Goal: Task Accomplishment & Management: Manage account settings

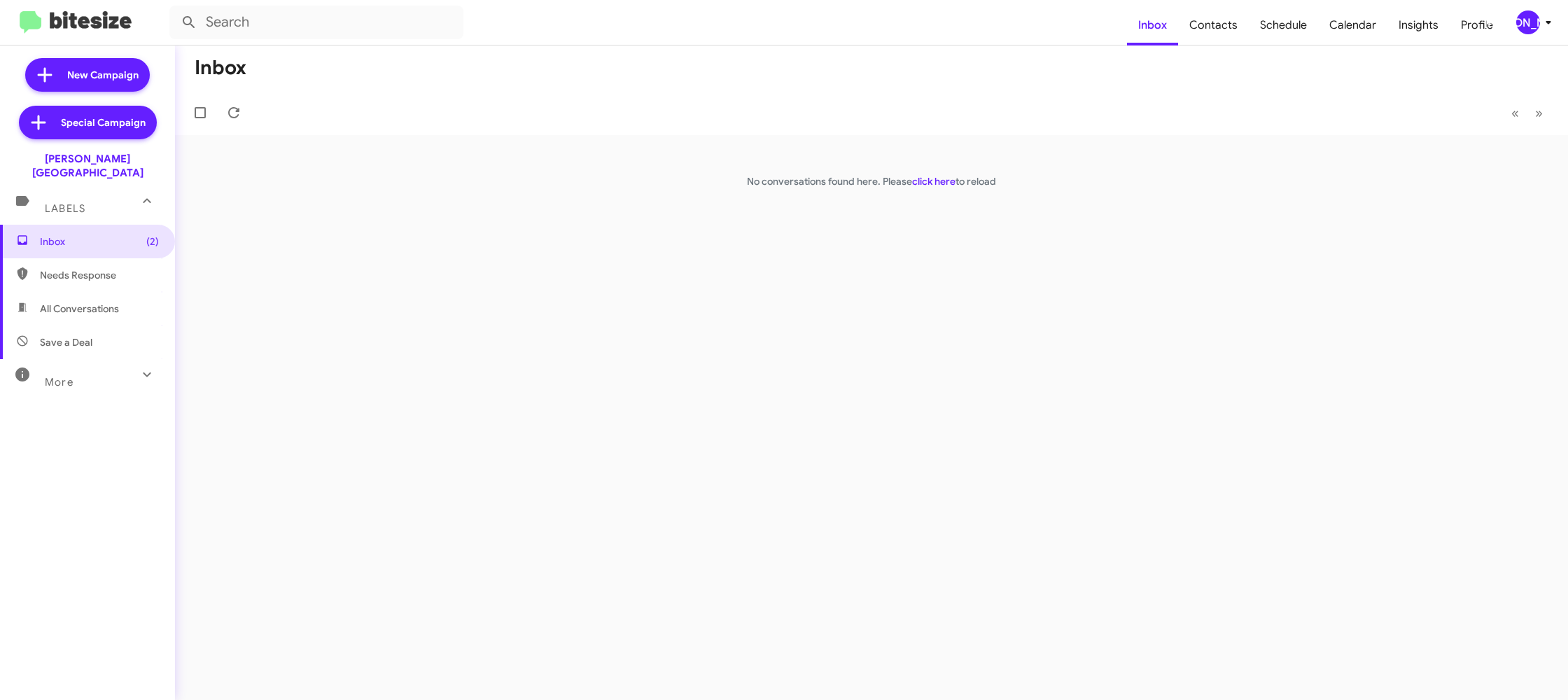
click at [1542, 27] on icon at bounding box center [1548, 22] width 16 height 16
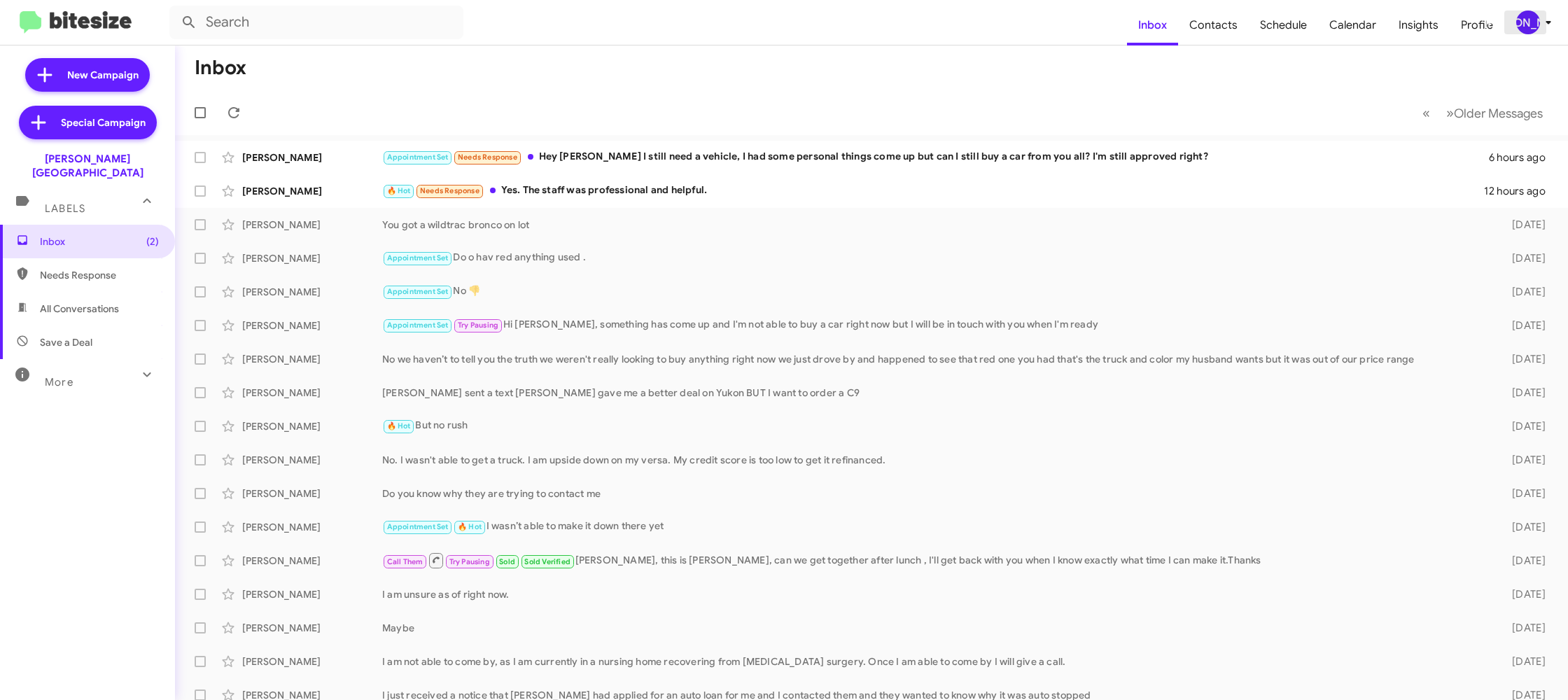
click at [1540, 26] on icon at bounding box center [1548, 22] width 16 height 16
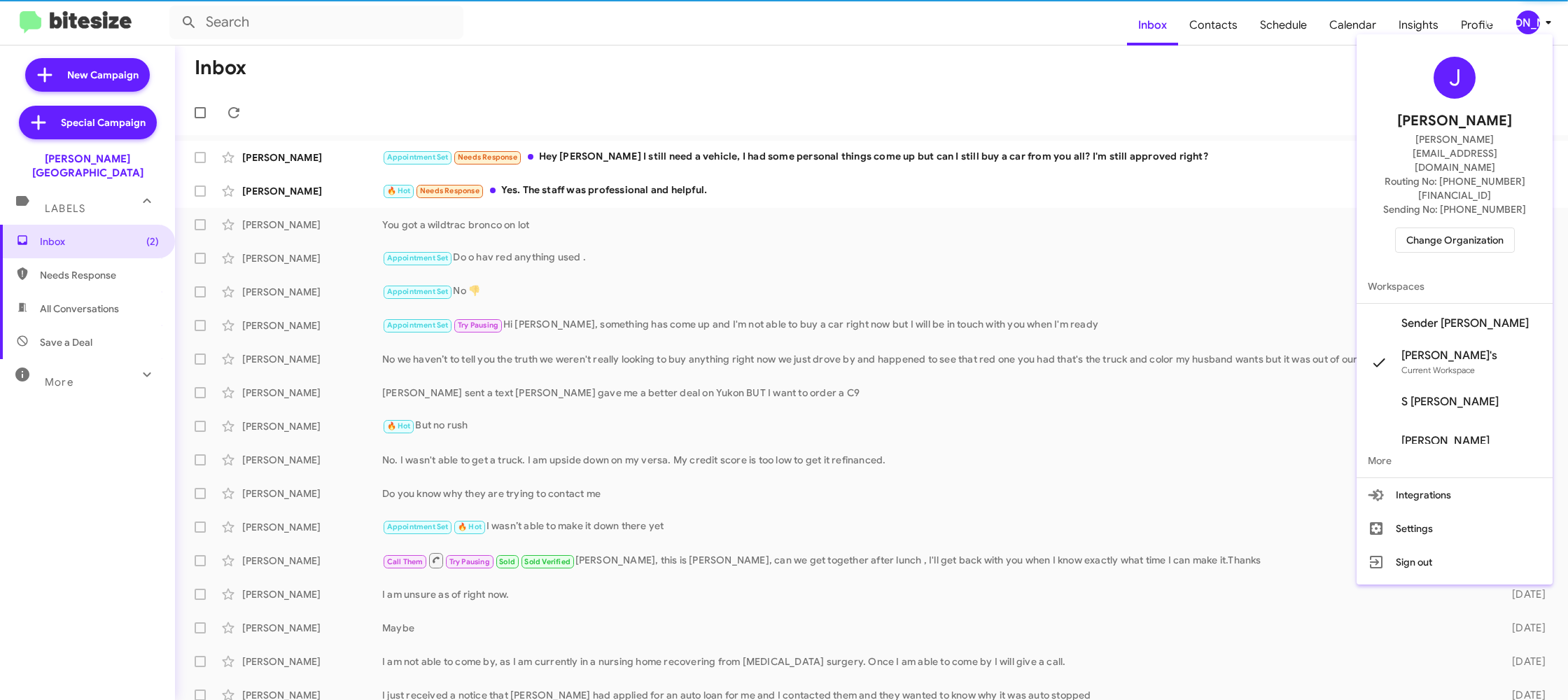
click at [1477, 228] on span "Change Organization" at bounding box center [1455, 240] width 97 height 24
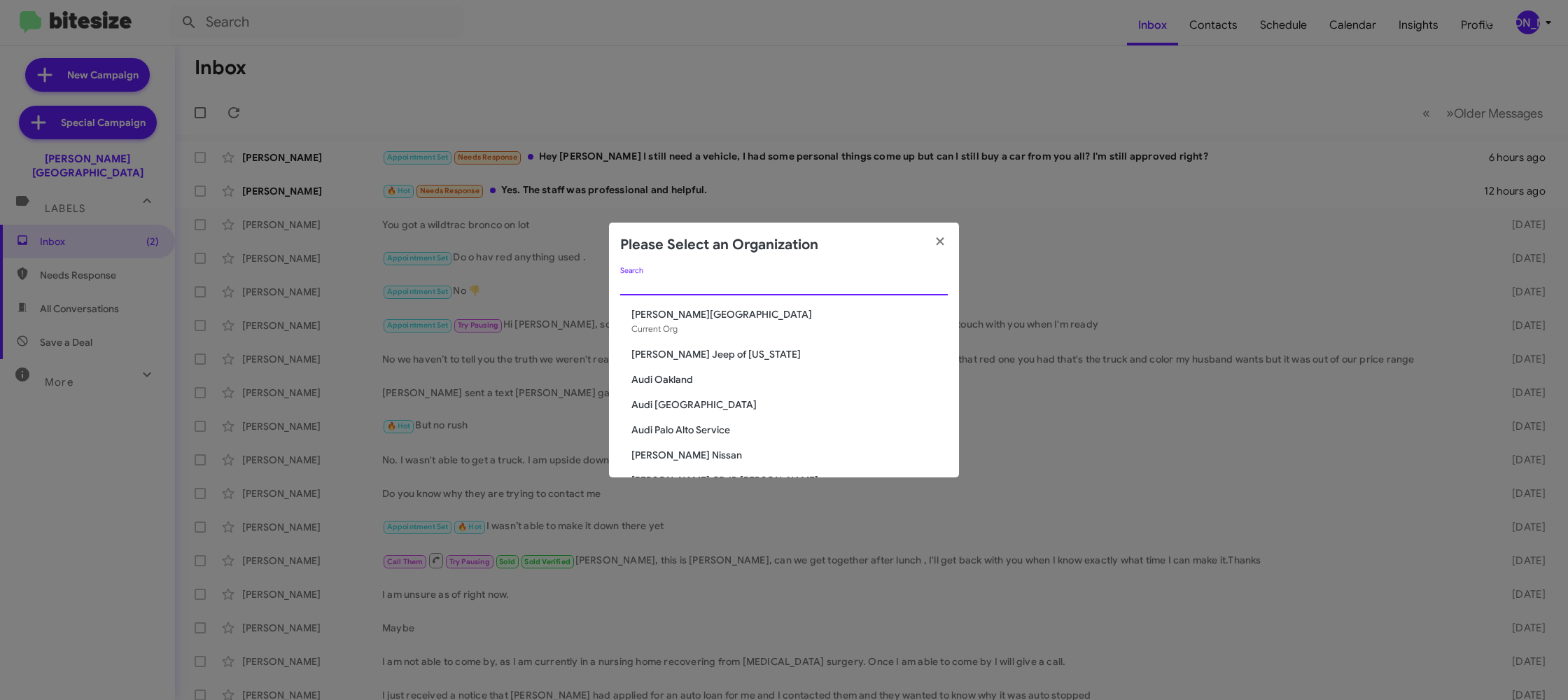
click at [673, 288] on input "Search" at bounding box center [784, 285] width 328 height 12
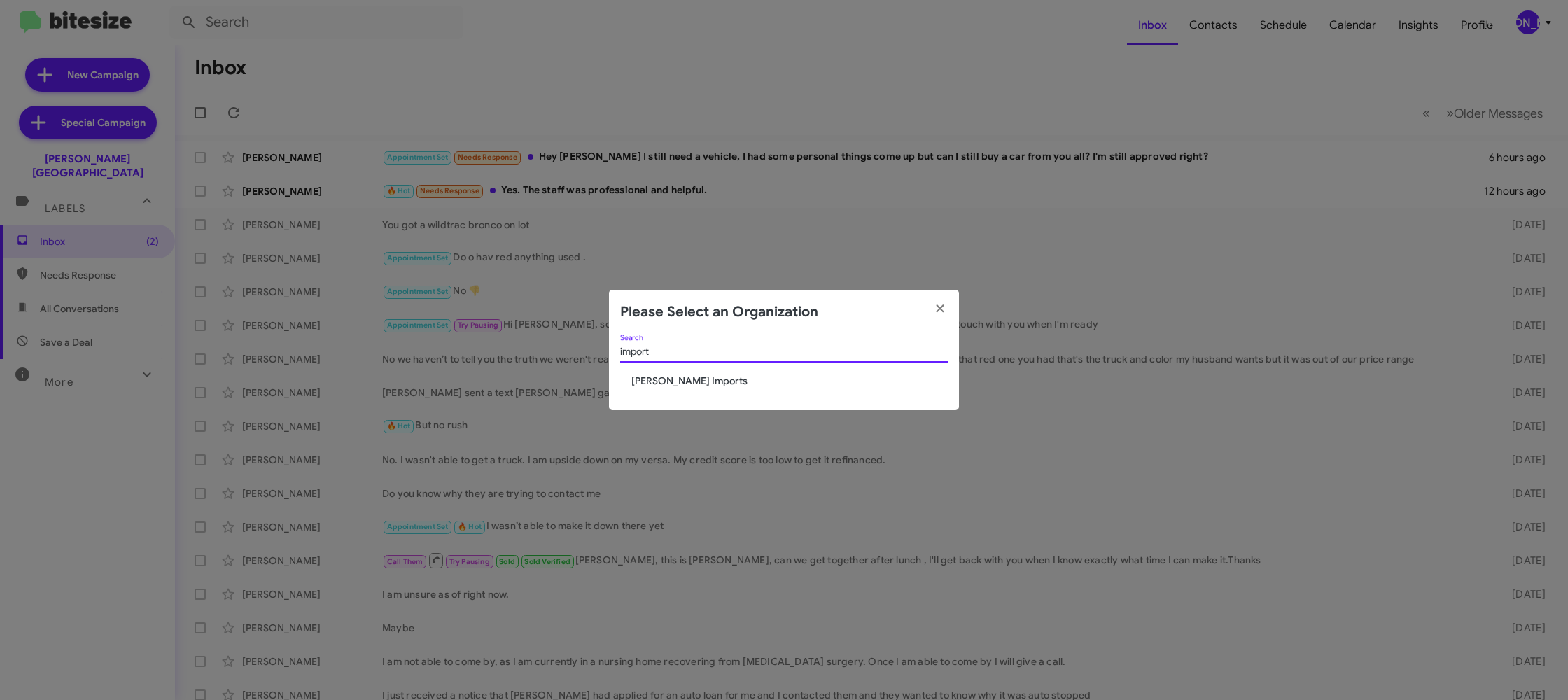
type input "import"
click at [681, 383] on span "Ed Hicks Imports" at bounding box center [789, 381] width 316 height 14
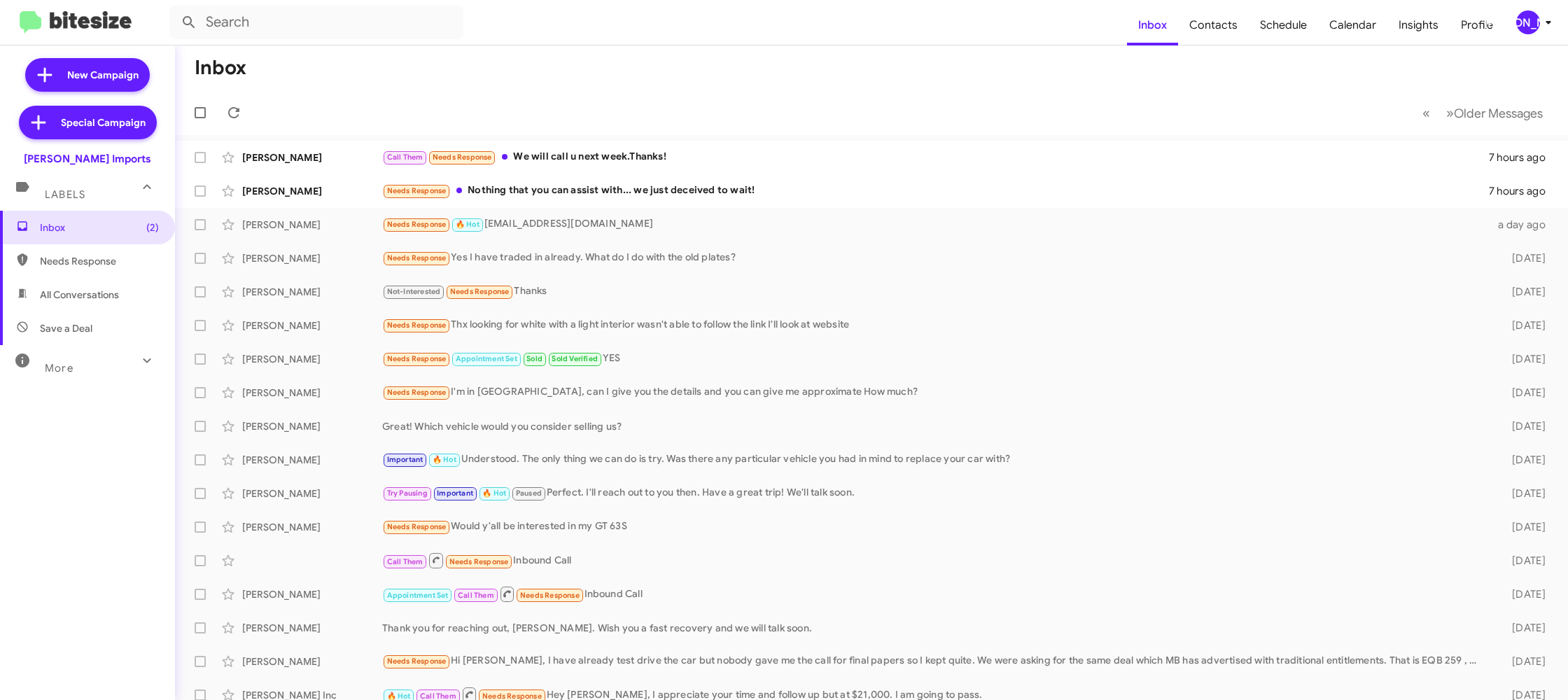
click at [1538, 29] on span "[PERSON_NAME]" at bounding box center [1536, 22] width 42 height 24
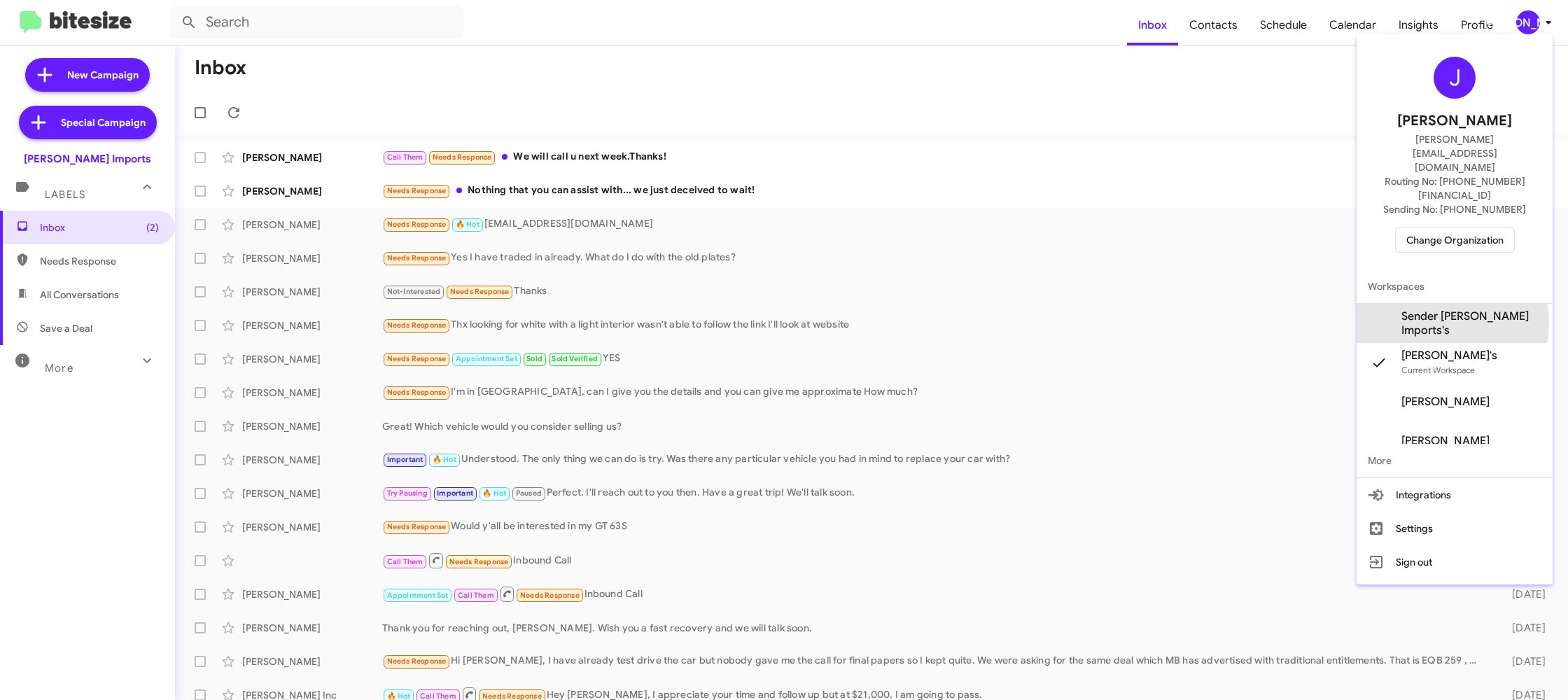
click at [1435, 309] on span "Sender Ed Hicks Imports's" at bounding box center [1472, 323] width 140 height 28
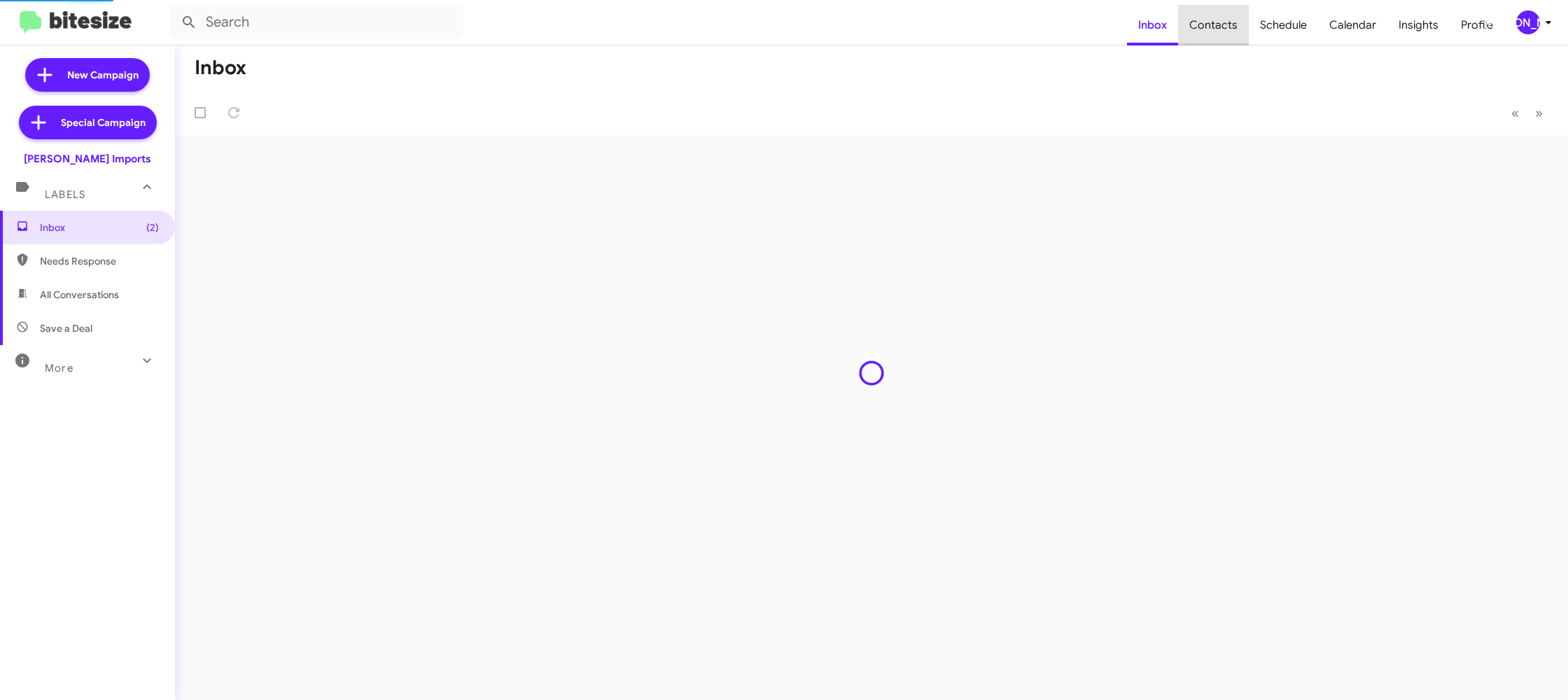
click at [1225, 26] on span "Contacts" at bounding box center [1214, 25] width 71 height 40
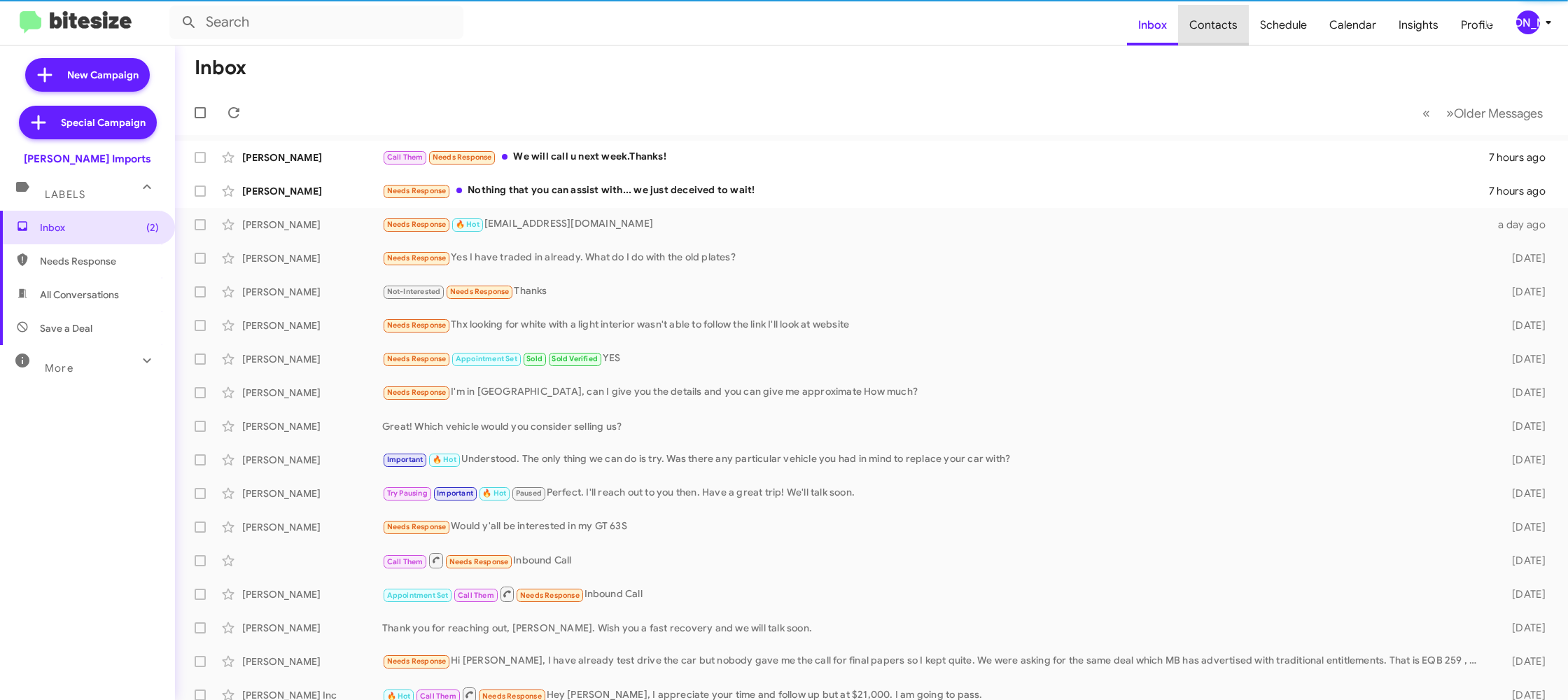
click at [1225, 26] on span "Contacts" at bounding box center [1214, 25] width 71 height 40
type input "in:groups"
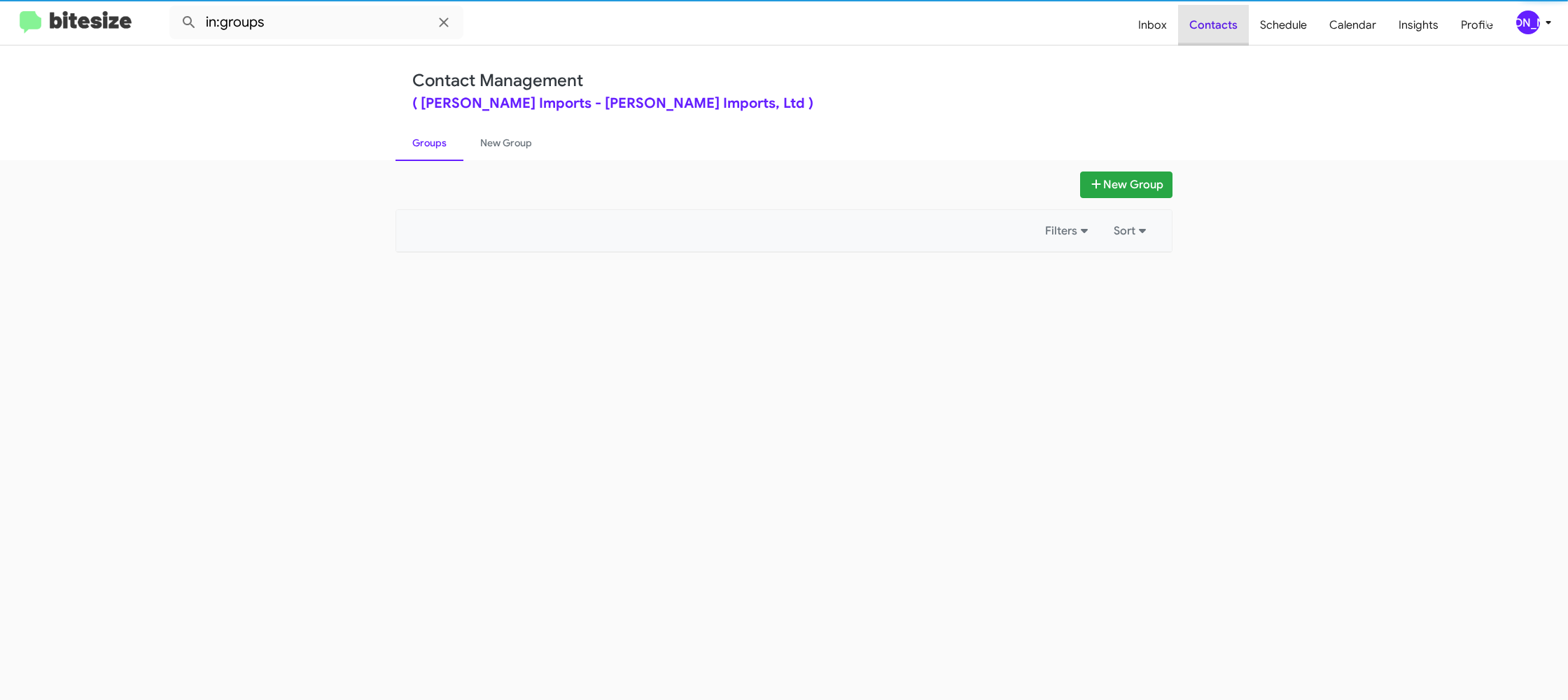
click at [1225, 26] on span "Contacts" at bounding box center [1214, 25] width 71 height 40
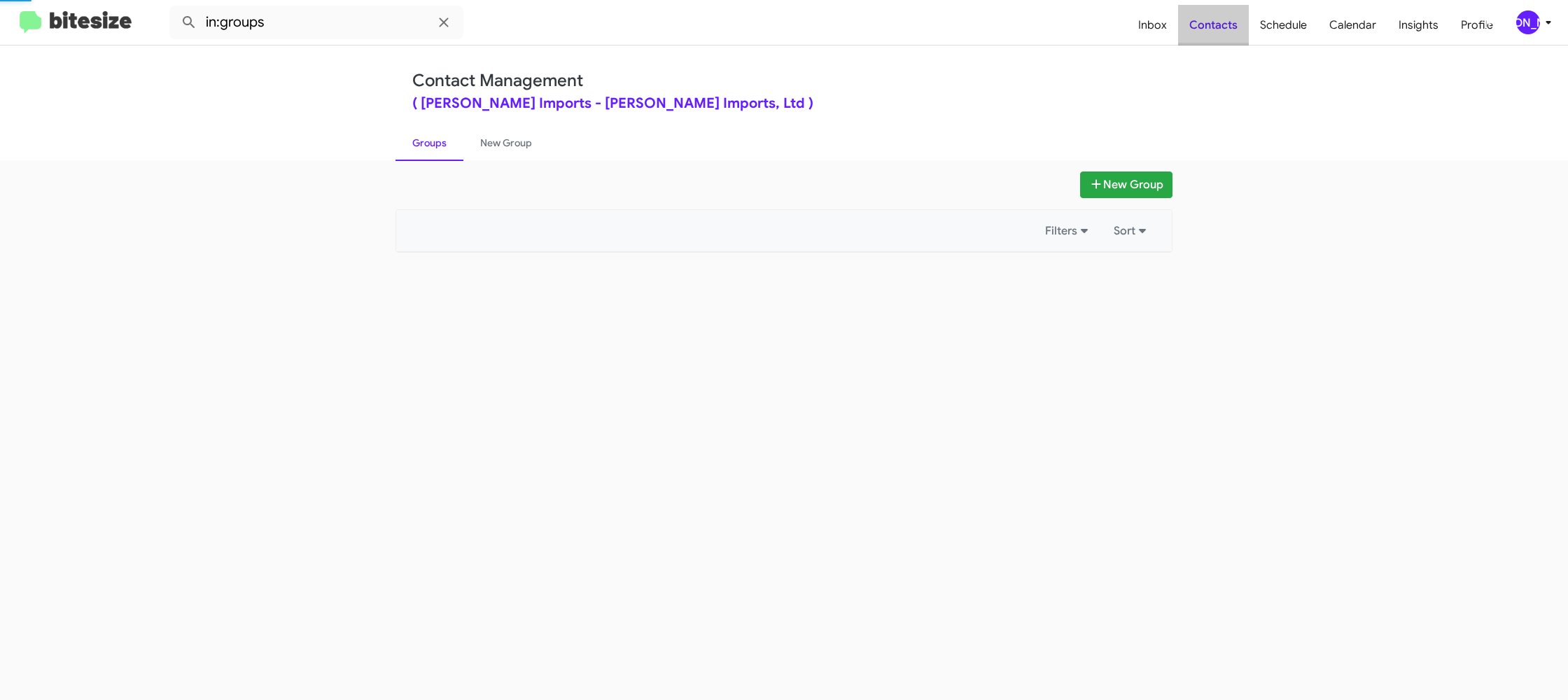
click at [1225, 26] on span "Contacts" at bounding box center [1214, 25] width 71 height 40
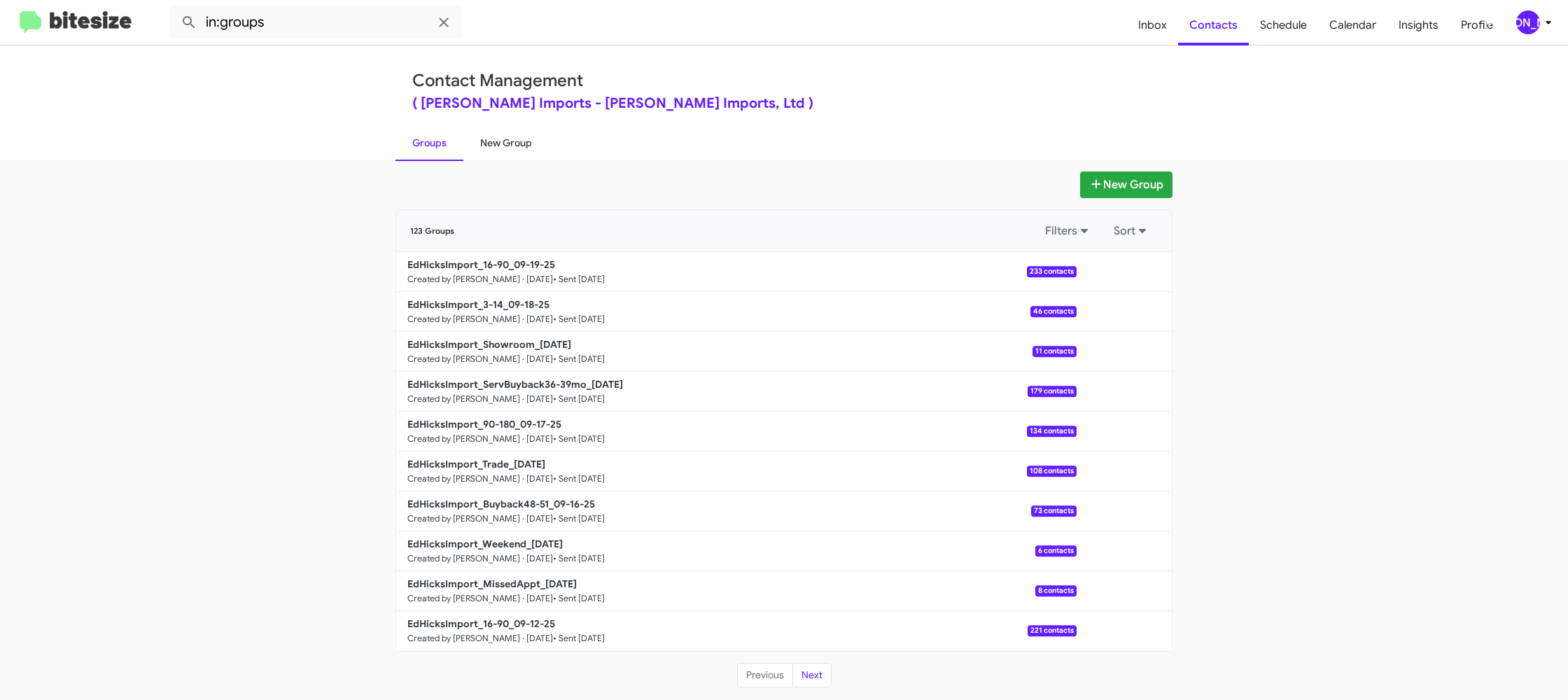
click at [499, 156] on link "New Group" at bounding box center [506, 143] width 86 height 36
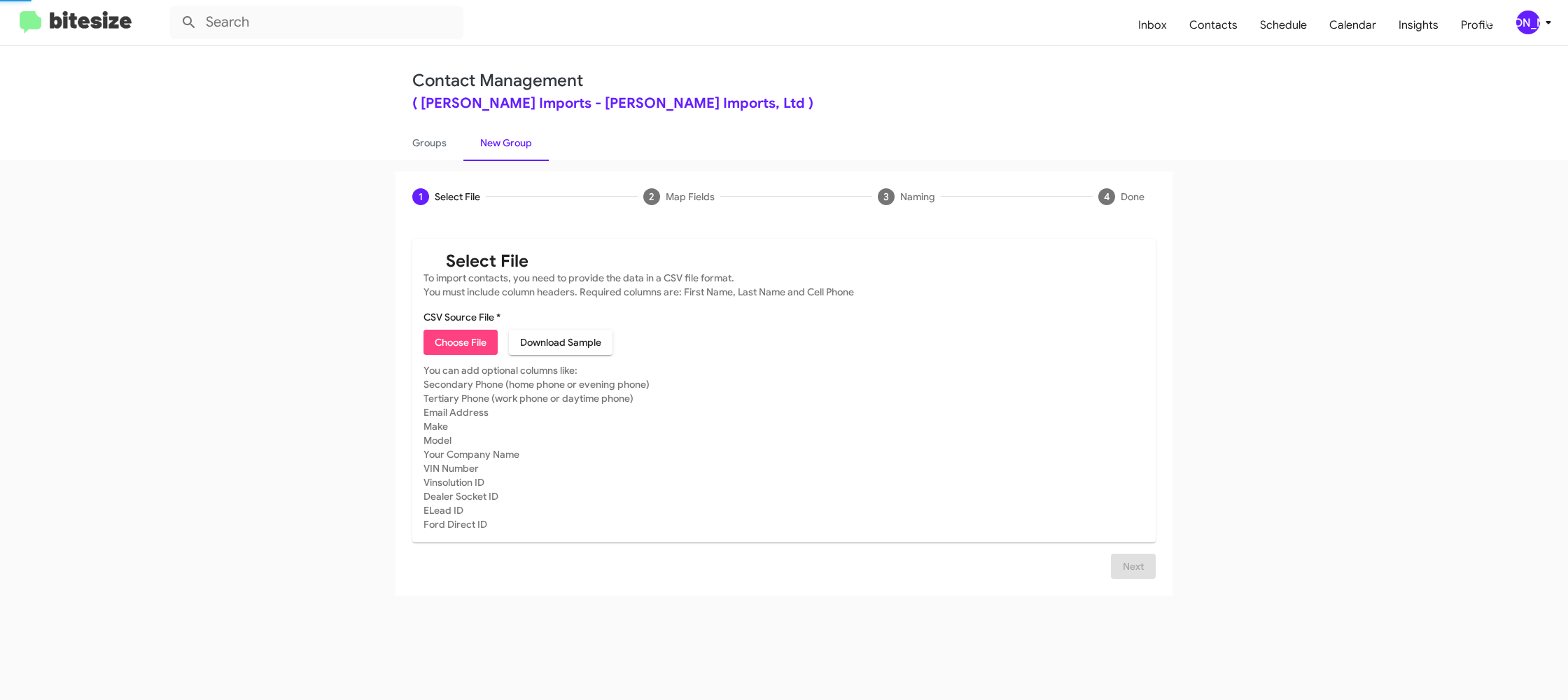
drag, startPoint x: 499, startPoint y: 156, endPoint x: 470, endPoint y: 64, distance: 96.5
click at [499, 155] on link "New Group" at bounding box center [506, 143] width 86 height 36
click at [1528, 21] on div "[PERSON_NAME]" at bounding box center [1528, 22] width 24 height 24
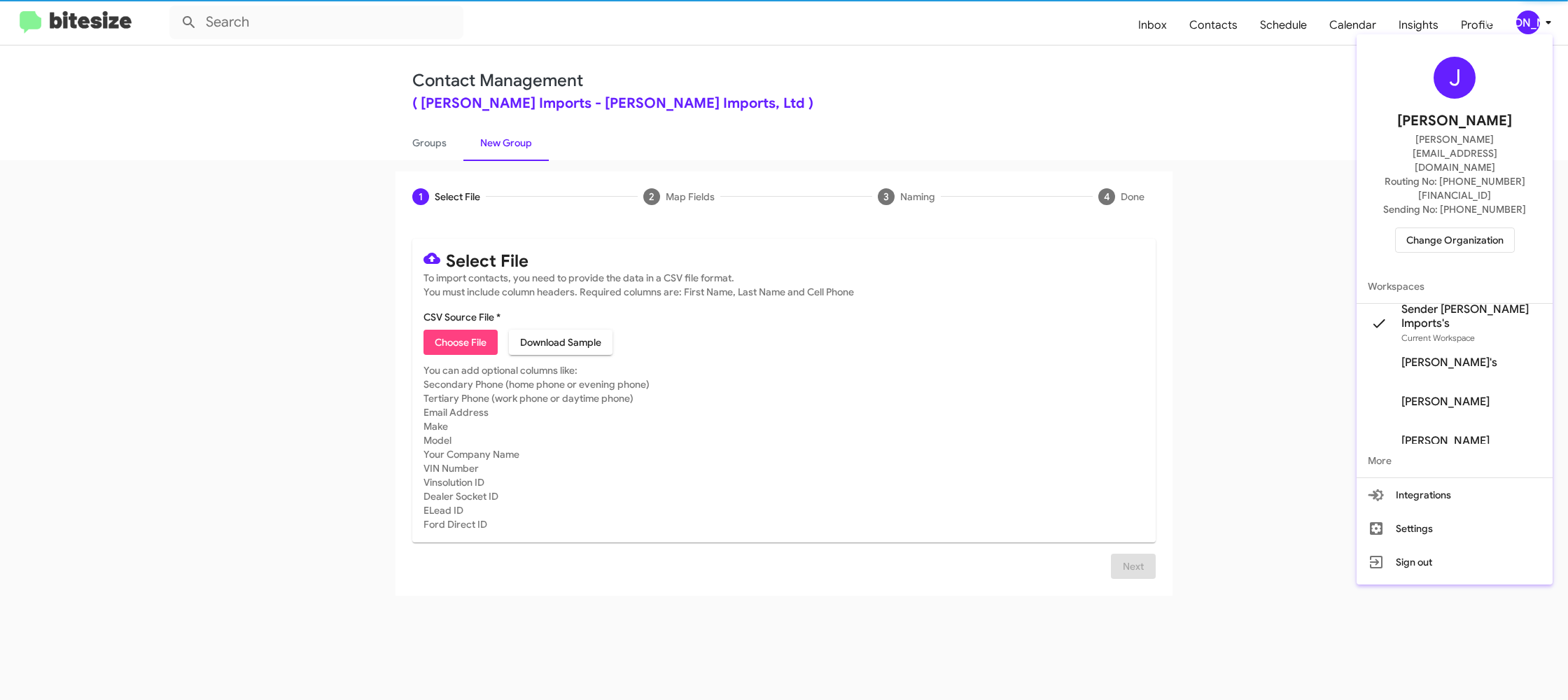
click at [1528, 21] on div at bounding box center [784, 350] width 1568 height 700
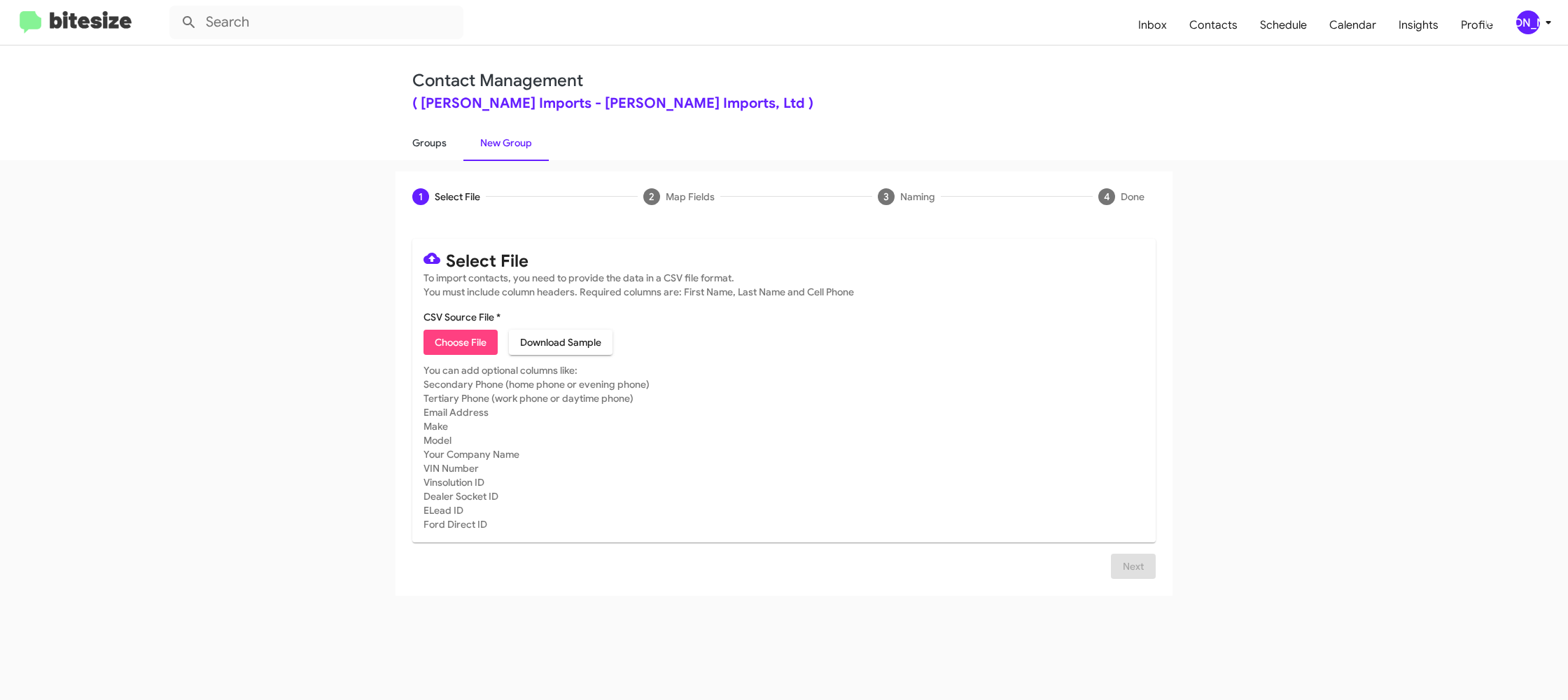
click at [421, 151] on link "Groups" at bounding box center [429, 143] width 68 height 36
type input "in:groups"
click at [421, 151] on link "Groups" at bounding box center [429, 143] width 68 height 36
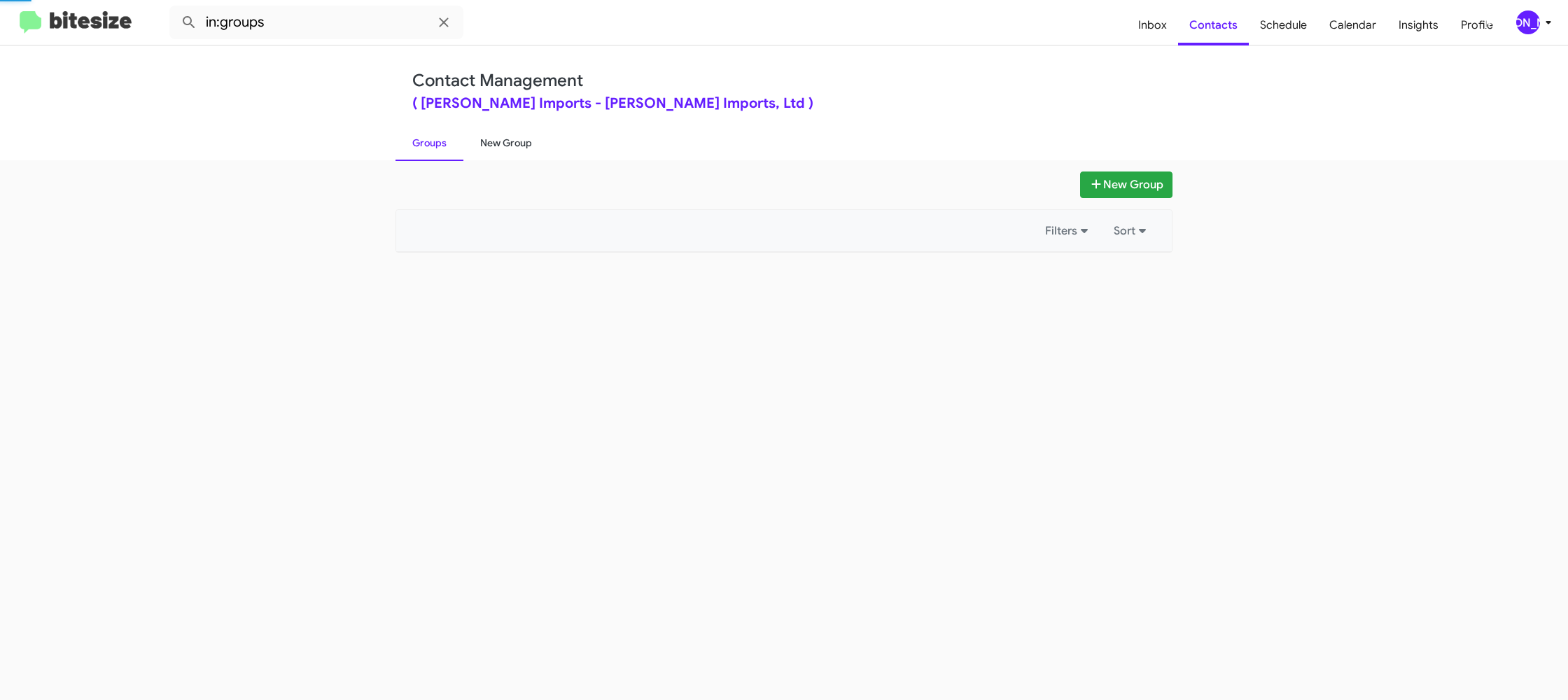
drag, startPoint x: 421, startPoint y: 151, endPoint x: 493, endPoint y: 143, distance: 72.4
click at [421, 151] on link "Groups" at bounding box center [429, 143] width 68 height 36
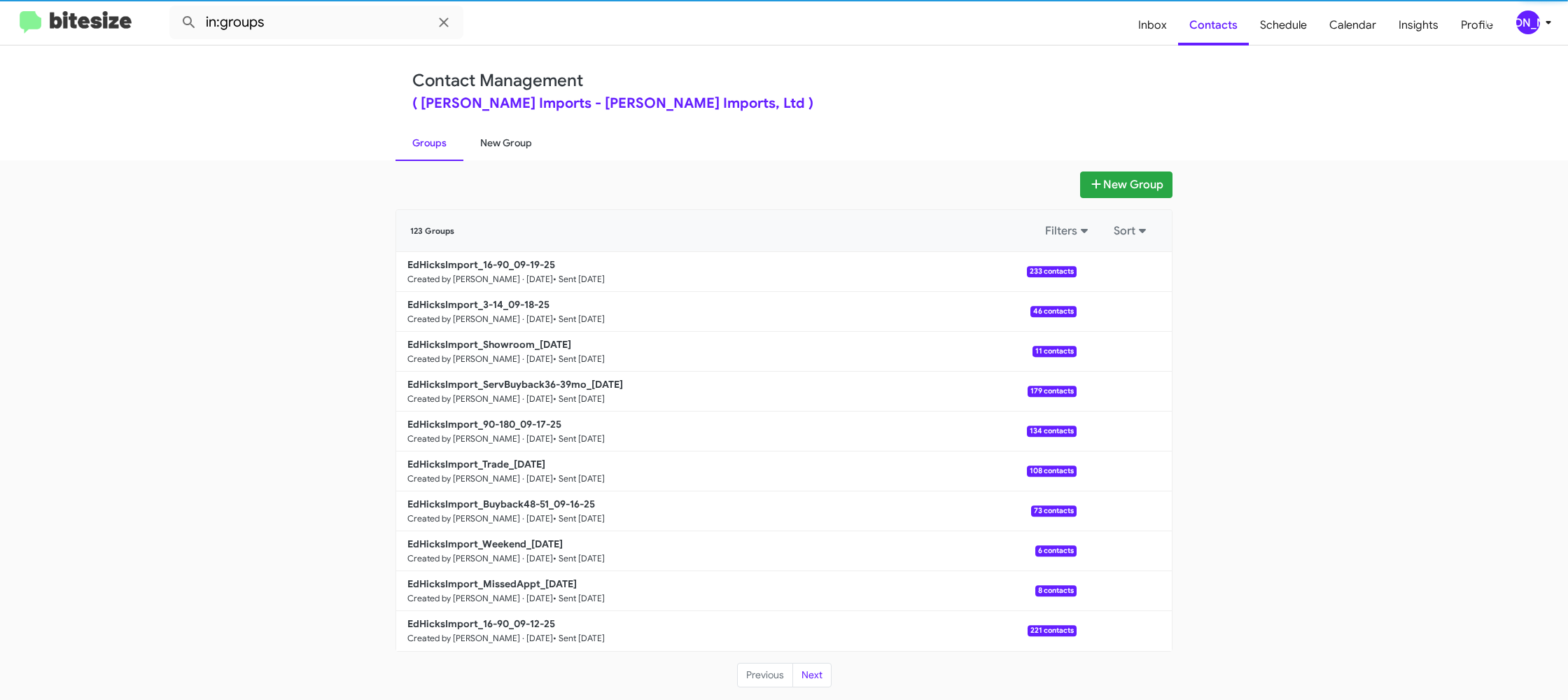
click at [493, 143] on link "New Group" at bounding box center [506, 143] width 86 height 36
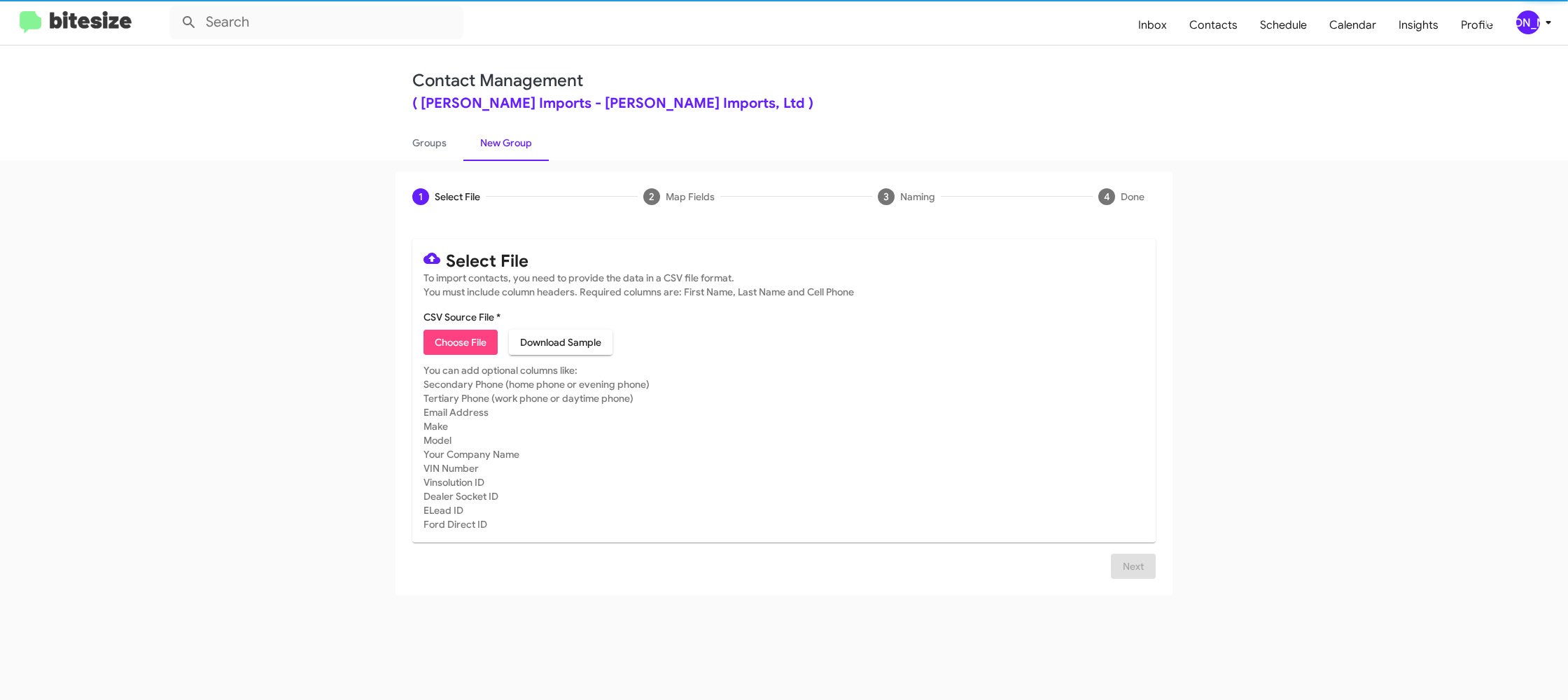
click at [493, 143] on link "New Group" at bounding box center [506, 143] width 86 height 36
click at [456, 341] on span "Choose File" at bounding box center [461, 342] width 52 height 26
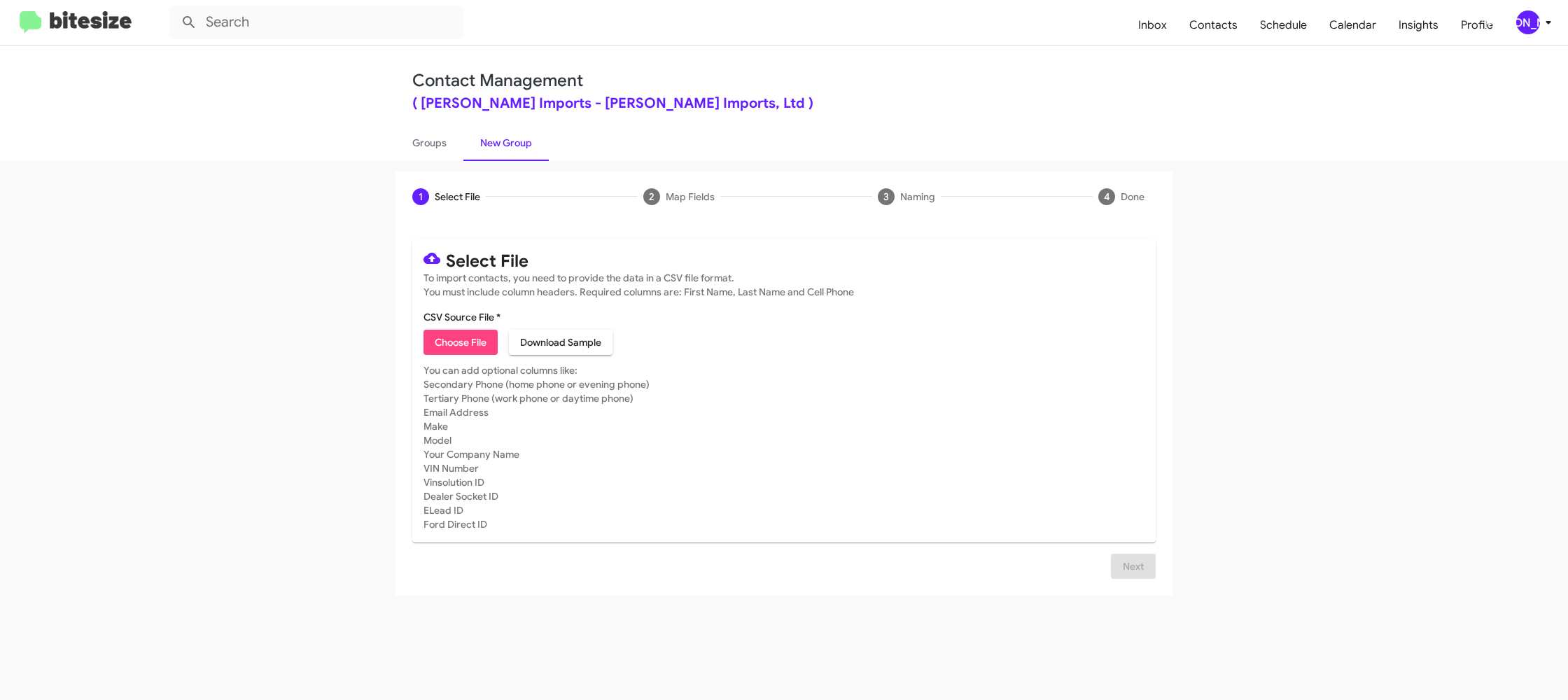
type input "EdHicksImport_MissedAppt_09-22-25"
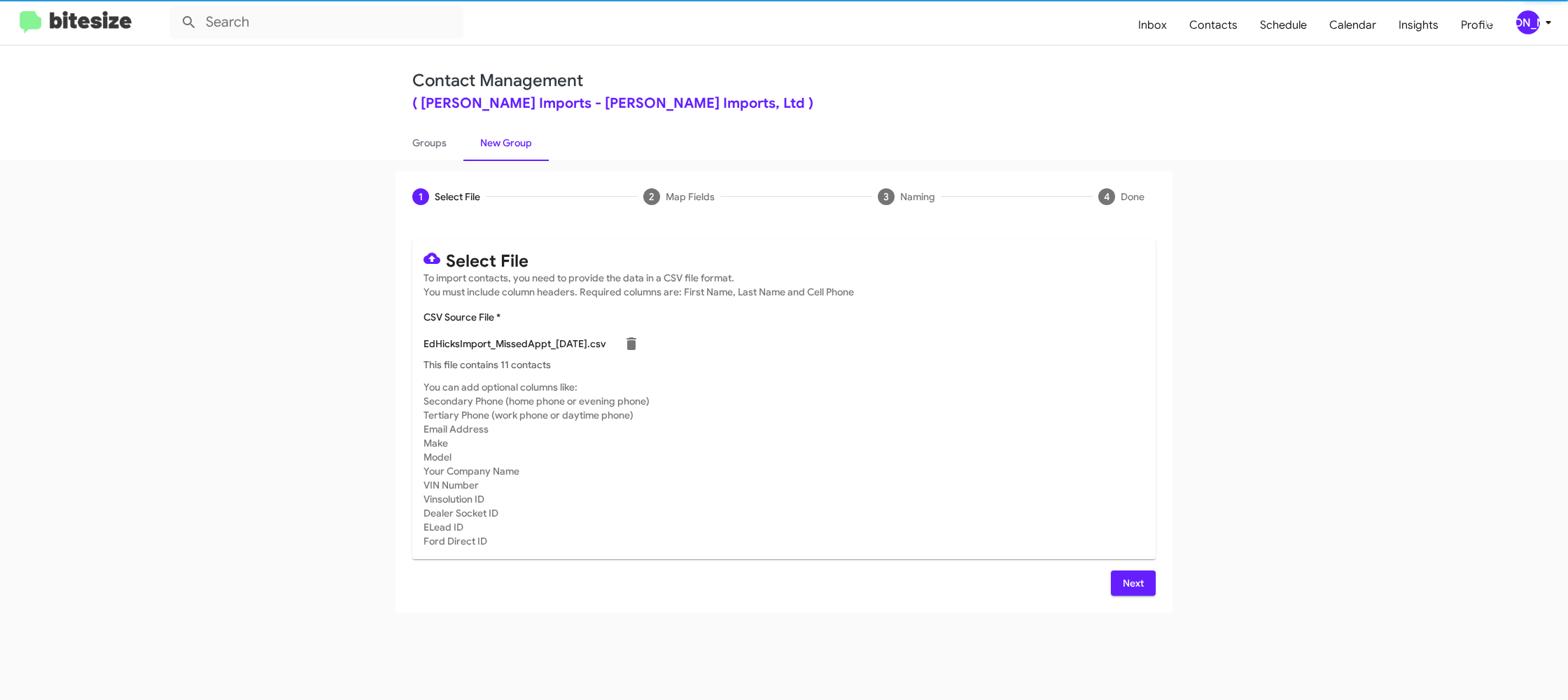
drag, startPoint x: 945, startPoint y: 322, endPoint x: 560, endPoint y: 137, distance: 427.1
click at [915, 307] on mat-card "Select File To import contacts, you need to provide the data in a CSV file form…" at bounding box center [784, 399] width 743 height 321
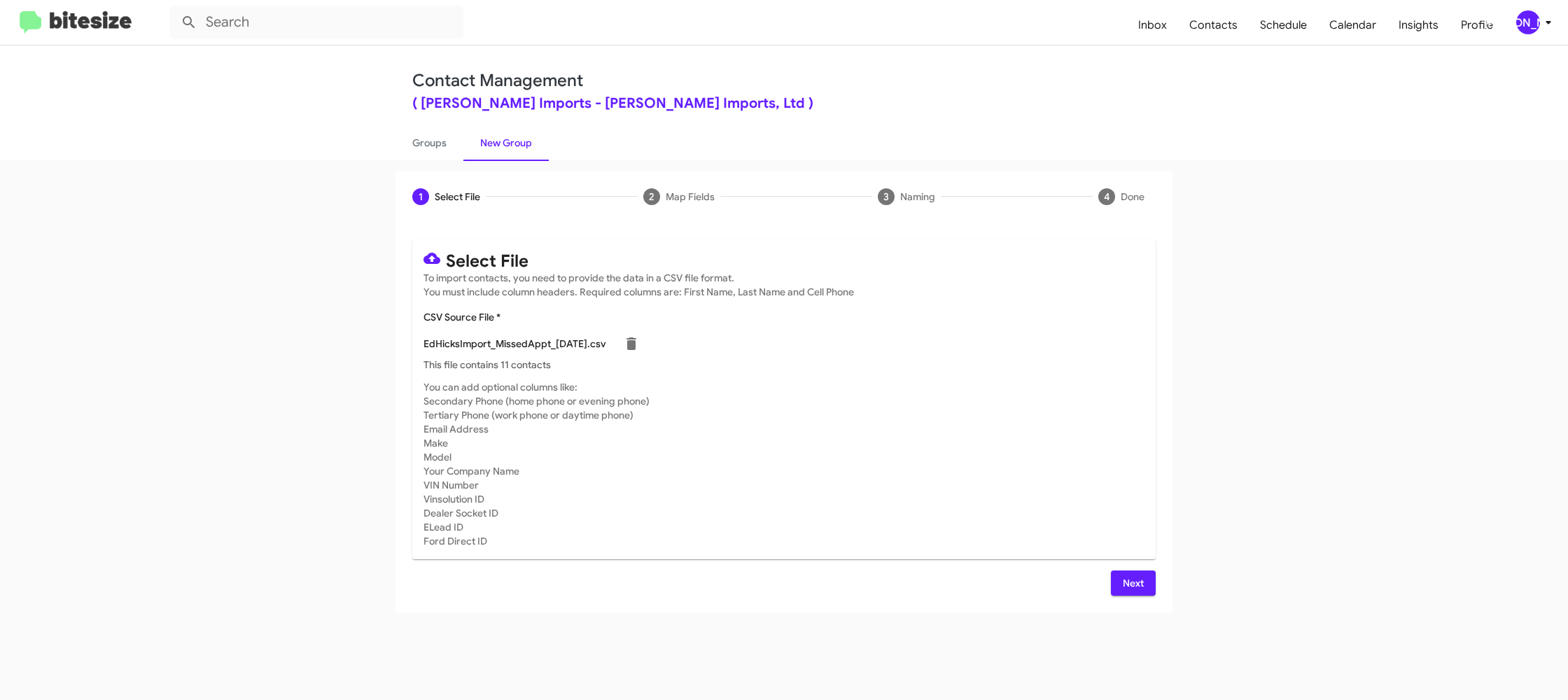
click at [476, 341] on p "EdHicksImport_MissedAppt_09-22-25.csv" at bounding box center [515, 344] width 183 height 14
drag, startPoint x: 1130, startPoint y: 594, endPoint x: 1123, endPoint y: 592, distance: 7.3
click at [1130, 594] on span "Next" at bounding box center [1133, 583] width 22 height 26
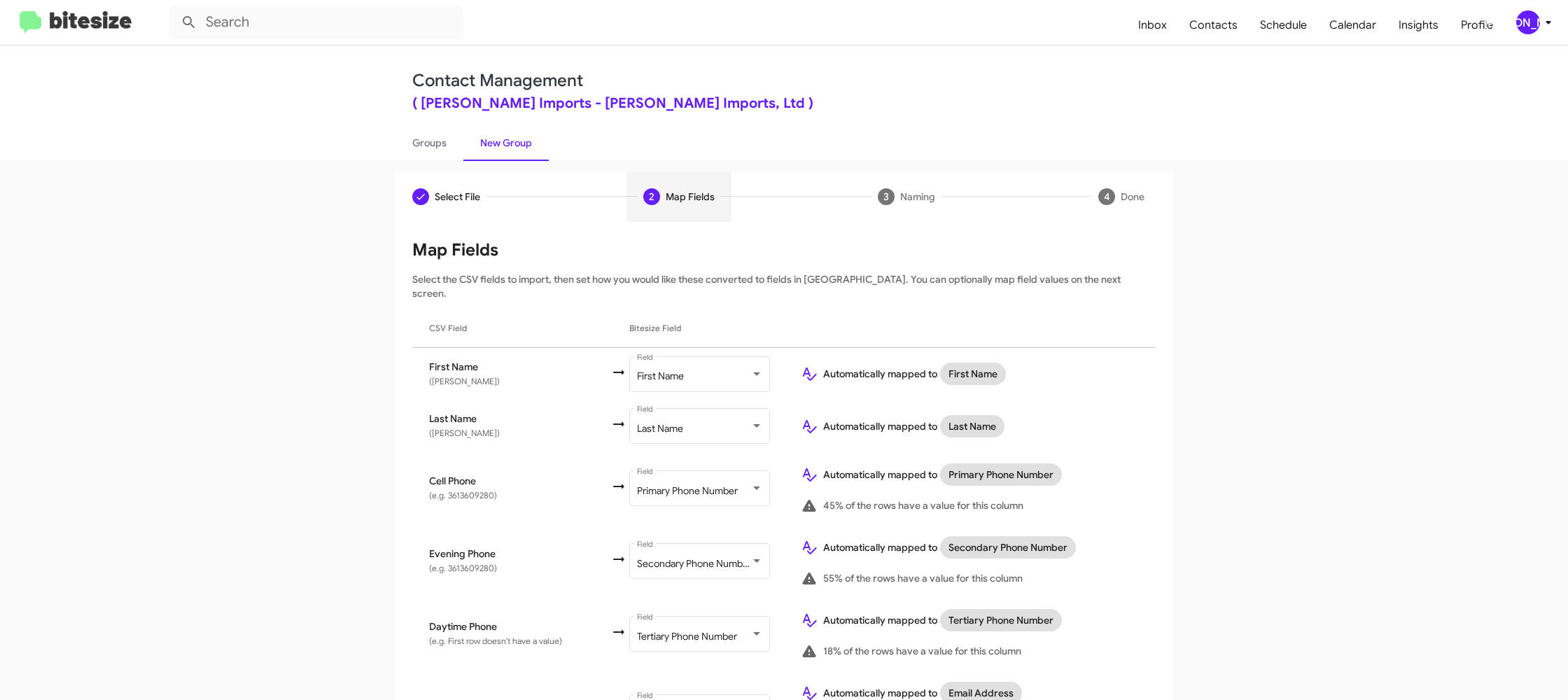
scroll to position [647, 0]
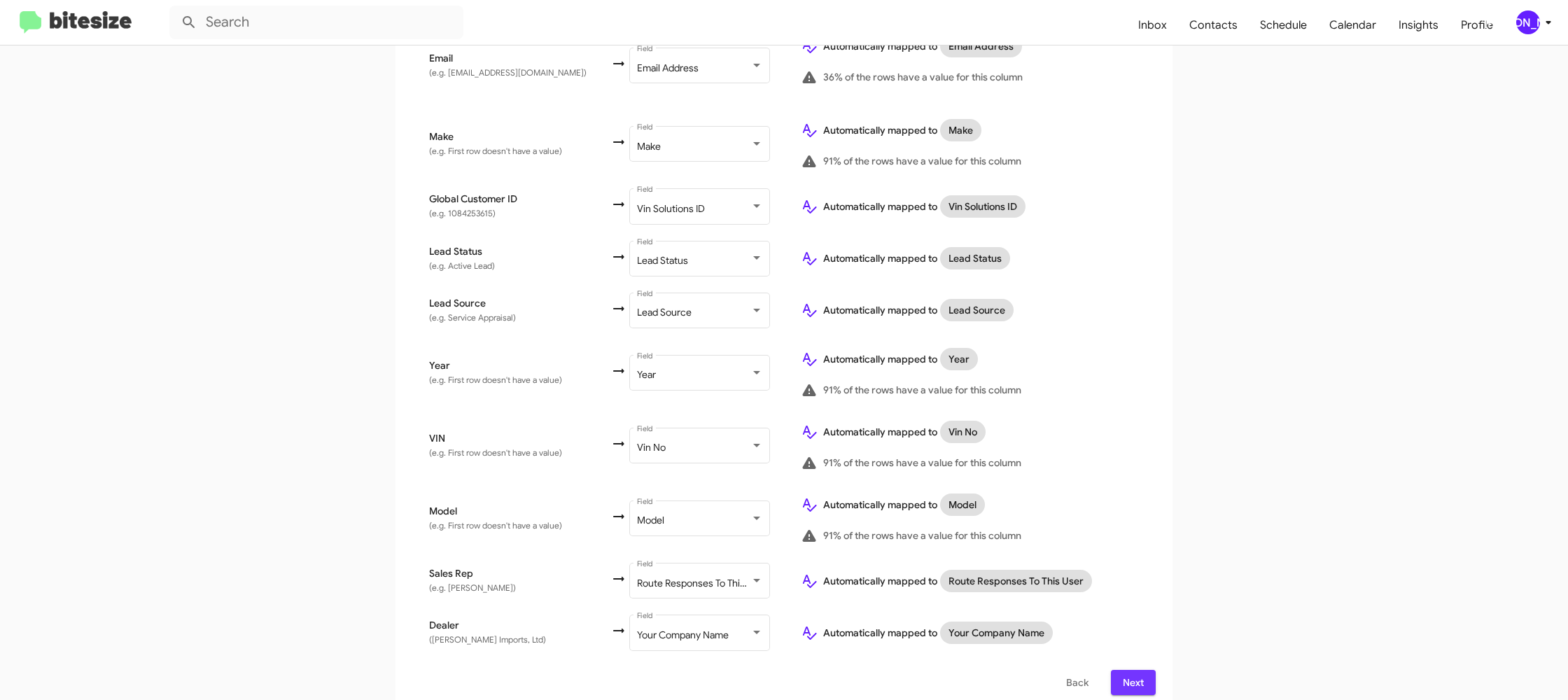
click at [1130, 671] on span "Next" at bounding box center [1133, 683] width 22 height 26
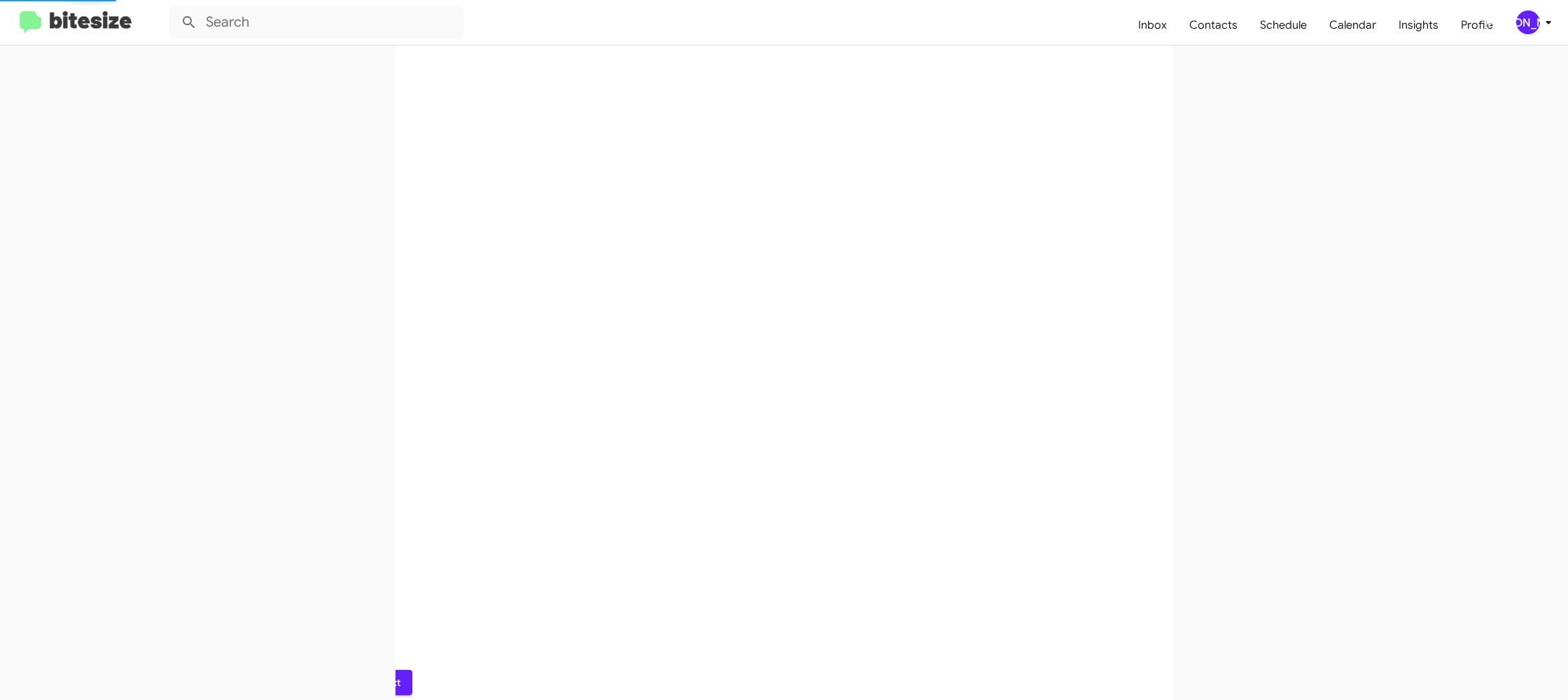
scroll to position [0, 0]
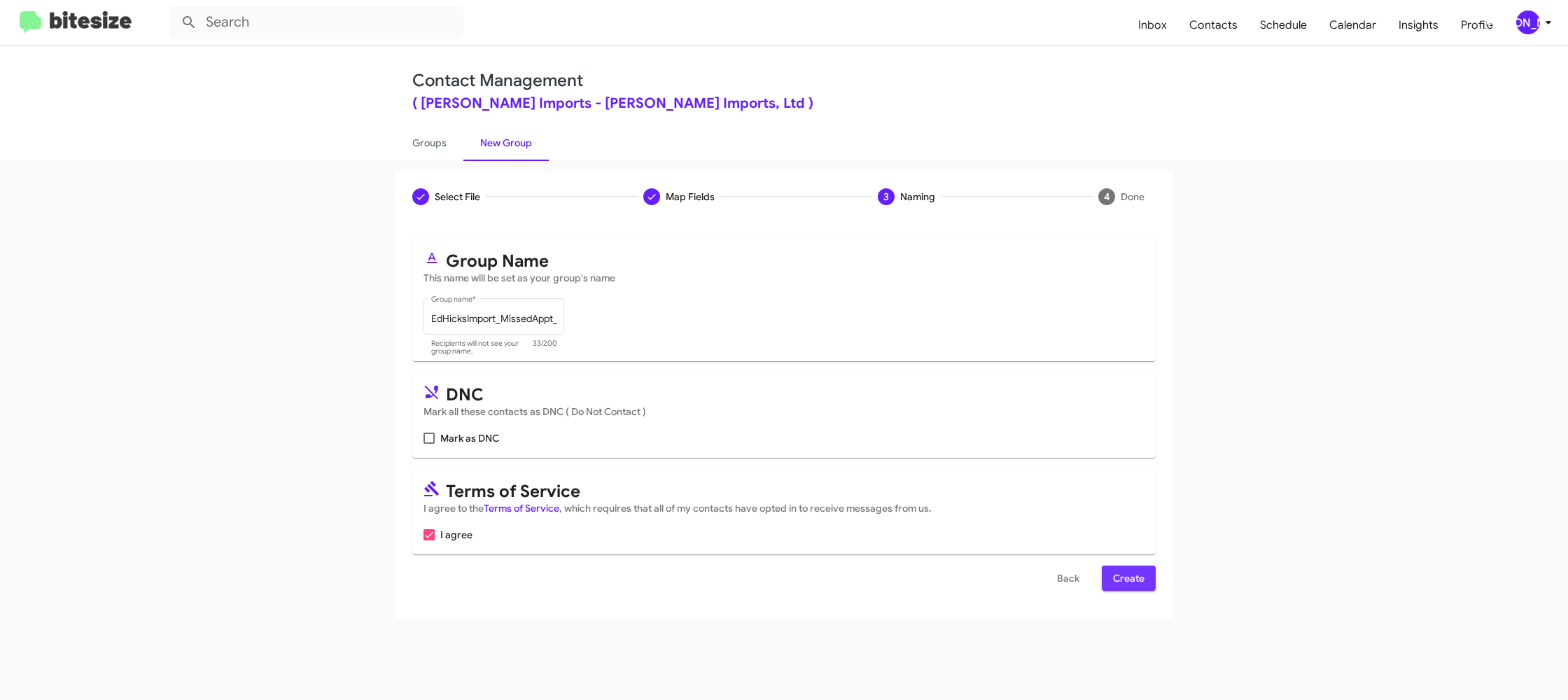
click at [1136, 580] on span "Create" at bounding box center [1129, 578] width 31 height 26
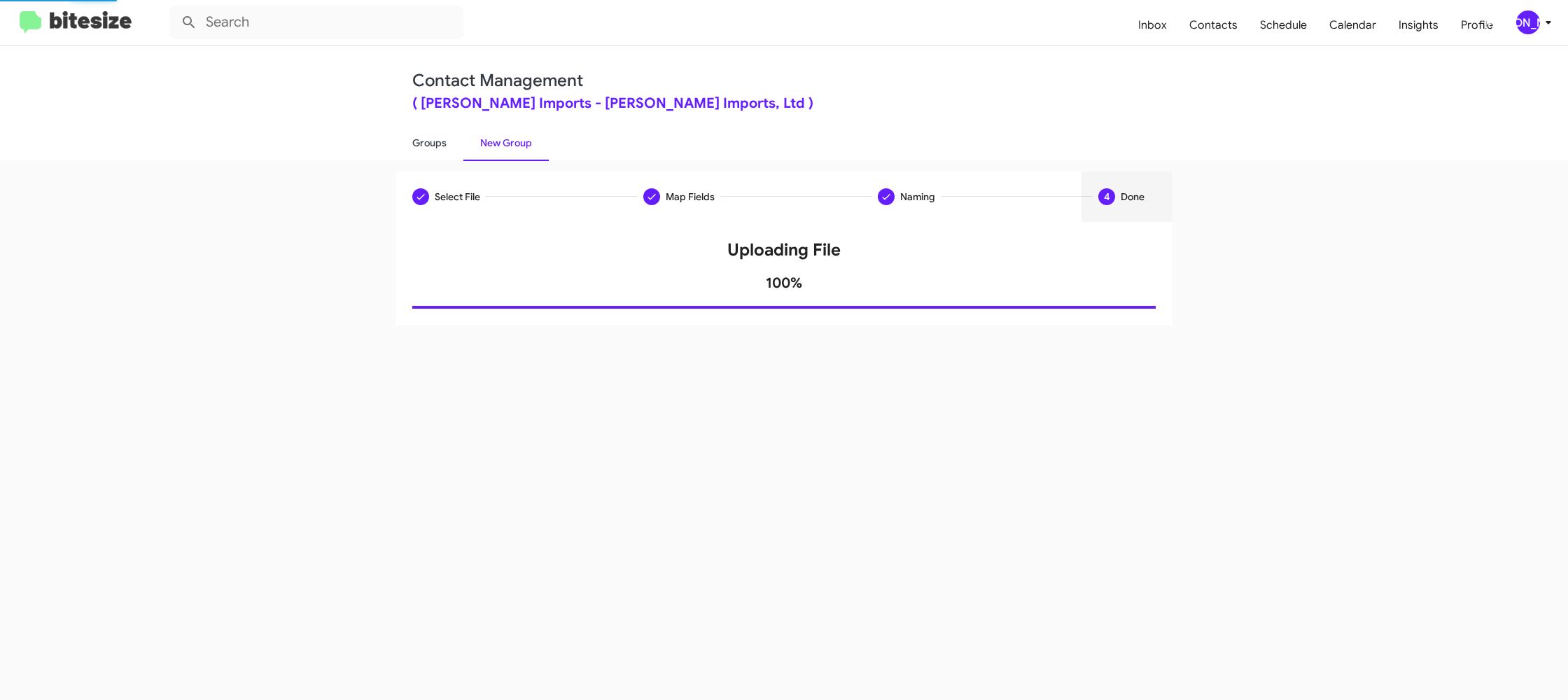
click at [438, 143] on link "Groups" at bounding box center [429, 143] width 68 height 36
type input "in:groups"
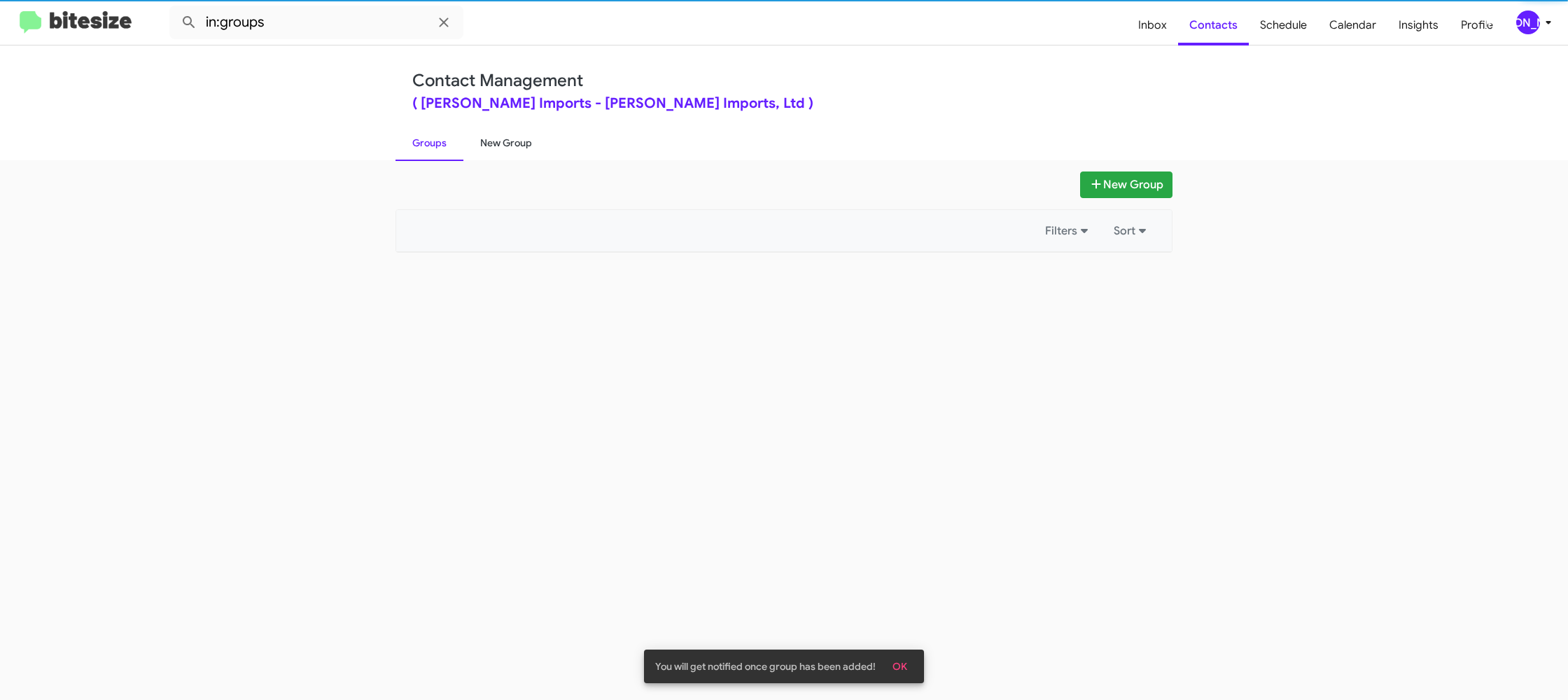
drag, startPoint x: 438, startPoint y: 143, endPoint x: 494, endPoint y: 141, distance: 56.0
click at [438, 143] on link "Groups" at bounding box center [429, 143] width 68 height 36
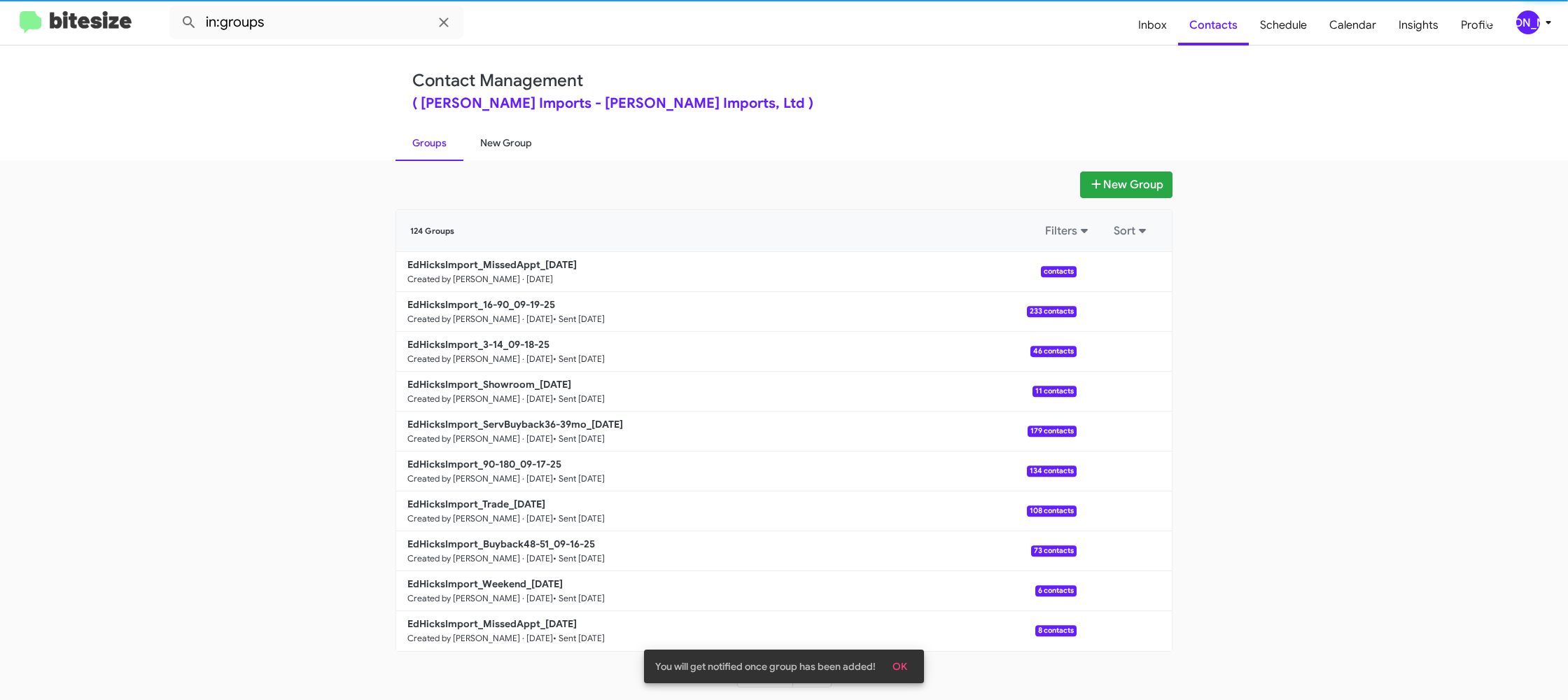
click at [494, 141] on link "New Group" at bounding box center [506, 143] width 86 height 36
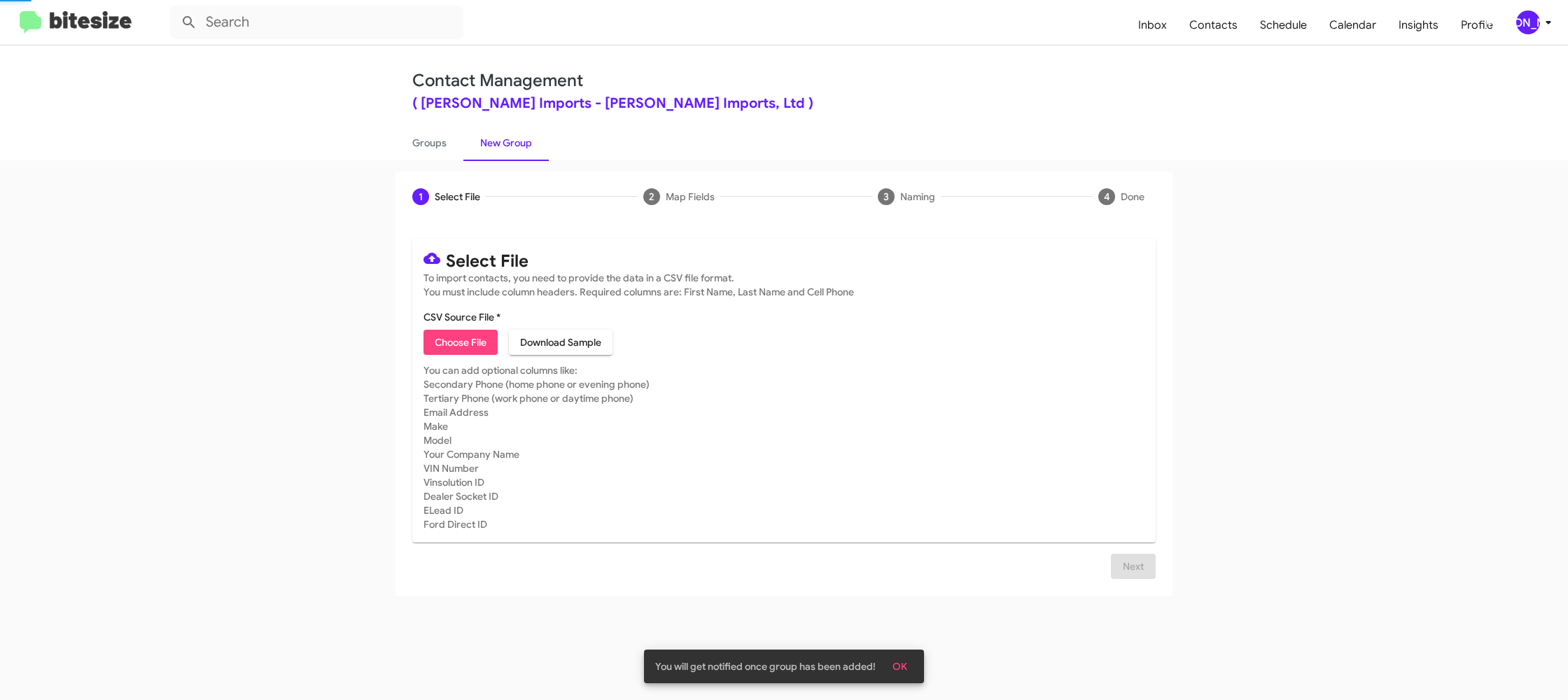
click at [494, 141] on link "New Group" at bounding box center [506, 143] width 86 height 36
click at [461, 346] on span "Choose File" at bounding box center [461, 342] width 52 height 26
type input "EdHicksImport_Weekend_09-22-25"
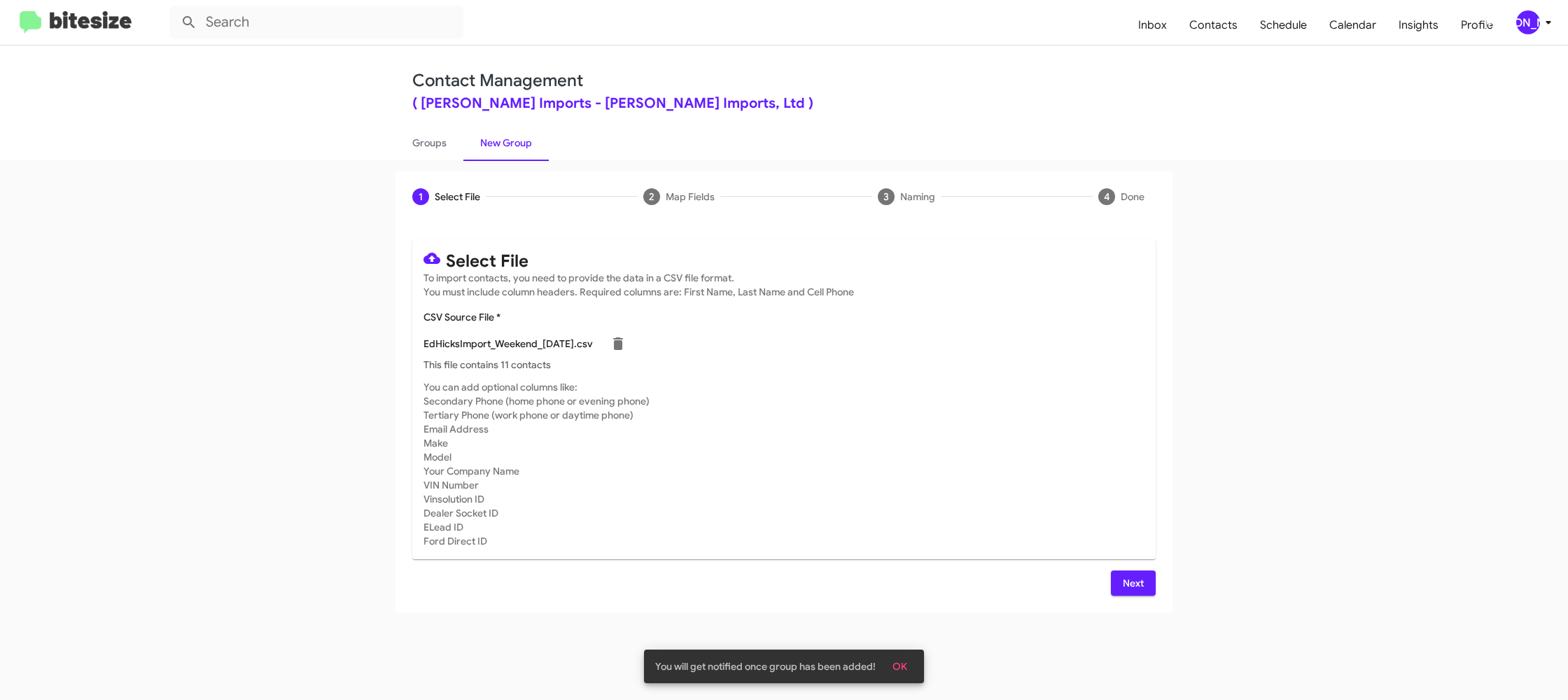
click at [970, 373] on mat-card "Select File To import contacts, you need to provide the data in a CSV file form…" at bounding box center [784, 399] width 743 height 321
click at [513, 108] on div "( Ed Hicks Imports - Ed Hicks Imports, Ltd )" at bounding box center [784, 103] width 743 height 14
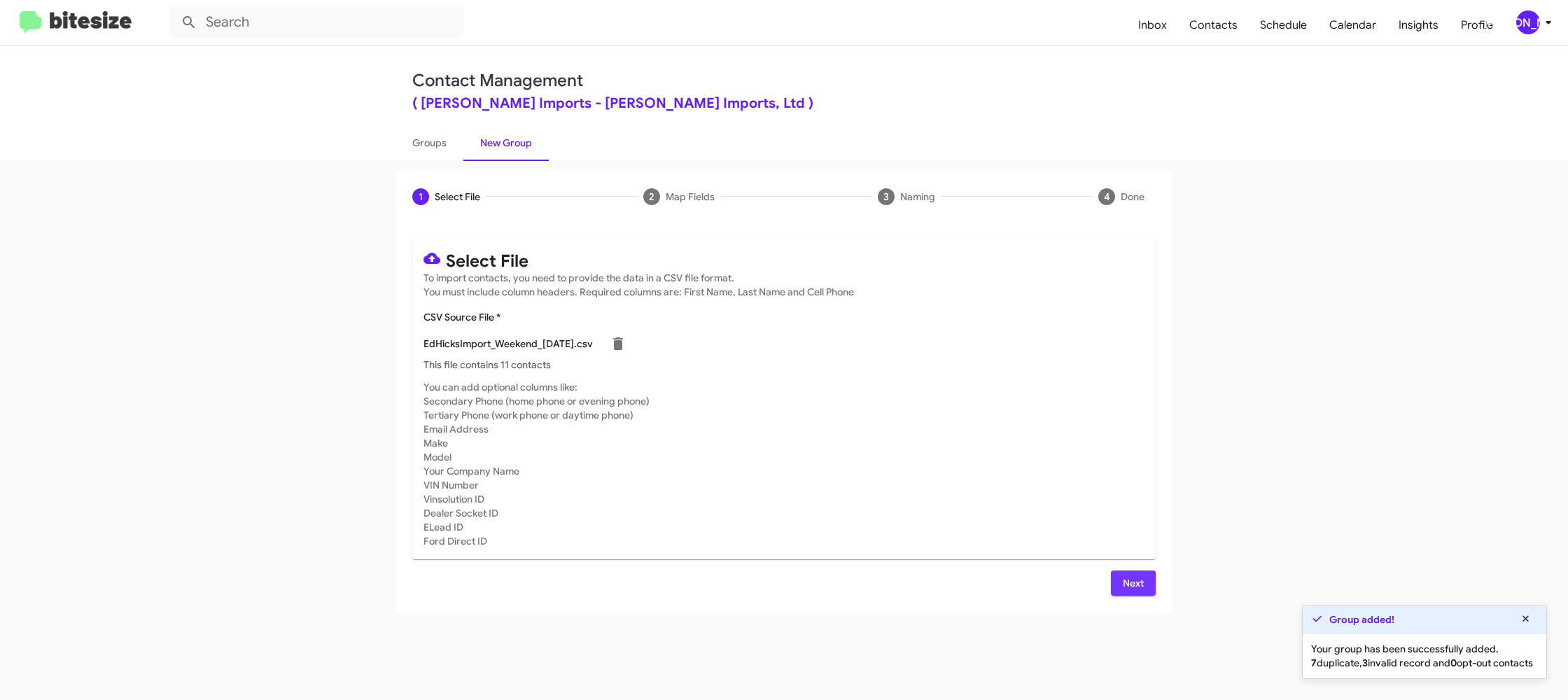
click at [1129, 573] on span "Next" at bounding box center [1133, 583] width 22 height 26
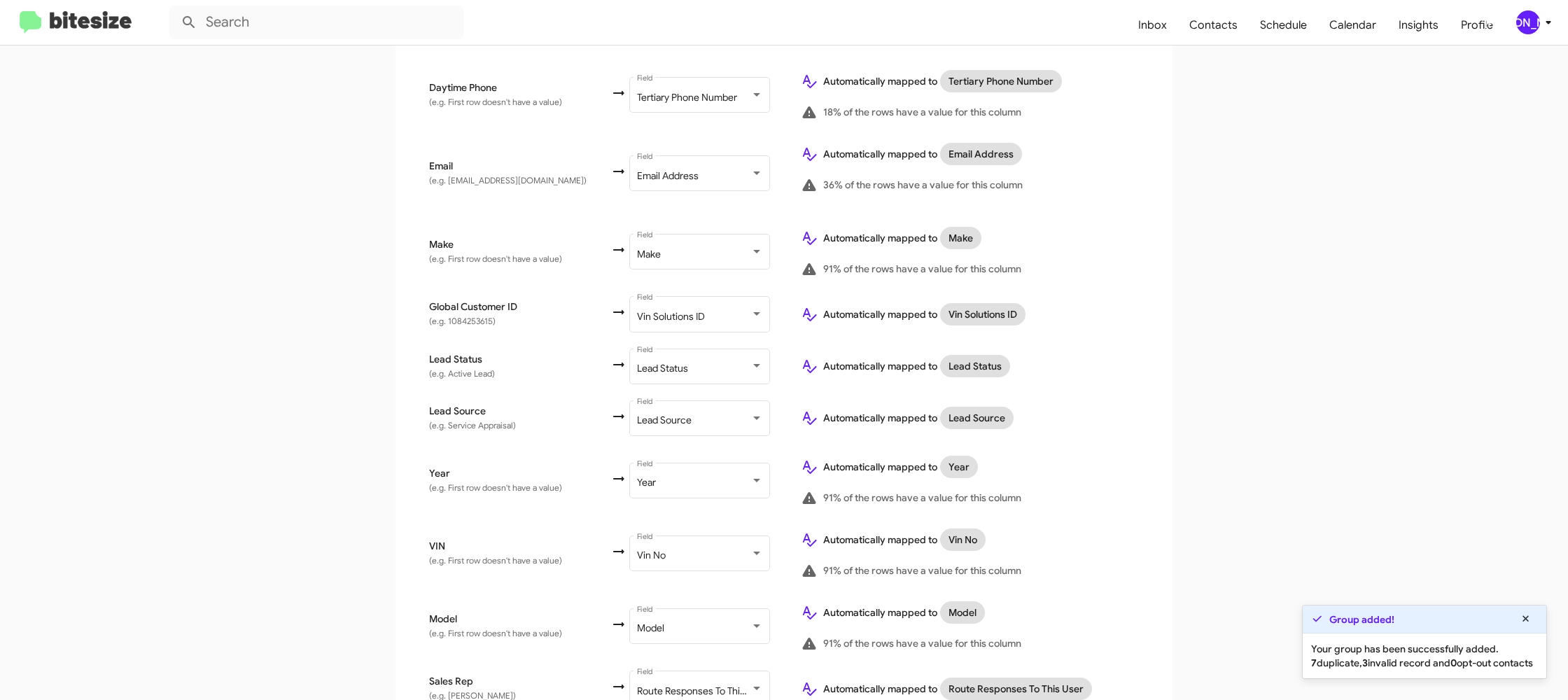
scroll to position [647, 0]
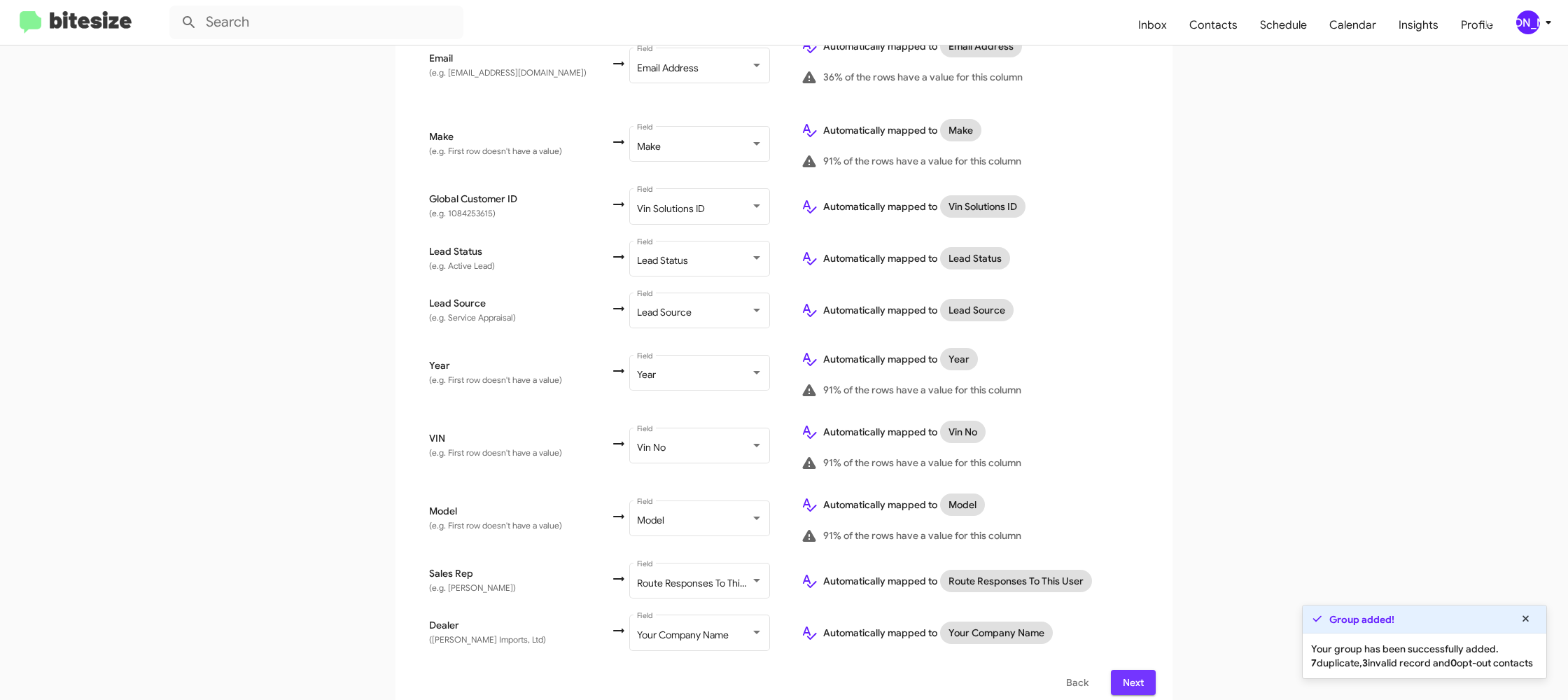
click at [1127, 670] on span "Next" at bounding box center [1133, 683] width 22 height 26
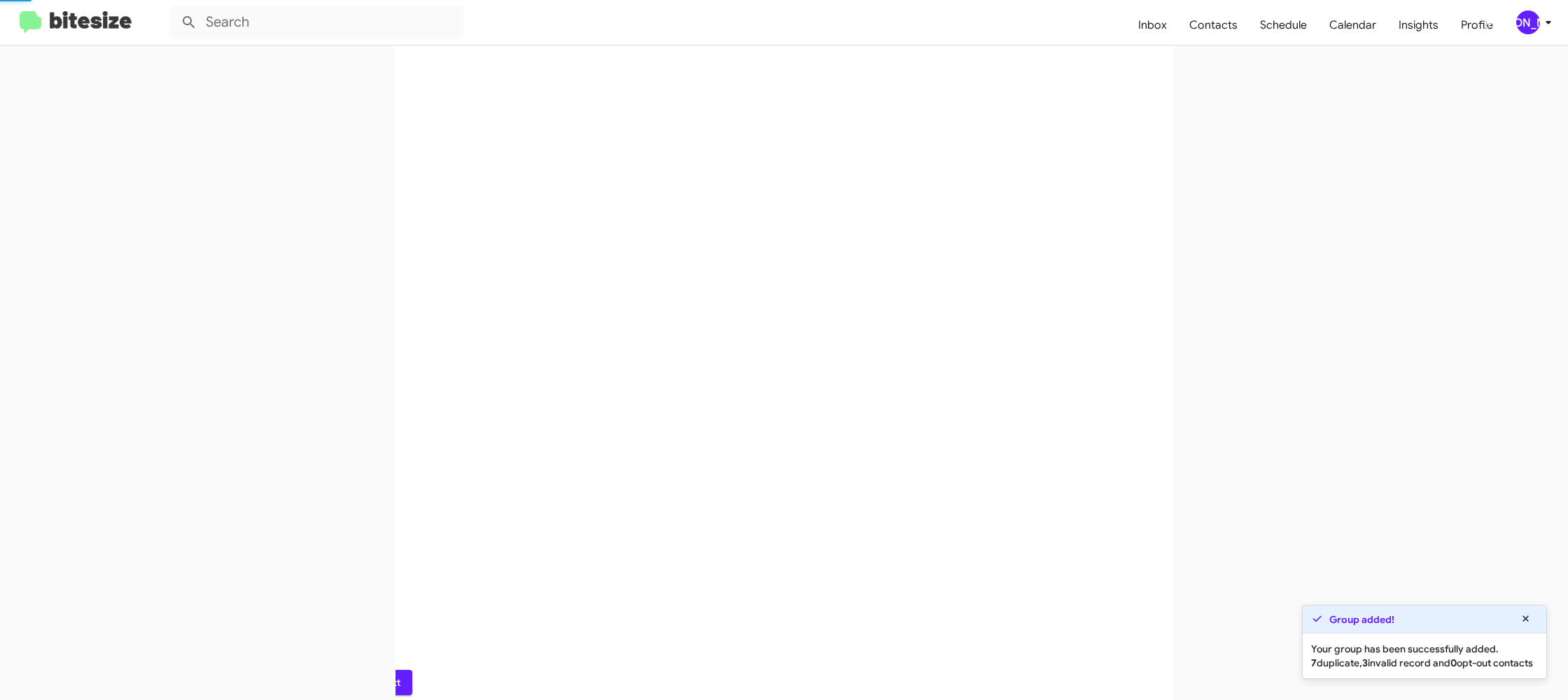
scroll to position [0, 0]
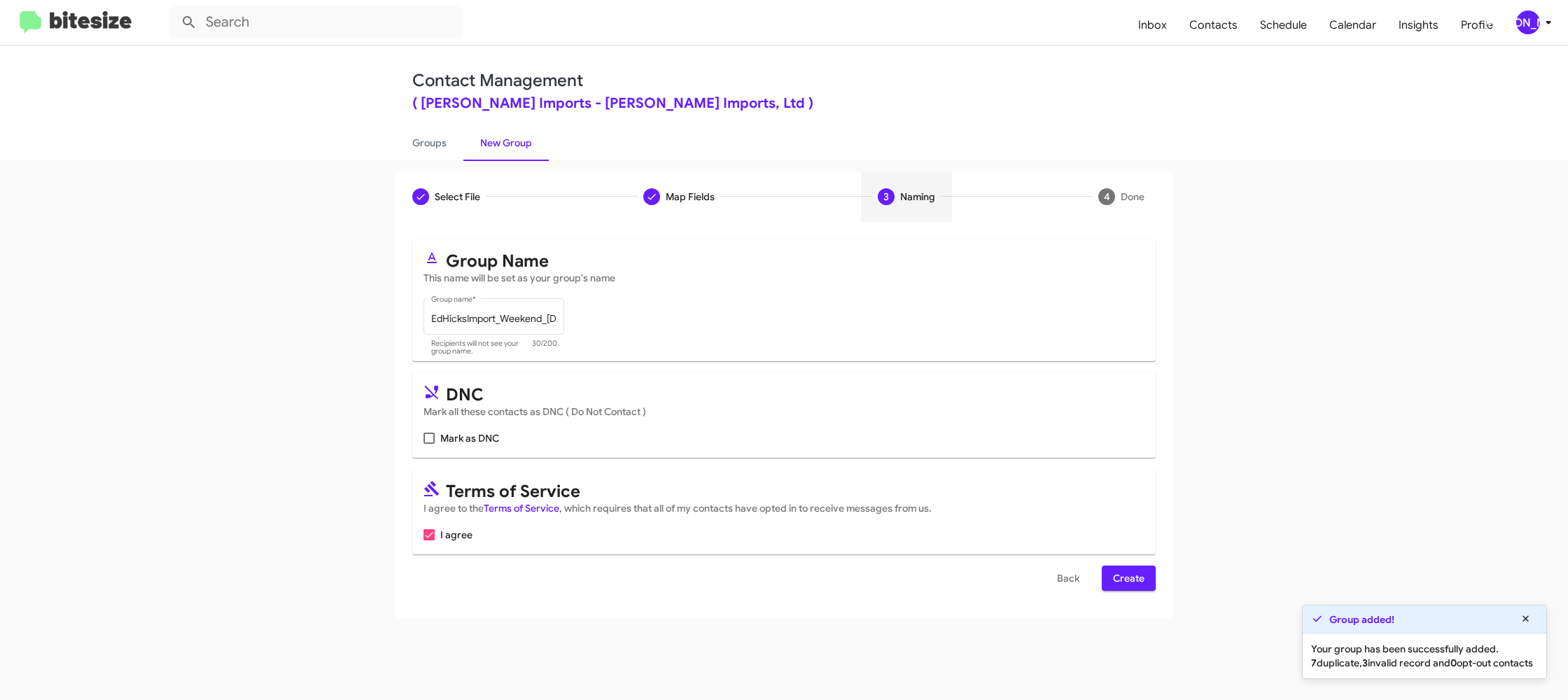
click at [1132, 584] on span "Create" at bounding box center [1129, 578] width 31 height 26
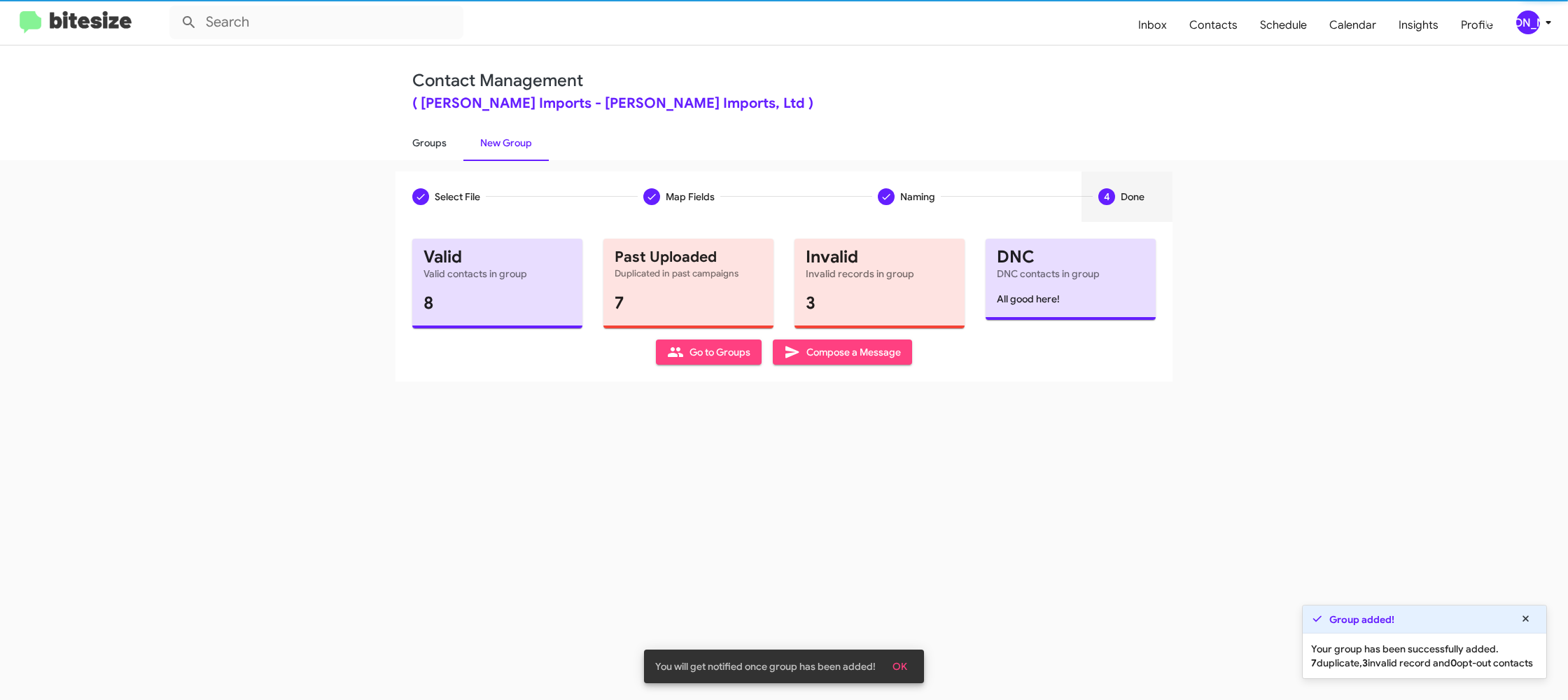
click at [428, 134] on link "Groups" at bounding box center [429, 143] width 68 height 36
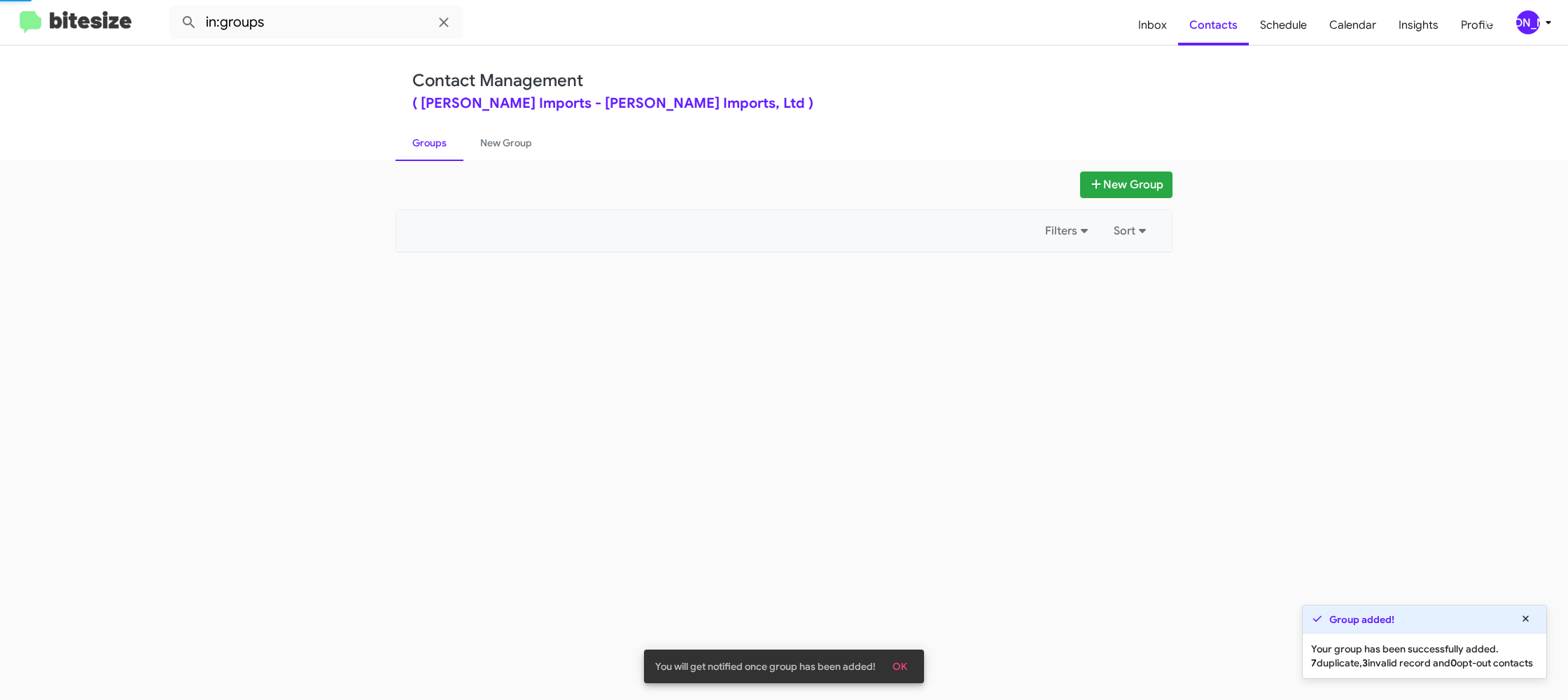
click at [428, 134] on link "Groups" at bounding box center [429, 143] width 68 height 36
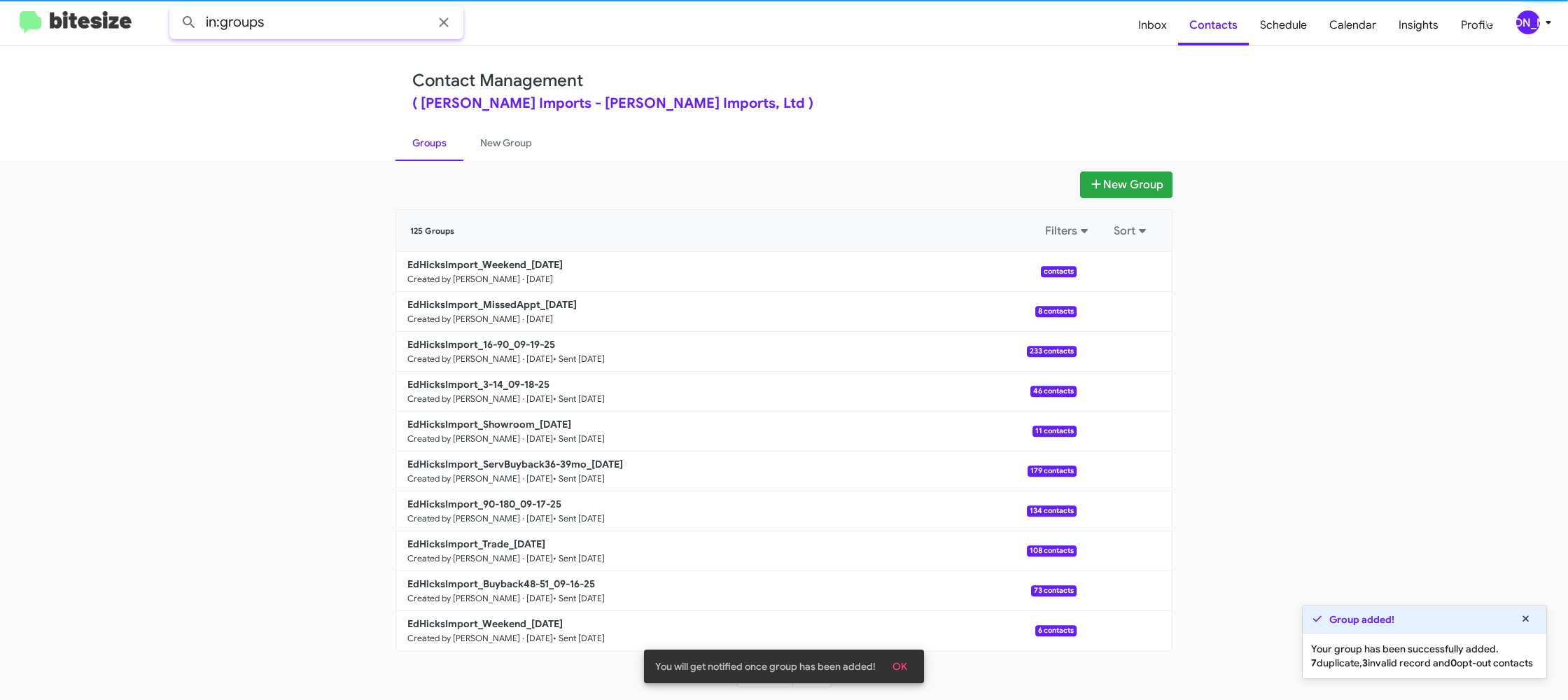
click at [323, 22] on input "in:groups" at bounding box center [316, 22] width 294 height 34
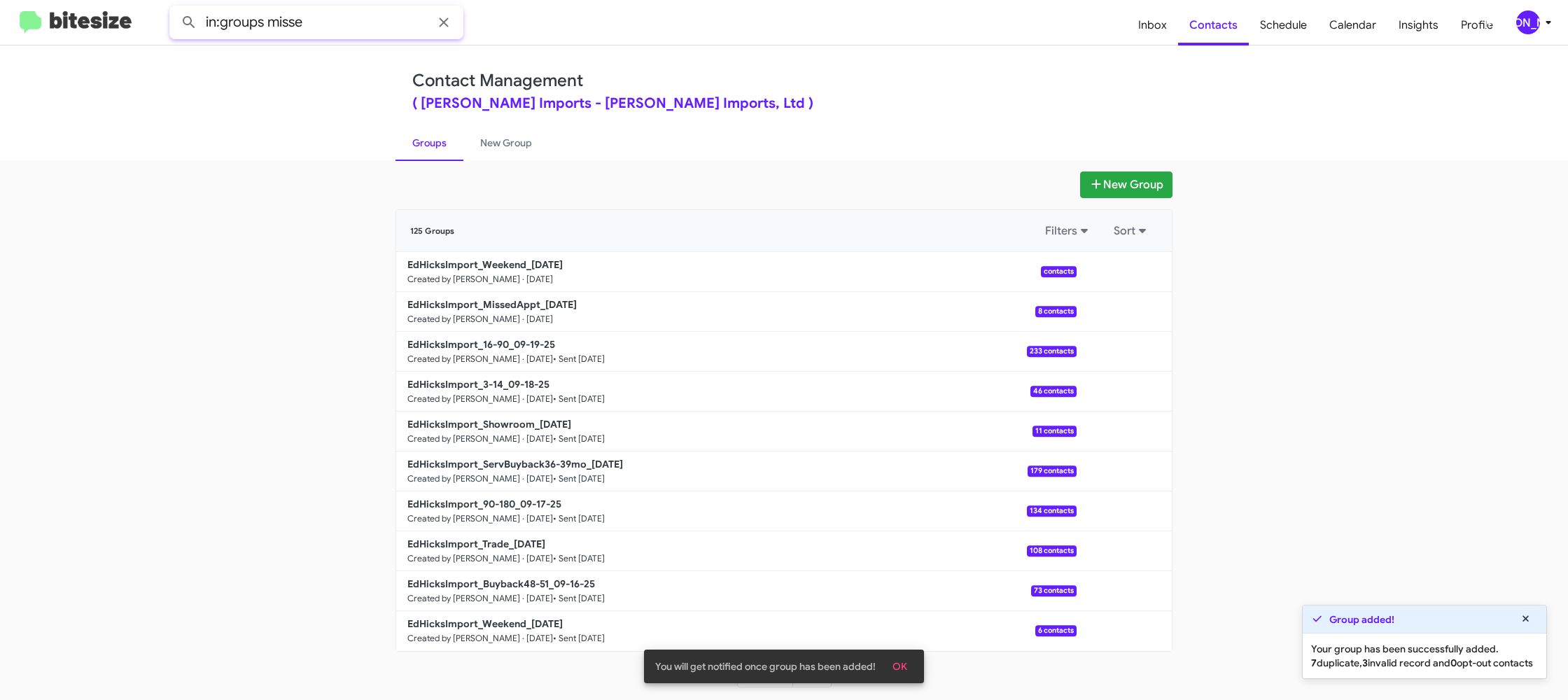
click at [175, 8] on button at bounding box center [189, 22] width 28 height 28
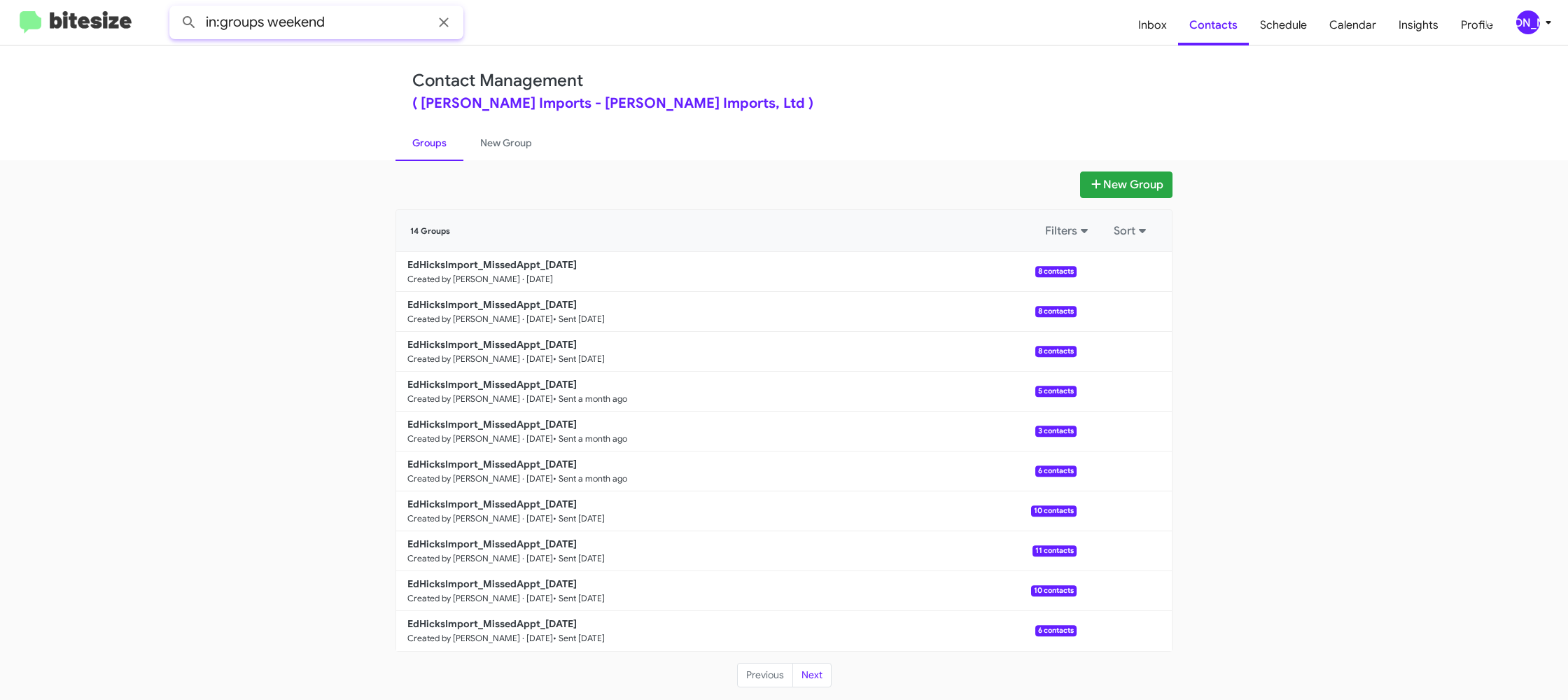
type input "in:groups weekend"
click at [175, 8] on button at bounding box center [189, 22] width 28 height 28
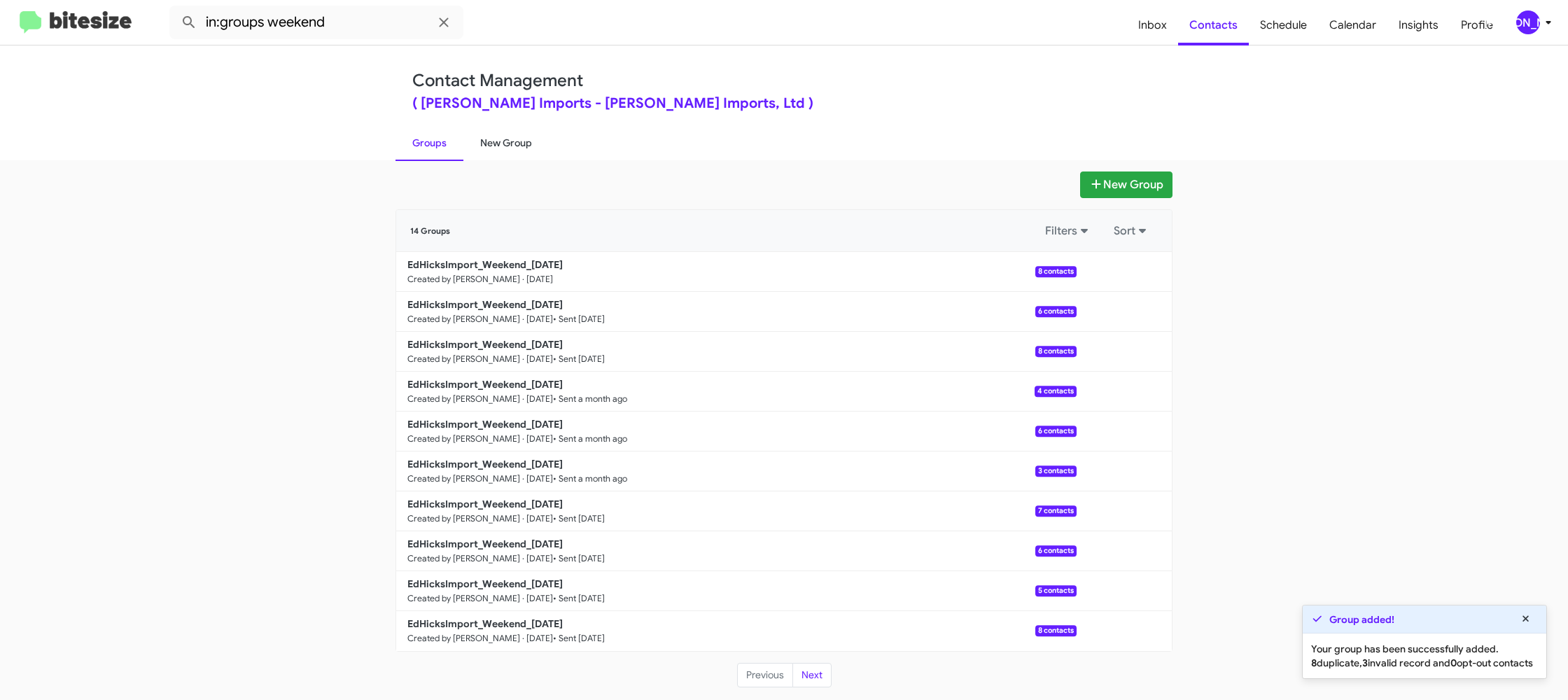
click at [500, 139] on link "New Group" at bounding box center [506, 143] width 86 height 36
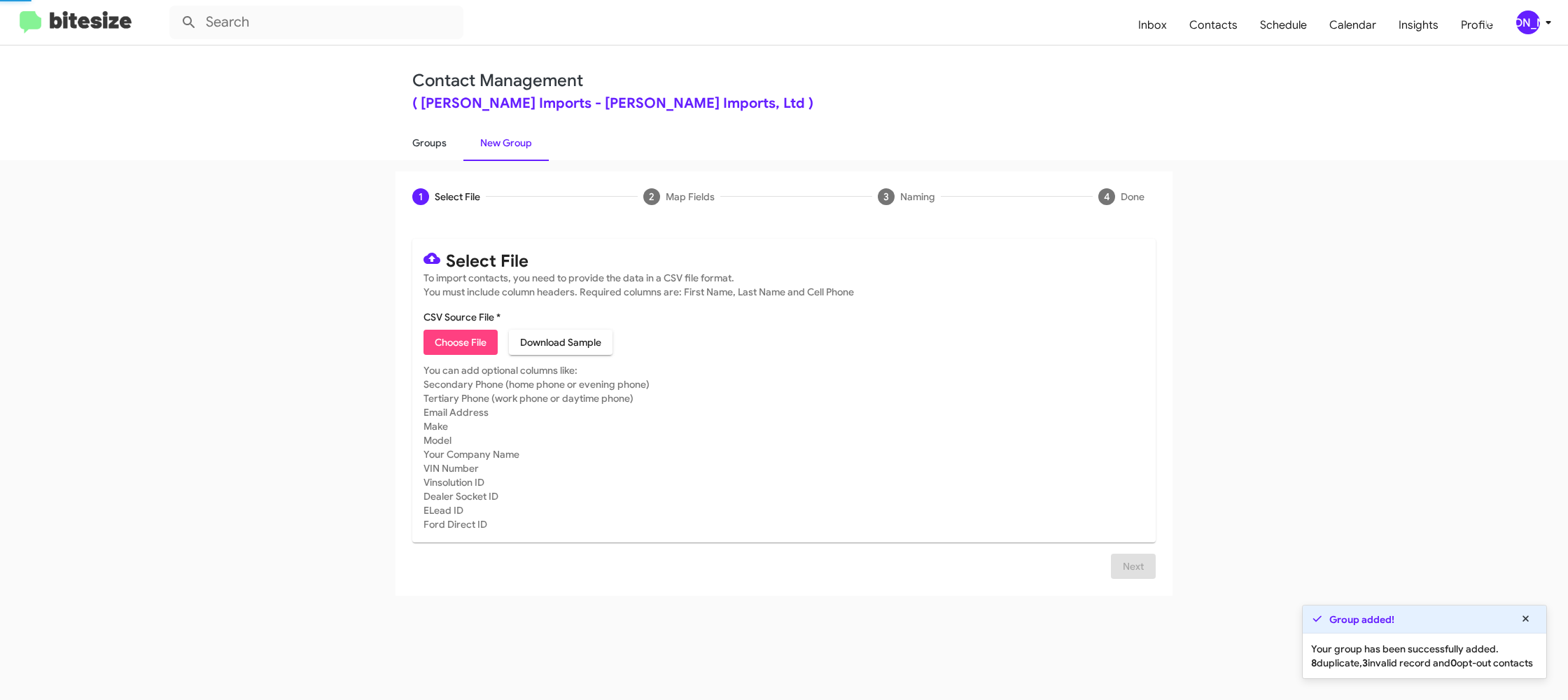
click at [430, 142] on link "Groups" at bounding box center [429, 143] width 68 height 36
type input "in:groups"
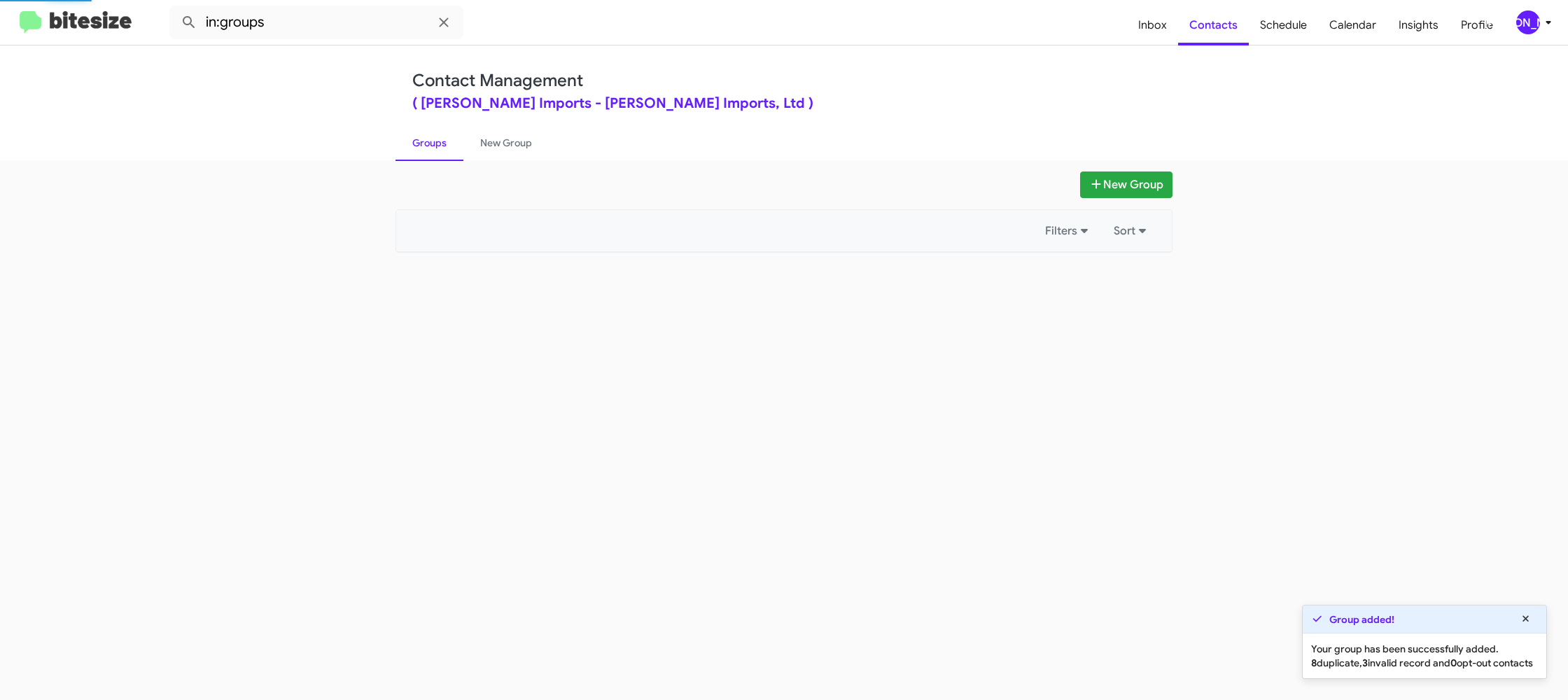
click at [430, 142] on link "Groups" at bounding box center [429, 143] width 68 height 36
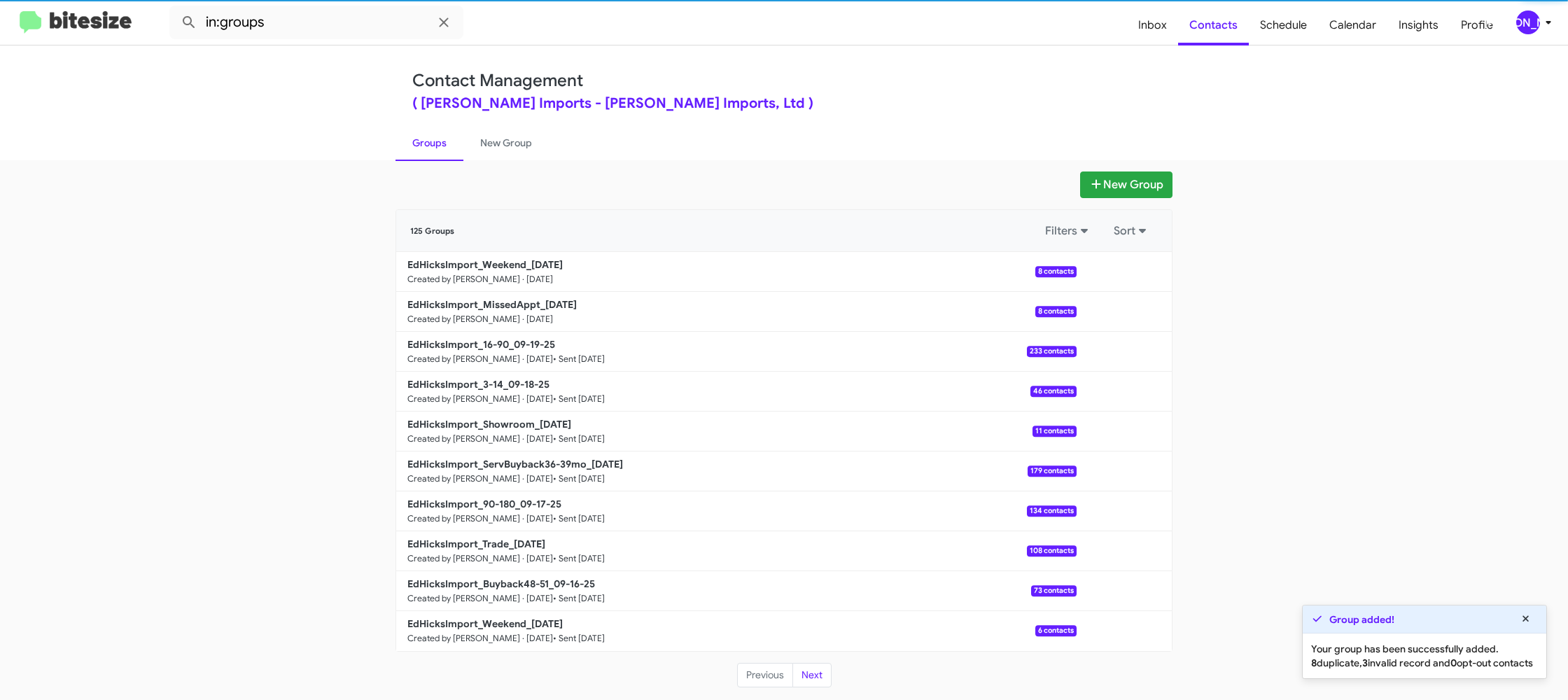
drag, startPoint x: 430, startPoint y: 142, endPoint x: 919, endPoint y: 279, distance: 507.8
click at [430, 142] on link "Groups" at bounding box center [429, 143] width 68 height 36
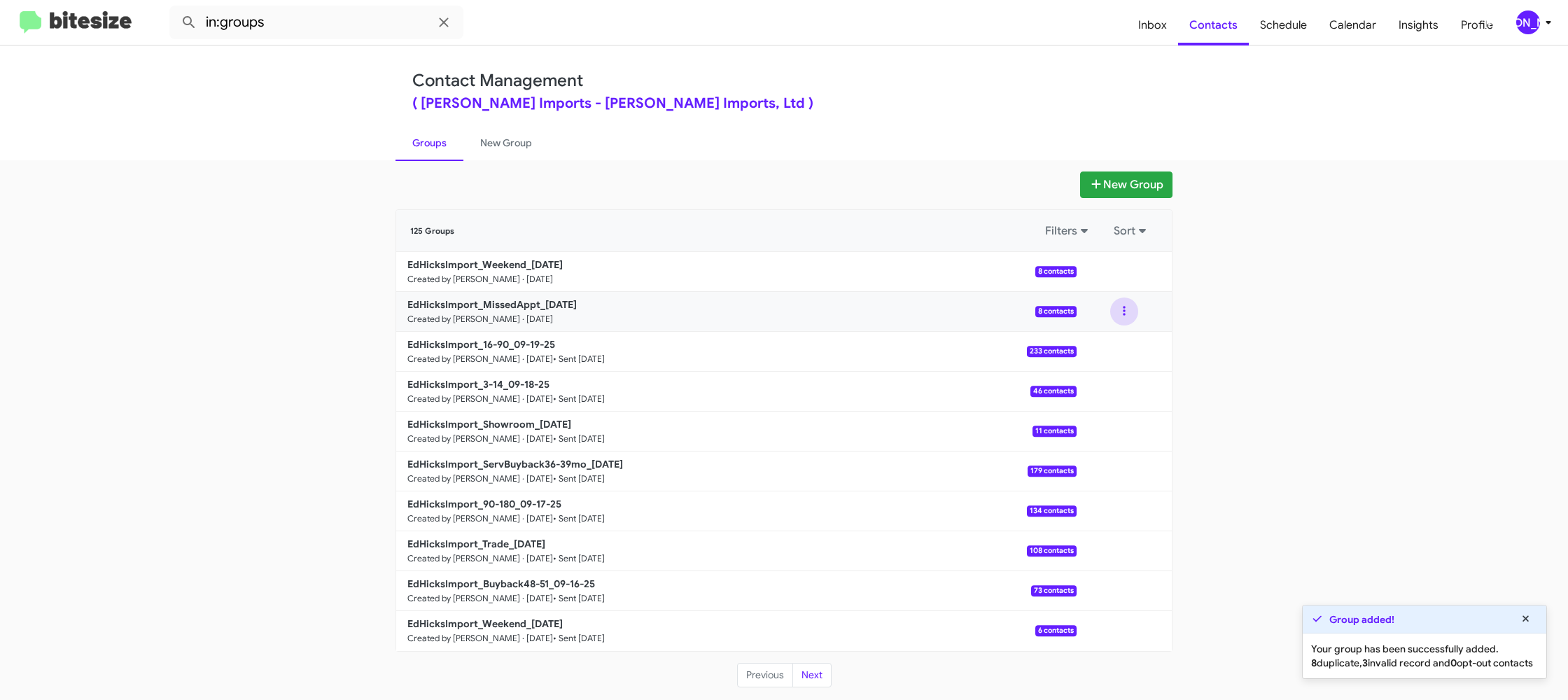
click at [1120, 314] on button at bounding box center [1124, 312] width 28 height 28
click at [1116, 344] on button "View contacts" at bounding box center [1082, 349] width 112 height 34
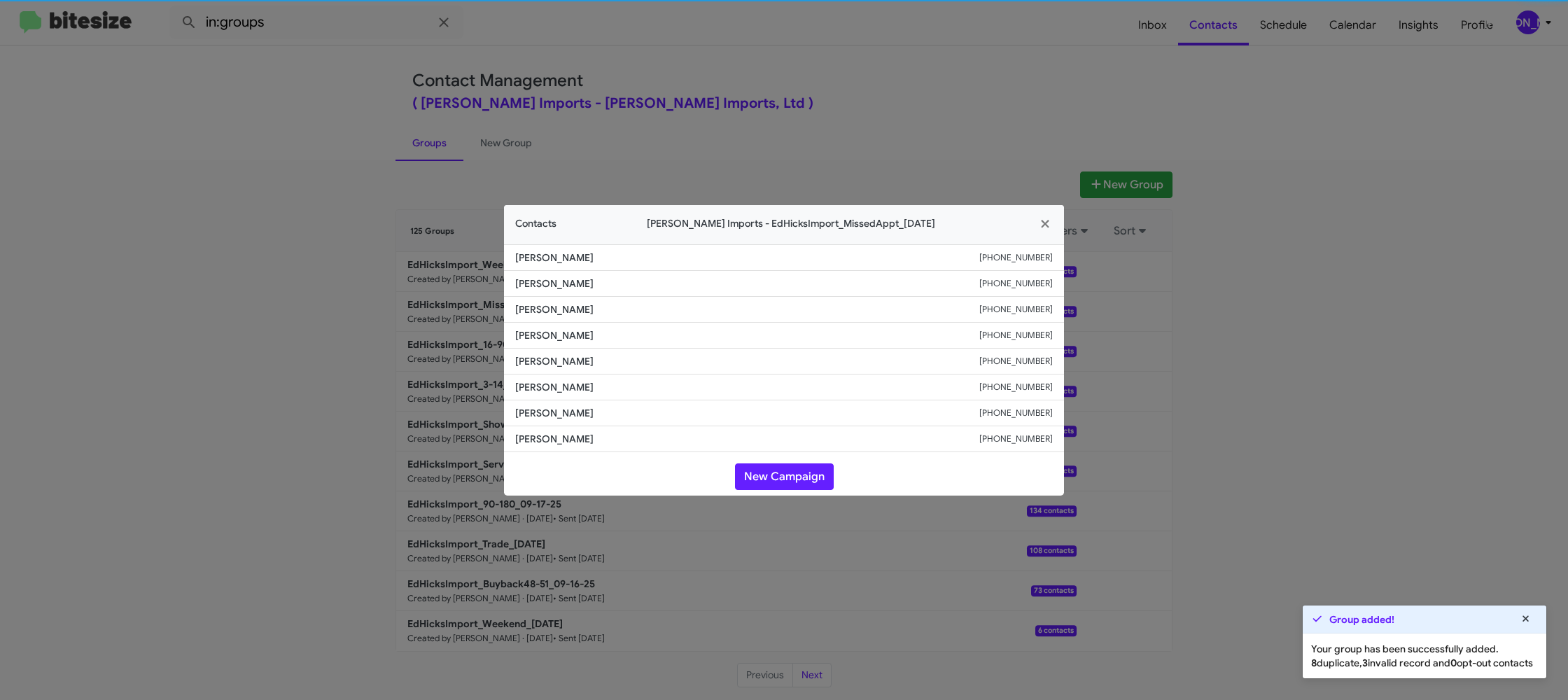
click at [548, 351] on li "Veronica Garcia +13615229569" at bounding box center [784, 361] width 560 height 26
copy span "Veronica Garcia"
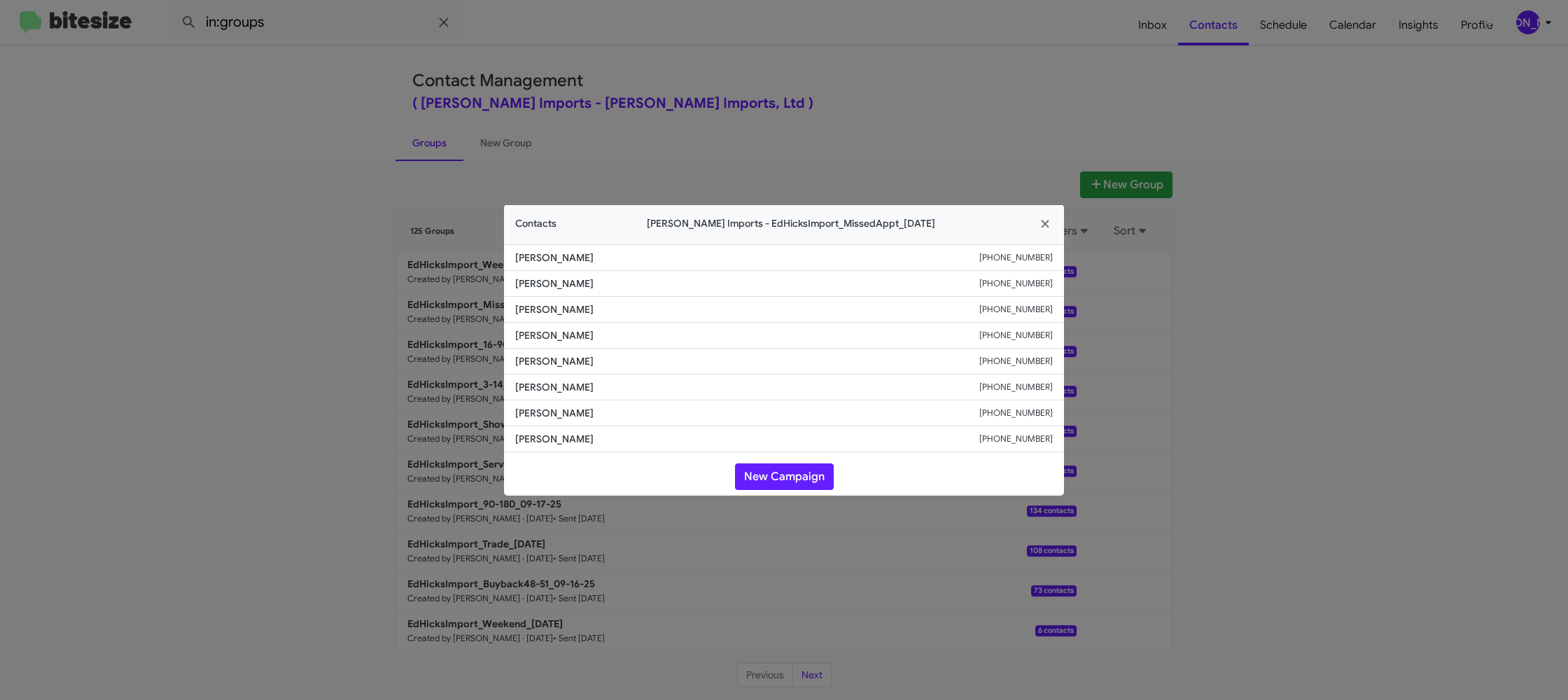
click at [1030, 355] on small "+13615229569" at bounding box center [1015, 361] width 73 height 14
drag, startPoint x: 1030, startPoint y: 355, endPoint x: 1012, endPoint y: 374, distance: 26.2
click at [1030, 355] on small "+13615229569" at bounding box center [1015, 361] width 73 height 14
copy small "+13615229569"
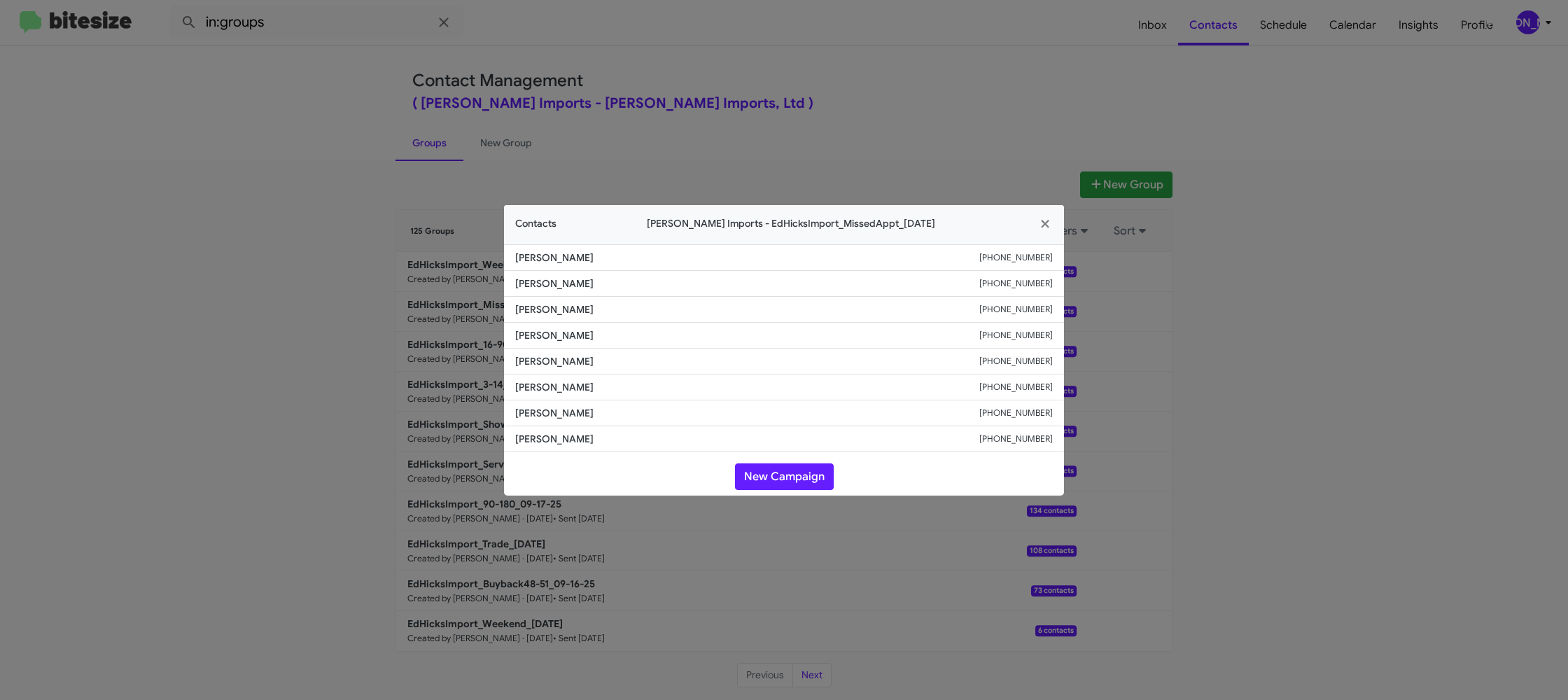
drag, startPoint x: 706, startPoint y: 73, endPoint x: 1072, endPoint y: 262, distance: 411.9
click at [709, 75] on modal-container "Contacts Ed Hicks Imports - EdHicksImport_MissedAppt_09-22-25 Alex Jasso +13615…" at bounding box center [784, 350] width 1568 height 700
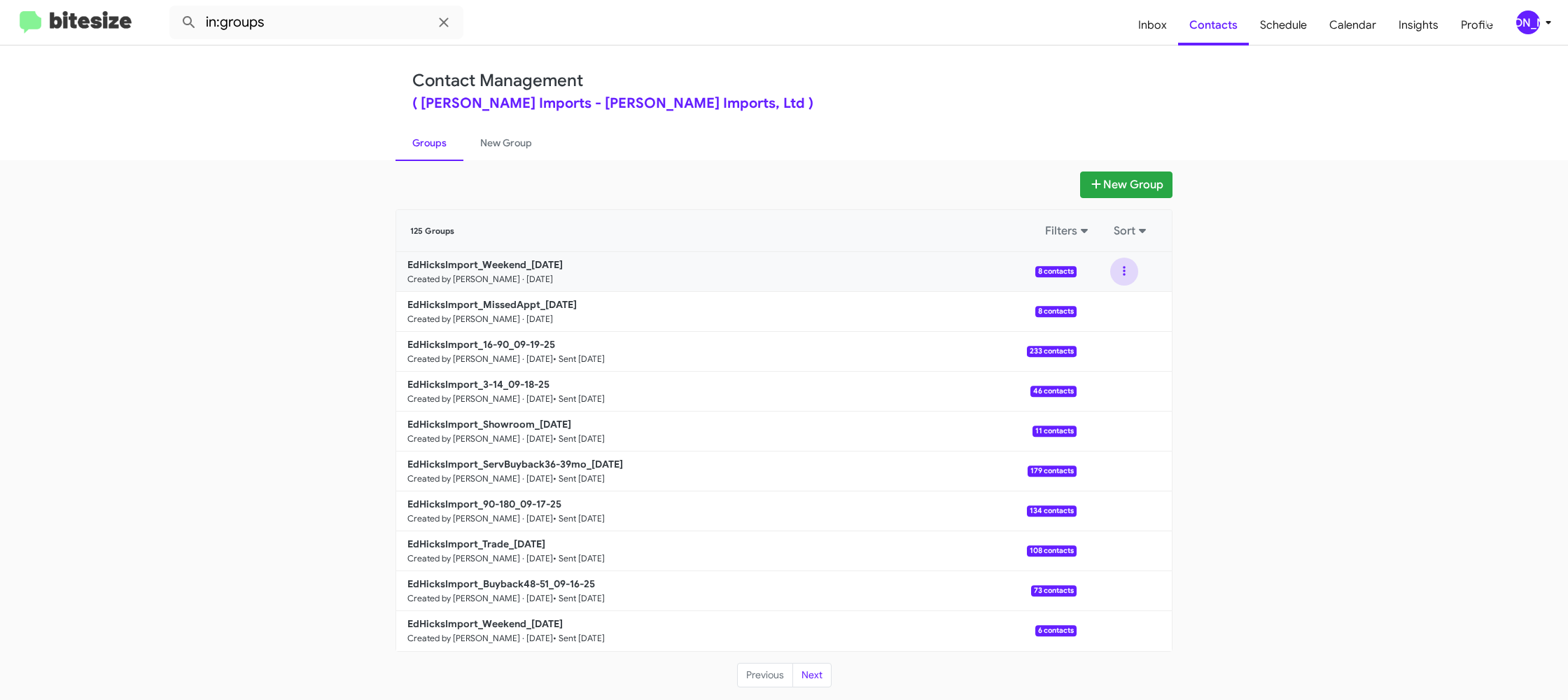
click at [1127, 276] on button at bounding box center [1124, 272] width 28 height 28
click at [1123, 301] on button "View contacts" at bounding box center [1082, 309] width 112 height 34
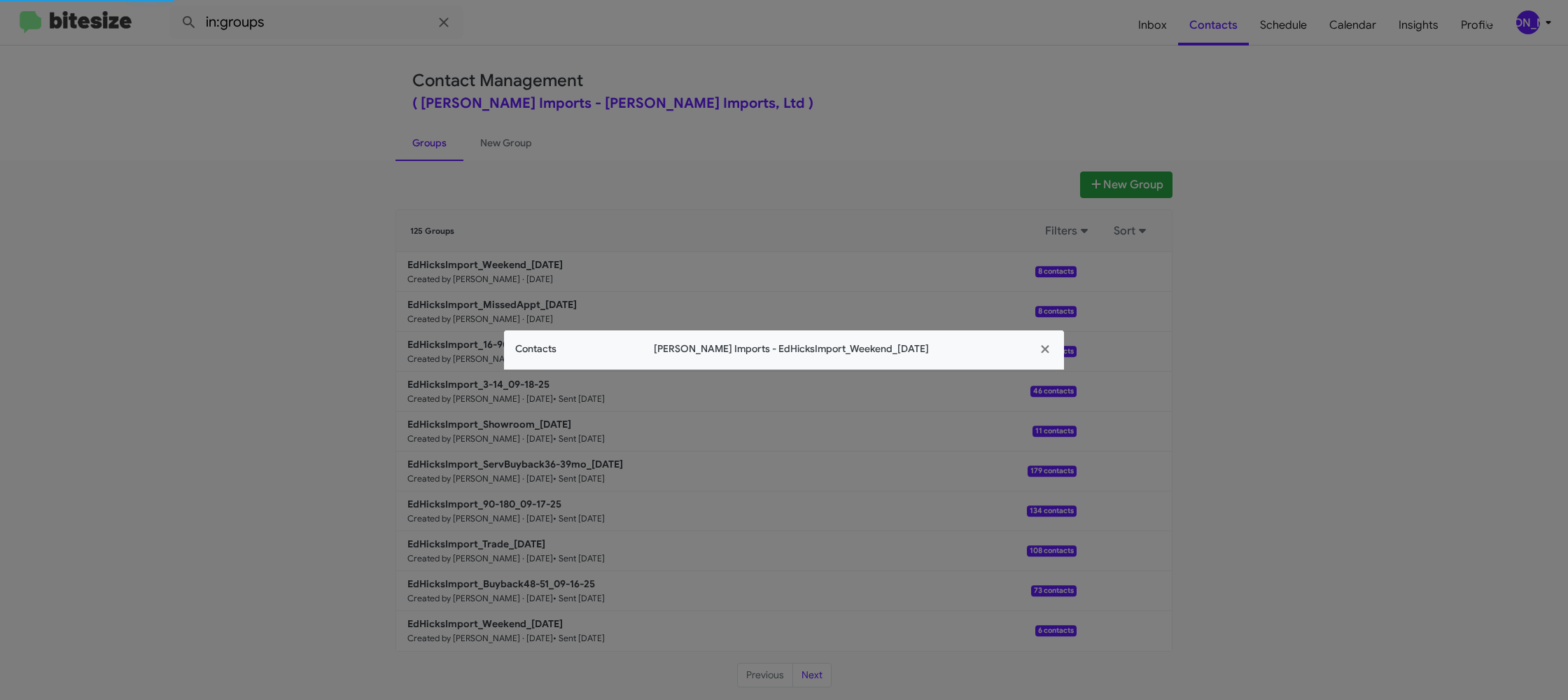
click at [533, 359] on app-contacts-modal "Contacts Ed Hicks Imports - EdHicksImport_Weekend_09-22-25" at bounding box center [784, 350] width 560 height 40
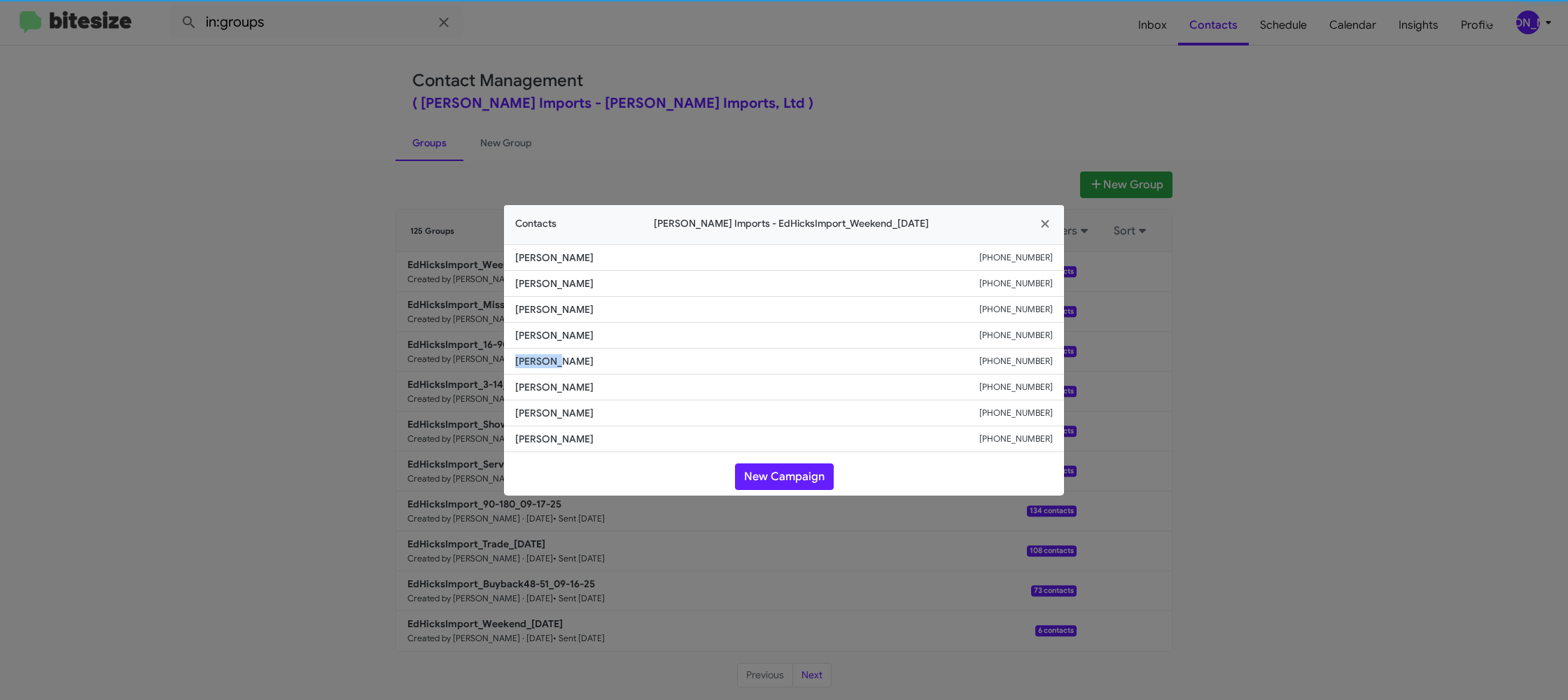
click at [533, 359] on span "Veronica Garcia" at bounding box center [747, 361] width 464 height 14
copy span "Veronica Garcia"
click at [379, 347] on modal-container "Contacts Ed Hicks Imports - EdHicksImport_Weekend_09-22-25 Alex Jasso +13615374…" at bounding box center [784, 350] width 1568 height 700
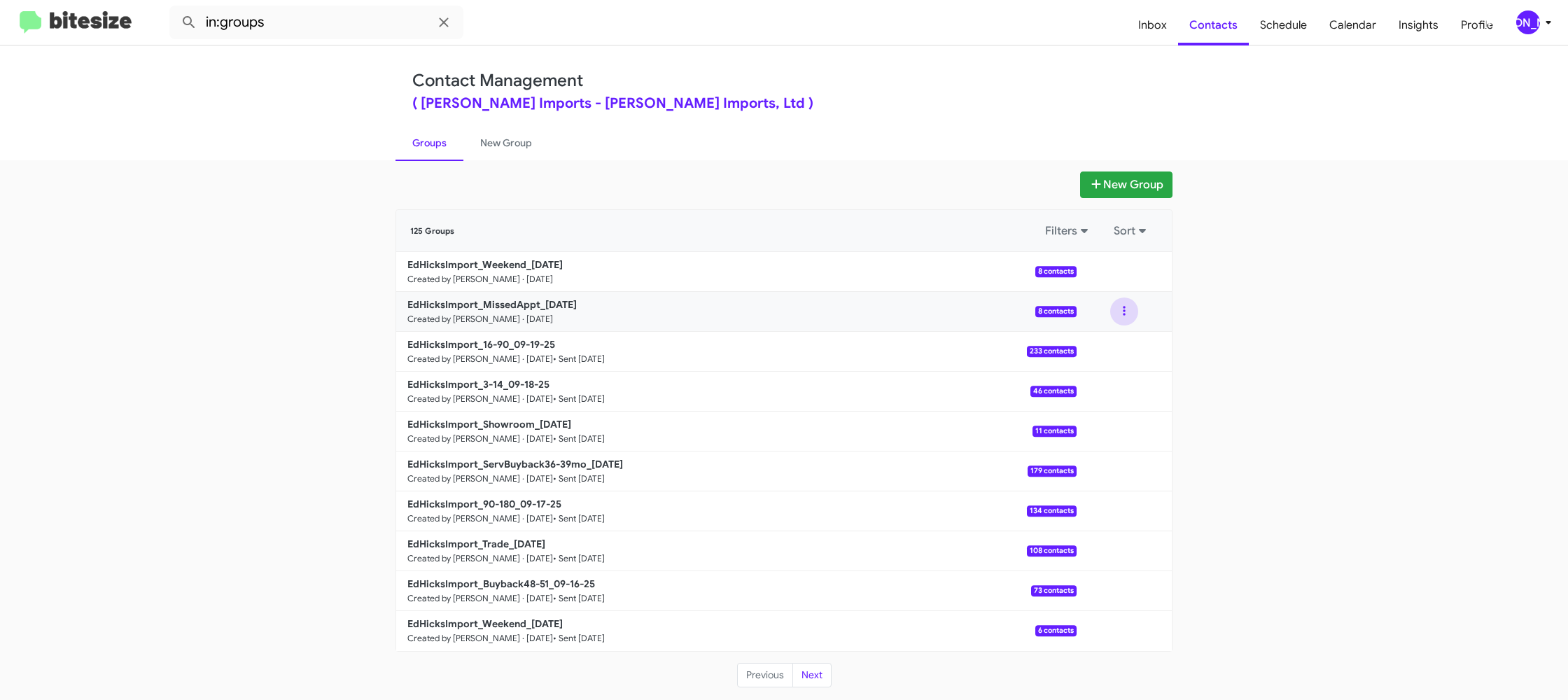
click at [1128, 319] on button at bounding box center [1124, 312] width 28 height 28
click at [1109, 350] on button "View contacts" at bounding box center [1082, 349] width 112 height 34
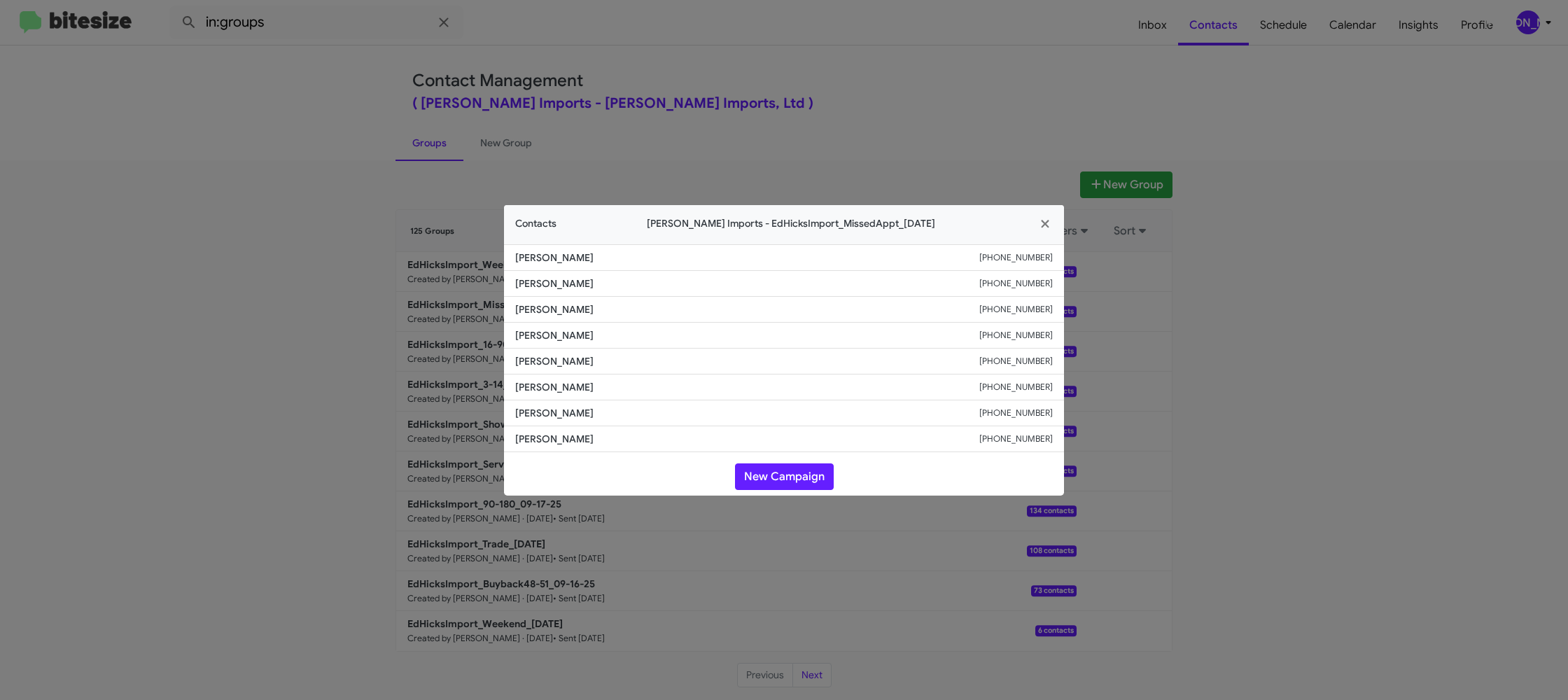
click at [1214, 310] on modal-container "Contacts Ed Hicks Imports - EdHicksImport_MissedAppt_09-22-25 Alex Jasso +13615…" at bounding box center [784, 350] width 1568 height 700
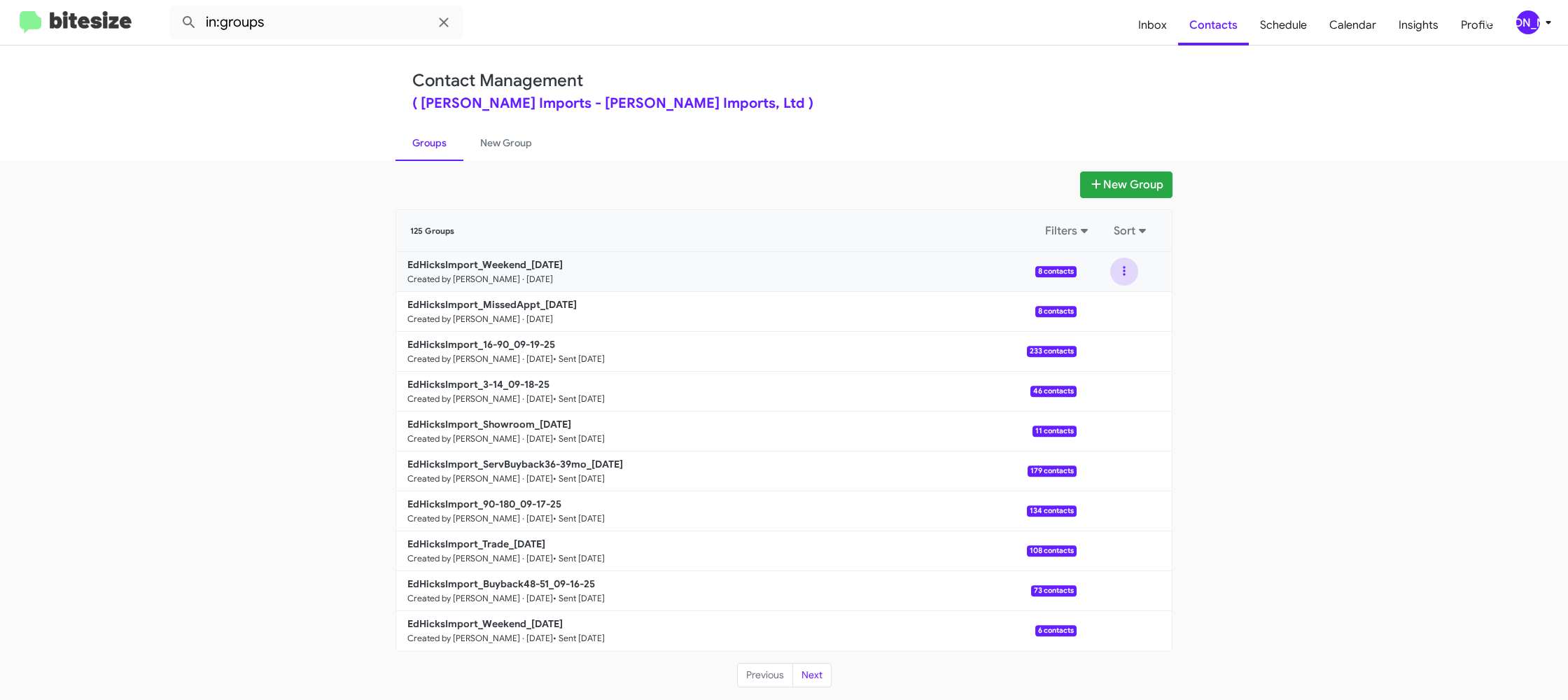
click at [1130, 275] on button at bounding box center [1124, 272] width 28 height 28
drag, startPoint x: 1095, startPoint y: 350, endPoint x: 997, endPoint y: 312, distance: 105.1
click at [1095, 349] on button "Archive" at bounding box center [1082, 343] width 112 height 34
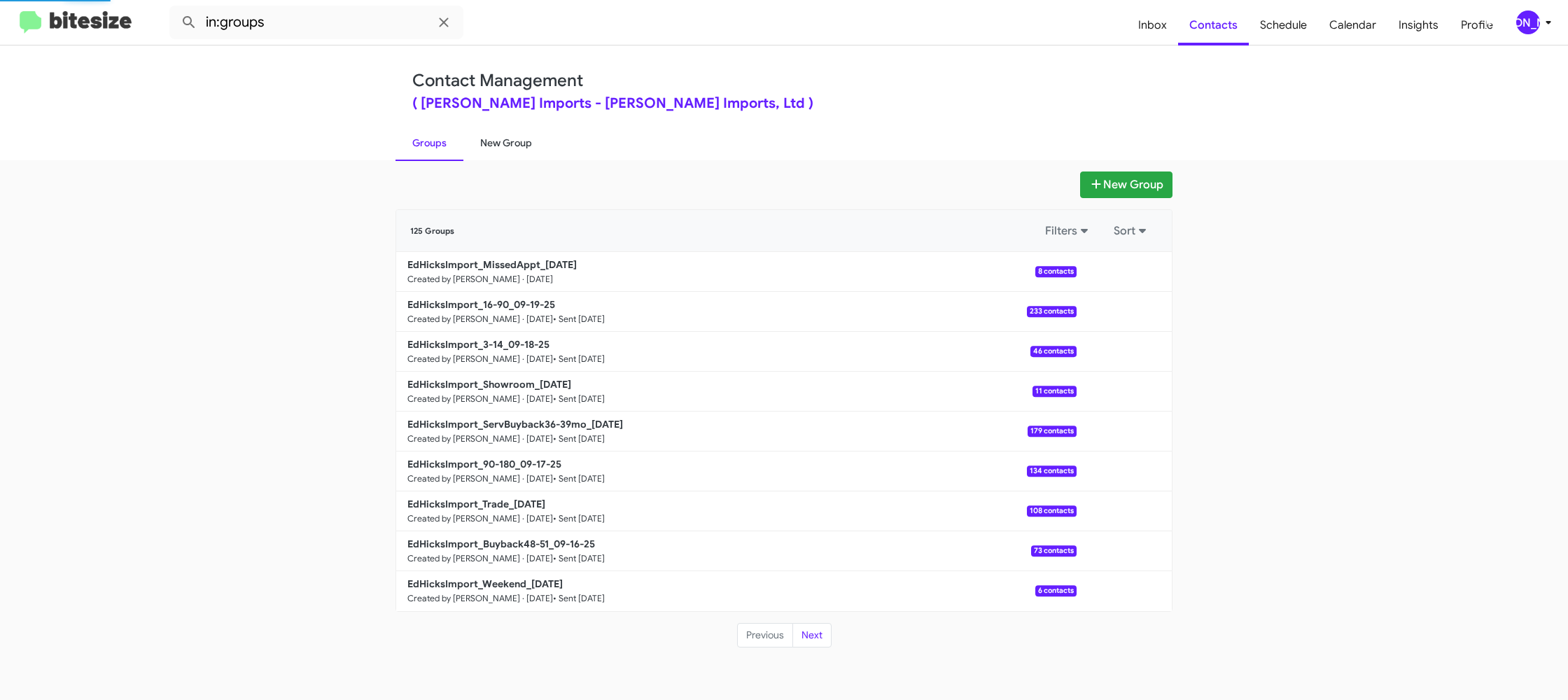
click at [504, 139] on link "New Group" at bounding box center [506, 143] width 86 height 36
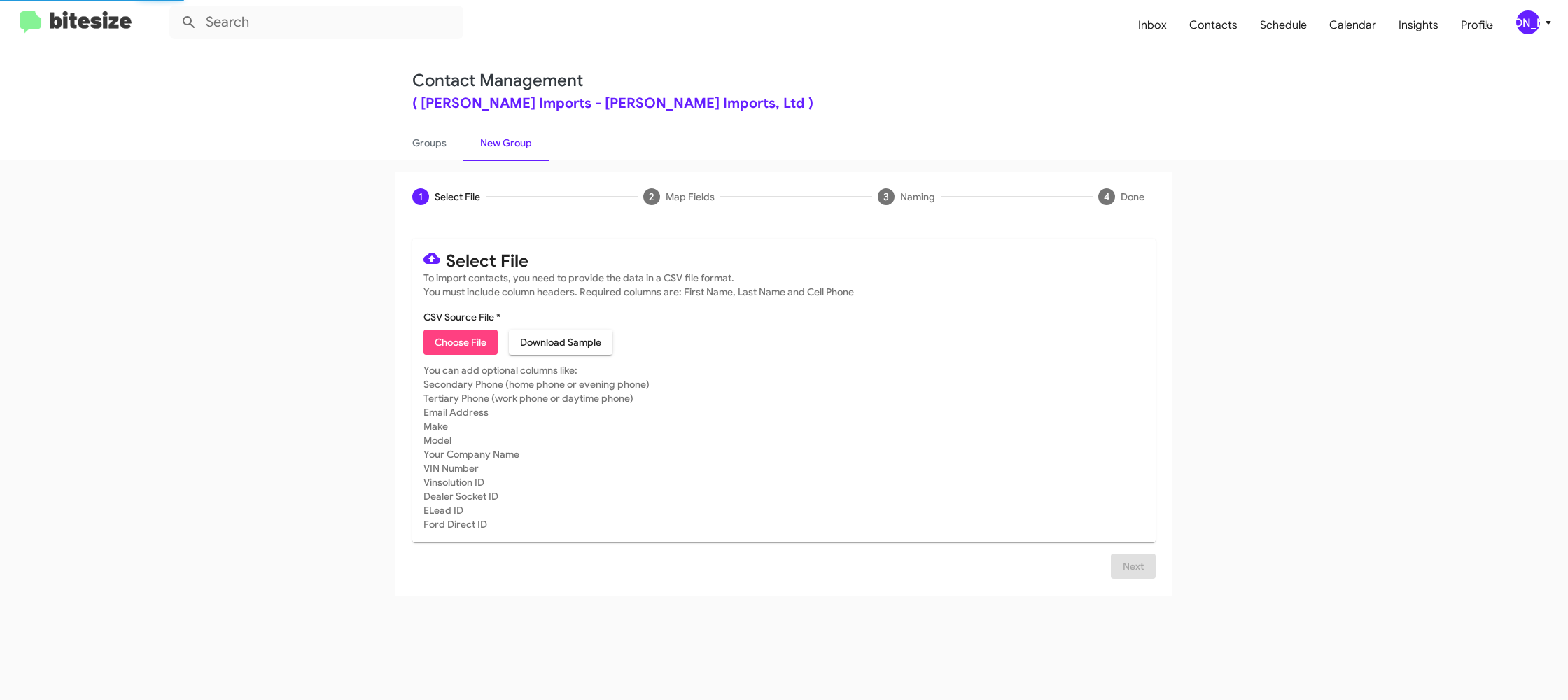
click at [504, 139] on link "New Group" at bounding box center [506, 143] width 86 height 36
drag, startPoint x: 504, startPoint y: 139, endPoint x: 483, endPoint y: 351, distance: 213.0
click at [504, 139] on link "New Group" at bounding box center [506, 143] width 86 height 36
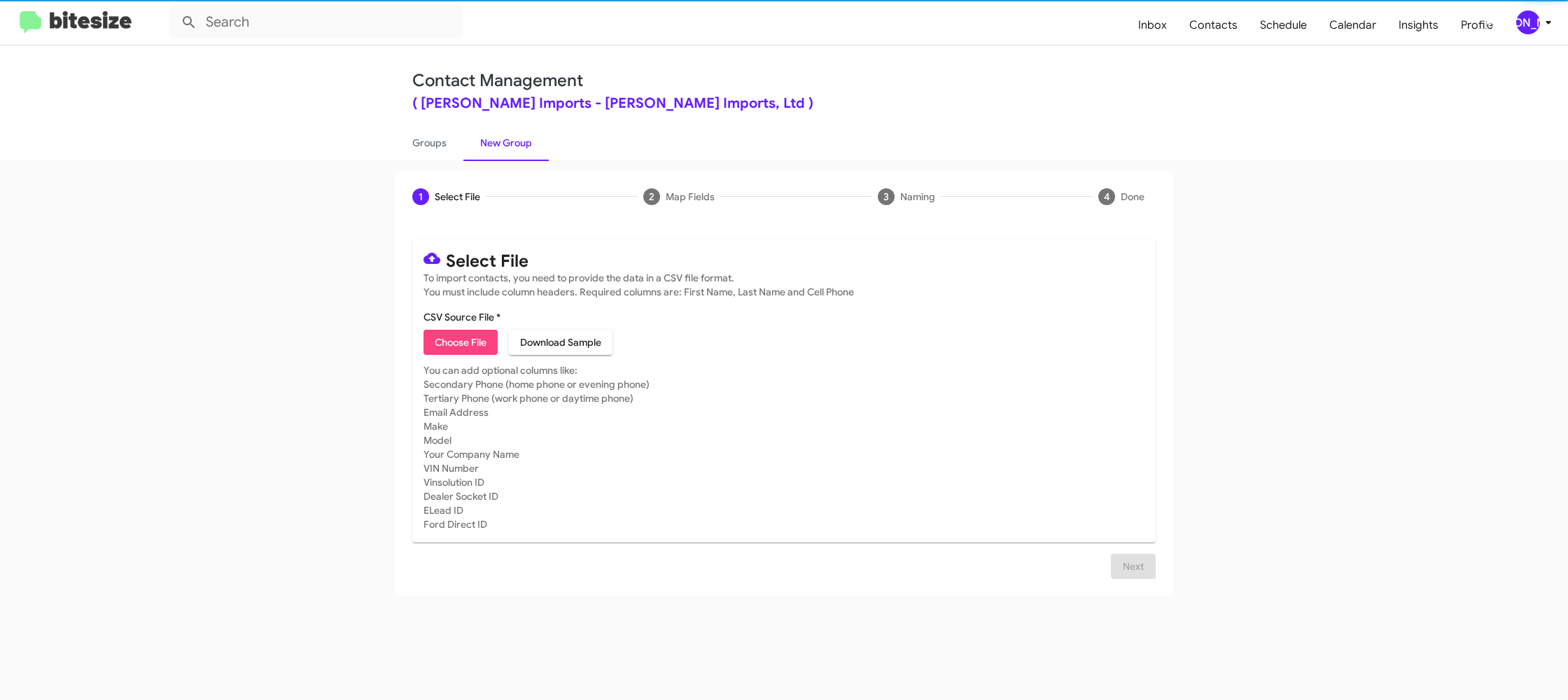
click at [474, 348] on span "Choose File" at bounding box center [461, 342] width 52 height 26
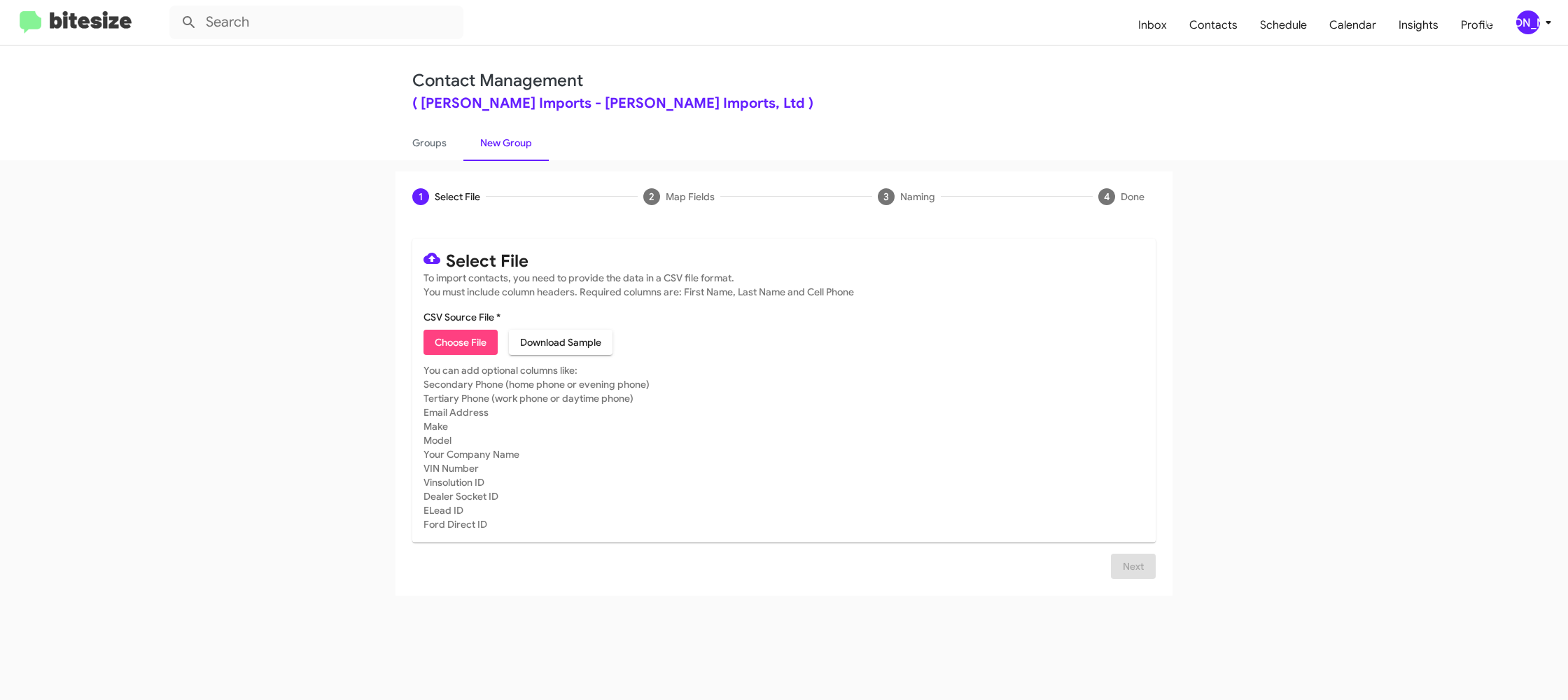
type input "EdHicksImport_Weekend_09-22-25"
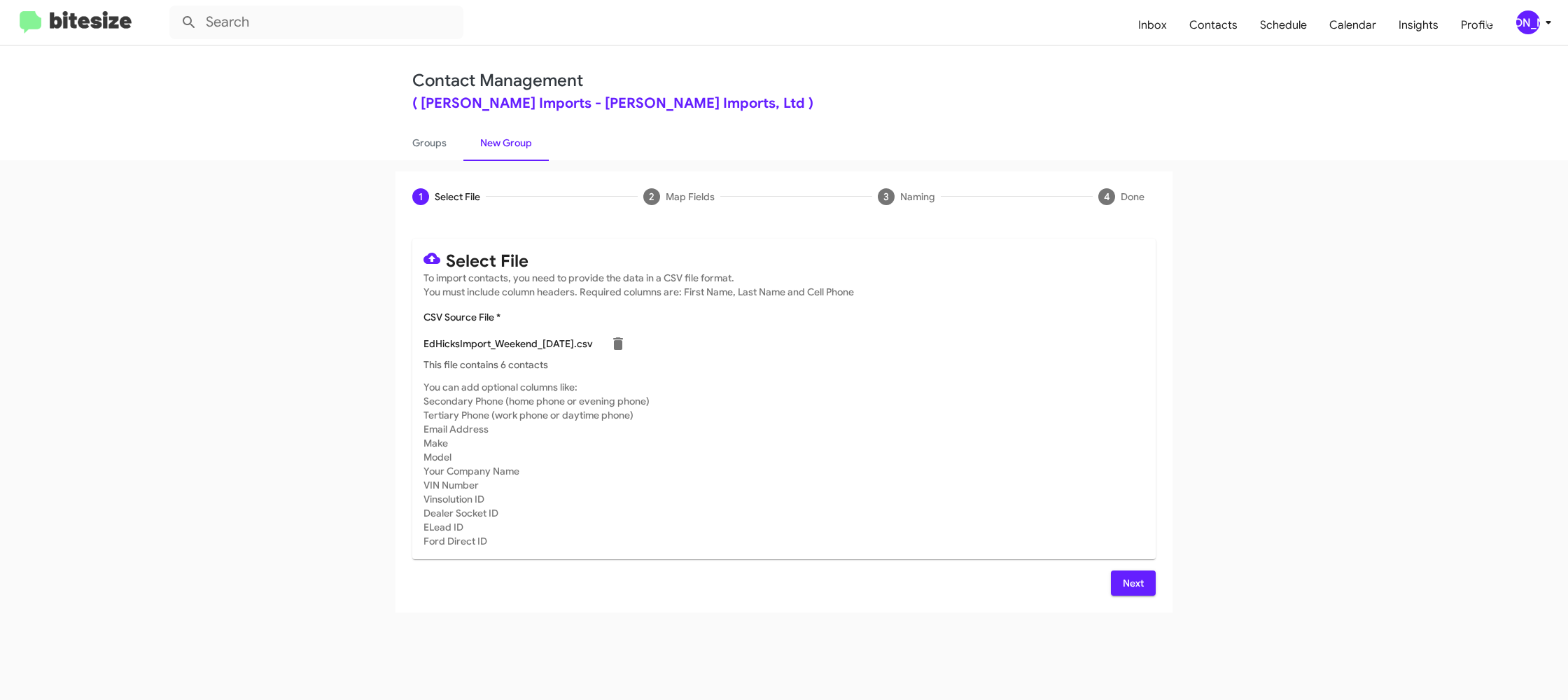
click at [923, 339] on div "EdHicksImport_Weekend_09-22-25.csv" at bounding box center [784, 344] width 721 height 28
click at [1126, 594] on div "Select File To import contacts, you need to provide the data in a CSV file form…" at bounding box center [784, 417] width 777 height 391
click at [1127, 589] on span "Next" at bounding box center [1133, 583] width 22 height 26
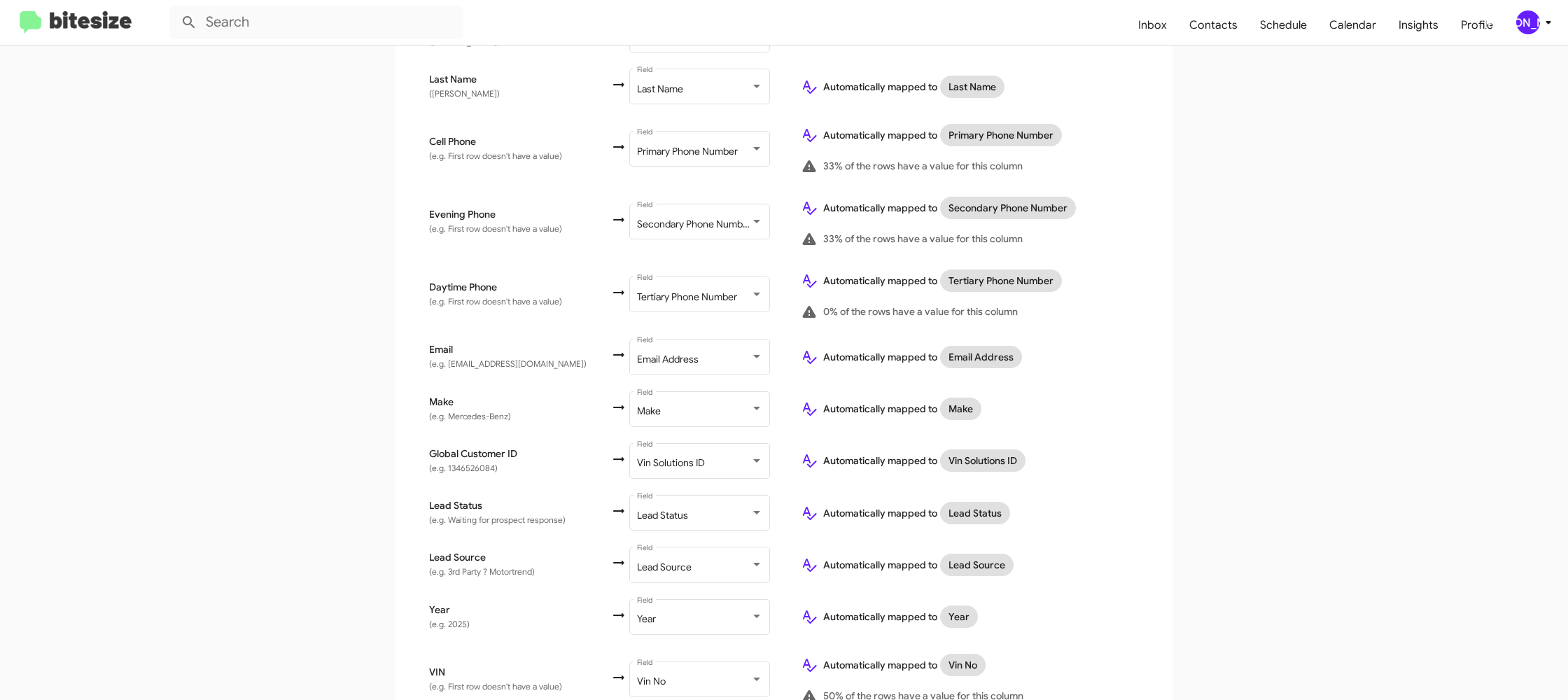
scroll to position [554, 0]
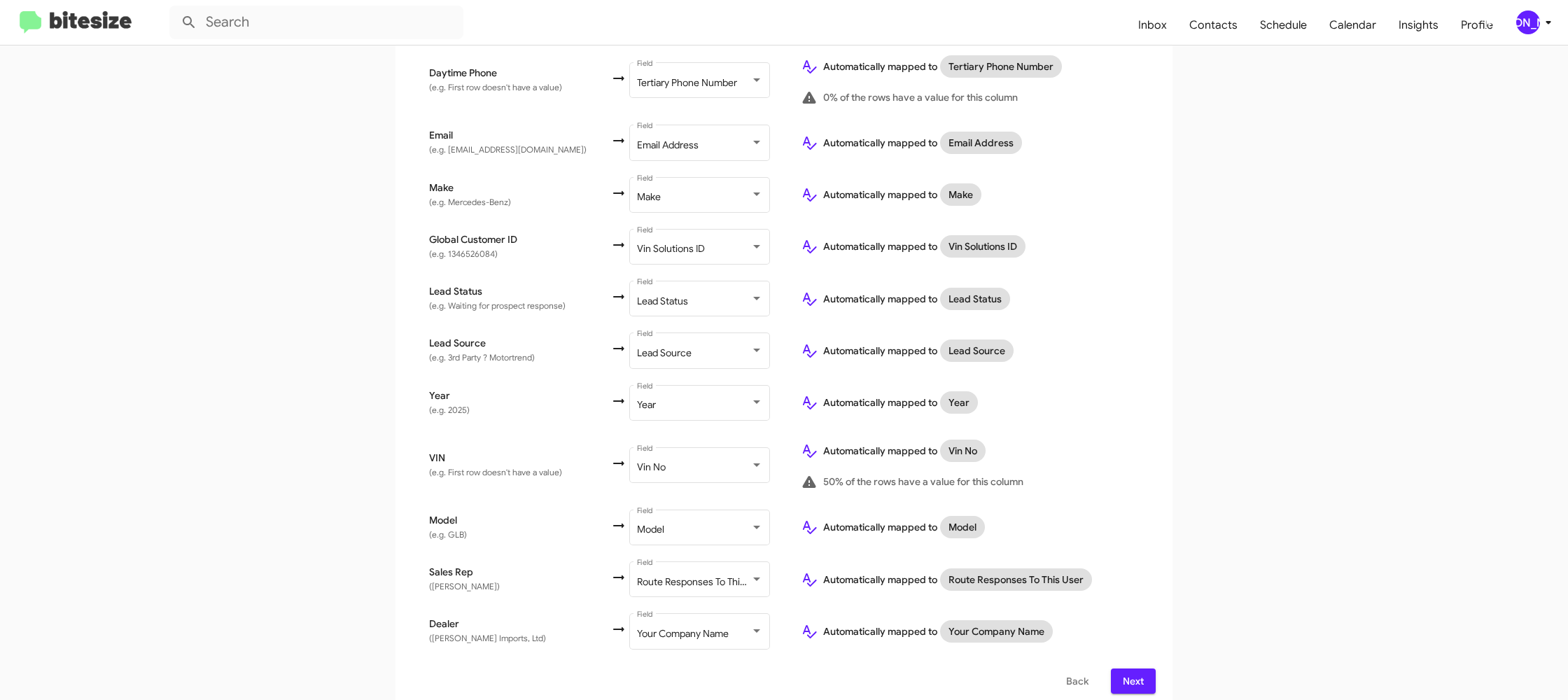
click at [1130, 669] on span "Next" at bounding box center [1133, 681] width 22 height 26
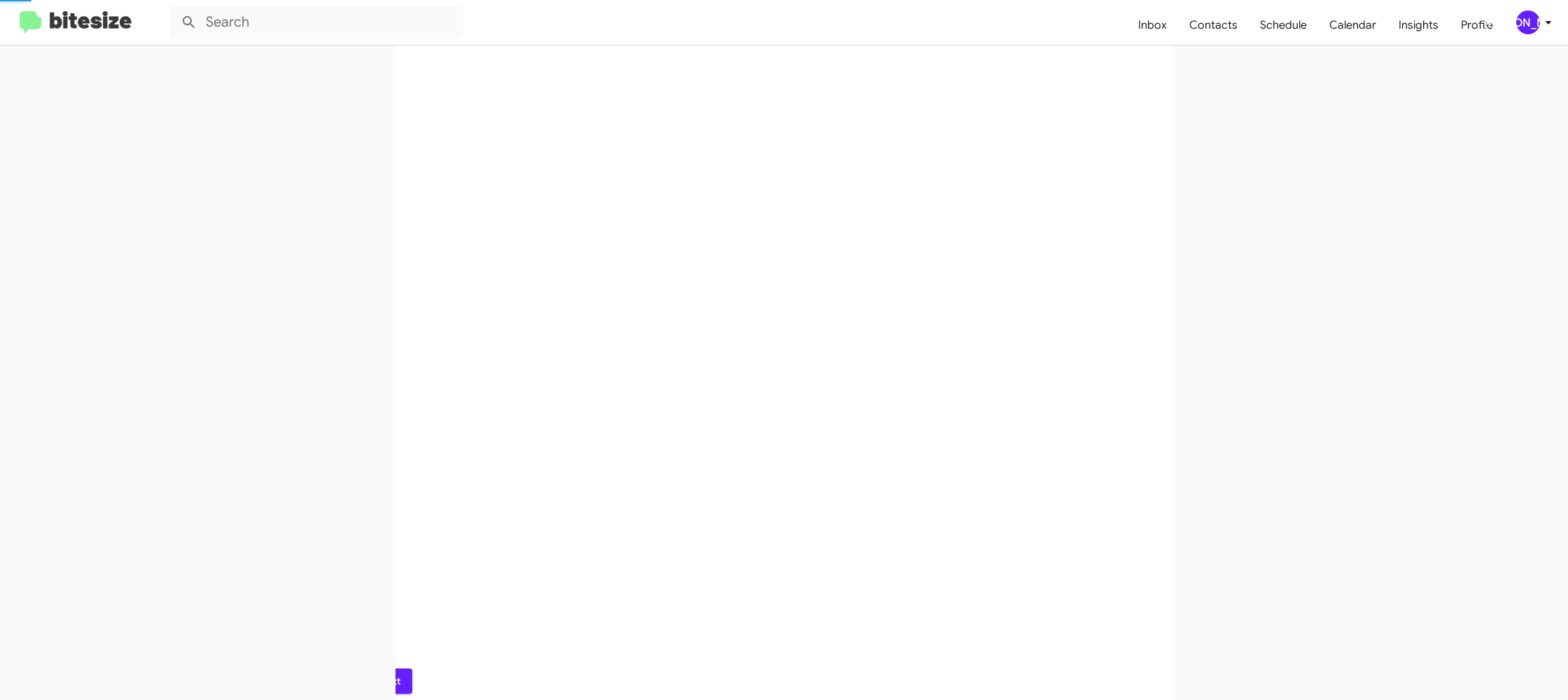
scroll to position [0, 0]
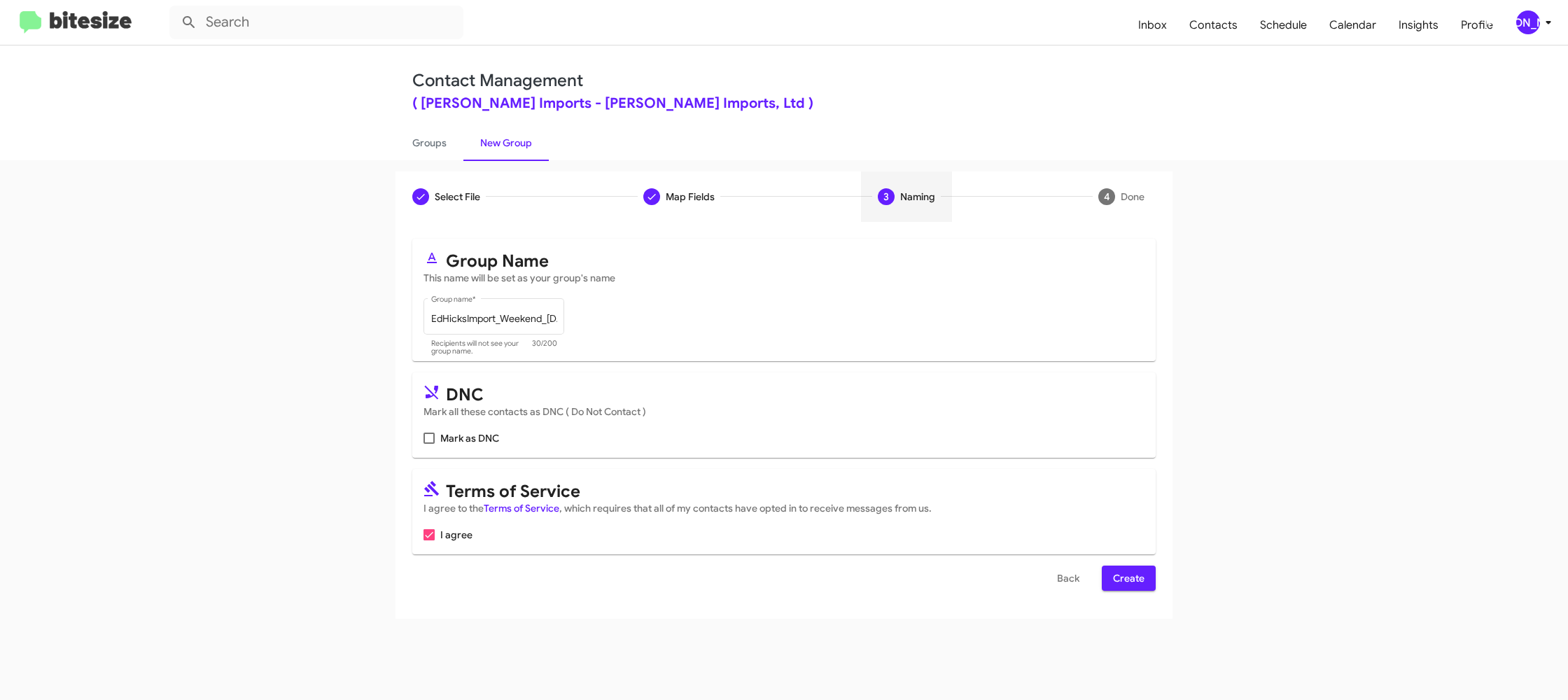
click at [1115, 575] on span "Create" at bounding box center [1129, 578] width 31 height 26
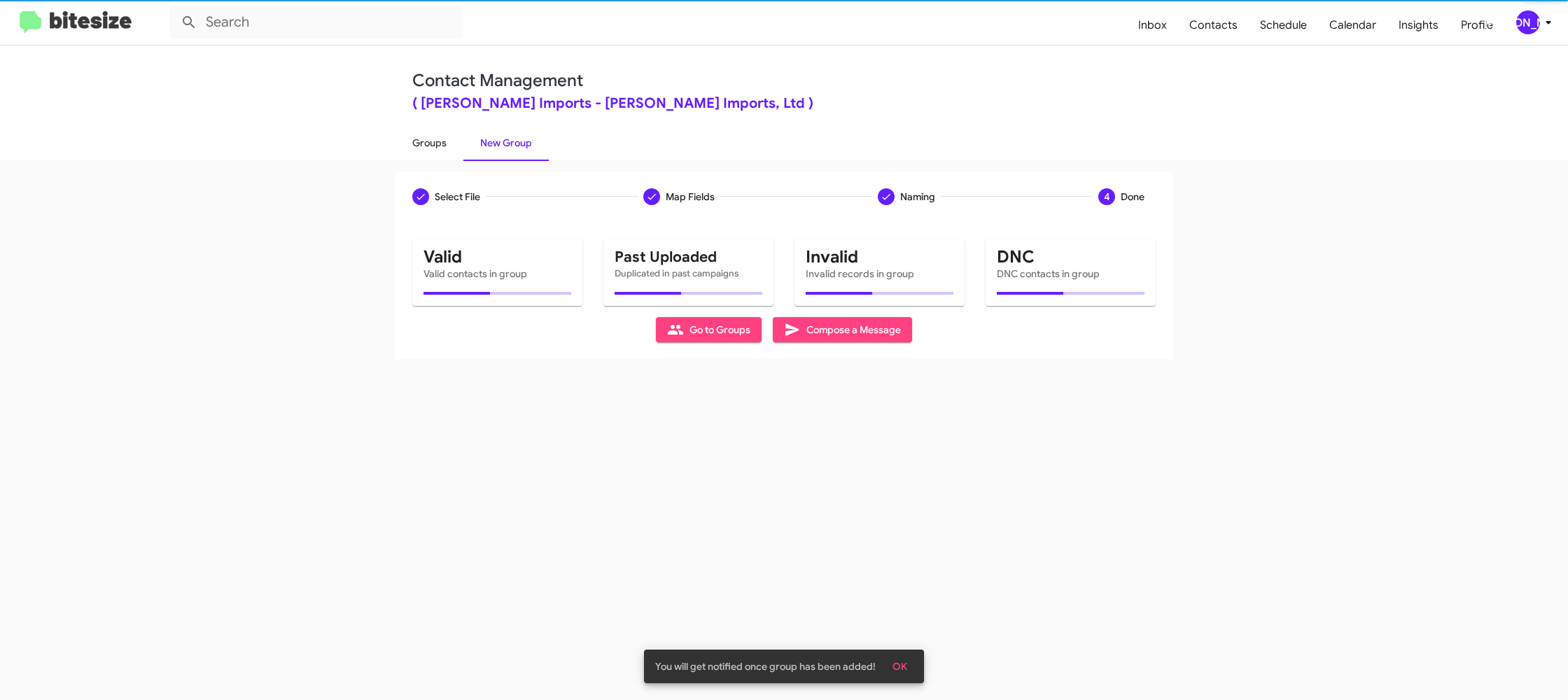
click at [452, 151] on link "Groups" at bounding box center [429, 143] width 68 height 36
type input "in:groups"
click at [452, 151] on link "Groups" at bounding box center [429, 143] width 68 height 36
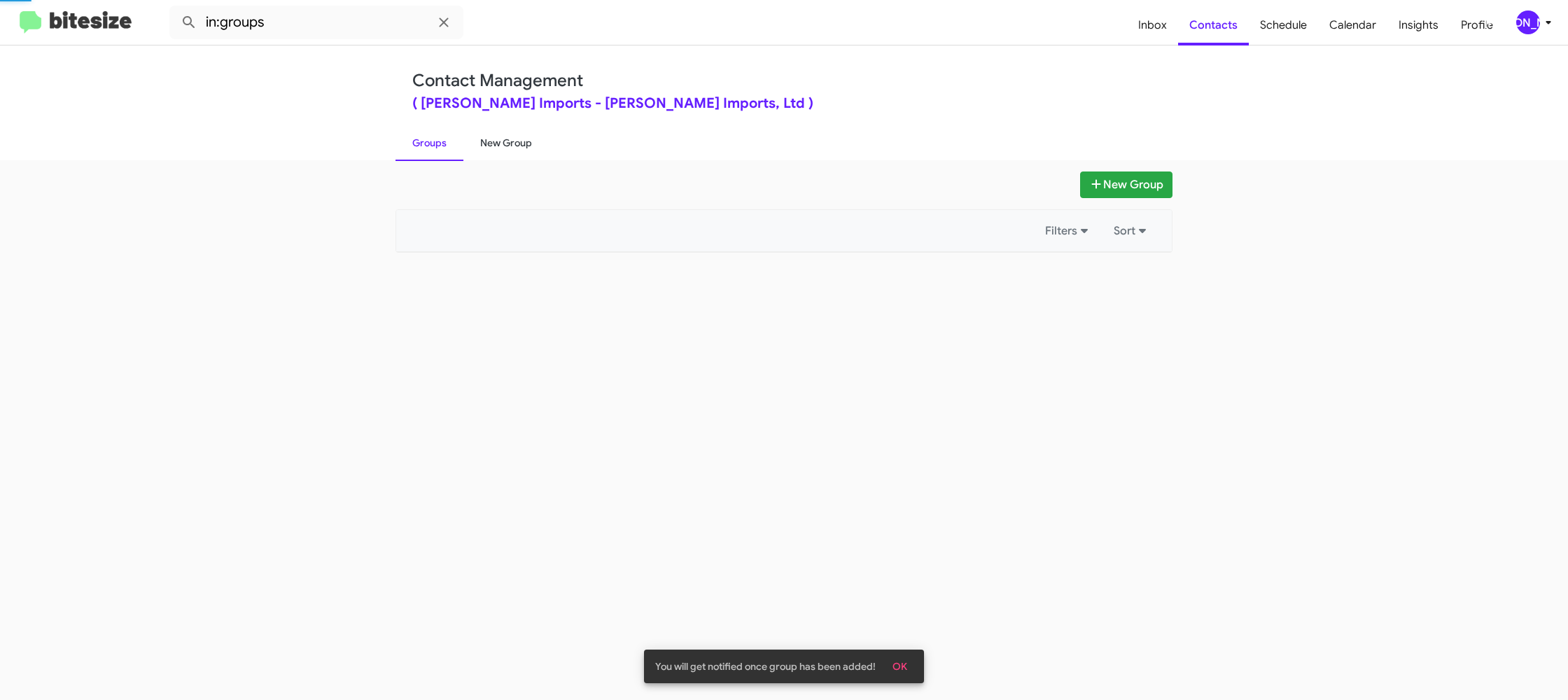
click at [475, 146] on link "New Group" at bounding box center [506, 143] width 86 height 36
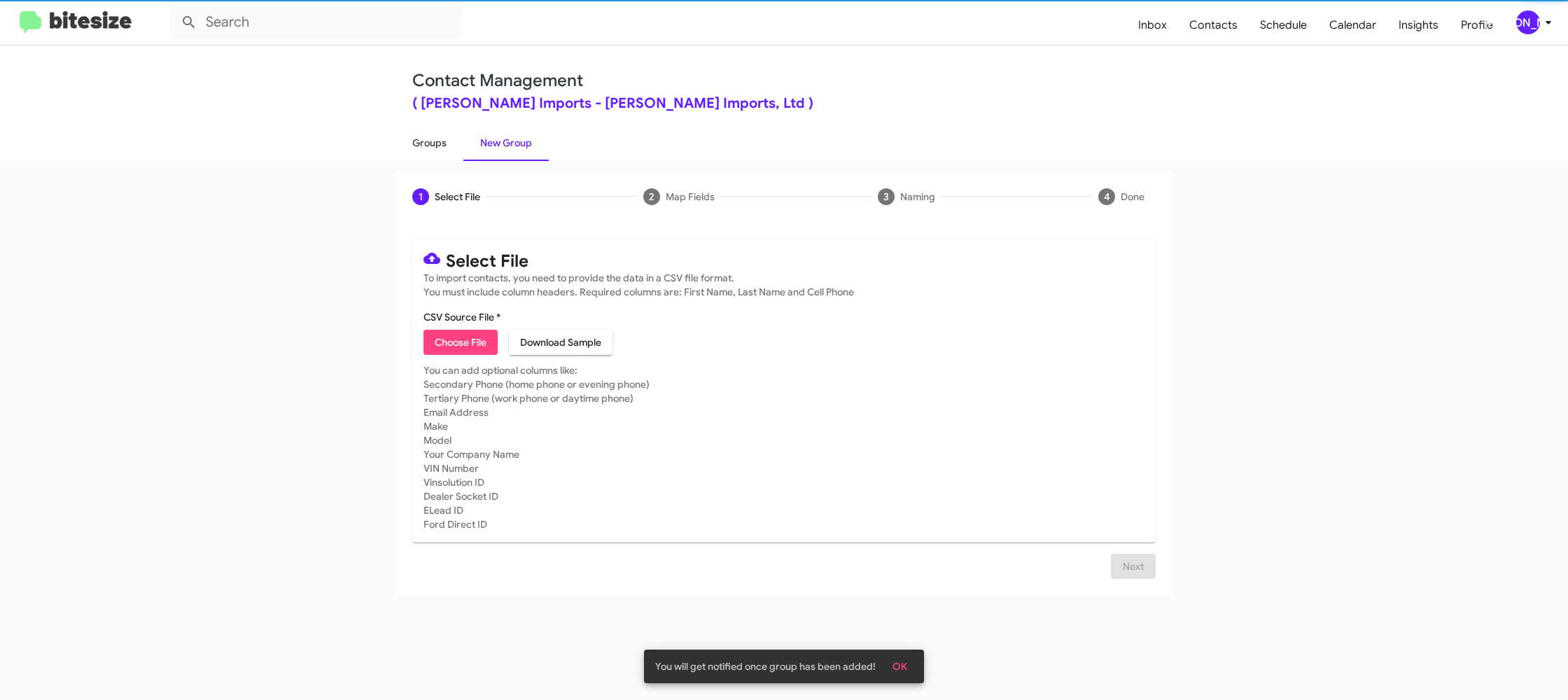
click at [438, 146] on link "Groups" at bounding box center [429, 143] width 68 height 36
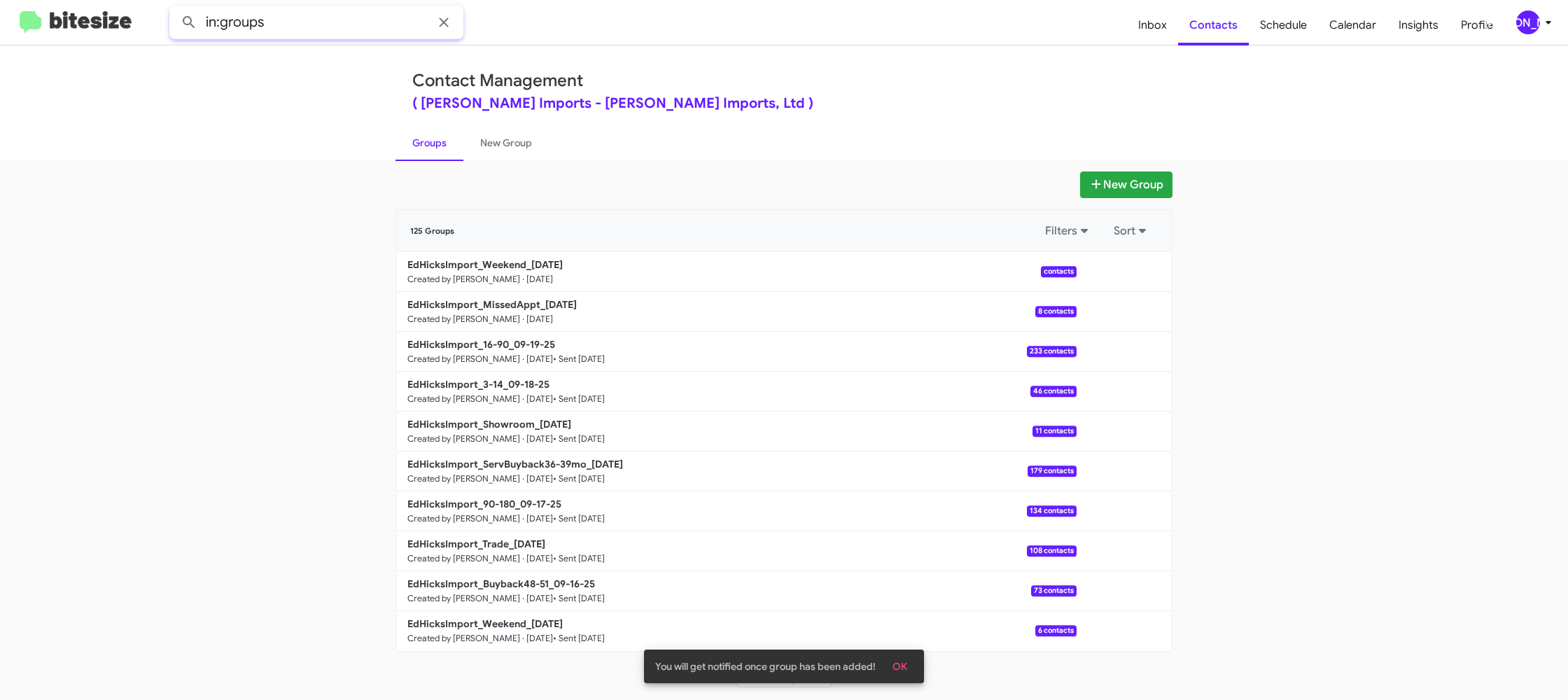
click at [345, 30] on input "in:groups" at bounding box center [316, 22] width 294 height 34
click at [175, 8] on button at bounding box center [189, 22] width 28 height 28
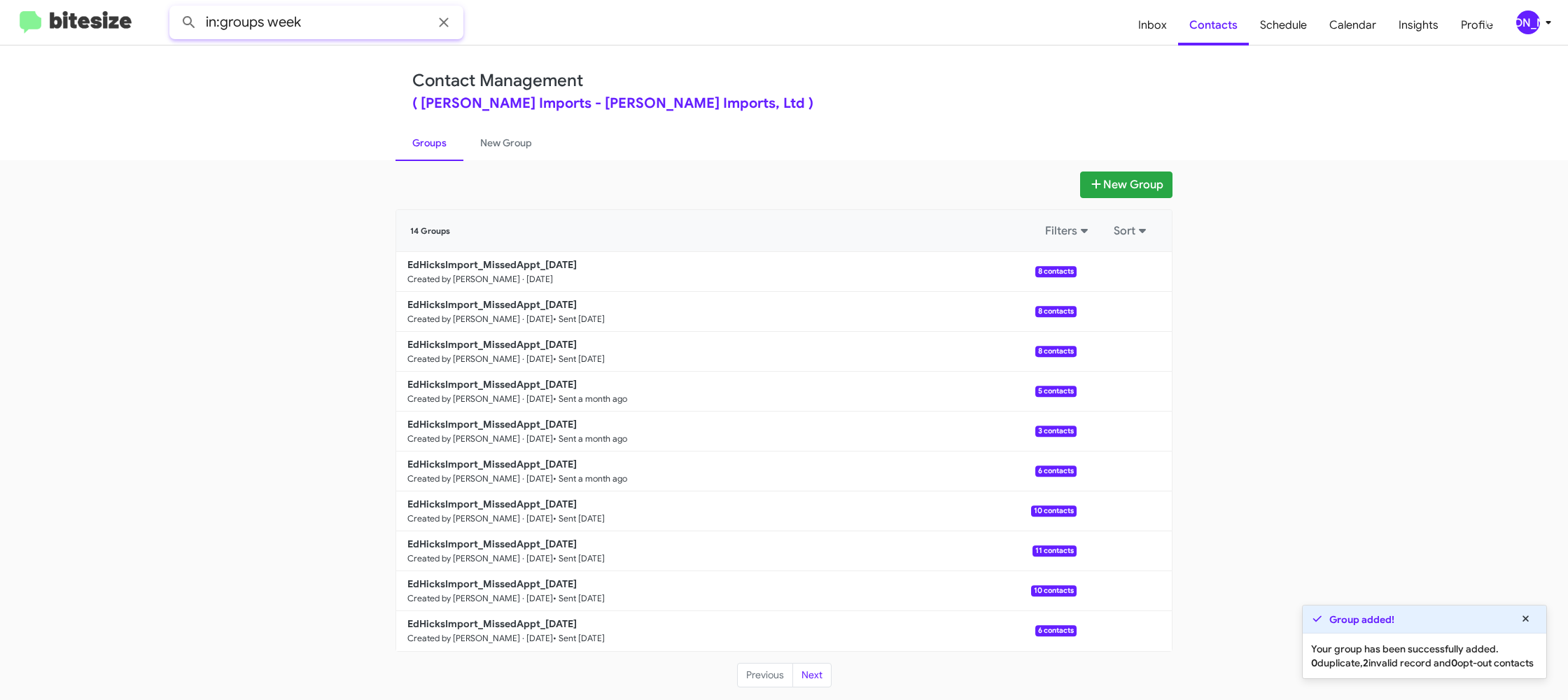
type input "in:groups week"
click at [175, 8] on button at bounding box center [189, 22] width 28 height 28
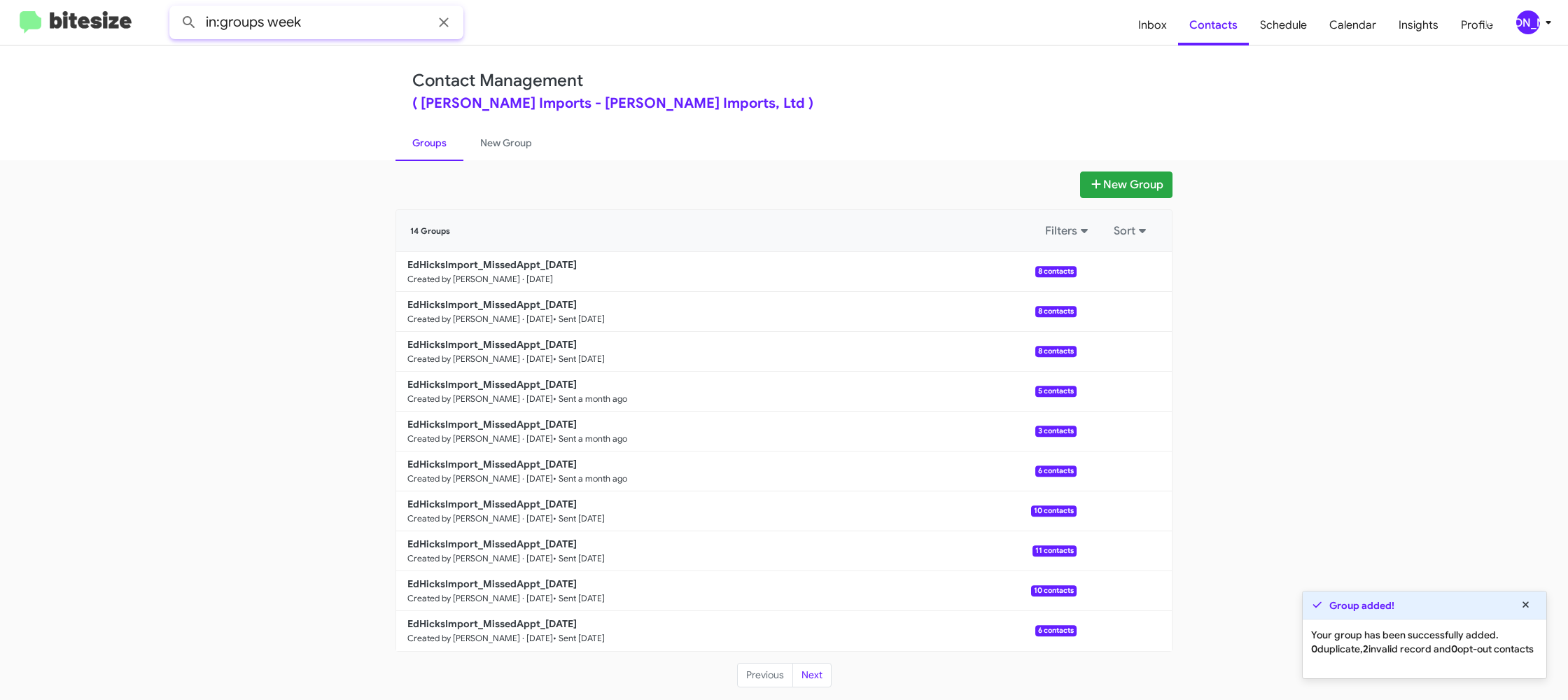
click at [175, 8] on button at bounding box center [189, 22] width 28 height 28
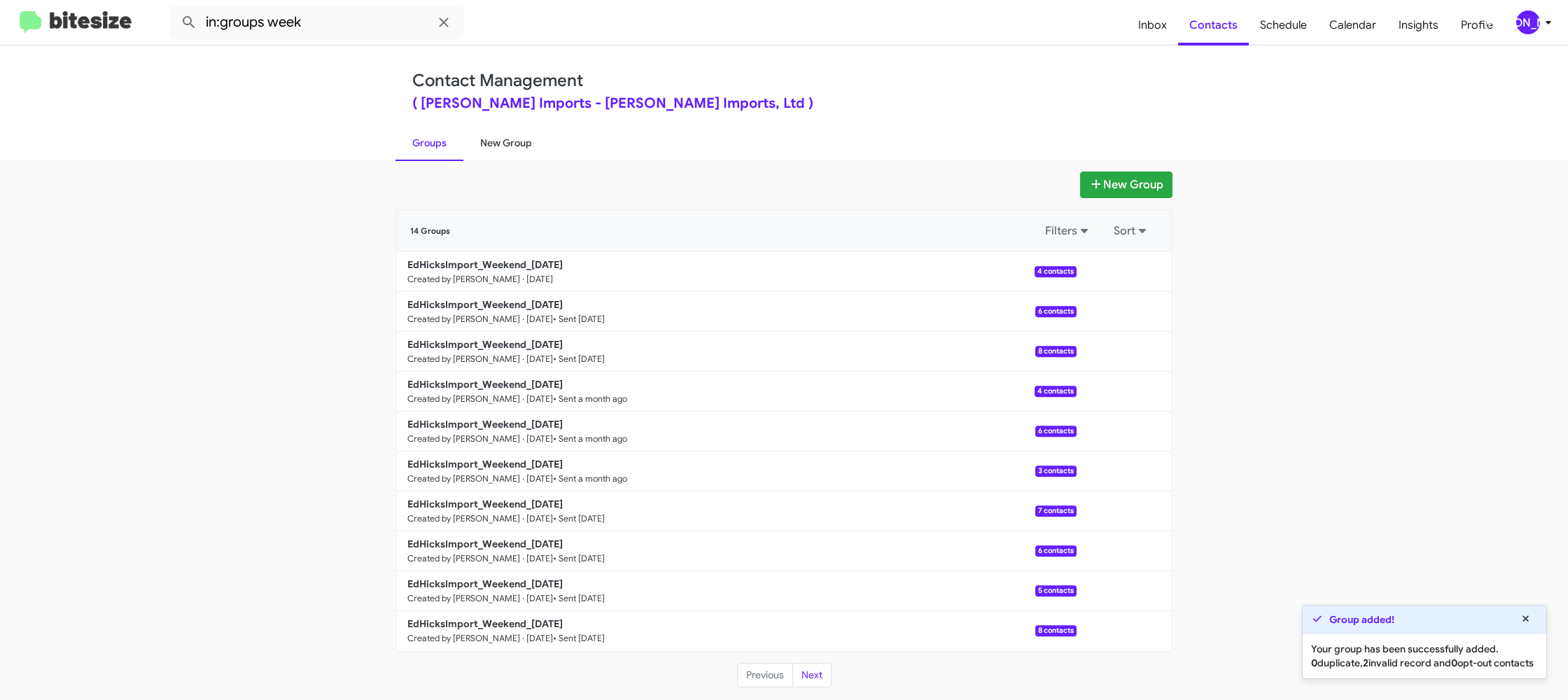
click at [516, 145] on link "New Group" at bounding box center [506, 143] width 86 height 36
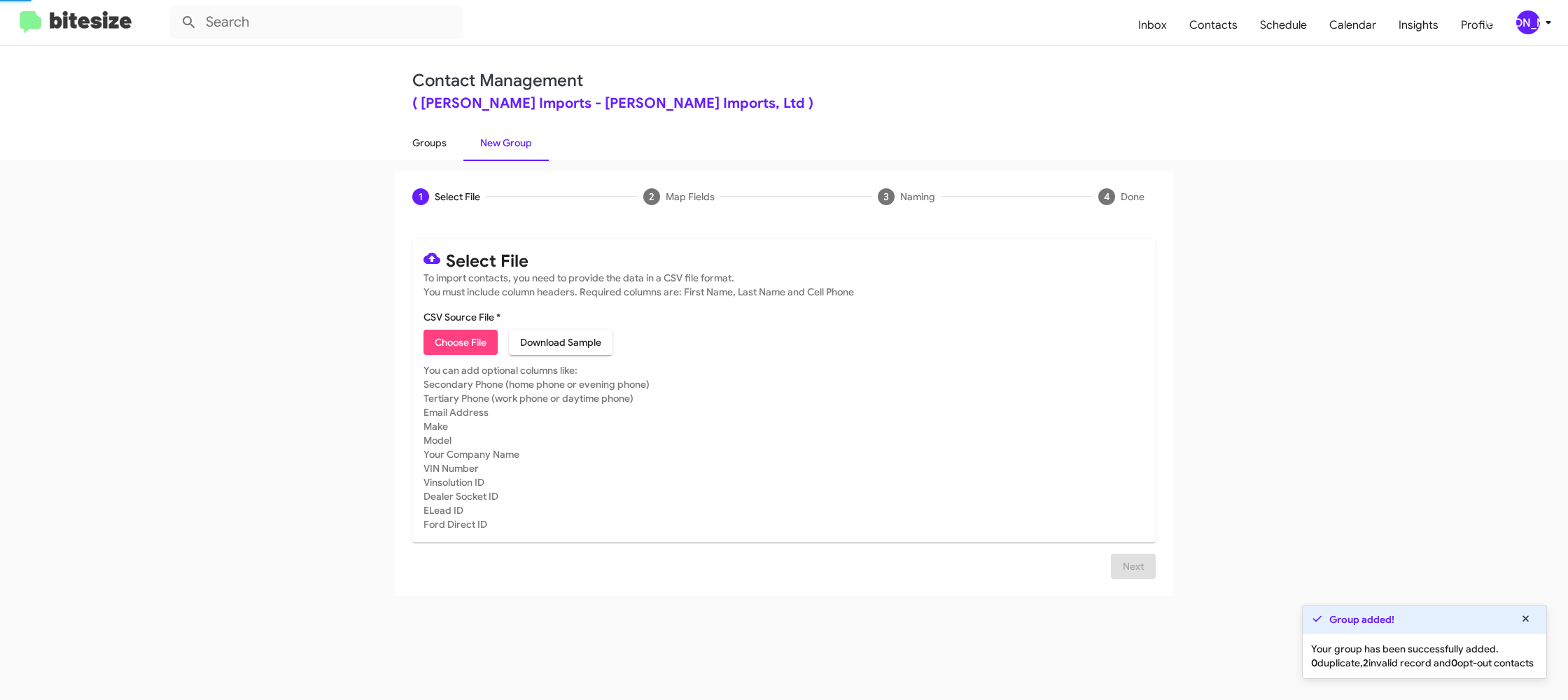
click at [417, 140] on link "Groups" at bounding box center [429, 143] width 68 height 36
type input "in:groups"
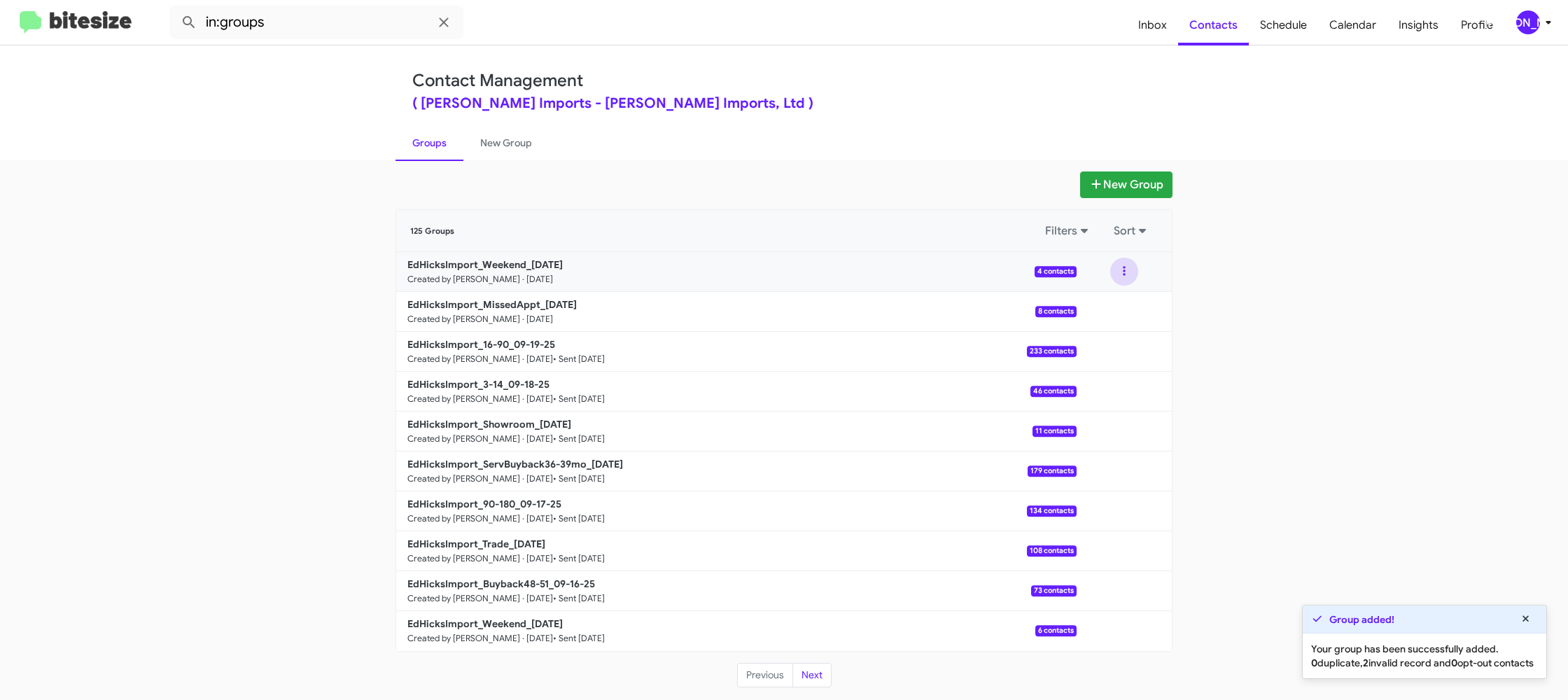
click at [1117, 278] on button at bounding box center [1124, 272] width 28 height 28
click at [1108, 303] on button "View contacts" at bounding box center [1082, 309] width 112 height 34
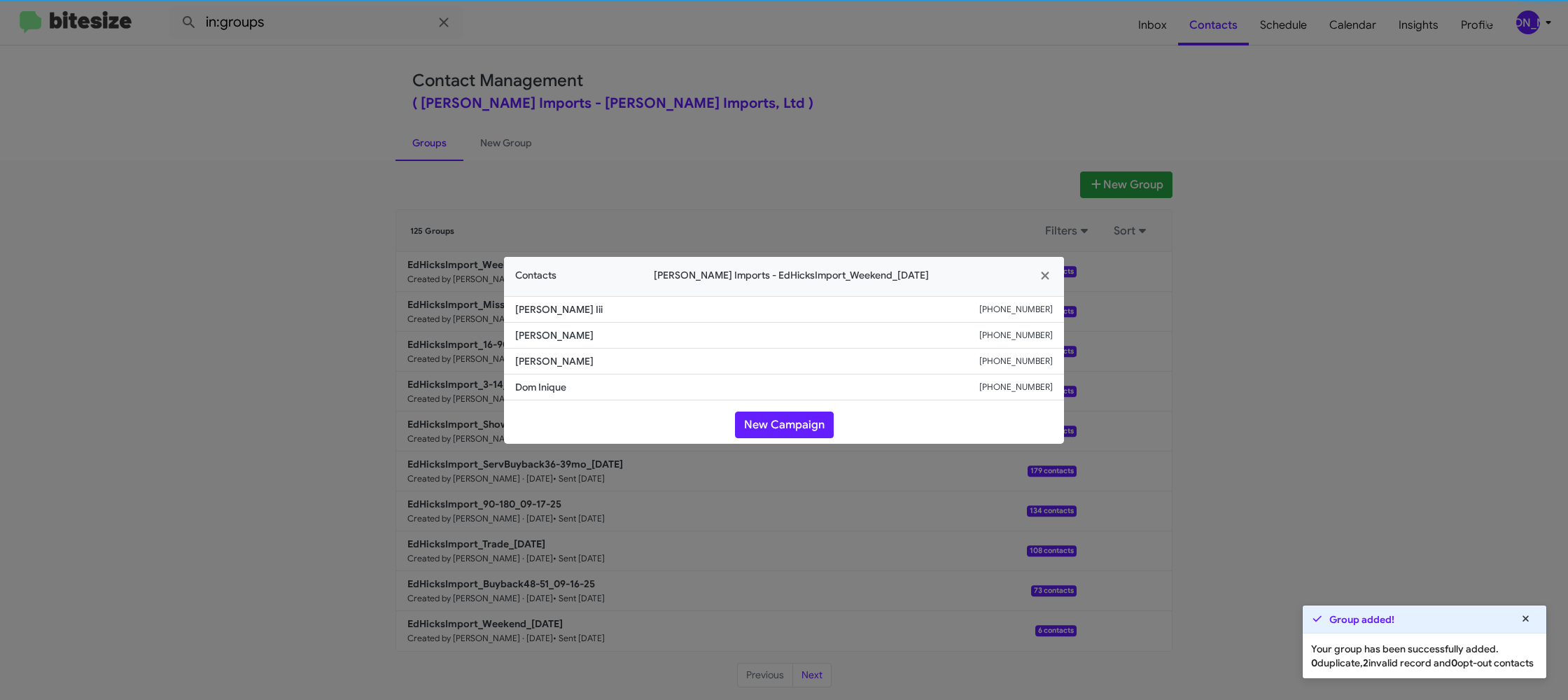
click at [582, 352] on li "Eileen Teckham +13017415284" at bounding box center [784, 361] width 560 height 26
click at [552, 356] on span "Eileen Teckham" at bounding box center [747, 361] width 464 height 14
copy span "Eileen Teckham"
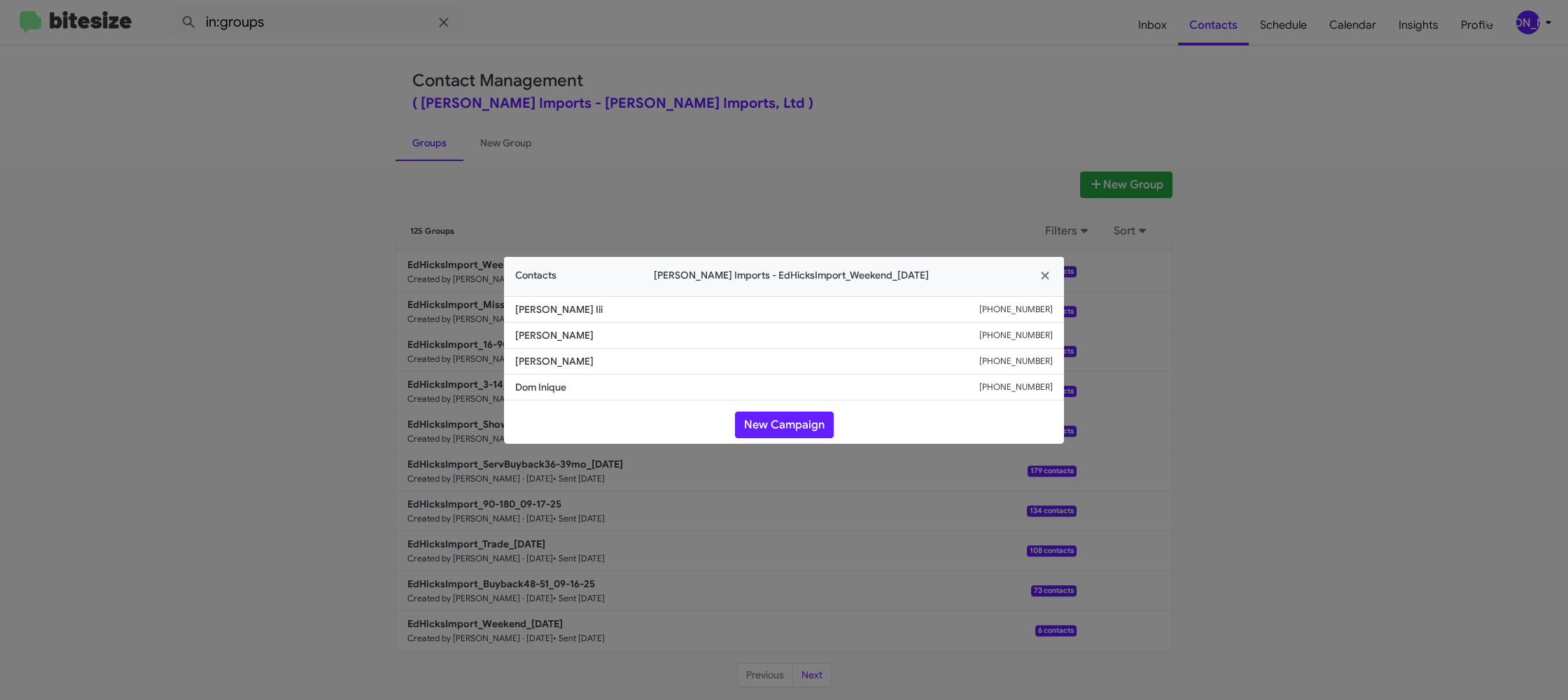
click at [446, 184] on modal-container "Contacts Ed Hicks Imports - EdHicksImport_Weekend_09-22-25 Benito Zuniga Iii +1…" at bounding box center [784, 350] width 1568 height 700
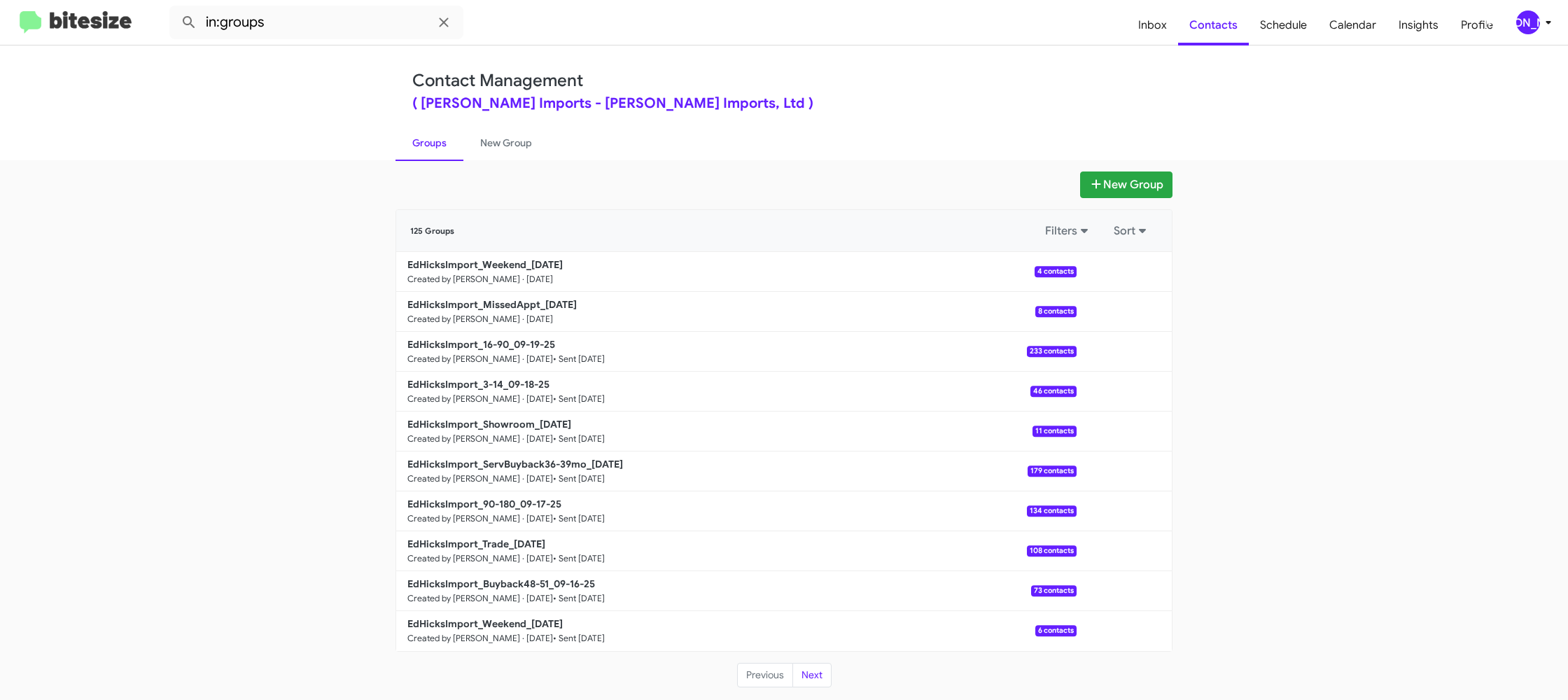
click at [515, 314] on small "Created by [PERSON_NAME] · [DATE]" at bounding box center [480, 320] width 146 height 12
drag, startPoint x: 515, startPoint y: 314, endPoint x: 514, endPoint y: 281, distance: 33.0
click at [515, 314] on small "Created by [PERSON_NAME] · [DATE]" at bounding box center [480, 320] width 146 height 12
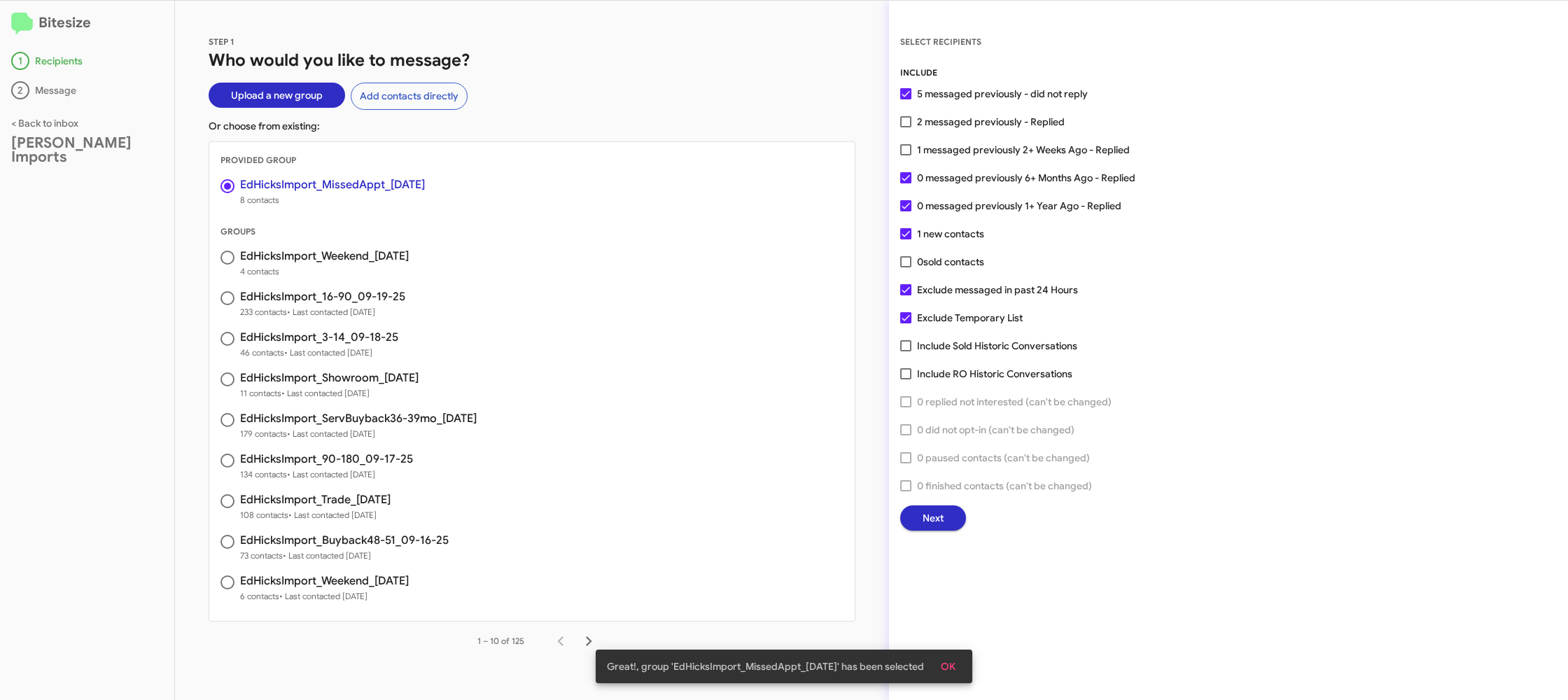
click at [938, 525] on span "Next" at bounding box center [933, 518] width 21 height 26
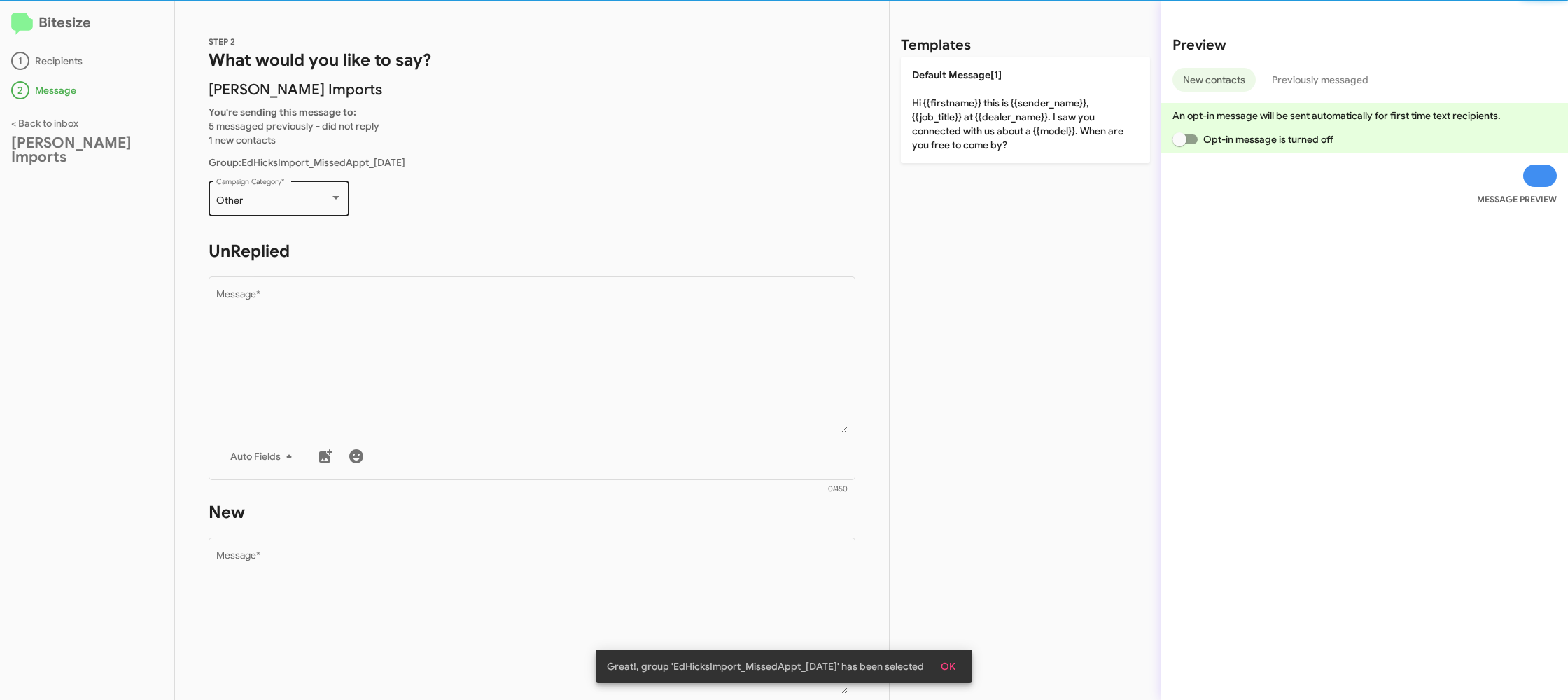
click at [267, 212] on div "Other Campaign Category *" at bounding box center [278, 197] width 126 height 39
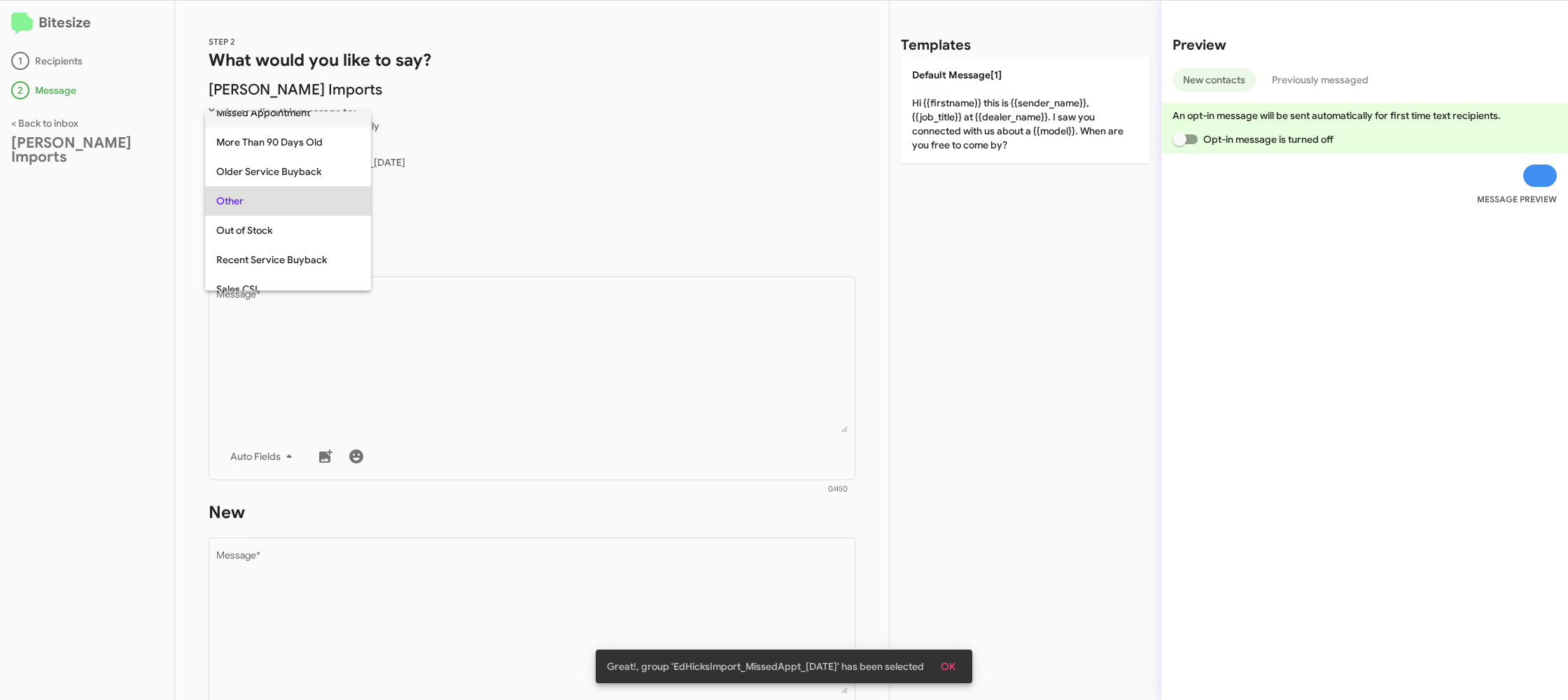
scroll to position [294, 0]
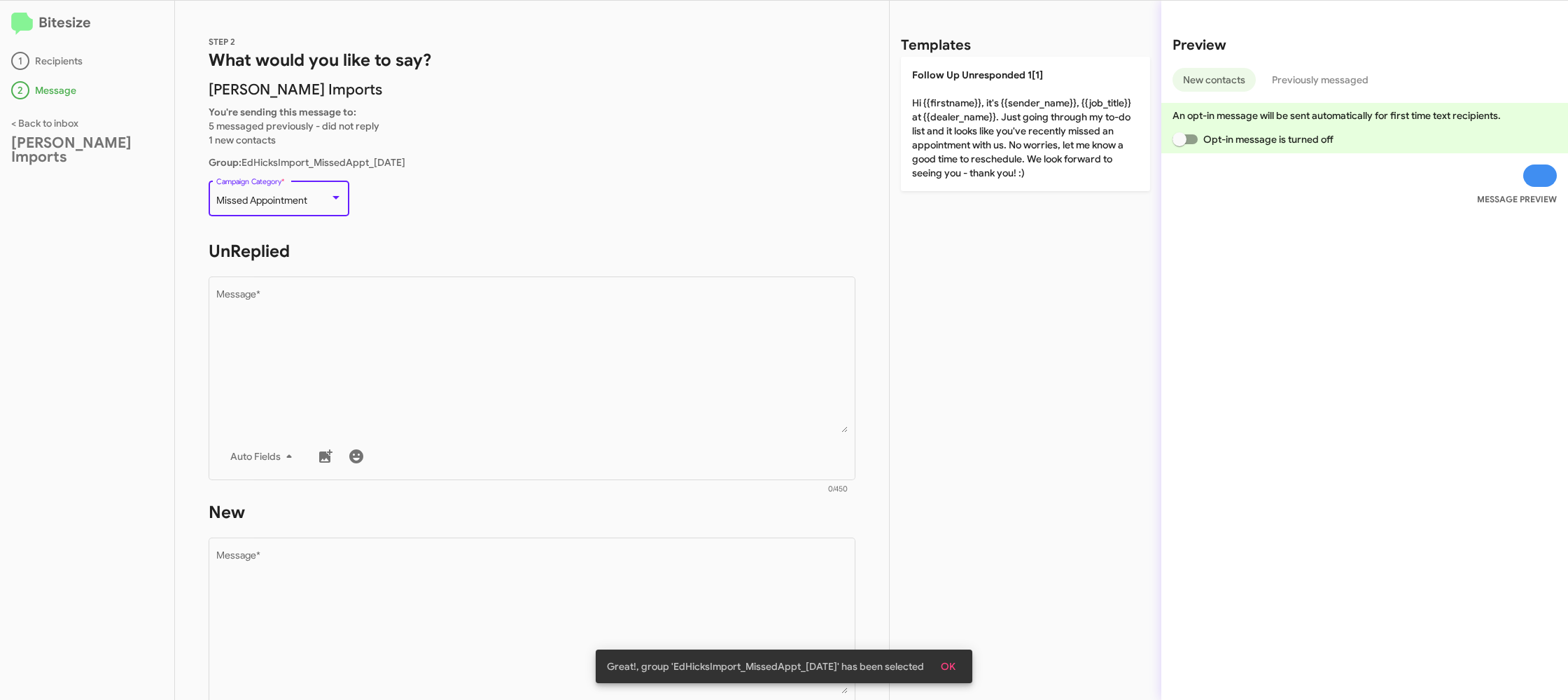
drag, startPoint x: 461, startPoint y: 406, endPoint x: 892, endPoint y: 230, distance: 465.6
click at [462, 406] on textarea "Message *" at bounding box center [531, 361] width 632 height 143
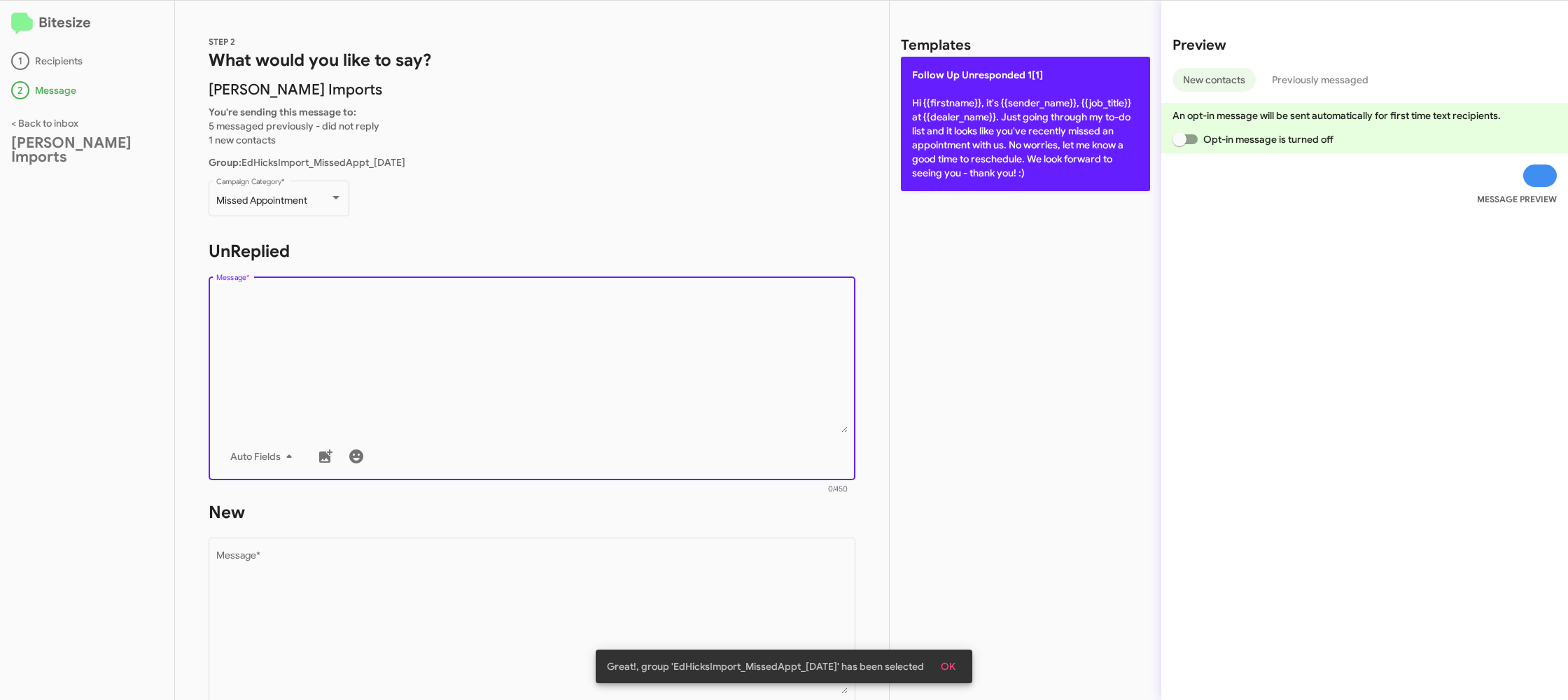
click at [1058, 153] on p "Follow Up Unresponded 1[1] Hi {{firstname}}, it's {{sender_name}}, {{job_title}…" at bounding box center [1025, 124] width 249 height 134
type textarea "Hi {{firstname}}, it's {{sender_name}}, {{job_title}} at {{dealer_name}}. Just …"
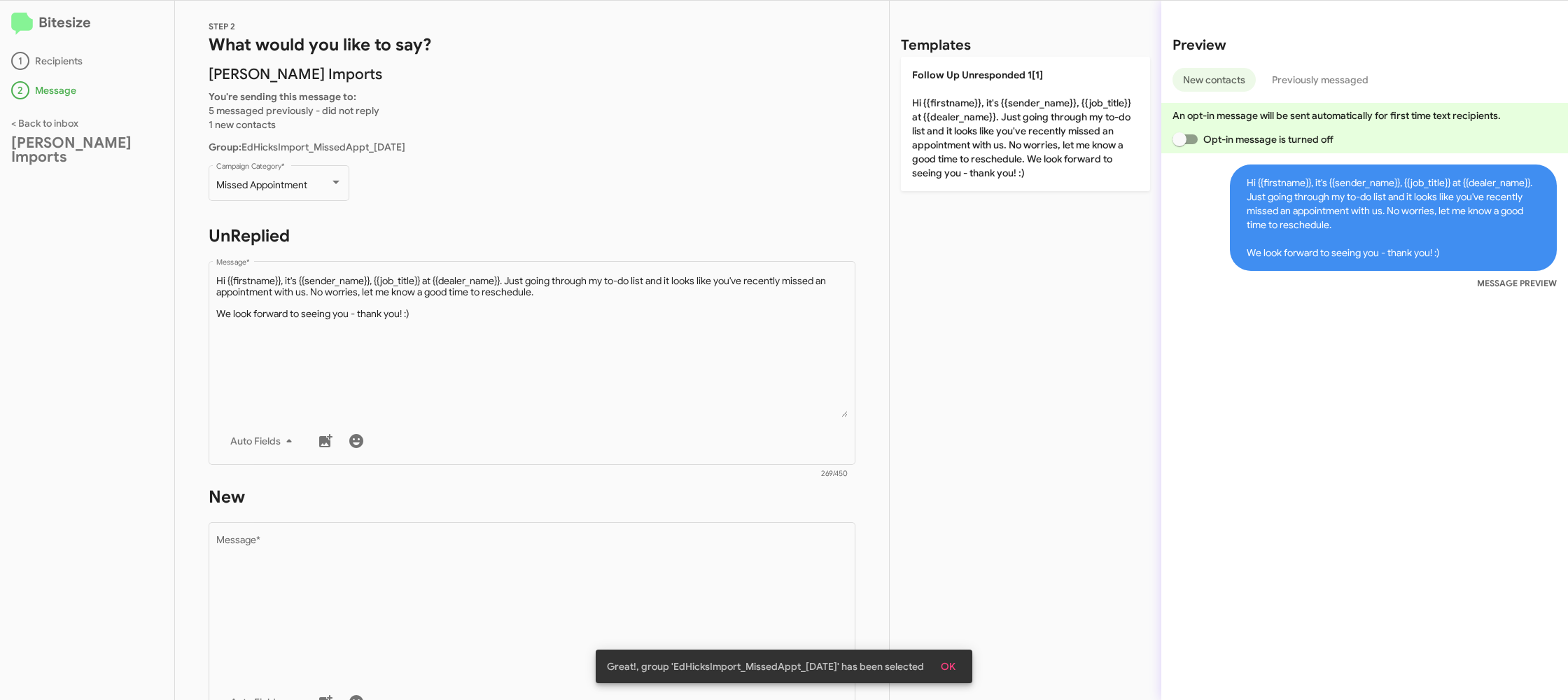
scroll to position [22, 0]
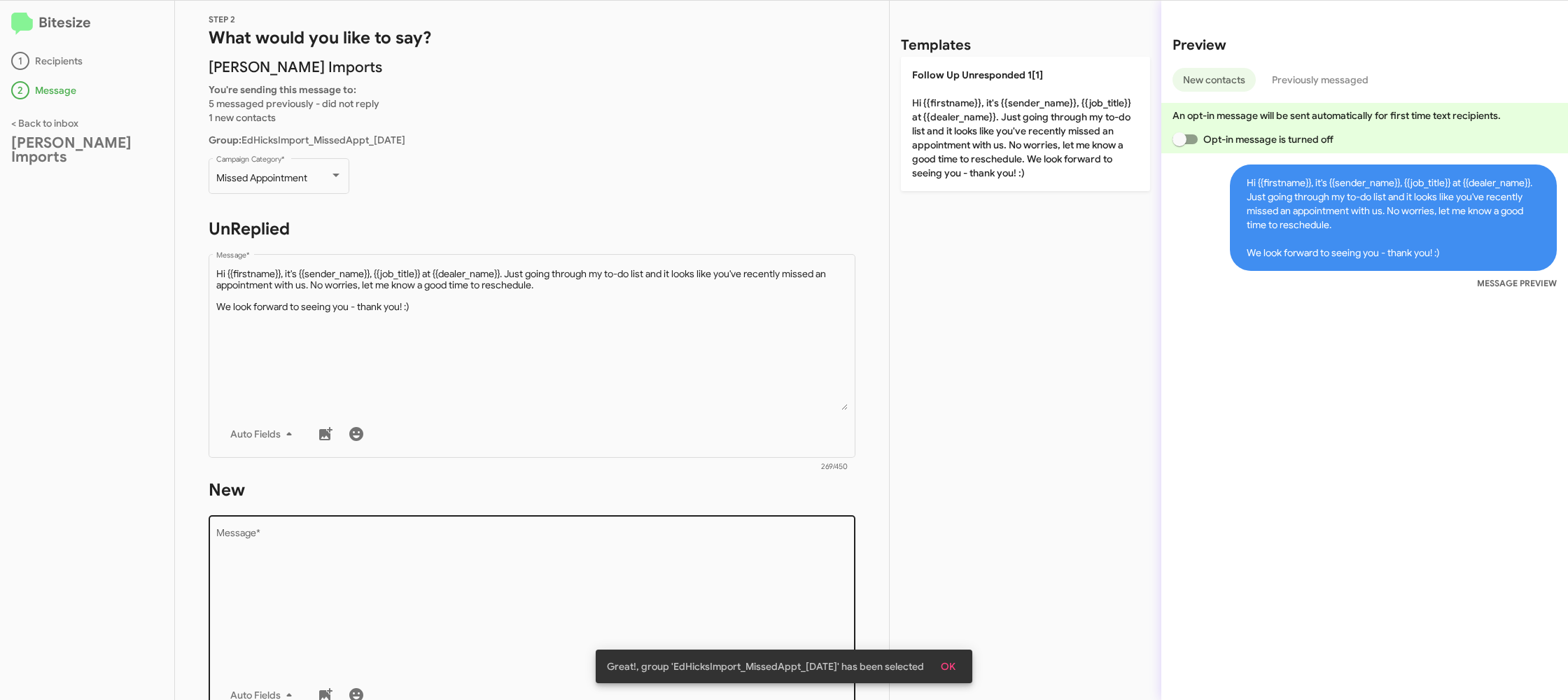
drag, startPoint x: 737, startPoint y: 526, endPoint x: 733, endPoint y: 538, distance: 12.6
click at [733, 537] on div "Drop image here to insert Auto Fields Message *" at bounding box center [531, 616] width 632 height 207
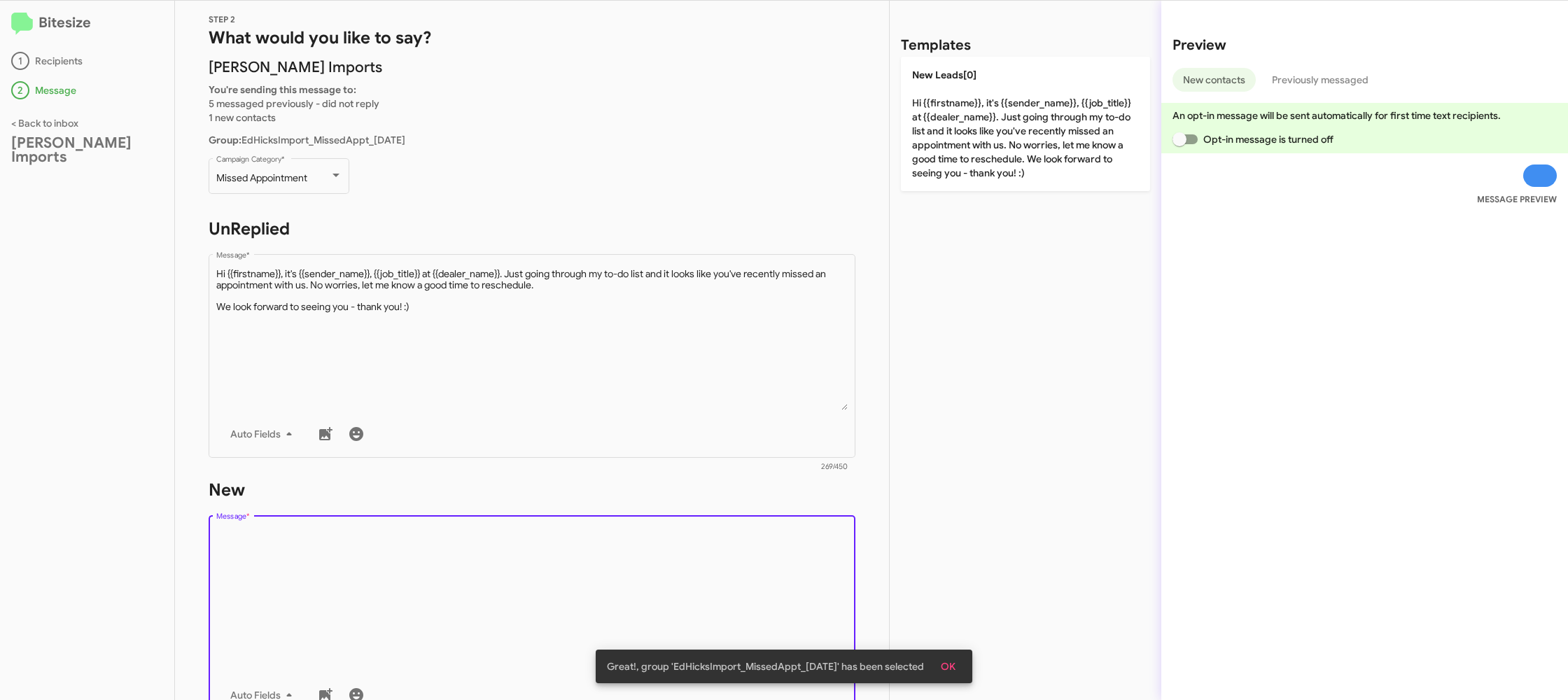
click at [733, 538] on textarea "Message *" at bounding box center [531, 599] width 632 height 143
drag, startPoint x: 733, startPoint y: 535, endPoint x: 743, endPoint y: 519, distance: 18.9
click at [740, 525] on div "Drop image here to insert Auto Fields Message *" at bounding box center [531, 616] width 632 height 207
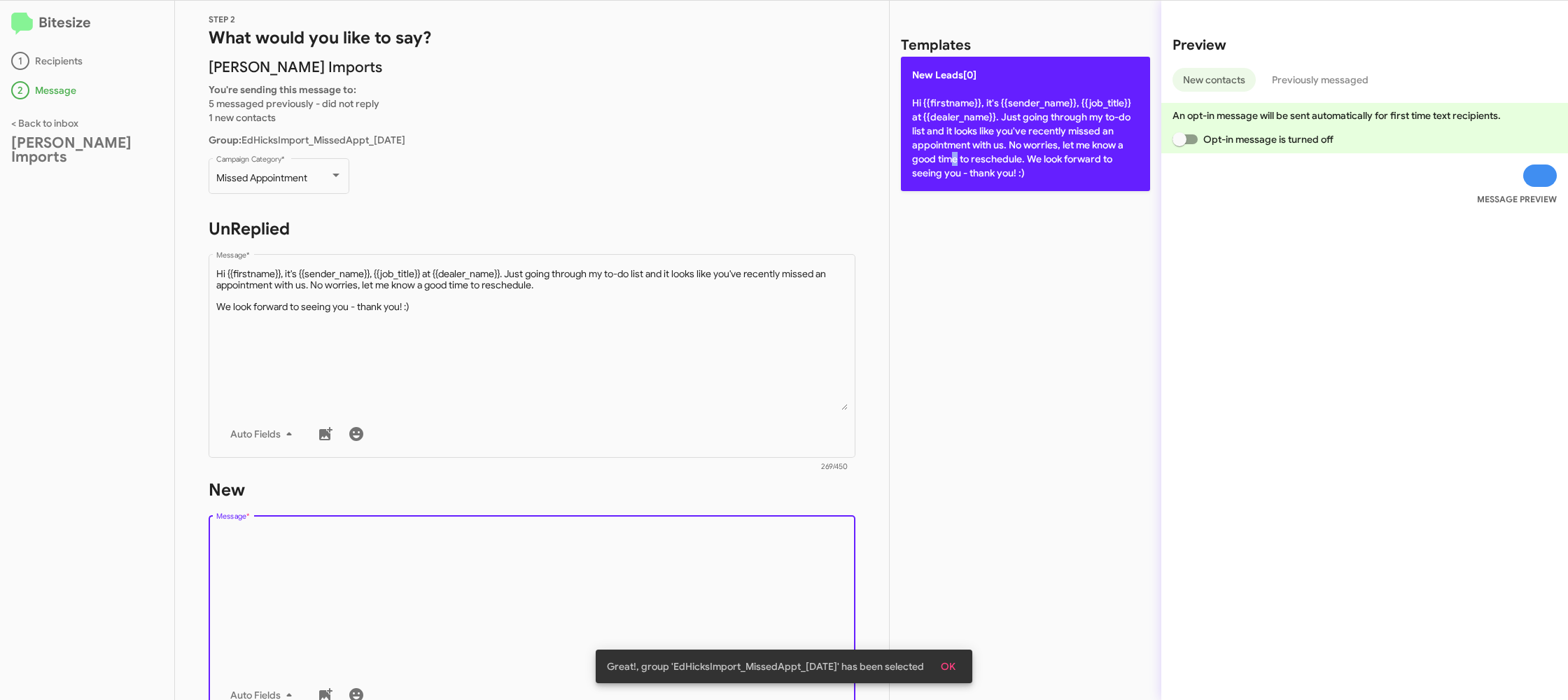
drag, startPoint x: 948, startPoint y: 155, endPoint x: 929, endPoint y: 162, distance: 20.2
click at [948, 160] on p "New Leads[0] Hi {{firstname}}, it's {{sender_name}}, {{job_title}} at {{dealer_…" at bounding box center [1025, 124] width 249 height 134
type textarea "Hi {{firstname}}, it's {{sender_name}}, {{job_title}} at {{dealer_name}}. Just …"
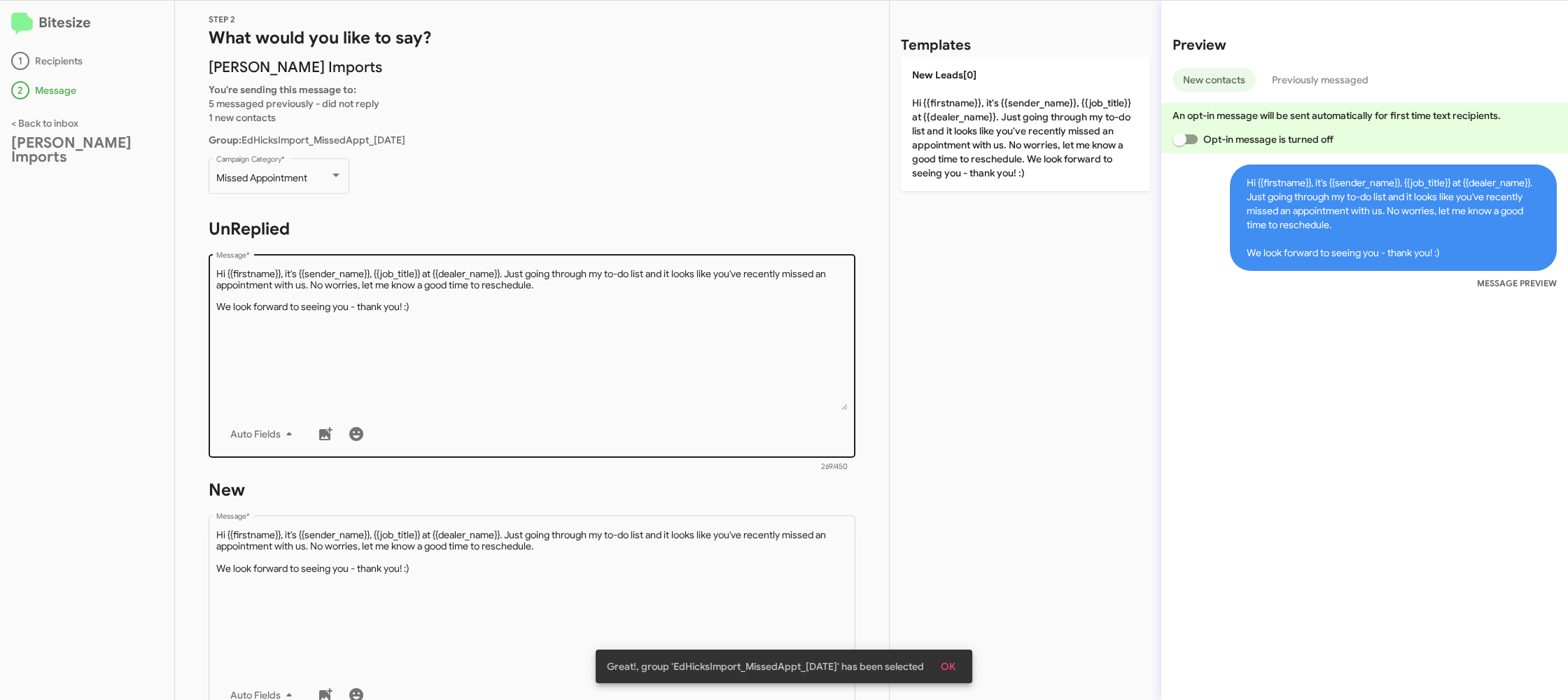
click at [616, 322] on textarea "Message *" at bounding box center [531, 338] width 632 height 143
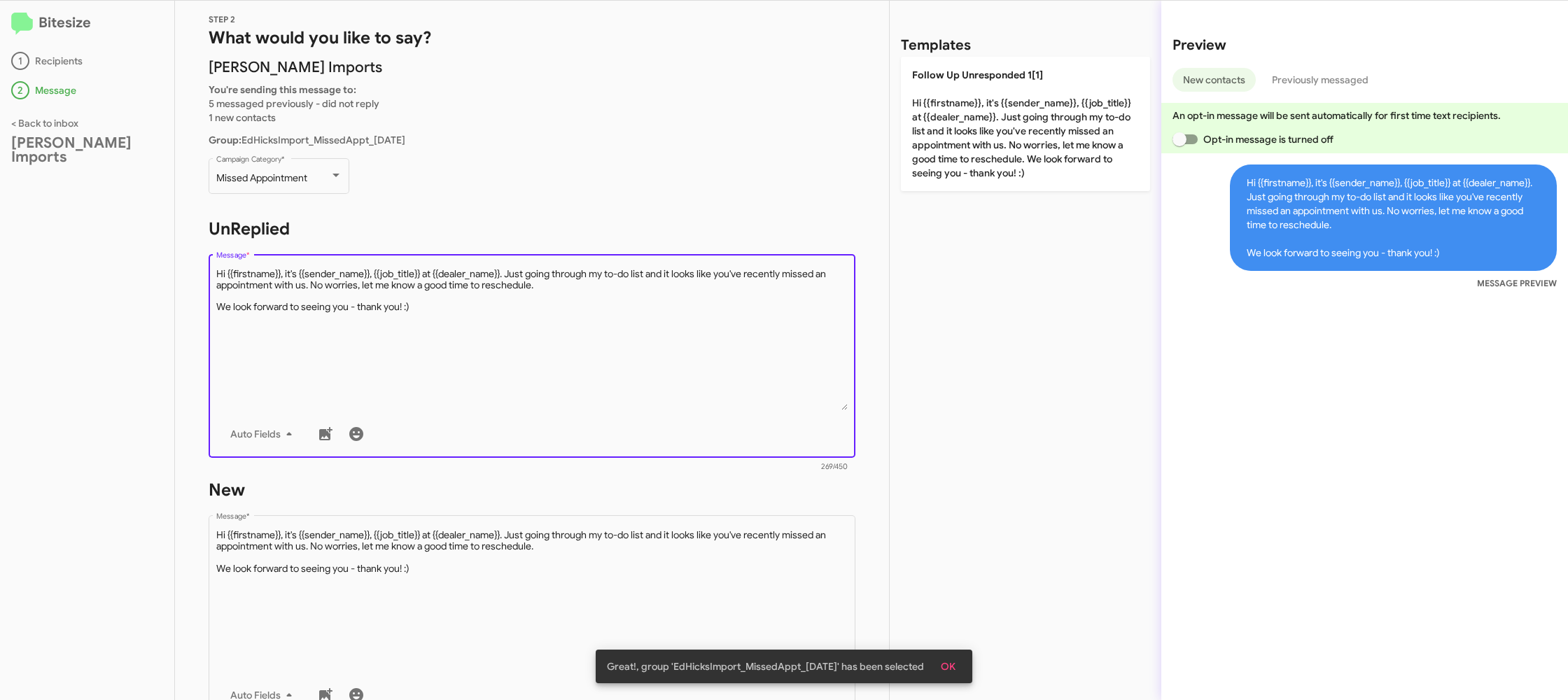
click at [616, 322] on textarea "Message *" at bounding box center [531, 338] width 632 height 143
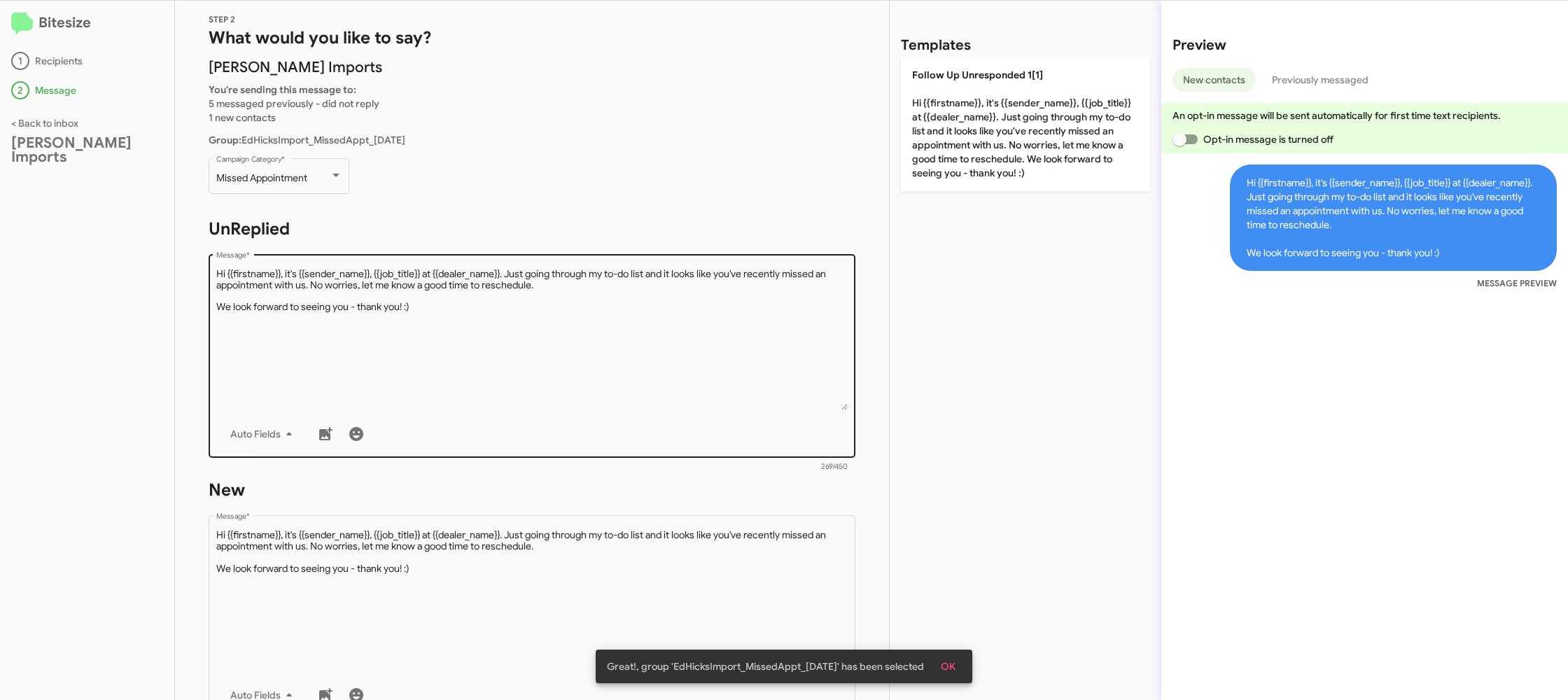
drag, startPoint x: 972, startPoint y: 104, endPoint x: 625, endPoint y: 422, distance: 470.7
click at [972, 104] on p "Follow Up Unresponded 1[1] Hi {{firstname}}, it's {{sender_name}}, {{job_title}…" at bounding box center [1025, 124] width 249 height 134
type textarea "Hi {{firstname}}, it's {{sender_name}}, {{job_title}} at {{dealer_name}}. Just …"
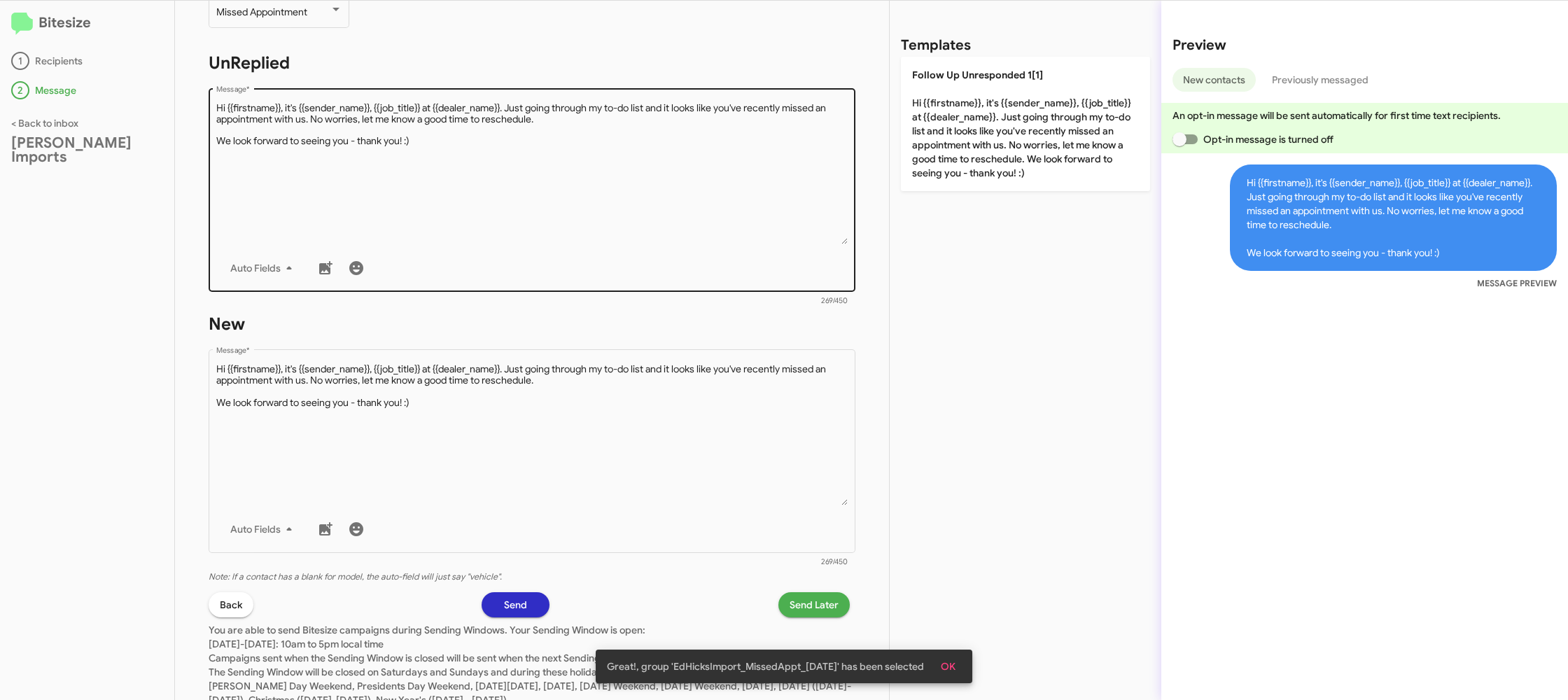
scroll to position [237, 0]
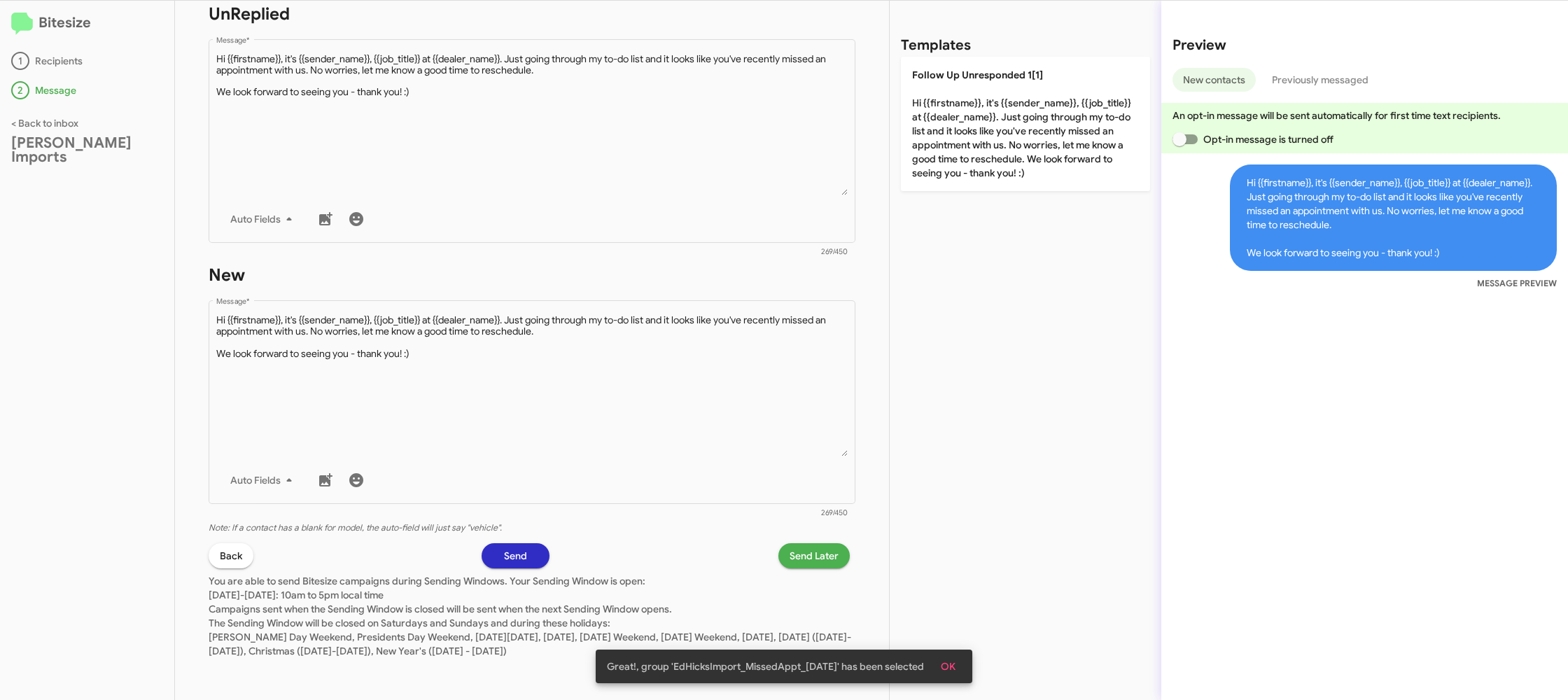
click at [826, 557] on span "Send Later" at bounding box center [813, 556] width 49 height 26
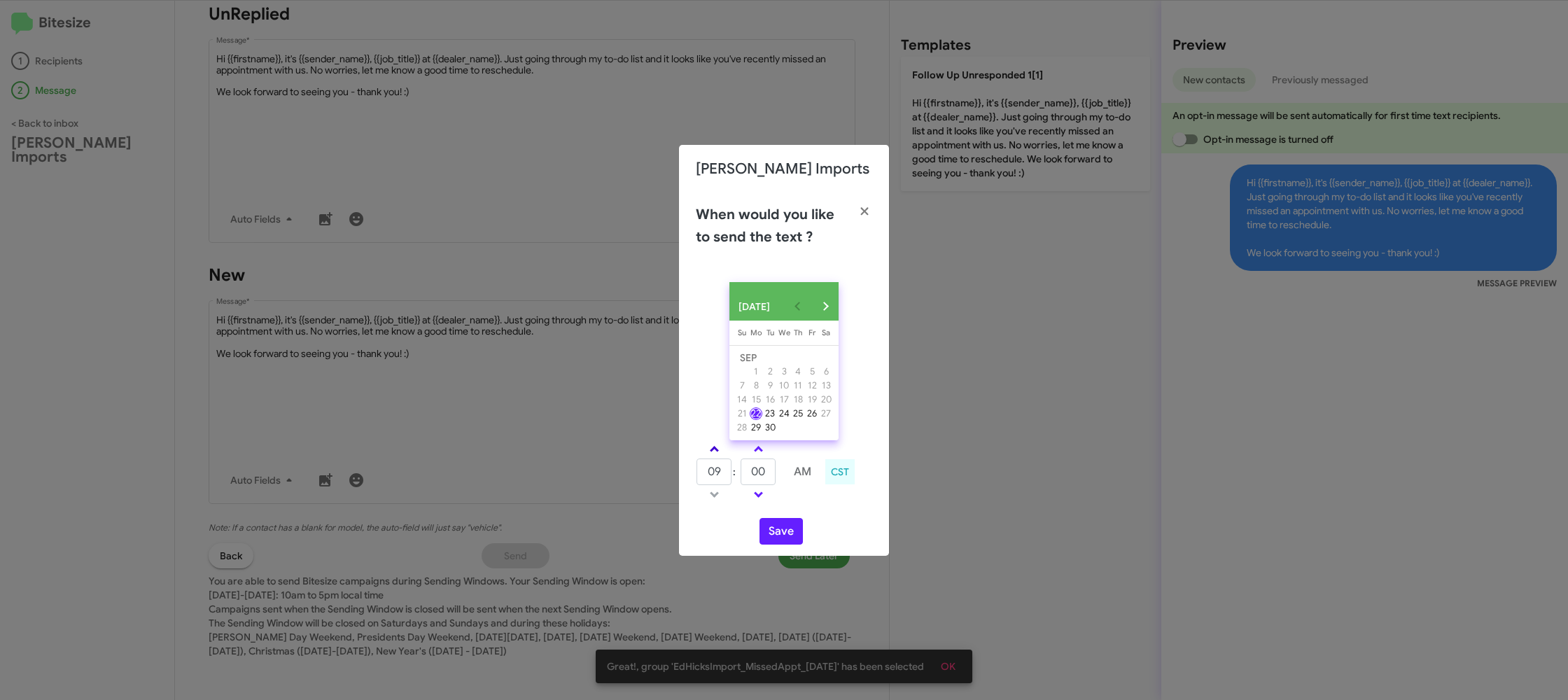
click at [722, 451] on link at bounding box center [714, 449] width 25 height 16
click at [718, 451] on link at bounding box center [714, 449] width 25 height 16
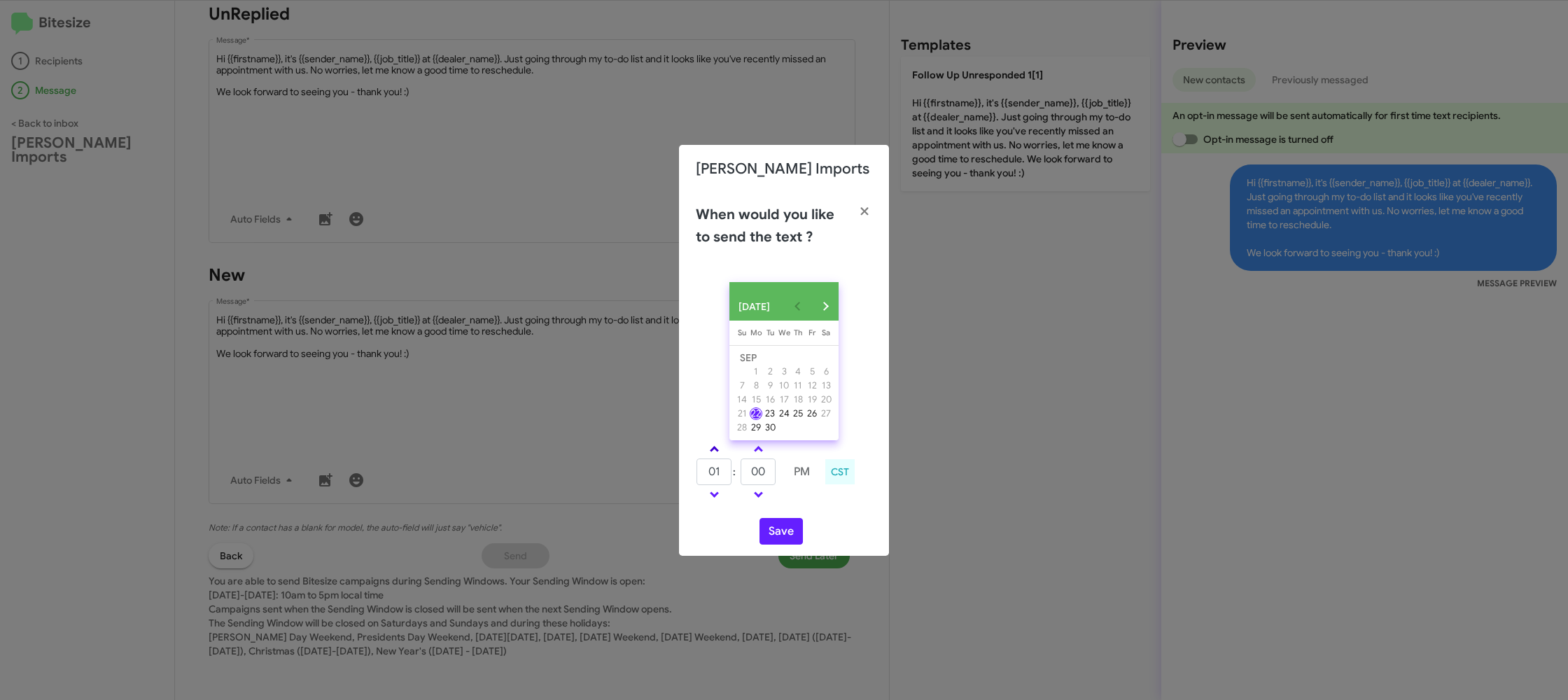
click at [718, 451] on link at bounding box center [714, 449] width 25 height 16
type input "05"
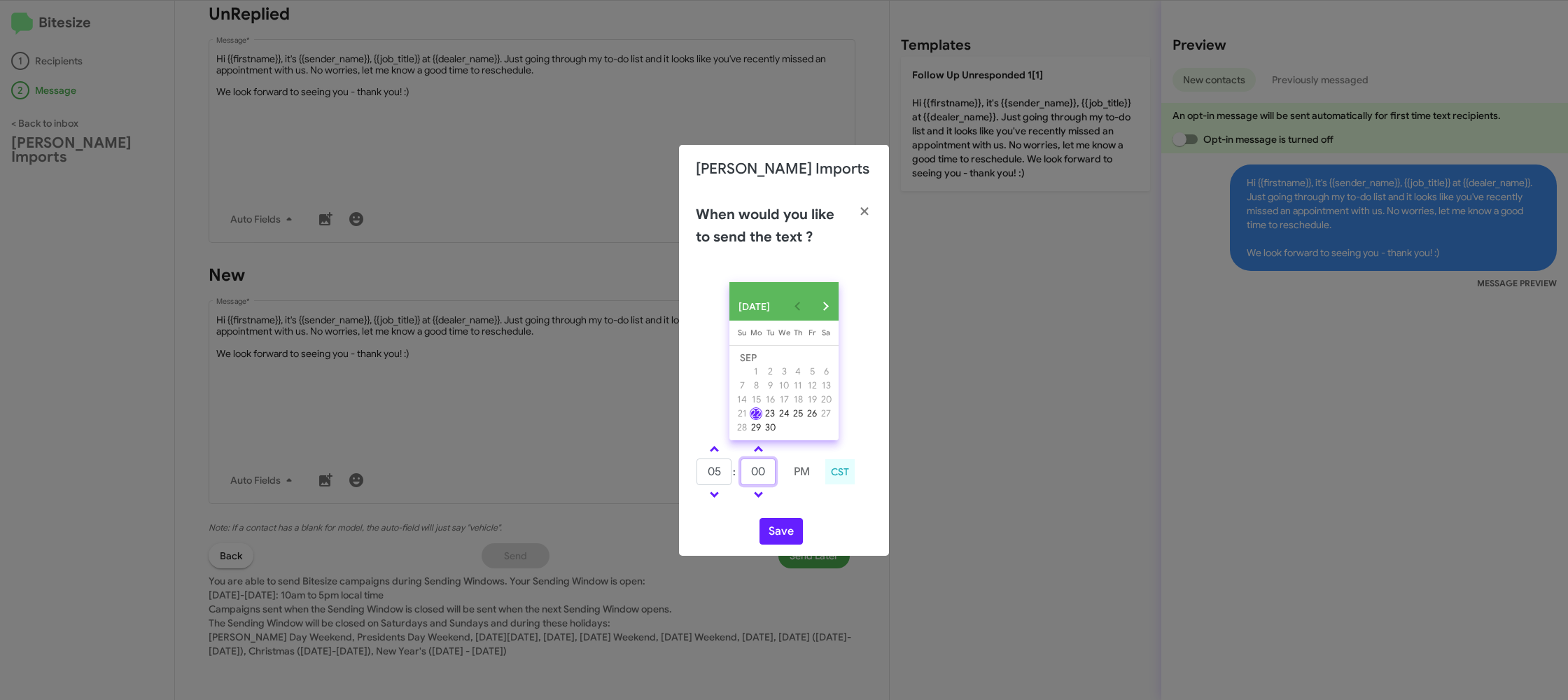
click at [765, 480] on input "00" at bounding box center [758, 472] width 35 height 26
type input "09"
click at [794, 504] on td at bounding box center [801, 495] width 35 height 17
click at [785, 533] on button "Save" at bounding box center [781, 532] width 44 height 26
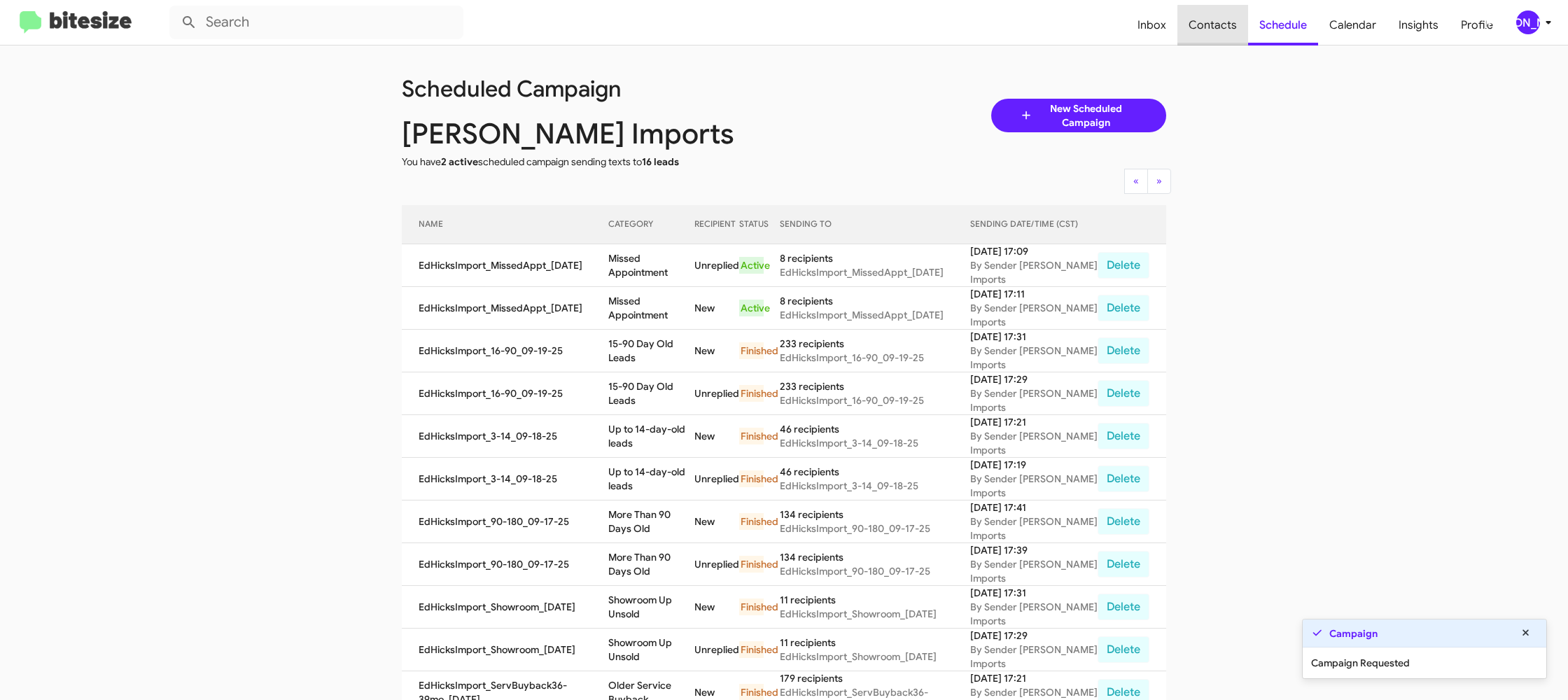
click at [1230, 26] on span "Contacts" at bounding box center [1213, 25] width 71 height 40
type input "in:groups"
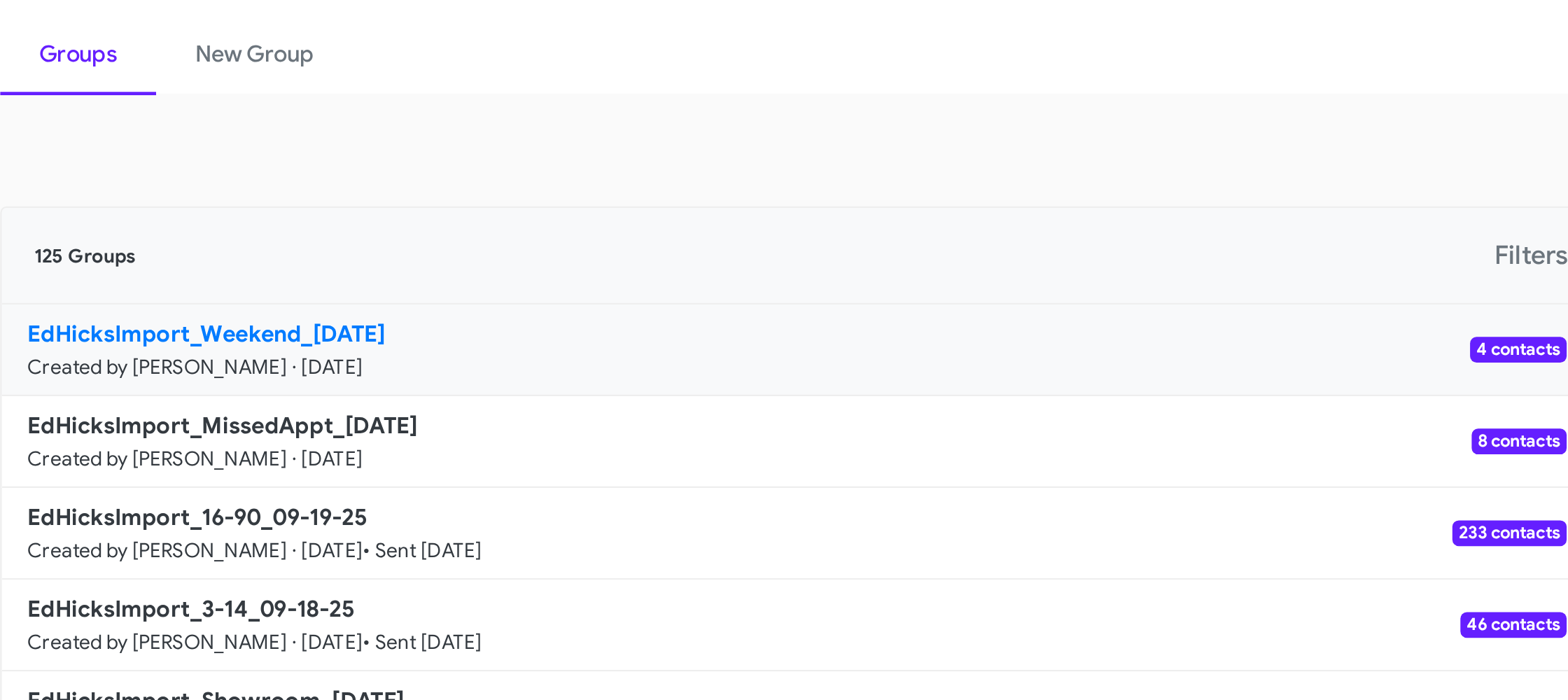
click at [563, 266] on b "EdHicksImport_Weekend_09-22-25" at bounding box center [484, 264] width 156 height 12
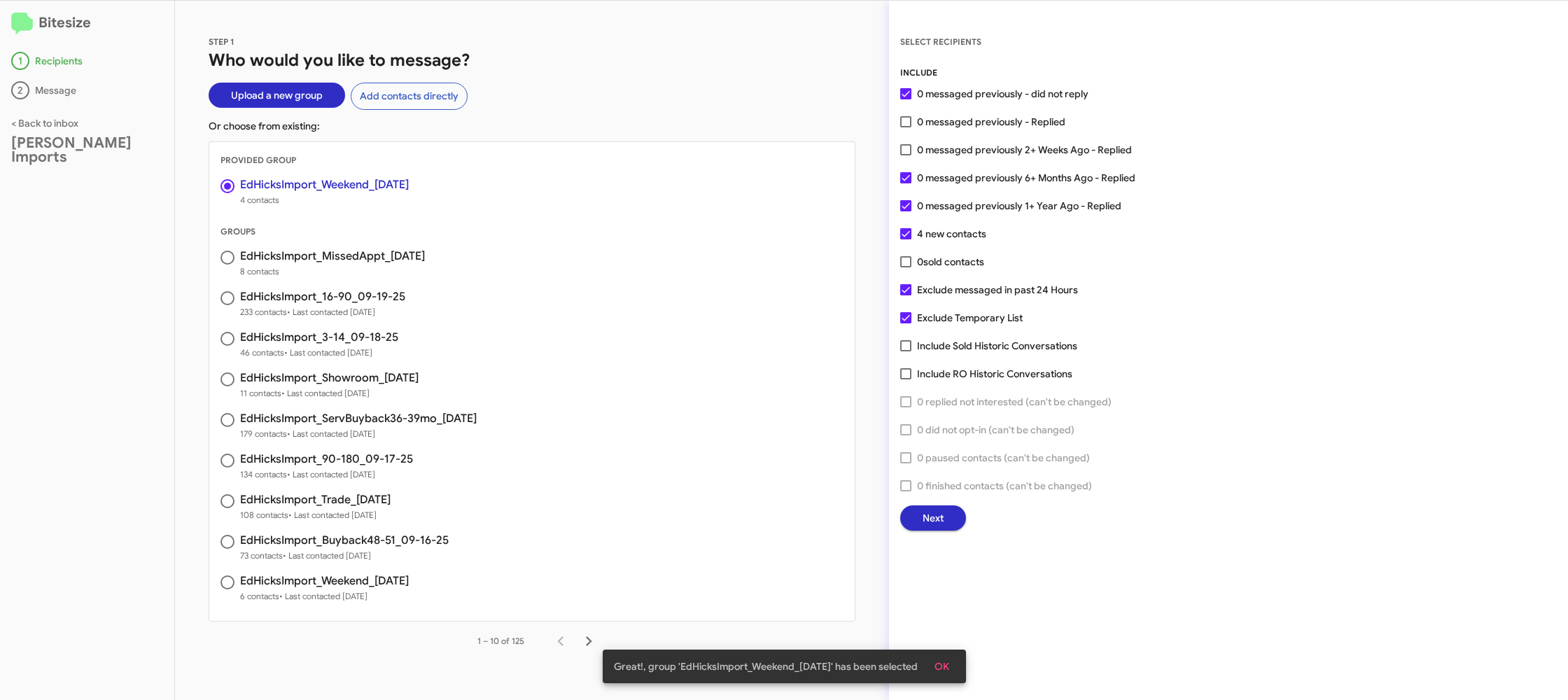
click at [931, 519] on span "Next" at bounding box center [933, 518] width 21 height 26
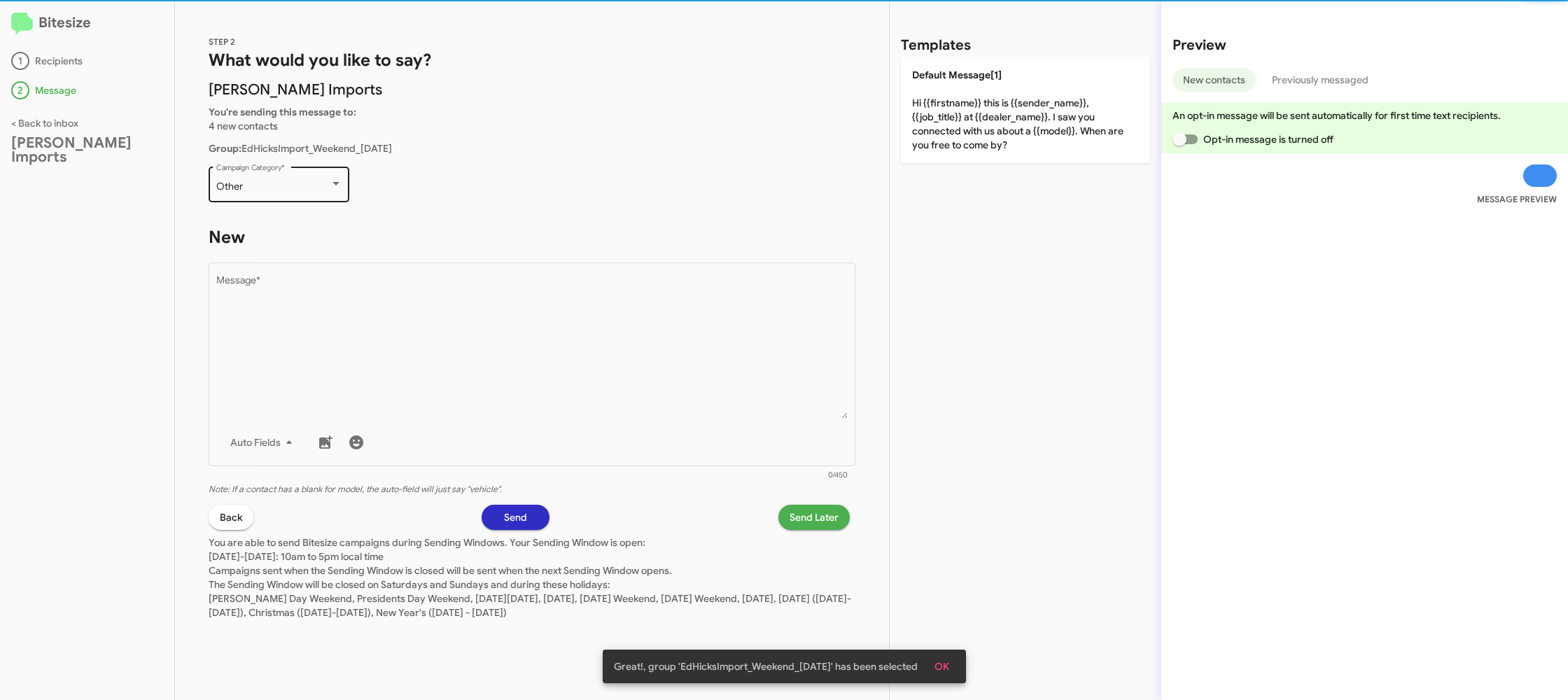
click at [289, 200] on div "Other Campaign Category *" at bounding box center [278, 183] width 126 height 39
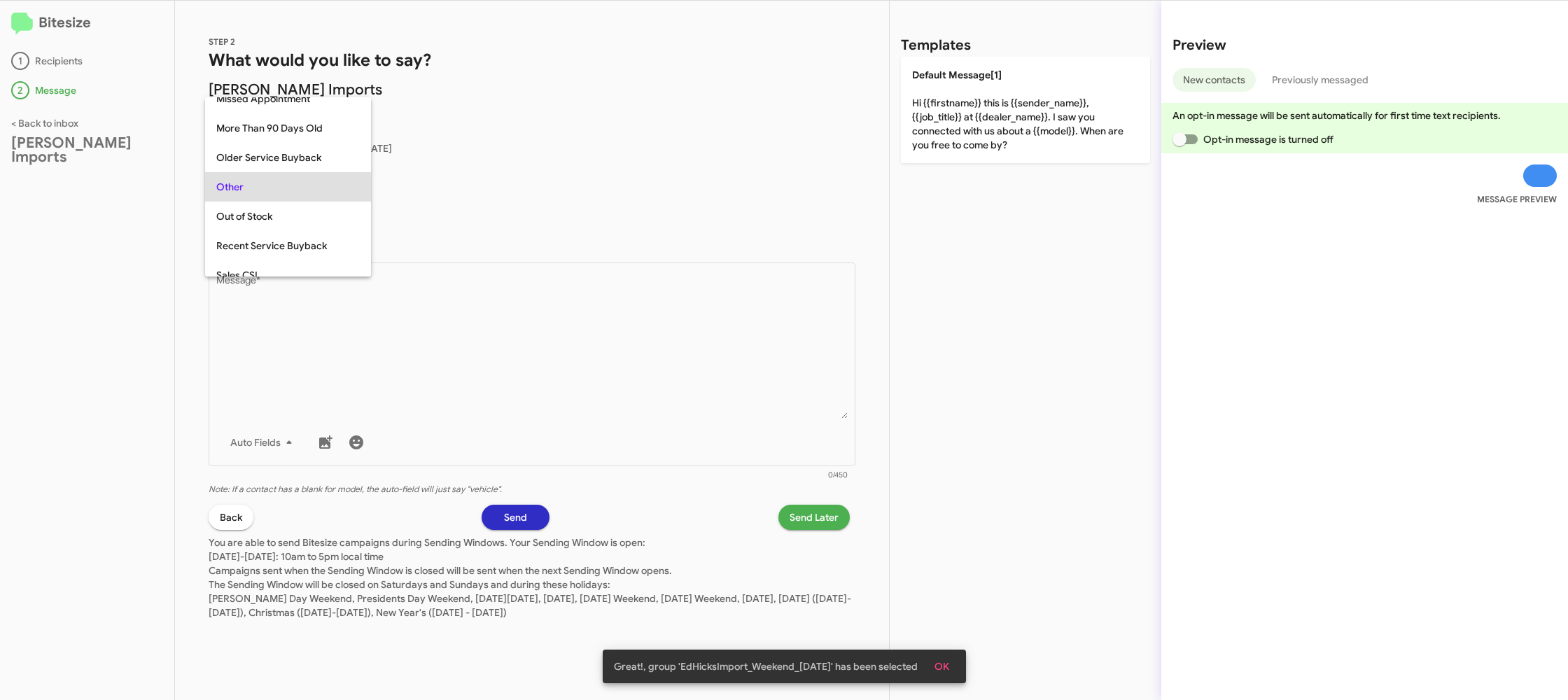
scroll to position [585, 0]
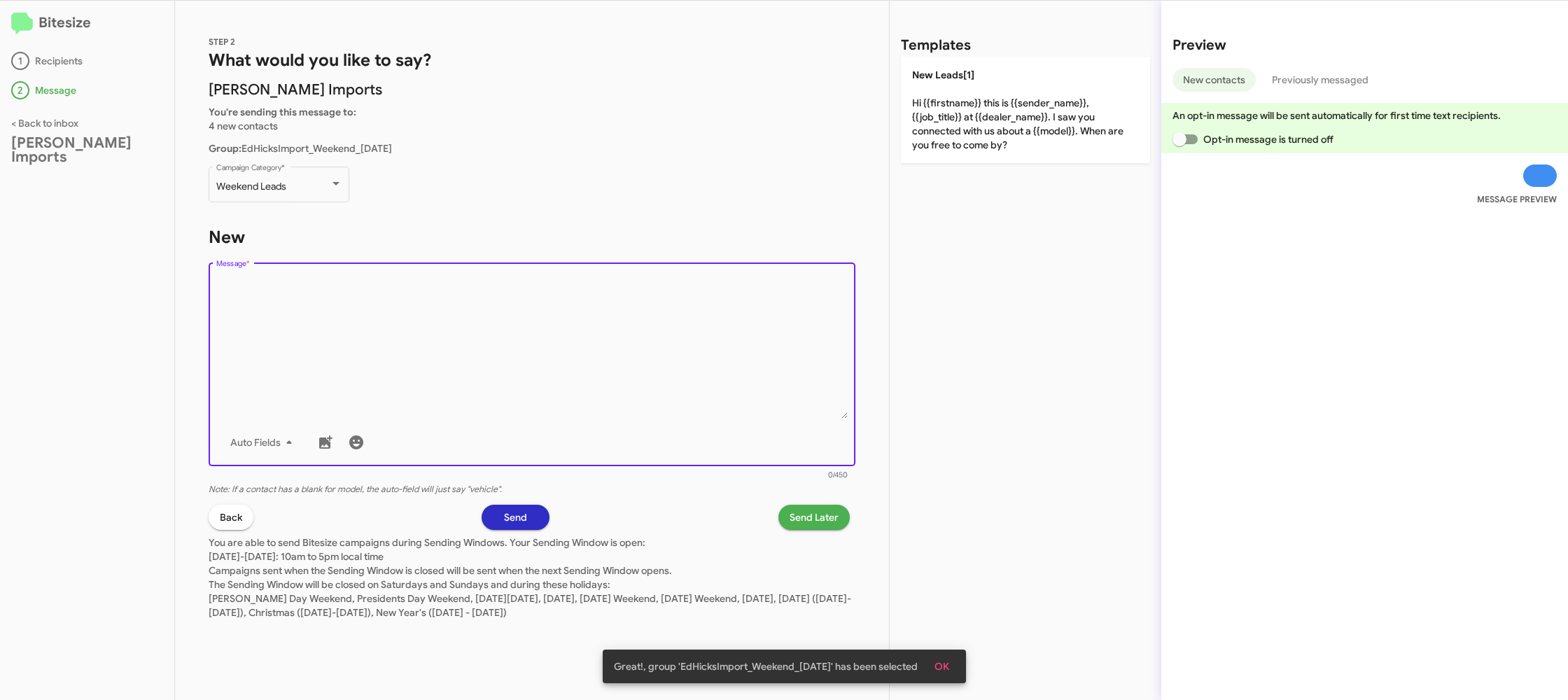
click at [372, 301] on textarea "Message *" at bounding box center [531, 347] width 632 height 143
drag, startPoint x: 372, startPoint y: 301, endPoint x: 476, endPoint y: 214, distance: 135.6
click at [377, 293] on textarea "Message *" at bounding box center [531, 347] width 632 height 143
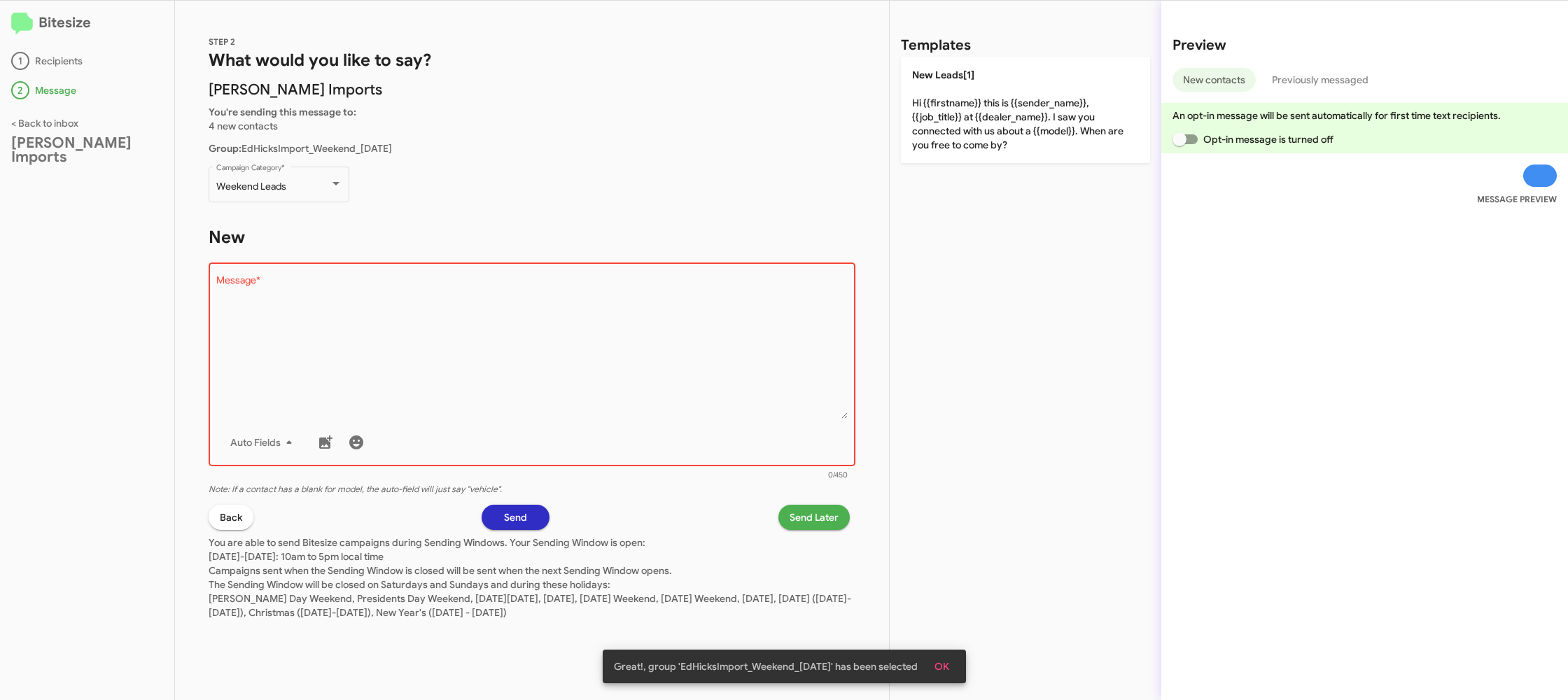
drag, startPoint x: 938, startPoint y: 82, endPoint x: 854, endPoint y: 328, distance: 259.9
click at [937, 82] on p "New Leads[1] Hi {{firstname}} this is {{sender_name}}, {{job_title}} at {{deale…" at bounding box center [1025, 110] width 249 height 106
type textarea "Hi {{firstname}} this is {{sender_name}}, {{job_title}} at {{dealer_name}}. I s…"
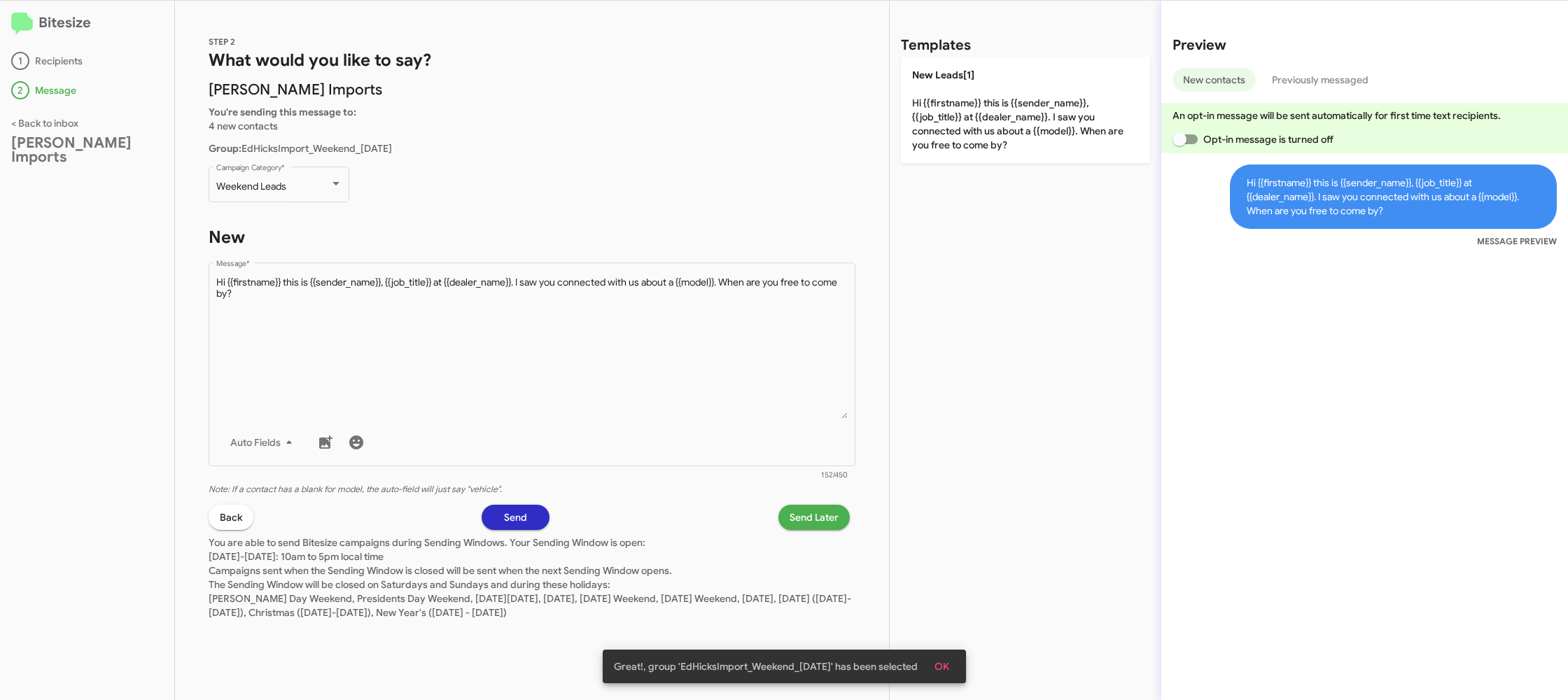
click at [797, 529] on span "Send Later" at bounding box center [813, 517] width 49 height 26
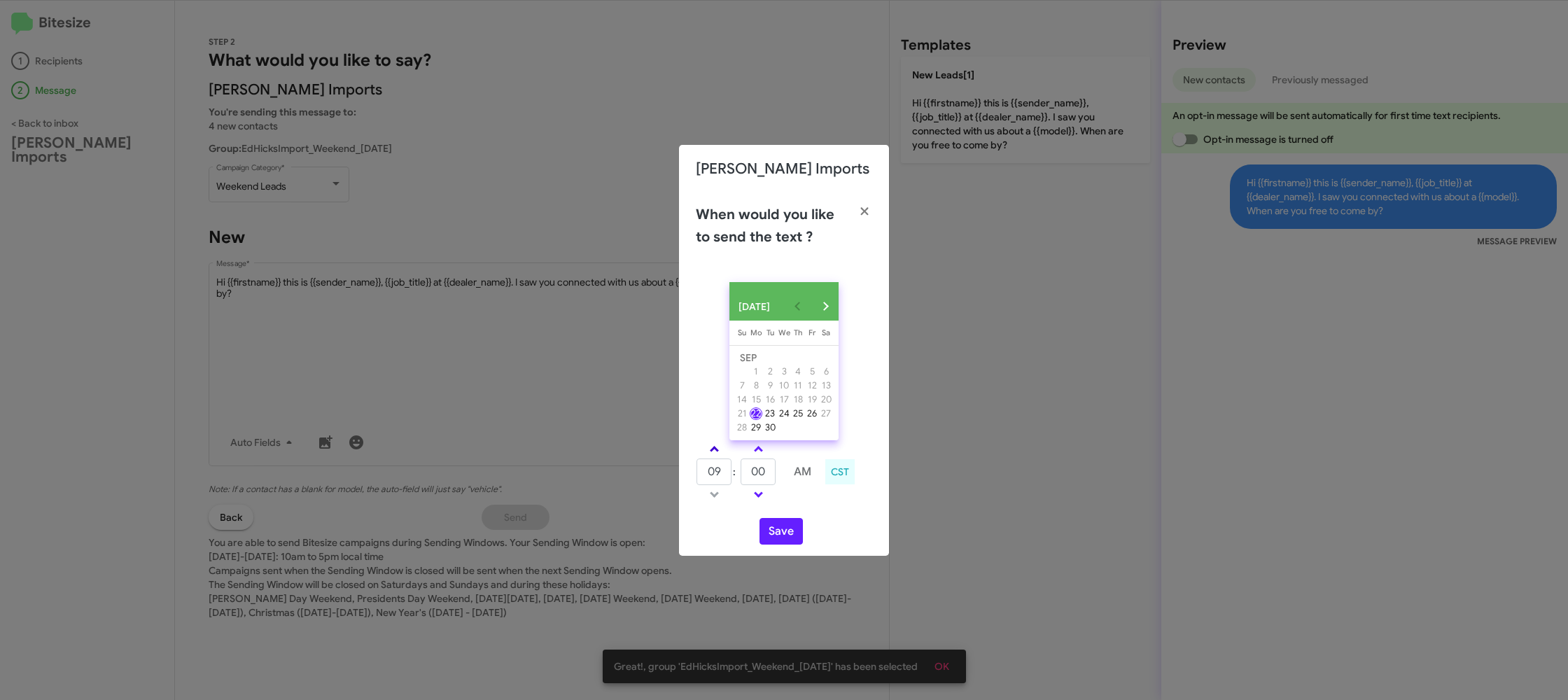
click at [715, 458] on link at bounding box center [714, 449] width 25 height 16
click at [715, 453] on span at bounding box center [714, 450] width 9 height 9
click at [716, 452] on link at bounding box center [714, 449] width 25 height 16
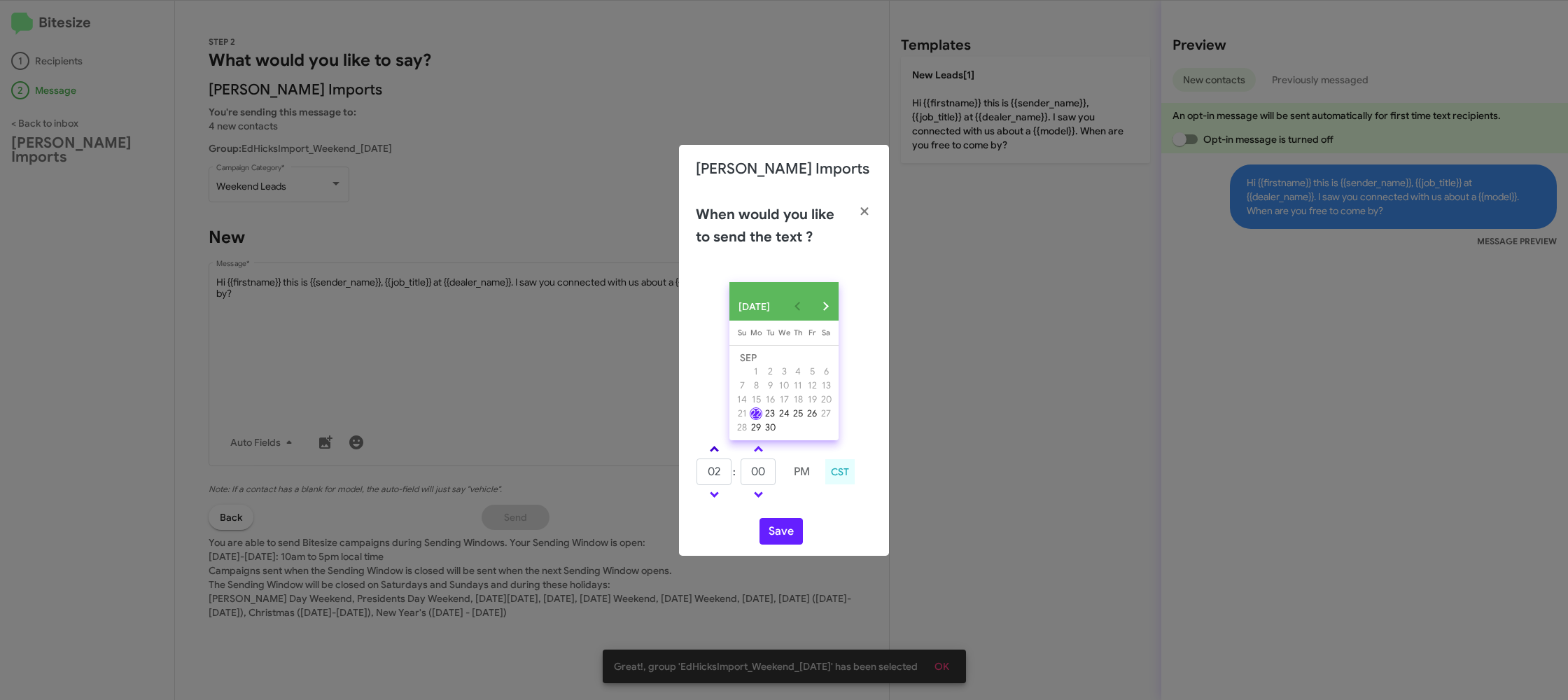
click at [716, 452] on link at bounding box center [714, 449] width 25 height 16
click at [721, 501] on link at bounding box center [714, 495] width 25 height 16
type input "04"
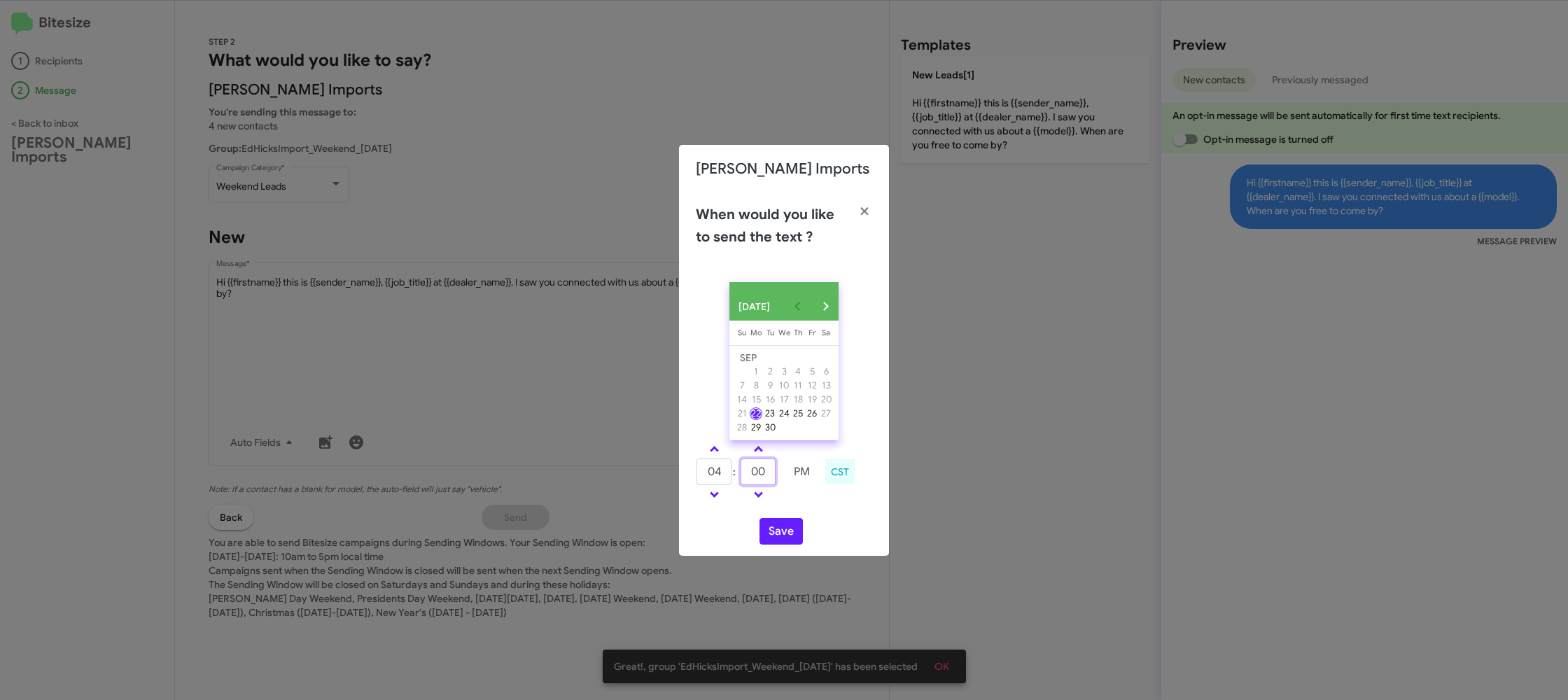
click at [759, 482] on input "00" at bounding box center [758, 472] width 35 height 26
type input "49"
click at [821, 514] on div "SEP 2025 Sunday Su Monday Mo Tuesday Tu Wednesday We Thursday Th Friday Fr Satu…" at bounding box center [784, 414] width 210 height 285
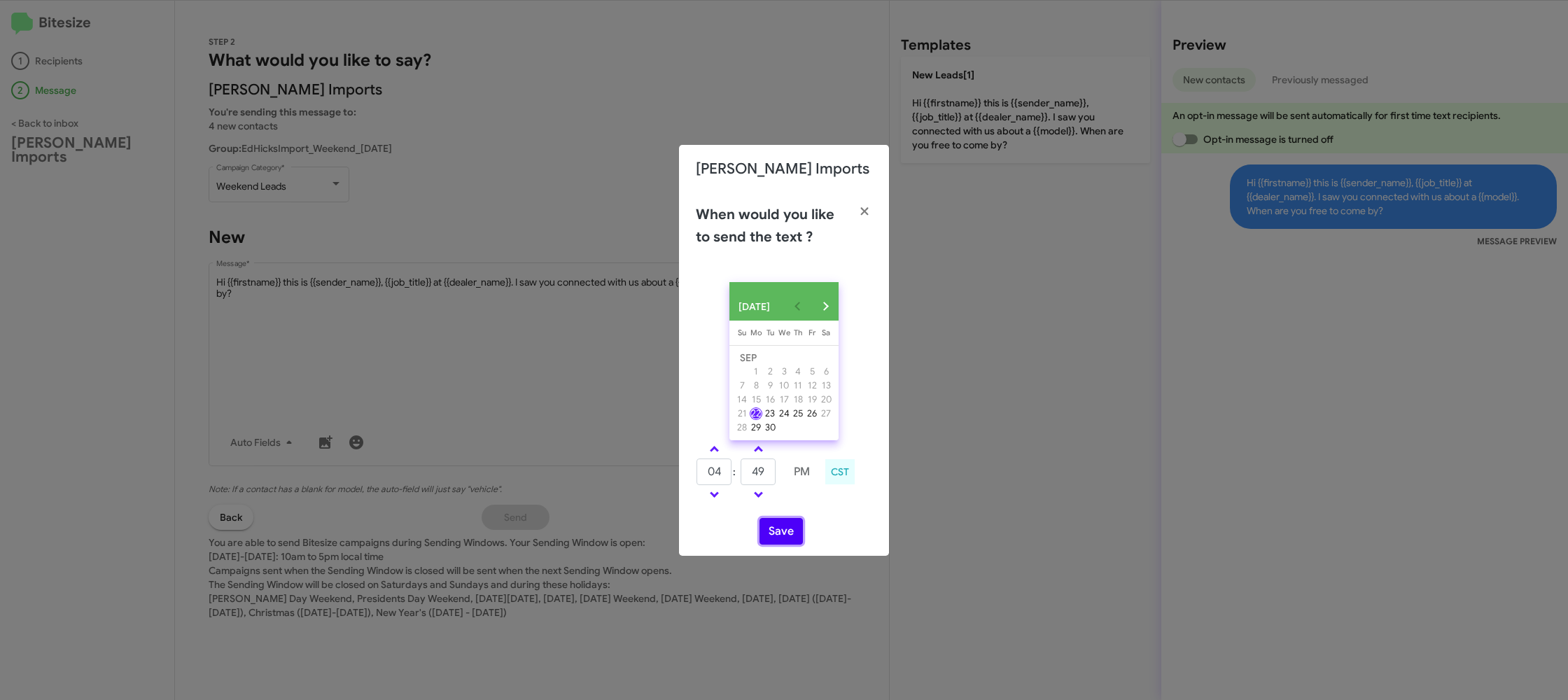
click at [788, 535] on button "Save" at bounding box center [781, 532] width 44 height 26
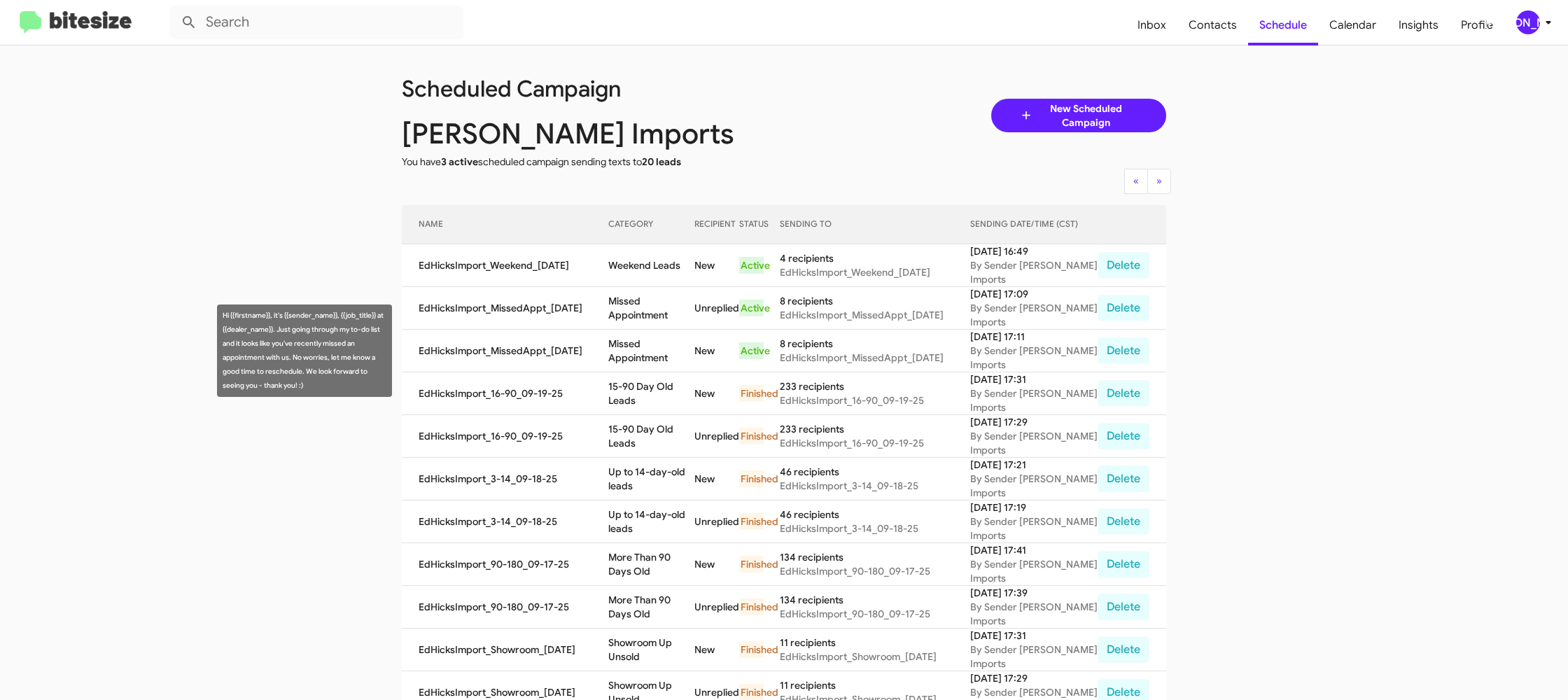
click at [685, 352] on td "Missed Appointment" at bounding box center [651, 351] width 86 height 43
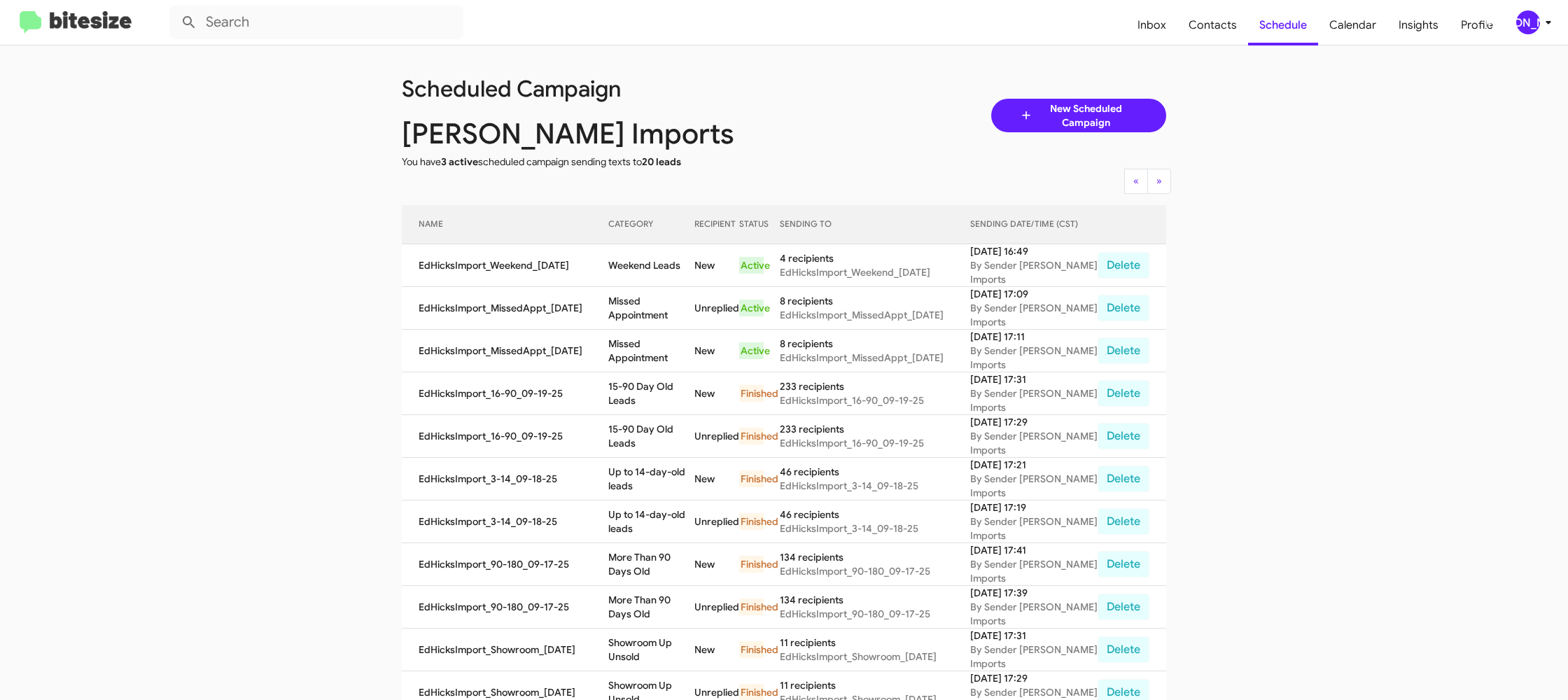
click at [685, 352] on td "Missed Appointment" at bounding box center [651, 351] width 86 height 43
copy td "Missed Appointment"
click at [638, 267] on td "Weekend Leads" at bounding box center [651, 265] width 86 height 43
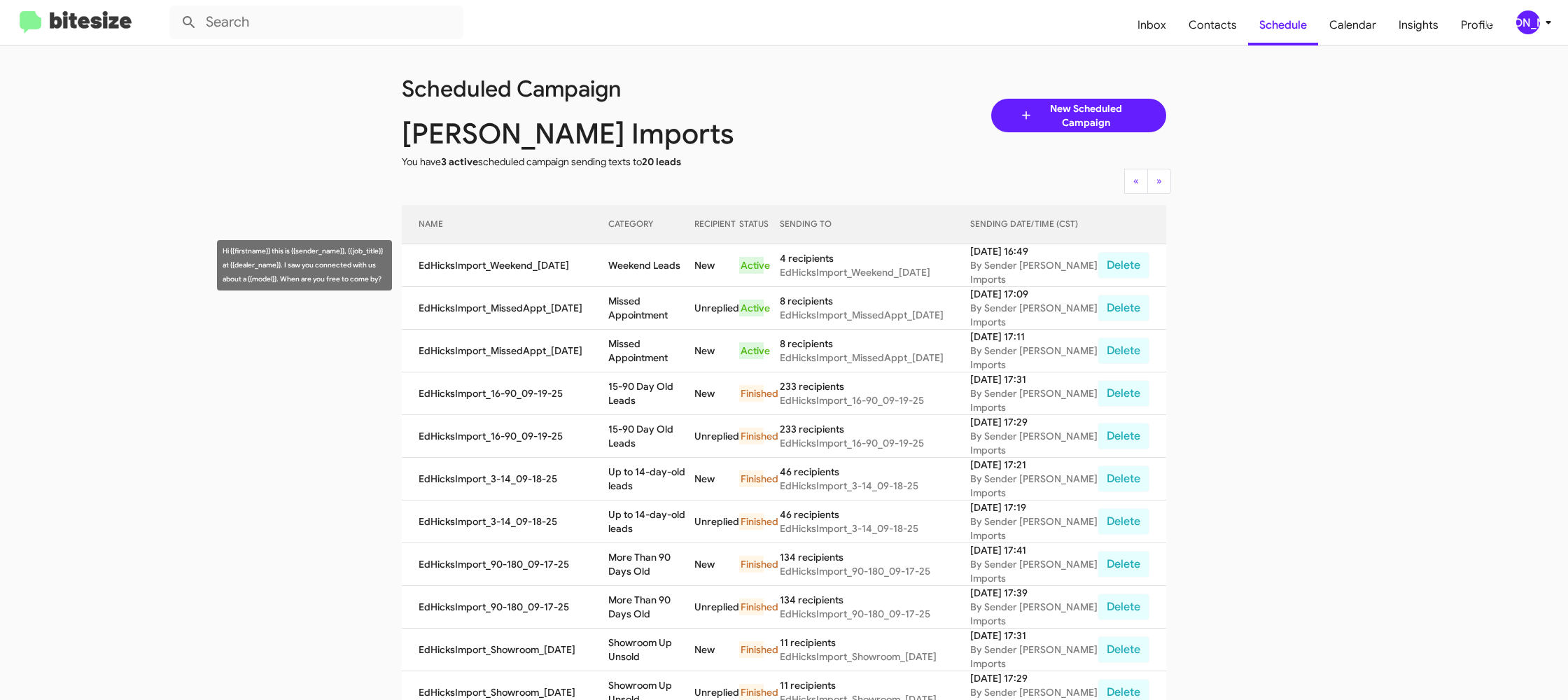
click at [658, 273] on td "Weekend Leads" at bounding box center [651, 265] width 86 height 43
copy td "Weekend Leads"
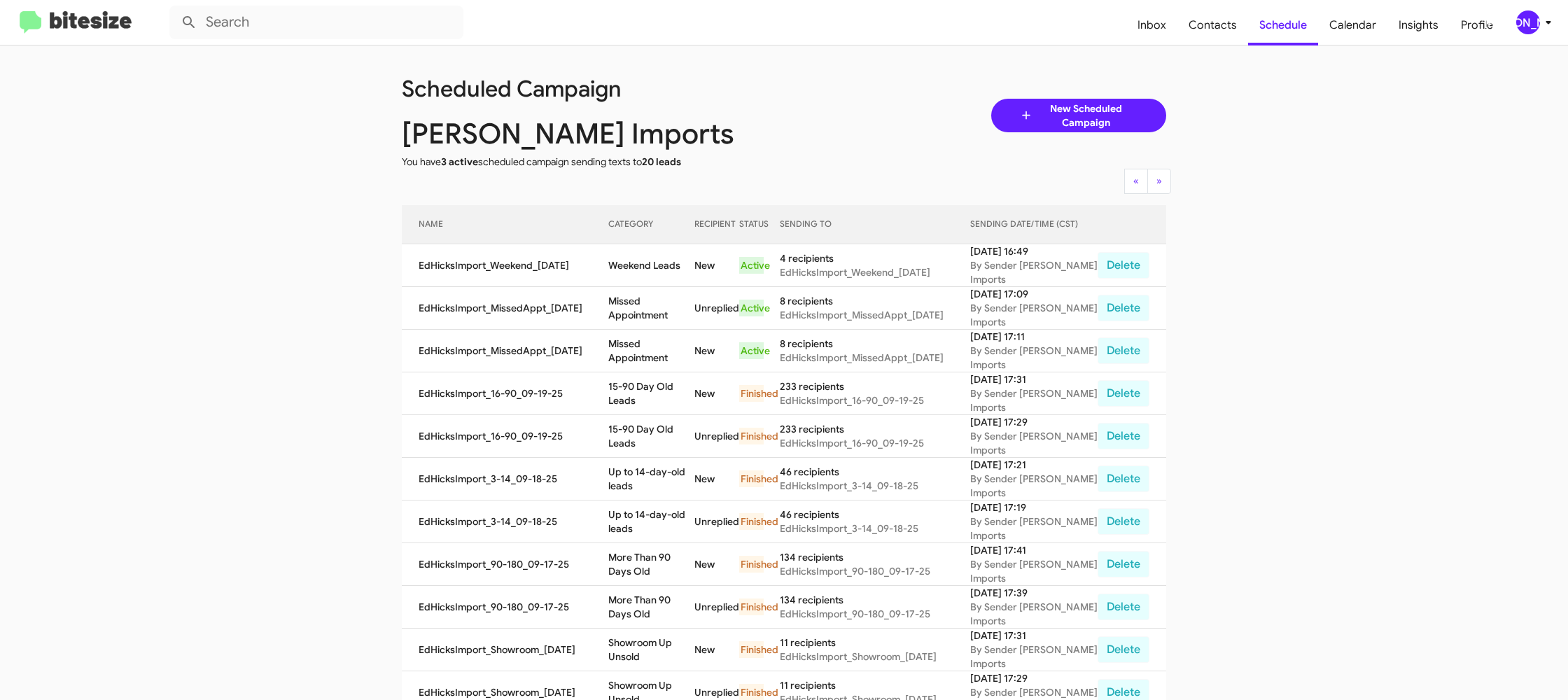
click at [1552, 29] on icon at bounding box center [1548, 22] width 16 height 16
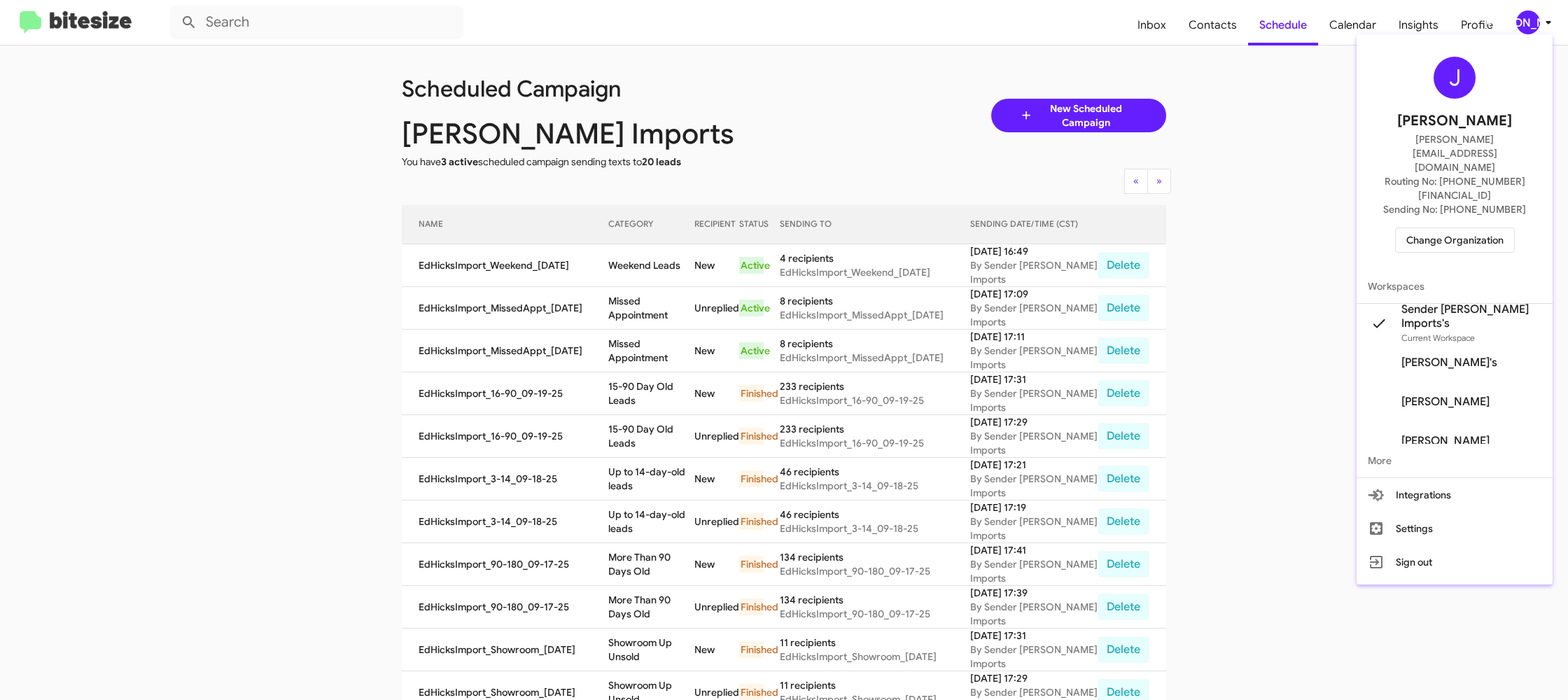
click at [1449, 228] on span "Change Organization" at bounding box center [1455, 240] width 97 height 24
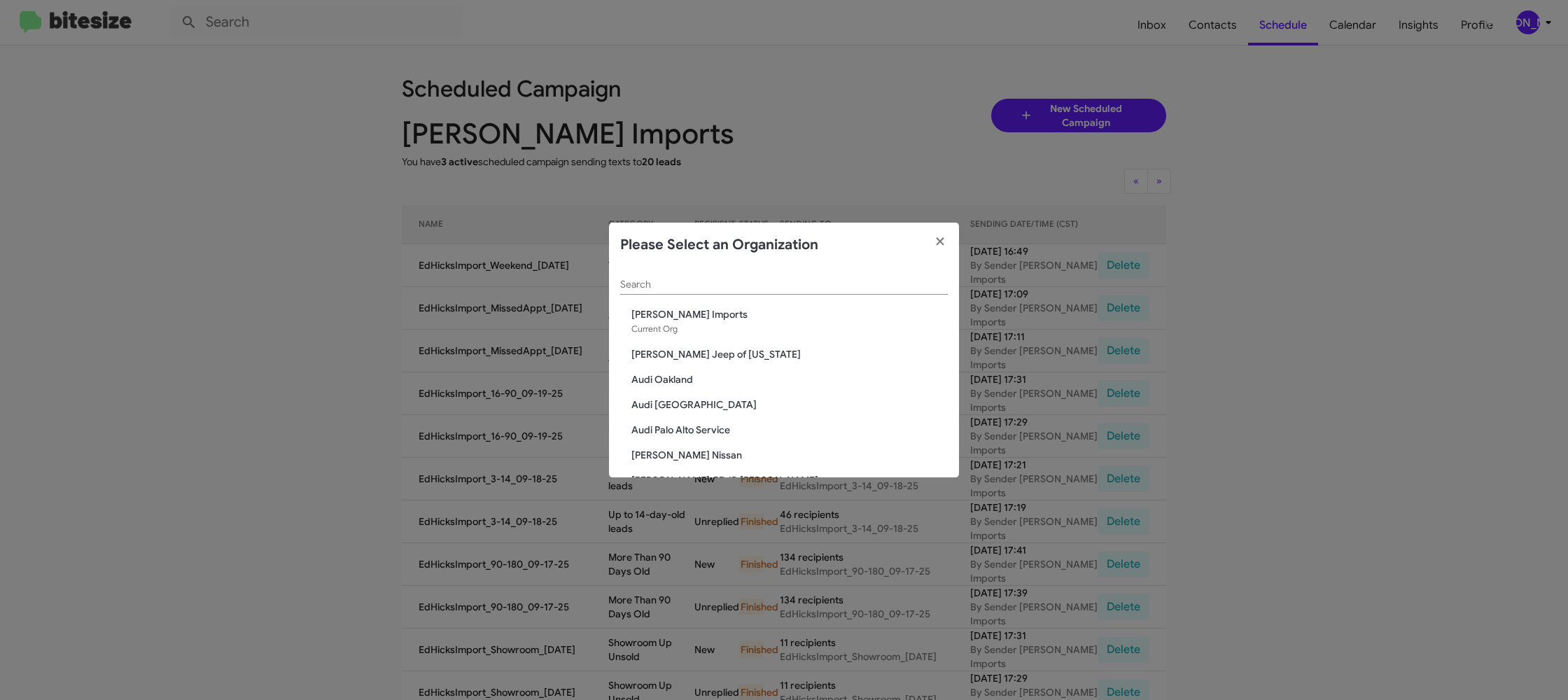
click at [653, 293] on div "Search" at bounding box center [784, 287] width 328 height 40
click at [670, 293] on div "Search" at bounding box center [784, 280] width 328 height 27
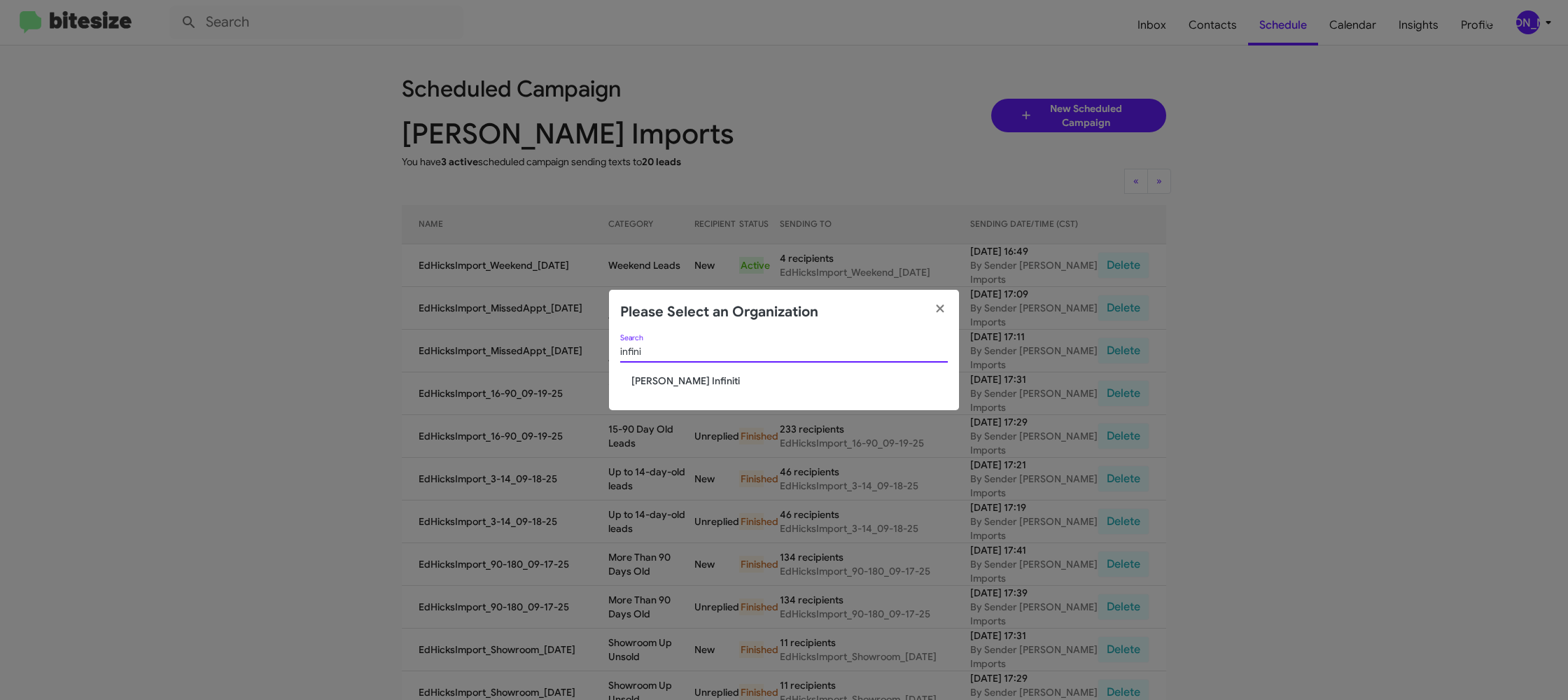
type input "infini"
click at [670, 375] on span "[PERSON_NAME] Infiniti" at bounding box center [789, 381] width 316 height 14
drag, startPoint x: 670, startPoint y: 375, endPoint x: 747, endPoint y: 58, distance: 326.2
click at [673, 355] on div "infini Search Ed Hicks Infiniti" at bounding box center [784, 373] width 350 height 77
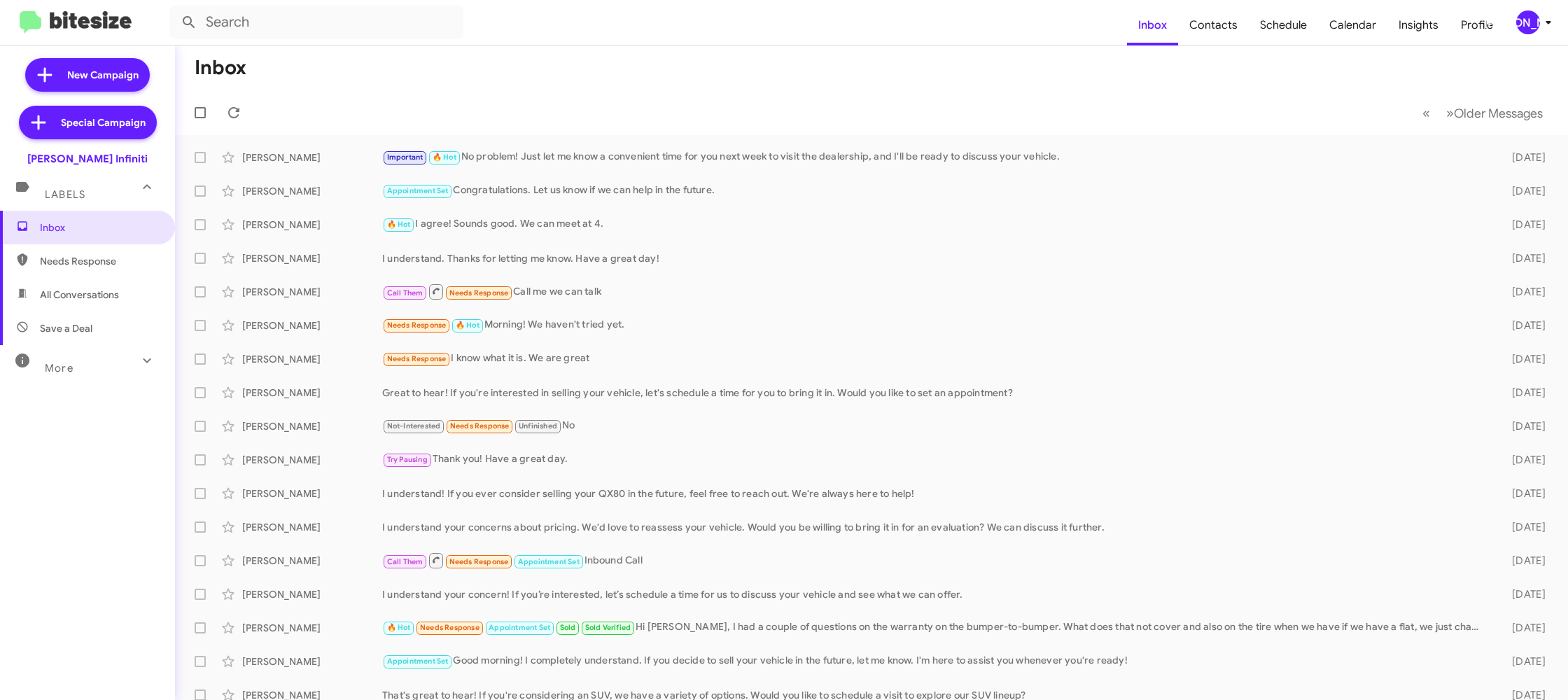
click at [1560, 16] on mat-toolbar "Inbox Contacts Schedule Calendar Insights Profile [PERSON_NAME]" at bounding box center [784, 22] width 1568 height 45
click at [1532, 29] on div "[PERSON_NAME]" at bounding box center [1528, 22] width 24 height 24
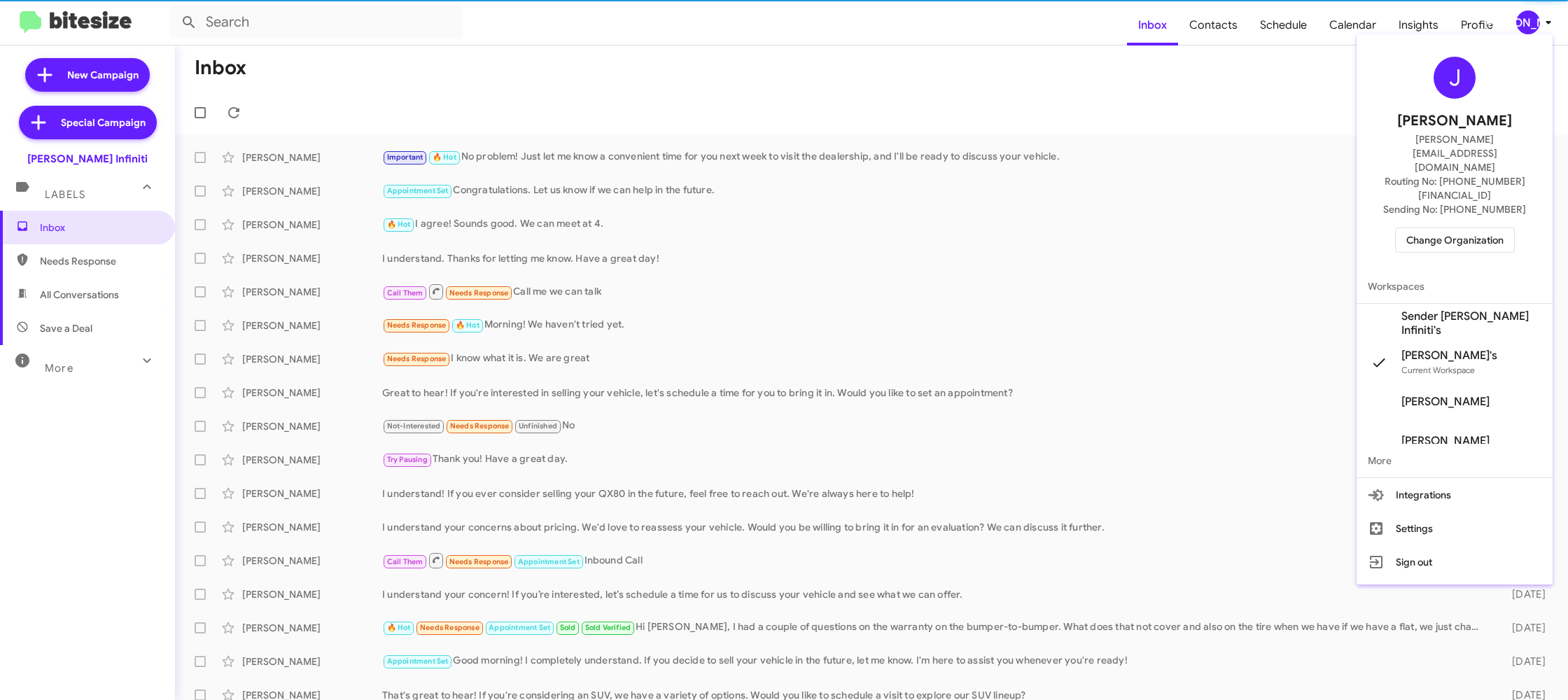
click at [1428, 309] on span "Sender [PERSON_NAME] Infiniti's" at bounding box center [1472, 323] width 140 height 28
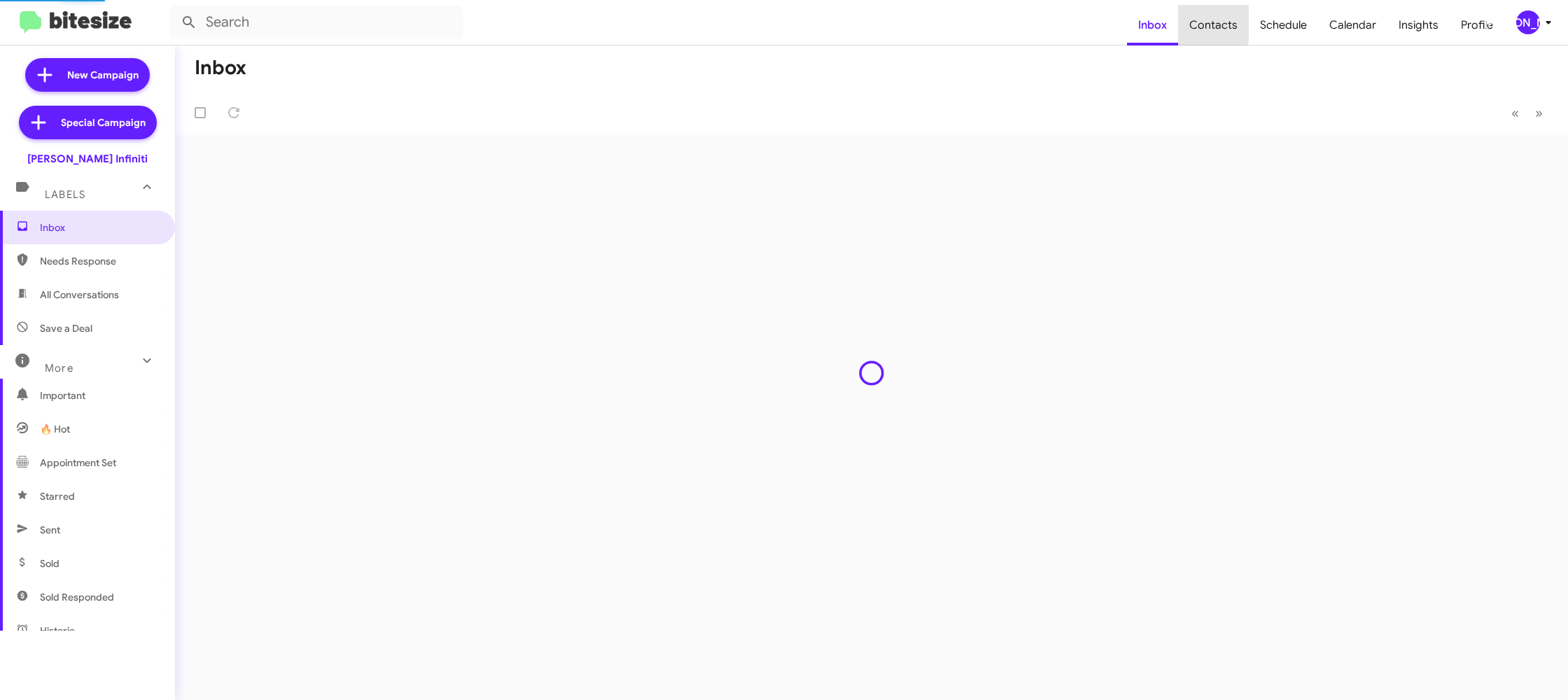
click at [1207, 19] on span "Contacts" at bounding box center [1214, 25] width 71 height 40
type input "in:groups"
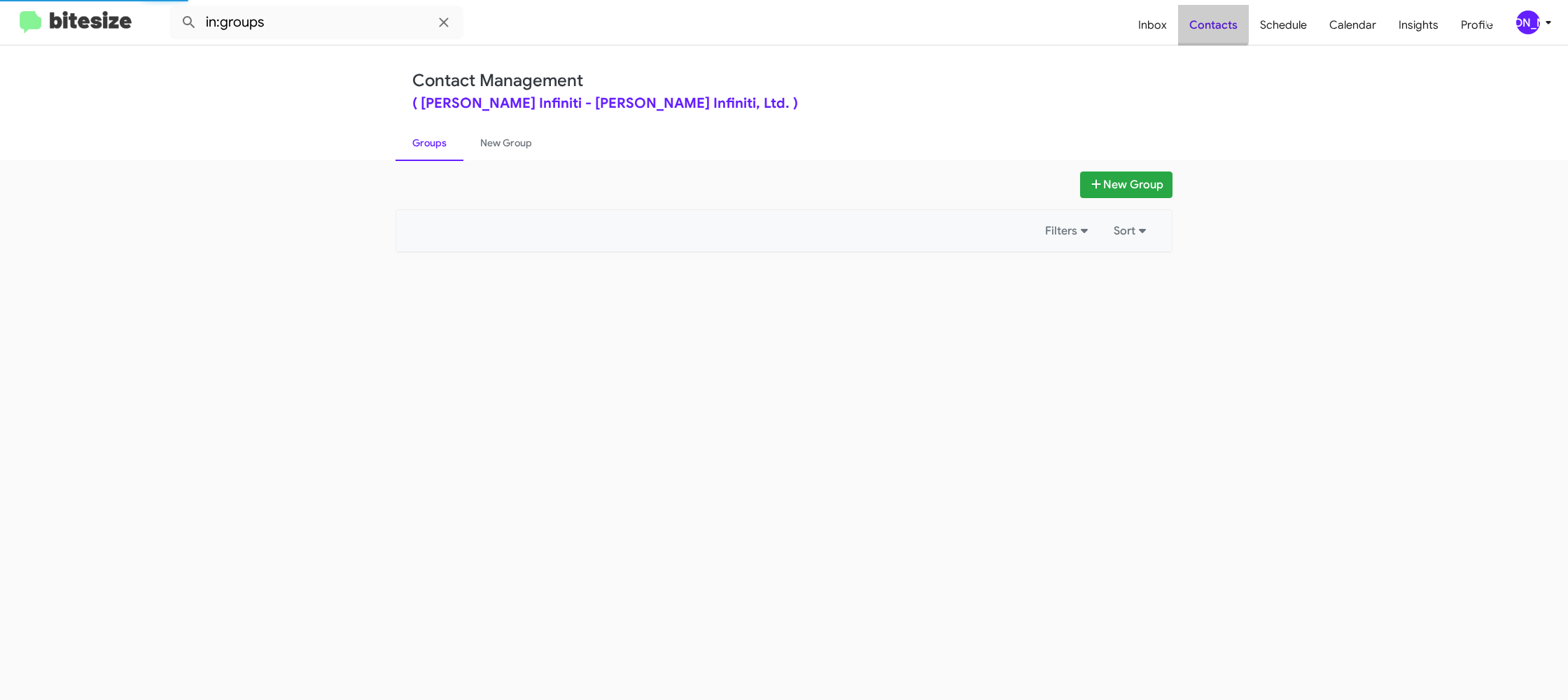
click at [1207, 19] on span "Contacts" at bounding box center [1214, 25] width 71 height 40
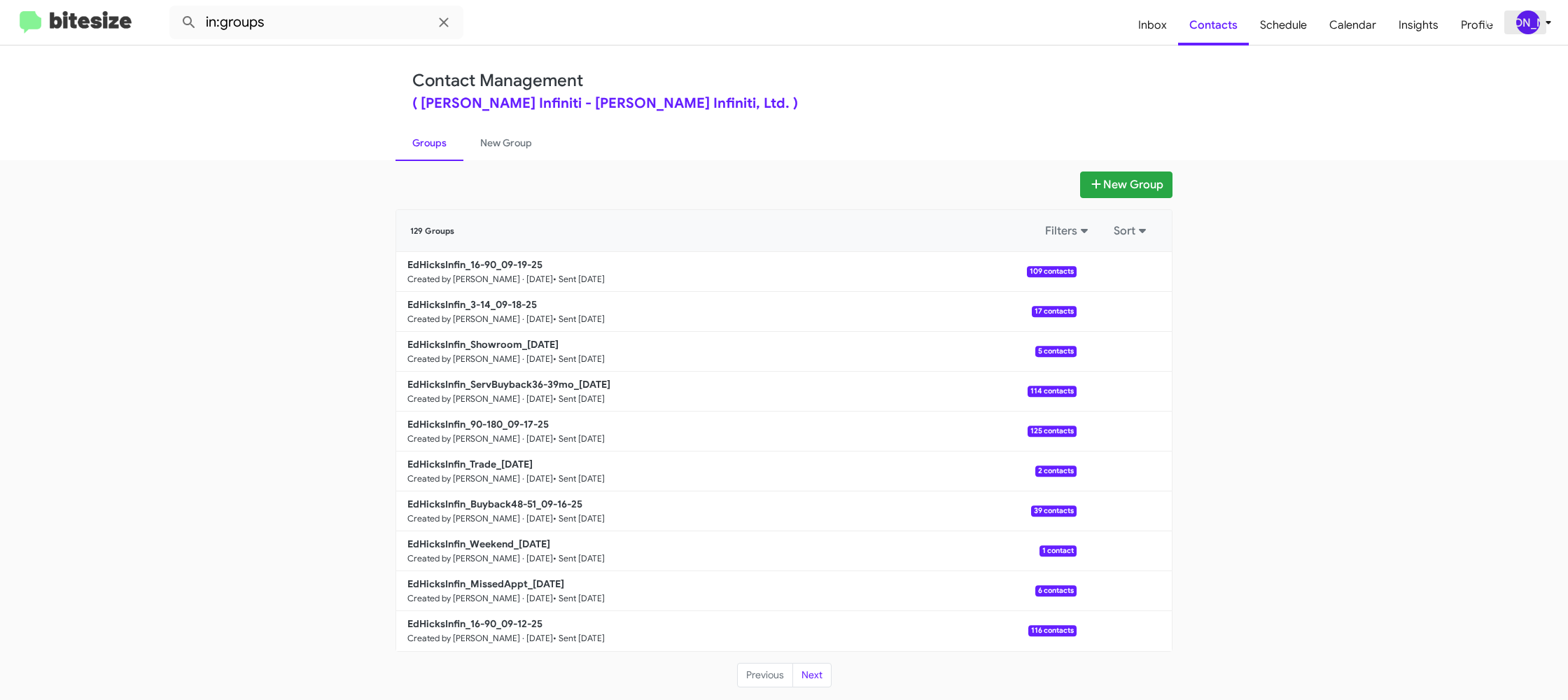
click at [1521, 21] on div "[PERSON_NAME]" at bounding box center [1528, 22] width 24 height 24
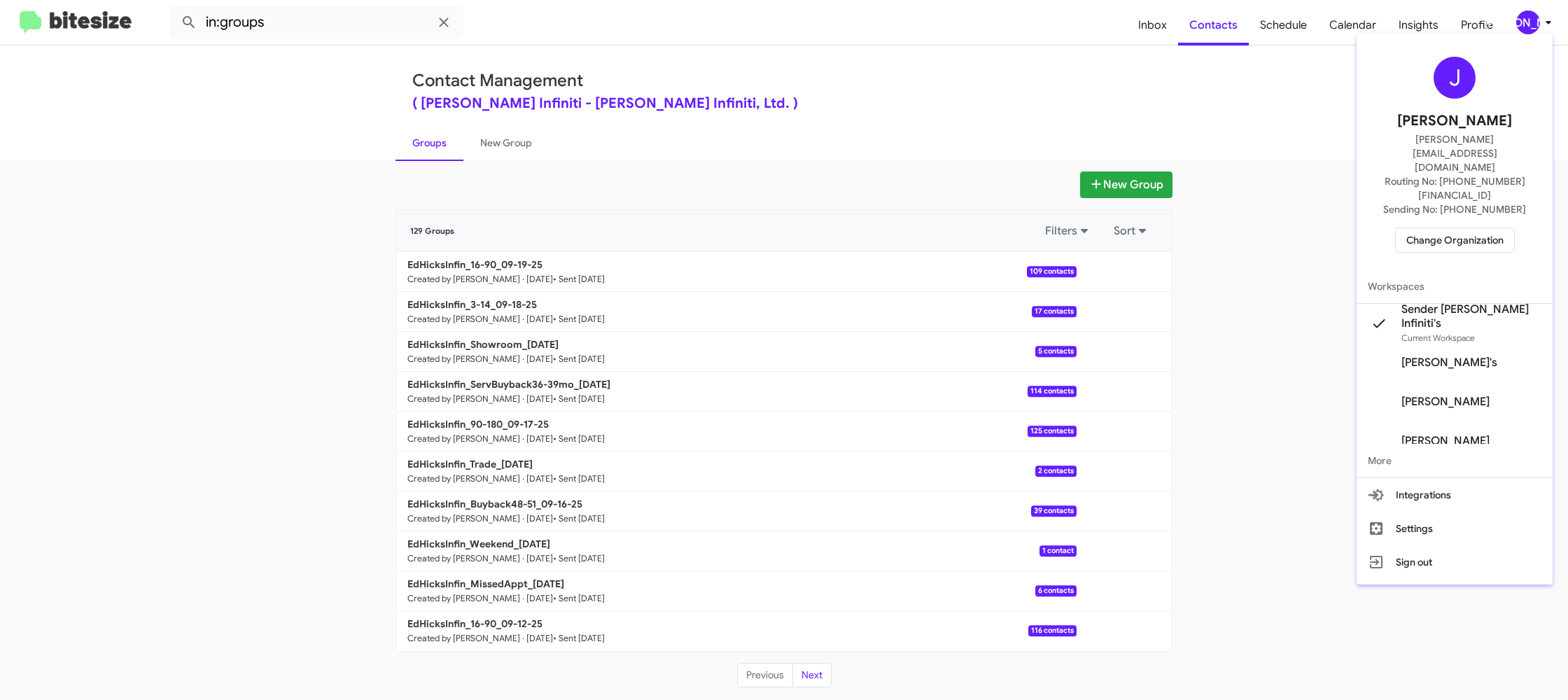
drag, startPoint x: 1202, startPoint y: 90, endPoint x: 1185, endPoint y: 75, distance: 22.7
click at [1196, 85] on div at bounding box center [784, 350] width 1568 height 700
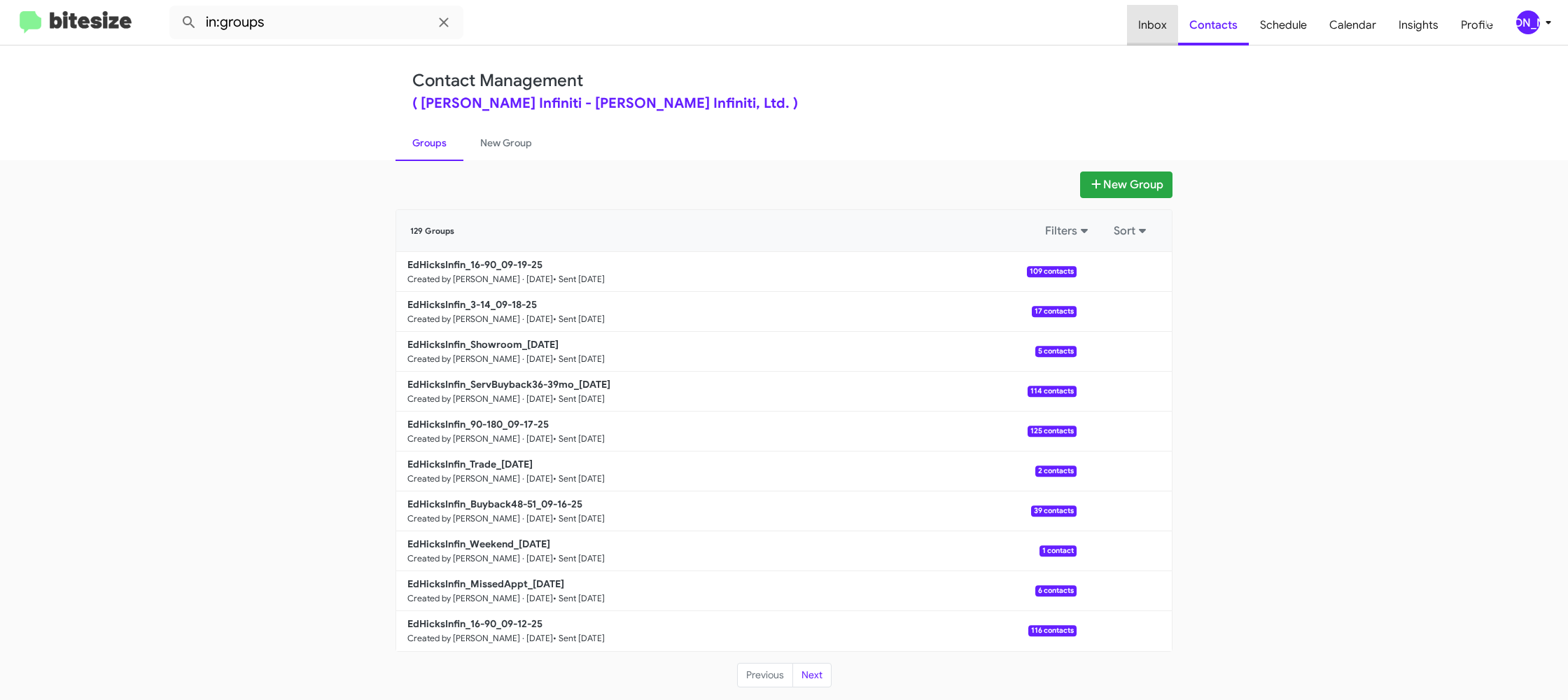
click at [1154, 34] on span "Inbox" at bounding box center [1153, 25] width 51 height 40
drag, startPoint x: 1154, startPoint y: 34, endPoint x: 1188, endPoint y: 29, distance: 34.4
click at [1155, 33] on span "Inbox" at bounding box center [1153, 25] width 51 height 40
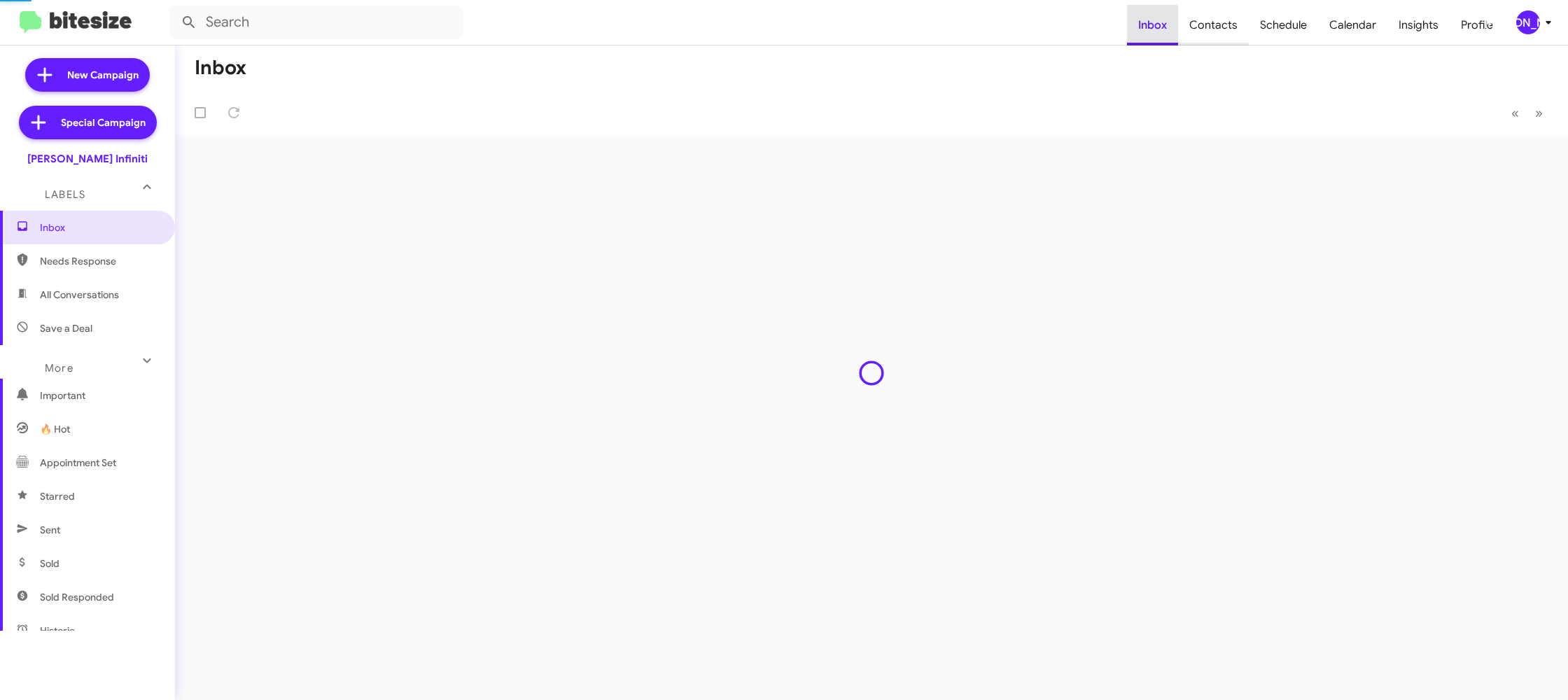
click at [1211, 28] on span "Contacts" at bounding box center [1214, 25] width 71 height 40
type input "in:groups"
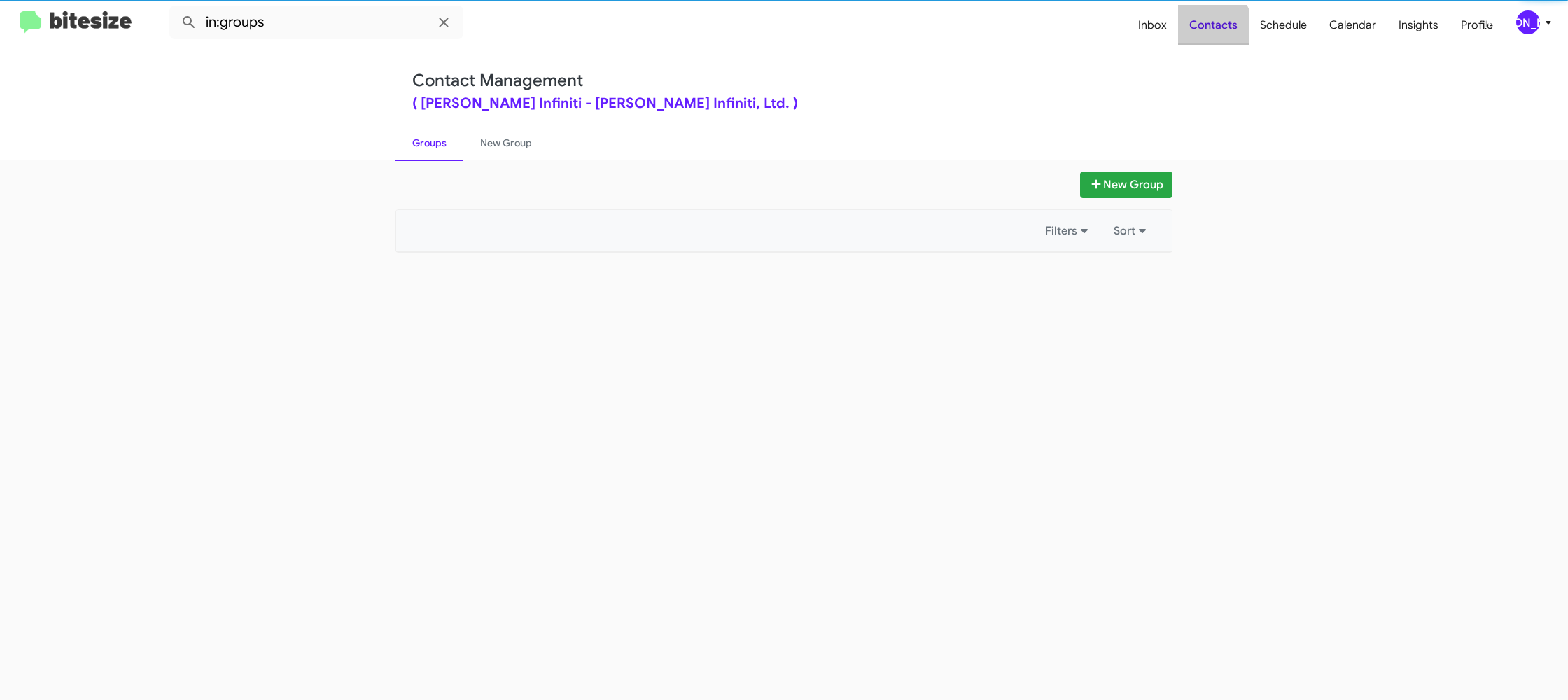
drag, startPoint x: 1211, startPoint y: 28, endPoint x: 1197, endPoint y: 26, distance: 14.1
click at [1210, 28] on span "Contacts" at bounding box center [1214, 25] width 71 height 40
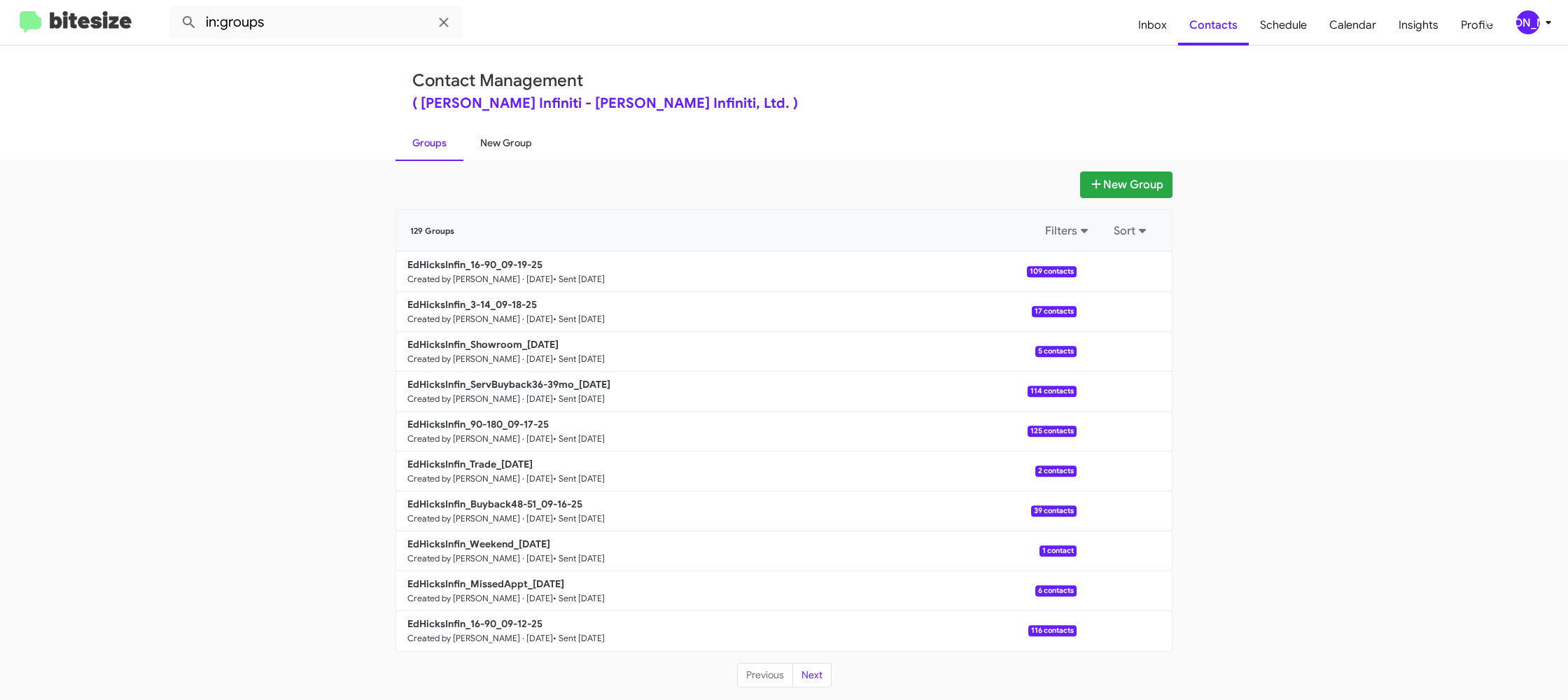
click at [491, 144] on link "New Group" at bounding box center [506, 143] width 86 height 36
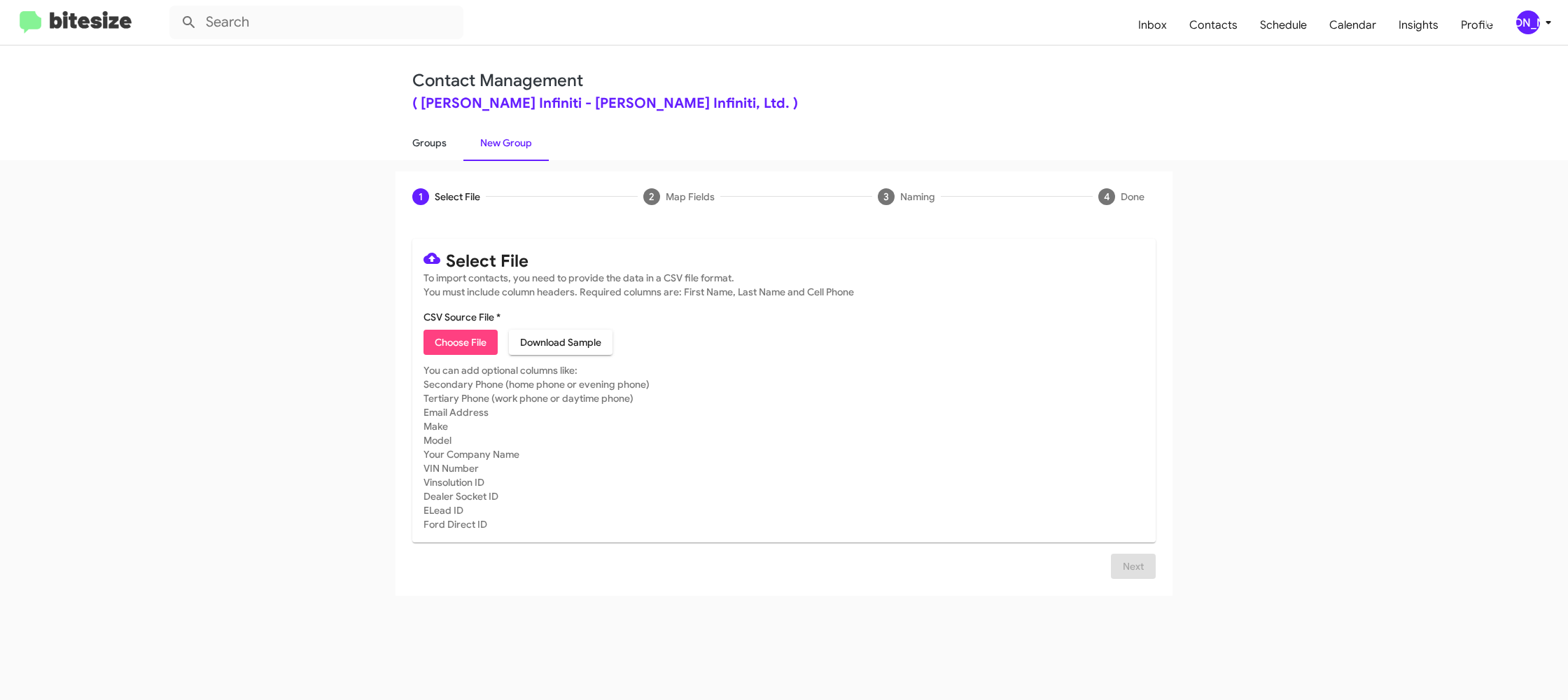
click at [456, 154] on link "Groups" at bounding box center [429, 143] width 68 height 36
type input "in:groups"
click at [456, 154] on link "Groups" at bounding box center [429, 143] width 68 height 36
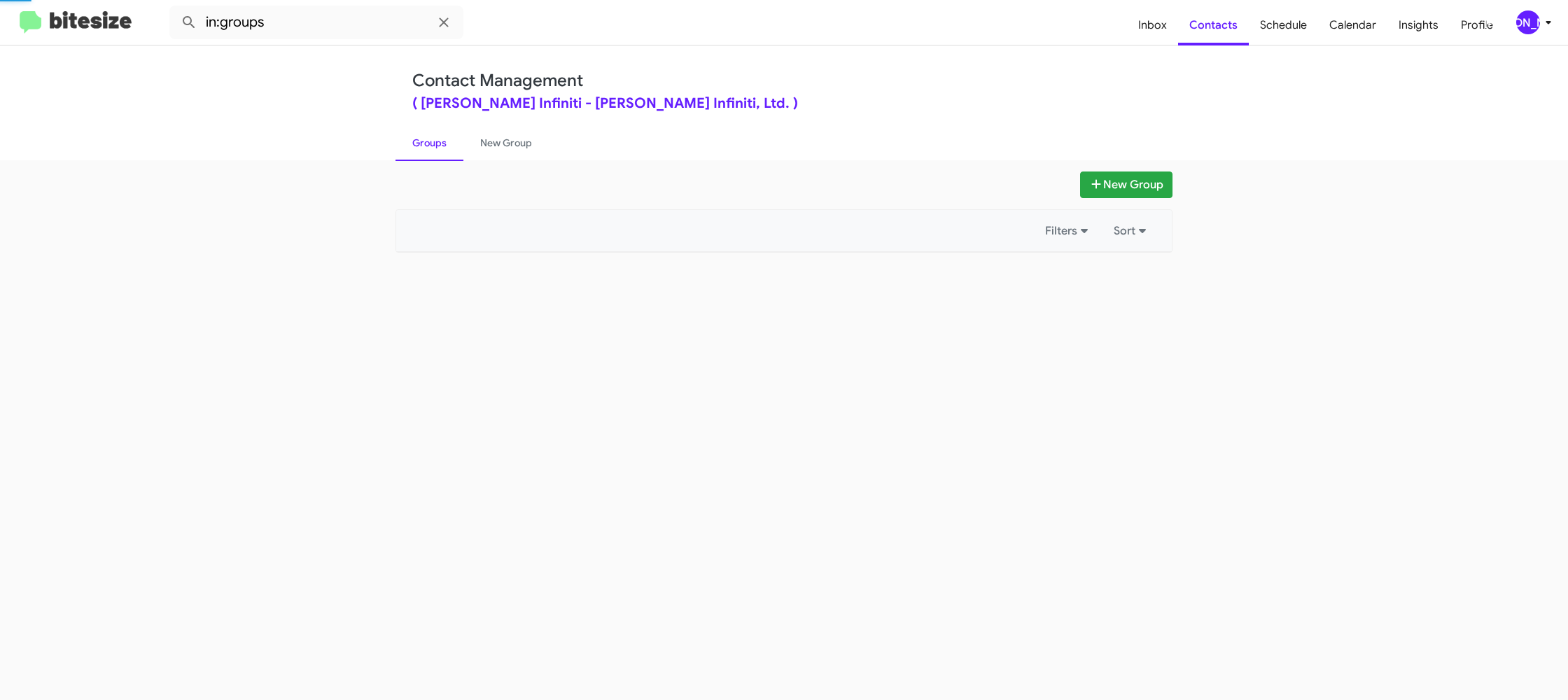
click at [456, 154] on link "Groups" at bounding box center [429, 143] width 68 height 36
click at [500, 148] on link "New Group" at bounding box center [506, 143] width 86 height 36
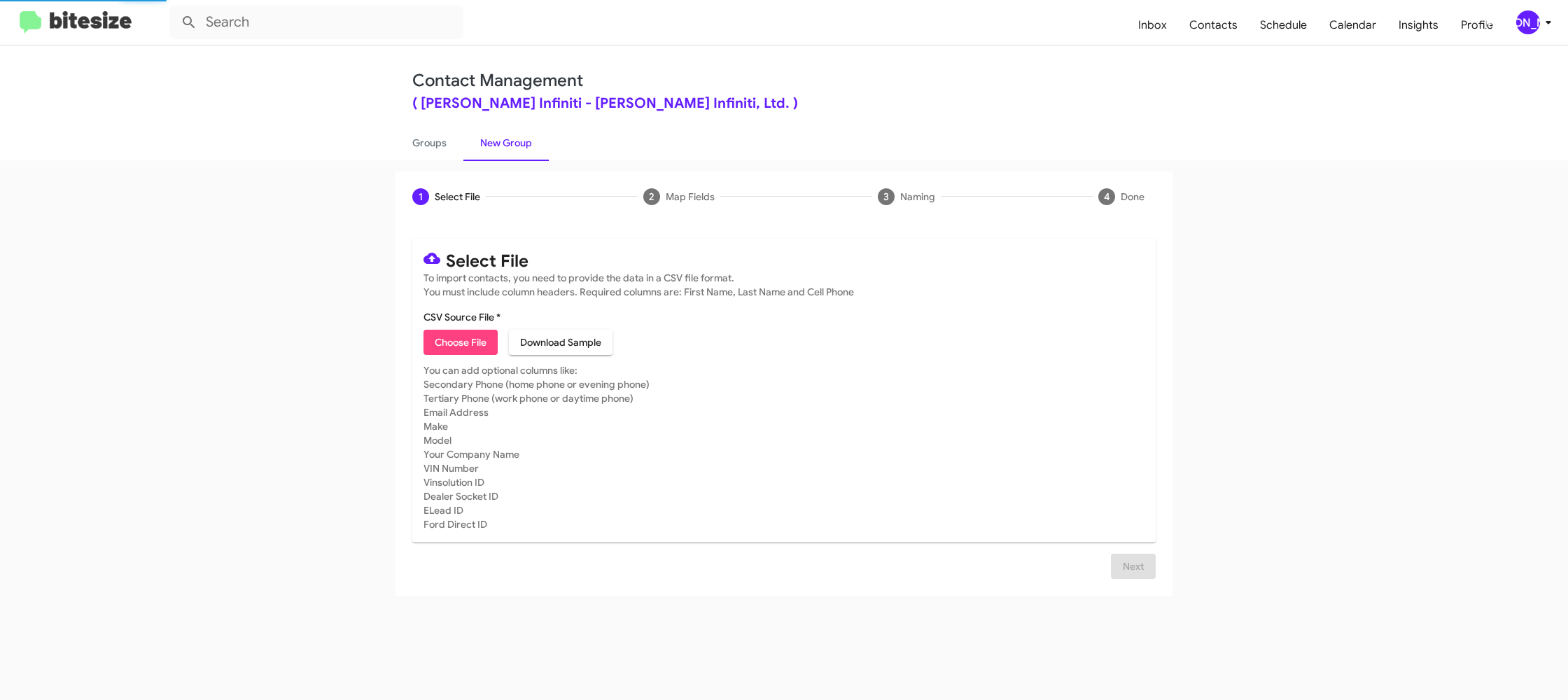
click at [500, 148] on link "New Group" at bounding box center [506, 143] width 86 height 36
drag, startPoint x: 500, startPoint y: 148, endPoint x: 630, endPoint y: 116, distance: 133.9
click at [499, 148] on link "New Group" at bounding box center [506, 143] width 86 height 36
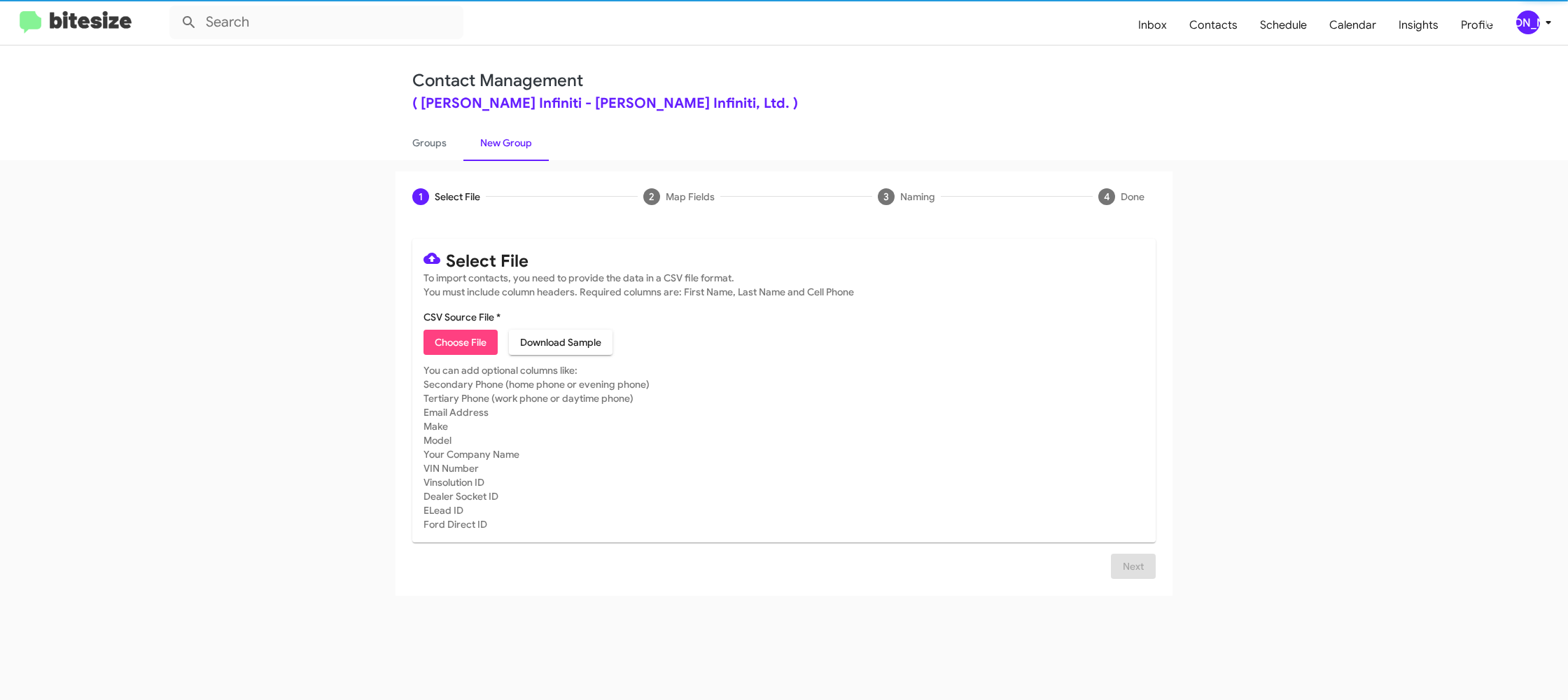
click at [1528, 24] on div "[PERSON_NAME]" at bounding box center [1528, 22] width 24 height 24
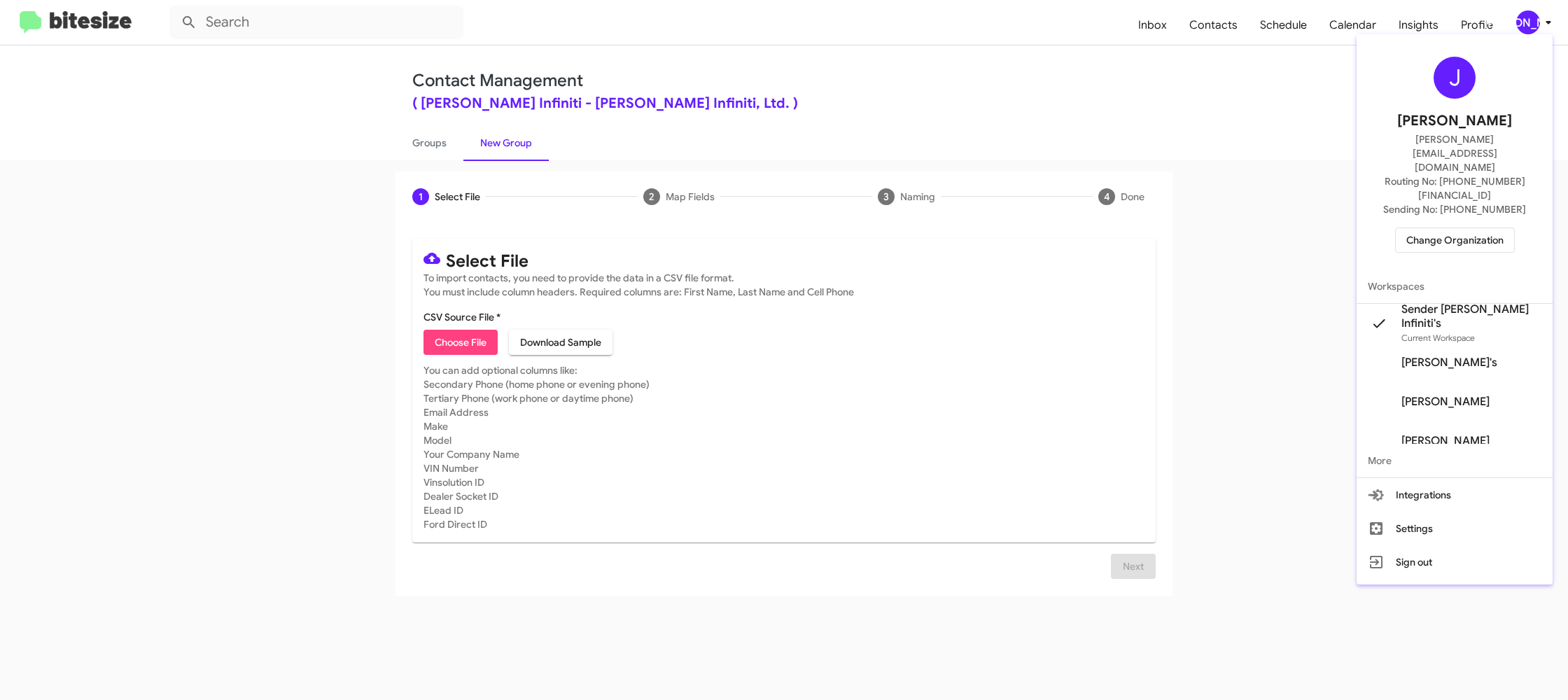
click at [1528, 24] on div at bounding box center [784, 350] width 1568 height 700
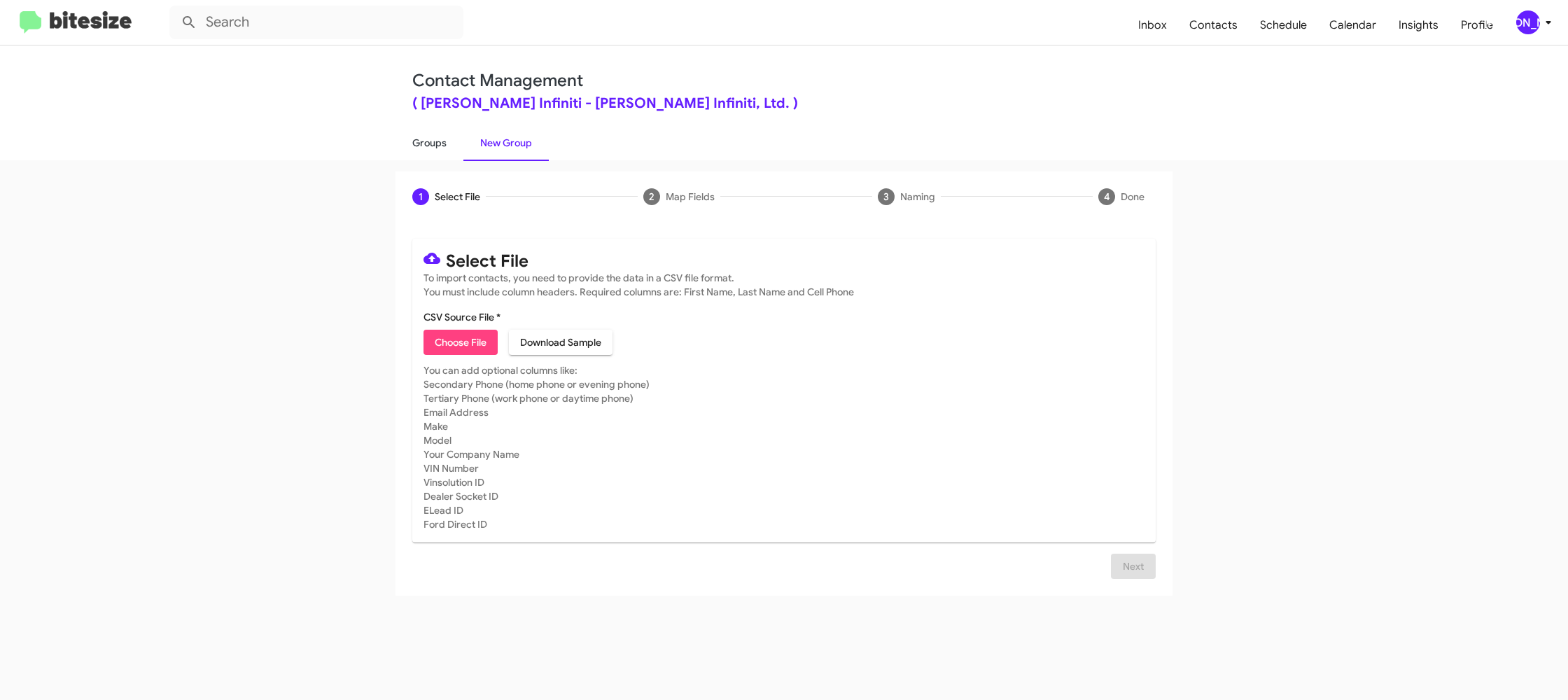
click at [443, 143] on link "Groups" at bounding box center [429, 143] width 68 height 36
type input "in:groups"
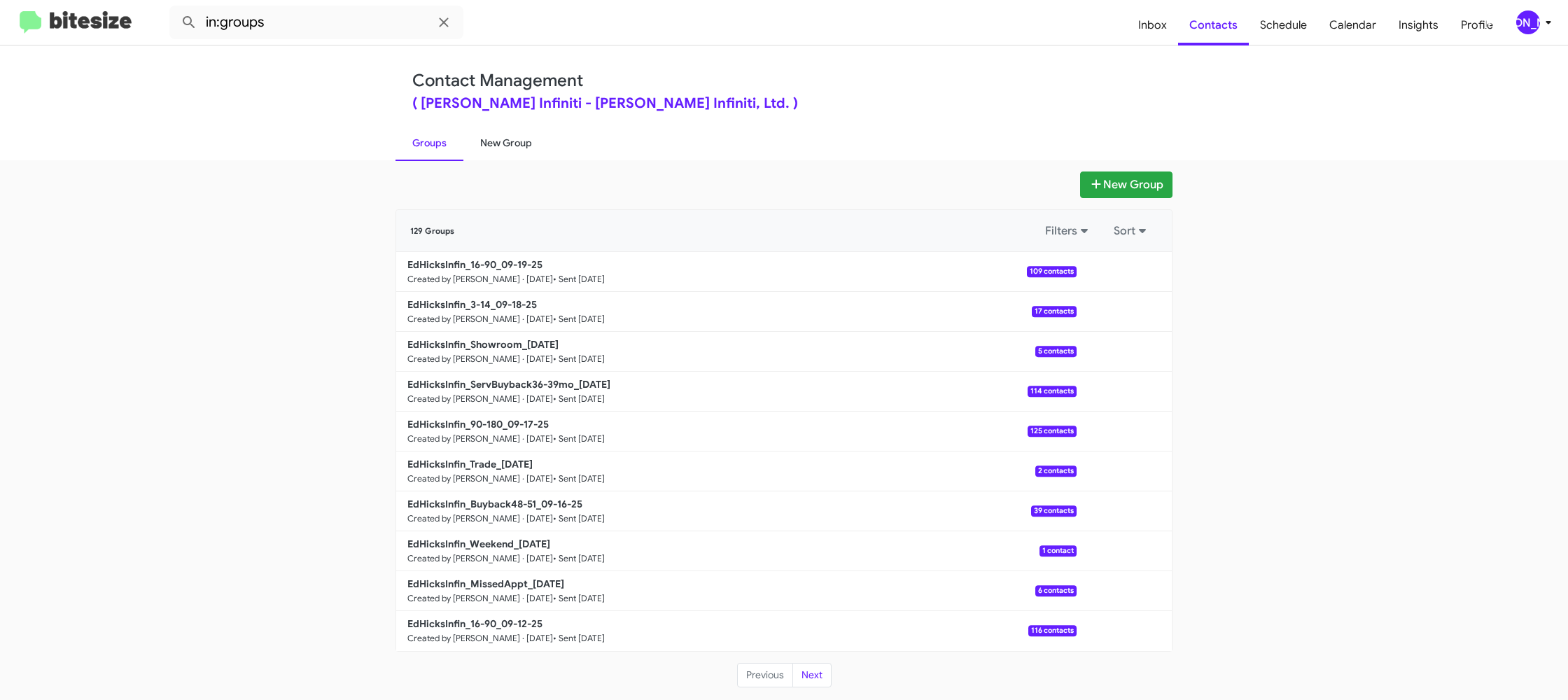
click at [477, 138] on link "New Group" at bounding box center [506, 143] width 86 height 36
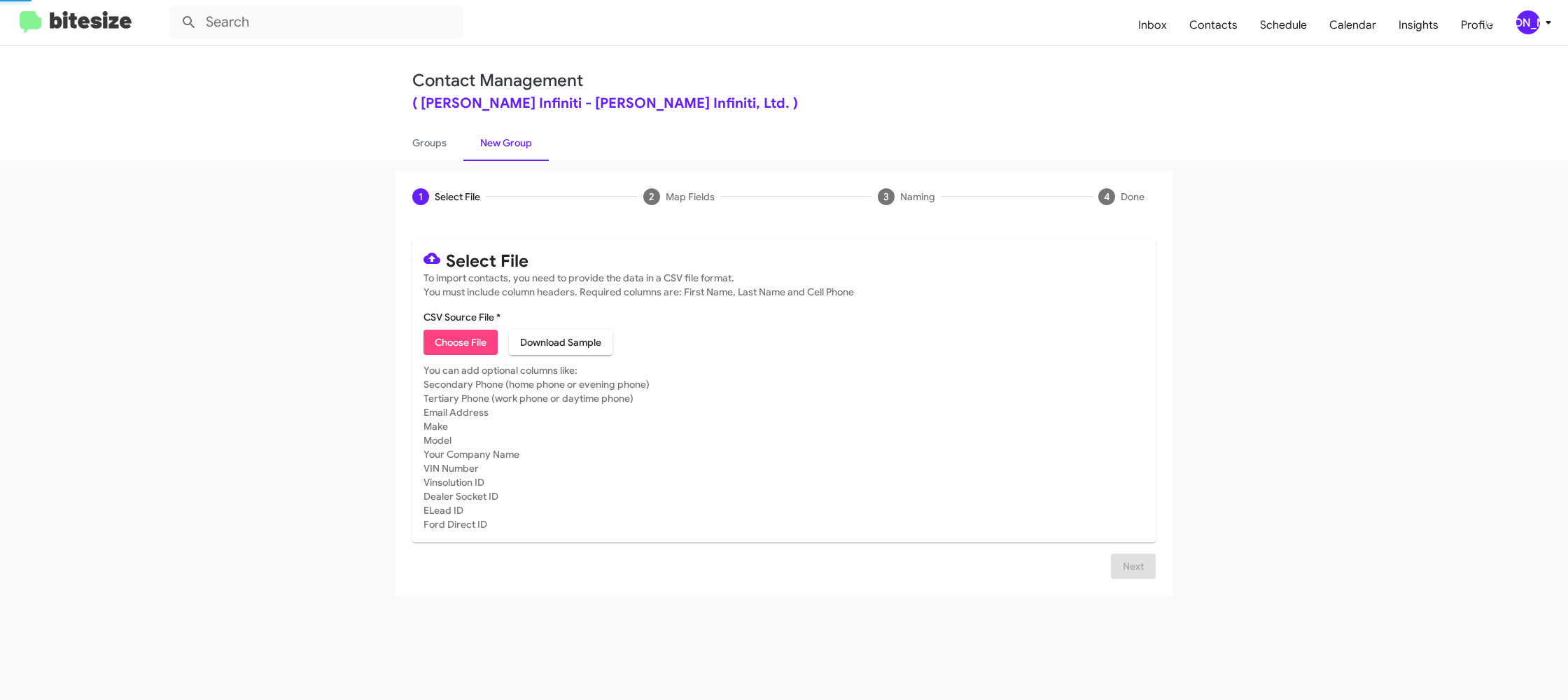
click at [477, 139] on link "New Group" at bounding box center [506, 143] width 86 height 36
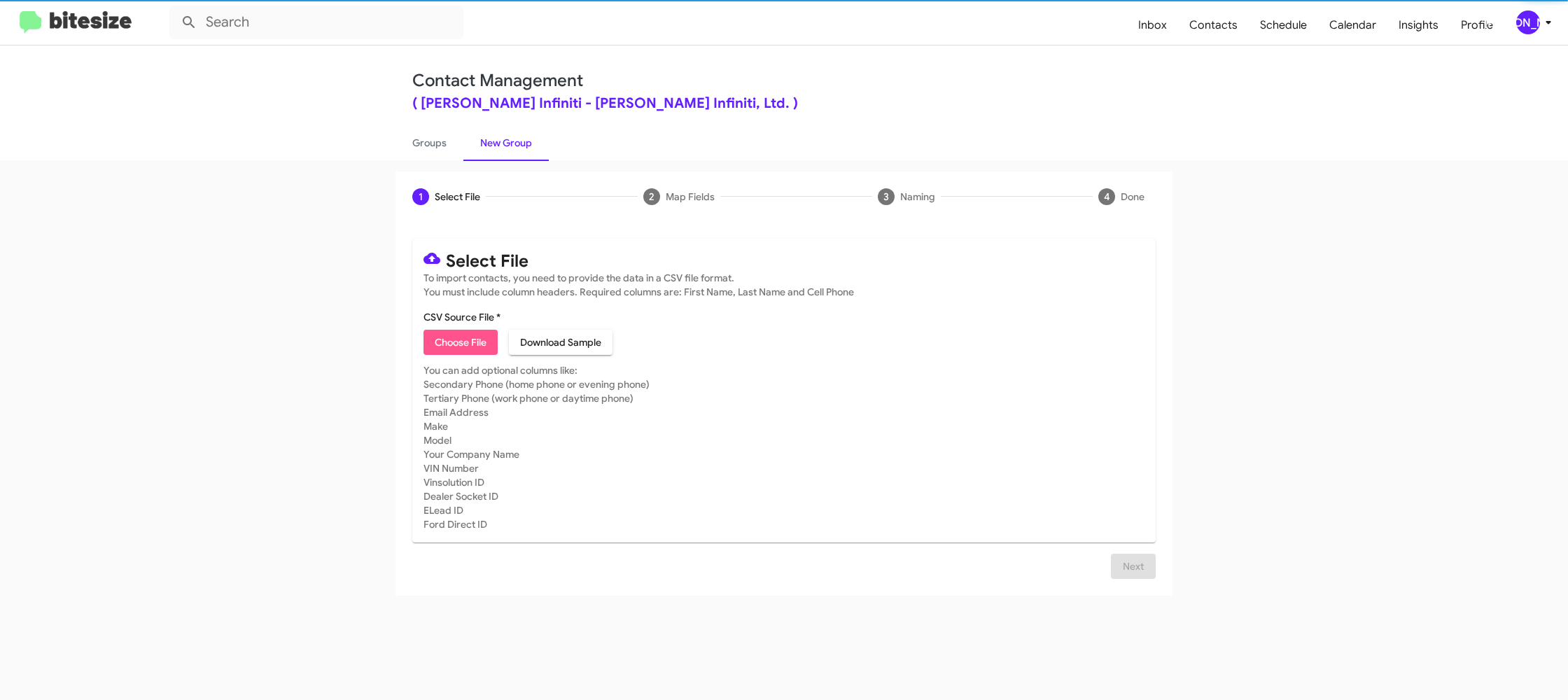
click at [439, 346] on span "Choose File" at bounding box center [461, 342] width 52 height 26
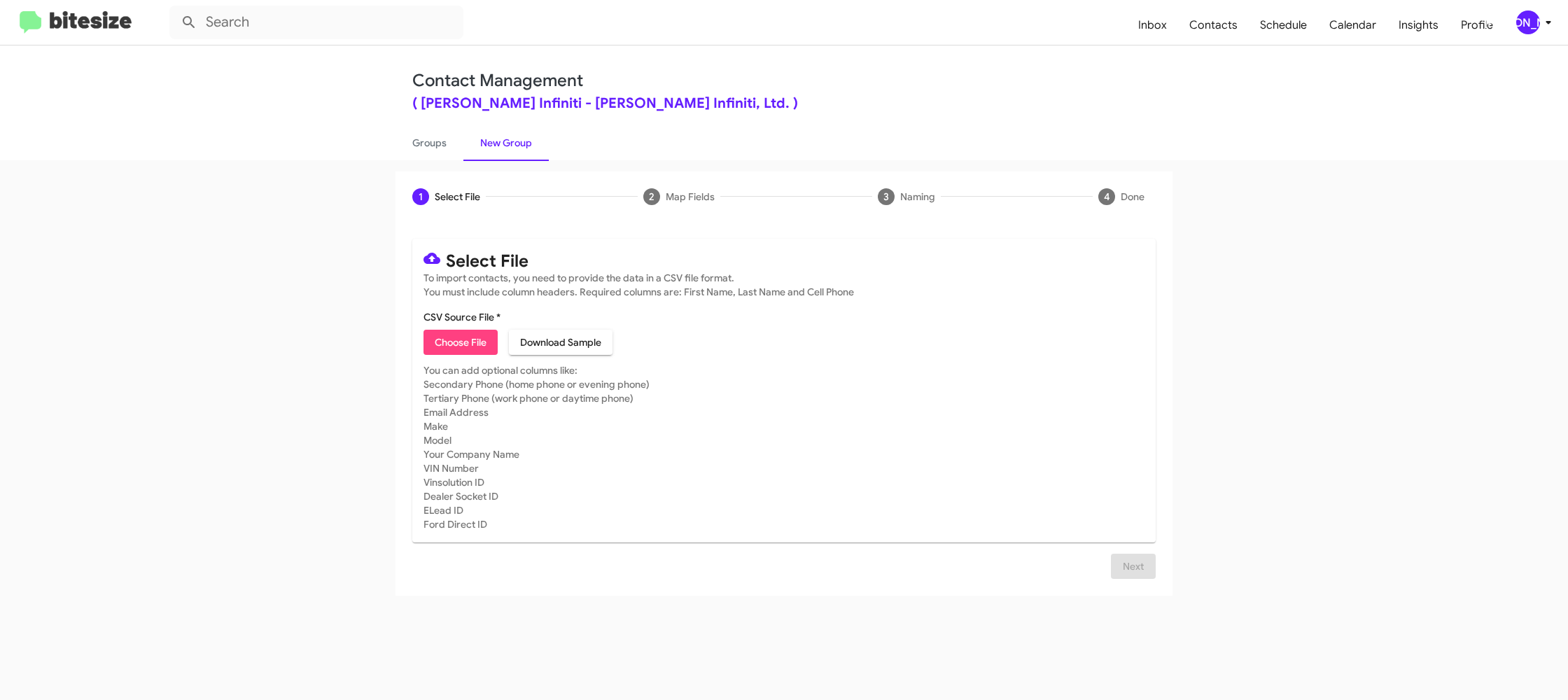
type input "EdHicksInfin_MissedAppt_09-22-25"
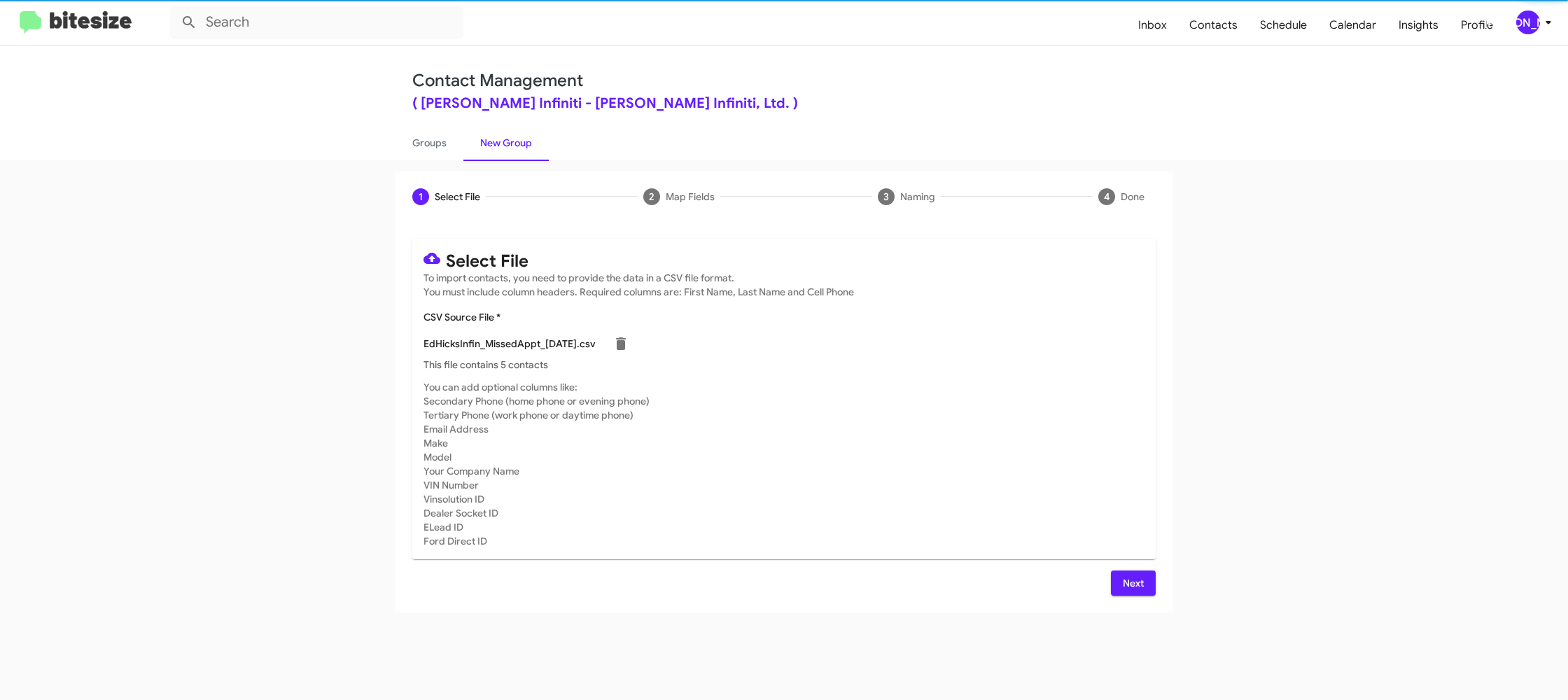
click at [918, 353] on div "EdHicksInfin_MissedAppt_09-22-25.csv" at bounding box center [784, 344] width 721 height 28
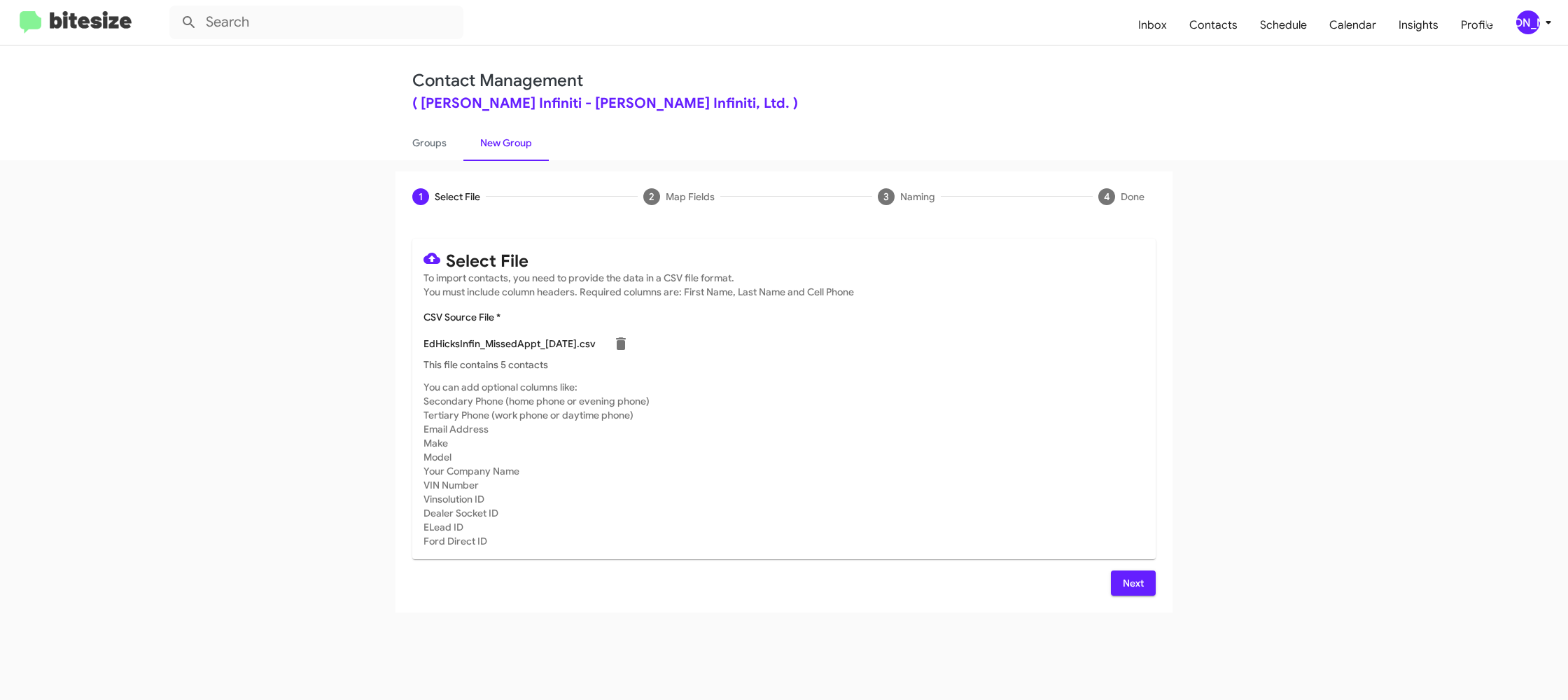
click at [1537, 27] on div "[PERSON_NAME]" at bounding box center [1528, 22] width 24 height 24
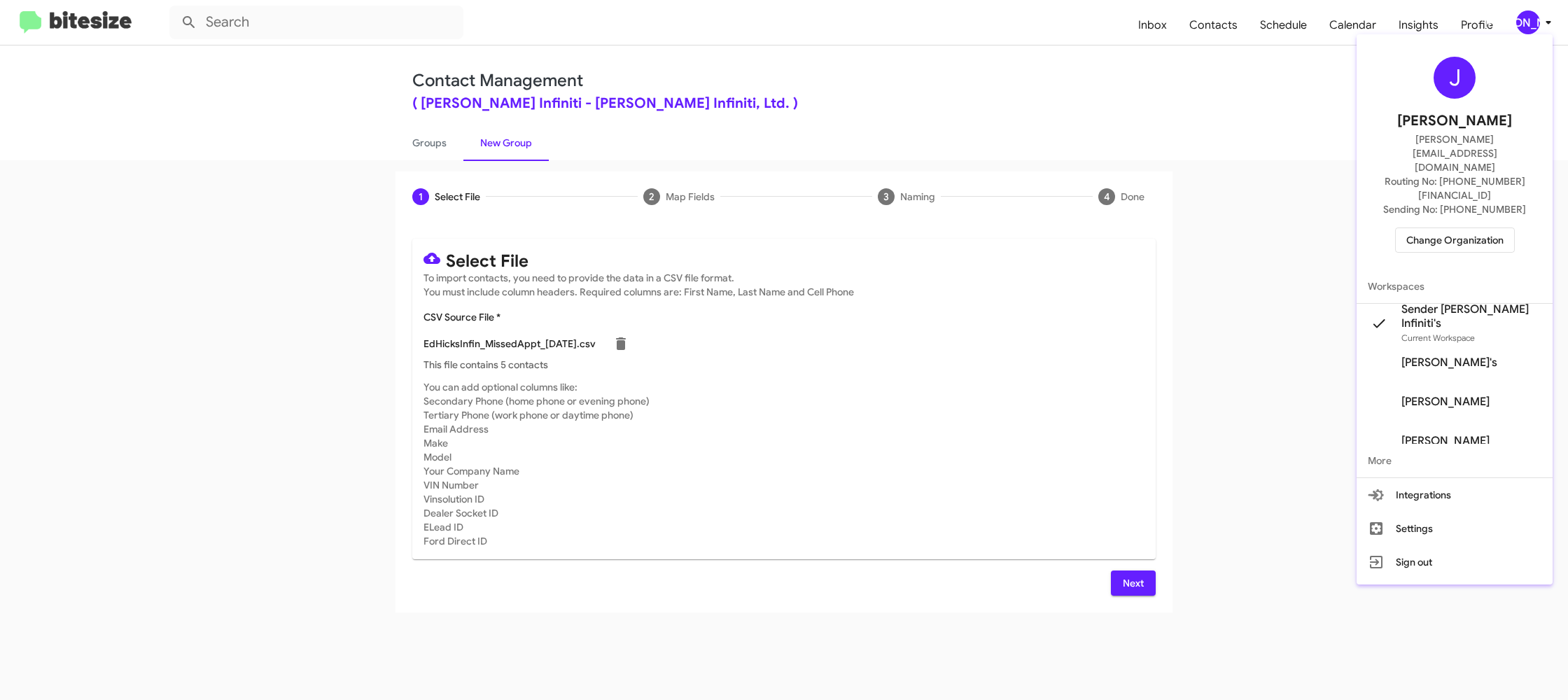
click at [1537, 27] on div at bounding box center [784, 350] width 1568 height 700
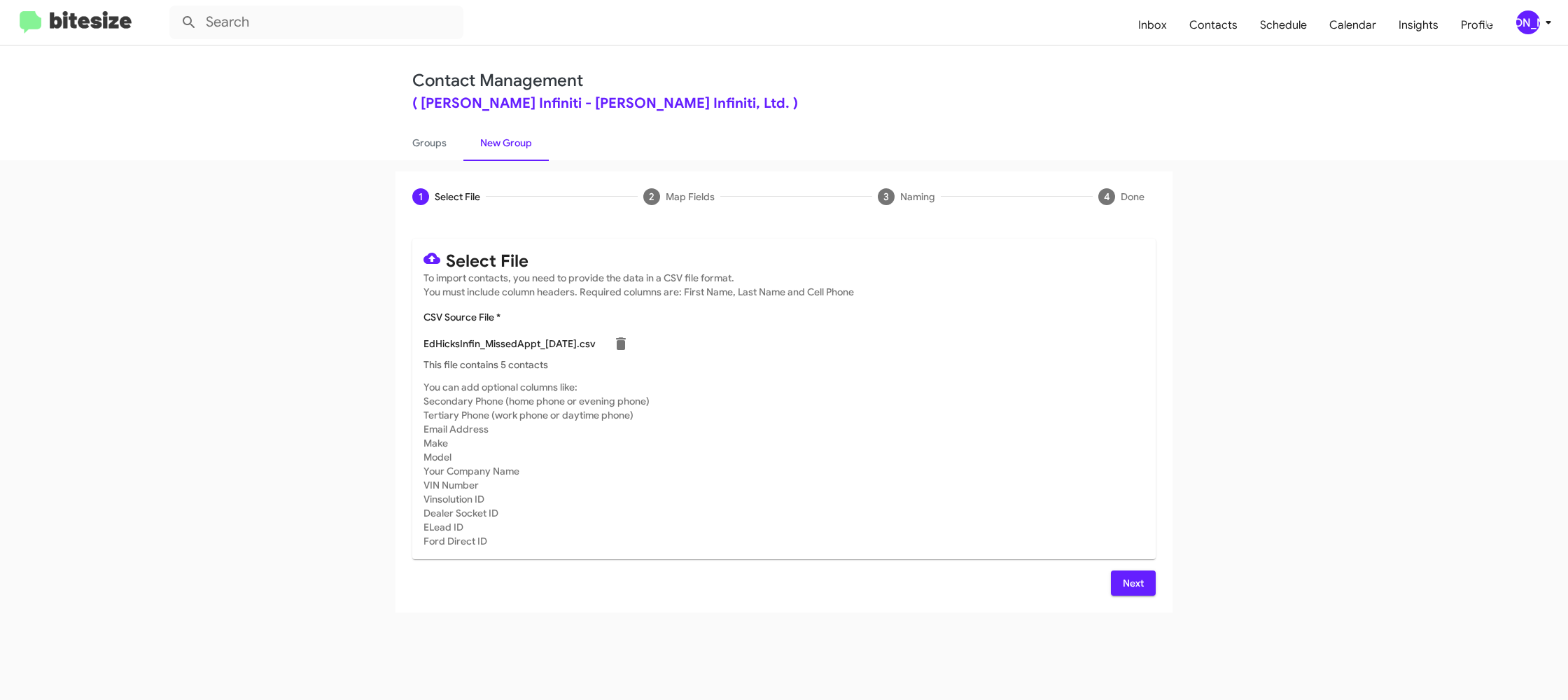
click at [1140, 579] on span "Next" at bounding box center [1133, 583] width 22 height 26
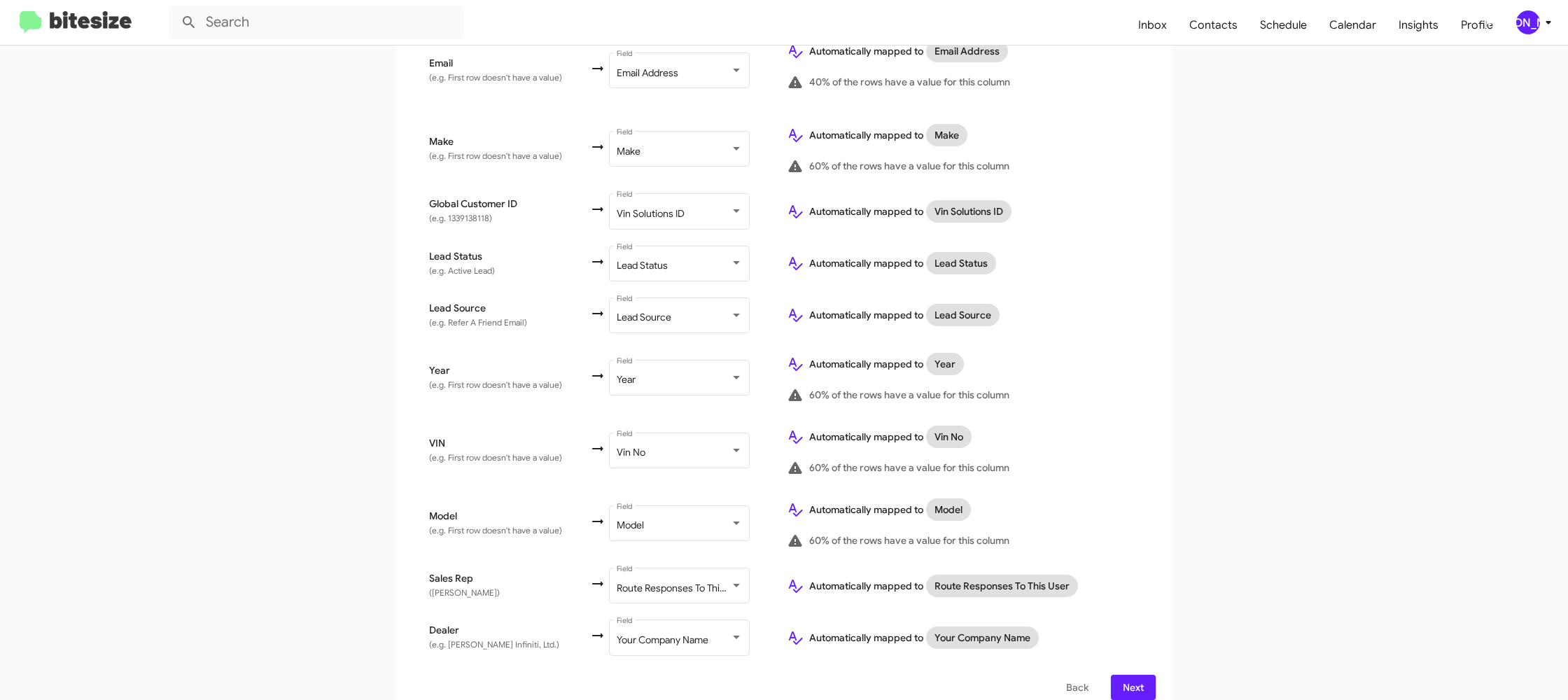
scroll to position [647, 0]
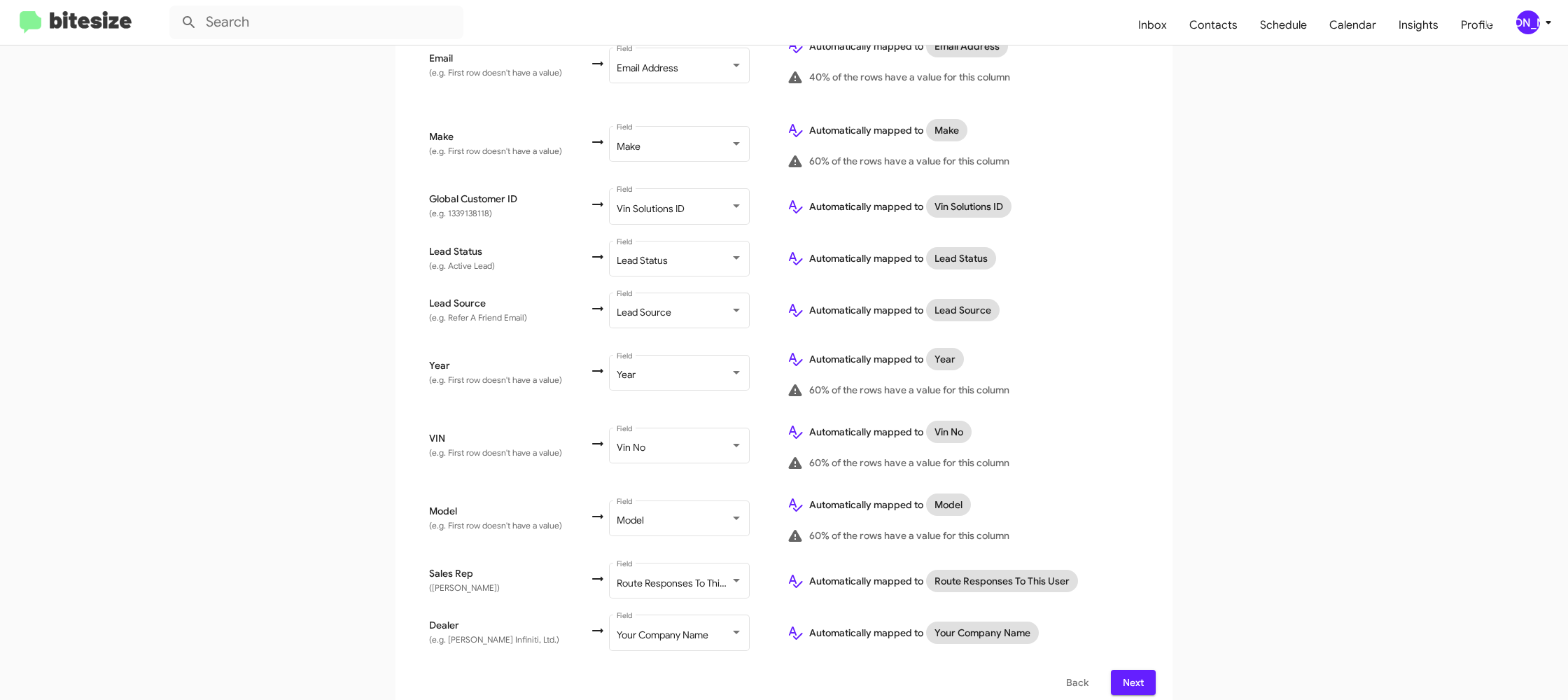
click at [1136, 670] on span "Next" at bounding box center [1133, 683] width 22 height 26
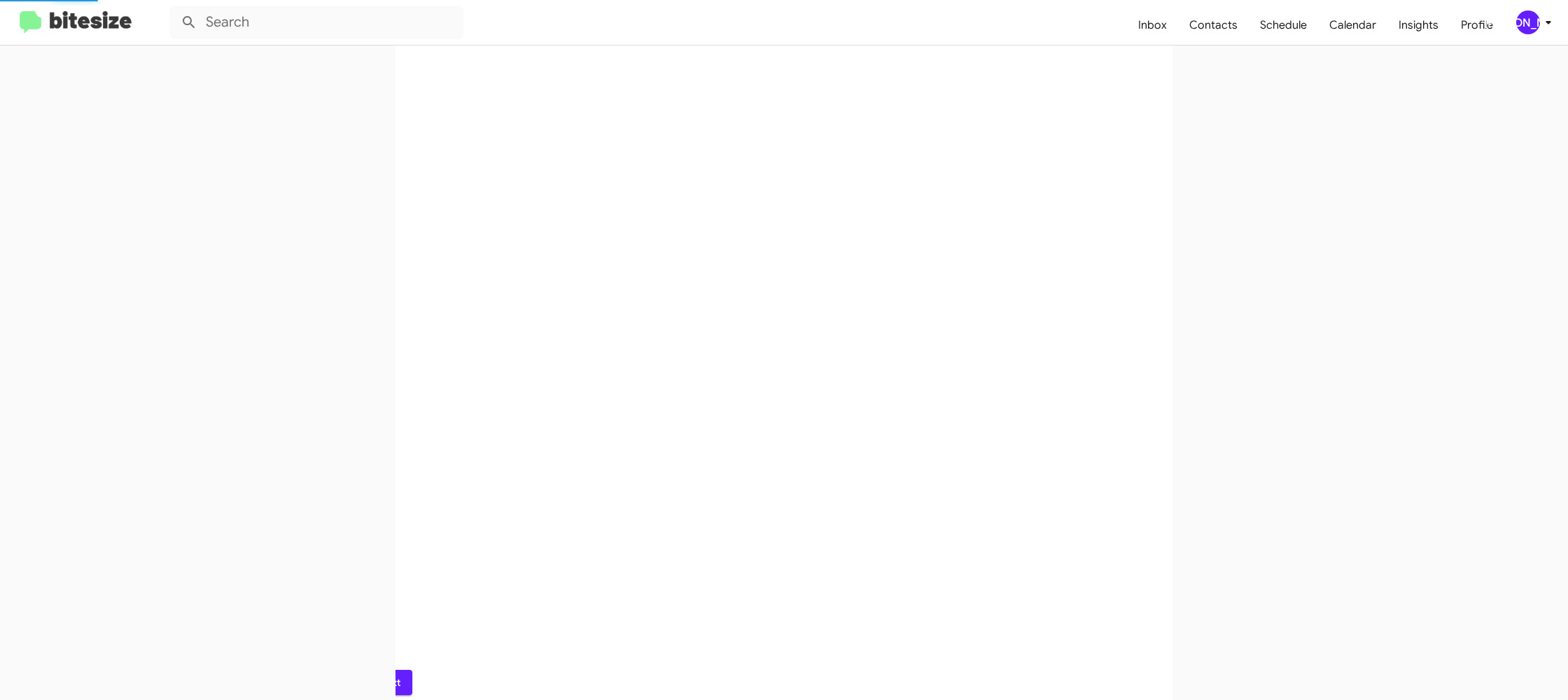
scroll to position [0, 0]
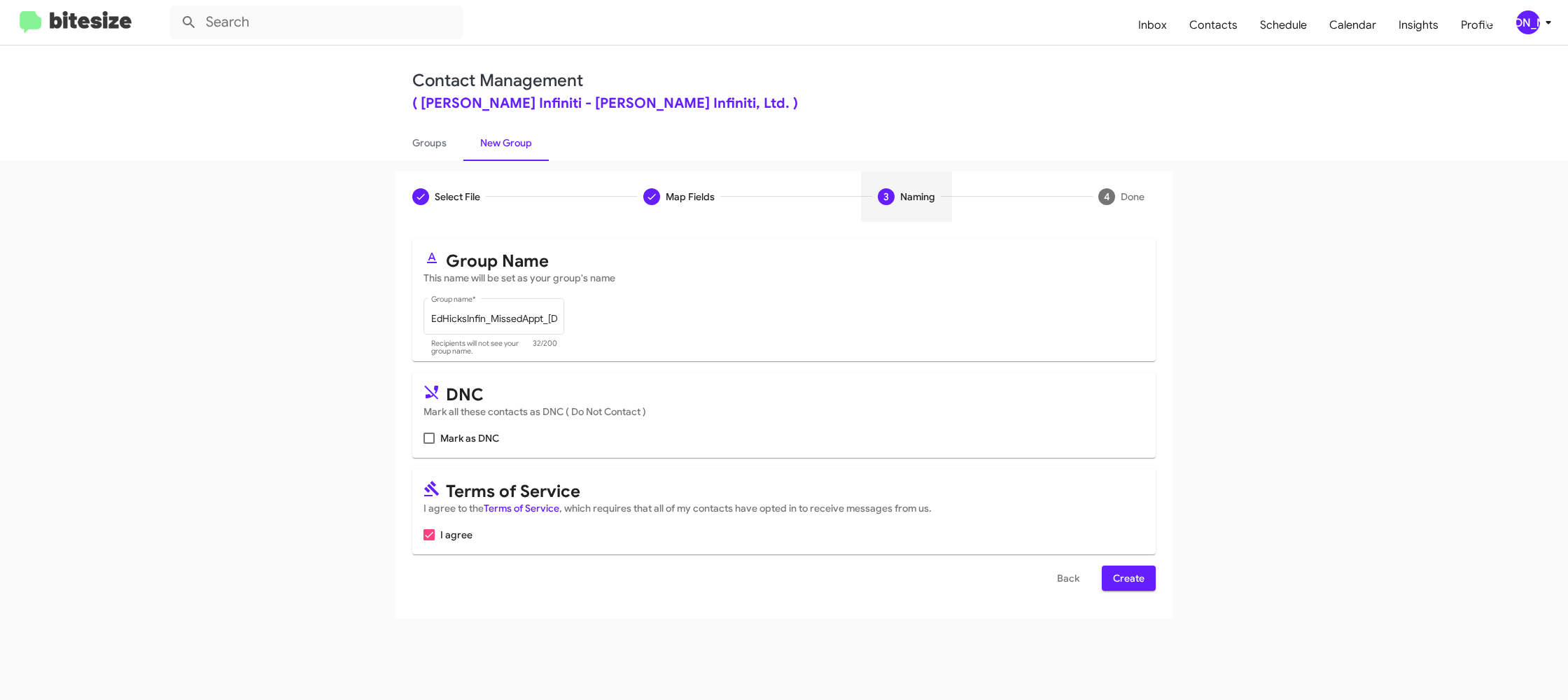
click at [1113, 578] on span "Create" at bounding box center [1129, 578] width 31 height 26
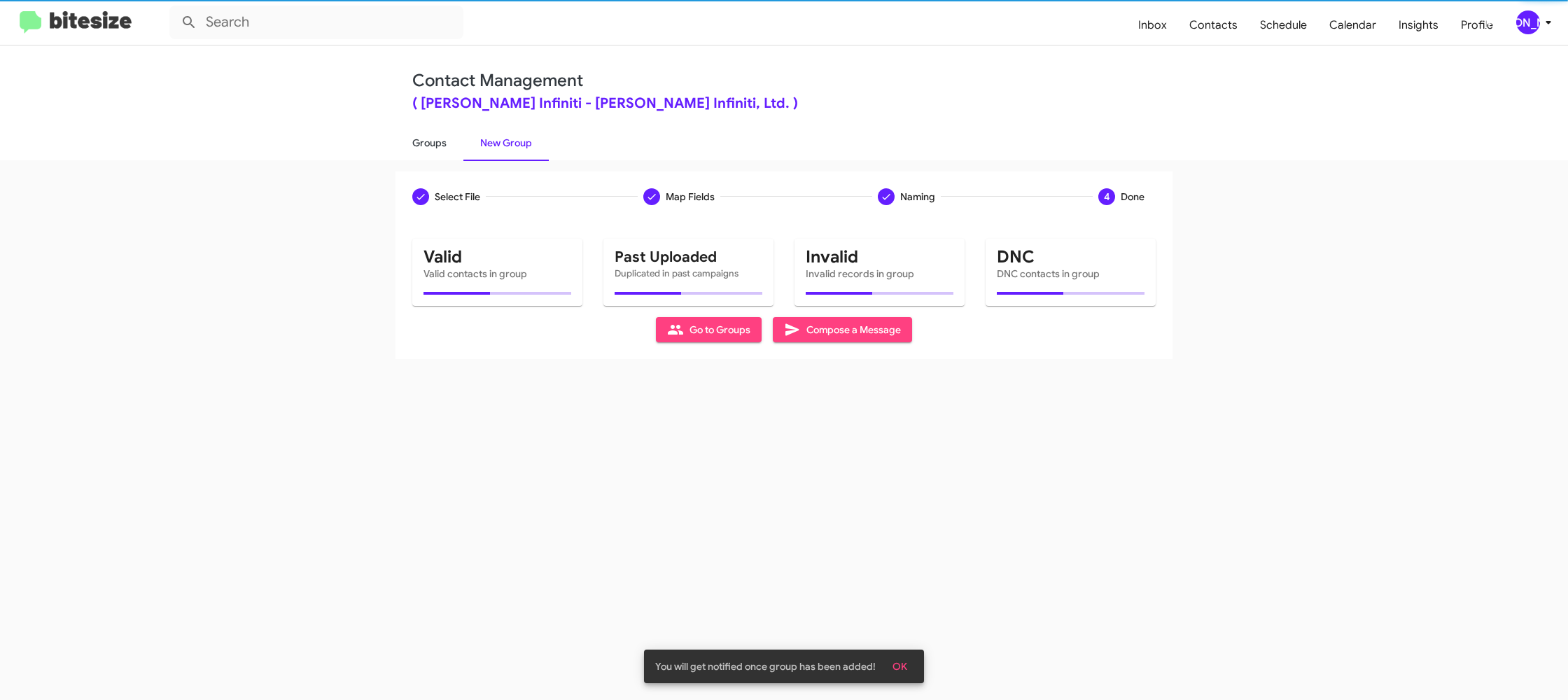
click at [429, 151] on link "Groups" at bounding box center [429, 143] width 68 height 36
type input "in:groups"
click at [429, 151] on link "Groups" at bounding box center [429, 143] width 68 height 36
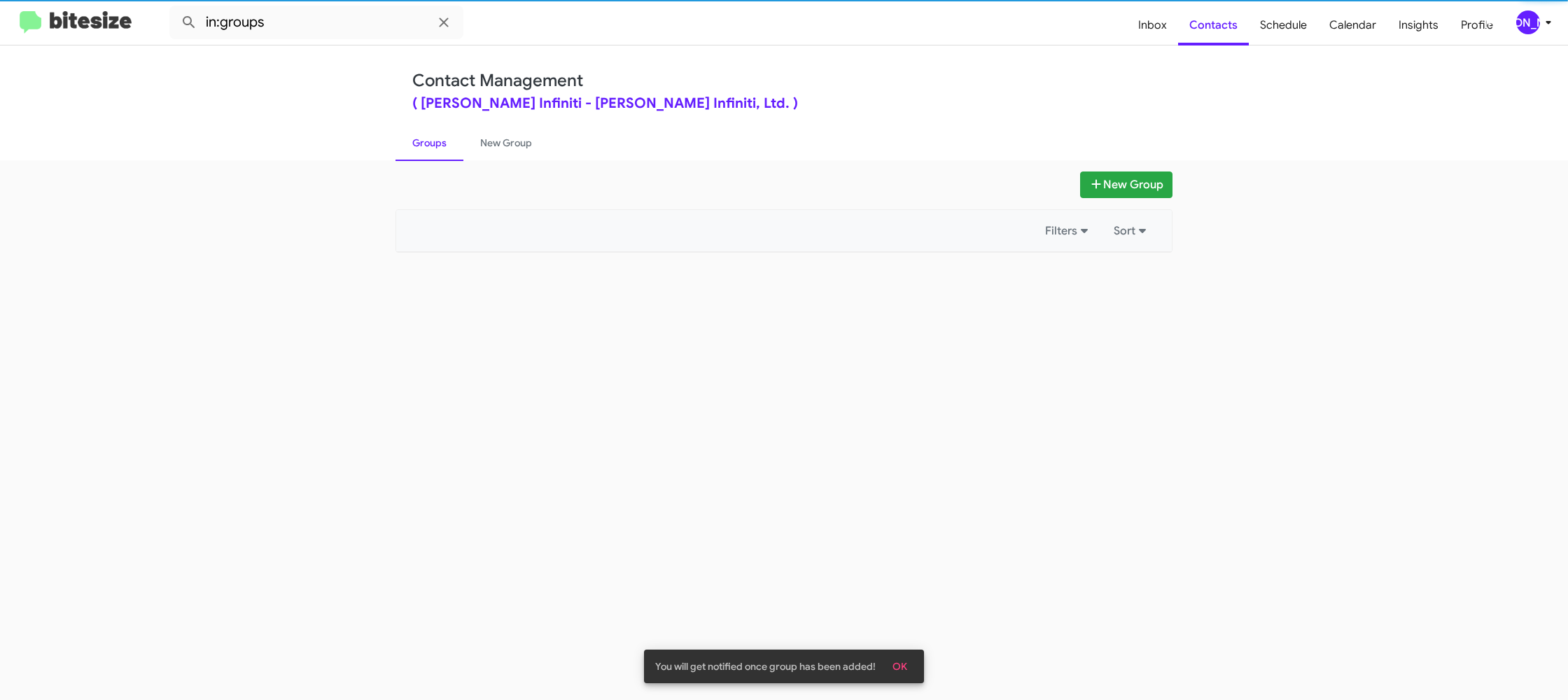
drag, startPoint x: 429, startPoint y: 151, endPoint x: 535, endPoint y: 148, distance: 106.0
click at [429, 151] on link "Groups" at bounding box center [429, 143] width 68 height 36
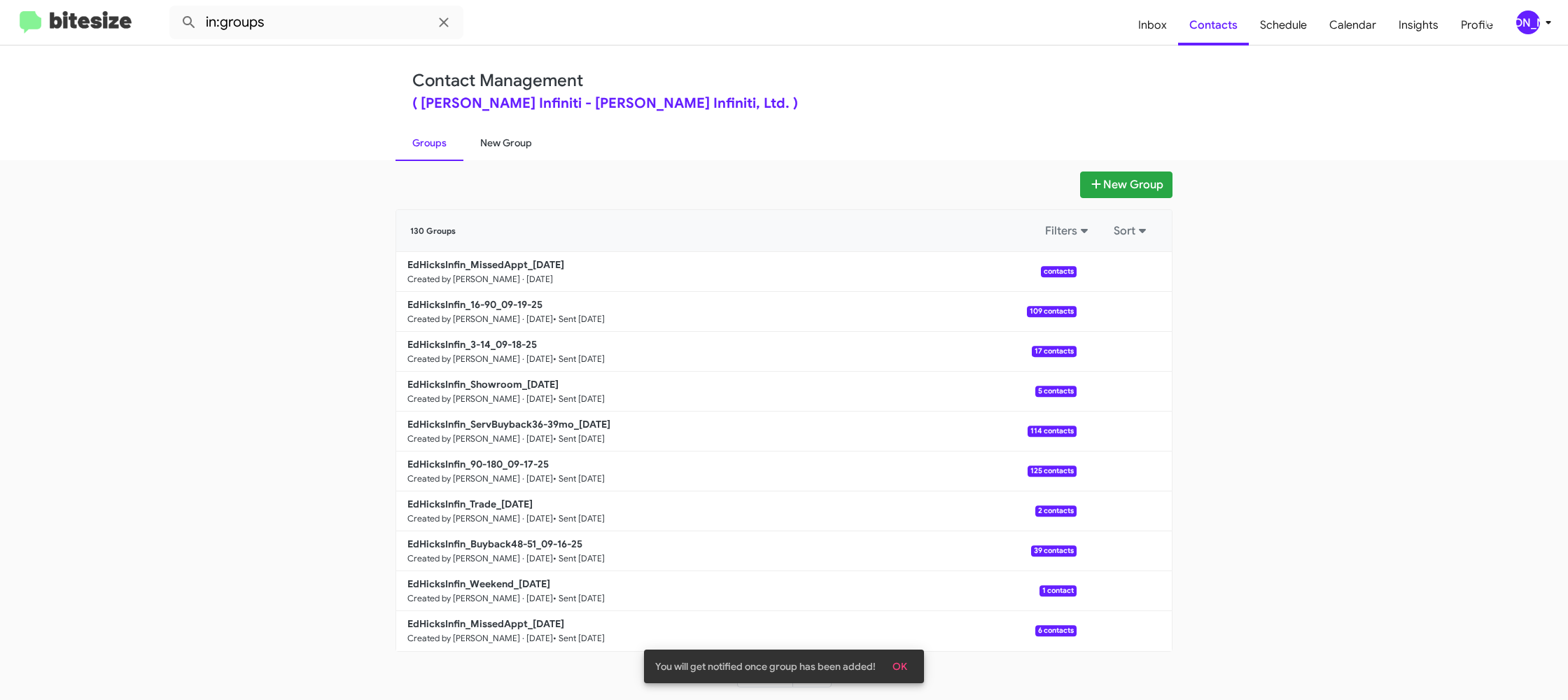
click at [535, 148] on link "New Group" at bounding box center [506, 143] width 86 height 36
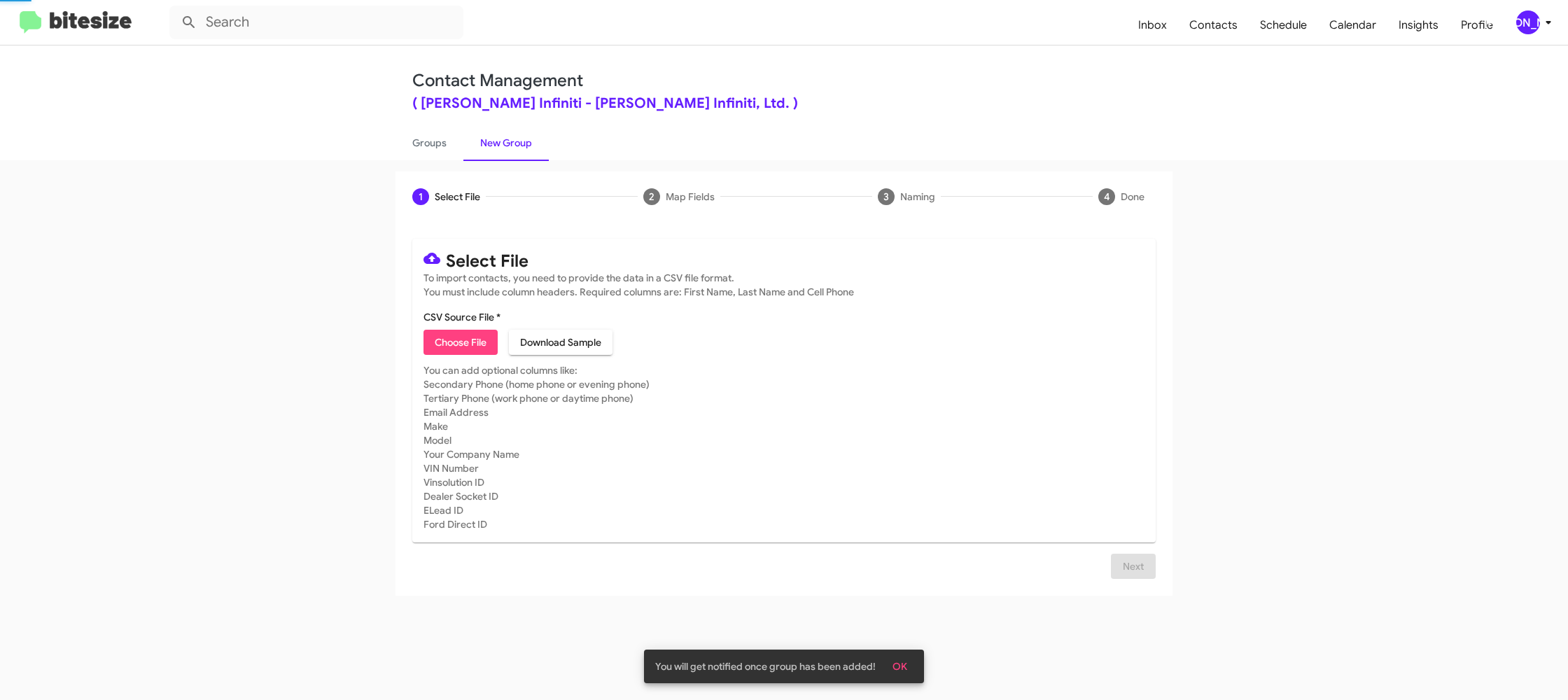
drag, startPoint x: 535, startPoint y: 148, endPoint x: 424, endPoint y: 286, distance: 177.1
click at [535, 148] on link "New Group" at bounding box center [506, 143] width 86 height 36
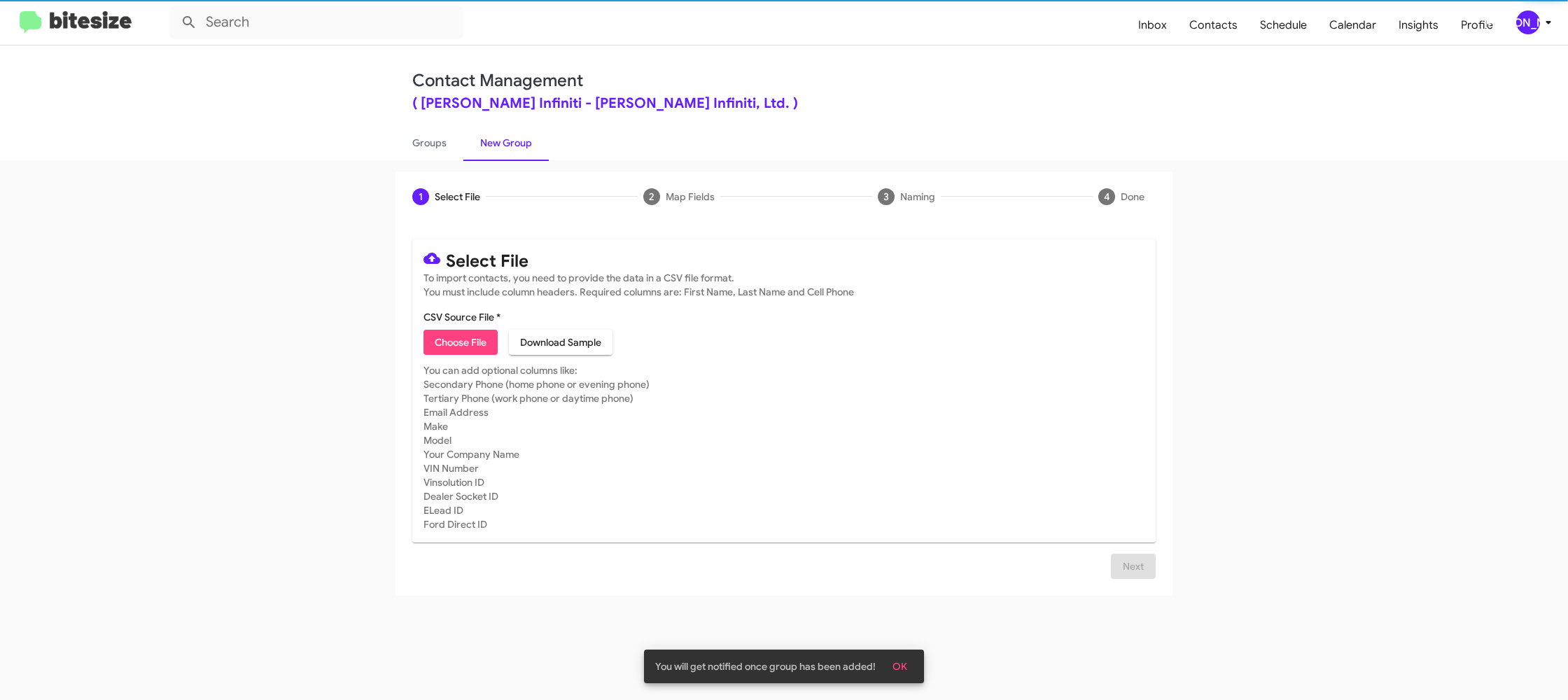
click at [439, 339] on span "Choose File" at bounding box center [461, 342] width 52 height 26
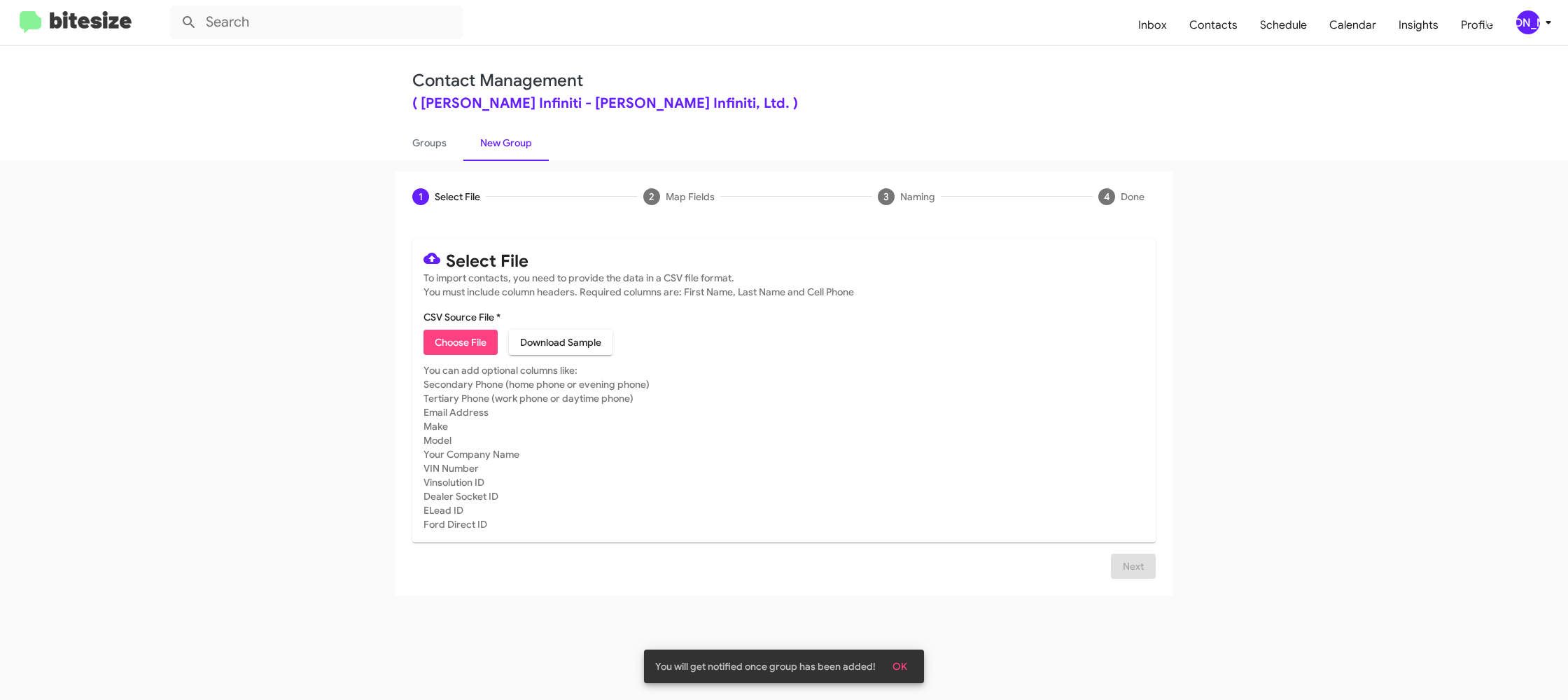
type input "EdHicksInfin_Weekend_09-22-25"
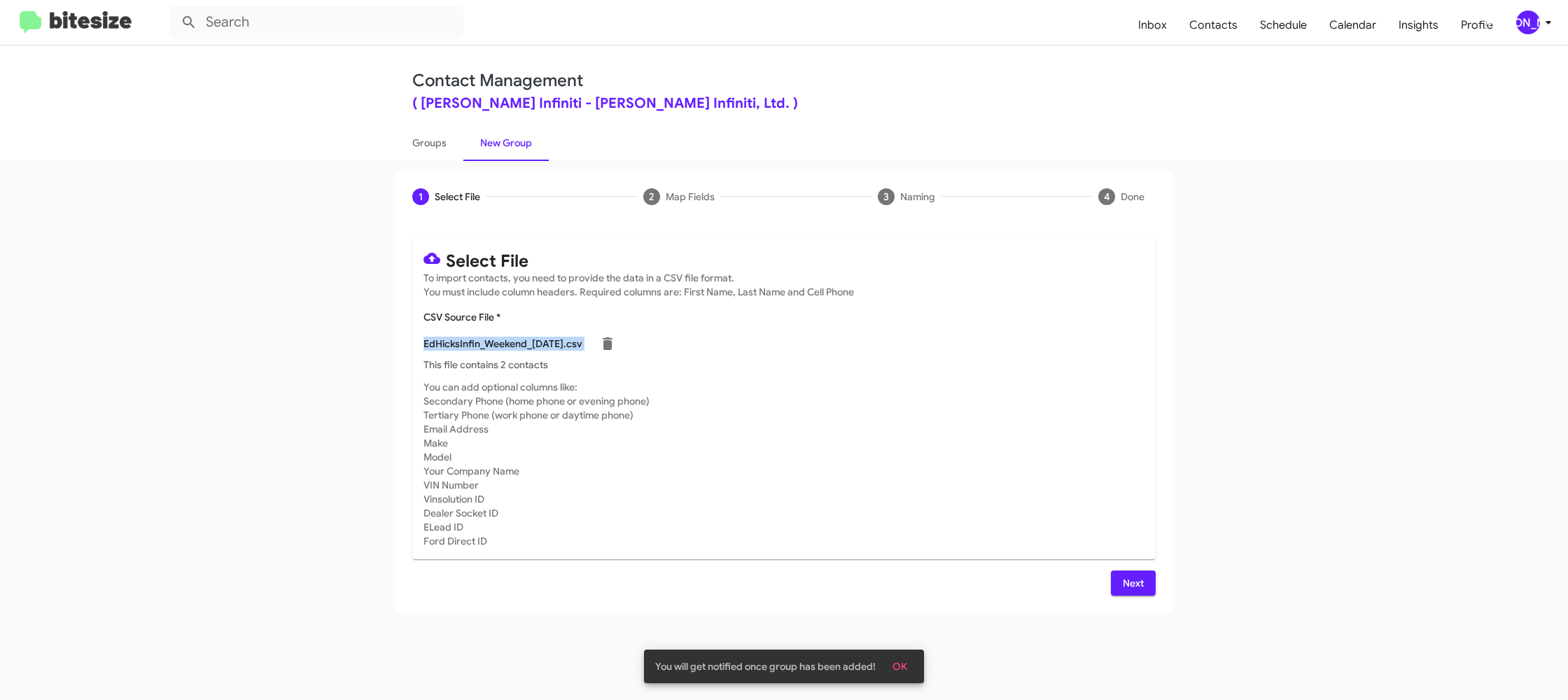
drag, startPoint x: 833, startPoint y: 339, endPoint x: 793, endPoint y: 378, distance: 55.9
click at [832, 339] on mat-card-content "CSV Source File * EdHicksInfin_Weekend_09-22-25.csv This file contains 2 contac…" at bounding box center [784, 341] width 721 height 62
click at [515, 105] on div "( Ed Hicks Infiniti - Ed Hicks Infiniti, Ltd. )" at bounding box center [784, 103] width 743 height 14
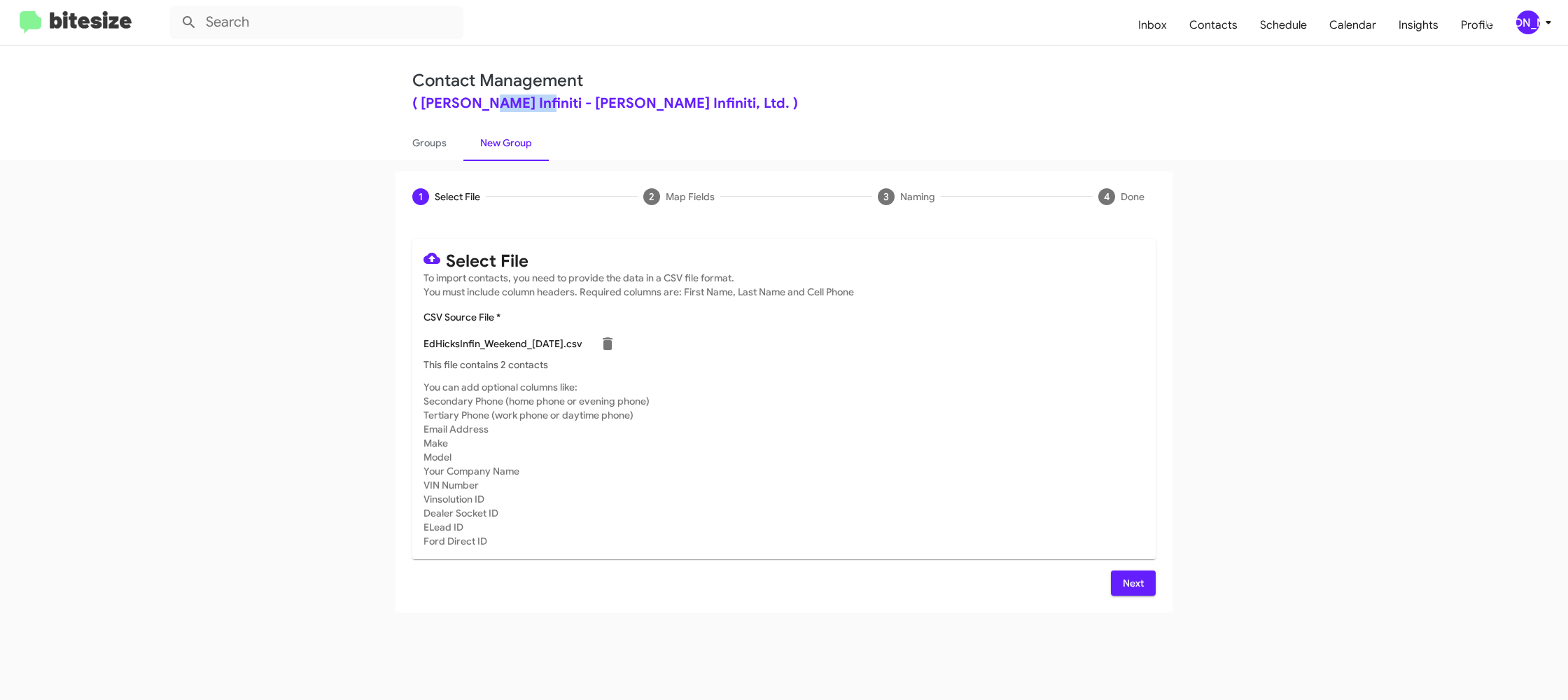
click at [1531, 12] on div "[PERSON_NAME]" at bounding box center [1528, 22] width 24 height 24
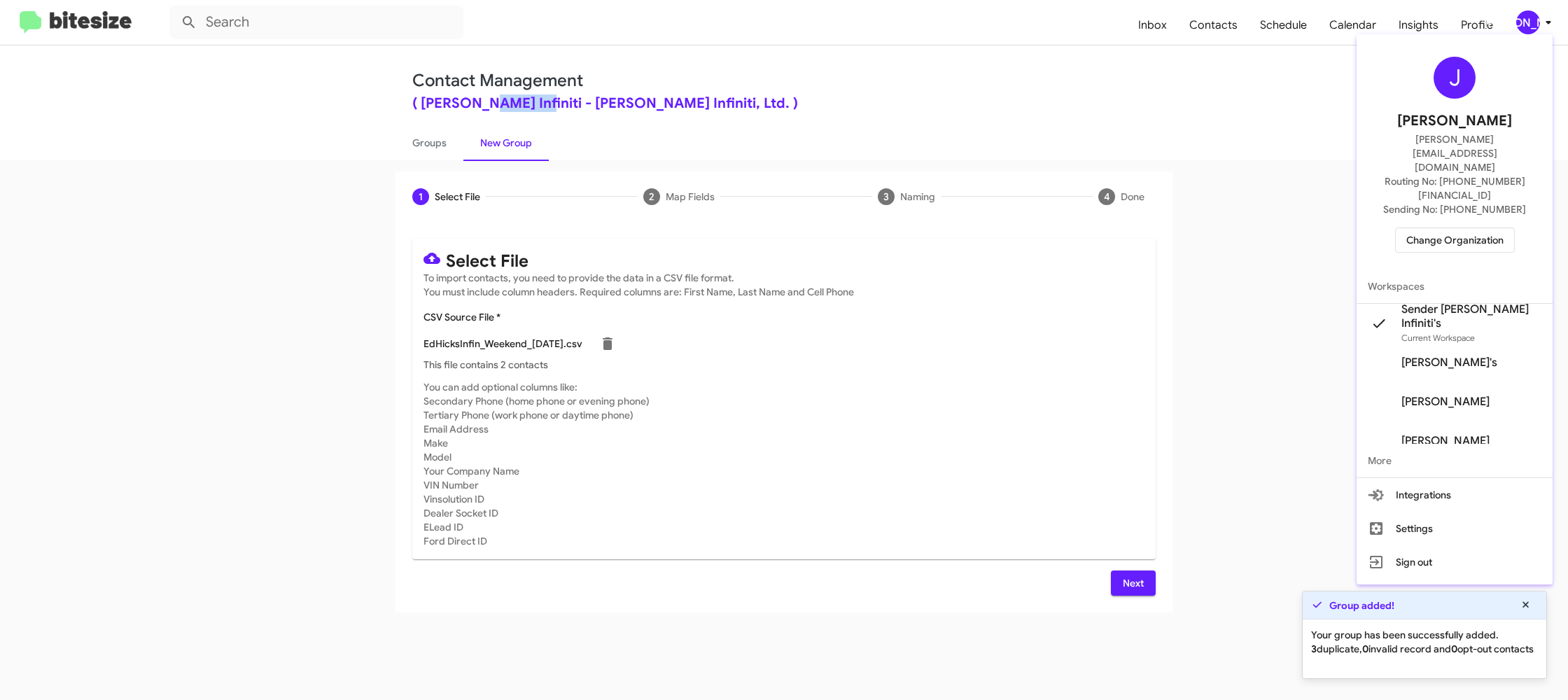
click at [1531, 12] on div at bounding box center [784, 350] width 1568 height 700
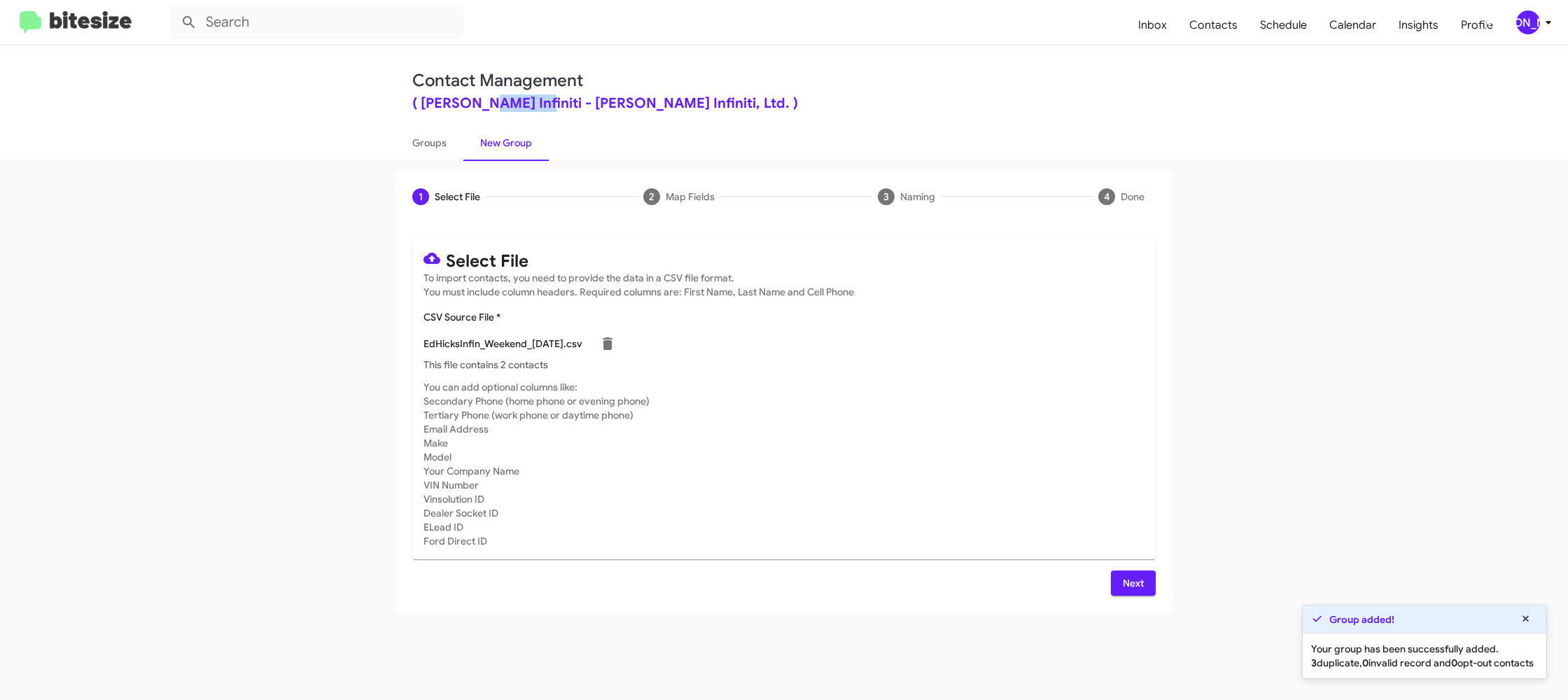
click at [653, 137] on ul "Groups New Group" at bounding box center [784, 142] width 777 height 35
click at [1140, 591] on span "Next" at bounding box center [1133, 583] width 22 height 26
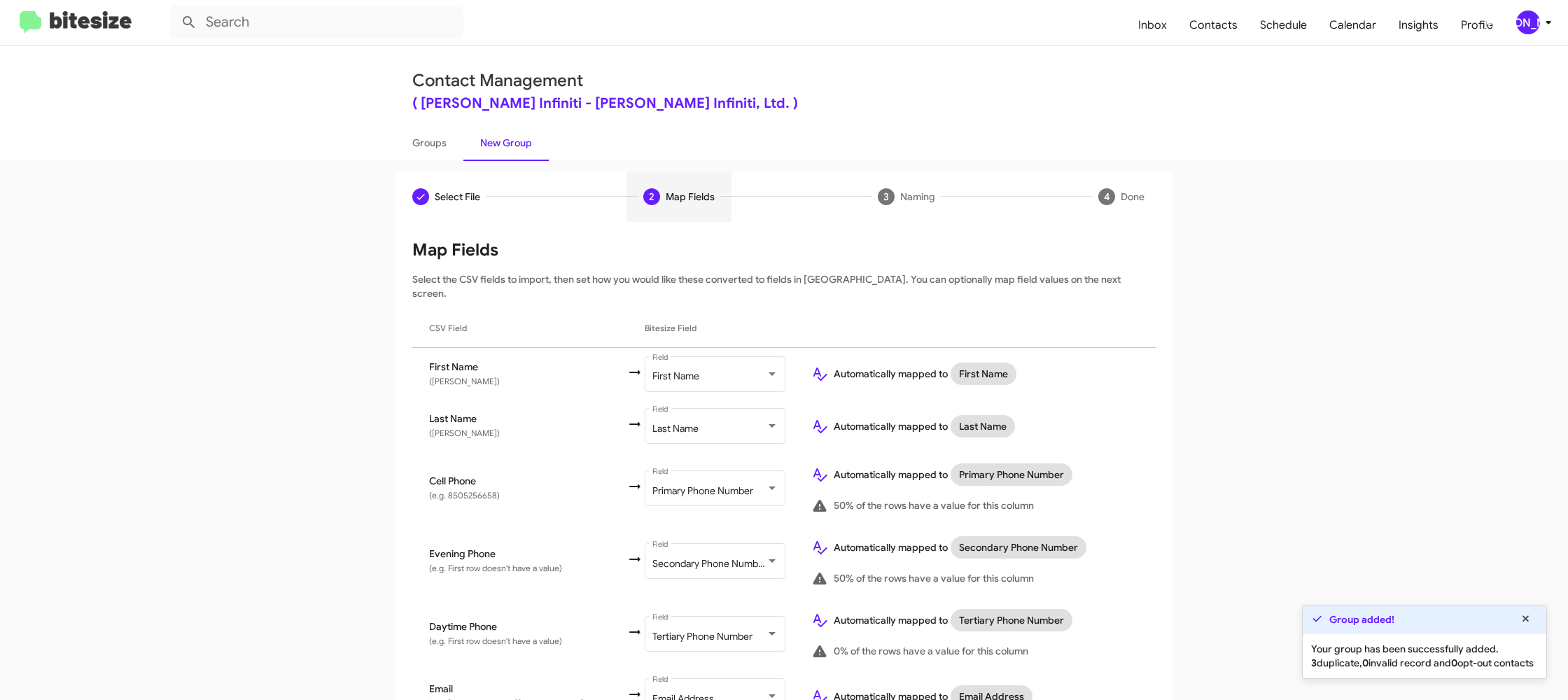
scroll to position [533, 0]
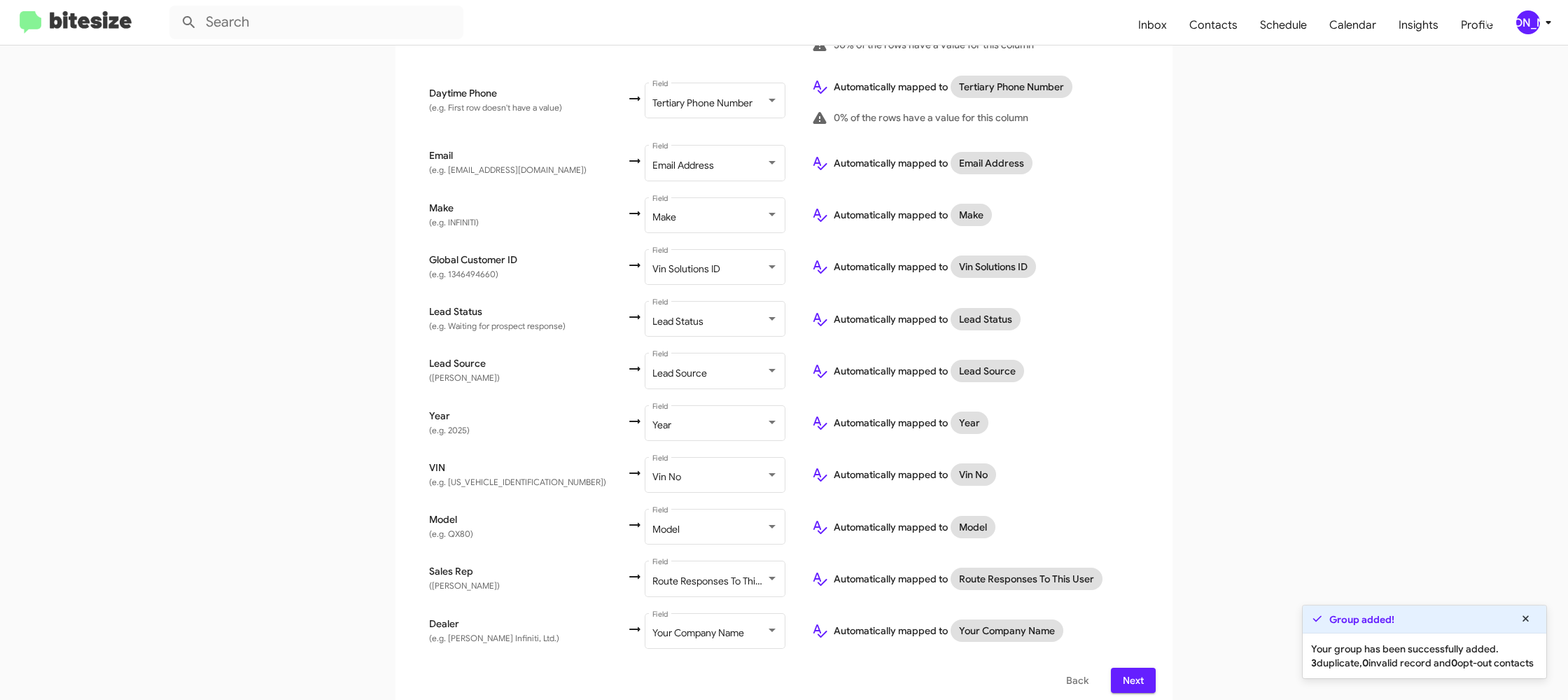
click at [1118, 673] on button "Next" at bounding box center [1133, 680] width 44 height 26
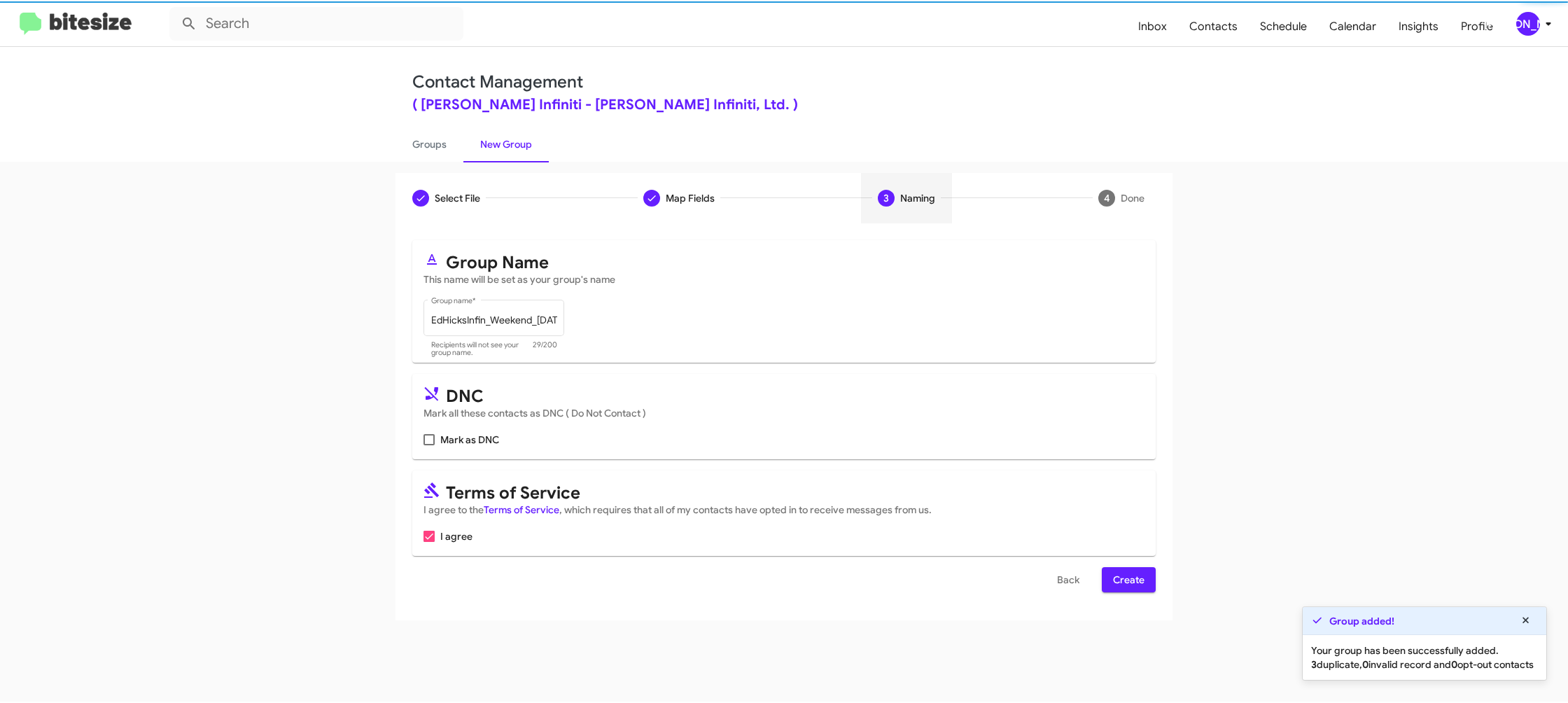
scroll to position [0, 0]
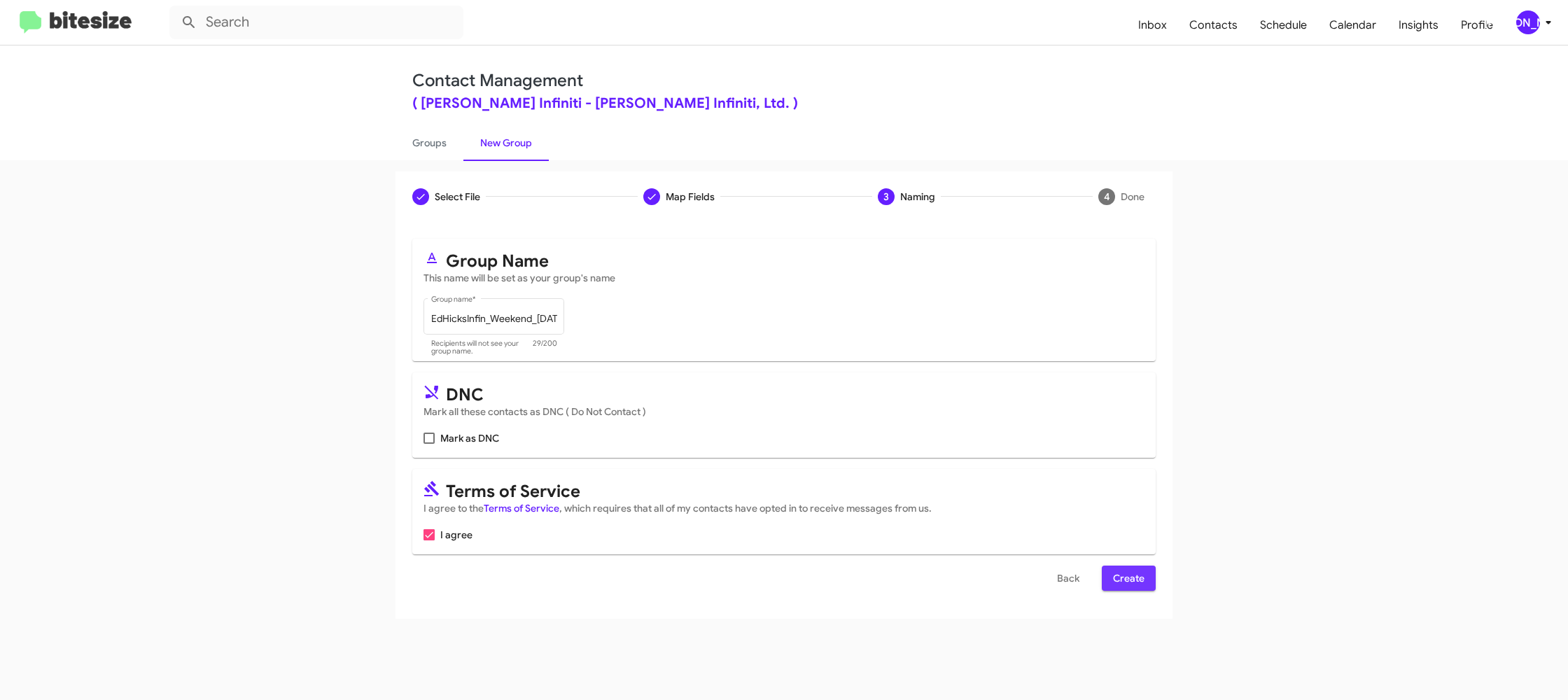
click at [1122, 581] on span "Create" at bounding box center [1129, 578] width 31 height 26
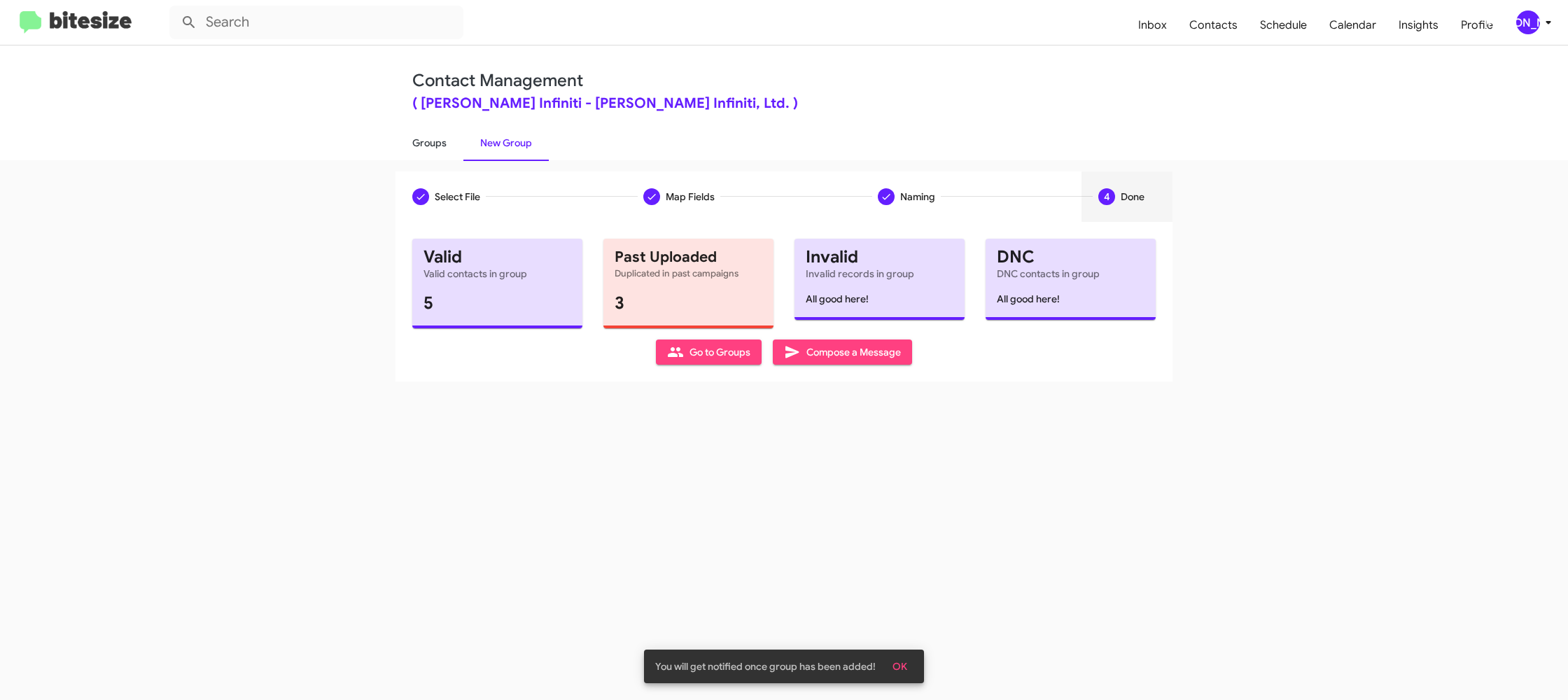
click at [424, 140] on link "Groups" at bounding box center [429, 143] width 68 height 36
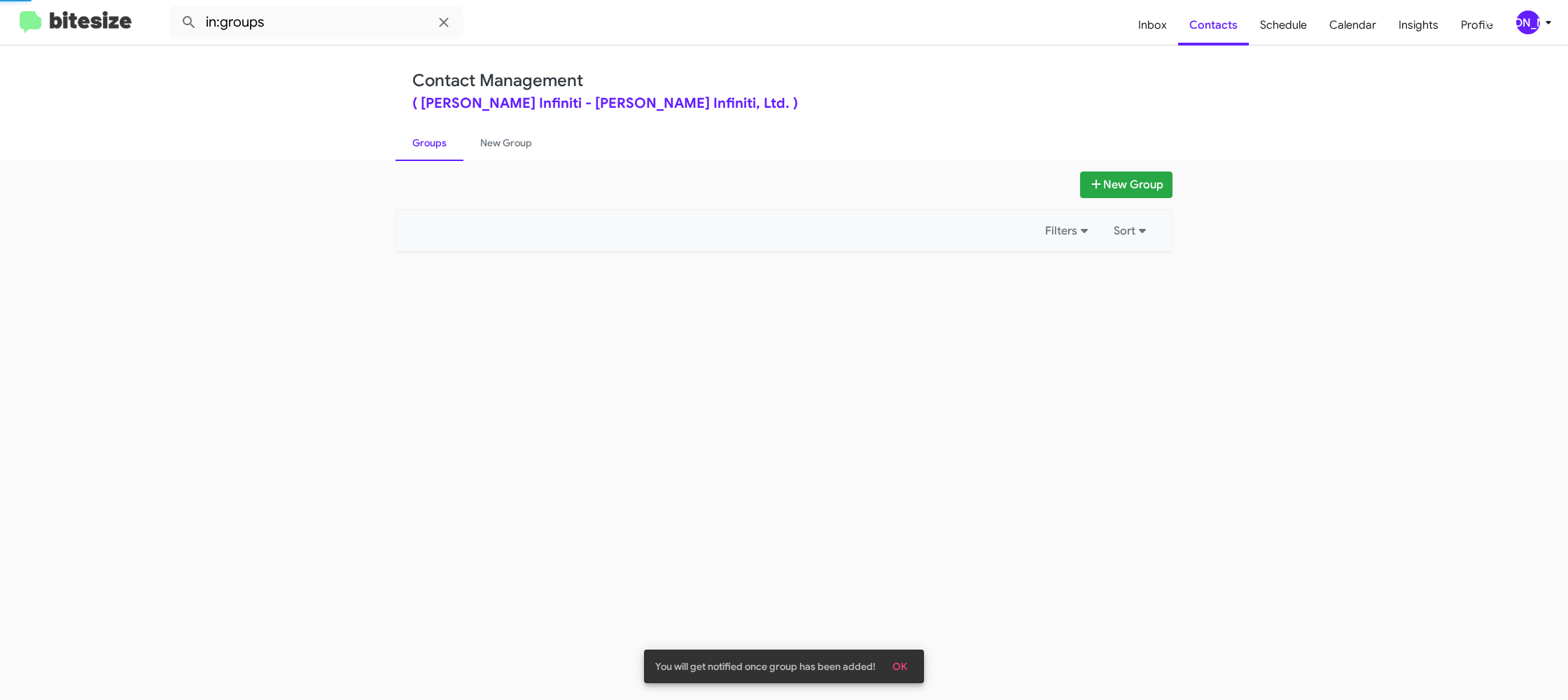
click at [424, 140] on link "Groups" at bounding box center [429, 143] width 68 height 36
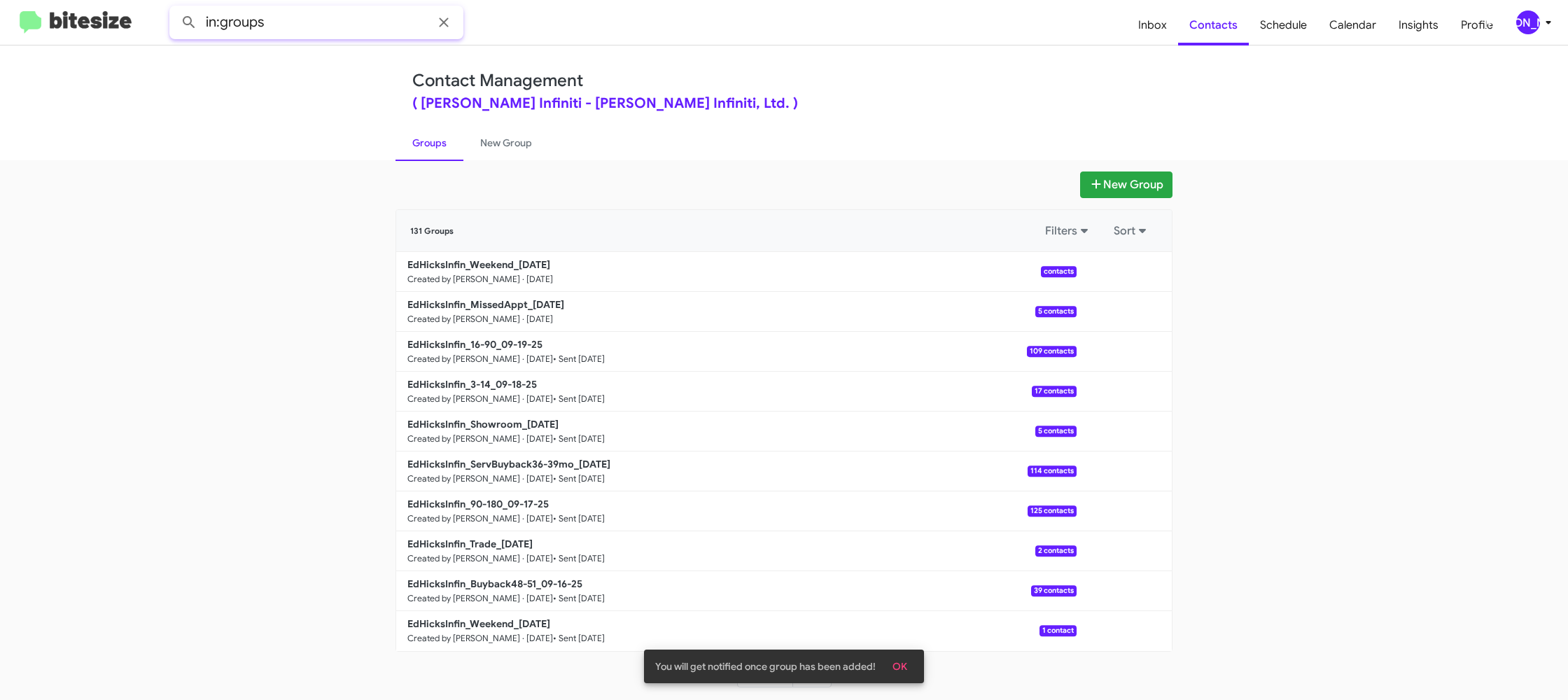
click at [351, 32] on input "in:groups" at bounding box center [316, 22] width 294 height 34
click at [175, 8] on button at bounding box center [189, 22] width 28 height 28
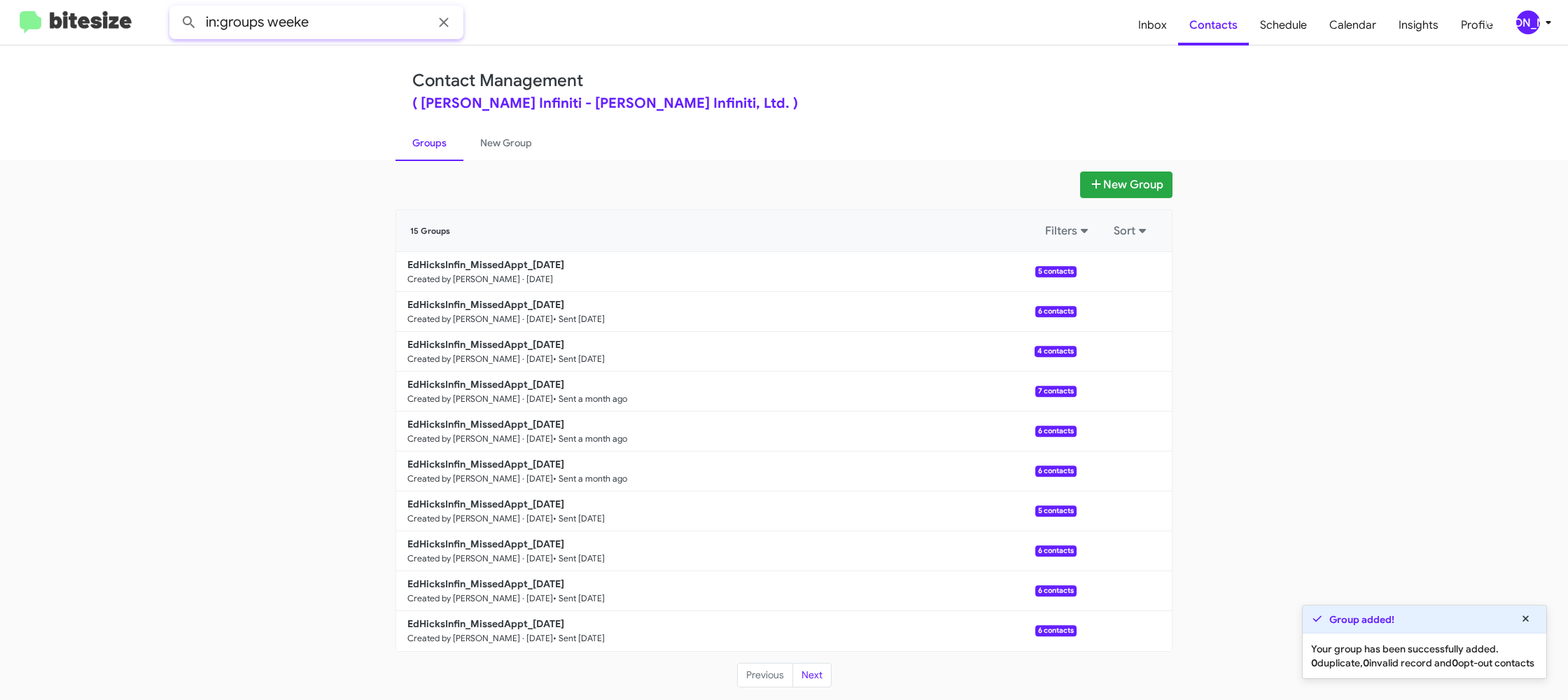
type input "in:groups weeke"
click at [175, 8] on button at bounding box center [189, 22] width 28 height 28
click at [501, 148] on link "New Group" at bounding box center [506, 143] width 86 height 36
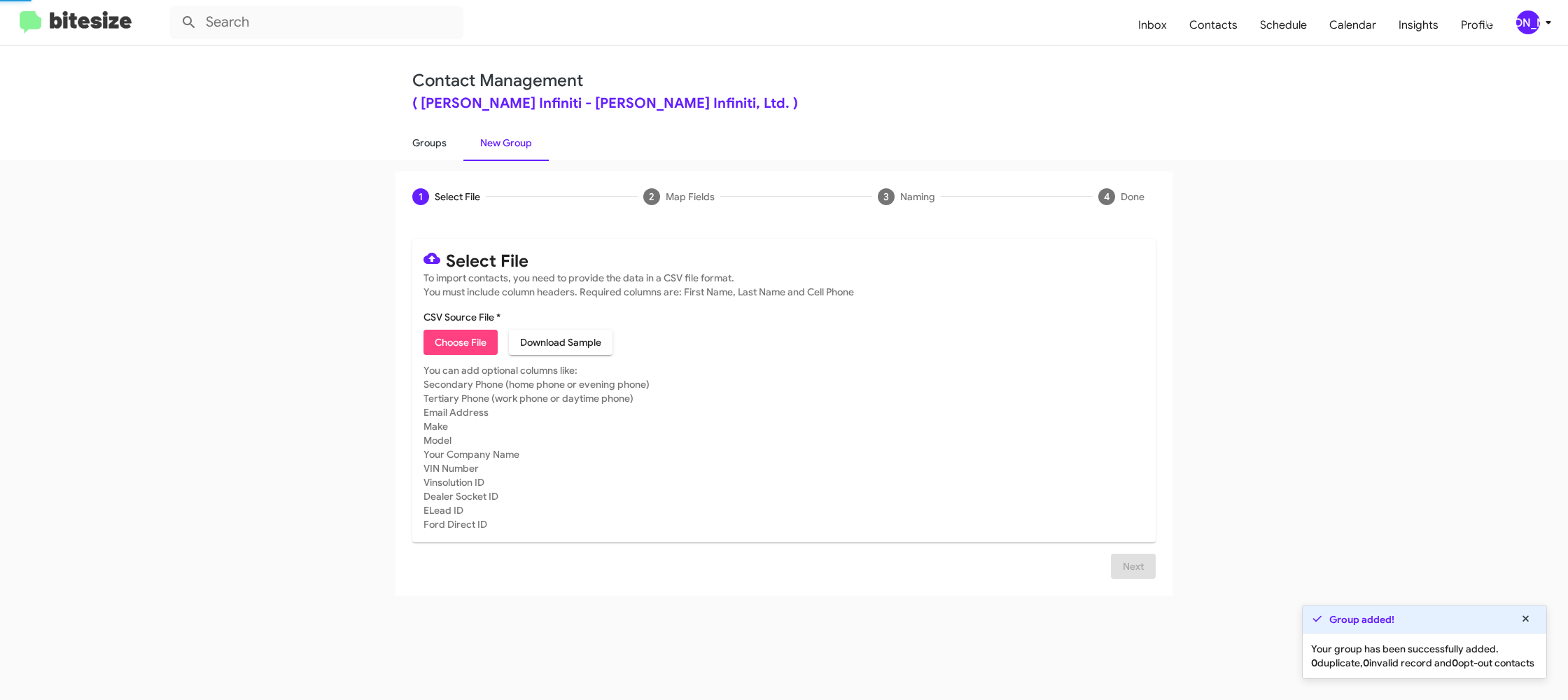
click at [453, 149] on link "Groups" at bounding box center [429, 143] width 68 height 36
type input "in:groups"
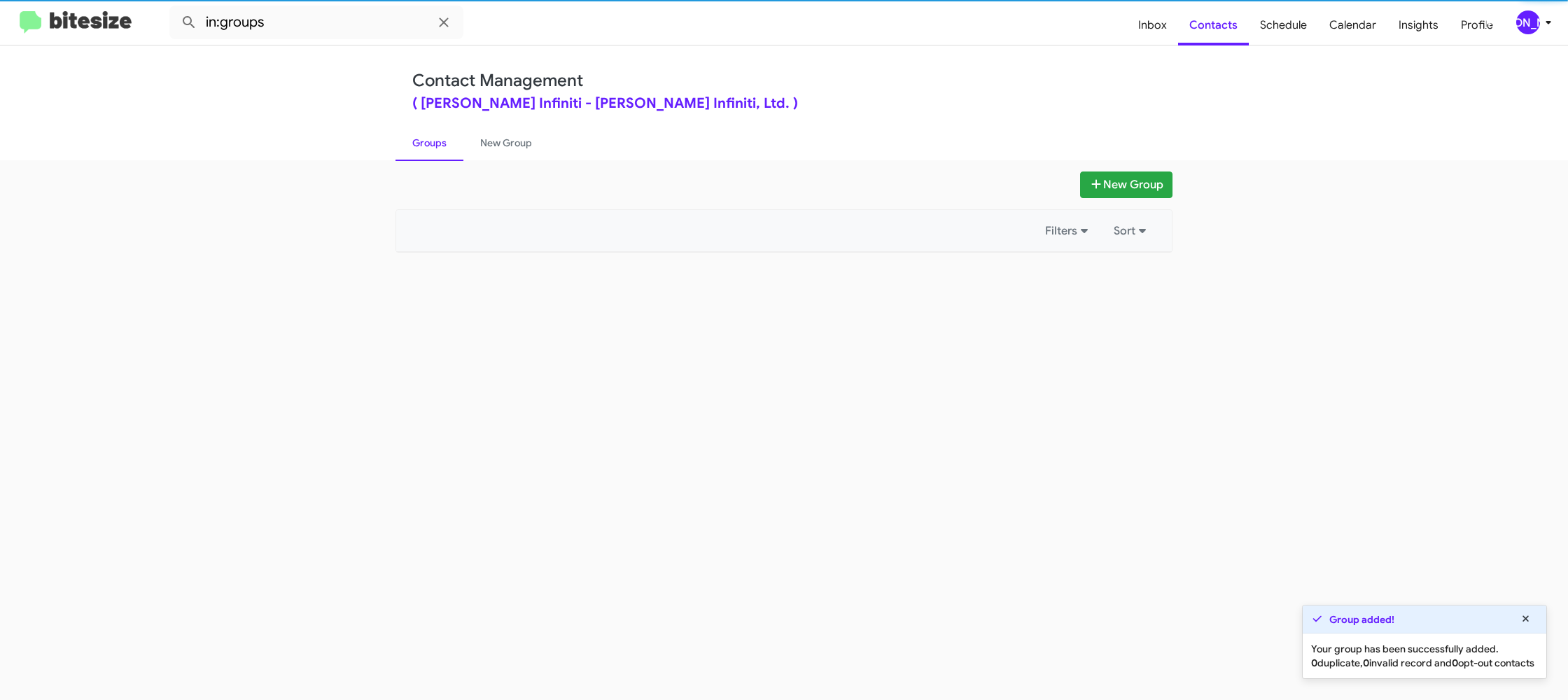
click at [453, 149] on link "Groups" at bounding box center [429, 143] width 68 height 36
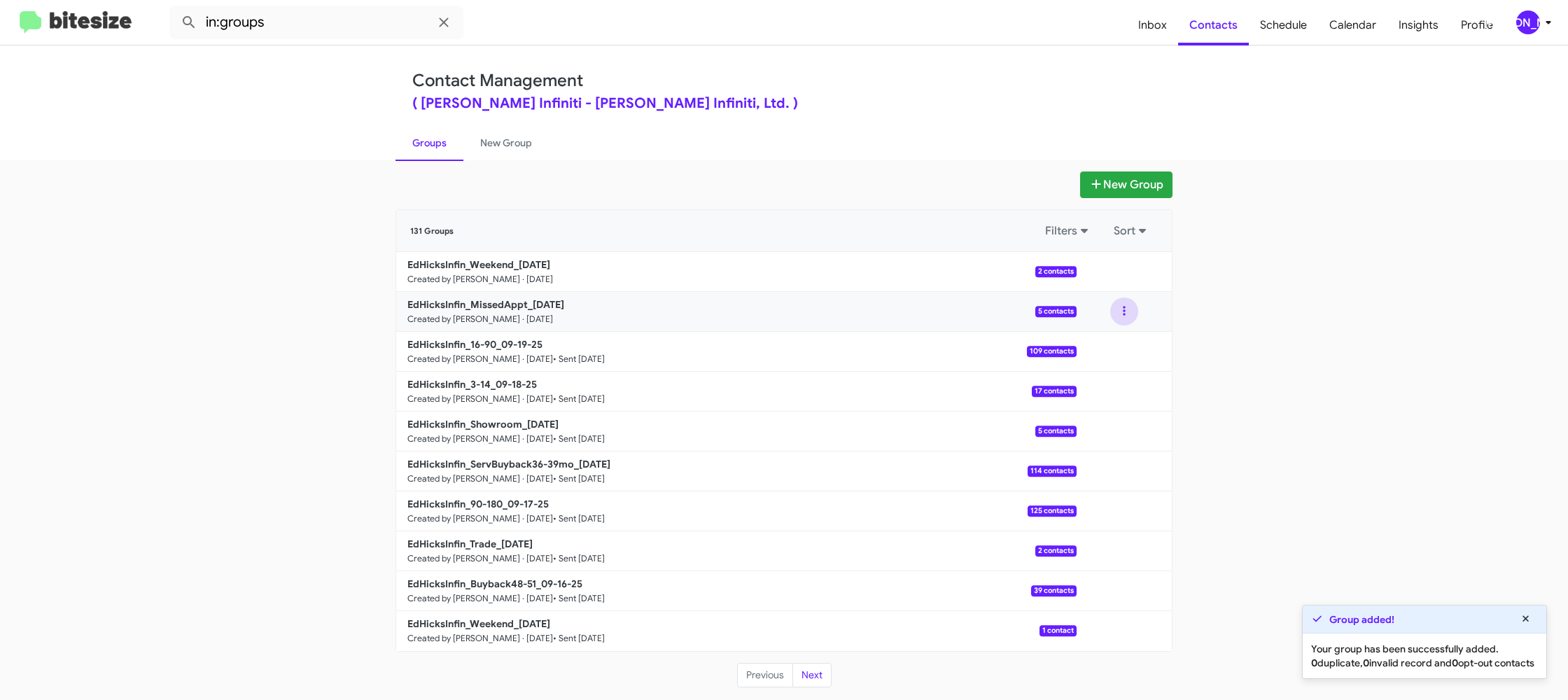
click at [1118, 317] on button at bounding box center [1124, 312] width 28 height 28
click at [1109, 342] on button "View contacts" at bounding box center [1082, 349] width 112 height 34
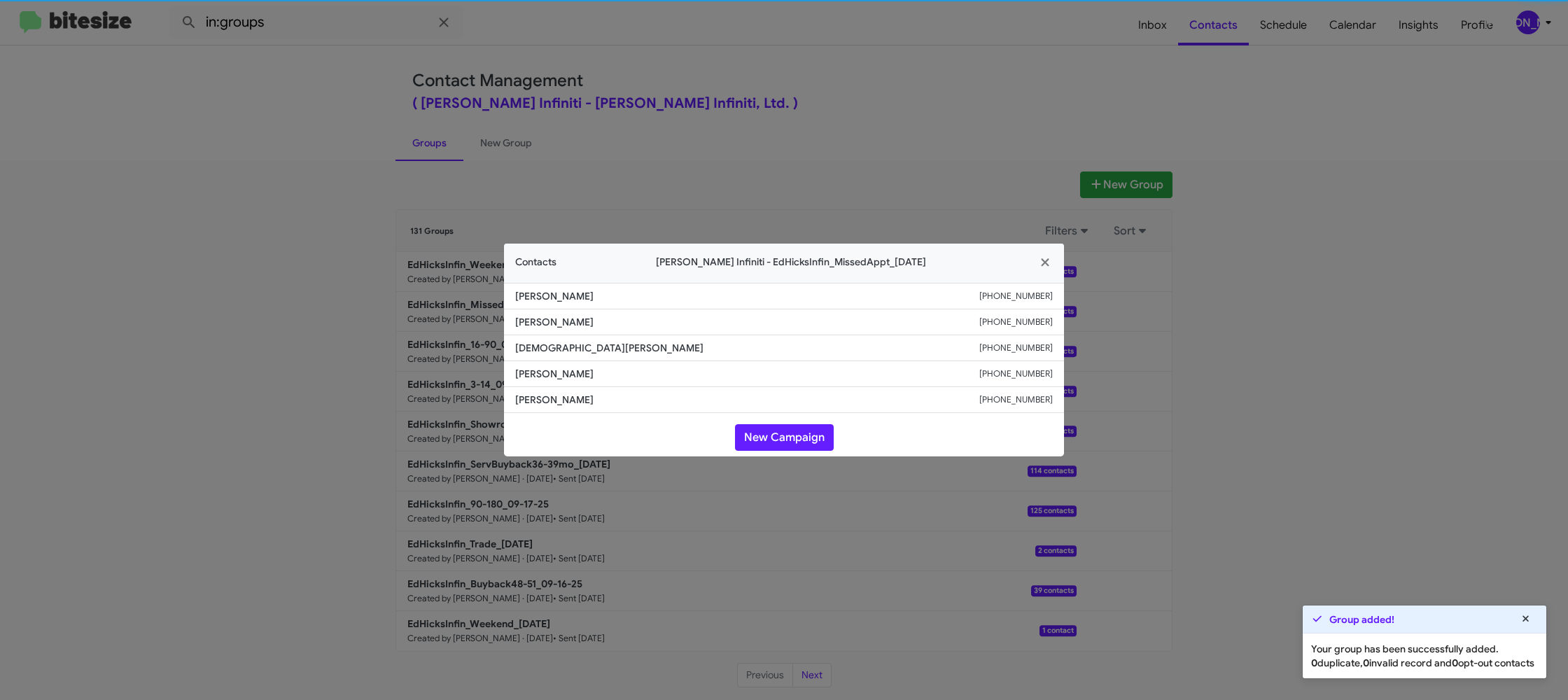
click at [538, 346] on span "Christian Canales" at bounding box center [747, 348] width 464 height 14
copy span "Christian Canales"
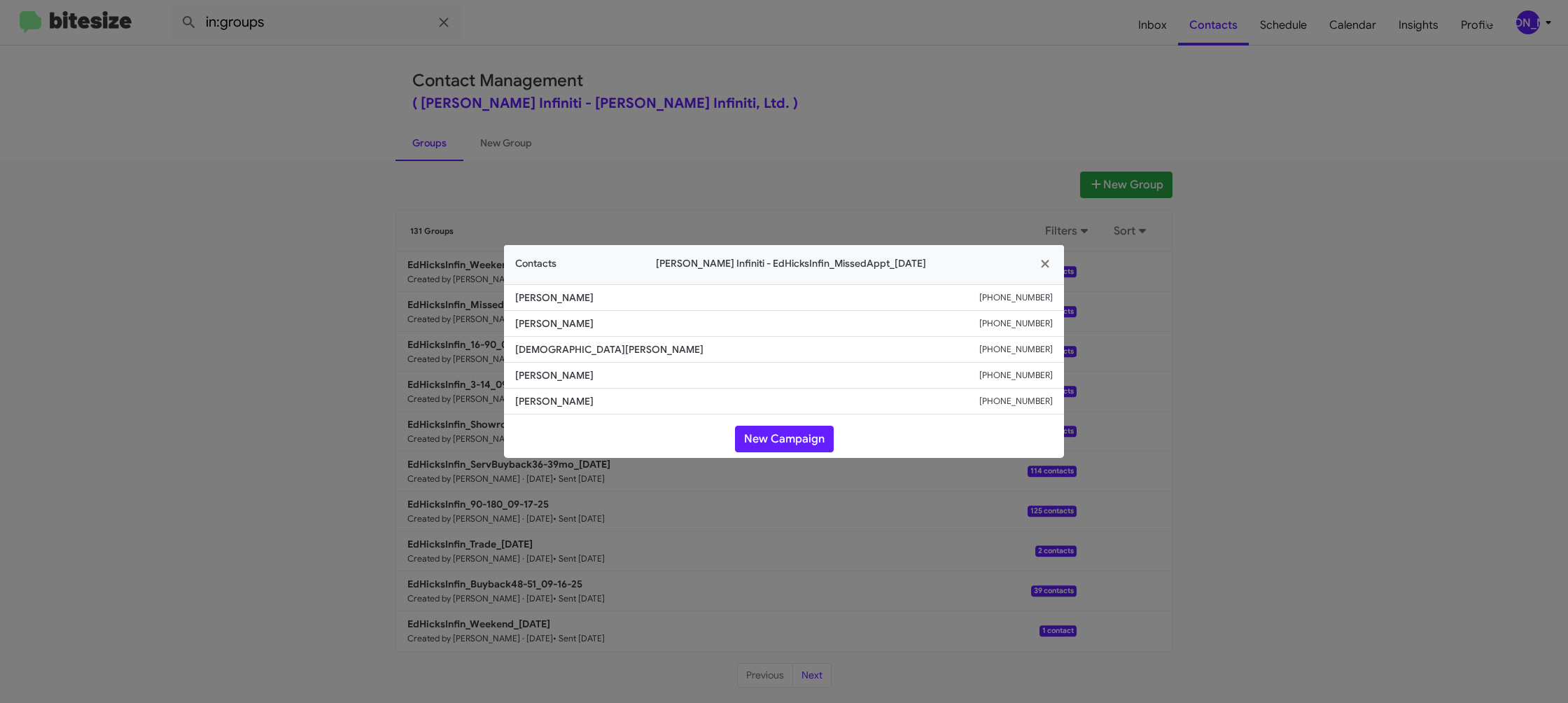
drag, startPoint x: 756, startPoint y: 44, endPoint x: 1104, endPoint y: 277, distance: 418.8
click at [760, 45] on modal-container "Contacts Ed Hicks Infiniti - EdHicksInfin_MissedAppt_09-22-25 Pete Schow +12142…" at bounding box center [784, 351] width 1568 height 703
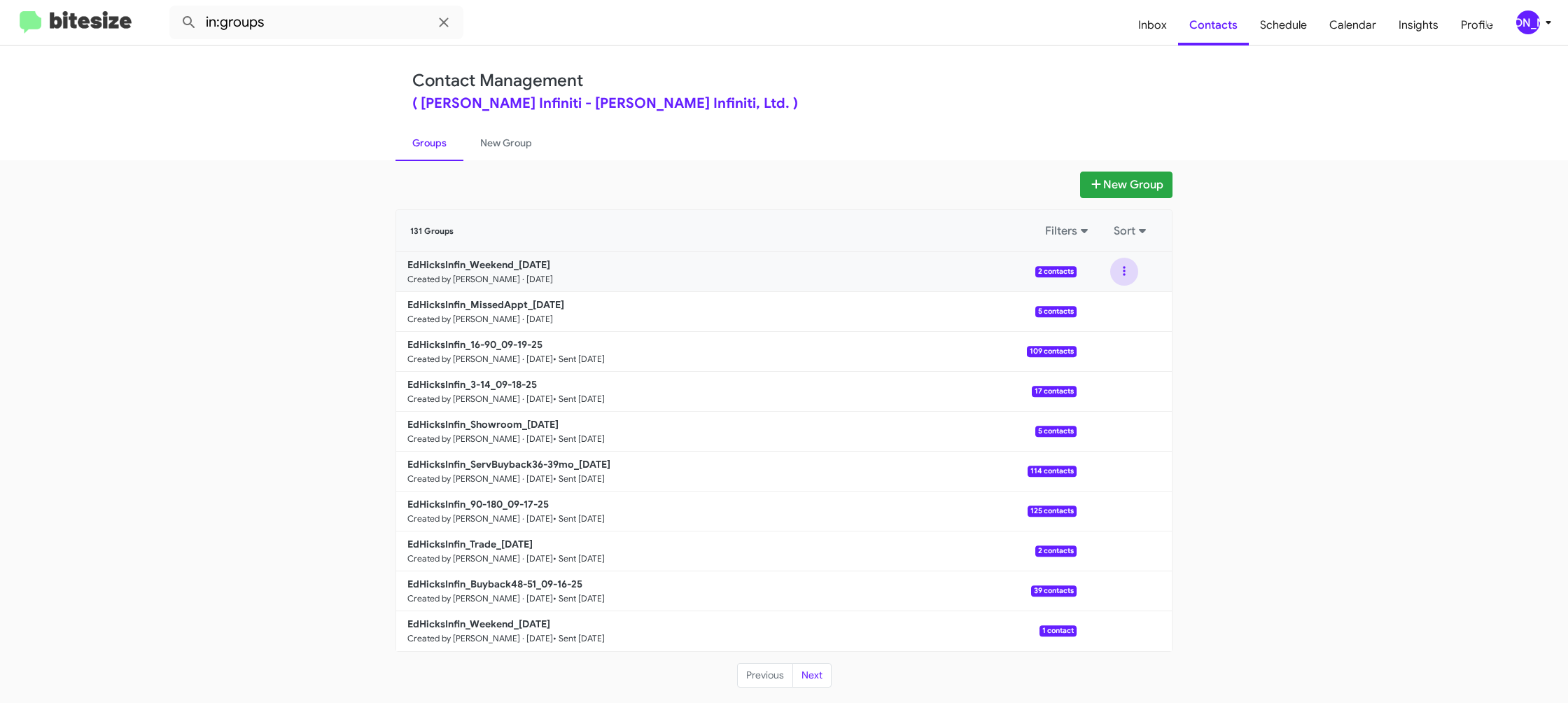
click at [1127, 275] on button at bounding box center [1124, 272] width 28 height 28
click at [1112, 305] on button "View contacts" at bounding box center [1082, 309] width 112 height 34
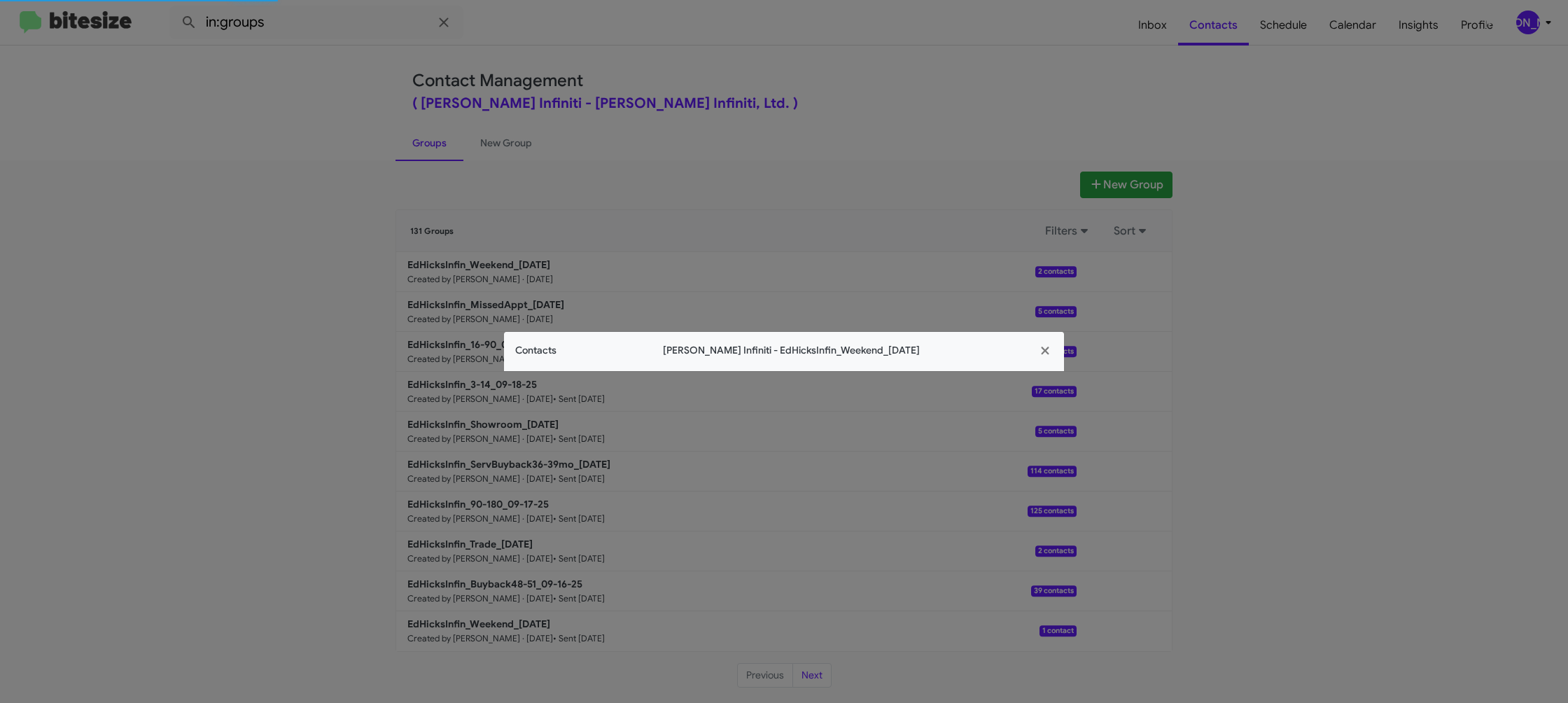
click at [531, 335] on app-contacts-modal "Contacts Ed Hicks Infiniti - EdHicksInfin_Weekend_09-22-25" at bounding box center [784, 352] width 560 height 40
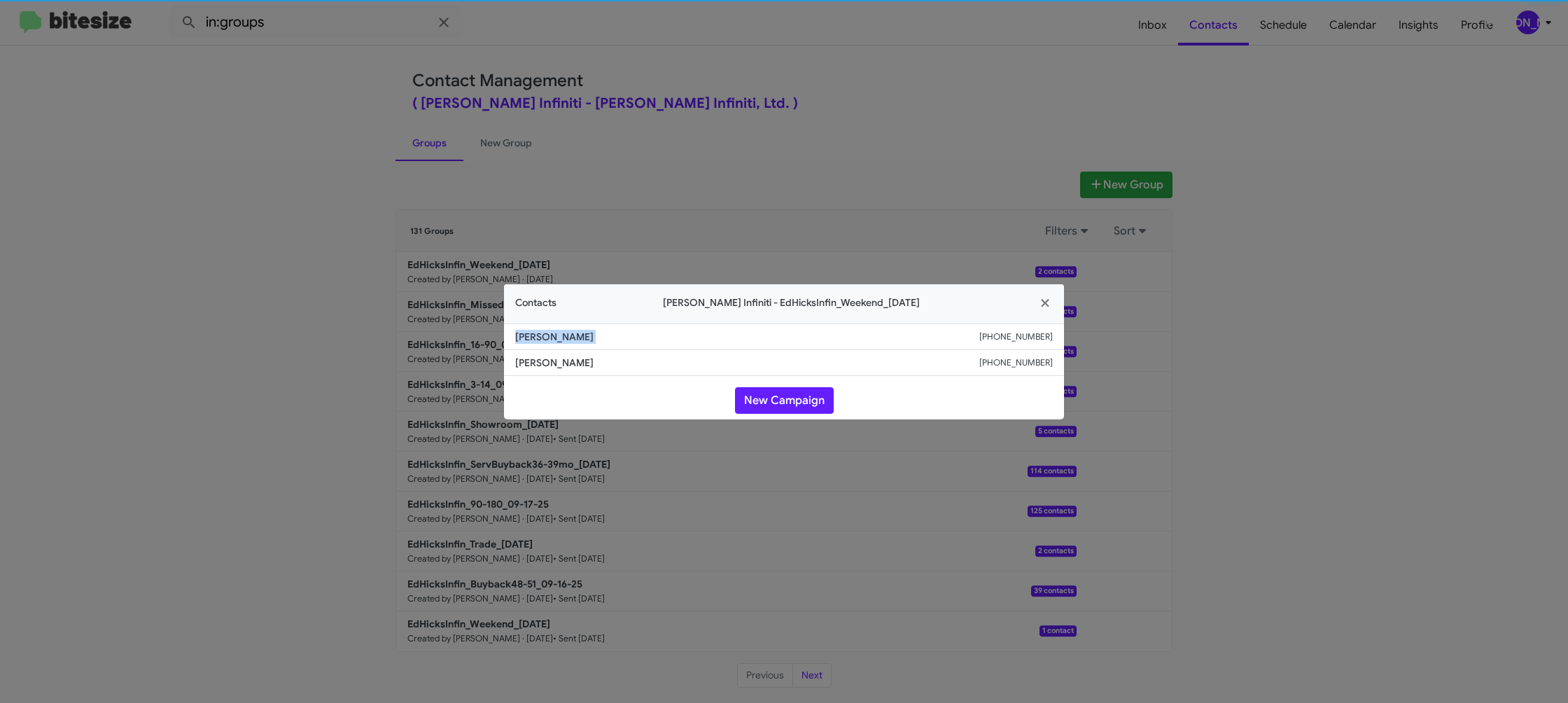
click at [531, 335] on span "Cong Dinh" at bounding box center [747, 336] width 464 height 14
drag, startPoint x: 349, startPoint y: 166, endPoint x: 551, endPoint y: 332, distance: 261.5
click at [349, 166] on modal-container "Contacts Ed Hicks Infiniti - EdHicksInfin_Weekend_09-22-25 Cong Dinh +136151029…" at bounding box center [784, 351] width 1568 height 703
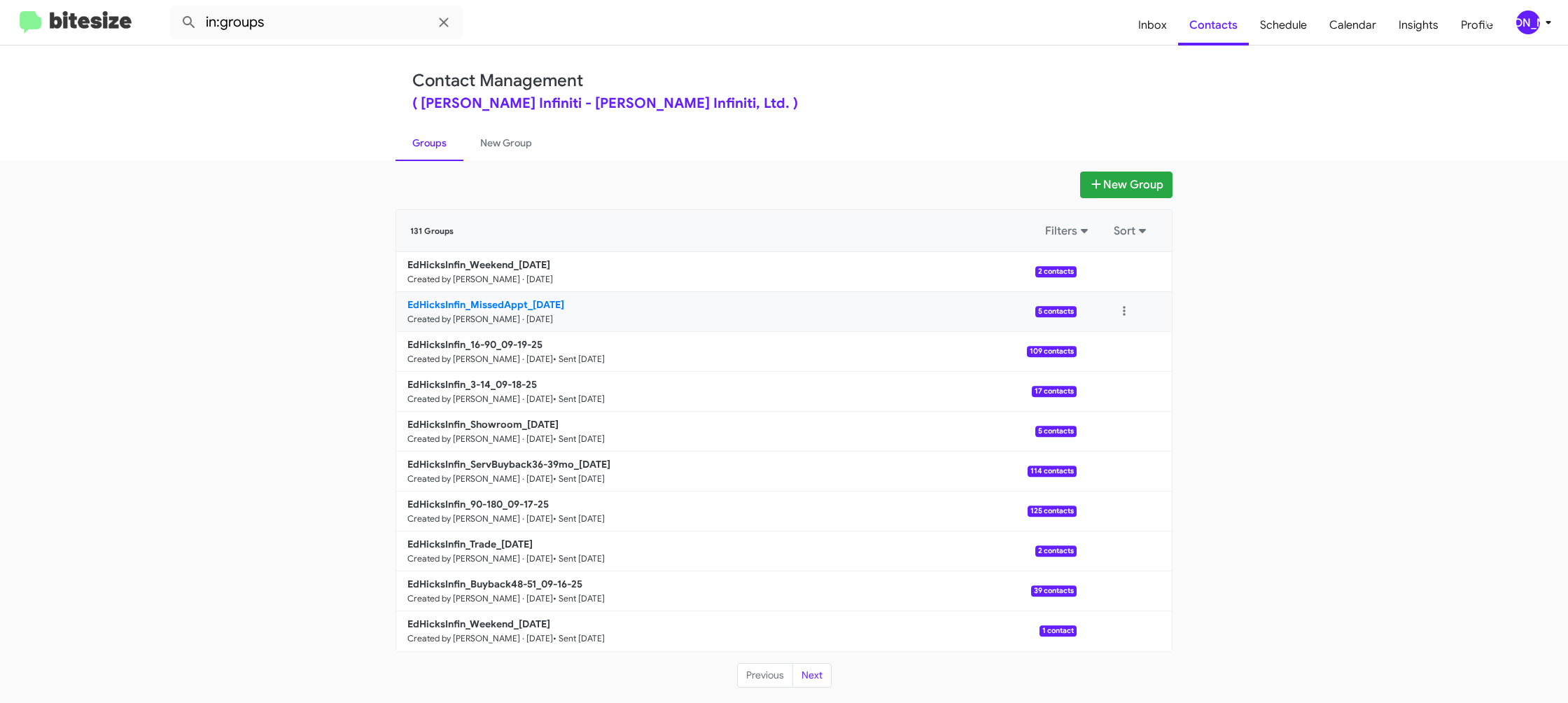
click at [540, 310] on p "EdHicksInfin_MissedAppt_09-22-25" at bounding box center [736, 304] width 658 height 14
drag, startPoint x: 540, startPoint y: 310, endPoint x: 405, endPoint y: 13, distance: 326.2
click at [540, 309] on p "EdHicksInfin_MissedAppt_09-22-25" at bounding box center [736, 304] width 658 height 14
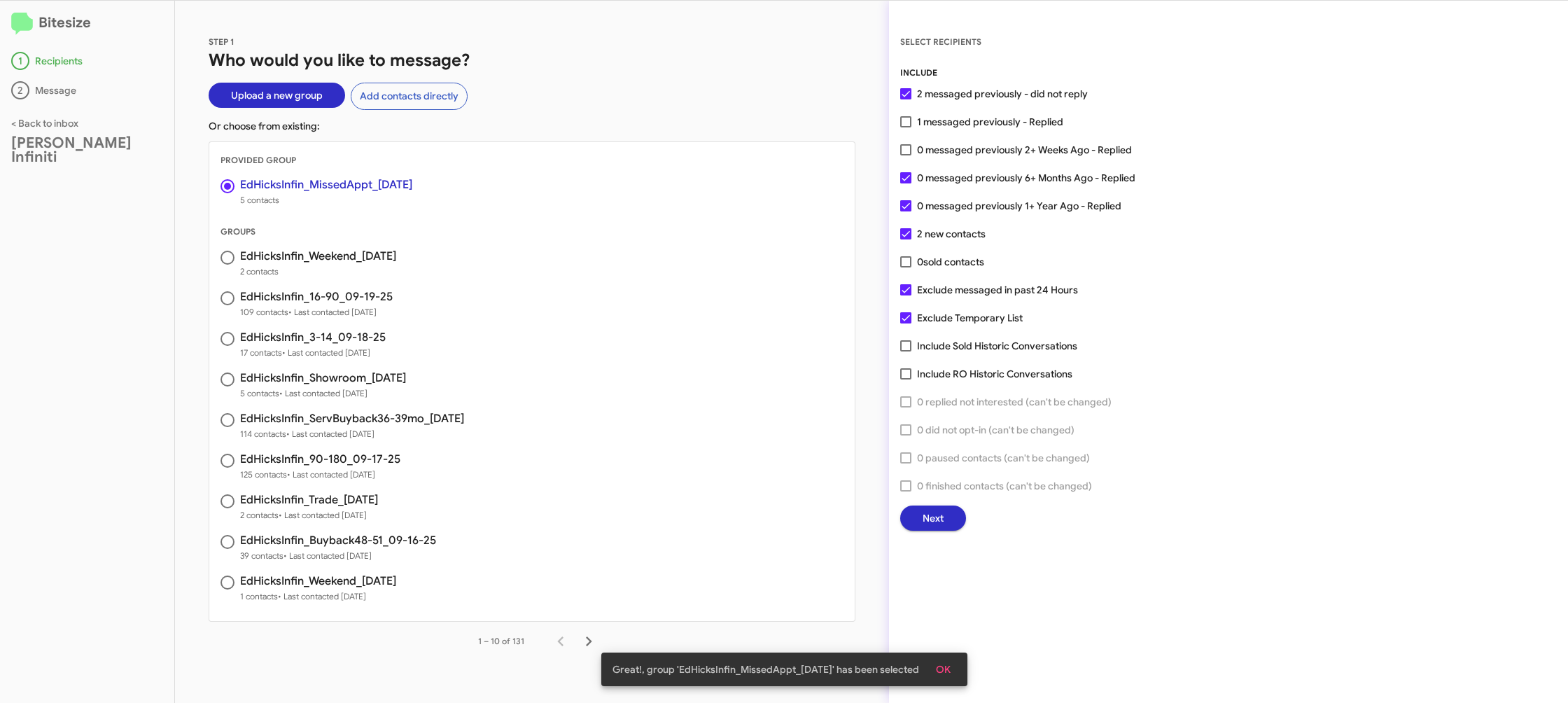
click at [931, 514] on span "Next" at bounding box center [933, 518] width 21 height 26
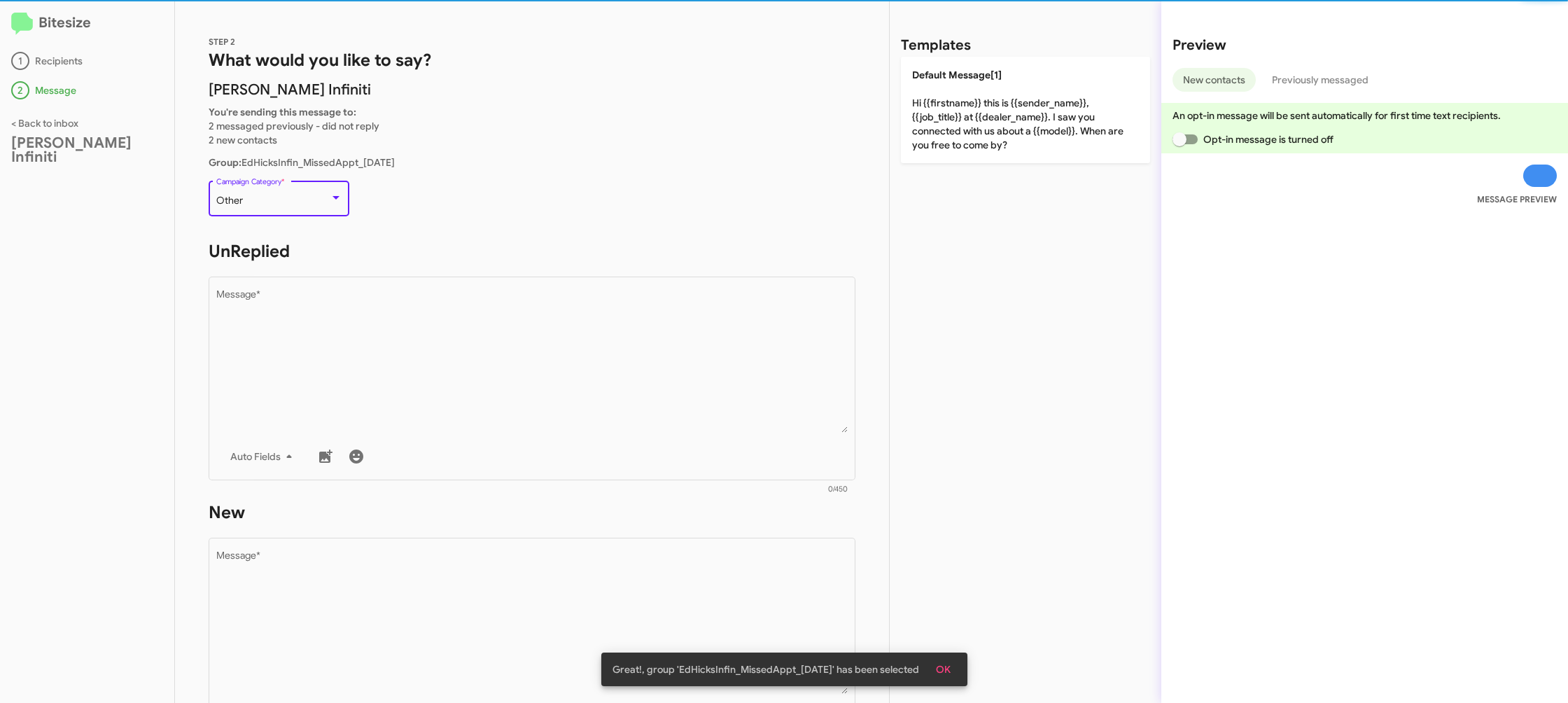
click at [292, 195] on div "Other" at bounding box center [273, 201] width 114 height 12
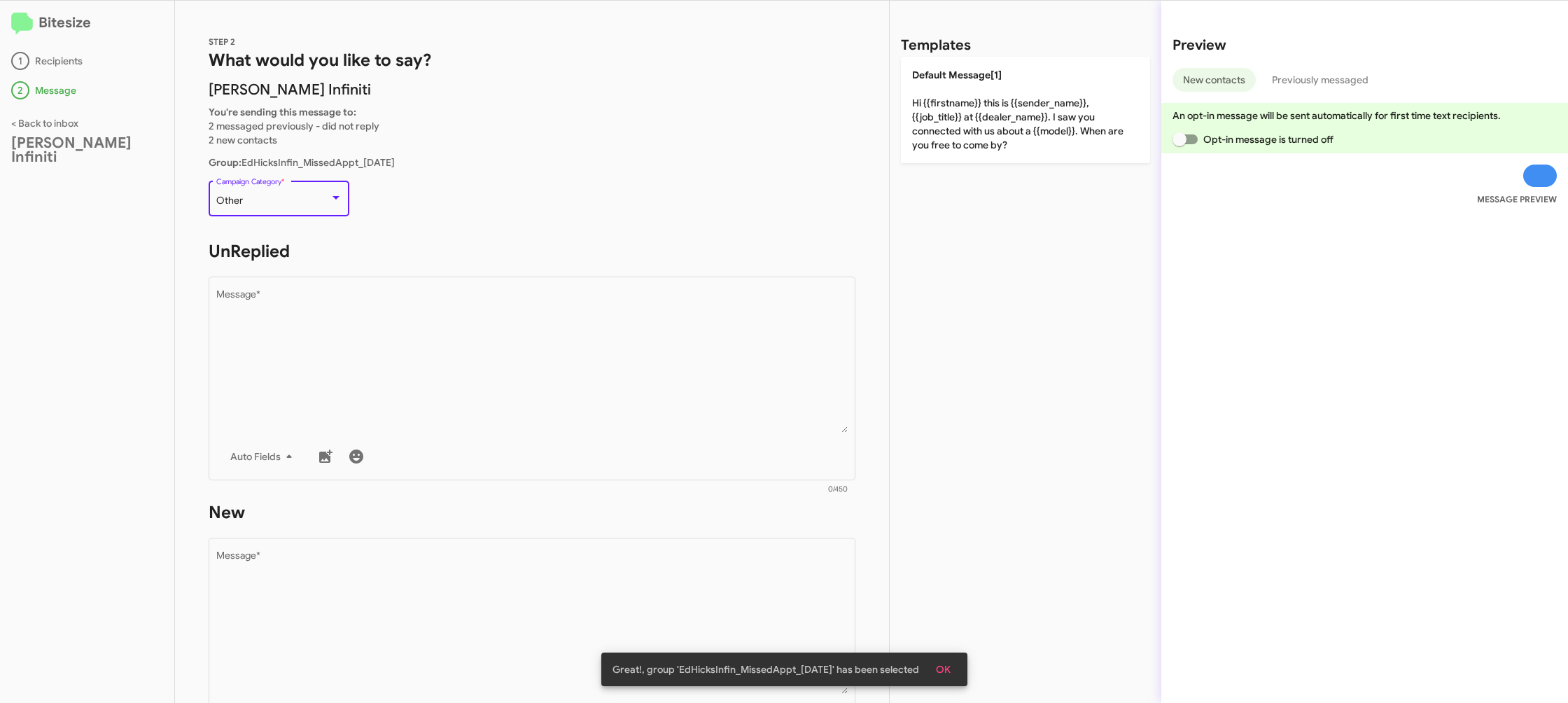
scroll to position [294, 0]
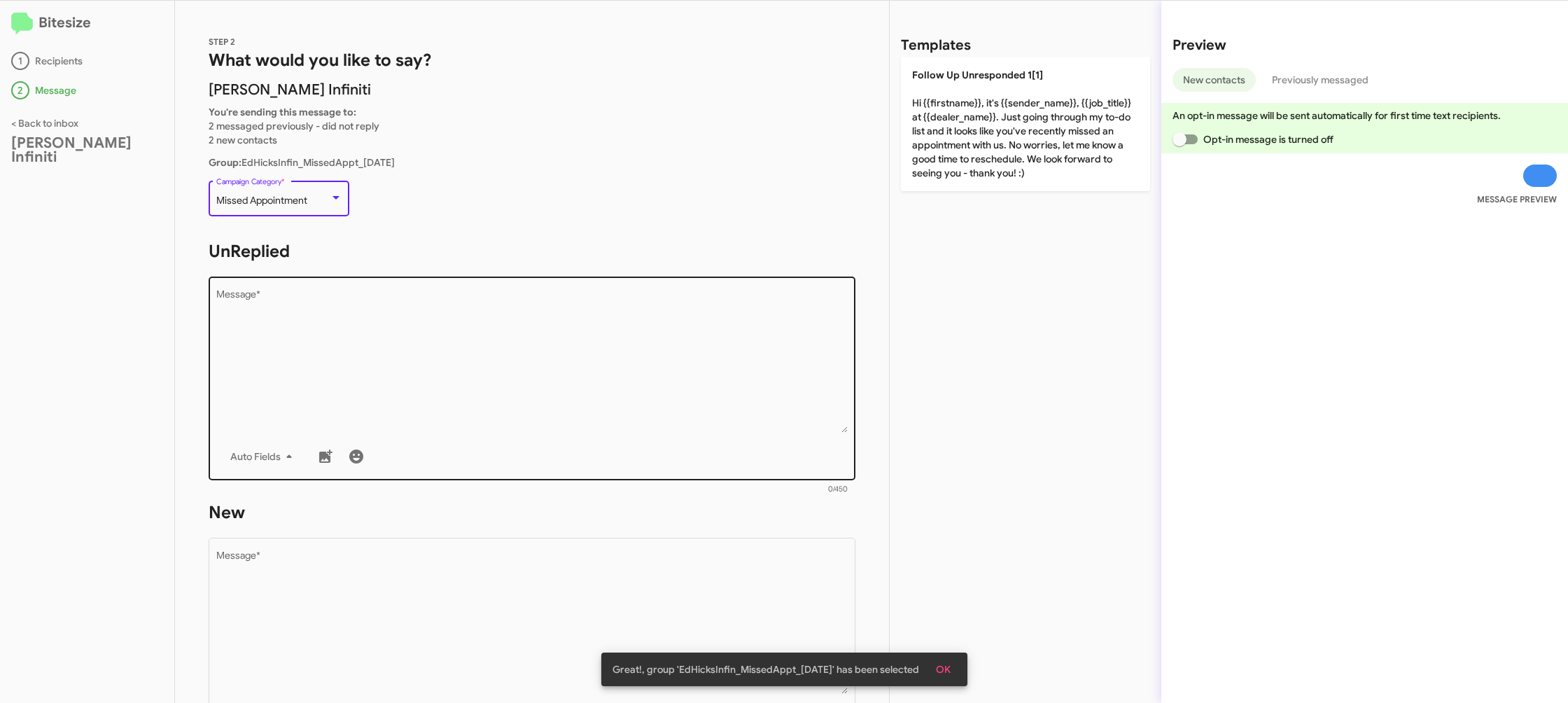
click at [536, 434] on div "Drop image here to insert Auto Fields Message *" at bounding box center [531, 377] width 632 height 207
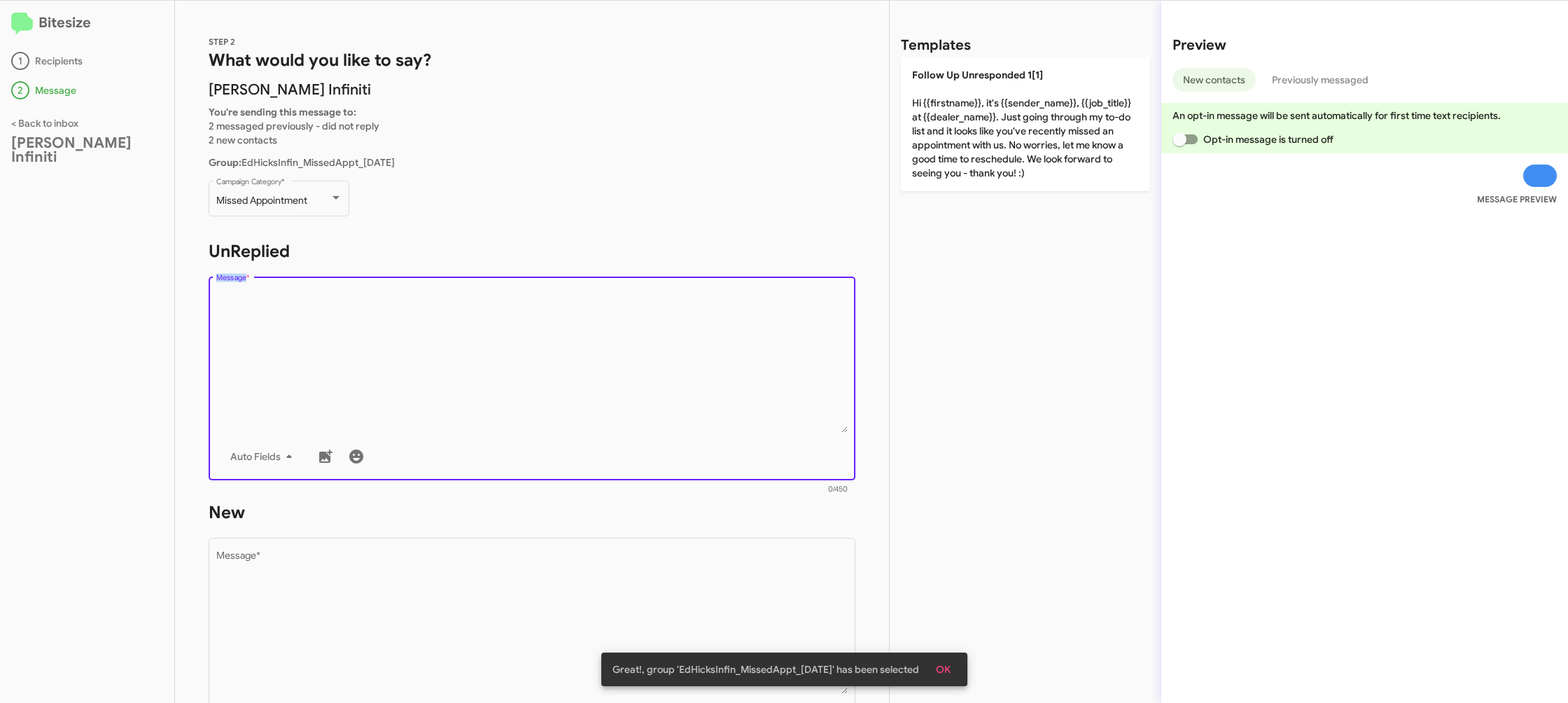
click at [560, 404] on div "Drop image here to insert Auto Fields Message *" at bounding box center [531, 377] width 632 height 207
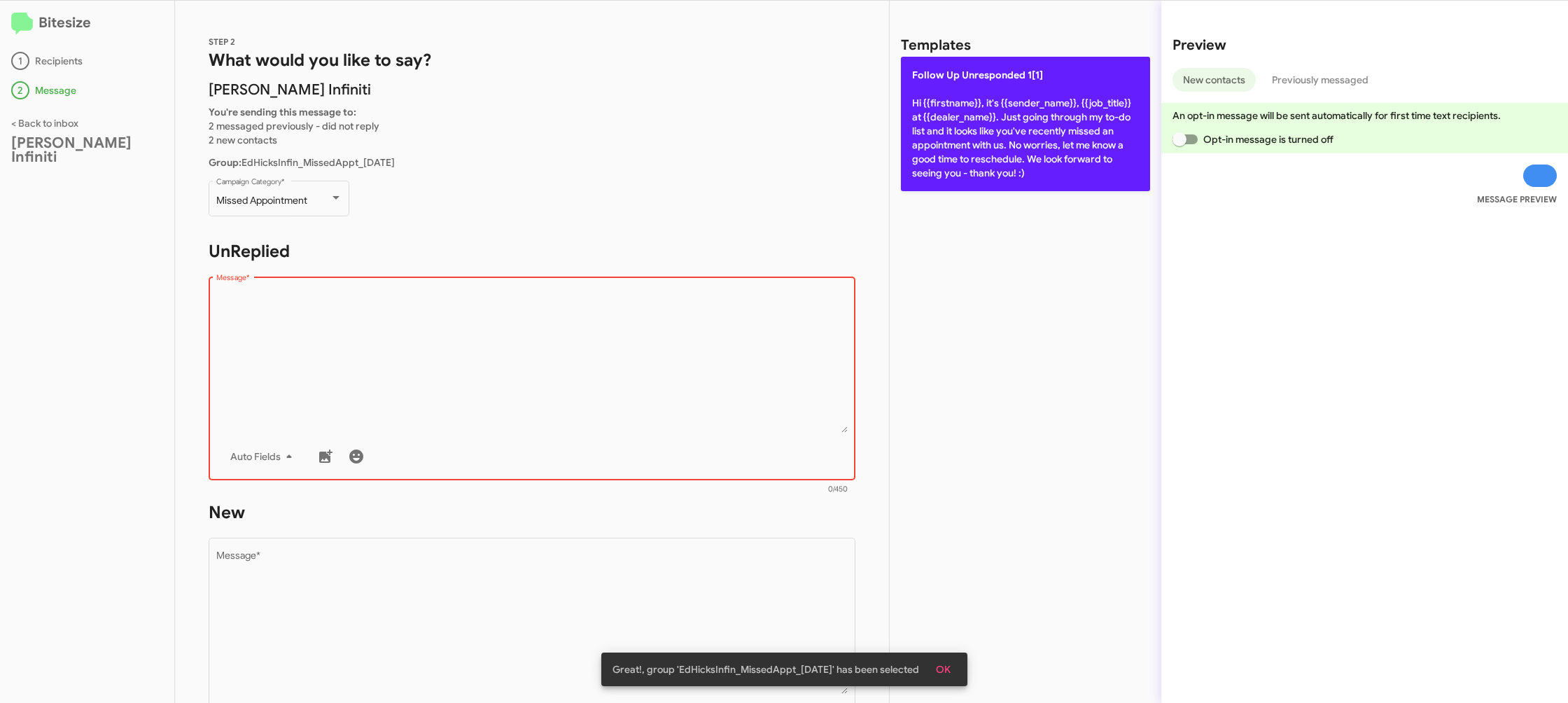
click at [976, 176] on p "Follow Up Unresponded 1[1] Hi {{firstname}}, it's {{sender_name}}, {{job_title}…" at bounding box center [1025, 124] width 249 height 134
type textarea "Hi {{firstname}}, it's {{sender_name}}, {{job_title}} at {{dealer_name}}. Just …"
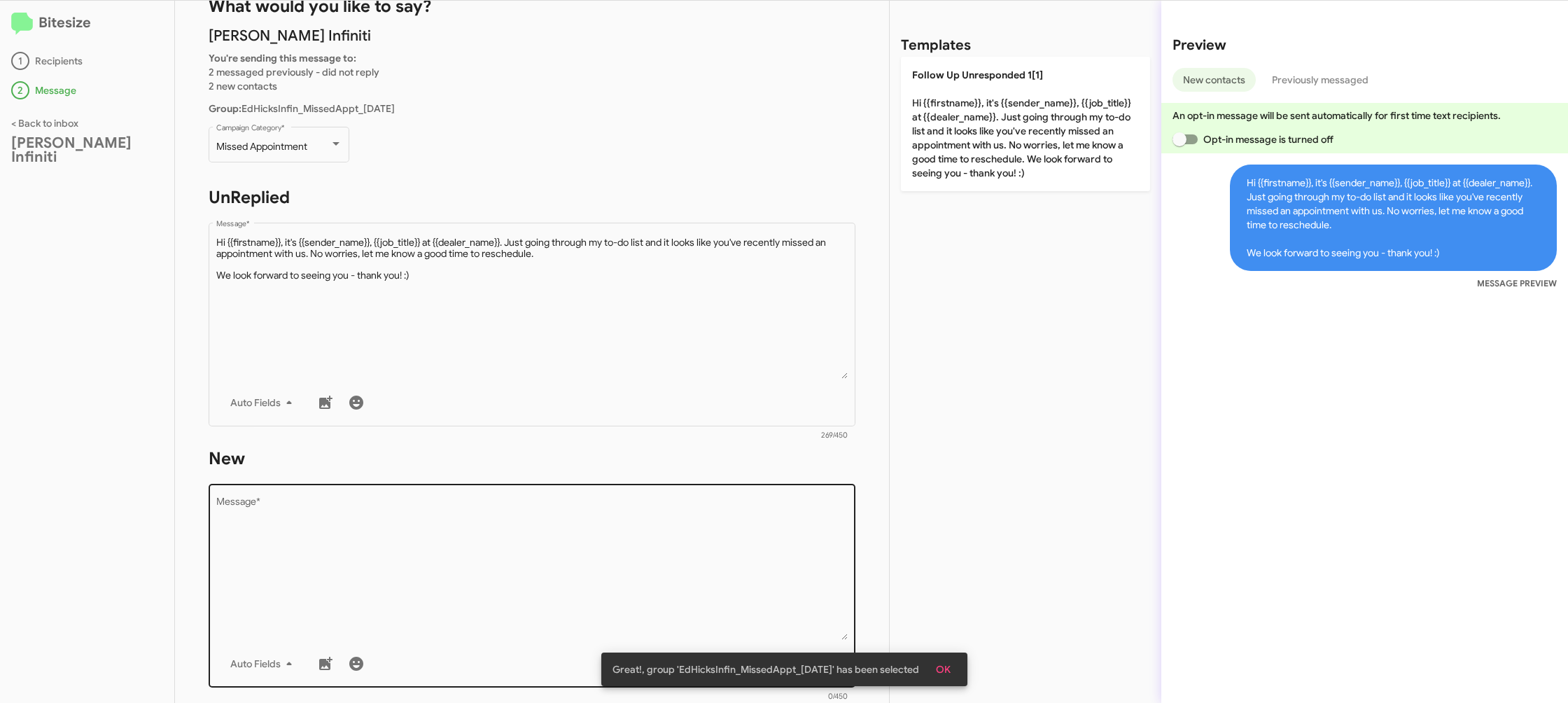
scroll to position [59, 0]
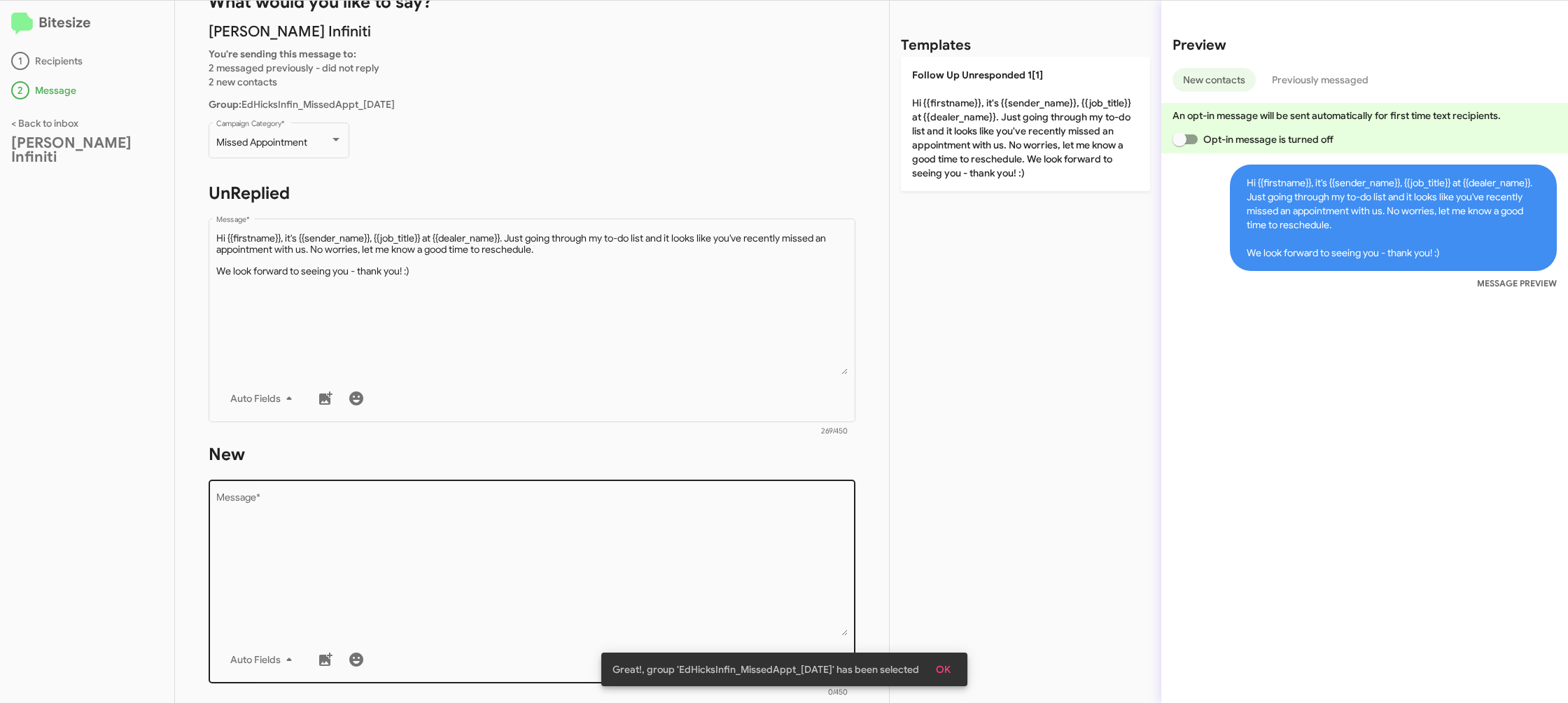
click at [717, 526] on textarea "Message *" at bounding box center [531, 564] width 632 height 143
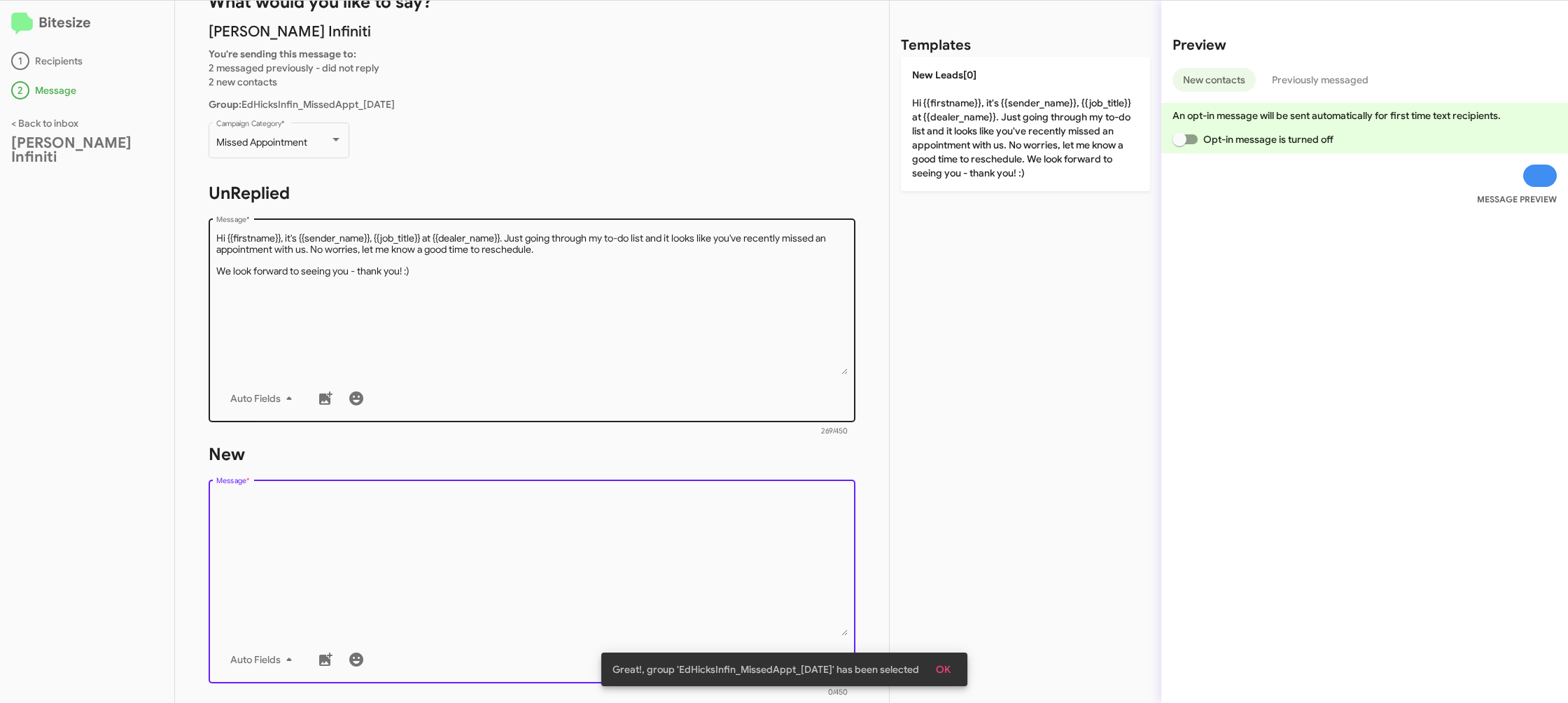
drag, startPoint x: 717, startPoint y: 526, endPoint x: 780, endPoint y: 405, distance: 136.4
click at [725, 499] on textarea "Message *" at bounding box center [531, 564] width 632 height 143
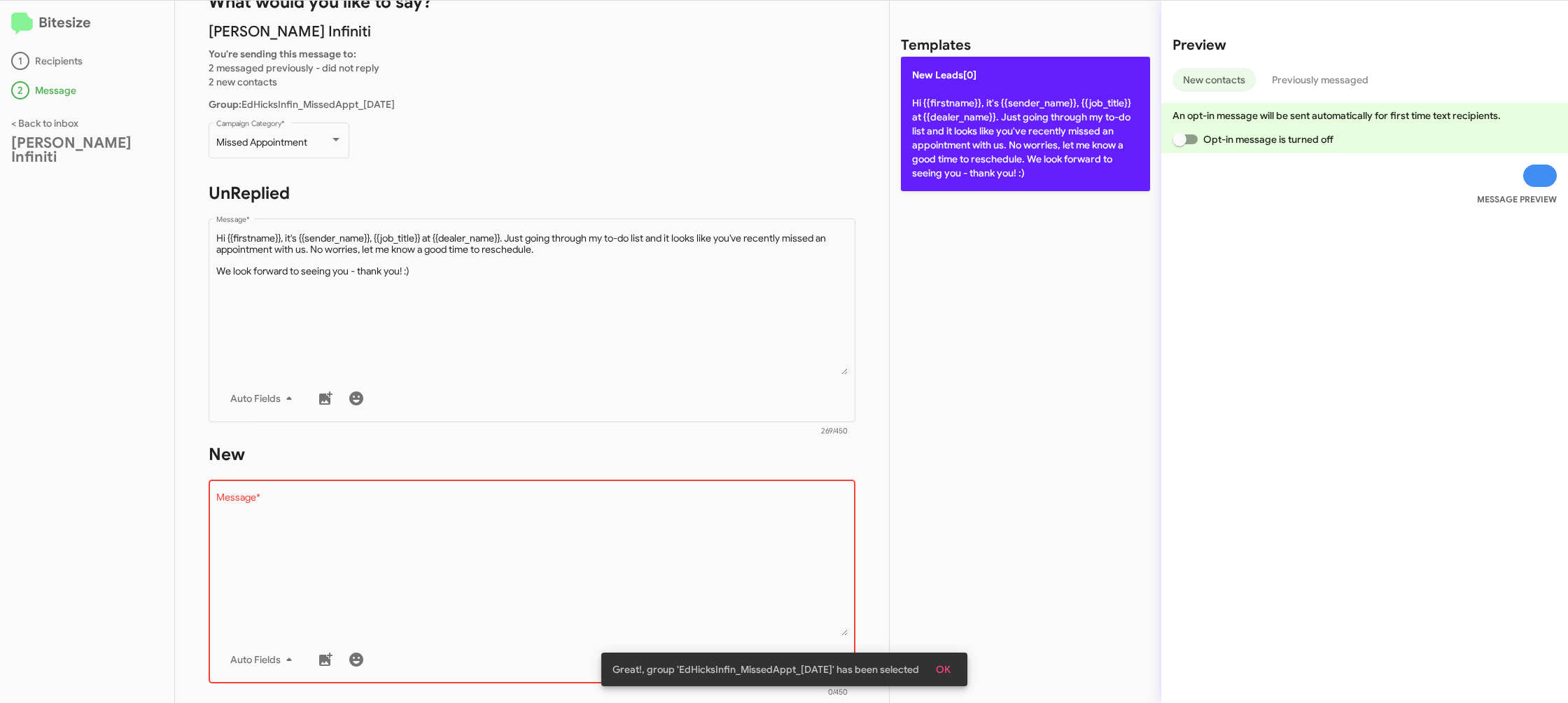
click at [1010, 142] on p "New Leads[0] Hi {{firstname}}, it's {{sender_name}}, {{job_title}} at {{dealer_…" at bounding box center [1025, 124] width 249 height 134
type textarea "Hi {{firstname}}, it's {{sender_name}}, {{job_title}} at {{dealer_name}}. Just …"
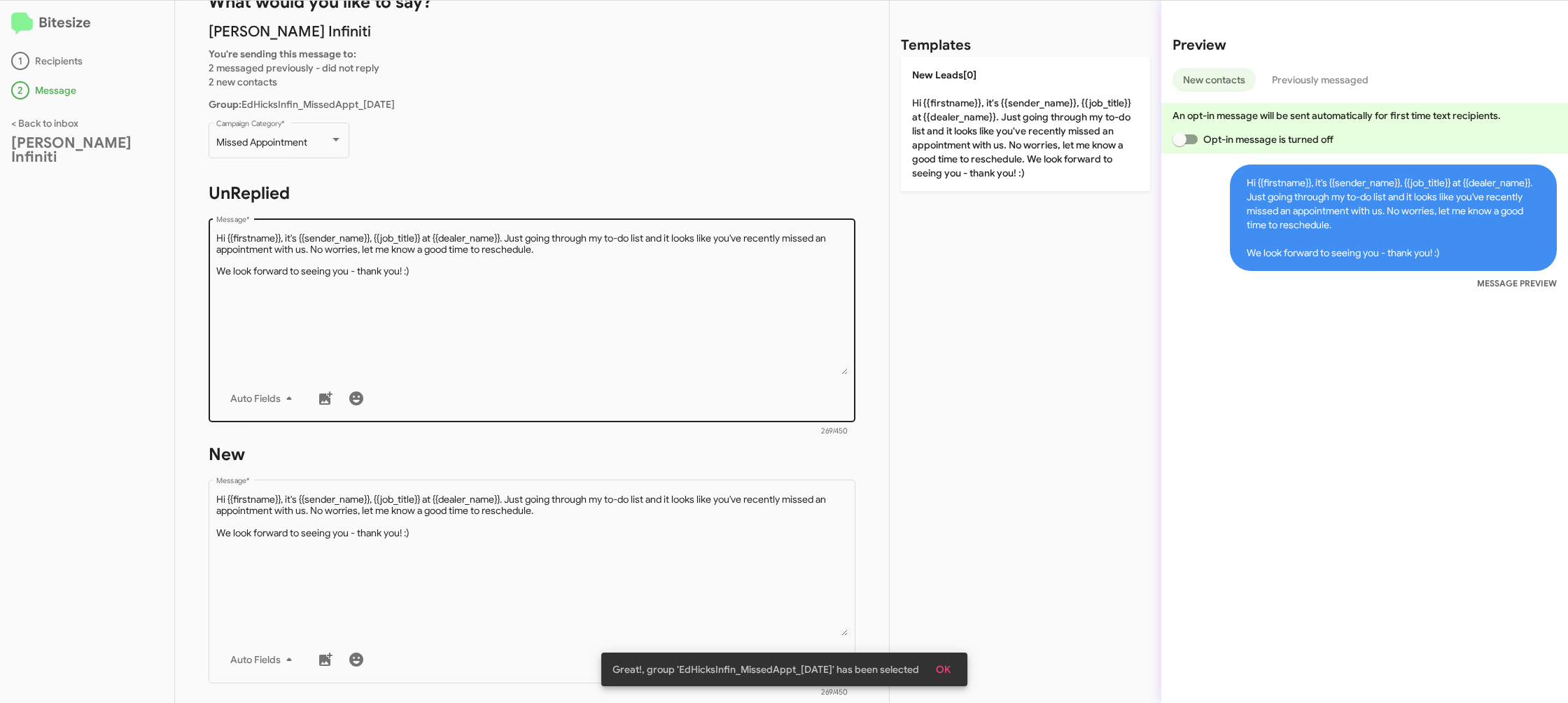
scroll to position [235, 0]
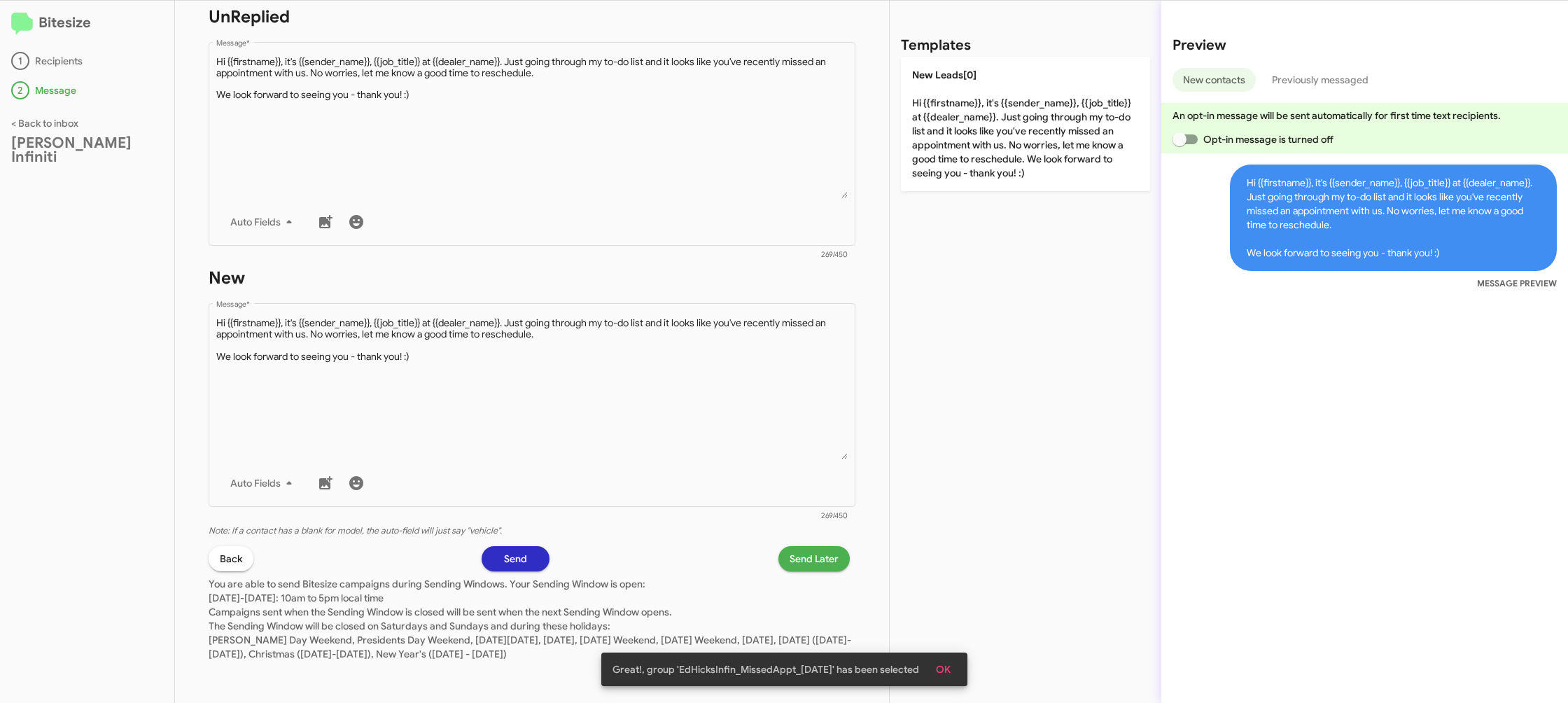
click at [794, 553] on span "Send Later" at bounding box center [813, 559] width 49 height 26
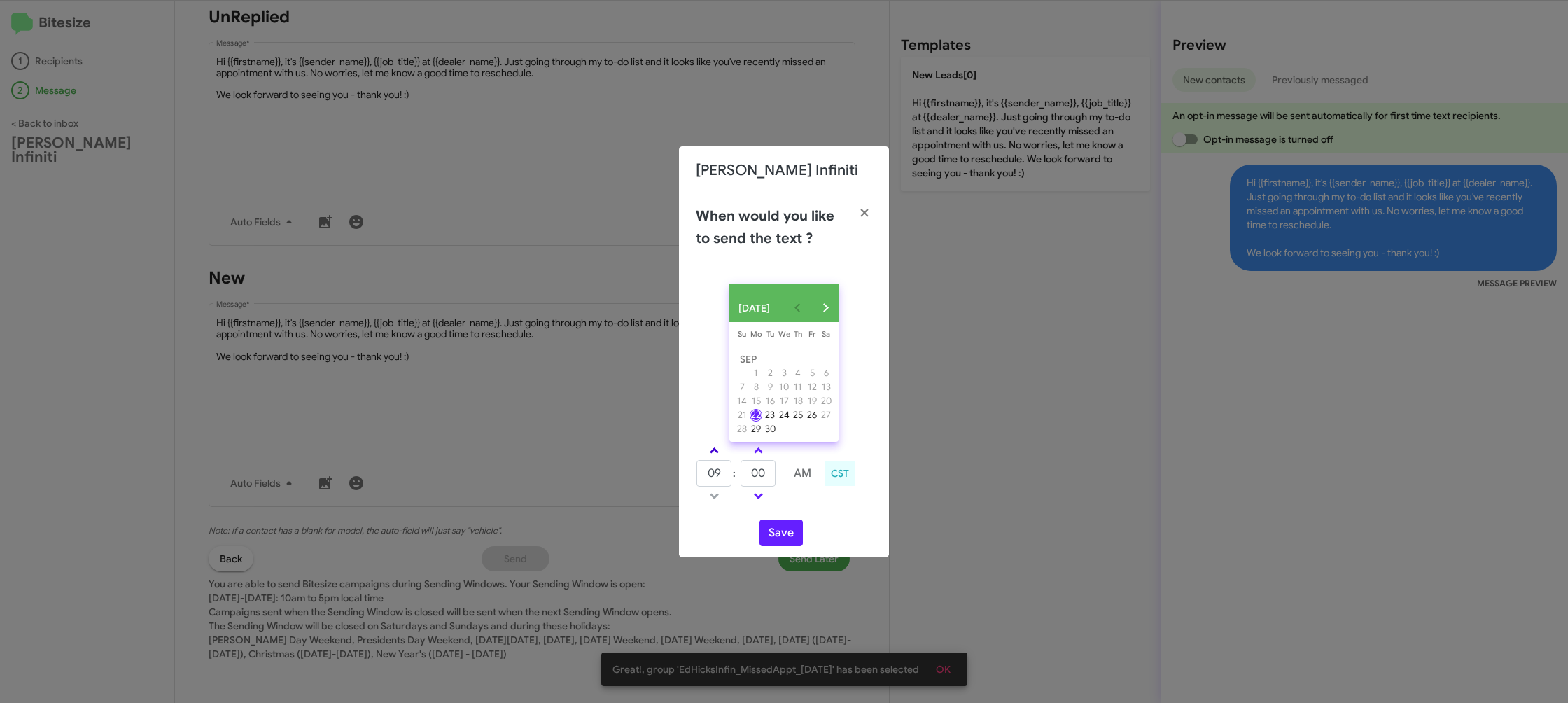
drag, startPoint x: 711, startPoint y: 450, endPoint x: 776, endPoint y: 472, distance: 68.6
click at [714, 452] on link at bounding box center [714, 451] width 25 height 16
type input "10"
click at [776, 472] on td "00" at bounding box center [758, 473] width 36 height 28
click at [757, 480] on input "00" at bounding box center [758, 473] width 35 height 26
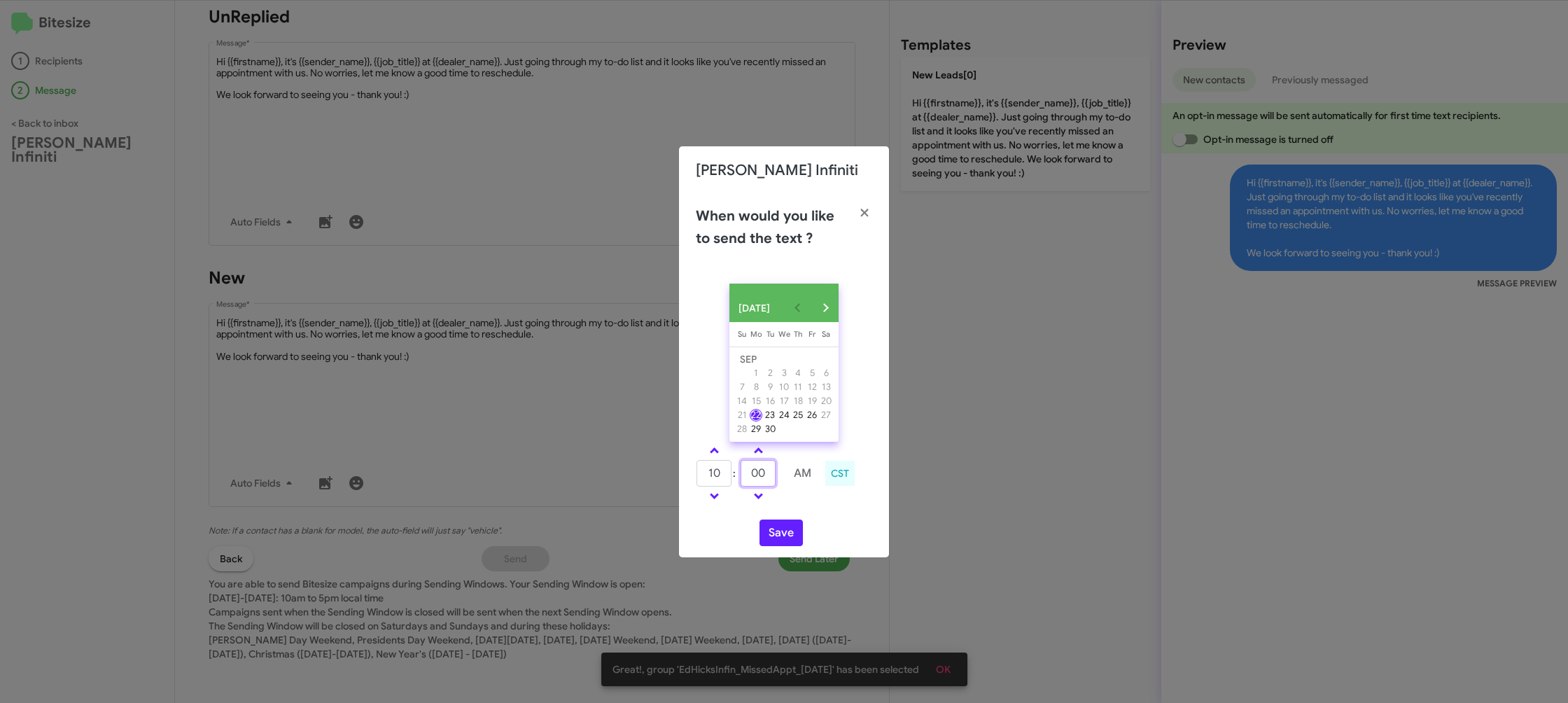
click at [764, 480] on input "00" at bounding box center [758, 473] width 35 height 26
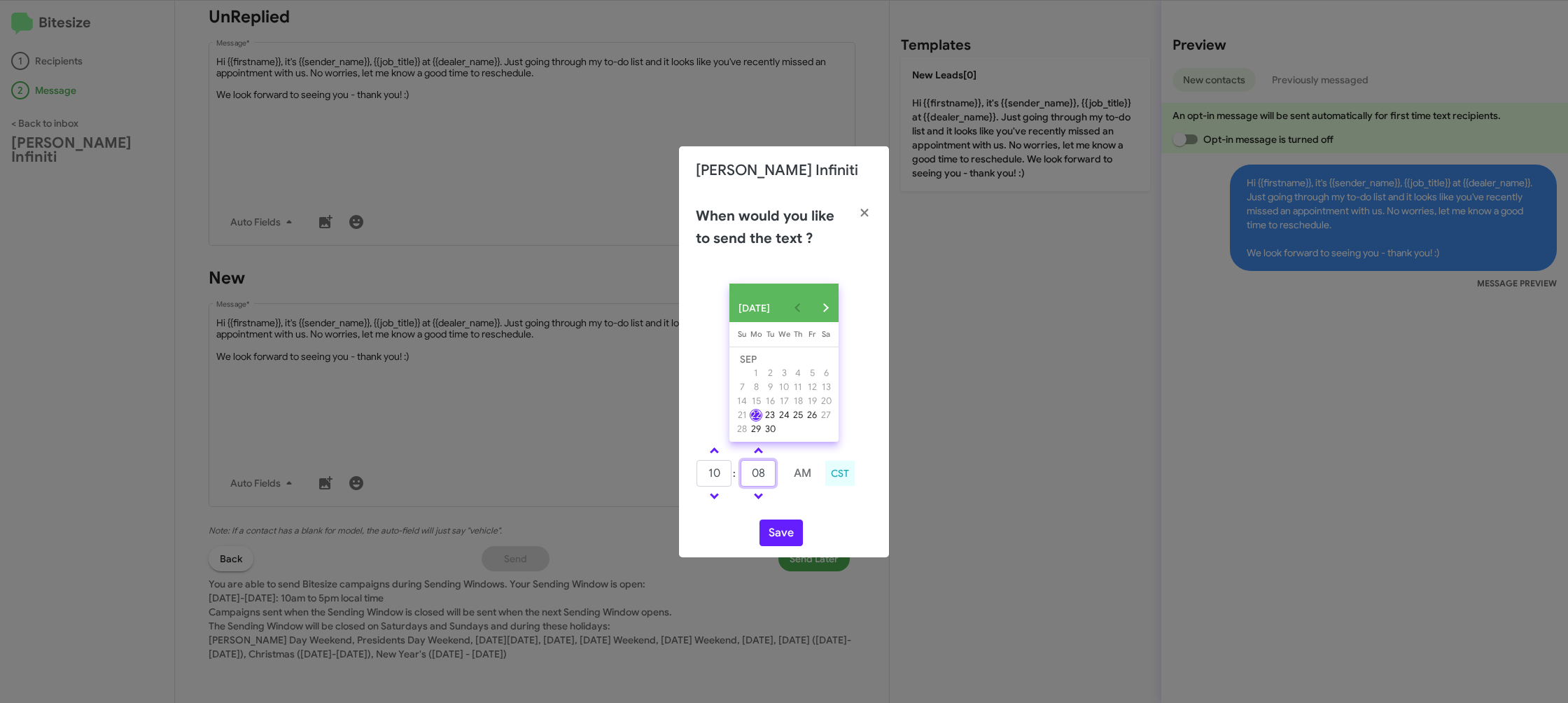
type input "08"
drag, startPoint x: 816, startPoint y: 516, endPoint x: 777, endPoint y: 535, distance: 43.4
click at [814, 517] on div "SEP 2025 Sunday Su Monday Mo Tuesday Tu Wednesday We Thursday Th Friday Fr Satu…" at bounding box center [784, 415] width 210 height 285
click at [775, 538] on button "Save" at bounding box center [781, 532] width 44 height 26
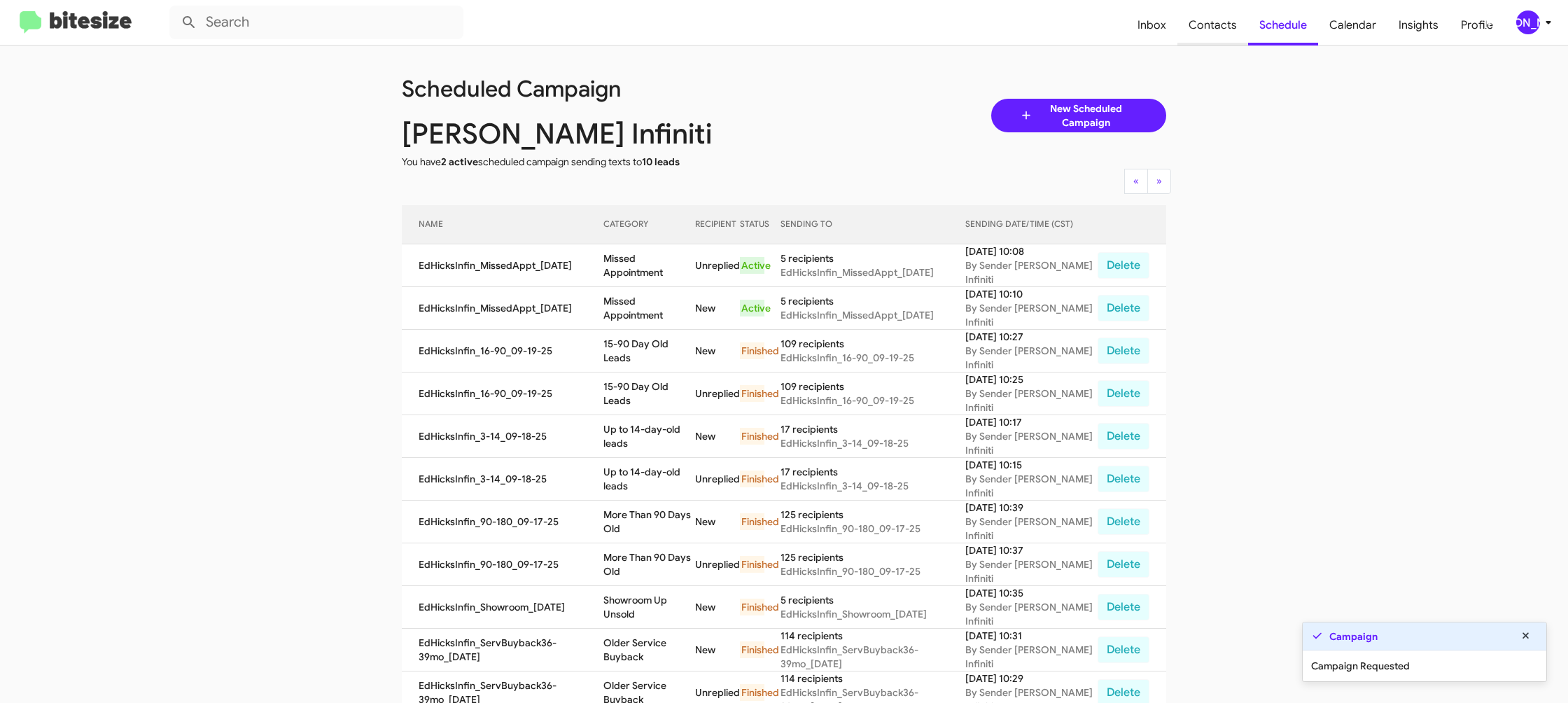
click at [1207, 26] on span "Contacts" at bounding box center [1213, 25] width 71 height 40
type input "in:groups"
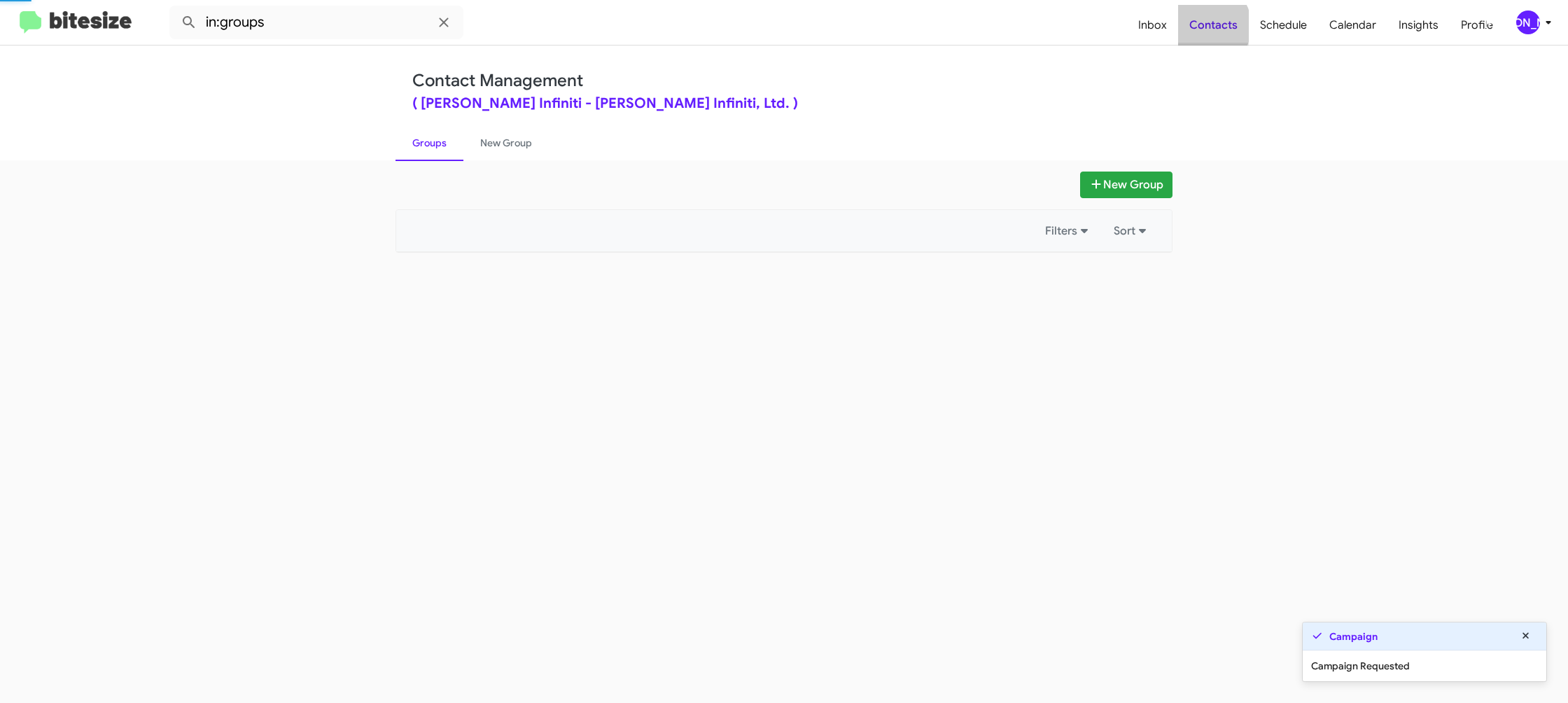
click at [1207, 26] on span "Contacts" at bounding box center [1214, 25] width 71 height 40
drag, startPoint x: 1207, startPoint y: 26, endPoint x: 922, endPoint y: 140, distance: 307.0
click at [1202, 25] on span "Contacts" at bounding box center [1214, 25] width 71 height 40
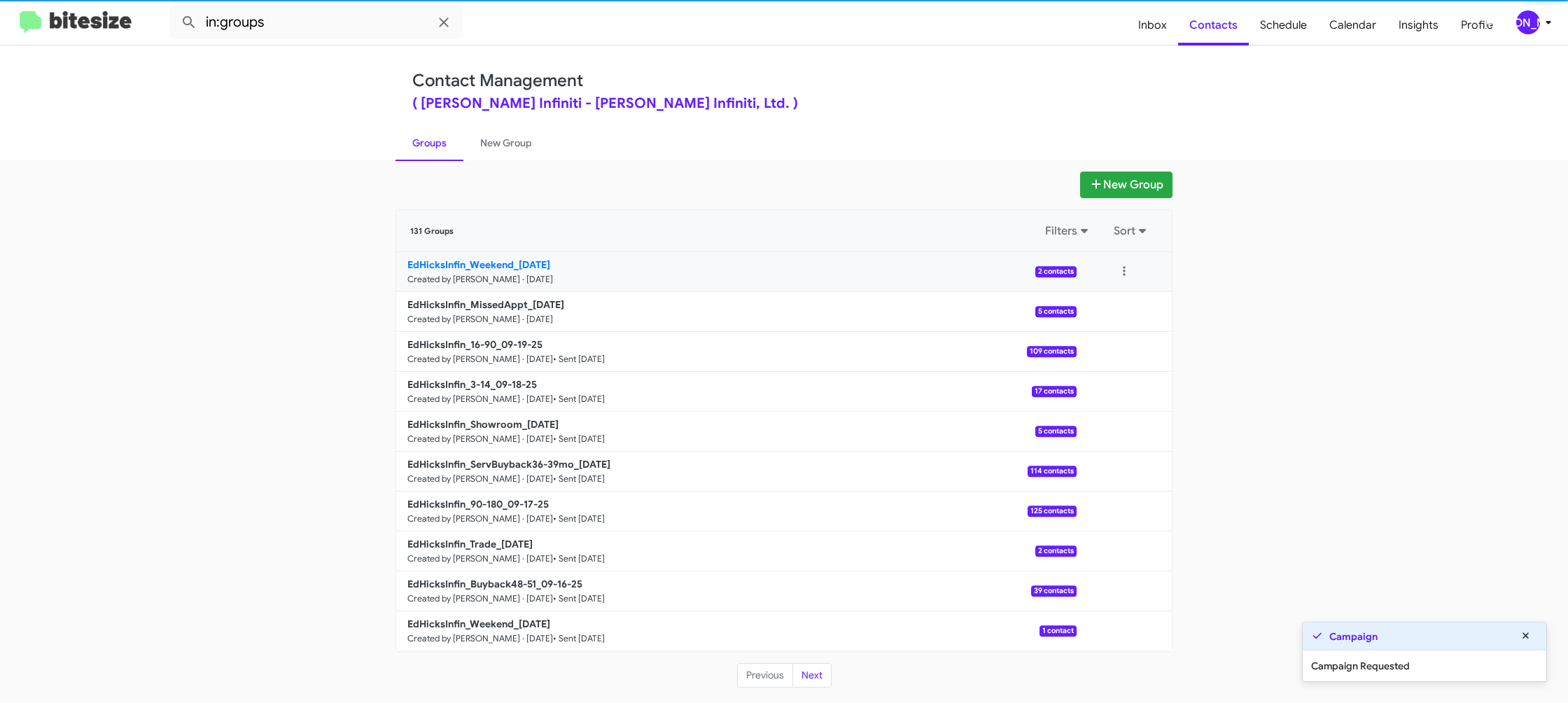
click at [532, 276] on small "Created by Jason Apdua · Sep 22, 2025" at bounding box center [480, 279] width 146 height 12
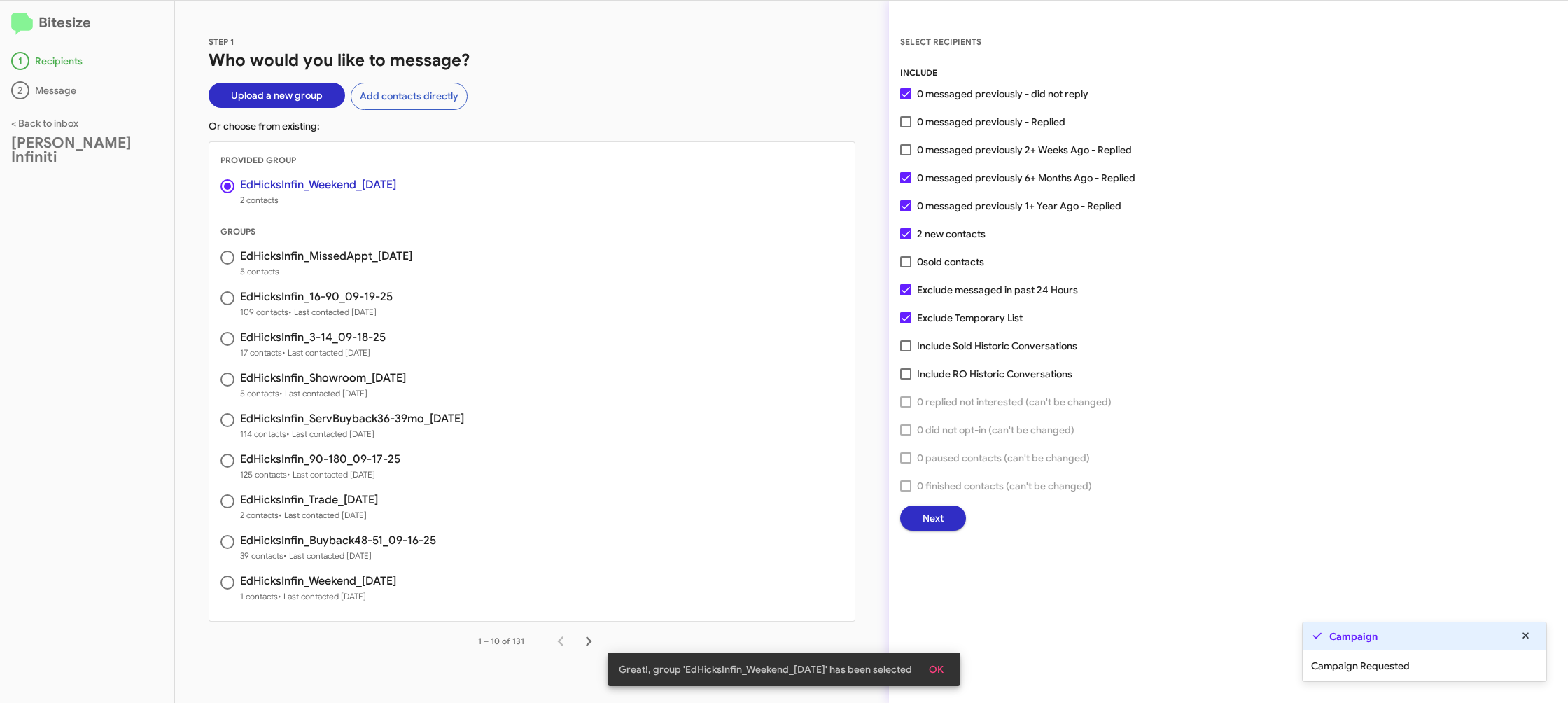
click at [945, 513] on button "Next" at bounding box center [933, 518] width 66 height 26
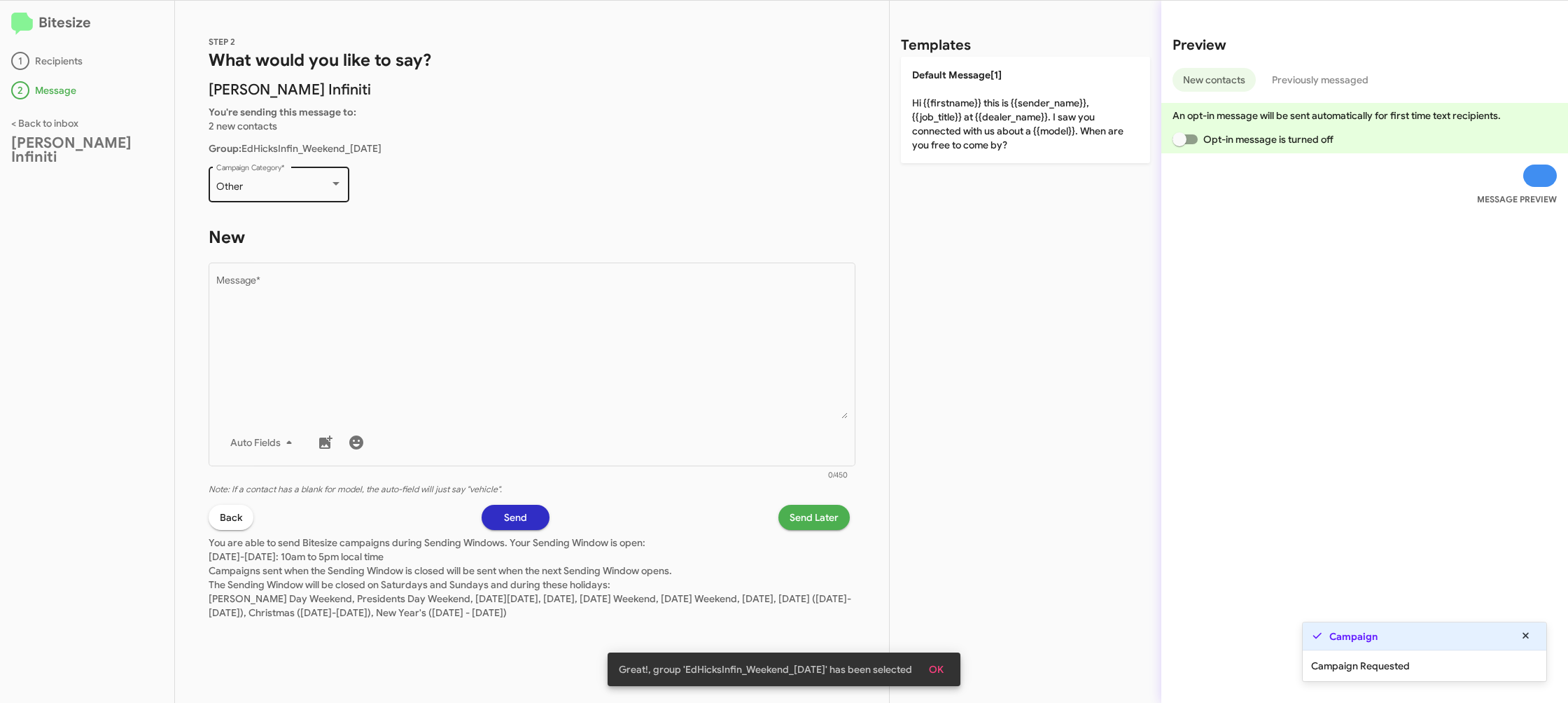
click at [291, 199] on div "Other Campaign Category *" at bounding box center [278, 183] width 126 height 39
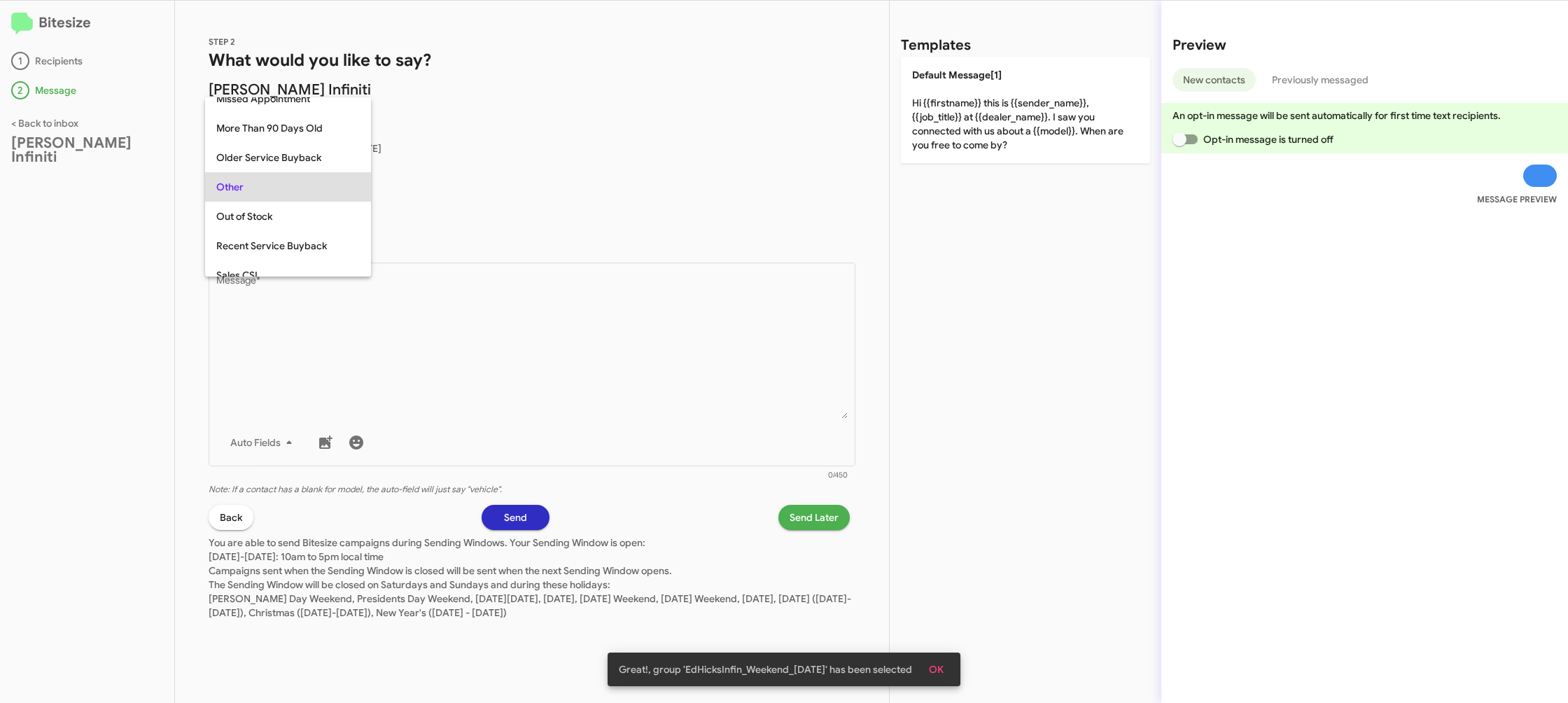
scroll to position [585, 0]
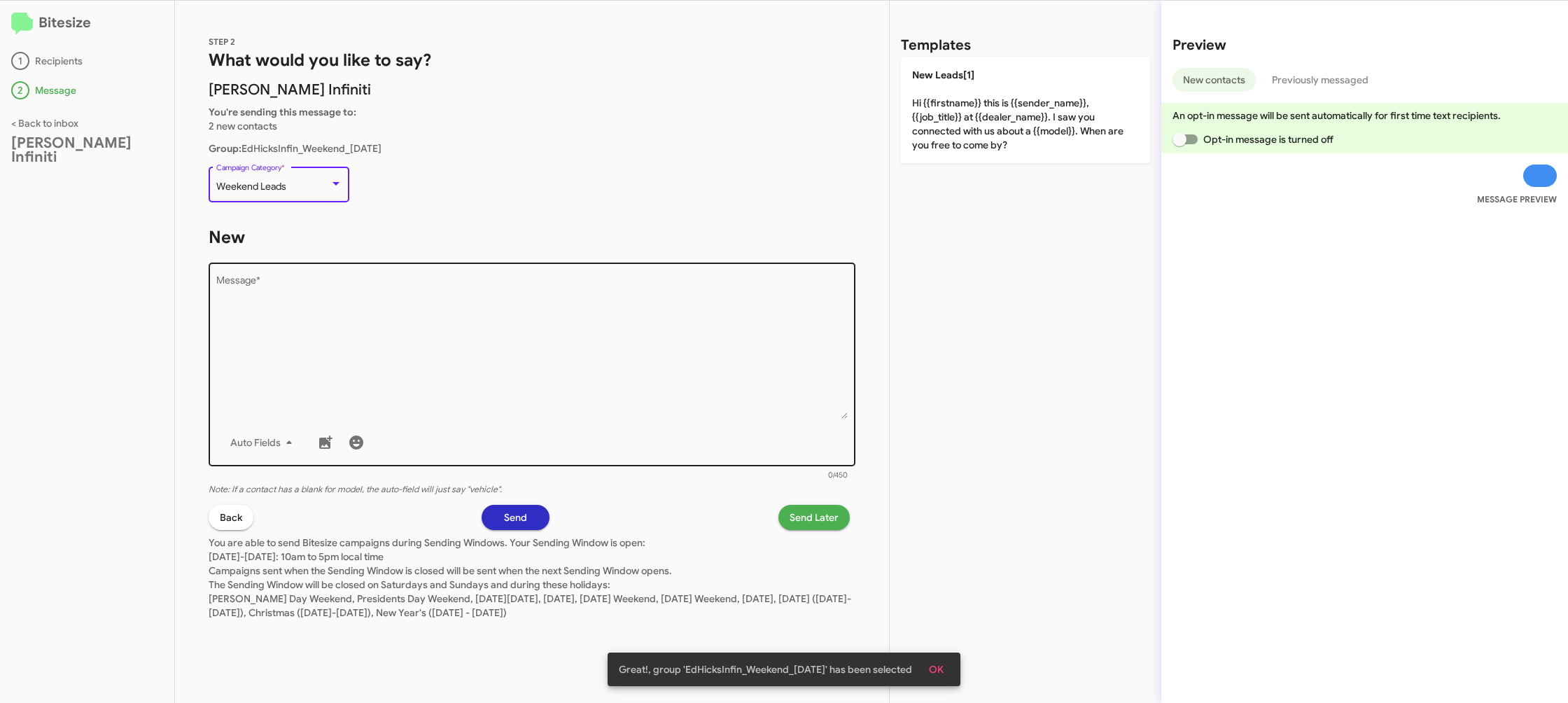
click at [499, 368] on textarea "Message *" at bounding box center [531, 347] width 632 height 143
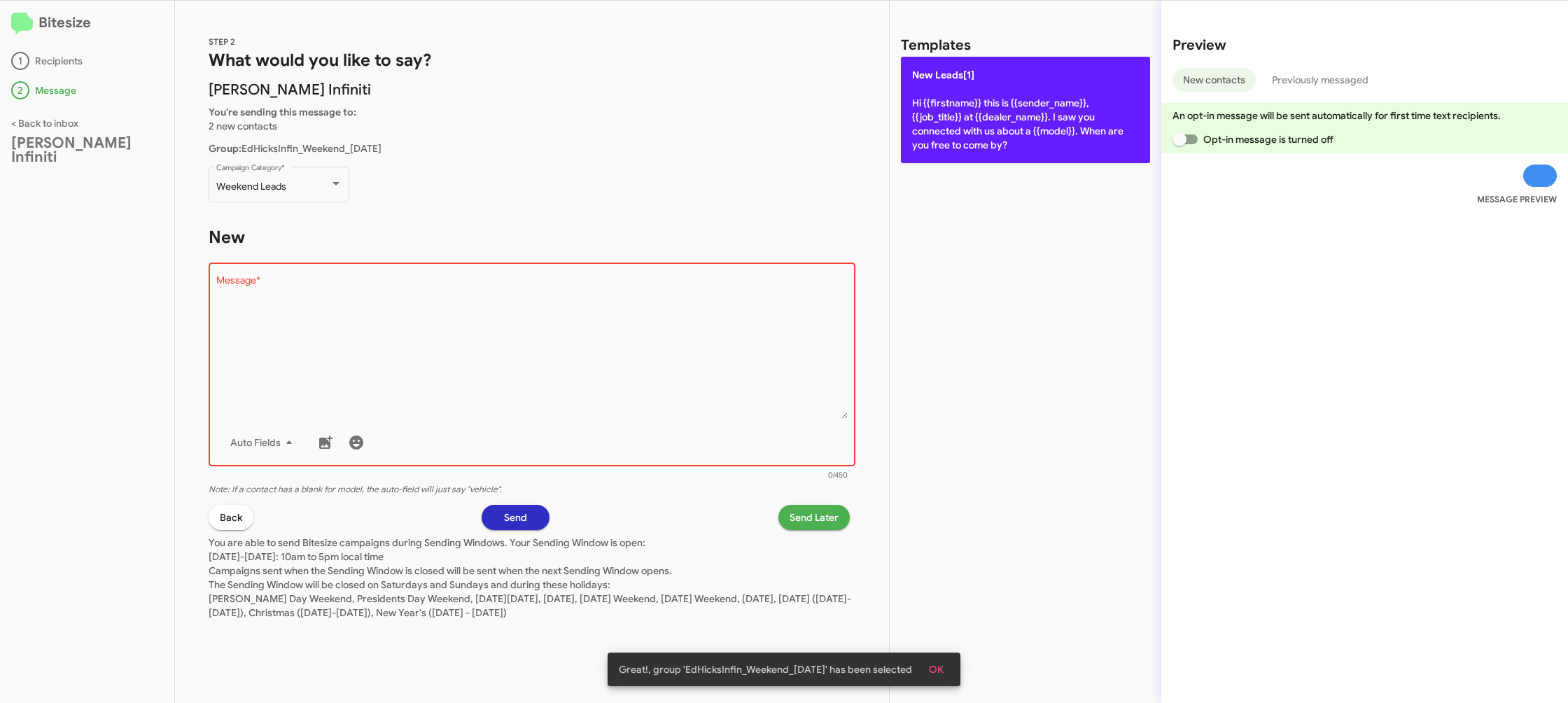
click at [928, 122] on p "New Leads[1] Hi {{firstname}} this is {{sender_name}}, {{job_title}} at {{deale…" at bounding box center [1025, 110] width 249 height 106
type textarea "Hi {{firstname}} this is {{sender_name}}, {{job_title}} at {{dealer_name}}. I s…"
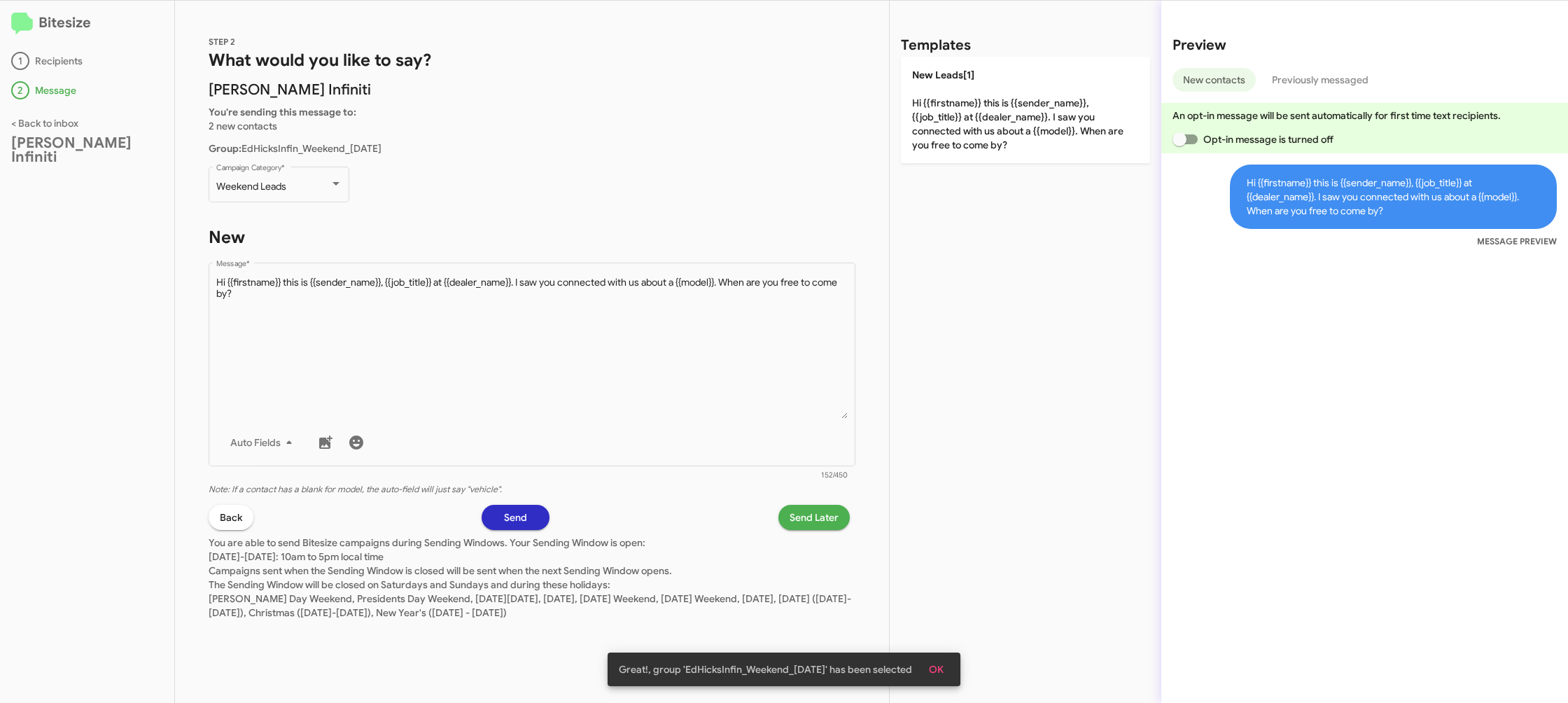
click at [821, 523] on span "Send Later" at bounding box center [813, 517] width 49 height 26
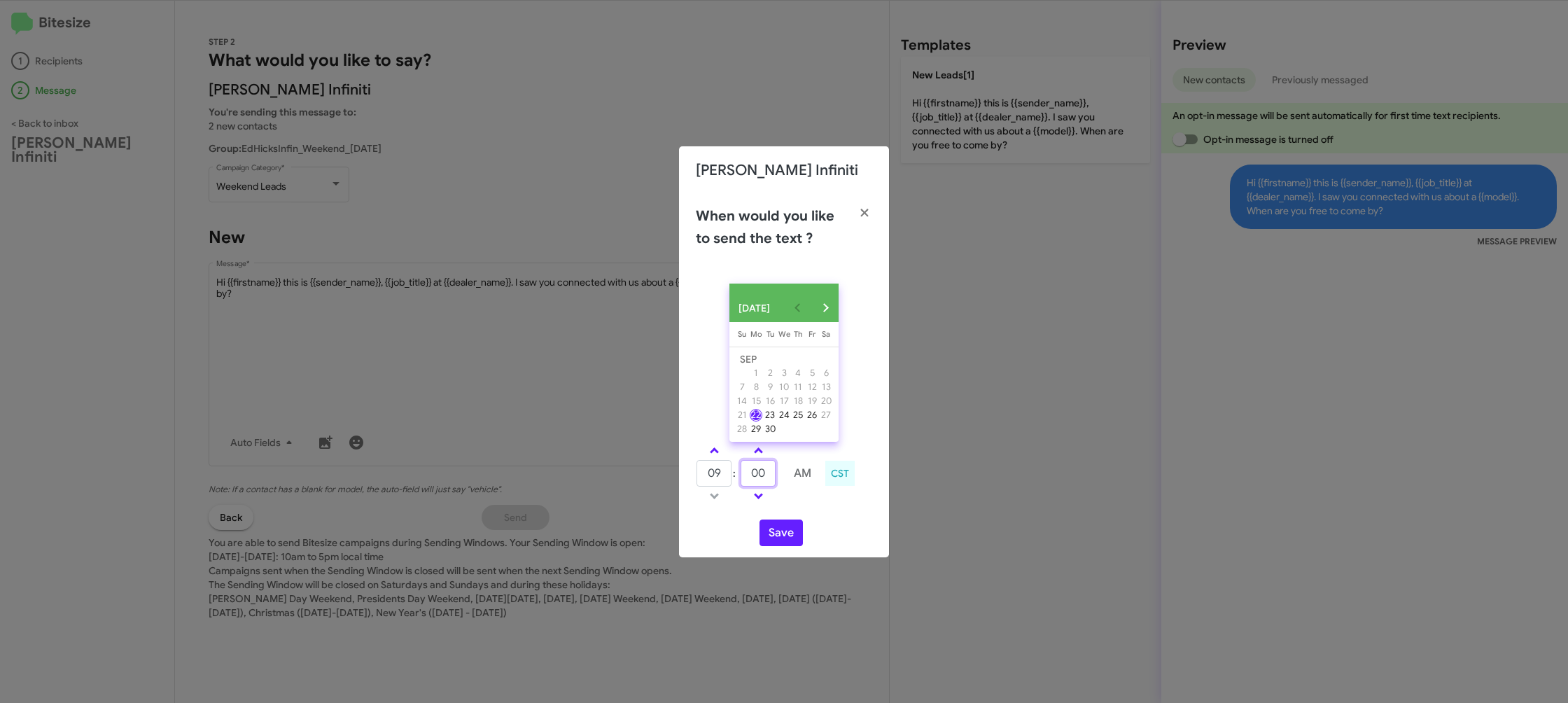
click at [770, 476] on input "00" at bounding box center [758, 473] width 35 height 26
type input "49"
click at [805, 513] on div "SEP 2025 Sunday Su Monday Mo Tuesday Tu Wednesday We Thursday Th Friday Fr Satu…" at bounding box center [784, 415] width 210 height 285
click at [784, 533] on button "Save" at bounding box center [781, 532] width 44 height 26
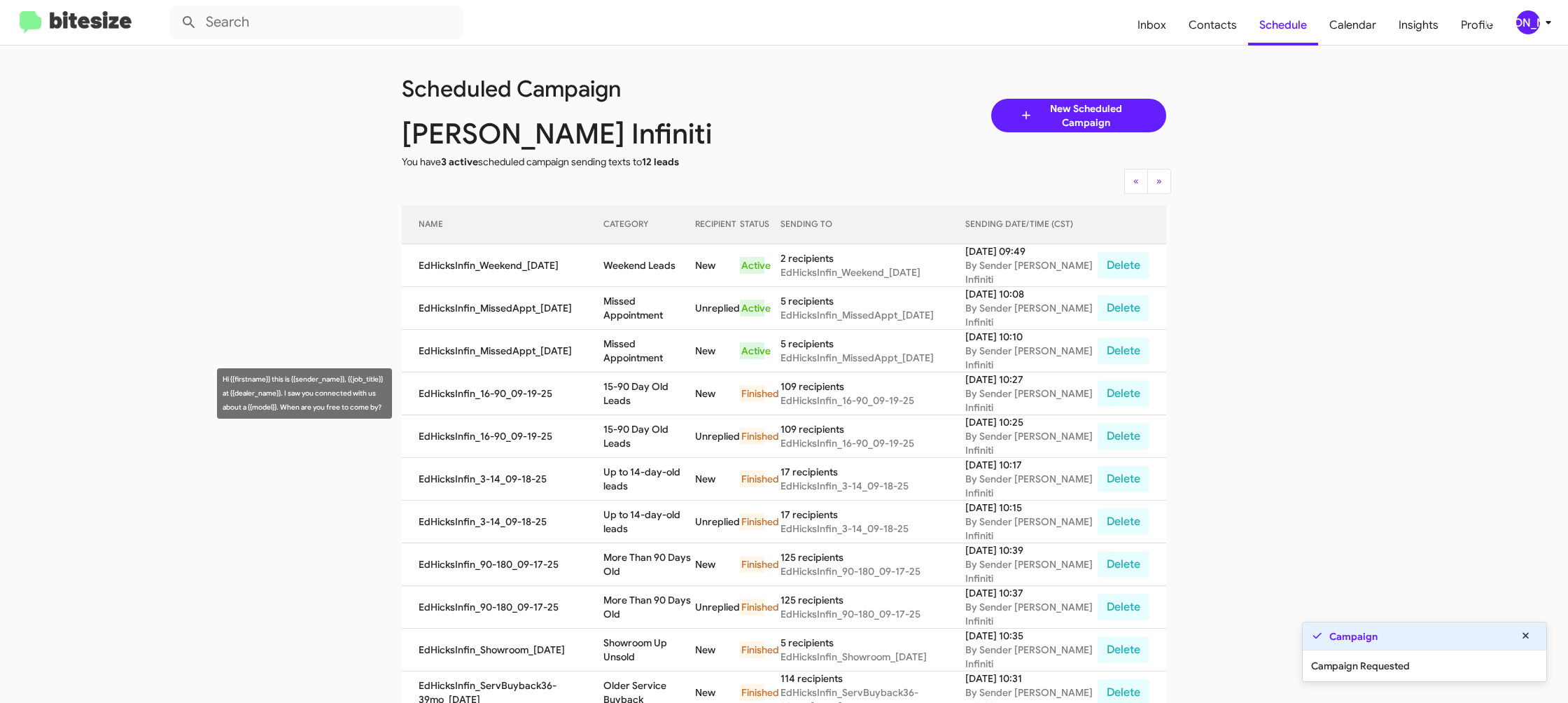
click at [668, 386] on td "15-90 Day Old Leads" at bounding box center [648, 394] width 91 height 43
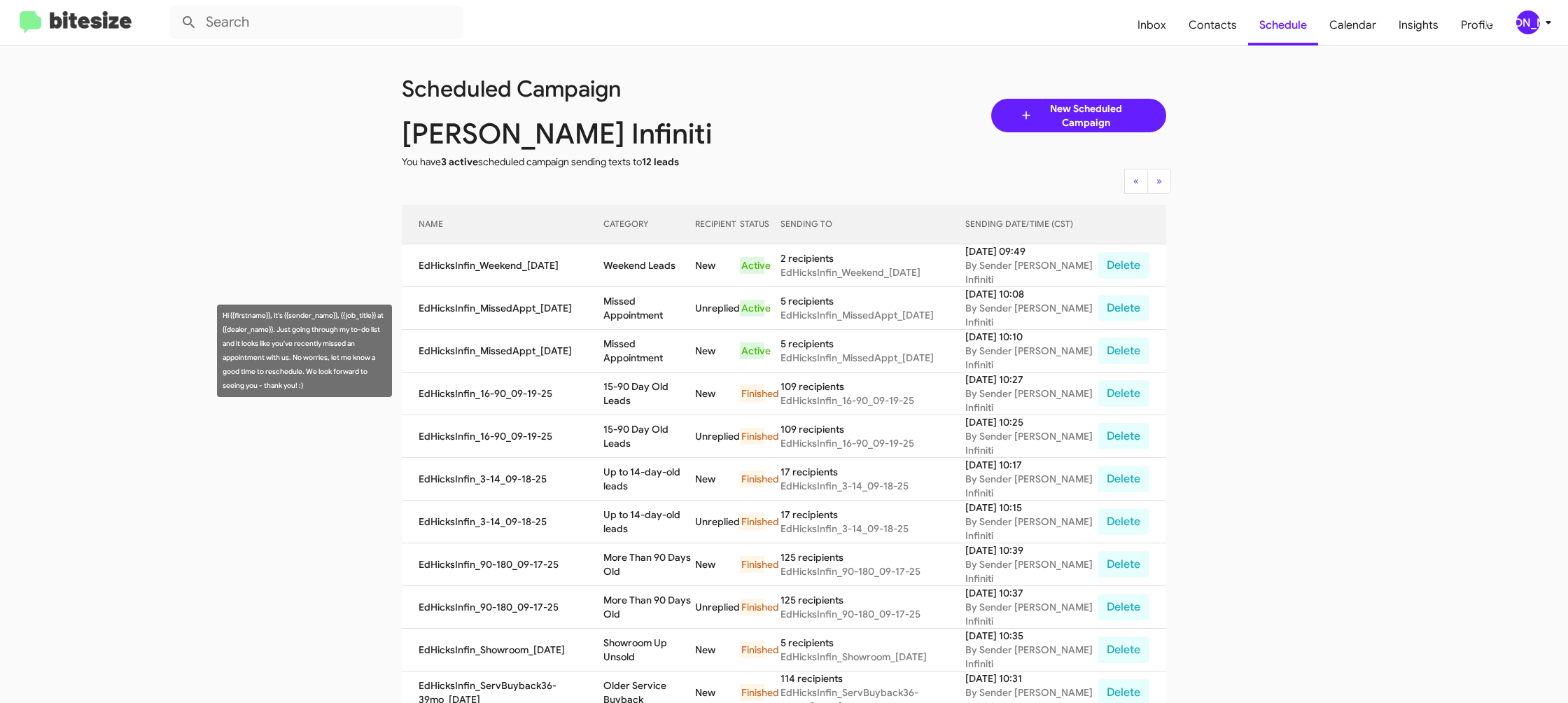
click at [668, 352] on td "Missed Appointment" at bounding box center [648, 351] width 91 height 43
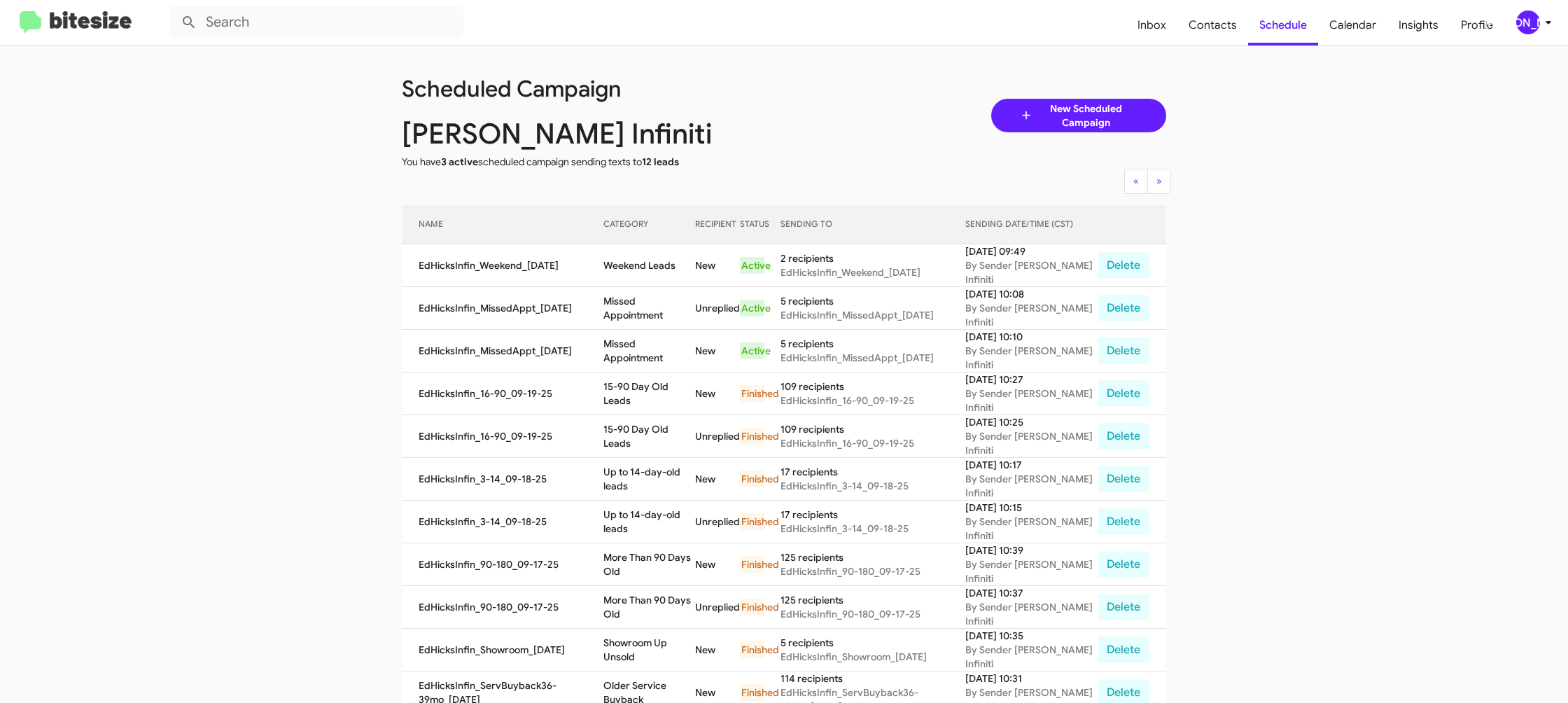
click at [668, 352] on td "Missed Appointment" at bounding box center [648, 351] width 91 height 43
drag, startPoint x: 668, startPoint y: 352, endPoint x: 662, endPoint y: 350, distance: 6.3
click at [667, 351] on td "Missed Appointment" at bounding box center [648, 351] width 91 height 43
copy td "Missed Appointment"
click at [652, 263] on td "Weekend Leads" at bounding box center [648, 265] width 91 height 43
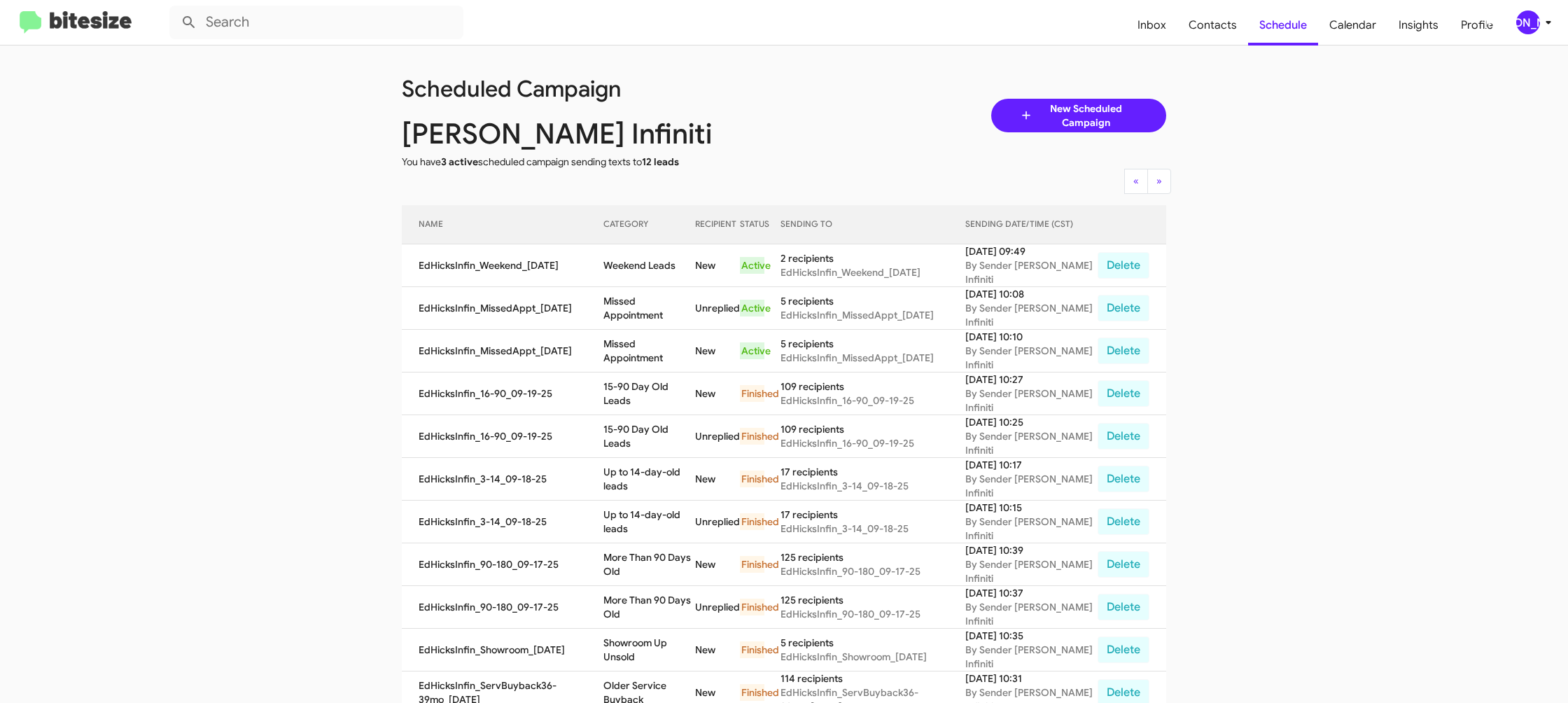
click at [652, 263] on td "Weekend Leads" at bounding box center [648, 265] width 91 height 43
drag, startPoint x: 652, startPoint y: 263, endPoint x: 553, endPoint y: 106, distance: 185.6
click at [651, 261] on td "Weekend Leads" at bounding box center [648, 265] width 91 height 43
copy td "Weekend Leads"
click at [1540, 21] on icon at bounding box center [1548, 22] width 16 height 16
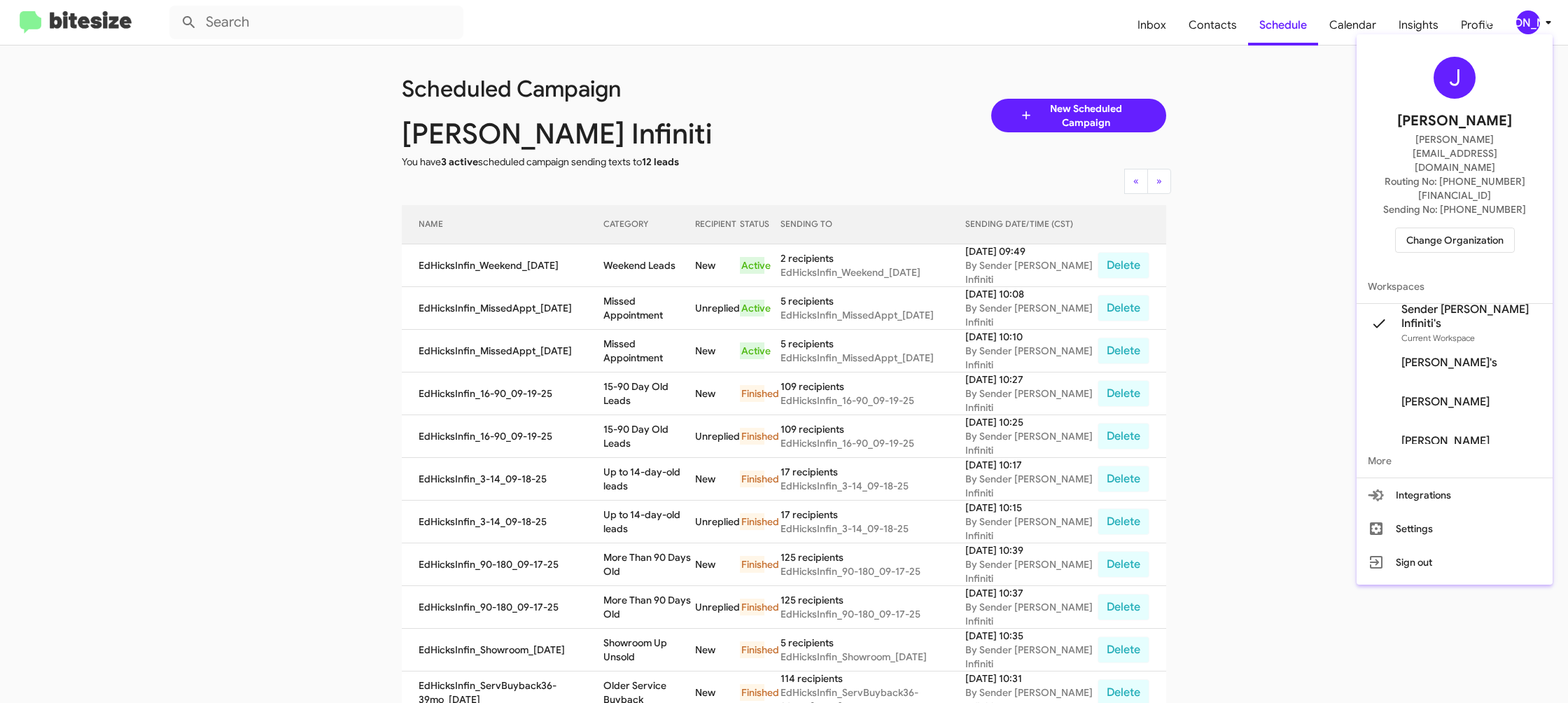
click at [1472, 228] on span "Change Organization" at bounding box center [1455, 240] width 97 height 24
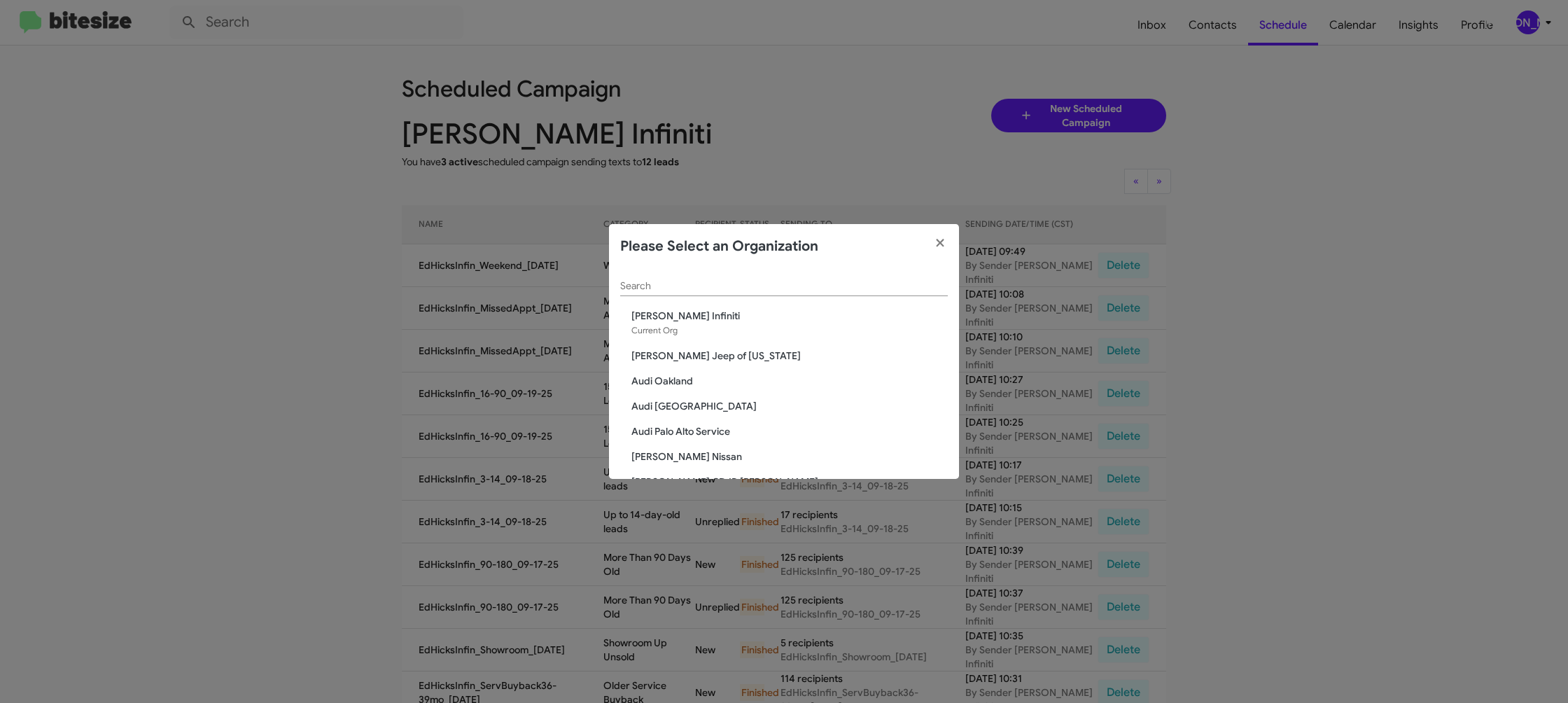
click at [616, 291] on div "Search Ed Hicks Infiniti Current Org Adams Jeep of Maryland Audi Oakland Audi P…" at bounding box center [784, 373] width 350 height 210
click at [642, 288] on input "Search" at bounding box center [784, 287] width 328 height 12
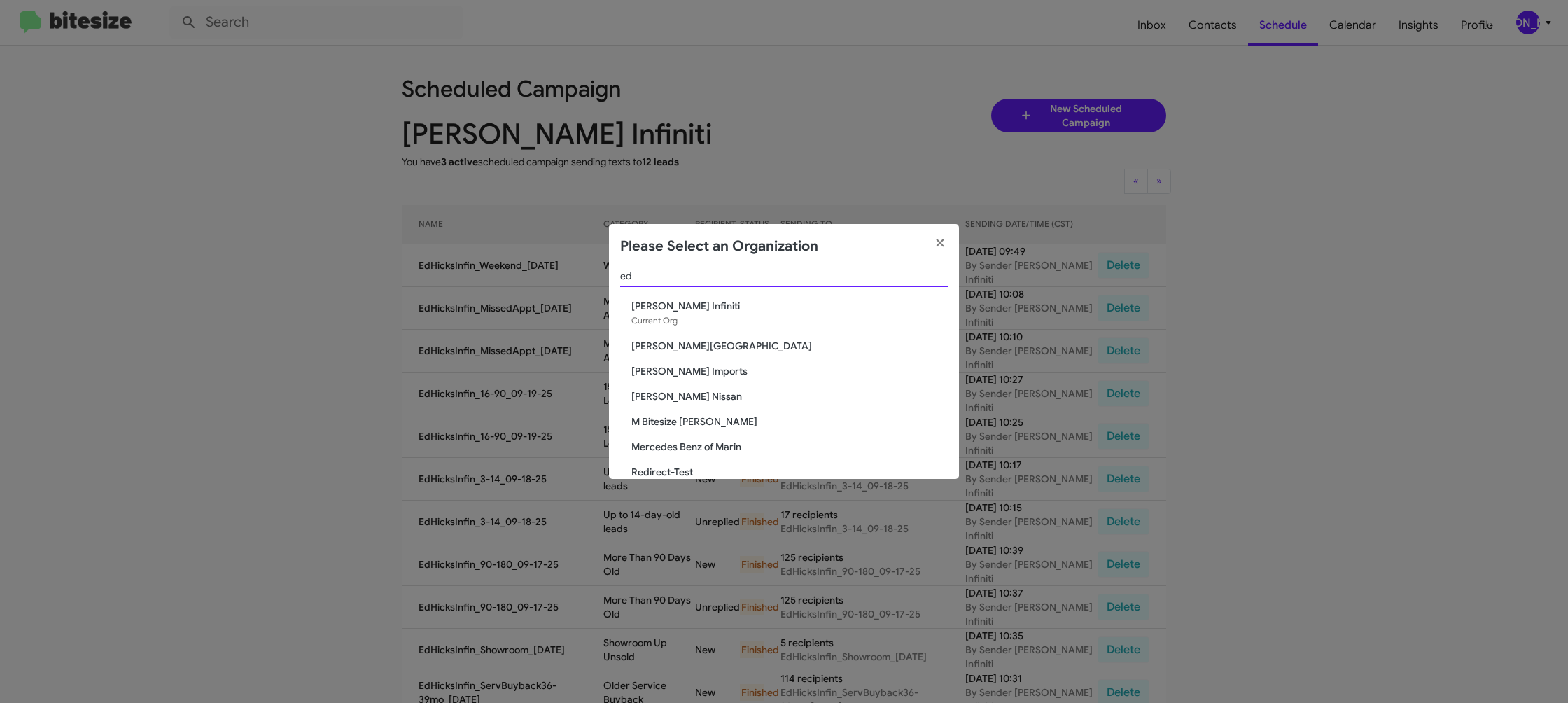
scroll to position [14, 0]
type input "ed"
click at [695, 391] on span "[PERSON_NAME] Nissan" at bounding box center [789, 391] width 316 height 14
drag, startPoint x: 695, startPoint y: 391, endPoint x: 796, endPoint y: 438, distance: 111.4
click at [693, 390] on span "[PERSON_NAME] Nissan" at bounding box center [789, 391] width 316 height 14
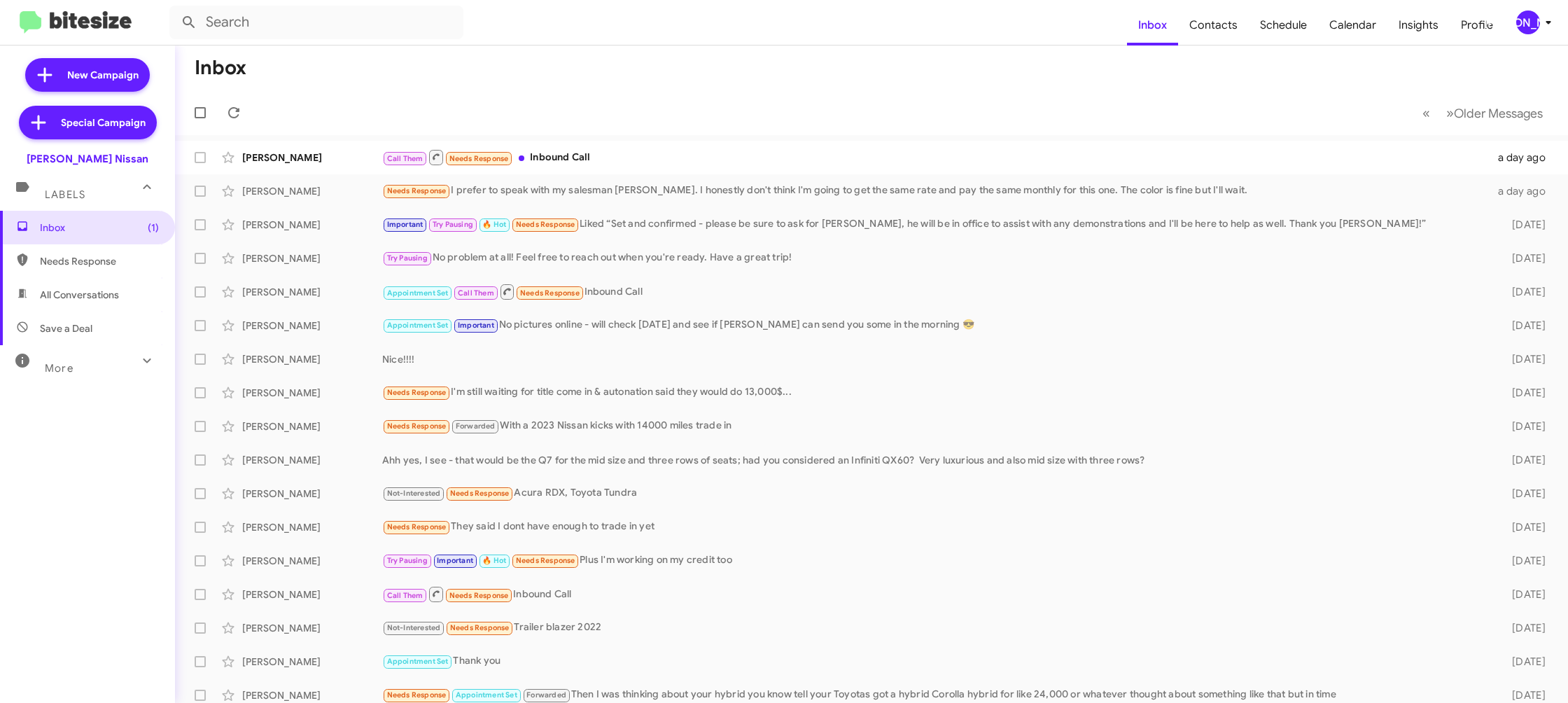
click at [1524, 22] on div "[PERSON_NAME]" at bounding box center [1528, 22] width 24 height 24
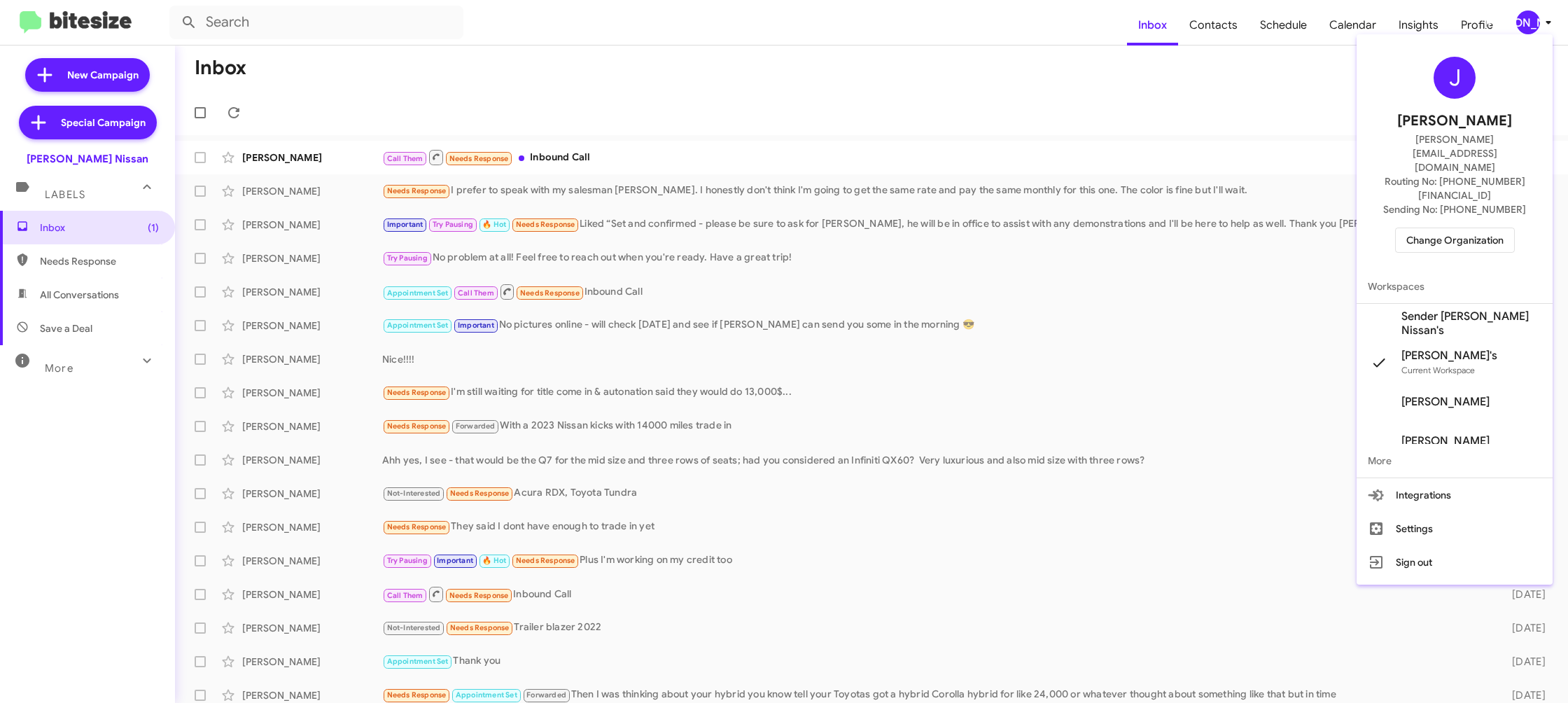
click at [1463, 309] on span "Sender [PERSON_NAME] Nissan's" at bounding box center [1472, 323] width 140 height 28
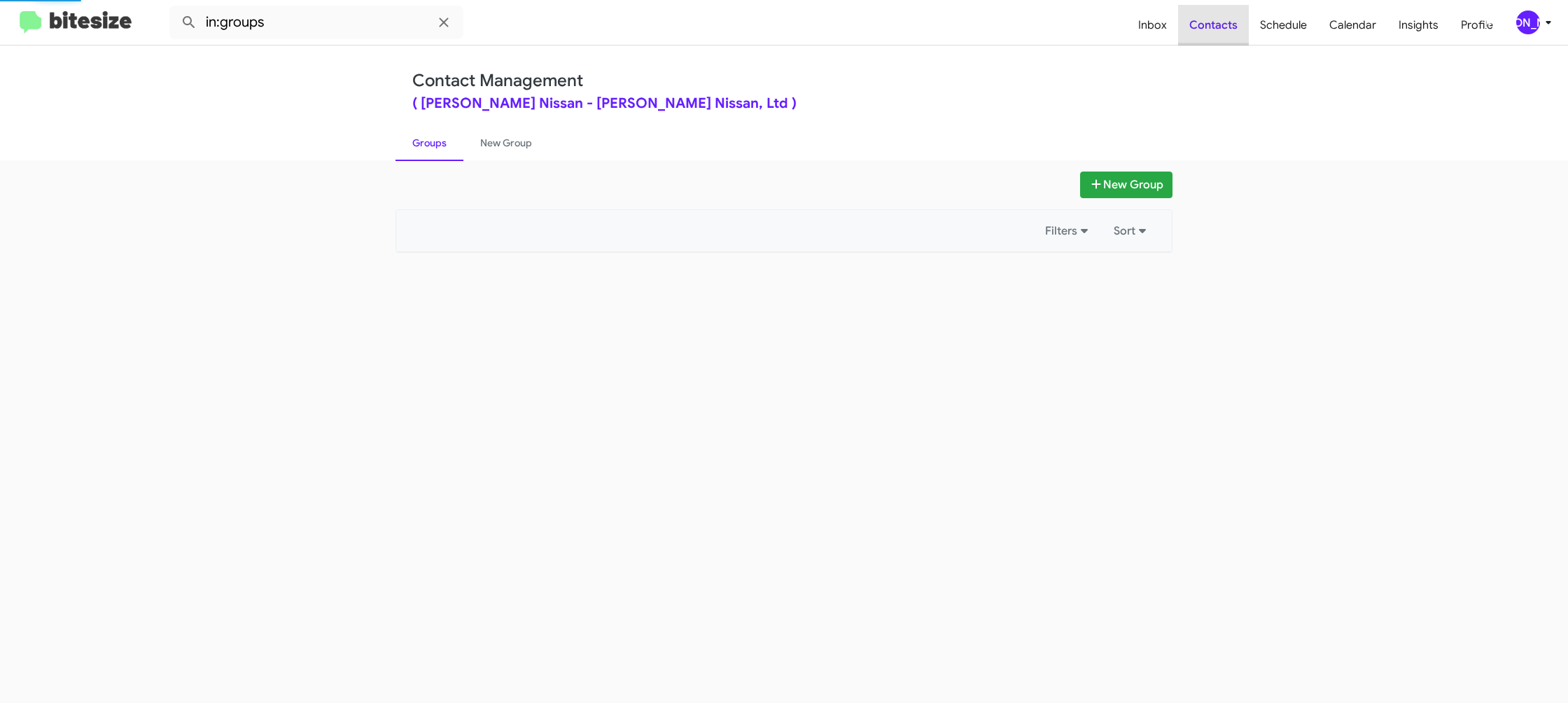
click at [1223, 36] on span "Contacts" at bounding box center [1214, 25] width 71 height 40
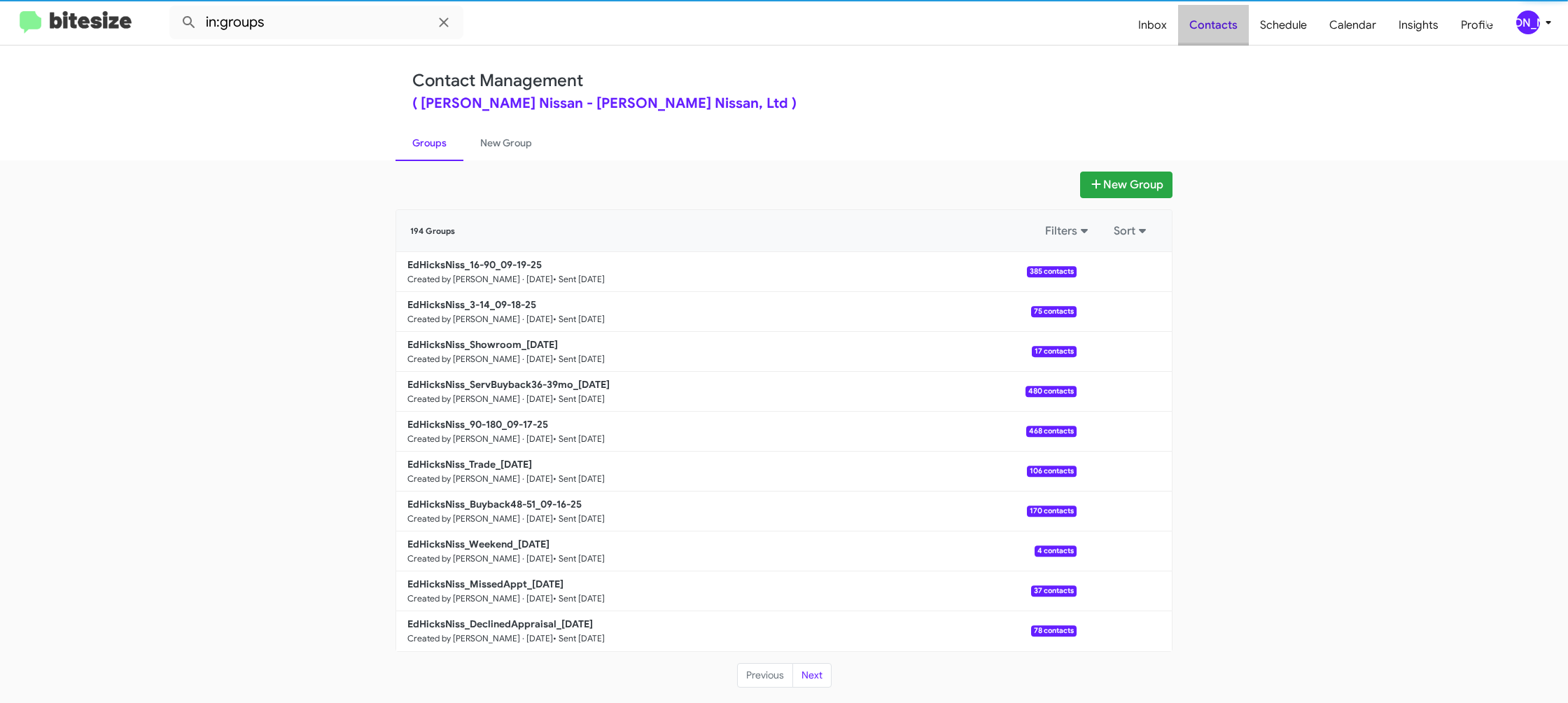
click at [1223, 36] on span "Contacts" at bounding box center [1214, 25] width 71 height 40
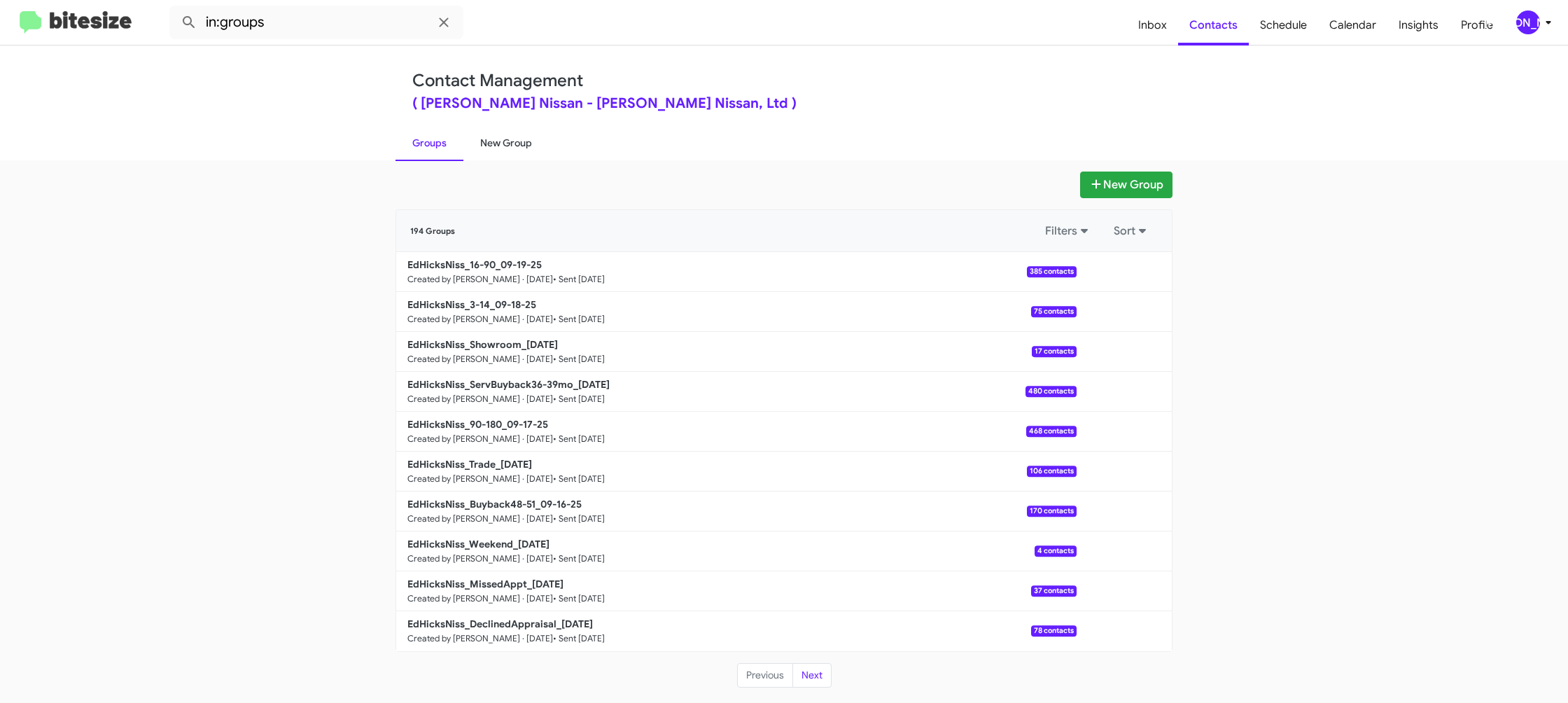
click at [523, 142] on link "New Group" at bounding box center [506, 143] width 86 height 36
drag, startPoint x: 523, startPoint y: 142, endPoint x: 495, endPoint y: 45, distance: 101.0
click at [520, 129] on link "New Group" at bounding box center [506, 143] width 86 height 36
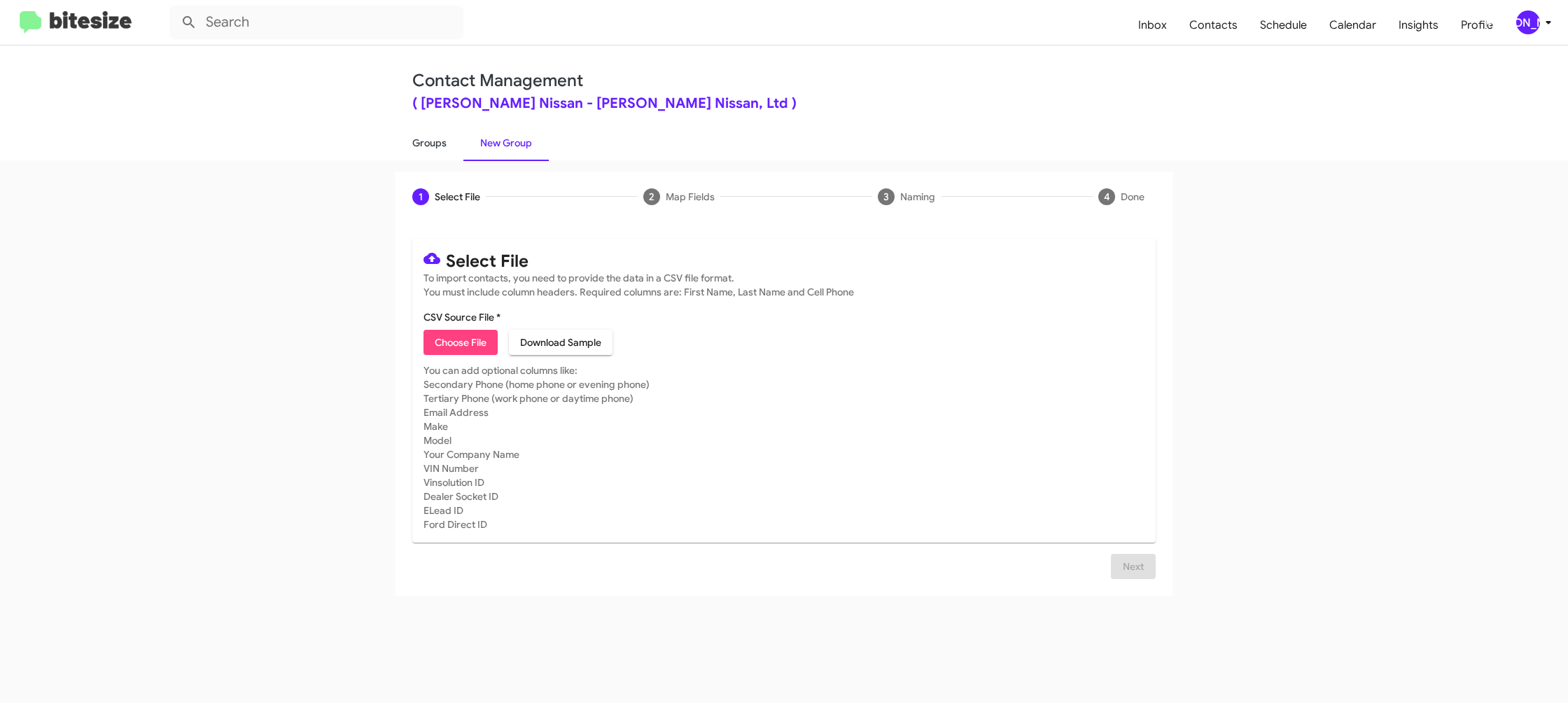
click at [427, 139] on link "Groups" at bounding box center [429, 143] width 68 height 36
type input "in:groups"
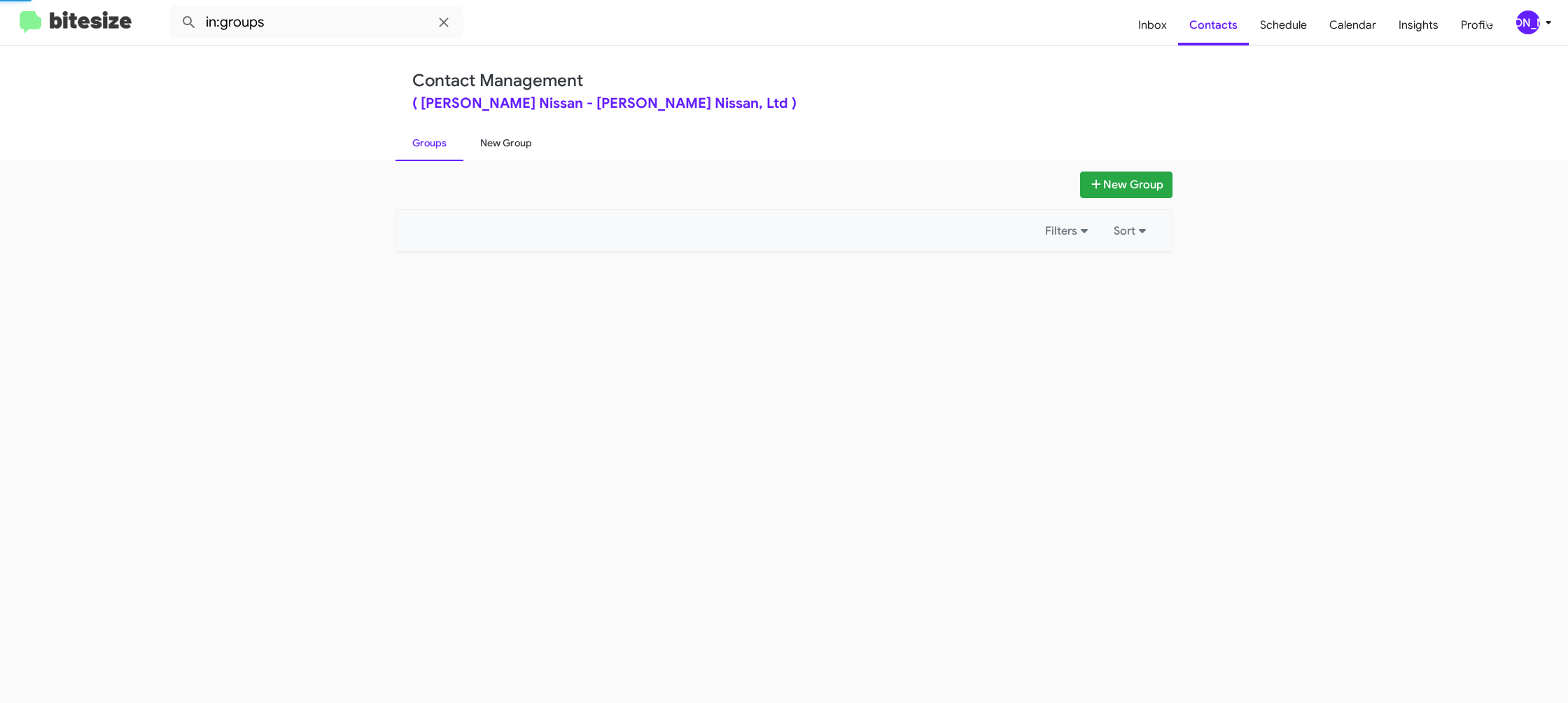
drag, startPoint x: 427, startPoint y: 139, endPoint x: 530, endPoint y: 140, distance: 103.0
click at [428, 139] on link "Groups" at bounding box center [429, 143] width 68 height 36
click at [530, 140] on link "New Group" at bounding box center [506, 143] width 86 height 36
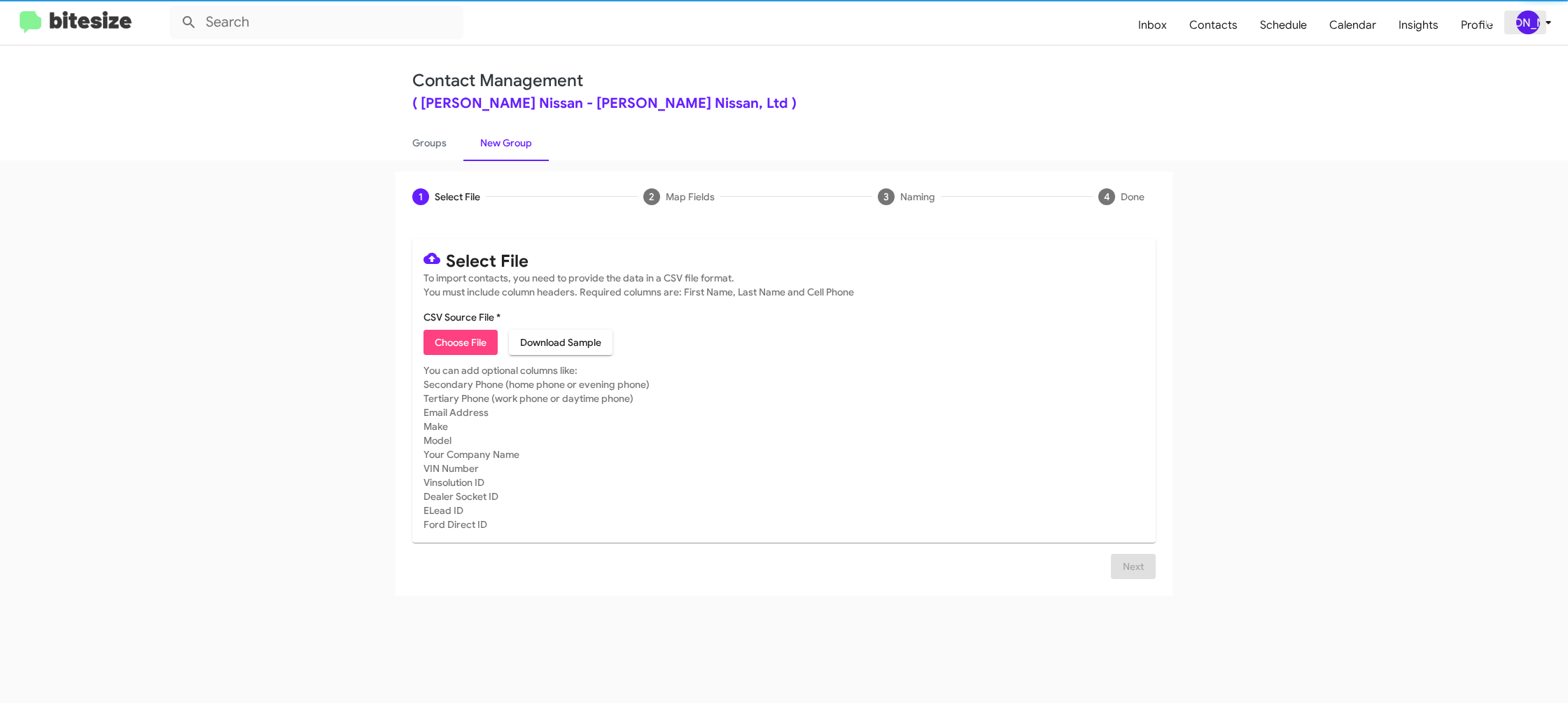
click at [1532, 18] on div "[PERSON_NAME]" at bounding box center [1528, 22] width 24 height 24
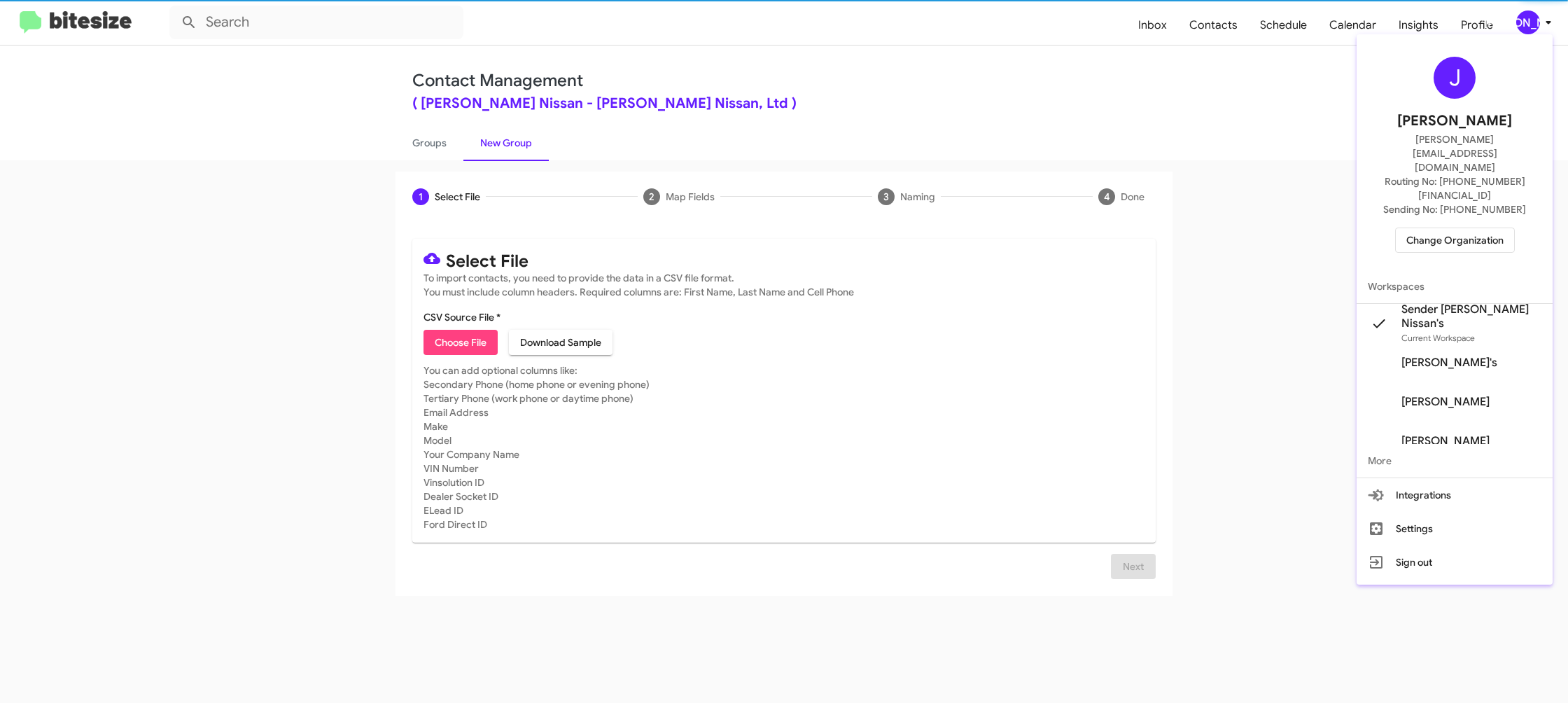
click at [1532, 18] on div at bounding box center [784, 351] width 1568 height 703
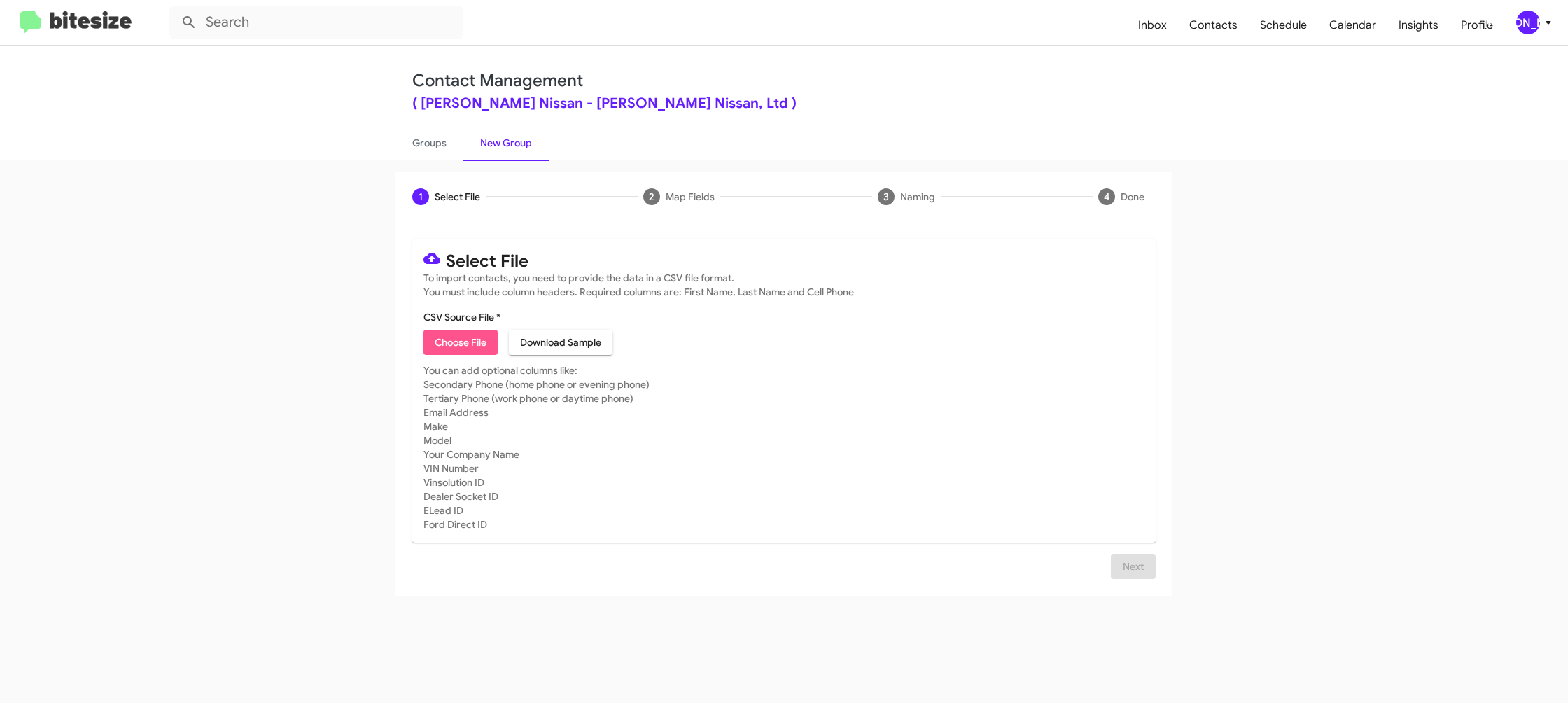
click at [444, 343] on span "Choose File" at bounding box center [461, 342] width 52 height 26
type input "EdHicksNiss_DeclinedAppraisal_09-22-25"
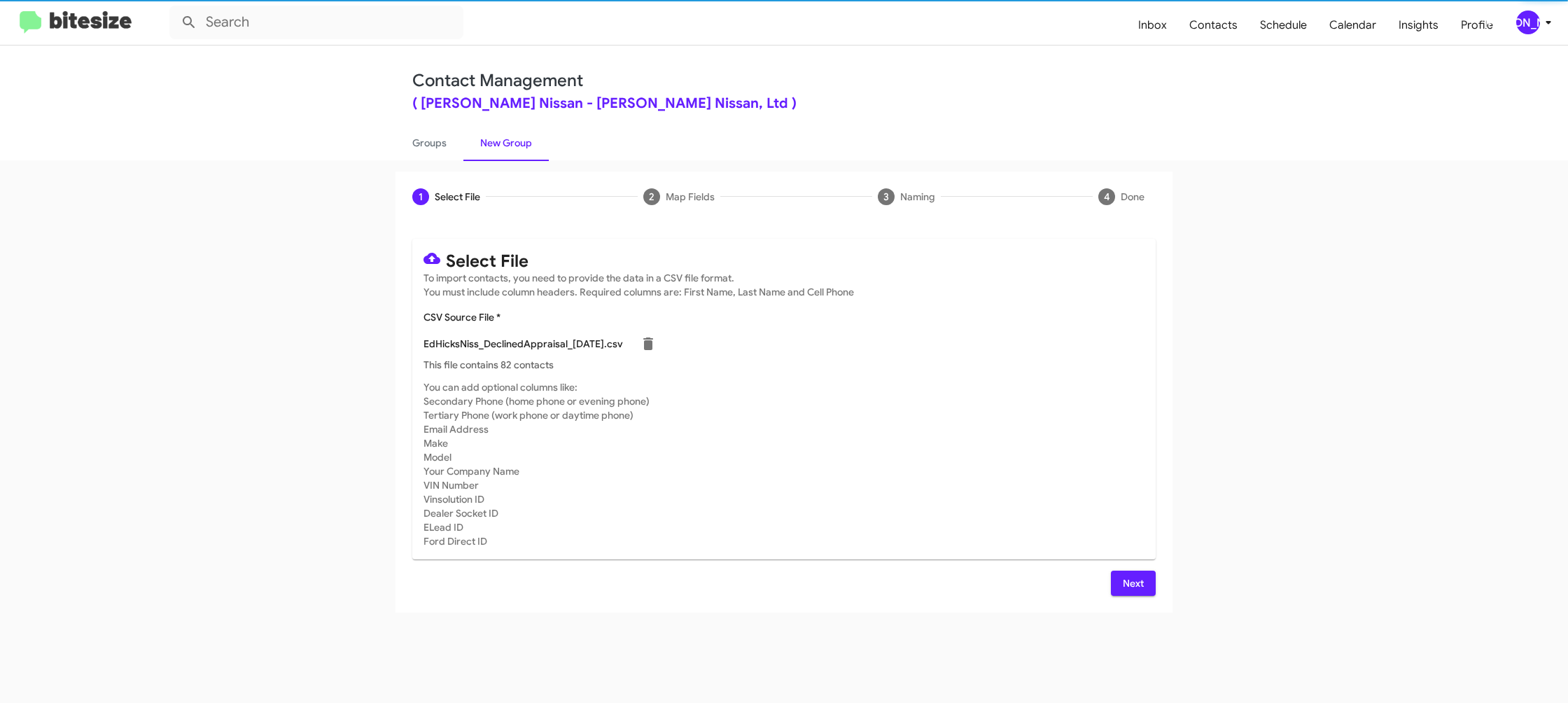
click at [700, 300] on mat-card "Select File To import contacts, you need to provide the data in a CSV file form…" at bounding box center [784, 399] width 743 height 321
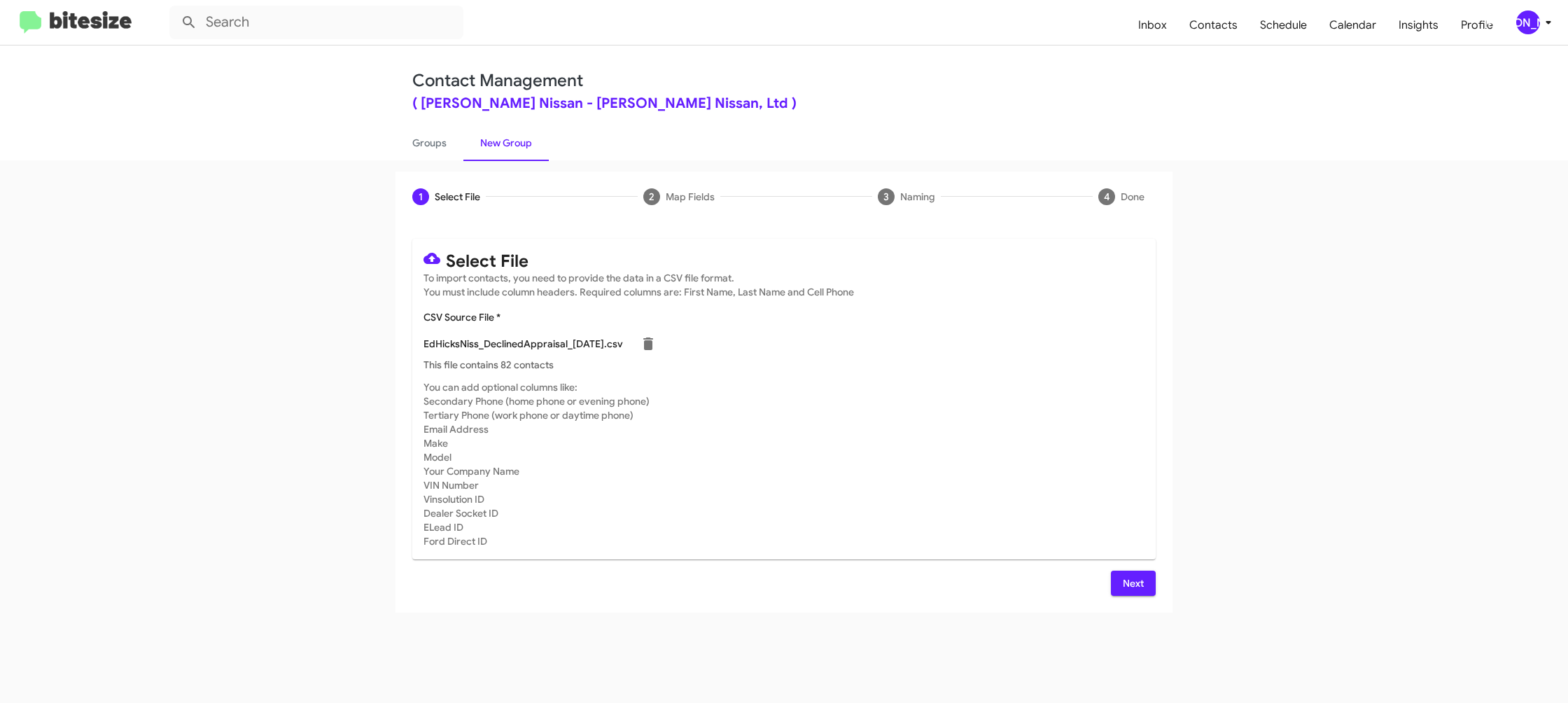
click at [1126, 588] on span "Next" at bounding box center [1133, 583] width 22 height 26
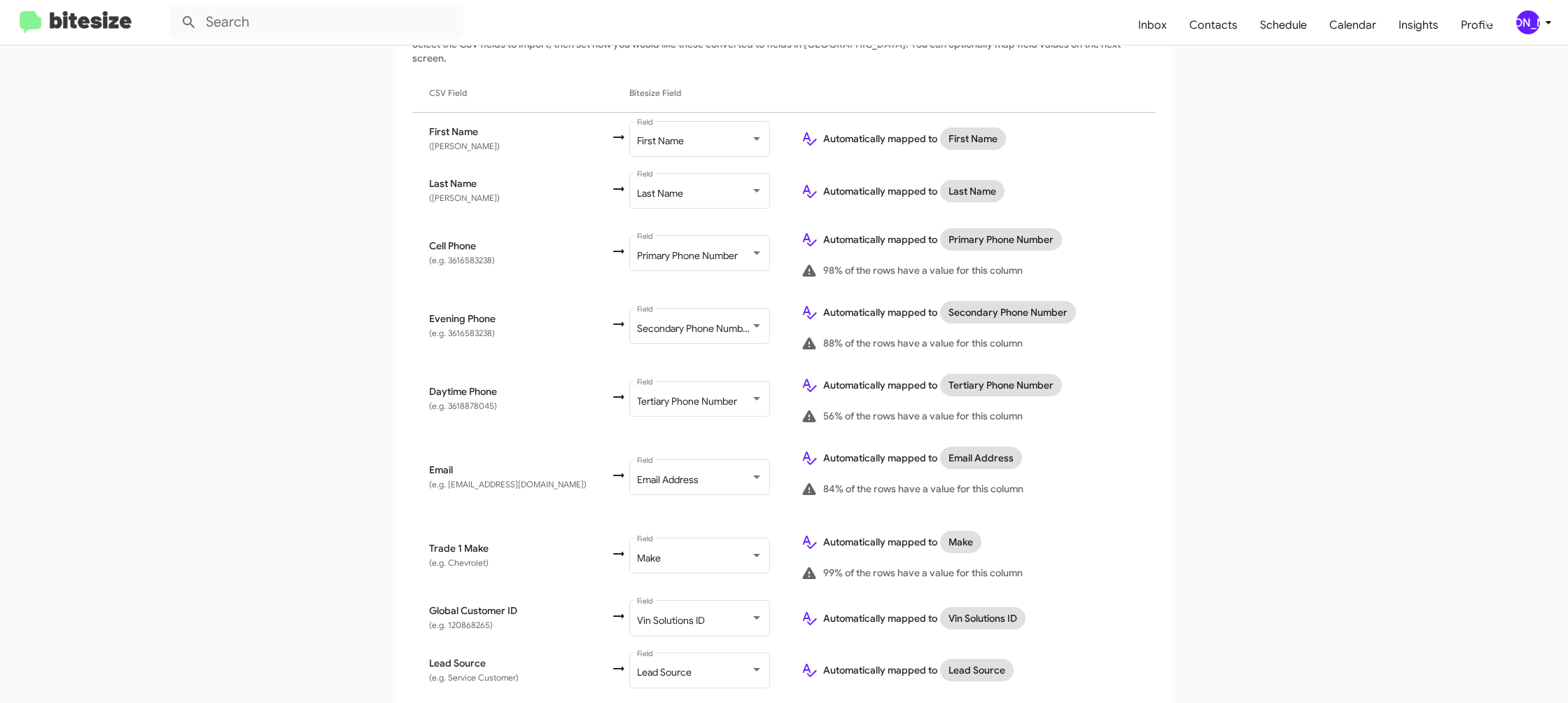
scroll to position [499, 0]
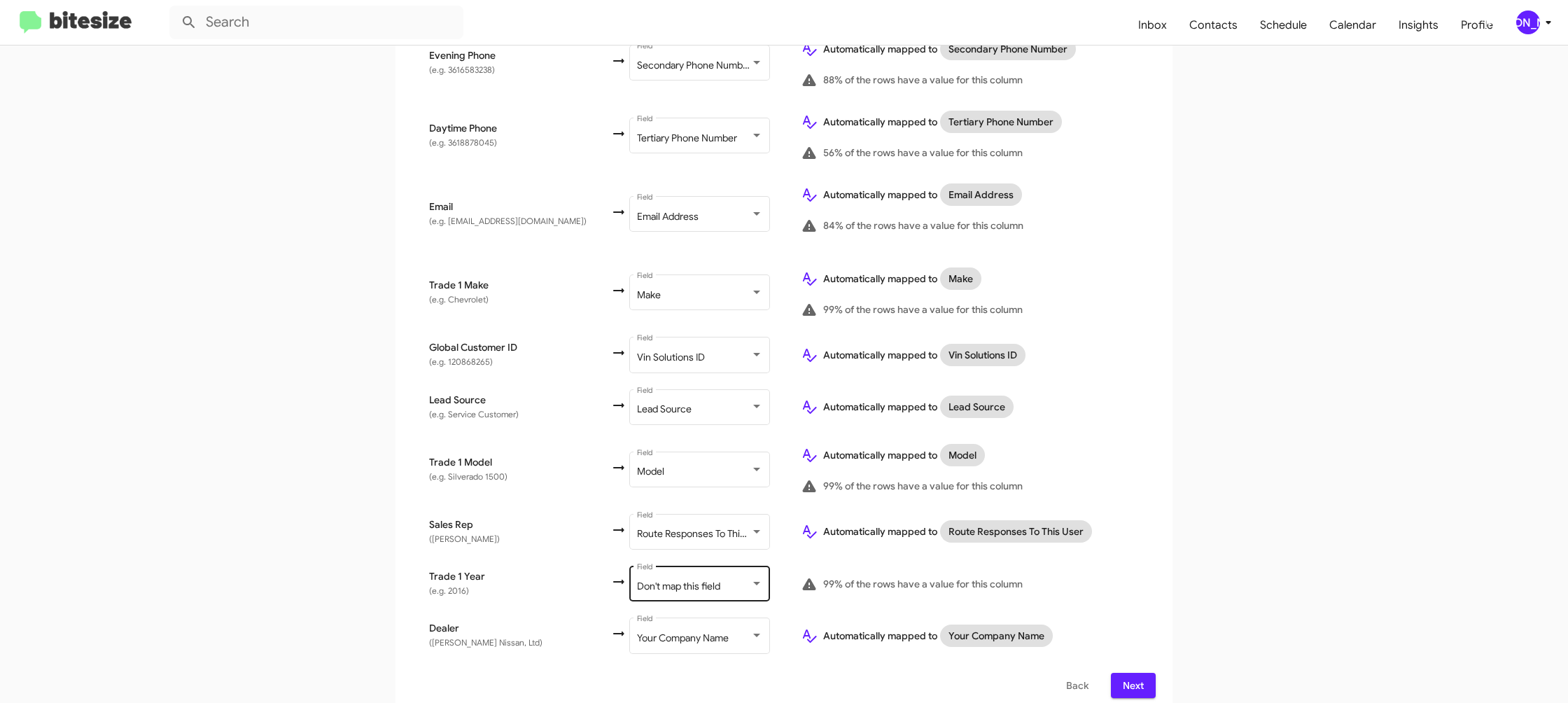
click at [637, 579] on span "Don't map this field" at bounding box center [678, 585] width 83 height 12
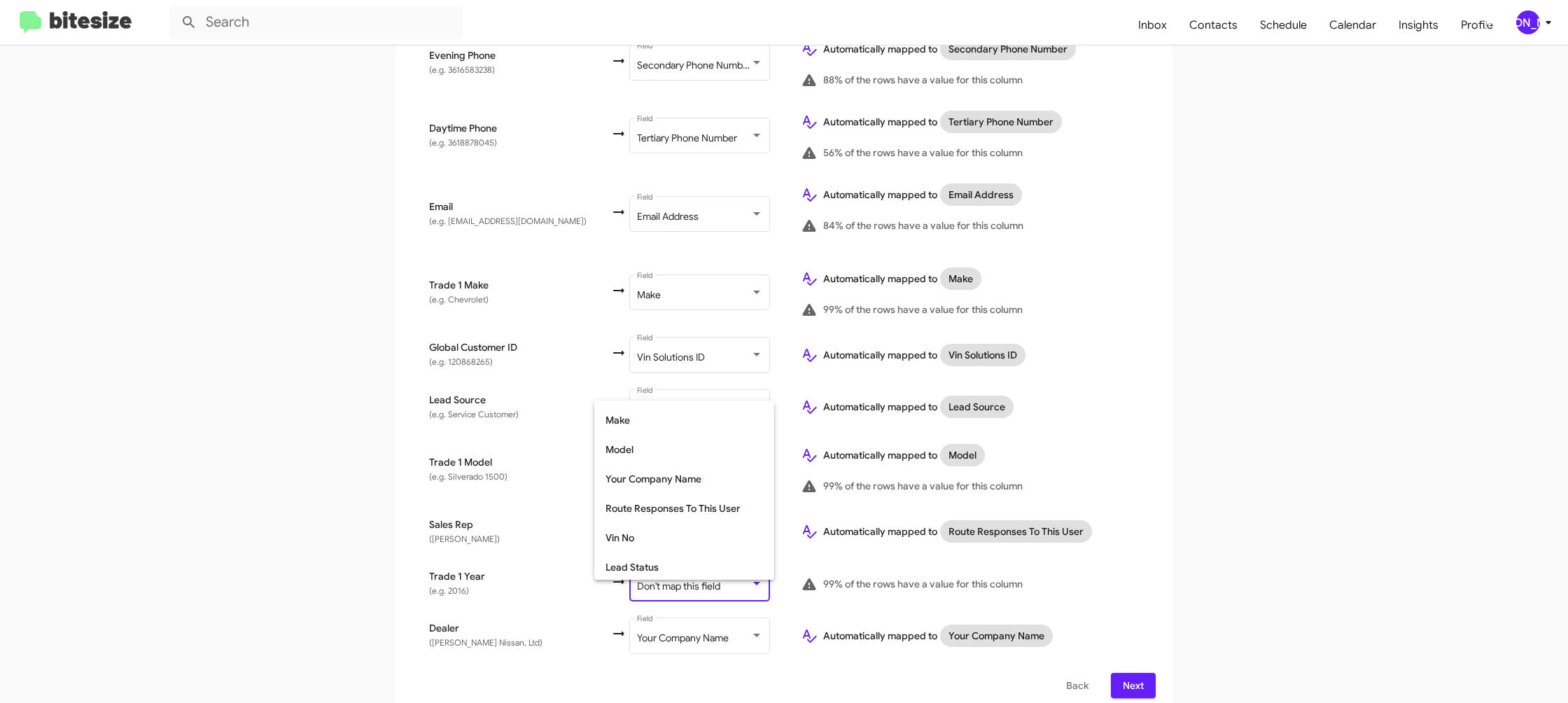
scroll to position [527, 0]
click at [658, 537] on span "Year" at bounding box center [684, 536] width 157 height 30
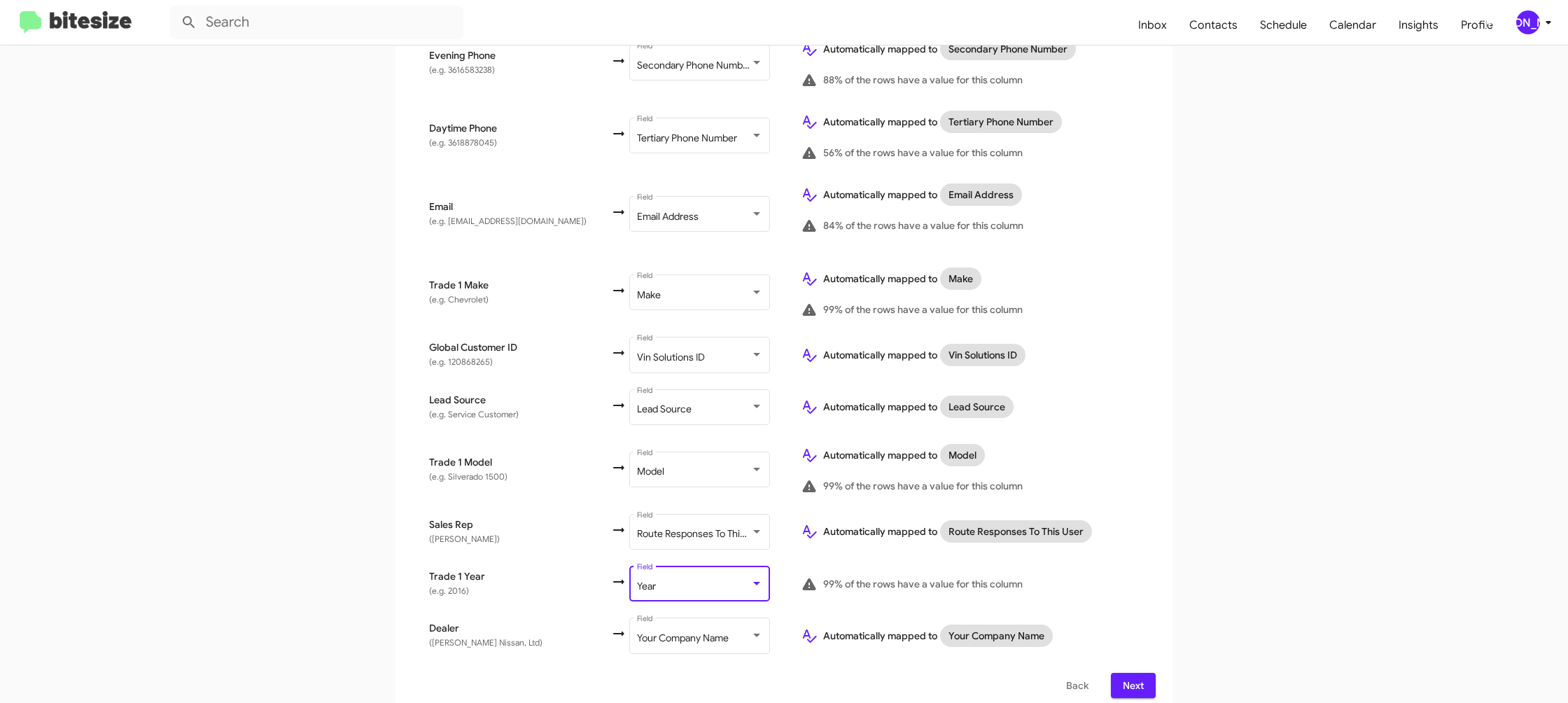
click at [1227, 547] on app-new-group "Select File 2 Map Fields 3 Naming 4 Done Select File To import contacts, you ne…" at bounding box center [784, 194] width 1568 height 1042
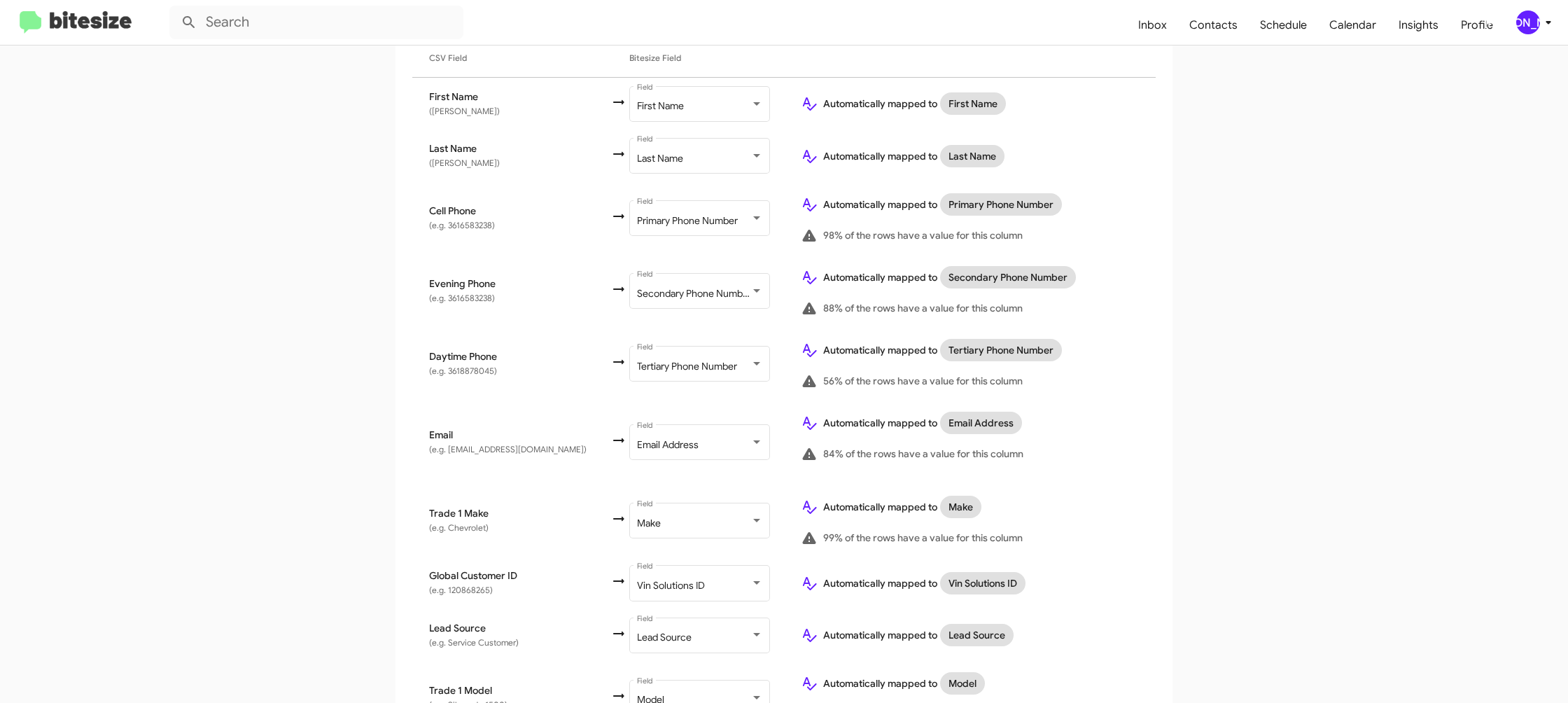
scroll to position [499, 0]
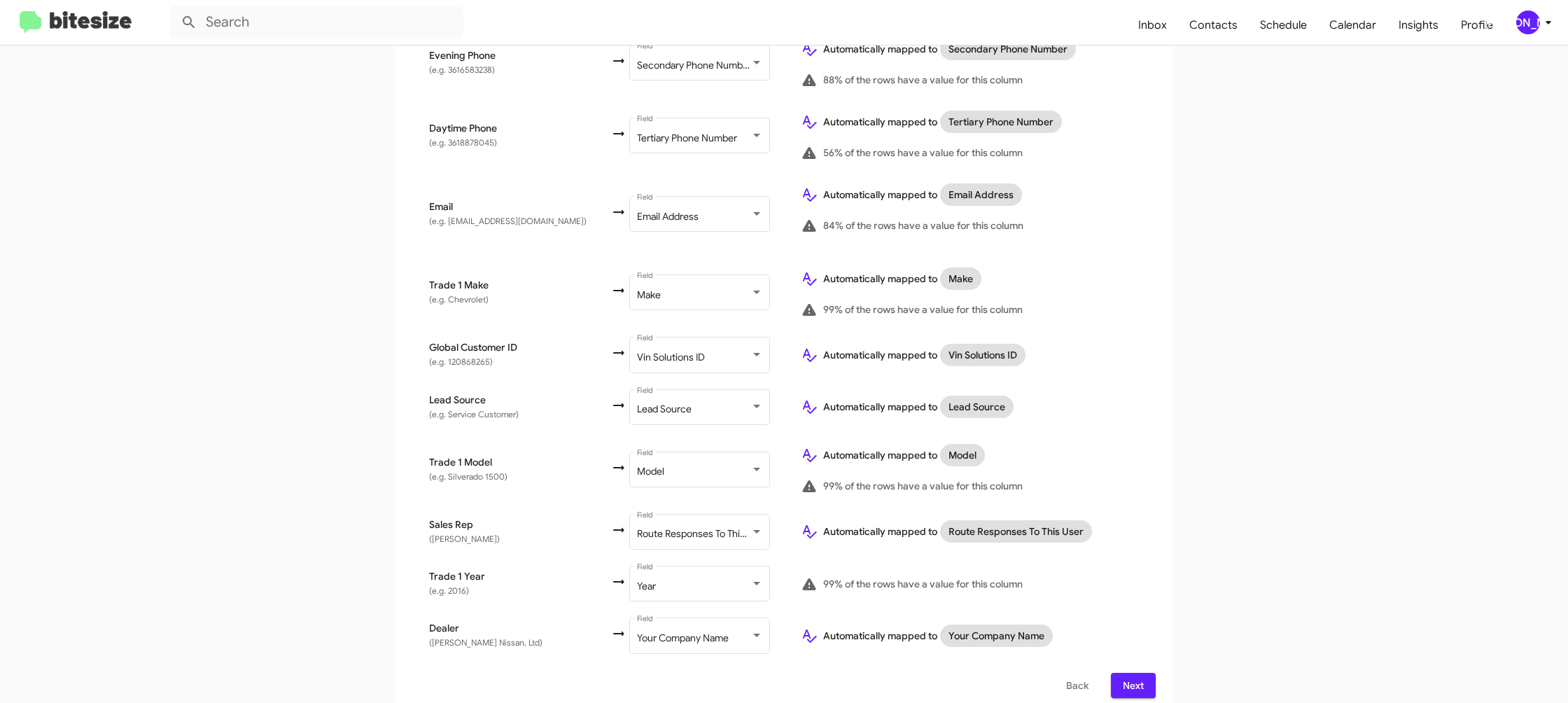
click at [1524, 23] on div "[PERSON_NAME]" at bounding box center [1528, 22] width 24 height 24
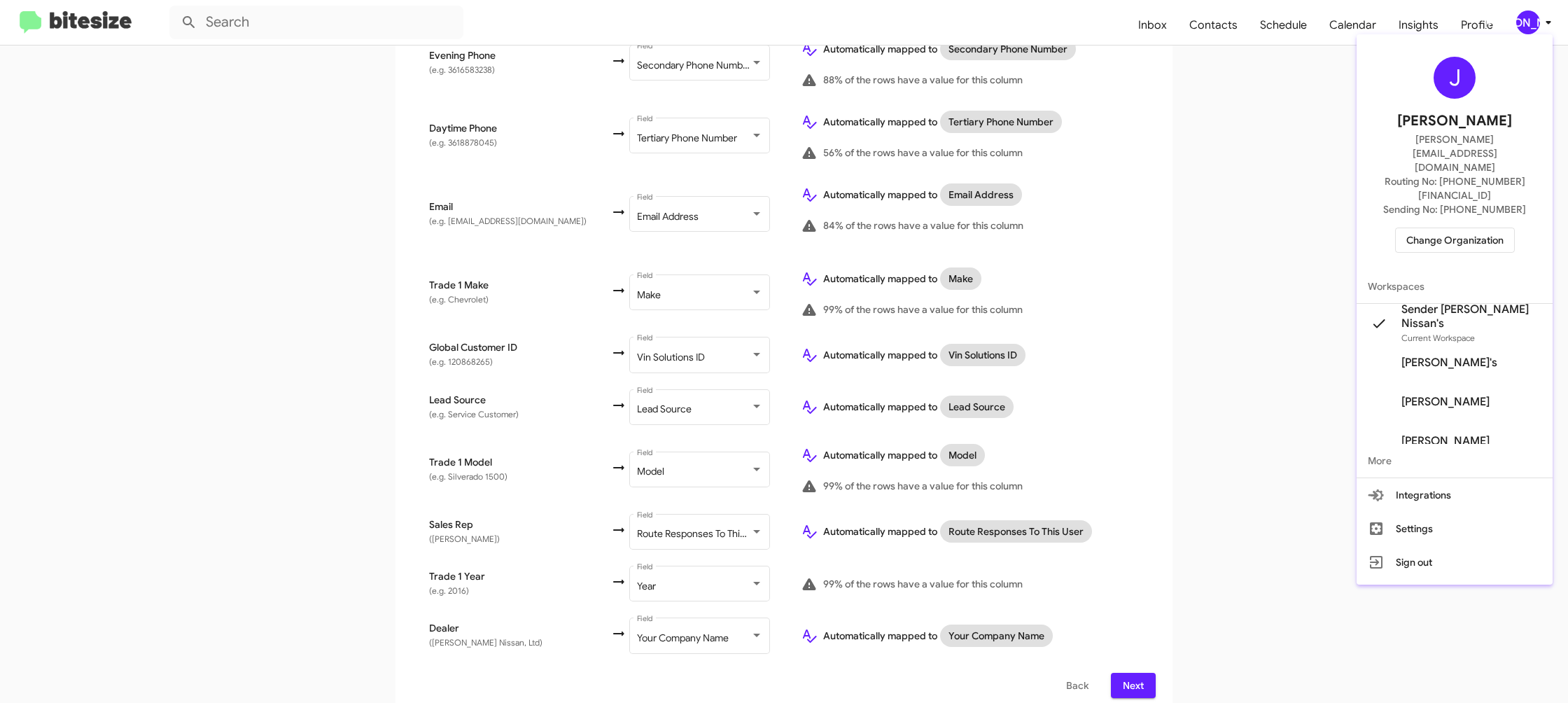
click at [1524, 23] on div at bounding box center [784, 351] width 1568 height 703
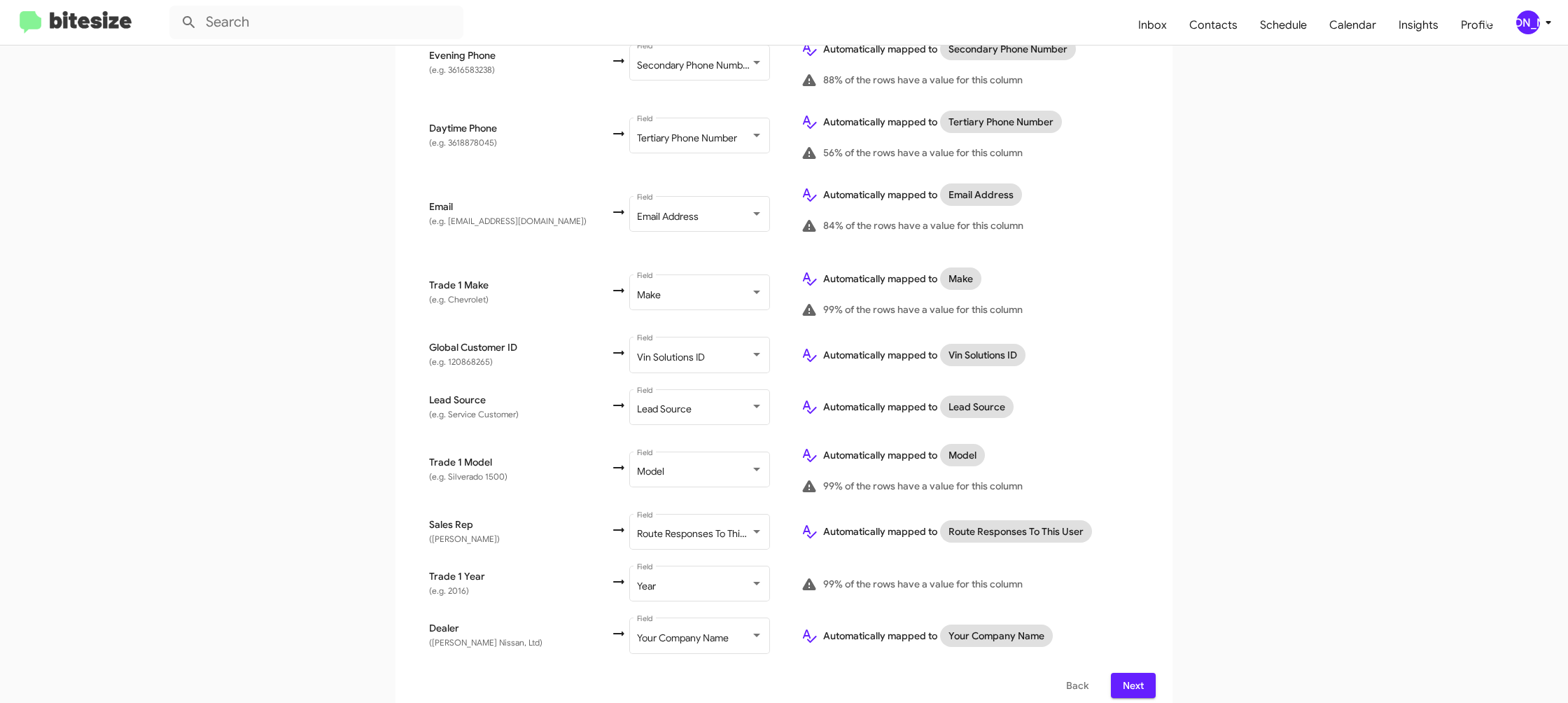
click at [1155, 682] on button "Next" at bounding box center [1133, 685] width 44 height 26
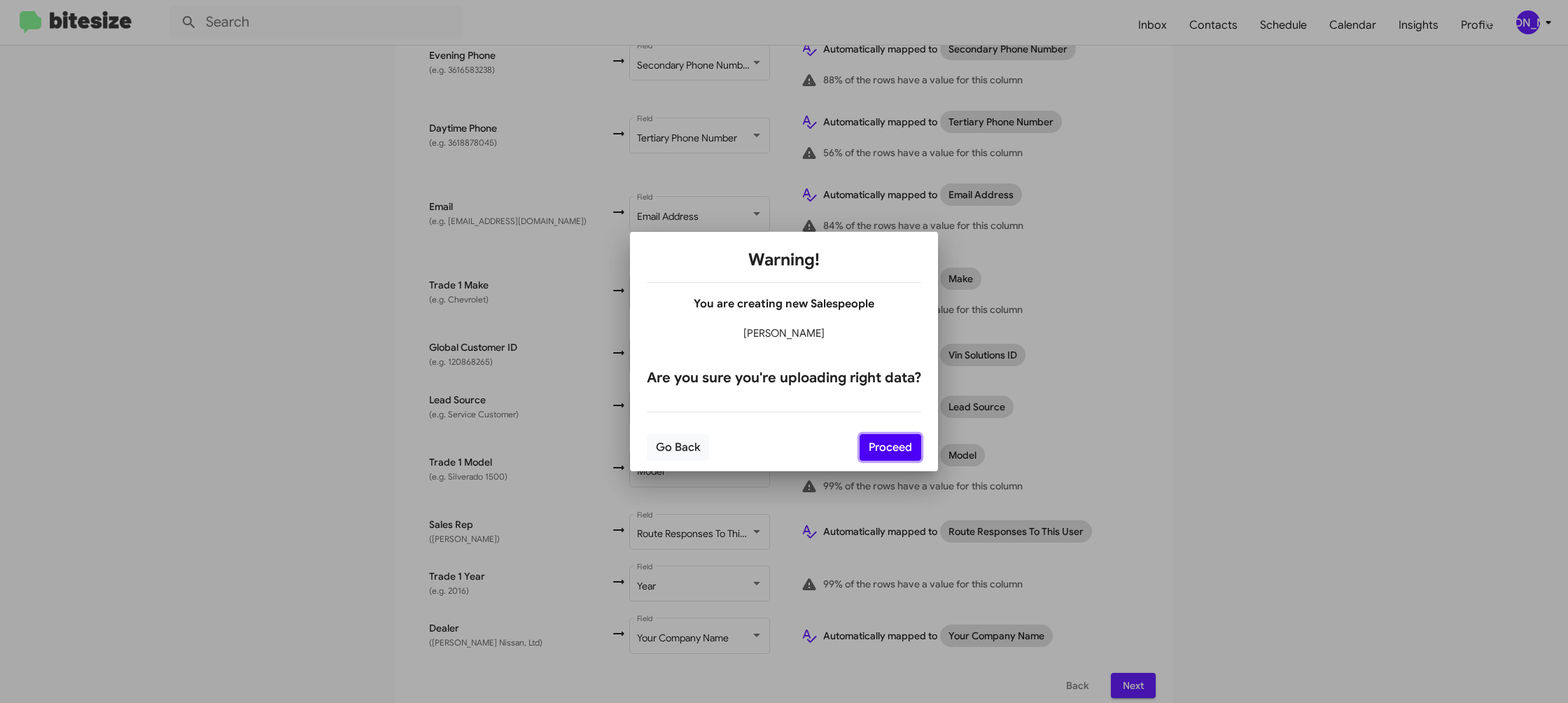
click at [882, 449] on button "Proceed" at bounding box center [890, 448] width 62 height 26
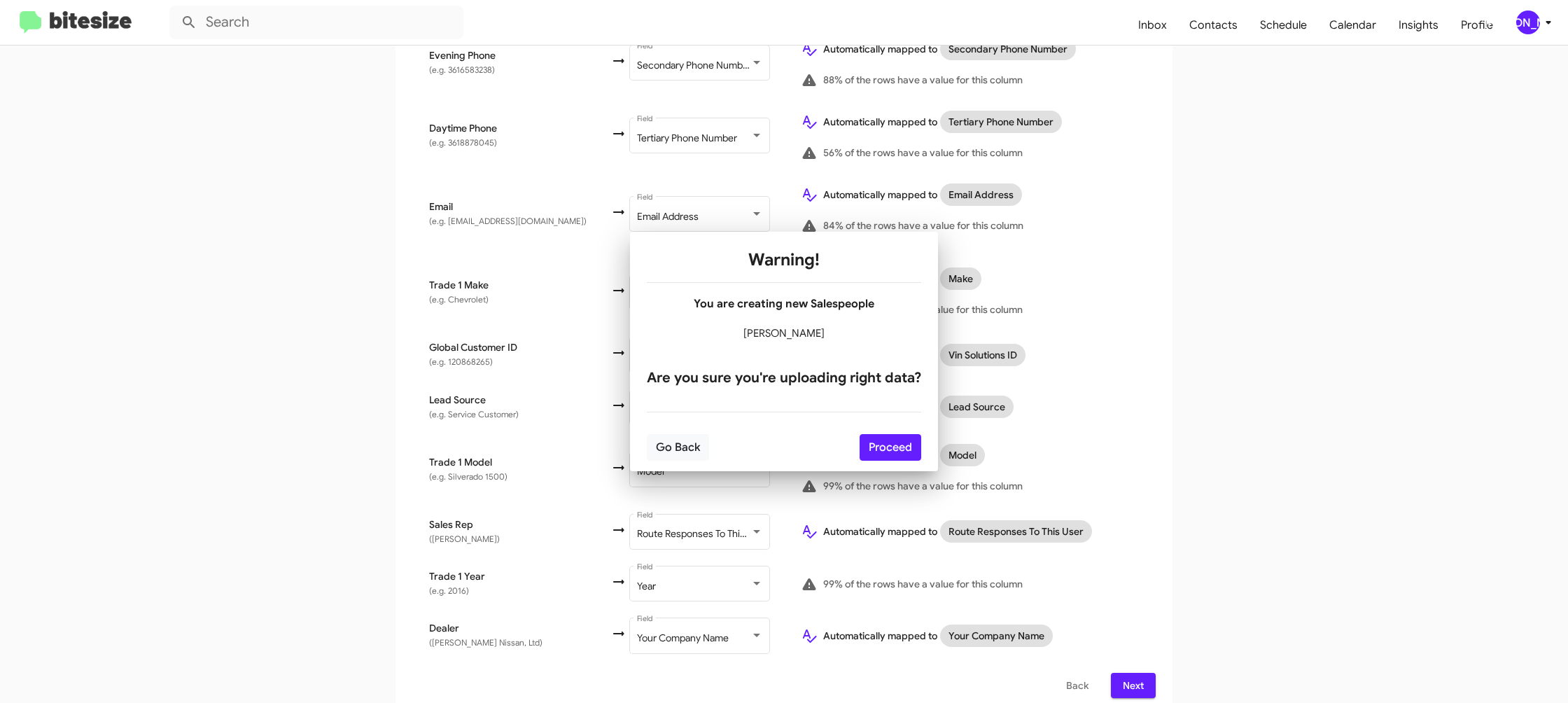
scroll to position [0, 0]
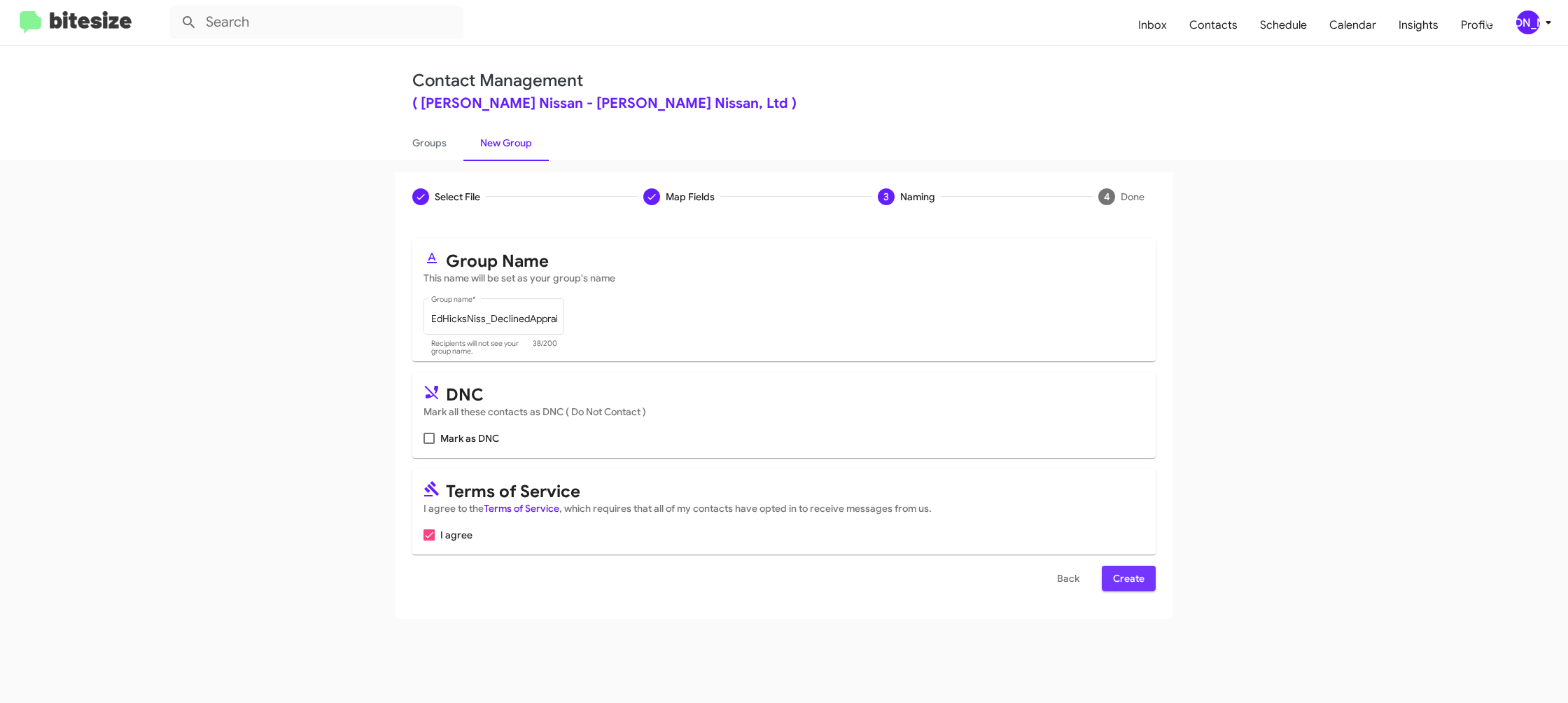
click at [1112, 566] on button "Create" at bounding box center [1128, 578] width 54 height 26
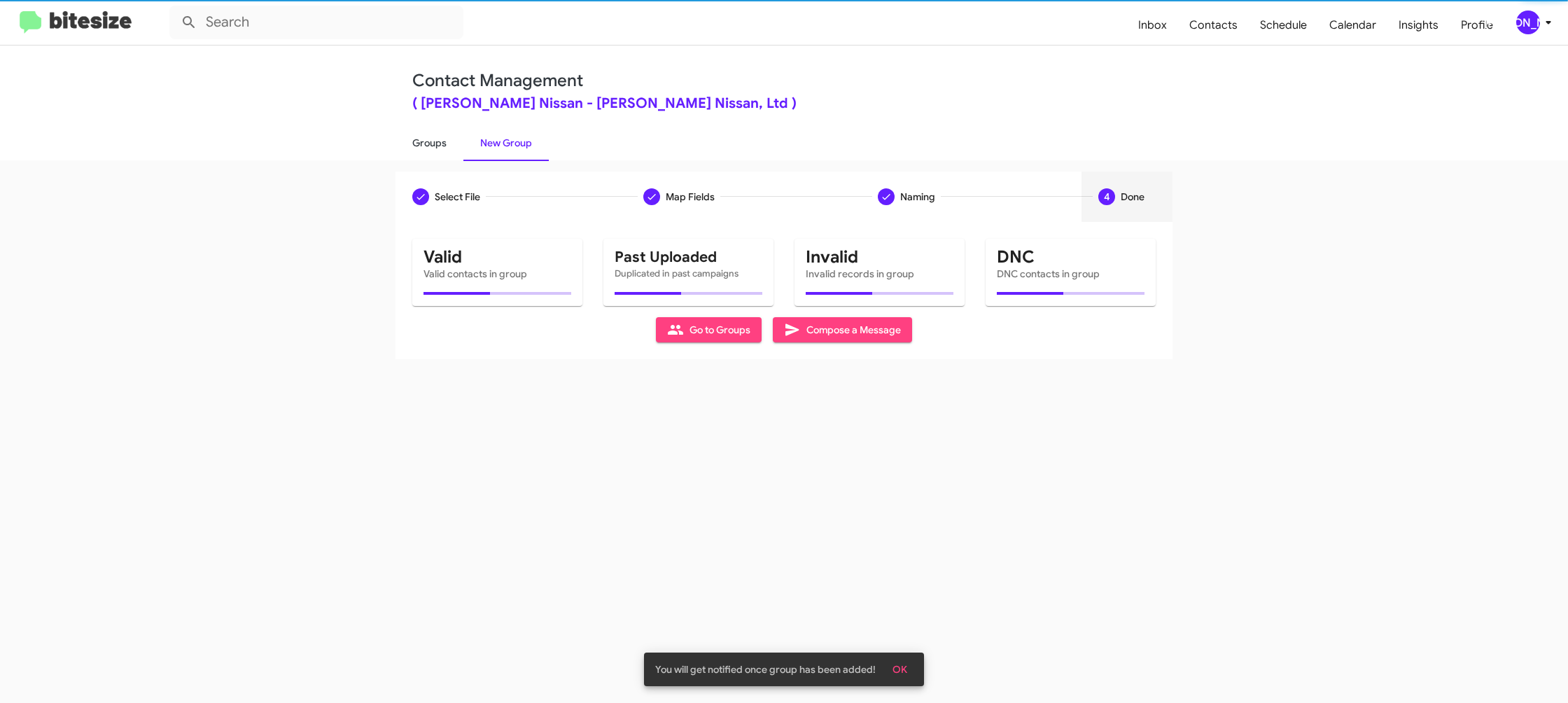
click at [415, 146] on link "Groups" at bounding box center [429, 143] width 68 height 36
type input "in:groups"
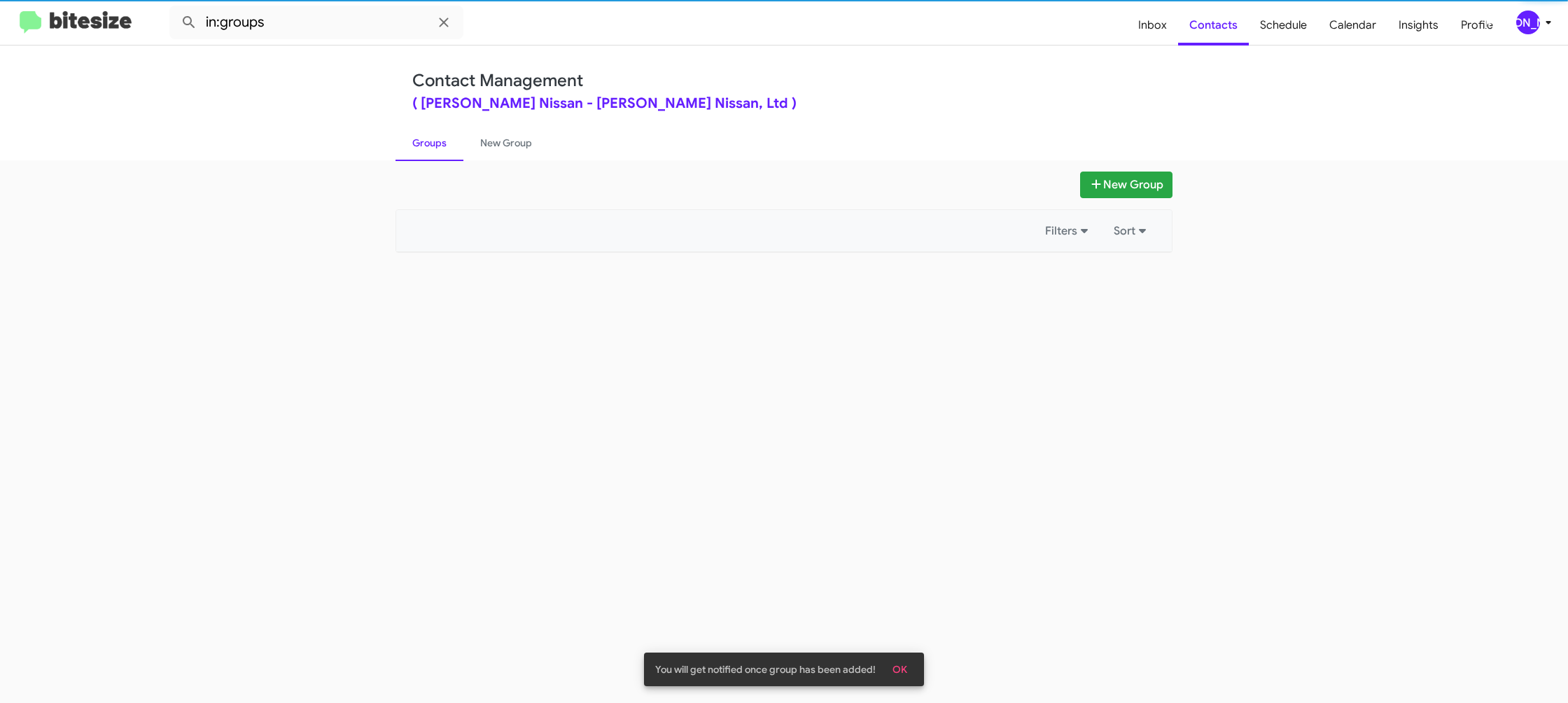
click at [415, 146] on link "Groups" at bounding box center [429, 143] width 68 height 36
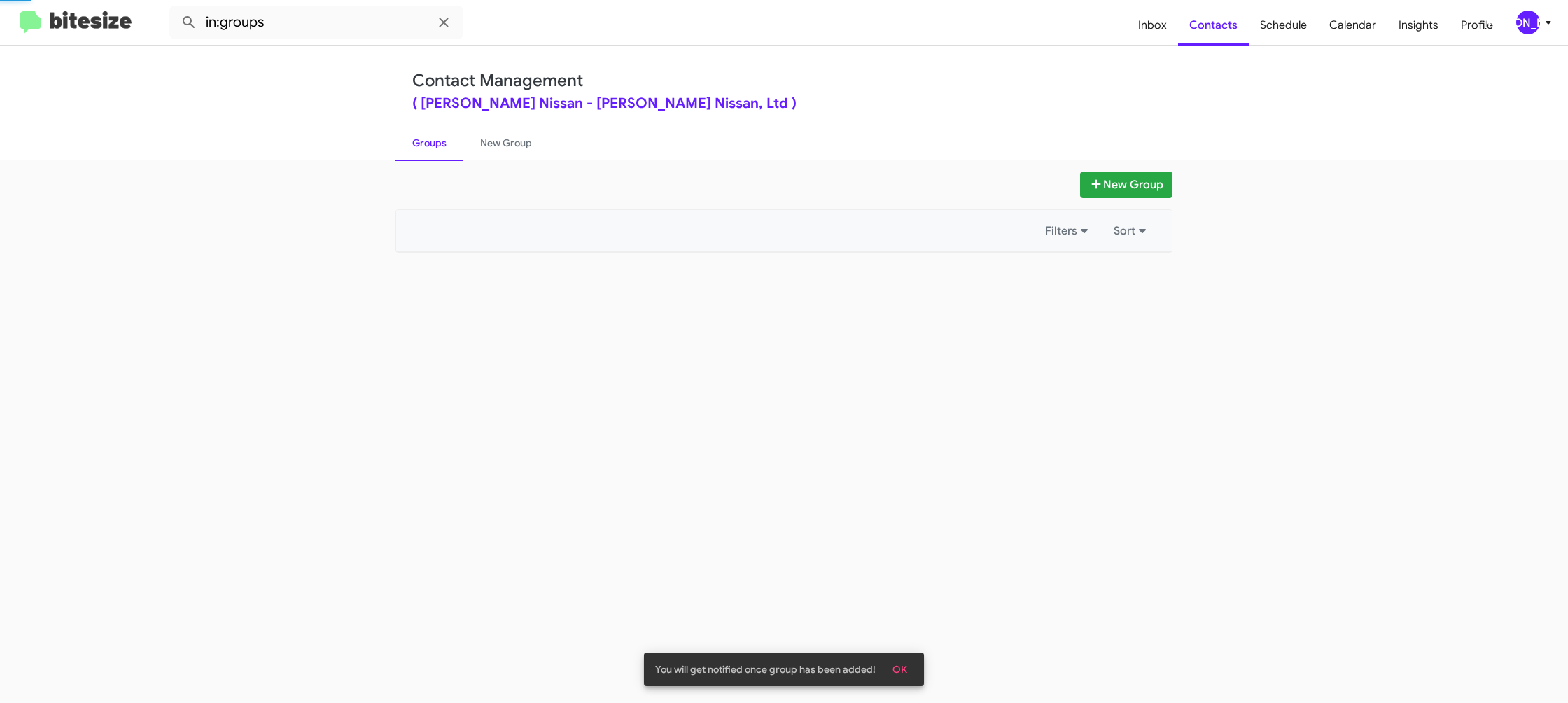
click at [415, 146] on link "Groups" at bounding box center [429, 143] width 68 height 36
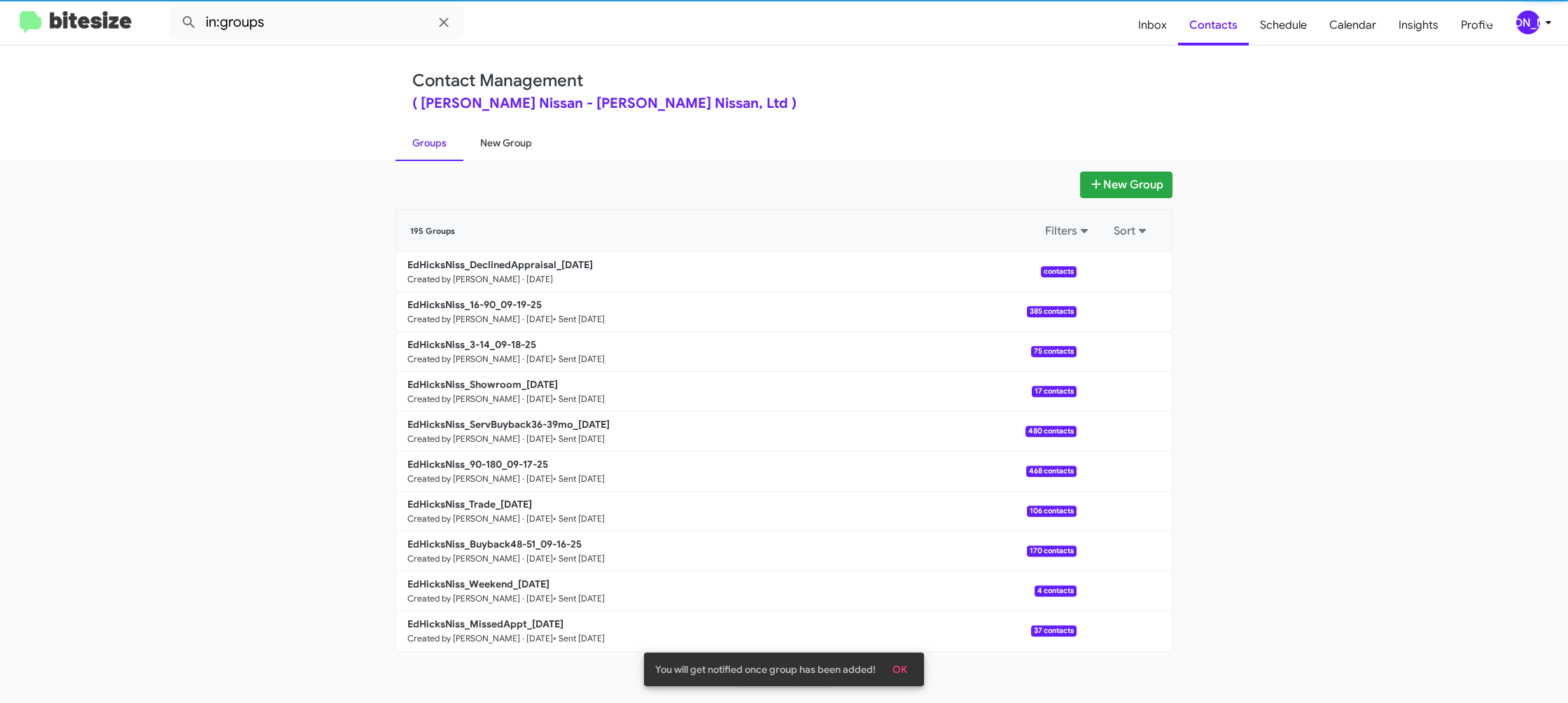
click at [463, 145] on link "New Group" at bounding box center [506, 143] width 86 height 36
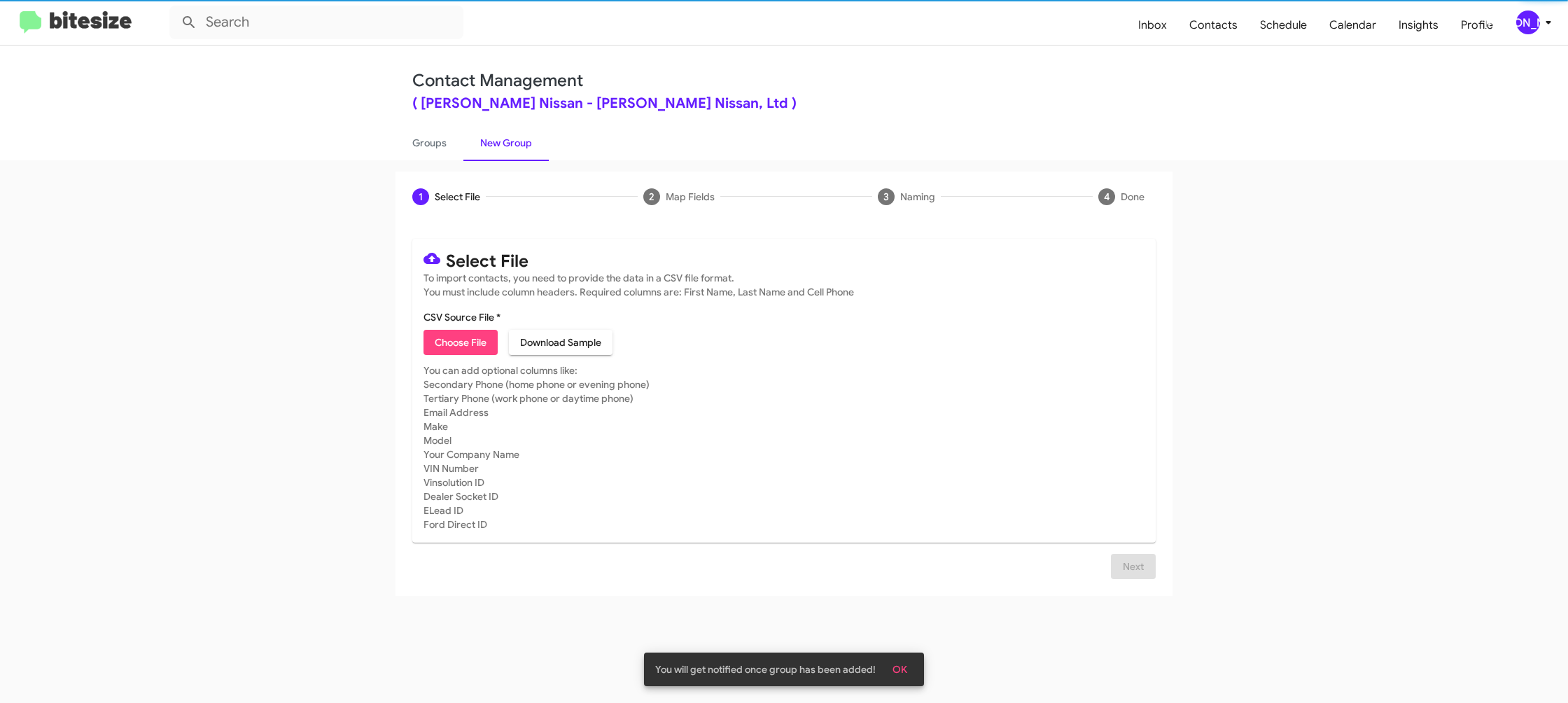
click at [463, 145] on link "New Group" at bounding box center [506, 143] width 86 height 36
click at [477, 337] on span "Choose File" at bounding box center [461, 342] width 52 height 26
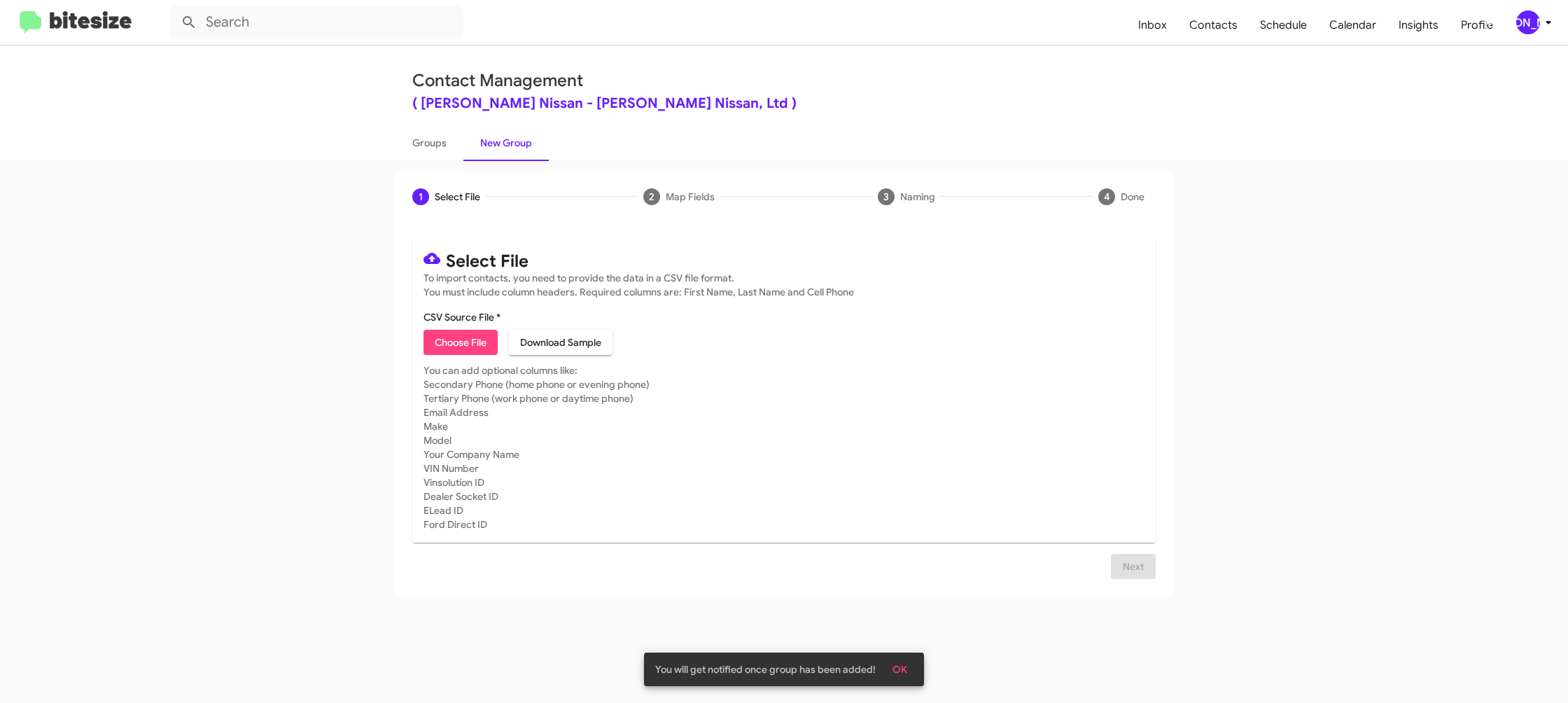
type input "EdHicksNiss_MissedAppt_09-22-25"
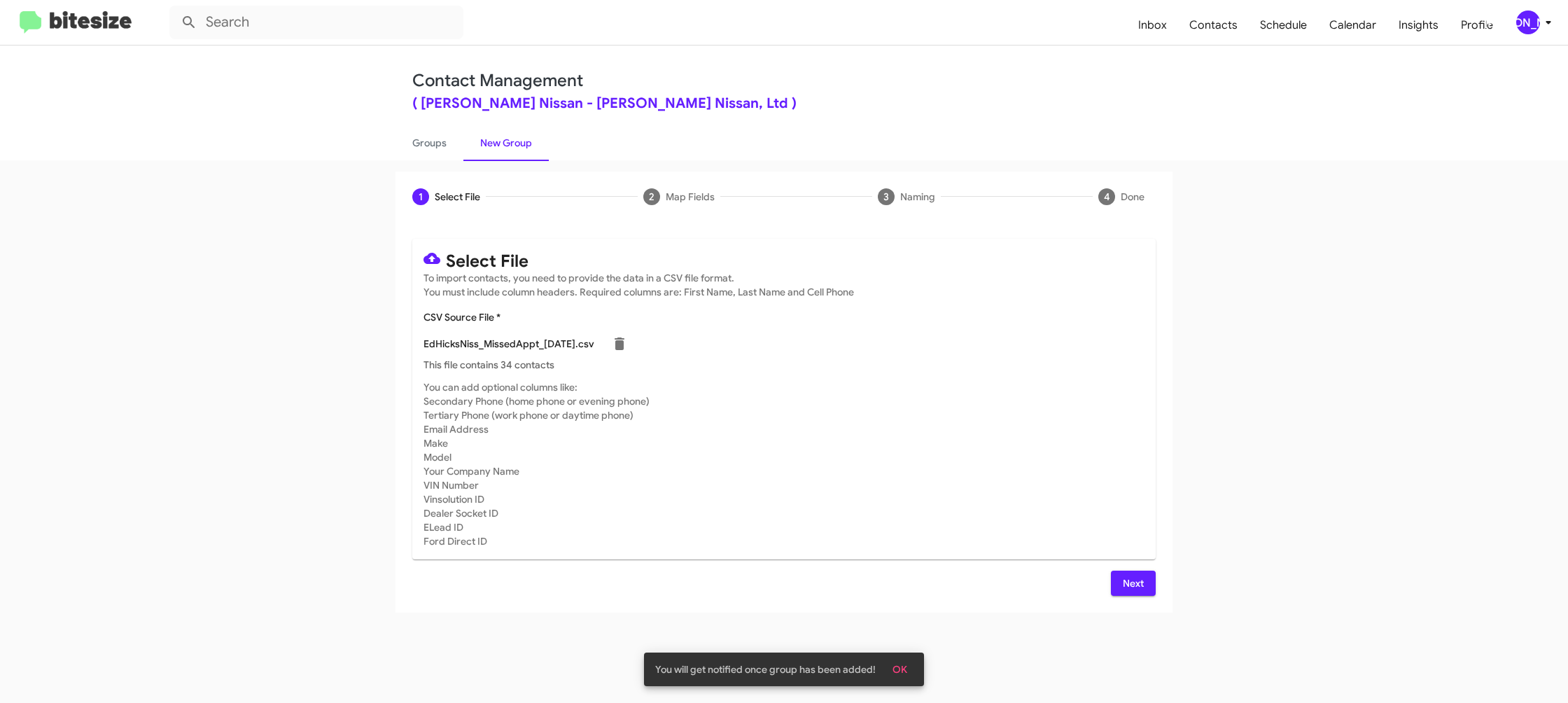
click at [1066, 419] on mat-card-subtitle "You can add optional columns like: Secondary Phone (home phone or evening phone…" at bounding box center [784, 464] width 721 height 168
click at [1130, 585] on span "Next" at bounding box center [1133, 583] width 22 height 26
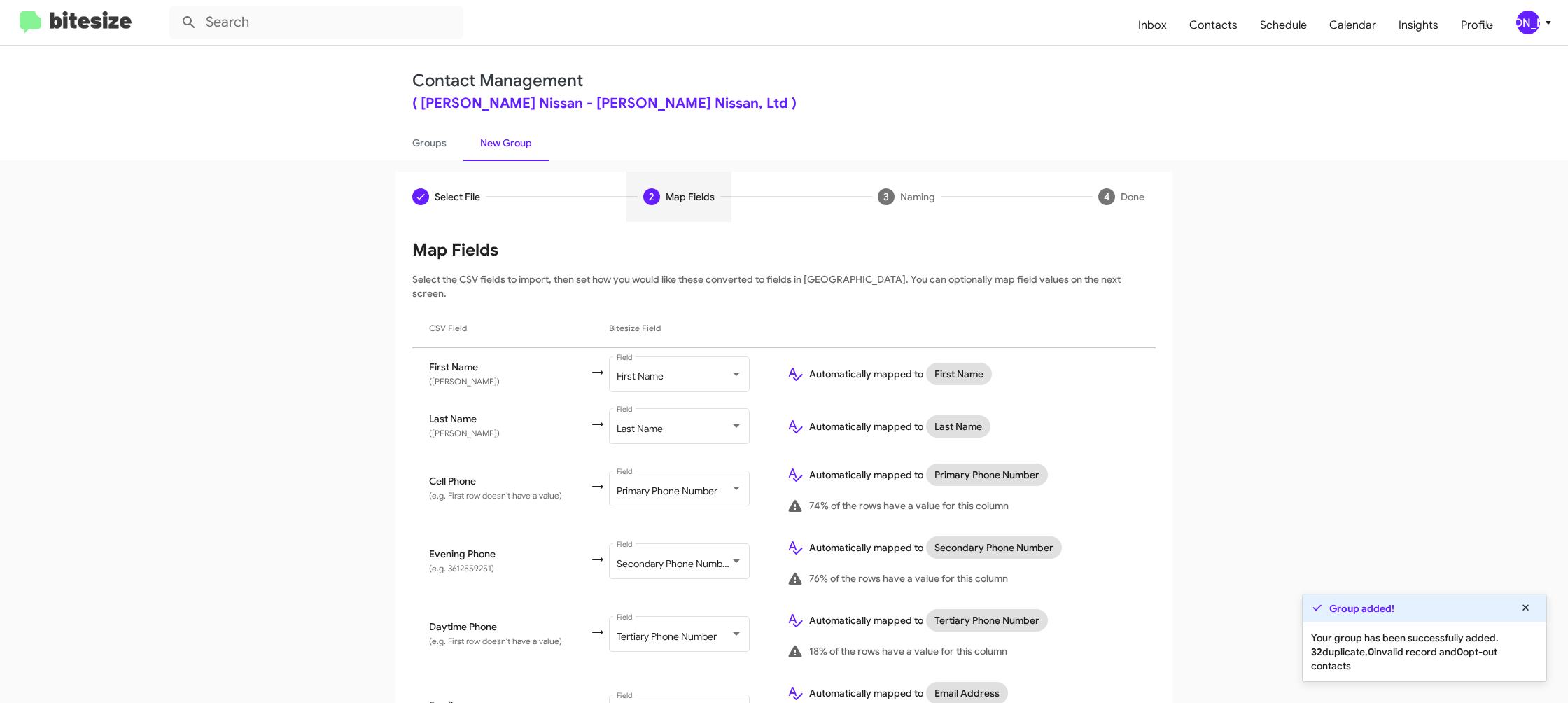
scroll to position [644, 0]
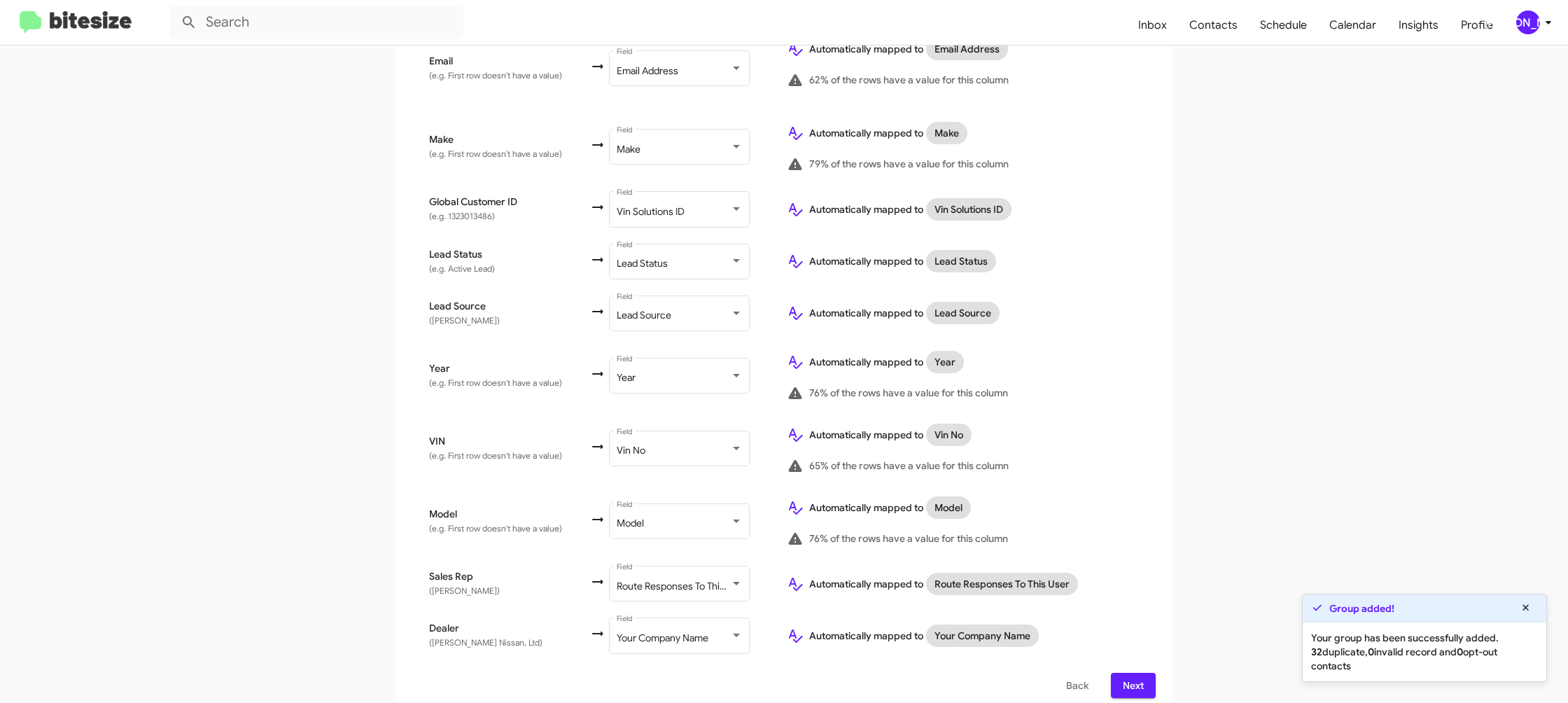
click at [1536, 24] on div "[PERSON_NAME]" at bounding box center [1528, 22] width 24 height 24
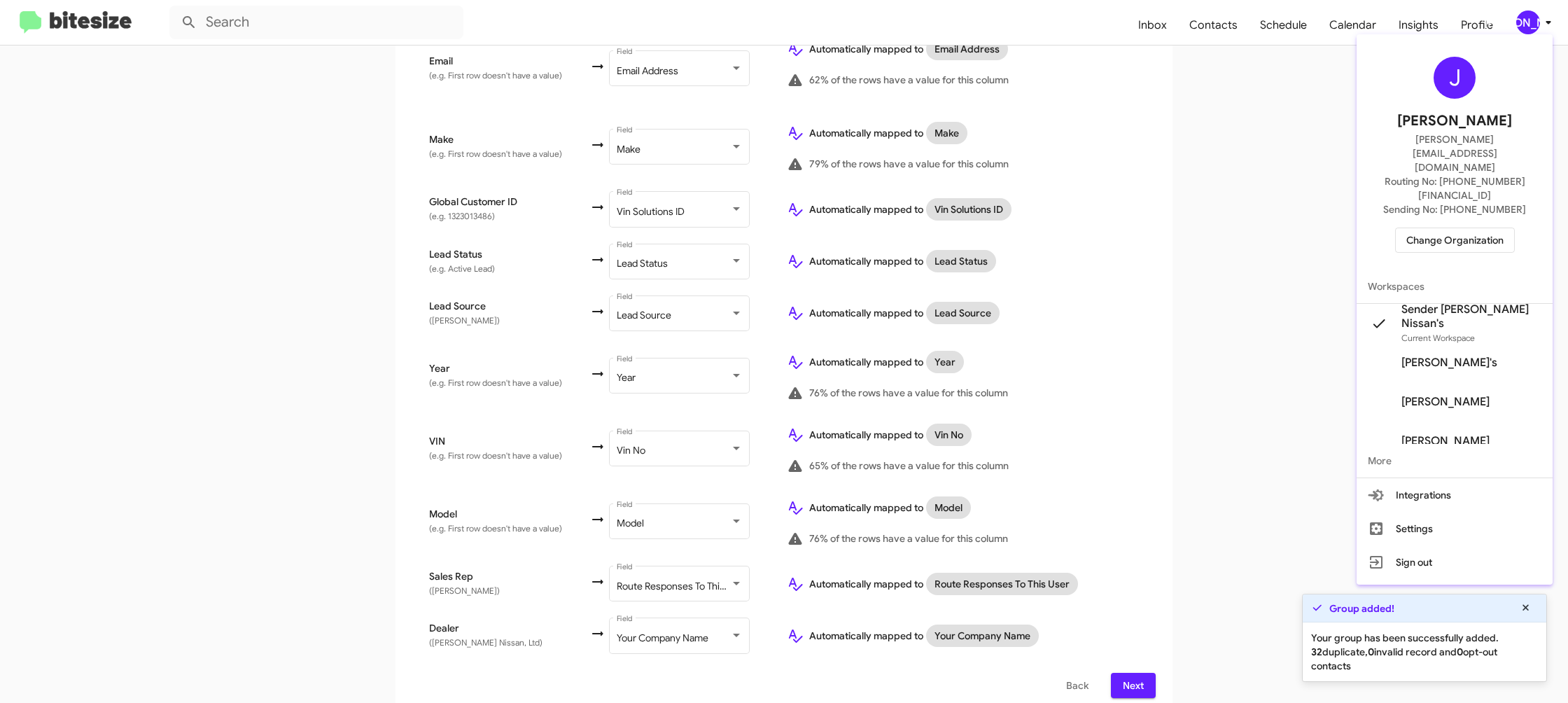
click at [1536, 25] on div at bounding box center [784, 351] width 1568 height 703
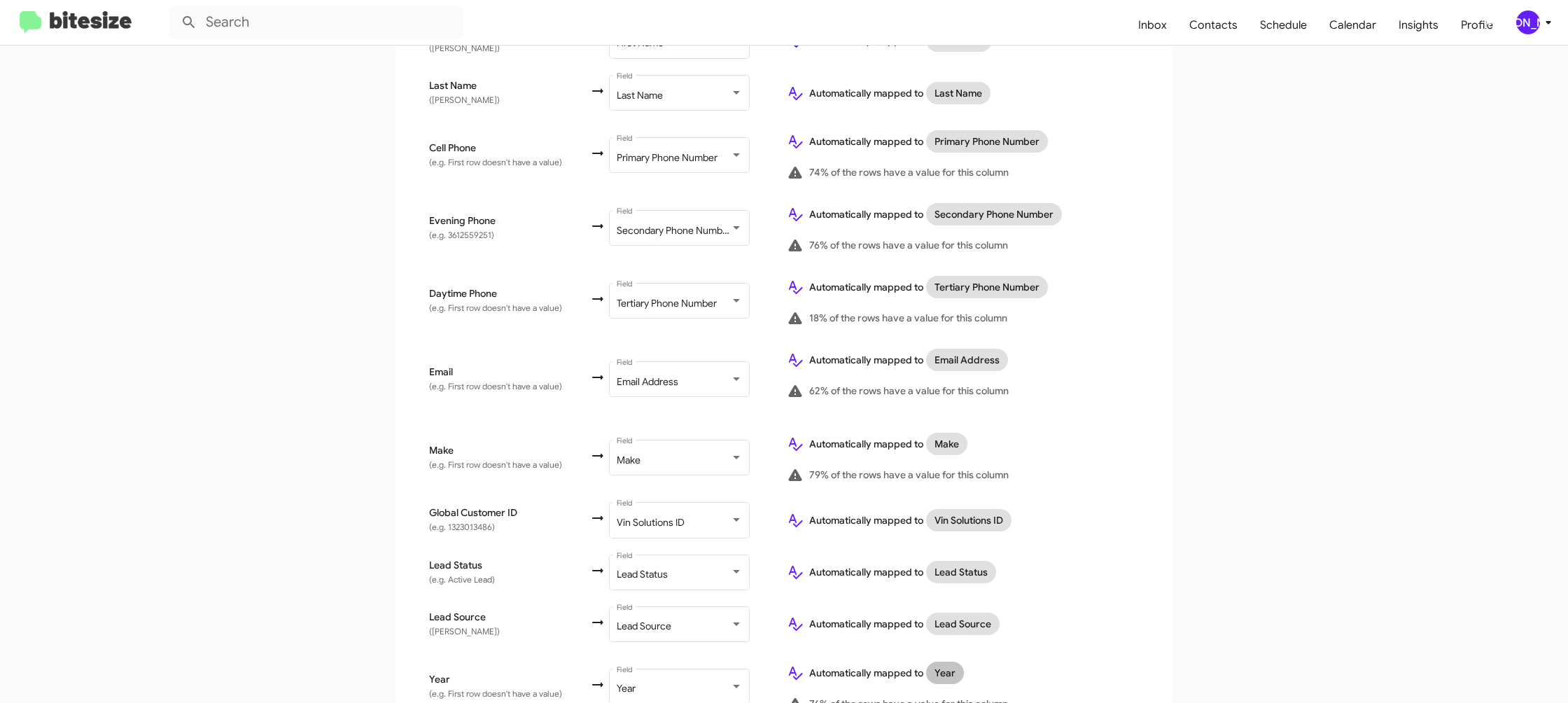
scroll to position [0, 0]
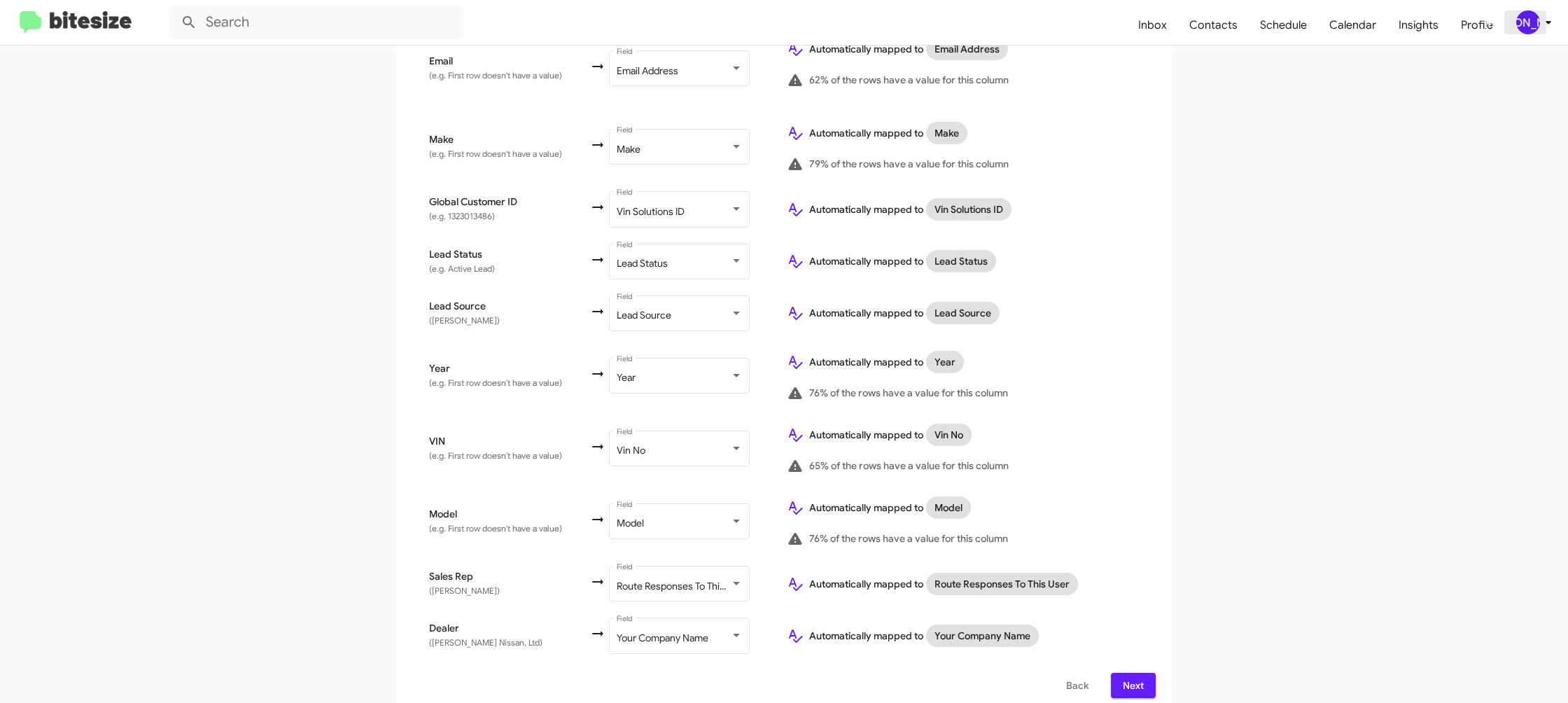
click at [1526, 22] on div "[PERSON_NAME]" at bounding box center [1528, 22] width 24 height 24
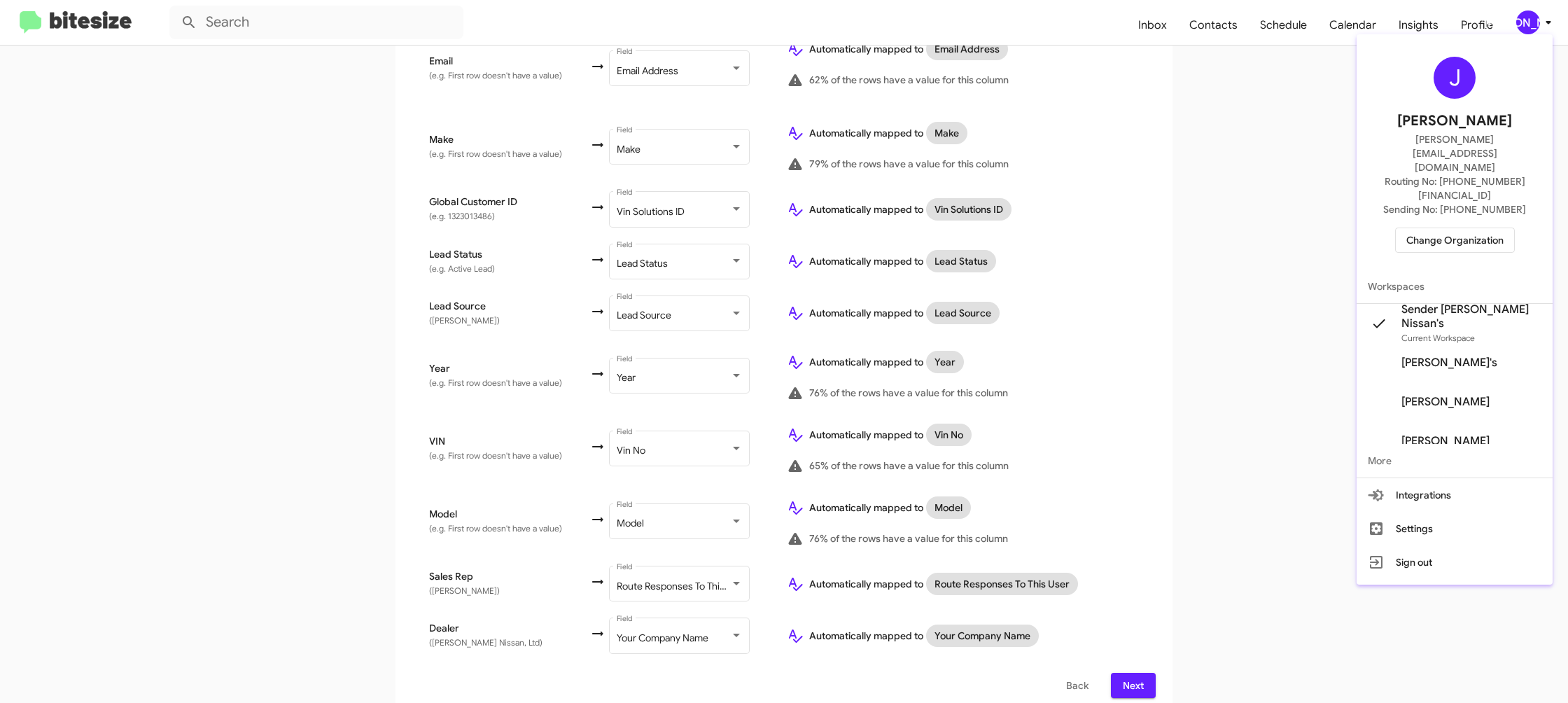
click at [1526, 22] on div at bounding box center [784, 351] width 1568 height 703
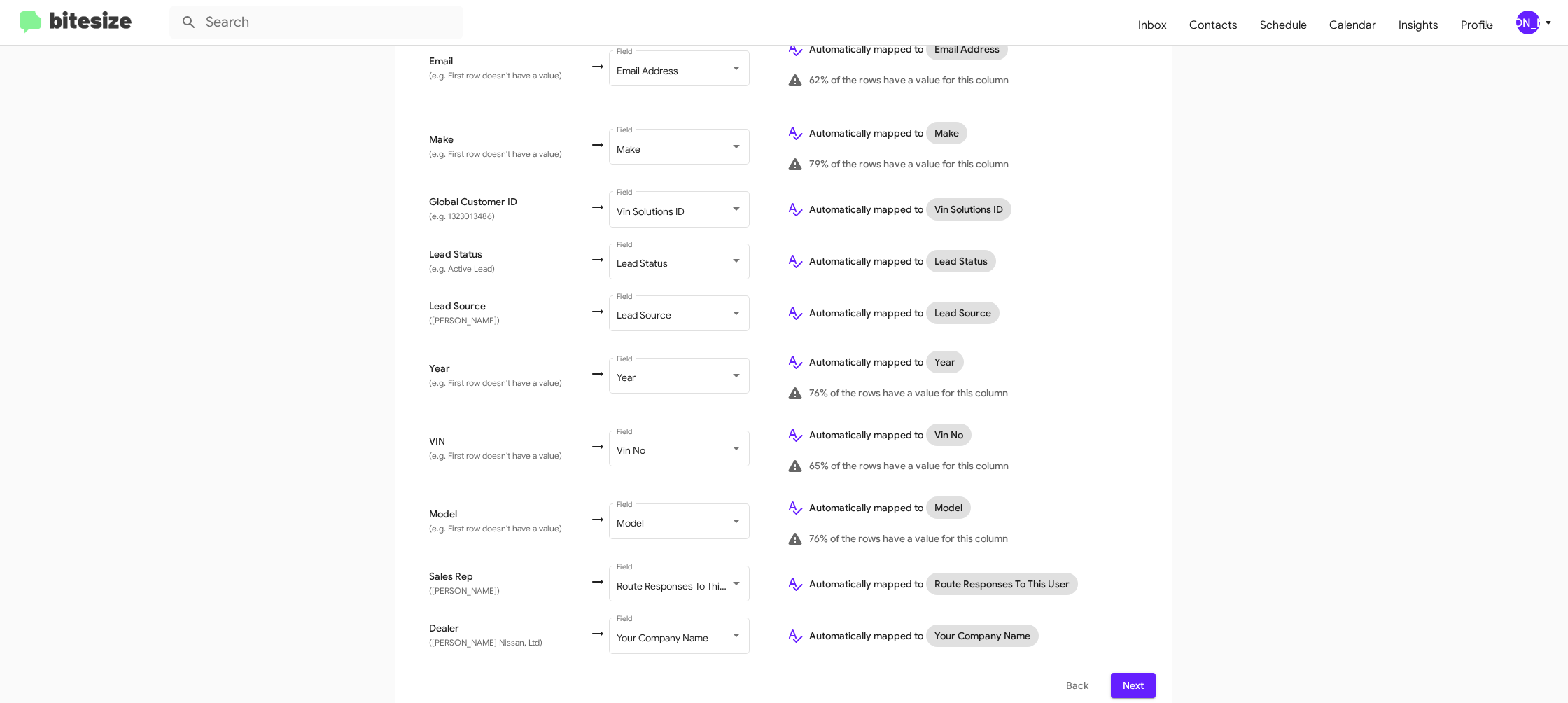
click at [1141, 673] on span "Next" at bounding box center [1133, 685] width 22 height 26
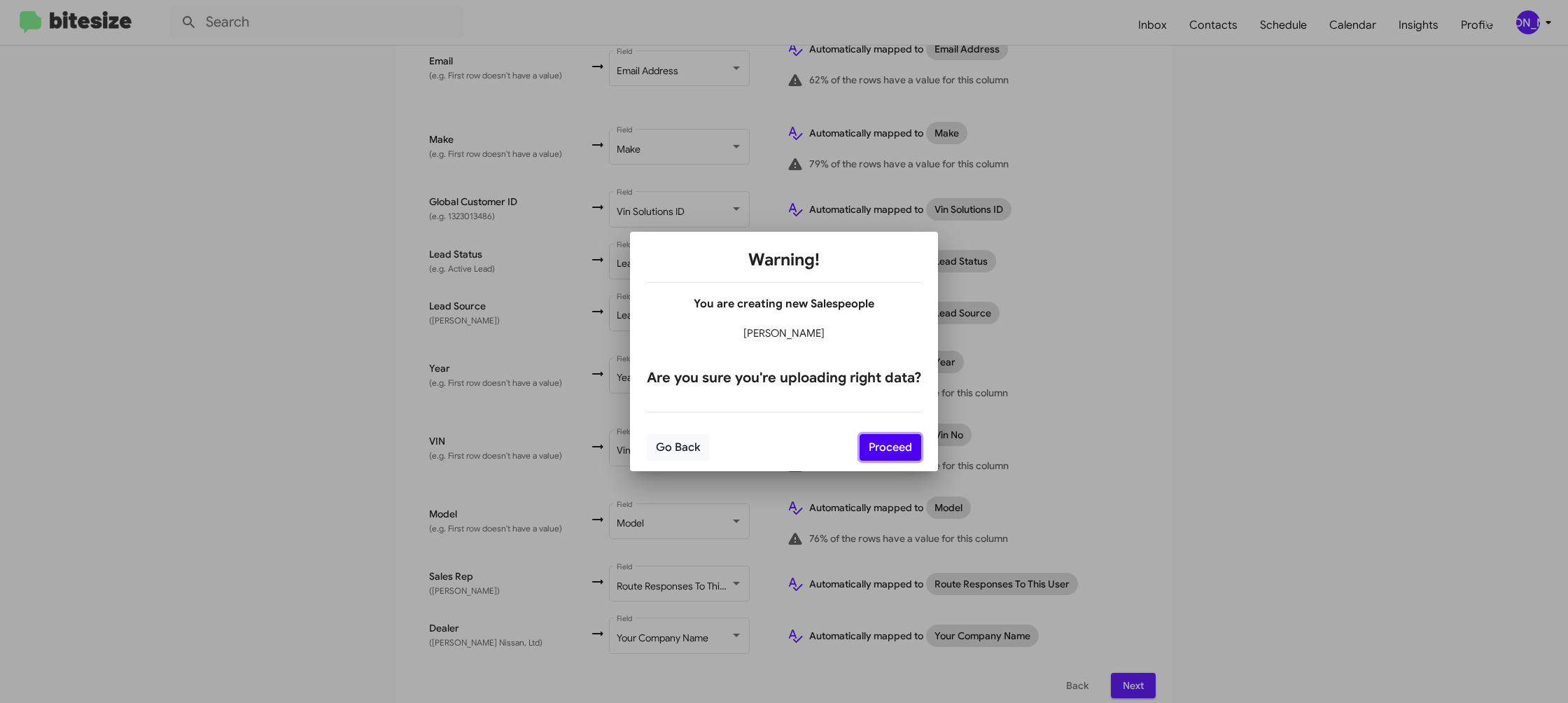
click at [902, 452] on button "Proceed" at bounding box center [890, 448] width 62 height 26
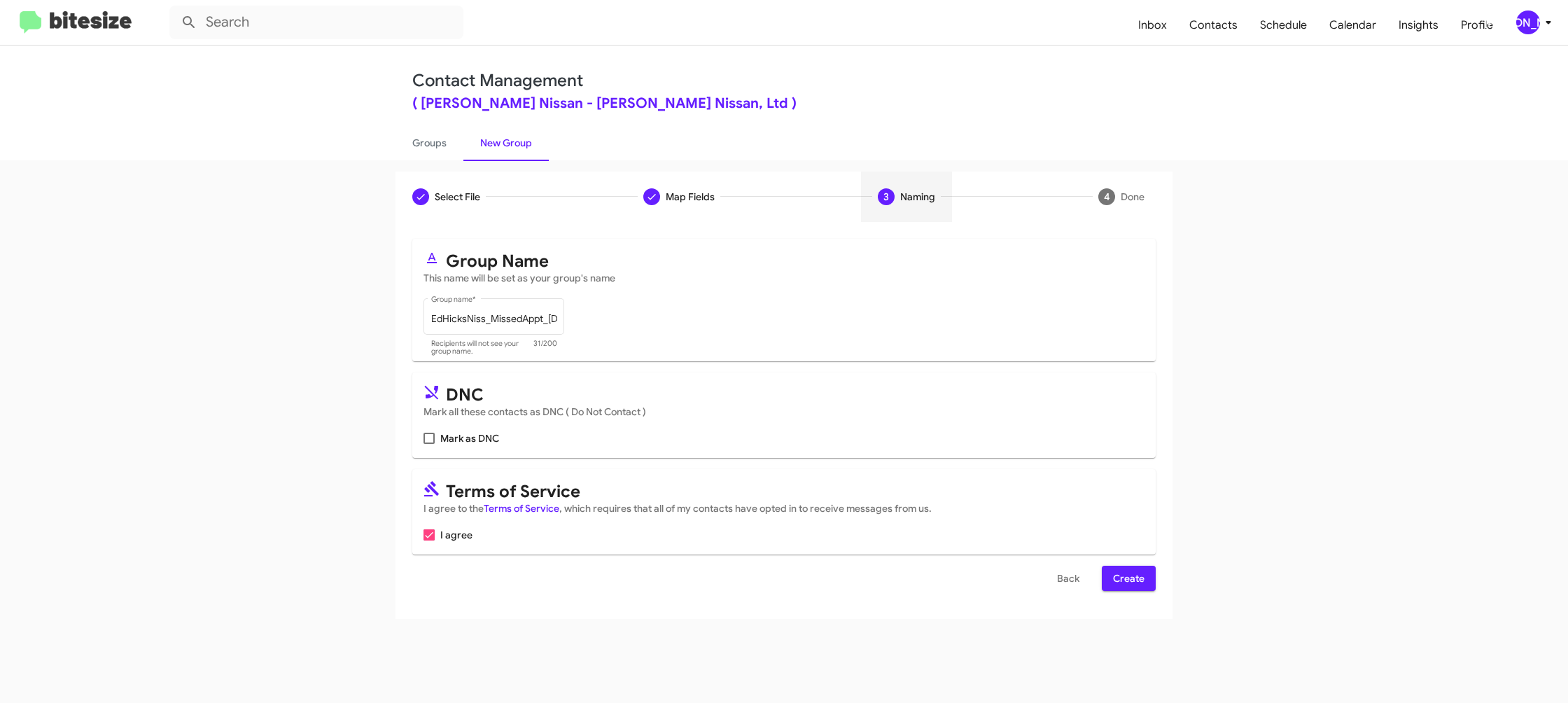
click at [1127, 575] on span "Create" at bounding box center [1129, 578] width 31 height 26
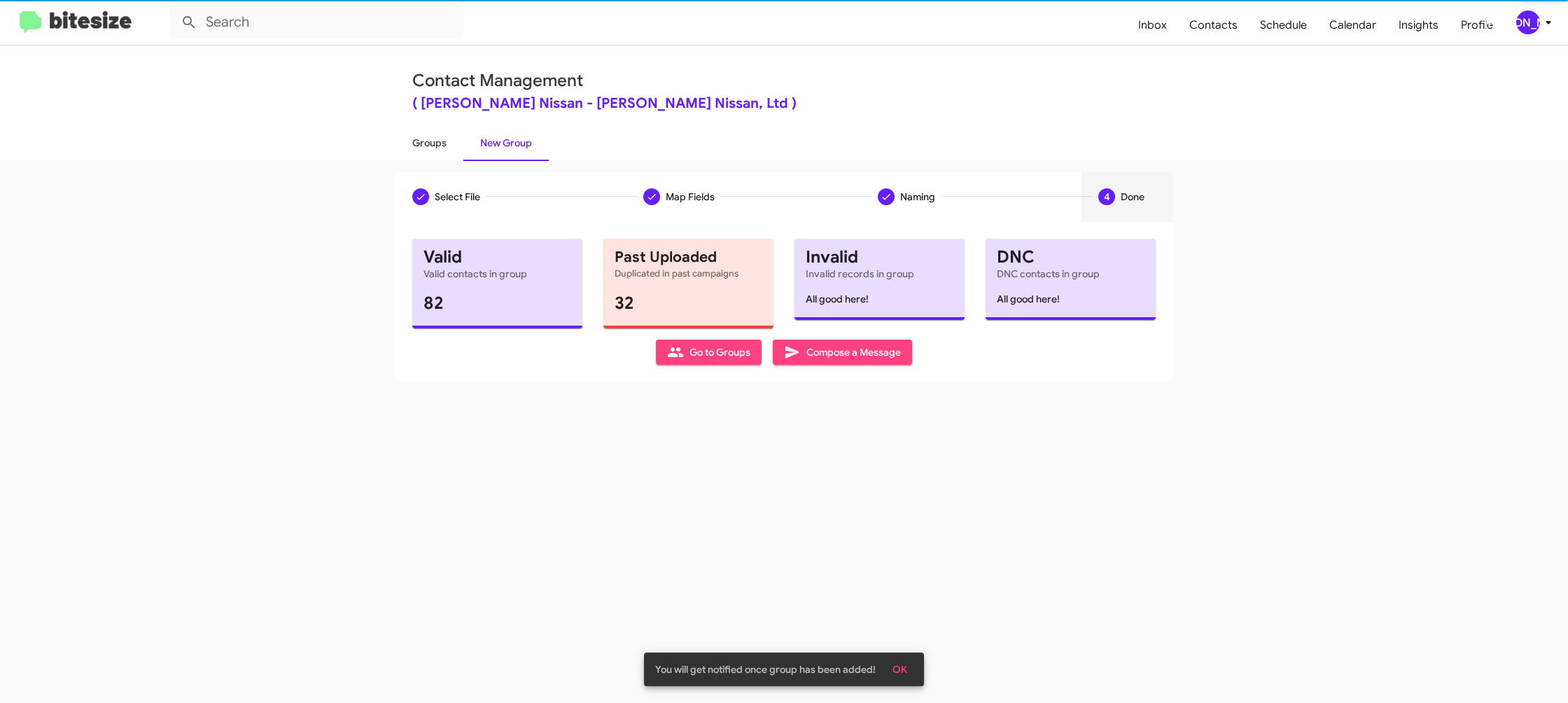
click at [405, 154] on link "Groups" at bounding box center [429, 143] width 68 height 36
type input "in:groups"
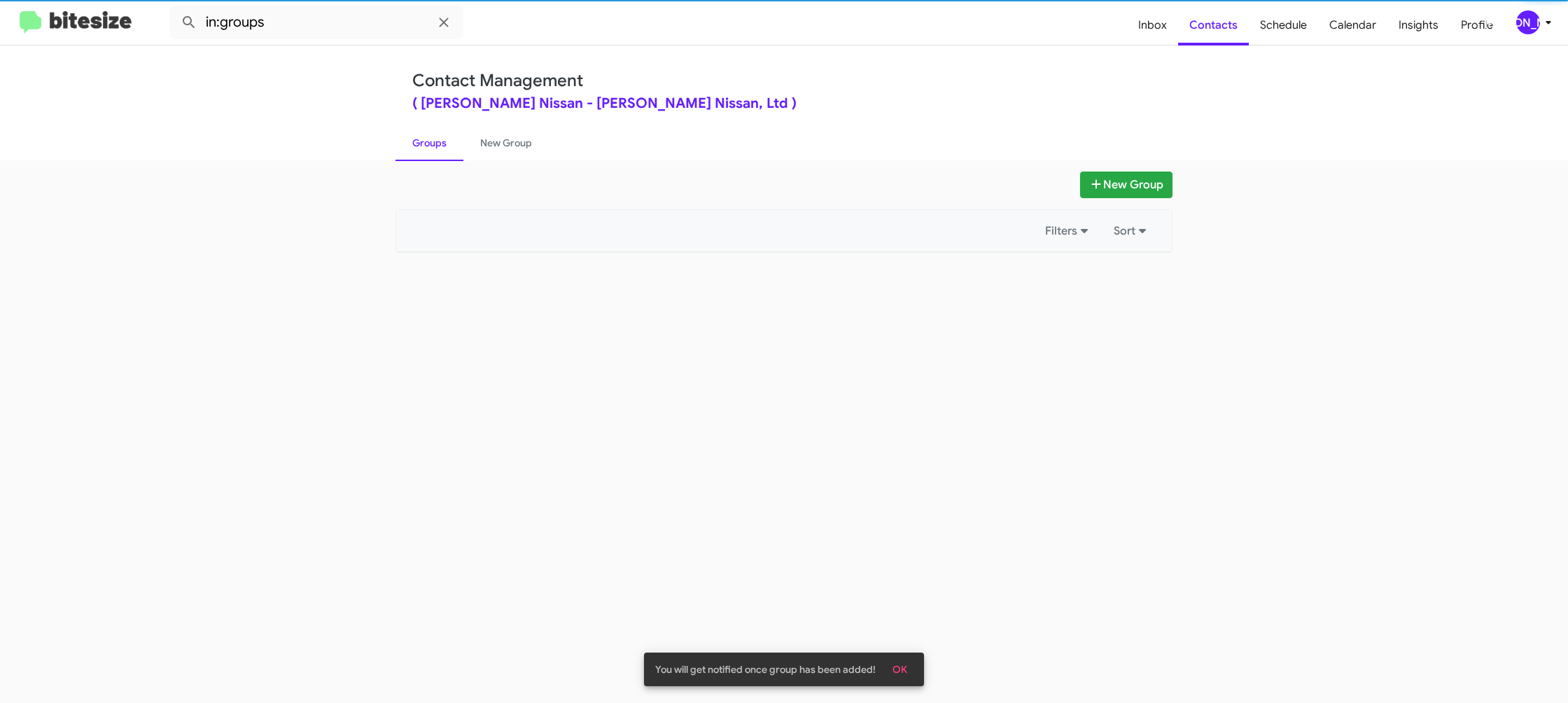
click at [405, 154] on link "Groups" at bounding box center [429, 143] width 68 height 36
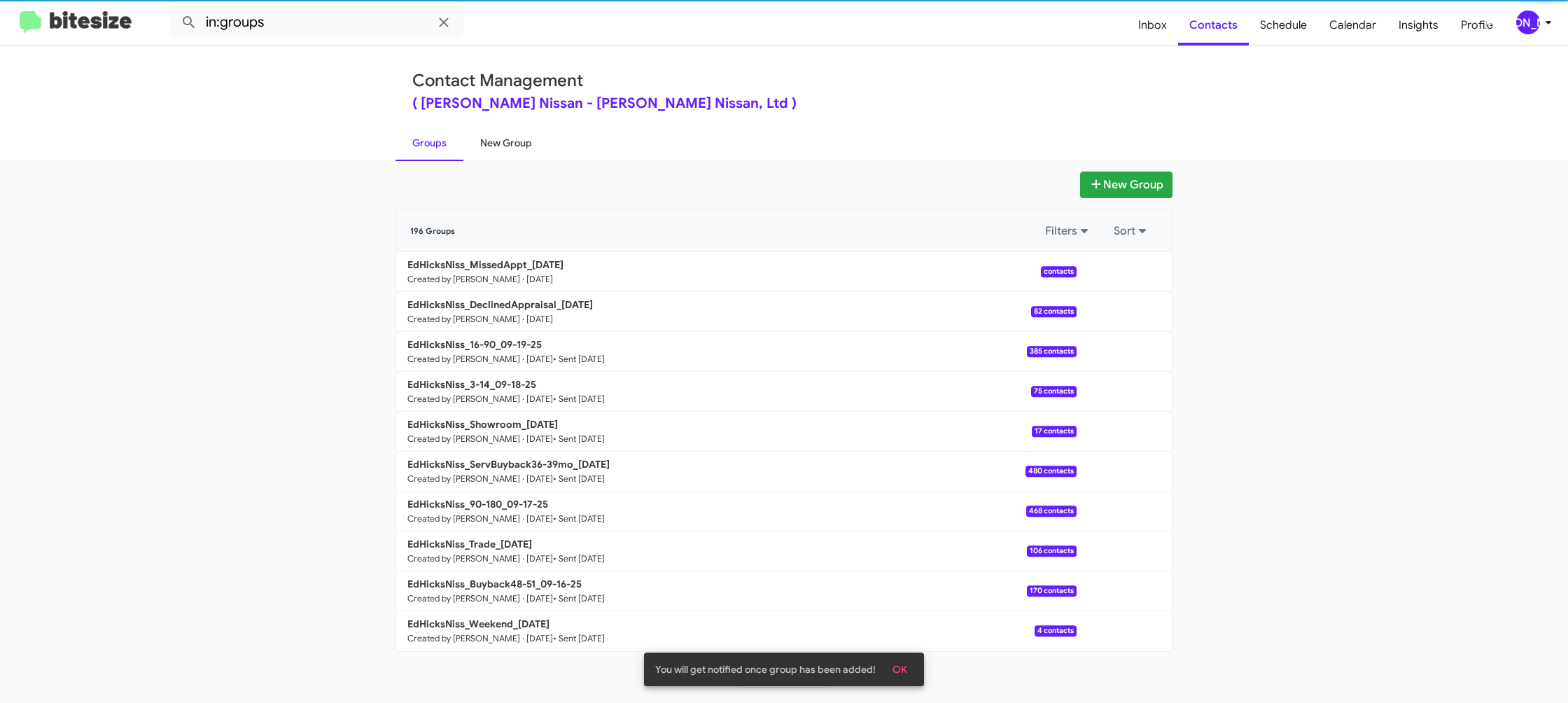
click at [481, 146] on link "New Group" at bounding box center [506, 143] width 86 height 36
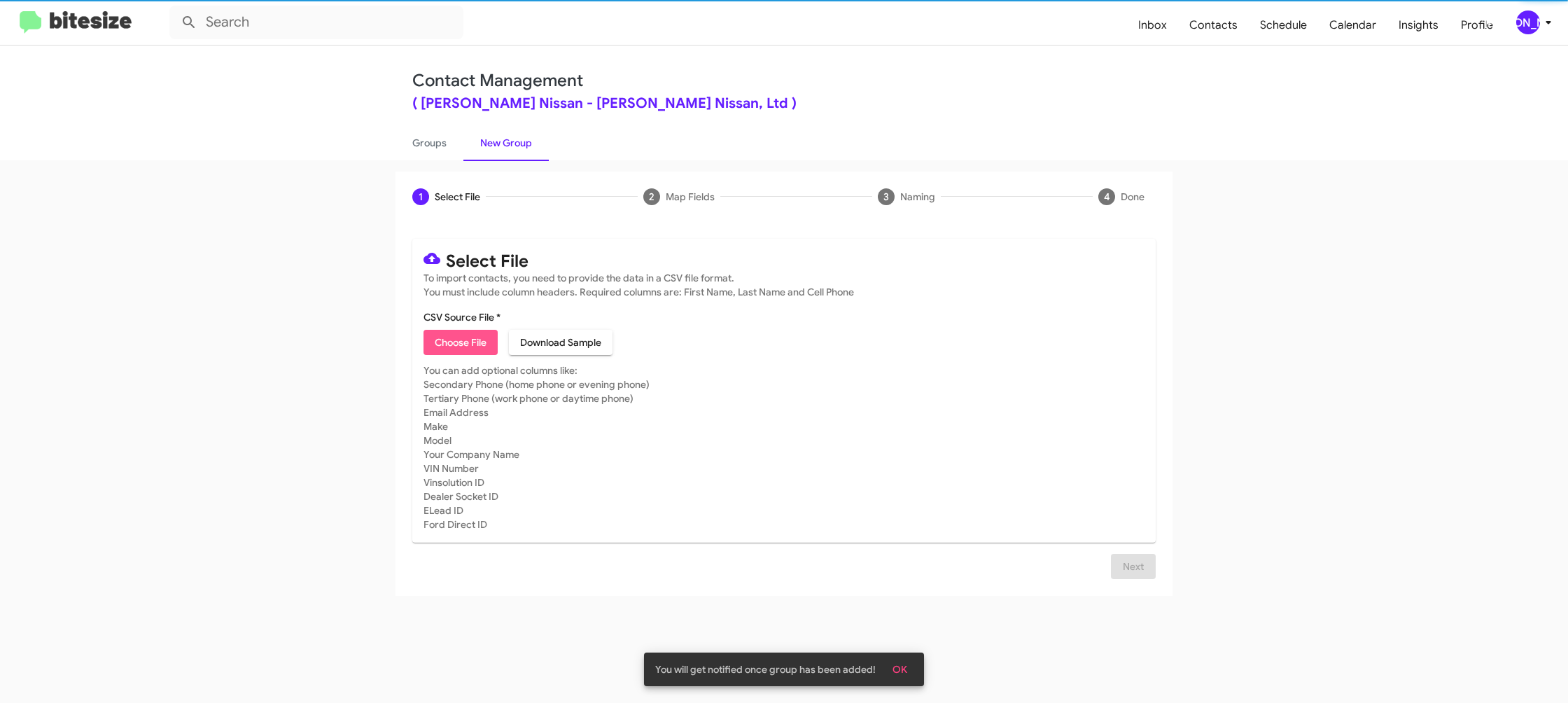
drag, startPoint x: 453, startPoint y: 339, endPoint x: 446, endPoint y: 337, distance: 7.3
click at [452, 339] on span "Choose File" at bounding box center [461, 342] width 52 height 26
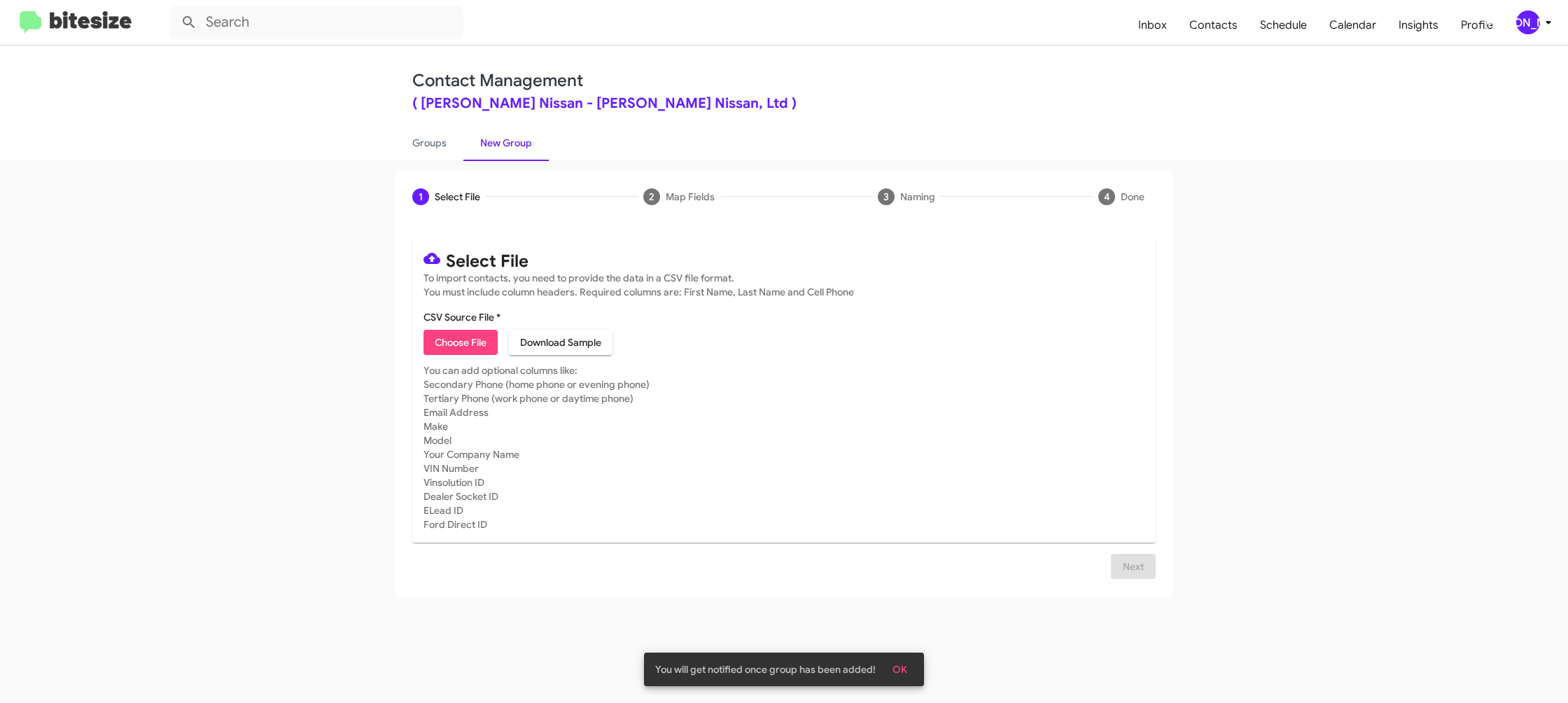
type input "EdHicksNiss_Weekend_09-22-25"
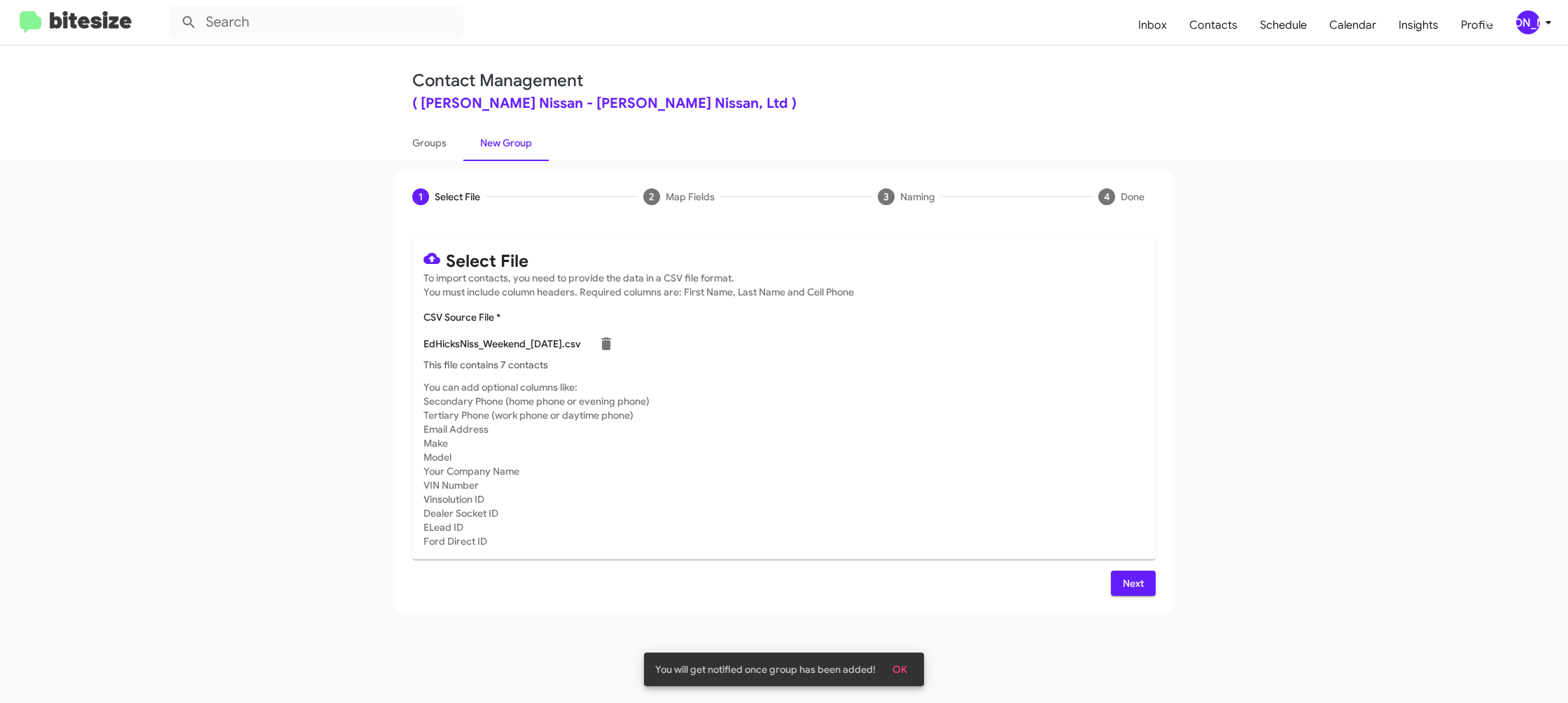
drag, startPoint x: 1037, startPoint y: 439, endPoint x: 1016, endPoint y: 453, distance: 25.2
click at [1037, 439] on mat-card-subtitle "You can add optional columns like: Secondary Phone (home phone or evening phone…" at bounding box center [784, 464] width 721 height 168
click at [1154, 593] on button "Next" at bounding box center [1133, 583] width 44 height 26
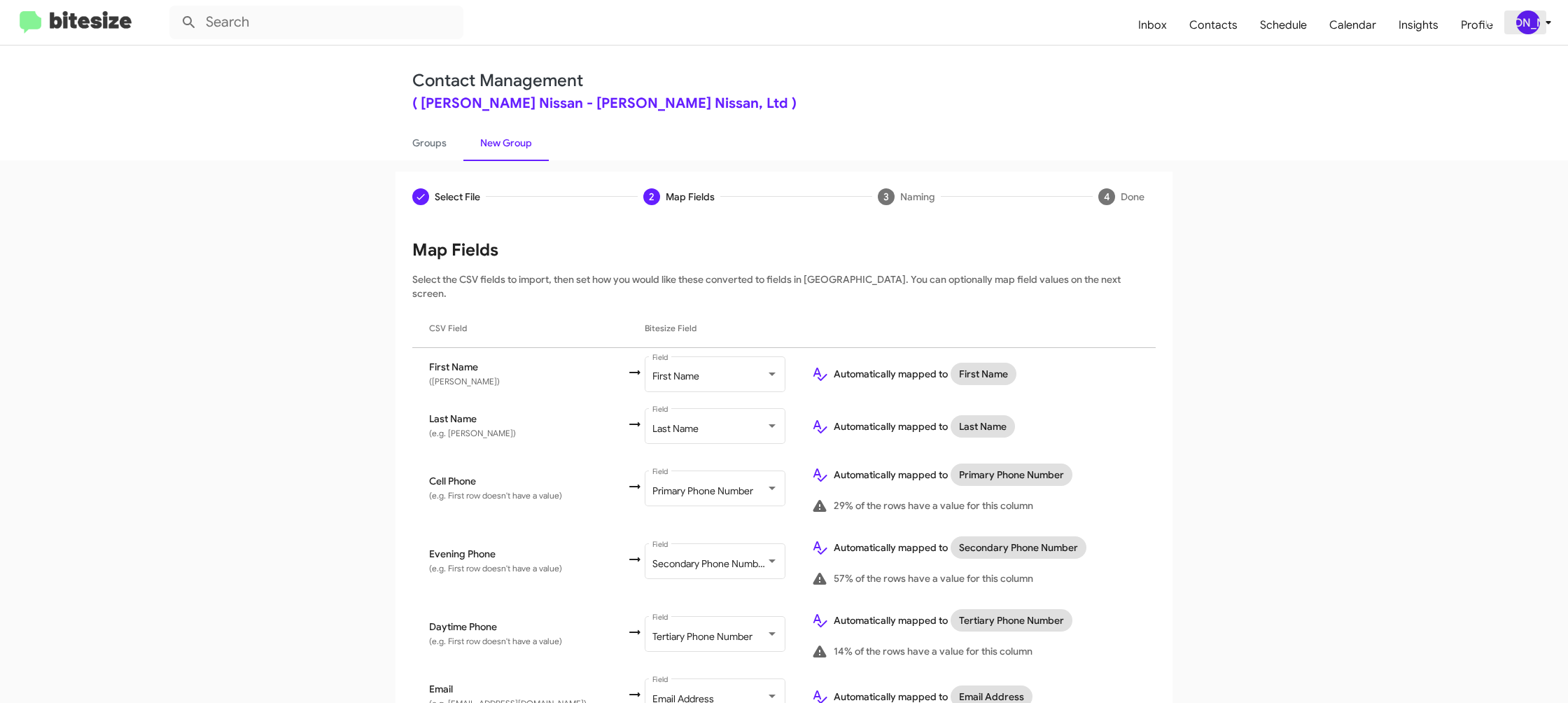
click at [1511, 22] on button "[PERSON_NAME]" at bounding box center [1528, 22] width 49 height 24
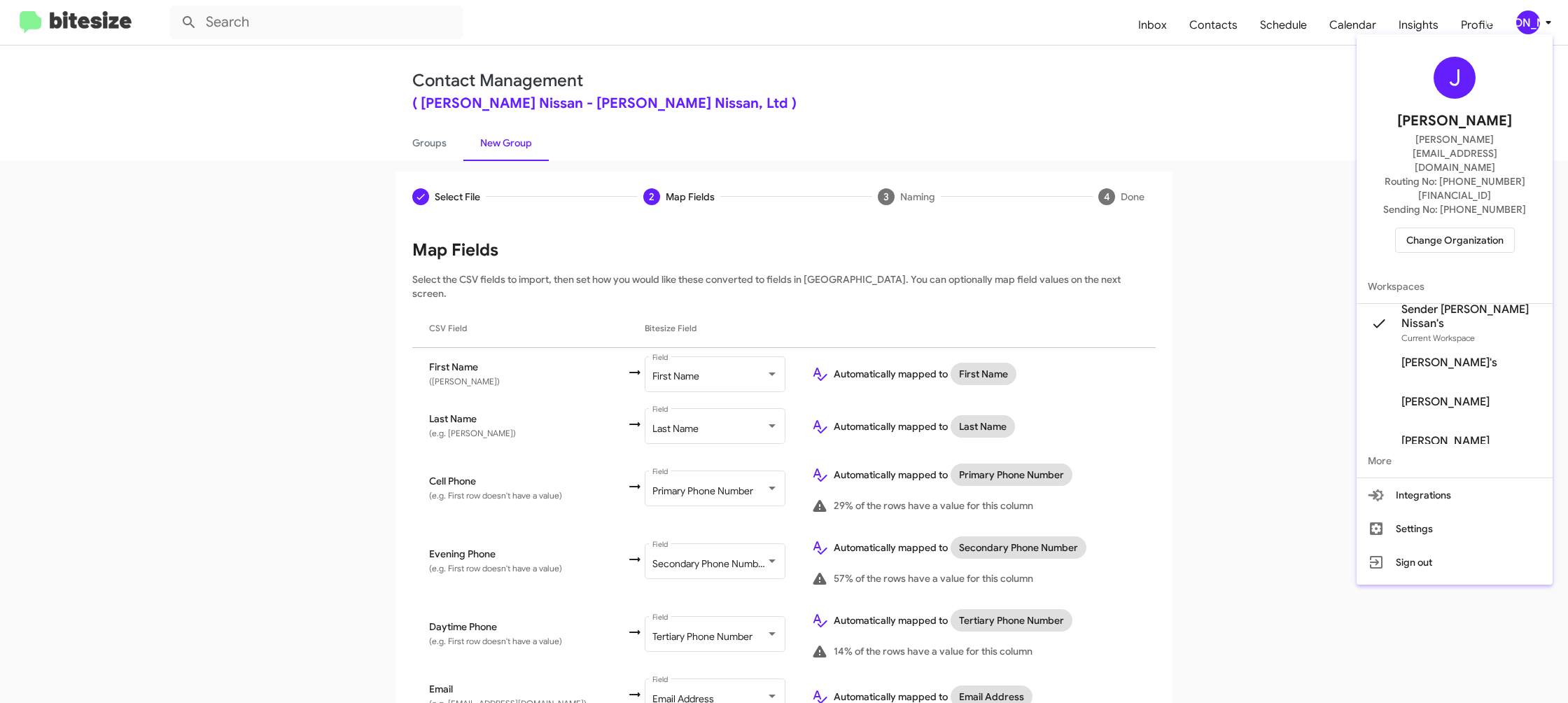
click at [1511, 22] on div at bounding box center [784, 351] width 1568 height 703
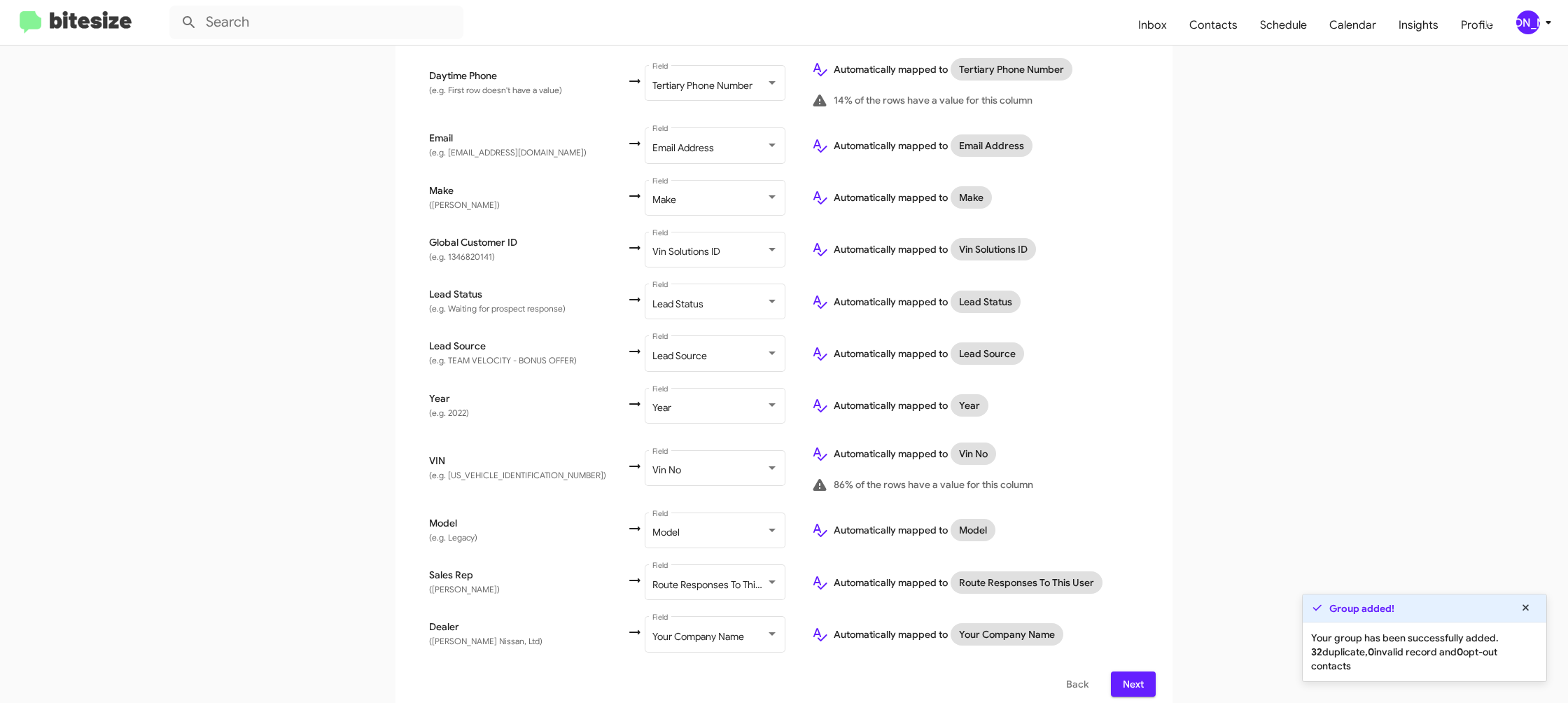
click at [1133, 672] on span "Next" at bounding box center [1133, 684] width 22 height 26
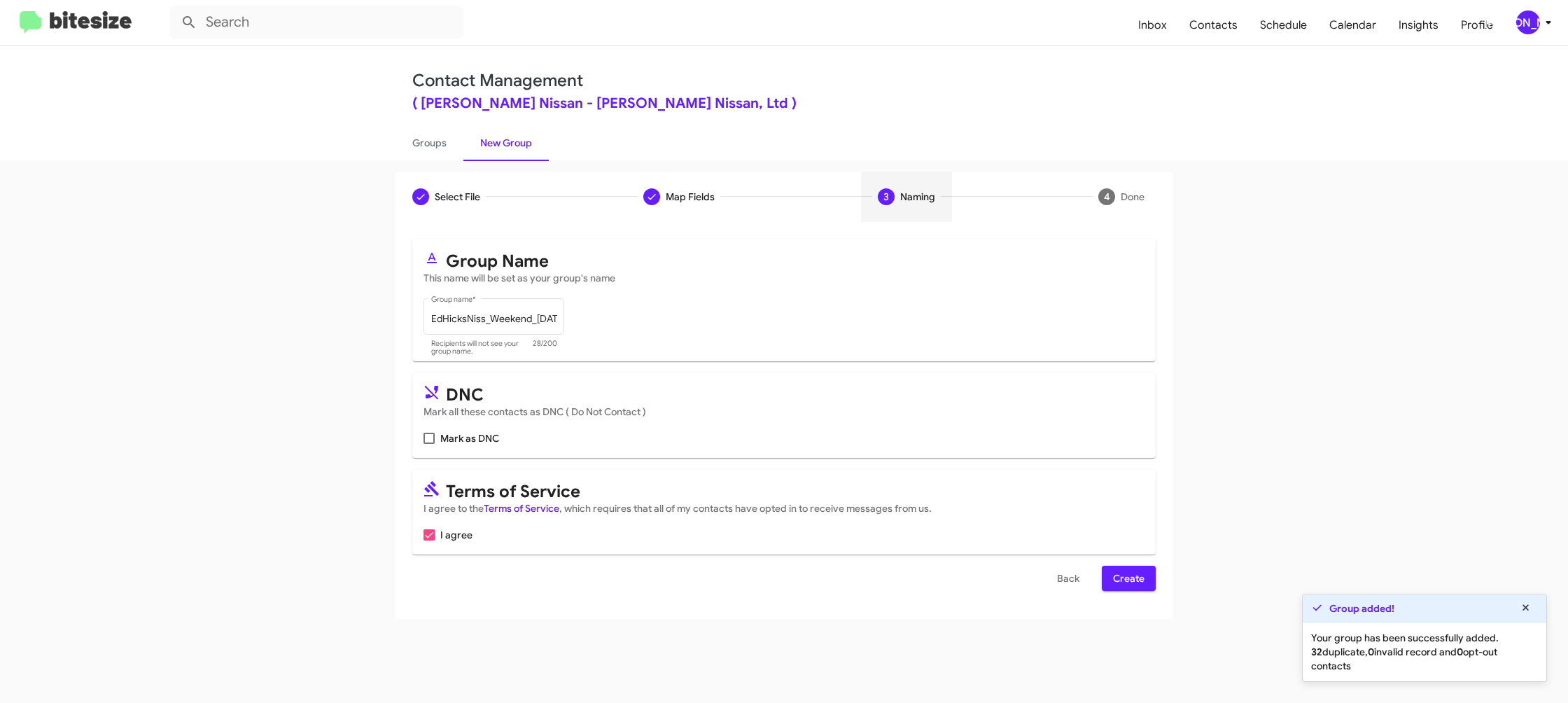
click at [1135, 579] on span "Create" at bounding box center [1129, 578] width 31 height 26
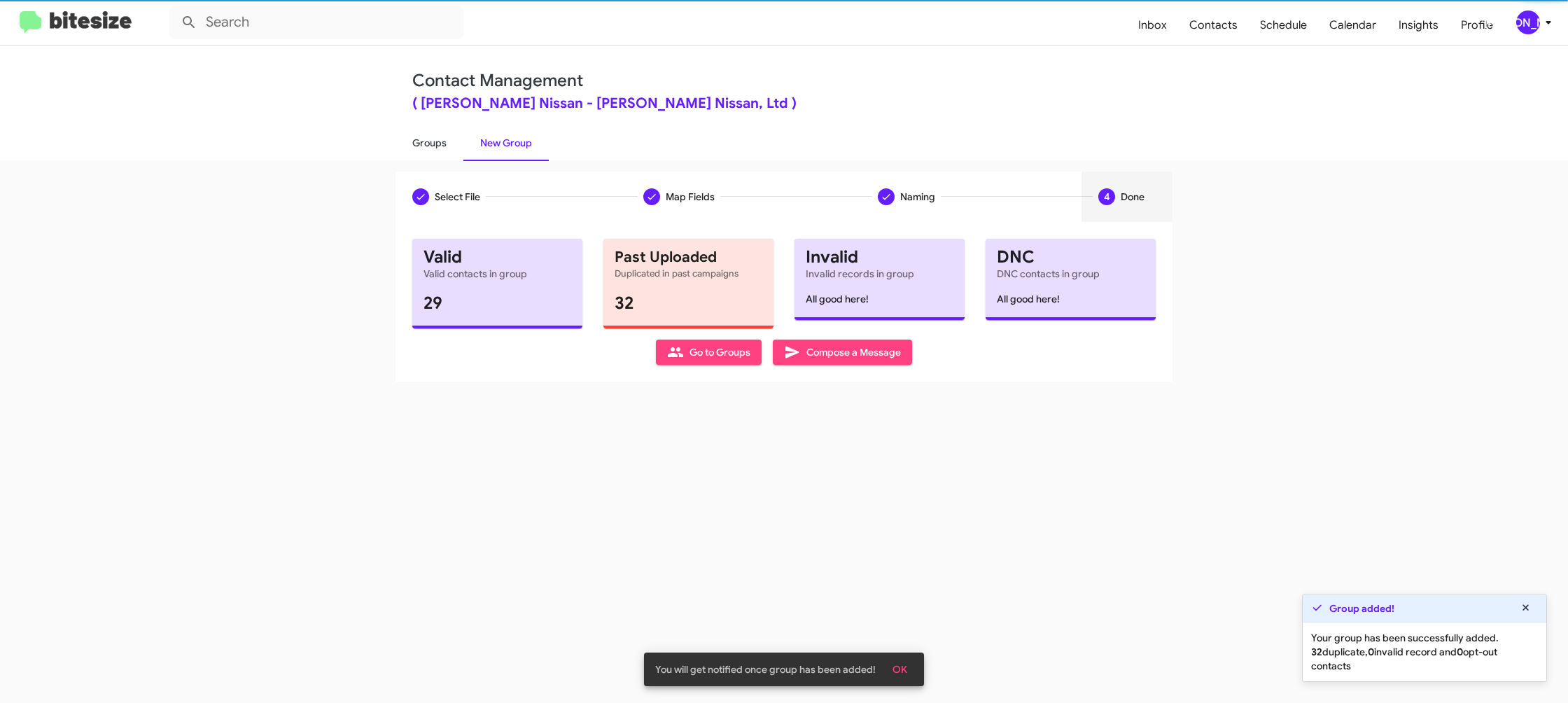
click at [438, 140] on link "Groups" at bounding box center [429, 143] width 68 height 36
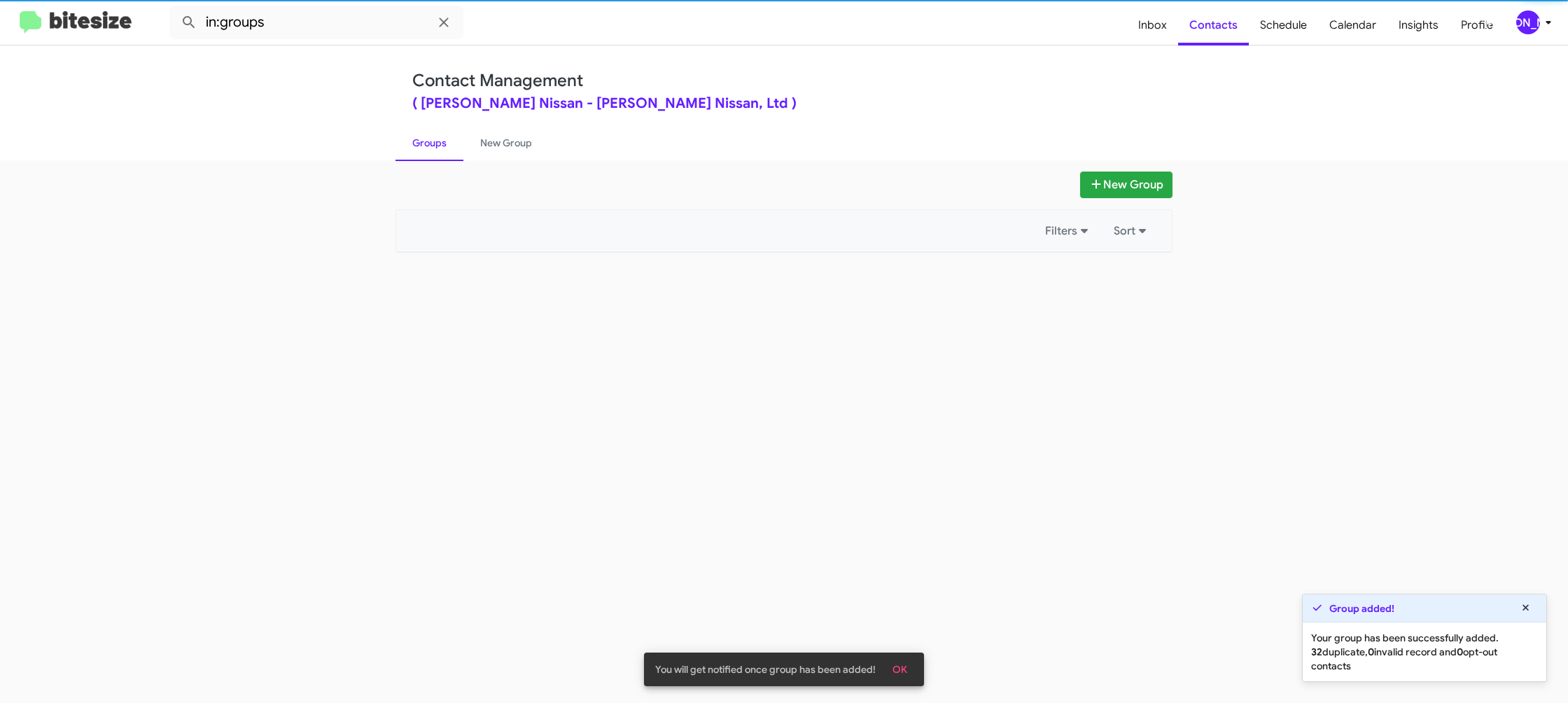
click at [438, 140] on link "Groups" at bounding box center [429, 143] width 68 height 36
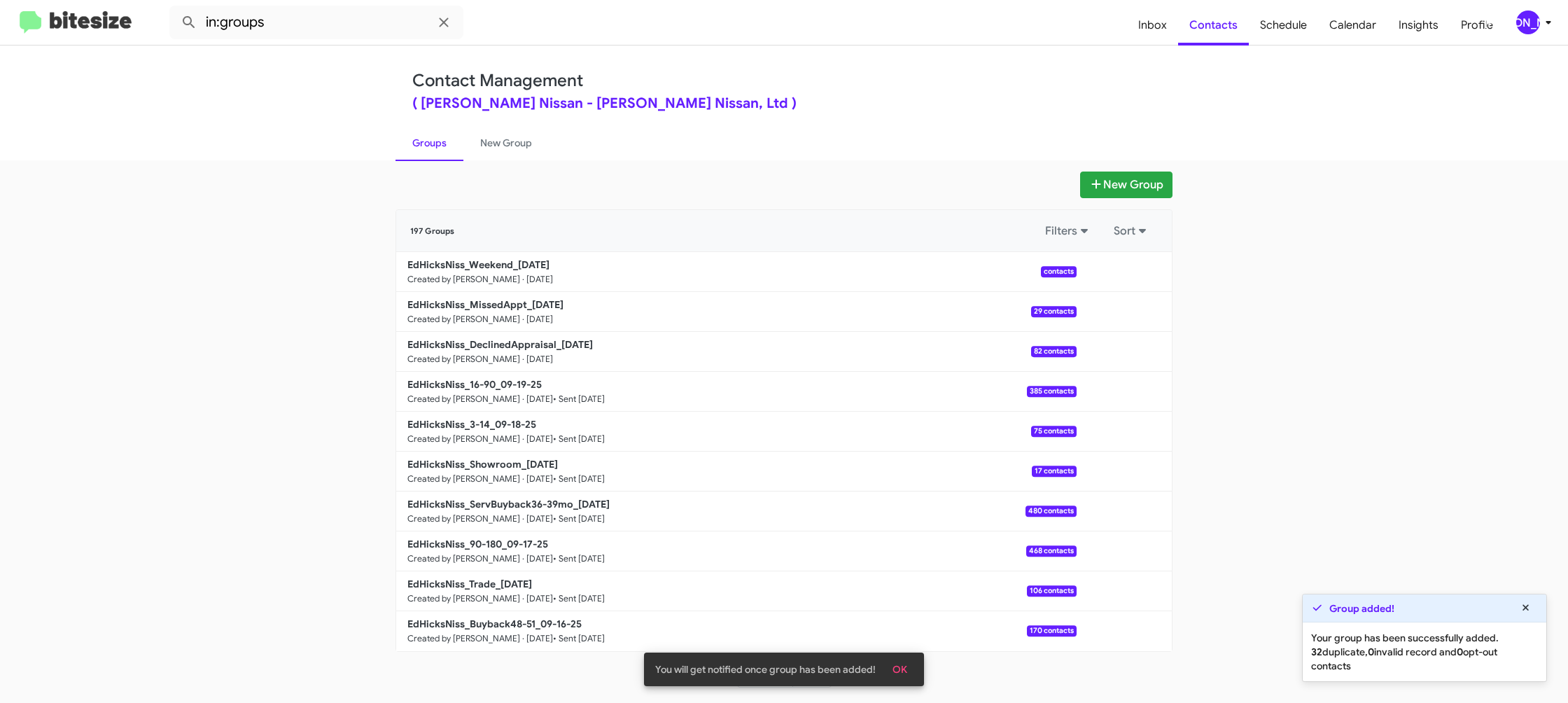
click at [779, 80] on div "Contact Management ( Ed Hicks Nissan - Ed Hicks Nissan, Ltd )" at bounding box center [784, 91] width 743 height 40
click at [305, 20] on input "in:groups" at bounding box center [316, 22] width 294 height 34
click at [175, 8] on button at bounding box center [189, 22] width 28 height 28
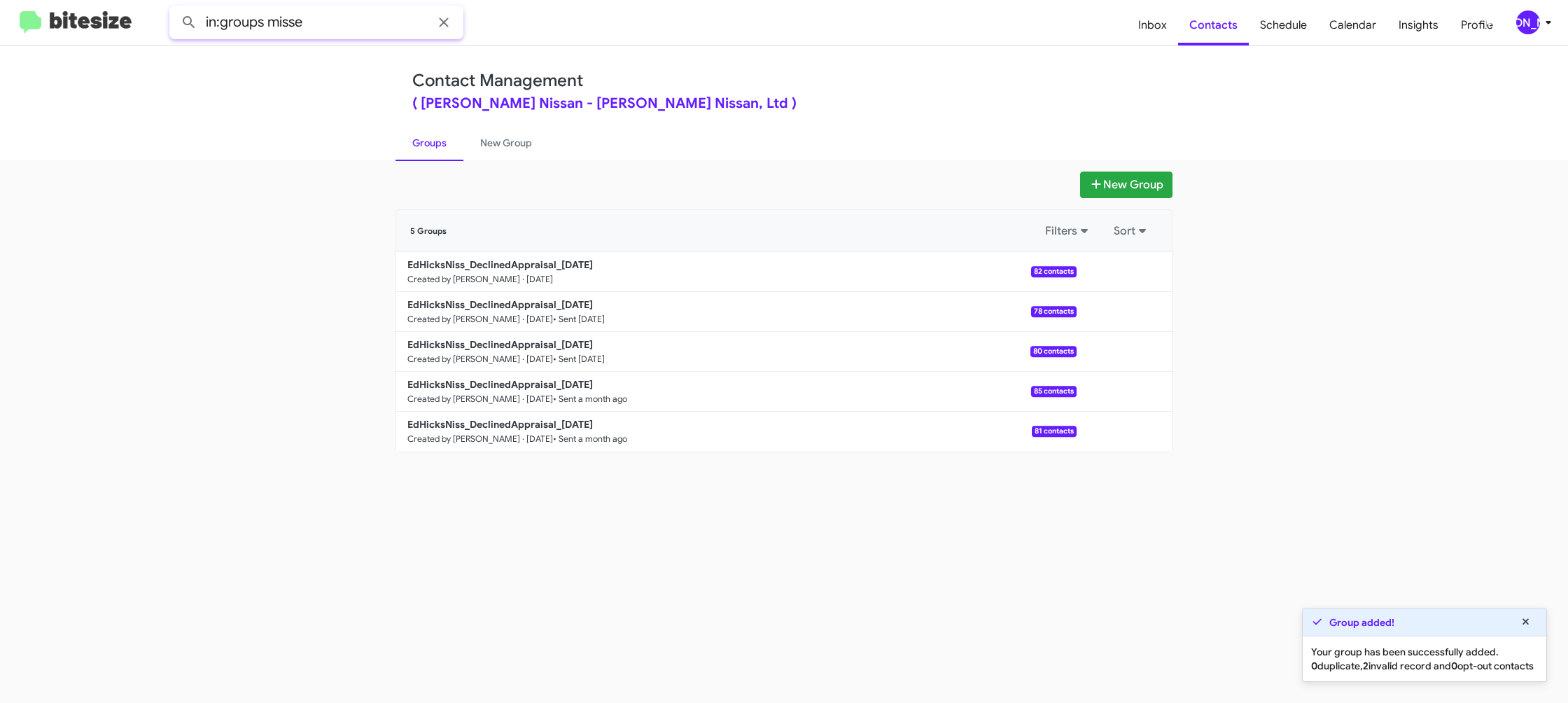
click at [175, 8] on button at bounding box center [189, 22] width 28 height 28
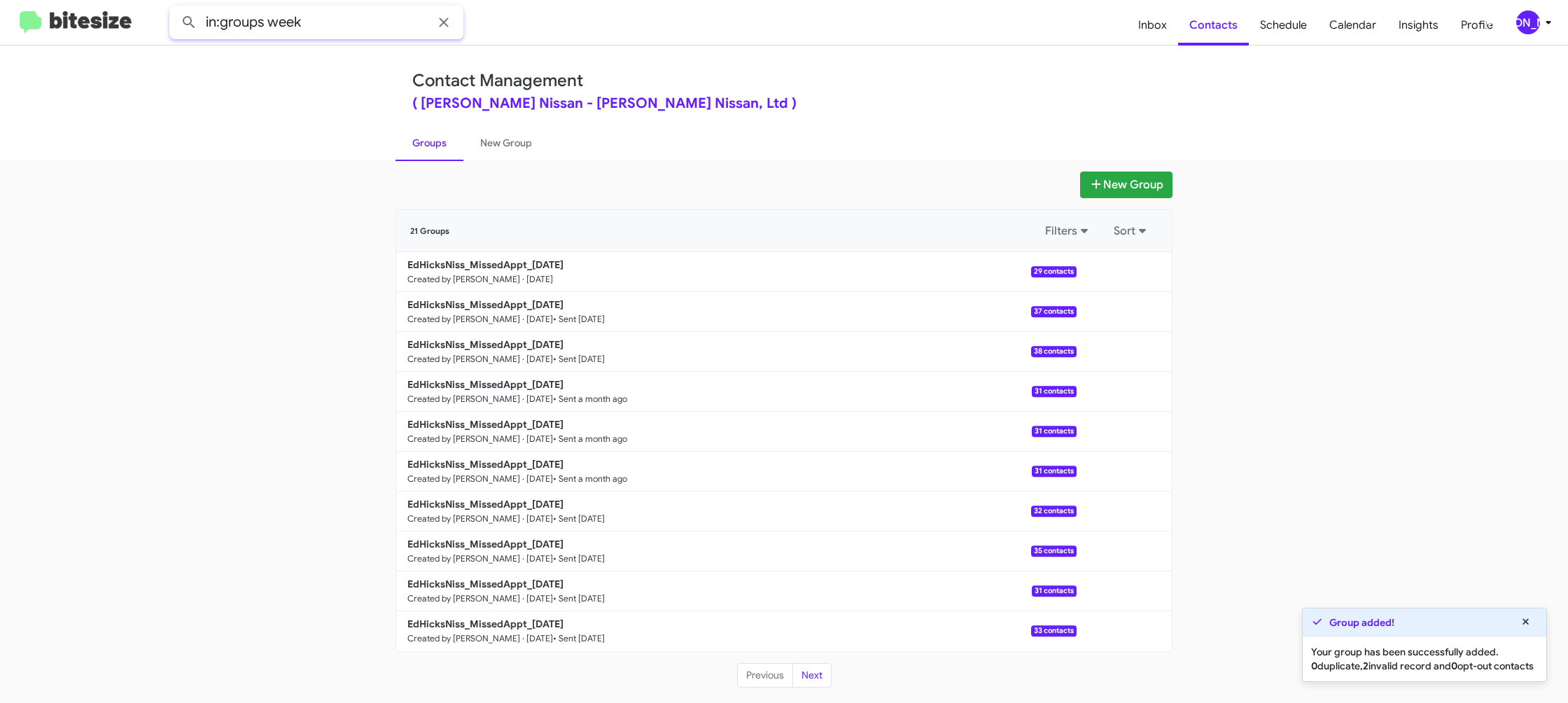
type input "in:groups week"
click at [175, 8] on button at bounding box center [189, 22] width 28 height 28
click at [500, 151] on link "New Group" at bounding box center [506, 143] width 86 height 36
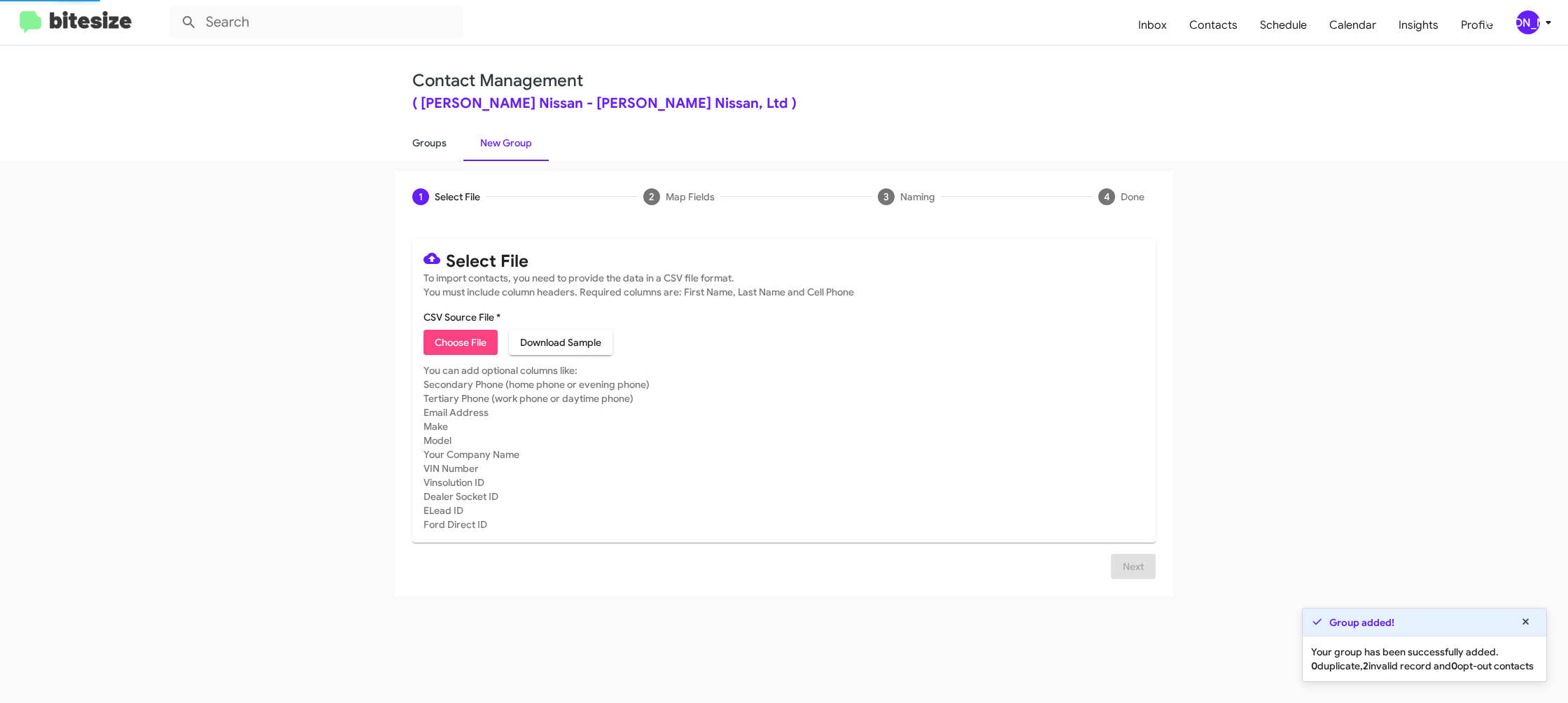
click at [410, 147] on link "Groups" at bounding box center [429, 143] width 68 height 36
type input "in:groups"
click at [410, 147] on link "Groups" at bounding box center [429, 143] width 68 height 36
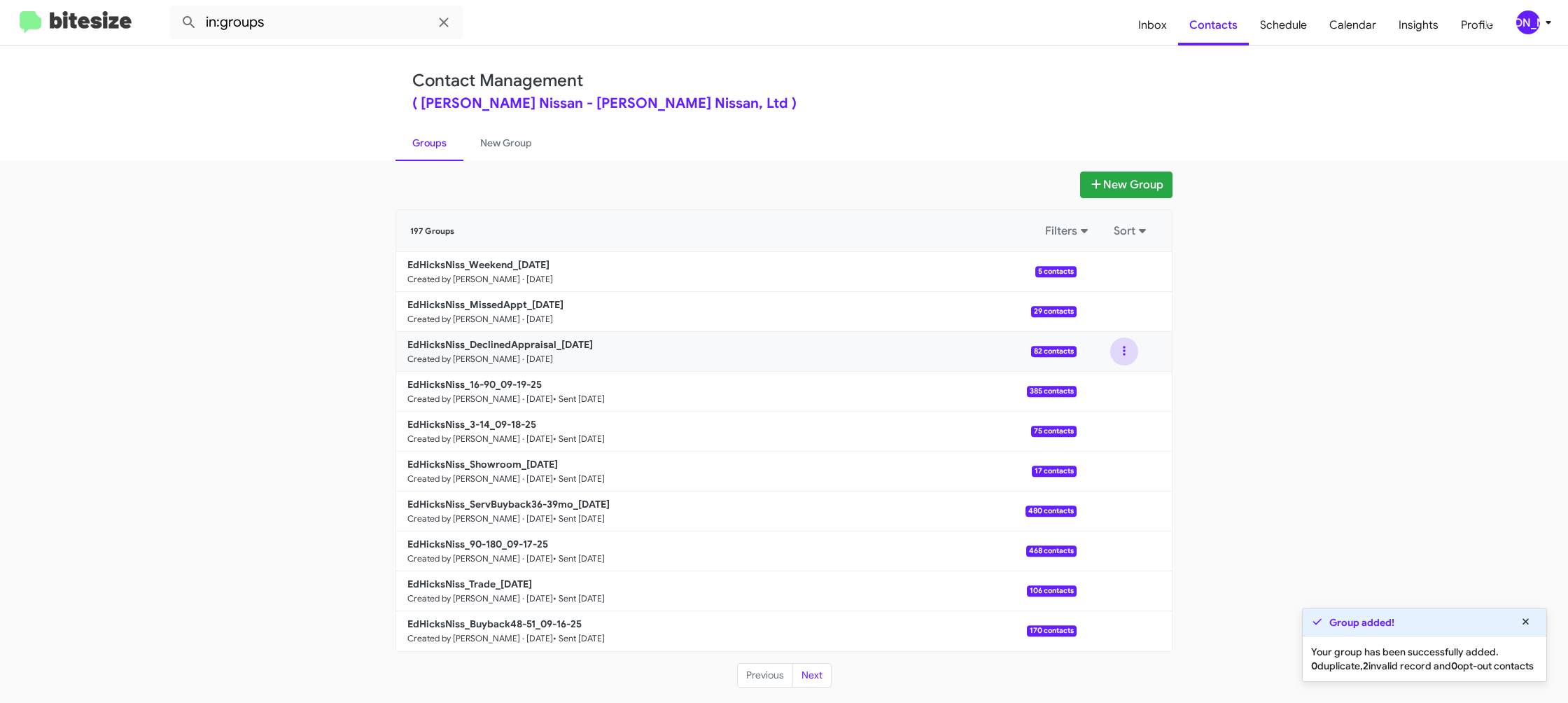
drag, startPoint x: 1121, startPoint y: 351, endPoint x: 1119, endPoint y: 361, distance: 10.2
click at [1121, 352] on button at bounding box center [1124, 351] width 28 height 28
click at [1112, 379] on button "View contacts" at bounding box center [1082, 389] width 112 height 34
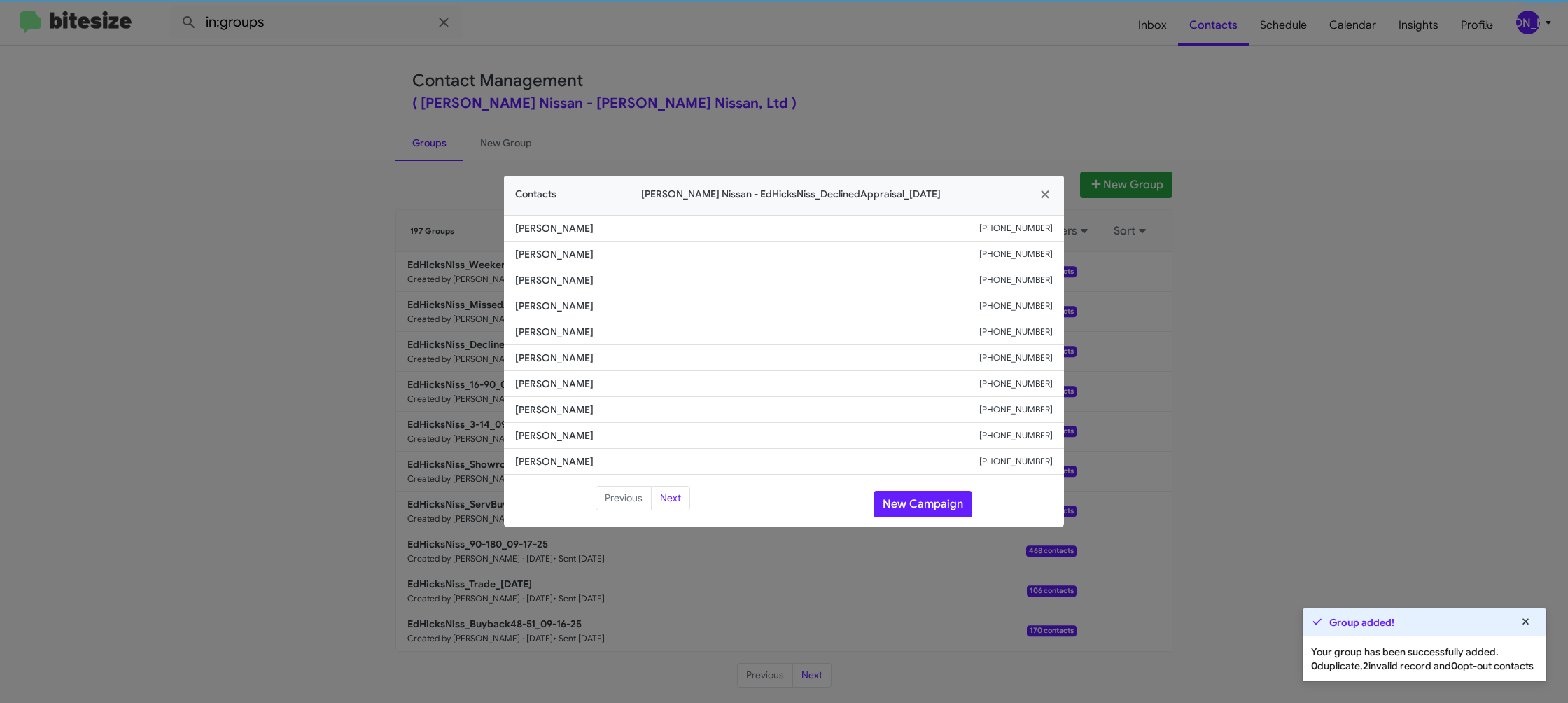
click at [566, 361] on span "Helen Cruz" at bounding box center [747, 358] width 464 height 14
copy span "Helen Cruz"
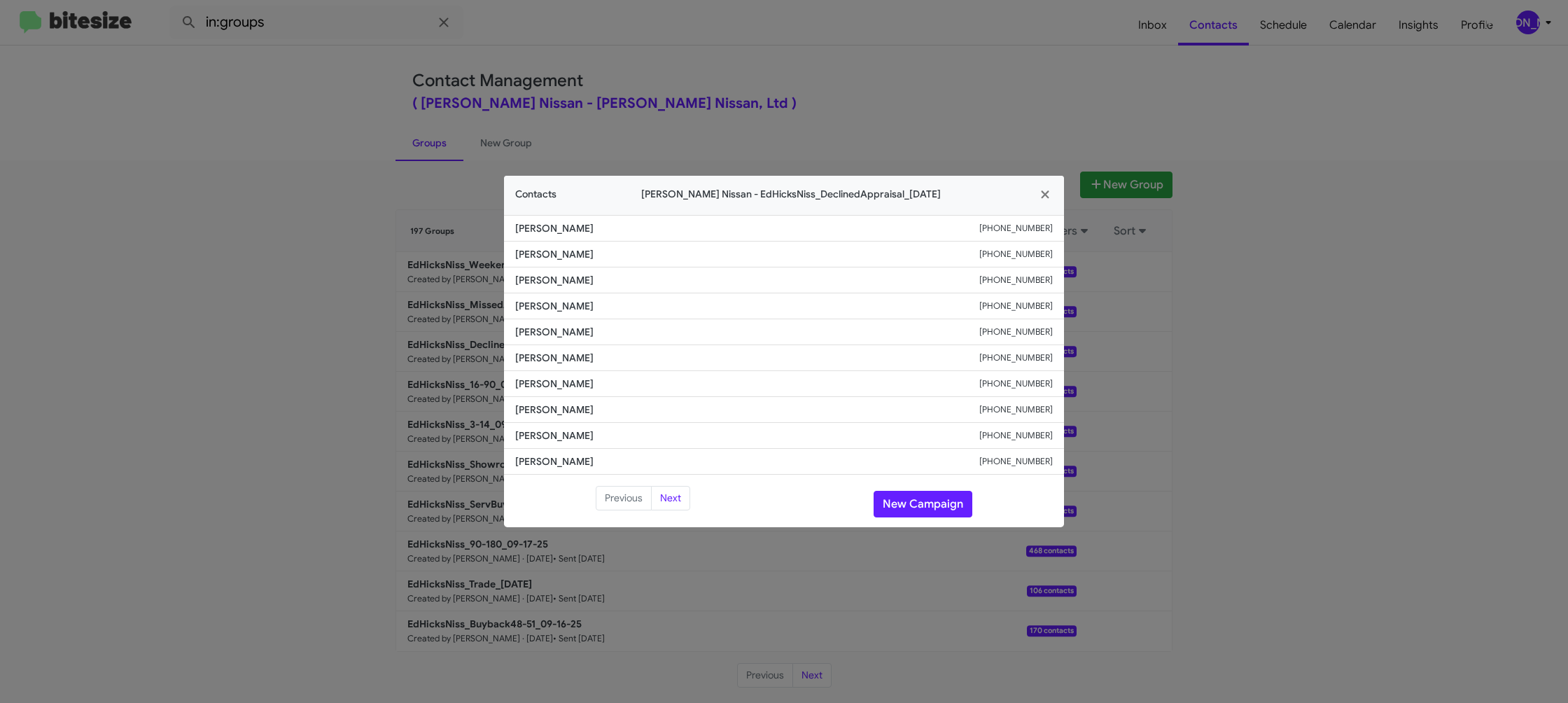
click at [1009, 353] on small "+16148055820" at bounding box center [1015, 358] width 73 height 14
drag, startPoint x: 1009, startPoint y: 353, endPoint x: 974, endPoint y: 354, distance: 35.0
click at [1009, 353] on small "+16148055820" at bounding box center [1015, 358] width 73 height 14
copy small "+16148055820"
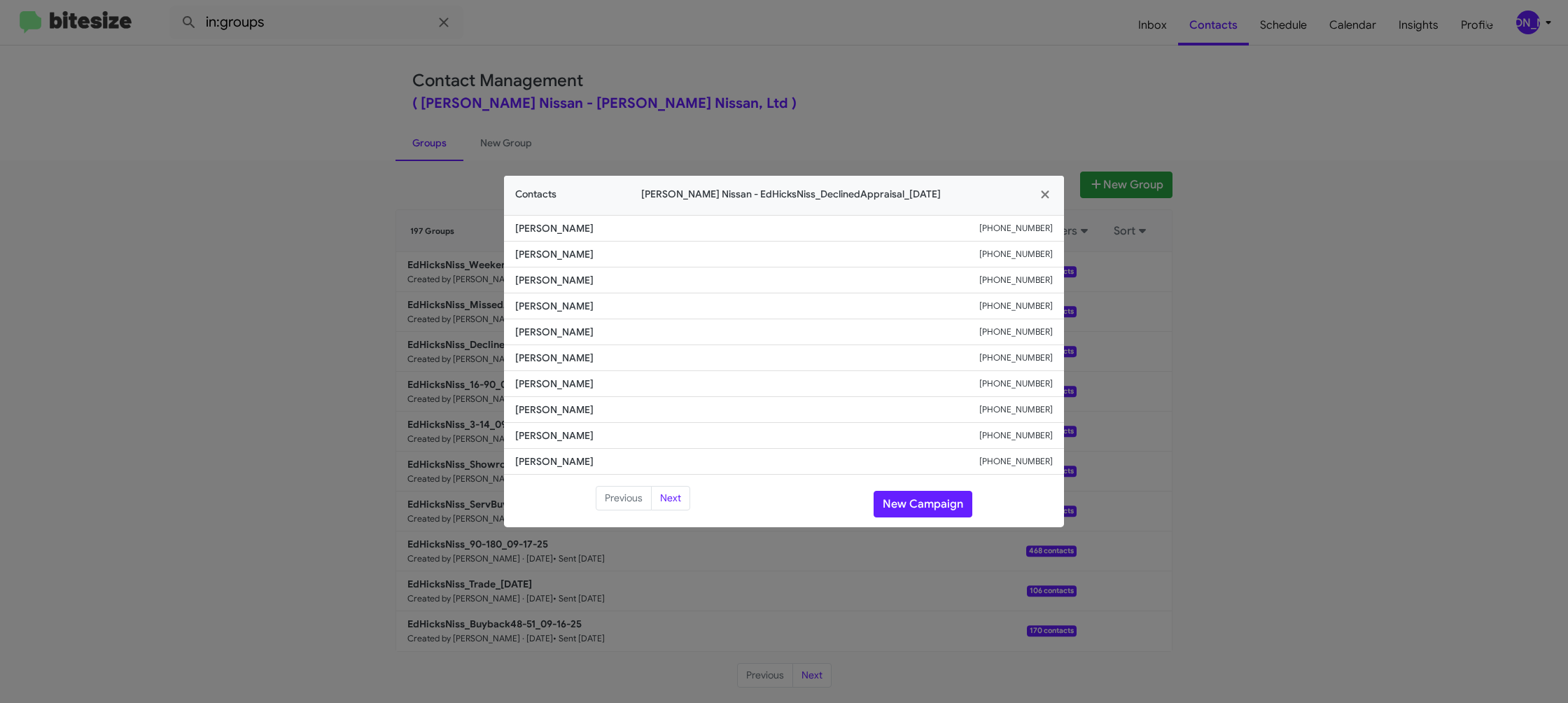
drag, startPoint x: 812, startPoint y: 104, endPoint x: 821, endPoint y: 86, distance: 20.1
click at [813, 104] on modal-container "Contacts Ed Hicks Nissan - EdHicksNiss_DeclinedAppraisal_09-22-25 Beatrice Chav…" at bounding box center [784, 351] width 1568 height 703
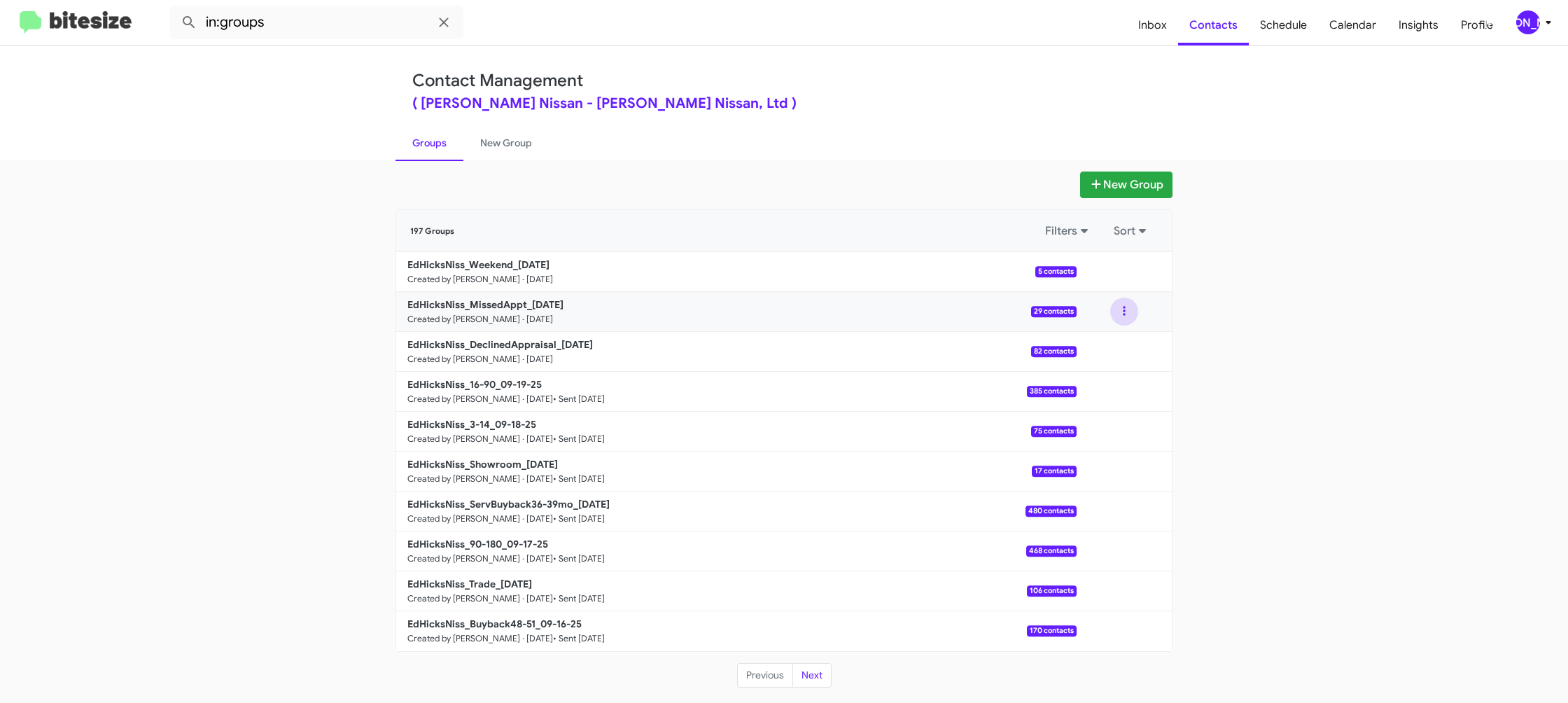
drag, startPoint x: 1119, startPoint y: 307, endPoint x: 1121, endPoint y: 318, distance: 11.2
click at [1121, 313] on button at bounding box center [1124, 312] width 28 height 28
click at [1109, 339] on button "View contacts" at bounding box center [1082, 349] width 112 height 34
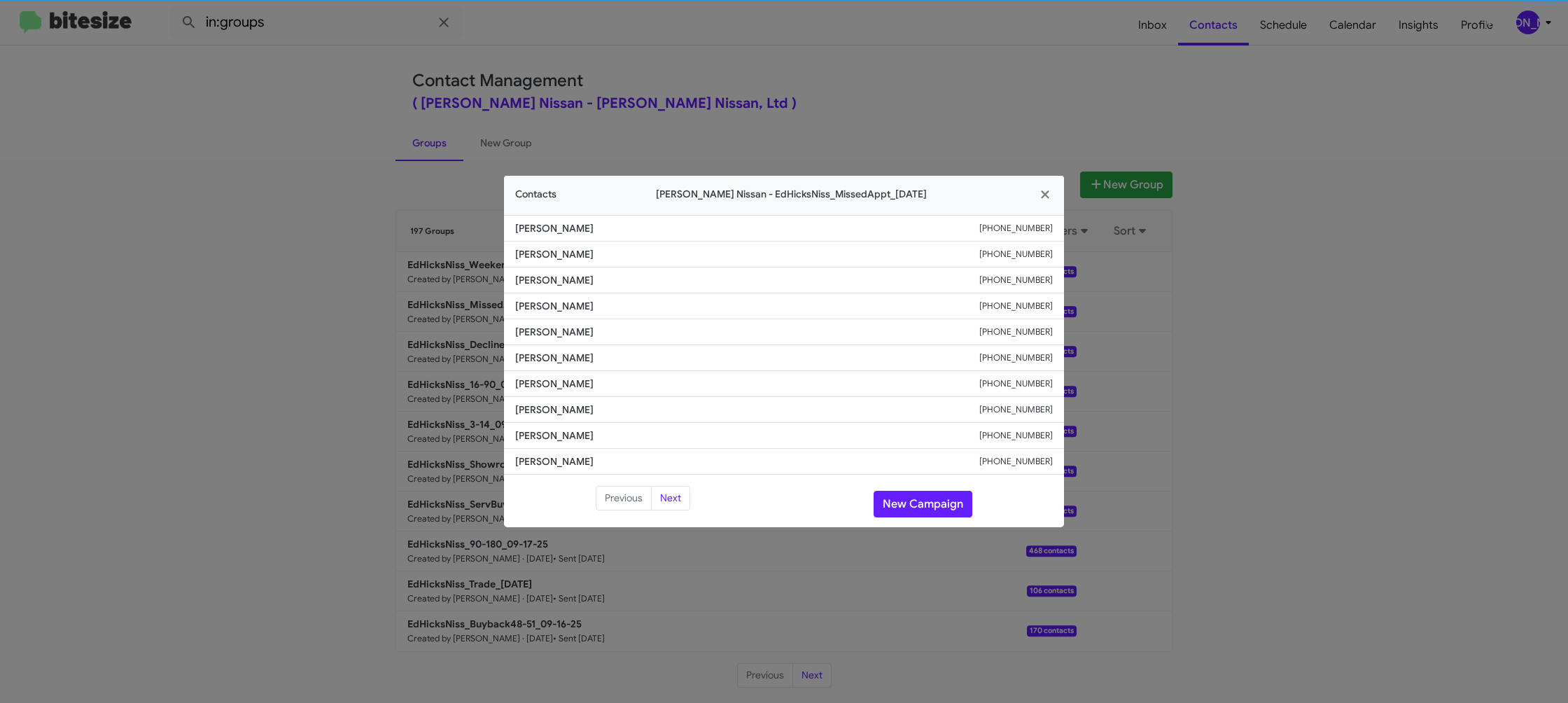
click at [541, 368] on li "Jose Vasquez +13617030397" at bounding box center [784, 358] width 560 height 26
click at [549, 385] on span "Pablo Rodriguez" at bounding box center [747, 383] width 464 height 14
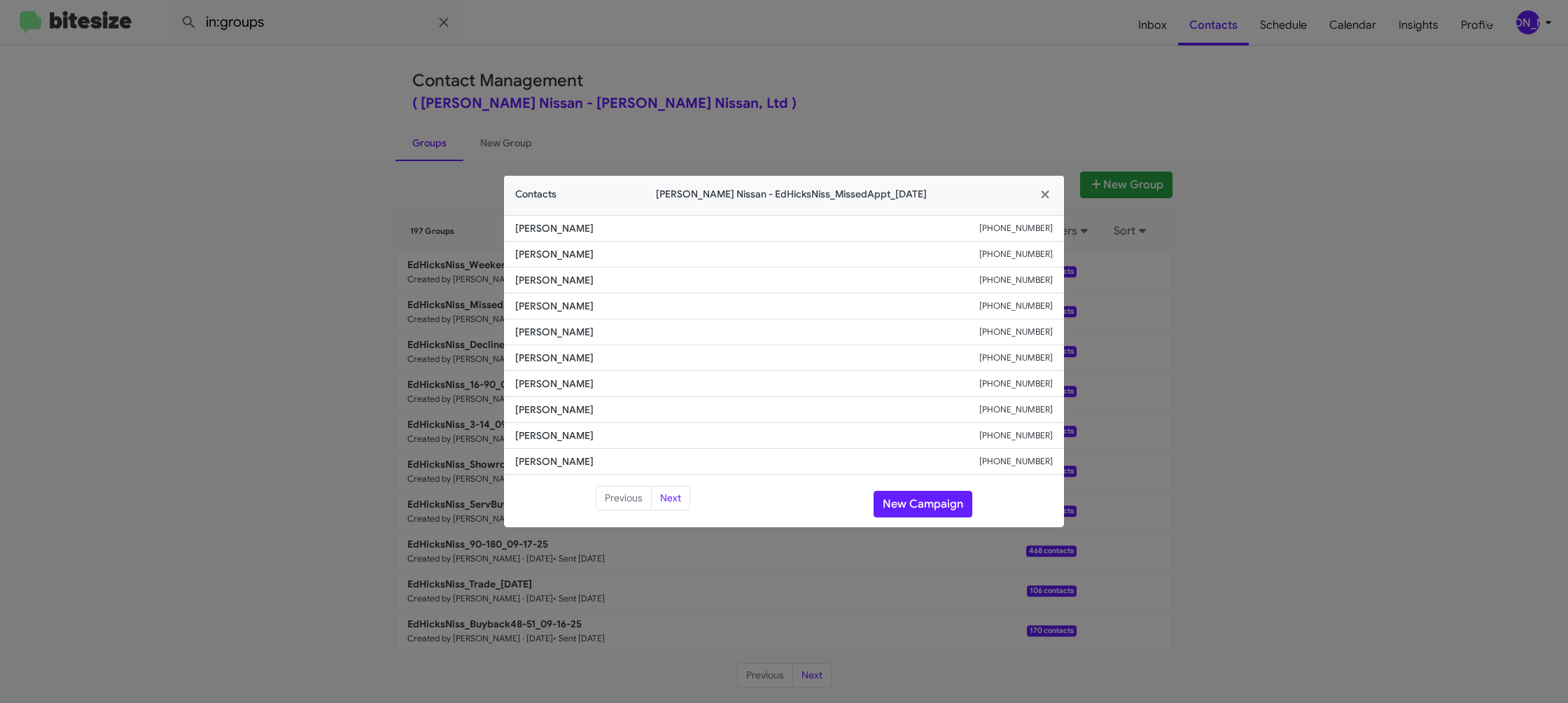
click at [549, 385] on span "Pablo Rodriguez" at bounding box center [747, 383] width 464 height 14
copy span "Pablo Rodriguez"
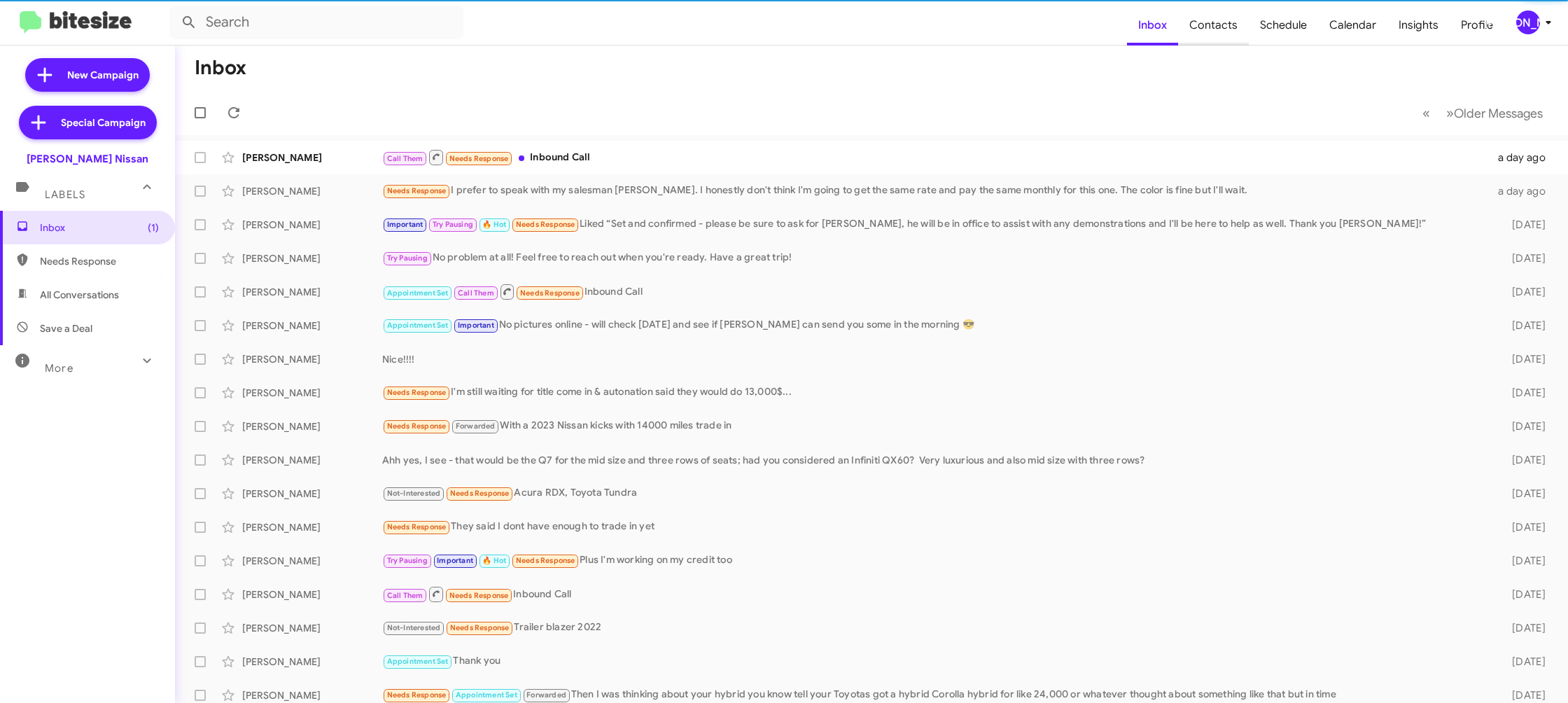
click at [1201, 33] on span "Contacts" at bounding box center [1214, 25] width 71 height 40
type input "in:groups"
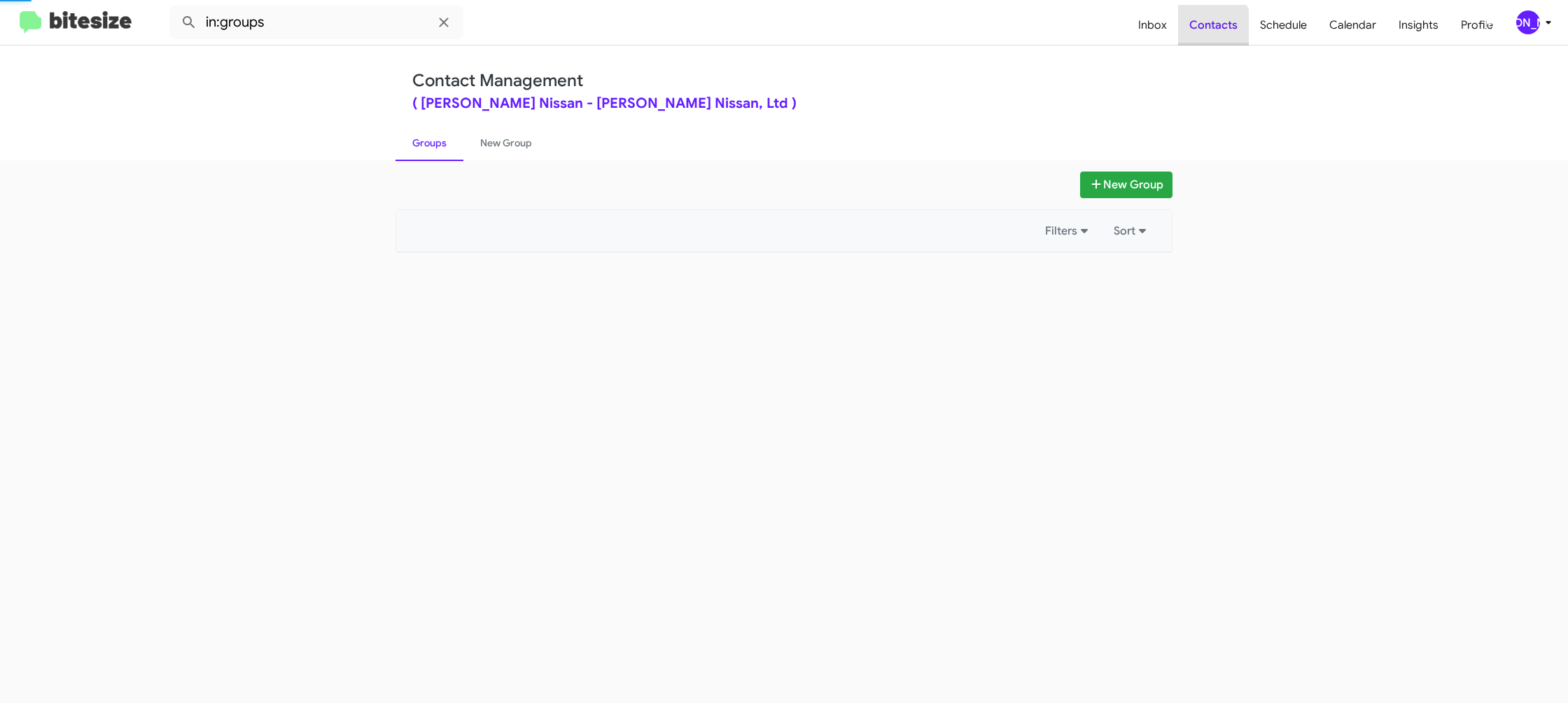
click at [1201, 33] on span "Contacts" at bounding box center [1214, 25] width 71 height 40
click at [1556, 21] on icon at bounding box center [1548, 22] width 16 height 16
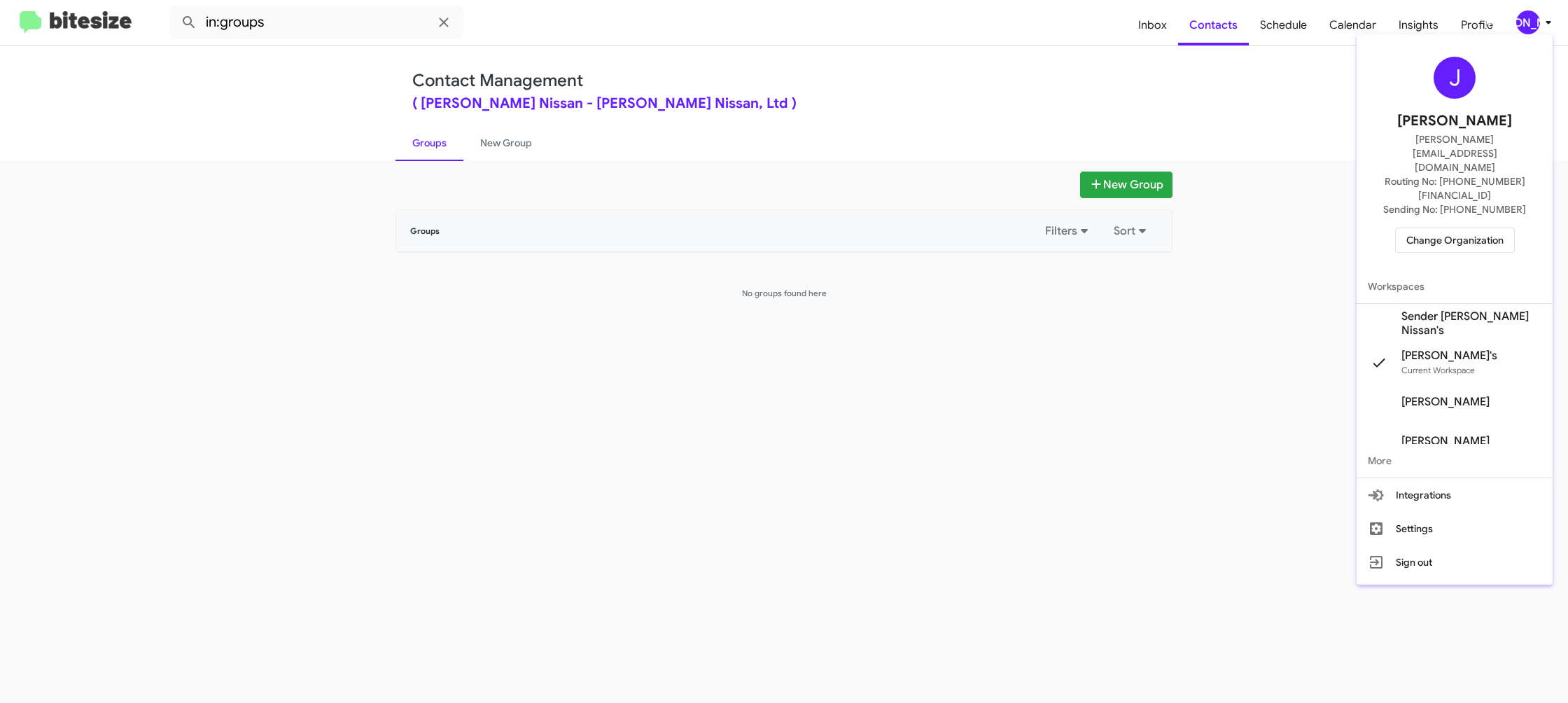
click at [1459, 309] on span "Sender [PERSON_NAME] Nissan's" at bounding box center [1472, 323] width 140 height 28
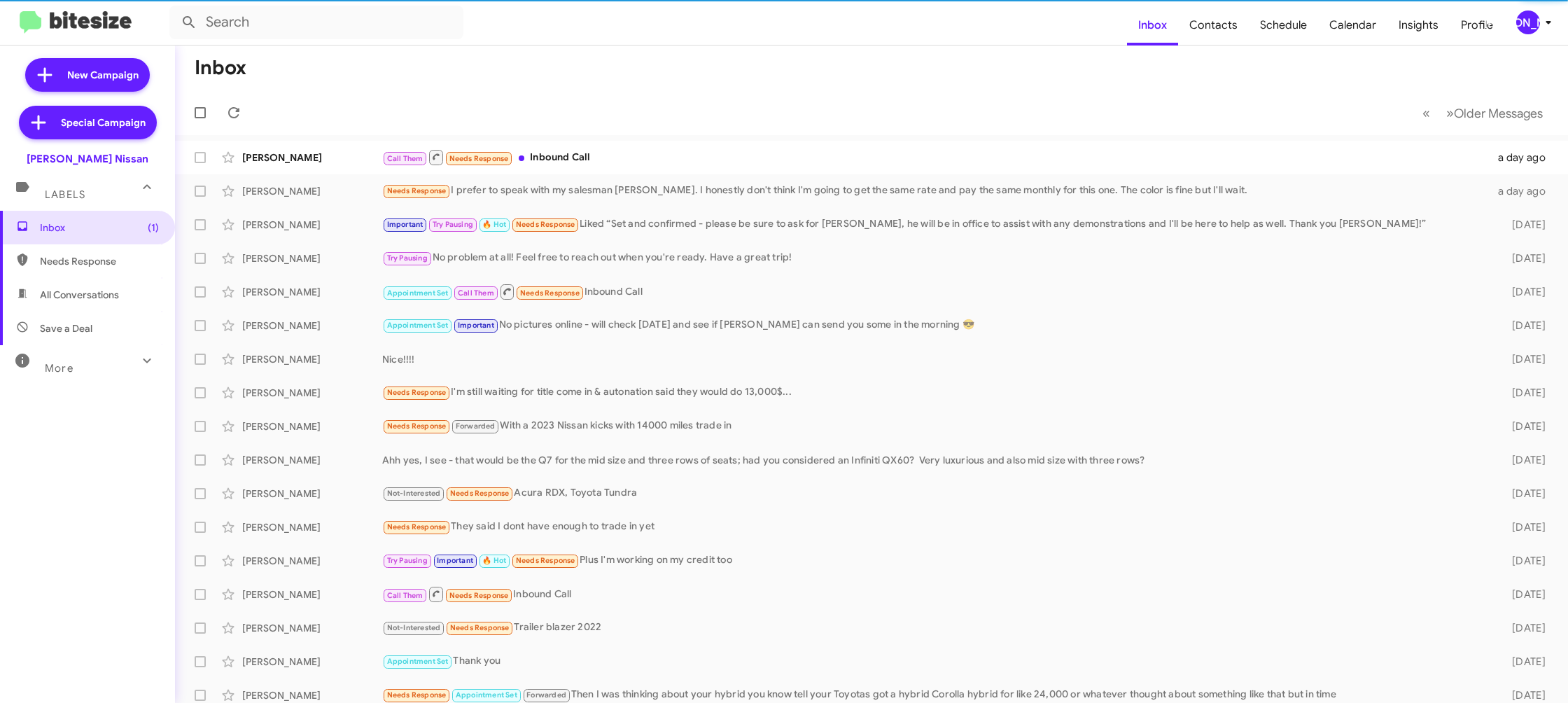
click at [1230, 38] on span "Contacts" at bounding box center [1214, 25] width 71 height 40
type input "in:groups"
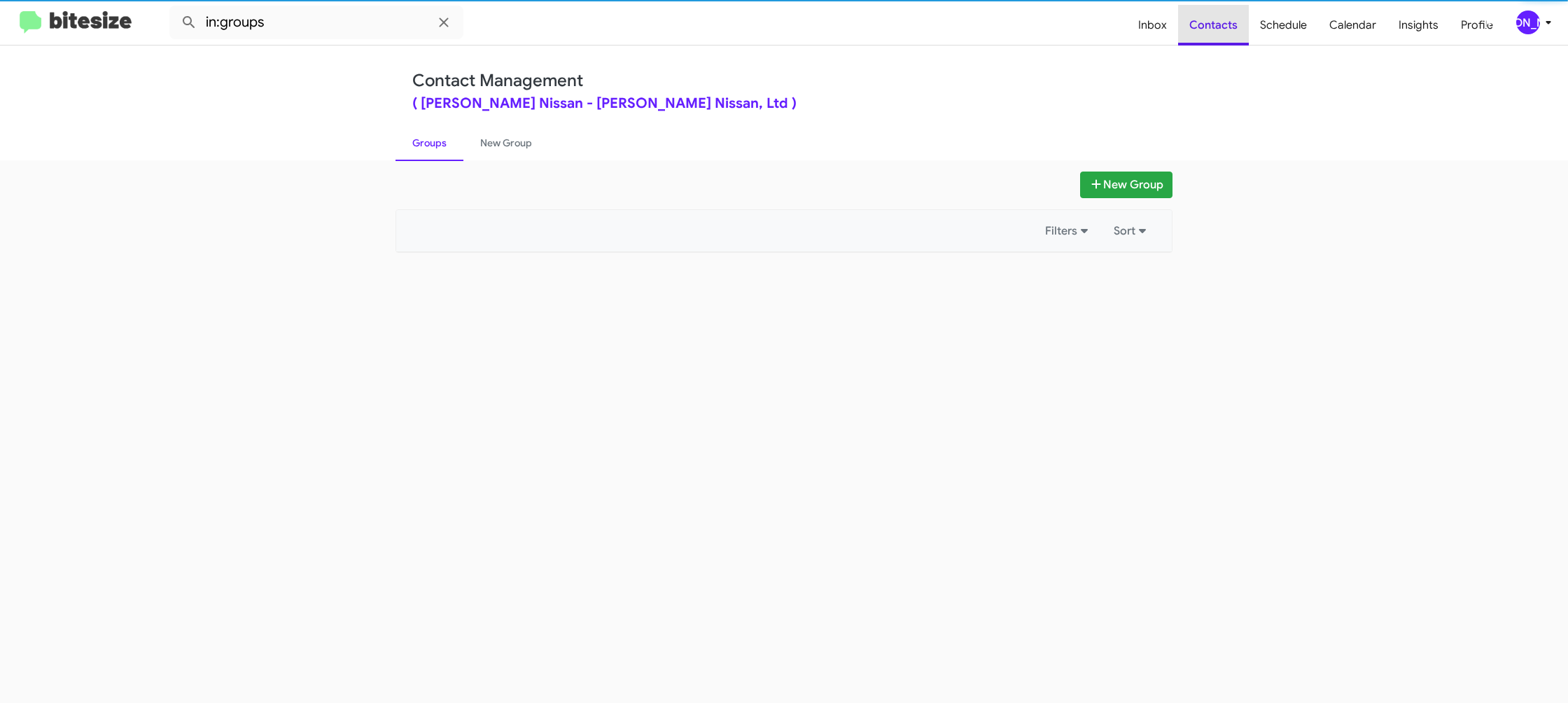
click at [1230, 38] on span "Contacts" at bounding box center [1214, 25] width 71 height 40
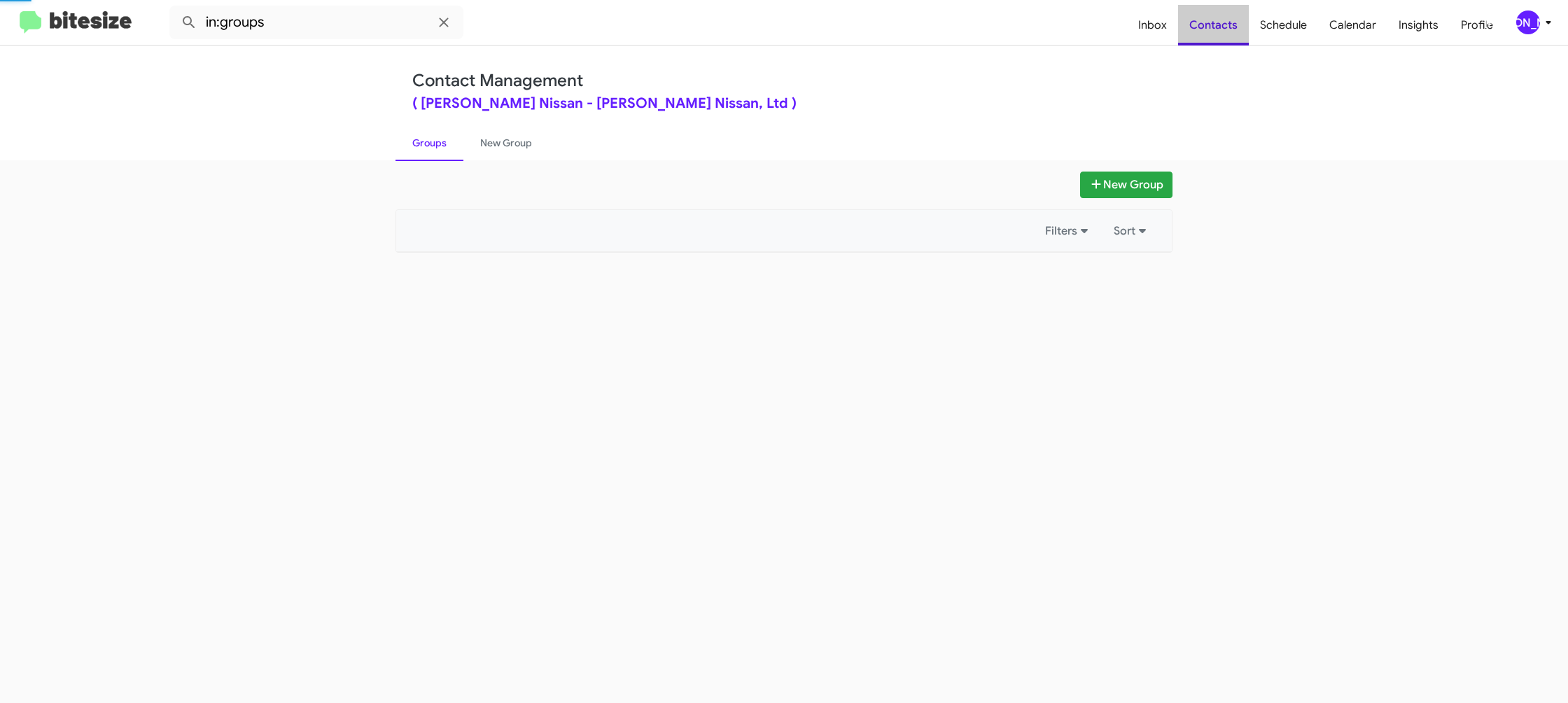
click at [1230, 38] on span "Contacts" at bounding box center [1214, 25] width 71 height 40
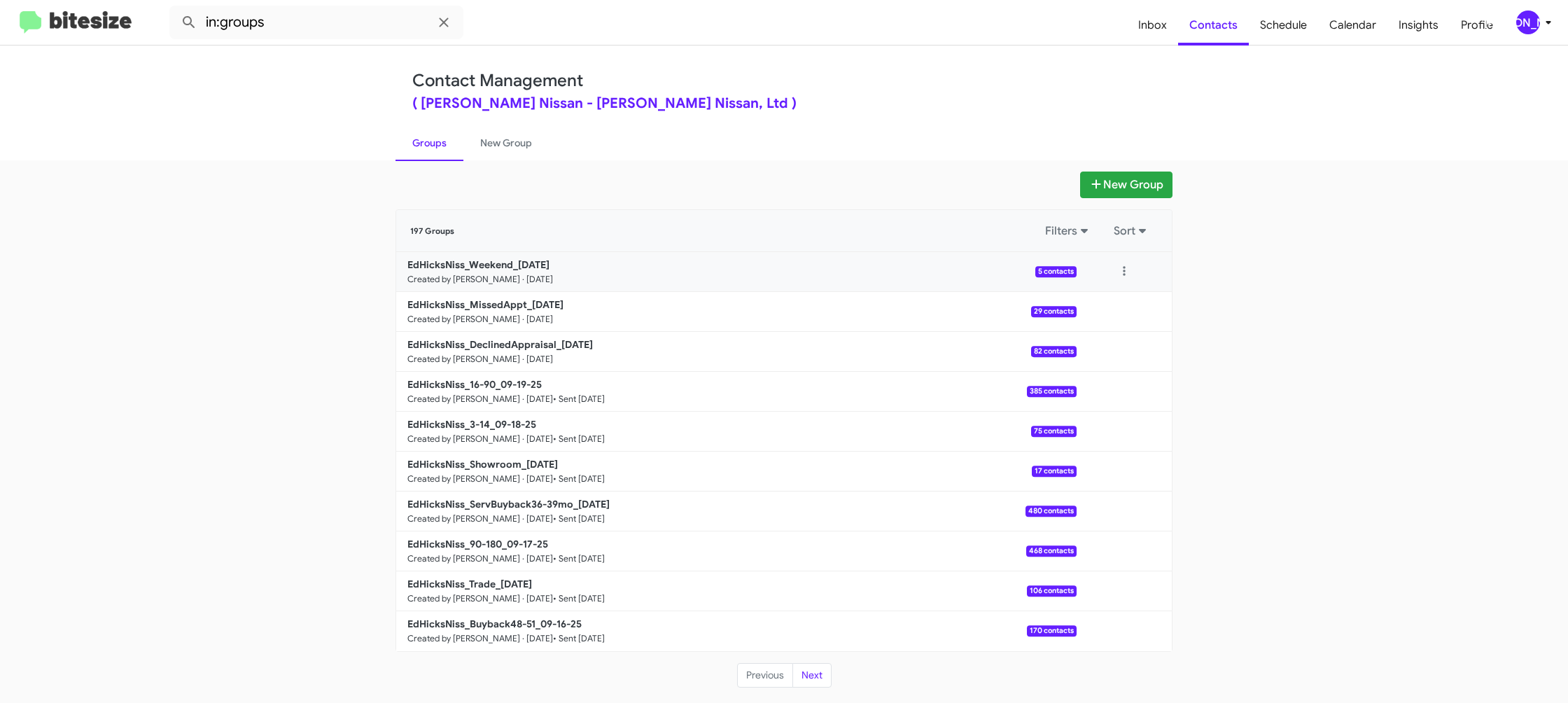
click at [1137, 278] on div at bounding box center [1124, 272] width 28 height 28
drag, startPoint x: 1123, startPoint y: 272, endPoint x: 1120, endPoint y: 282, distance: 10.4
click at [1122, 273] on button at bounding box center [1124, 272] width 28 height 28
click at [1116, 307] on button "View contacts" at bounding box center [1082, 309] width 112 height 34
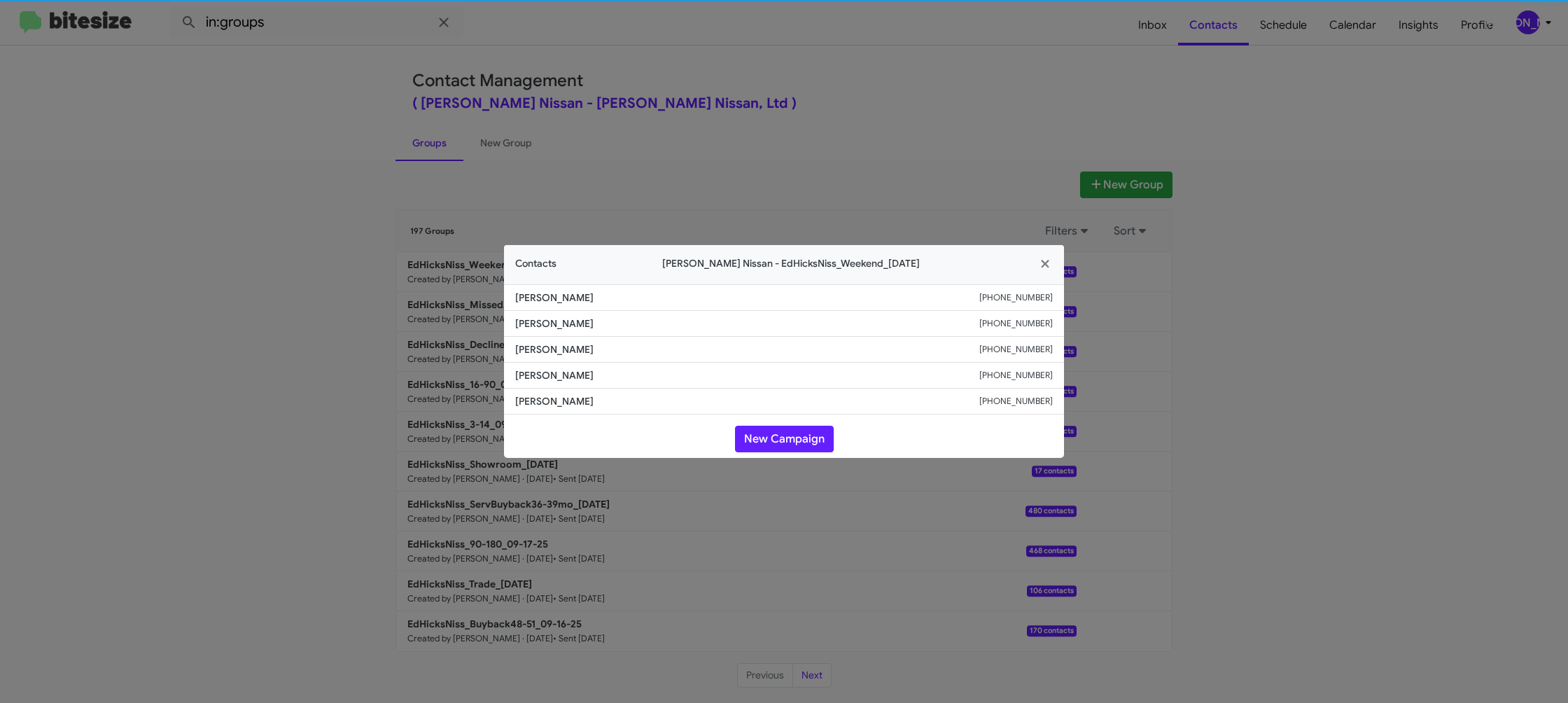
click at [578, 356] on span "[PERSON_NAME]" at bounding box center [747, 349] width 464 height 14
copy span "[PERSON_NAME]"
click at [562, 320] on span "[PERSON_NAME]" at bounding box center [747, 323] width 464 height 14
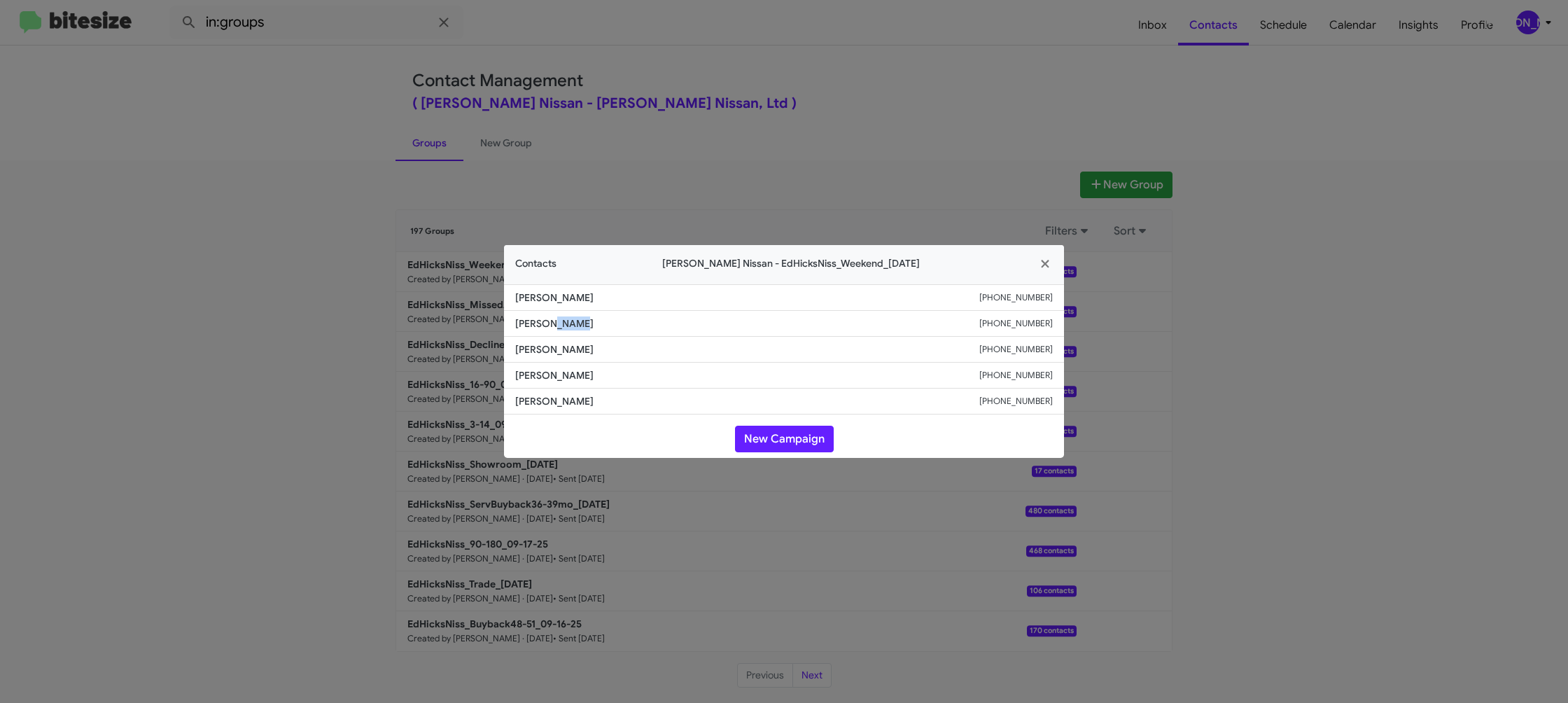
click at [562, 320] on span "[PERSON_NAME]" at bounding box center [747, 323] width 464 height 14
copy span "[PERSON_NAME]"
drag, startPoint x: 377, startPoint y: 132, endPoint x: 529, endPoint y: 319, distance: 241.0
click at [377, 133] on modal-container "Contacts [PERSON_NAME] Nissan - EdHicksNiss_Weekend_[DATE] [PERSON_NAME] [PHONE…" at bounding box center [784, 351] width 1568 height 703
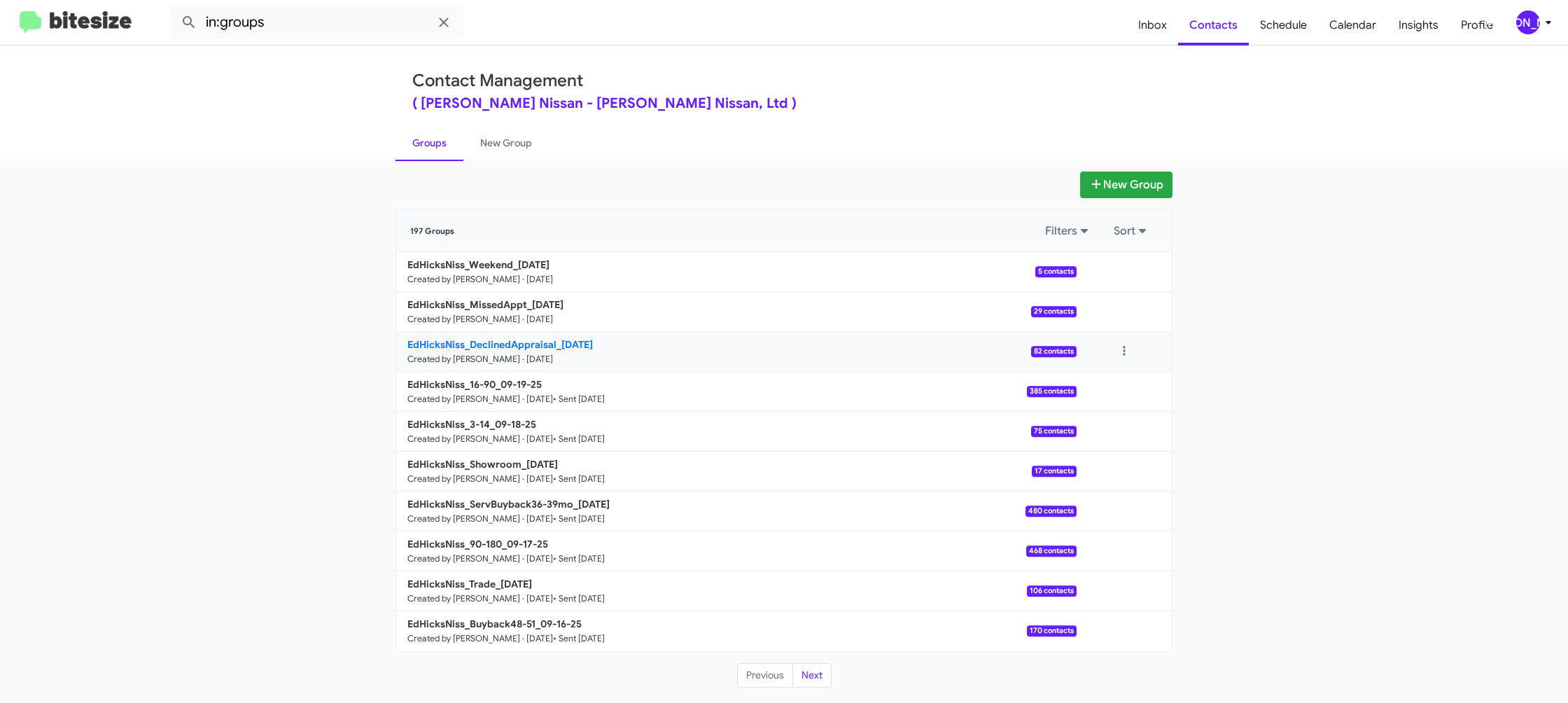
click at [509, 342] on b "EdHicksNiss_DeclinedAppraisal_[DATE]" at bounding box center [499, 344] width 185 height 12
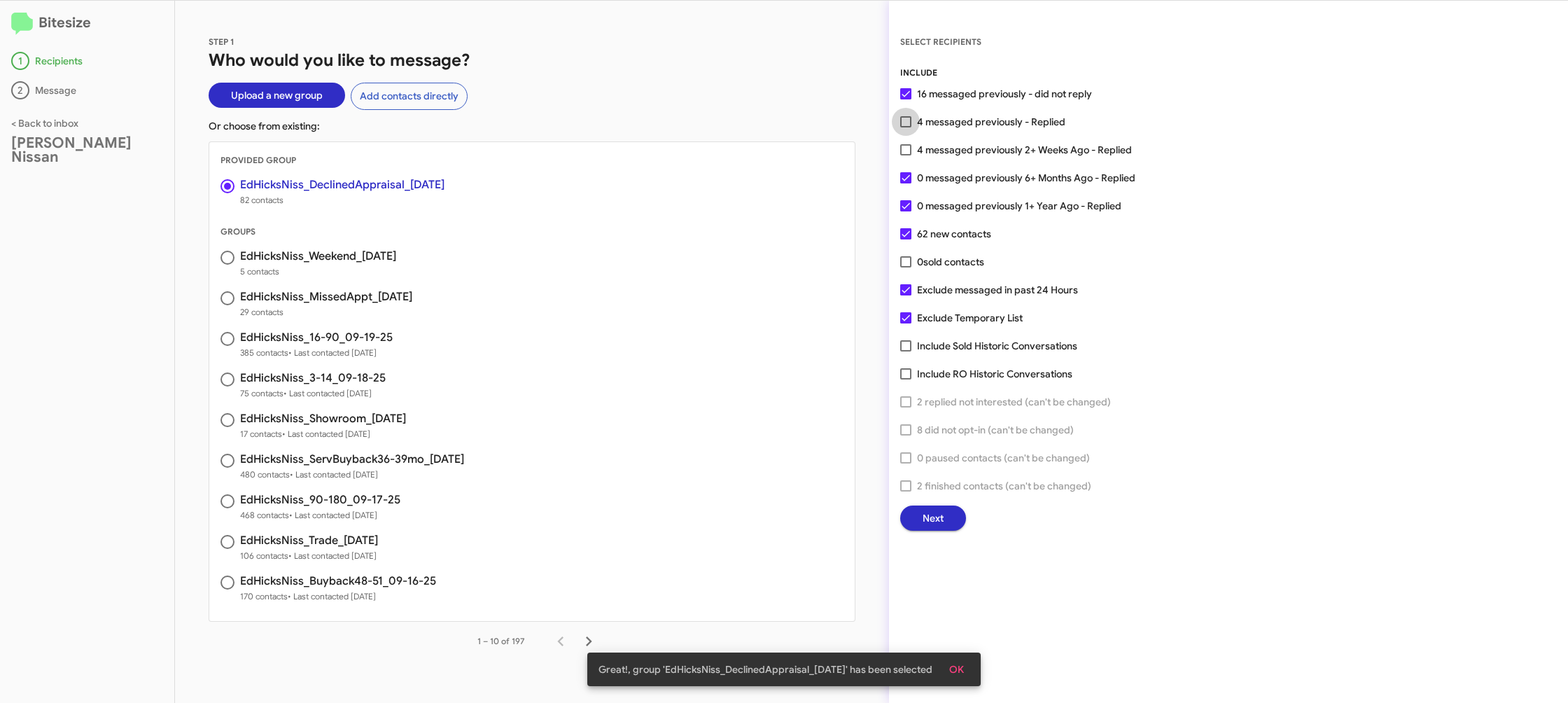
click at [932, 122] on span "4 messaged previously - Replied" at bounding box center [991, 122] width 148 height 16
click at [906, 128] on input "4 messaged previously - Replied" at bounding box center [905, 128] width 1 height 1
checkbox input "true"
click at [934, 525] on span "Next" at bounding box center [933, 518] width 21 height 26
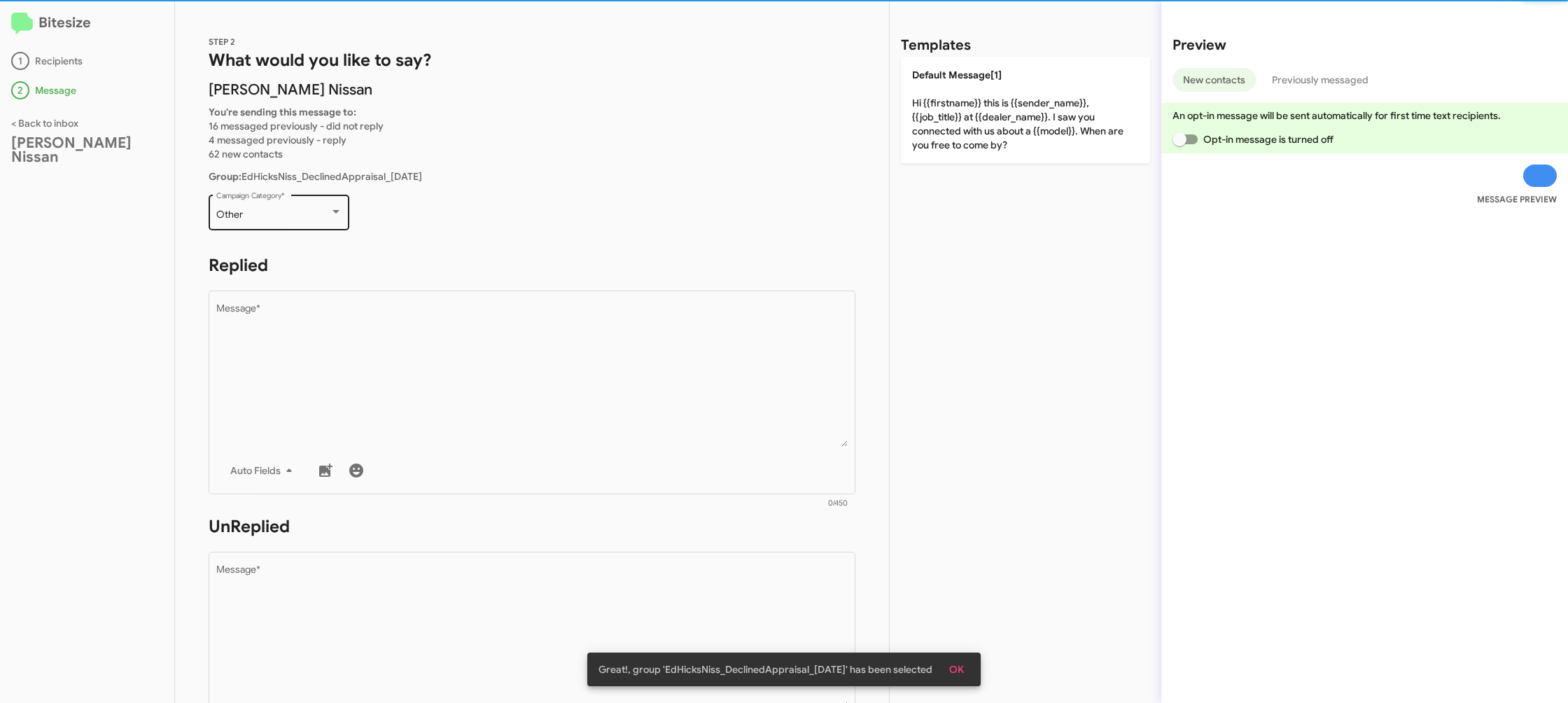
click at [312, 216] on div "Other" at bounding box center [273, 215] width 114 height 12
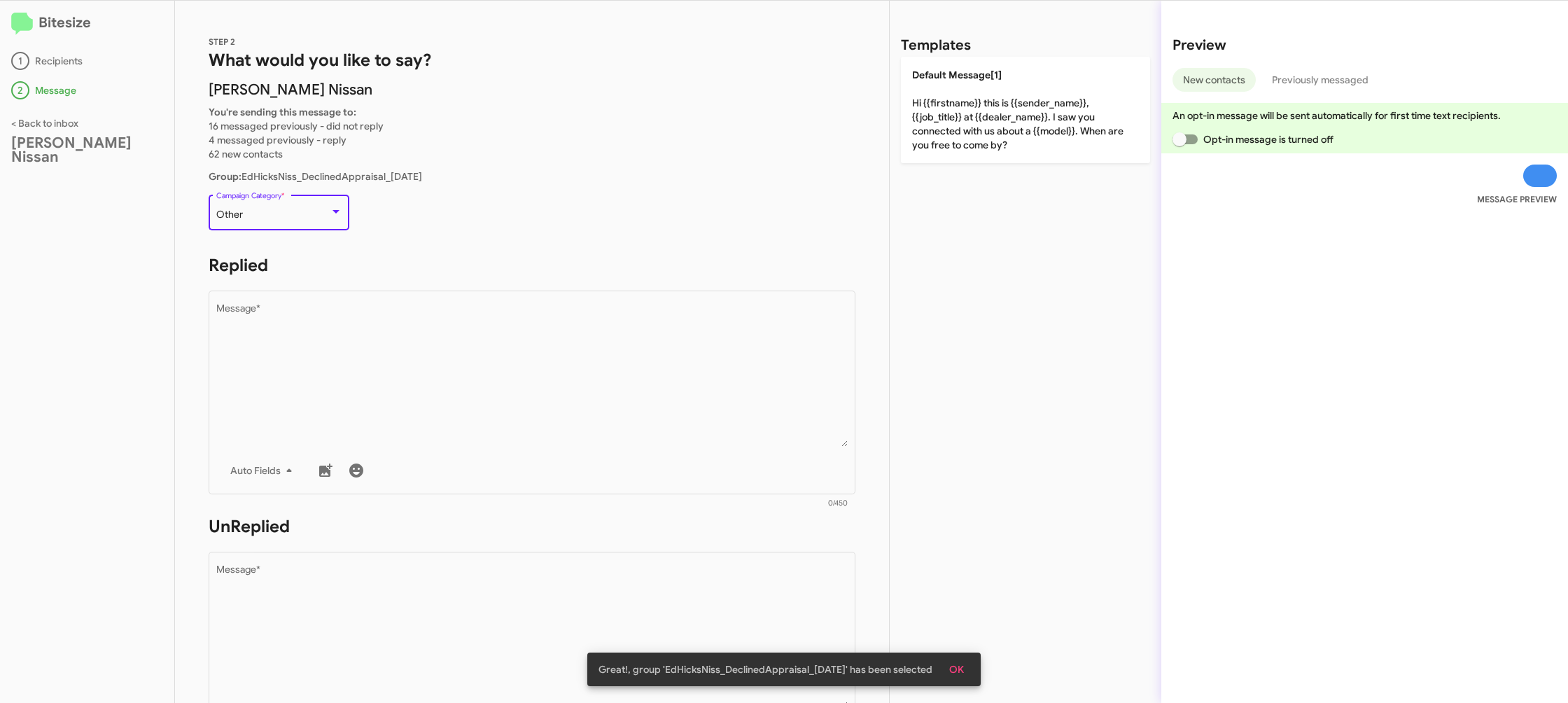
scroll to position [176, 0]
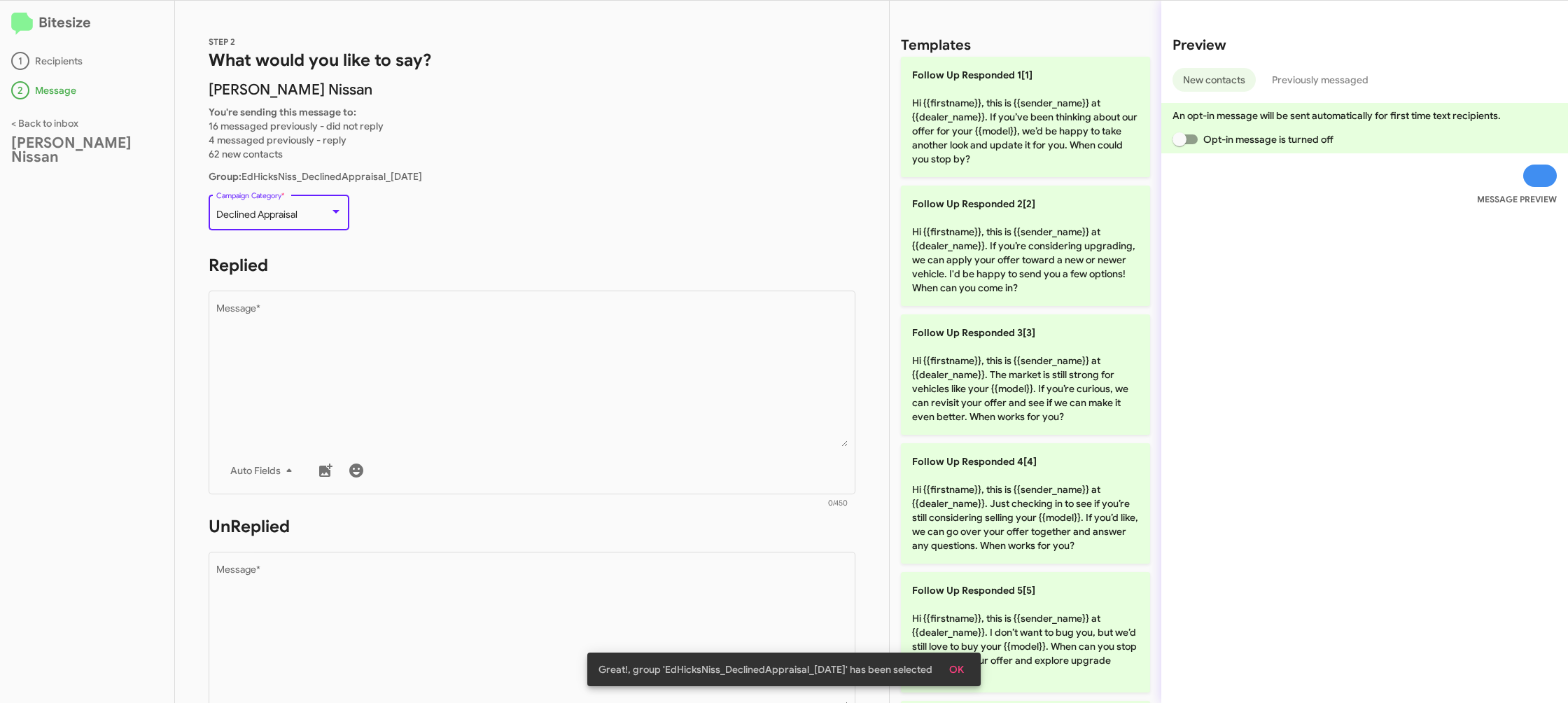
drag, startPoint x: 442, startPoint y: 344, endPoint x: 484, endPoint y: 247, distance: 105.7
click at [444, 341] on textarea "Message *" at bounding box center [531, 375] width 632 height 143
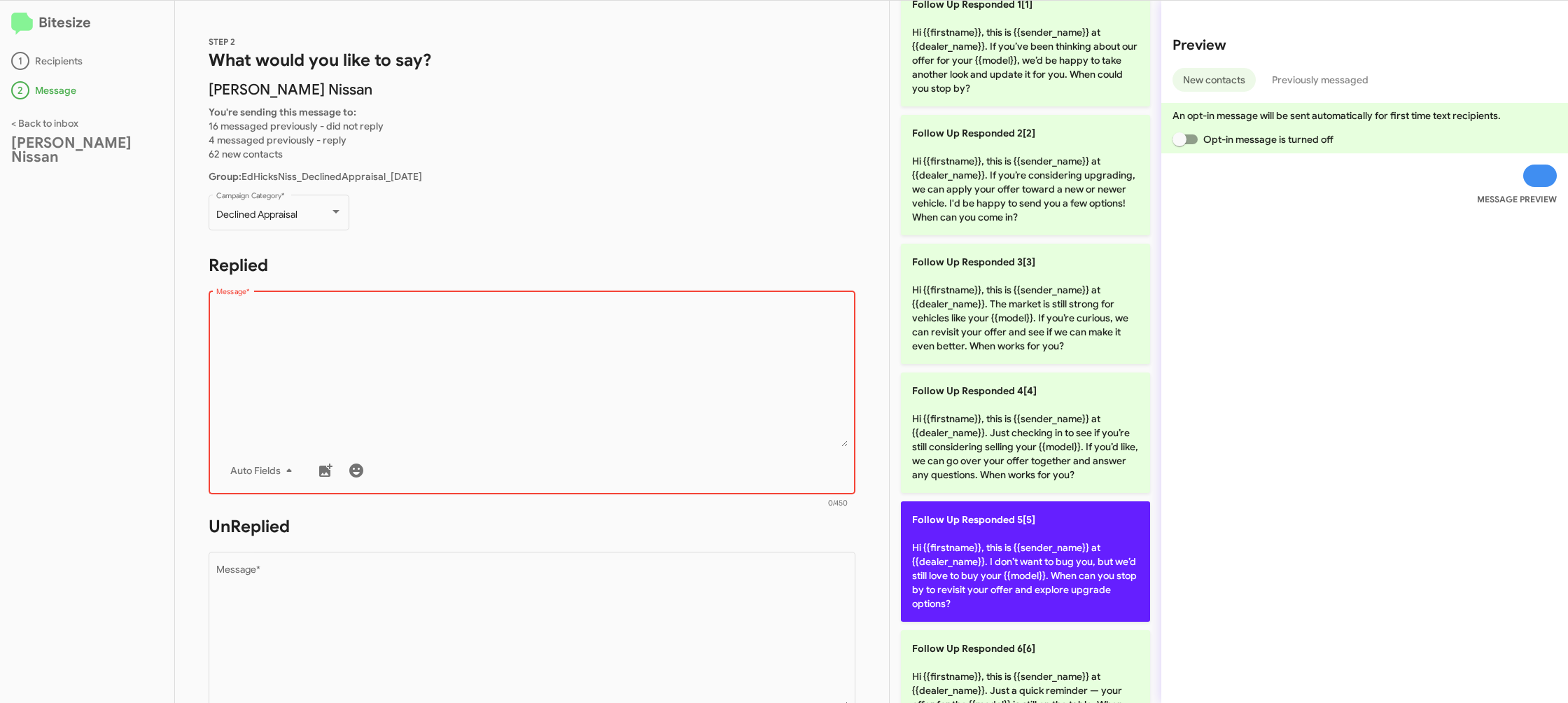
scroll to position [78, 0]
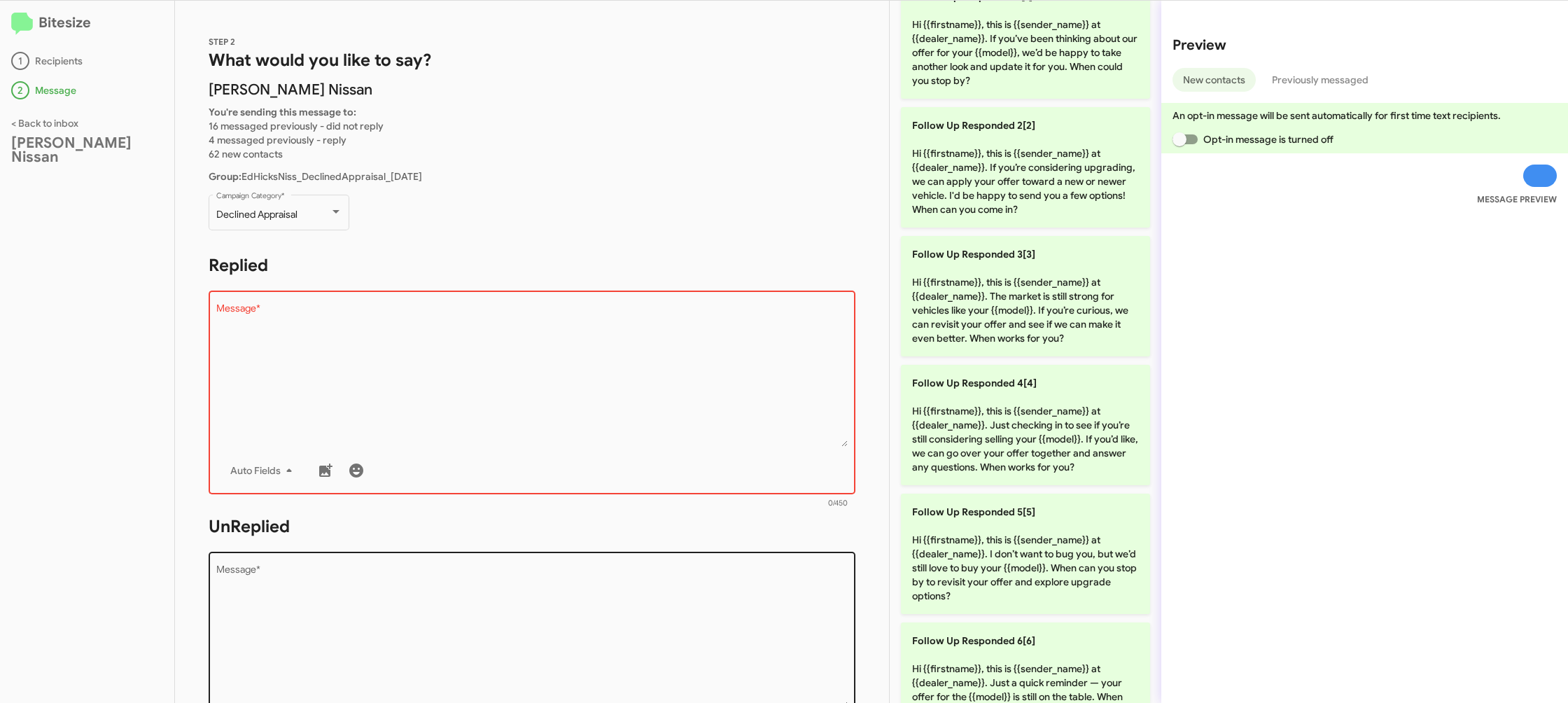
drag, startPoint x: 1013, startPoint y: 524, endPoint x: 815, endPoint y: 568, distance: 202.8
click at [991, 527] on p "Follow Up Responded 5[5] Hi {{firstname}}, this is {{sender_name}} at {{dealer_…" at bounding box center [1025, 554] width 249 height 120
type textarea "Hi {{firstname}}, this is {{sender_name}} at {{dealer_name}}. I don’t want to b…"
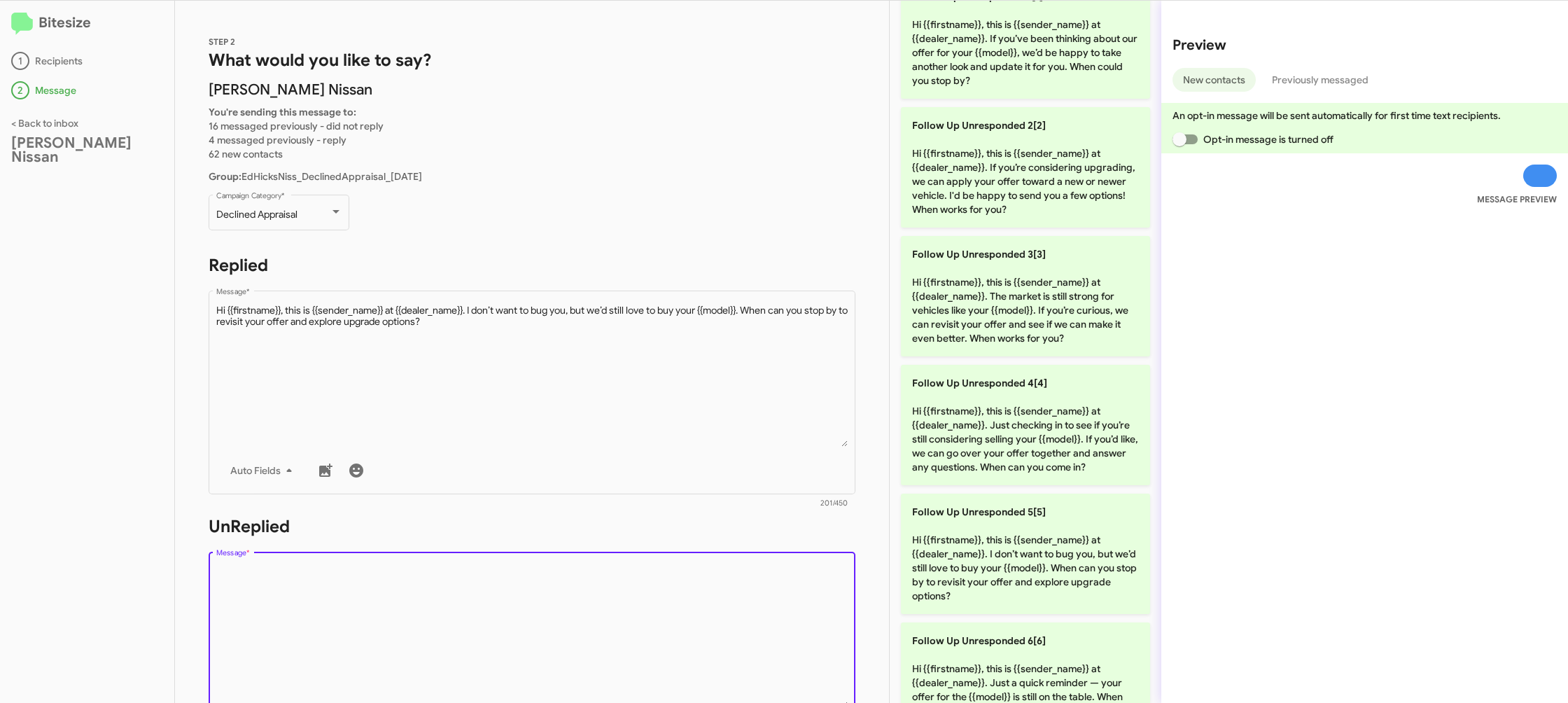
drag, startPoint x: 807, startPoint y: 571, endPoint x: 798, endPoint y: 579, distance: 12.0
click at [803, 576] on textarea "Message *" at bounding box center [531, 636] width 632 height 143
click at [798, 579] on textarea "Message *" at bounding box center [531, 636] width 632 height 143
click at [798, 576] on textarea "Message *" at bounding box center [531, 636] width 632 height 143
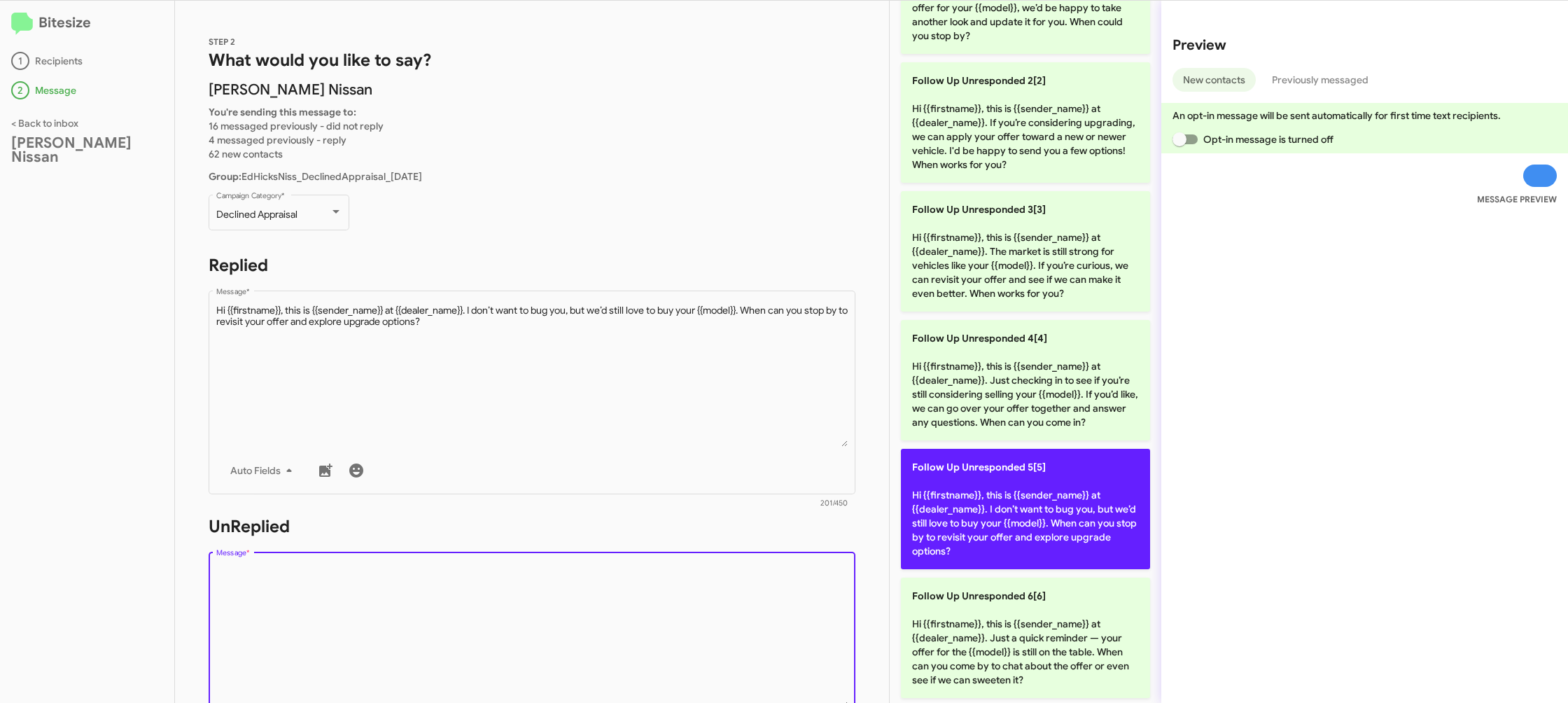
scroll to position [127, 0]
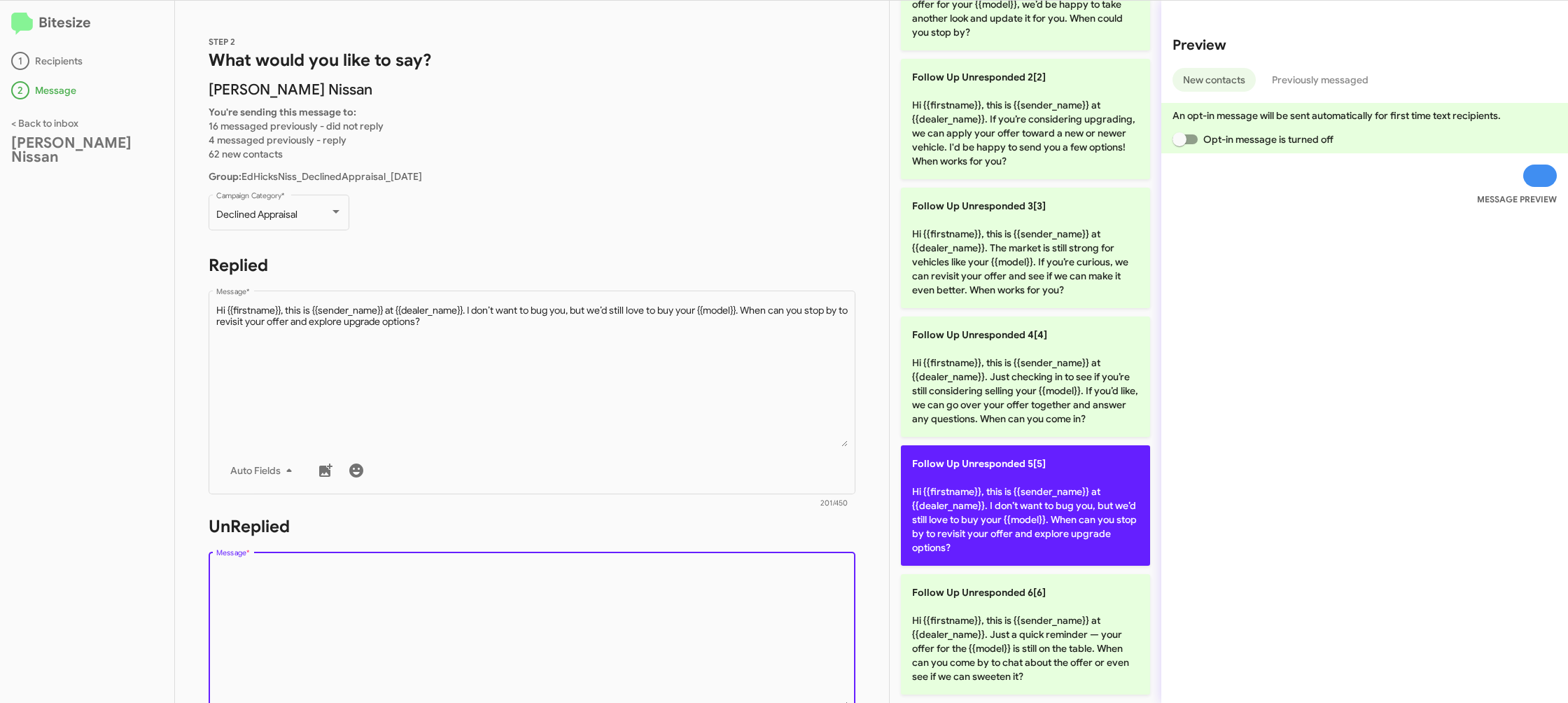
click at [1025, 467] on span "Follow Up Unresponded 5[5]" at bounding box center [979, 463] width 133 height 12
type textarea "Hi {{firstname}}, this is {{sender_name}} at {{dealer_name}}. I don’t want to b…"
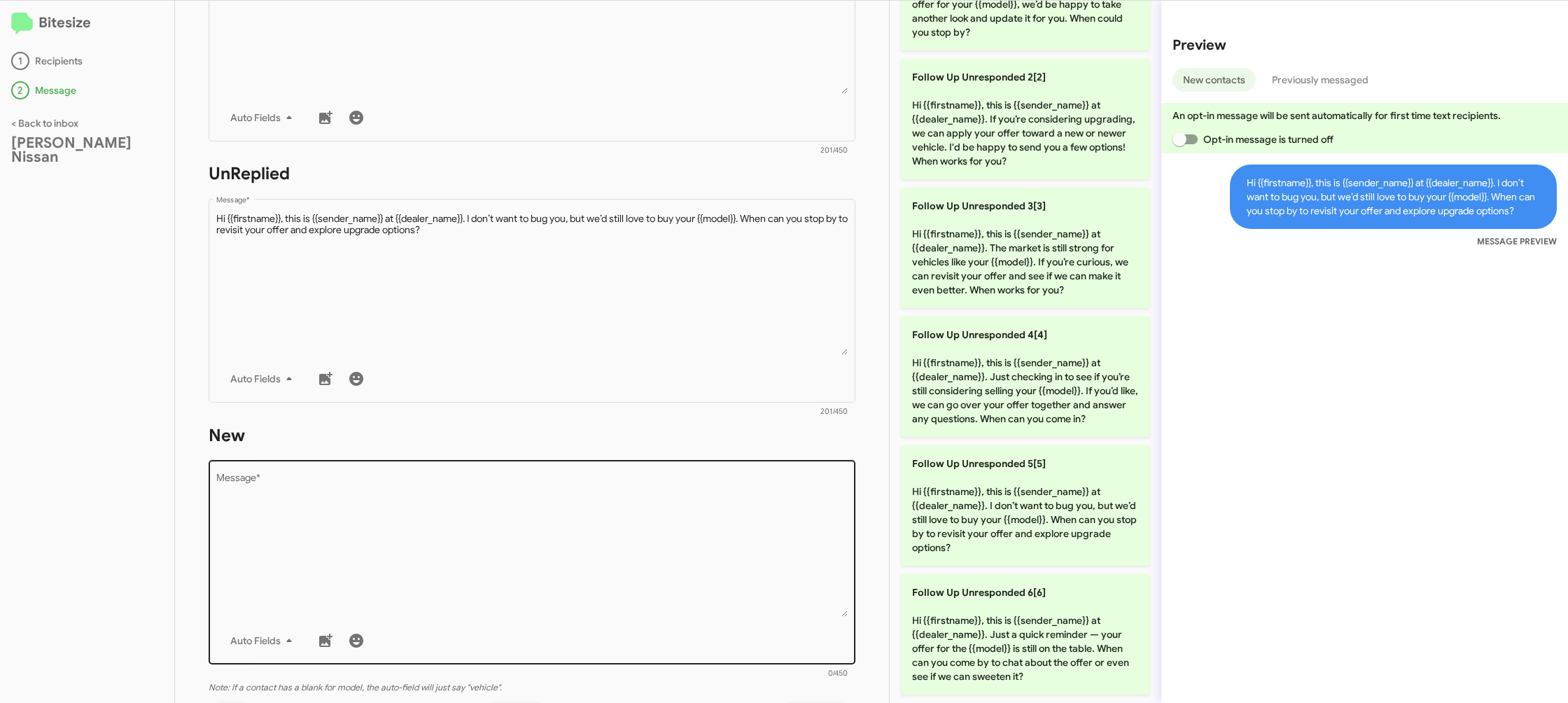
scroll to position [467, 0]
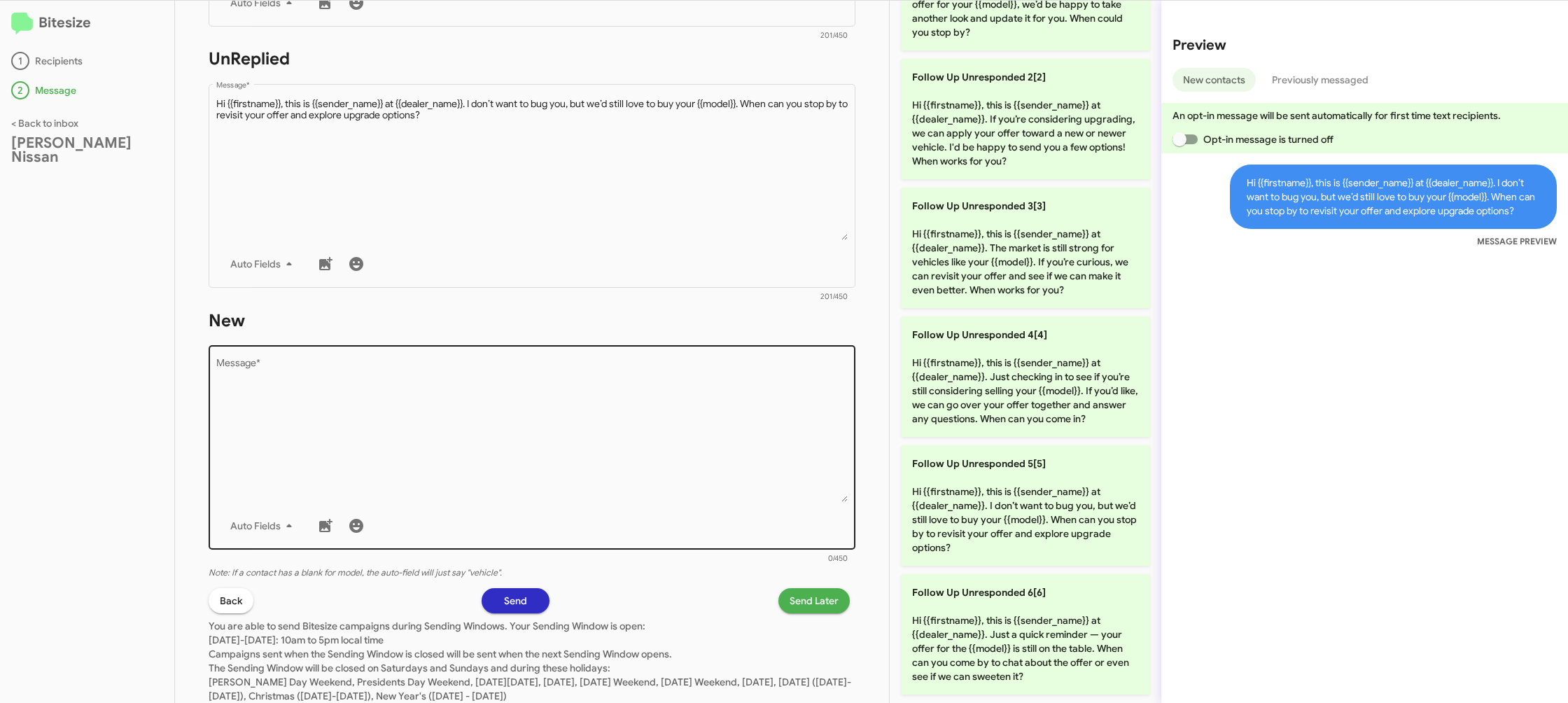
click at [673, 402] on textarea "Message *" at bounding box center [531, 430] width 632 height 143
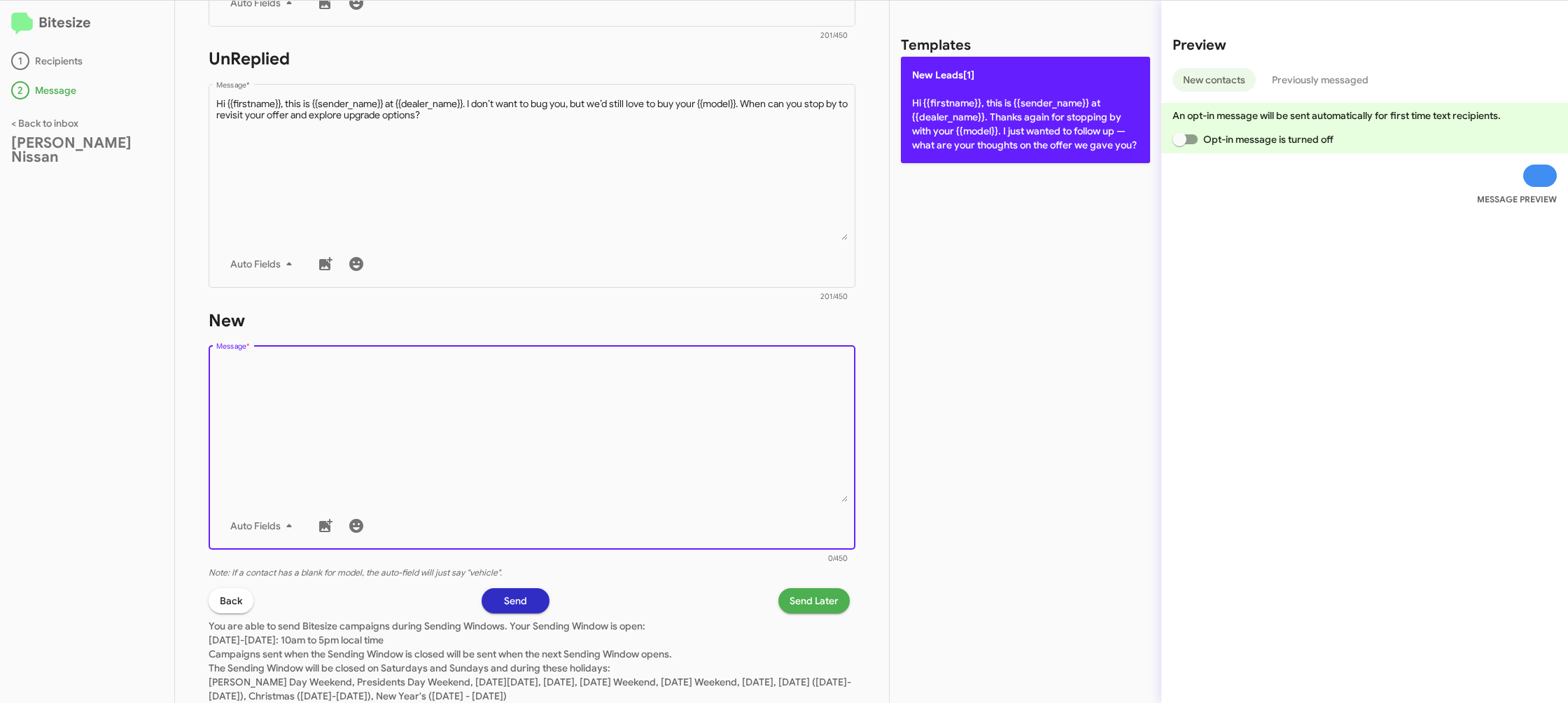
drag, startPoint x: 672, startPoint y: 409, endPoint x: 964, endPoint y: 131, distance: 403.2
click at [686, 386] on textarea "Message *" at bounding box center [531, 430] width 632 height 143
click at [983, 123] on p "New Leads[1] Hi {{firstname}}, this is {{sender_name}} at {{dealer_name}}. Than…" at bounding box center [1025, 110] width 249 height 106
type textarea "Hi {{firstname}}, this is {{sender_name}} at {{dealer_name}}. Thanks again for …"
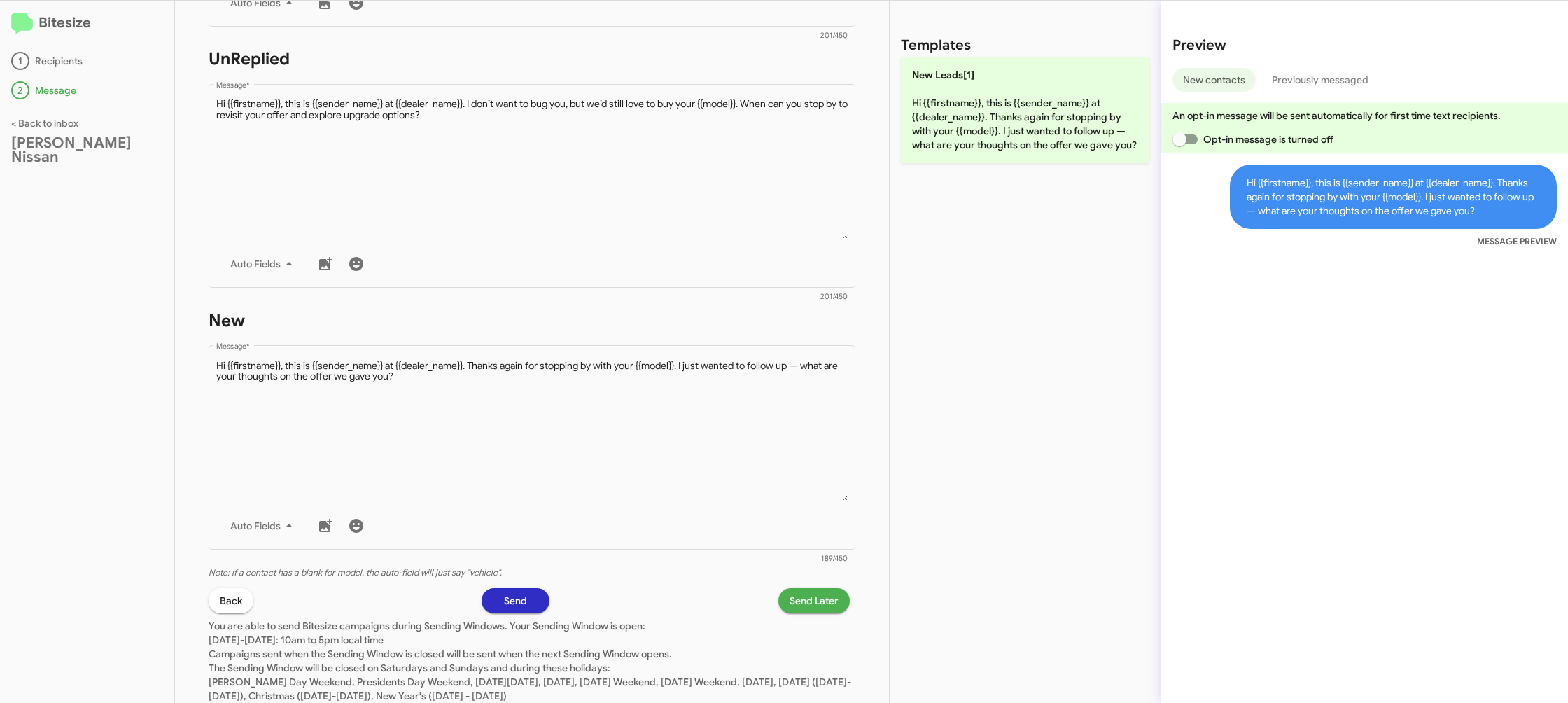
click at [812, 602] on span "Send Later" at bounding box center [813, 601] width 49 height 26
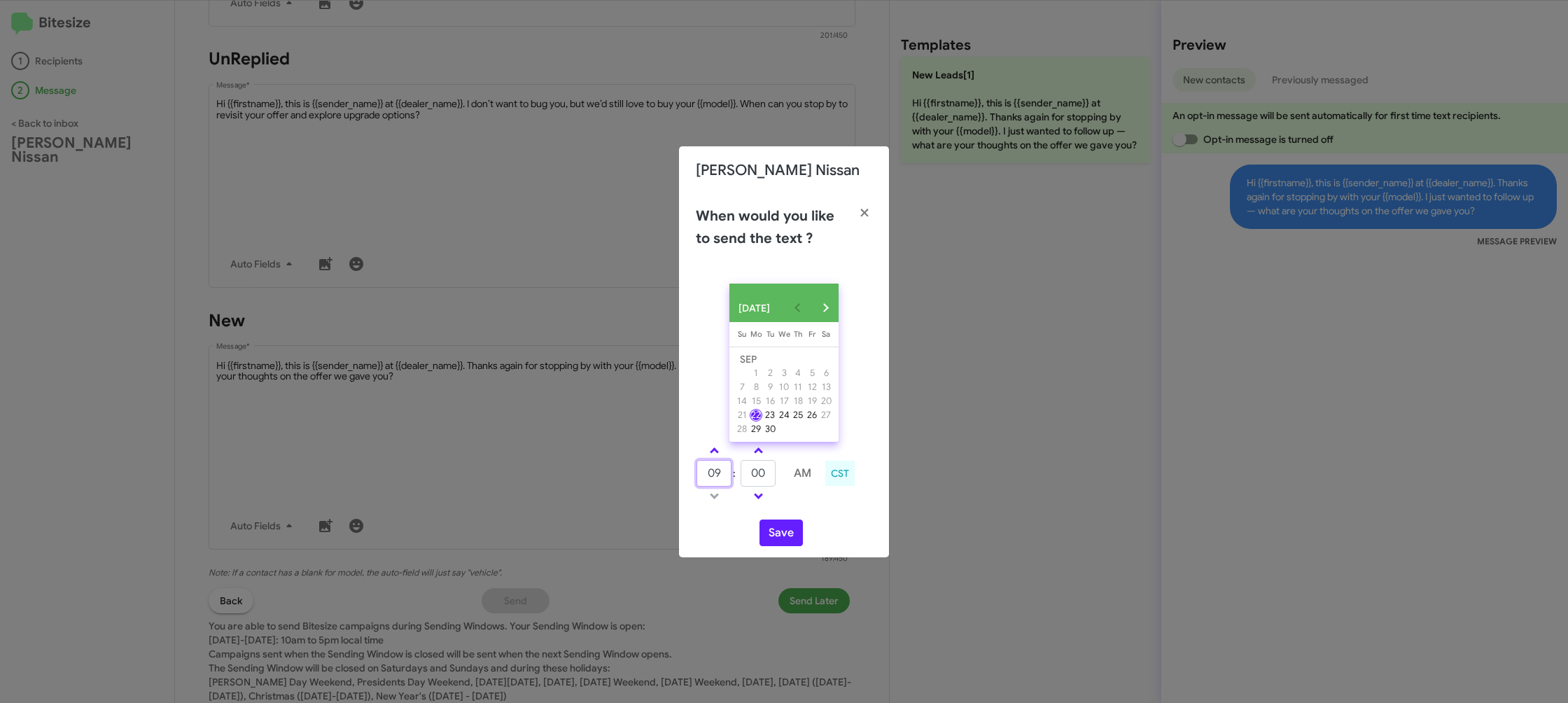
click at [715, 468] on input "09" at bounding box center [714, 473] width 35 height 26
type input "12"
click at [761, 478] on input "00" at bounding box center [758, 473] width 35 height 26
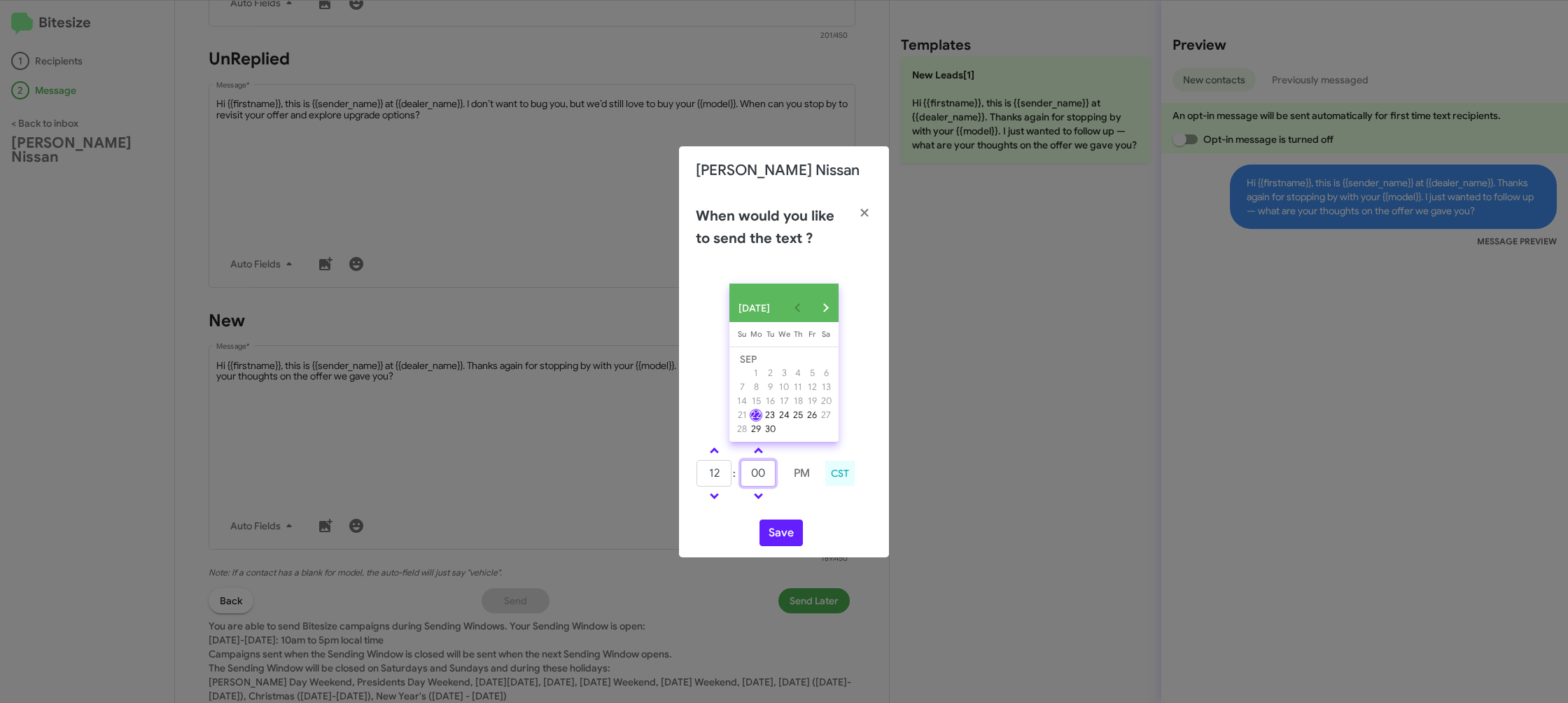
click at [761, 478] on input "00" at bounding box center [758, 473] width 35 height 26
type input "55"
click at [794, 504] on td at bounding box center [801, 495] width 35 height 17
click at [791, 537] on button "Save" at bounding box center [781, 532] width 44 height 26
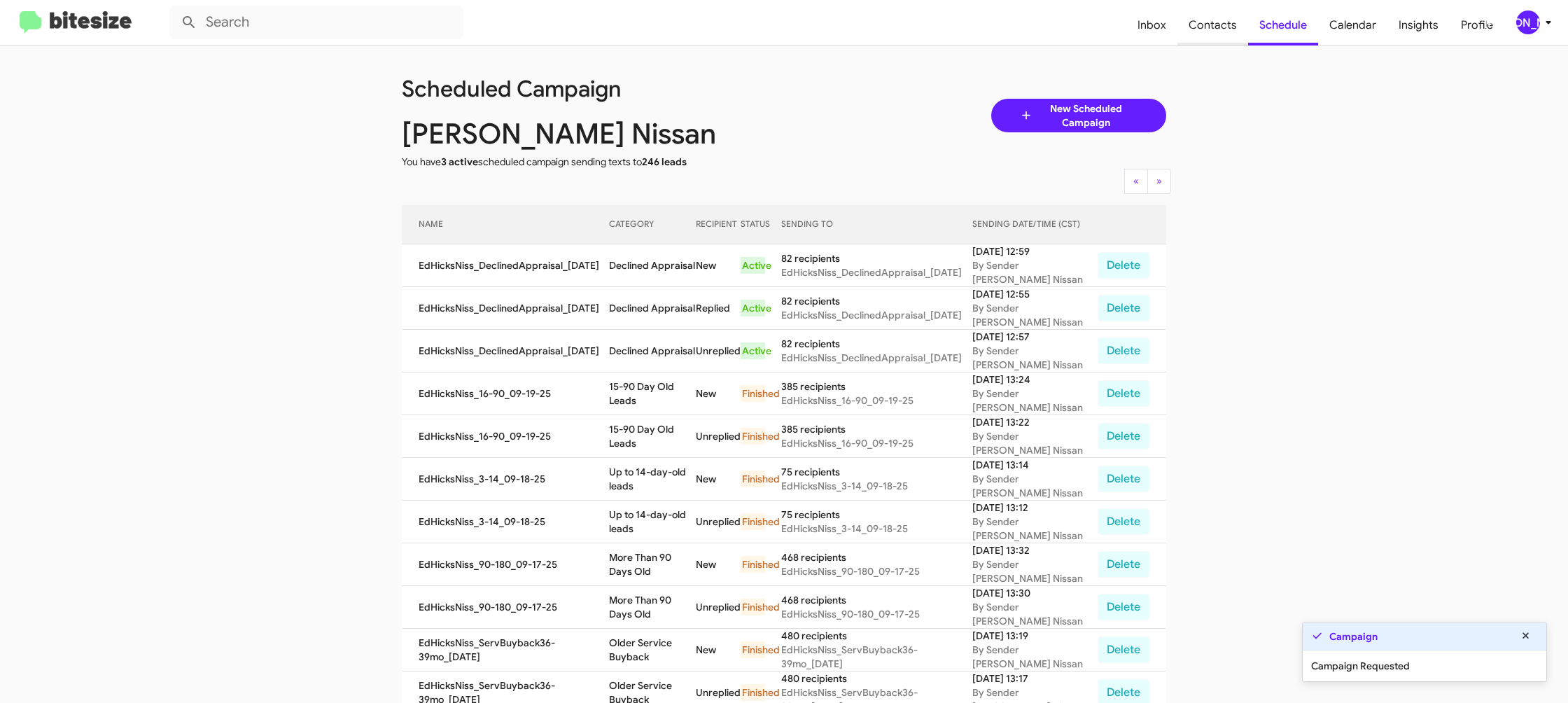
click at [1198, 38] on span "Contacts" at bounding box center [1213, 25] width 71 height 40
type input "in:groups"
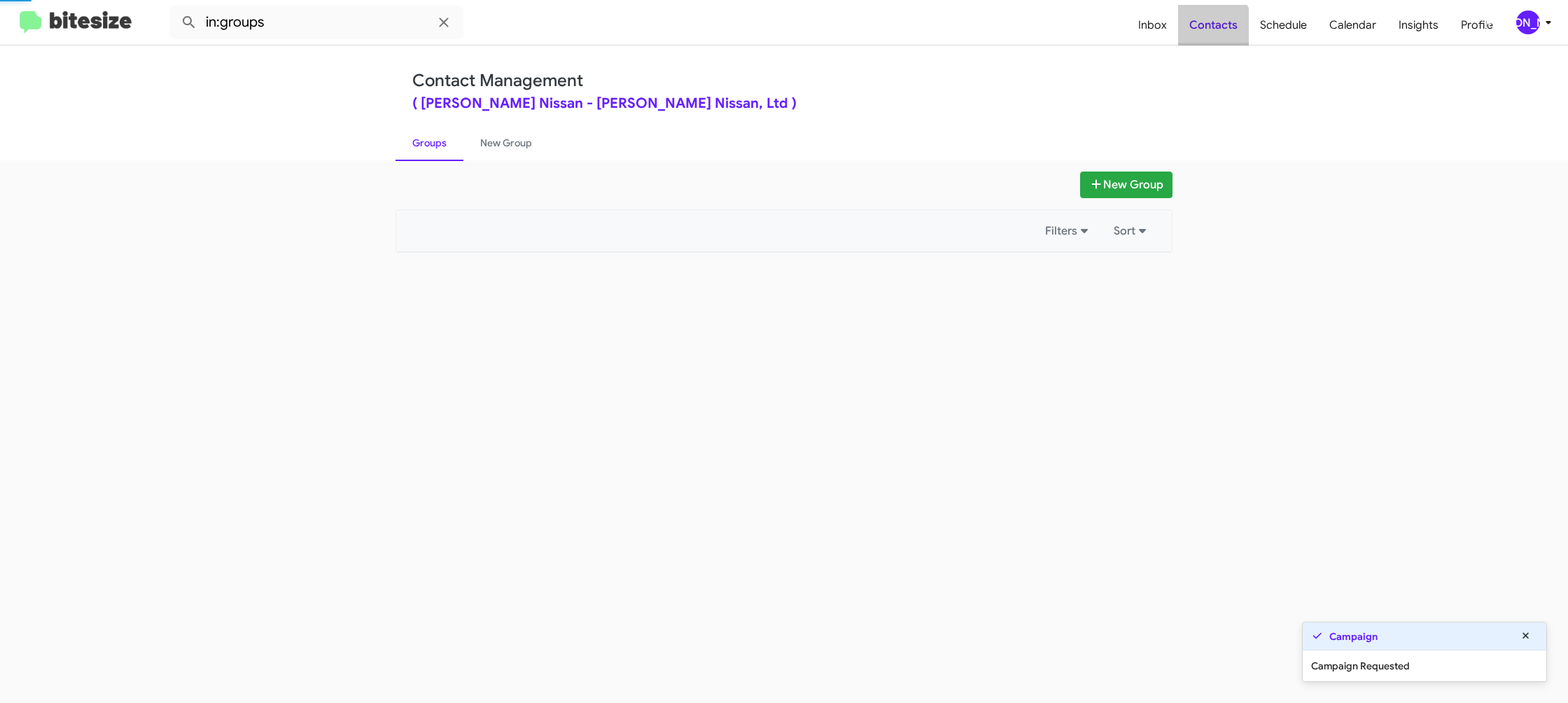
click at [1198, 38] on span "Contacts" at bounding box center [1214, 25] width 71 height 40
drag, startPoint x: 1198, startPoint y: 38, endPoint x: 855, endPoint y: 97, distance: 348.0
click at [1197, 38] on span "Contacts" at bounding box center [1214, 25] width 71 height 40
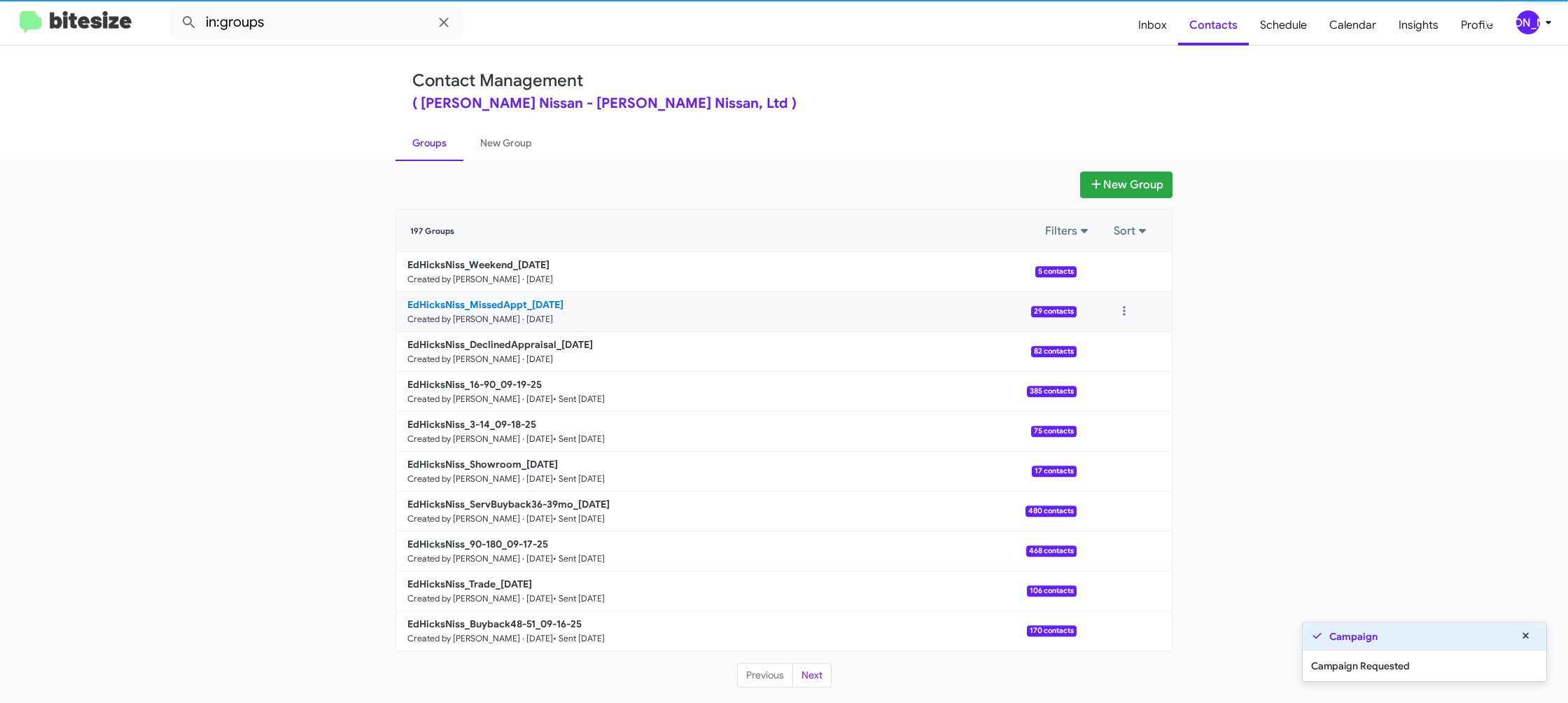
click at [504, 304] on b "EdHicksNiss_MissedAppt_[DATE]" at bounding box center [484, 304] width 156 height 12
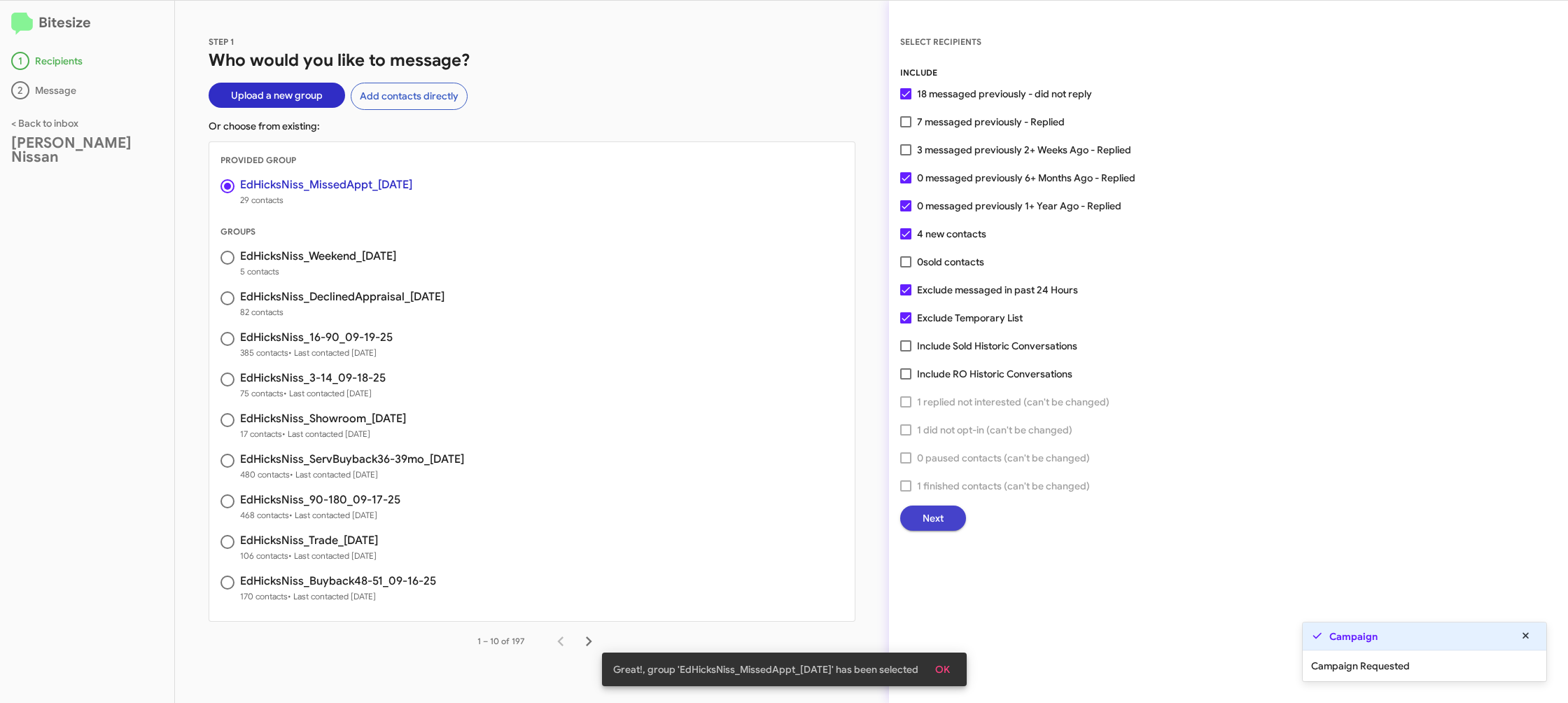
click at [951, 525] on button "Next" at bounding box center [933, 518] width 66 height 26
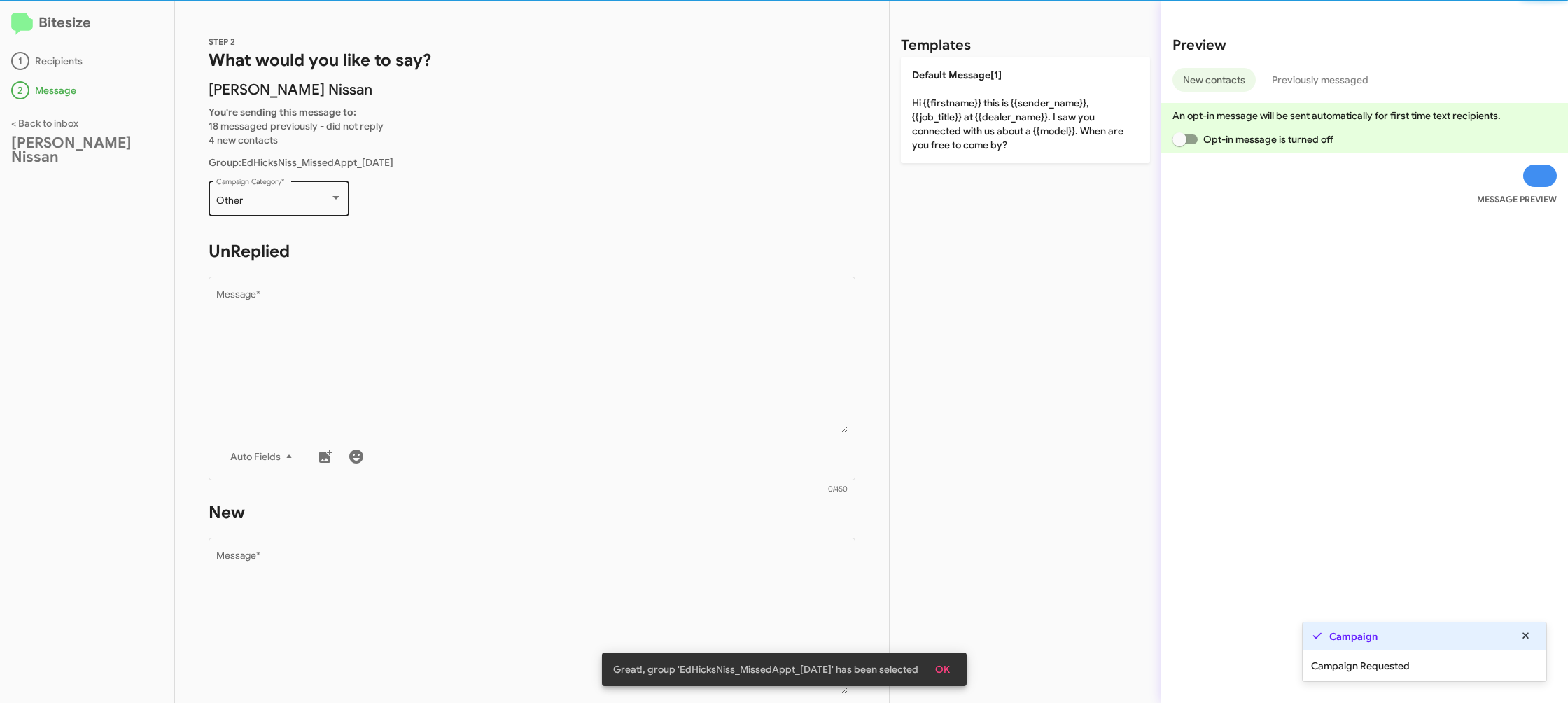
click at [286, 180] on div "Other Campaign Category *" at bounding box center [278, 197] width 126 height 39
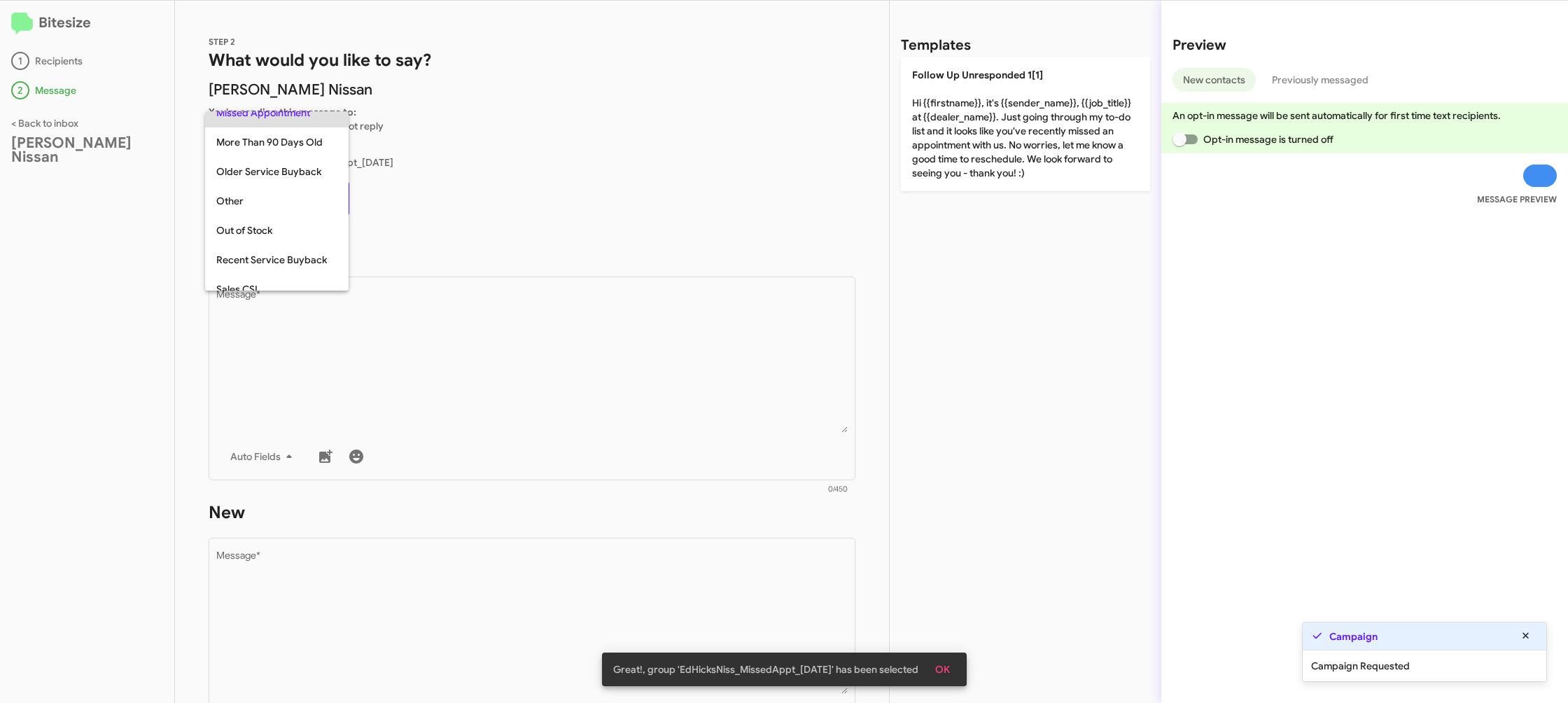
scroll to position [294, 0]
drag, startPoint x: 396, startPoint y: 320, endPoint x: 732, endPoint y: 252, distance: 342.8
click at [402, 322] on textarea "Message *" at bounding box center [531, 361] width 632 height 143
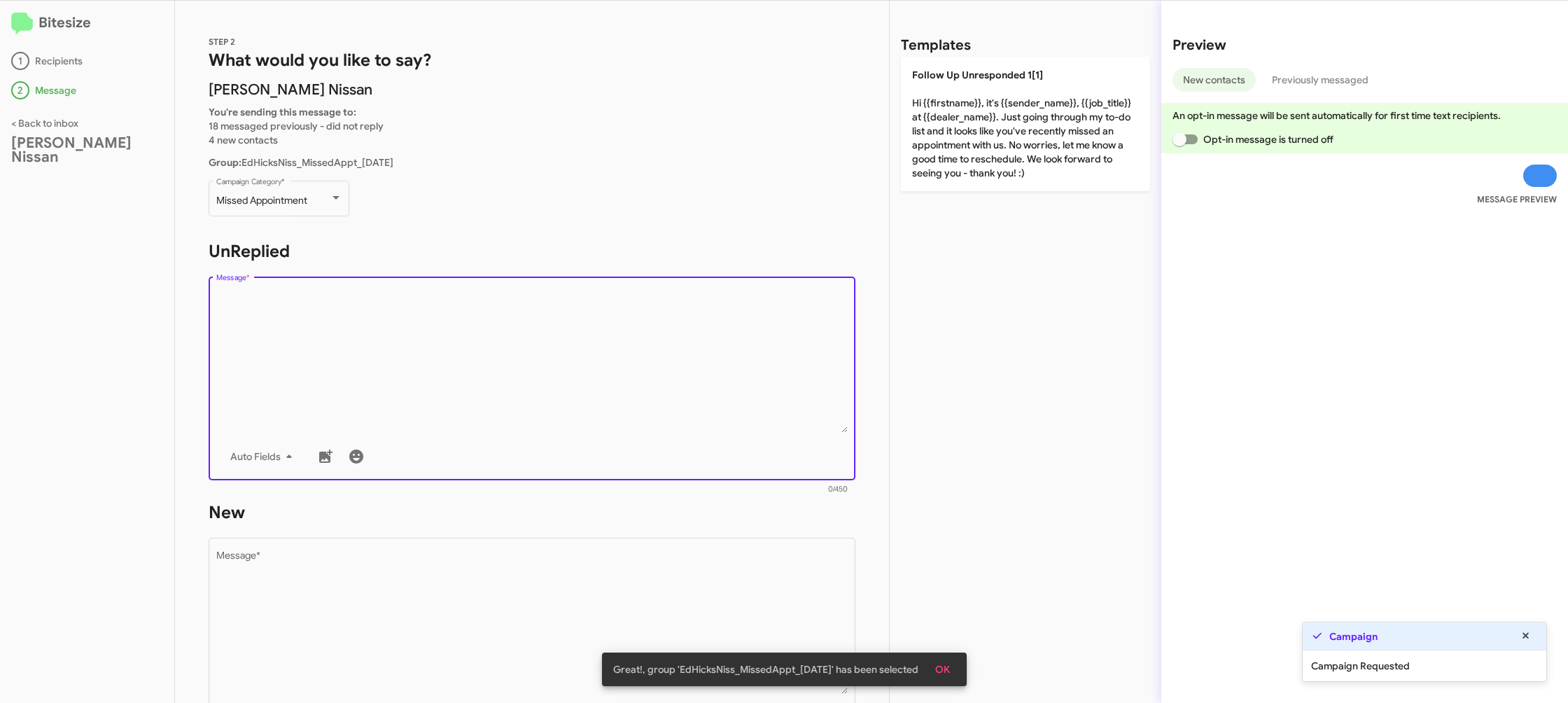
drag, startPoint x: 1007, startPoint y: 143, endPoint x: 906, endPoint y: 332, distance: 214.3
click at [1007, 143] on p "Follow Up Unresponded 1[1] Hi {{firstname}}, it's {{sender_name}}, {{job_title}…" at bounding box center [1025, 124] width 249 height 134
type textarea "Hi {{firstname}}, it's {{sender_name}}, {{job_title}} at {{dealer_name}}. Just …"
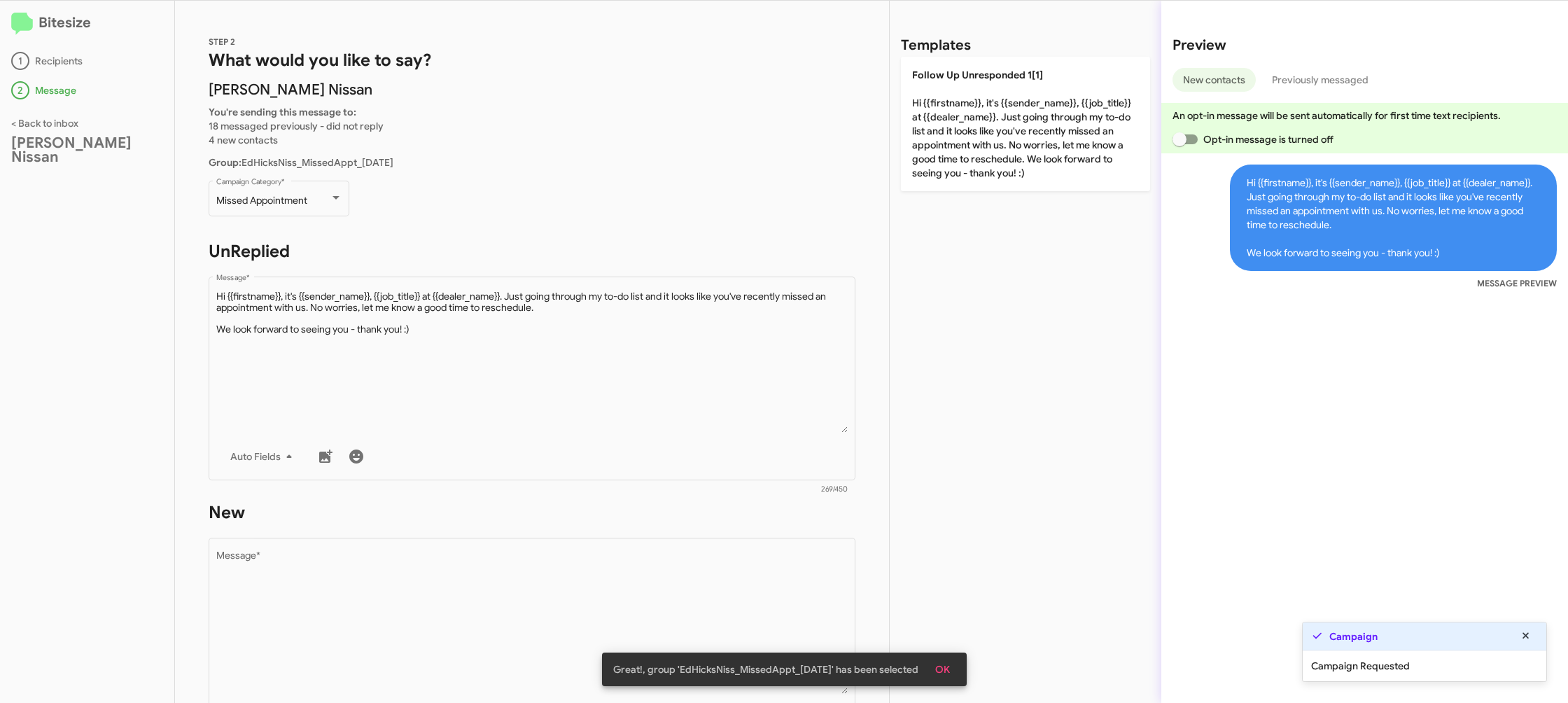
drag, startPoint x: 704, startPoint y: 504, endPoint x: 703, endPoint y: 532, distance: 28.0
click at [702, 509] on div "STEP 2 What would you like to say? [PERSON_NAME] Nissan You're sending this mes…" at bounding box center [531, 352] width 714 height 702
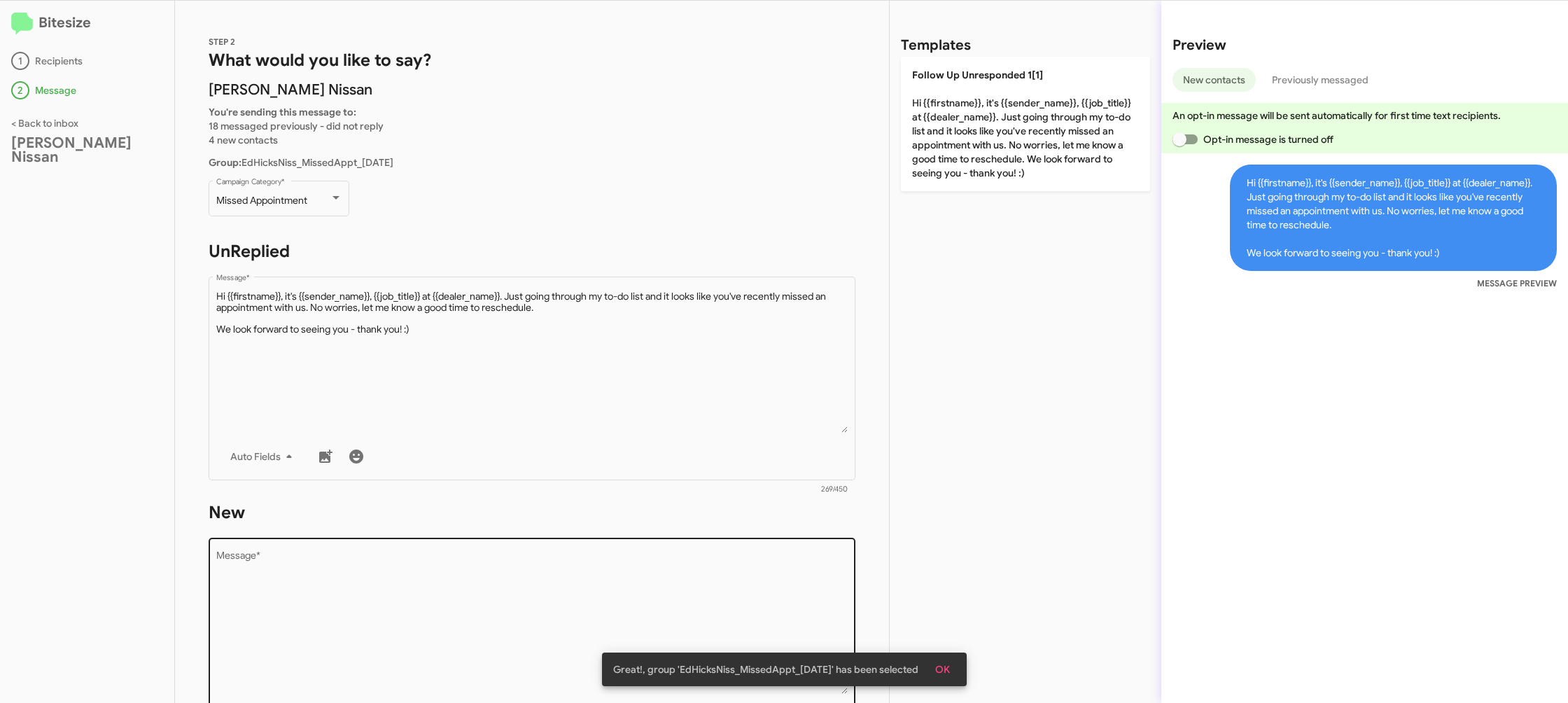
click at [700, 583] on textarea "Message *" at bounding box center [531, 622] width 632 height 143
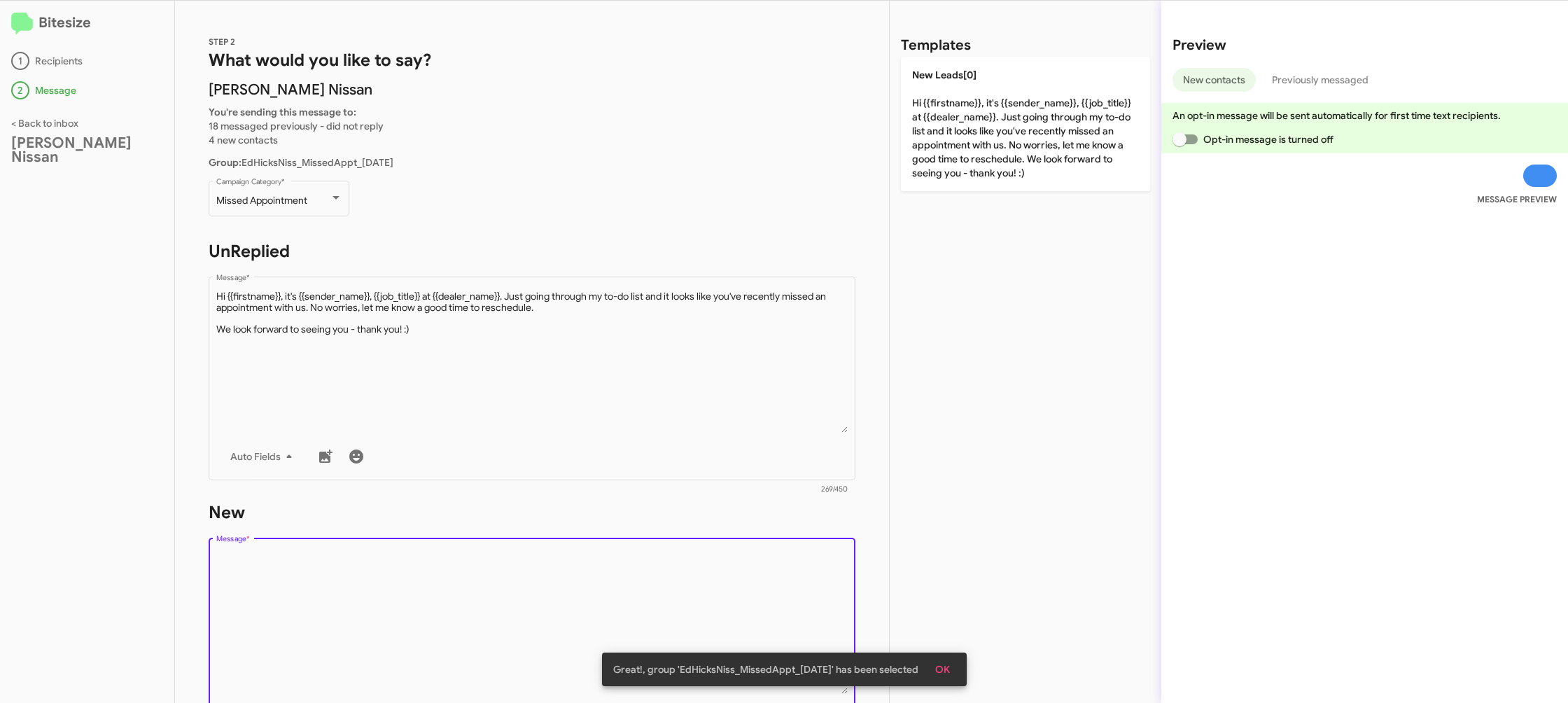
drag, startPoint x: 700, startPoint y: 583, endPoint x: 708, endPoint y: 532, distance: 51.6
click at [698, 578] on textarea "Message *" at bounding box center [531, 622] width 632 height 143
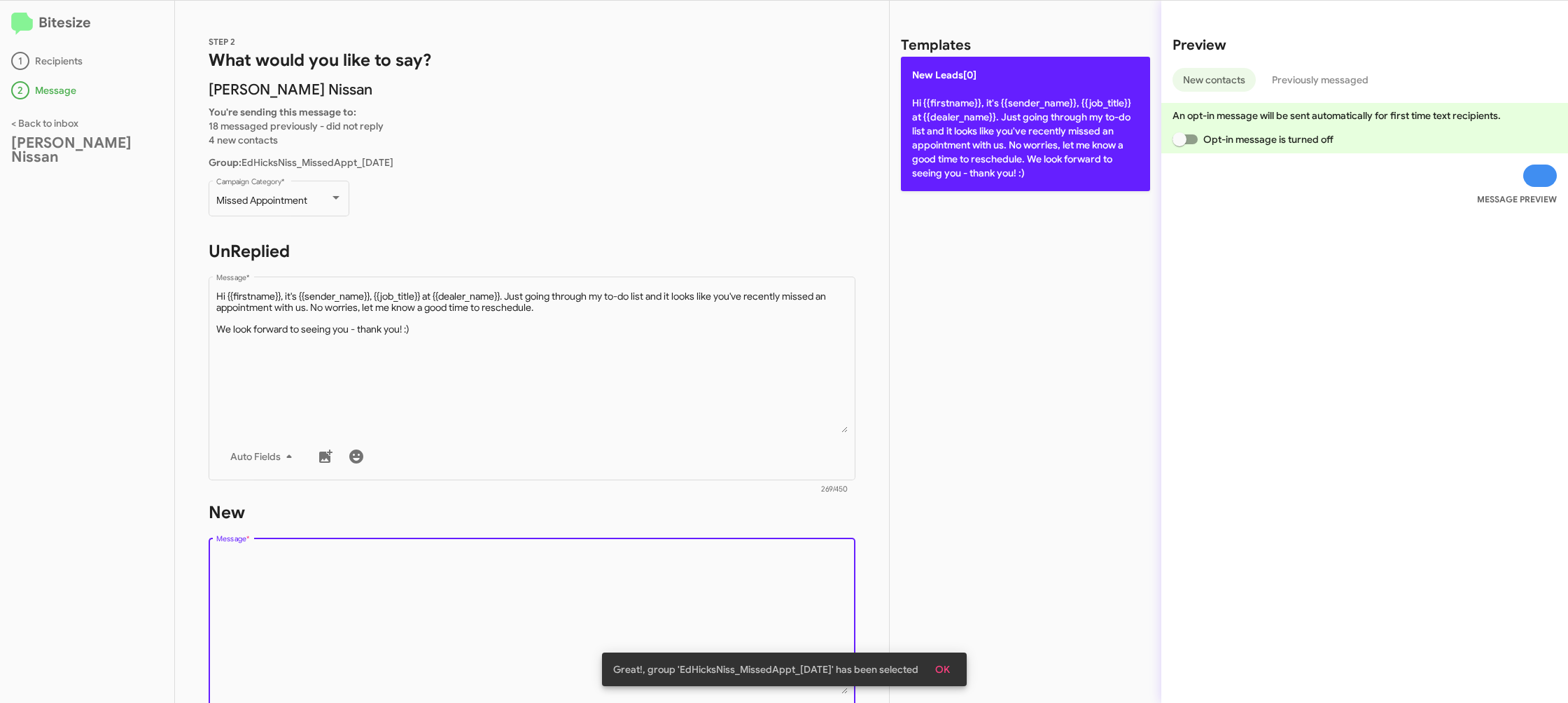
click at [950, 167] on p "New Leads[0] Hi {{firstname}}, it's {{sender_name}}, {{job_title}} at {{dealer_…" at bounding box center [1025, 124] width 249 height 134
type textarea "Hi {{firstname}}, it's {{sender_name}}, {{job_title}} at {{dealer_name}}. Just …"
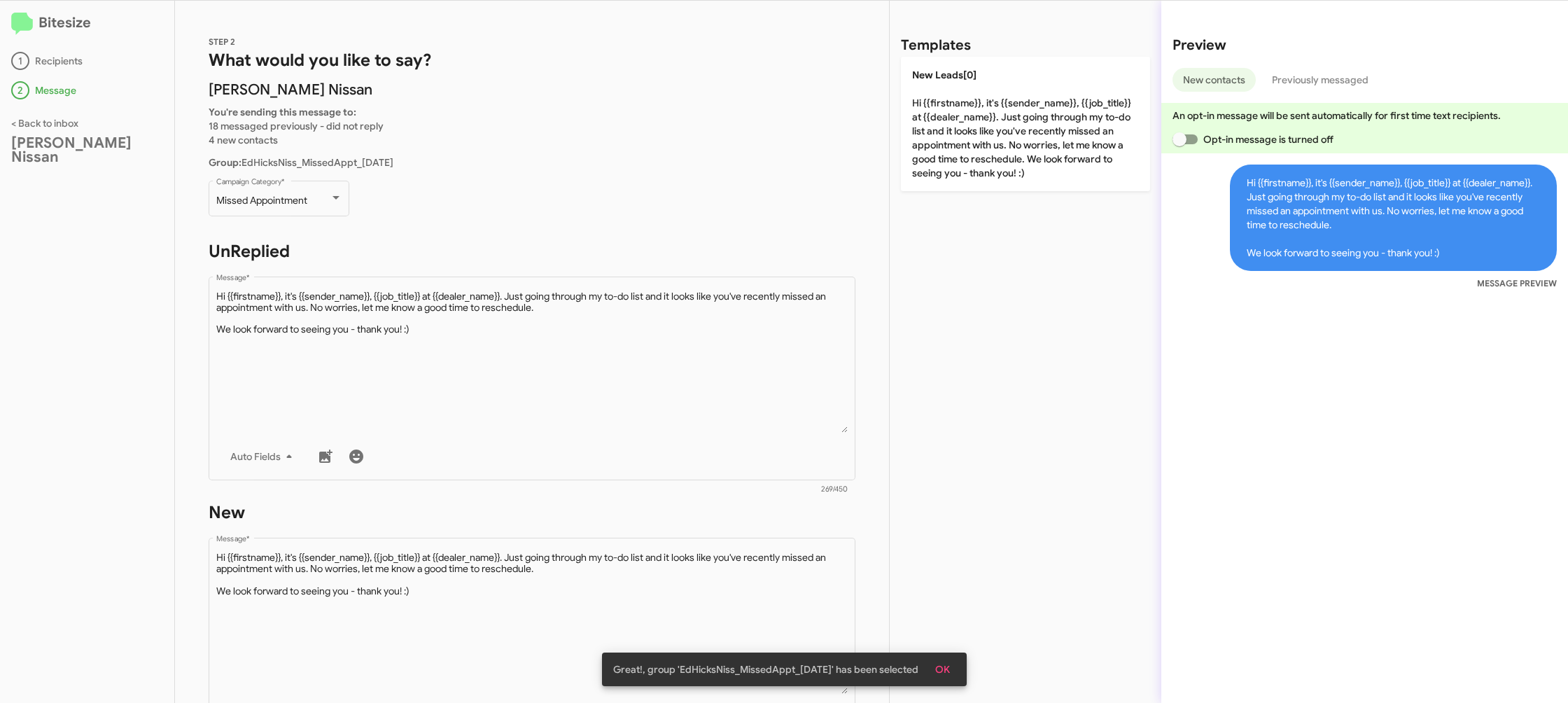
scroll to position [235, 0]
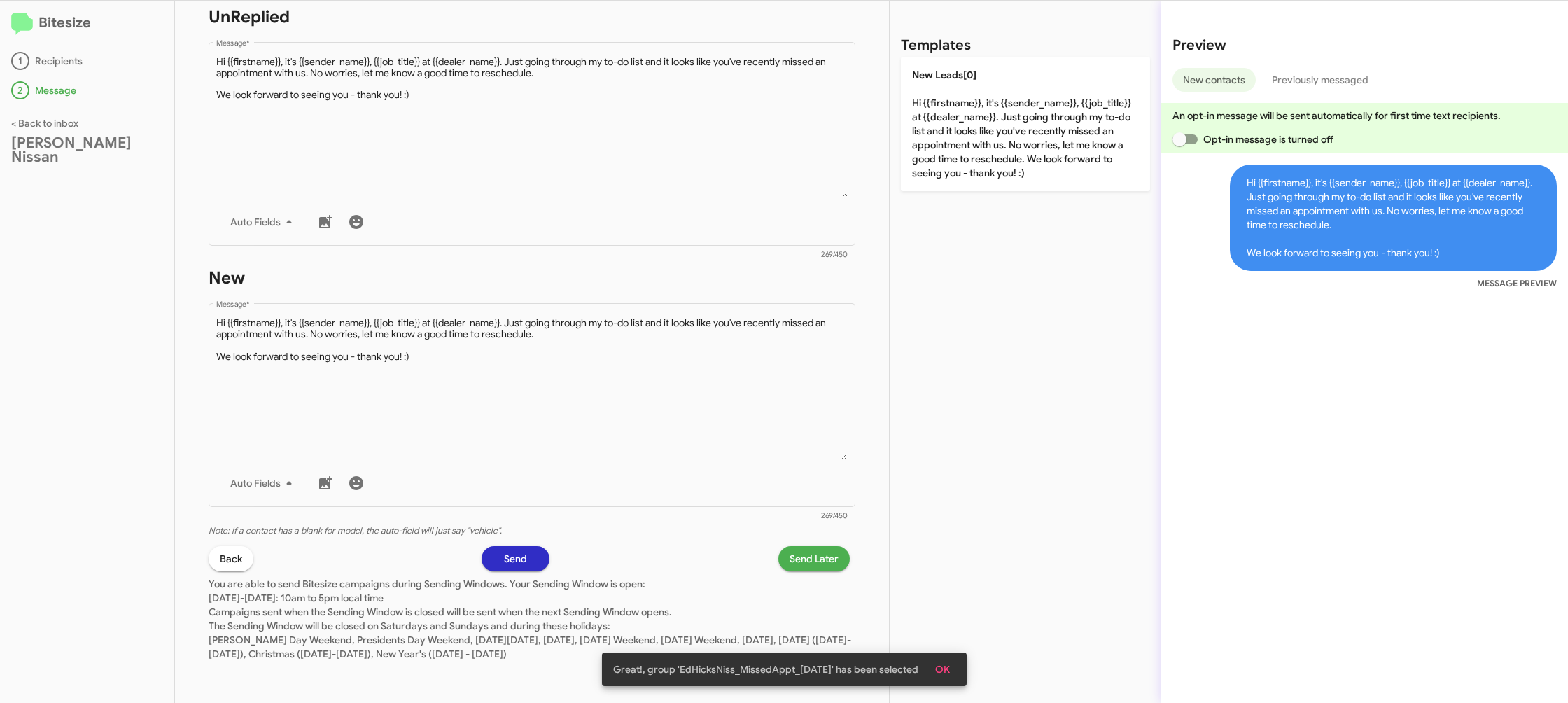
click at [817, 552] on span "Send Later" at bounding box center [813, 559] width 49 height 26
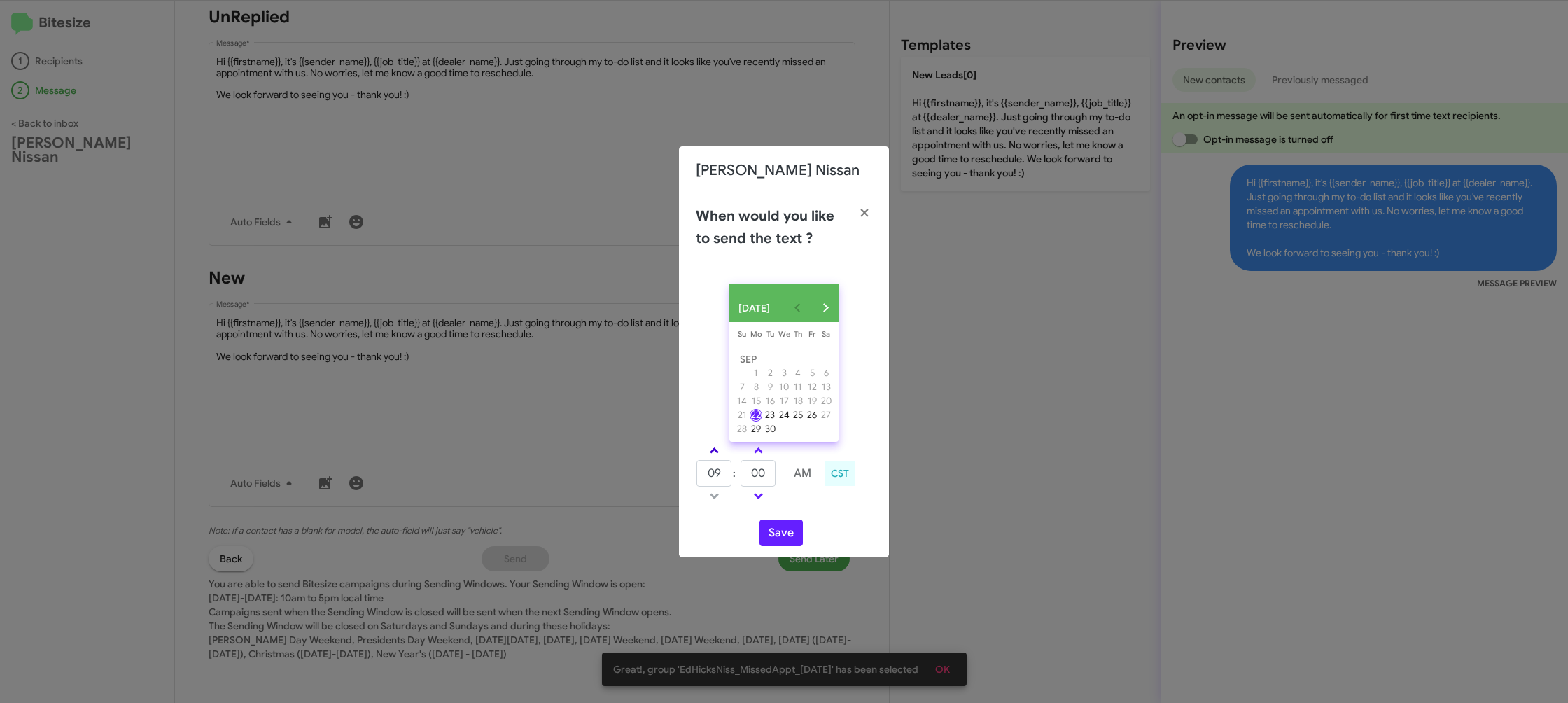
click at [714, 454] on span at bounding box center [714, 452] width 9 height 9
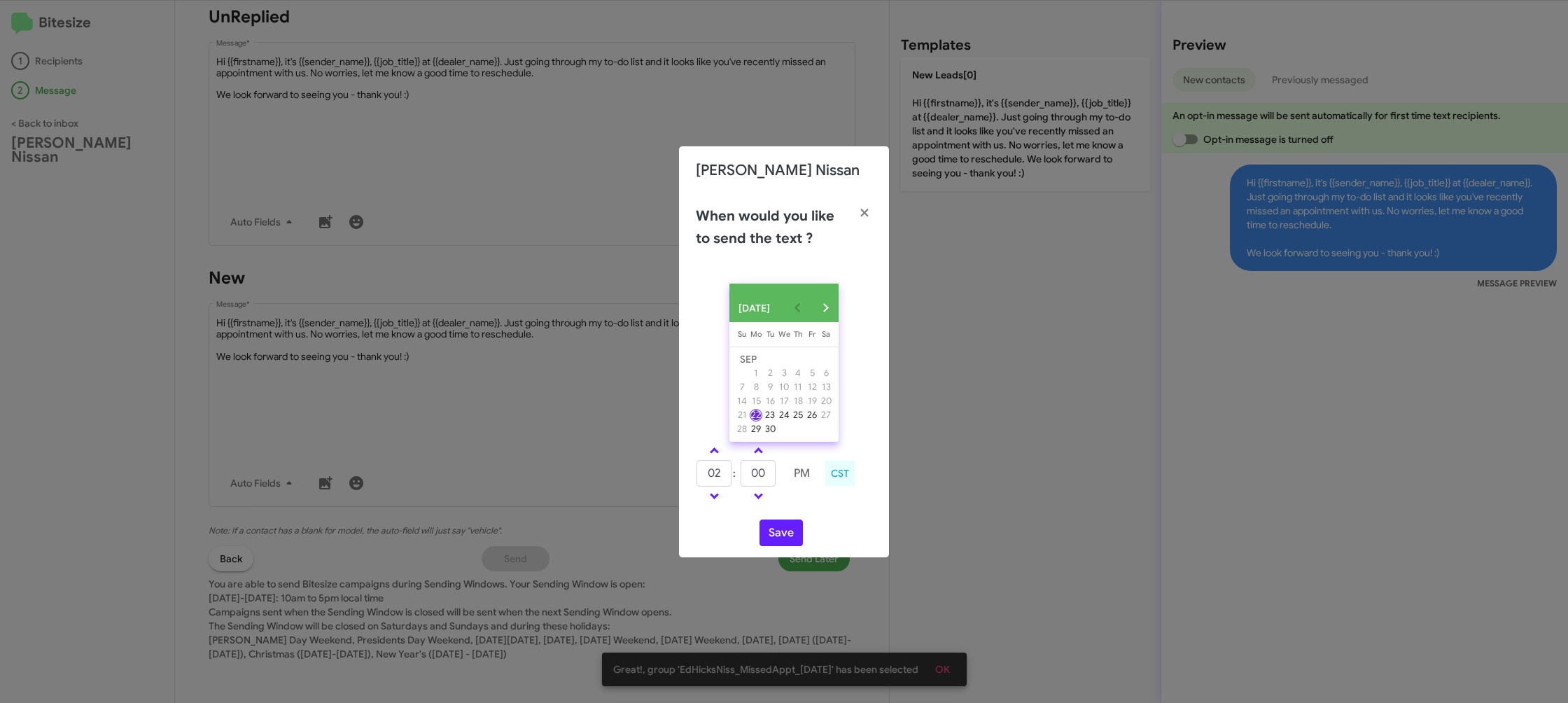
drag, startPoint x: 709, startPoint y: 502, endPoint x: 752, endPoint y: 485, distance: 46.2
click at [709, 501] on link at bounding box center [714, 496] width 25 height 16
type input "01"
click at [756, 484] on input "00" at bounding box center [758, 473] width 35 height 26
click at [765, 480] on input "00" at bounding box center [758, 473] width 35 height 26
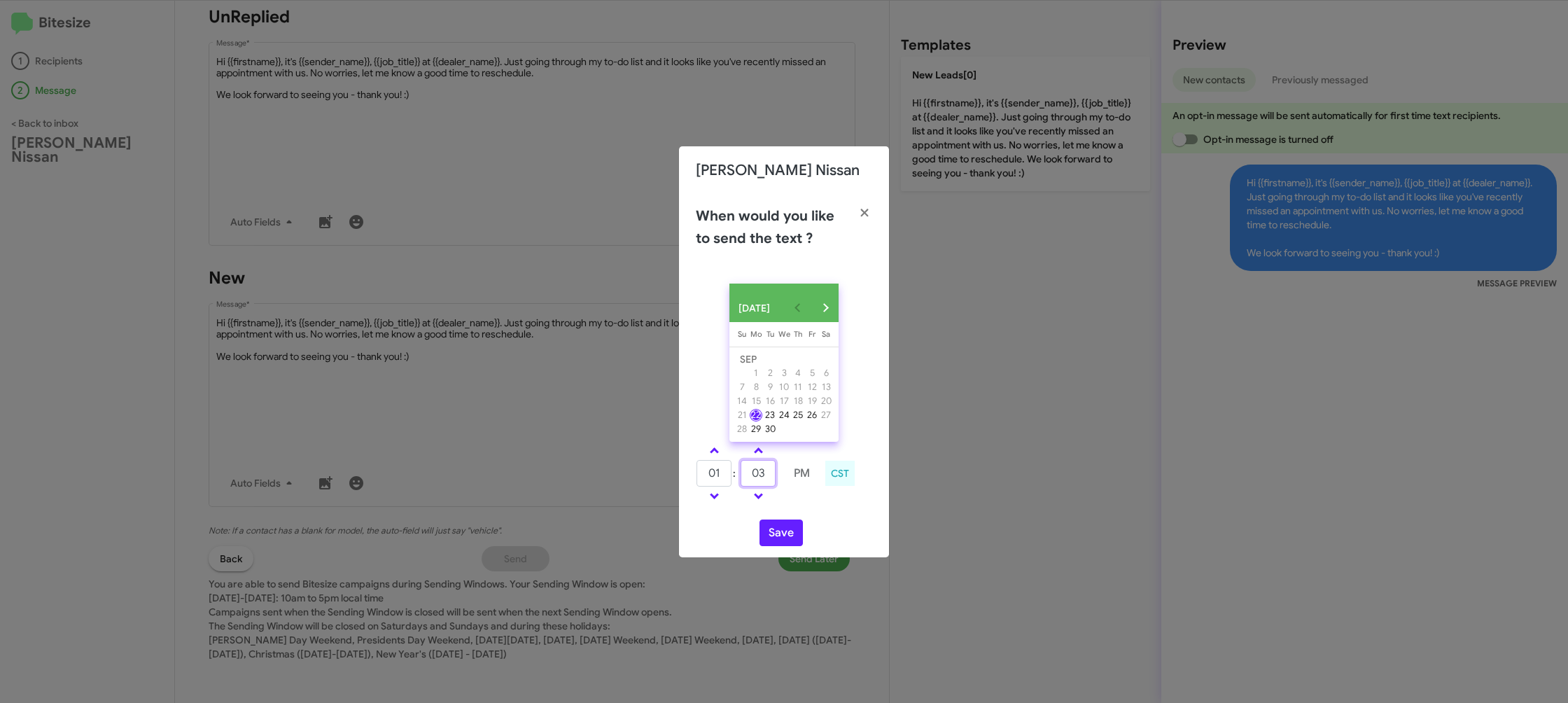
type input "03"
drag, startPoint x: 826, startPoint y: 514, endPoint x: 798, endPoint y: 539, distance: 37.5
click at [819, 518] on div "SEP 2025 Sunday Su Monday Mo Tuesday Tu Wednesday We Thursday Th Friday Fr Satu…" at bounding box center [784, 415] width 210 height 285
click at [792, 544] on button "Save" at bounding box center [781, 532] width 44 height 26
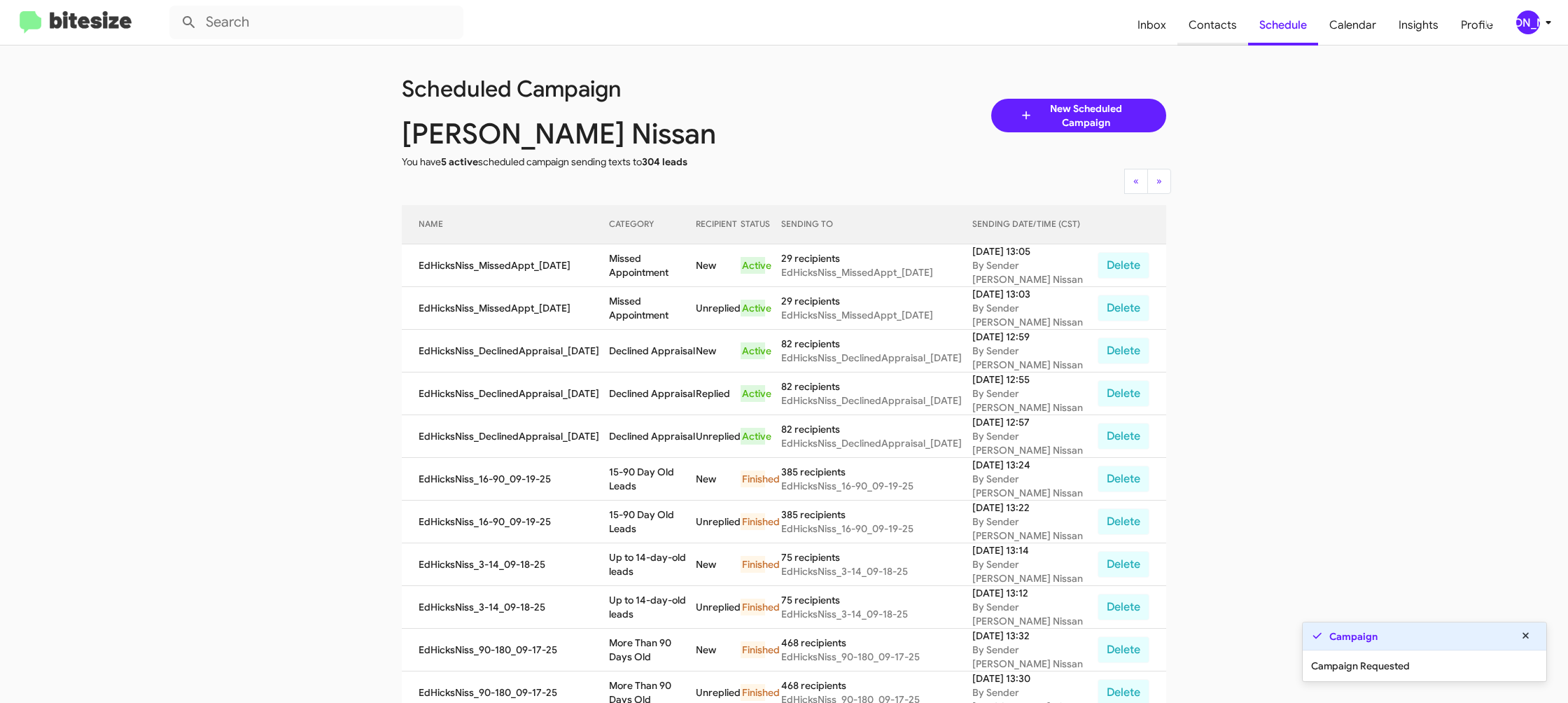
click at [1207, 30] on span "Contacts" at bounding box center [1213, 25] width 71 height 40
type input "in:groups"
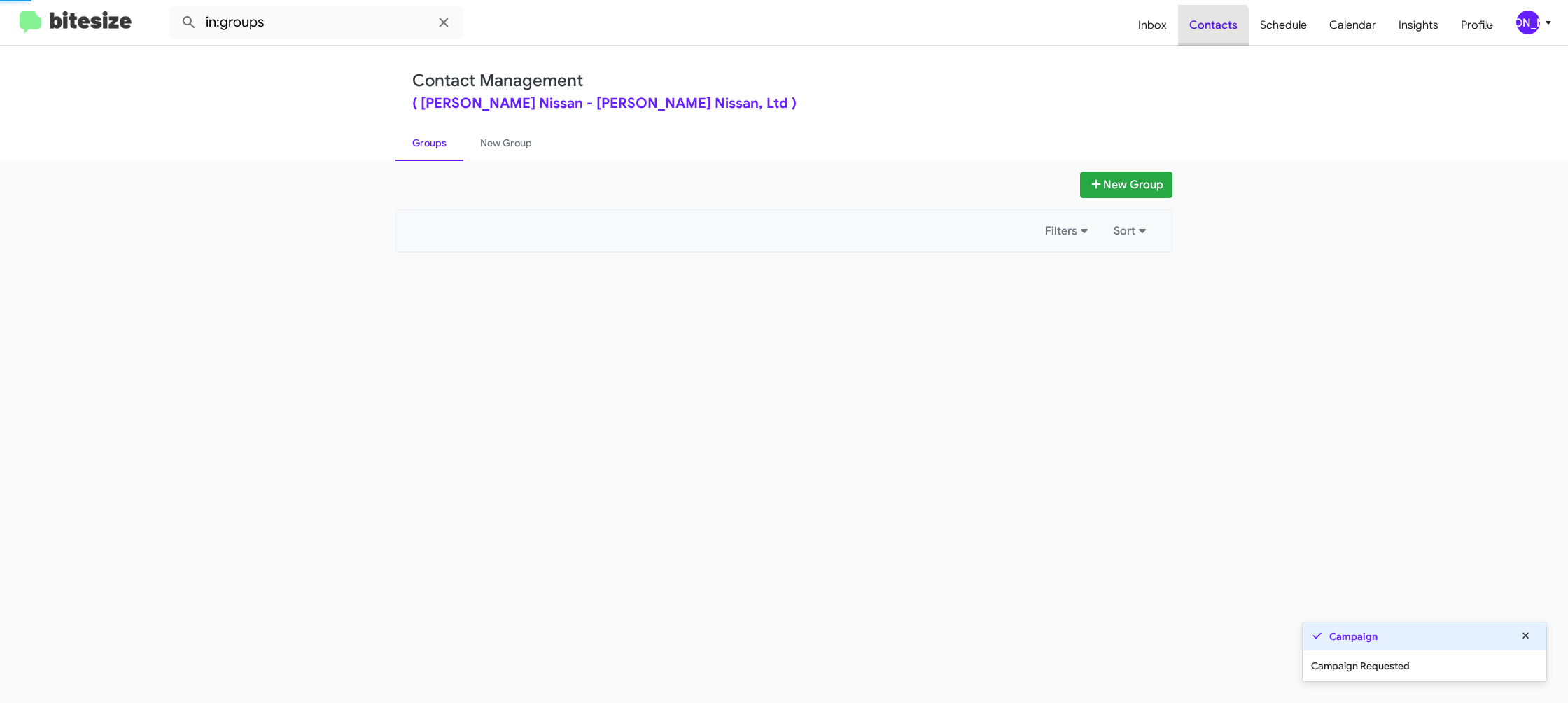
click at [1207, 30] on span "Contacts" at bounding box center [1214, 25] width 71 height 40
drag, startPoint x: 1207, startPoint y: 30, endPoint x: 709, endPoint y: 244, distance: 542.0
click at [1206, 30] on span "Contacts" at bounding box center [1214, 25] width 71 height 40
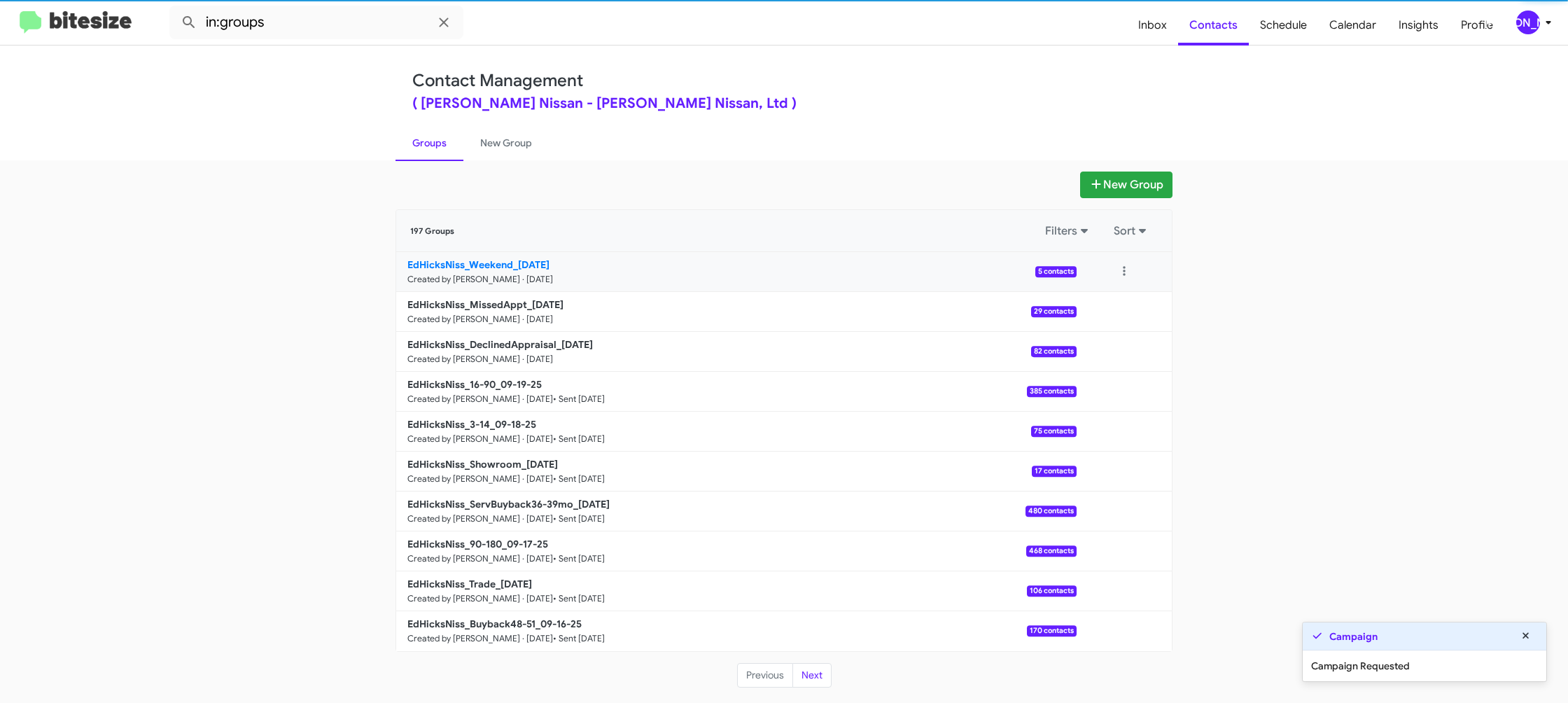
click at [529, 270] on b "EdHicksNiss_Weekend_09-22-25" at bounding box center [478, 264] width 142 height 12
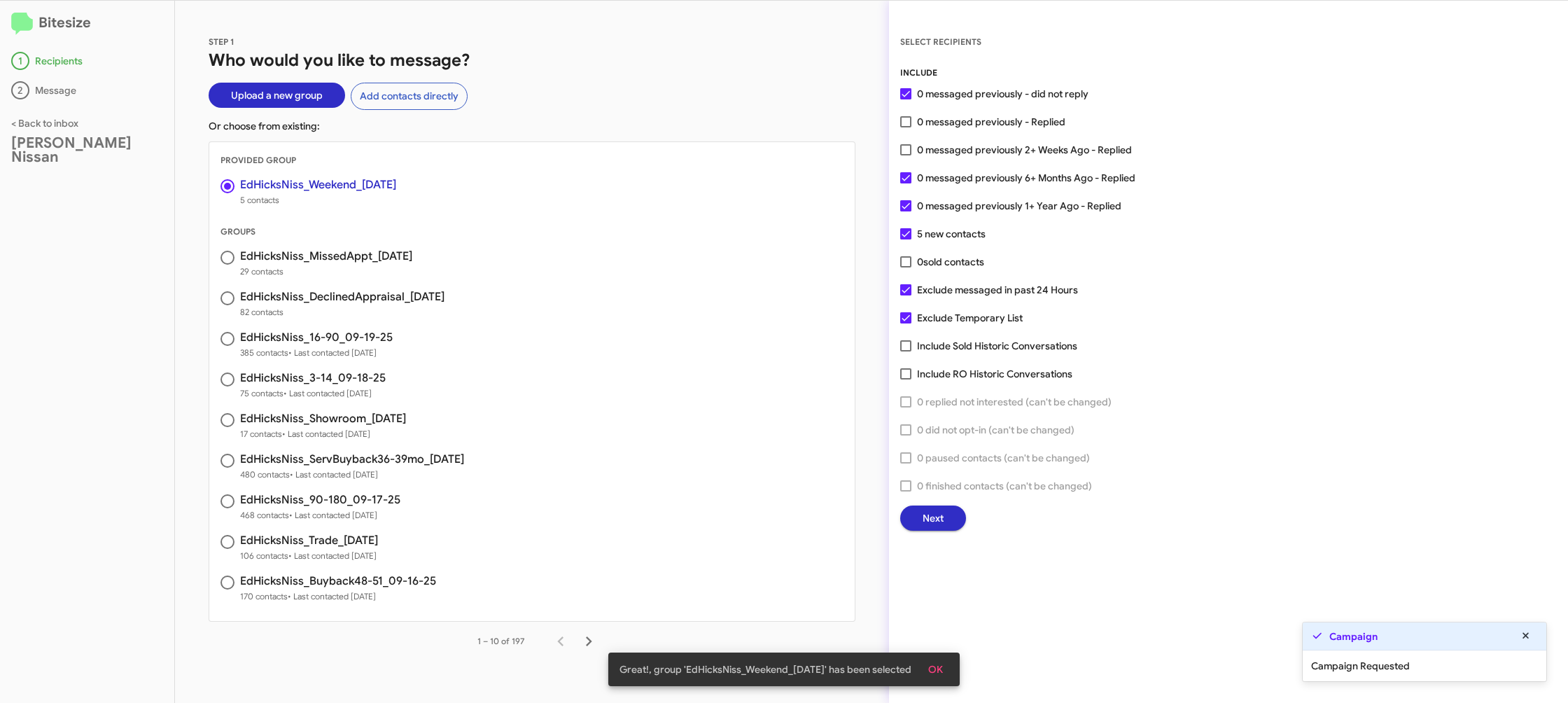
click at [942, 520] on span "Next" at bounding box center [933, 518] width 21 height 26
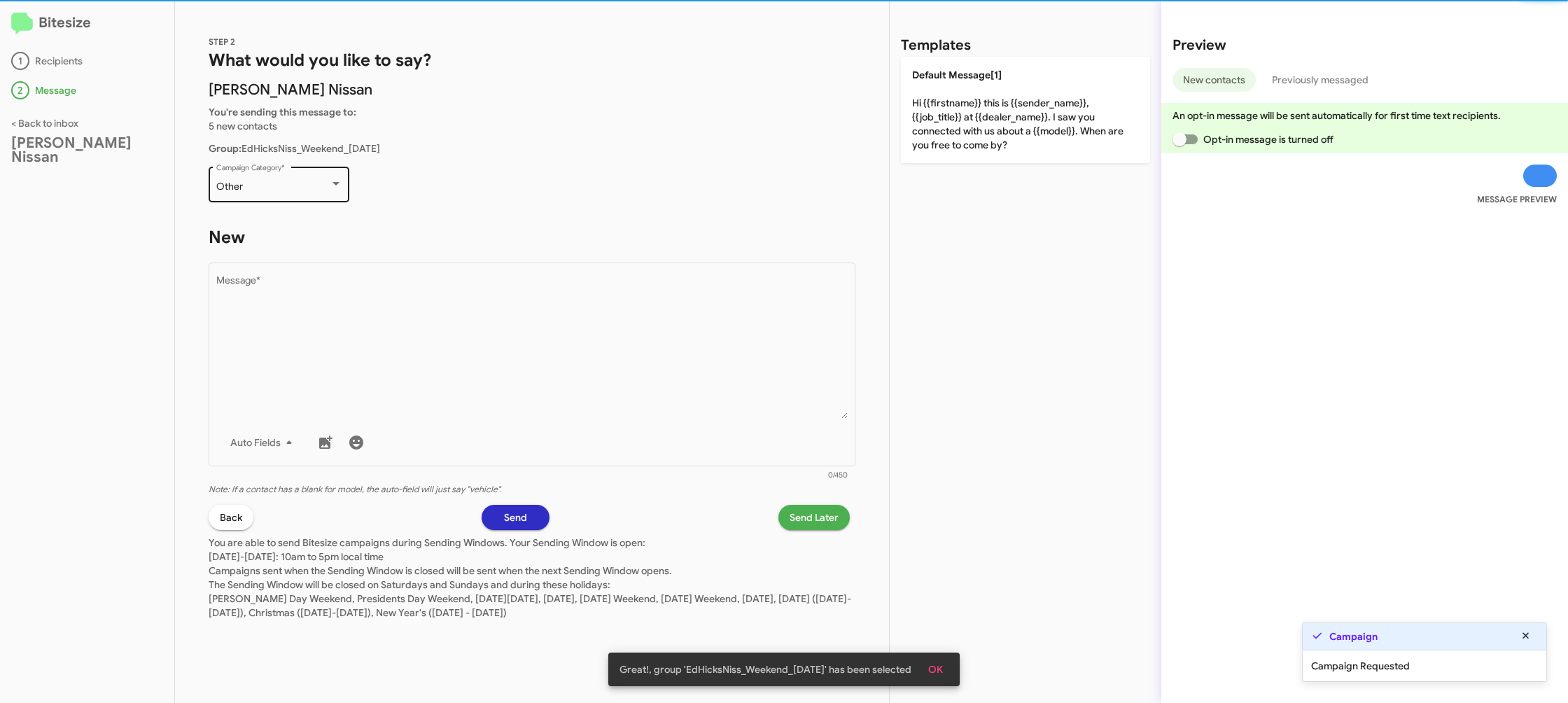
click at [319, 191] on div "Other" at bounding box center [273, 187] width 114 height 12
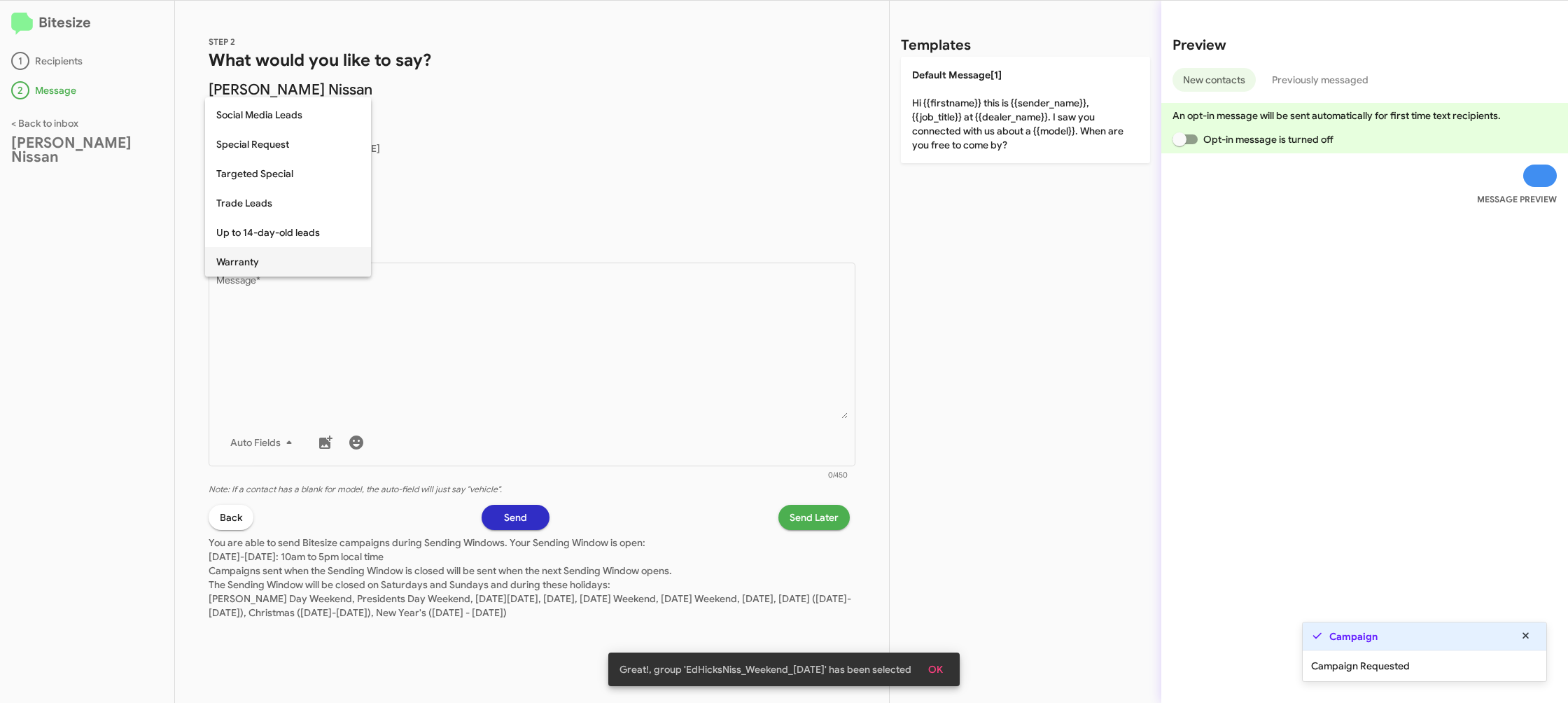
scroll to position [585, 0]
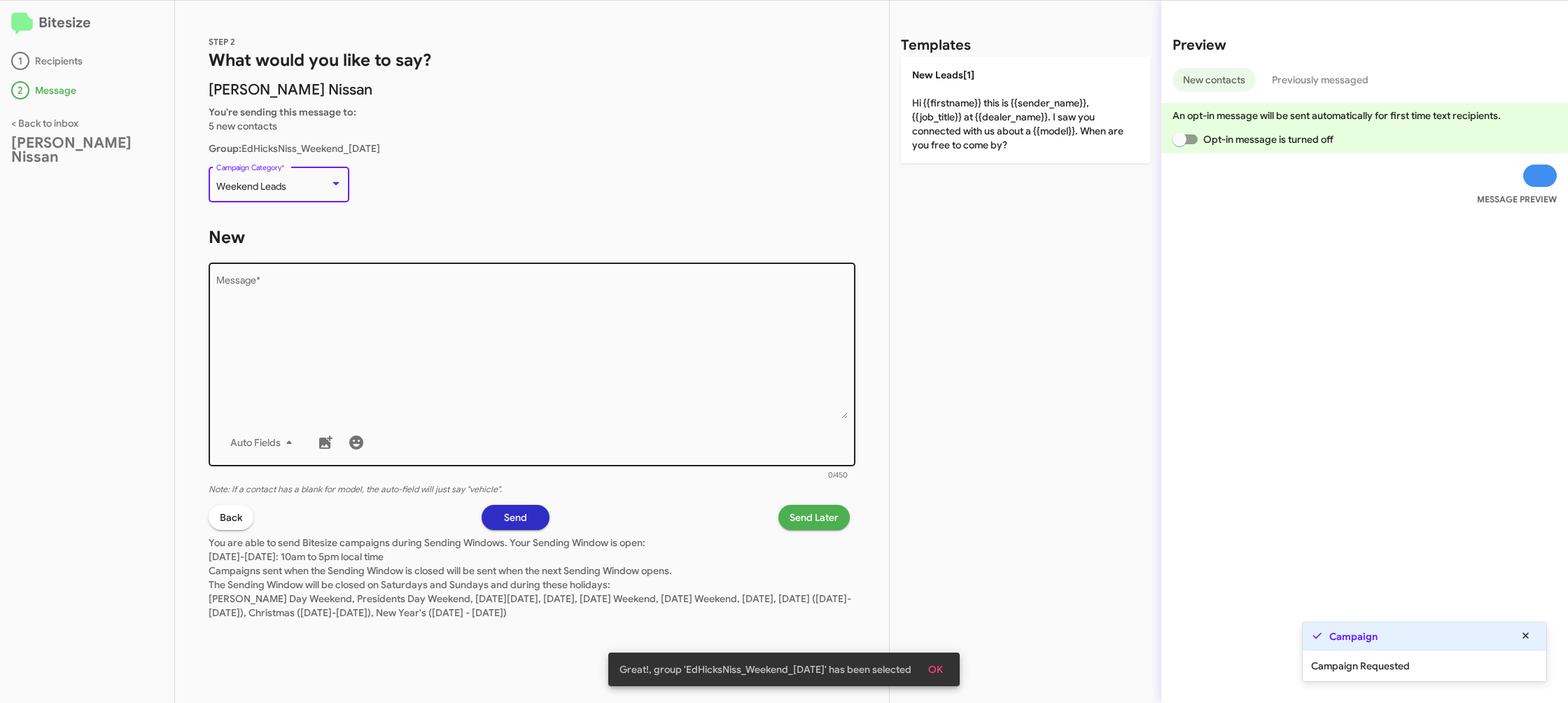
click at [403, 307] on textarea "Message *" at bounding box center [531, 347] width 632 height 143
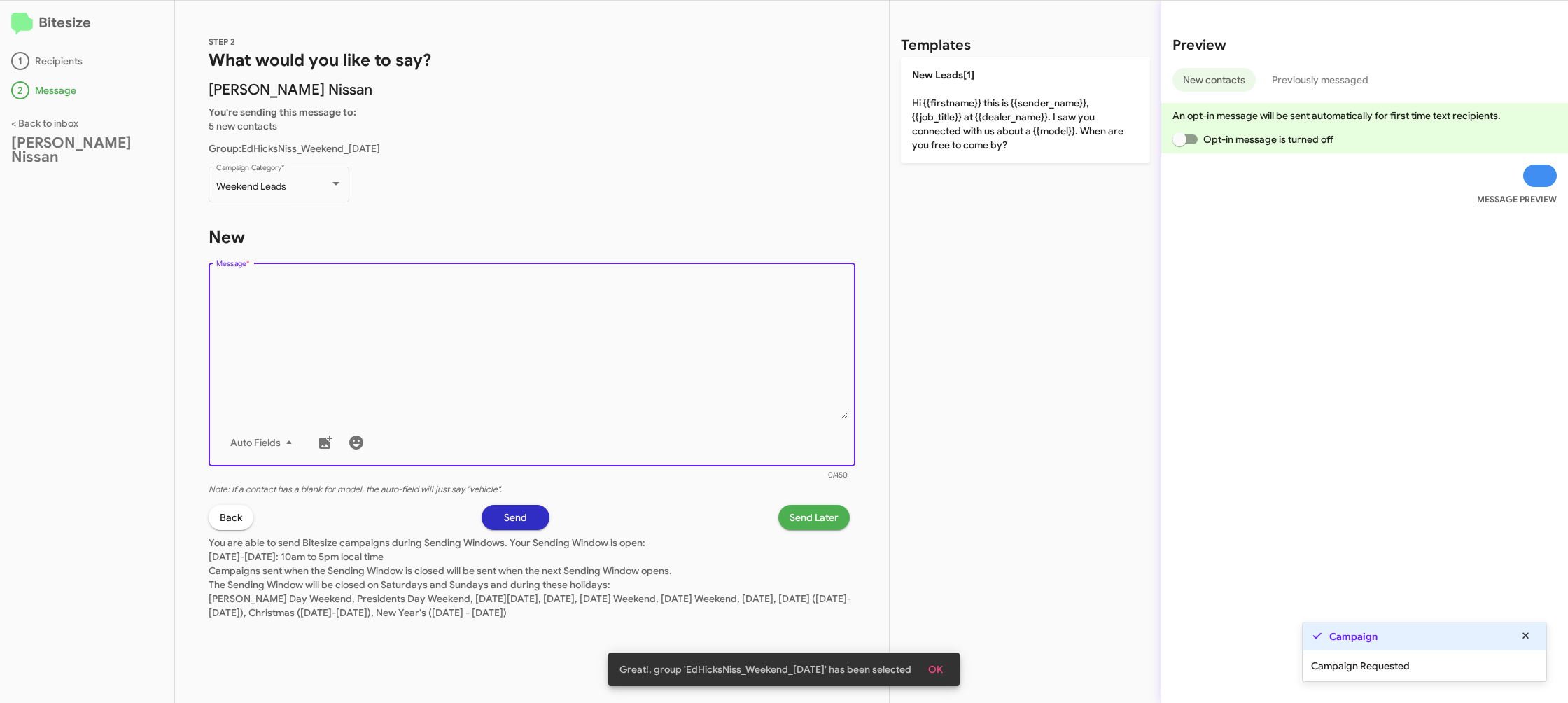
drag, startPoint x: 403, startPoint y: 307, endPoint x: 761, endPoint y: 121, distance: 403.4
click at [437, 291] on textarea "Message *" at bounding box center [531, 347] width 632 height 143
drag, startPoint x: 919, startPoint y: 96, endPoint x: 919, endPoint y: 172, distance: 76.0
click at [919, 96] on p "New Leads[1] Hi {{firstname}} this is {{sender_name}}, {{job_title}} at {{deale…" at bounding box center [1025, 110] width 249 height 106
type textarea "Hi {{firstname}} this is {{sender_name}}, {{job_title}} at {{dealer_name}}. I s…"
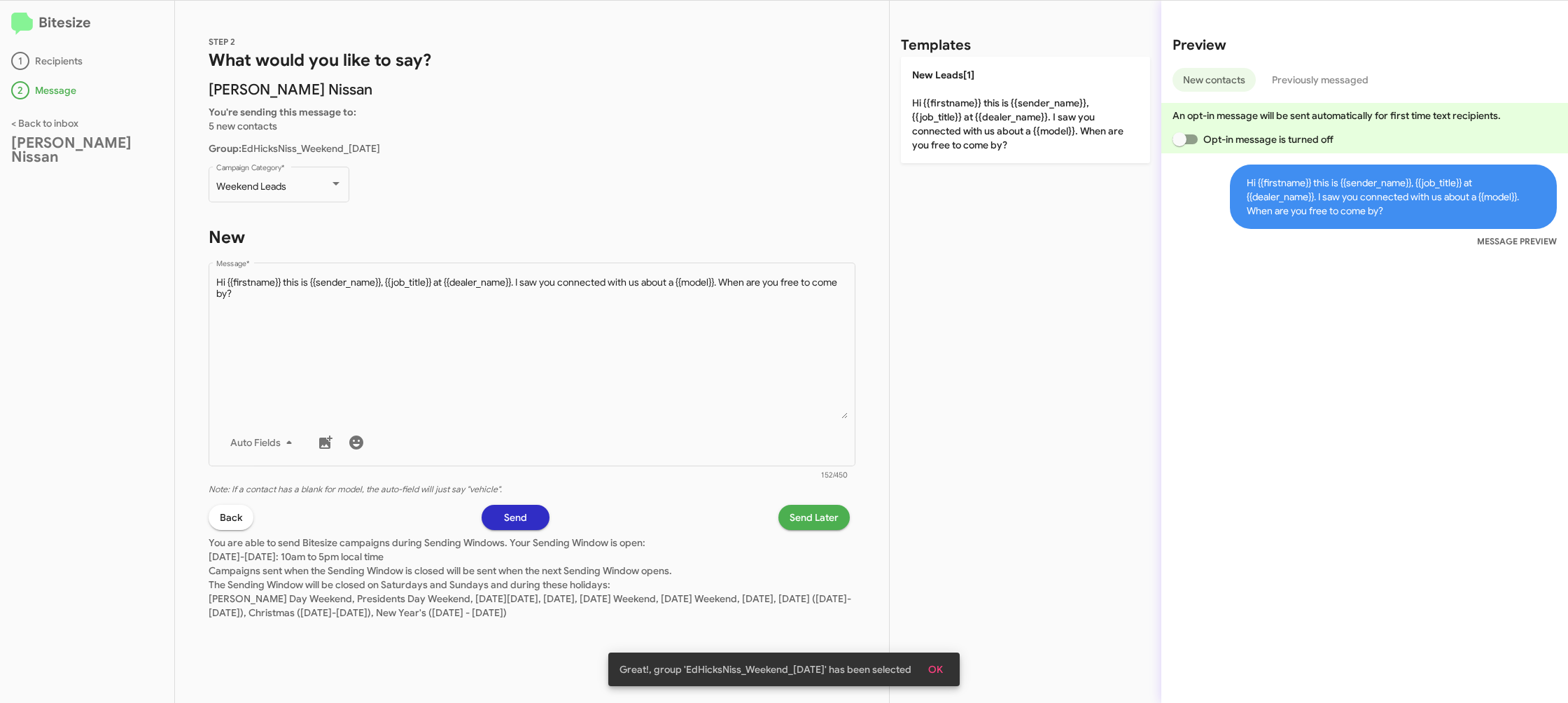
click at [807, 511] on span "Send Later" at bounding box center [813, 517] width 49 height 26
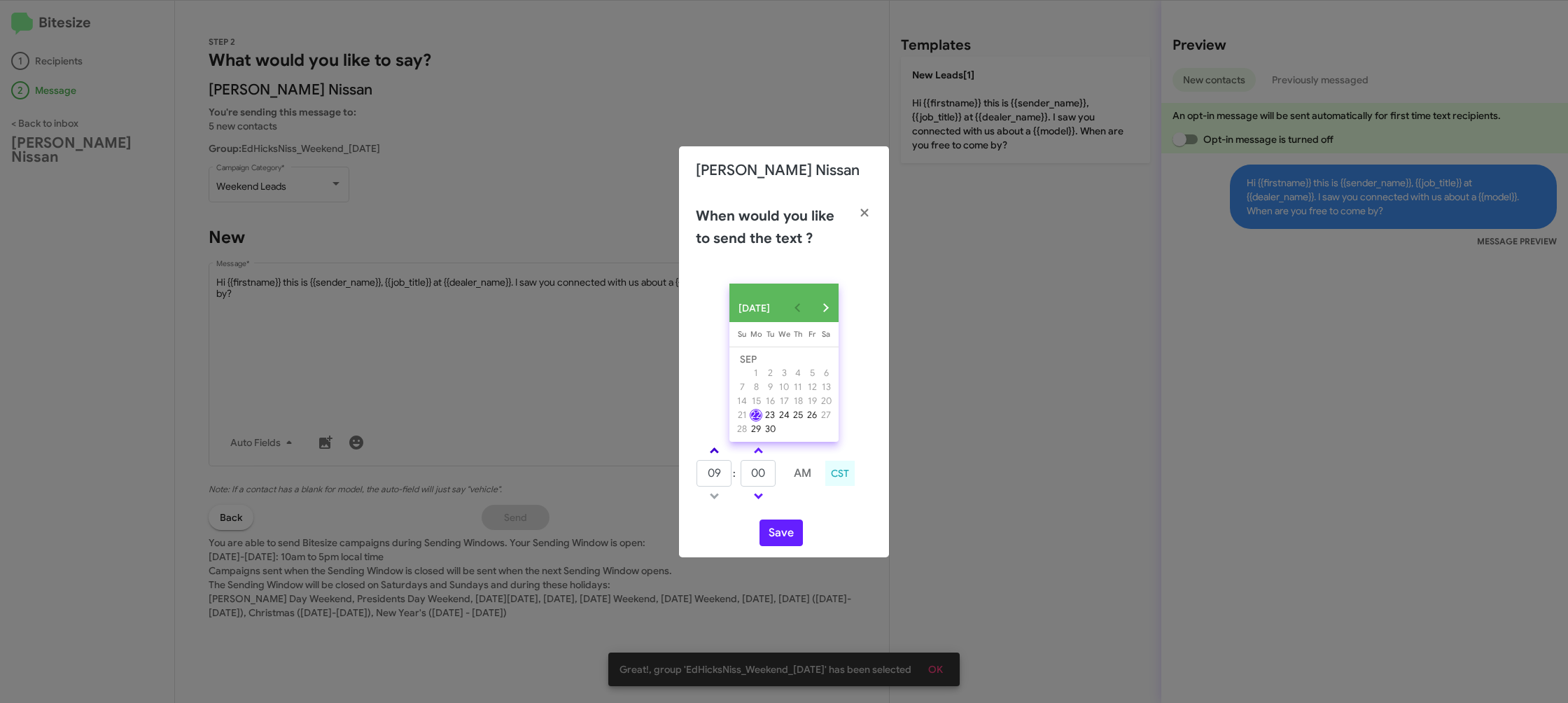
click at [718, 455] on link at bounding box center [714, 451] width 25 height 16
type input "01"
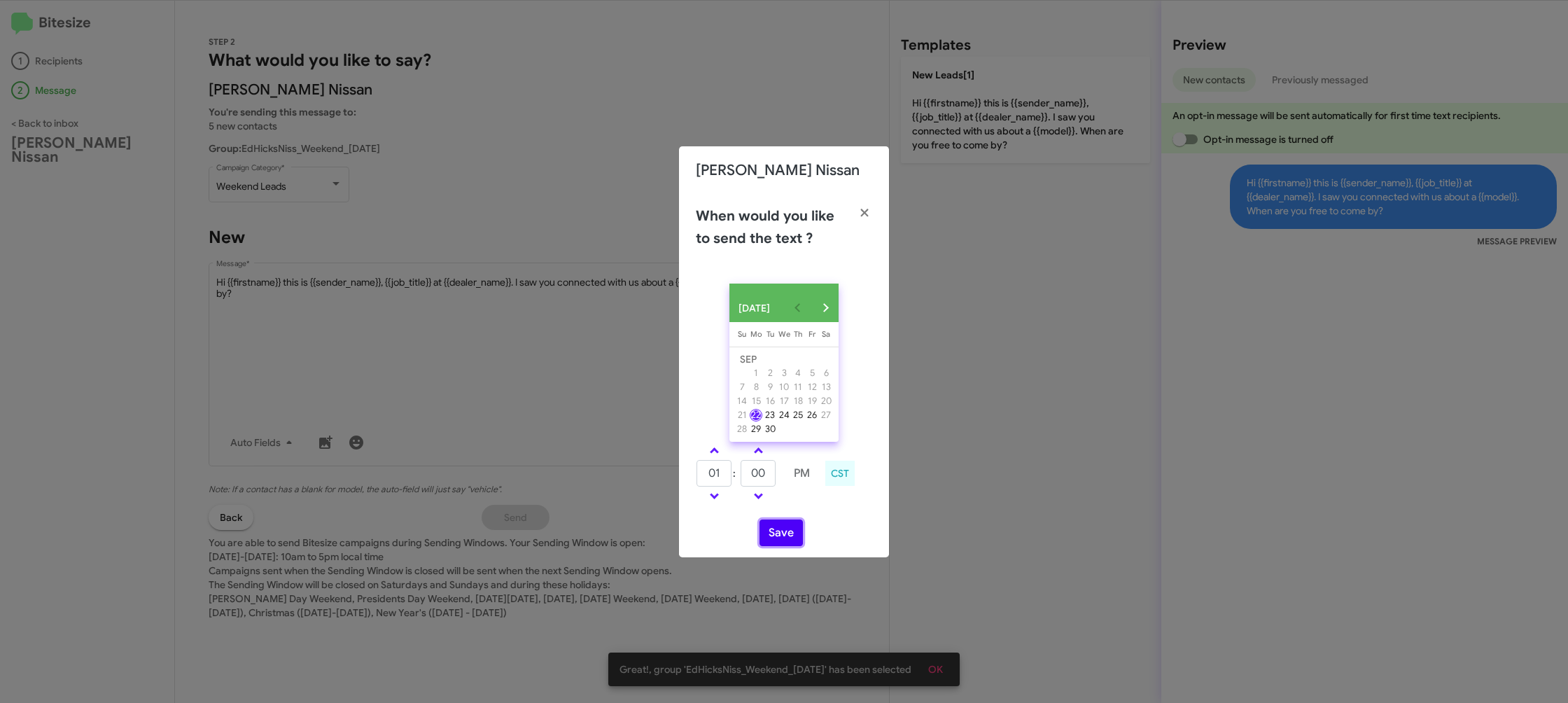
click at [775, 527] on button "Save" at bounding box center [781, 532] width 44 height 26
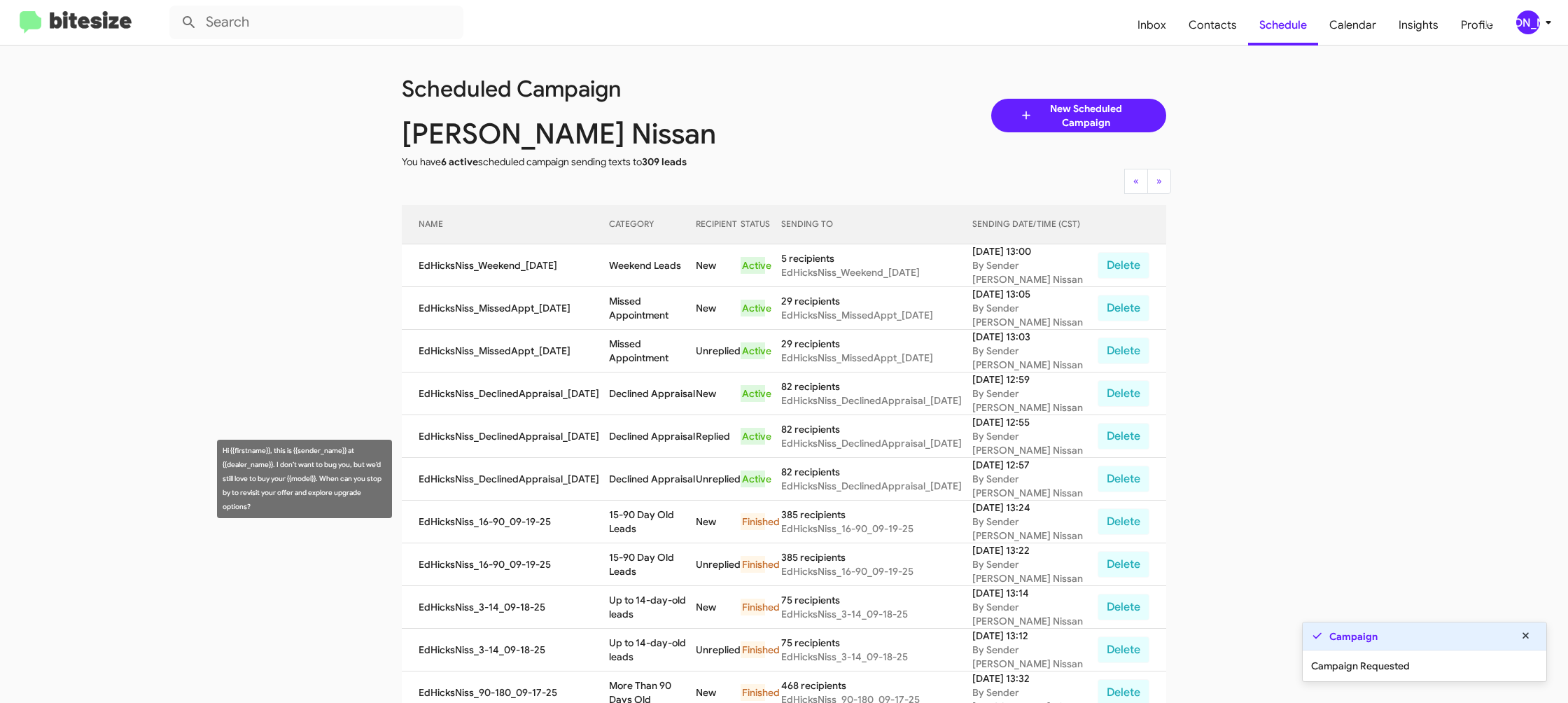
click at [654, 473] on td "Declined Appraisal" at bounding box center [652, 480] width 87 height 43
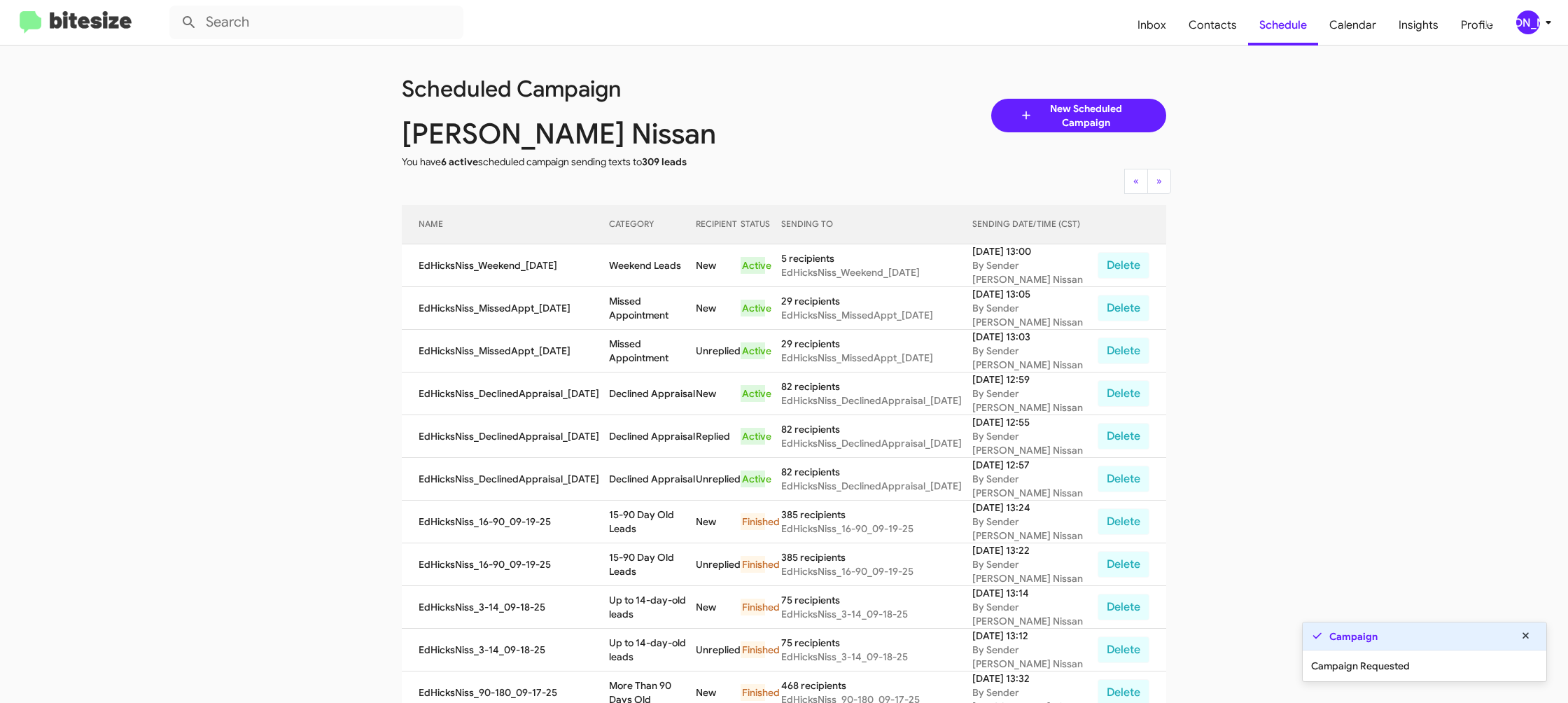
click at [654, 473] on td "Declined Appraisal" at bounding box center [652, 480] width 87 height 43
copy td "Declined Appraisal"
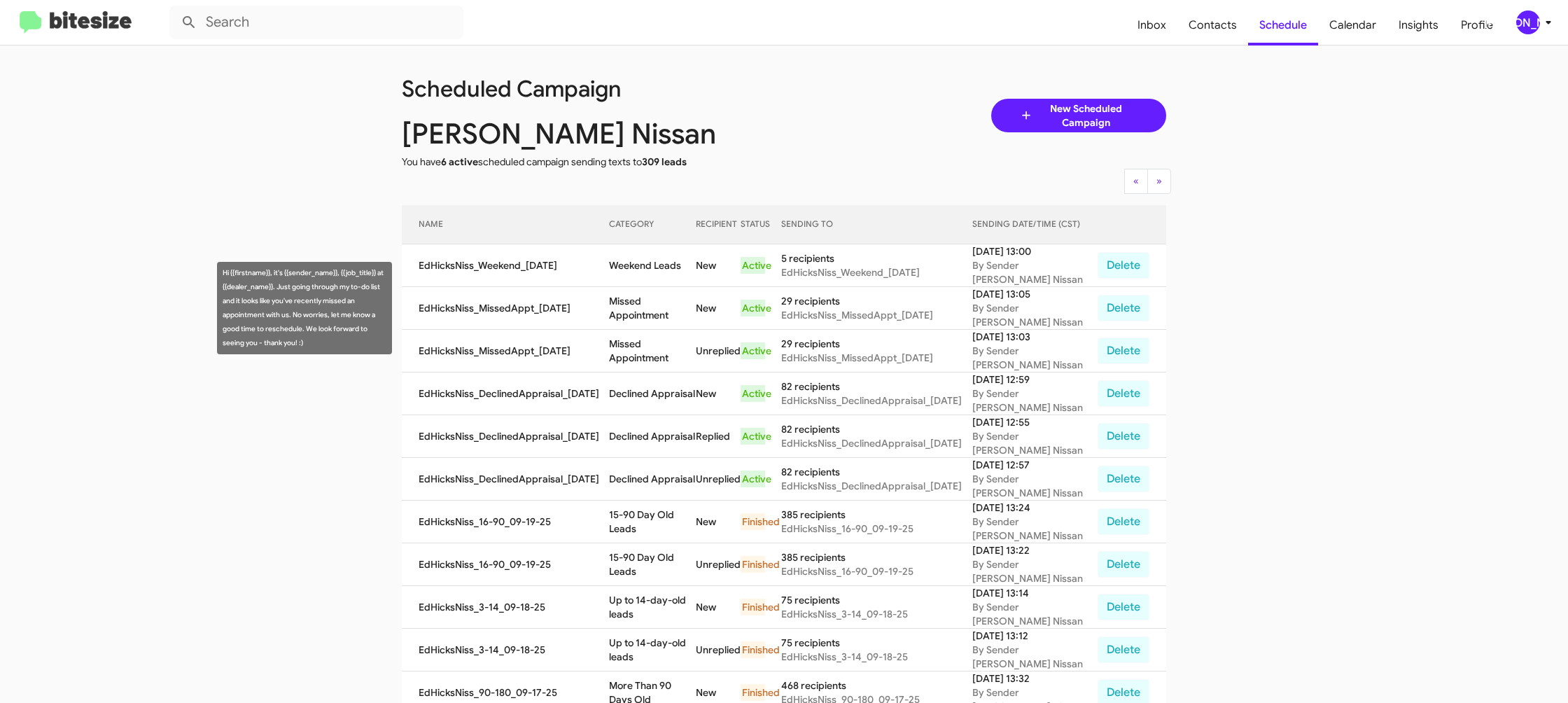
click at [634, 300] on td "Missed Appointment" at bounding box center [652, 308] width 87 height 43
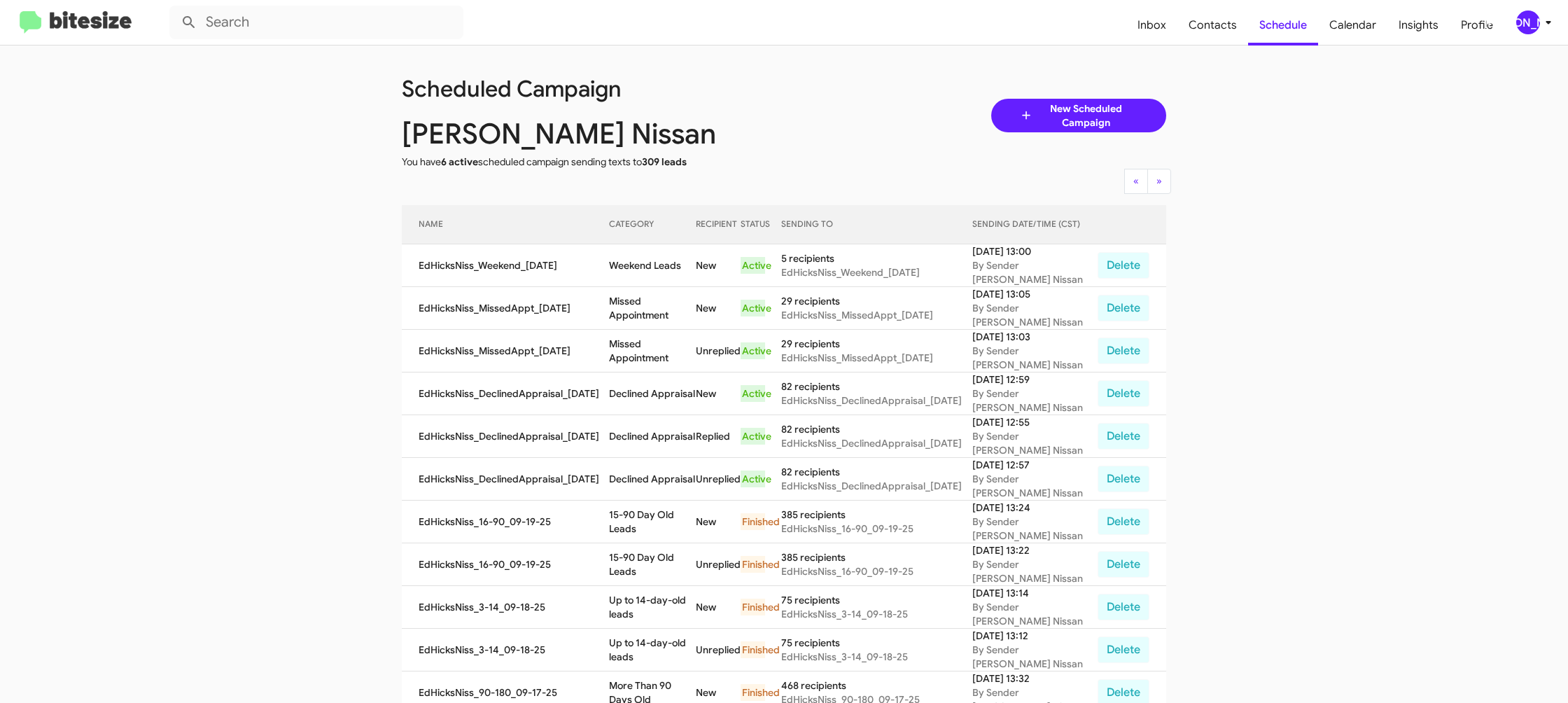
click at [634, 300] on td "Missed Appointment" at bounding box center [652, 308] width 87 height 43
copy td "Missed Appointment"
click at [660, 259] on td "Weekend Leads" at bounding box center [652, 265] width 87 height 43
drag, startPoint x: 660, startPoint y: 259, endPoint x: 439, endPoint y: 94, distance: 275.8
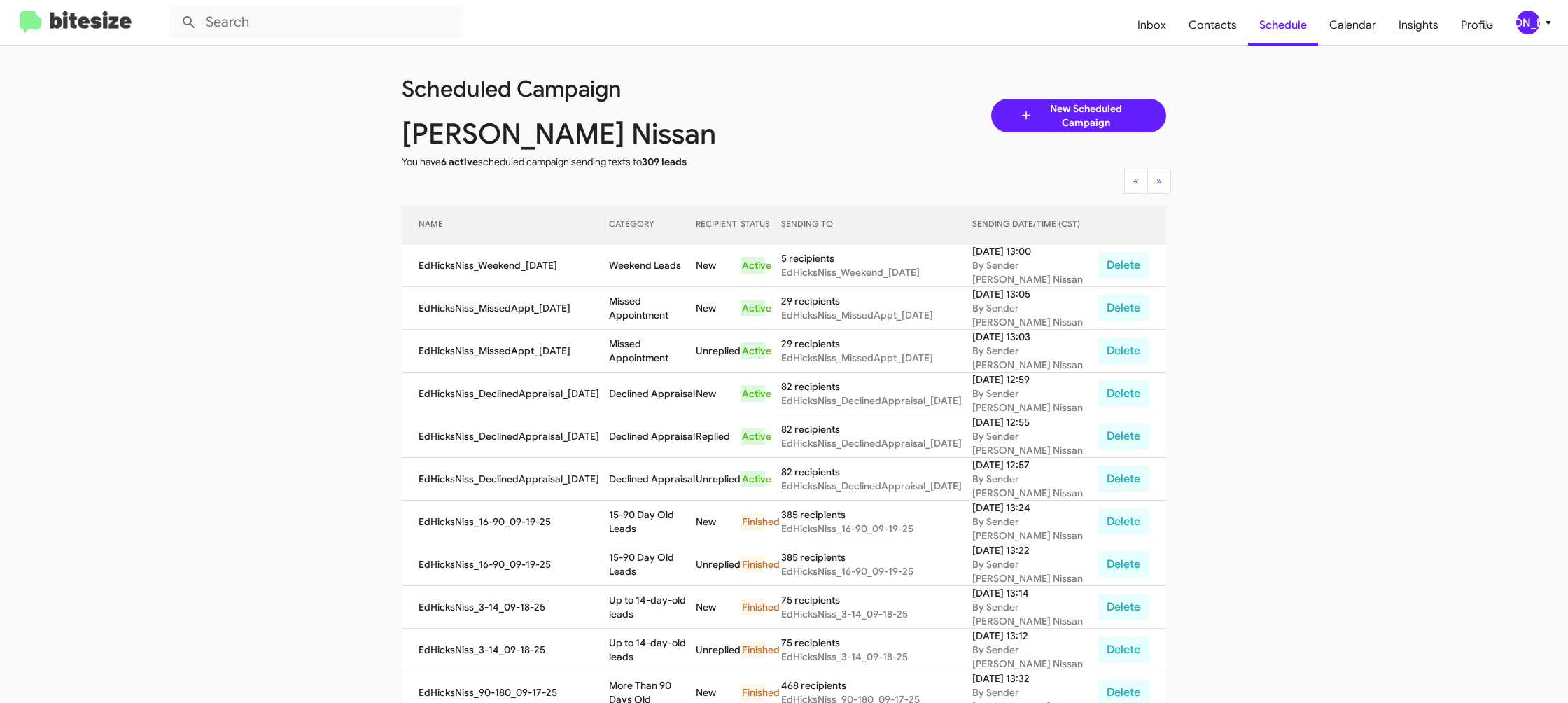
click at [660, 259] on td "Weekend Leads" at bounding box center [652, 265] width 87 height 43
copy td "Weekend Leads"
click at [1520, 30] on div "[PERSON_NAME]" at bounding box center [1528, 22] width 24 height 24
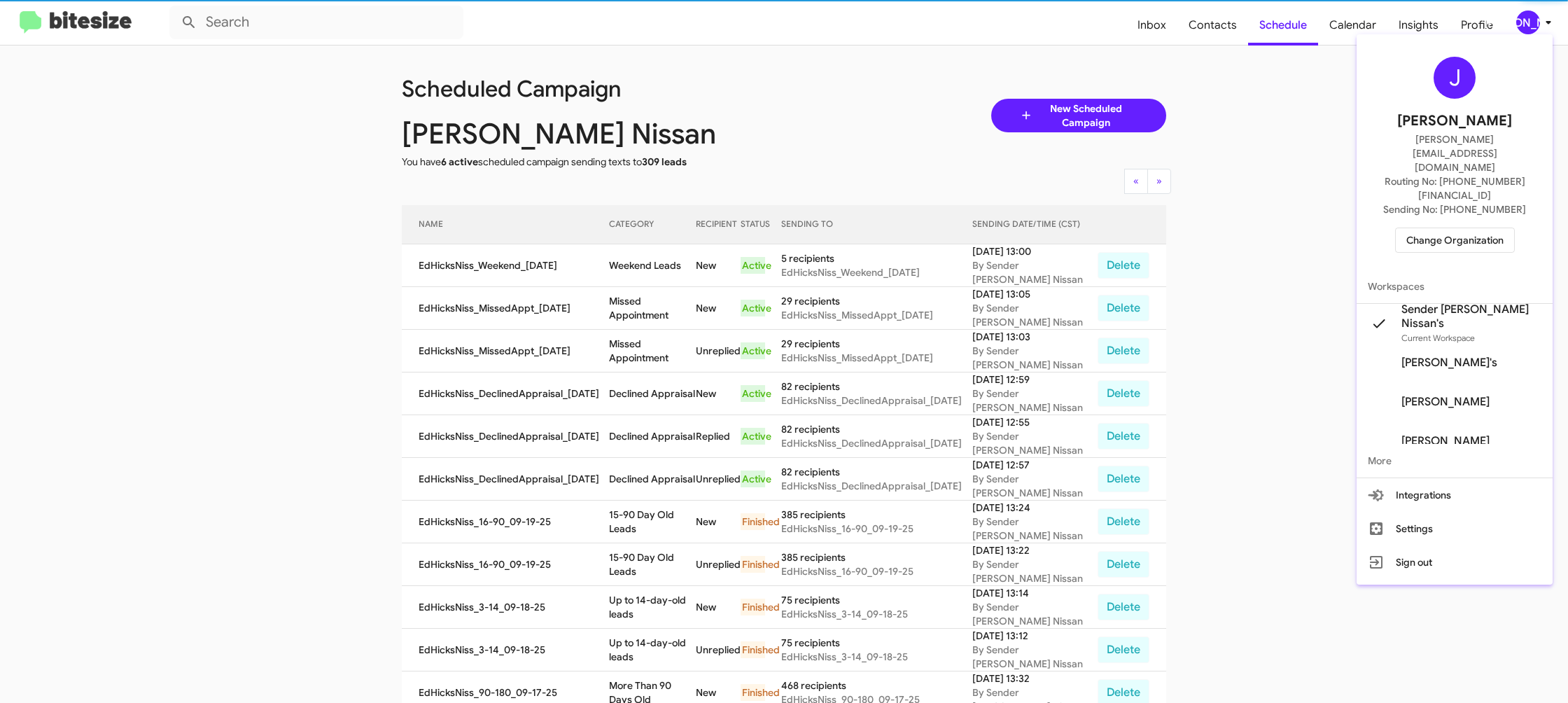
click at [1468, 228] on span "Change Organization" at bounding box center [1455, 240] width 97 height 24
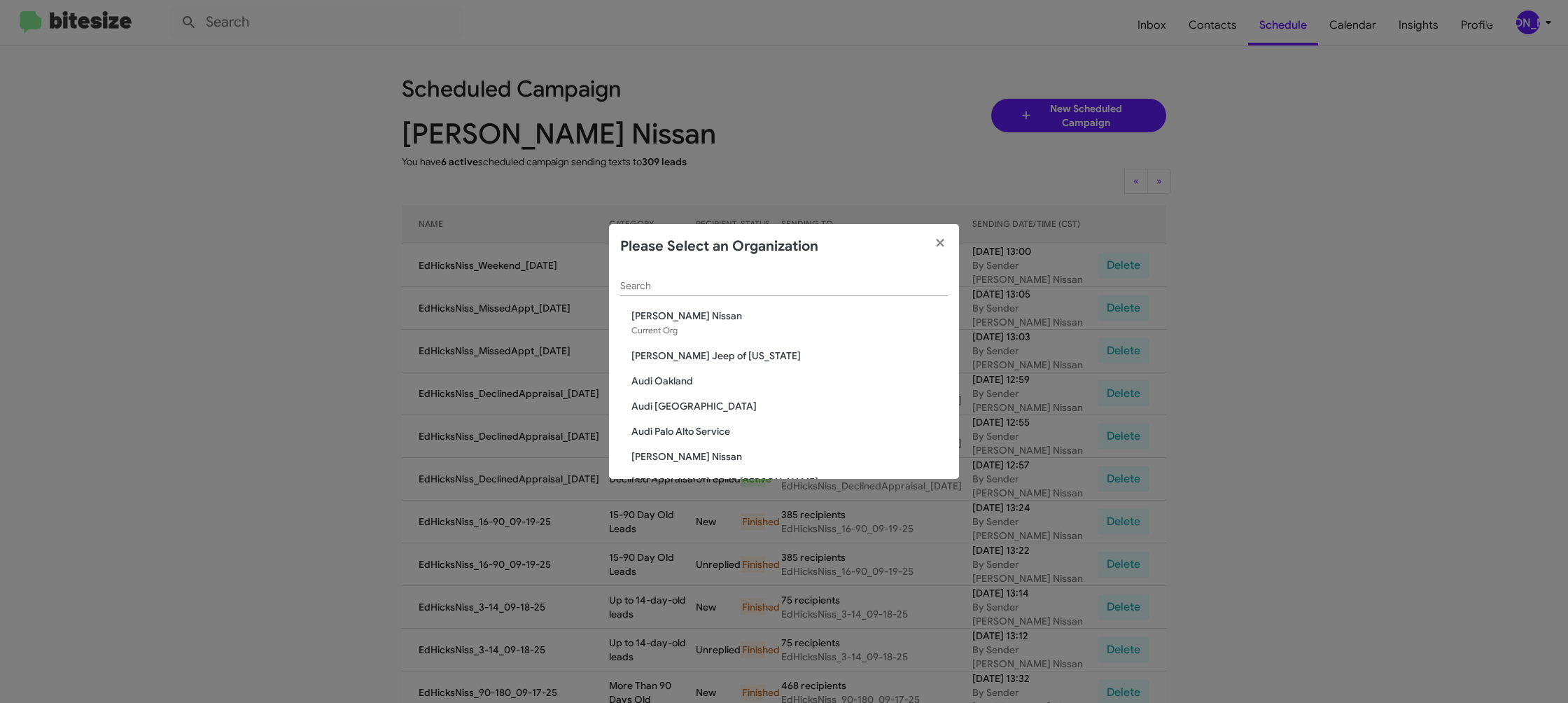
click at [681, 293] on div "Search" at bounding box center [784, 282] width 328 height 27
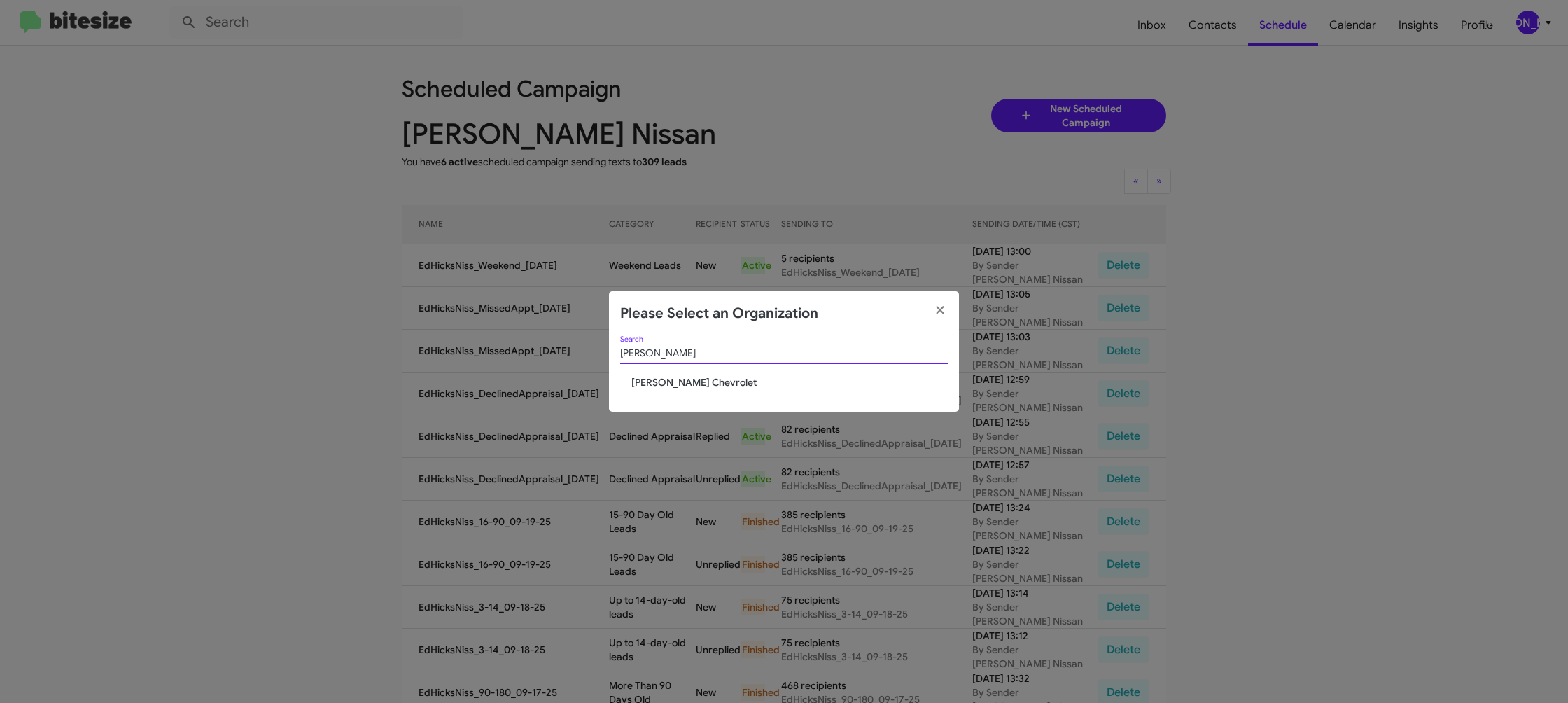
type input "elkin"
click at [667, 379] on span "[PERSON_NAME] Chevrolet" at bounding box center [789, 382] width 316 height 14
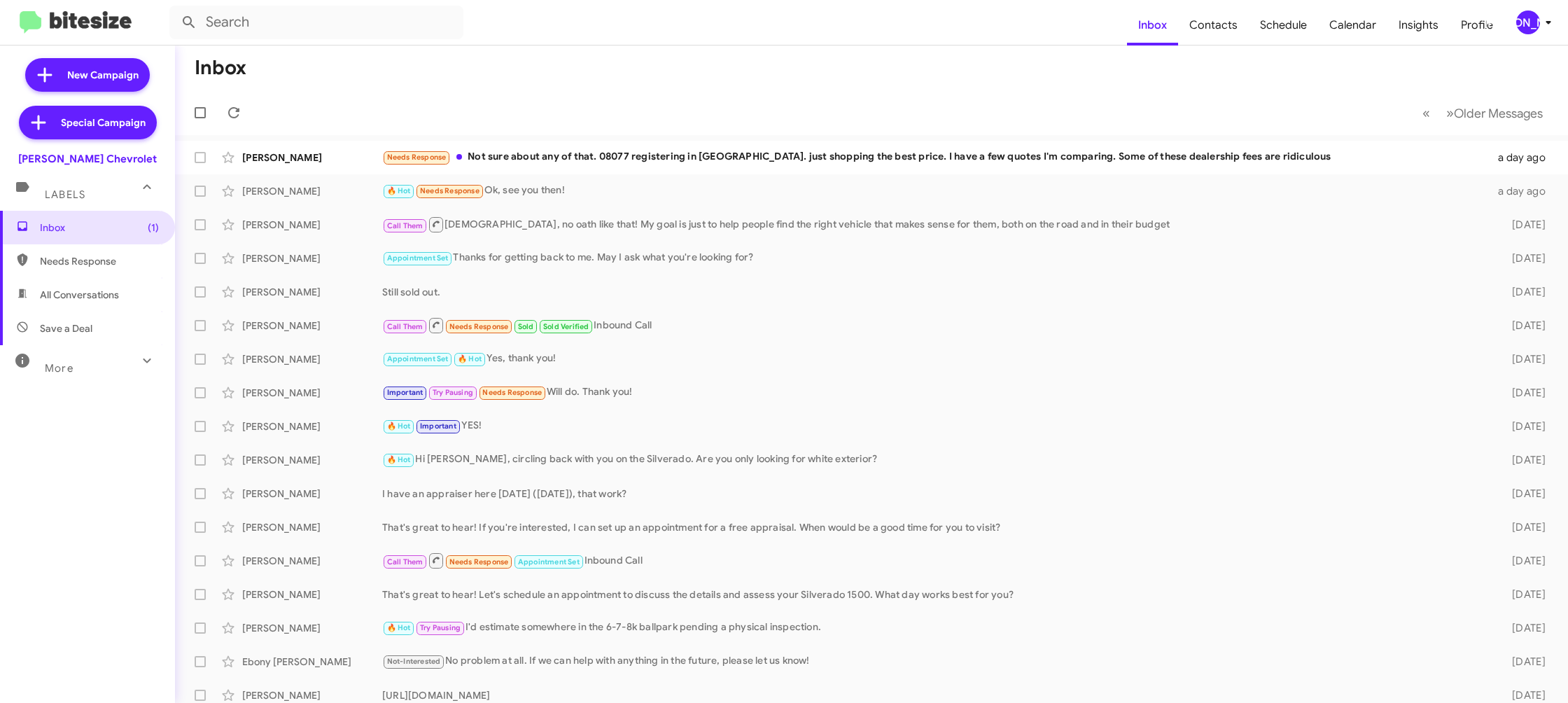
click at [1528, 23] on div "[PERSON_NAME]" at bounding box center [1528, 22] width 24 height 24
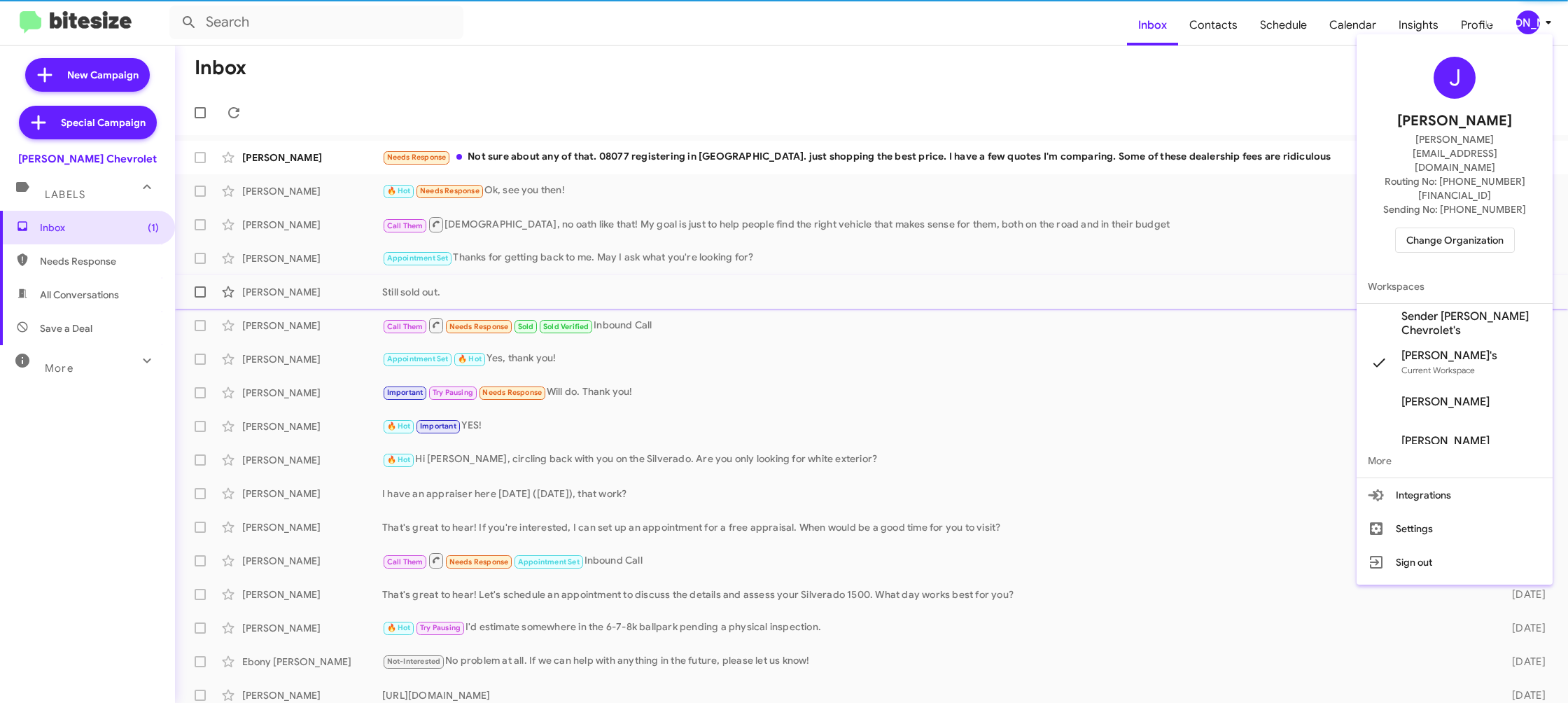
click at [1485, 309] on span "Sender [PERSON_NAME] Chevrolet's" at bounding box center [1472, 323] width 140 height 28
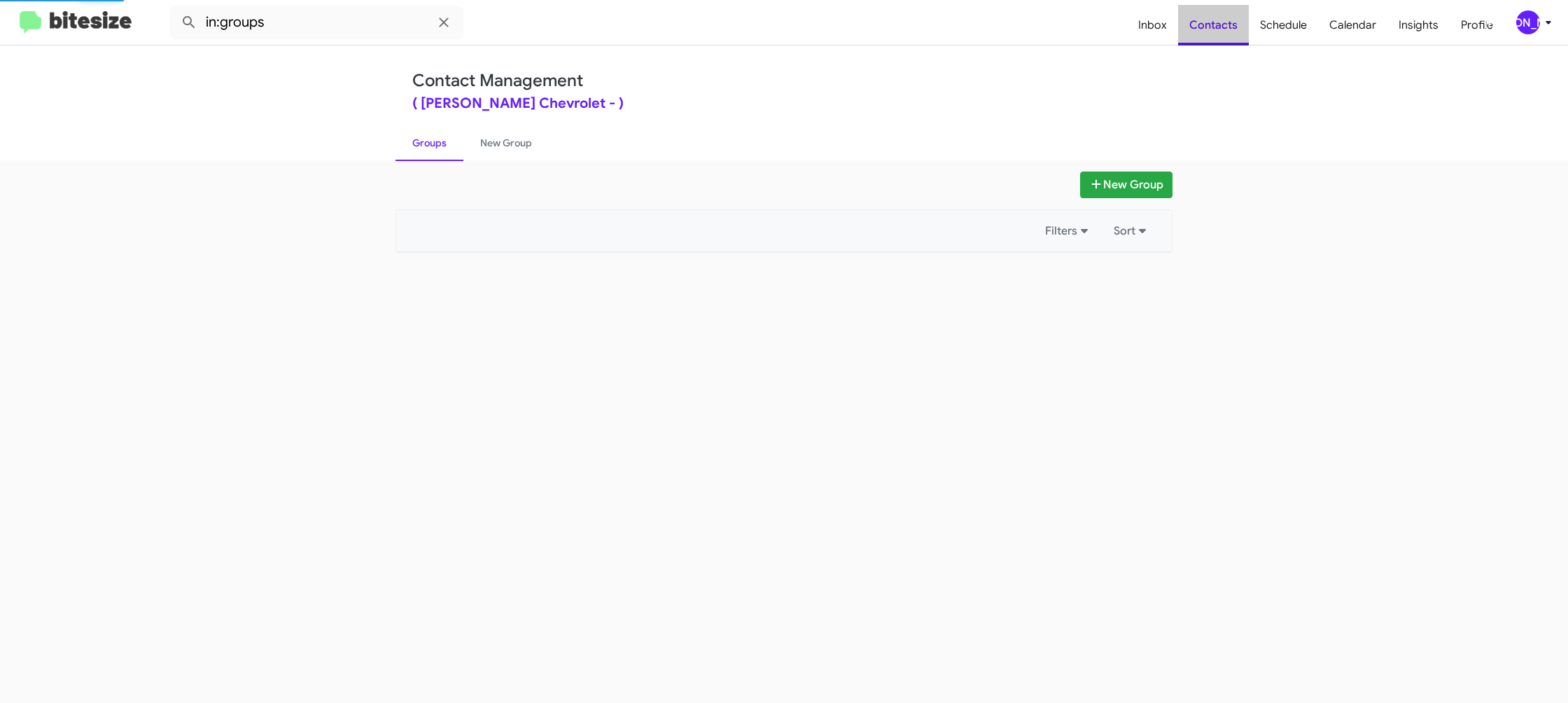
click at [1227, 35] on span "Contacts" at bounding box center [1214, 25] width 71 height 40
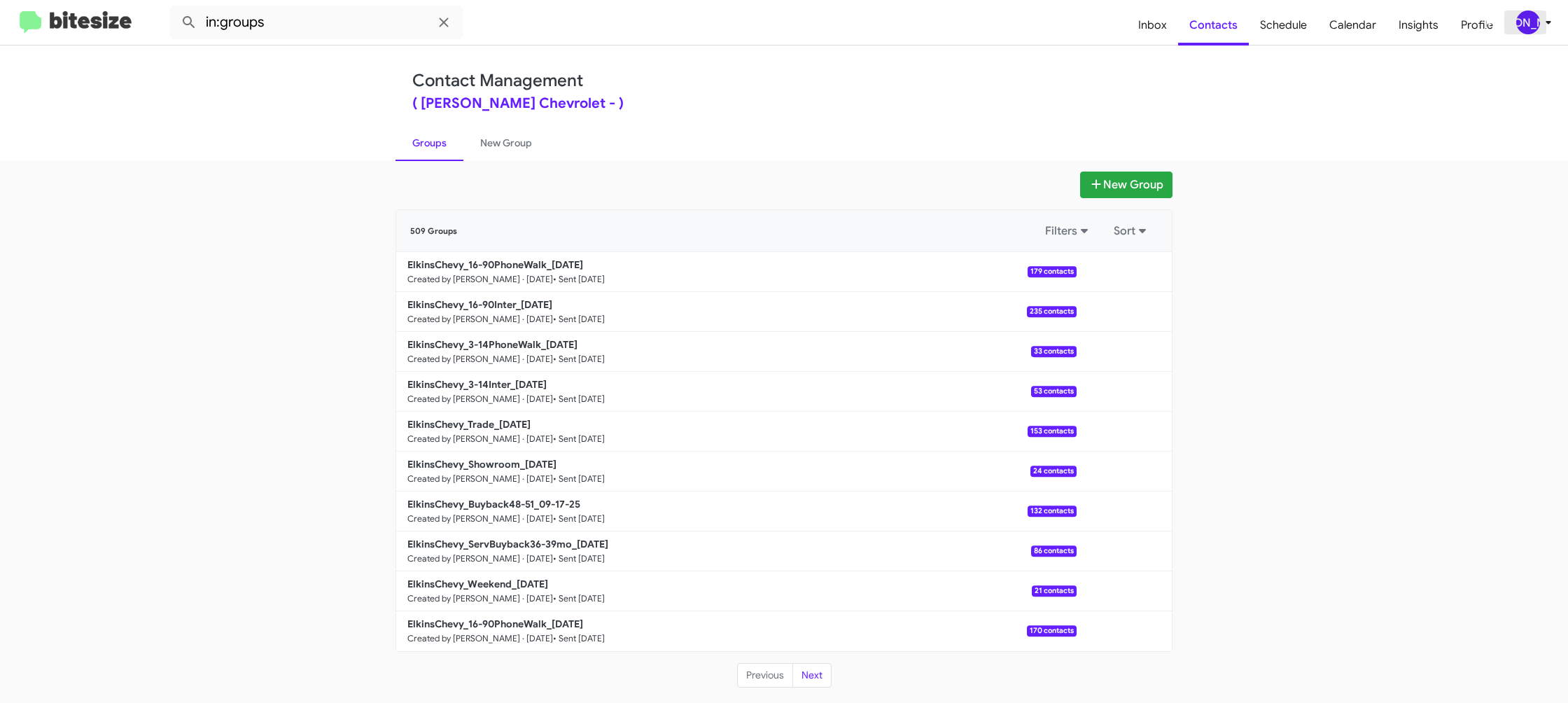
click at [1524, 21] on div "[PERSON_NAME]" at bounding box center [1528, 22] width 24 height 24
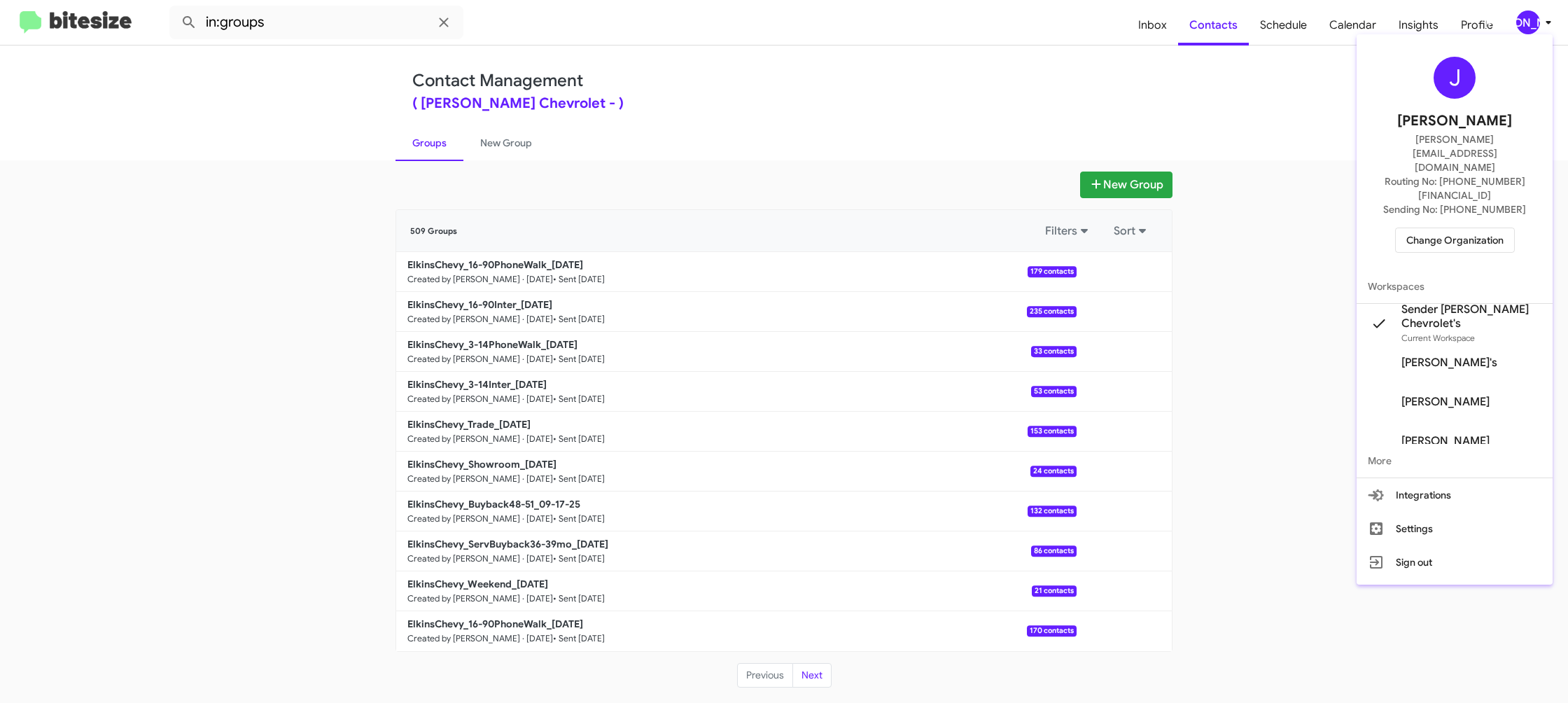
click at [490, 148] on div at bounding box center [784, 351] width 1568 height 703
click at [490, 148] on link "New Group" at bounding box center [506, 143] width 86 height 36
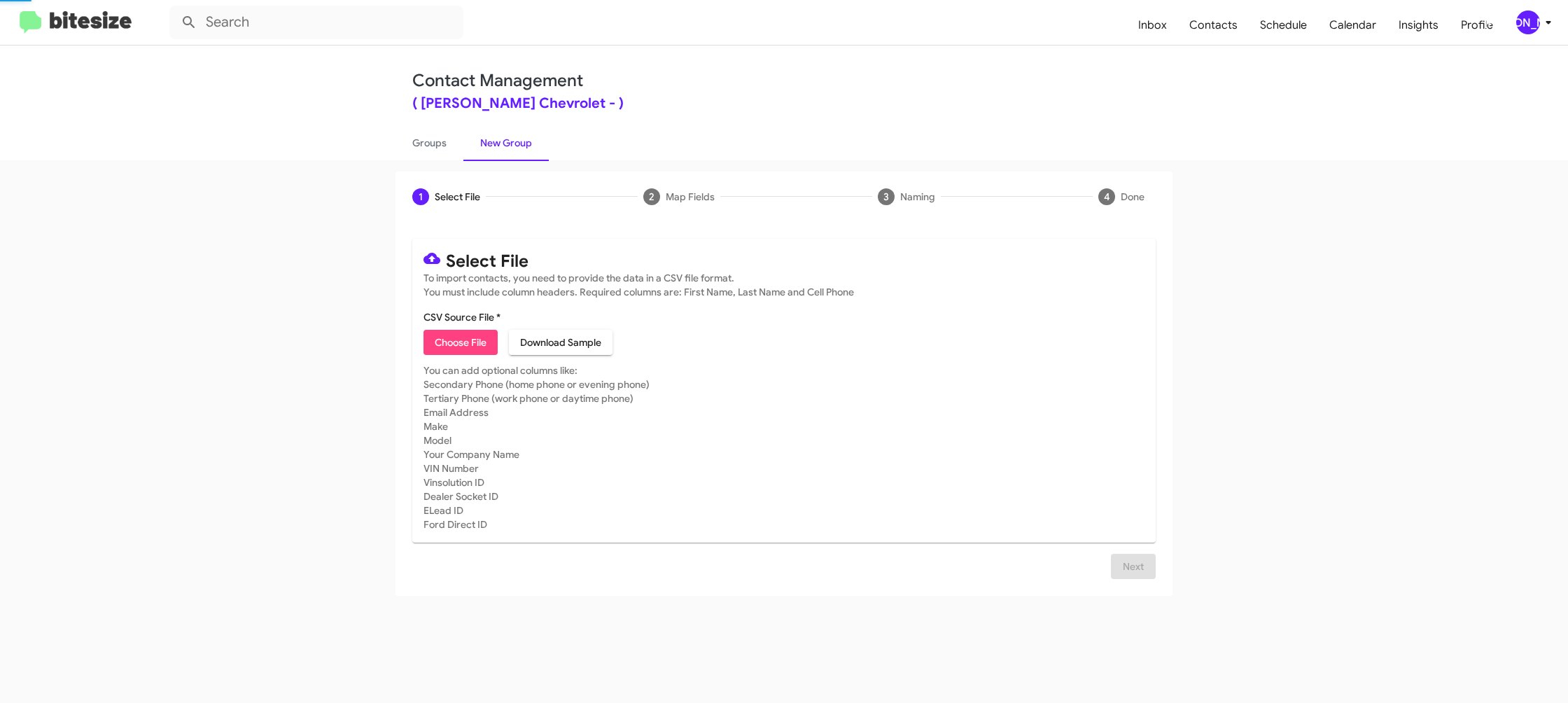
click at [490, 148] on link "New Group" at bounding box center [506, 143] width 86 height 36
click at [492, 146] on link "New Group" at bounding box center [506, 143] width 86 height 36
click at [1546, 26] on icon at bounding box center [1548, 22] width 16 height 16
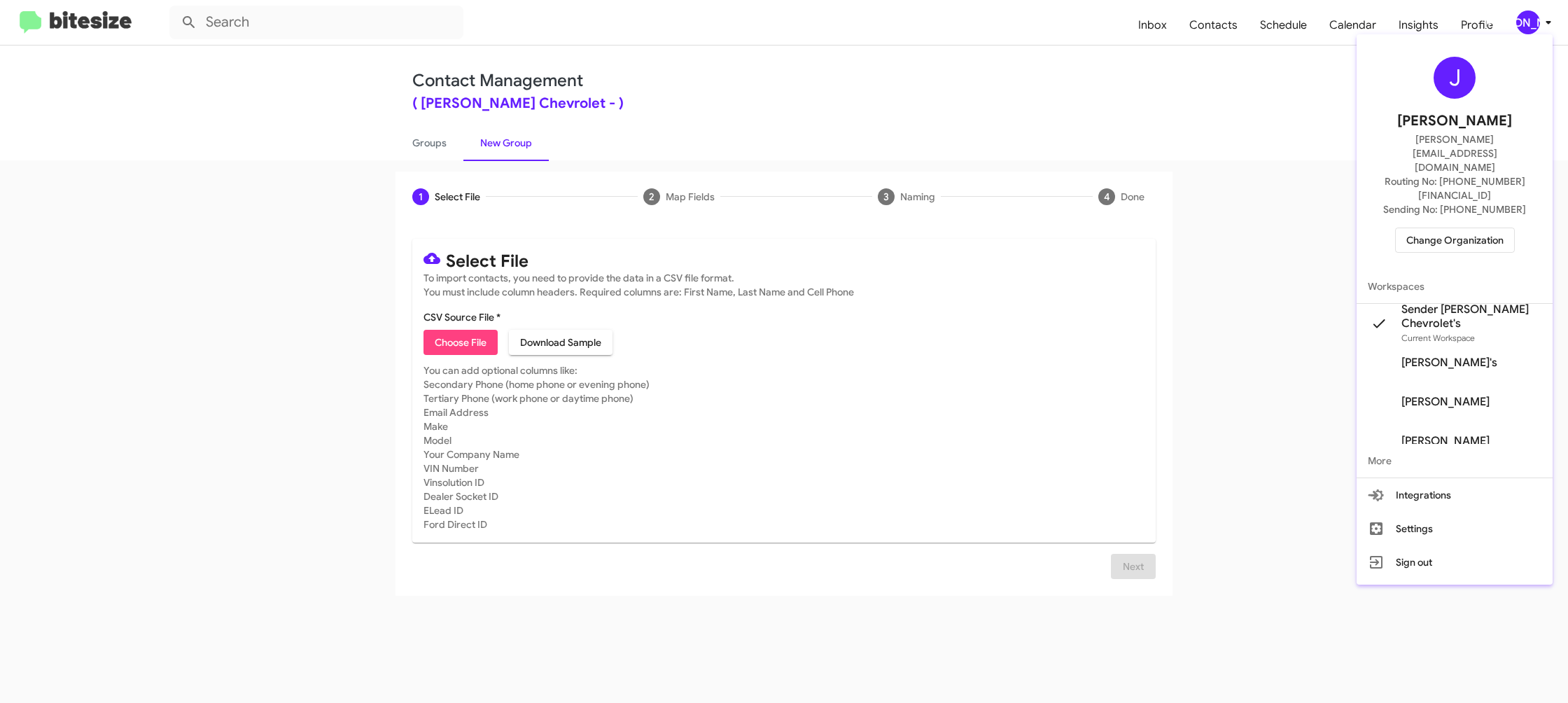
drag, startPoint x: 1546, startPoint y: 26, endPoint x: 1537, endPoint y: 16, distance: 13.5
click at [1546, 26] on div at bounding box center [784, 351] width 1568 height 703
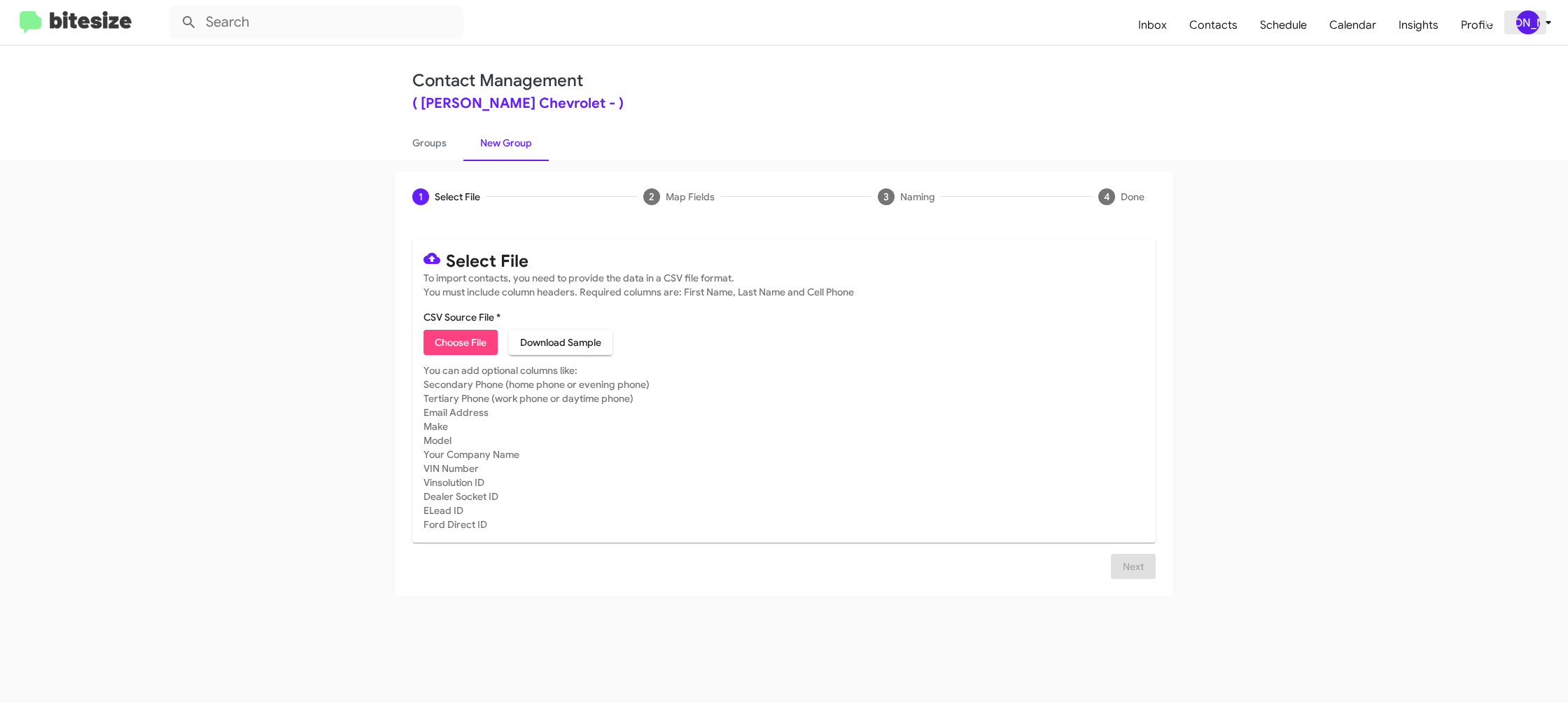
click at [1536, 20] on div "[PERSON_NAME]" at bounding box center [1528, 22] width 24 height 24
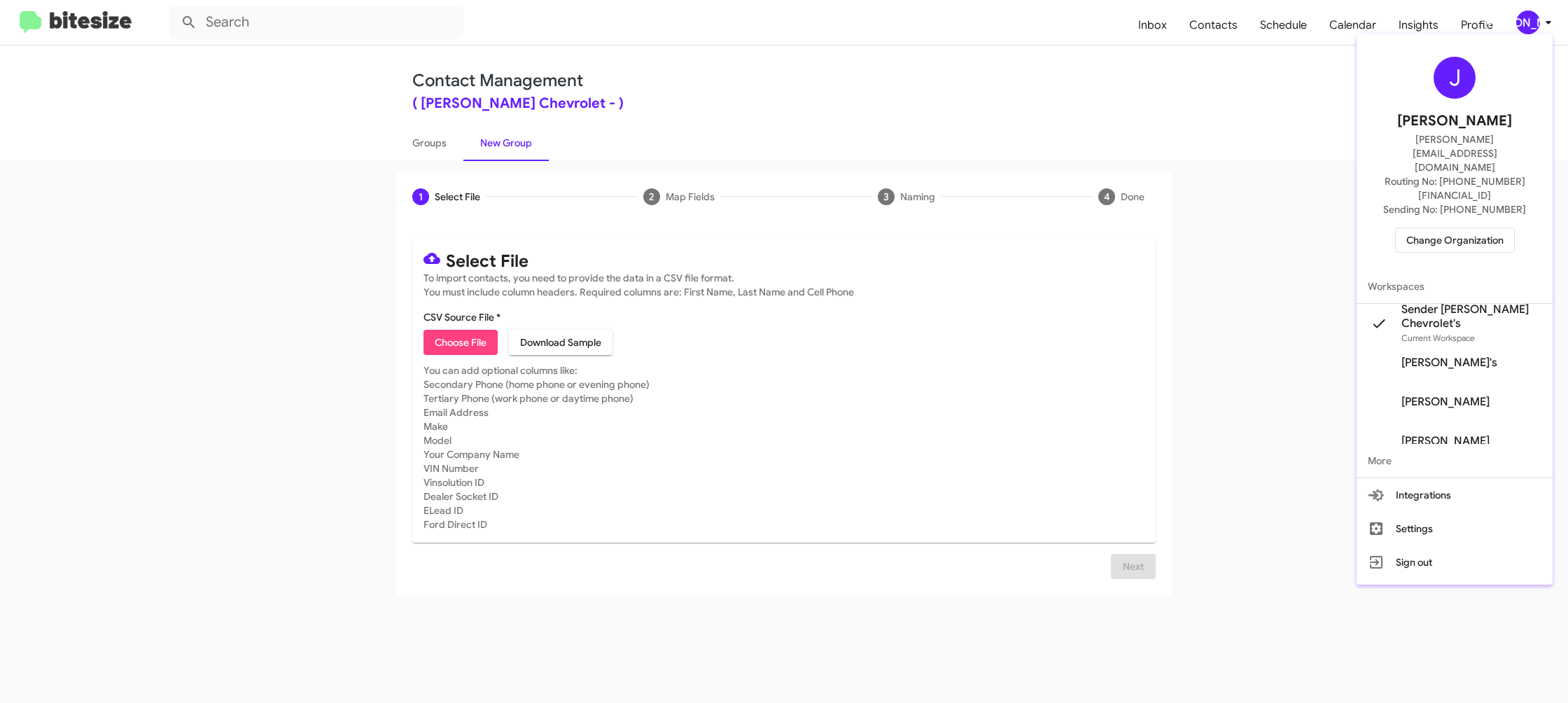
click at [1533, 16] on div at bounding box center [784, 351] width 1568 height 703
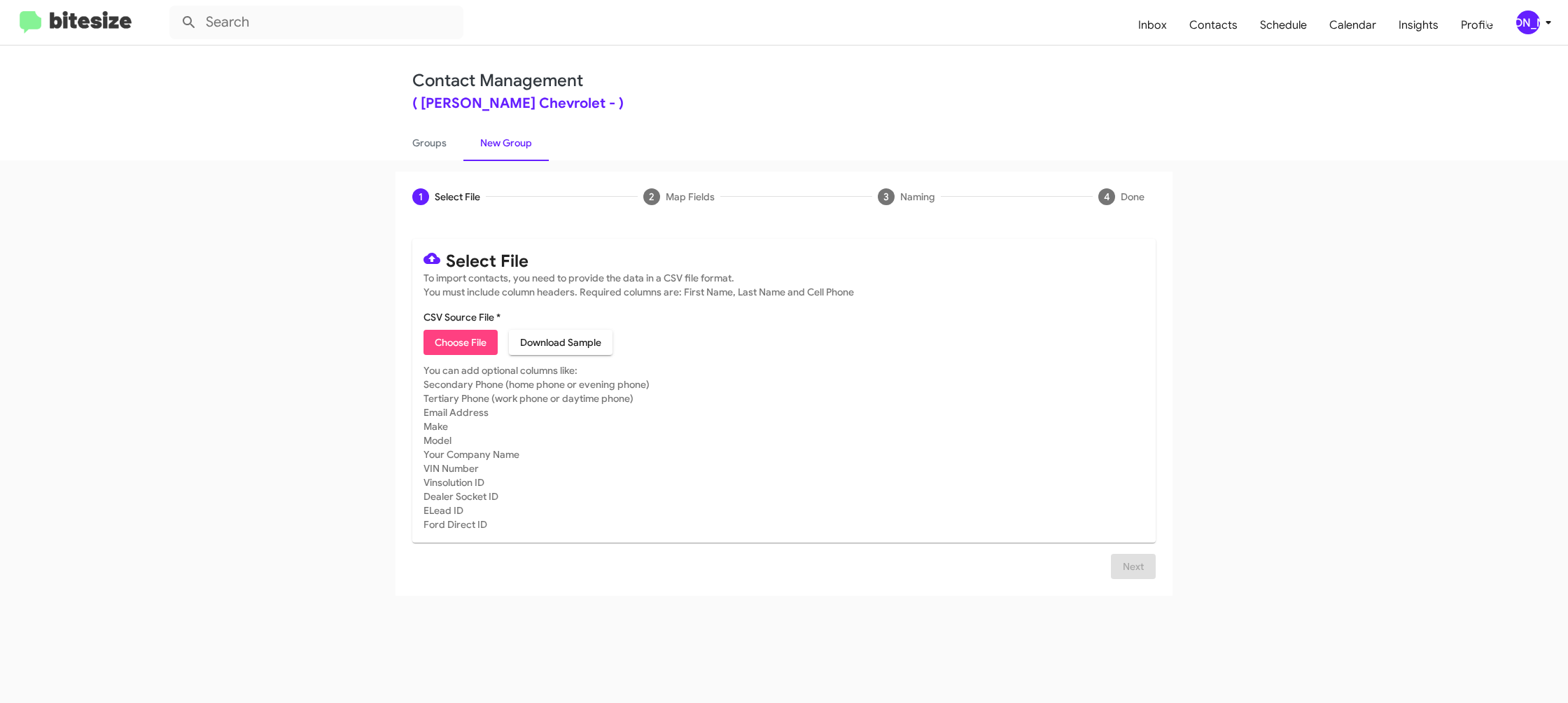
click at [435, 164] on div "1 Select File 2 Map Fields 3 Naming 4 Done Select File To import contacts, you …" at bounding box center [784, 432] width 1568 height 542
click at [438, 147] on link "Groups" at bounding box center [429, 143] width 68 height 36
type input "in:groups"
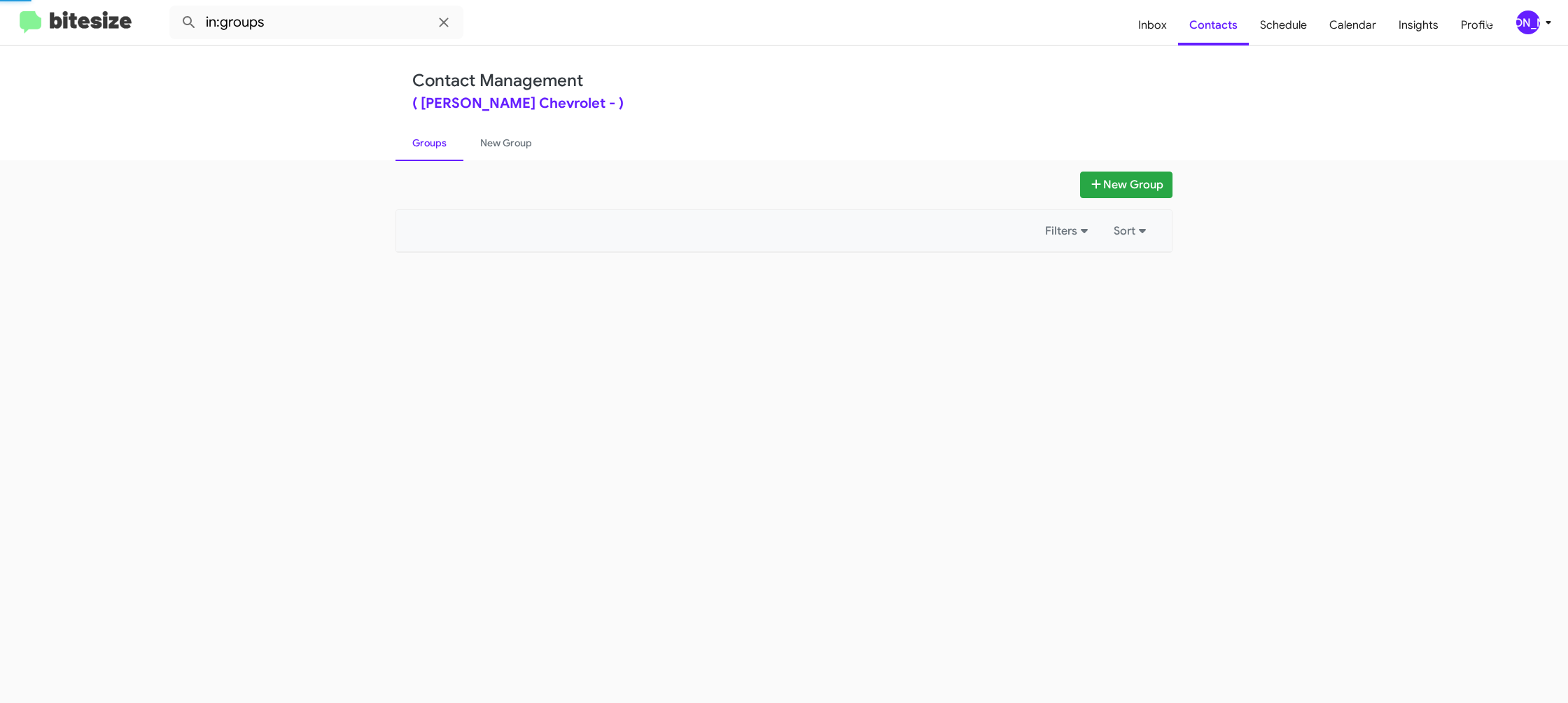
click at [438, 147] on link "Groups" at bounding box center [429, 143] width 68 height 36
click at [498, 145] on link "New Group" at bounding box center [506, 143] width 86 height 36
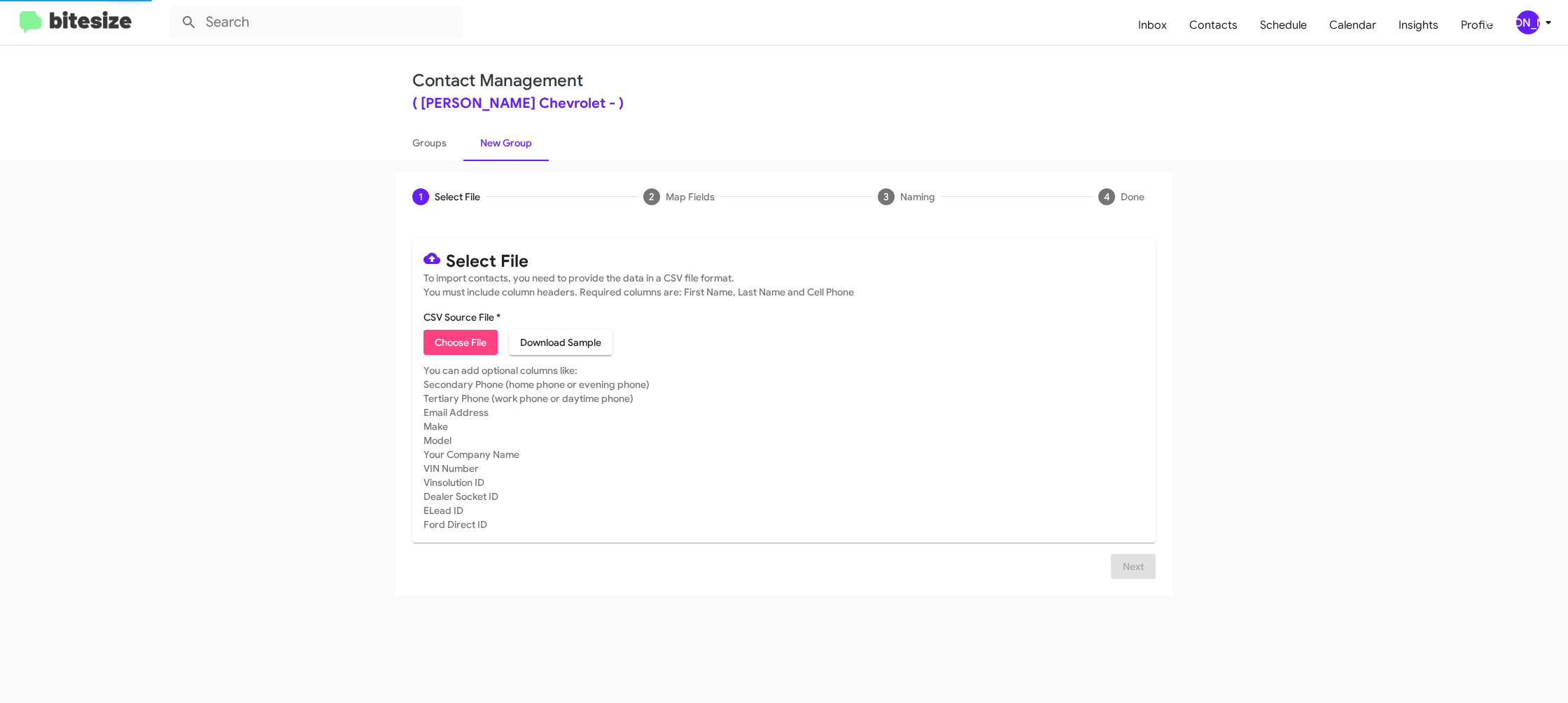
click at [498, 145] on link "New Group" at bounding box center [506, 143] width 86 height 36
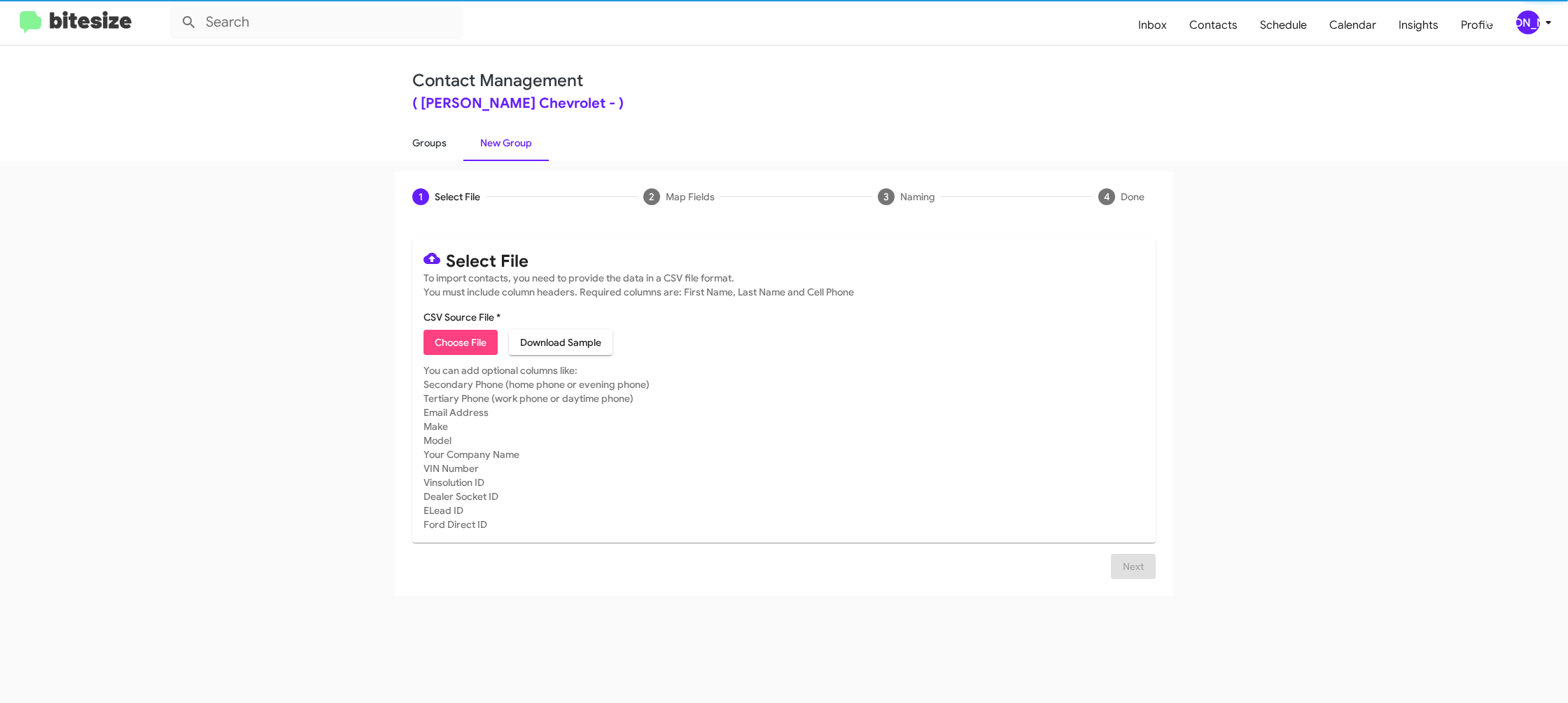
click at [421, 145] on link "Groups" at bounding box center [429, 143] width 68 height 36
type input "in:groups"
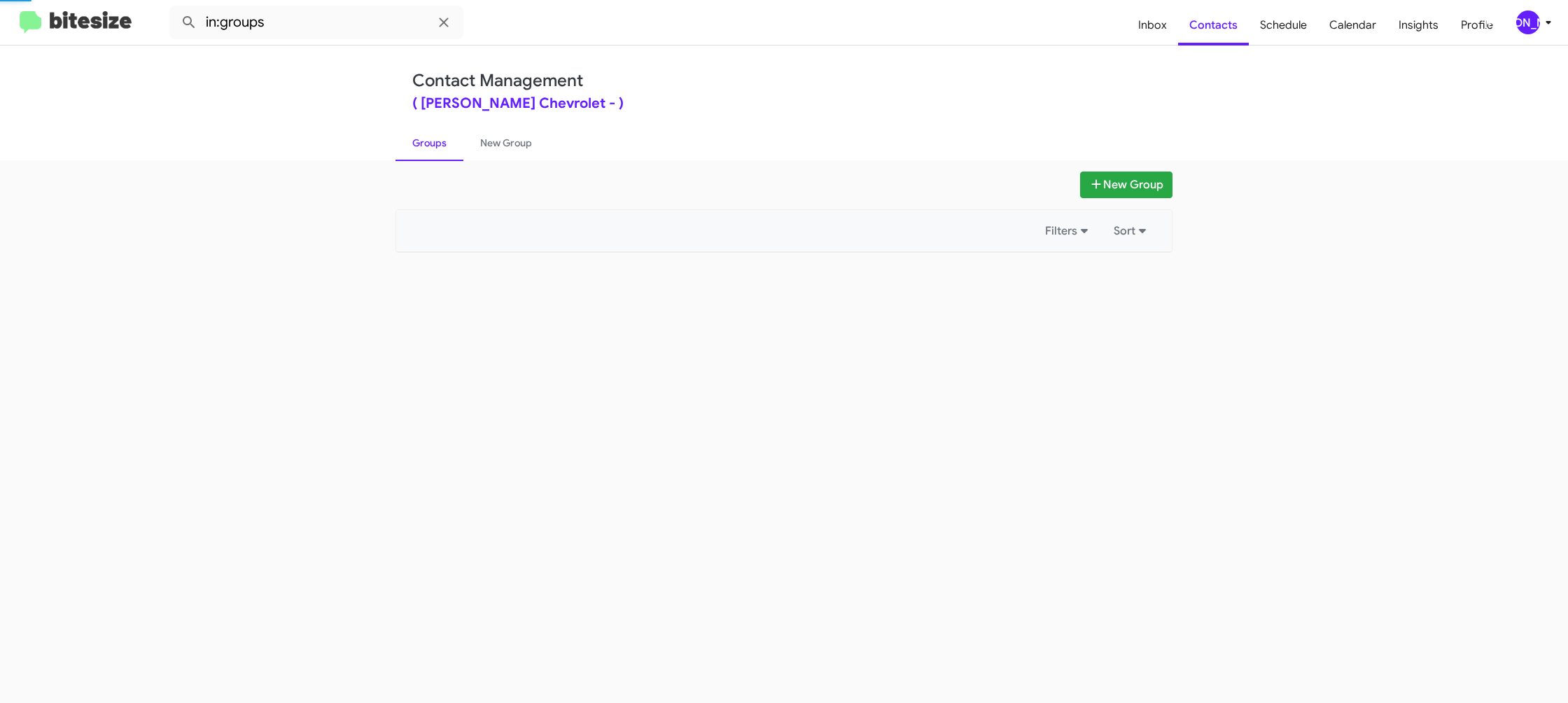
click at [421, 145] on link "Groups" at bounding box center [429, 143] width 68 height 36
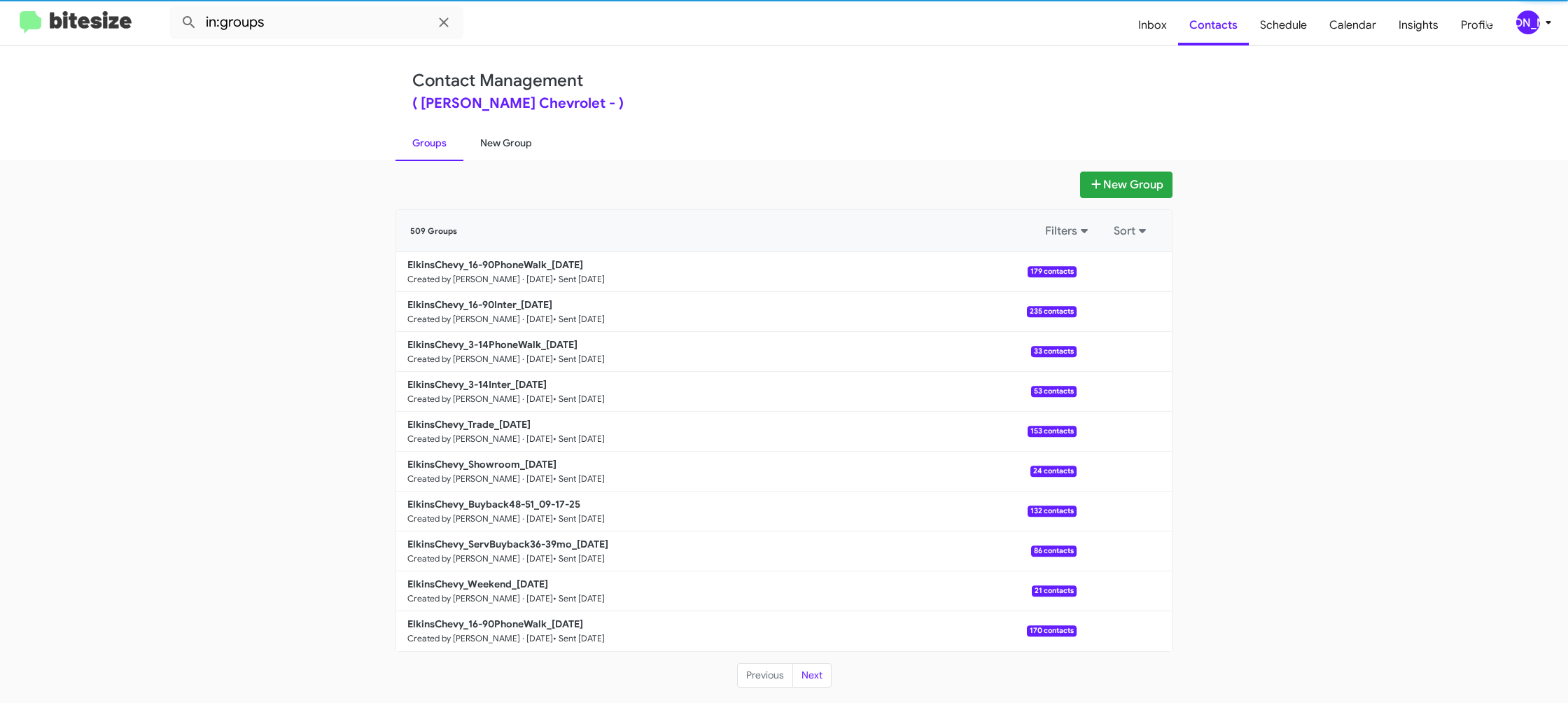
click at [478, 141] on link "New Group" at bounding box center [506, 143] width 86 height 36
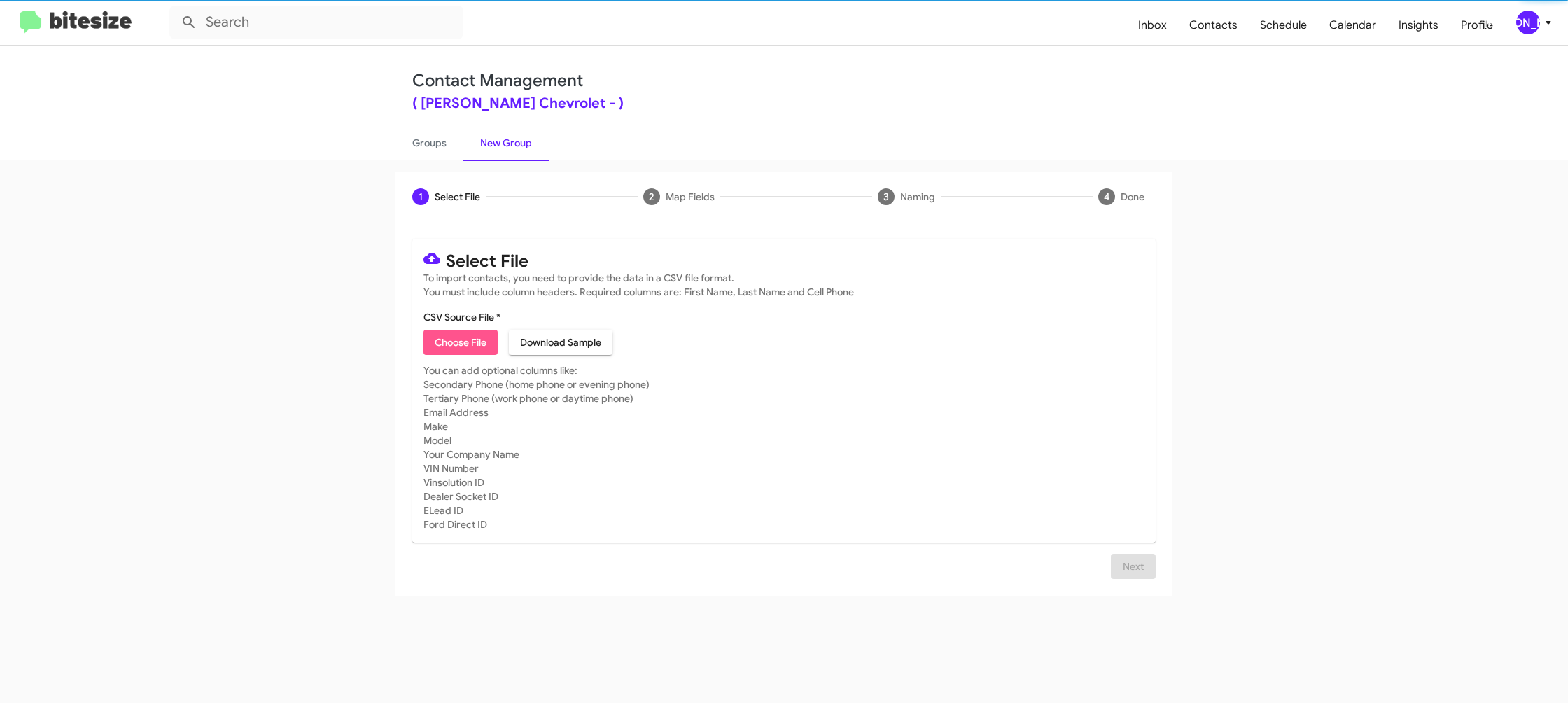
click at [440, 341] on span "Choose File" at bounding box center [461, 342] width 52 height 26
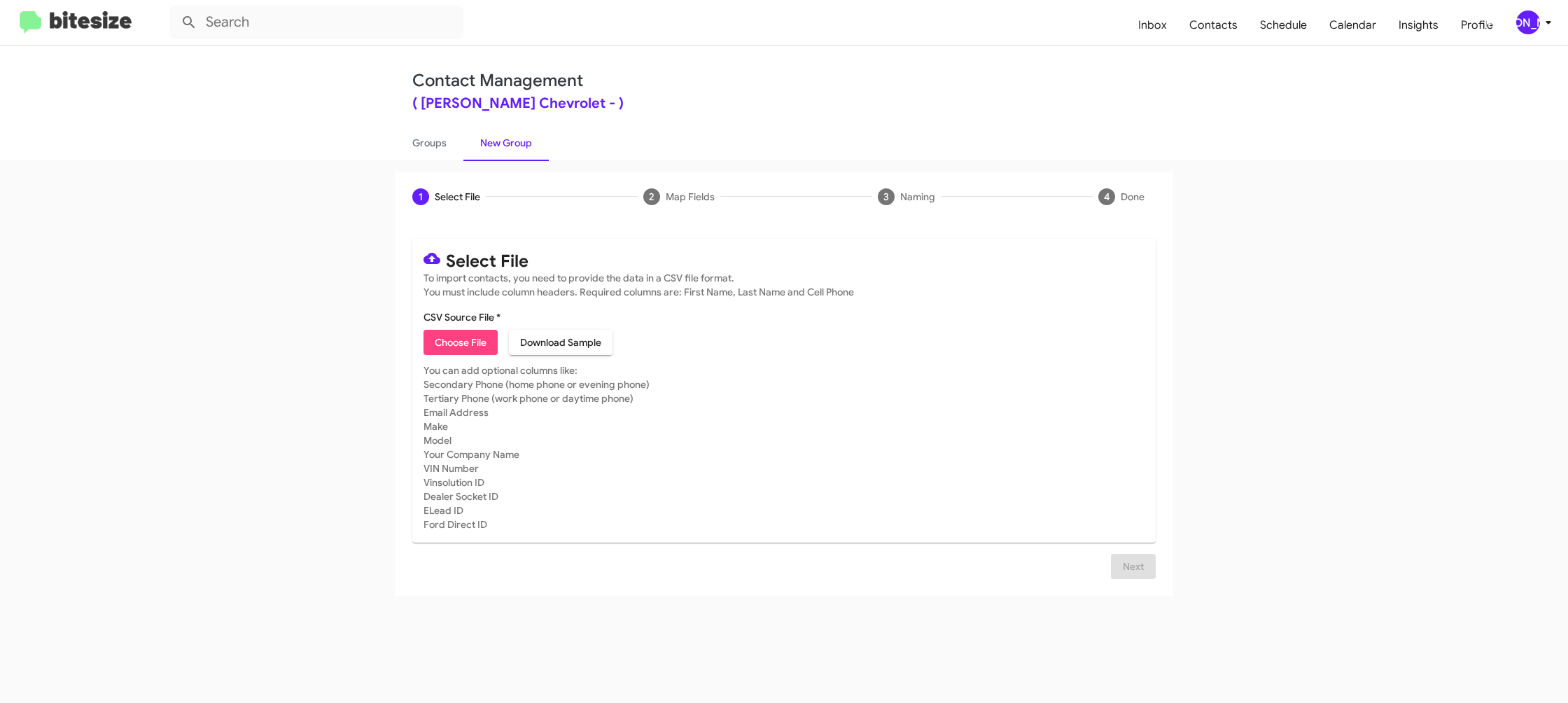
type input "ElkinsChevy_Weekend_09-22-25"
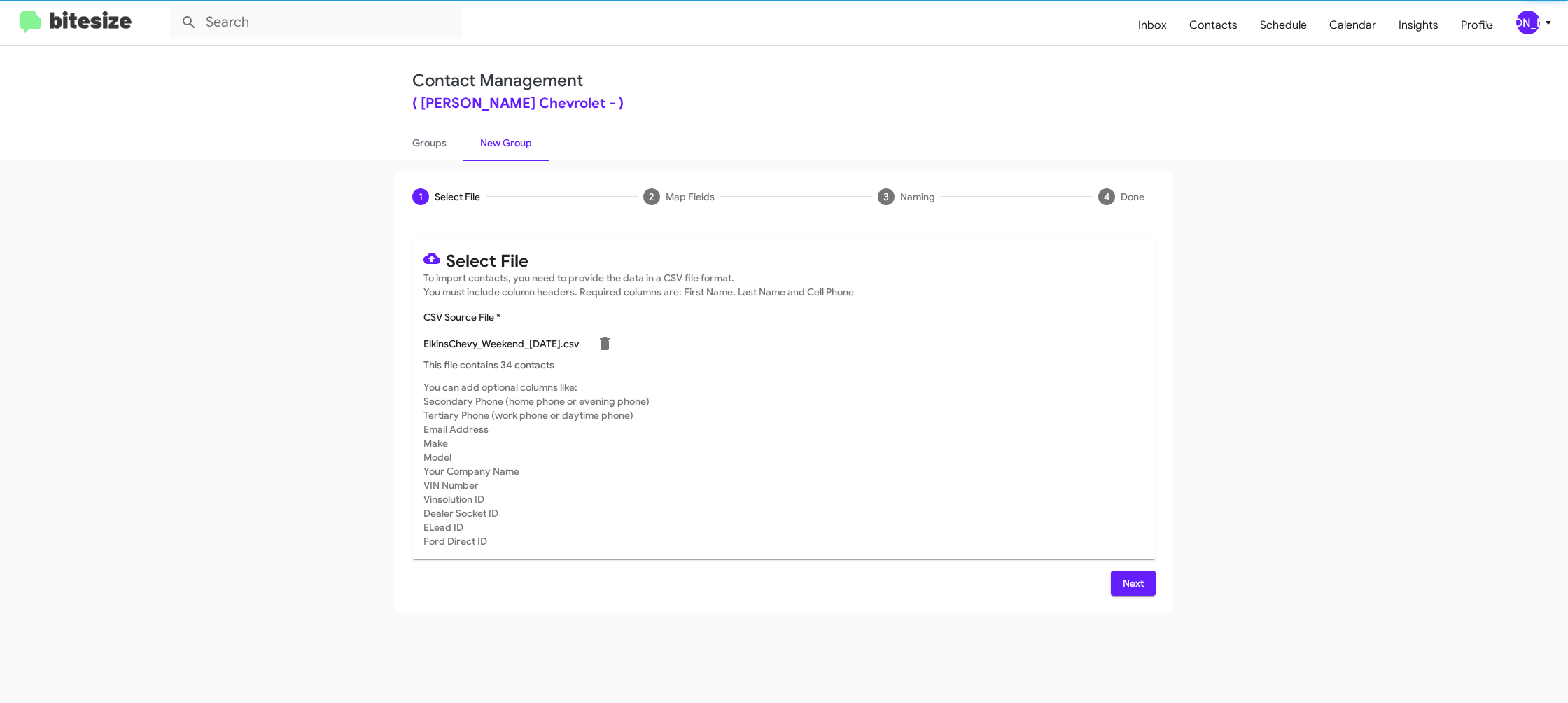
click at [961, 379] on mat-card "Select File To import contacts, you need to provide the data in a CSV file form…" at bounding box center [784, 399] width 743 height 321
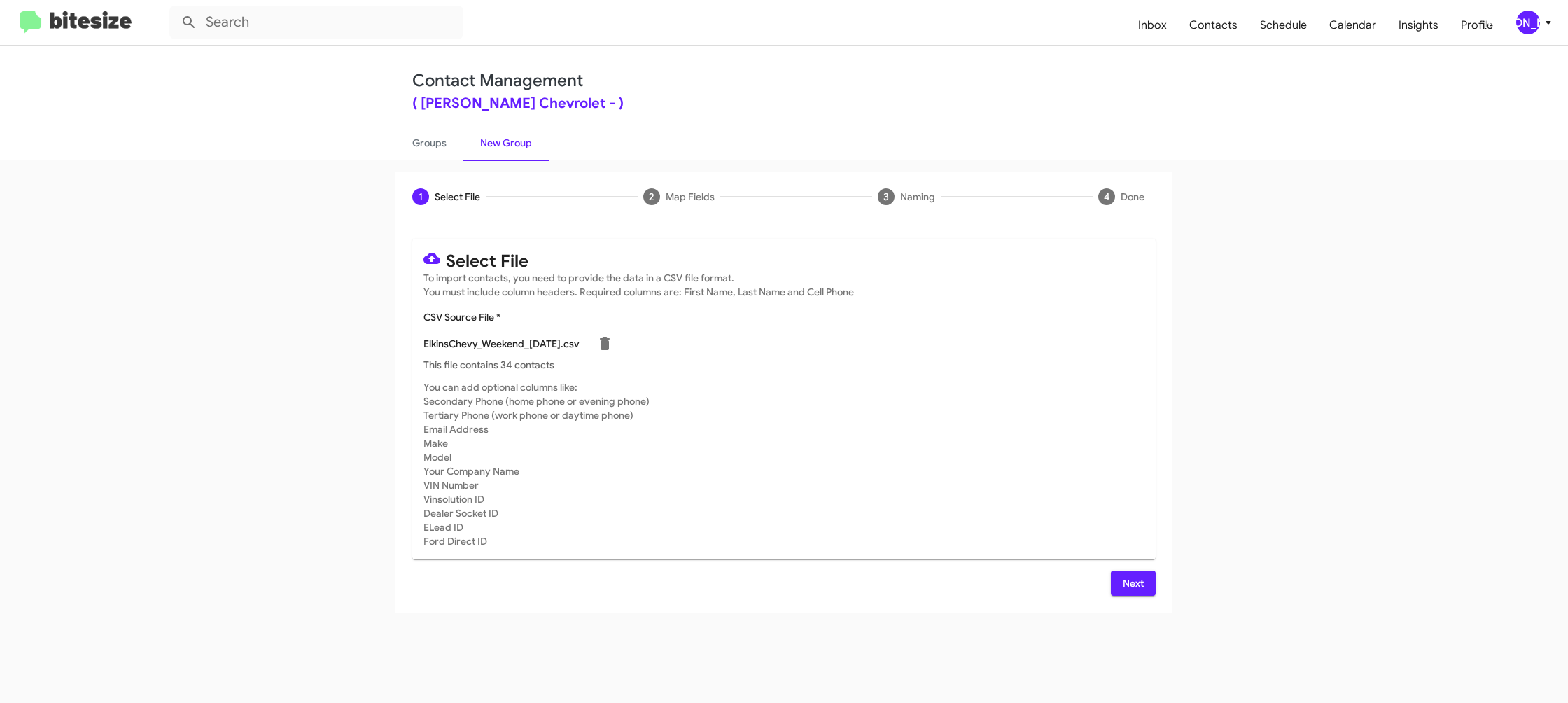
click at [1536, 21] on div "[PERSON_NAME]" at bounding box center [1528, 22] width 24 height 24
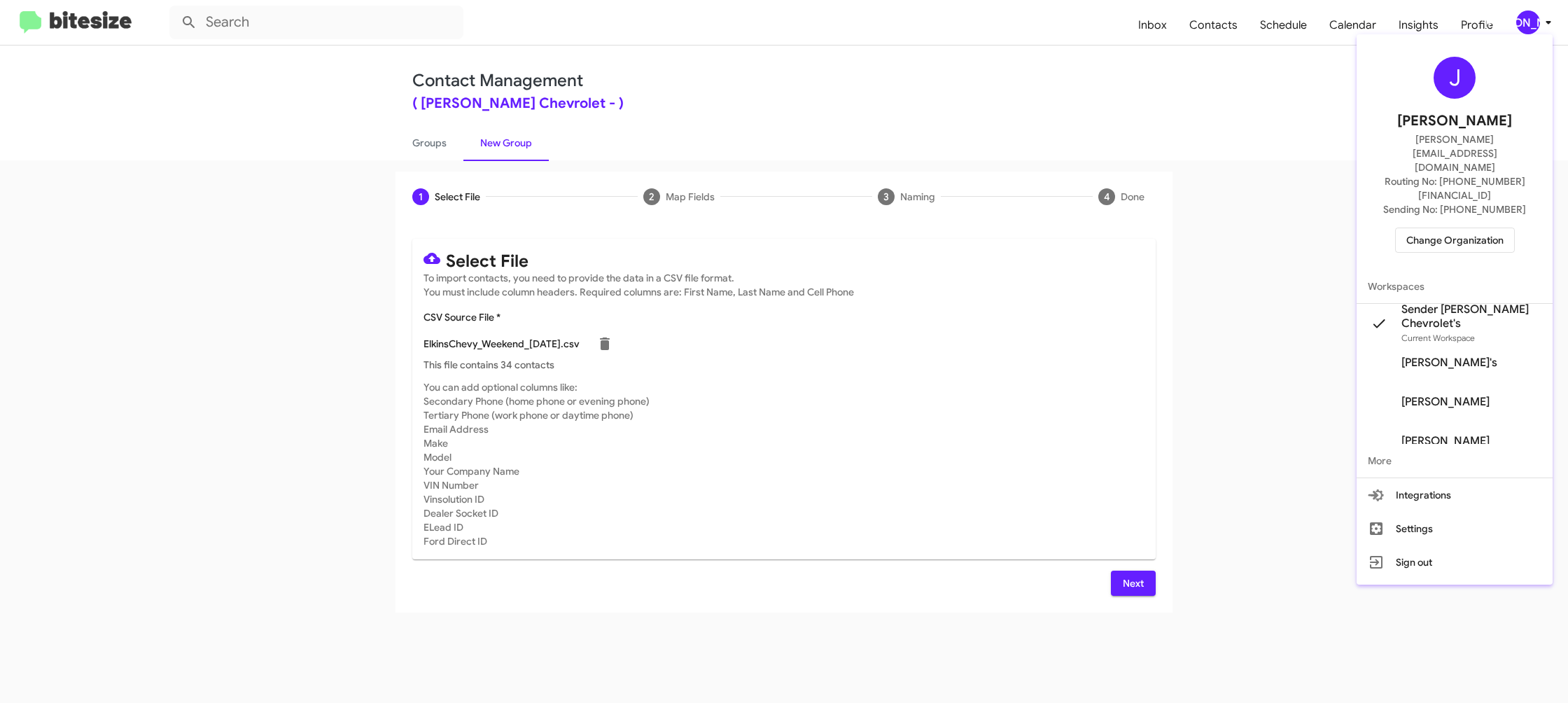
click at [1536, 21] on div at bounding box center [784, 351] width 1568 height 703
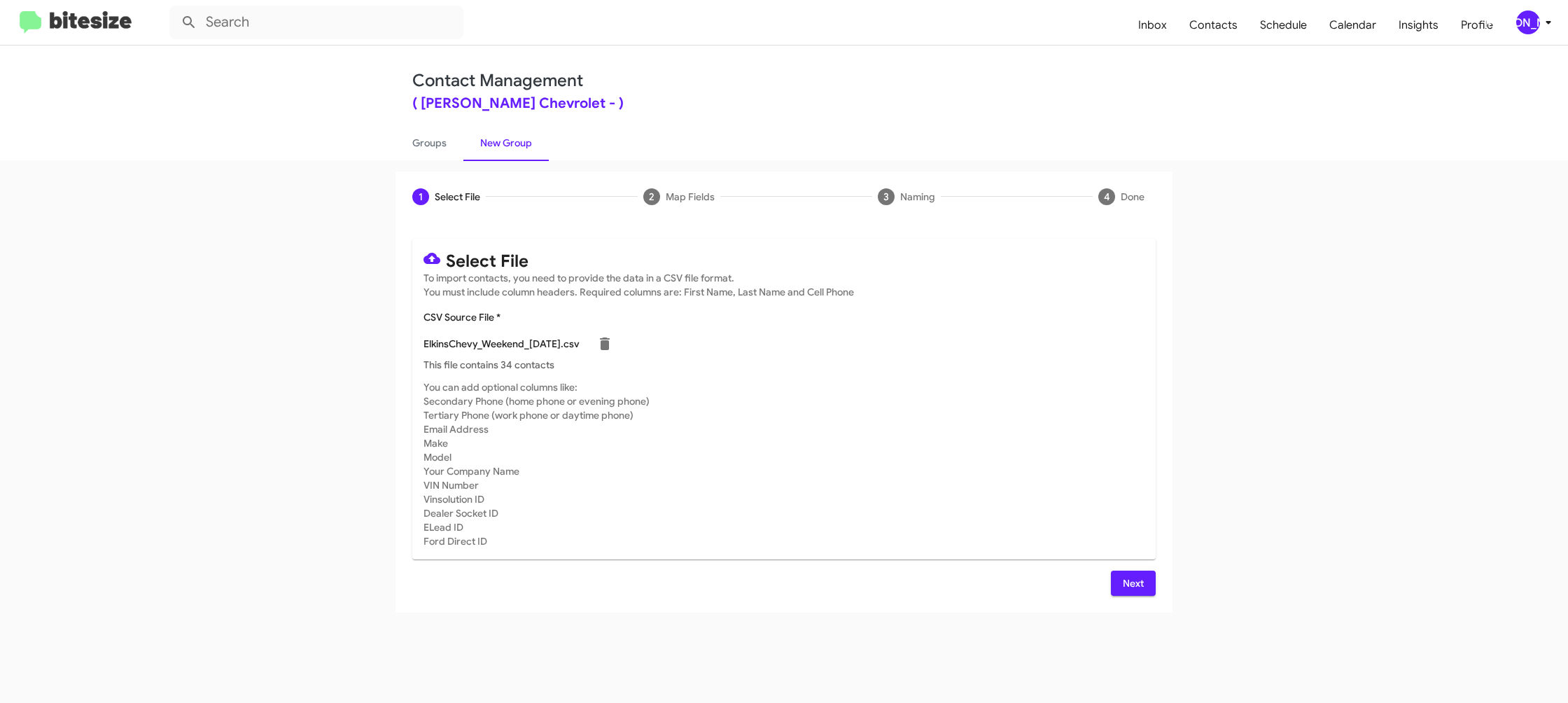
click at [1529, 21] on div "[PERSON_NAME]" at bounding box center [1528, 22] width 24 height 24
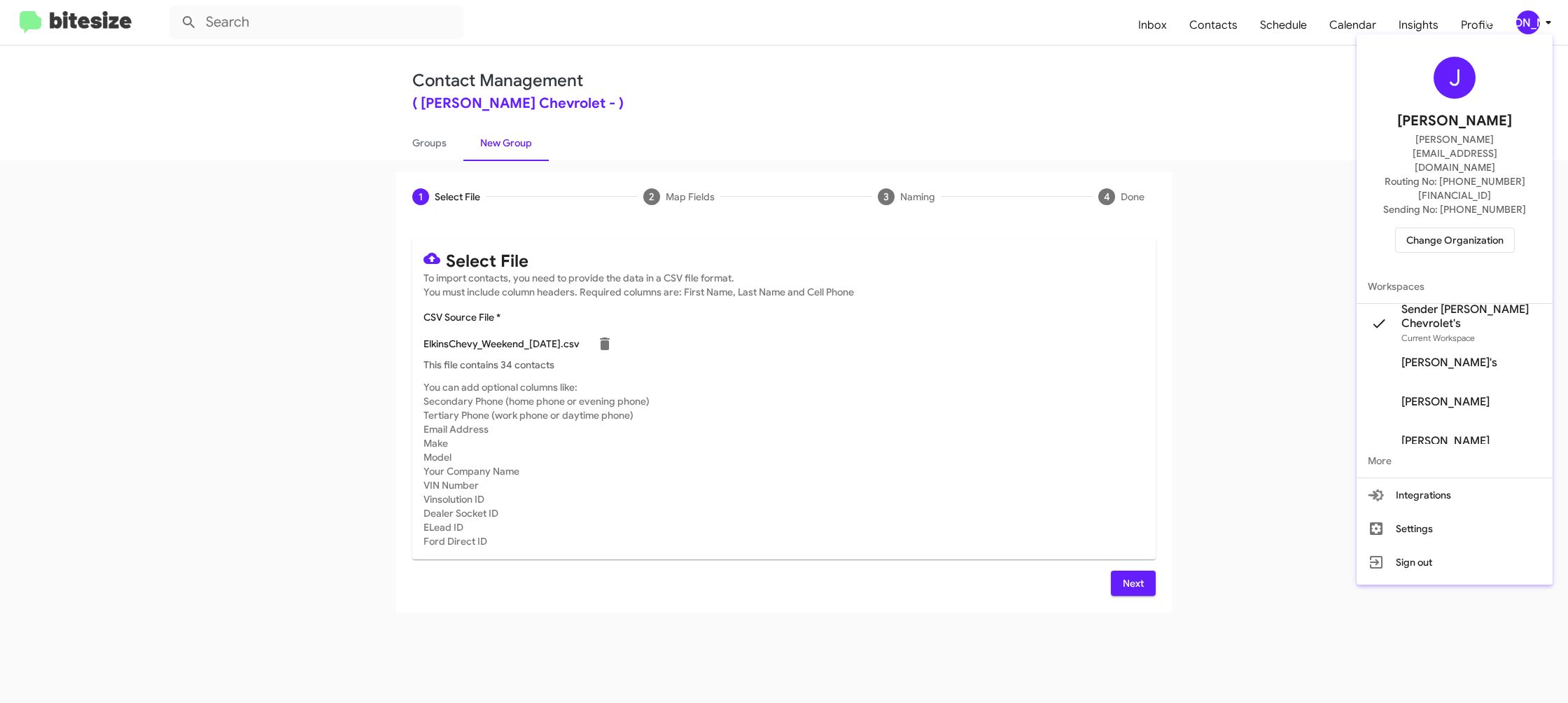
drag, startPoint x: 1529, startPoint y: 21, endPoint x: 1491, endPoint y: 57, distance: 52.3
click at [1528, 21] on div at bounding box center [784, 351] width 1568 height 703
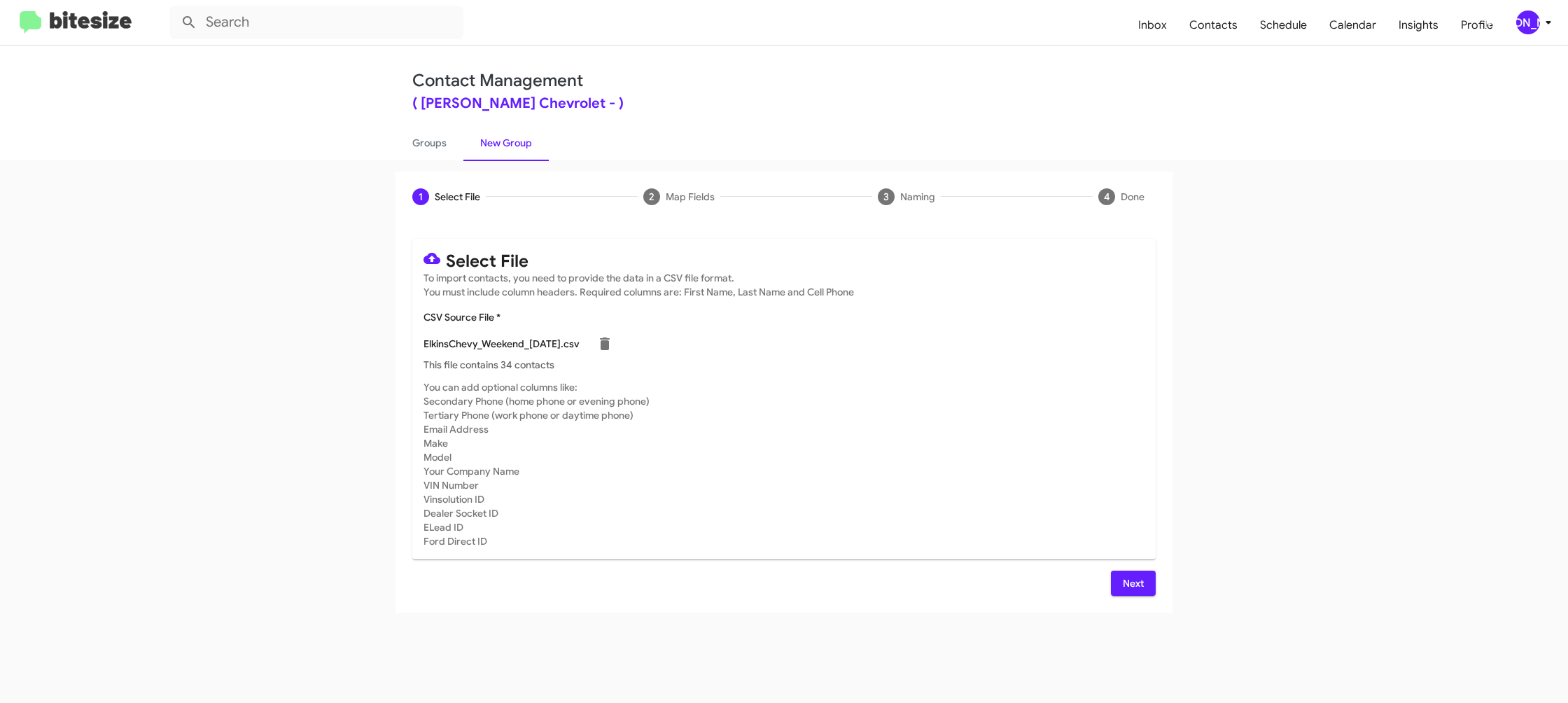
click at [1148, 578] on button "Next" at bounding box center [1133, 583] width 44 height 26
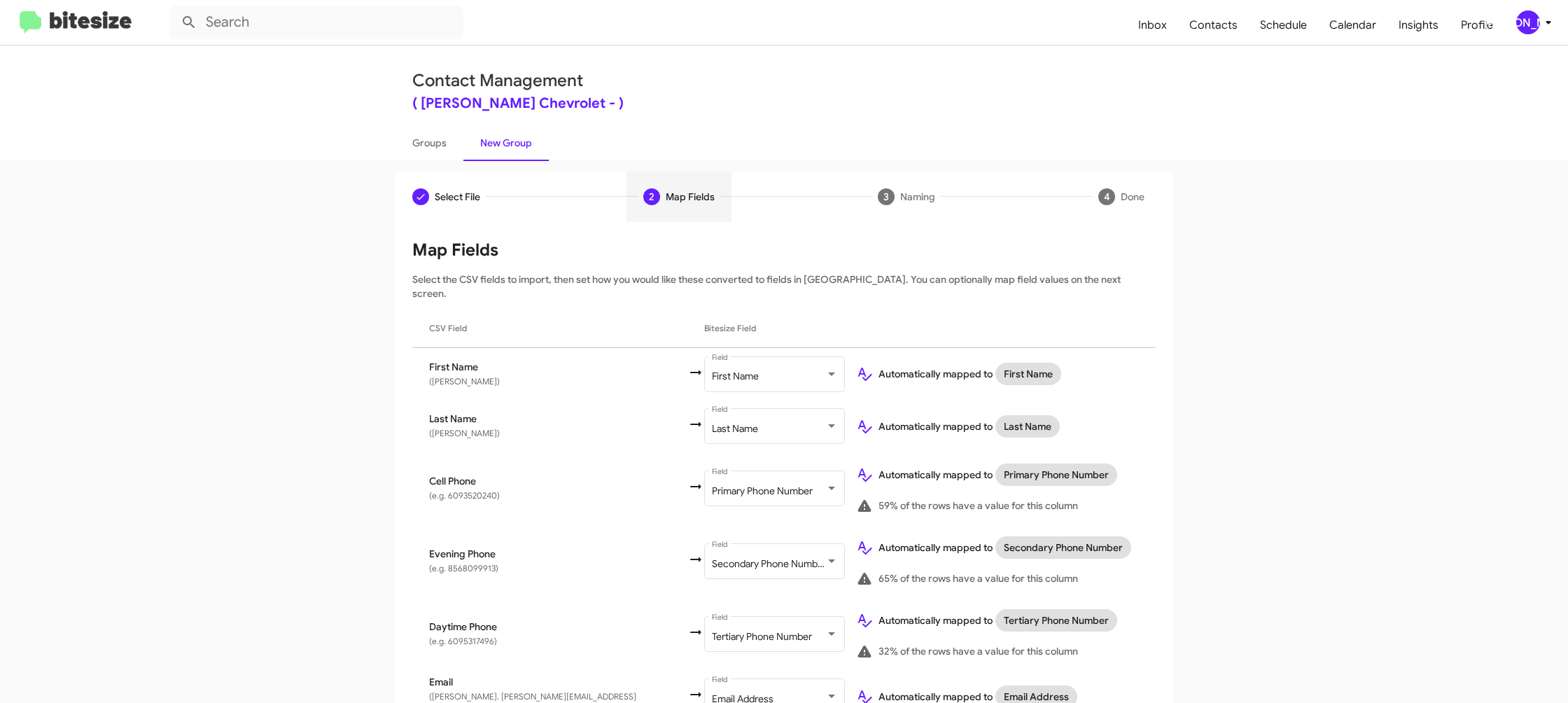
scroll to position [612, 0]
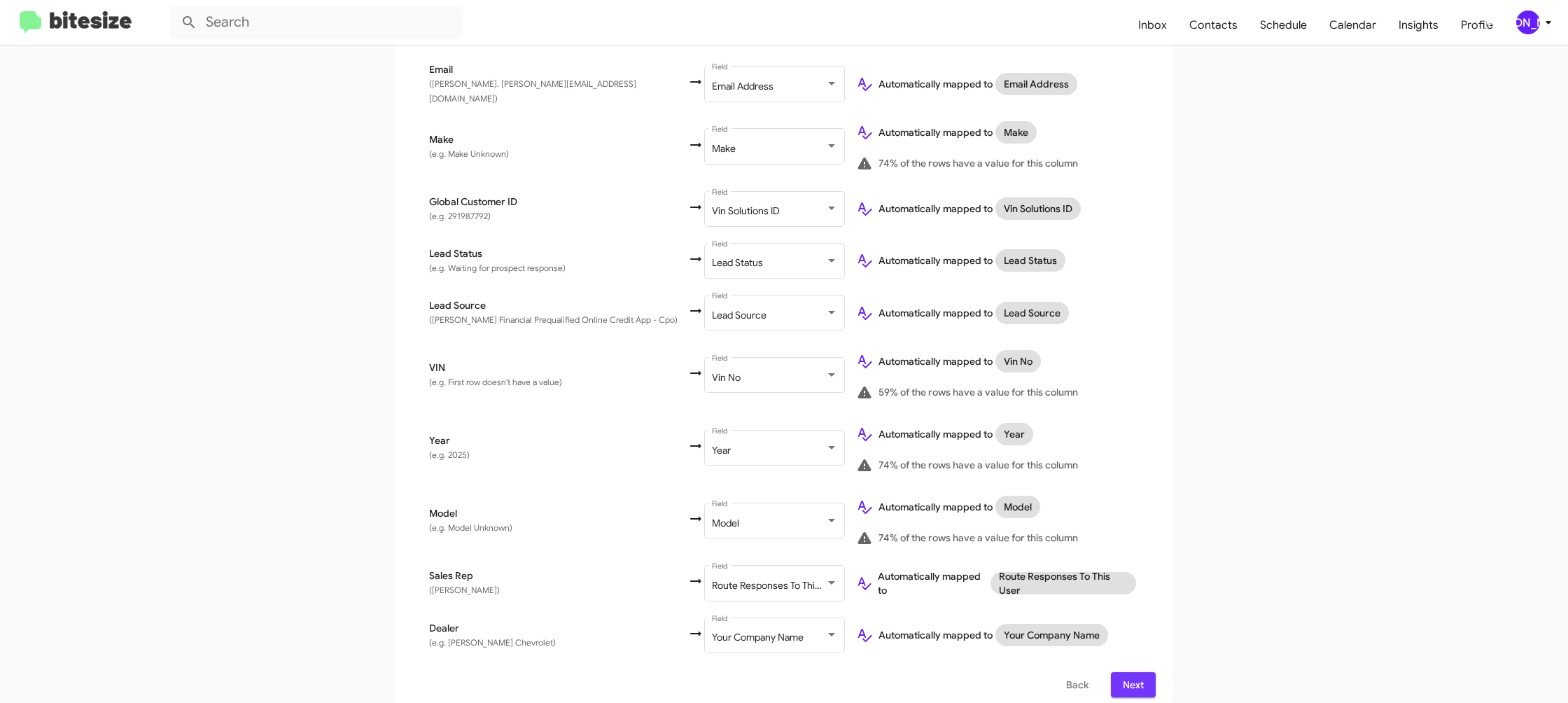
click at [1149, 672] on button "Next" at bounding box center [1133, 684] width 44 height 26
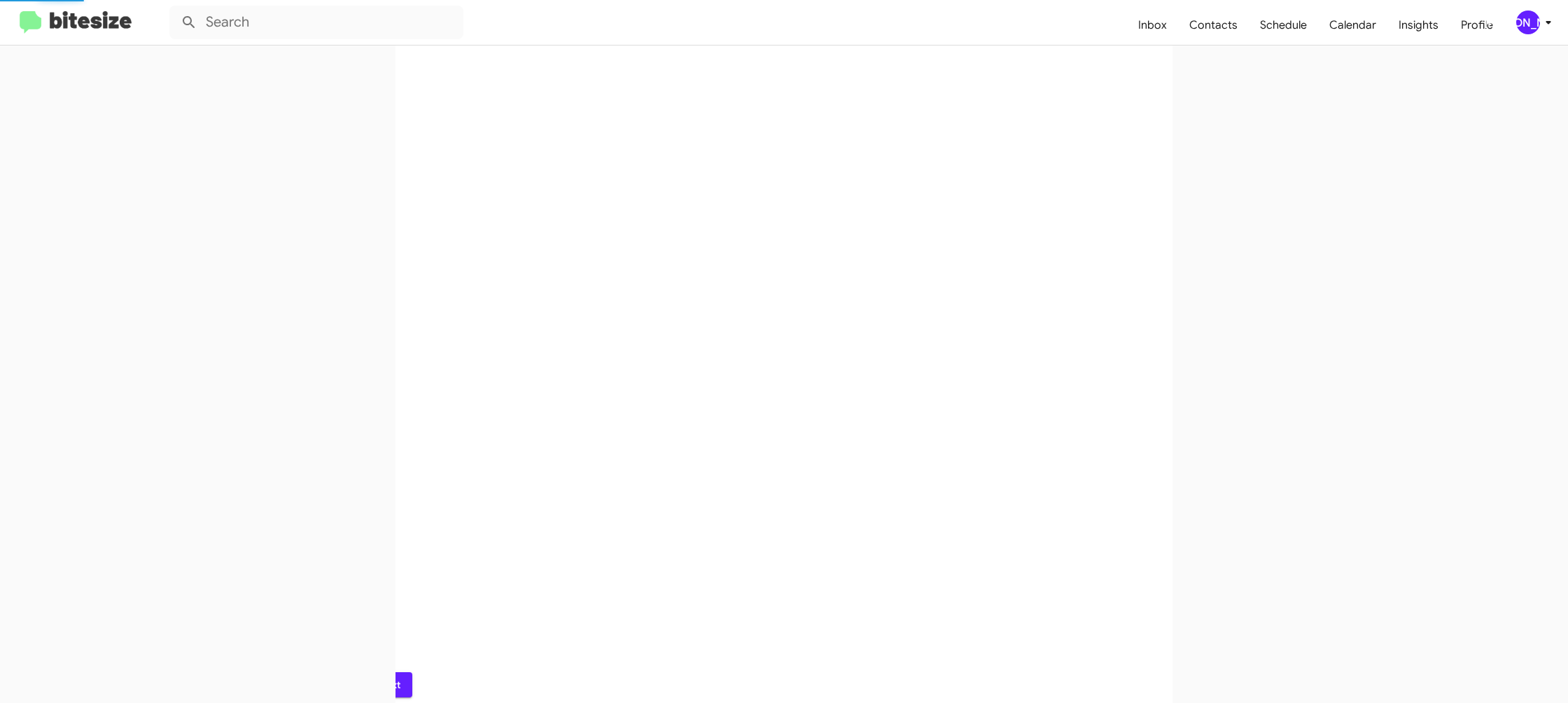
scroll to position [0, 0]
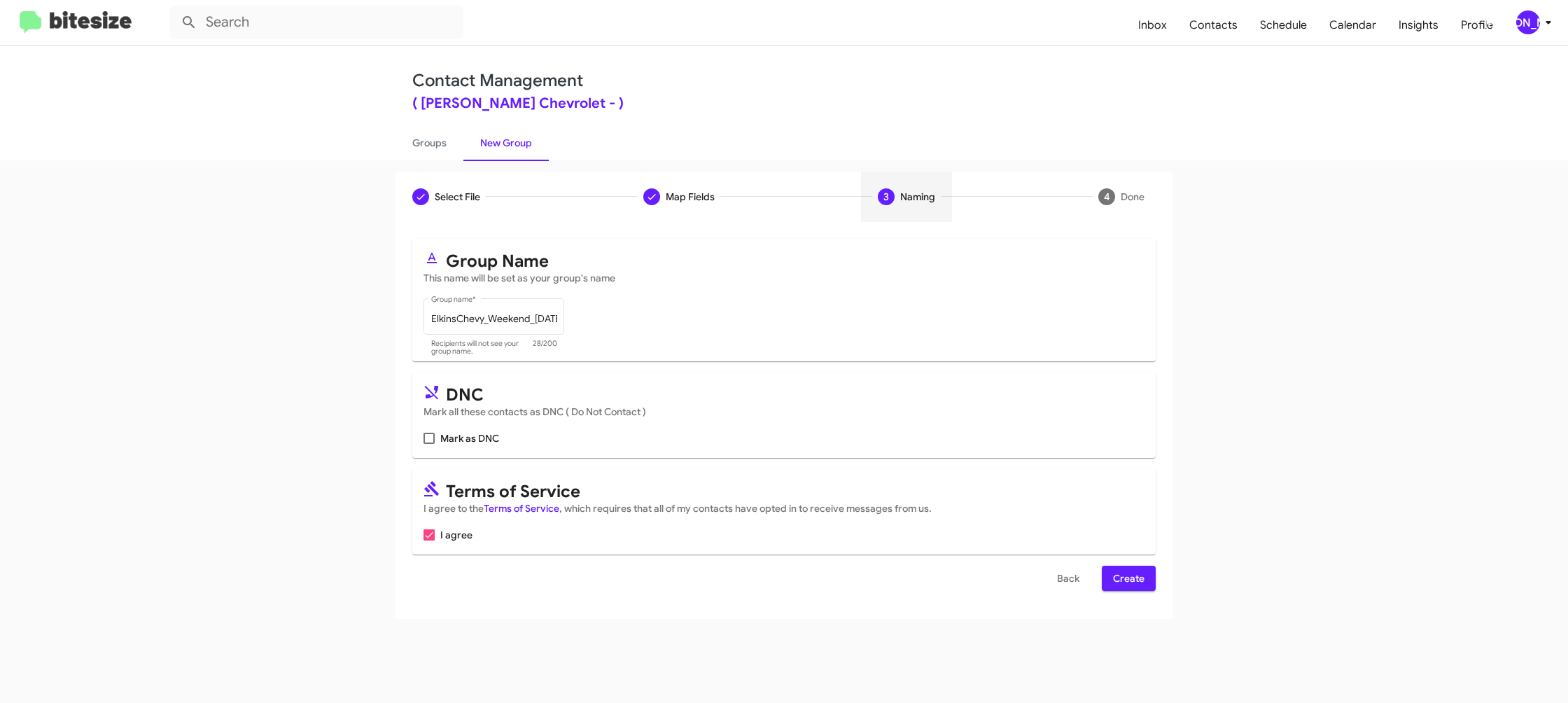
click at [1131, 572] on span "Create" at bounding box center [1129, 578] width 31 height 26
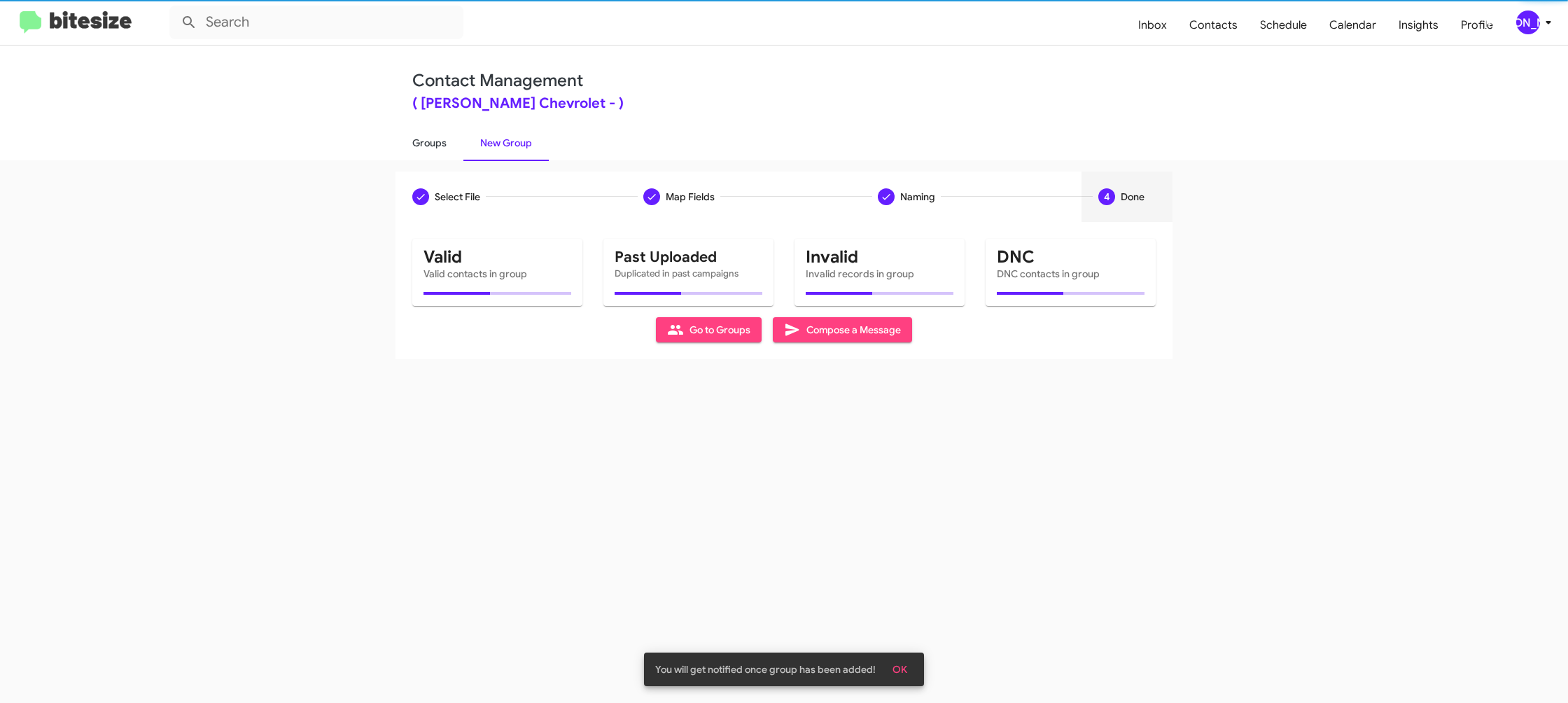
click at [445, 147] on link "Groups" at bounding box center [429, 143] width 68 height 36
type input "in:groups"
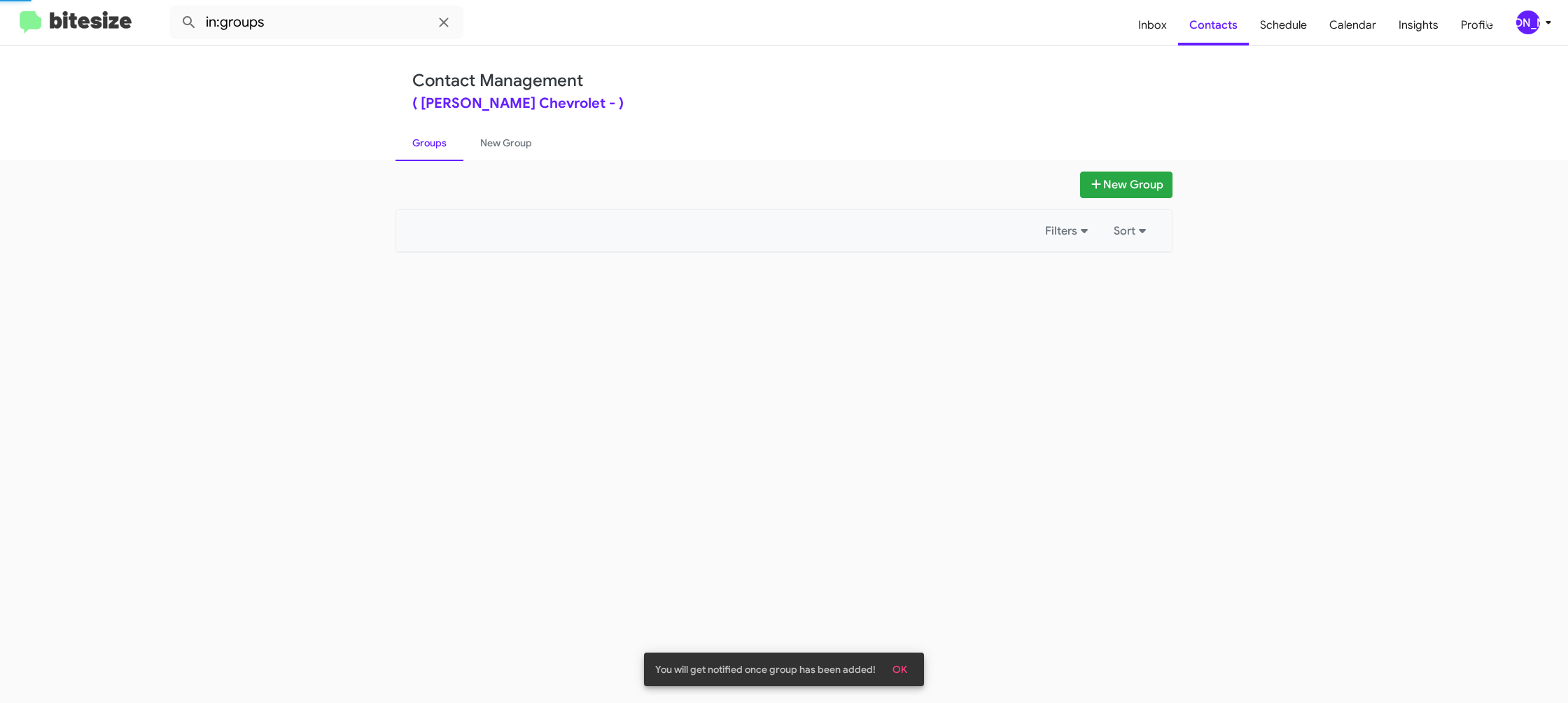
click at [445, 147] on link "Groups" at bounding box center [429, 143] width 68 height 36
drag, startPoint x: 478, startPoint y: 143, endPoint x: 448, endPoint y: 143, distance: 30.0
click at [477, 143] on link "New Group" at bounding box center [506, 143] width 86 height 36
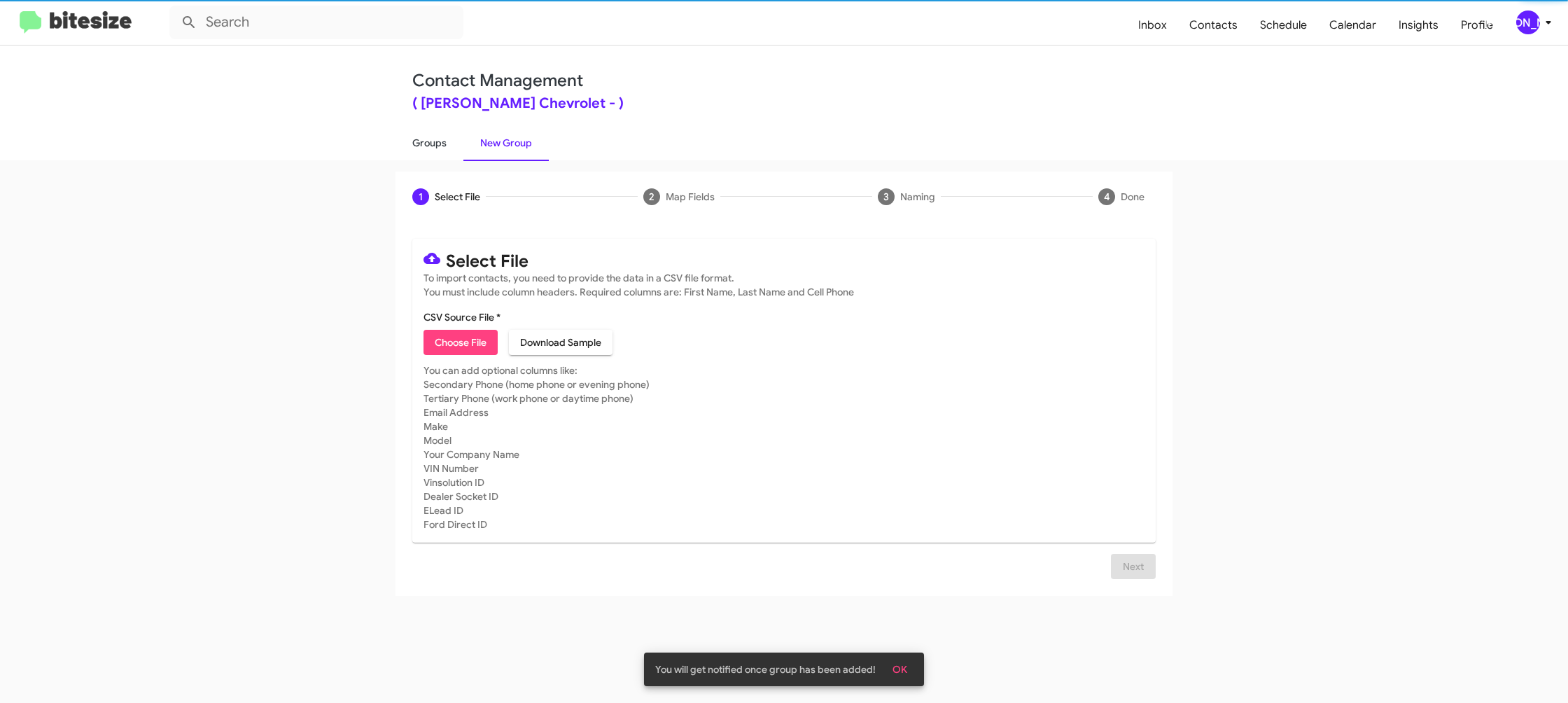
click at [434, 143] on link "Groups" at bounding box center [429, 143] width 68 height 36
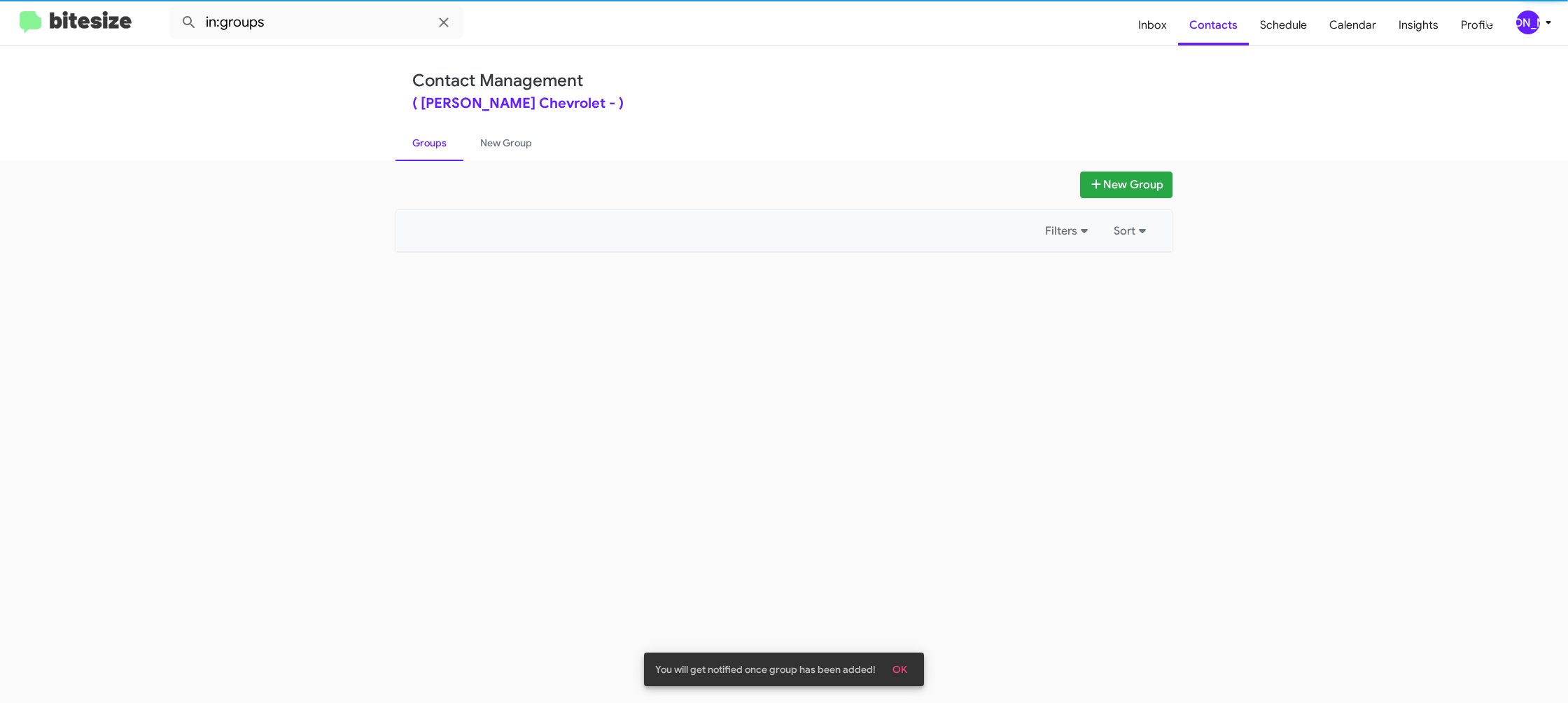
click at [433, 143] on link "Groups" at bounding box center [429, 143] width 68 height 36
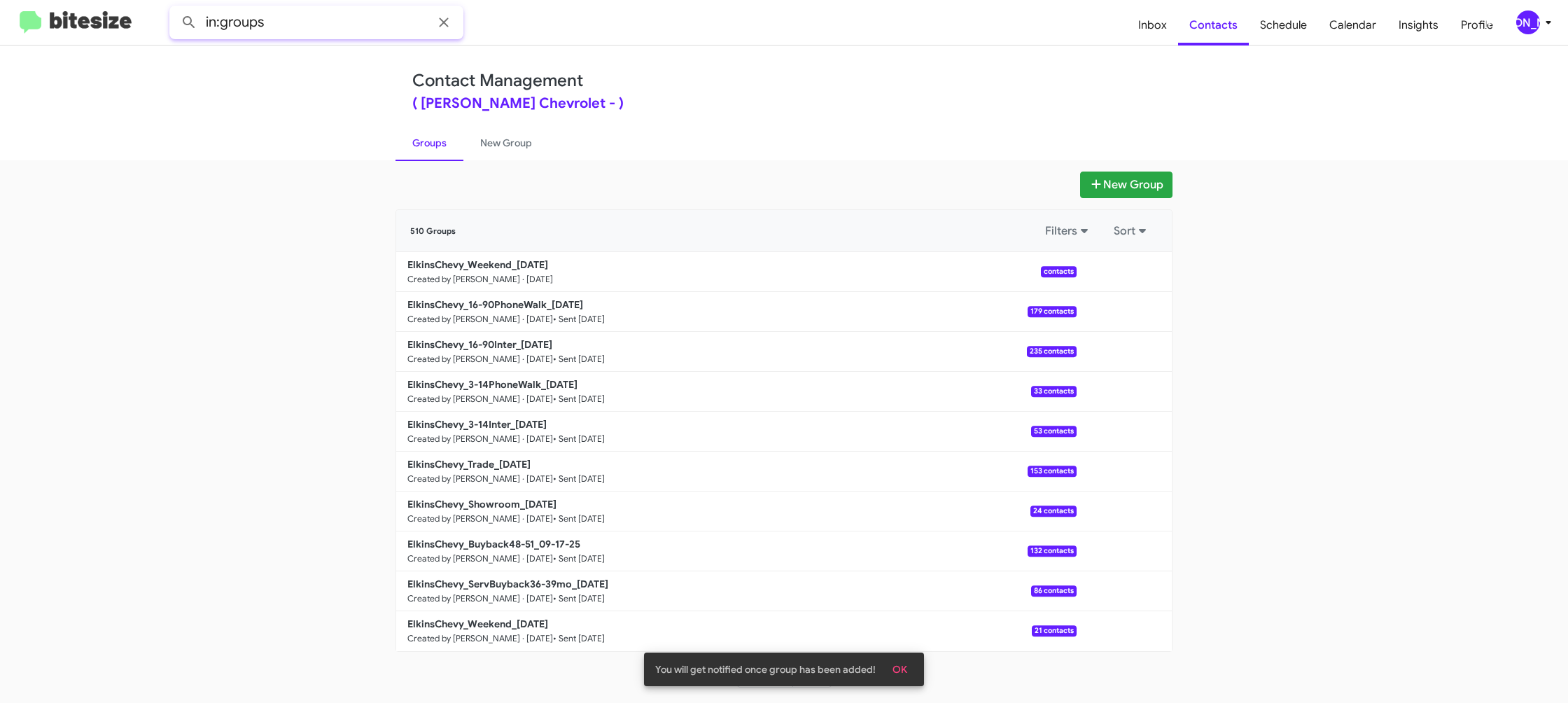
click at [344, 30] on input "in:groups" at bounding box center [316, 22] width 294 height 34
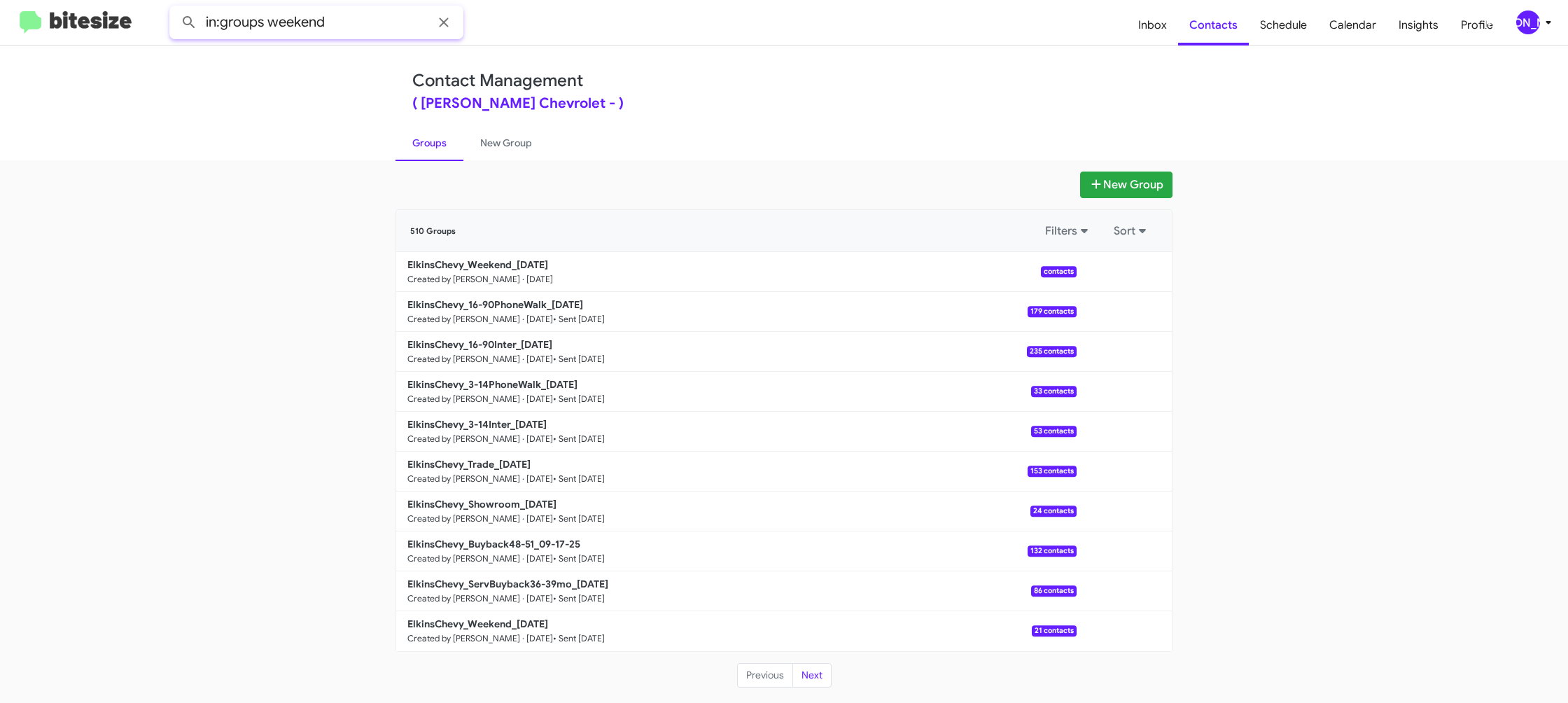
type input "in:groups weekend"
click at [175, 8] on button at bounding box center [189, 22] width 28 height 28
click at [498, 143] on link "New Group" at bounding box center [506, 143] width 86 height 36
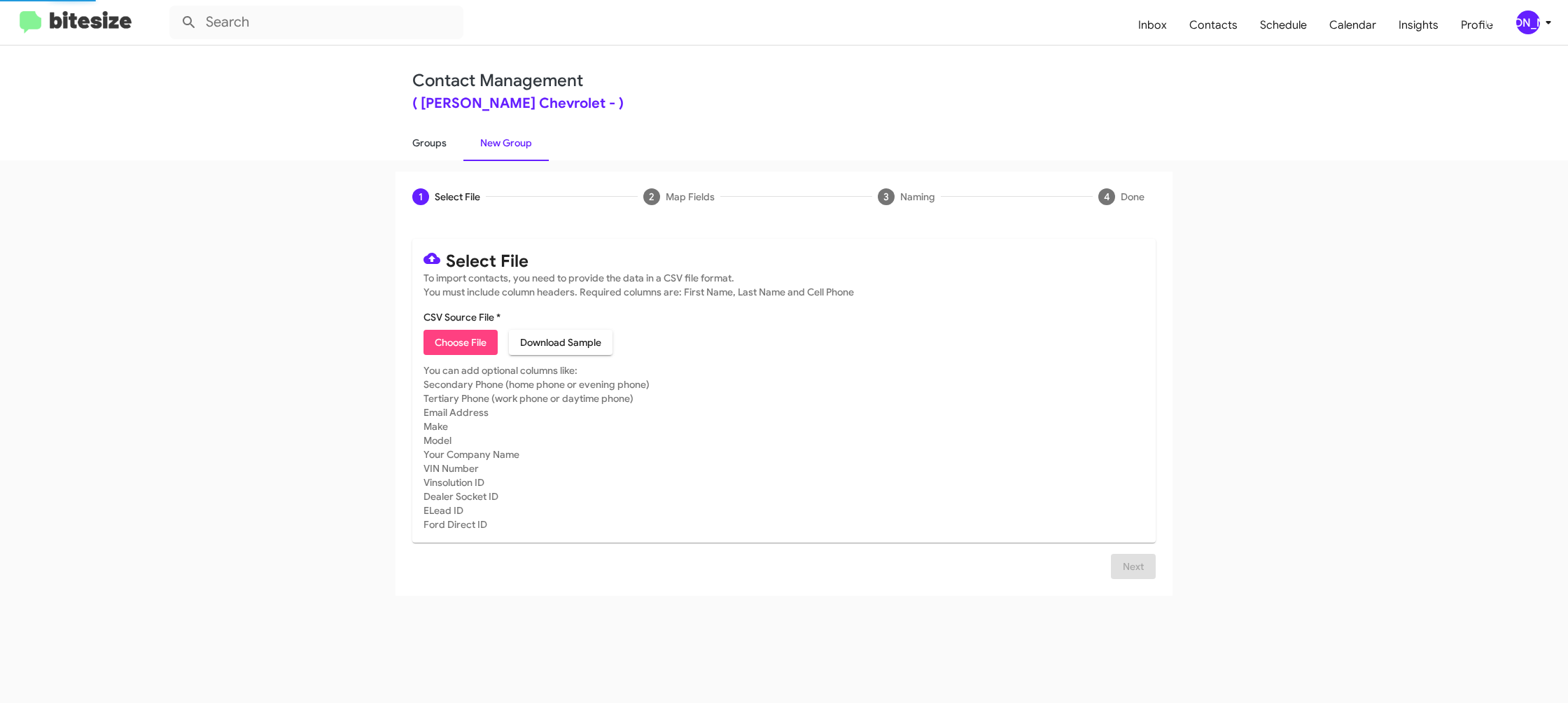
click at [444, 143] on link "Groups" at bounding box center [429, 143] width 68 height 36
type input "in:groups"
click at [444, 143] on link "Groups" at bounding box center [429, 143] width 68 height 36
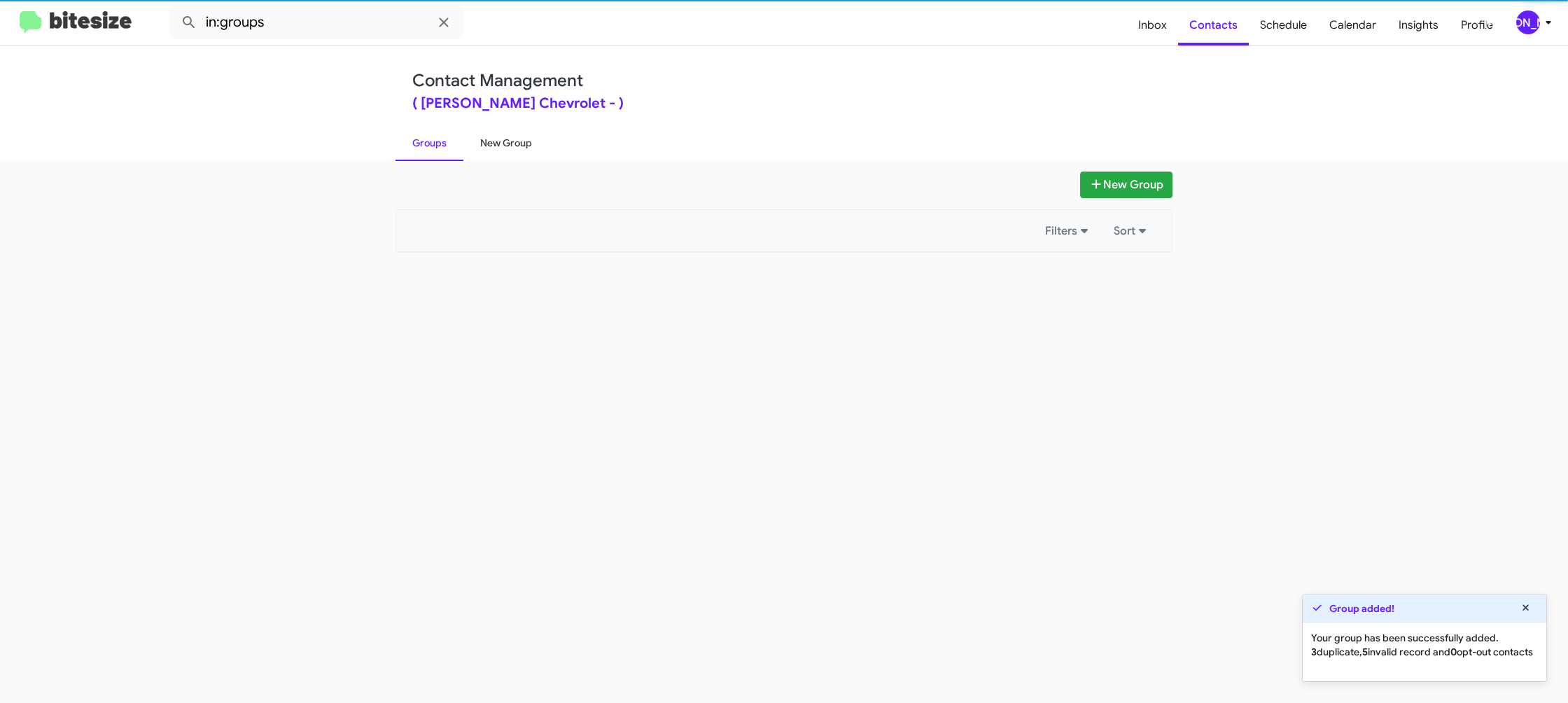
drag, startPoint x: 444, startPoint y: 143, endPoint x: 468, endPoint y: 137, distance: 24.7
click at [444, 142] on link "Groups" at bounding box center [429, 143] width 68 height 36
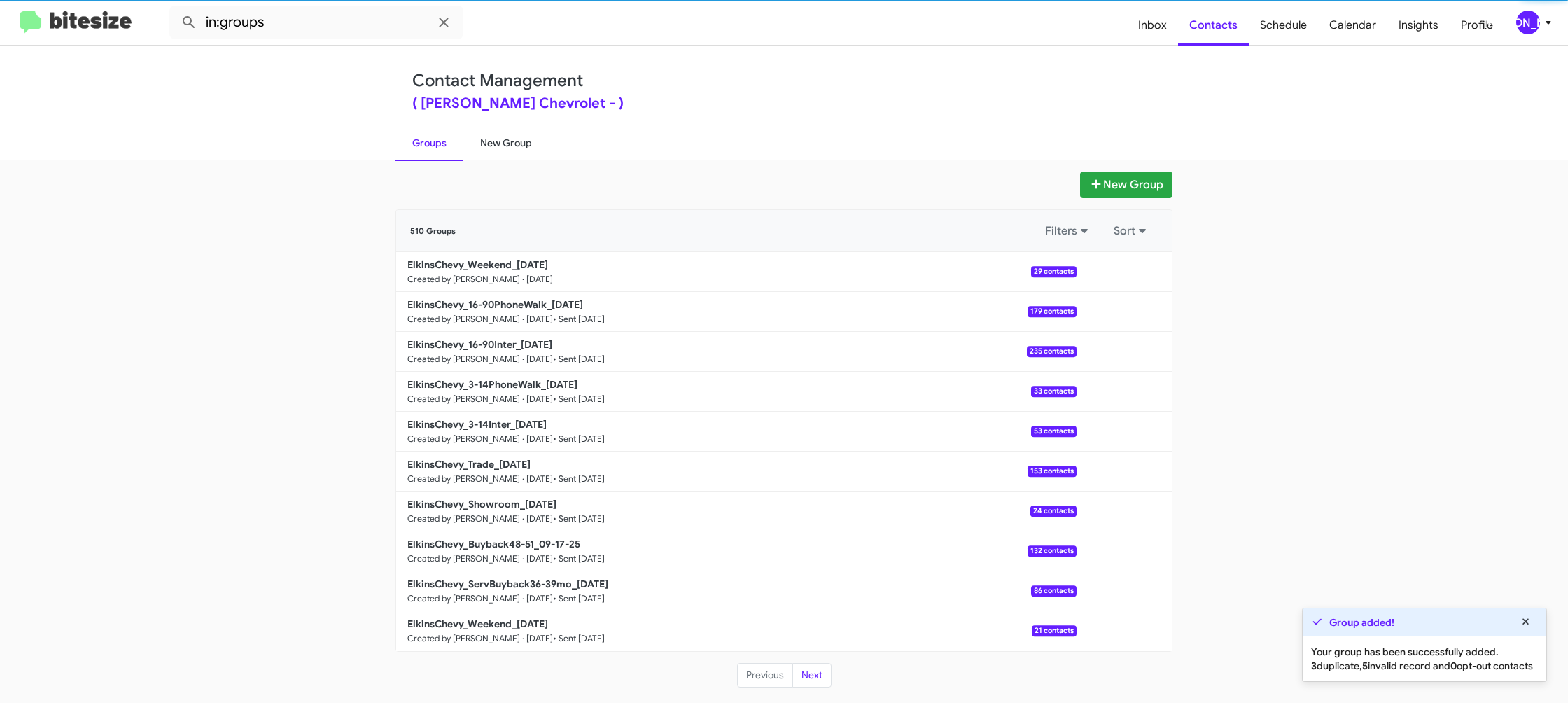
click at [467, 138] on link "New Group" at bounding box center [506, 143] width 86 height 36
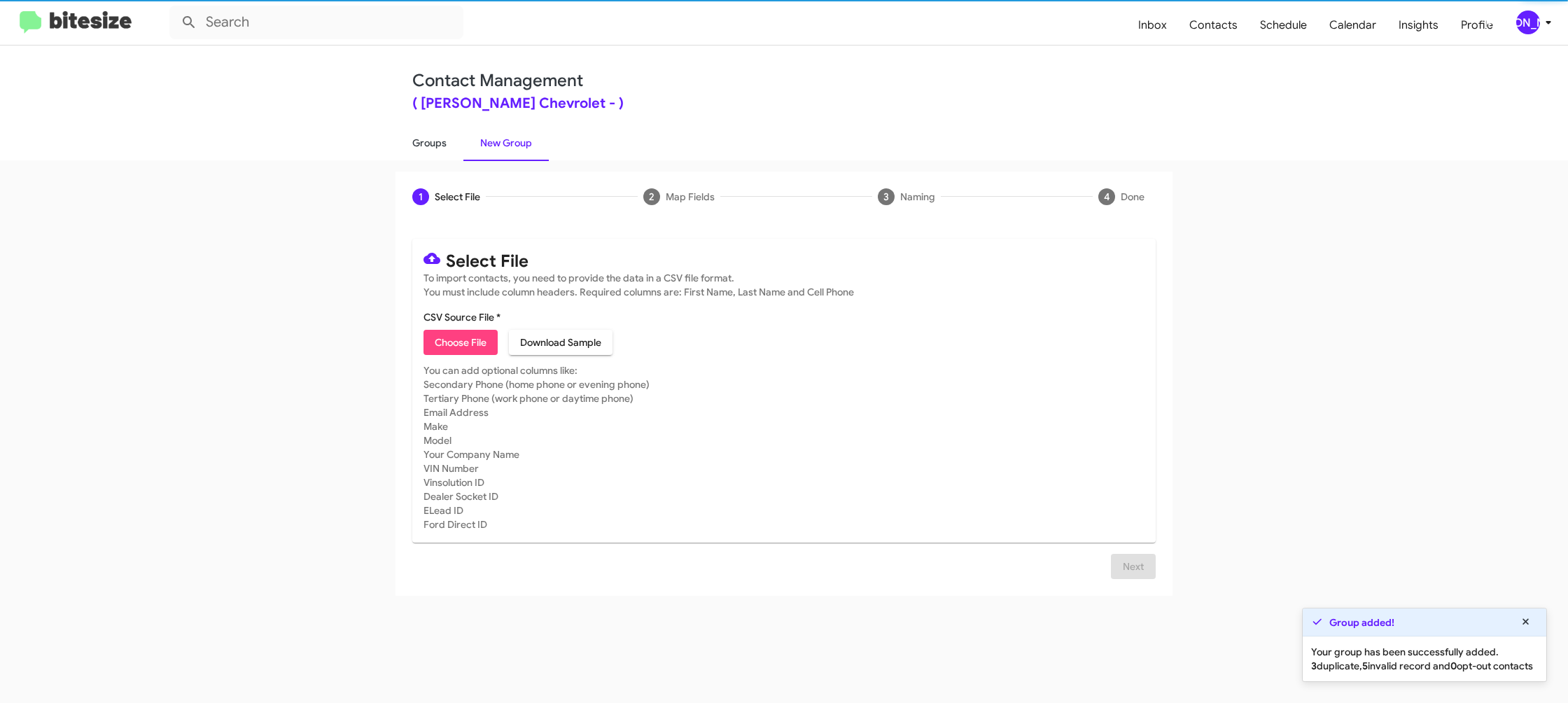
click at [445, 140] on link "Groups" at bounding box center [429, 143] width 68 height 36
type input "in:groups"
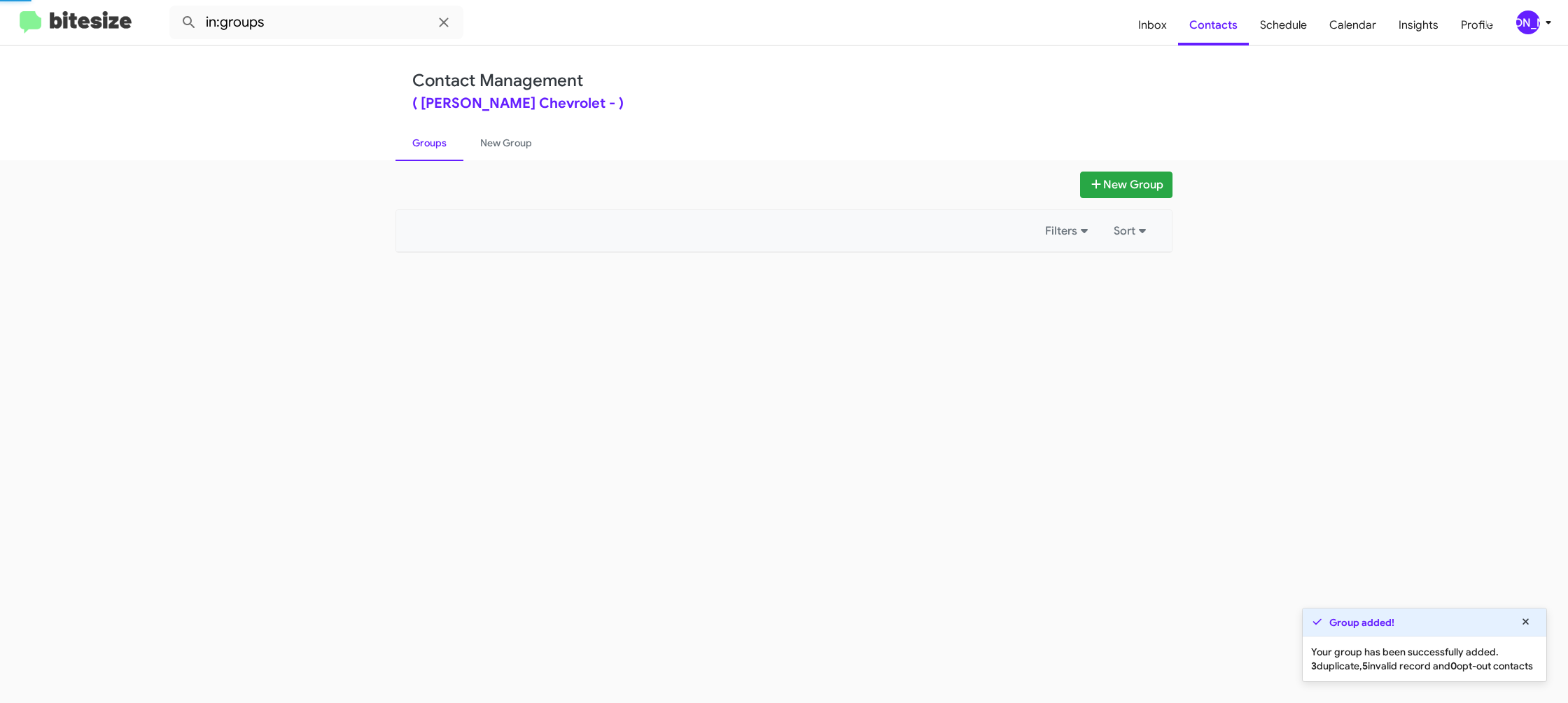
click at [445, 140] on link "Groups" at bounding box center [429, 143] width 68 height 36
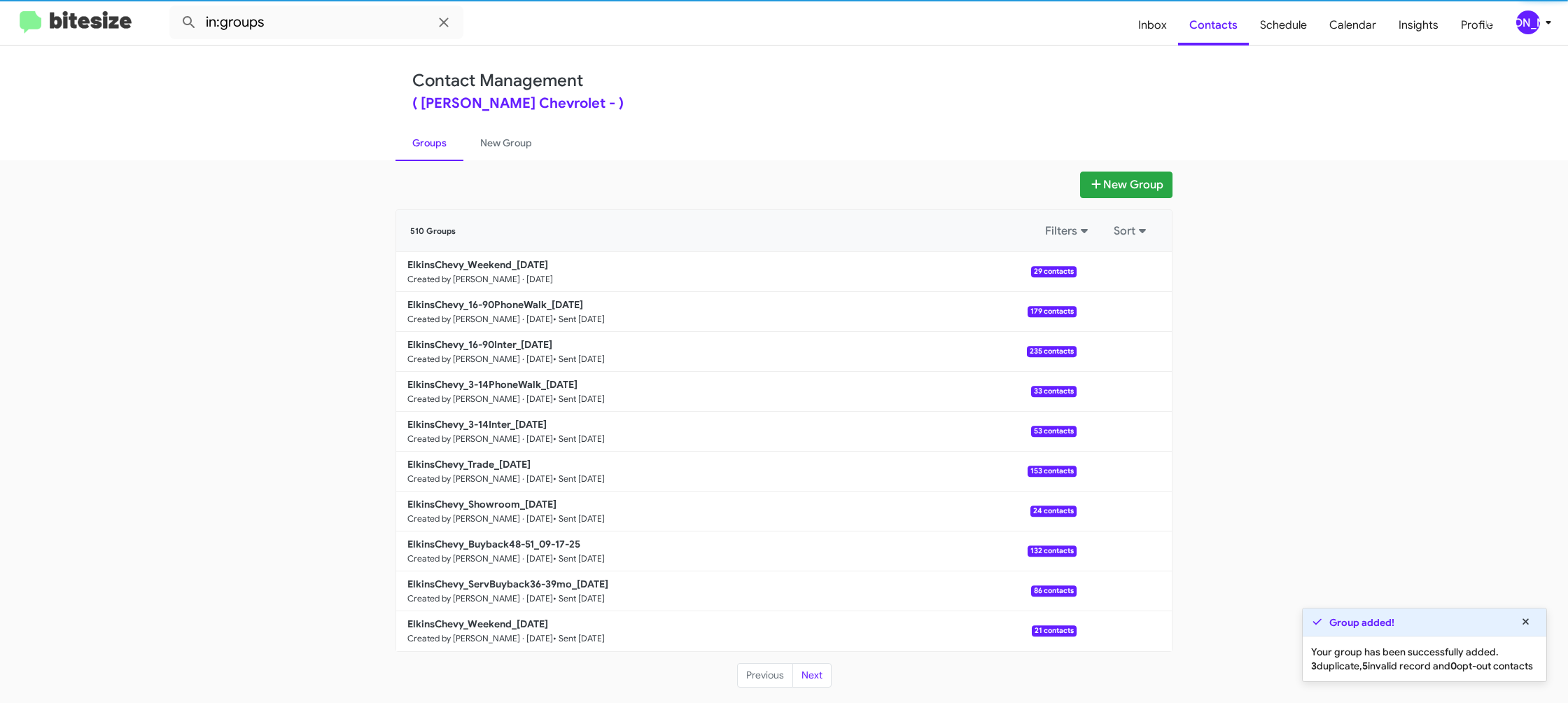
click at [445, 140] on link "Groups" at bounding box center [429, 143] width 68 height 36
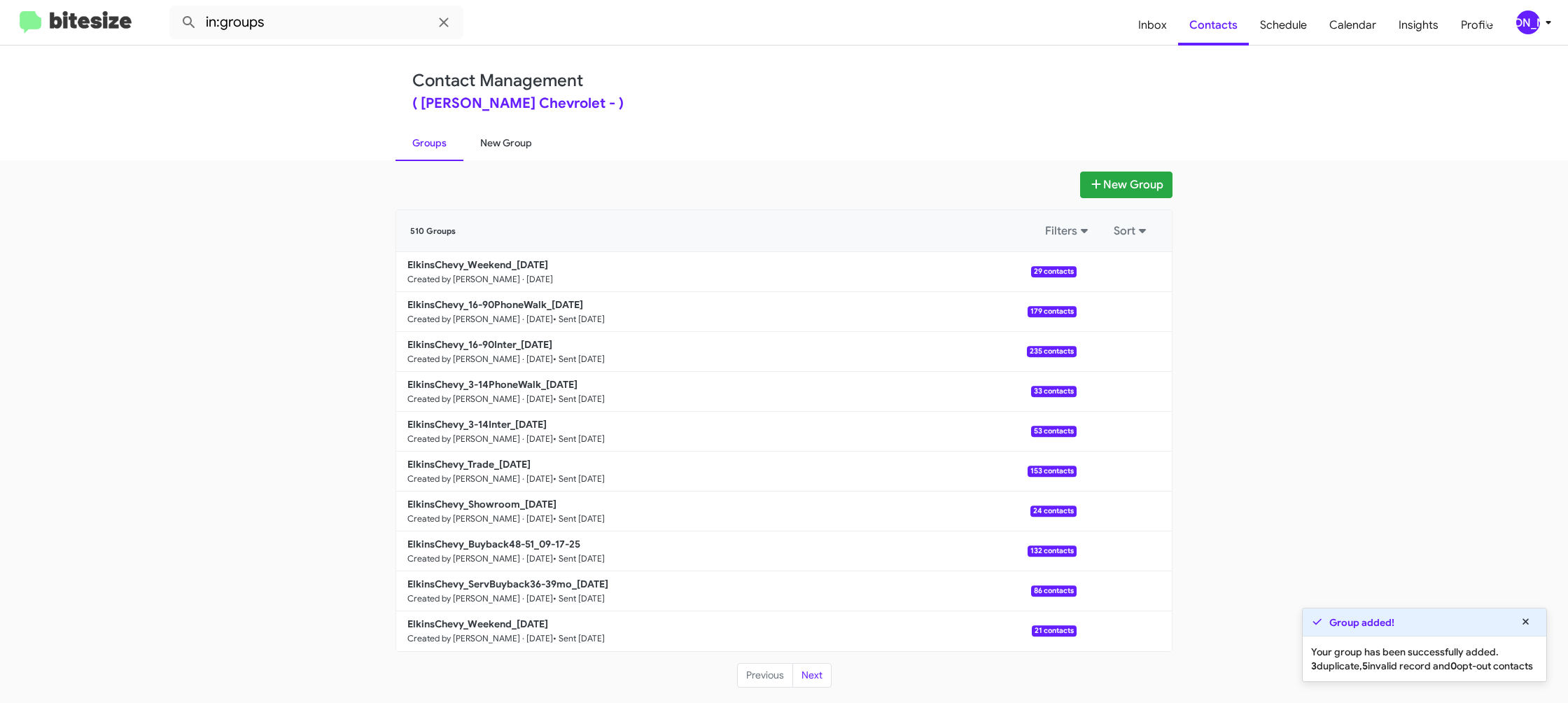
click at [494, 143] on link "New Group" at bounding box center [506, 143] width 86 height 36
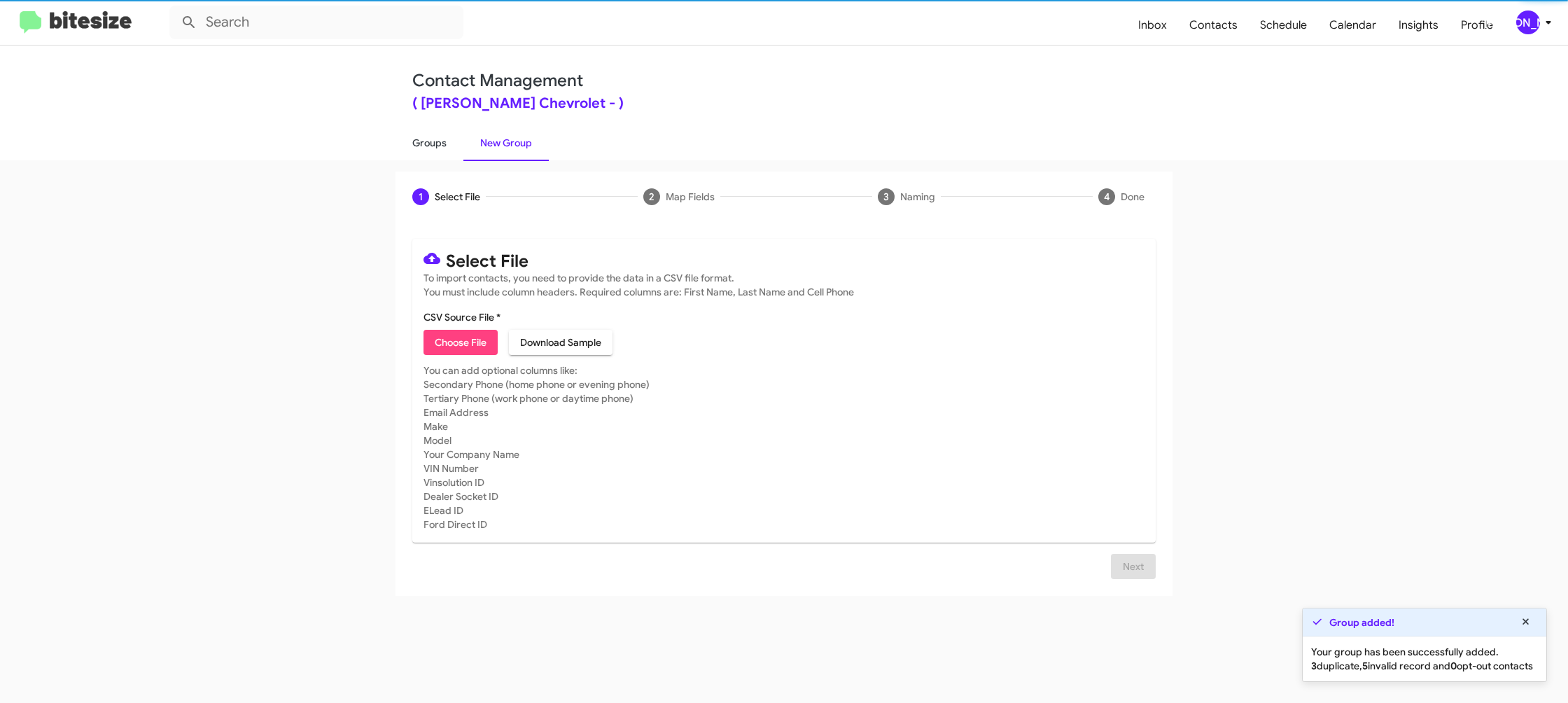
click at [444, 147] on link "Groups" at bounding box center [429, 143] width 68 height 36
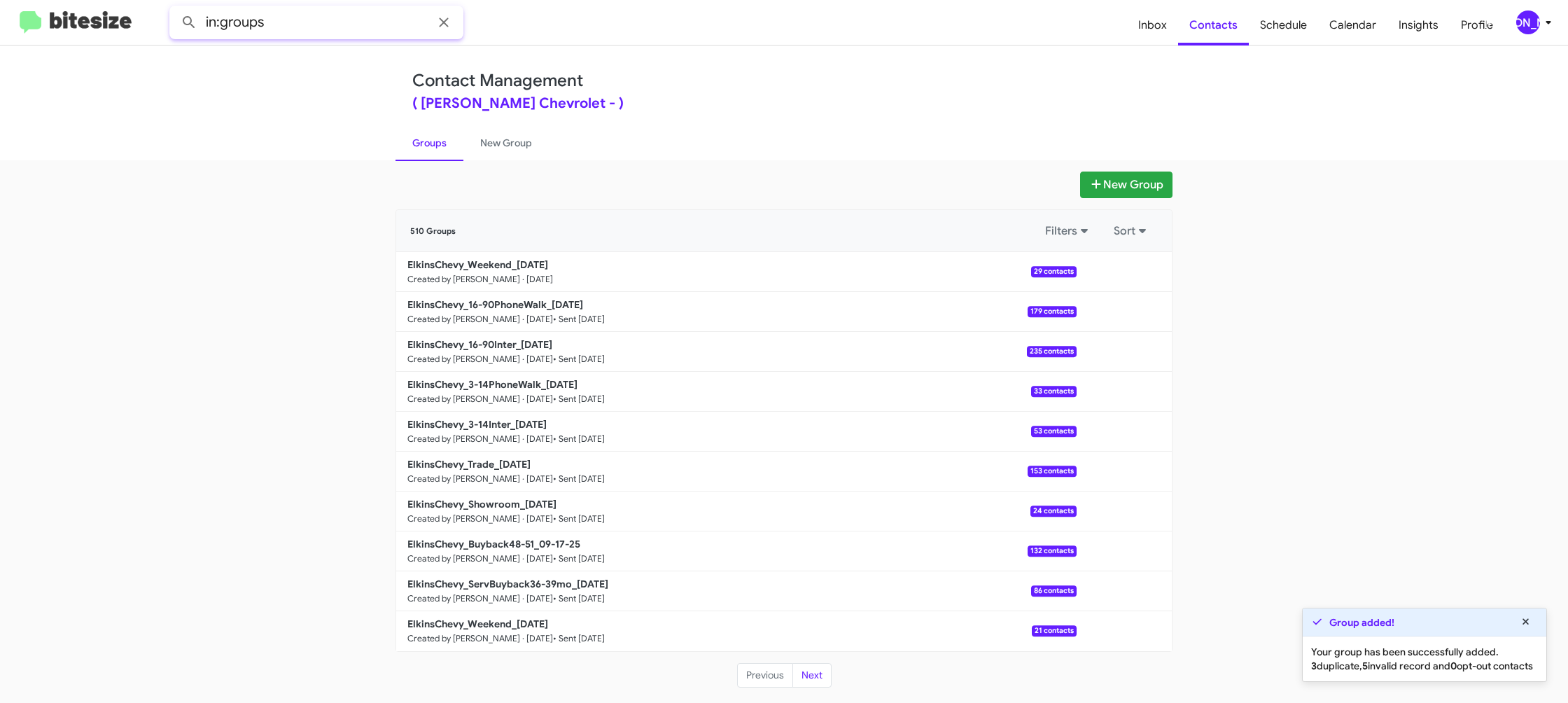
click at [344, 24] on input "in:groups" at bounding box center [316, 22] width 294 height 34
click at [175, 8] on button at bounding box center [189, 22] width 28 height 28
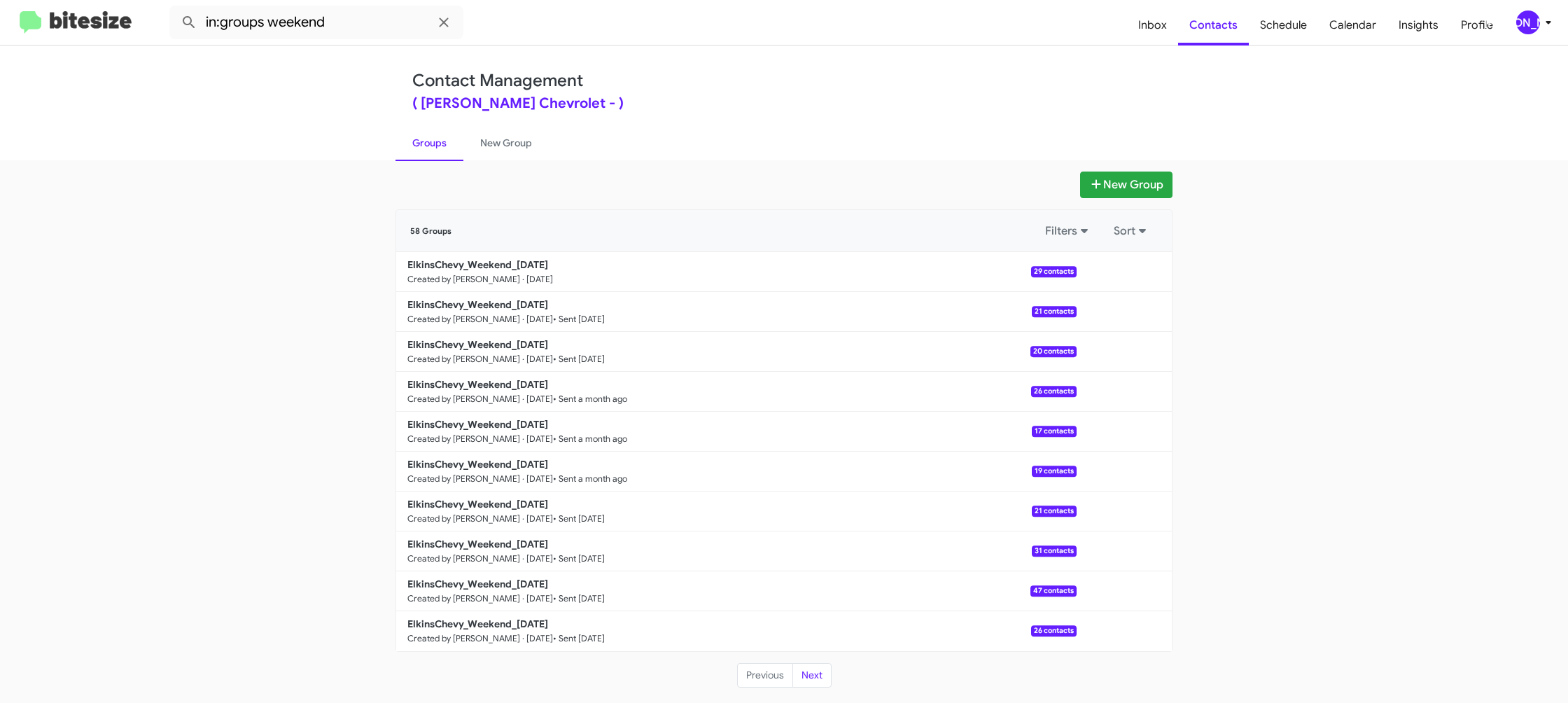
click at [427, 142] on link "Groups" at bounding box center [429, 143] width 68 height 36
type input "in:groups"
click at [486, 140] on link "New Group" at bounding box center [506, 143] width 86 height 36
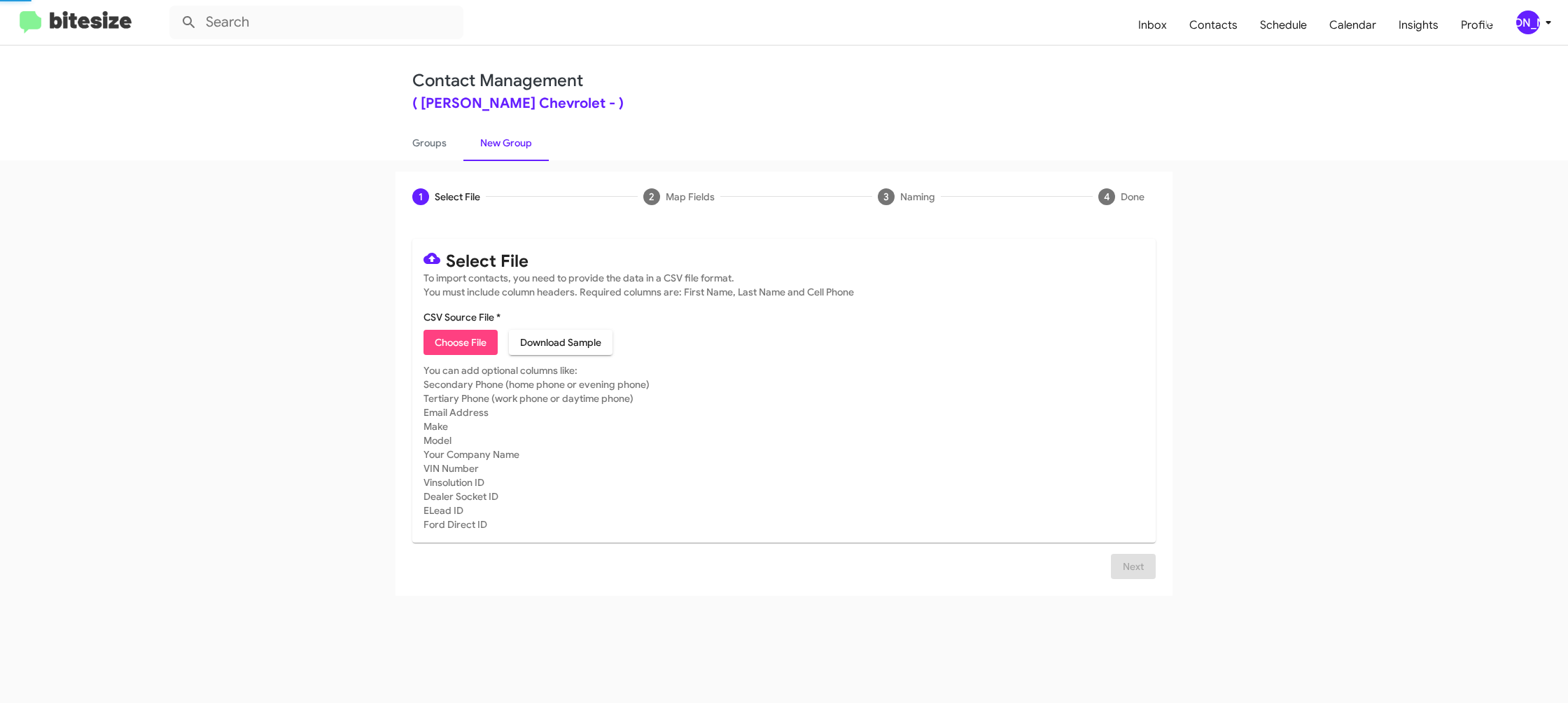
click at [486, 140] on link "New Group" at bounding box center [506, 143] width 86 height 36
click at [424, 139] on link "Groups" at bounding box center [429, 143] width 68 height 36
type input "in:groups"
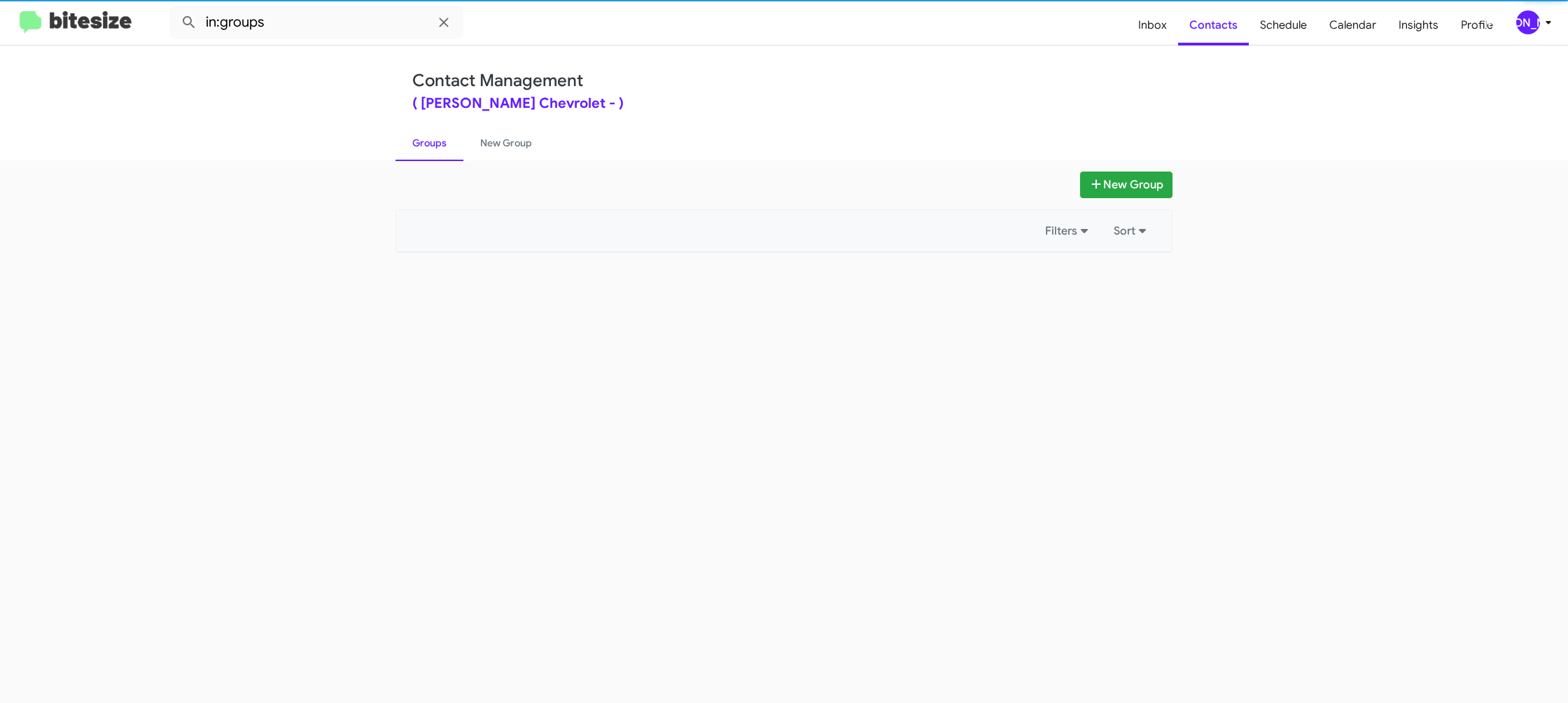
click at [424, 139] on link "Groups" at bounding box center [429, 143] width 68 height 36
click at [433, 139] on link "Groups" at bounding box center [429, 143] width 68 height 36
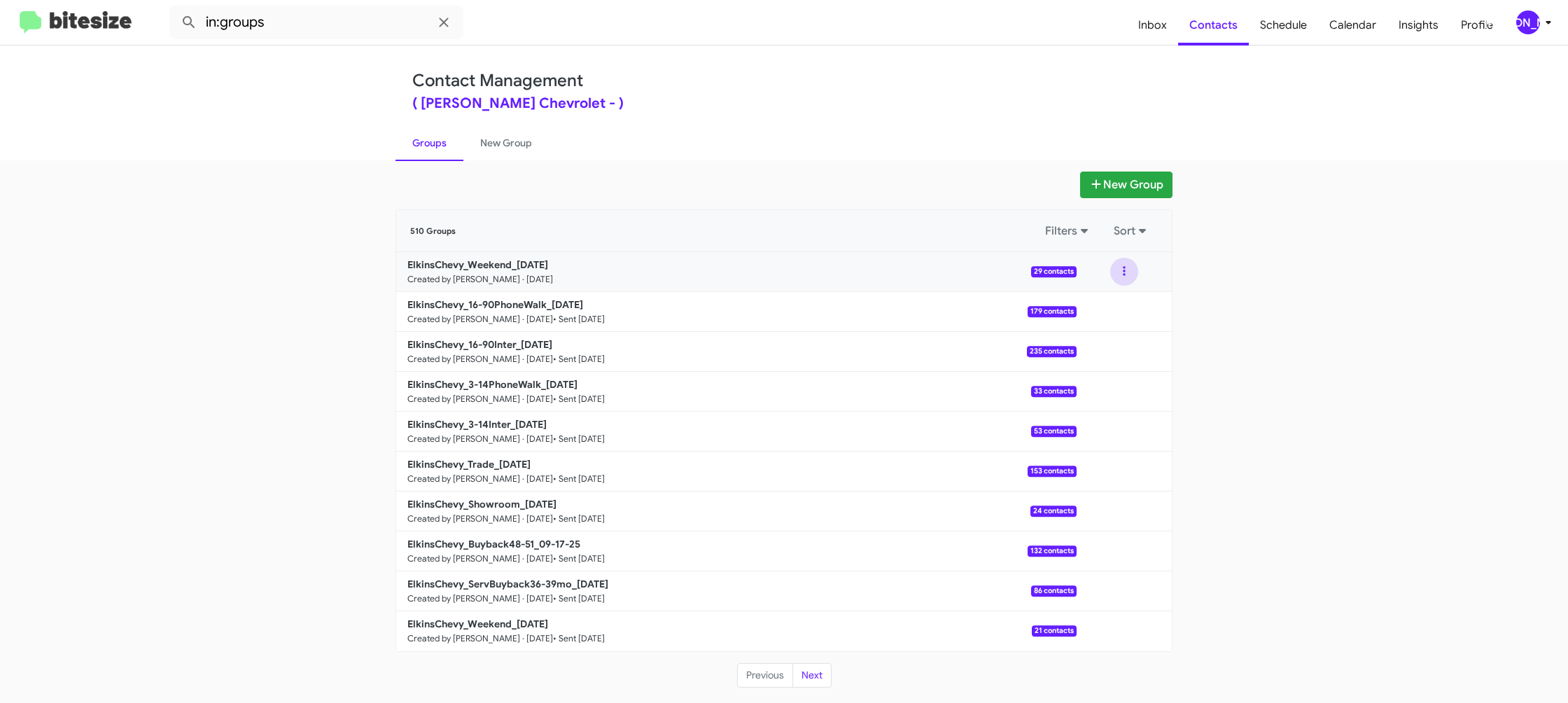
click at [1127, 280] on button at bounding box center [1124, 272] width 28 height 28
click at [1115, 303] on button "View contacts" at bounding box center [1082, 309] width 112 height 34
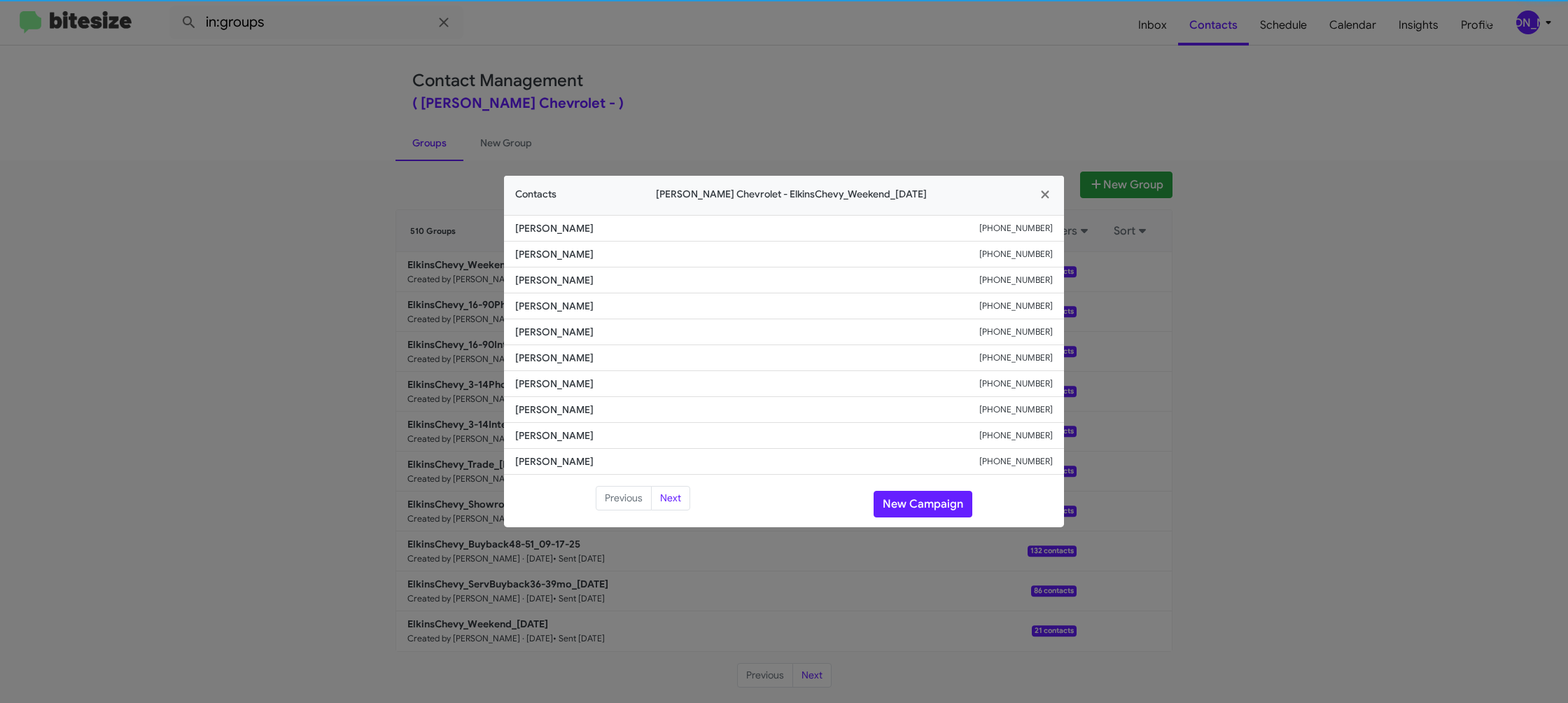
click at [548, 335] on span "Jessica Mihm" at bounding box center [747, 331] width 464 height 14
click at [549, 335] on span "Jessica Mihm" at bounding box center [747, 331] width 464 height 14
copy span "Jessica Mihm"
click at [948, 508] on button "New Campaign" at bounding box center [923, 504] width 99 height 26
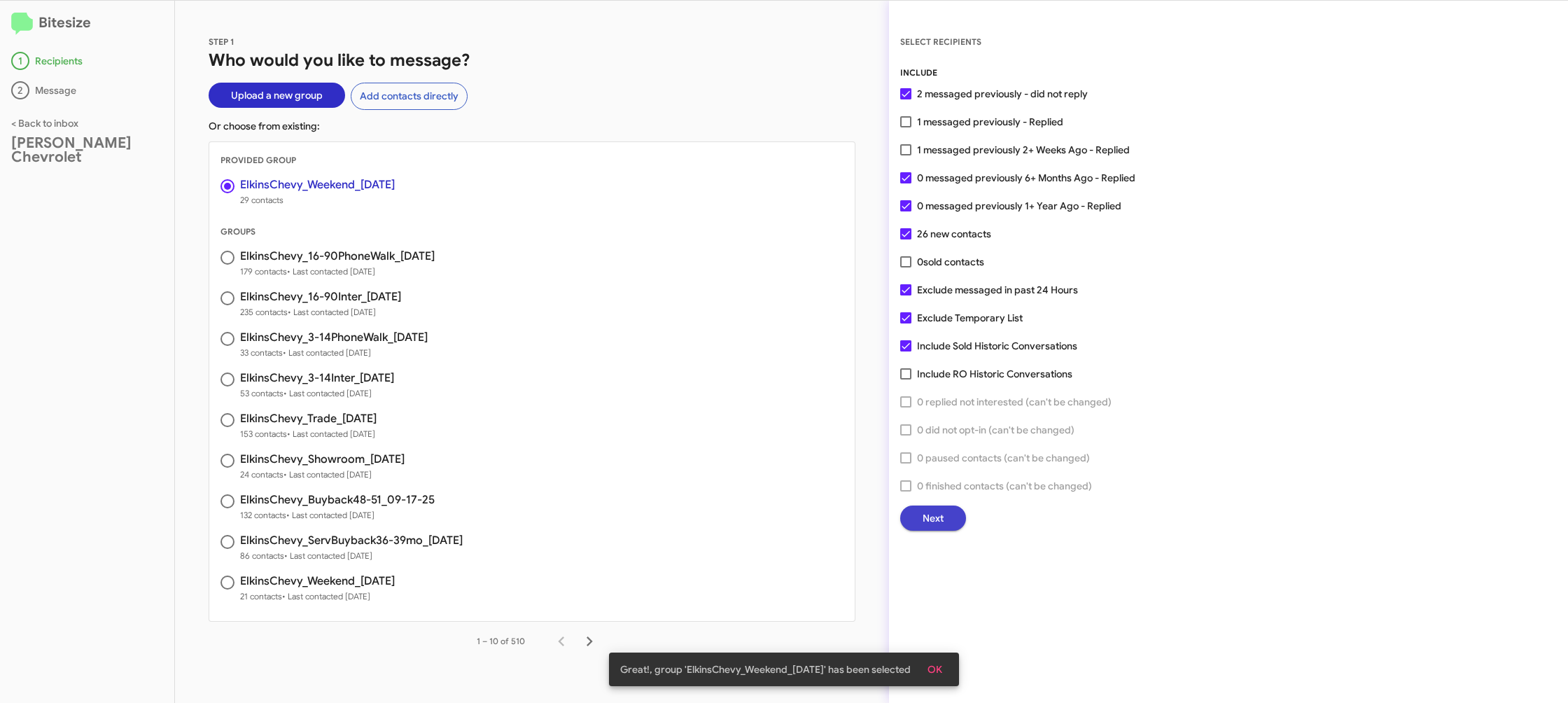
click at [942, 523] on span "Next" at bounding box center [933, 518] width 21 height 26
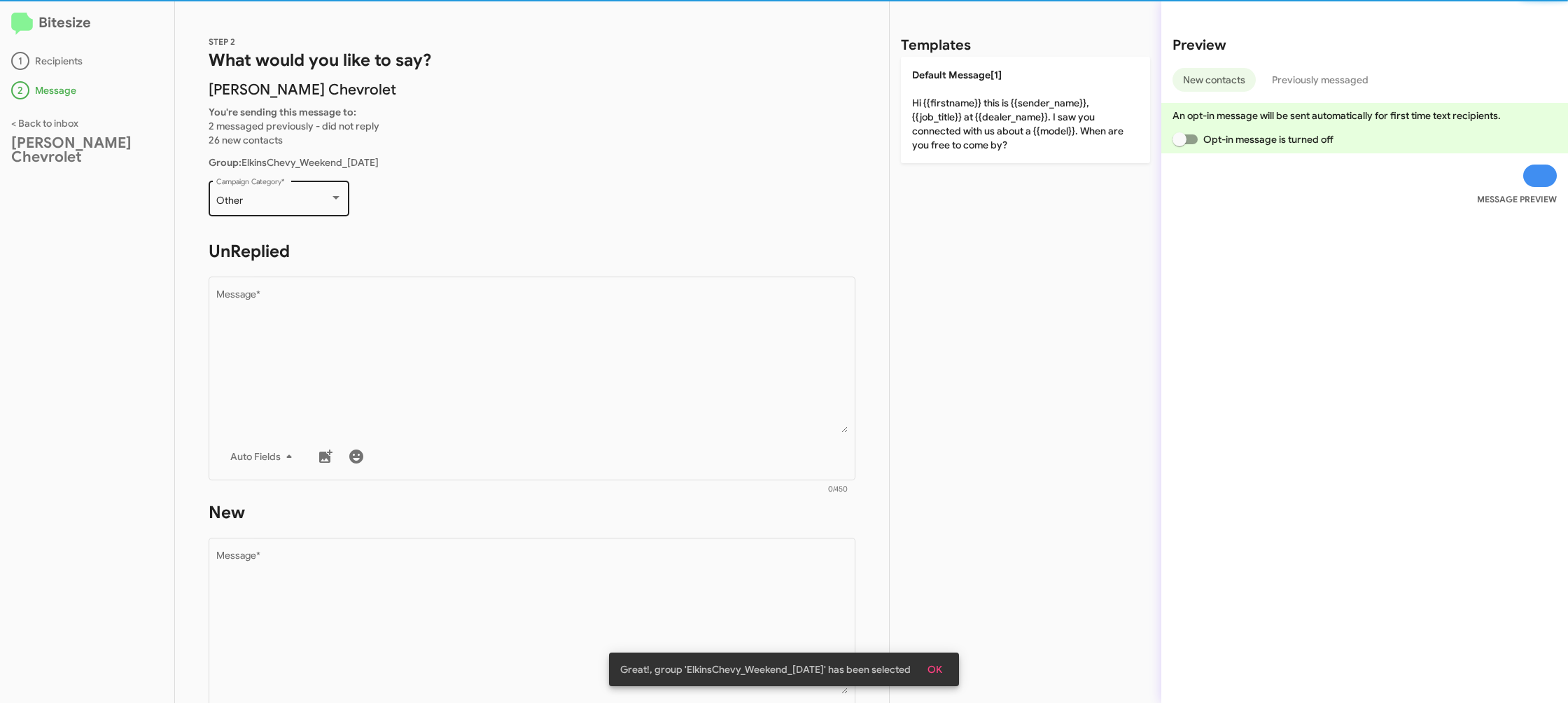
click at [276, 191] on div "Other Campaign Category *" at bounding box center [278, 197] width 126 height 39
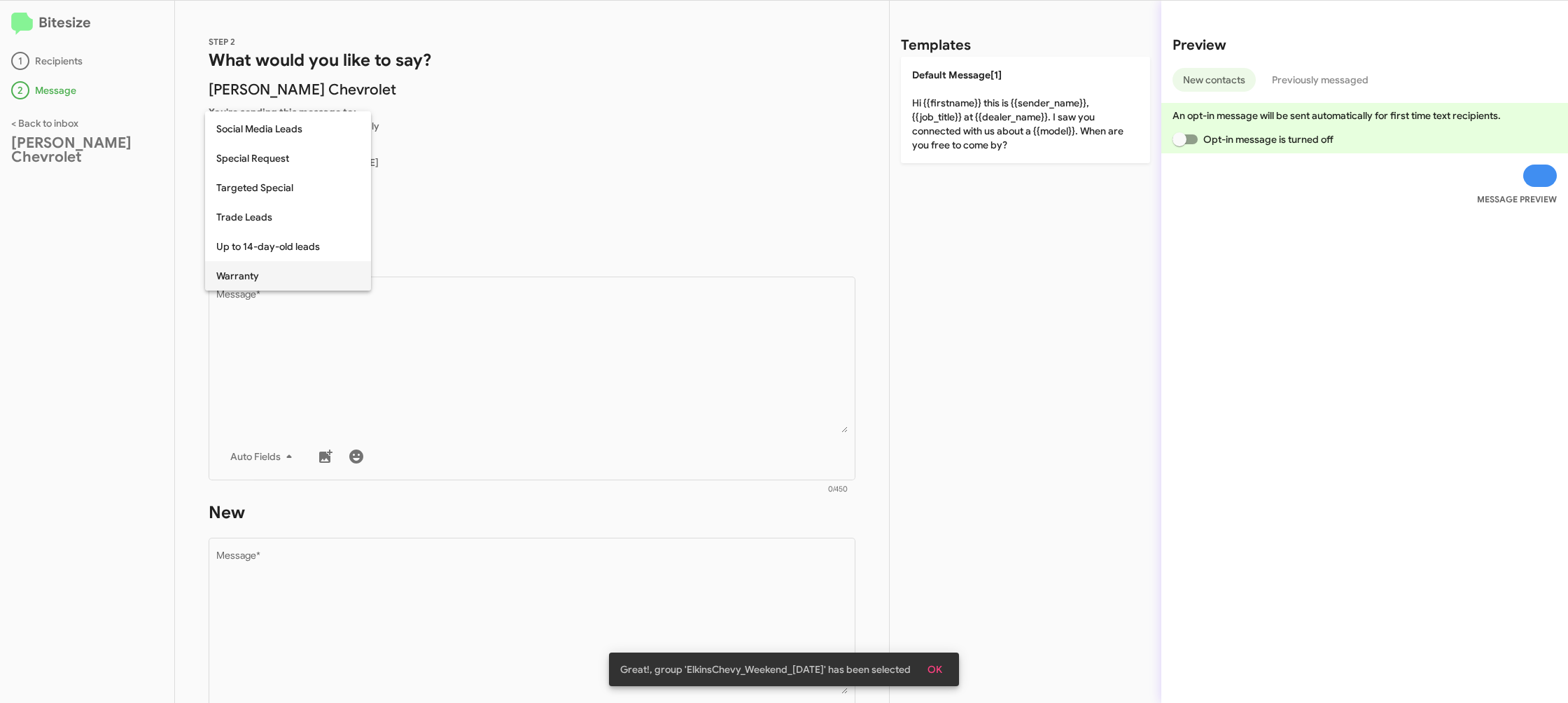
scroll to position [585, 0]
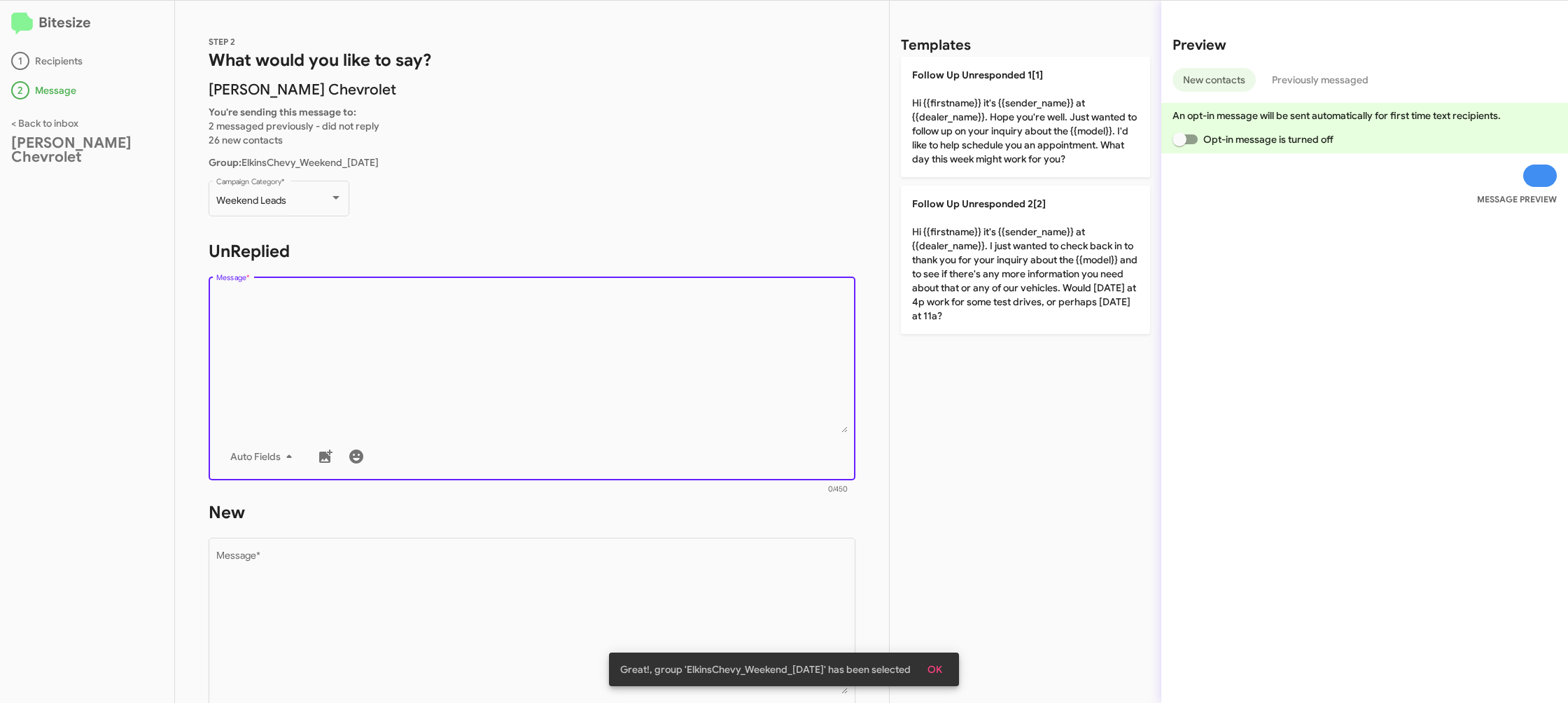
drag, startPoint x: 407, startPoint y: 361, endPoint x: 419, endPoint y: 363, distance: 12.2
click at [411, 362] on textarea "Message *" at bounding box center [531, 361] width 632 height 143
click at [484, 346] on textarea "Message *" at bounding box center [531, 361] width 632 height 143
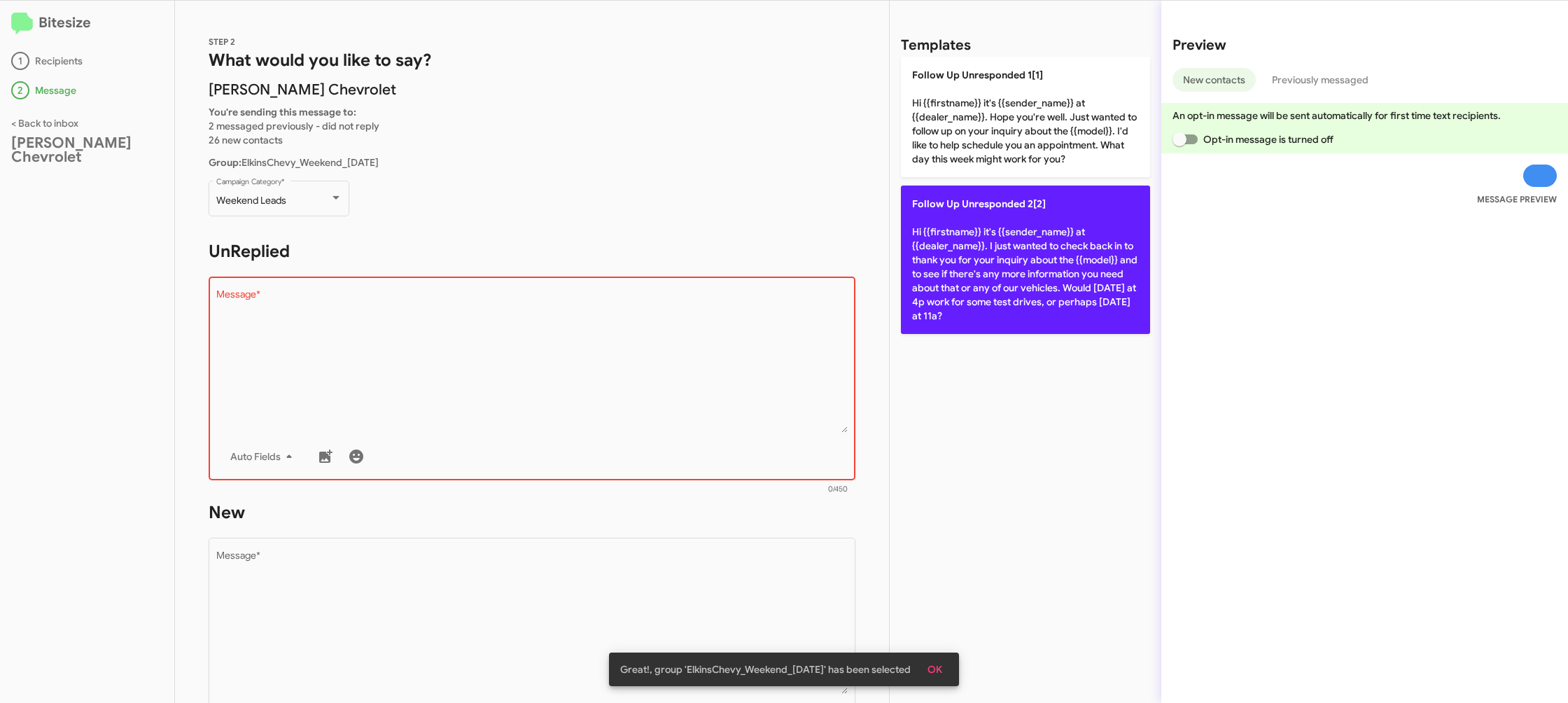
click at [1138, 271] on p "Follow Up Unresponded 2[2] Hi {{firstname}} it's {{sender_name}} at {{dealer_na…" at bounding box center [1025, 260] width 249 height 148
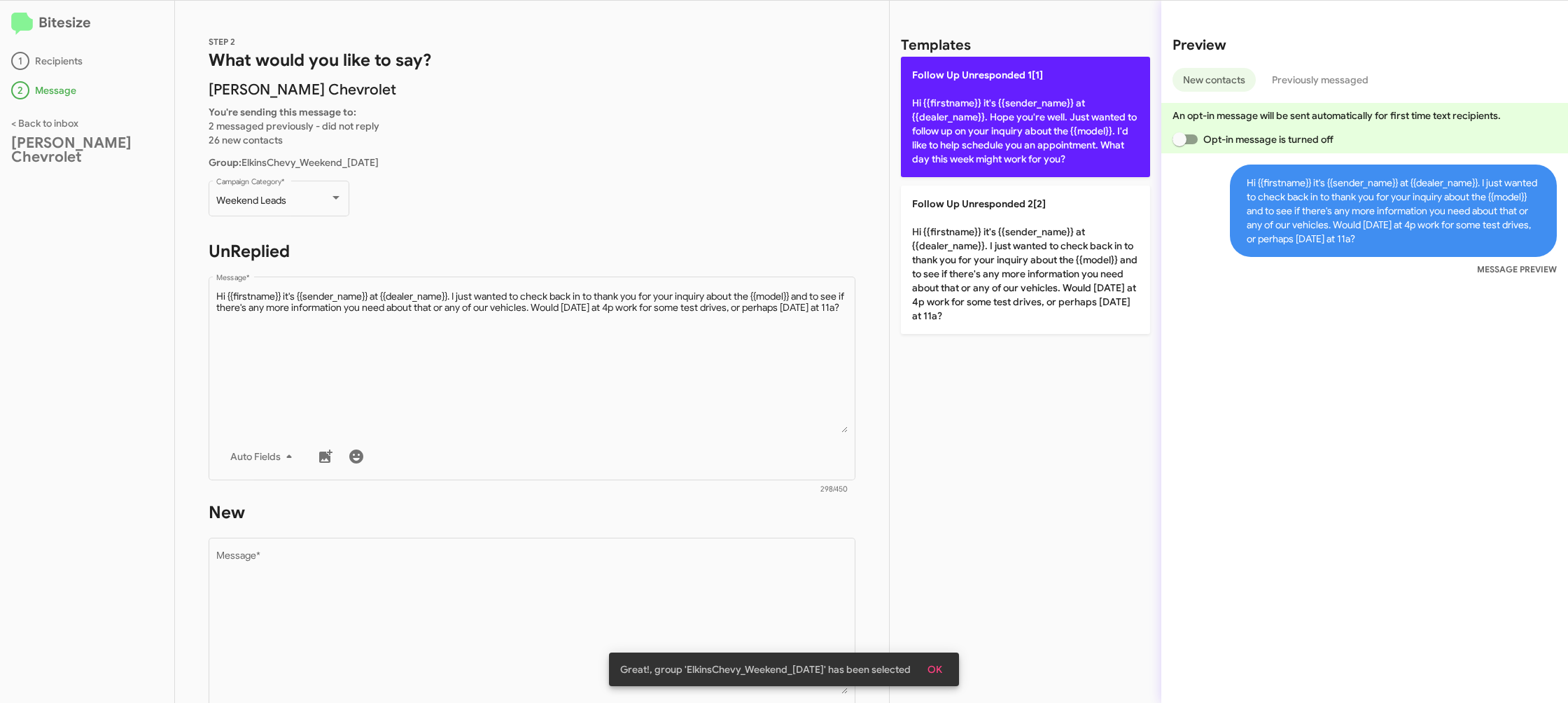
click at [934, 127] on p "Follow Up Unresponded 1[1] Hi {{firstname}} it's {{sender_name}} at {{dealer_na…" at bounding box center [1025, 117] width 249 height 120
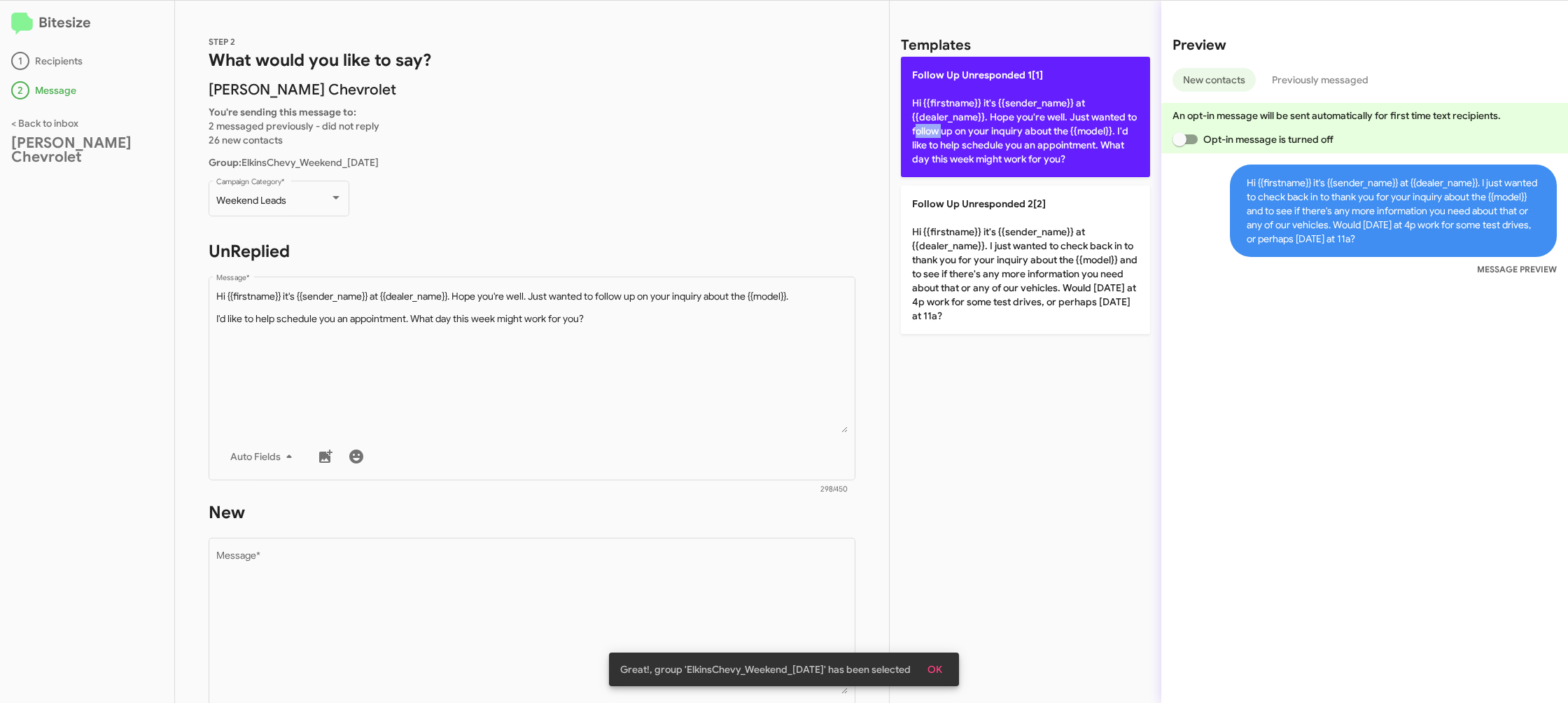
click at [934, 127] on p "Follow Up Unresponded 1[1] Hi {{firstname}} it's {{sender_name}} at {{dealer_na…" at bounding box center [1025, 117] width 249 height 120
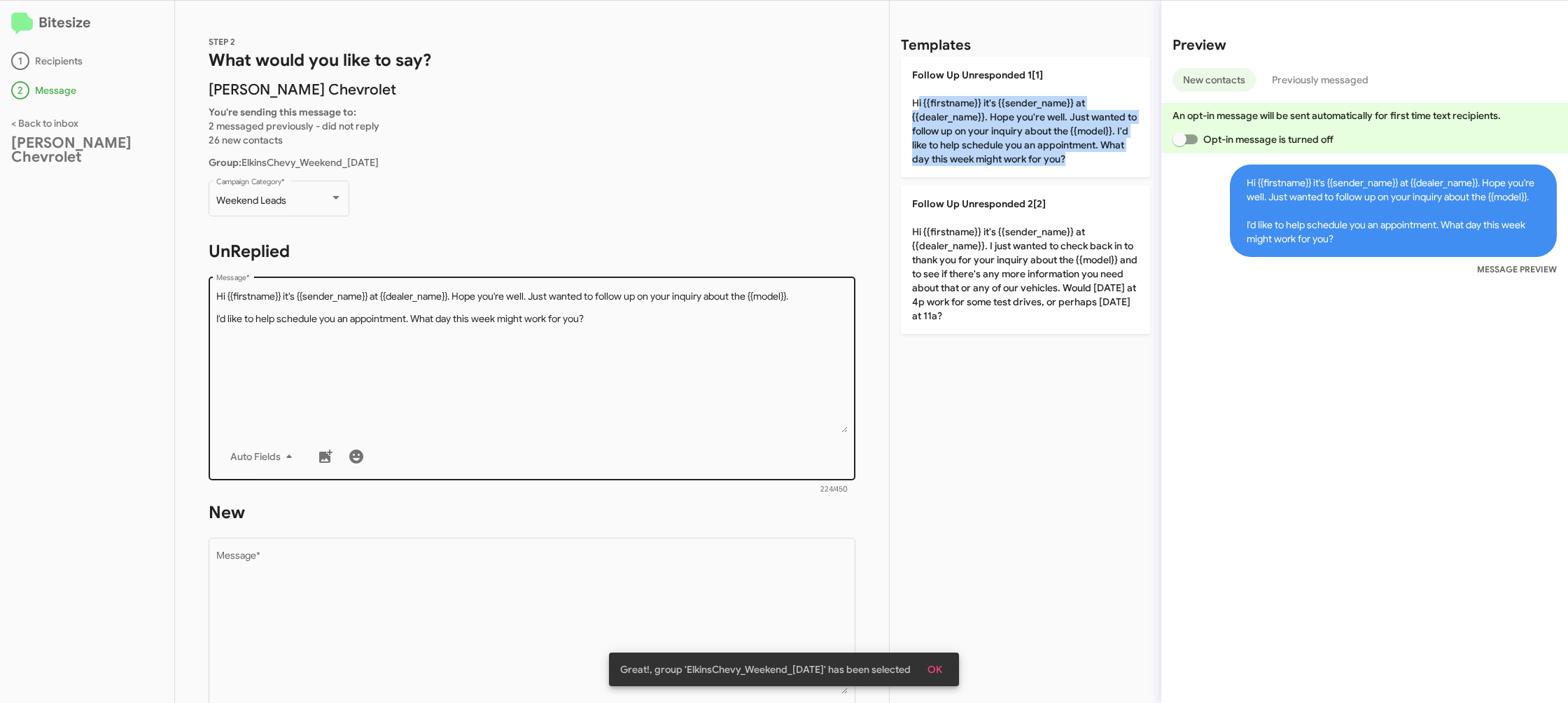
drag, startPoint x: 934, startPoint y: 127, endPoint x: 553, endPoint y: 369, distance: 451.4
click at [933, 128] on p "Follow Up Unresponded 1[1] Hi {{firstname}} it's {{sender_name}} at {{dealer_na…" at bounding box center [1025, 117] width 249 height 120
type textarea "Hi {{firstname}} it's {{sender_name}} at {{dealer_name}}. Hope you're well. Jus…"
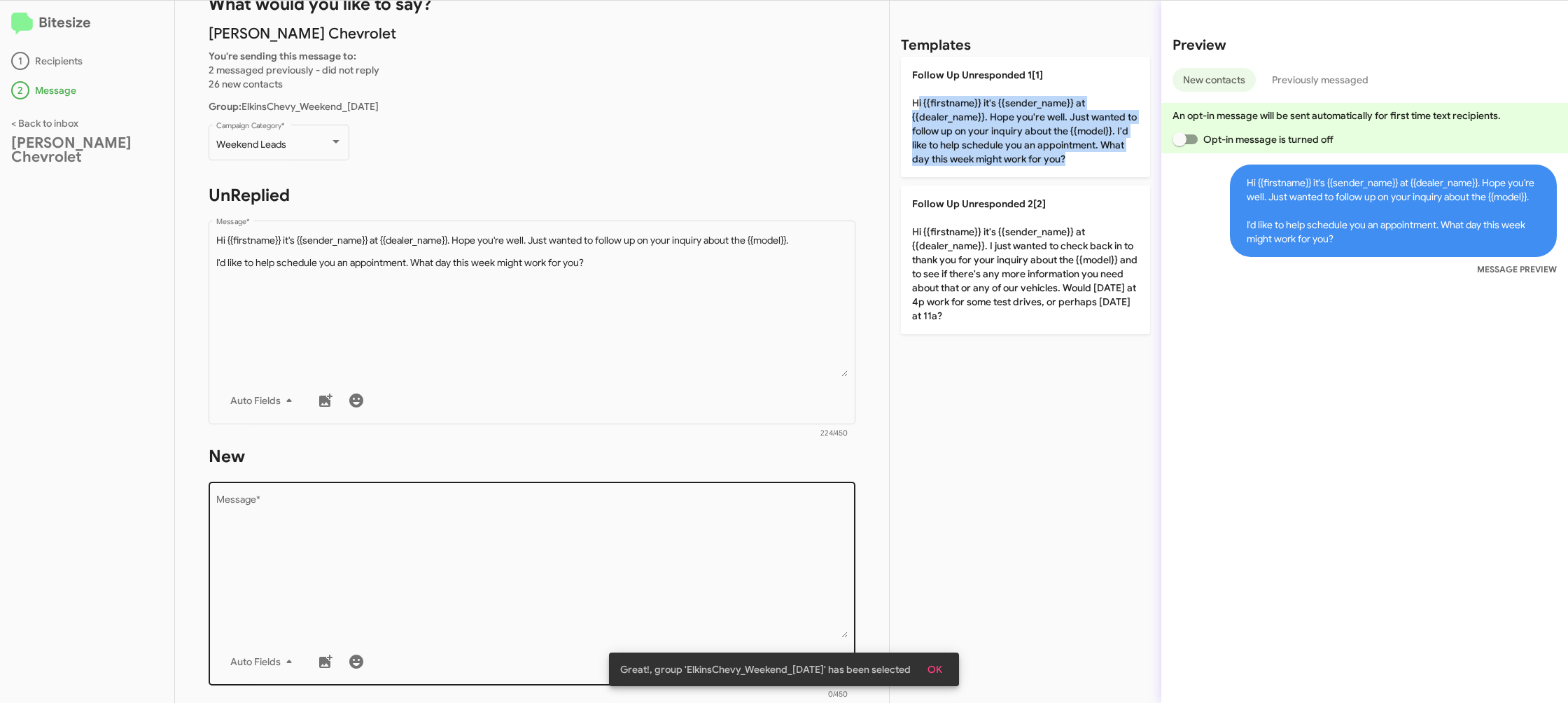
scroll to position [100, 0]
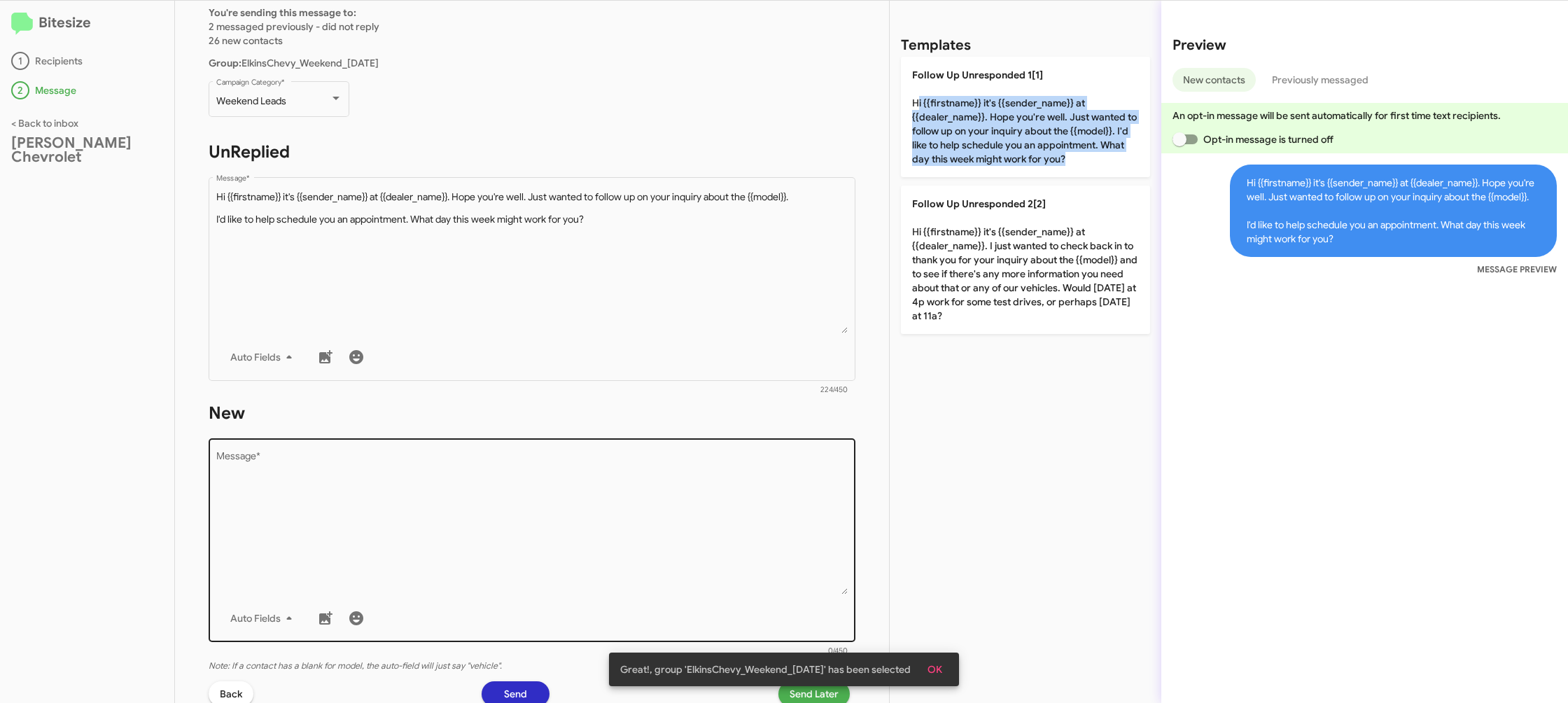
click at [532, 557] on textarea "Message *" at bounding box center [531, 523] width 632 height 143
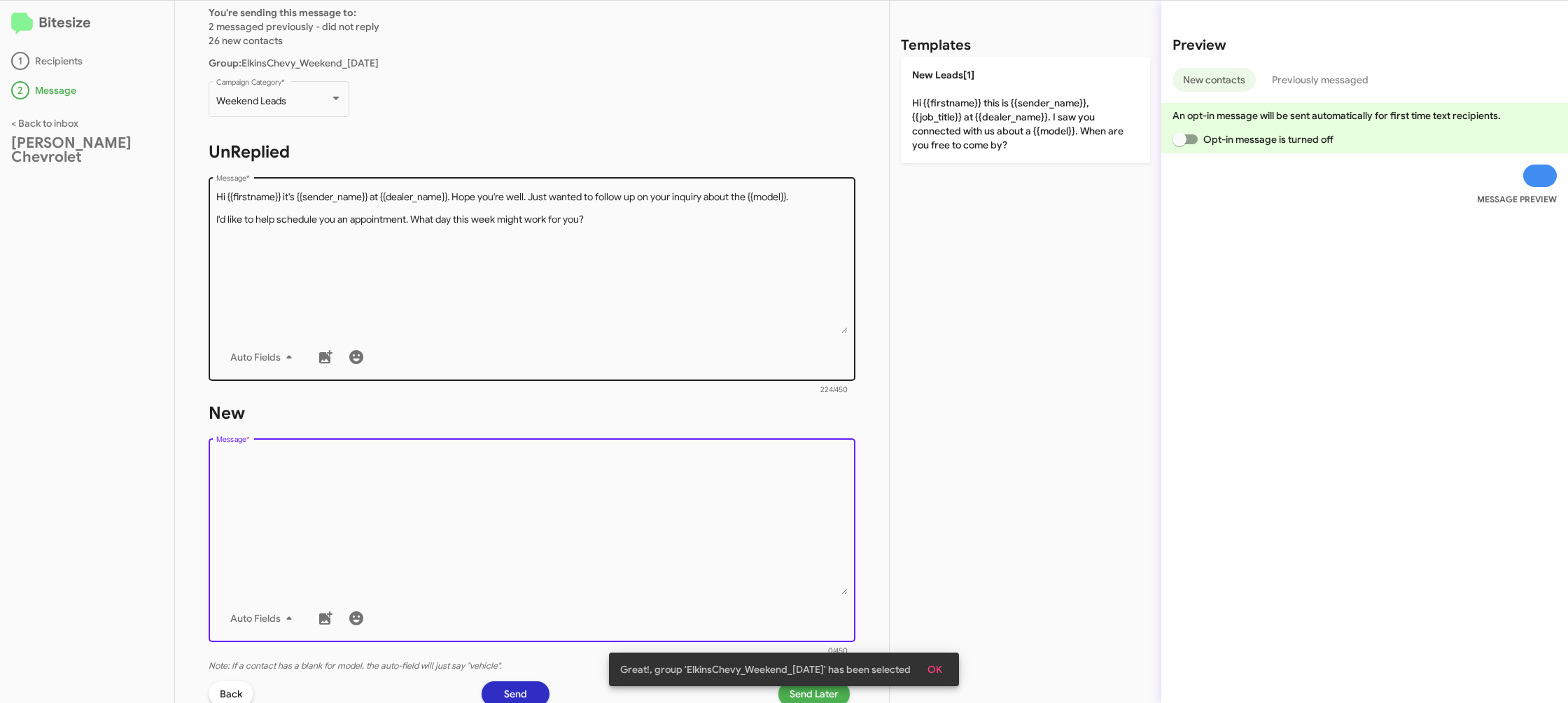
click at [558, 495] on textarea "Message *" at bounding box center [531, 523] width 632 height 143
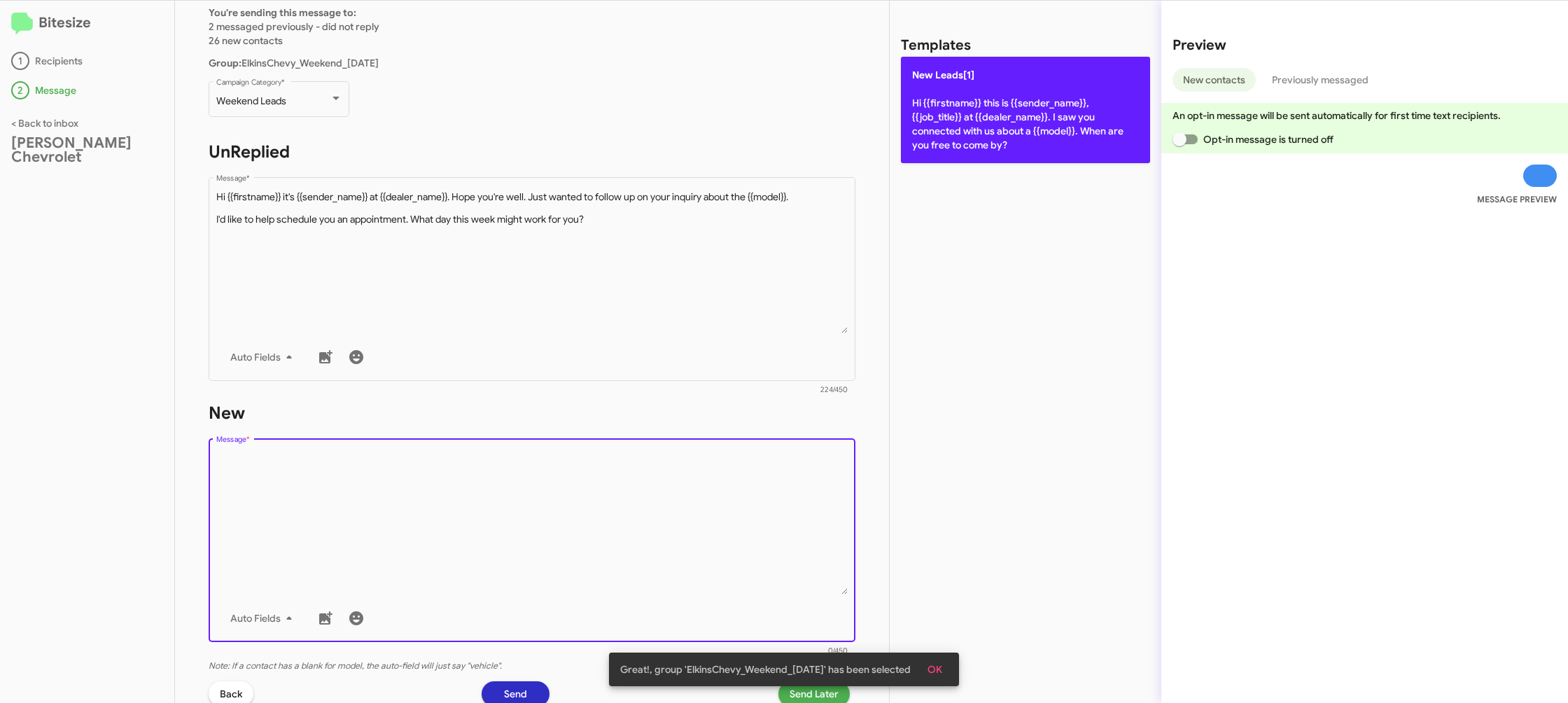
click at [970, 104] on p "New Leads[1] Hi {{firstname}} this is {{sender_name}}, {{job_title}} at {{deale…" at bounding box center [1025, 110] width 249 height 106
type textarea "Hi {{firstname}} this is {{sender_name}}, {{job_title}} at {{dealer_name}}. I s…"
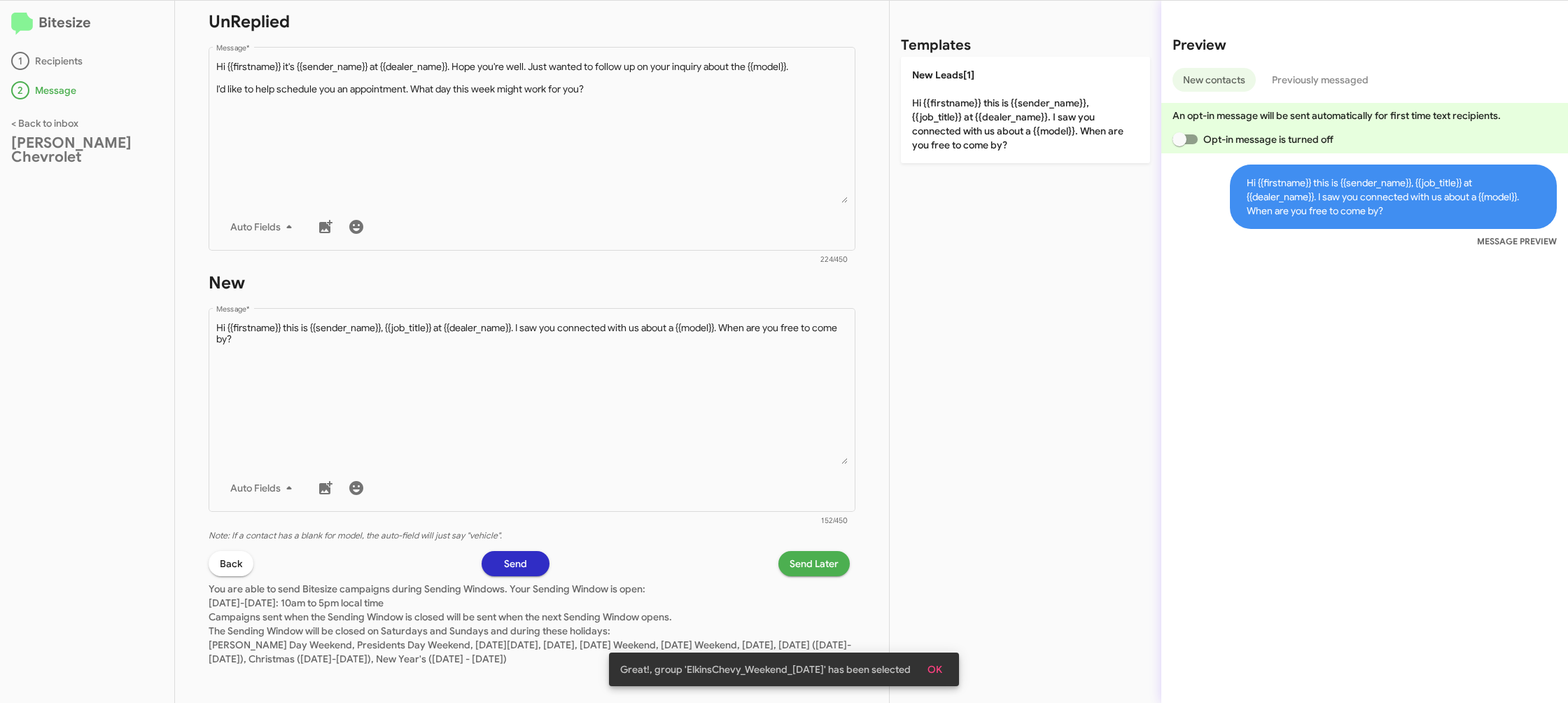
scroll to position [235, 0]
click at [807, 547] on span "Send Later" at bounding box center [813, 559] width 49 height 26
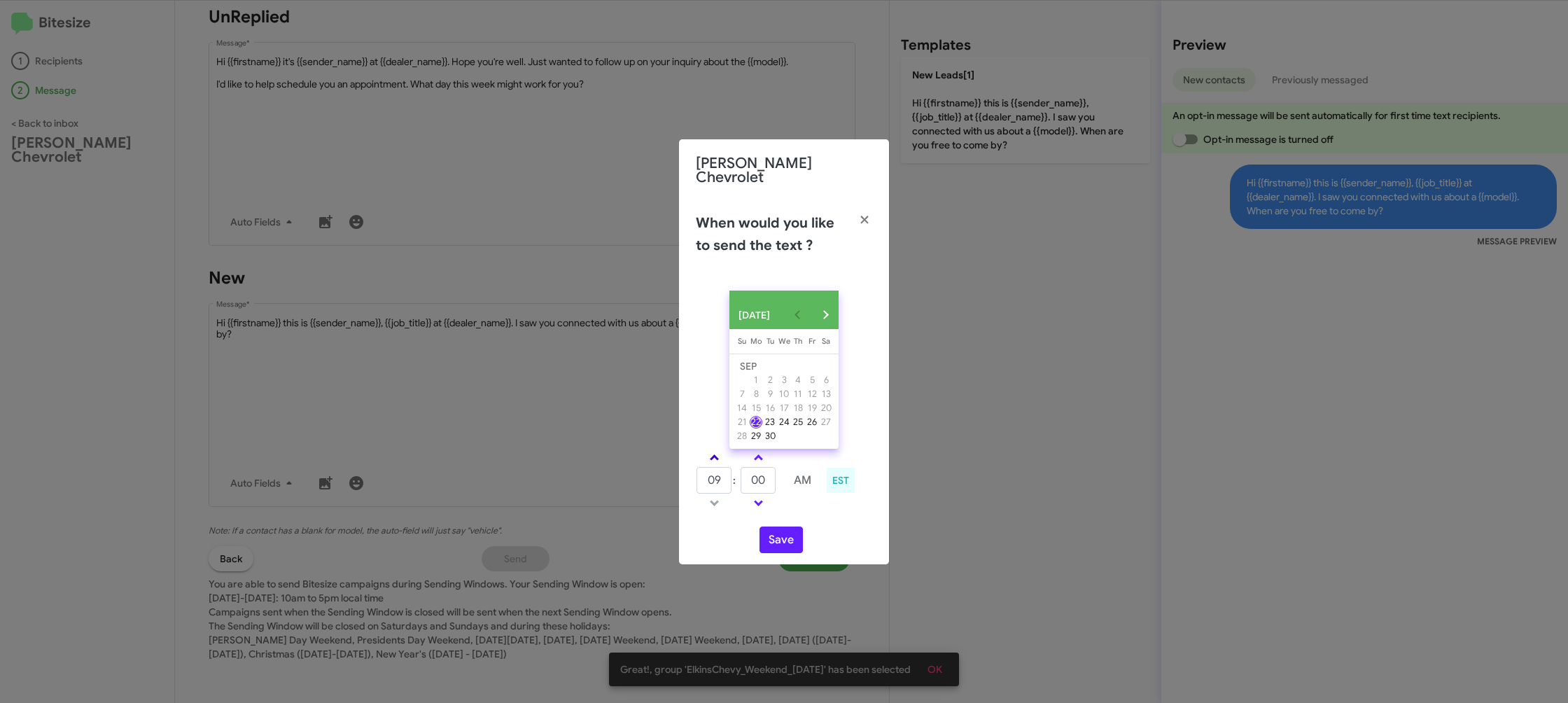
click at [714, 455] on span at bounding box center [714, 458] width 9 height 9
type input "10"
click at [768, 537] on button "Save" at bounding box center [781, 540] width 44 height 26
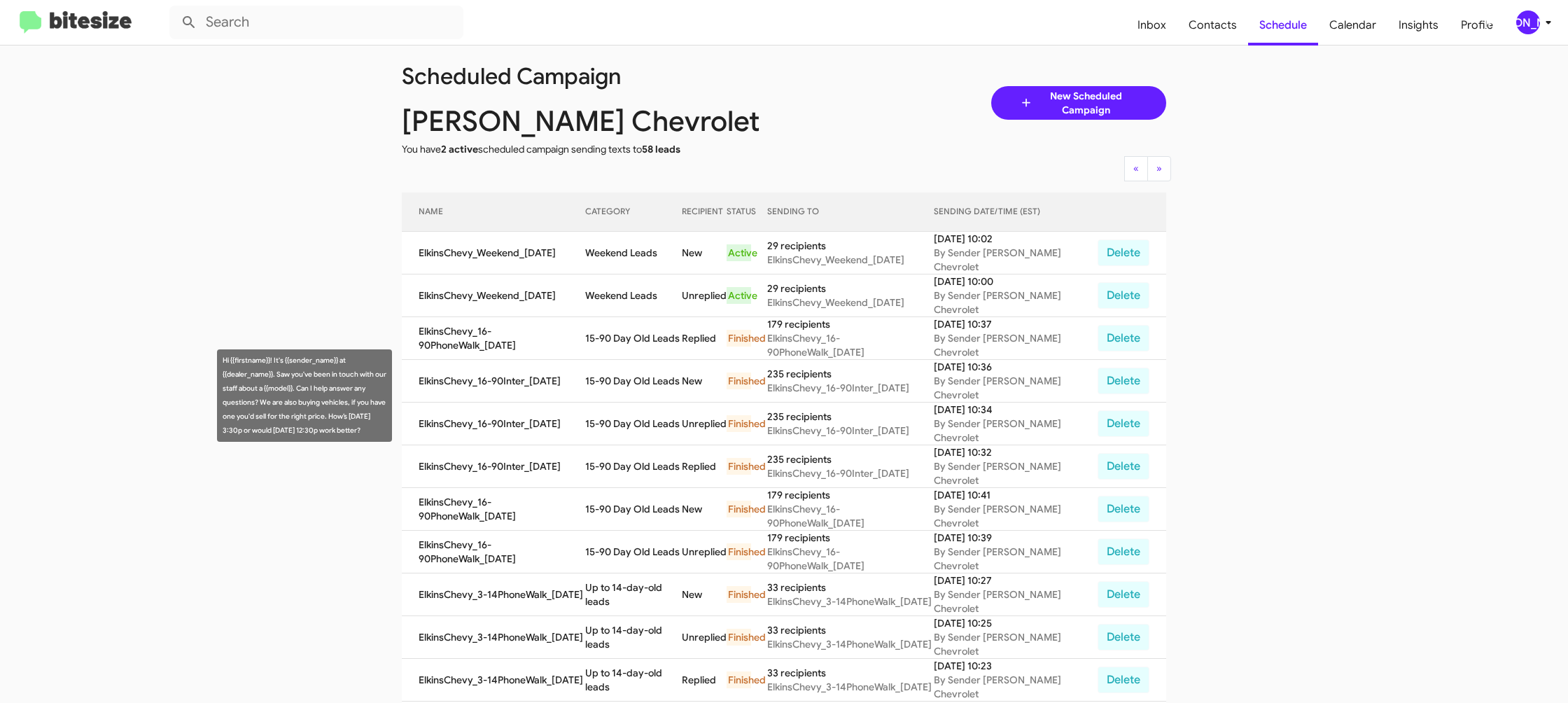
scroll to position [16, 0]
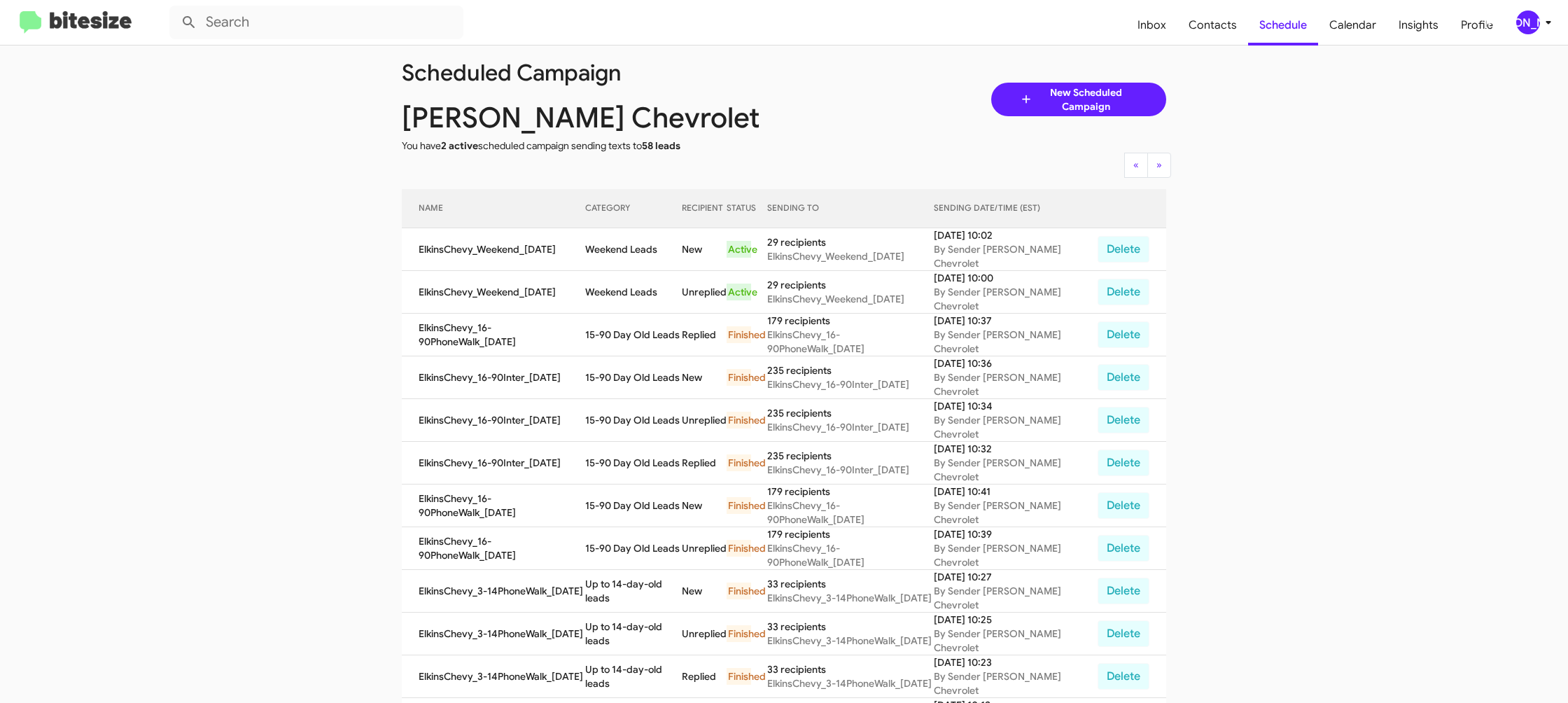
click at [1355, 388] on app-scheduler "Scheduled Campaign Elkins Chevrolet You have 2 active scheduled campaign sendin…" at bounding box center [784, 565] width 1568 height 1070
click at [1369, 355] on app-scheduler "Scheduled Campaign Elkins Chevrolet You have 2 active scheduled campaign sendin…" at bounding box center [784, 565] width 1568 height 1070
drag, startPoint x: 1317, startPoint y: 337, endPoint x: 1309, endPoint y: 337, distance: 8.0
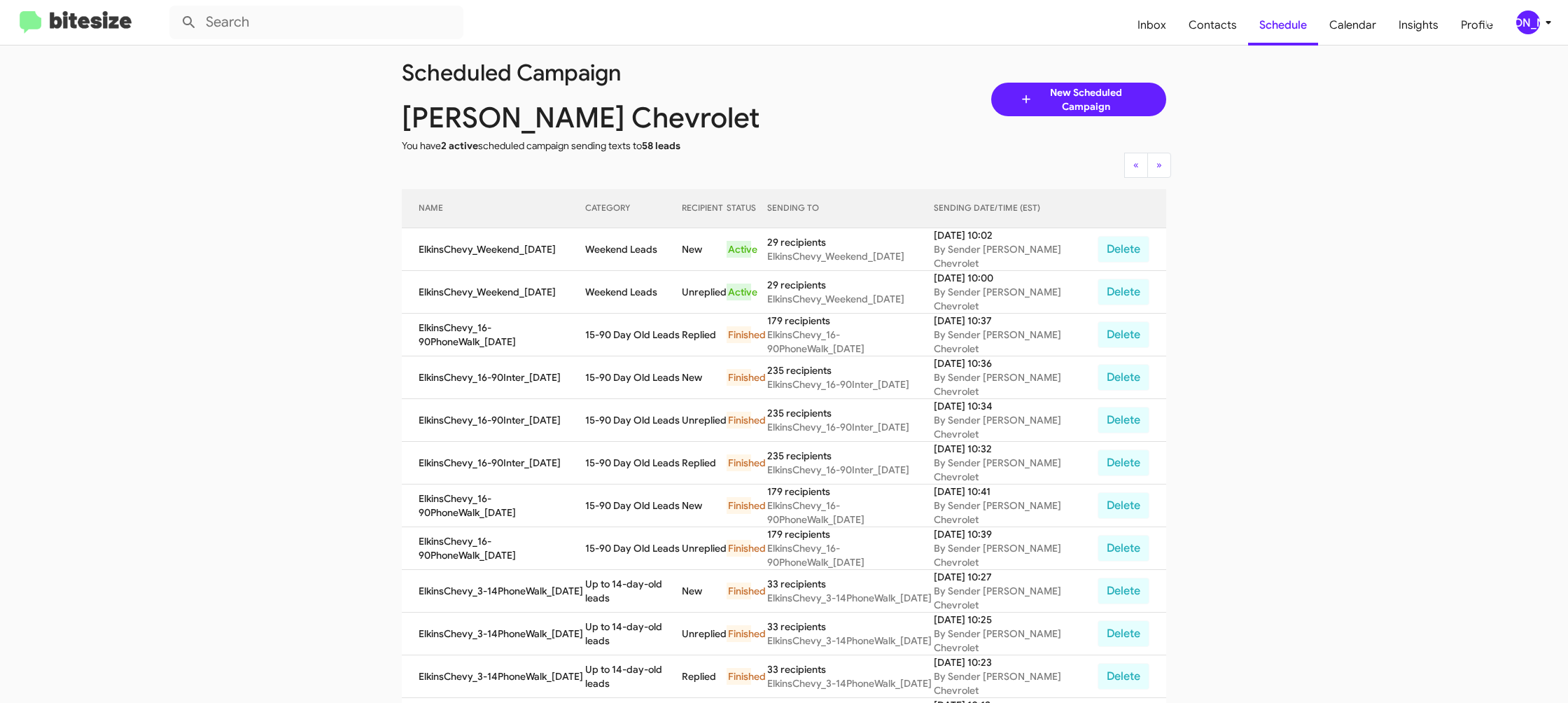
click at [1313, 337] on app-scheduler "Scheduled Campaign Elkins Chevrolet You have 2 active scheduled campaign sendin…" at bounding box center [784, 565] width 1568 height 1070
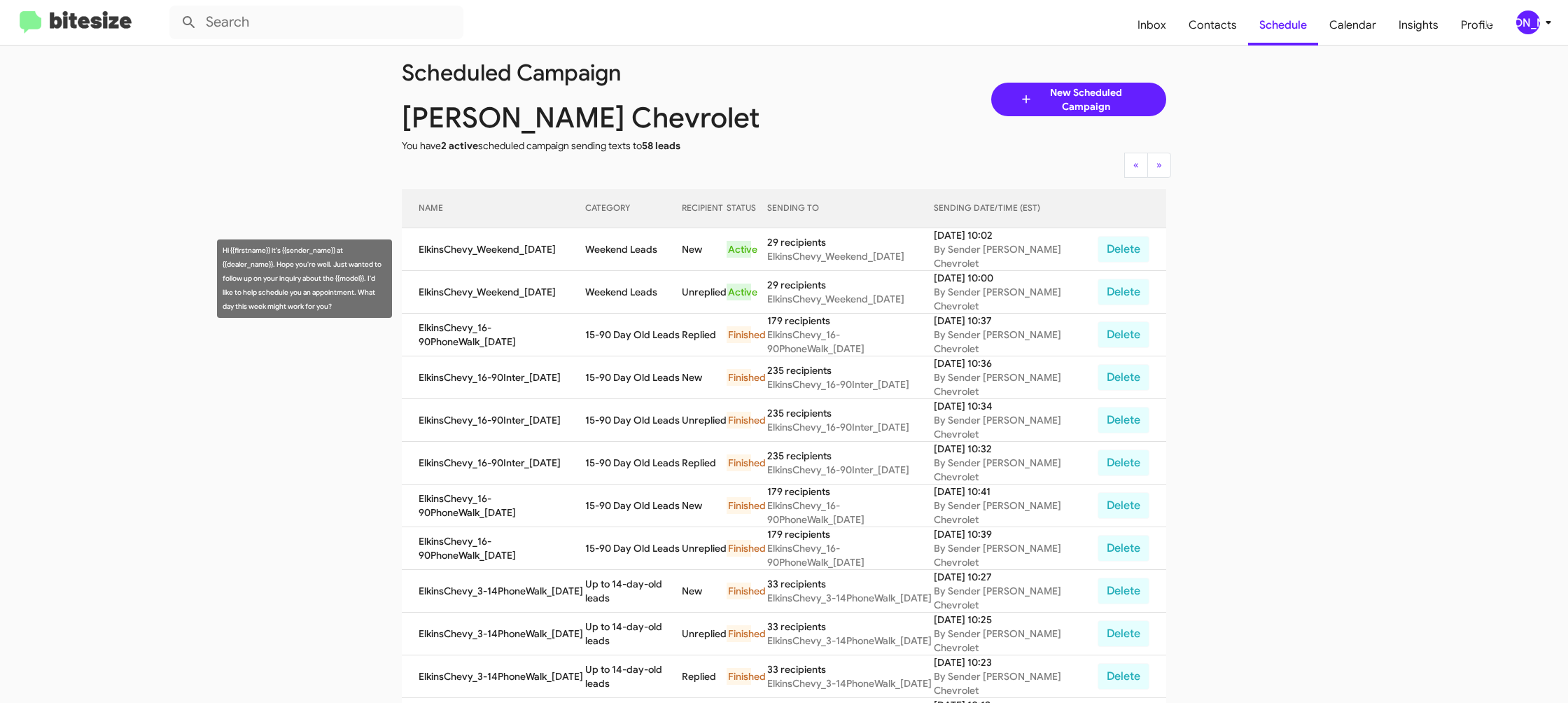
click at [634, 272] on td "Weekend Leads" at bounding box center [634, 293] width 97 height 43
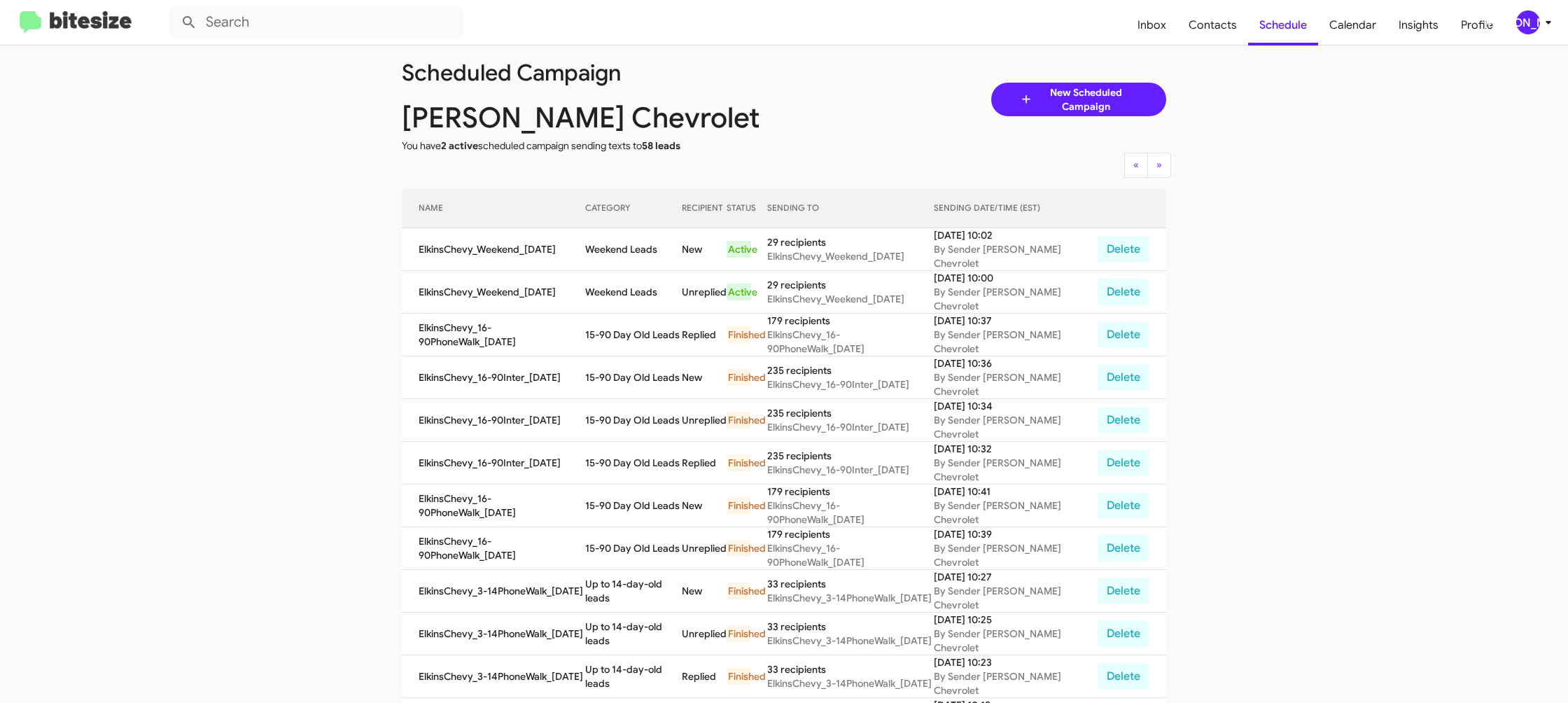
click at [634, 272] on td "Weekend Leads" at bounding box center [634, 293] width 97 height 43
copy td "Weekend Leads"
click at [1547, 26] on icon at bounding box center [1548, 22] width 16 height 16
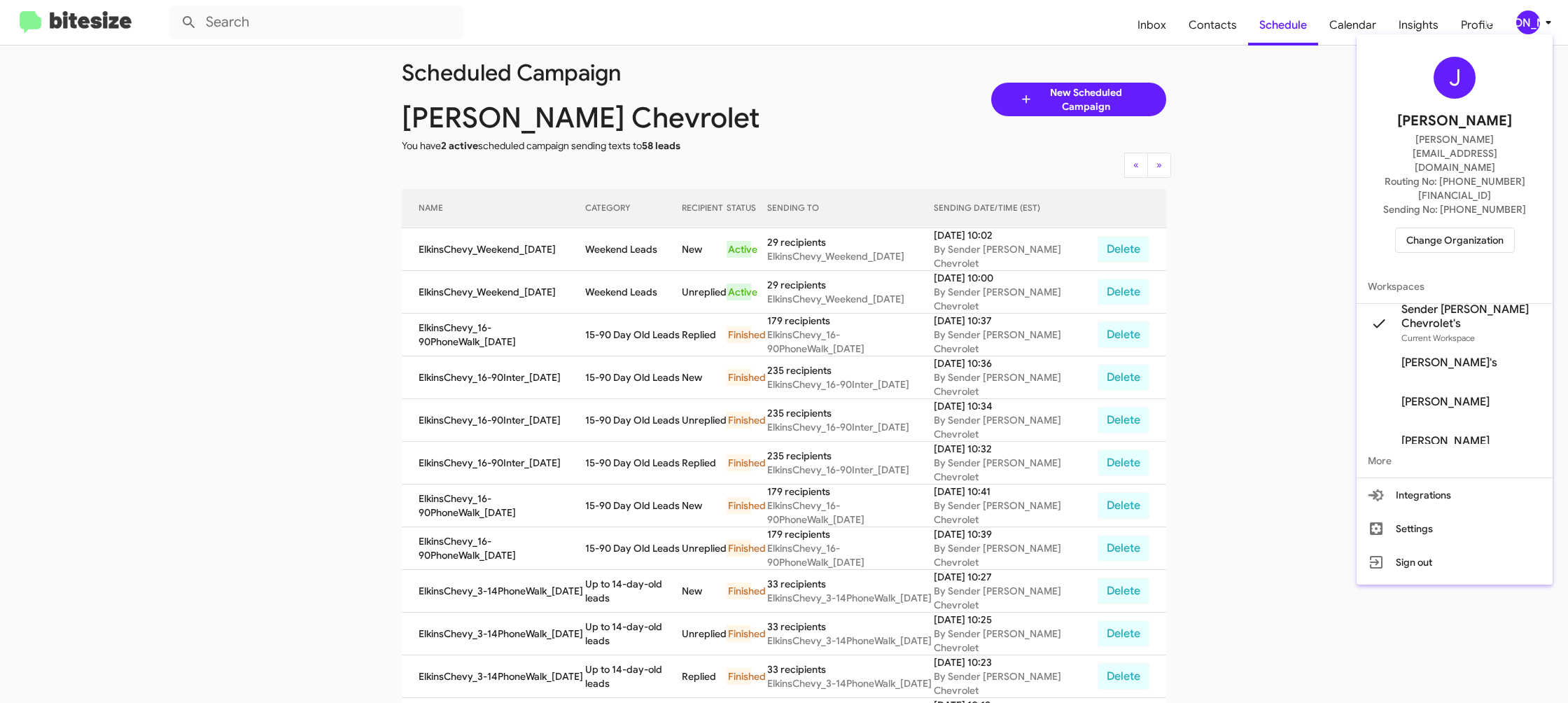
click at [1435, 228] on span "Change Organization" at bounding box center [1455, 240] width 97 height 24
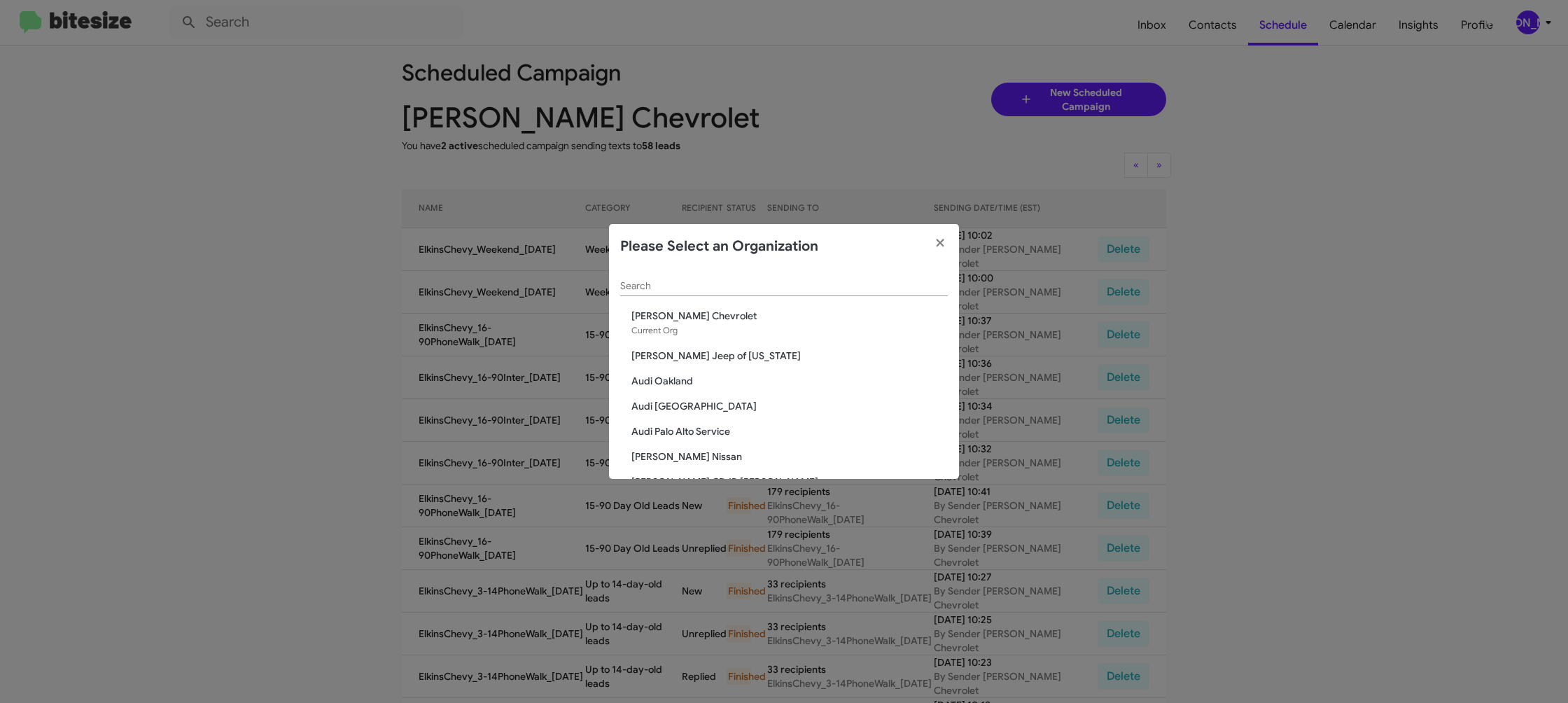
click at [620, 275] on div "Search" at bounding box center [784, 282] width 328 height 27
click at [633, 288] on input "Search" at bounding box center [784, 287] width 328 height 12
type input "f"
type input "d"
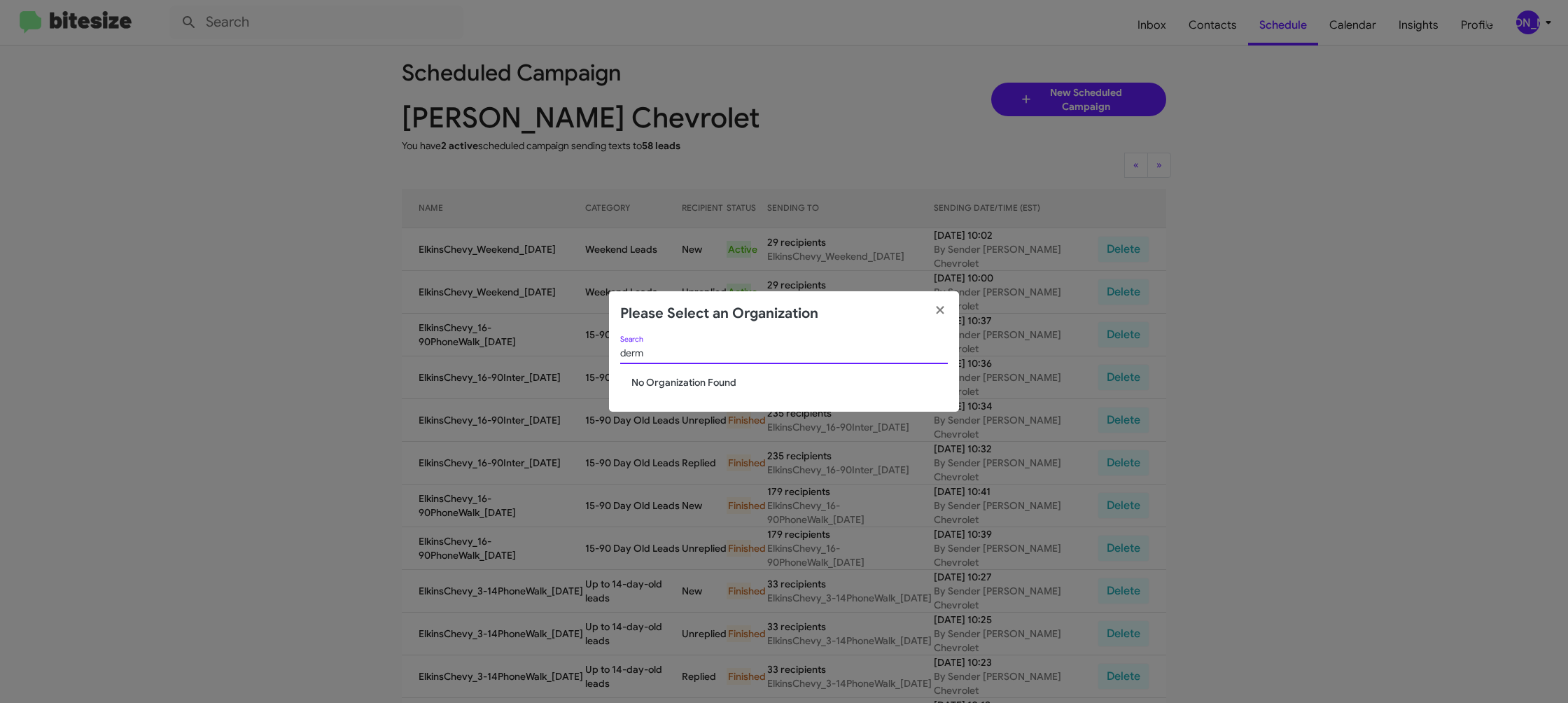
type input "derm"
click at [655, 354] on input "derm" at bounding box center [784, 354] width 328 height 12
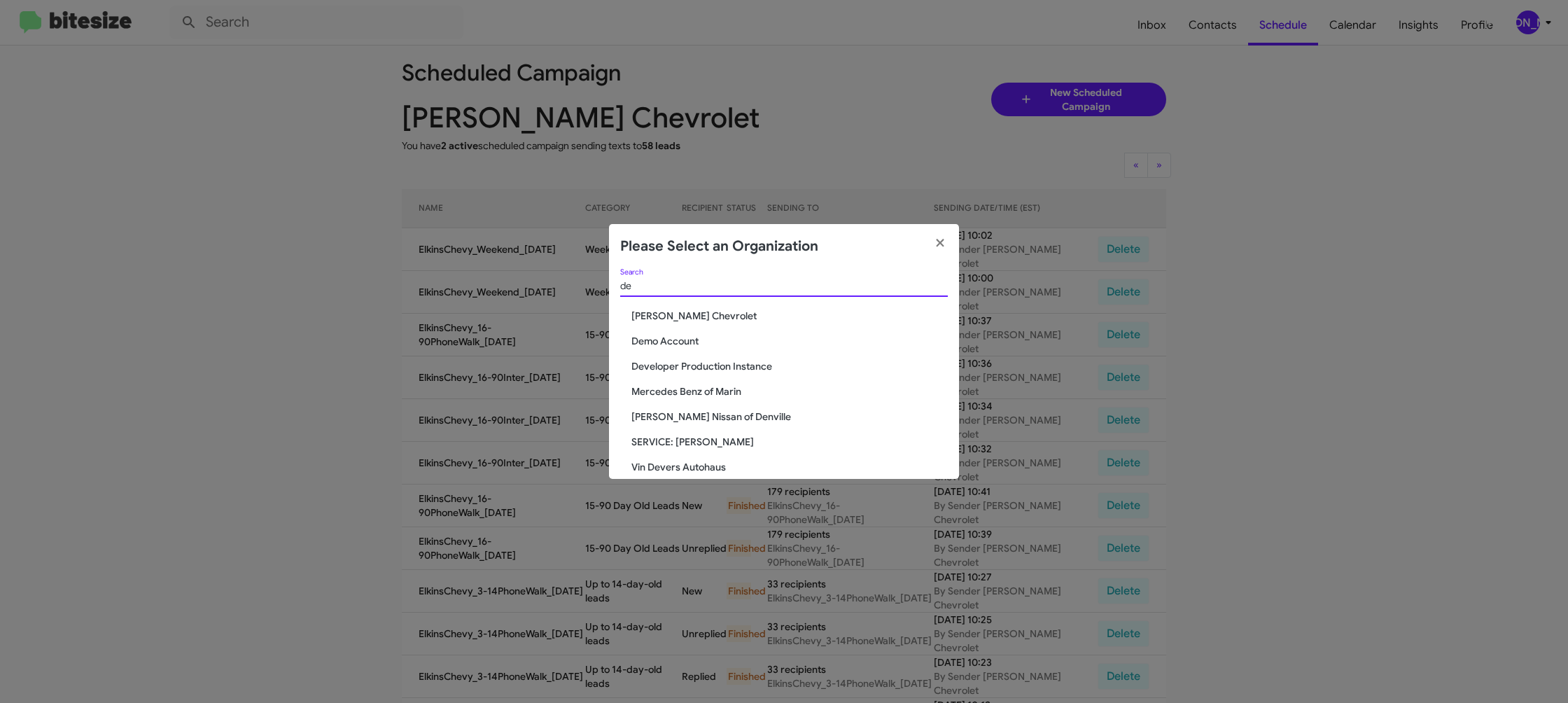
type input "d"
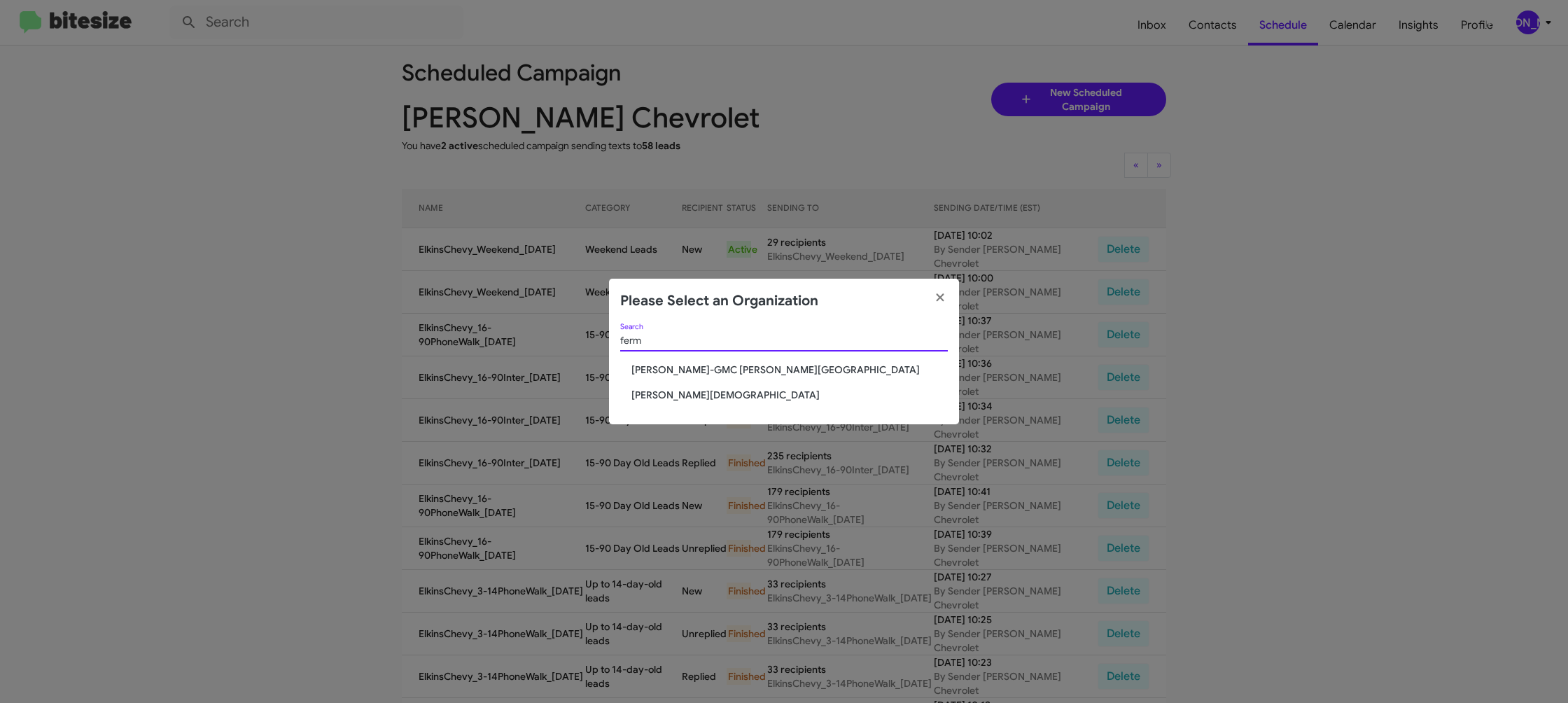
type input "ferm"
click at [651, 393] on span "Ferman Wesley Chapel" at bounding box center [789, 395] width 316 height 14
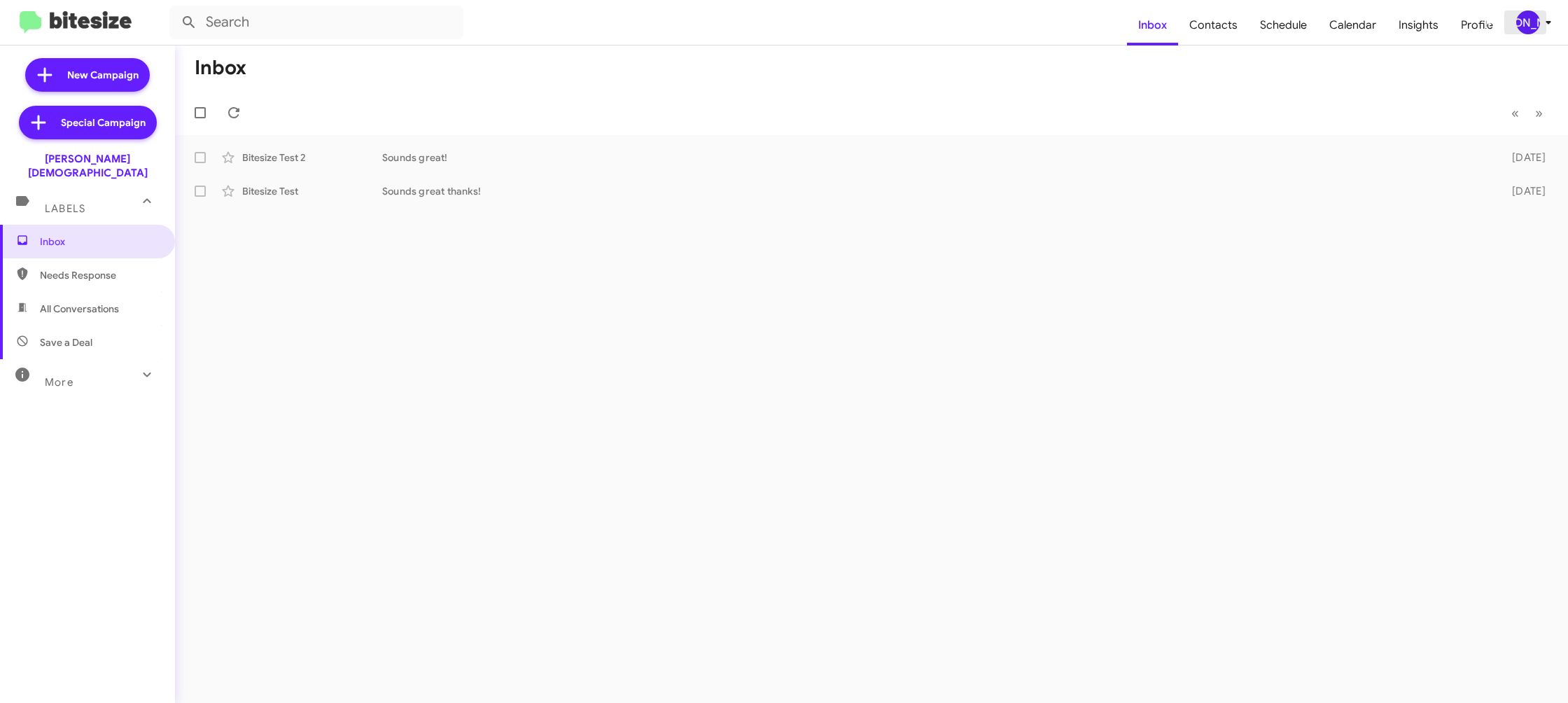
drag, startPoint x: 1556, startPoint y: 25, endPoint x: 1547, endPoint y: 24, distance: 9.1
click at [1552, 24] on span "[PERSON_NAME]" at bounding box center [1536, 22] width 42 height 24
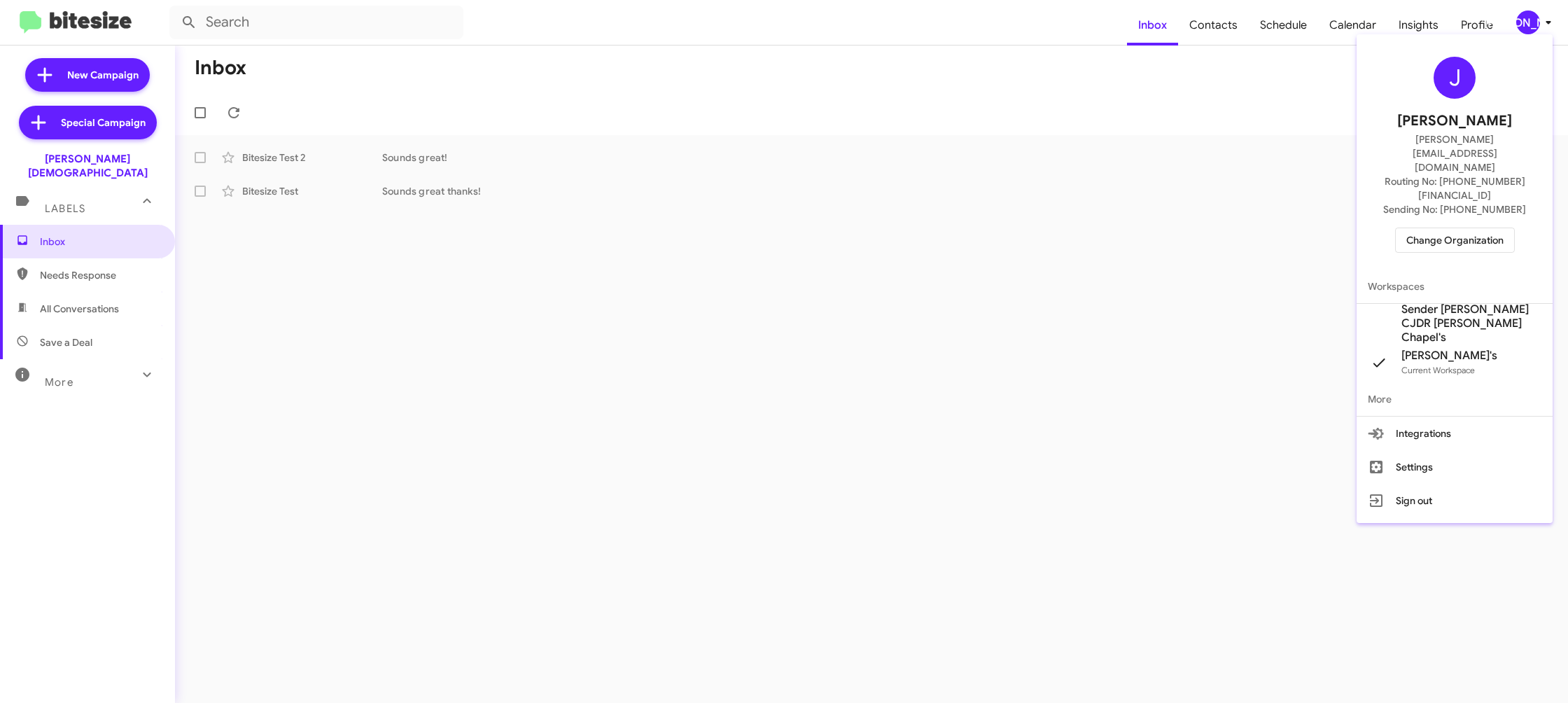
click at [1453, 302] on span "Sender [PERSON_NAME] CJDR [PERSON_NAME] Chapel's" at bounding box center [1472, 323] width 140 height 42
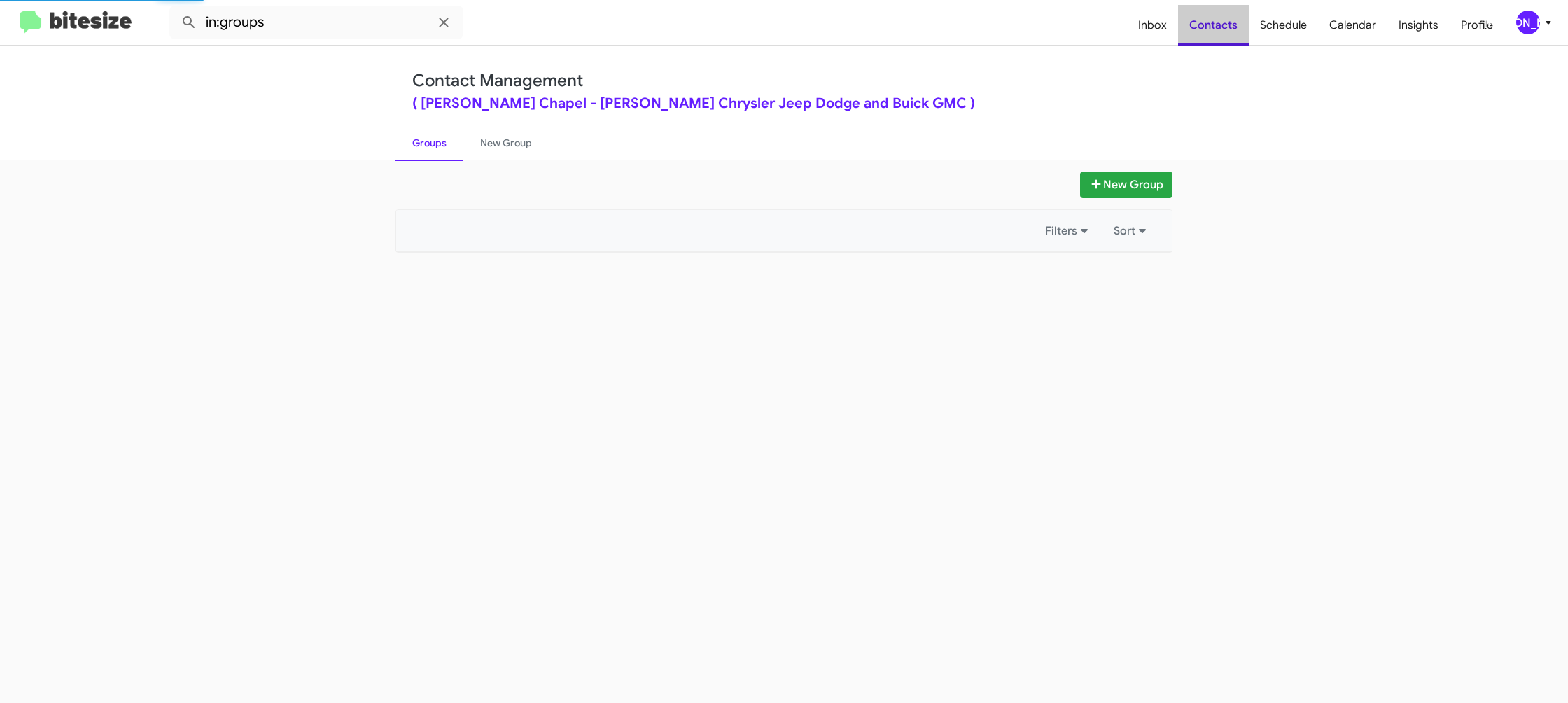
click at [1219, 38] on span "Contacts" at bounding box center [1214, 25] width 71 height 40
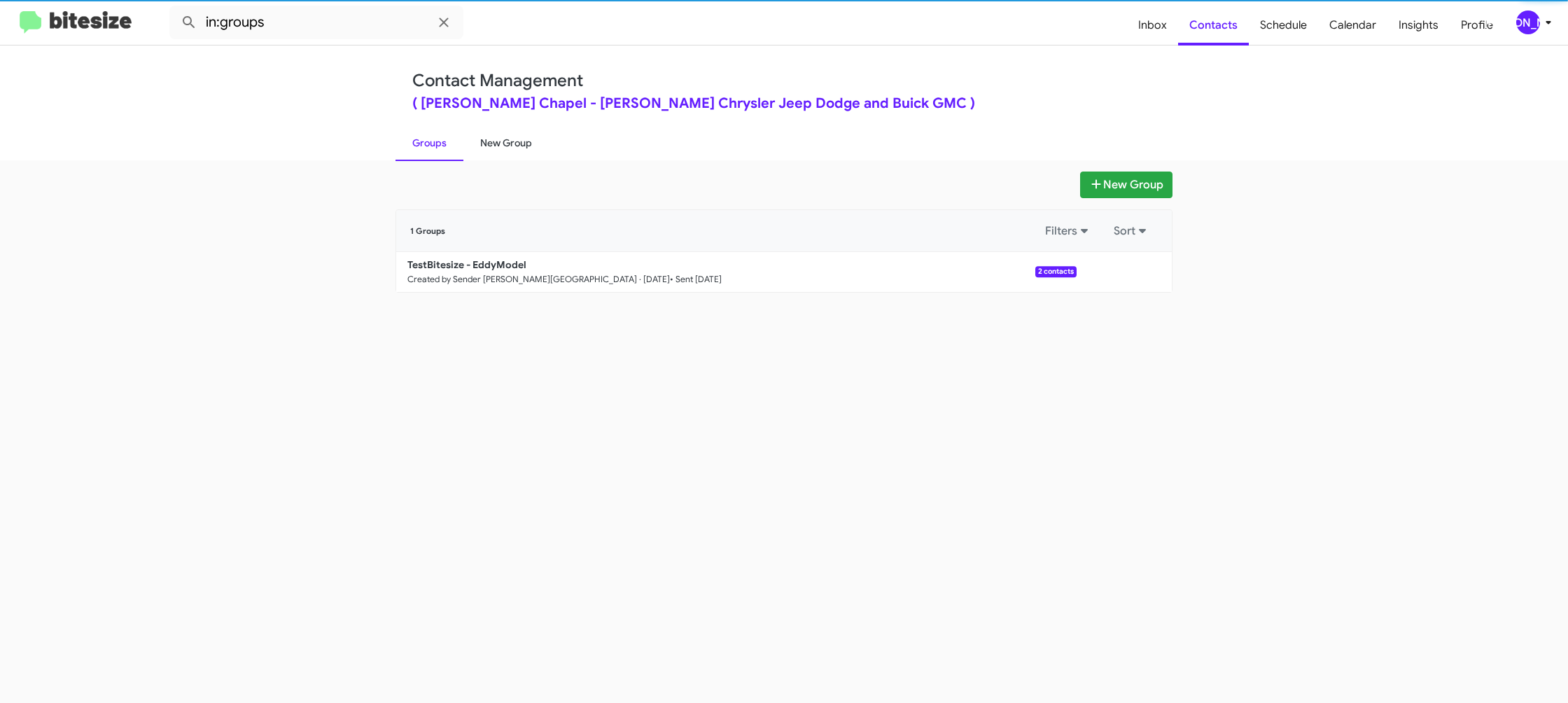
click at [527, 159] on link "New Group" at bounding box center [506, 143] width 86 height 36
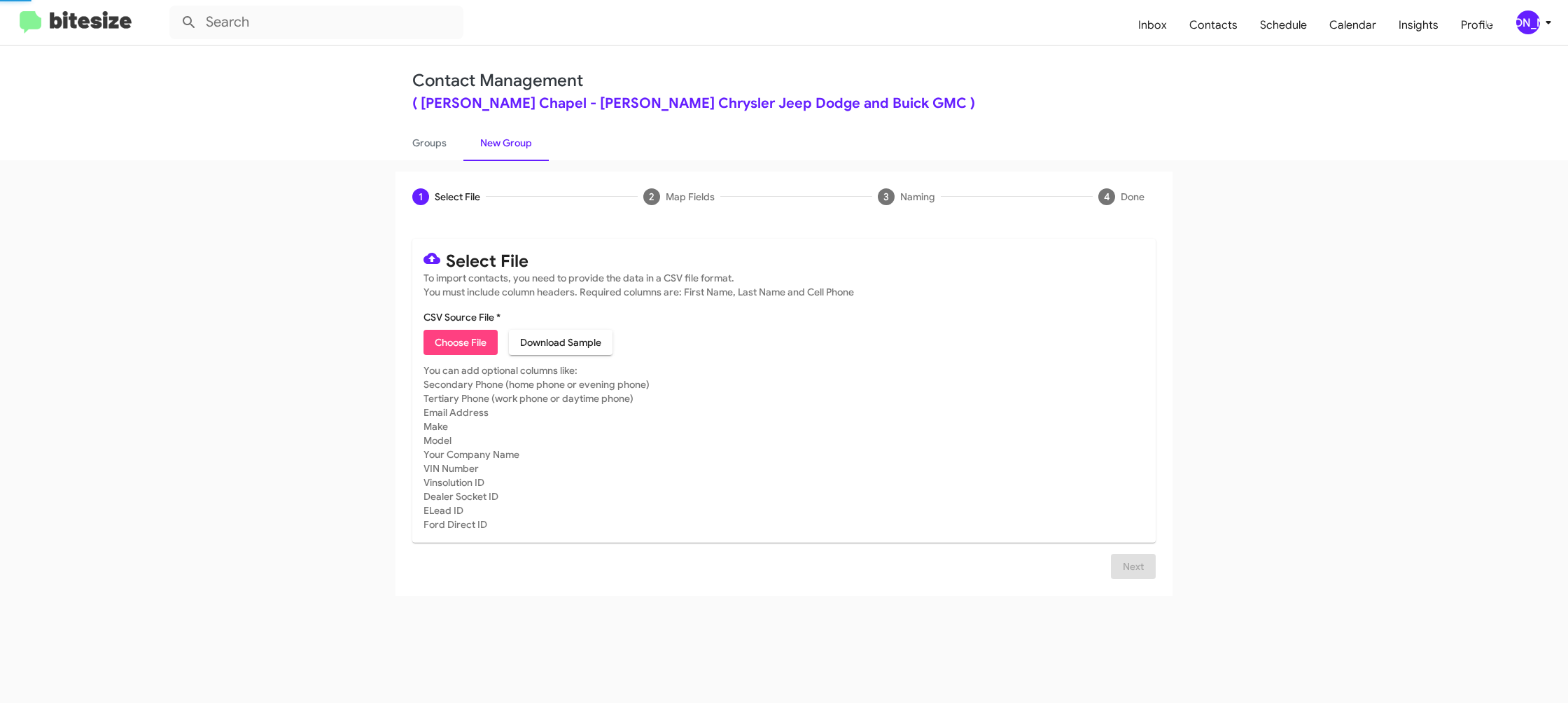
drag, startPoint x: 527, startPoint y: 159, endPoint x: 513, endPoint y: 162, distance: 14.3
click at [527, 158] on link "New Group" at bounding box center [506, 143] width 86 height 36
click at [432, 139] on link "Groups" at bounding box center [429, 143] width 68 height 36
type input "in:groups"
click at [432, 139] on link "Groups" at bounding box center [429, 143] width 68 height 36
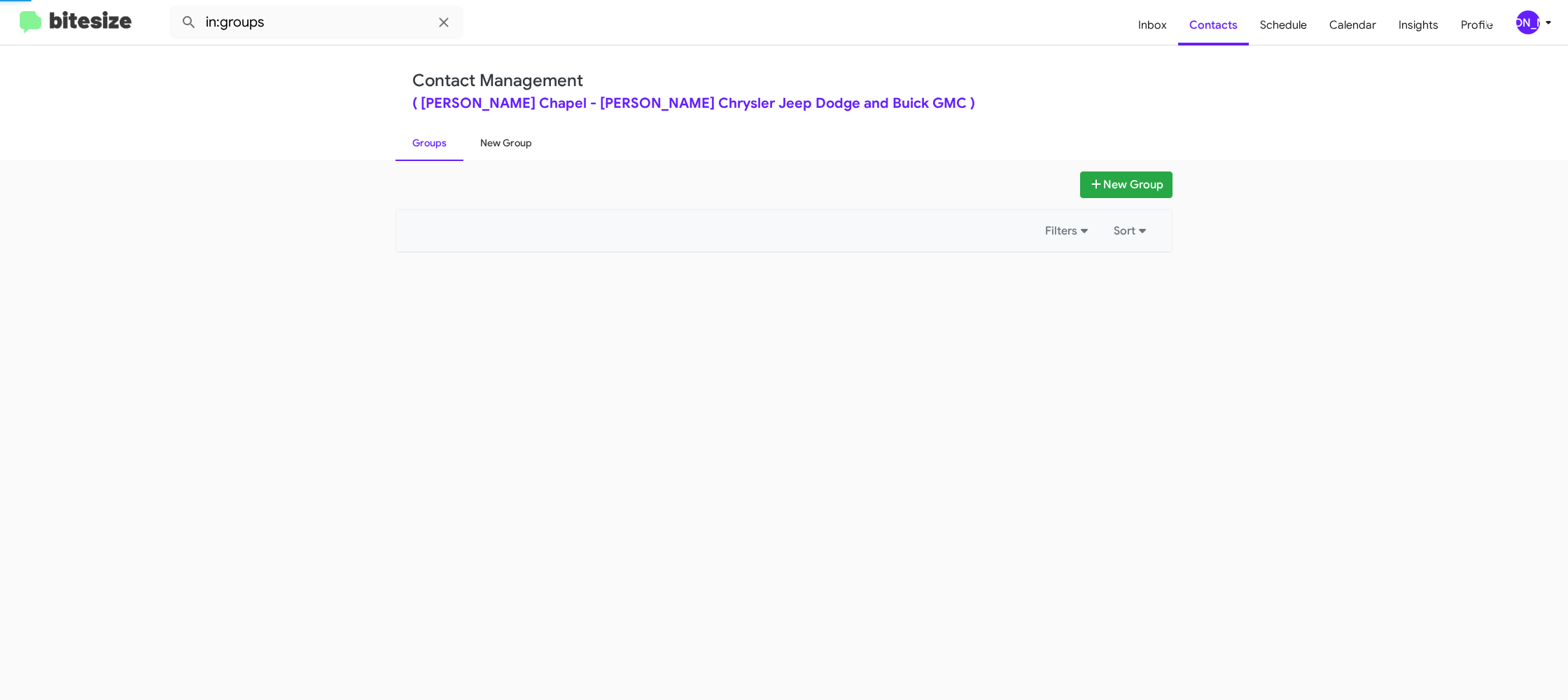
click at [479, 136] on link "New Group" at bounding box center [506, 143] width 86 height 36
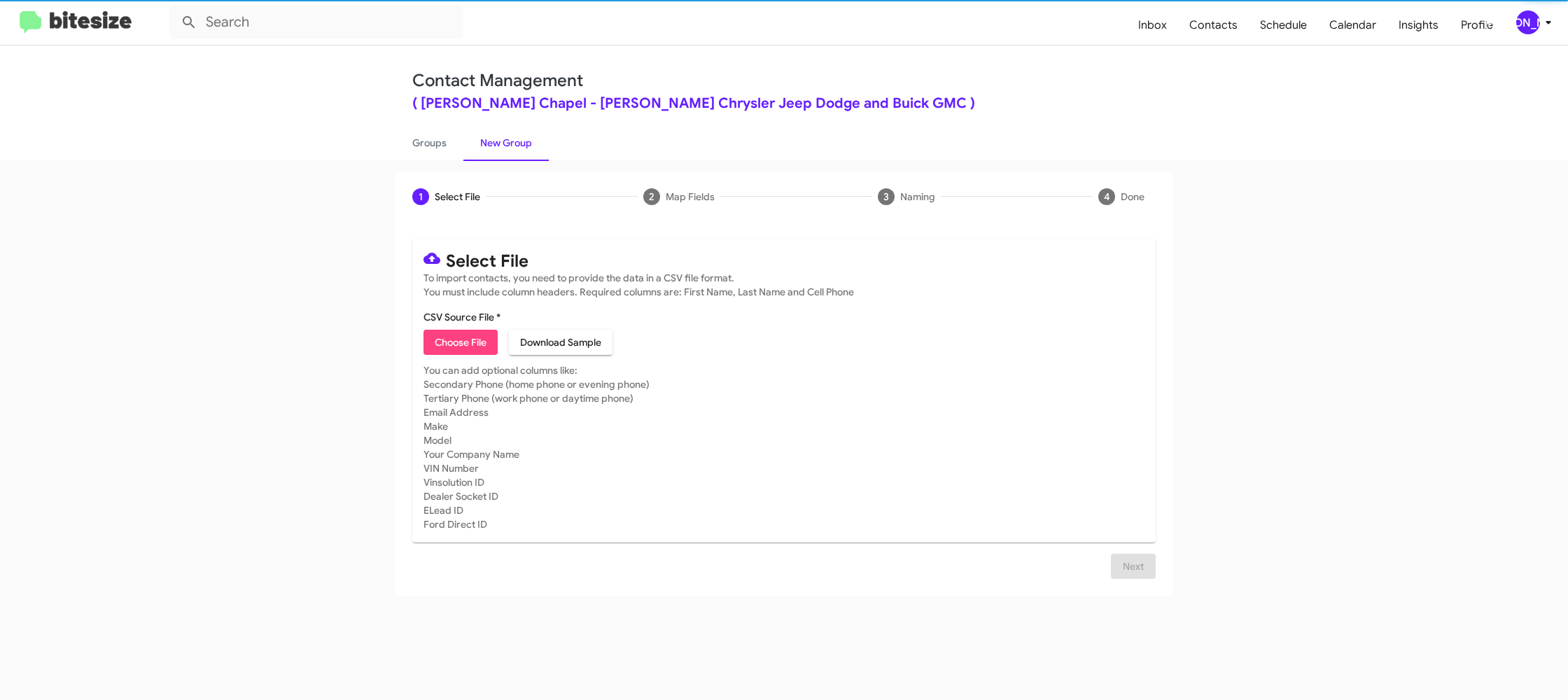
click at [479, 136] on link "New Group" at bounding box center [506, 143] width 86 height 36
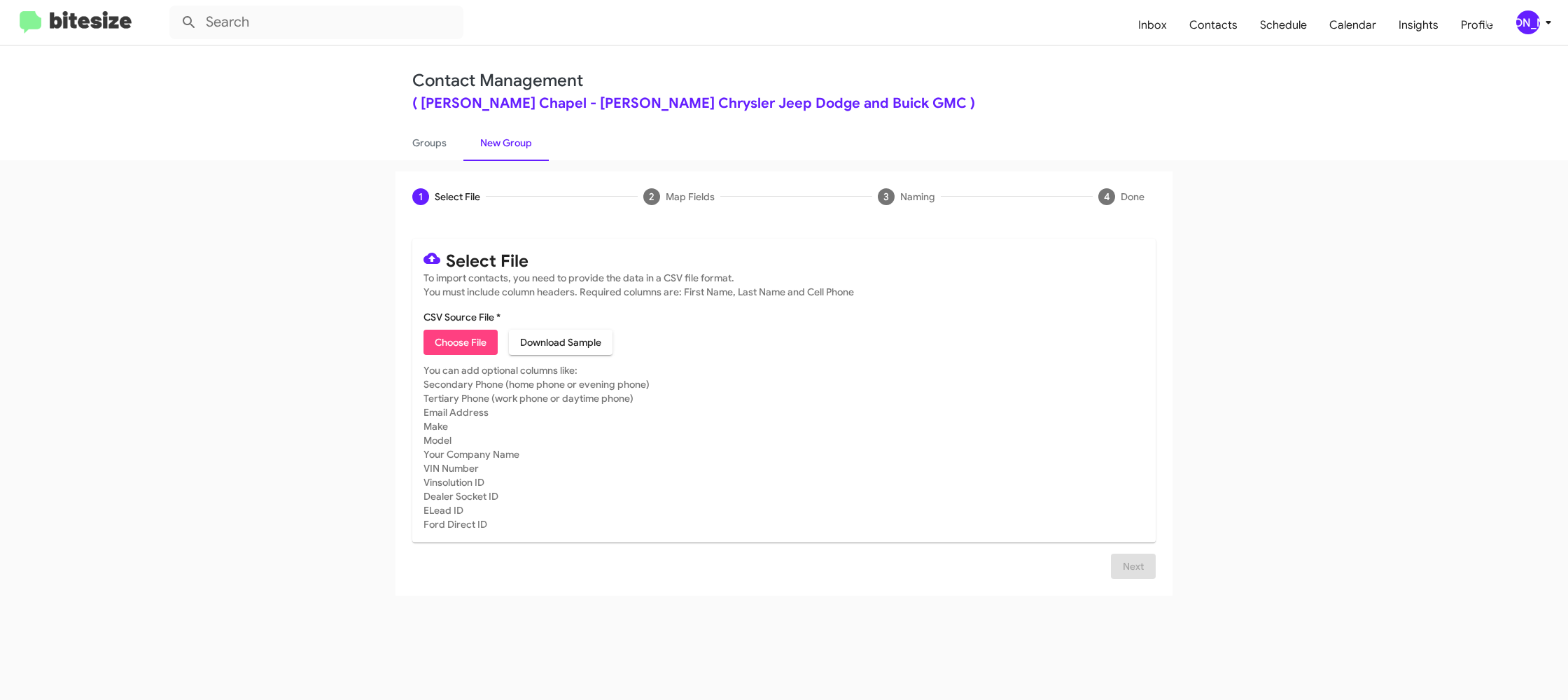
click at [1542, 25] on icon at bounding box center [1548, 22] width 16 height 16
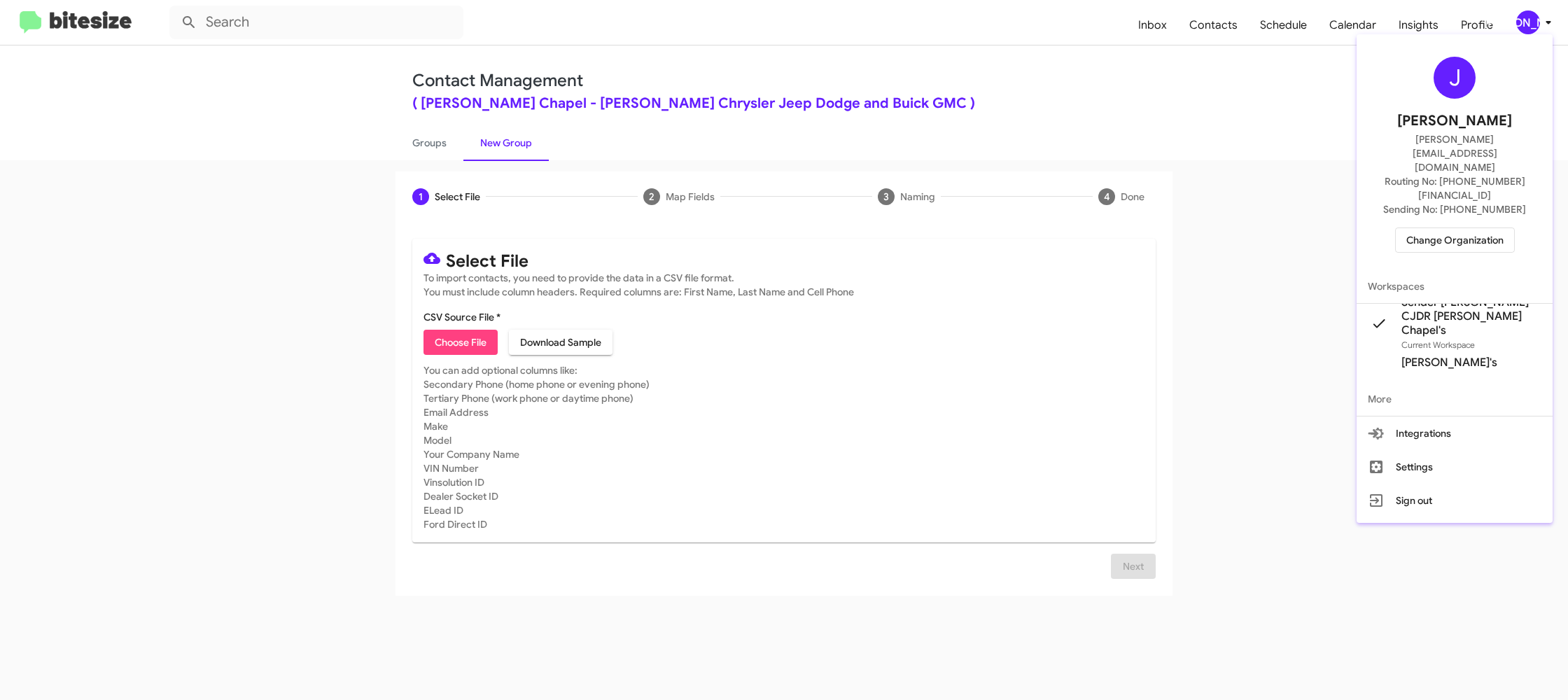
drag, startPoint x: 1536, startPoint y: 22, endPoint x: 880, endPoint y: 175, distance: 673.6
click at [1533, 22] on div at bounding box center [784, 350] width 1568 height 700
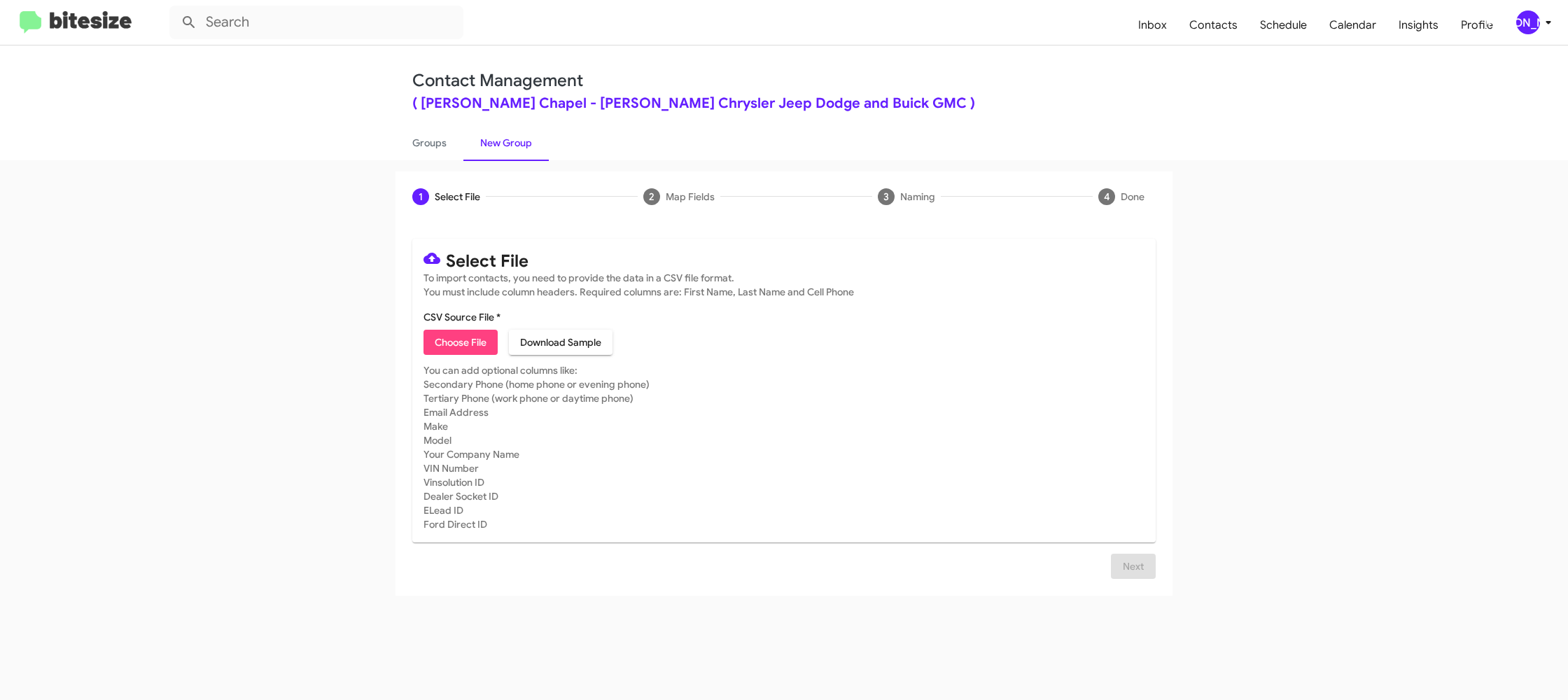
click at [475, 351] on span "Choose File" at bounding box center [461, 342] width 52 height 26
type input "Ferman_Weekend_[DATE]"
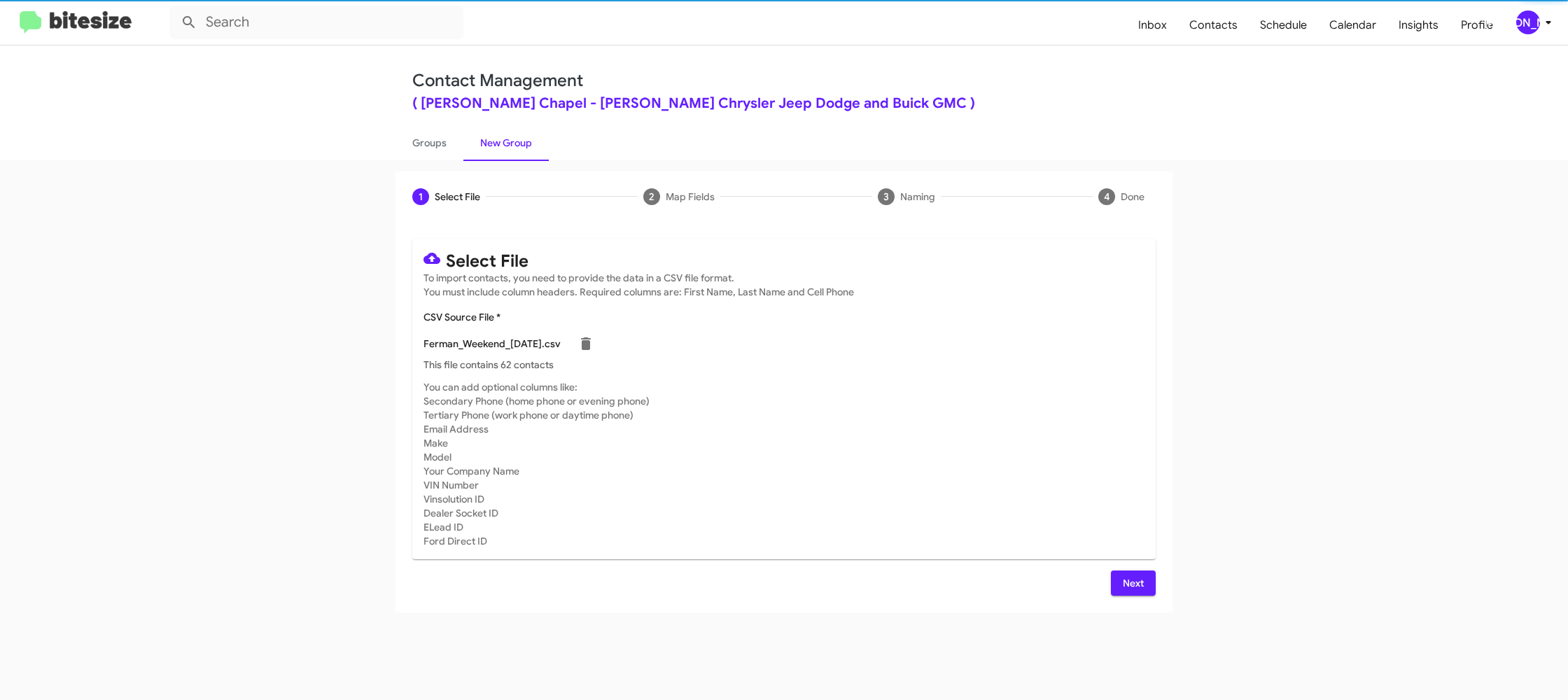
click at [1072, 473] on mat-card-subtitle "You can add optional columns like: Secondary Phone (home phone or evening phone…" at bounding box center [784, 464] width 721 height 168
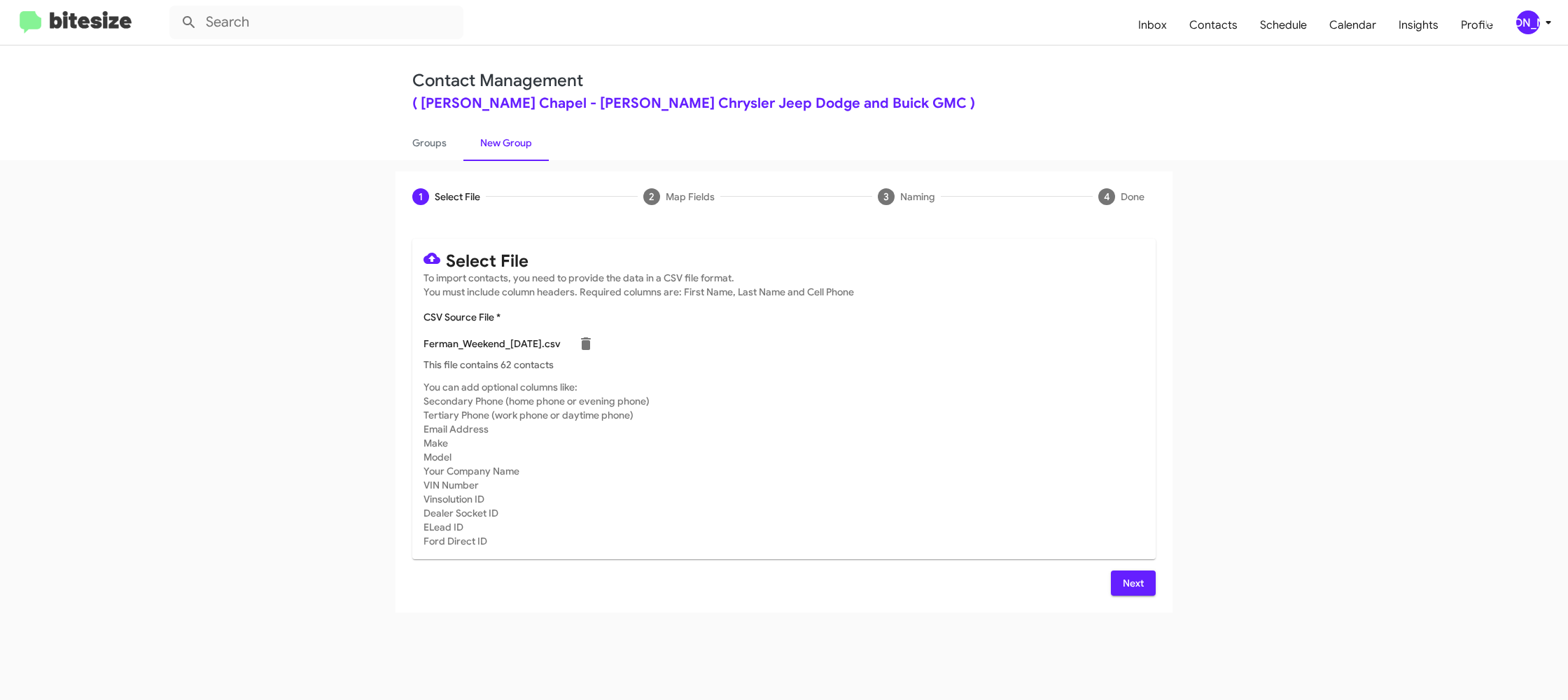
click at [1126, 571] on span "Next" at bounding box center [1133, 583] width 22 height 26
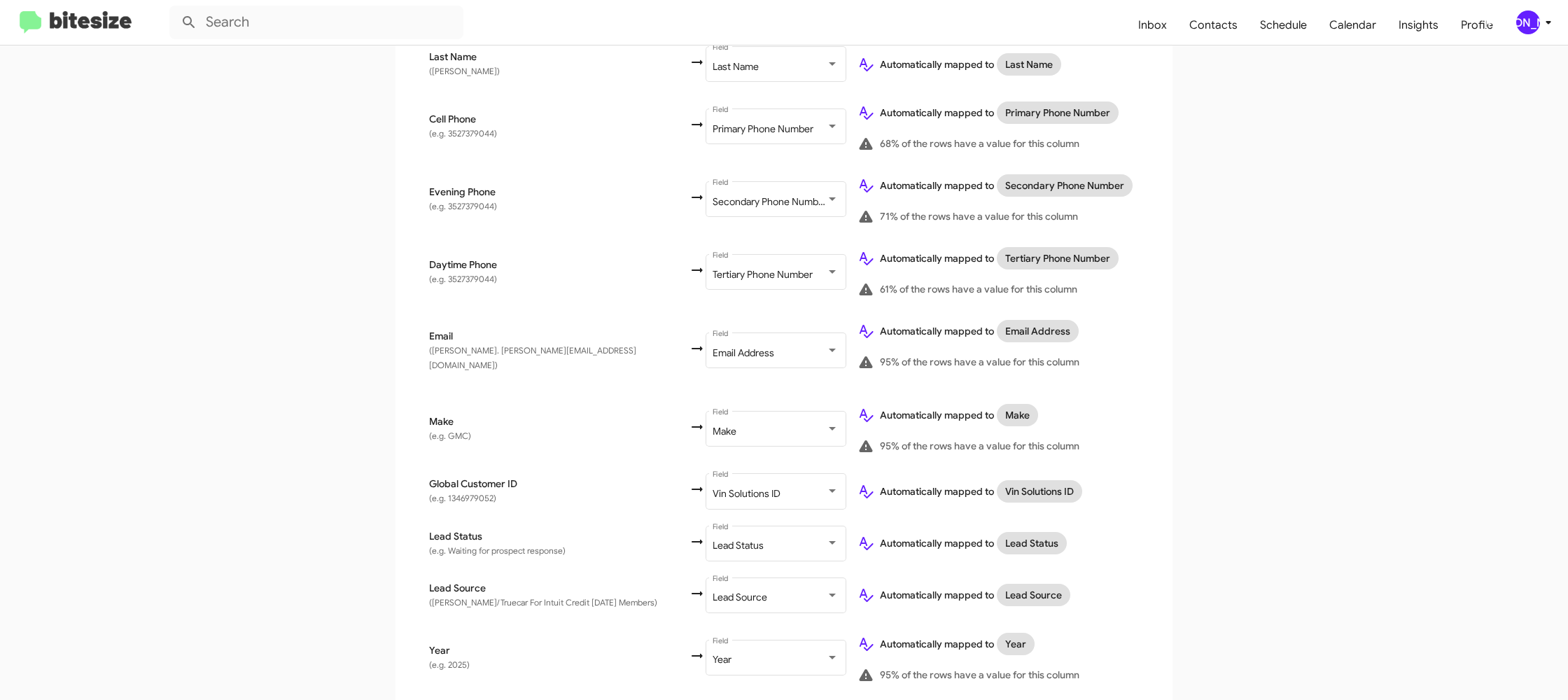
scroll to position [720, 0]
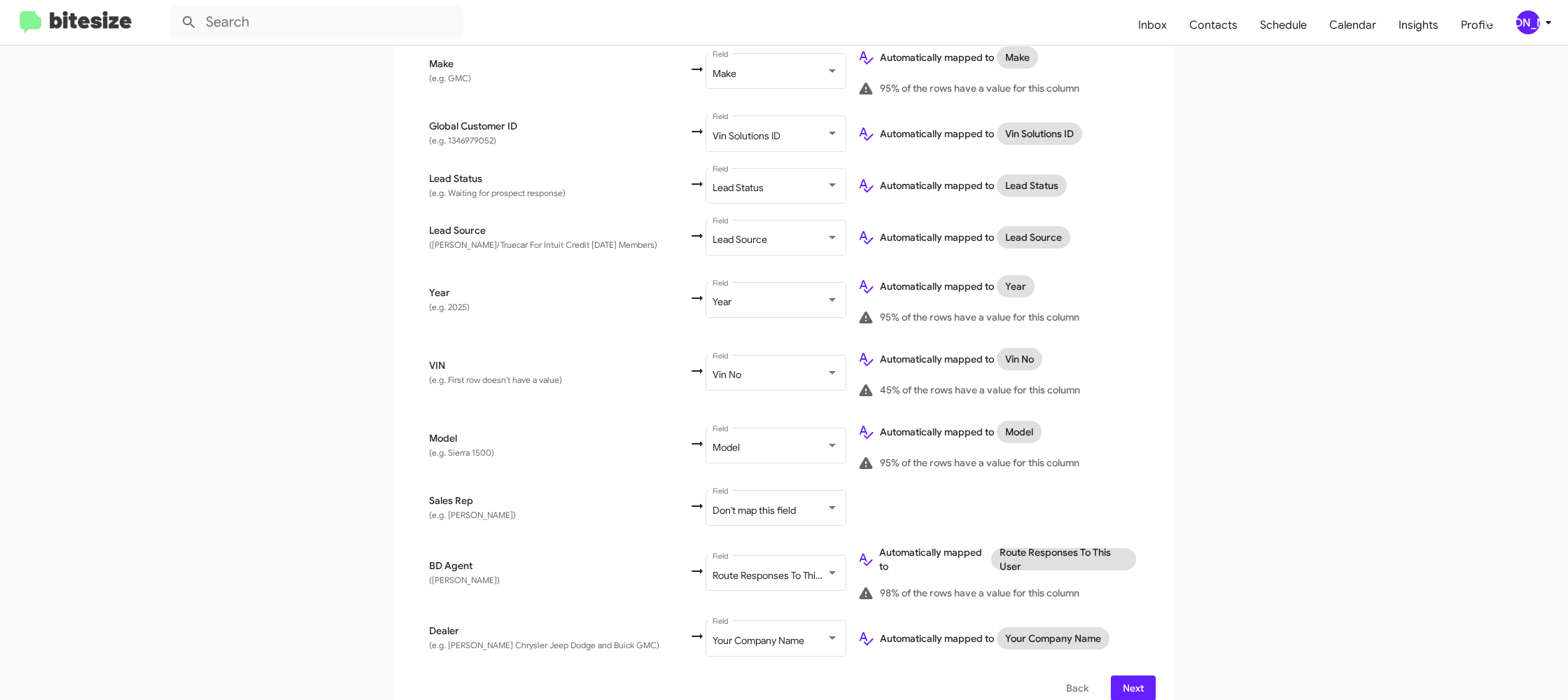
drag, startPoint x: 1080, startPoint y: 667, endPoint x: 1067, endPoint y: 669, distance: 13.2
click at [1076, 676] on span "Back" at bounding box center [1077, 688] width 22 height 26
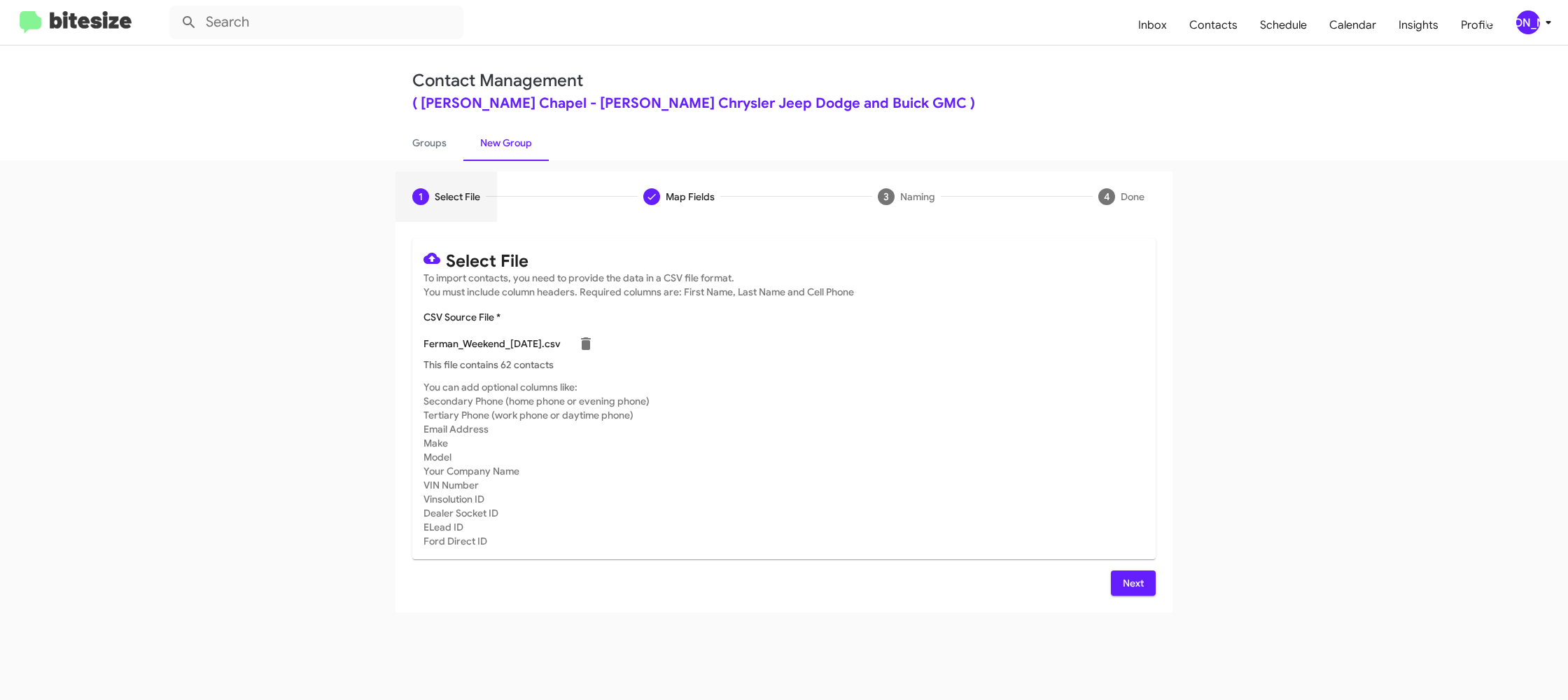
scroll to position [0, 0]
click at [587, 342] on icon at bounding box center [586, 344] width 16 height 16
checkbox input "false"
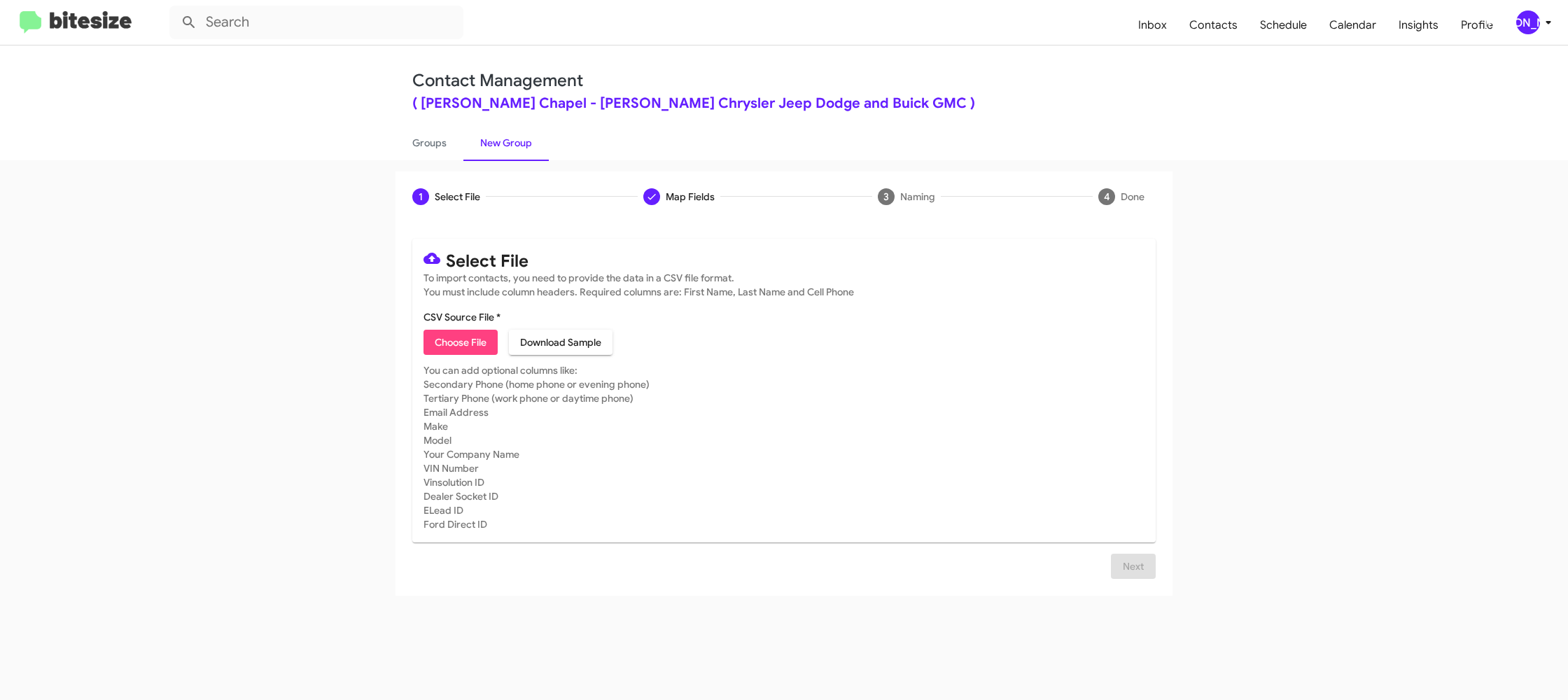
click at [498, 345] on button "Choose File" at bounding box center [461, 342] width 74 height 26
type input "Ferman_Weekend_[DATE]"
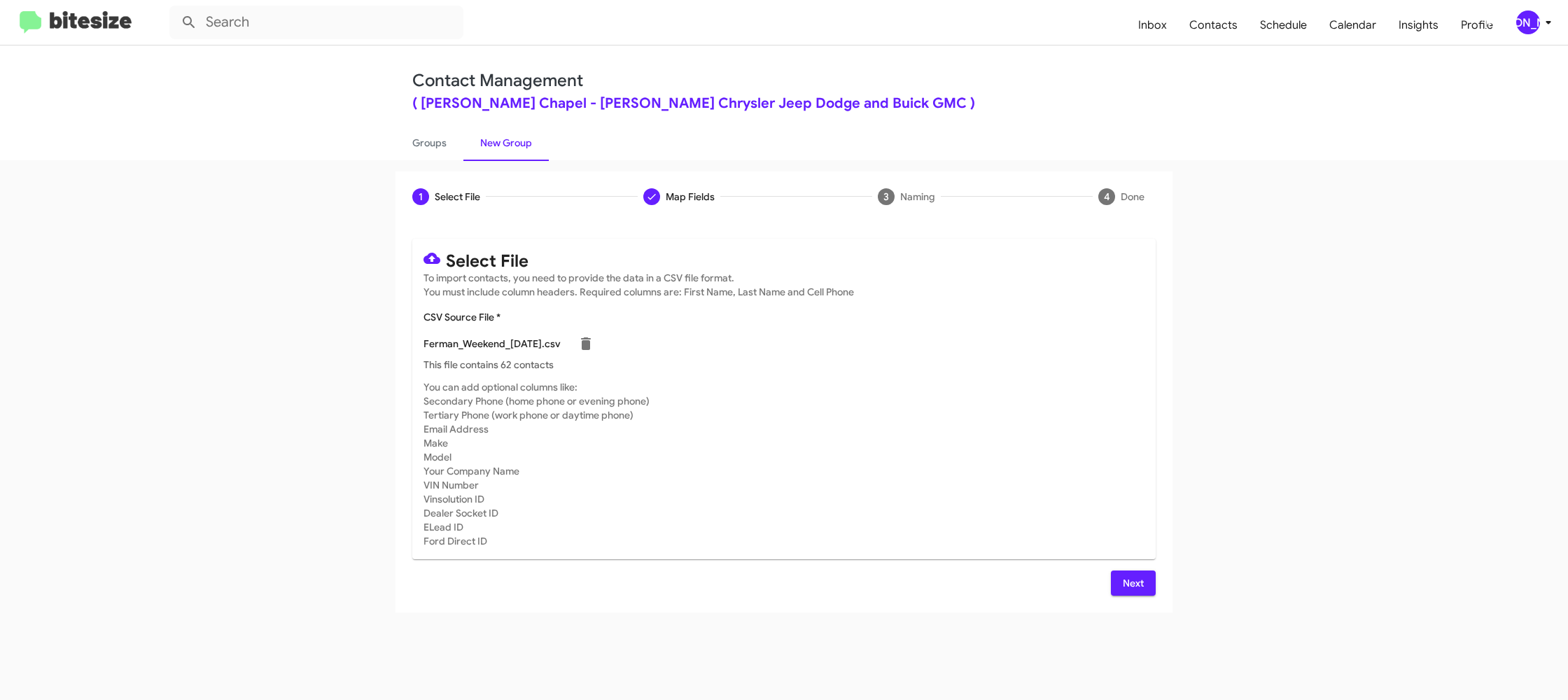
drag, startPoint x: 994, startPoint y: 454, endPoint x: 975, endPoint y: 446, distance: 20.6
click at [989, 452] on mat-card-subtitle "You can add optional columns like: Secondary Phone (home phone or evening phone…" at bounding box center [784, 464] width 721 height 168
click at [1124, 584] on span "Next" at bounding box center [1133, 583] width 22 height 26
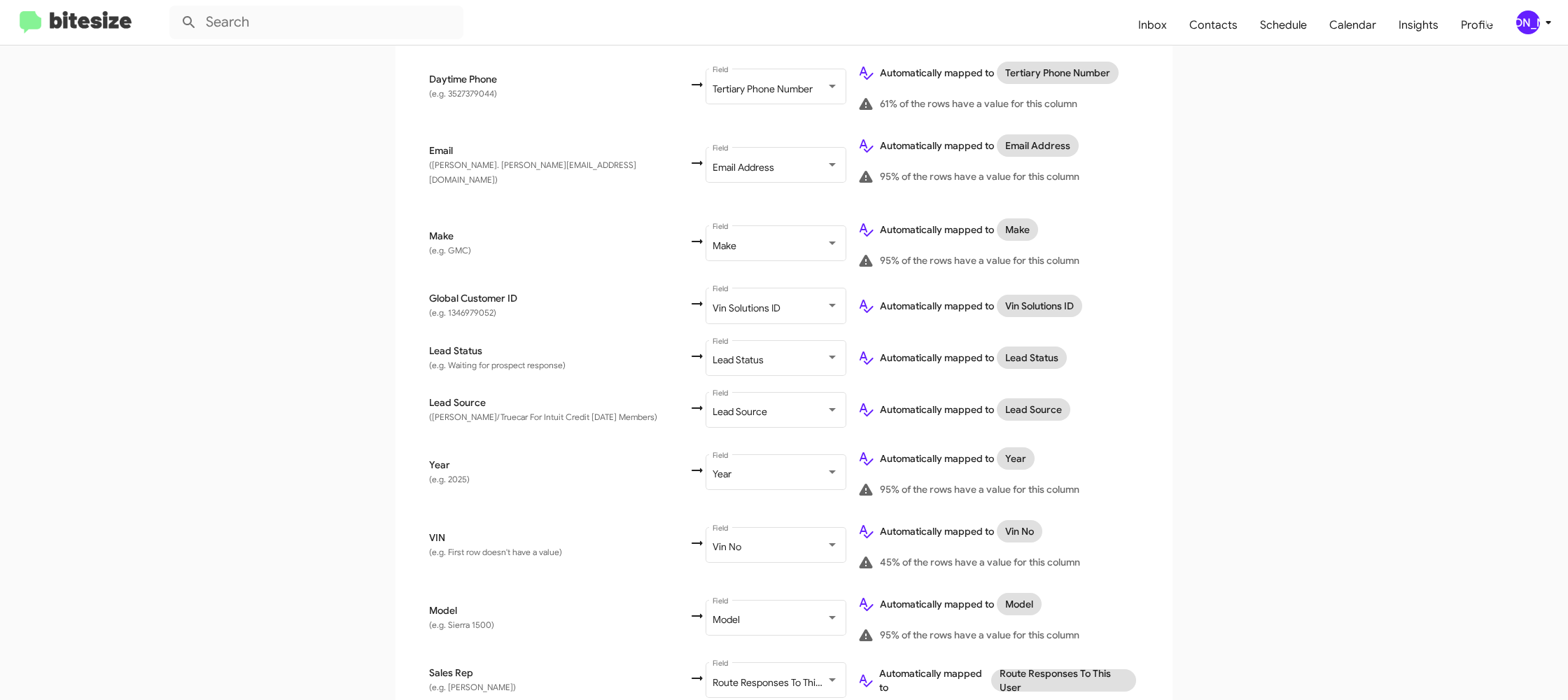
scroll to position [647, 0]
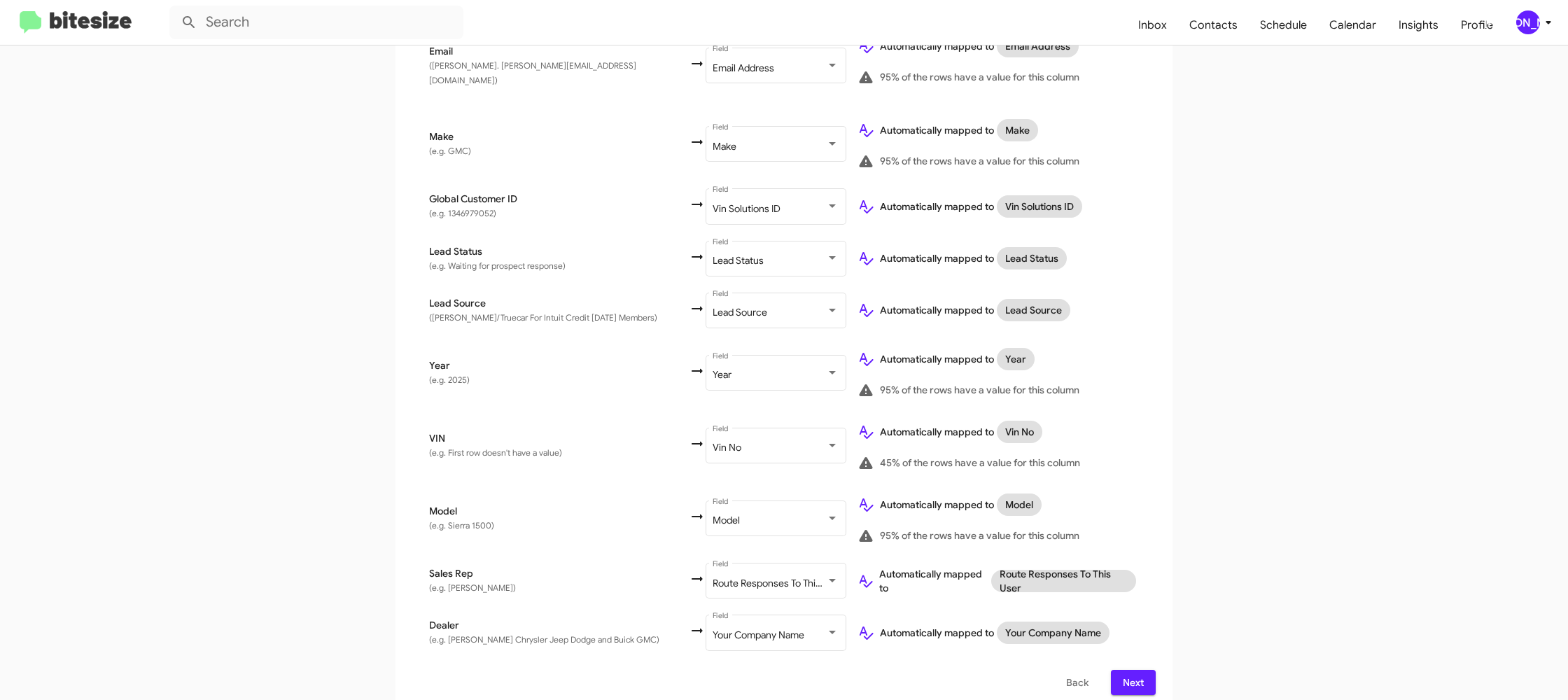
click at [1142, 672] on span "Next" at bounding box center [1133, 683] width 22 height 26
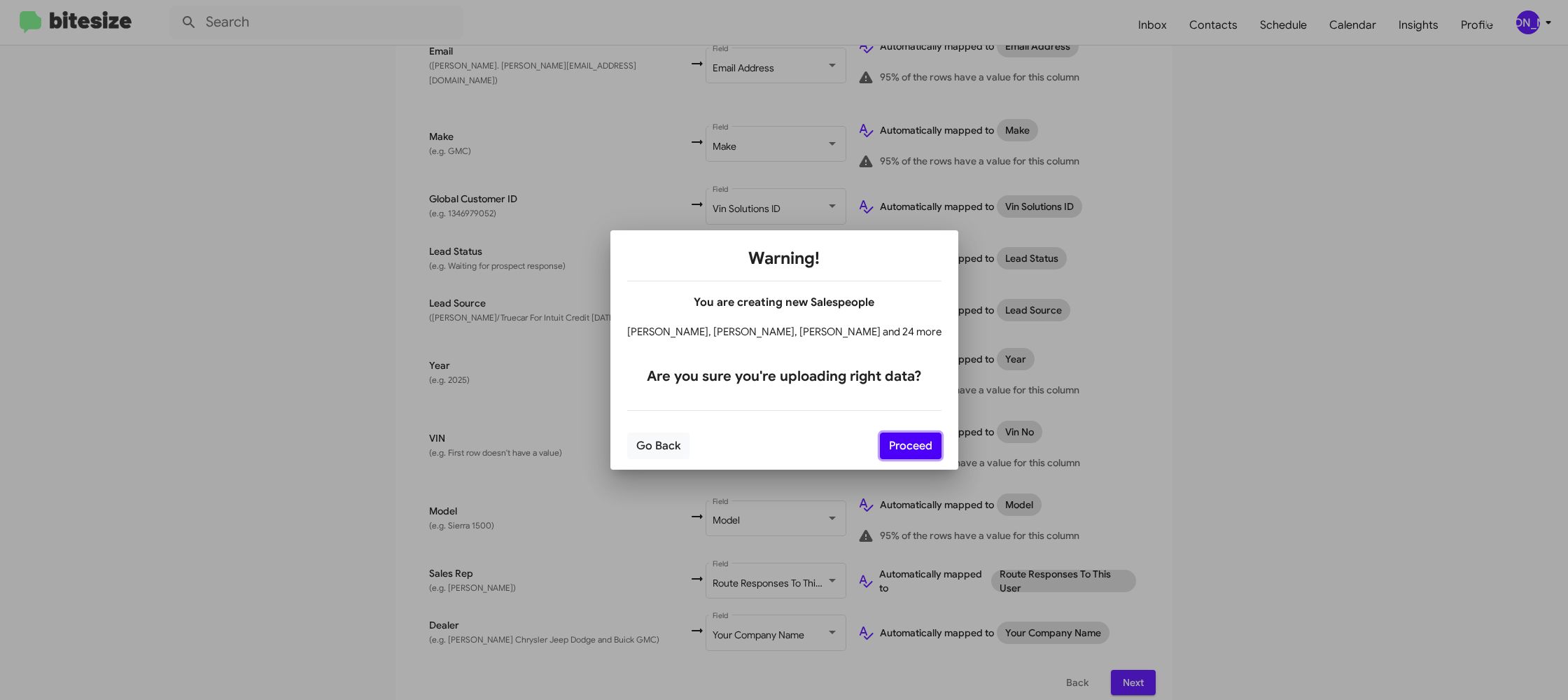
click at [896, 444] on button "Proceed" at bounding box center [910, 446] width 62 height 26
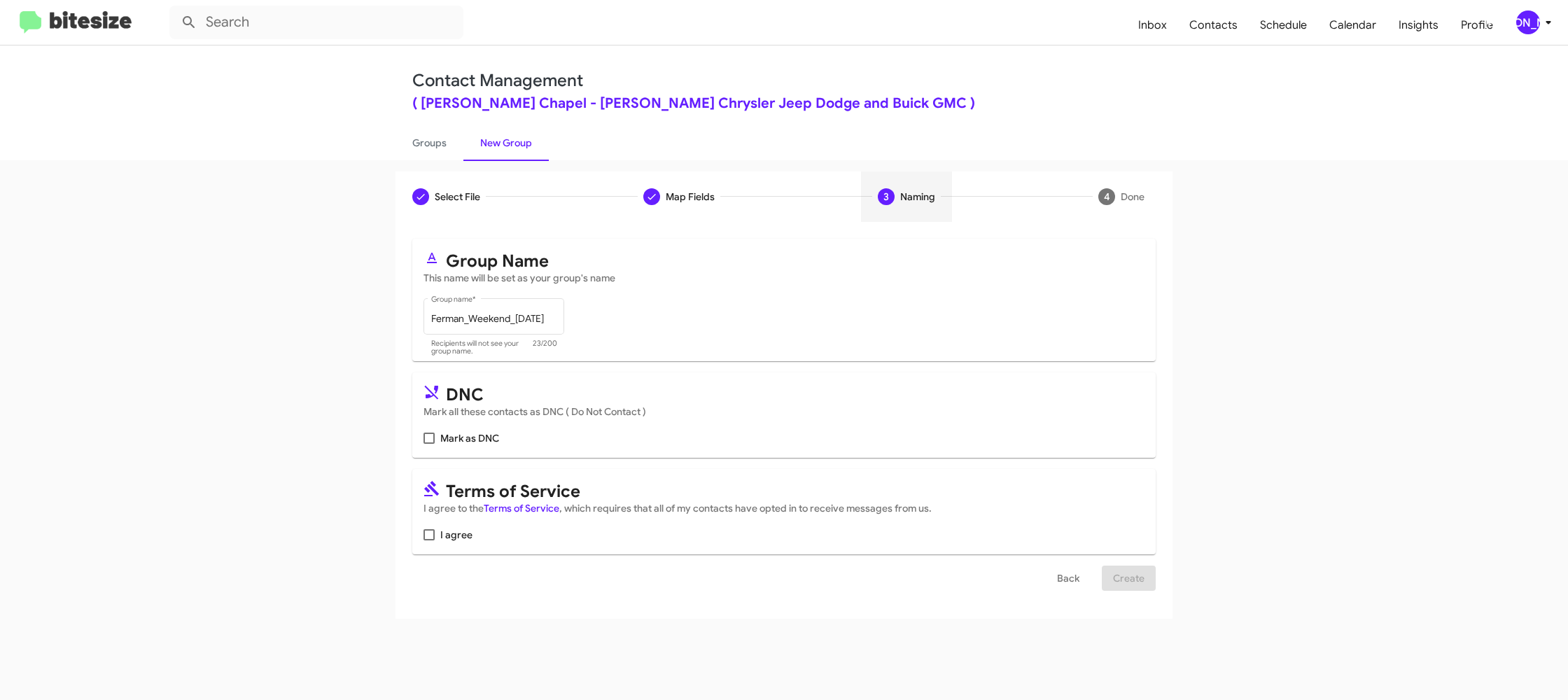
scroll to position [0, 0]
click at [461, 533] on span "I agree" at bounding box center [456, 535] width 32 height 16
click at [429, 541] on input "I agree" at bounding box center [428, 541] width 1 height 1
checkbox input "true"
drag, startPoint x: 1141, startPoint y: 569, endPoint x: 1131, endPoint y: 570, distance: 10.0
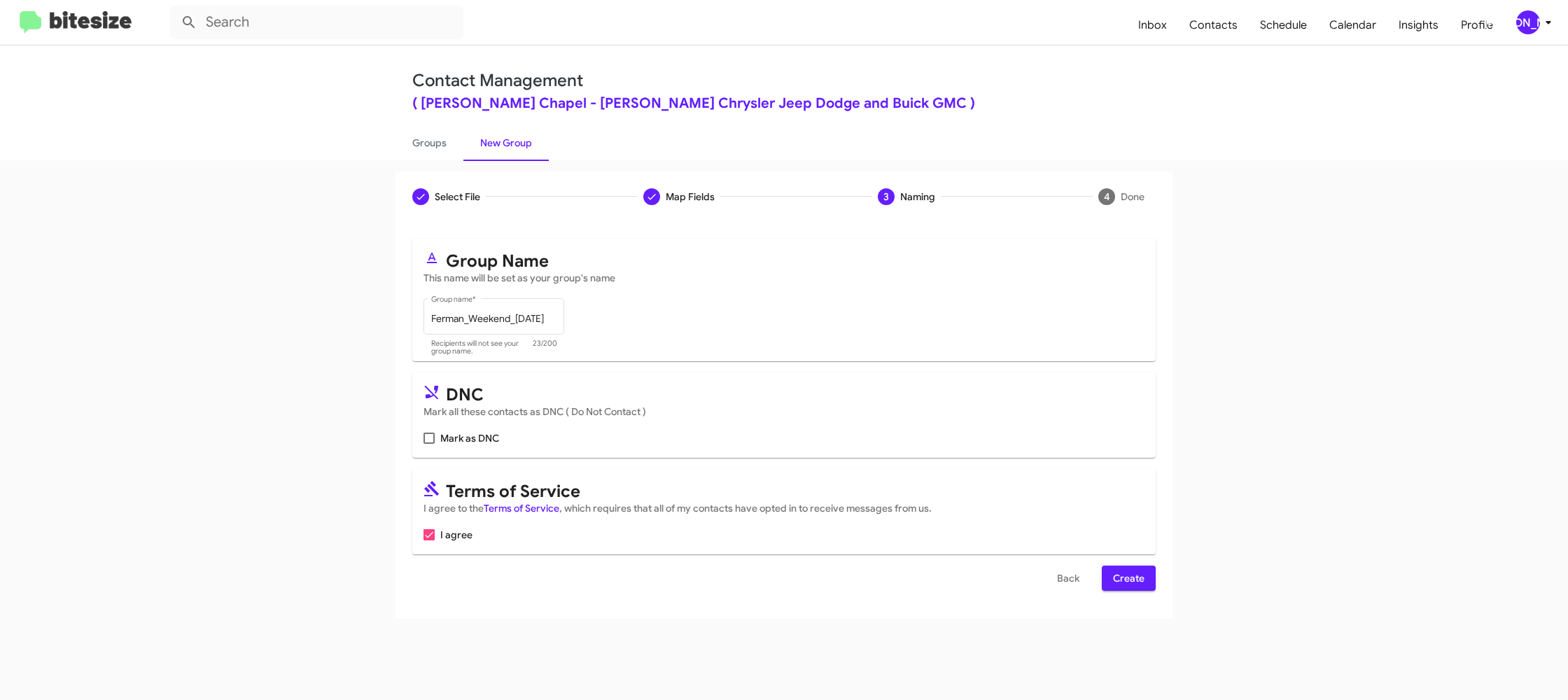
click at [1141, 569] on span "Create" at bounding box center [1129, 578] width 31 height 26
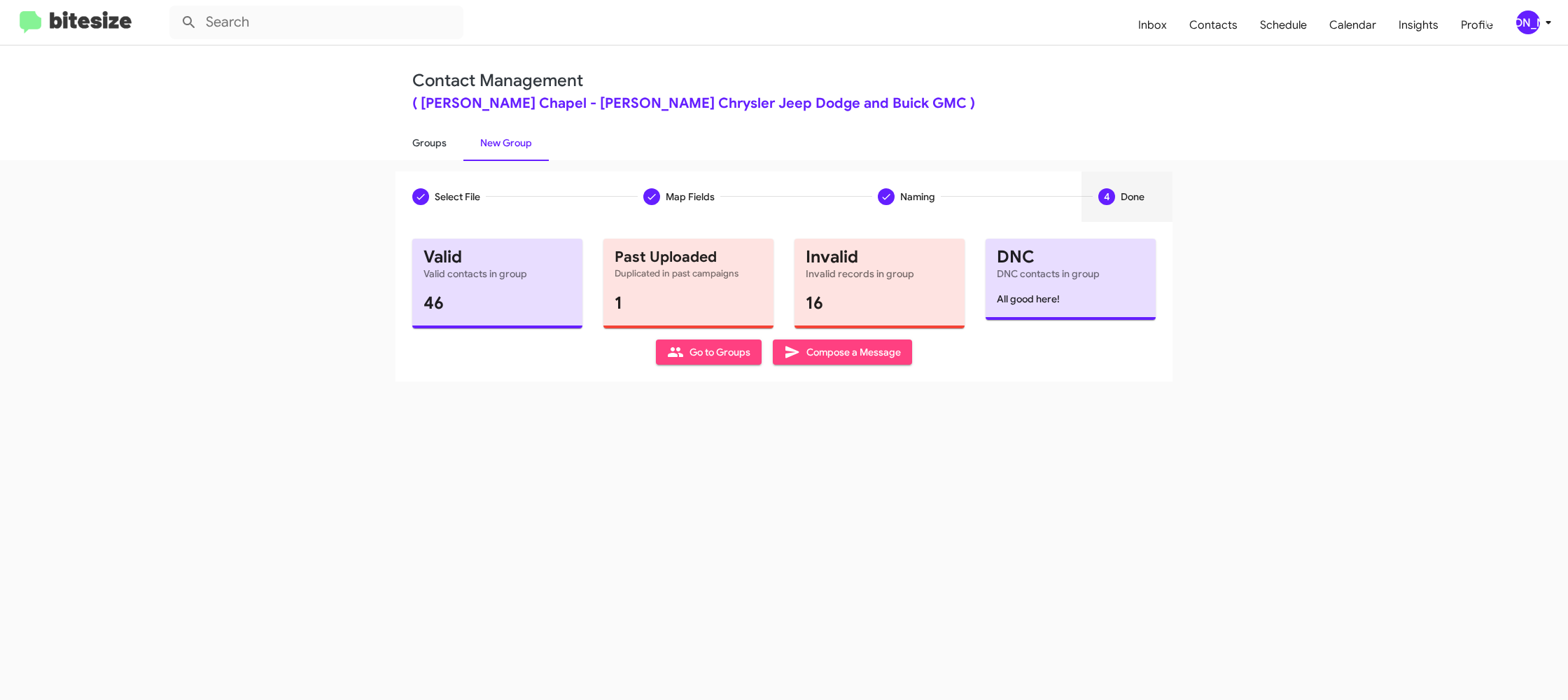
click at [417, 139] on link "Groups" at bounding box center [429, 143] width 68 height 36
type input "in:groups"
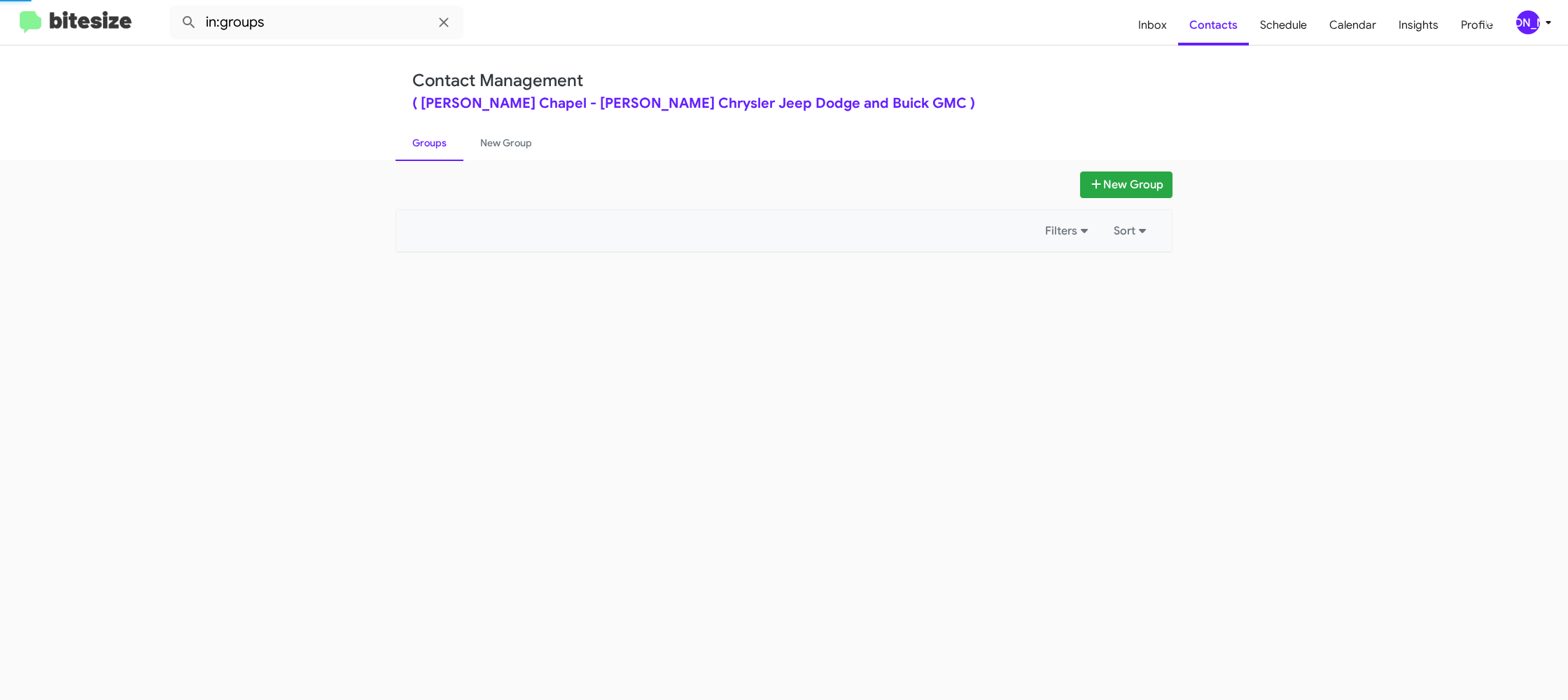
click at [417, 139] on link "Groups" at bounding box center [429, 143] width 68 height 36
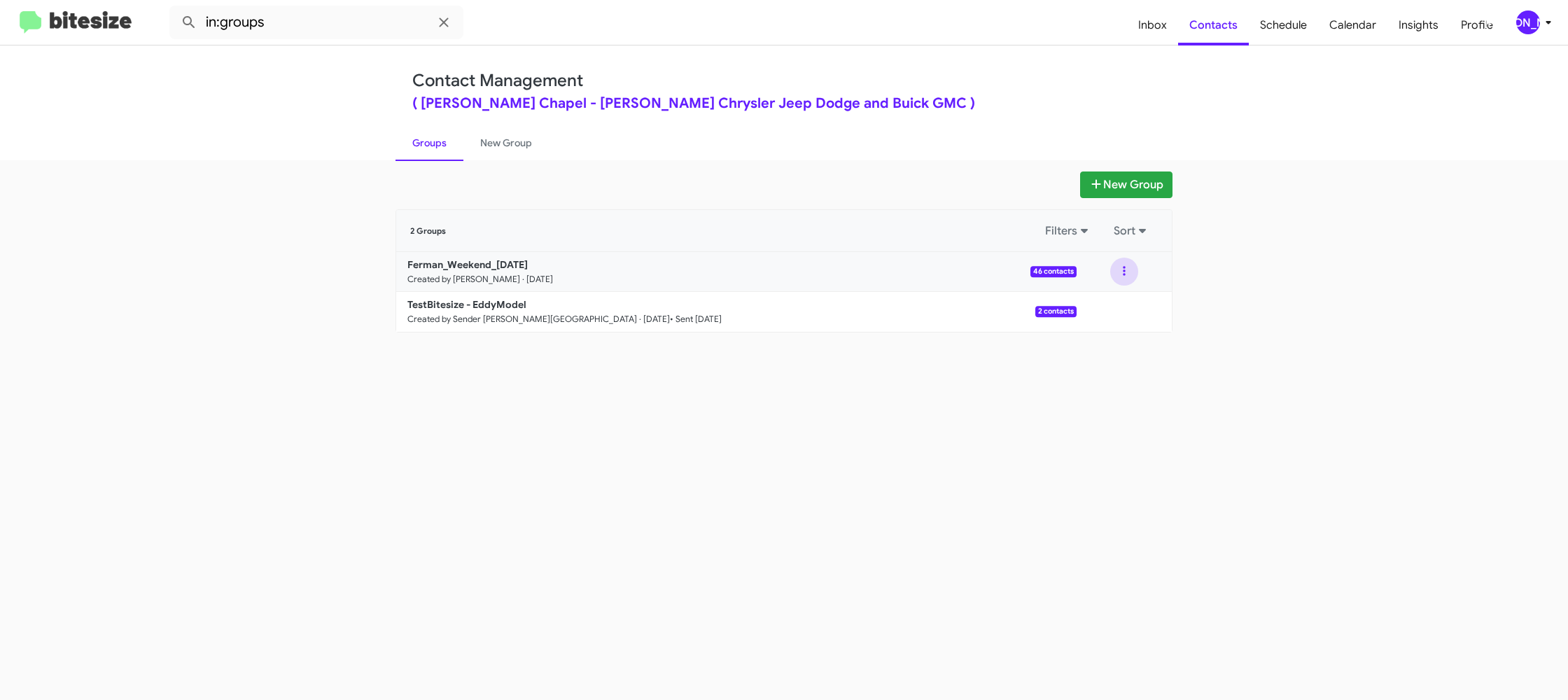
click at [1129, 273] on button at bounding box center [1124, 272] width 28 height 28
click at [1123, 302] on button "View contacts" at bounding box center [1082, 309] width 112 height 34
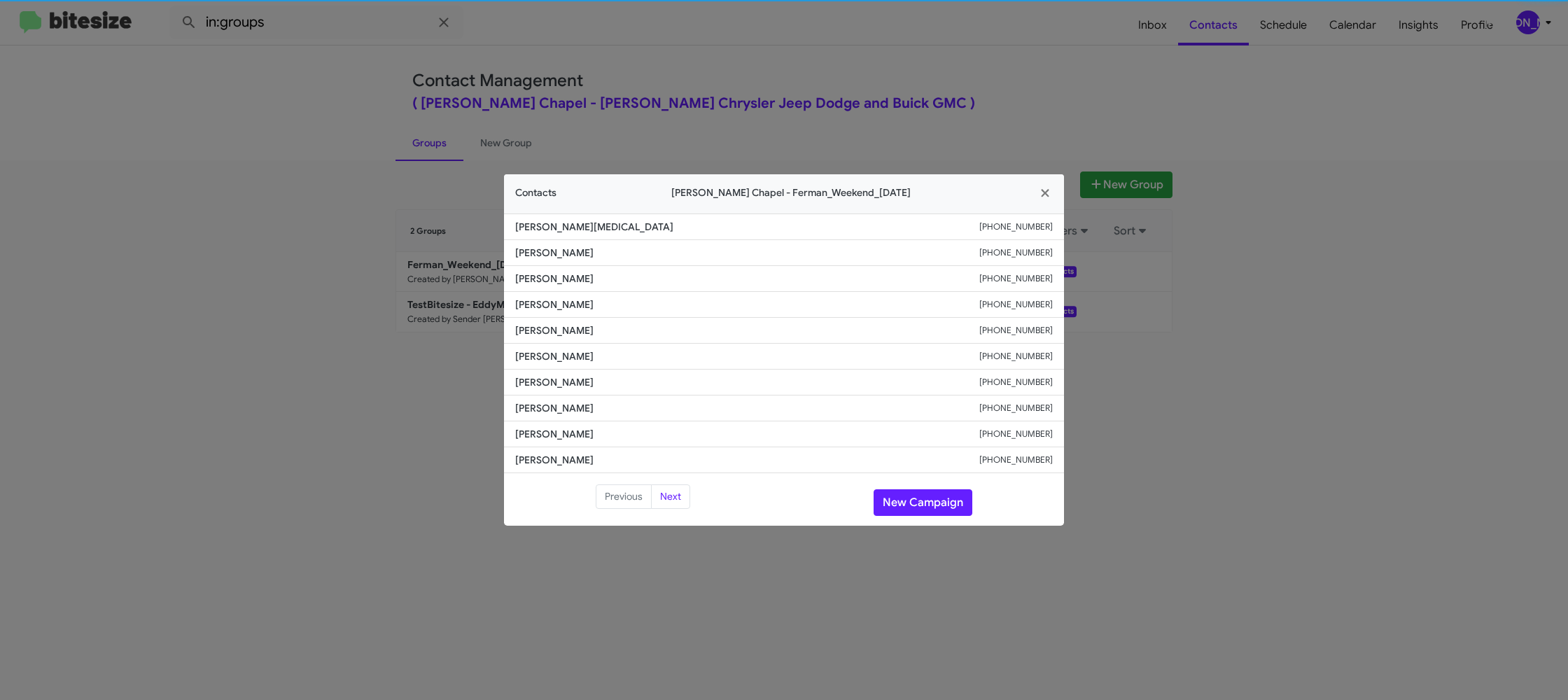
click at [548, 356] on span "[PERSON_NAME]" at bounding box center [747, 356] width 464 height 14
click at [550, 319] on li "[PERSON_NAME] [PHONE_NUMBER]" at bounding box center [784, 331] width 560 height 26
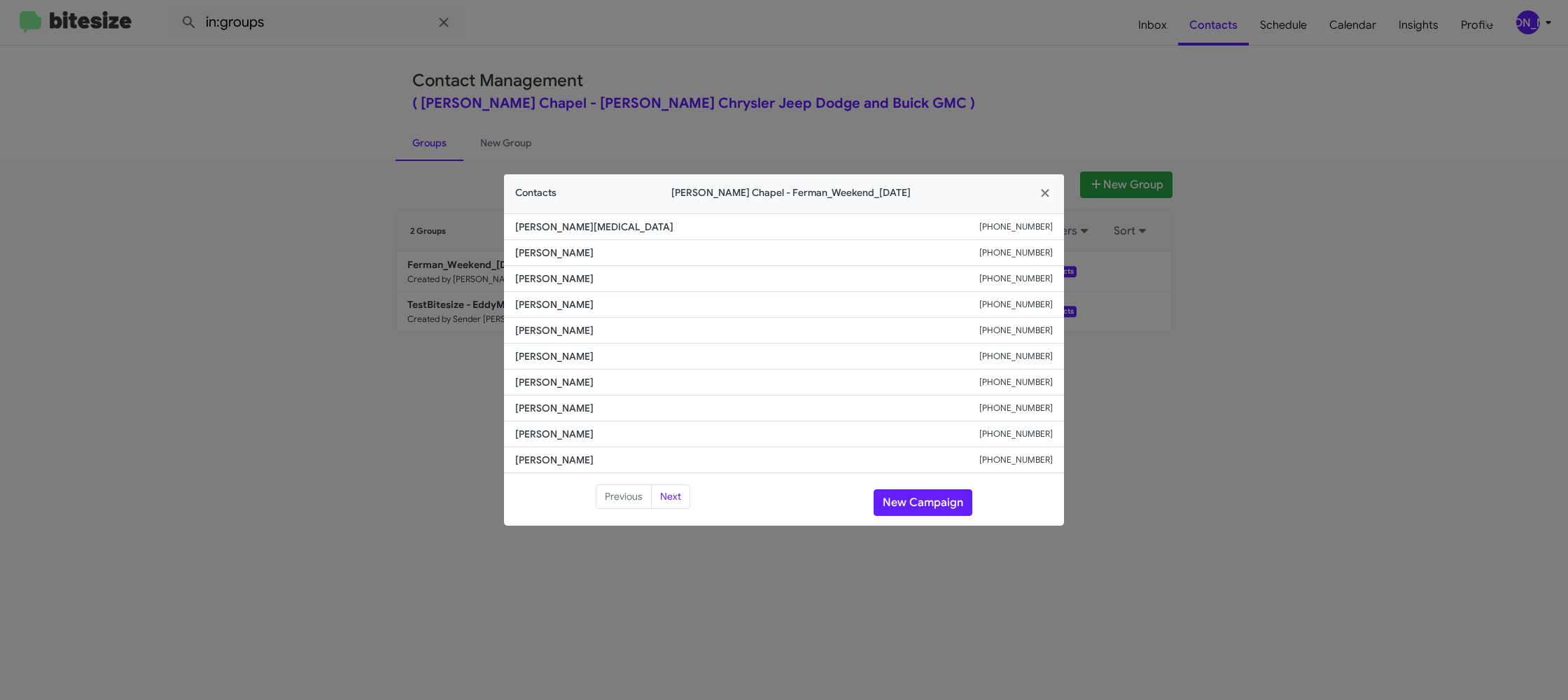
copy span "[PERSON_NAME]"
click at [915, 497] on button "New Campaign" at bounding box center [923, 503] width 99 height 26
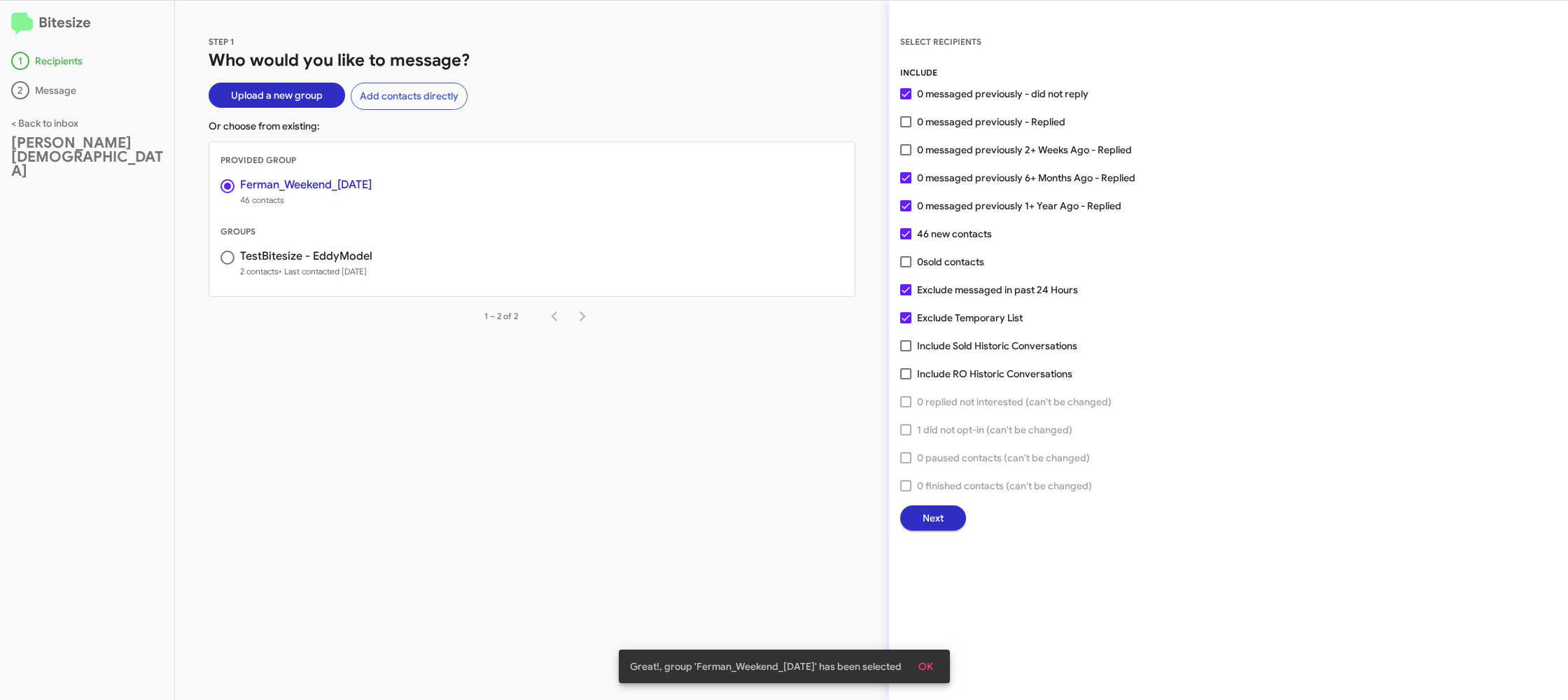
click at [971, 158] on div "INCLUDE 0 messaged previously - did not reply 0 messaged previously - Replied 0…" at bounding box center [1228, 298] width 657 height 465
click at [965, 157] on span "0 messaged previously 2+ Weeks Ago - Replied" at bounding box center [1024, 150] width 215 height 16
click at [906, 156] on input "0 messaged previously 2+ Weeks Ago - Replied" at bounding box center [905, 156] width 1 height 1
checkbox input "true"
click at [942, 510] on button "Next" at bounding box center [933, 518] width 66 height 26
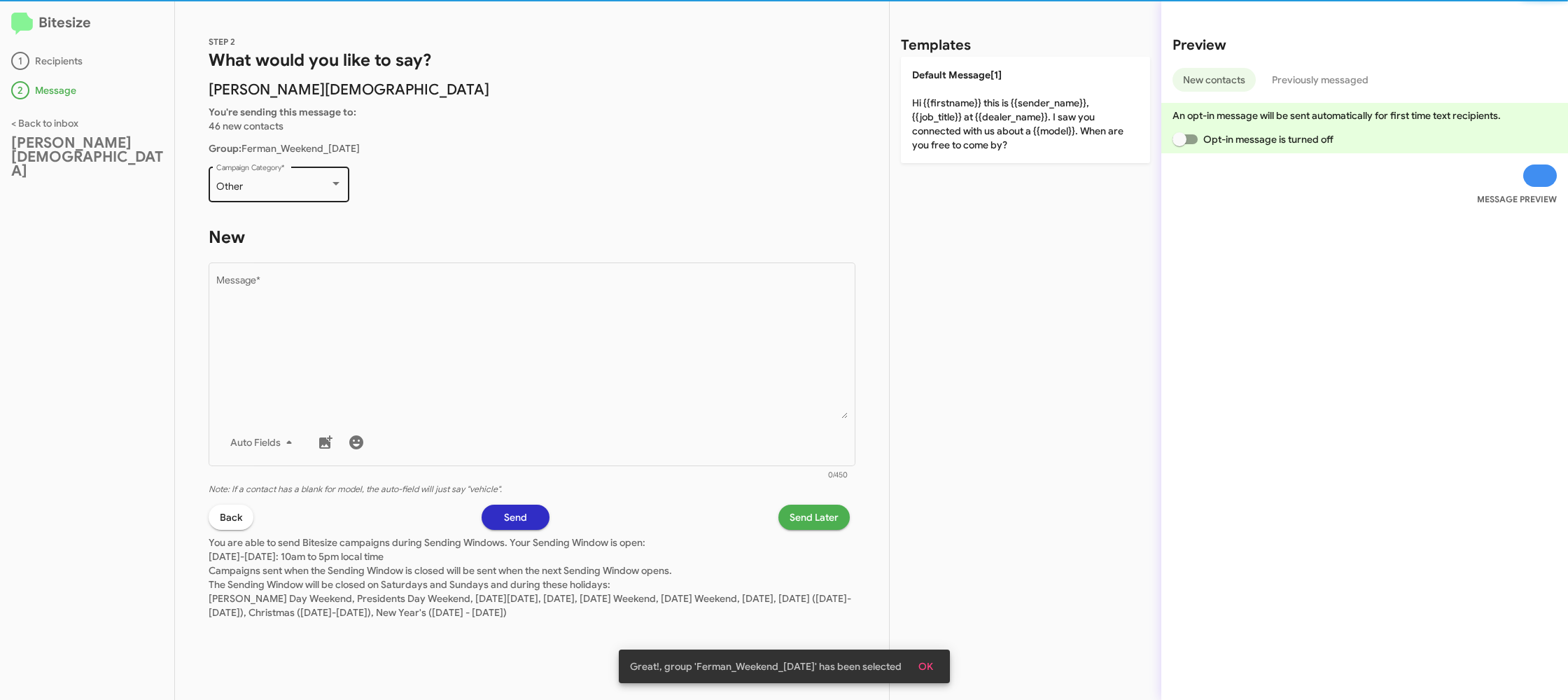
click at [297, 197] on div "Other Campaign Category *" at bounding box center [278, 183] width 126 height 39
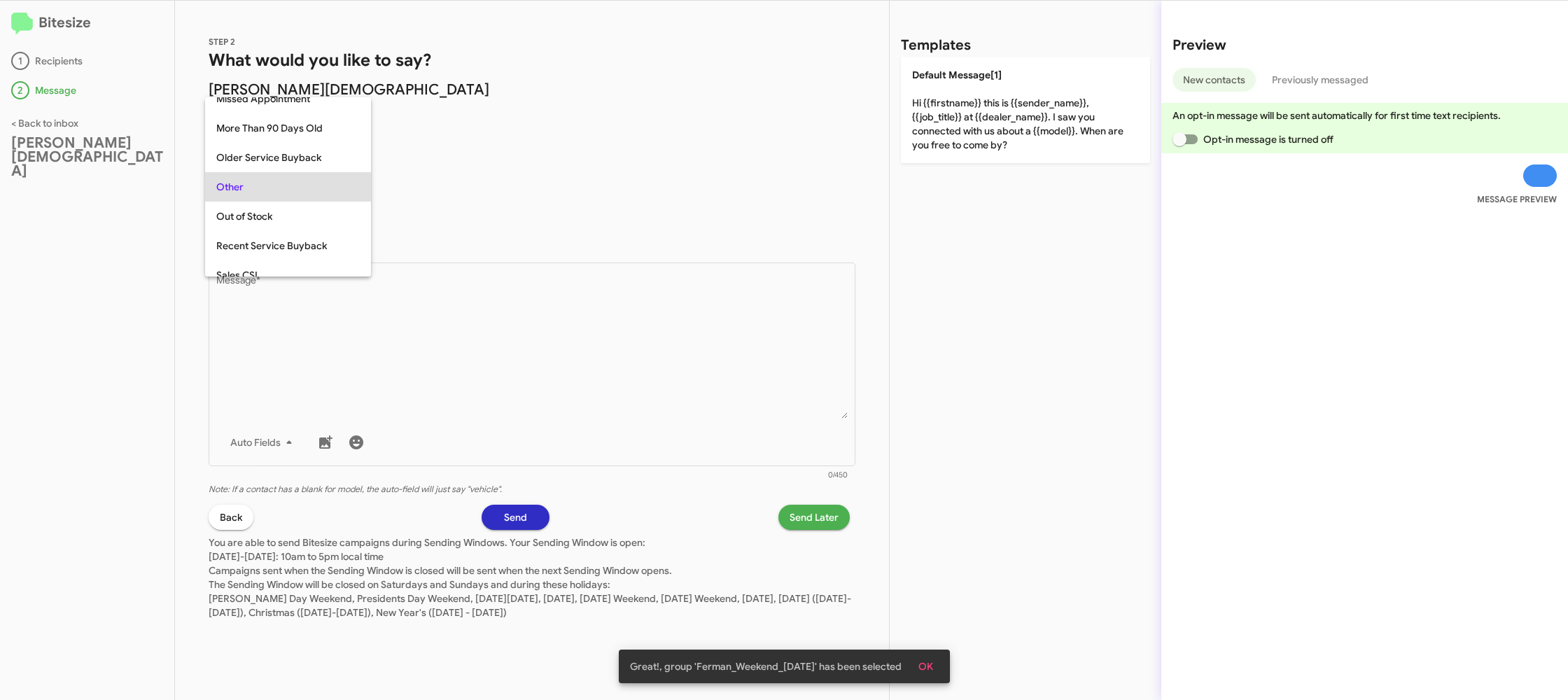
scroll to position [585, 0]
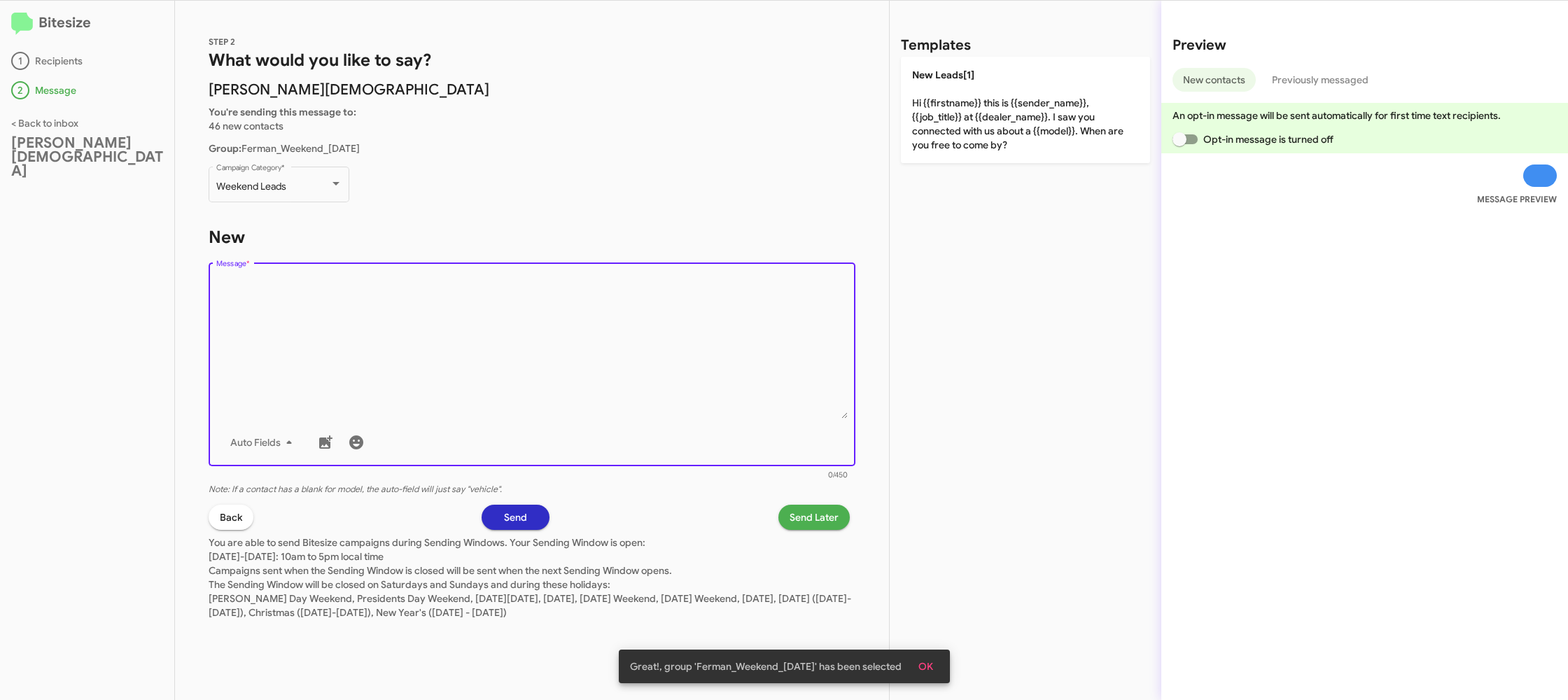
click at [410, 318] on textarea "Message *" at bounding box center [531, 347] width 632 height 143
drag, startPoint x: 410, startPoint y: 318, endPoint x: 656, endPoint y: 203, distance: 271.6
click at [446, 301] on textarea "Message *" at bounding box center [531, 347] width 632 height 143
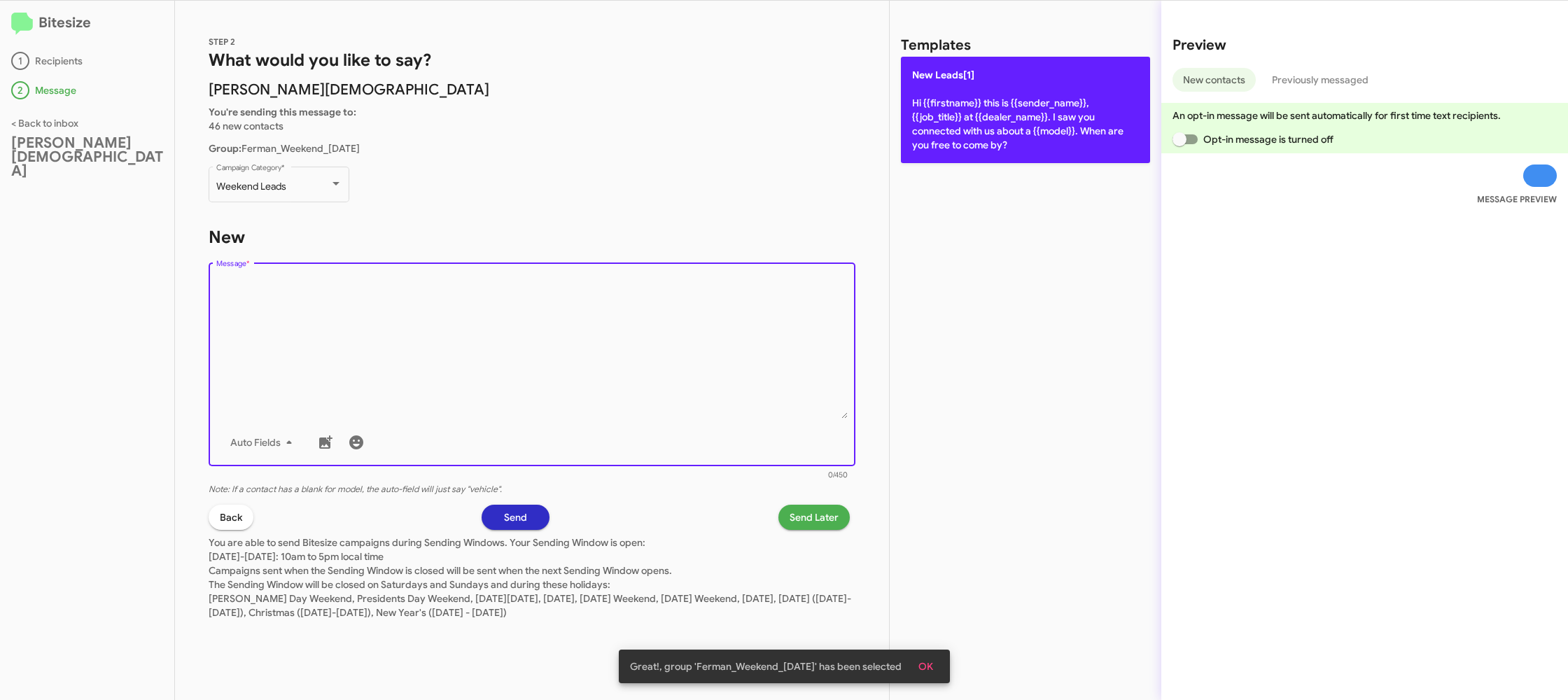
click at [983, 99] on p "New Leads[1] Hi {{firstname}} this is {{sender_name}}, {{job_title}} at {{deale…" at bounding box center [1025, 110] width 249 height 106
type textarea "Hi {{firstname}} this is {{sender_name}}, {{job_title}} at {{dealer_name}}. I s…"
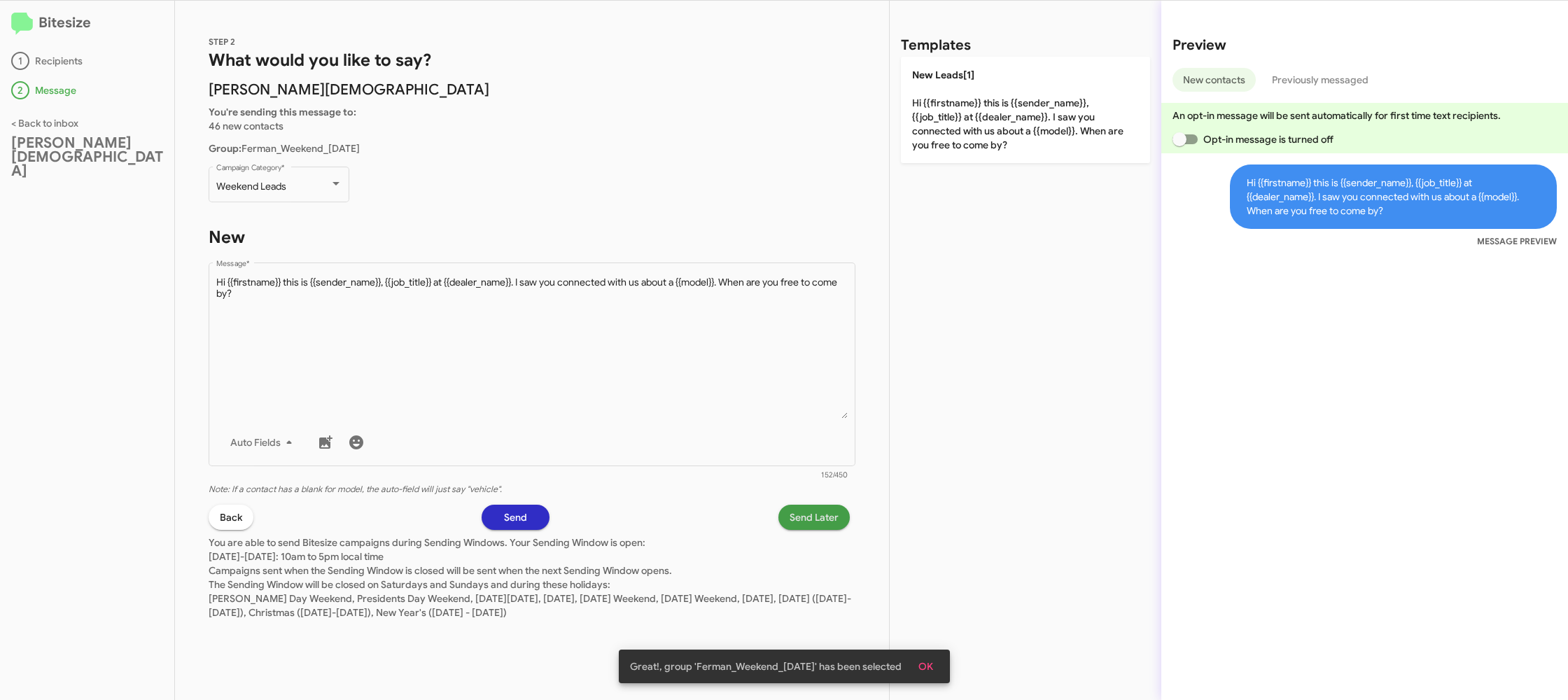
click at [823, 523] on span "Send Later" at bounding box center [813, 517] width 49 height 26
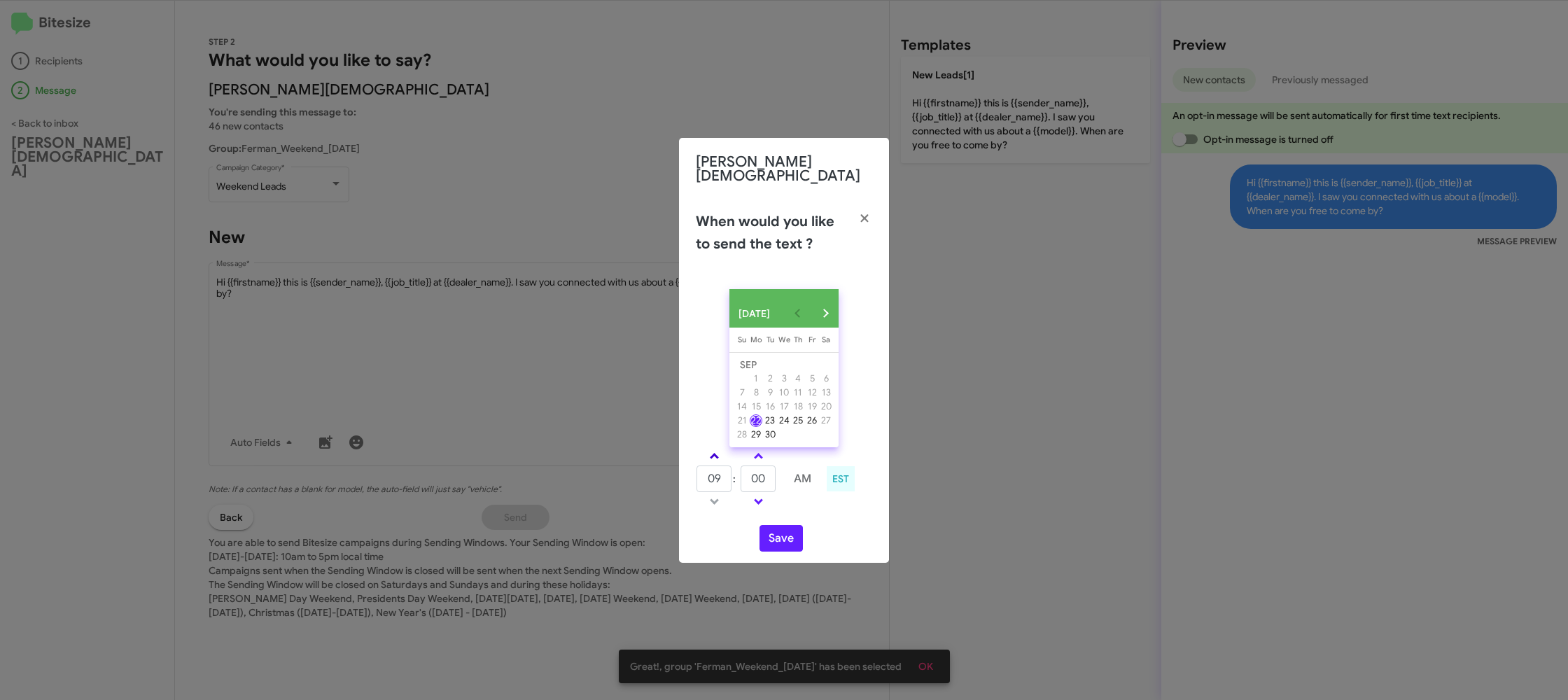
click at [714, 449] on link at bounding box center [714, 457] width 25 height 16
type input "12"
click at [767, 536] on button "Save" at bounding box center [781, 538] width 44 height 26
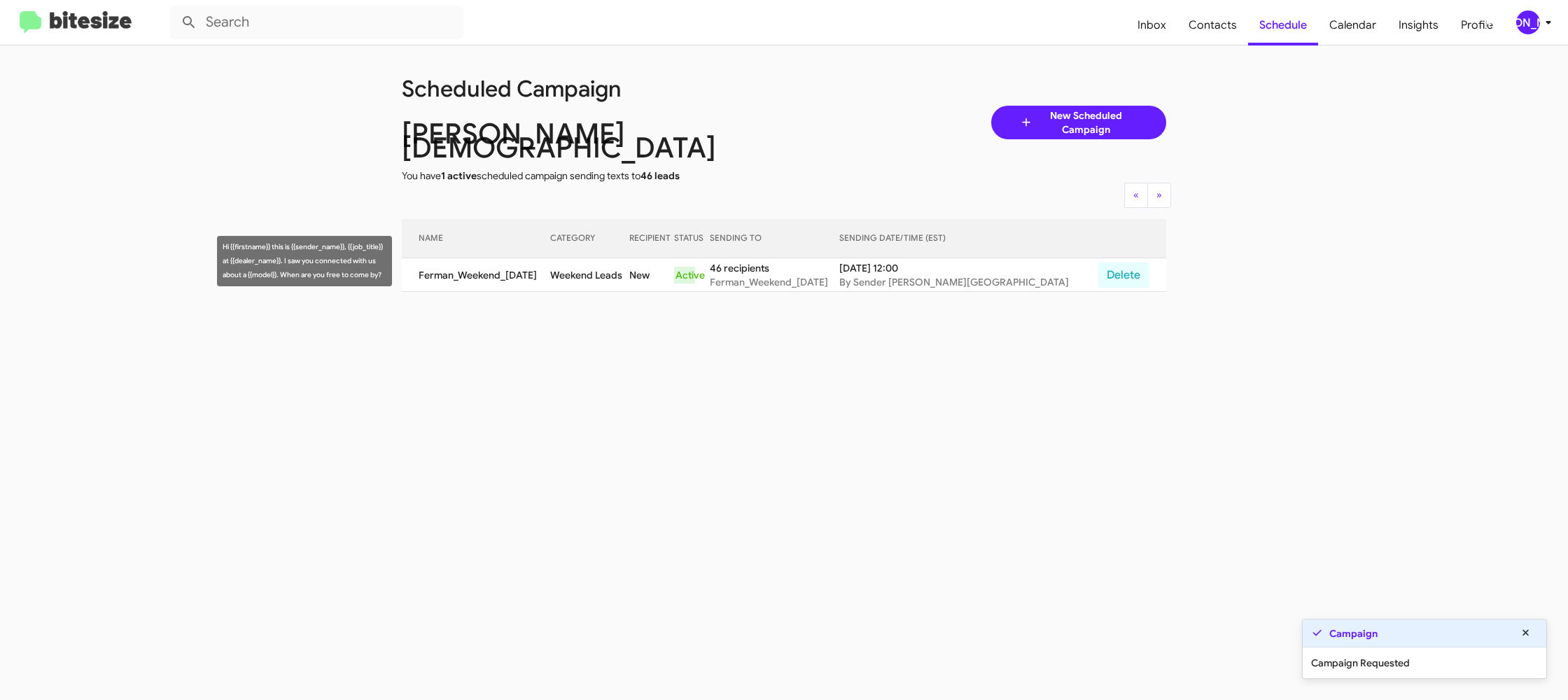
click at [617, 265] on td "Weekend Leads" at bounding box center [590, 275] width 79 height 34
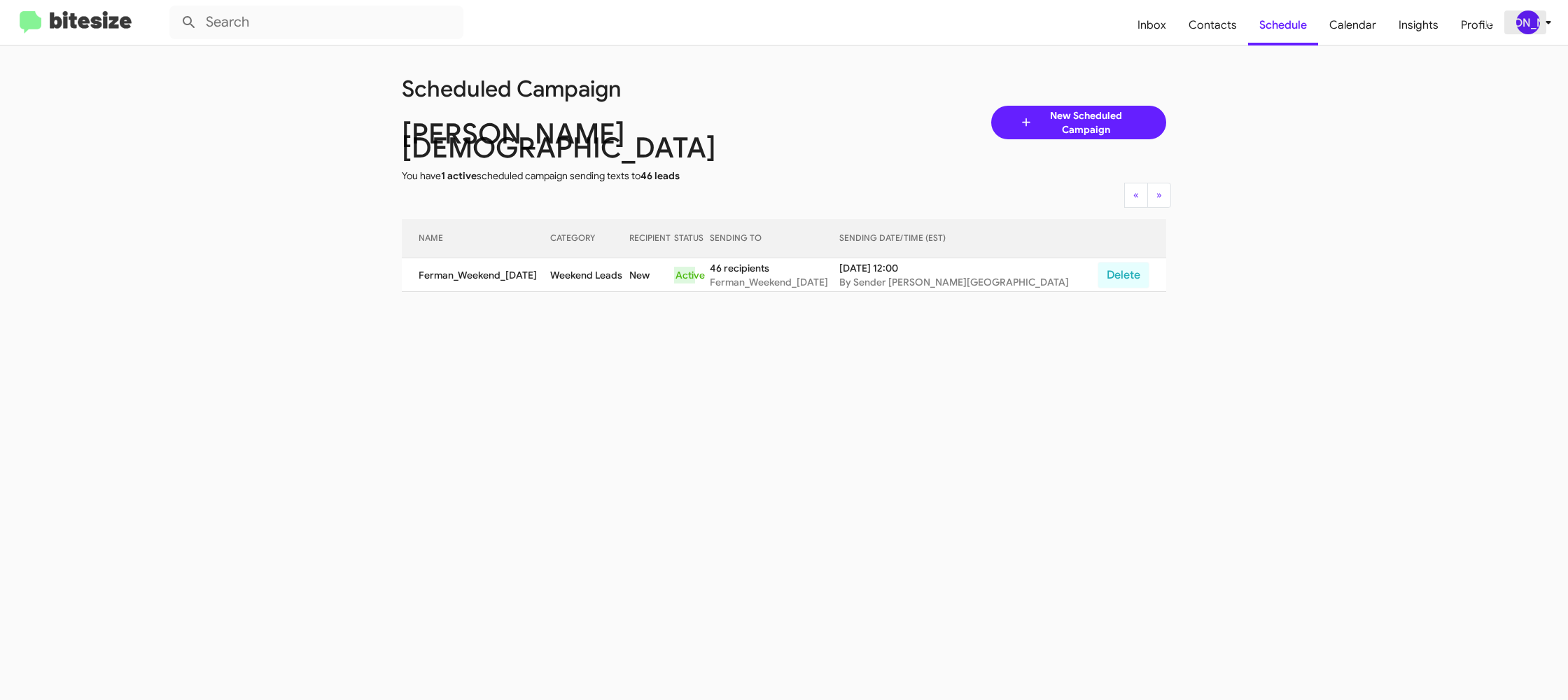
drag, startPoint x: 1547, startPoint y: 26, endPoint x: 1534, endPoint y: 28, distance: 13.2
click at [1546, 26] on icon at bounding box center [1548, 22] width 16 height 16
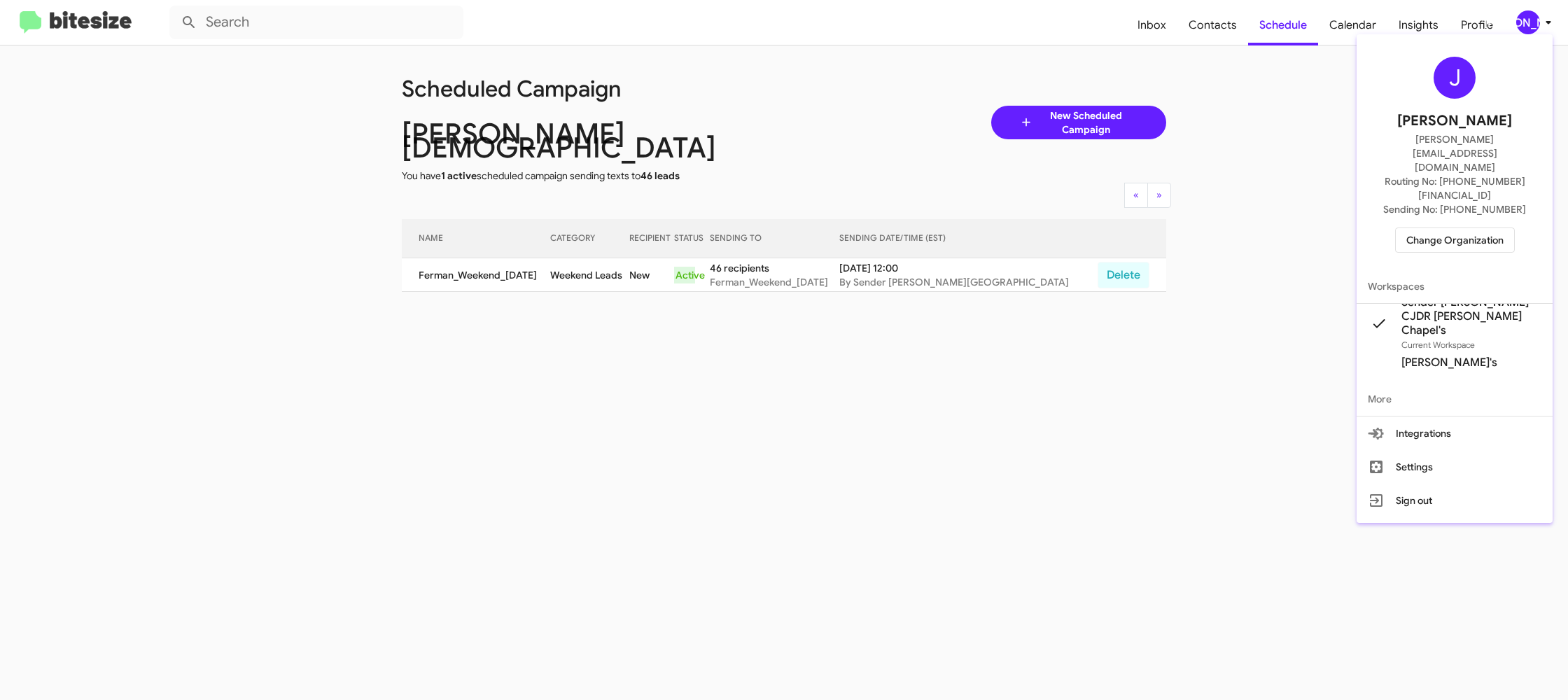
click at [1435, 228] on span "Change Organization" at bounding box center [1455, 240] width 97 height 24
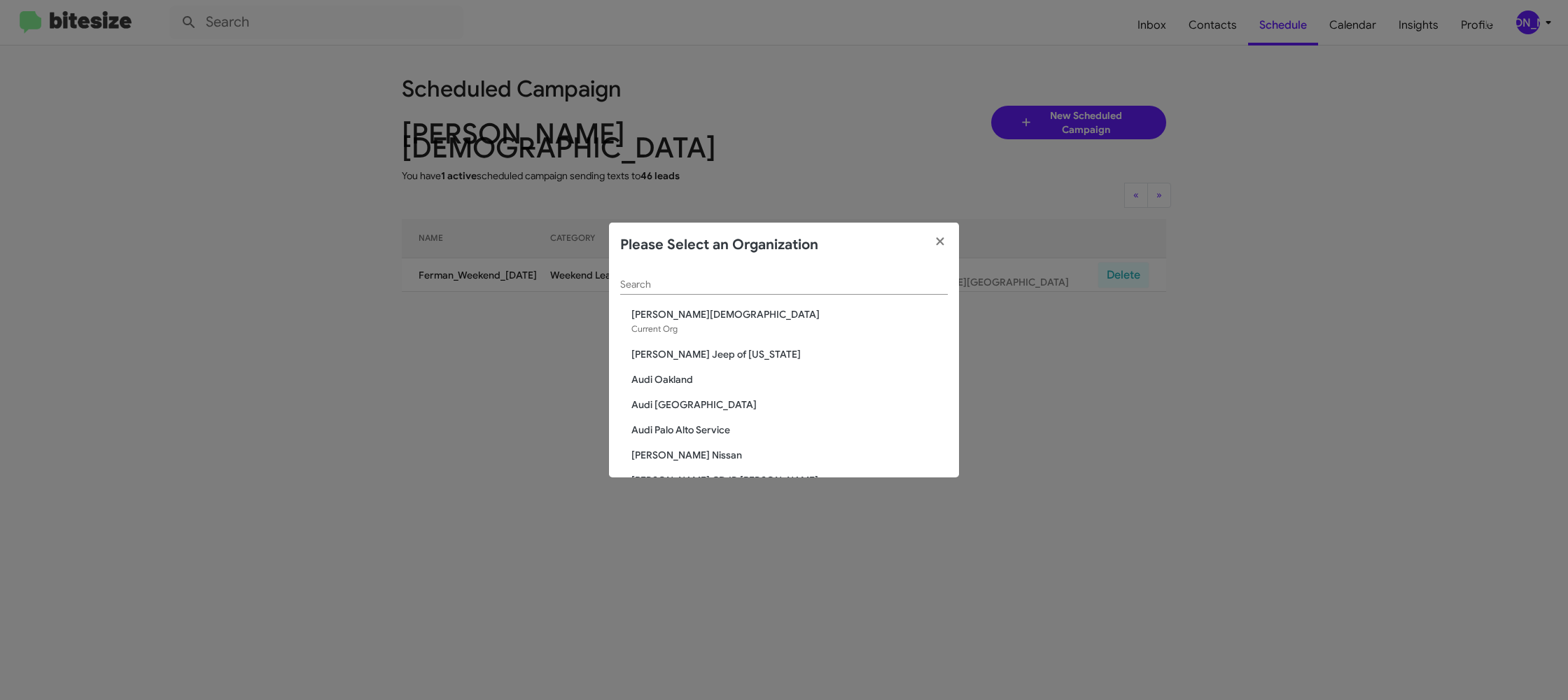
click at [651, 290] on input "Search" at bounding box center [784, 285] width 328 height 12
click at [651, 285] on input "Search" at bounding box center [784, 285] width 328 height 12
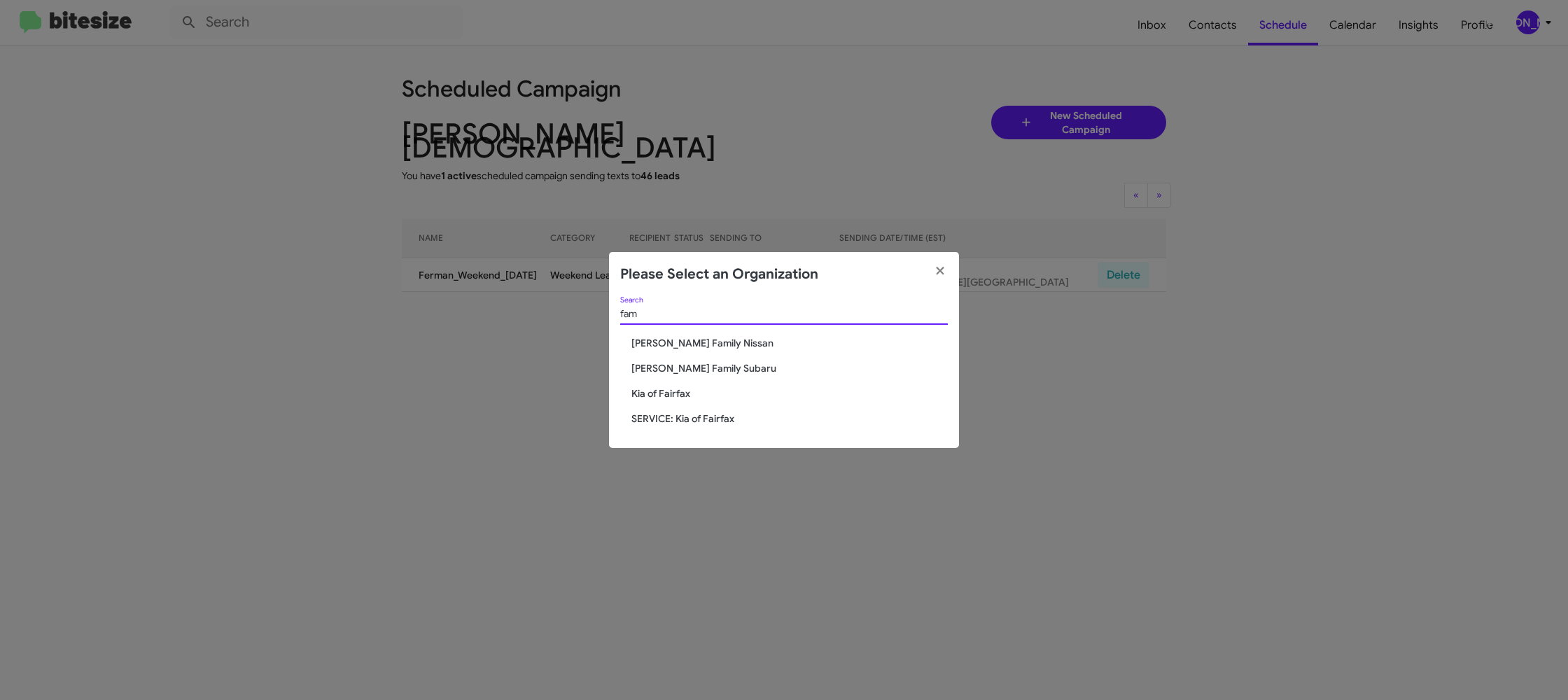
type input "fam"
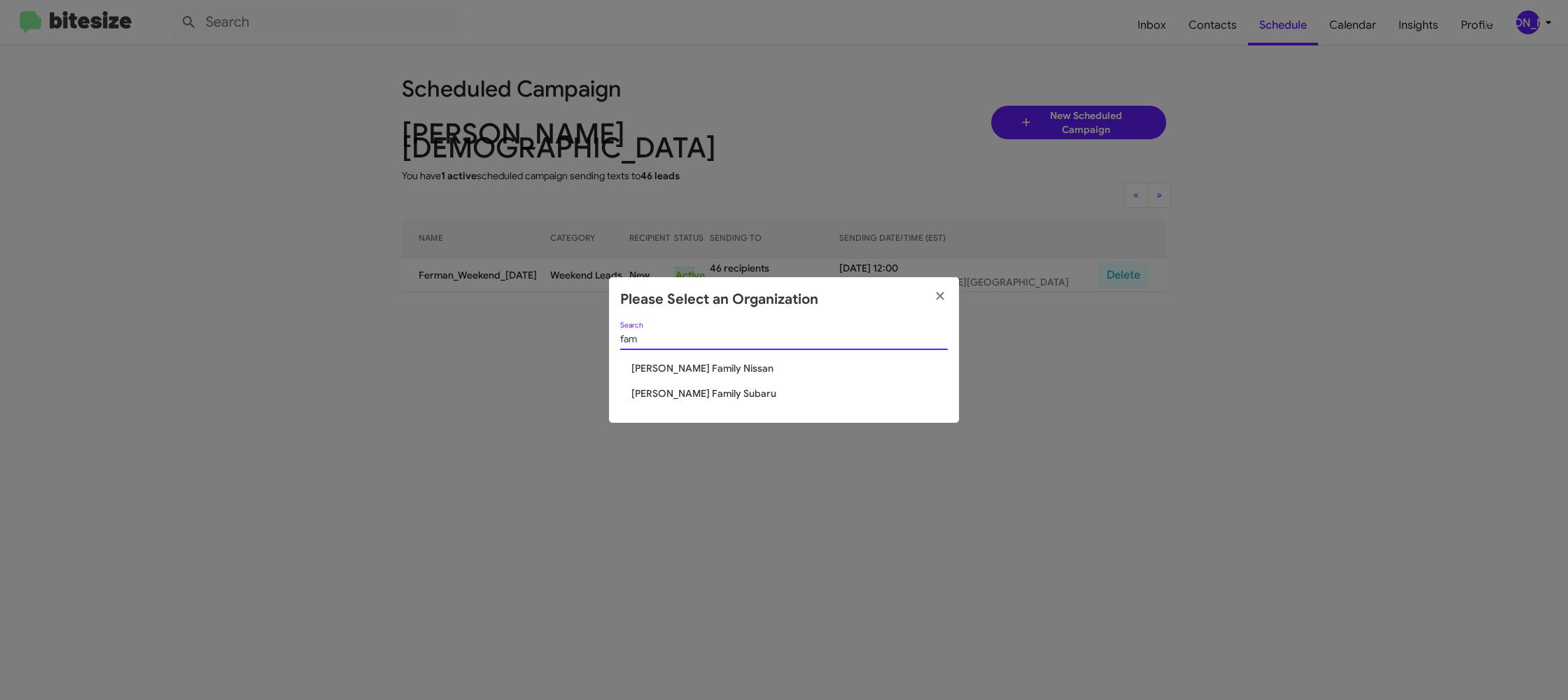
click at [695, 362] on span "[PERSON_NAME] Family Nissan" at bounding box center [789, 368] width 316 height 14
drag, startPoint x: 695, startPoint y: 362, endPoint x: 714, endPoint y: 374, distance: 22.5
click at [694, 362] on span "[PERSON_NAME] Family Nissan" at bounding box center [789, 368] width 316 height 14
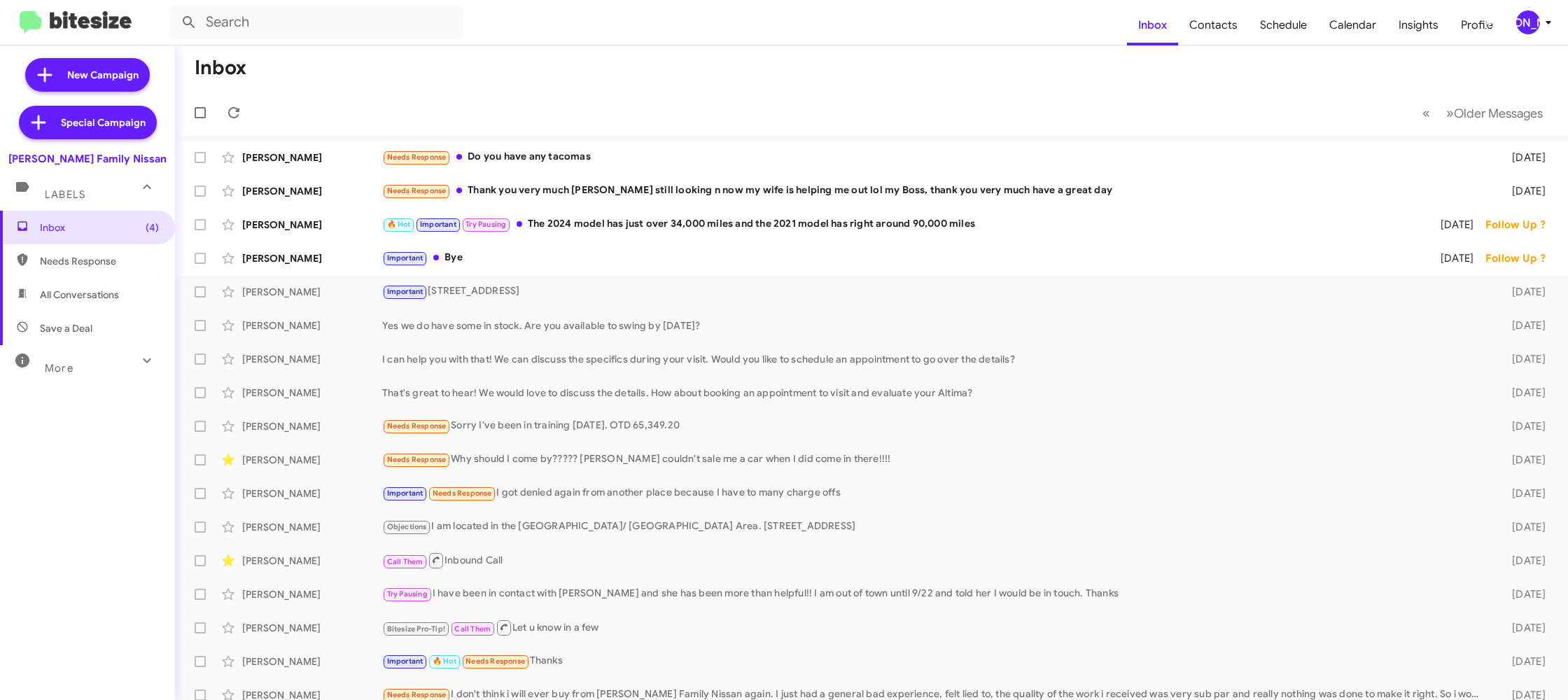
click at [1546, 26] on icon at bounding box center [1548, 22] width 16 height 16
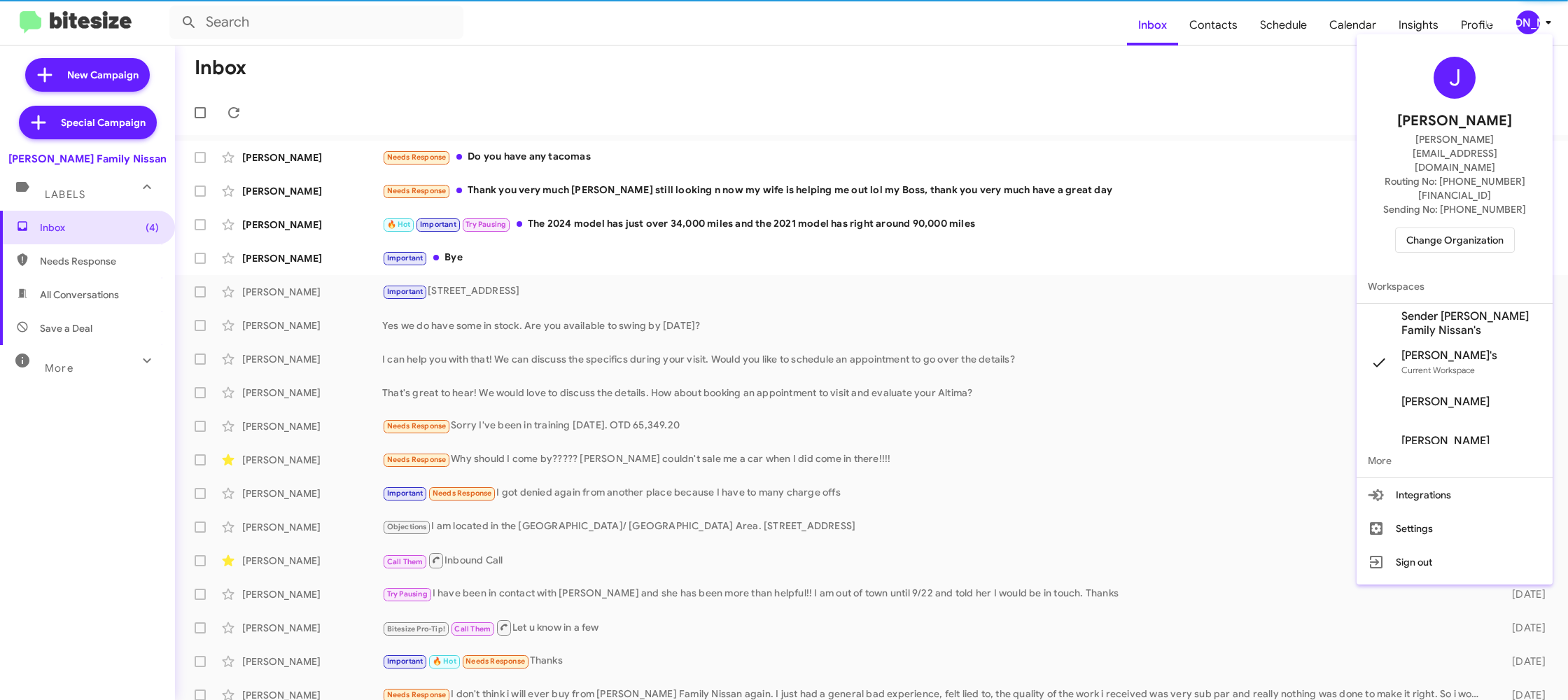
click at [1458, 309] on span "Sender Hicks Family Nissan's" at bounding box center [1472, 323] width 140 height 28
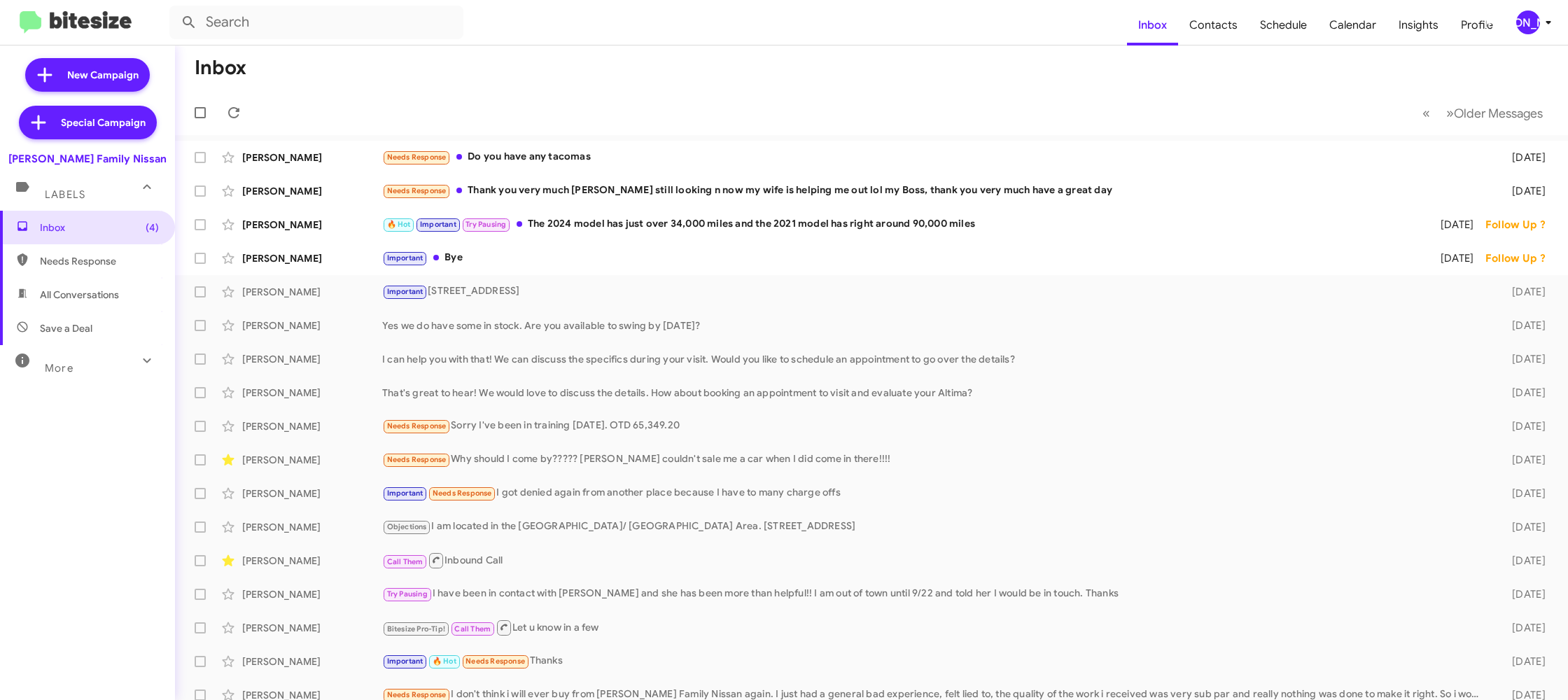
click at [1519, 26] on div "[PERSON_NAME]" at bounding box center [1528, 22] width 24 height 24
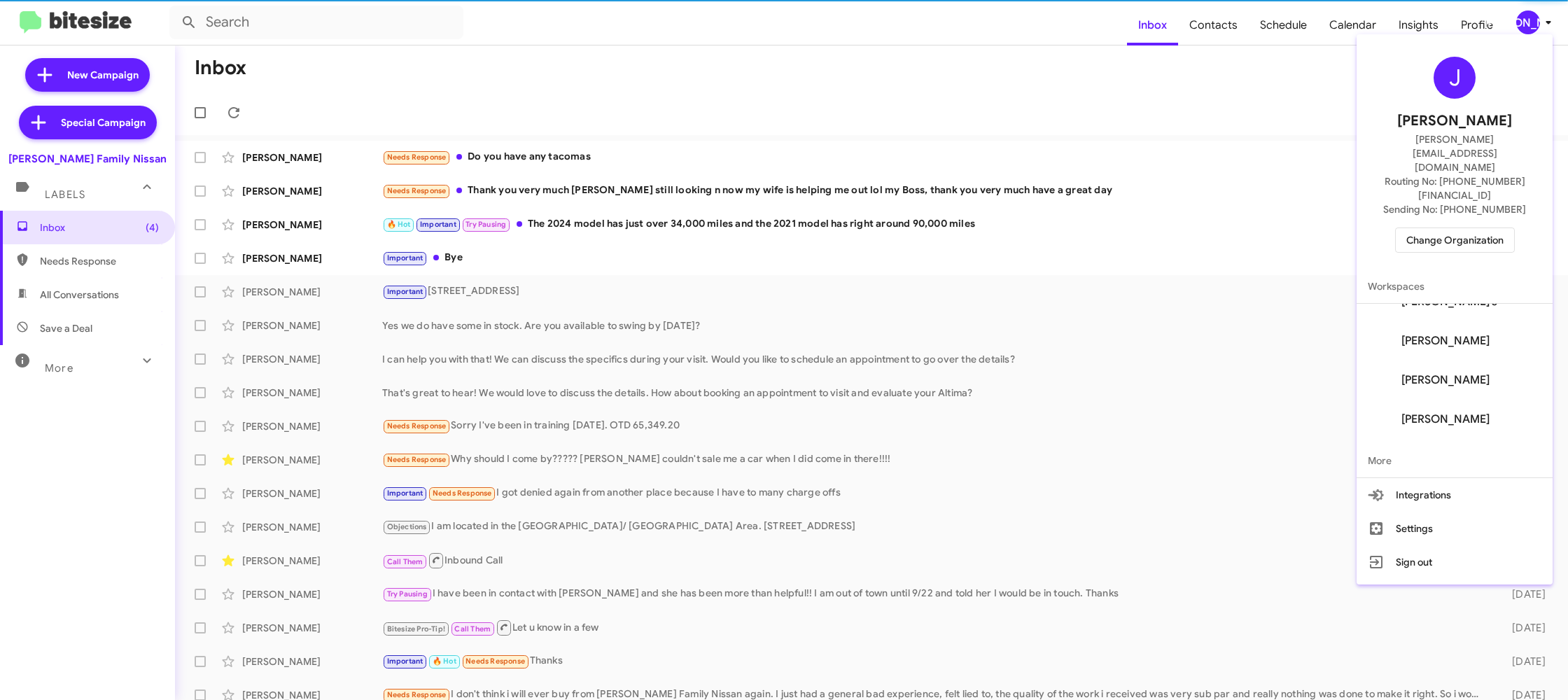
scroll to position [96, 0]
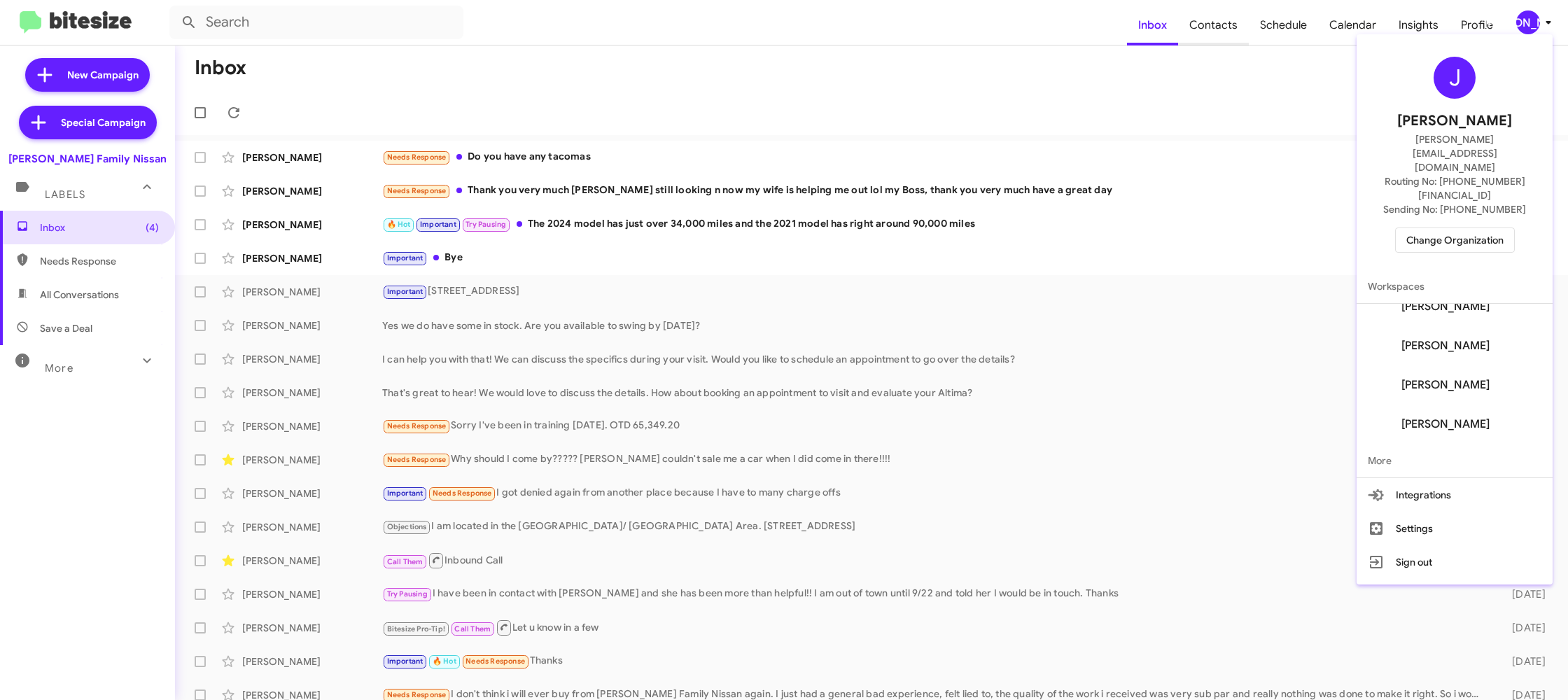
drag, startPoint x: 1202, startPoint y: 103, endPoint x: 1204, endPoint y: 32, distance: 71.0
click at [1199, 85] on div at bounding box center [784, 350] width 1568 height 700
click at [1204, 32] on span "Contacts" at bounding box center [1214, 25] width 71 height 40
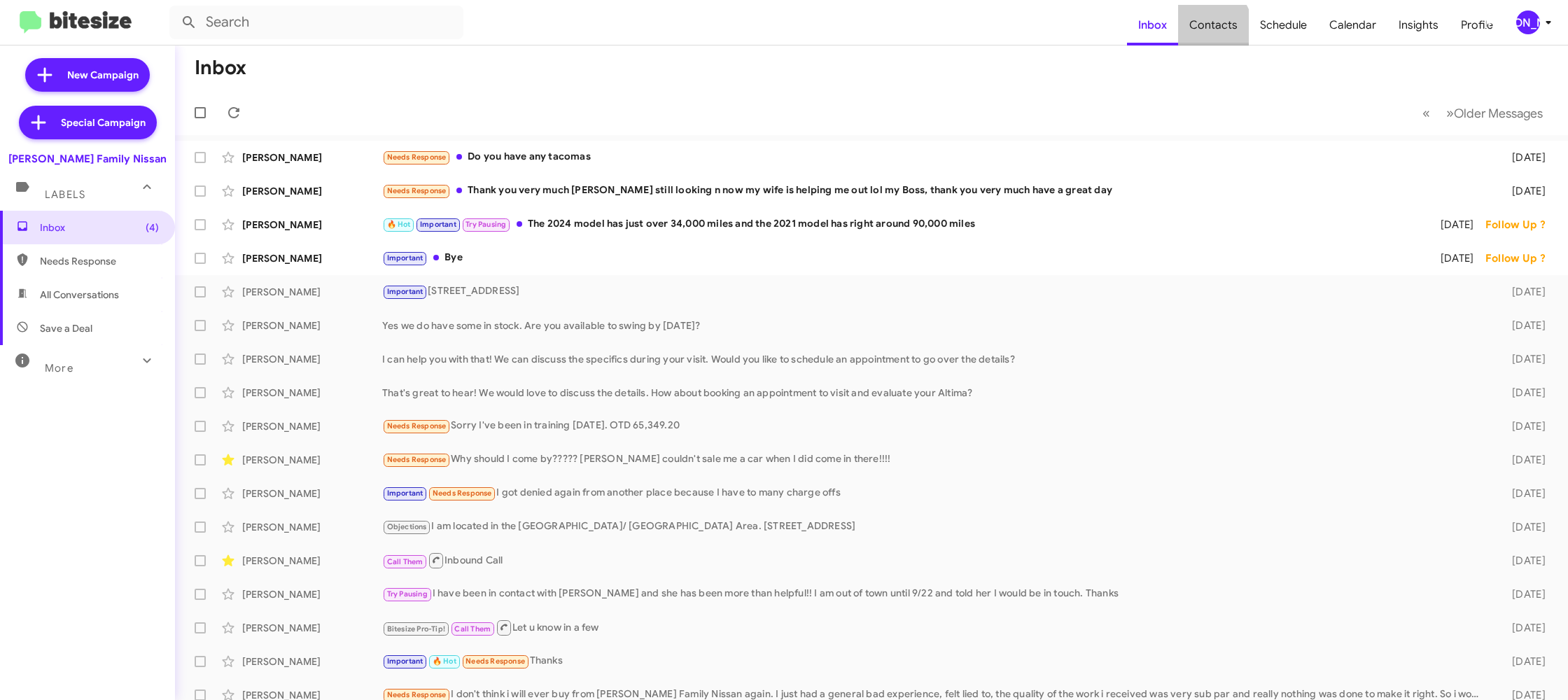
click at [1204, 32] on span "Contacts" at bounding box center [1214, 25] width 71 height 40
drag, startPoint x: 1204, startPoint y: 32, endPoint x: 1168, endPoint y: 24, distance: 36.9
click at [1168, 24] on mat-nav-list "Inbox Contacts Schedule Calendar Insights Profile" at bounding box center [1316, 22] width 377 height 46
type input "in:groups"
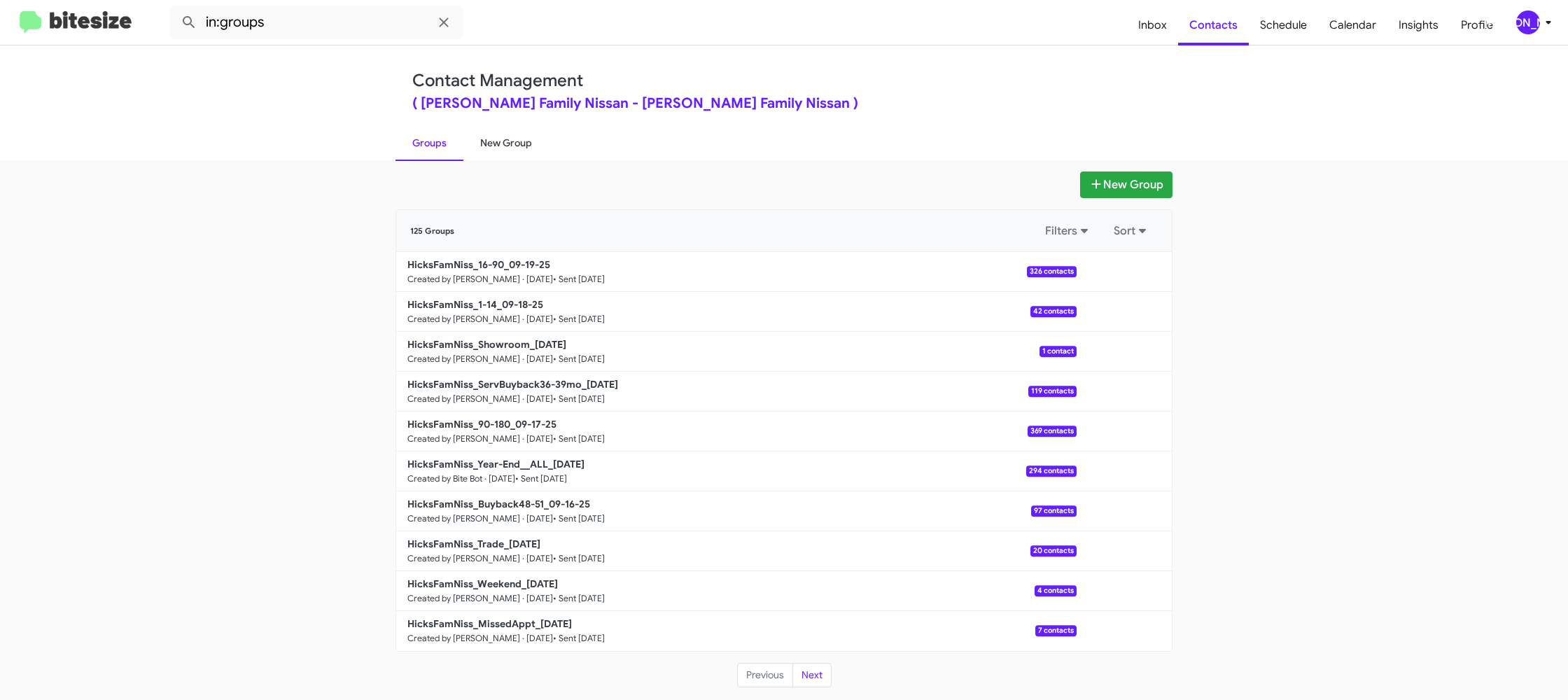
click at [513, 139] on link "New Group" at bounding box center [506, 143] width 86 height 36
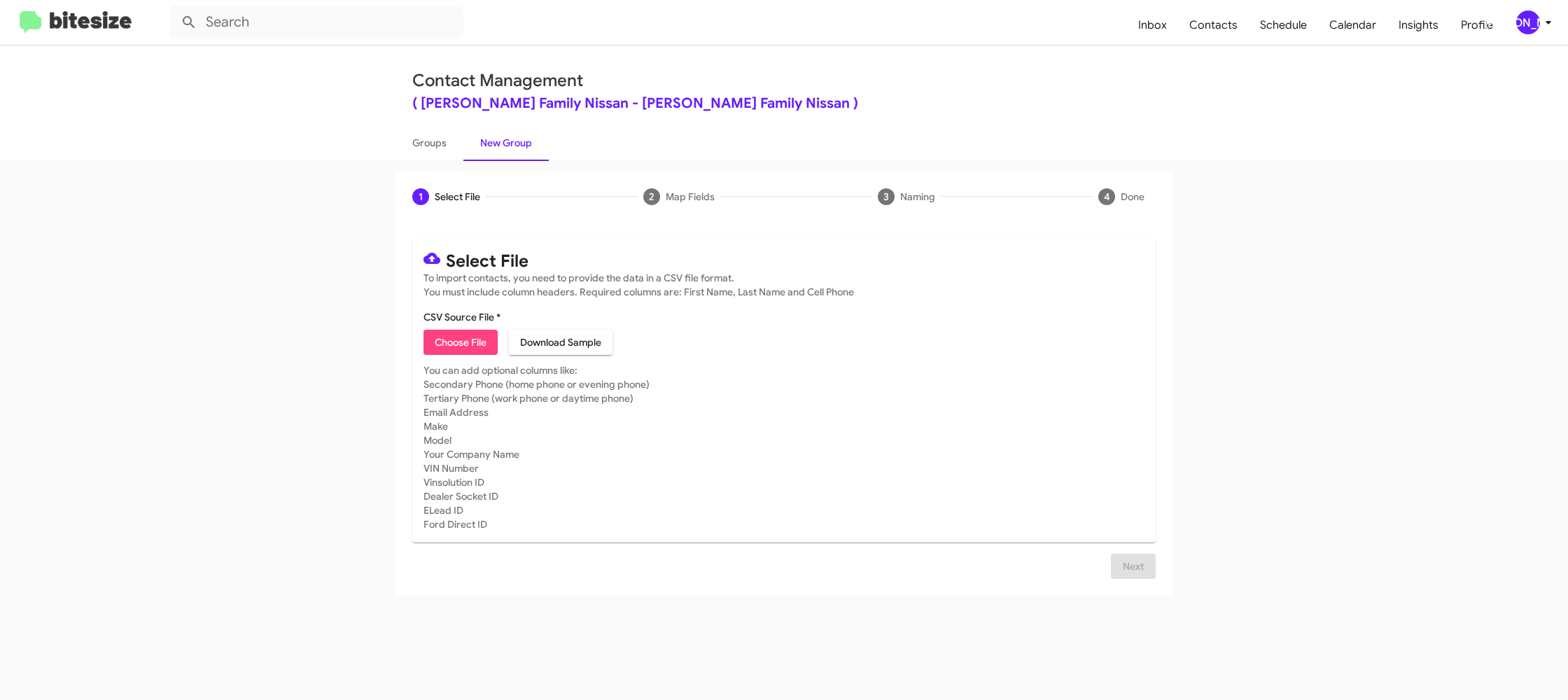
click at [1528, 18] on div "[PERSON_NAME]" at bounding box center [1528, 22] width 24 height 24
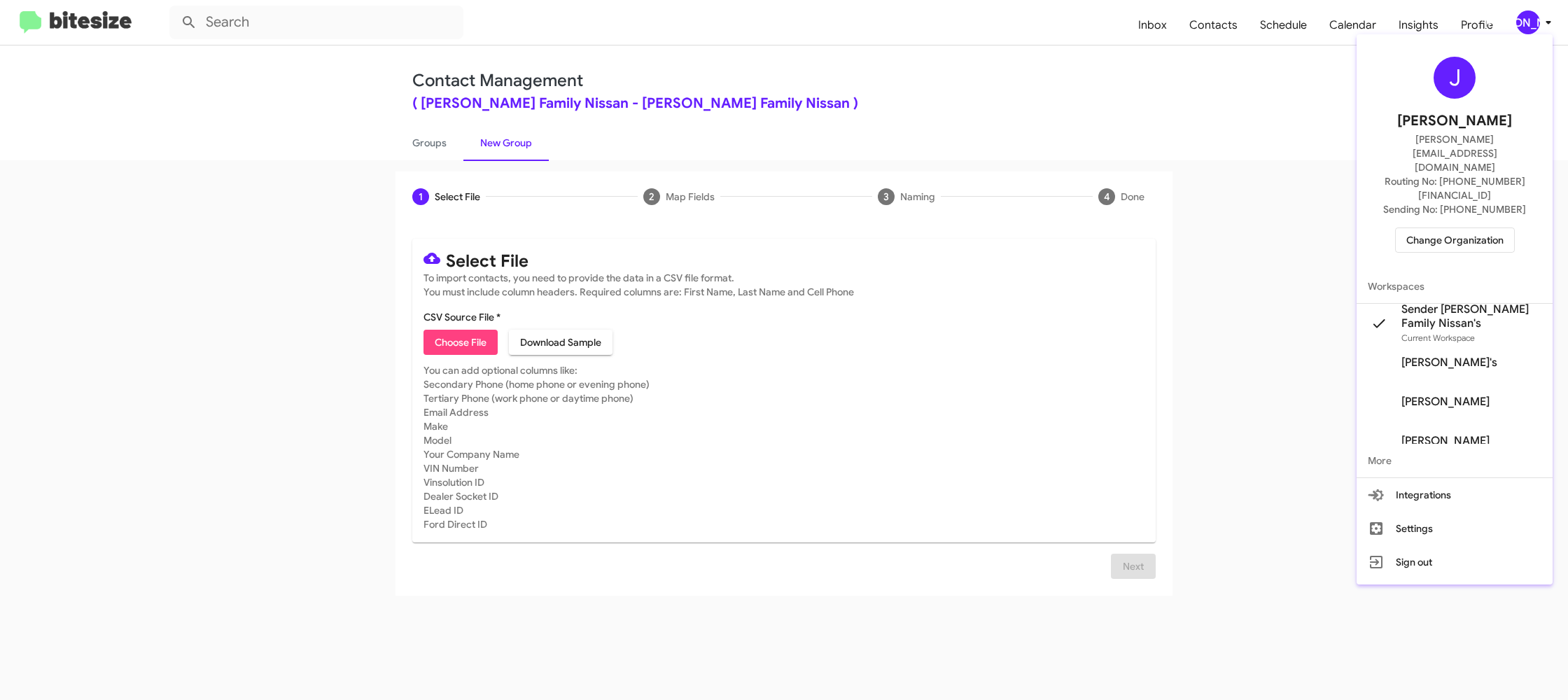
click at [1528, 18] on div at bounding box center [784, 350] width 1568 height 700
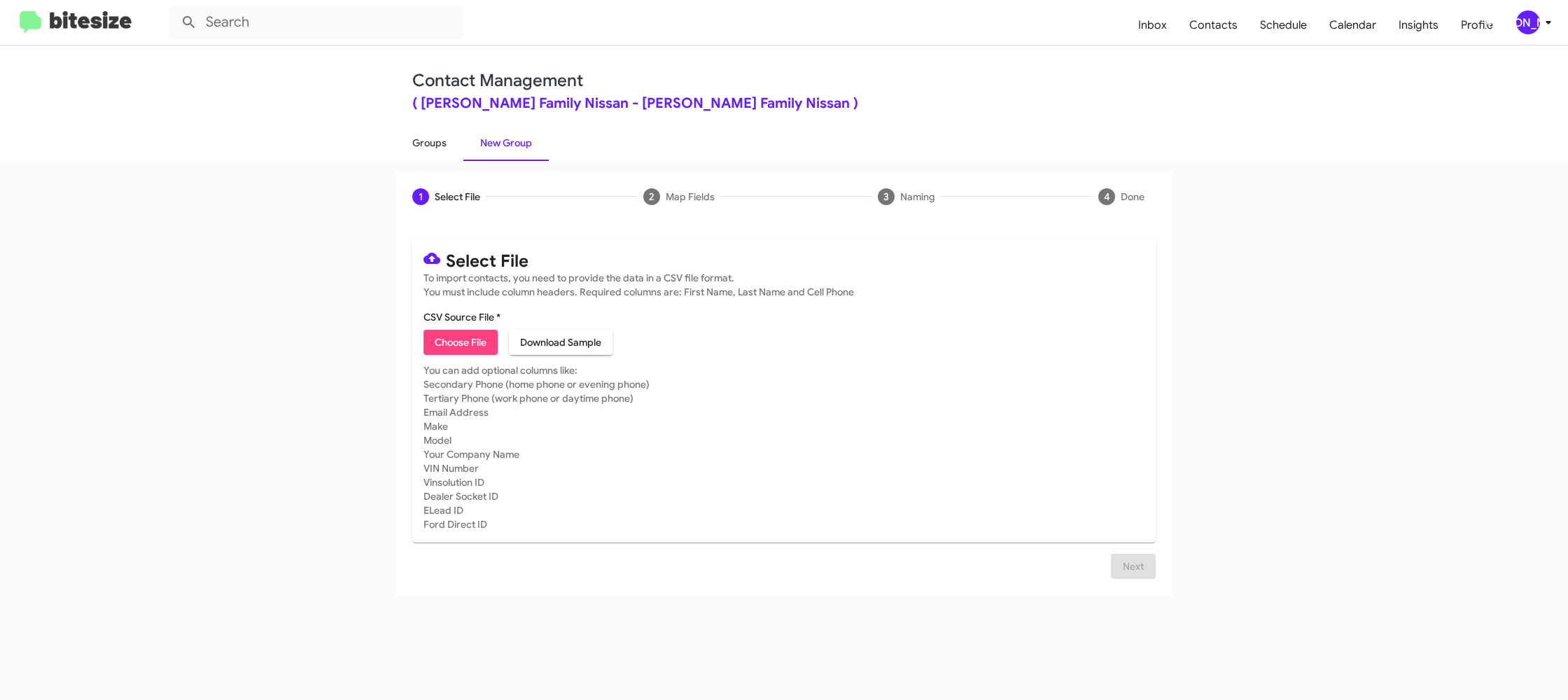
click at [441, 154] on link "Groups" at bounding box center [429, 143] width 68 height 36
type input "in:groups"
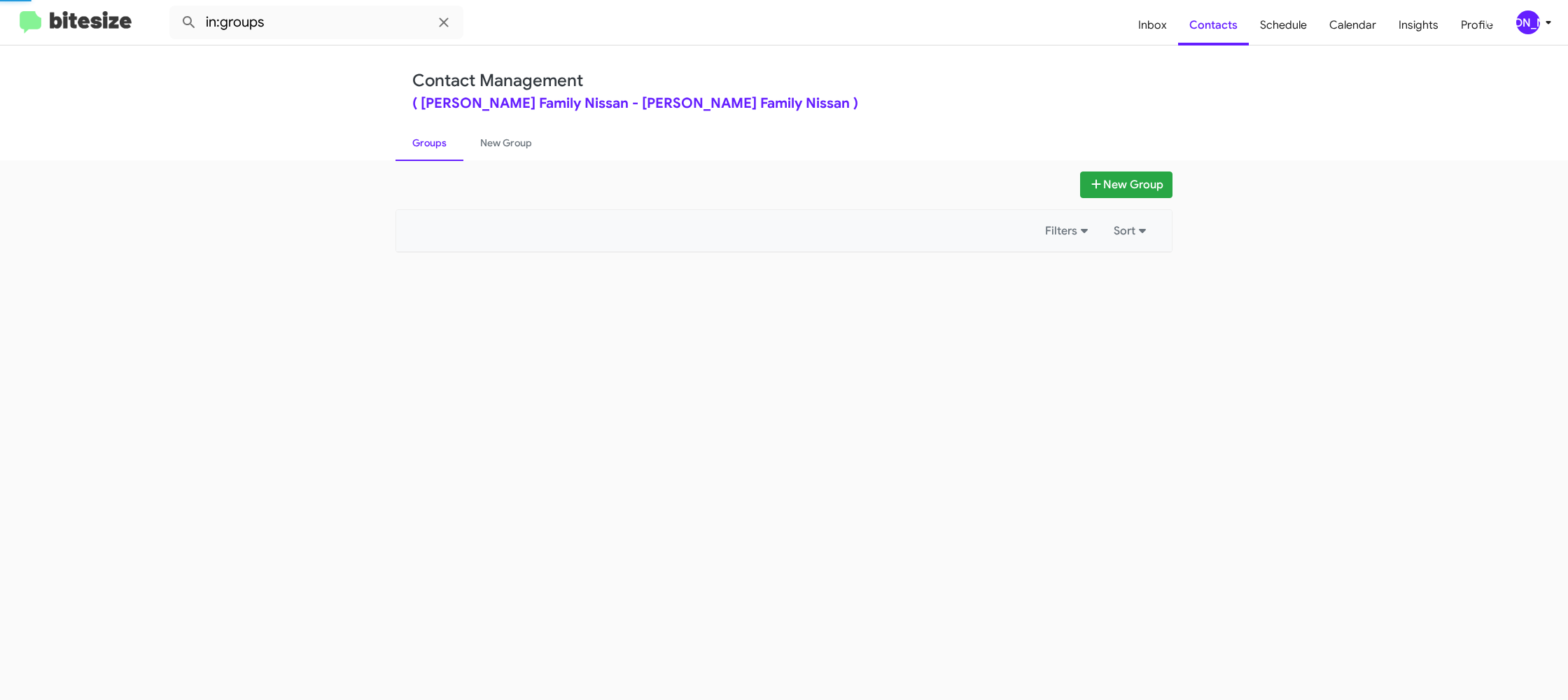
click at [441, 154] on link "Groups" at bounding box center [429, 143] width 68 height 36
click at [504, 143] on link "New Group" at bounding box center [506, 143] width 86 height 36
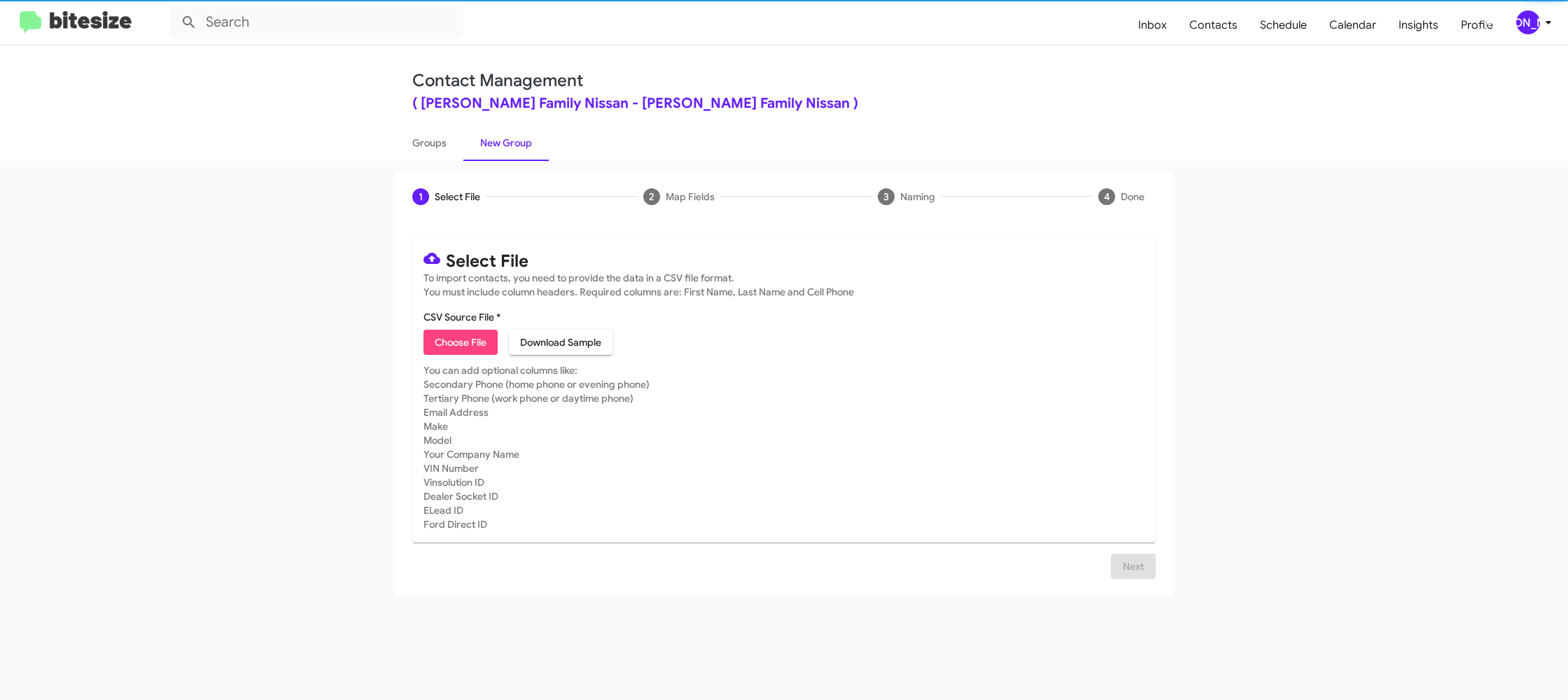
click at [1533, 26] on div "[PERSON_NAME]" at bounding box center [1528, 22] width 24 height 24
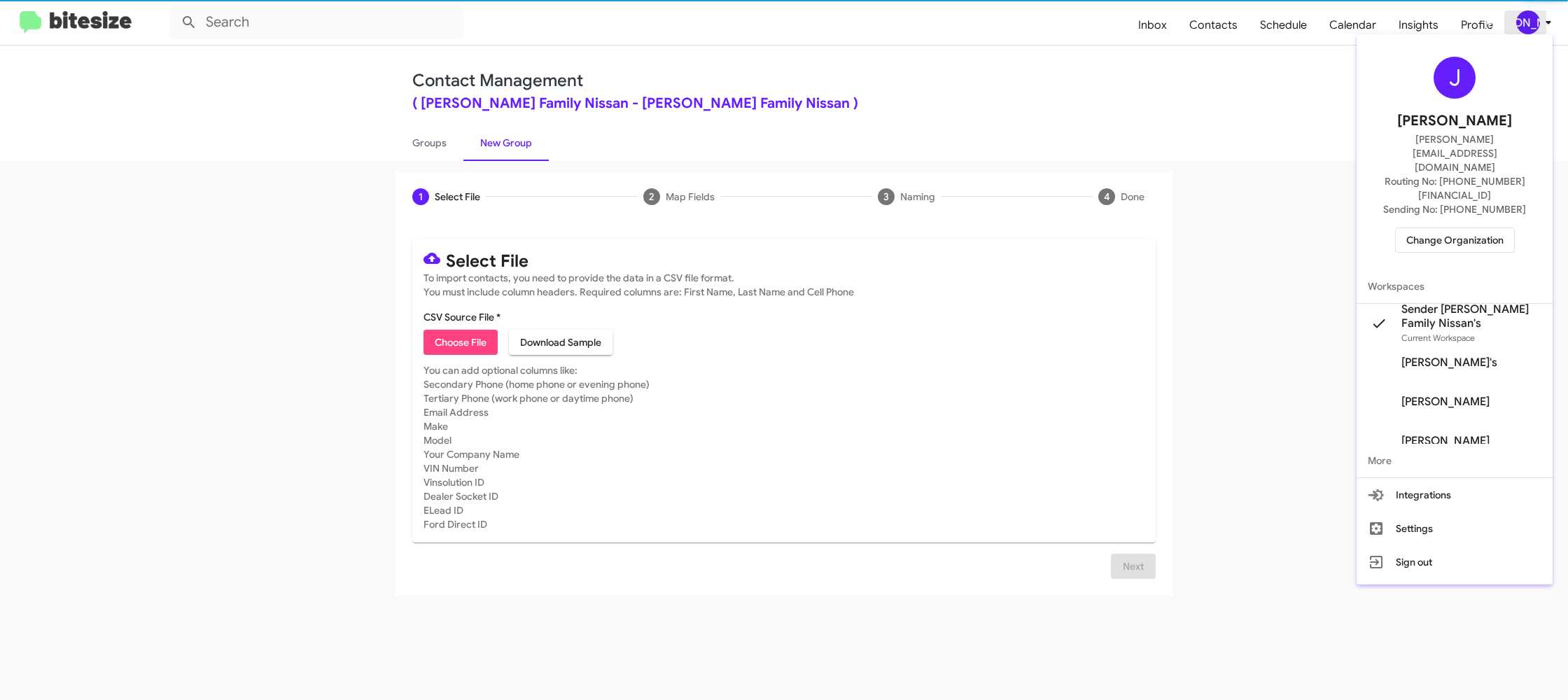
click at [1533, 26] on div at bounding box center [784, 350] width 1568 height 700
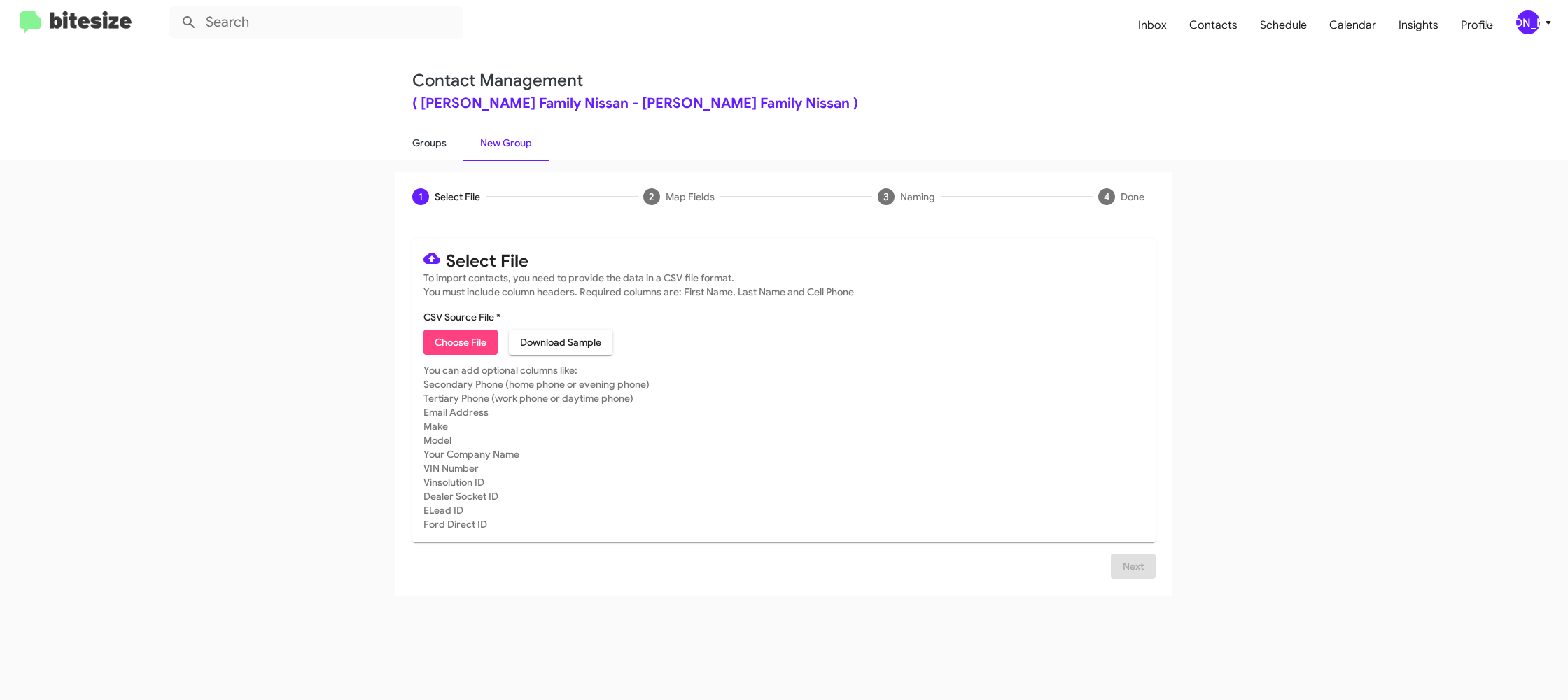
click at [429, 132] on link "Groups" at bounding box center [429, 143] width 68 height 36
type input "in:groups"
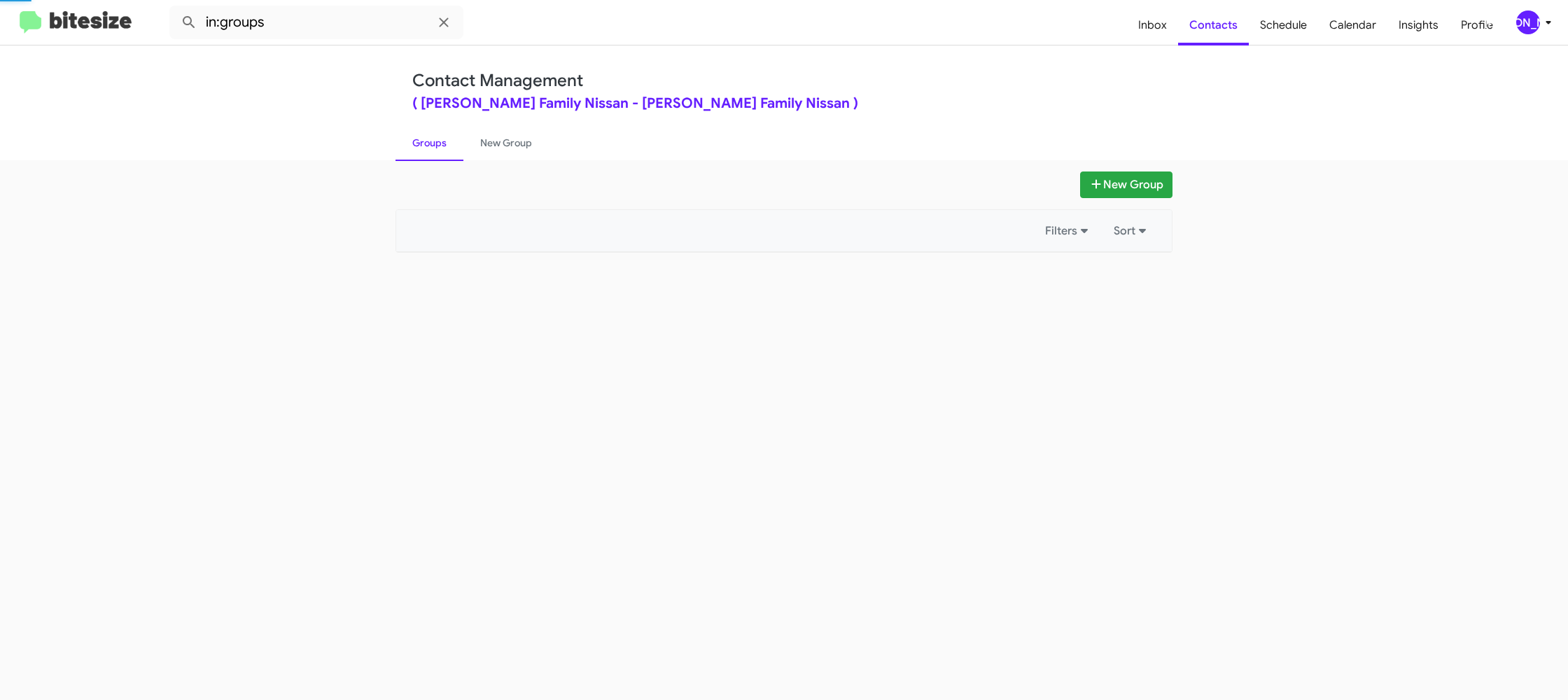
click at [429, 132] on link "Groups" at bounding box center [429, 143] width 68 height 36
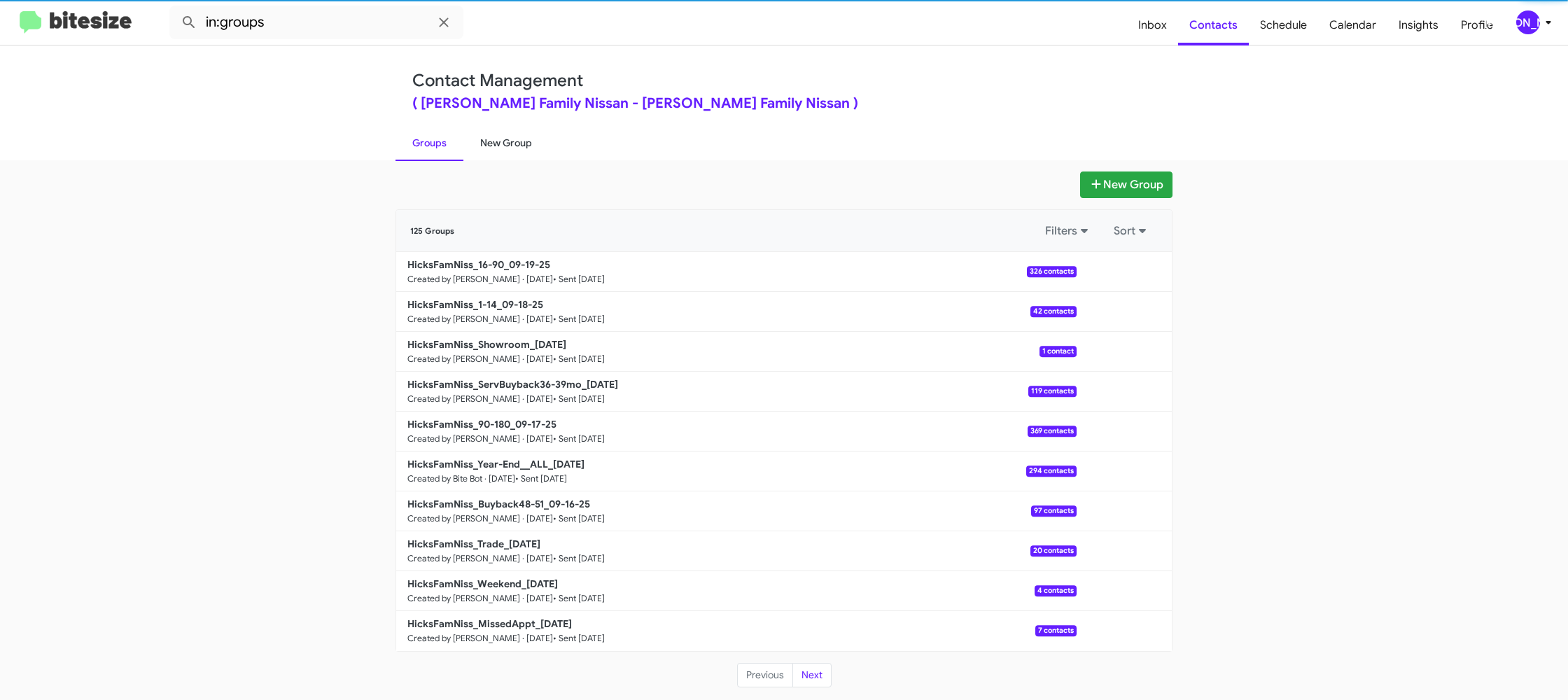
click at [521, 143] on link "New Group" at bounding box center [506, 143] width 86 height 36
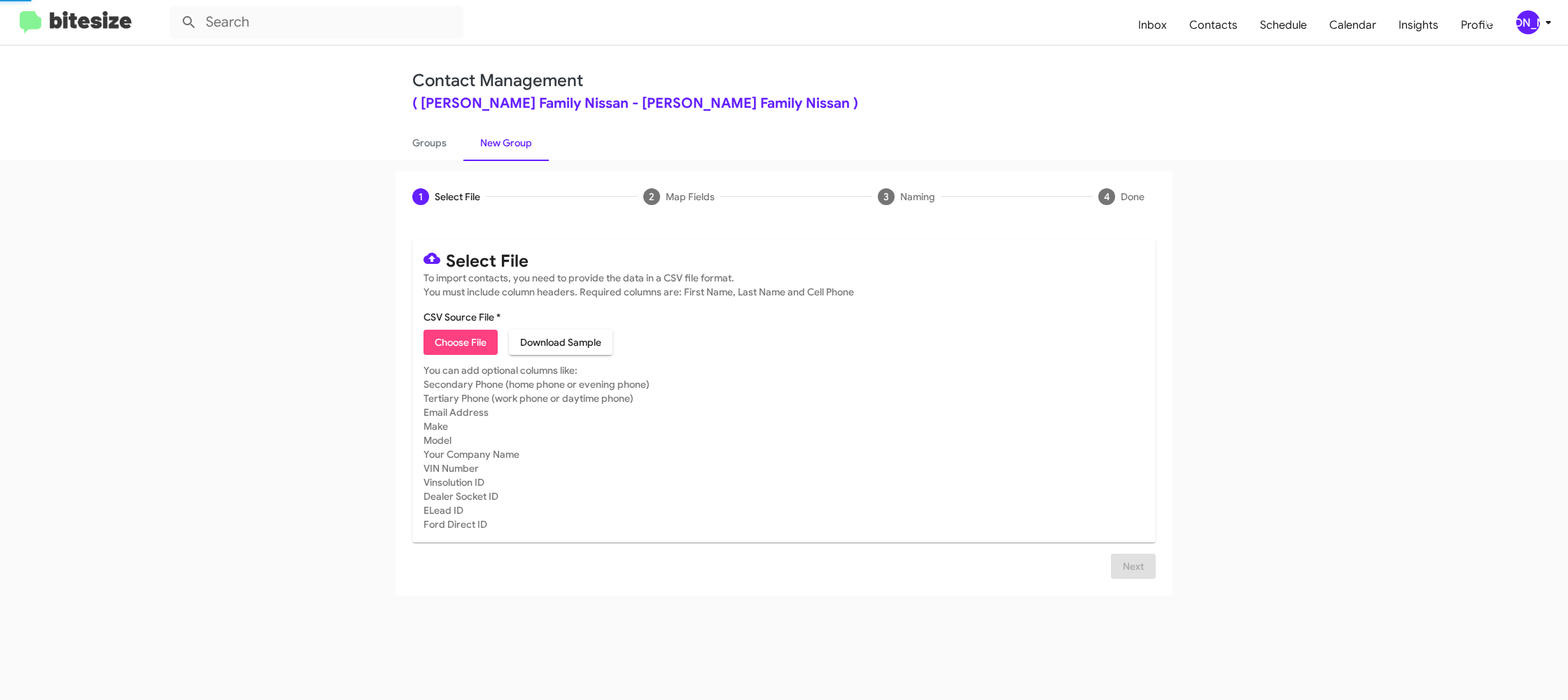
click at [521, 143] on link "New Group" at bounding box center [506, 143] width 86 height 36
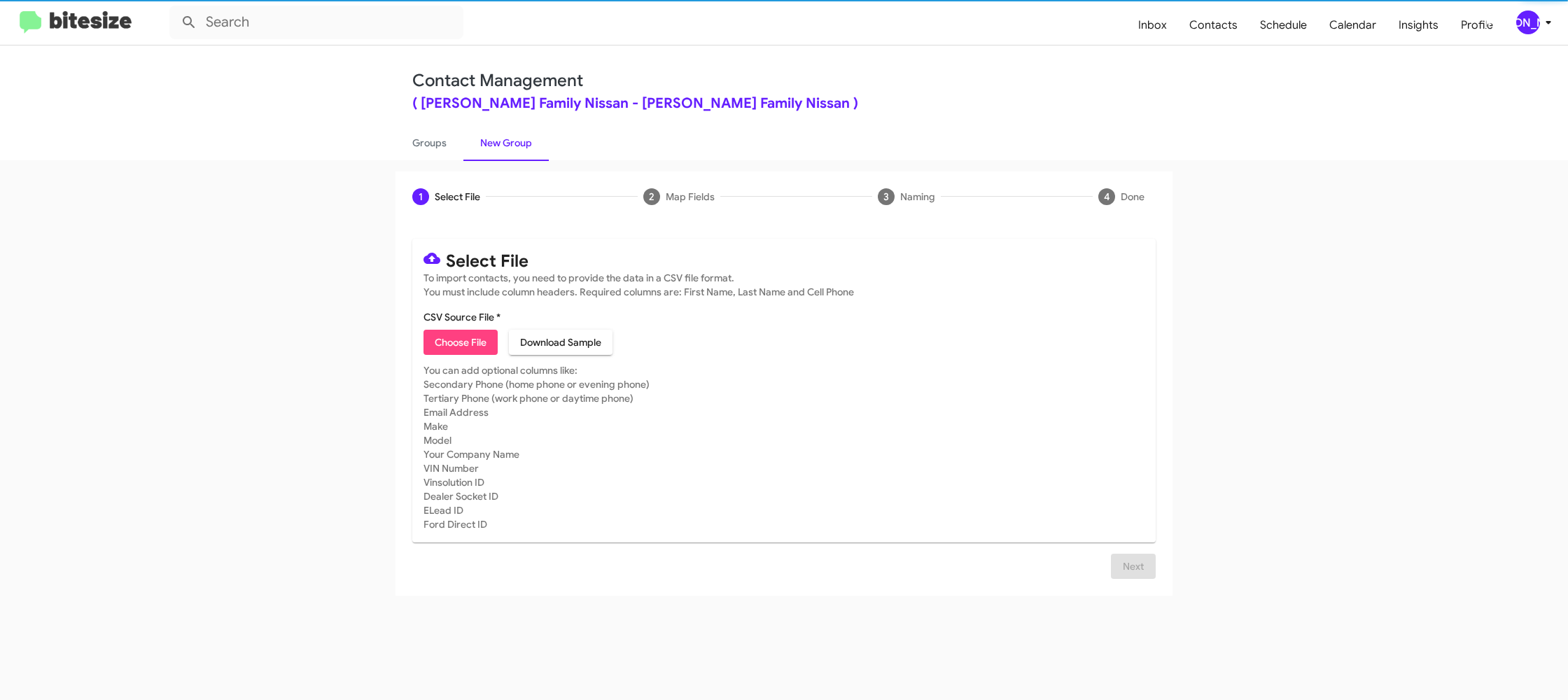
click at [467, 342] on span "Choose File" at bounding box center [461, 342] width 52 height 26
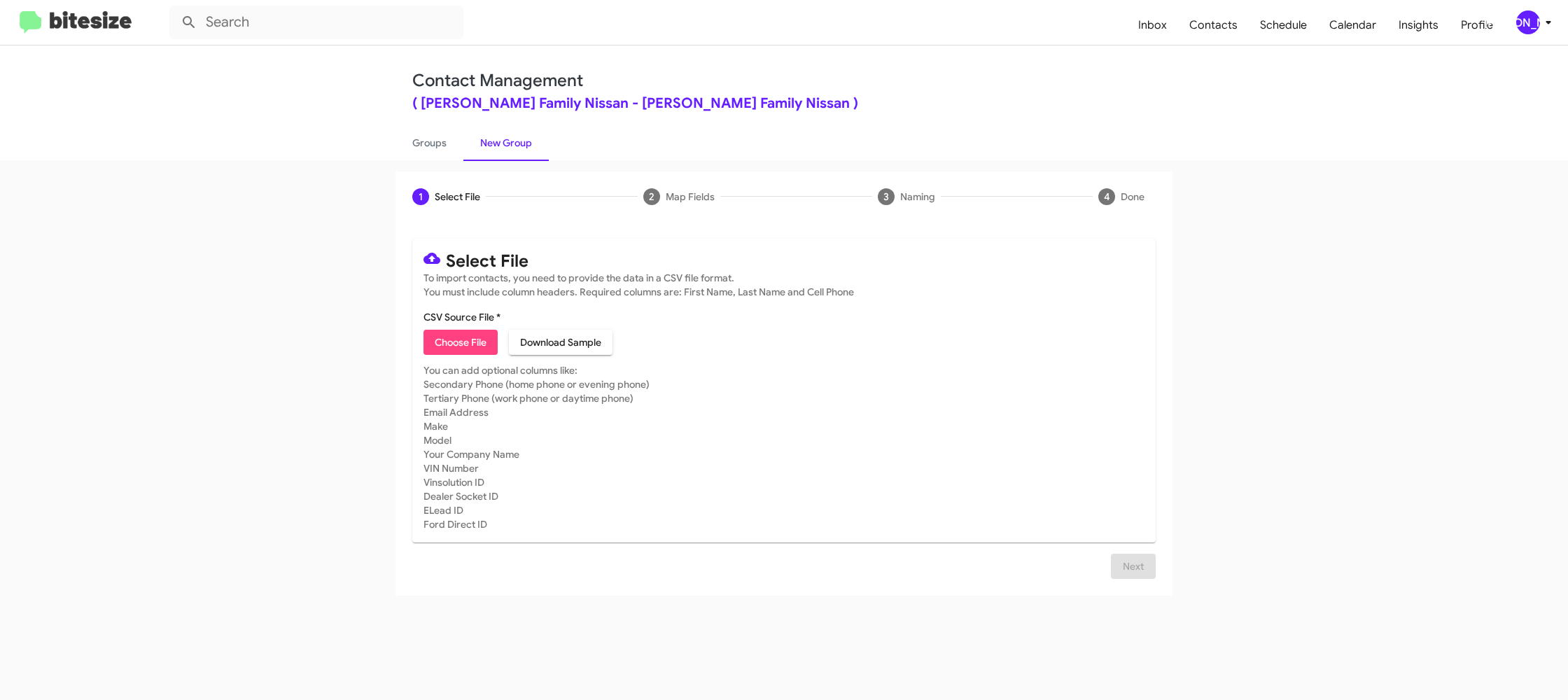
type input "HicksFamNiss_MissedAppt_09-22-25"
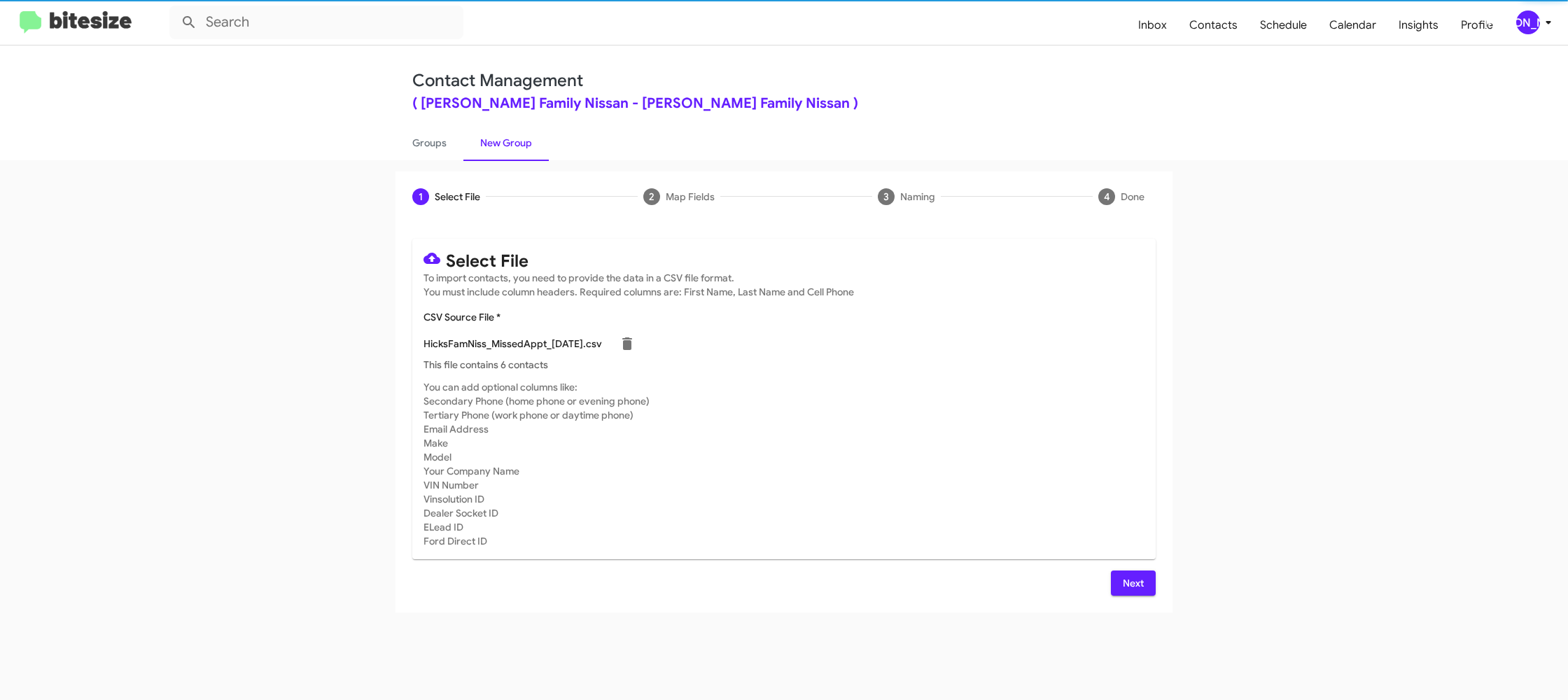
click at [912, 443] on mat-card-subtitle "You can add optional columns like: Secondary Phone (home phone or evening phone…" at bounding box center [784, 464] width 721 height 168
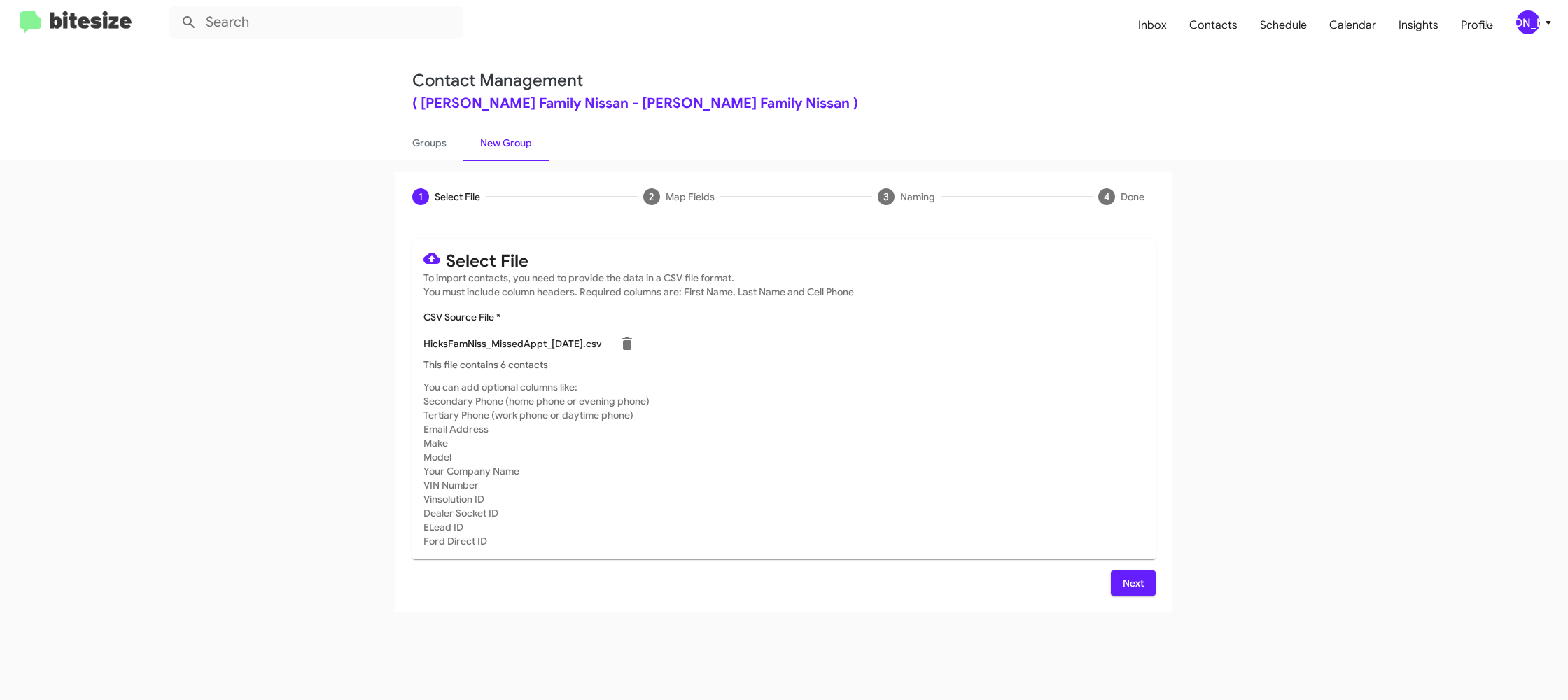
click at [1118, 579] on button "Next" at bounding box center [1133, 583] width 44 height 26
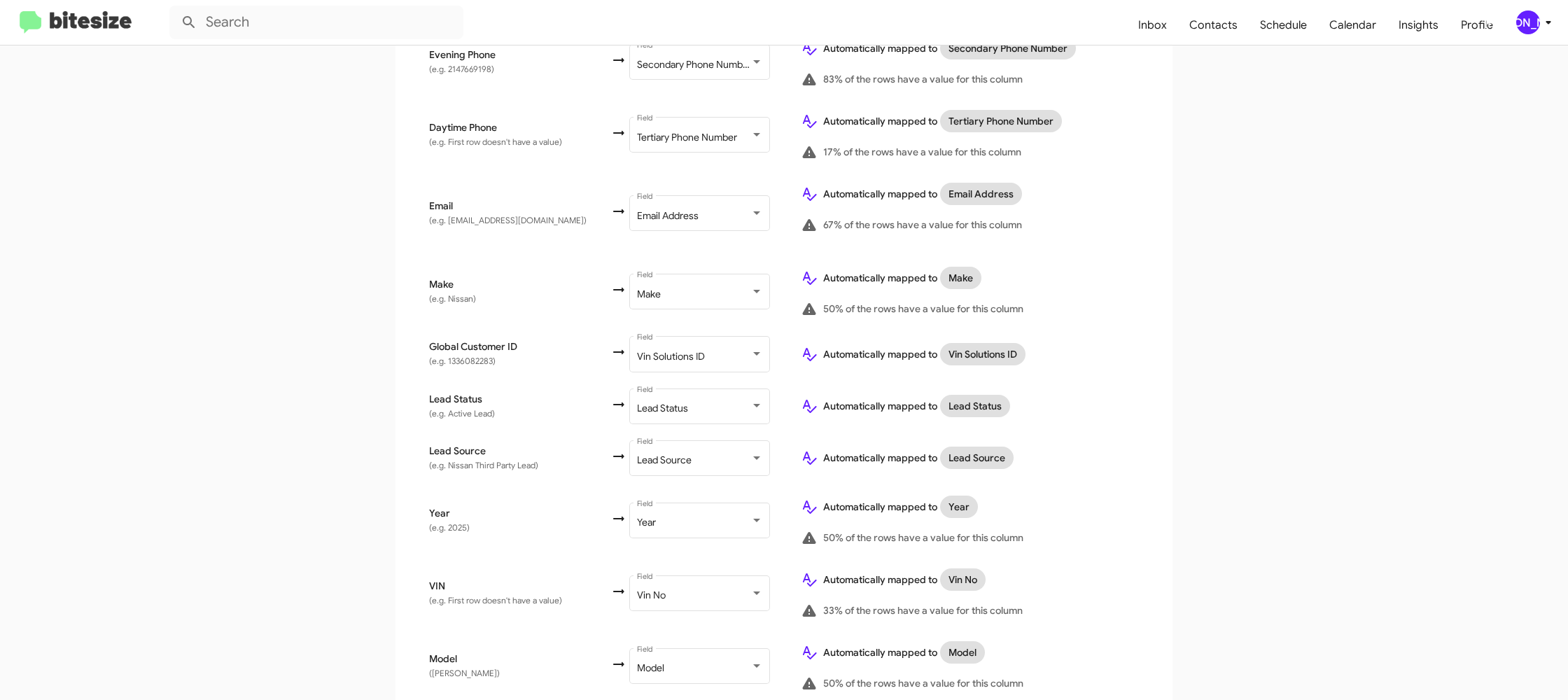
scroll to position [647, 0]
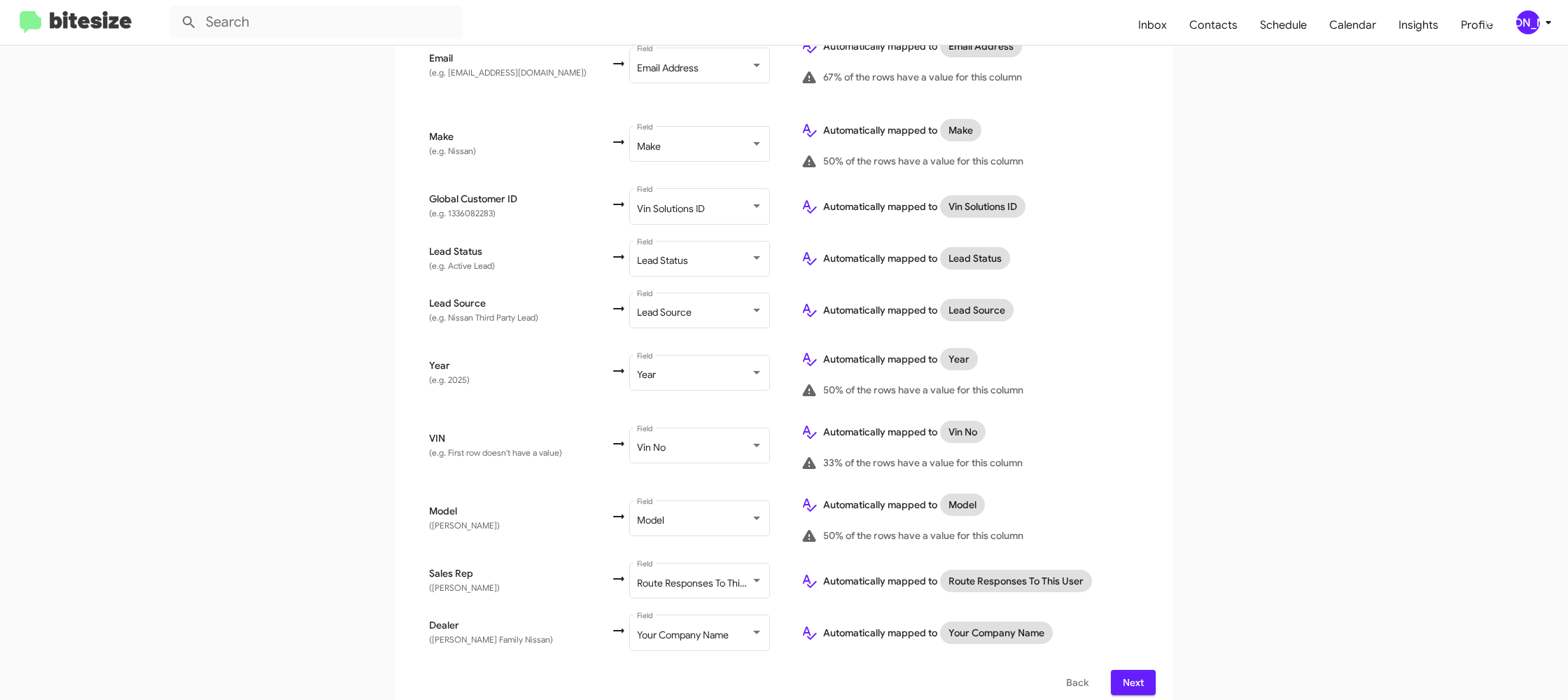
click at [1127, 673] on span "Next" at bounding box center [1133, 683] width 22 height 26
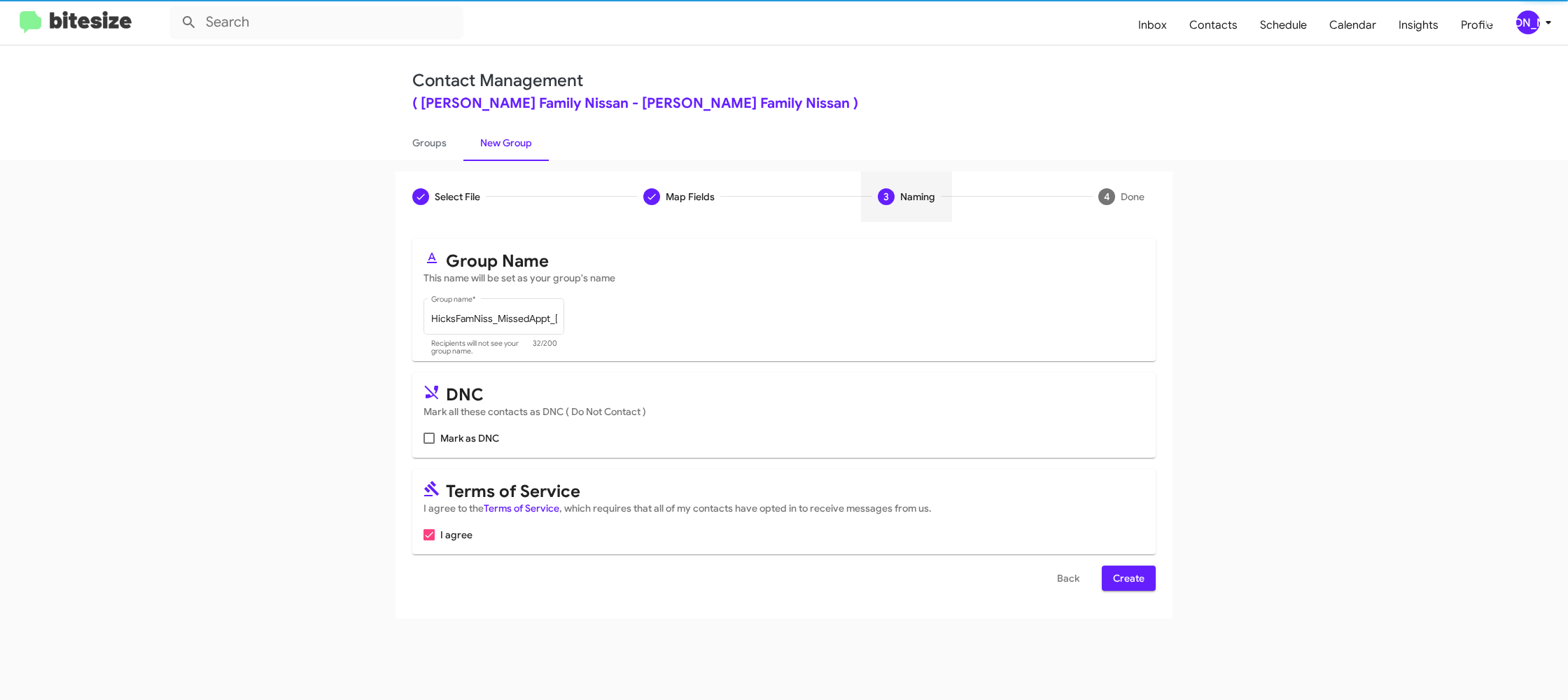
scroll to position [0, 0]
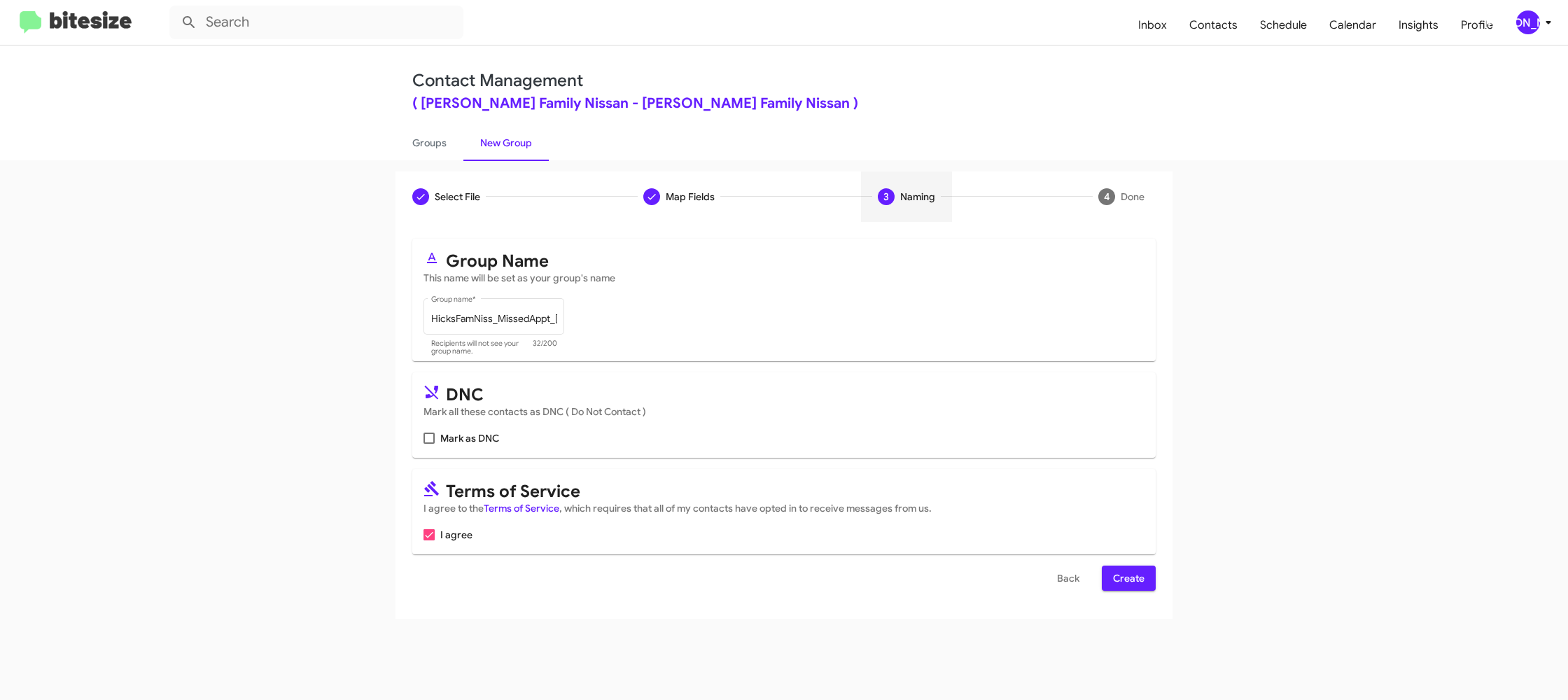
click at [1132, 571] on span "Create" at bounding box center [1129, 578] width 31 height 26
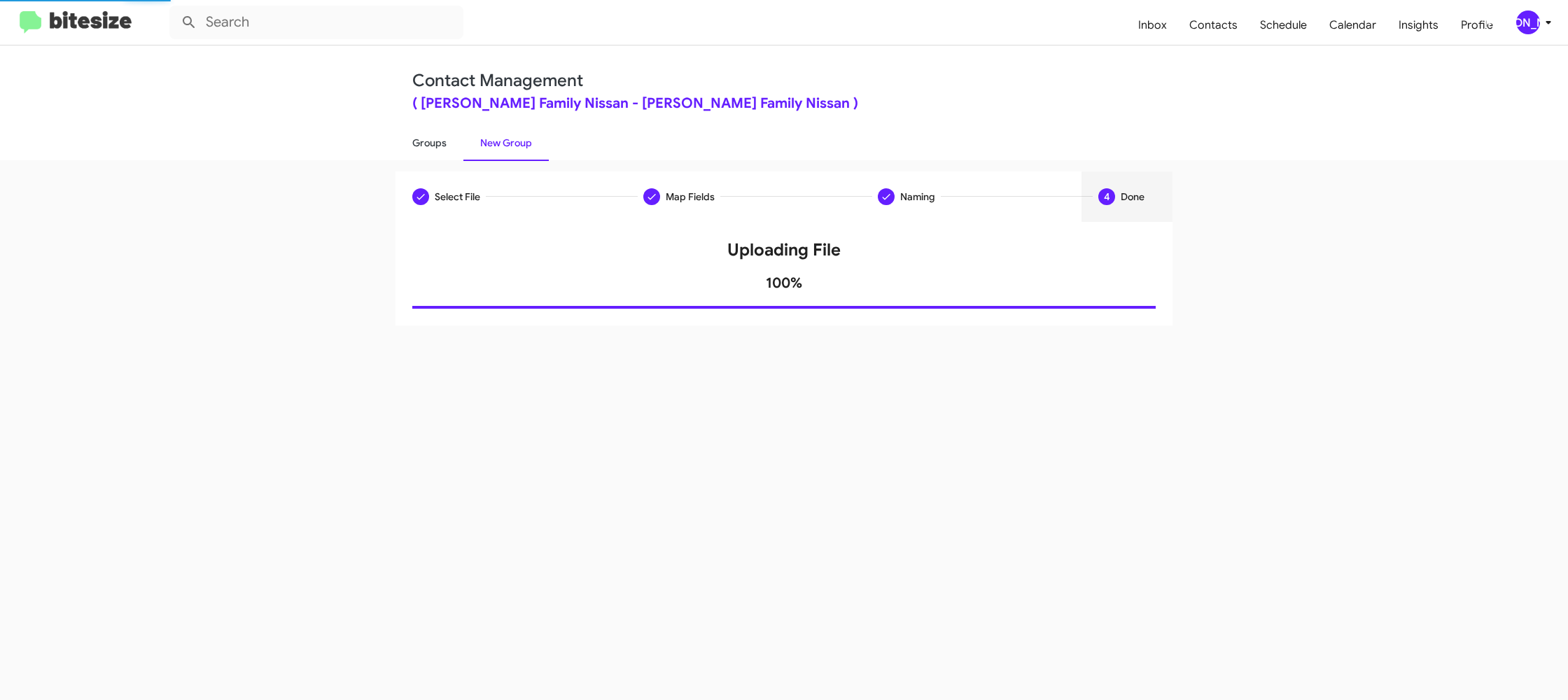
click at [410, 142] on link "Groups" at bounding box center [429, 143] width 68 height 36
type input "in:groups"
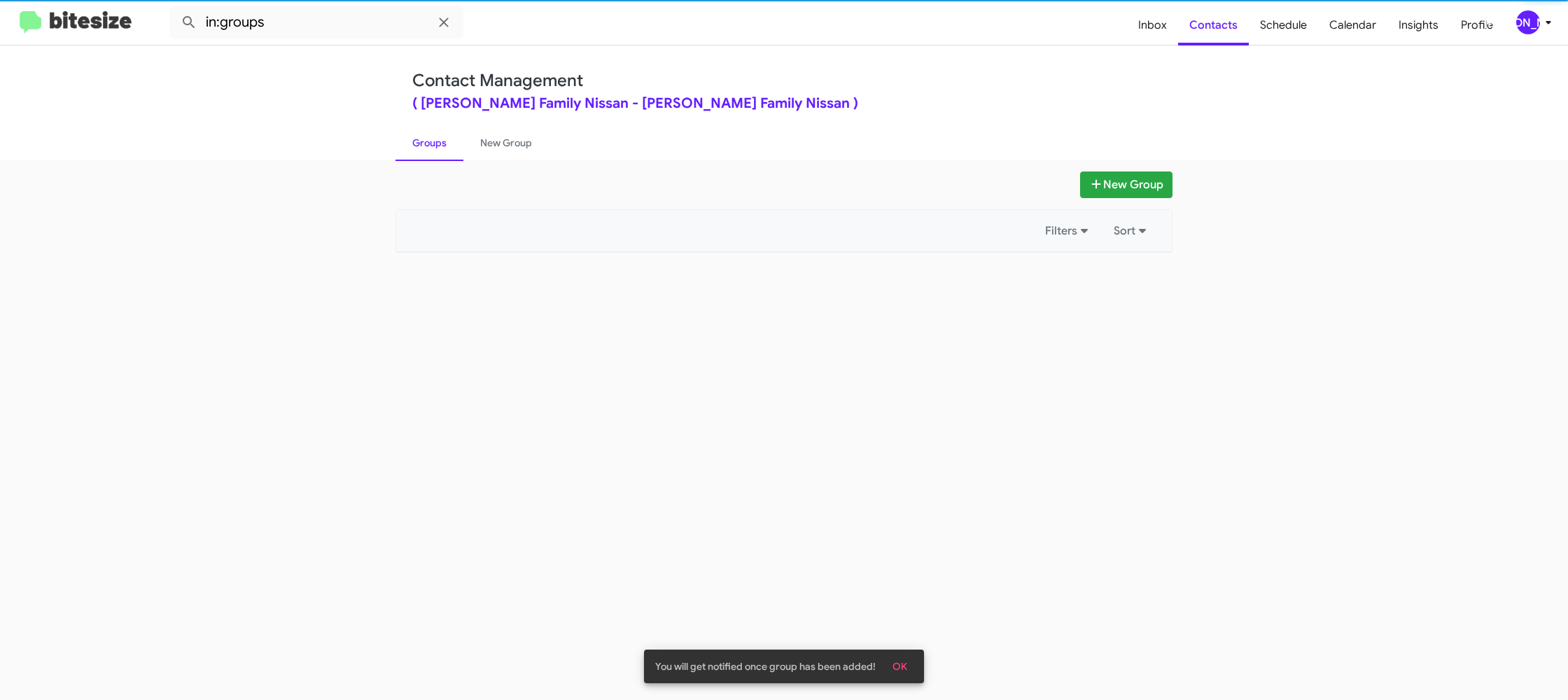
click at [410, 142] on link "Groups" at bounding box center [429, 143] width 68 height 36
click at [497, 141] on link "New Group" at bounding box center [506, 143] width 86 height 36
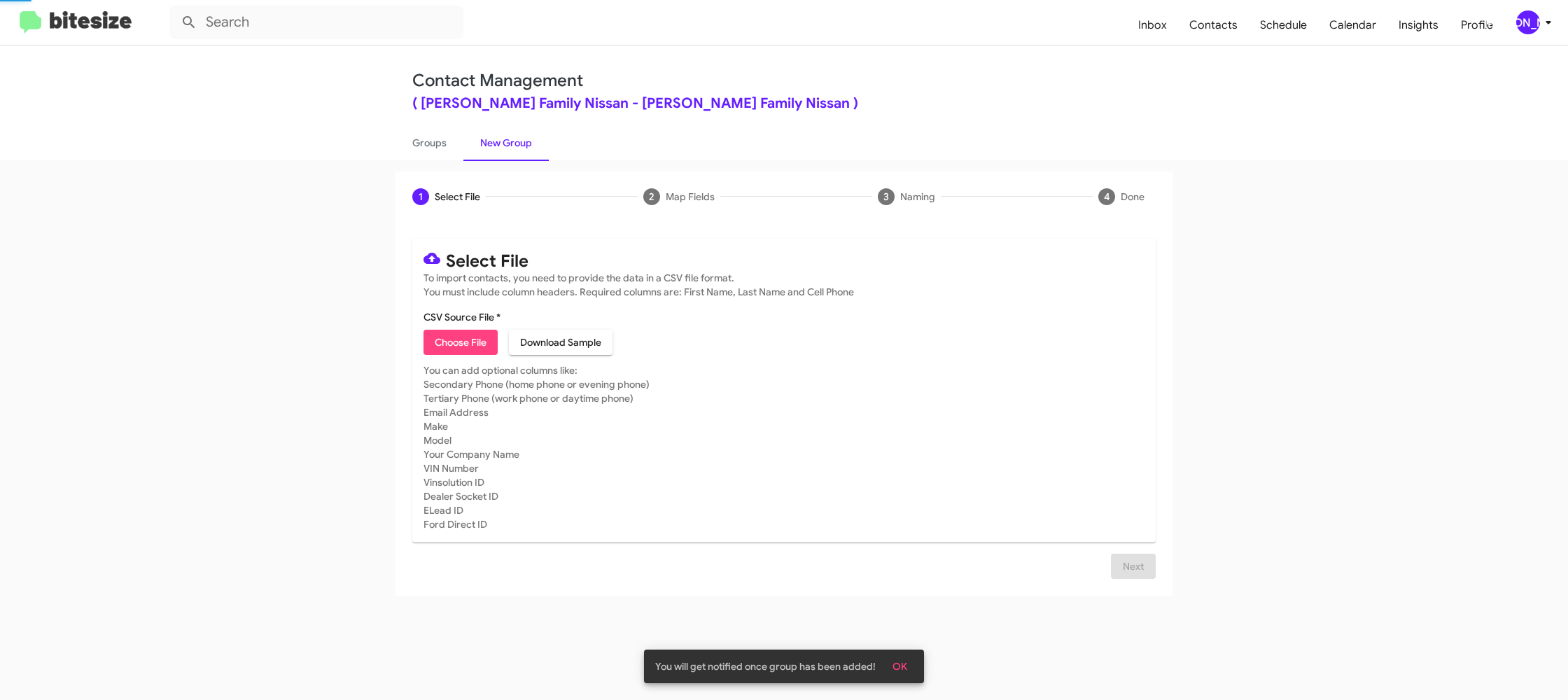
click at [497, 141] on link "New Group" at bounding box center [506, 143] width 86 height 36
click at [465, 352] on span "Choose File" at bounding box center [461, 342] width 52 height 26
type input "HicksFamNiss_Weekend_09-22-25"
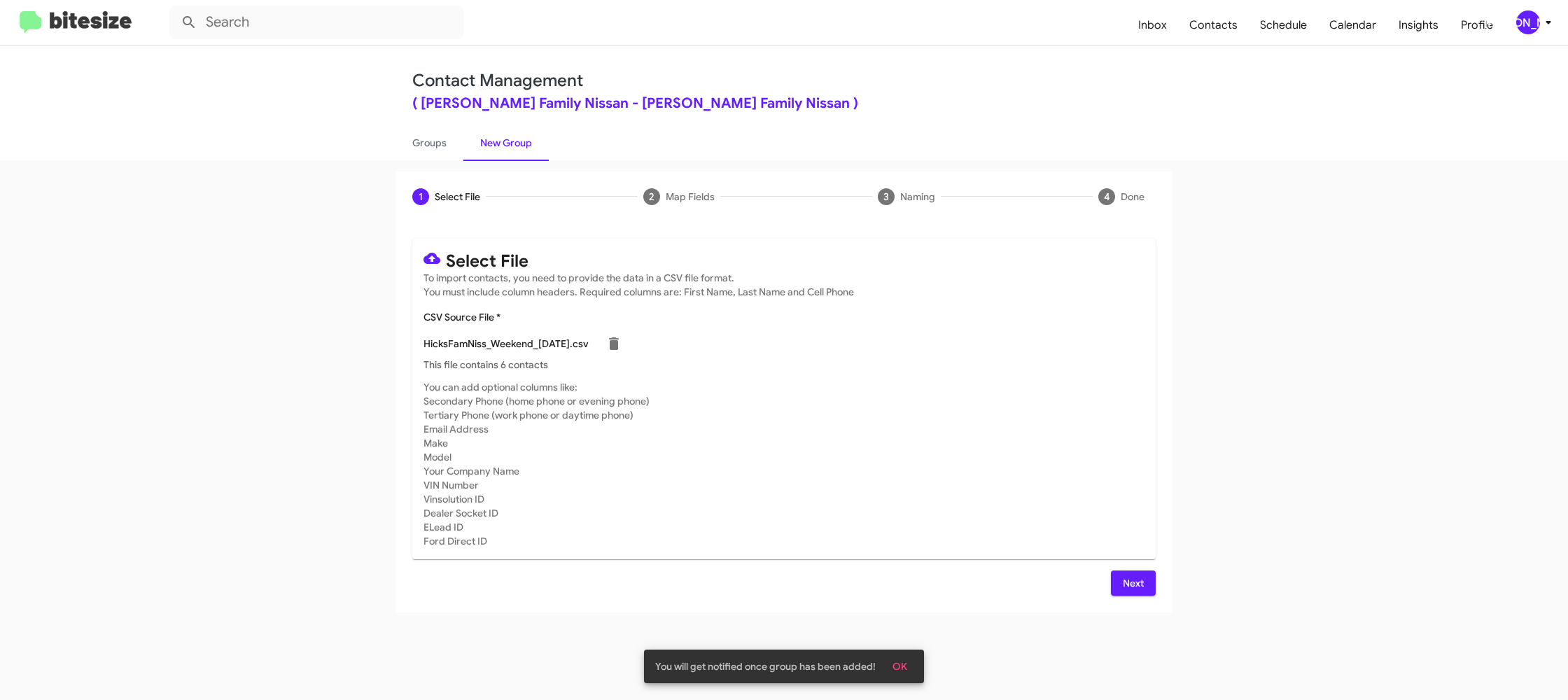
click at [1012, 490] on mat-card-subtitle "You can add optional columns like: Secondary Phone (home phone or evening phone…" at bounding box center [784, 464] width 721 height 168
click at [1140, 589] on span "Next" at bounding box center [1133, 583] width 22 height 26
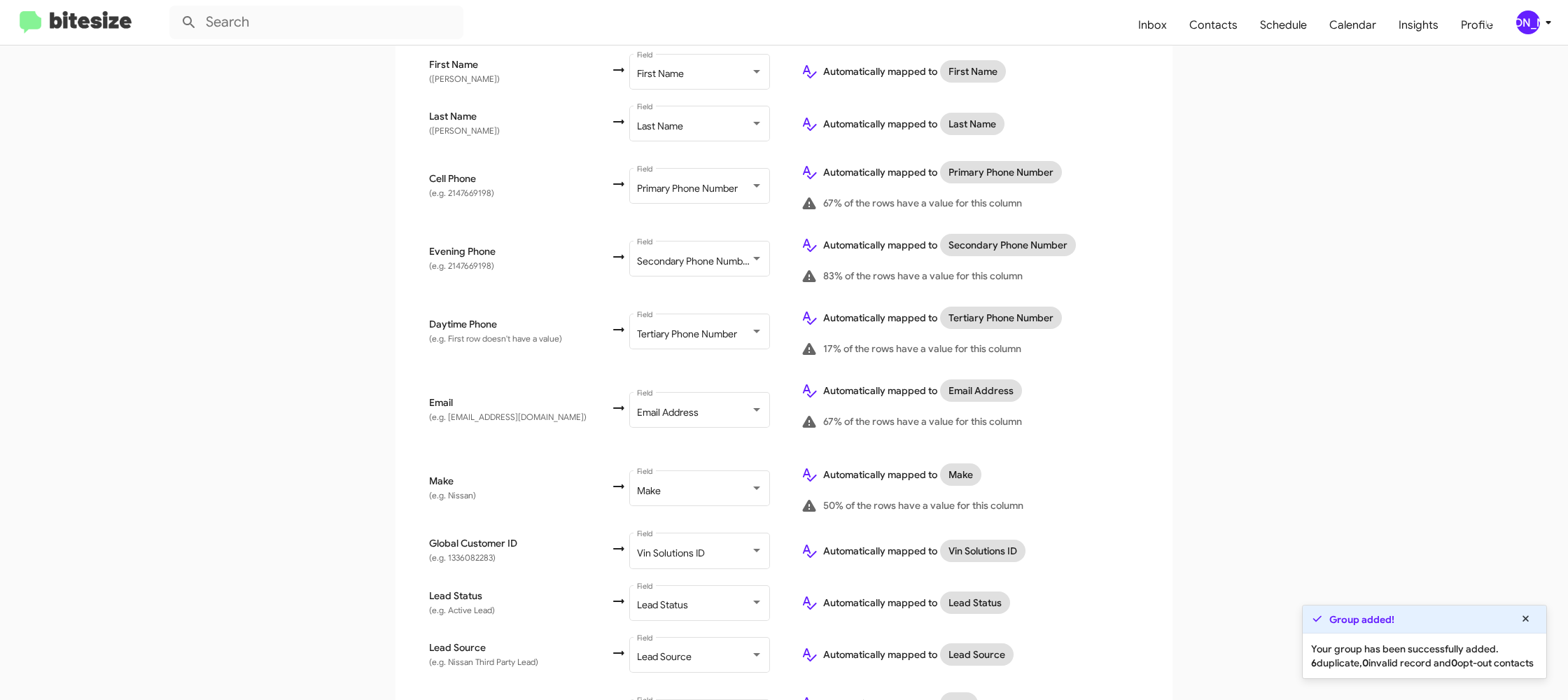
scroll to position [647, 0]
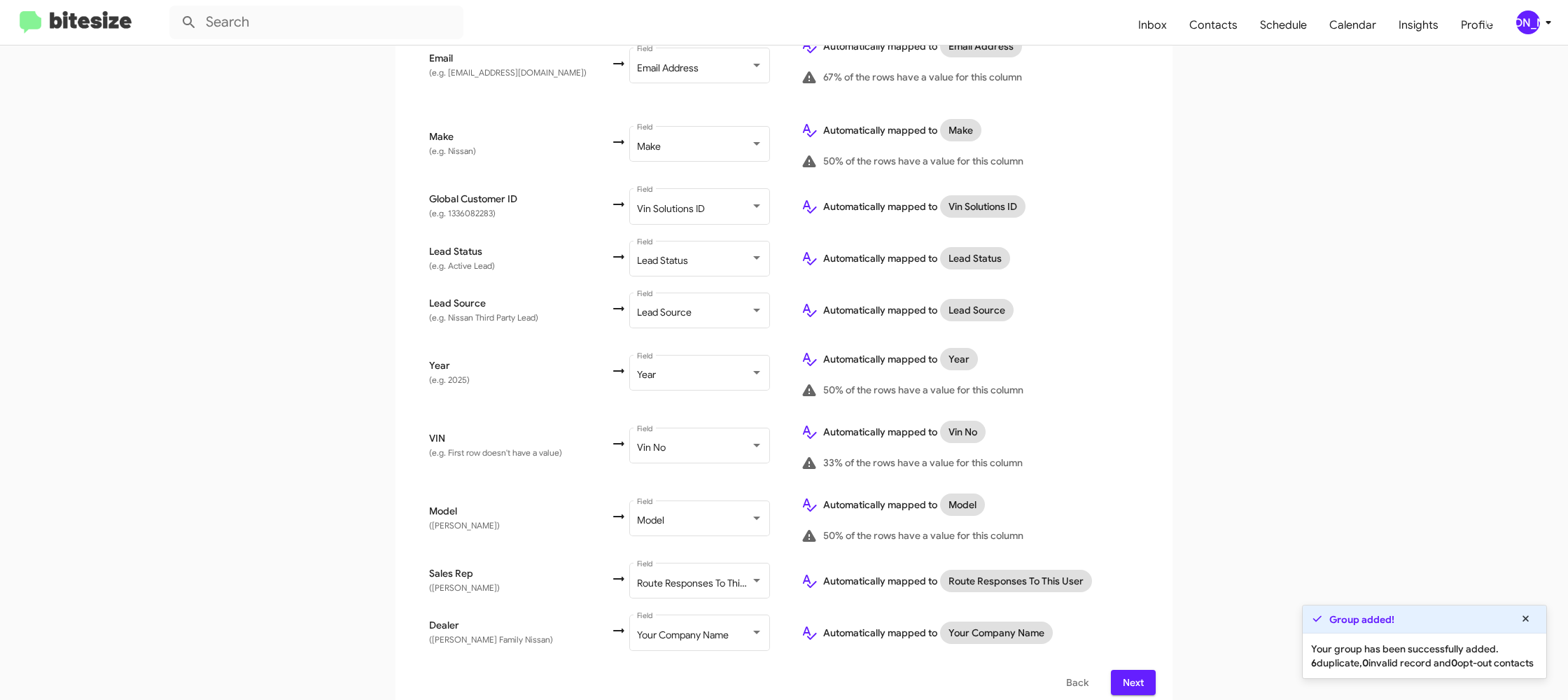
click at [1543, 26] on icon at bounding box center [1548, 22] width 16 height 16
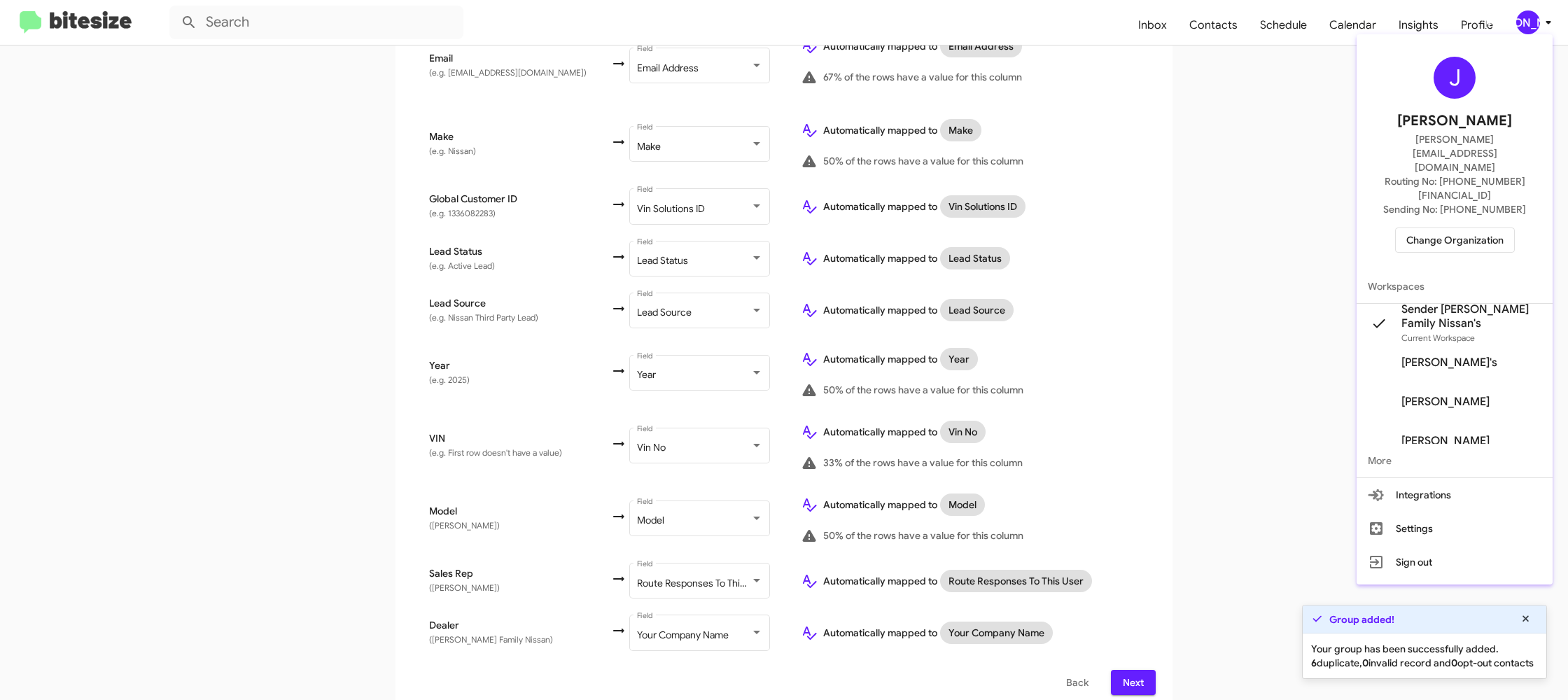
click at [1543, 26] on div at bounding box center [784, 350] width 1568 height 700
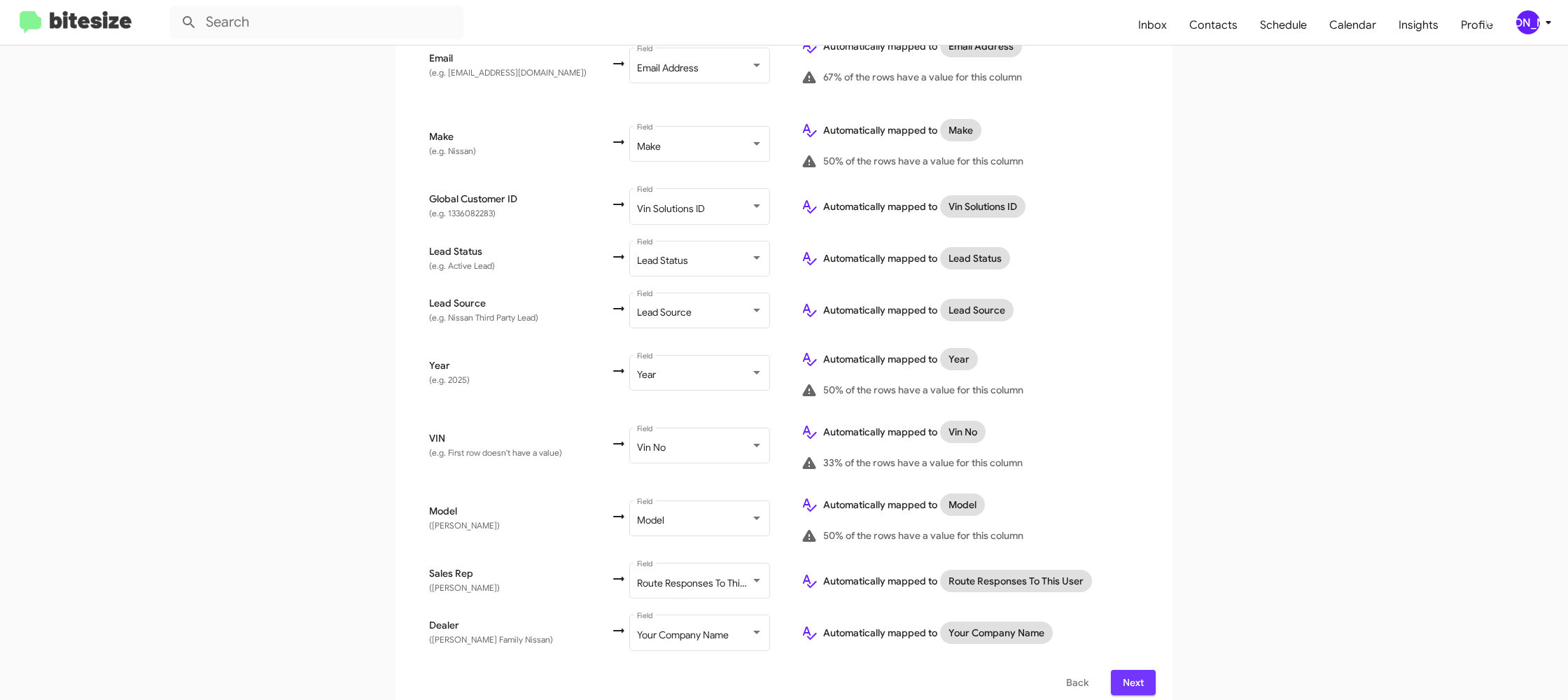
click at [1135, 670] on span "Next" at bounding box center [1133, 683] width 22 height 26
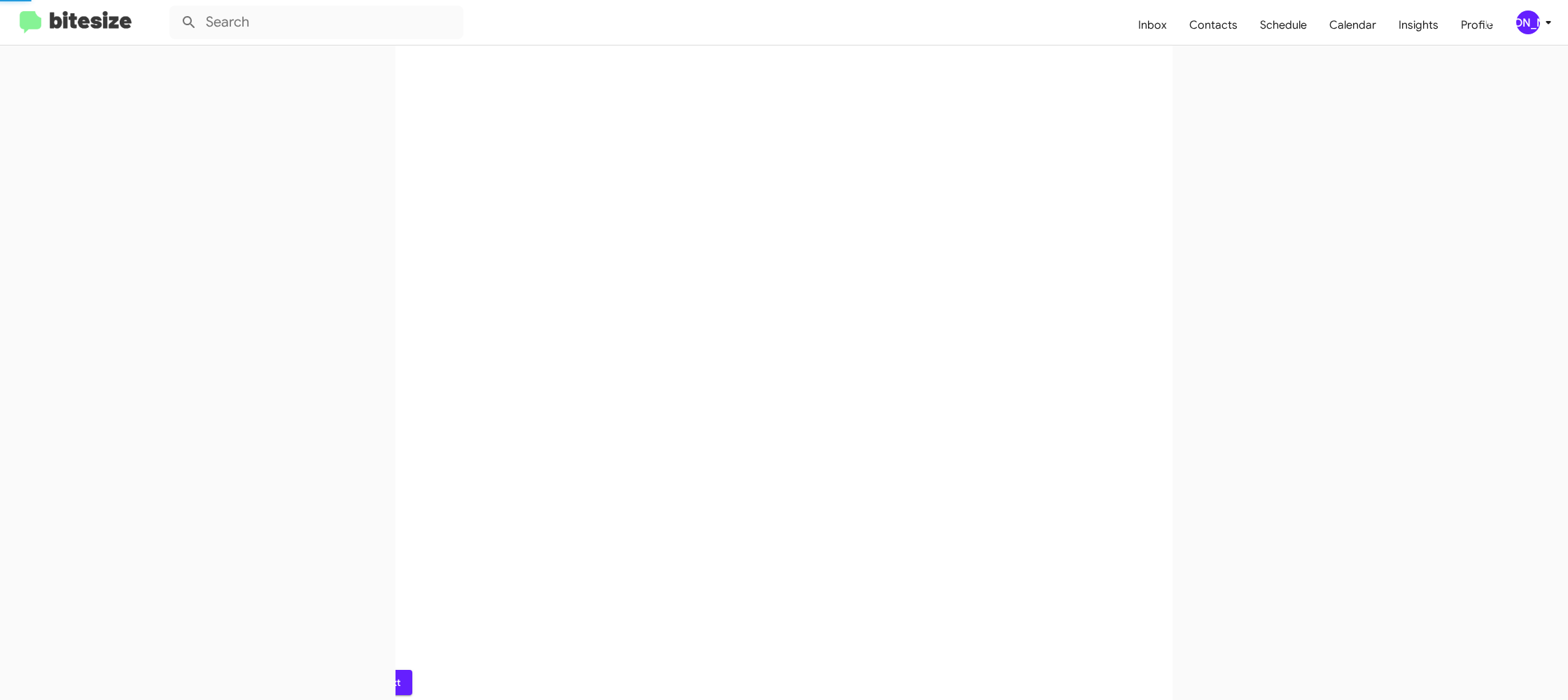
scroll to position [0, 0]
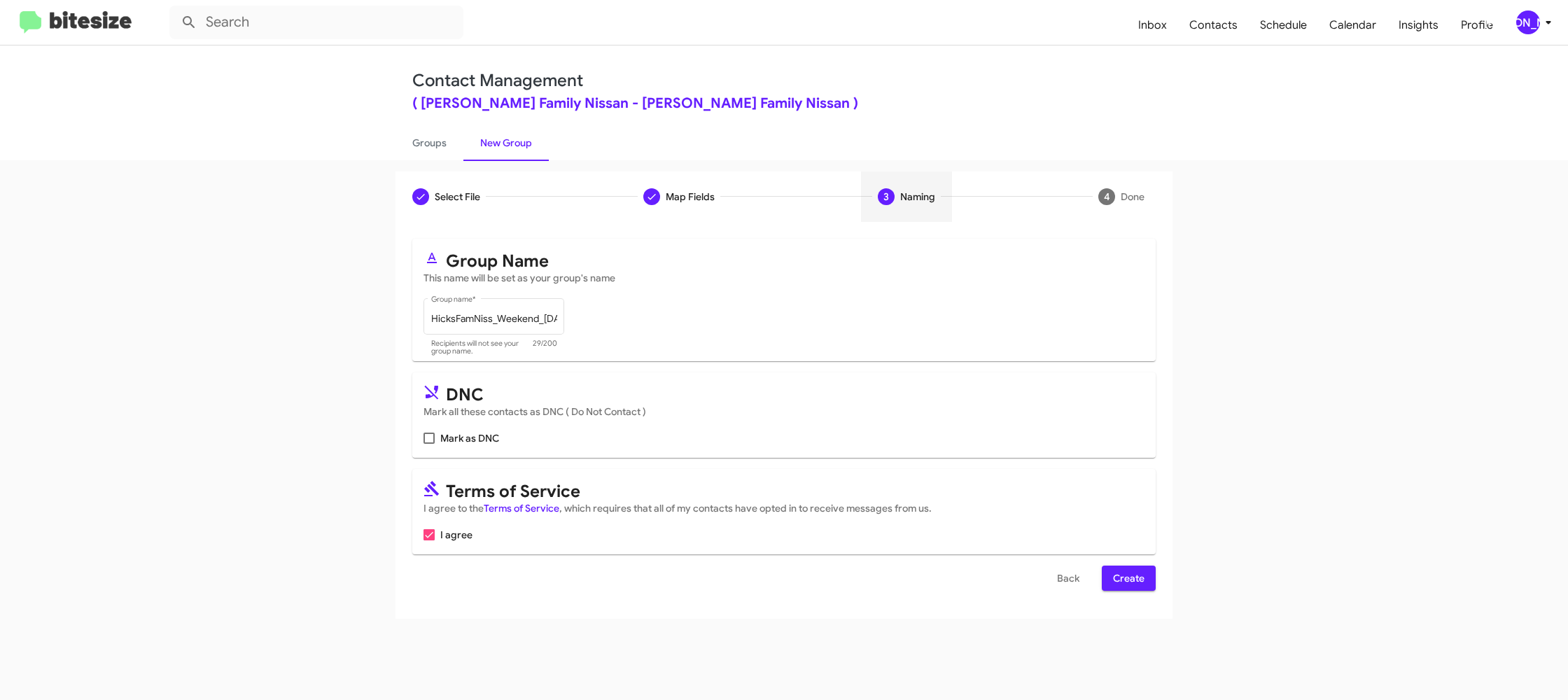
click at [1128, 576] on span "Create" at bounding box center [1129, 578] width 31 height 26
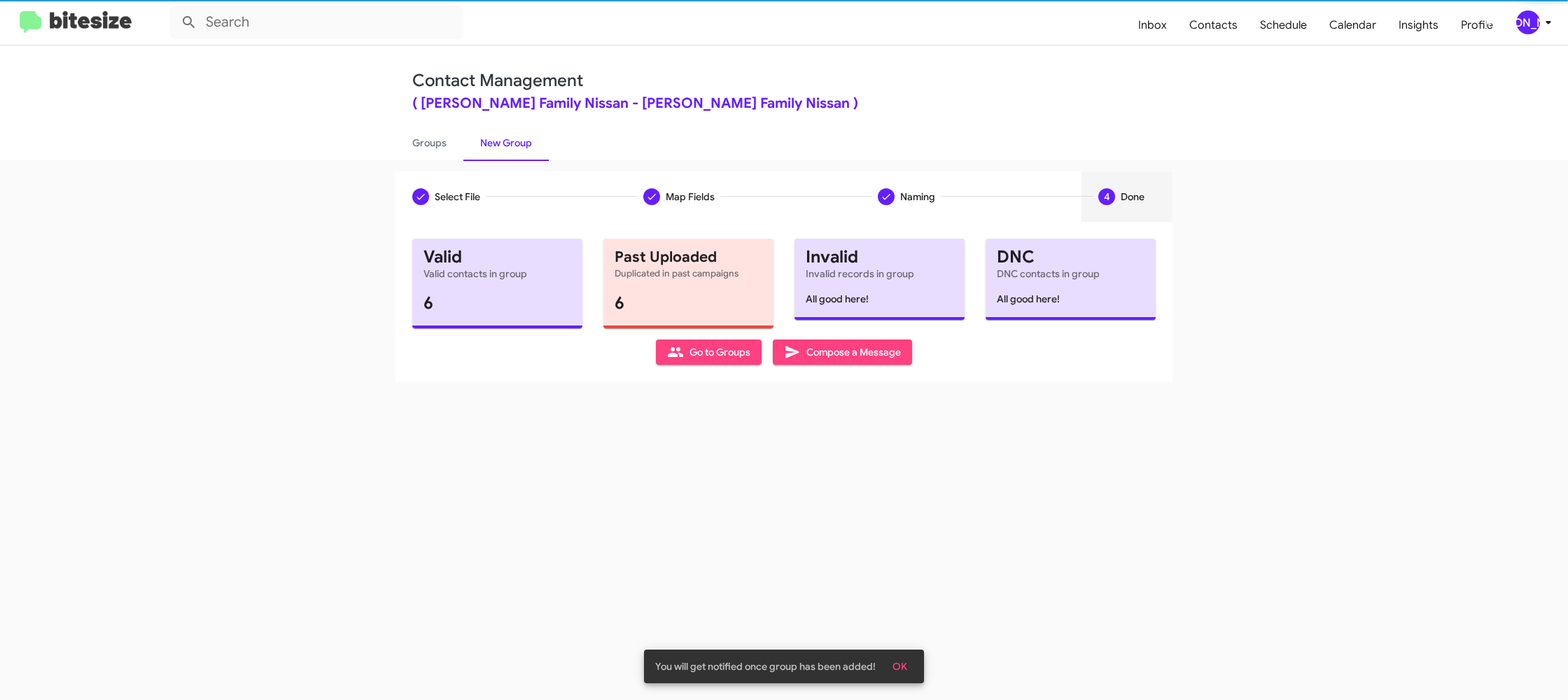
click at [424, 122] on div "Contact Management ( Hicks Family Nissan - Hicks Family Nissan ) Groups New Gro…" at bounding box center [784, 102] width 798 height 115
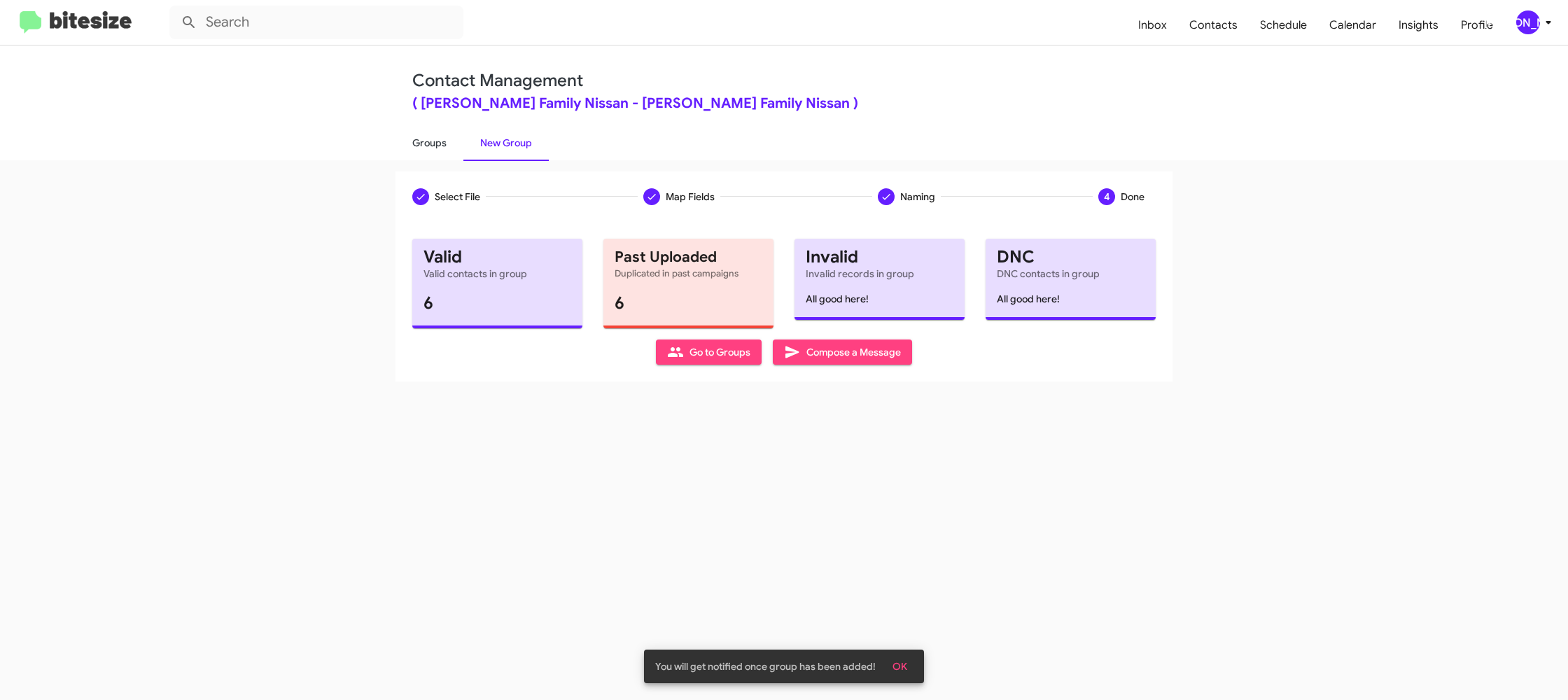
click at [430, 139] on link "Groups" at bounding box center [429, 143] width 68 height 36
type input "in:groups"
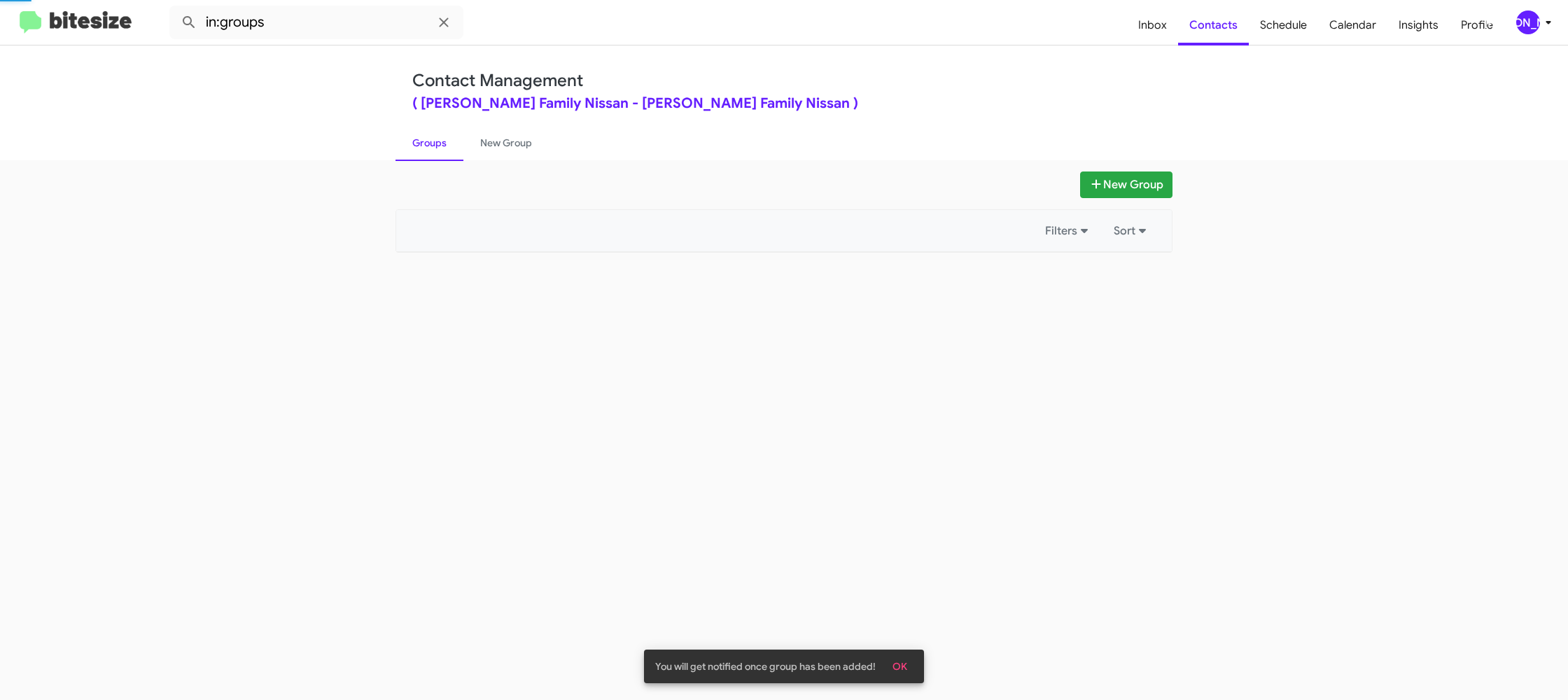
click at [430, 139] on link "Groups" at bounding box center [429, 143] width 68 height 36
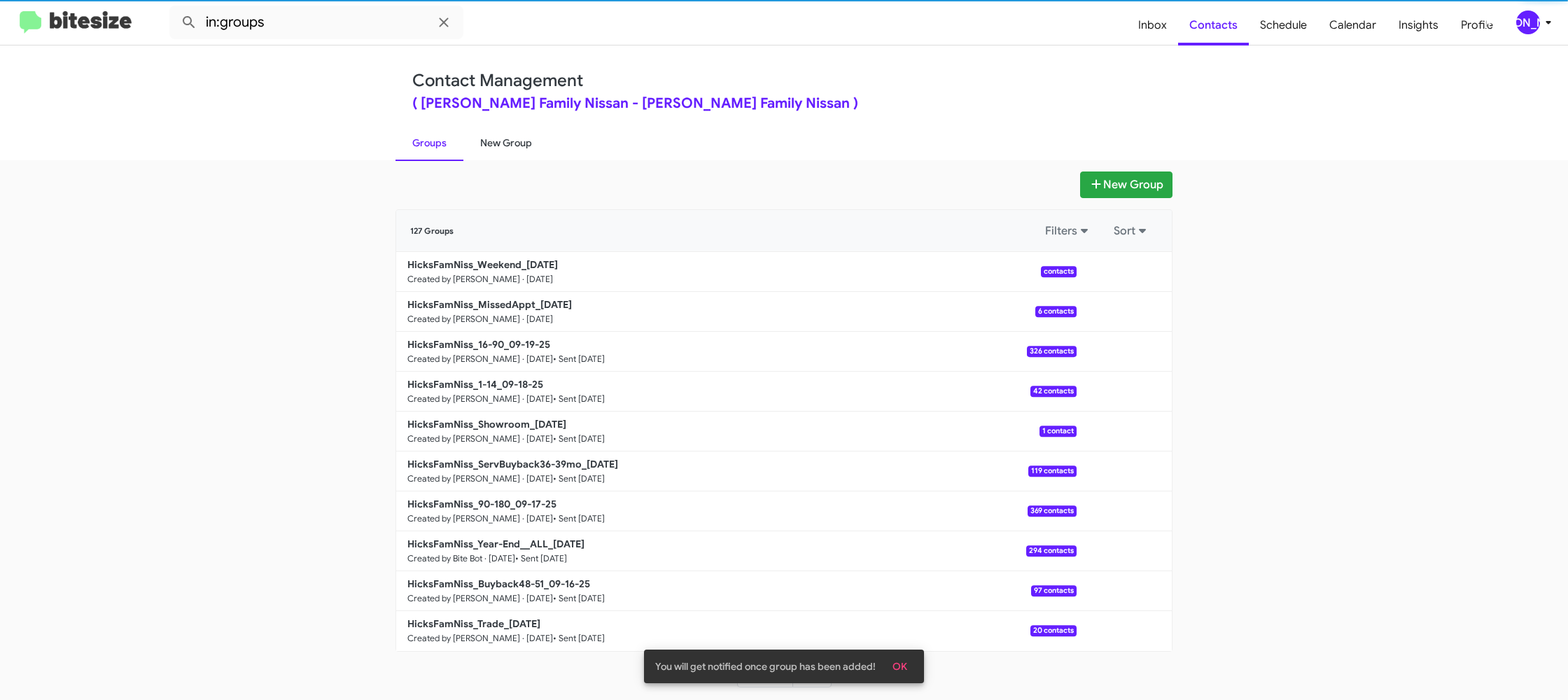
click at [466, 139] on link "New Group" at bounding box center [506, 143] width 86 height 36
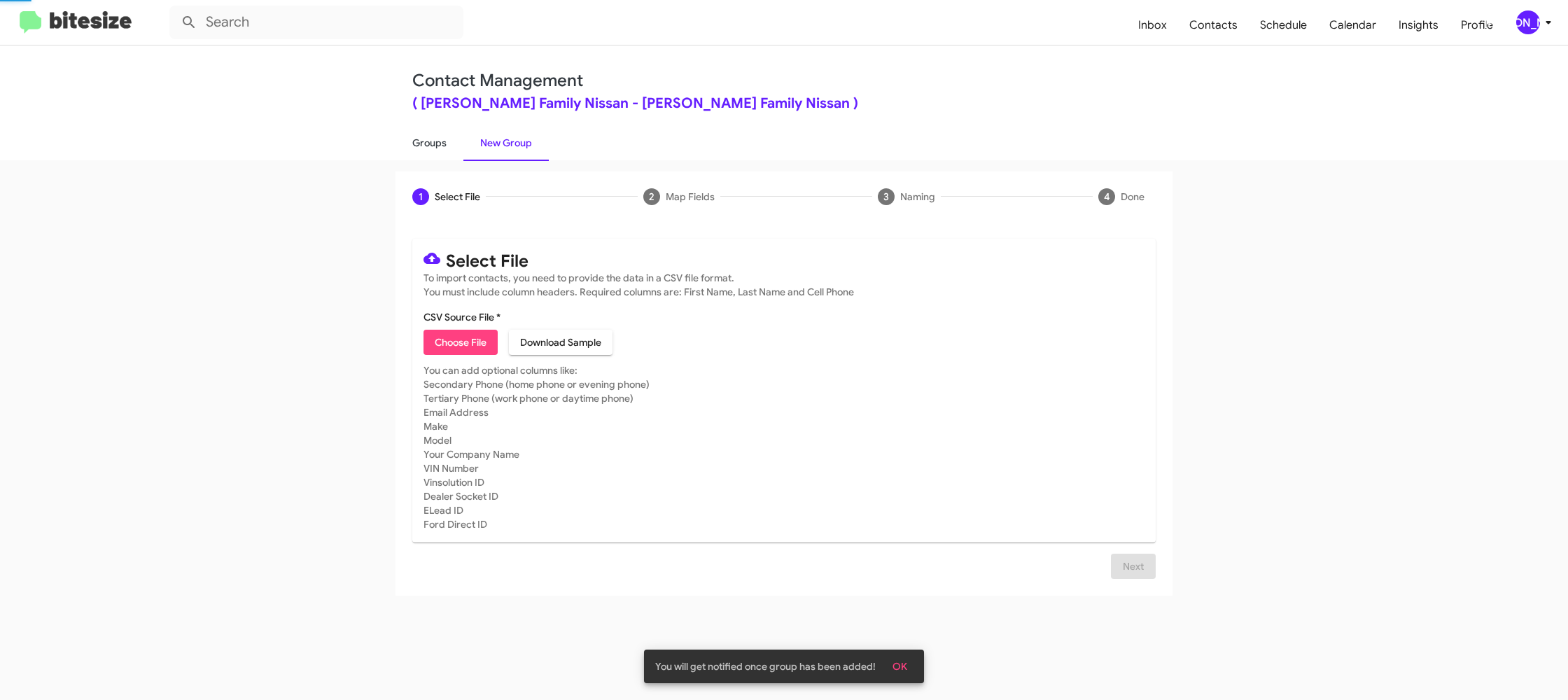
click at [441, 139] on link "Groups" at bounding box center [429, 143] width 68 height 36
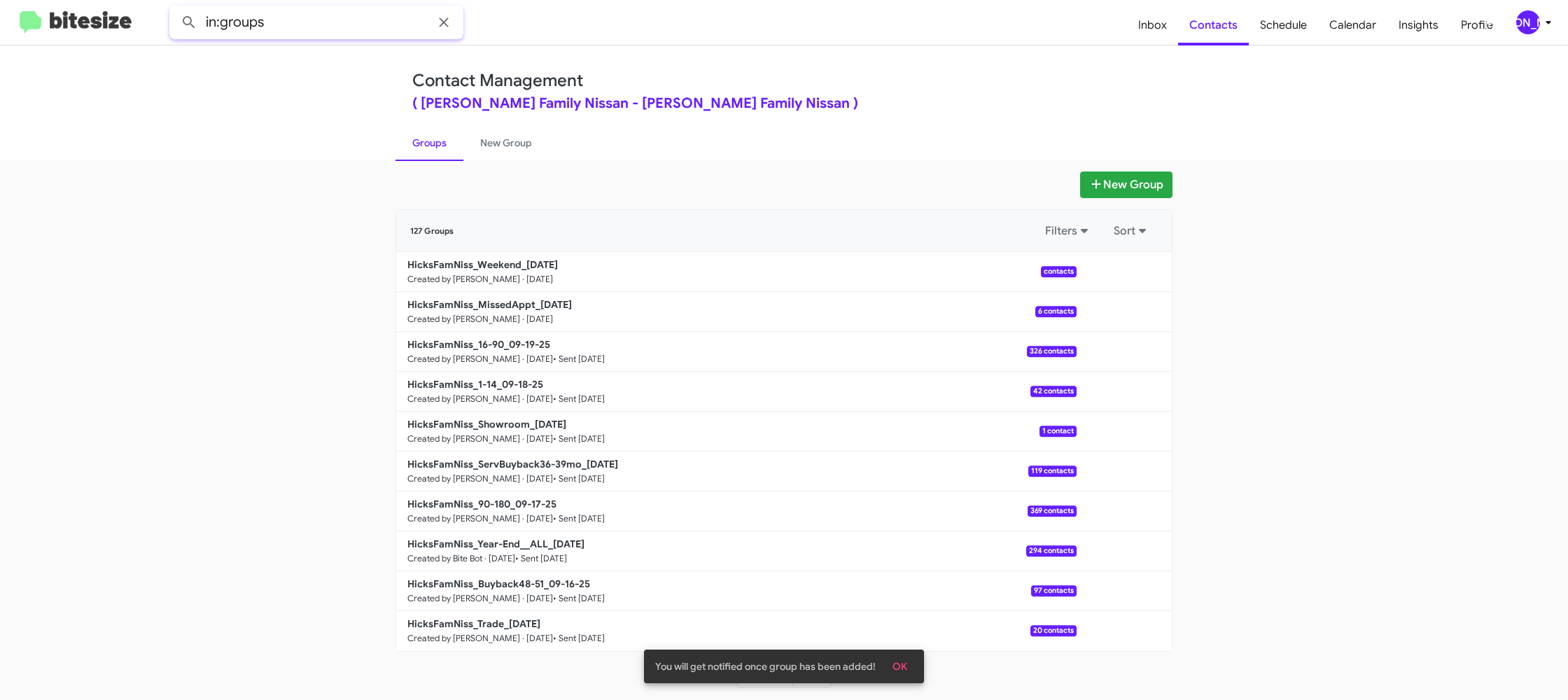
click at [303, 35] on input "in:groups" at bounding box center [316, 22] width 294 height 34
click at [175, 8] on button at bounding box center [189, 22] width 28 height 28
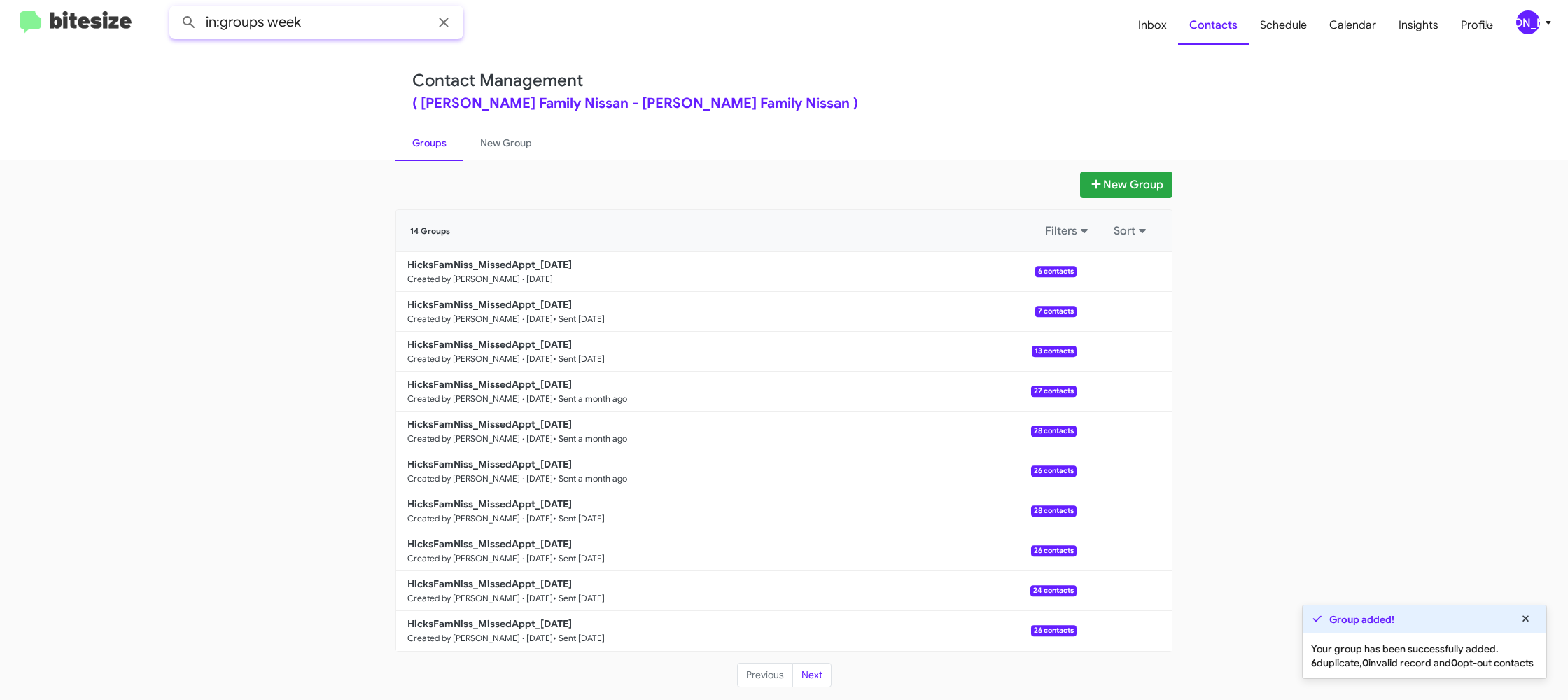
type input "in:groups week"
click at [175, 8] on button at bounding box center [189, 22] width 28 height 28
click at [498, 150] on link "New Group" at bounding box center [506, 143] width 86 height 36
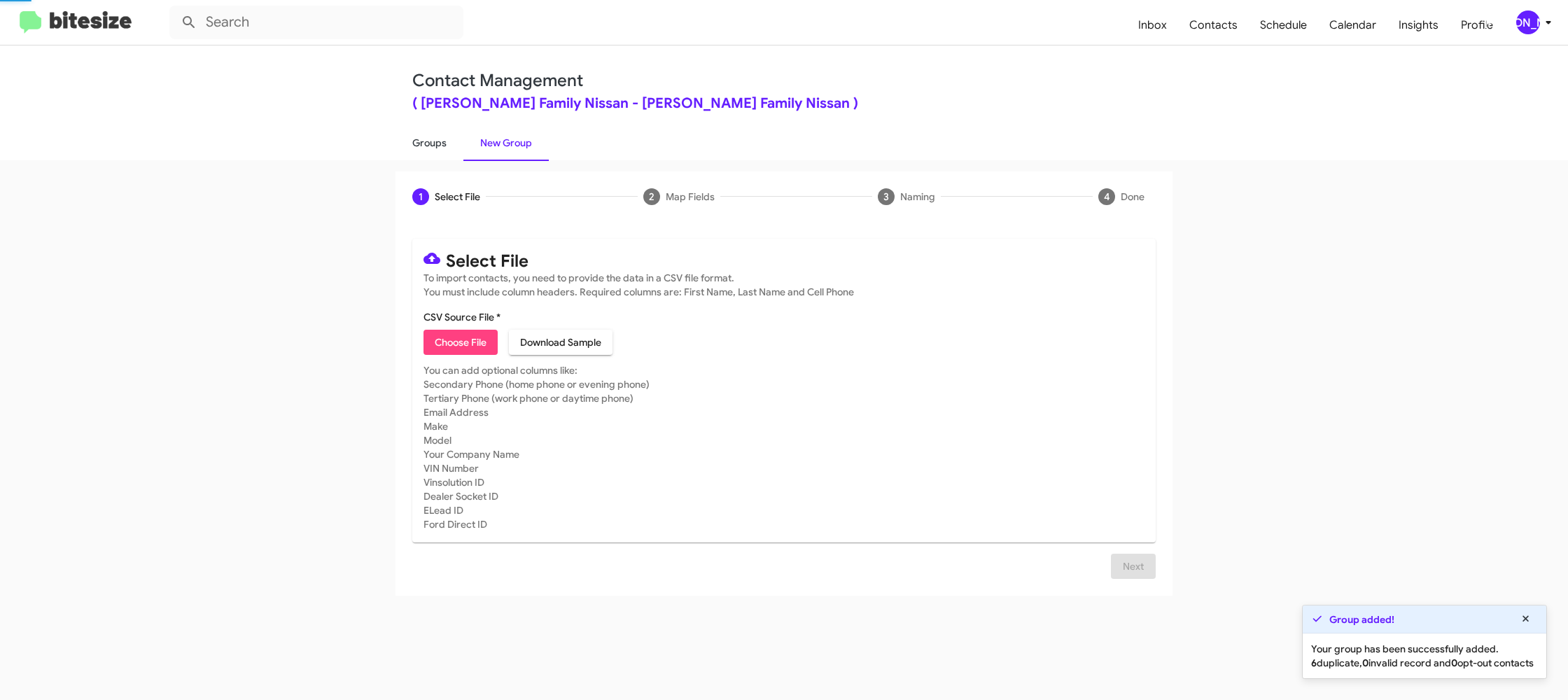
click at [442, 150] on link "Groups" at bounding box center [429, 143] width 68 height 36
type input "in:groups"
click at [442, 150] on link "Groups" at bounding box center [429, 143] width 68 height 36
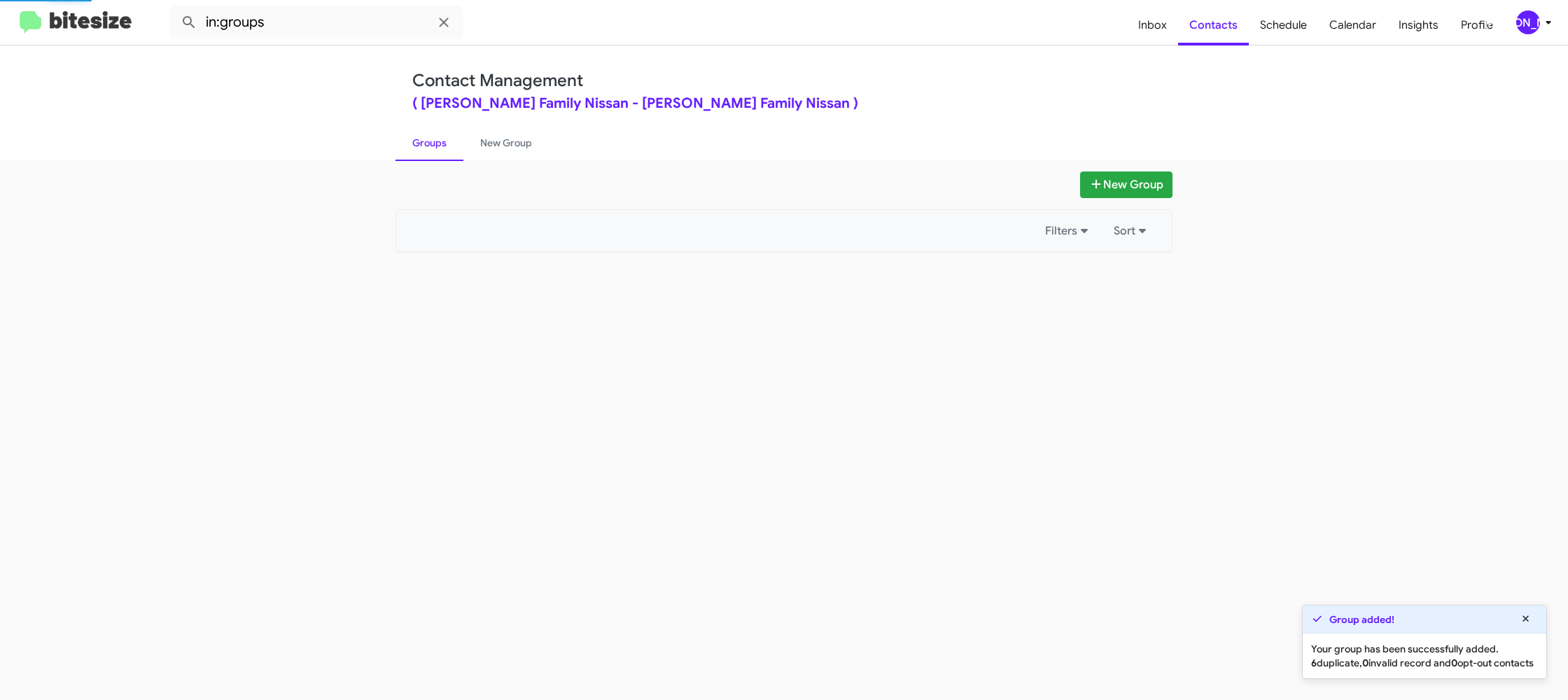
drag, startPoint x: 442, startPoint y: 150, endPoint x: 666, endPoint y: 214, distance: 233.0
click at [444, 150] on link "Groups" at bounding box center [429, 143] width 68 height 36
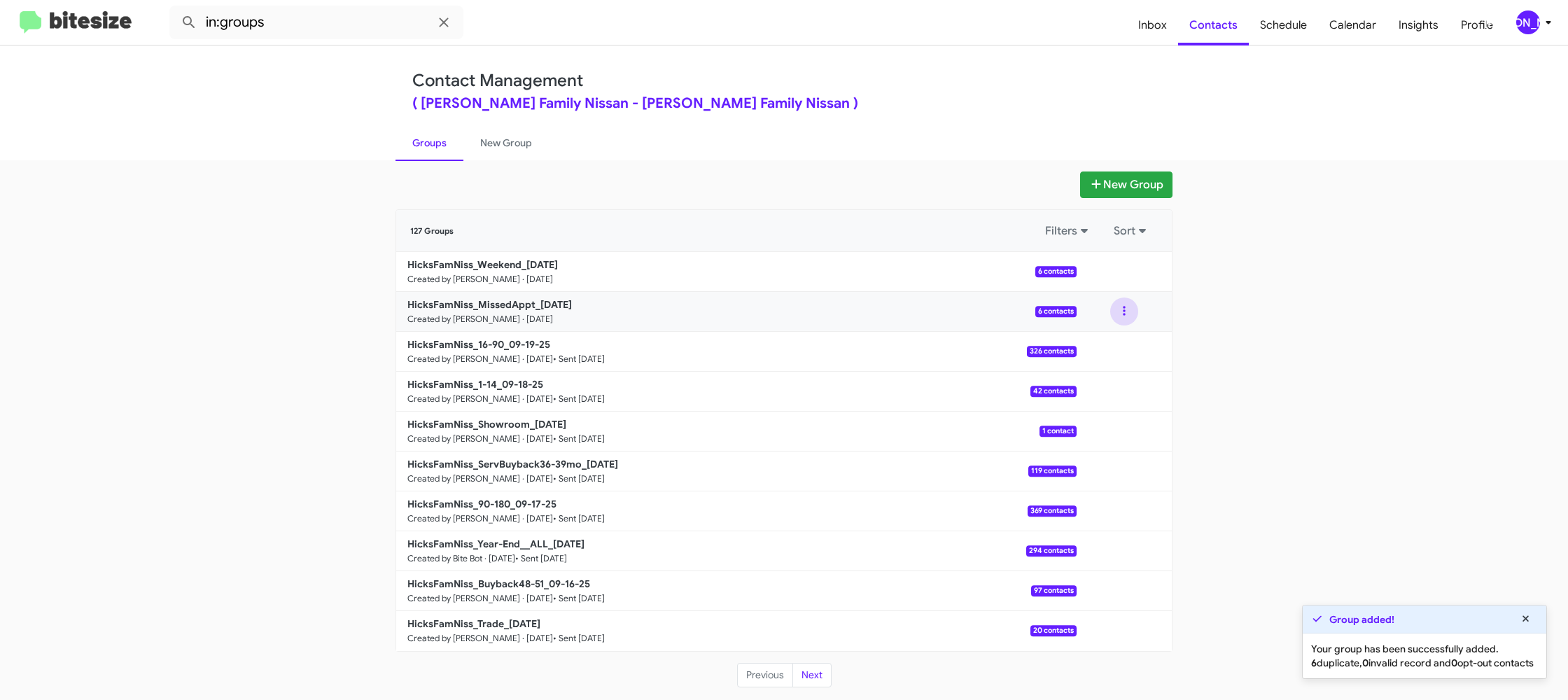
click at [1121, 317] on button at bounding box center [1124, 312] width 28 height 28
click at [1117, 341] on button "View contacts" at bounding box center [1082, 349] width 112 height 34
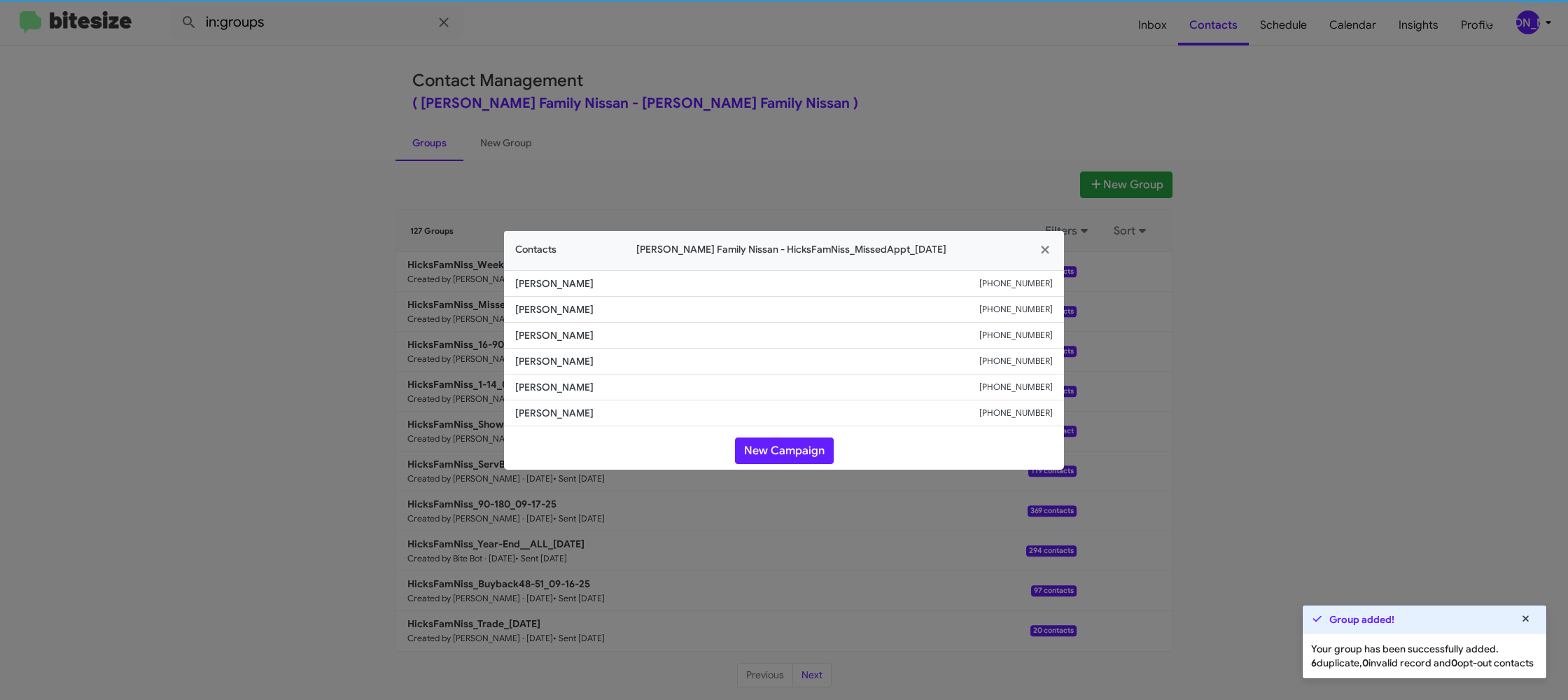
click at [561, 362] on span "Brandon Elizondo" at bounding box center [747, 361] width 464 height 14
click at [560, 362] on span "Brandon Elizondo" at bounding box center [747, 361] width 464 height 14
copy span "Brandon Elizondo"
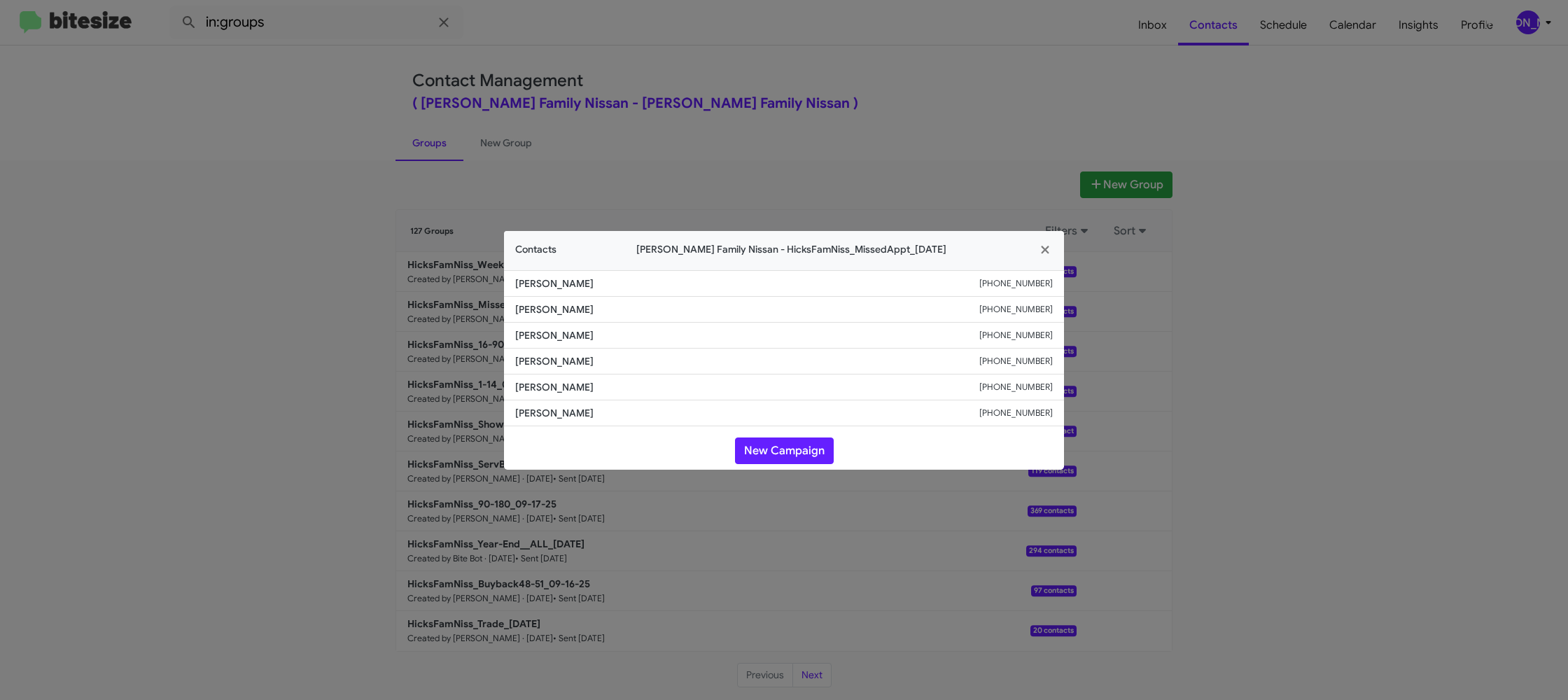
drag, startPoint x: 812, startPoint y: 118, endPoint x: 996, endPoint y: 277, distance: 243.2
click at [812, 118] on modal-container "Contacts Hicks Family Nissan - HicksFamNiss_MissedAppt_09-22-25 Cipriano Herrer…" at bounding box center [784, 350] width 1568 height 700
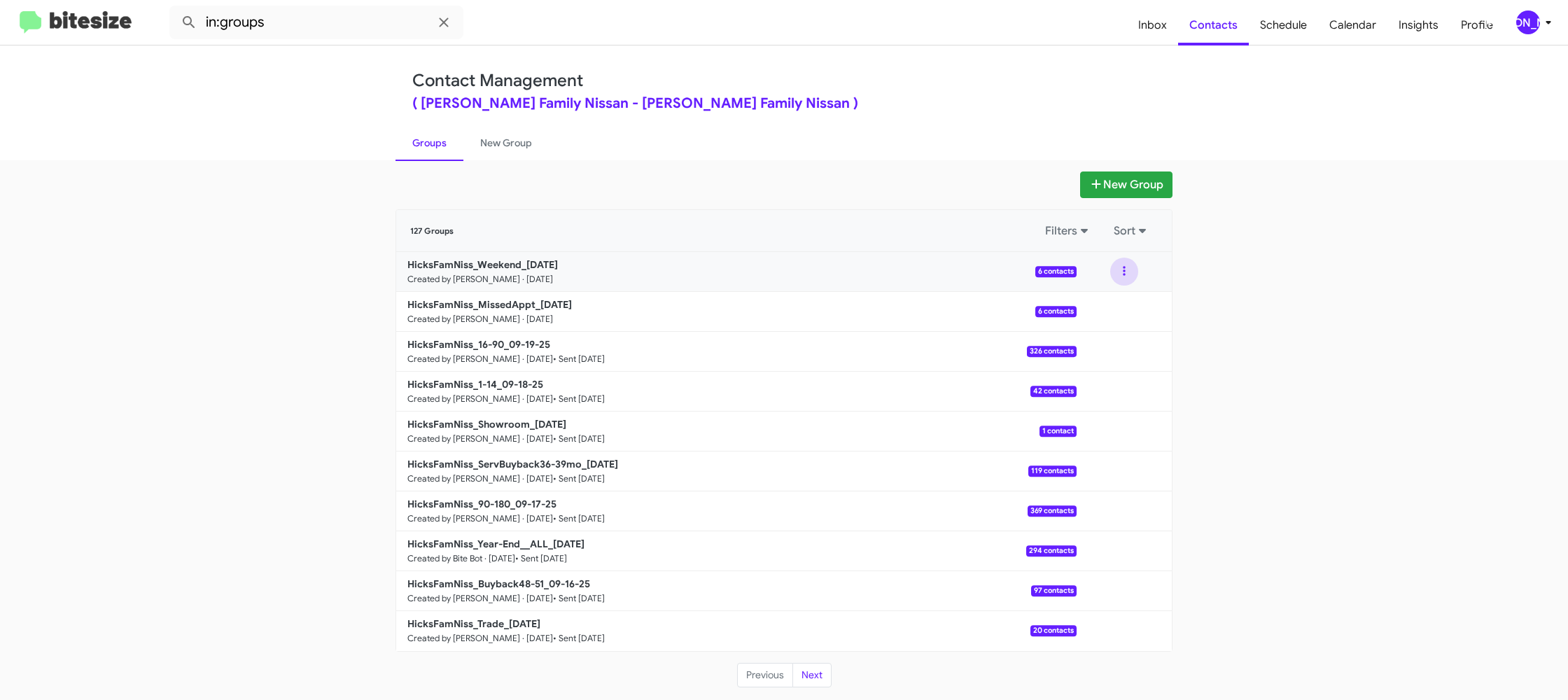
click at [1132, 275] on button at bounding box center [1124, 272] width 28 height 28
click at [1121, 306] on button "View contacts" at bounding box center [1082, 309] width 112 height 34
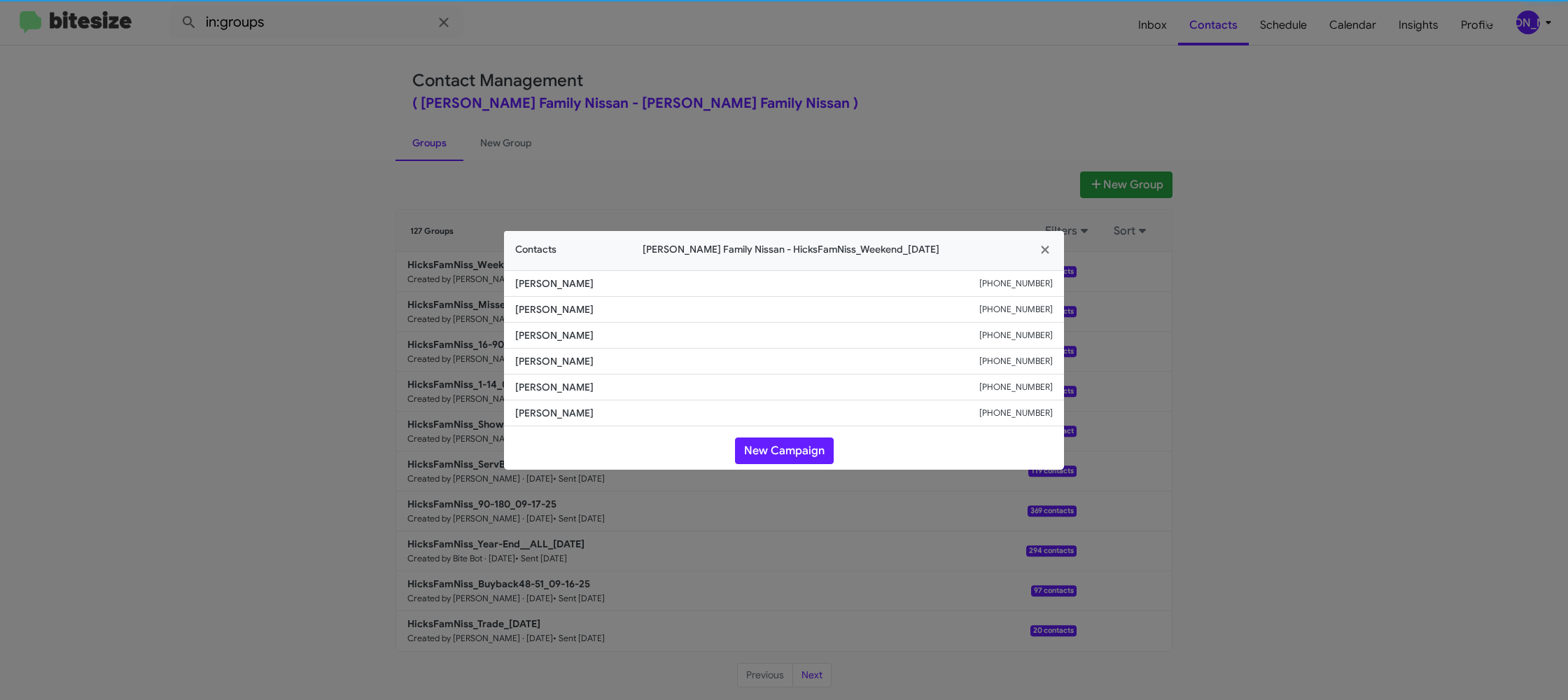
click at [541, 334] on span "Ed Gomez" at bounding box center [747, 335] width 464 height 14
copy span "Ed Gomez"
click at [541, 310] on span "Pedro Na" at bounding box center [747, 309] width 464 height 14
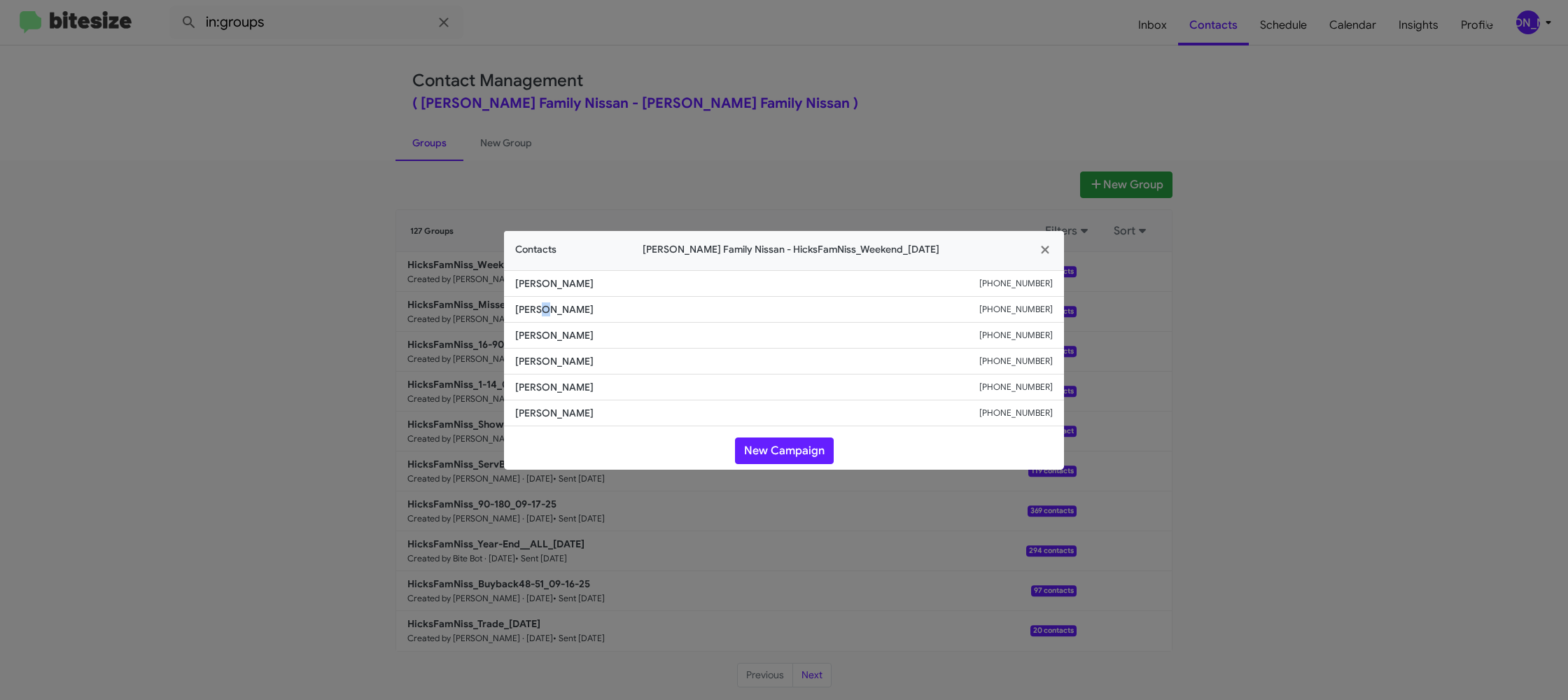
click at [541, 310] on span "Pedro Na" at bounding box center [747, 309] width 464 height 14
drag, startPoint x: 541, startPoint y: 310, endPoint x: 564, endPoint y: 277, distance: 40.2
click at [541, 304] on span "Pedro Na" at bounding box center [747, 309] width 464 height 14
click at [564, 277] on span "Cipriano Herrera" at bounding box center [747, 284] width 464 height 14
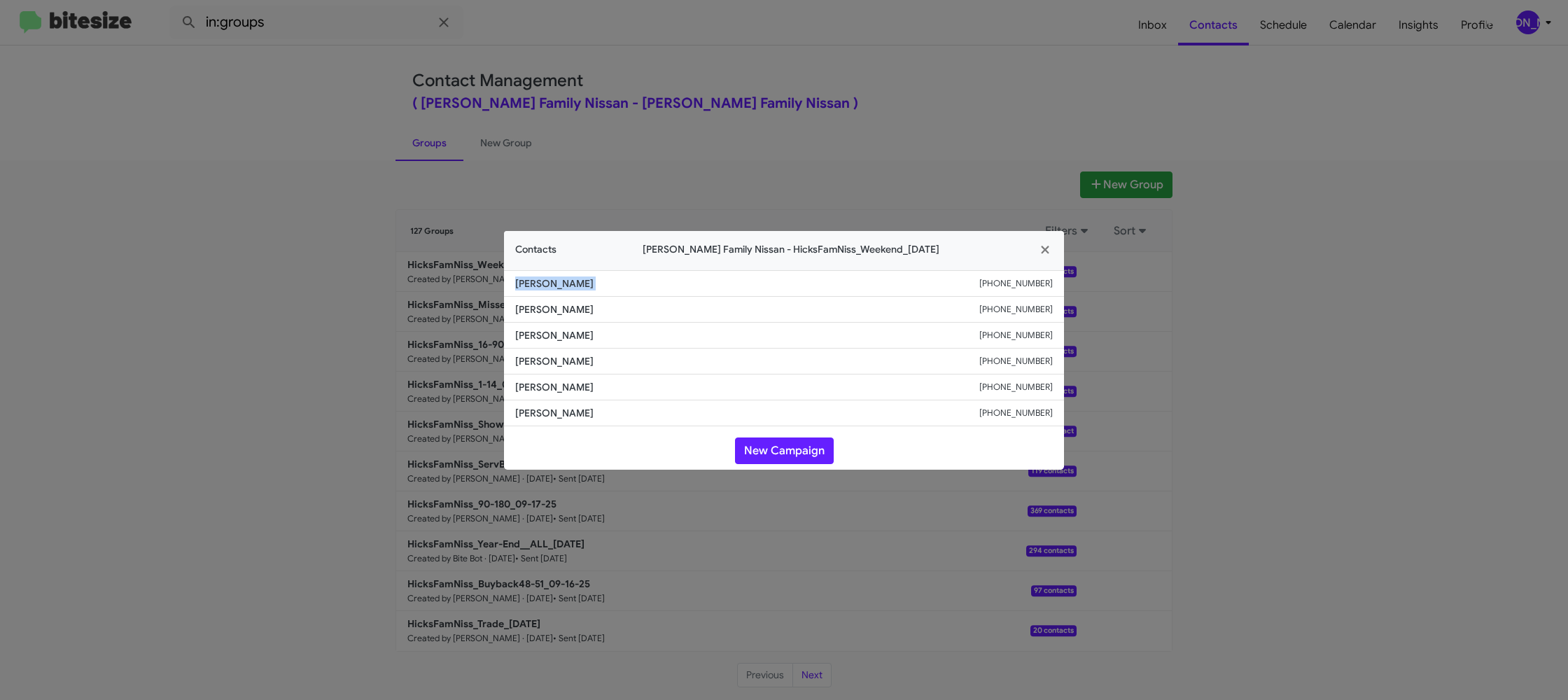
click at [564, 277] on span "Cipriano Herrera" at bounding box center [747, 284] width 464 height 14
copy span "Cipriano Herrera"
drag, startPoint x: 298, startPoint y: 305, endPoint x: 372, endPoint y: 337, distance: 80.6
click at [306, 301] on modal-container "Contacts Hicks Family Nissan - HicksFamNiss_Weekend_09-22-25 Cipriano Herrera +…" at bounding box center [784, 350] width 1568 height 700
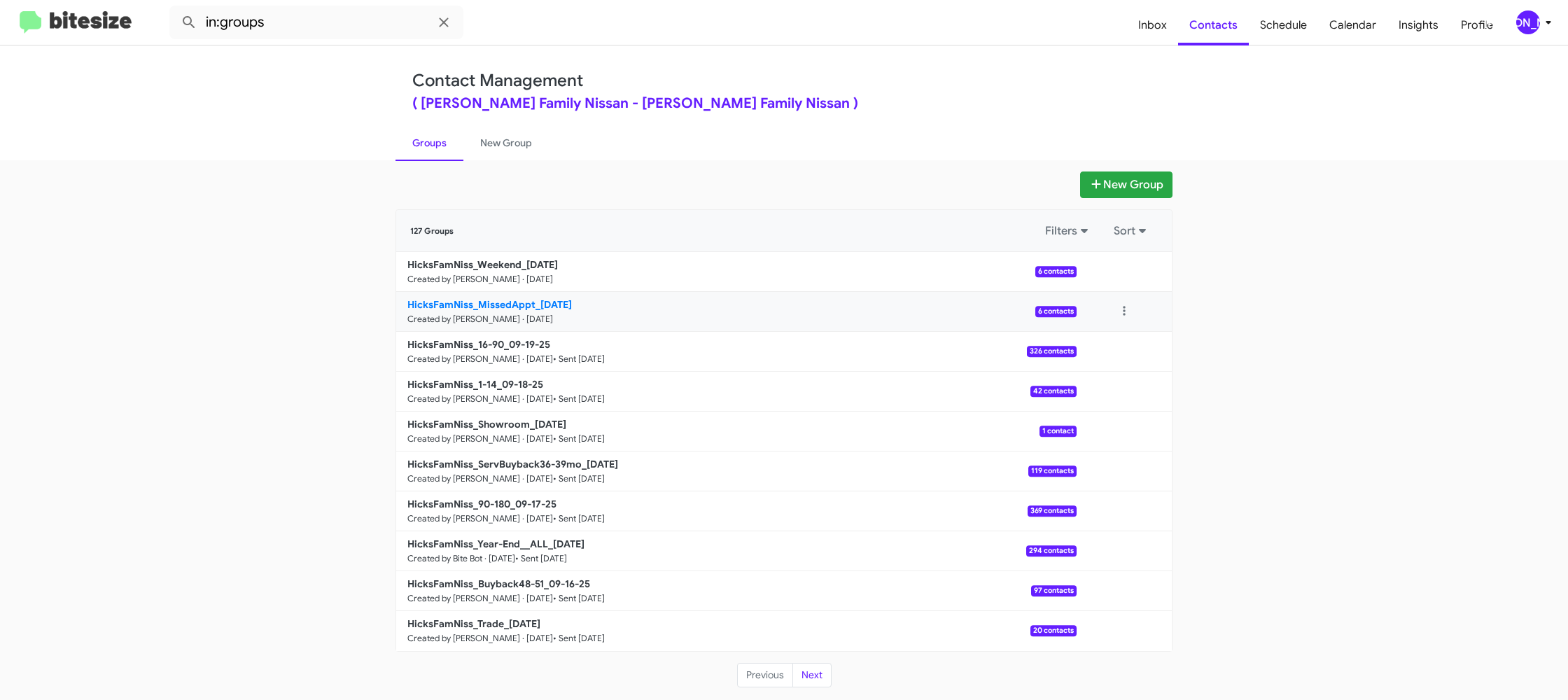
click at [523, 307] on b "HicksFamNiss_MissedAppt_09-22-25" at bounding box center [489, 304] width 165 height 12
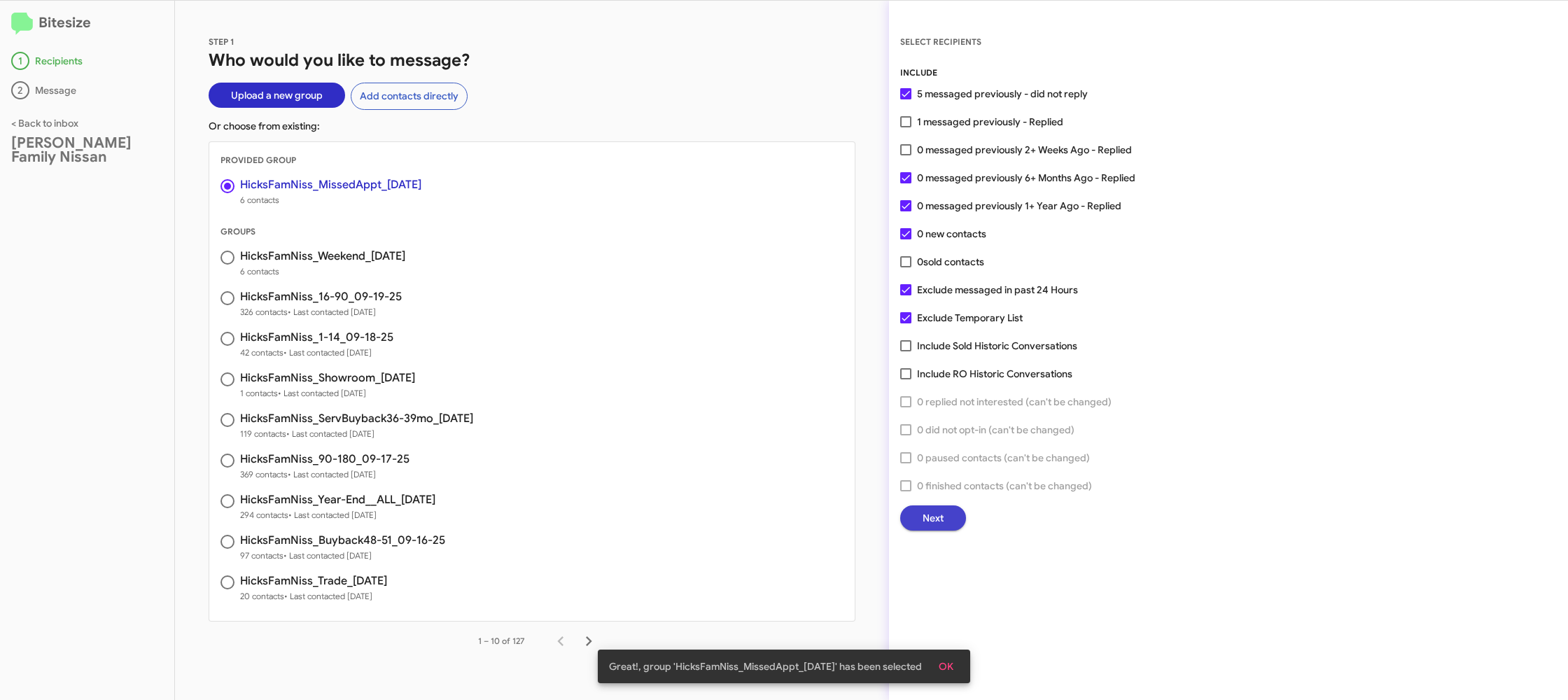
click at [915, 520] on button "Next" at bounding box center [933, 518] width 66 height 26
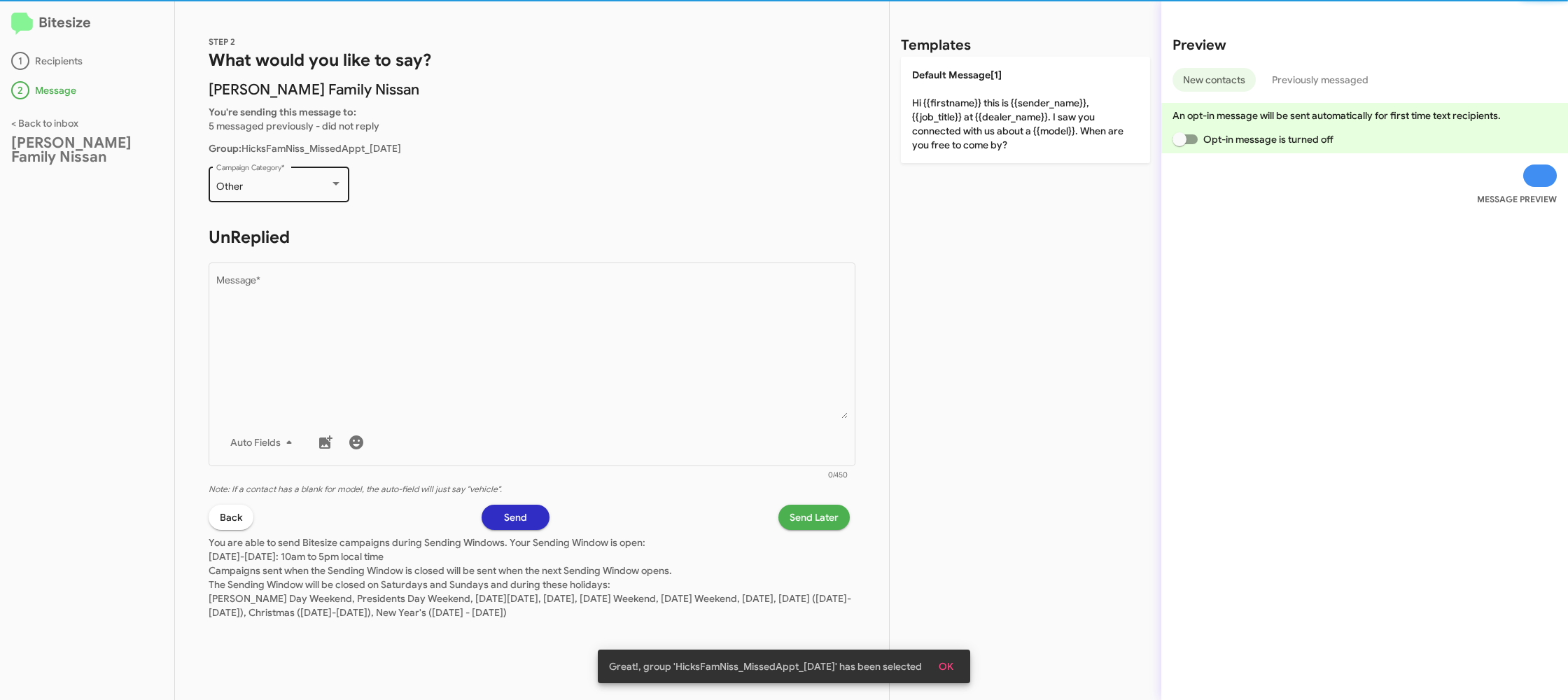
click at [286, 189] on div "Other" at bounding box center [273, 187] width 114 height 12
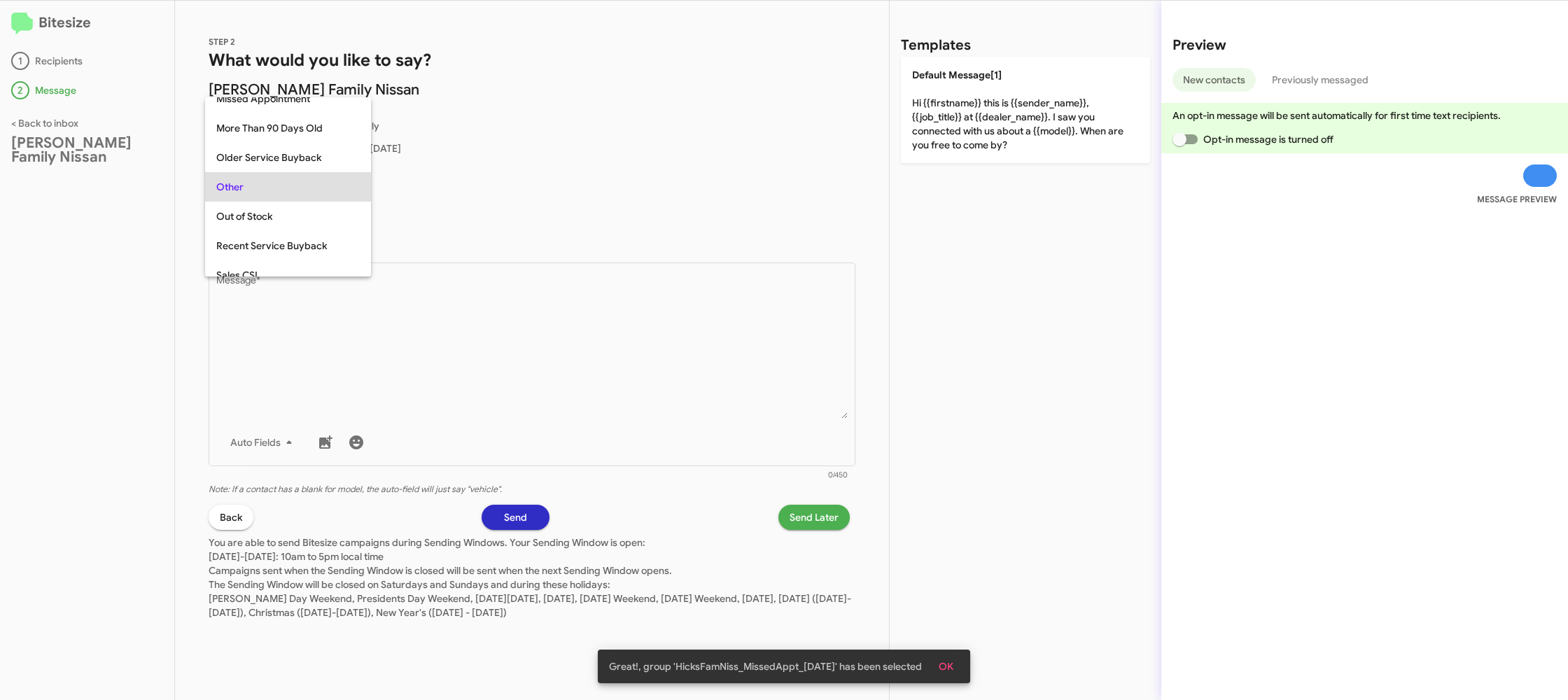
scroll to position [265, 0]
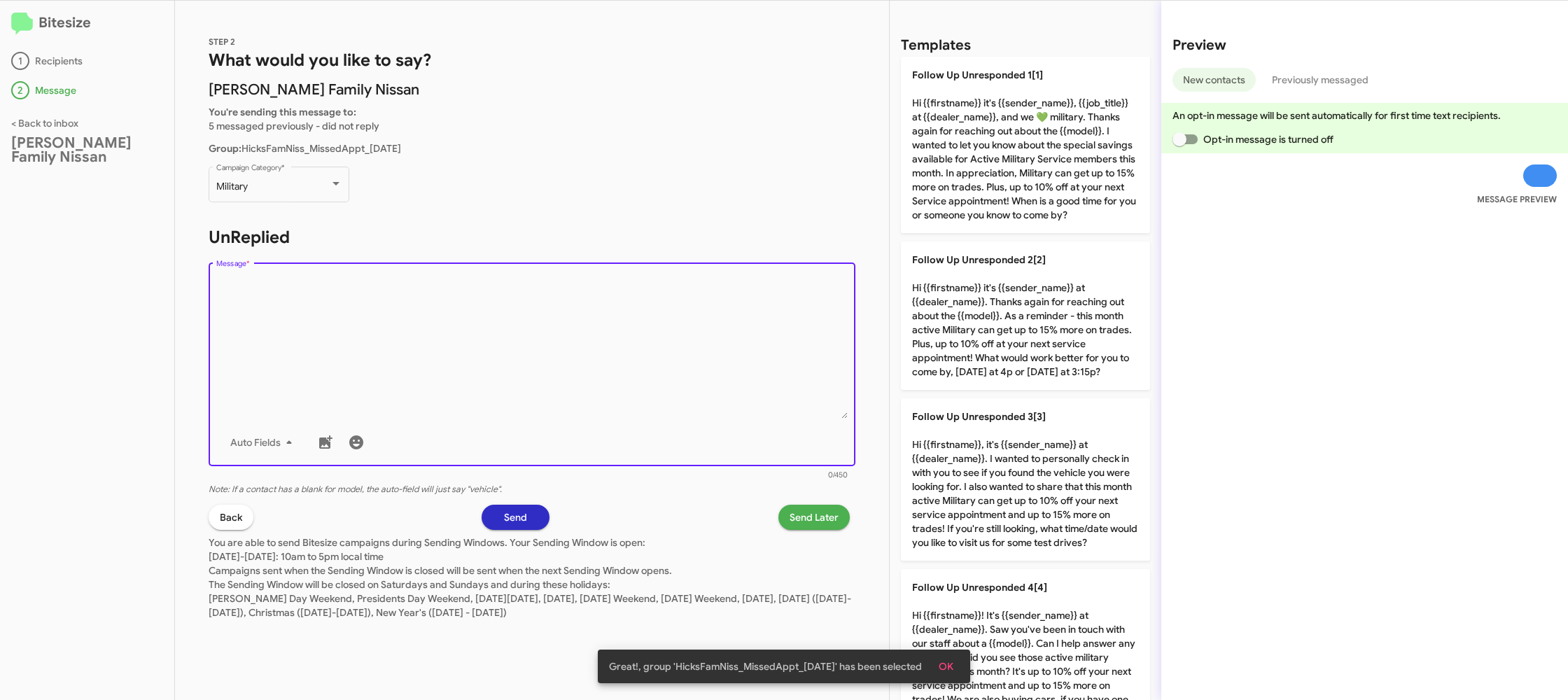
click at [540, 303] on textarea "Message *" at bounding box center [531, 347] width 632 height 143
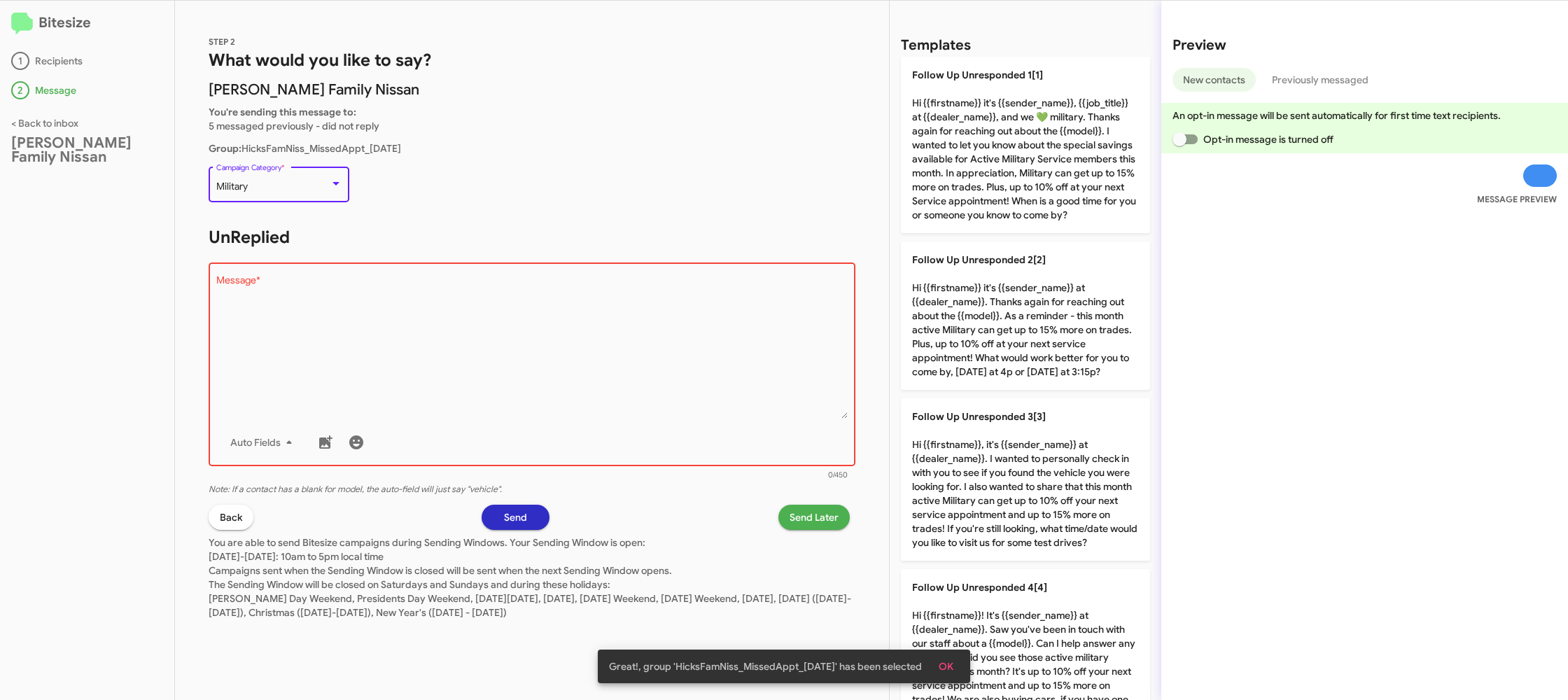
click at [300, 189] on div "Military" at bounding box center [273, 187] width 114 height 12
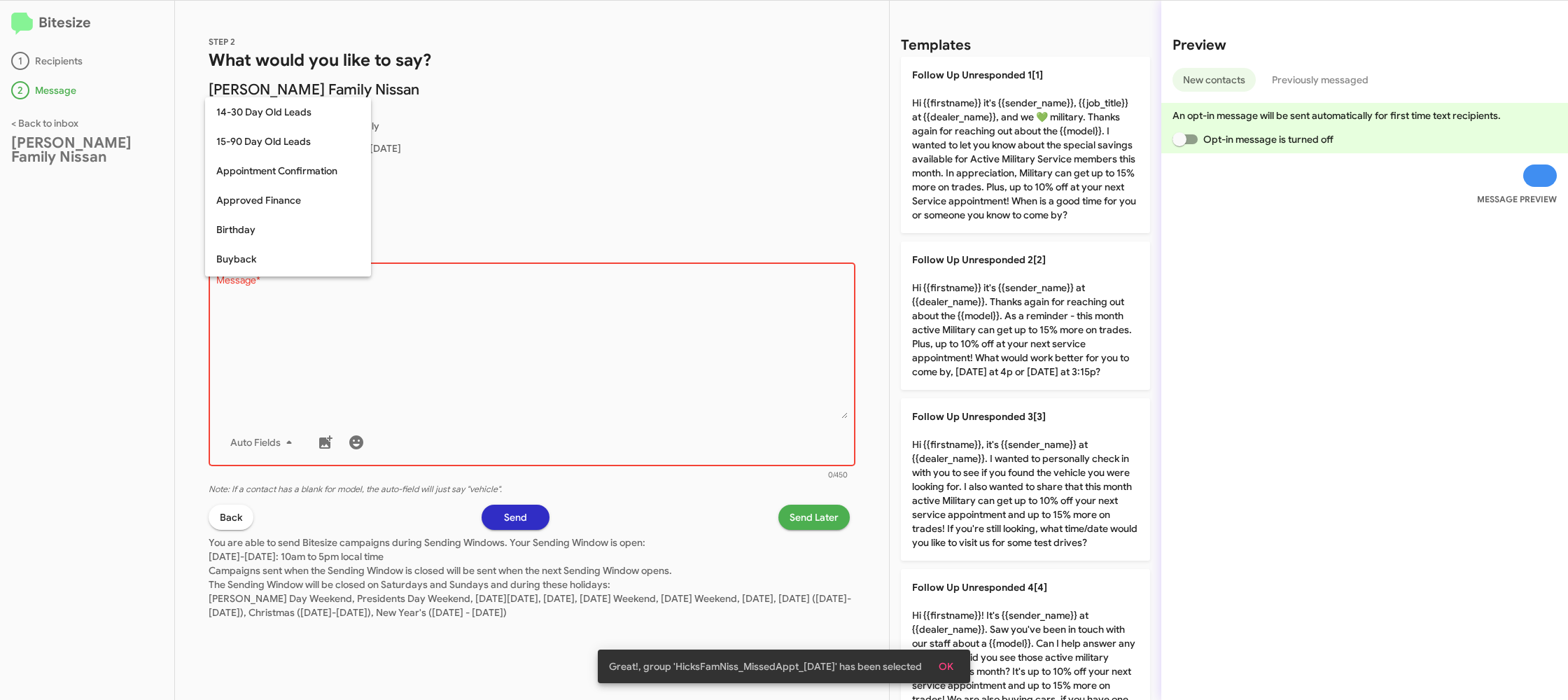
scroll to position [190, 0]
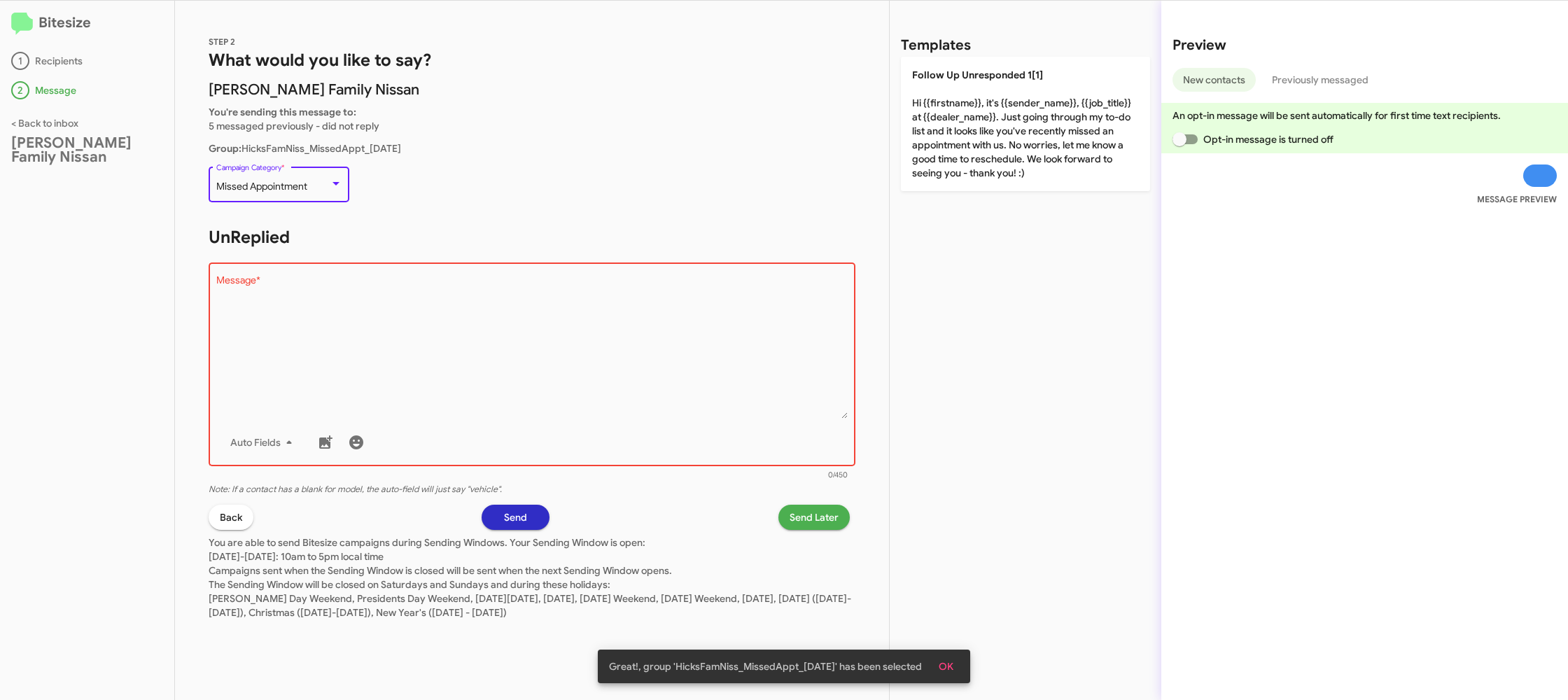
drag, startPoint x: 435, startPoint y: 357, endPoint x: 761, endPoint y: 213, distance: 356.4
click at [442, 357] on textarea "Message *" at bounding box center [531, 347] width 632 height 143
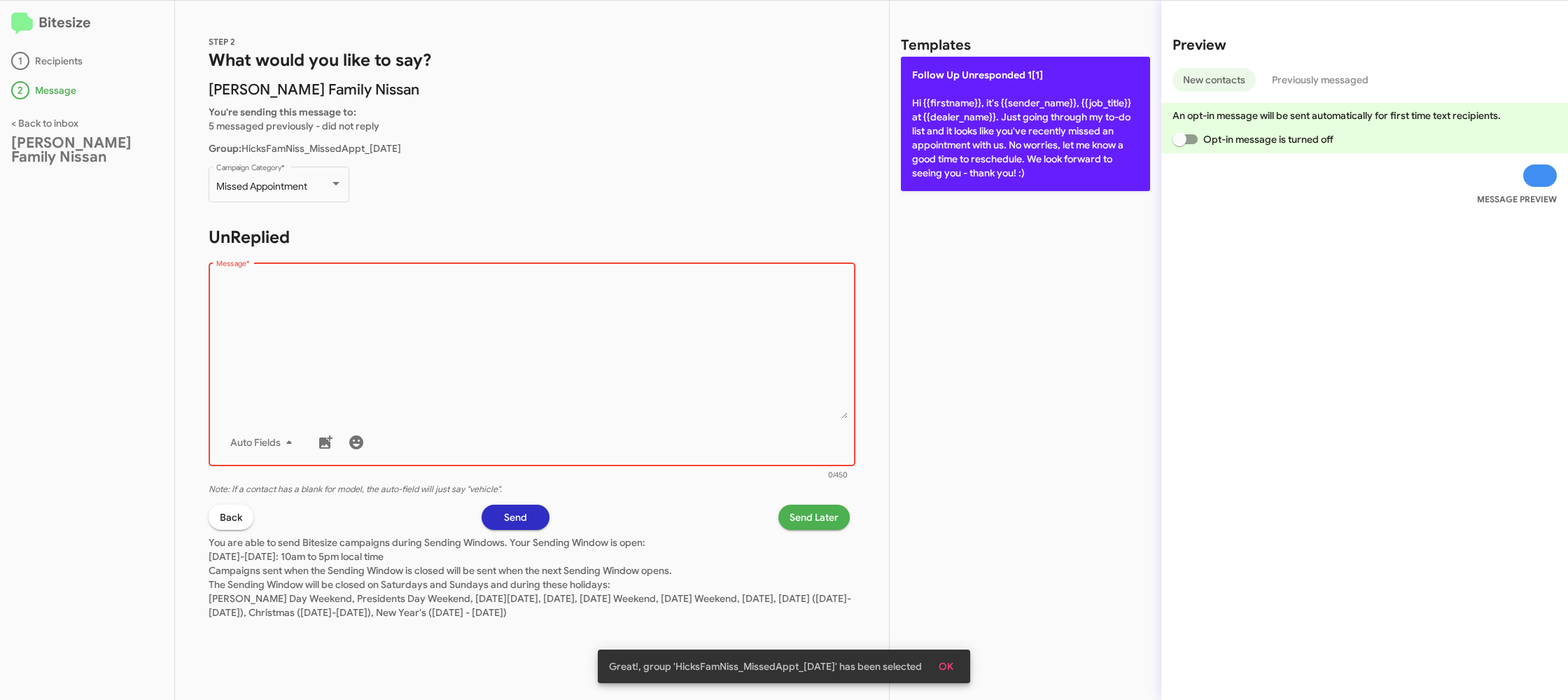
click at [1012, 112] on p "Follow Up Unresponded 1[1] Hi {{firstname}}, it's {{sender_name}}, {{job_title}…" at bounding box center [1025, 124] width 249 height 134
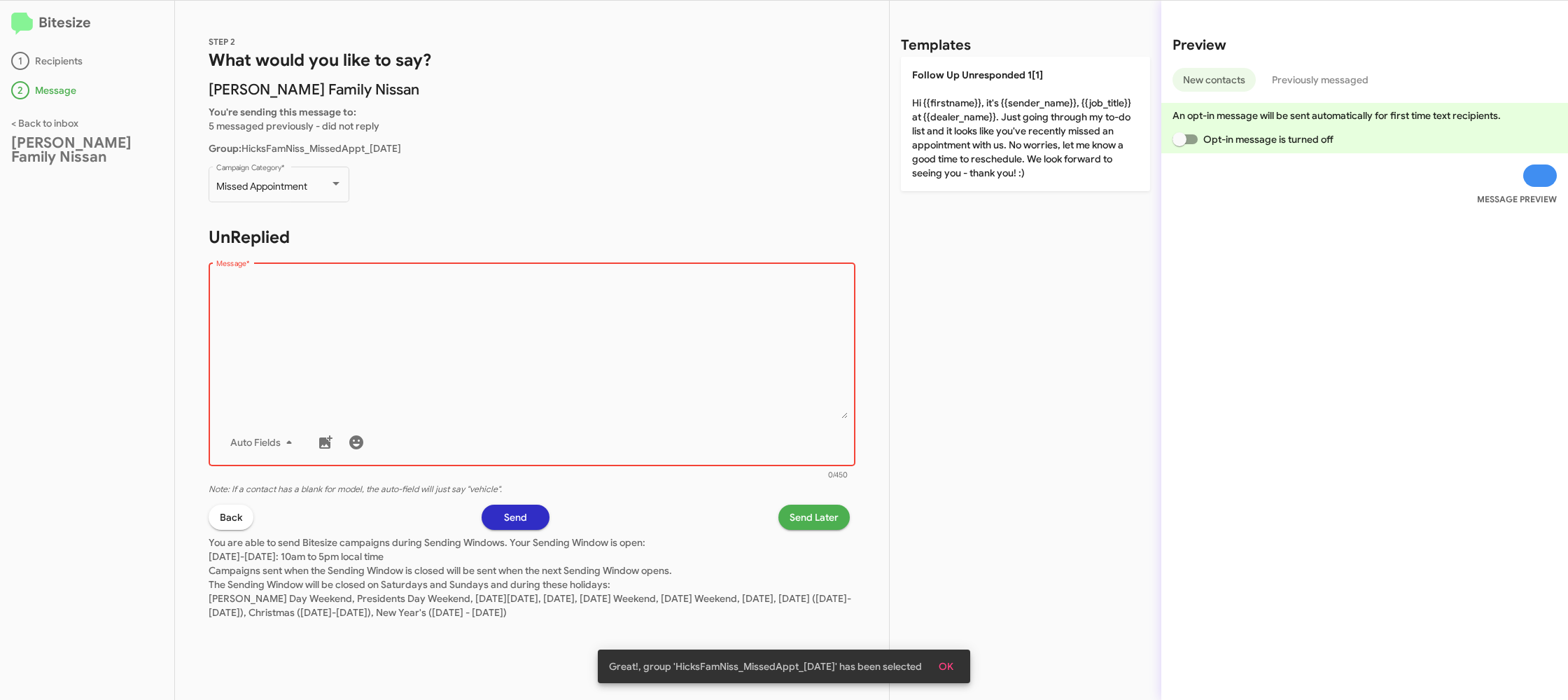
type textarea "Hi {{firstname}}, it's {{sender_name}}, {{job_title}} at {{dealer_name}}. Just …"
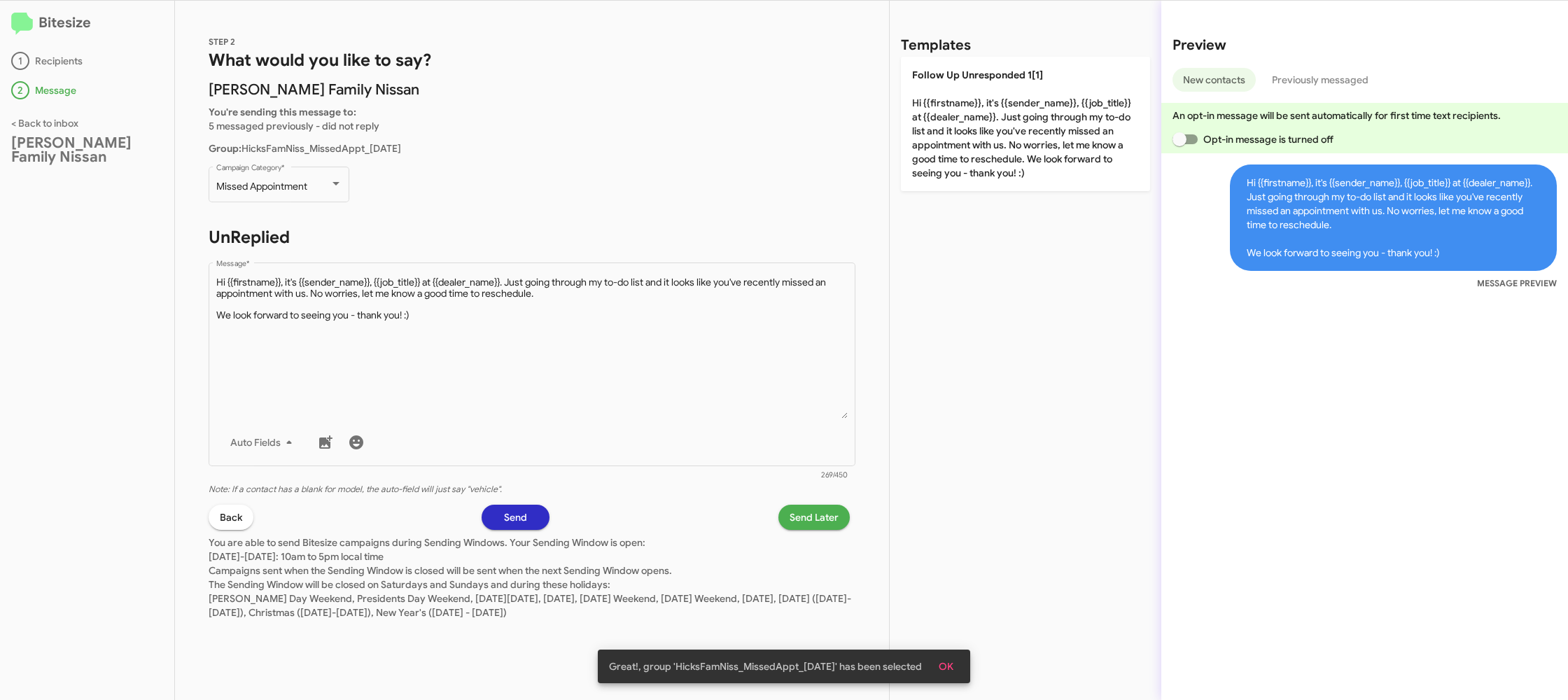
click at [830, 512] on span "Send Later" at bounding box center [813, 517] width 49 height 26
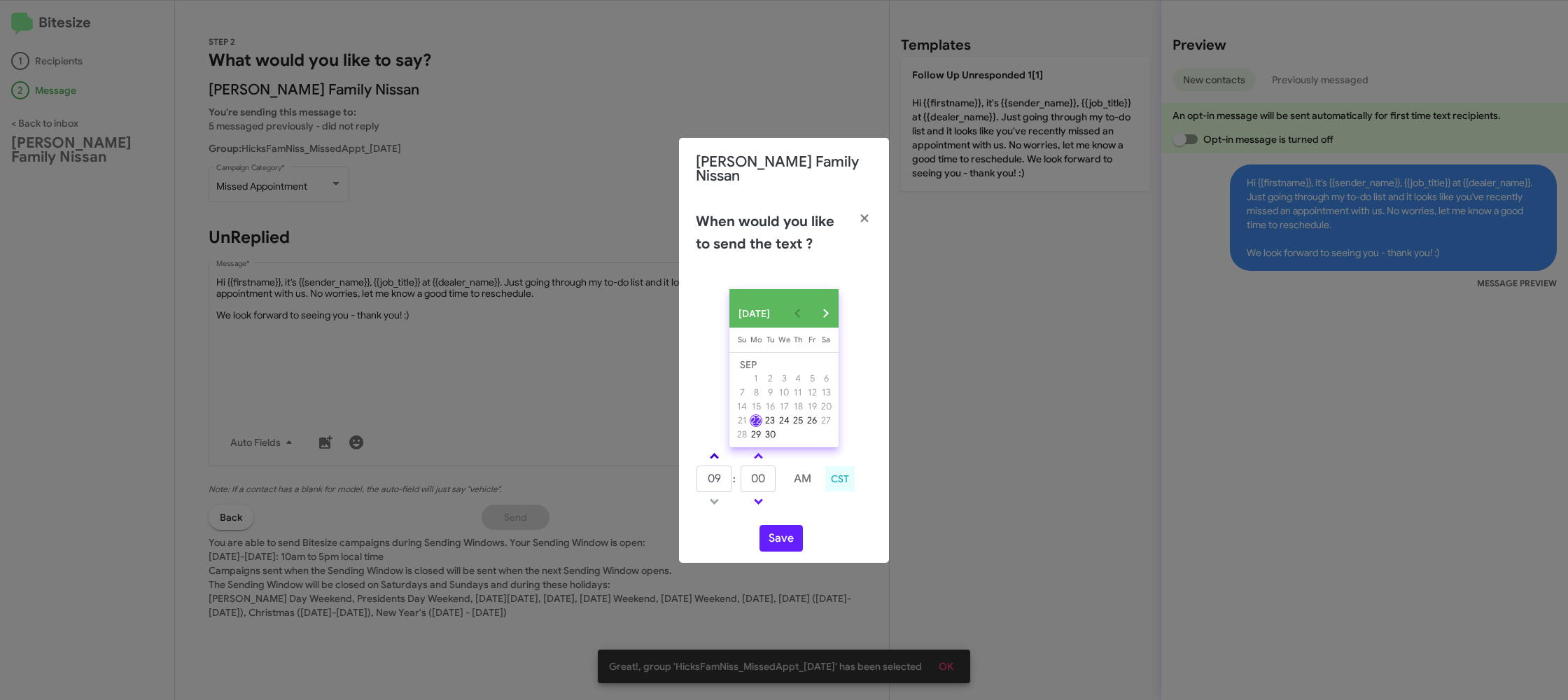
click at [717, 457] on link at bounding box center [714, 457] width 25 height 16
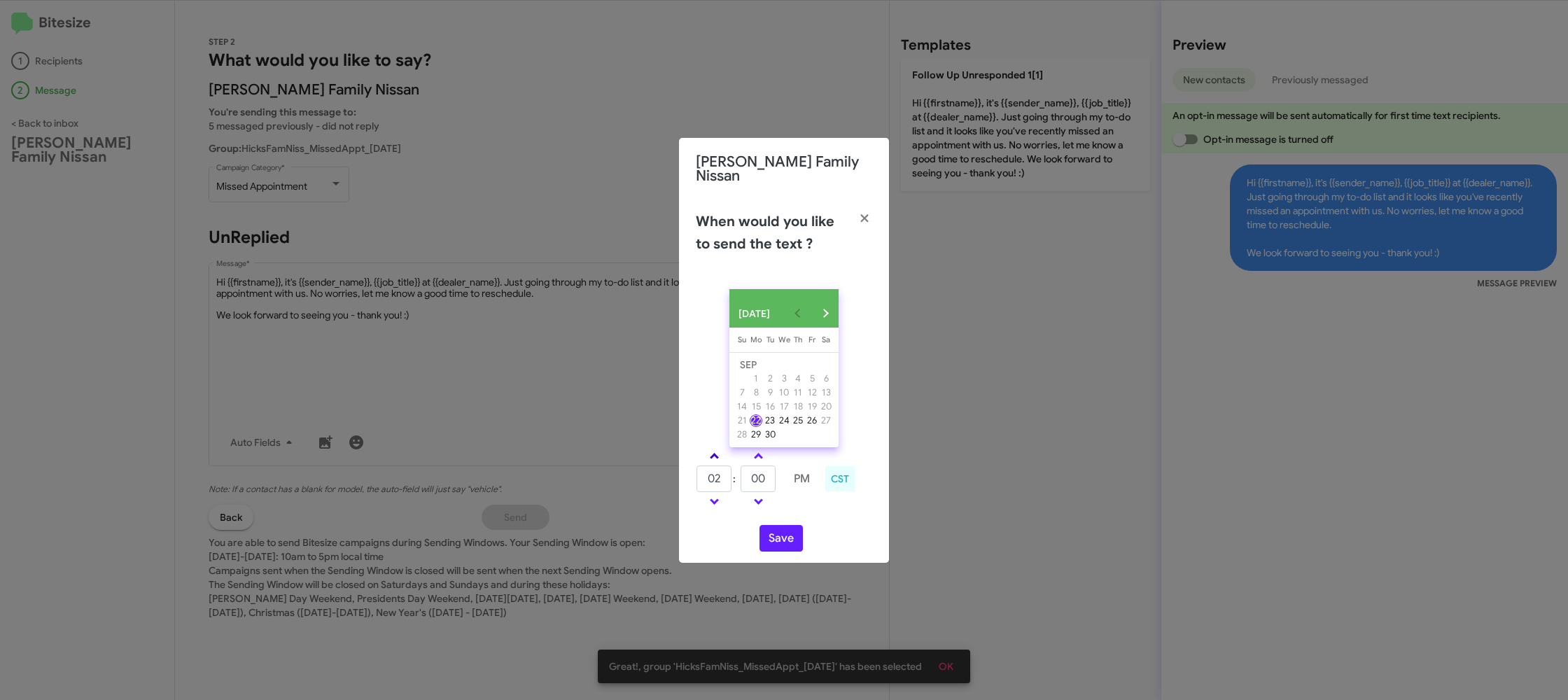
click at [717, 457] on link at bounding box center [714, 457] width 25 height 16
type input "05"
click at [771, 482] on input "00" at bounding box center [758, 479] width 35 height 26
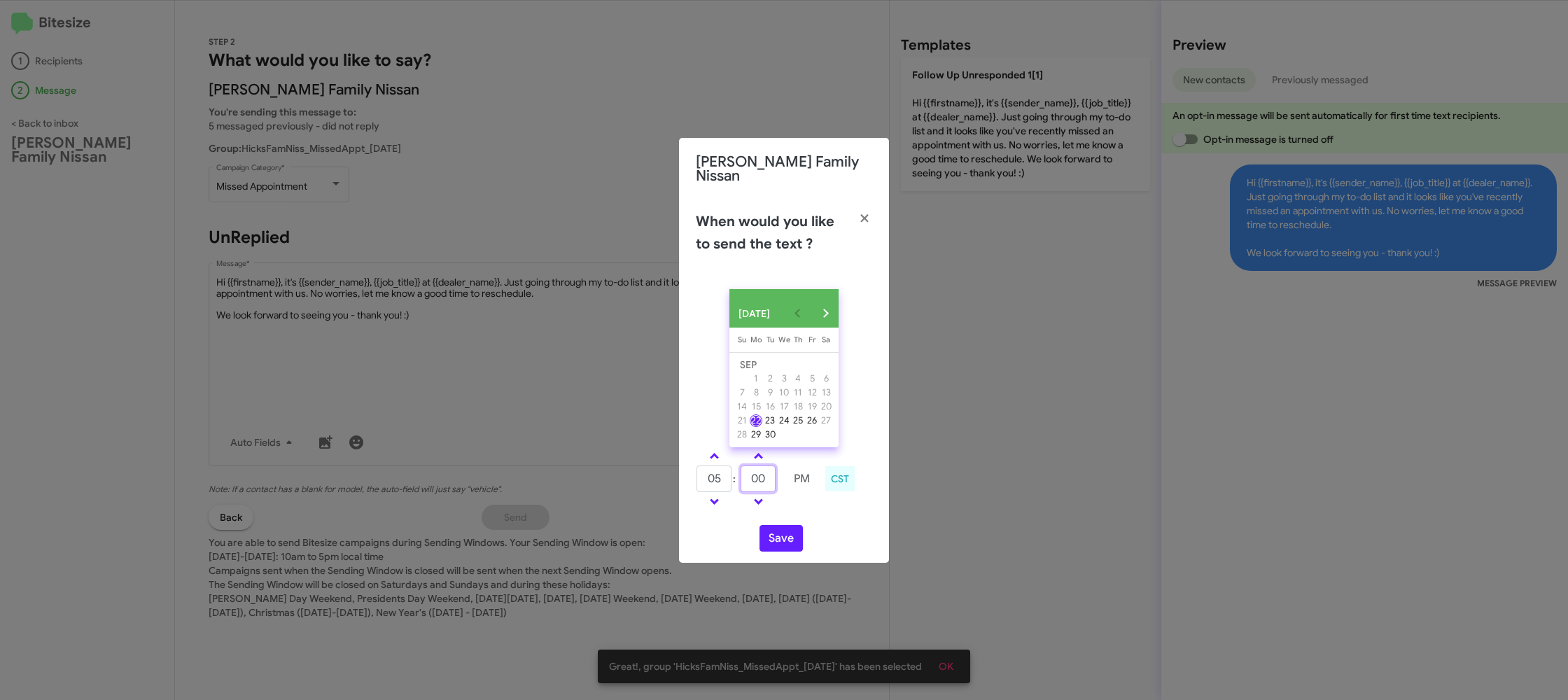
click at [771, 482] on input "00" at bounding box center [758, 479] width 35 height 26
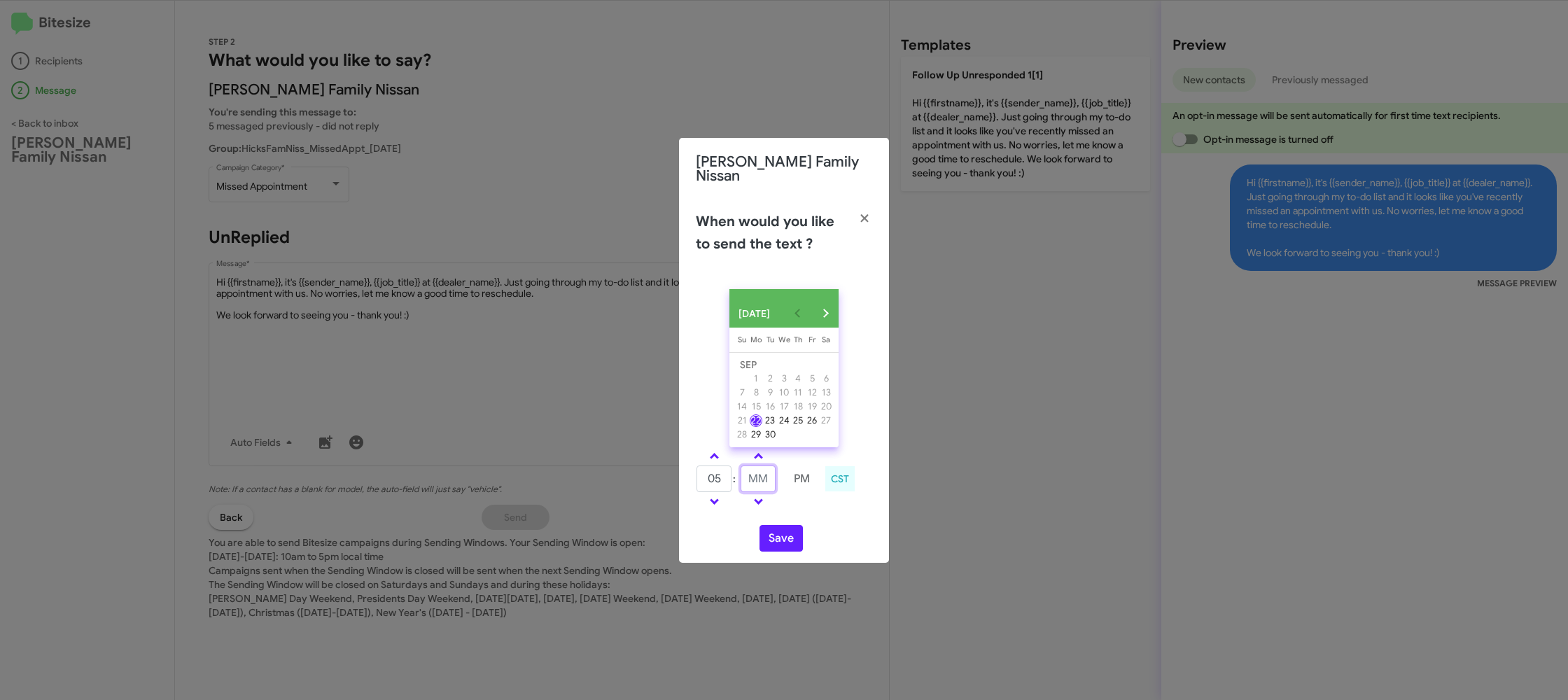
type input "3"
type input "33"
click at [799, 509] on div "05 : 33 PM CST" at bounding box center [784, 481] width 198 height 67
click at [788, 538] on button "Save" at bounding box center [781, 538] width 44 height 26
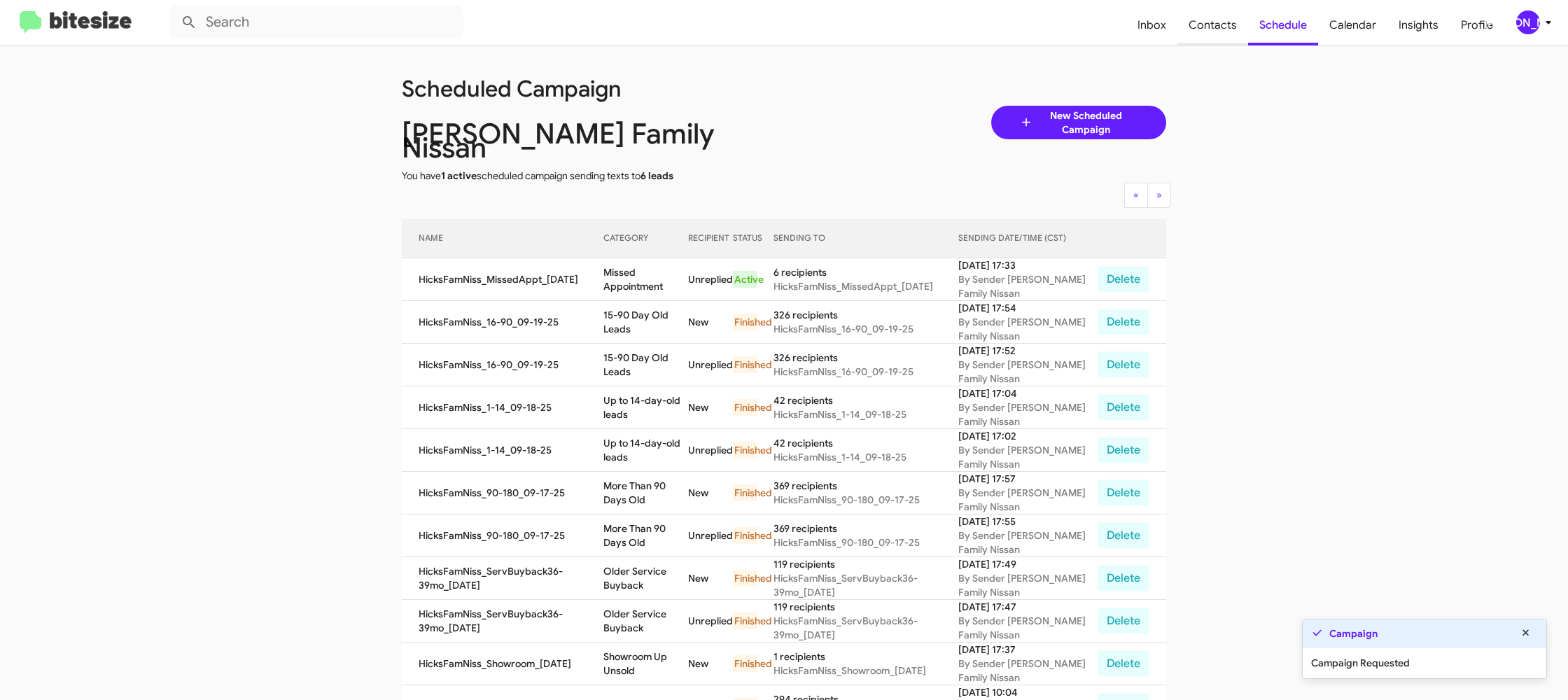
click at [1203, 24] on span "Contacts" at bounding box center [1213, 25] width 71 height 40
type input "in:groups"
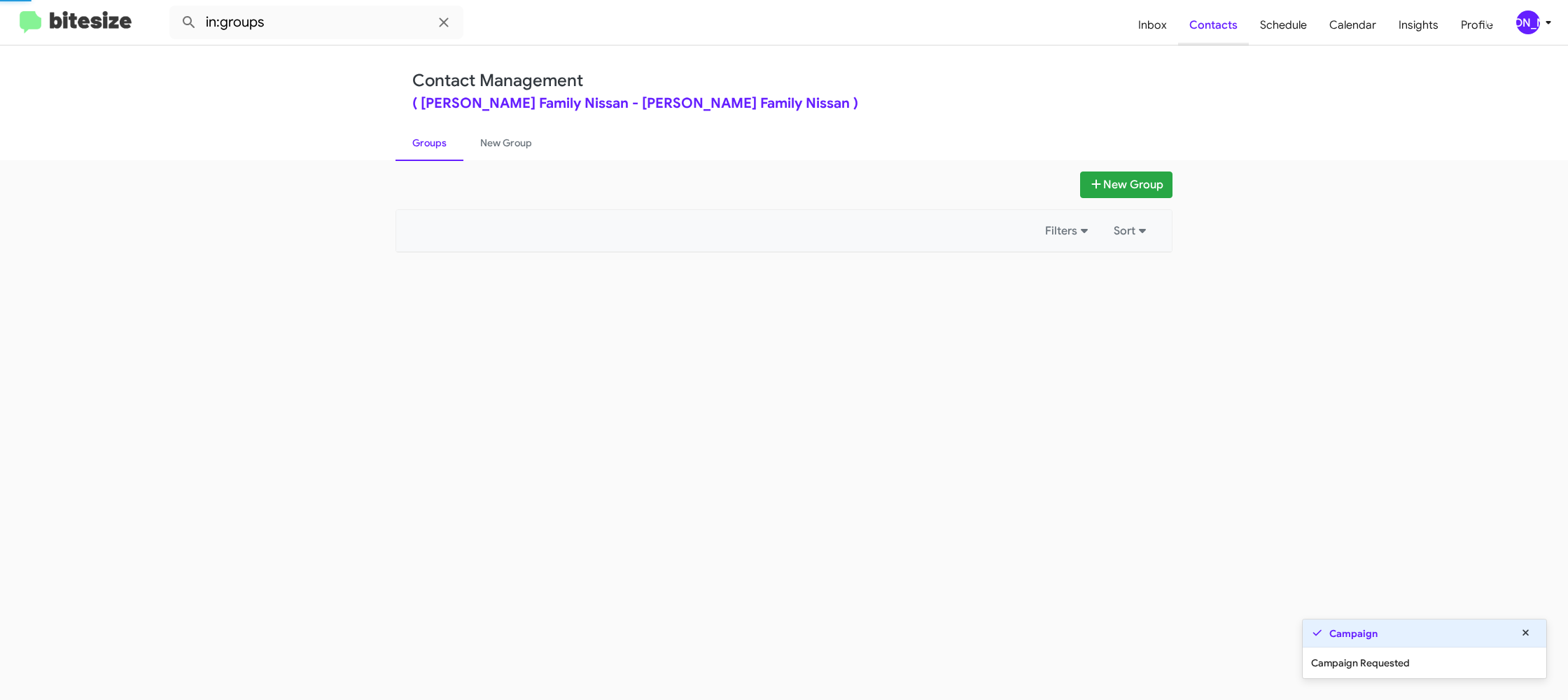
click at [1203, 24] on span "Contacts" at bounding box center [1214, 25] width 71 height 40
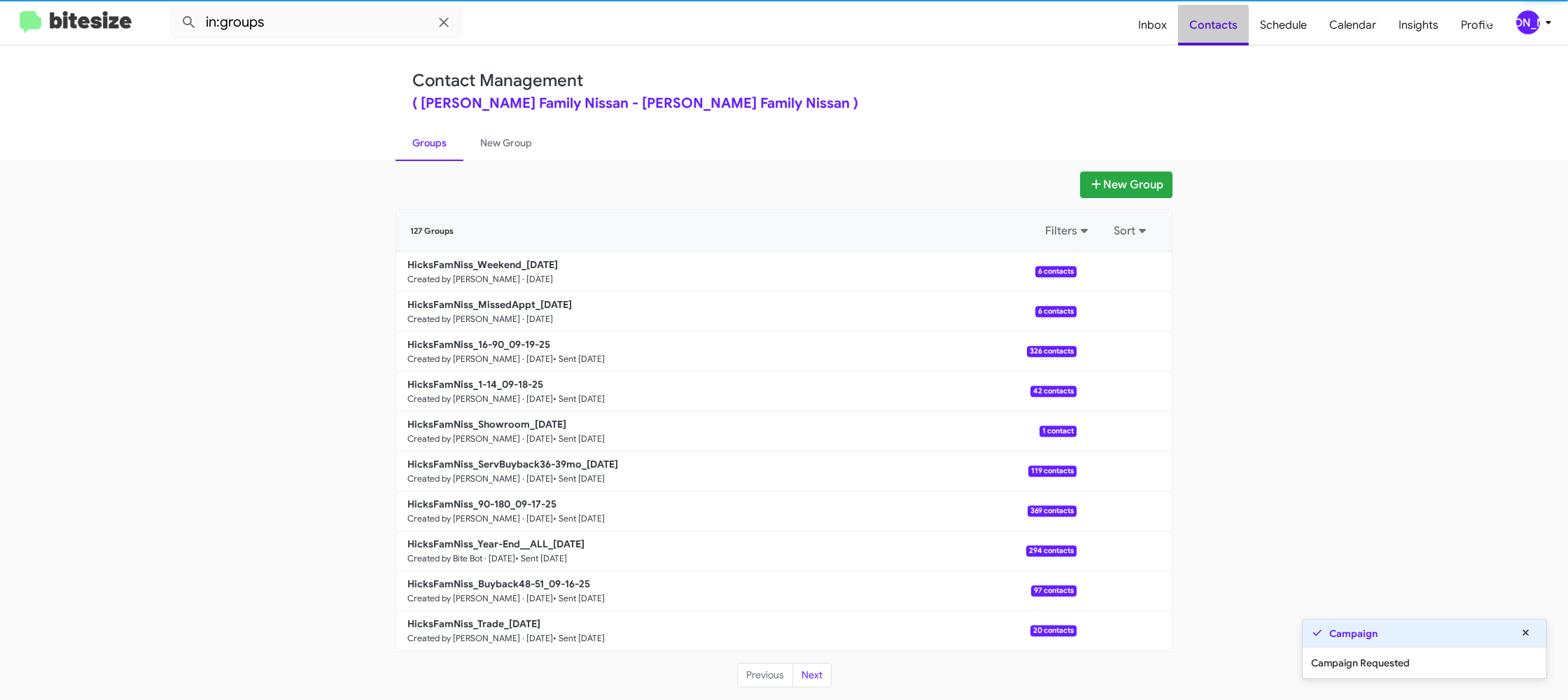
drag, startPoint x: 1203, startPoint y: 24, endPoint x: 550, endPoint y: 240, distance: 687.8
click at [1202, 24] on span "Contacts" at bounding box center [1214, 25] width 71 height 40
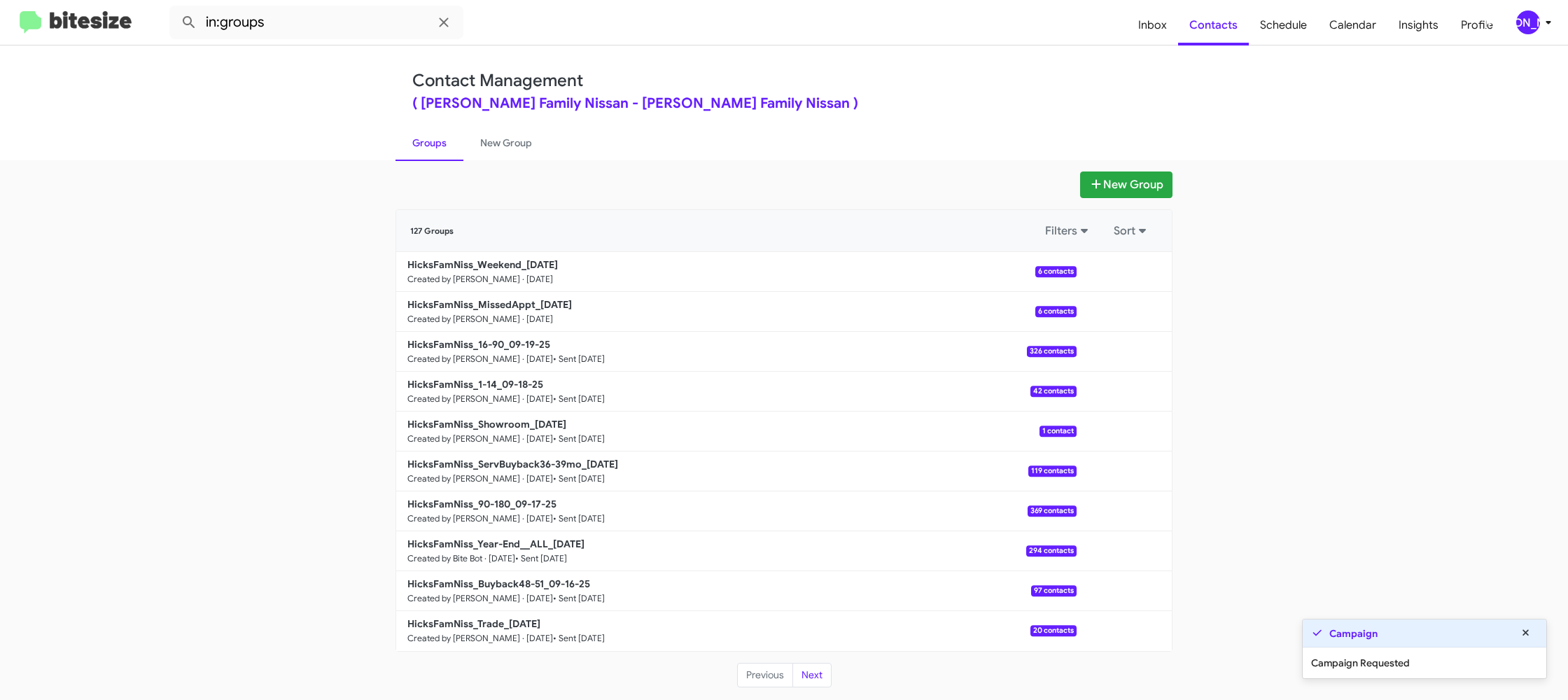
click at [446, 247] on div "127 Groups Filters Sort" at bounding box center [784, 231] width 775 height 42
click at [458, 271] on link "HicksFamNiss_Weekend_09-22-25 Created by Jason Apdua · Sep 22, 2025 6 contacts" at bounding box center [737, 272] width 681 height 40
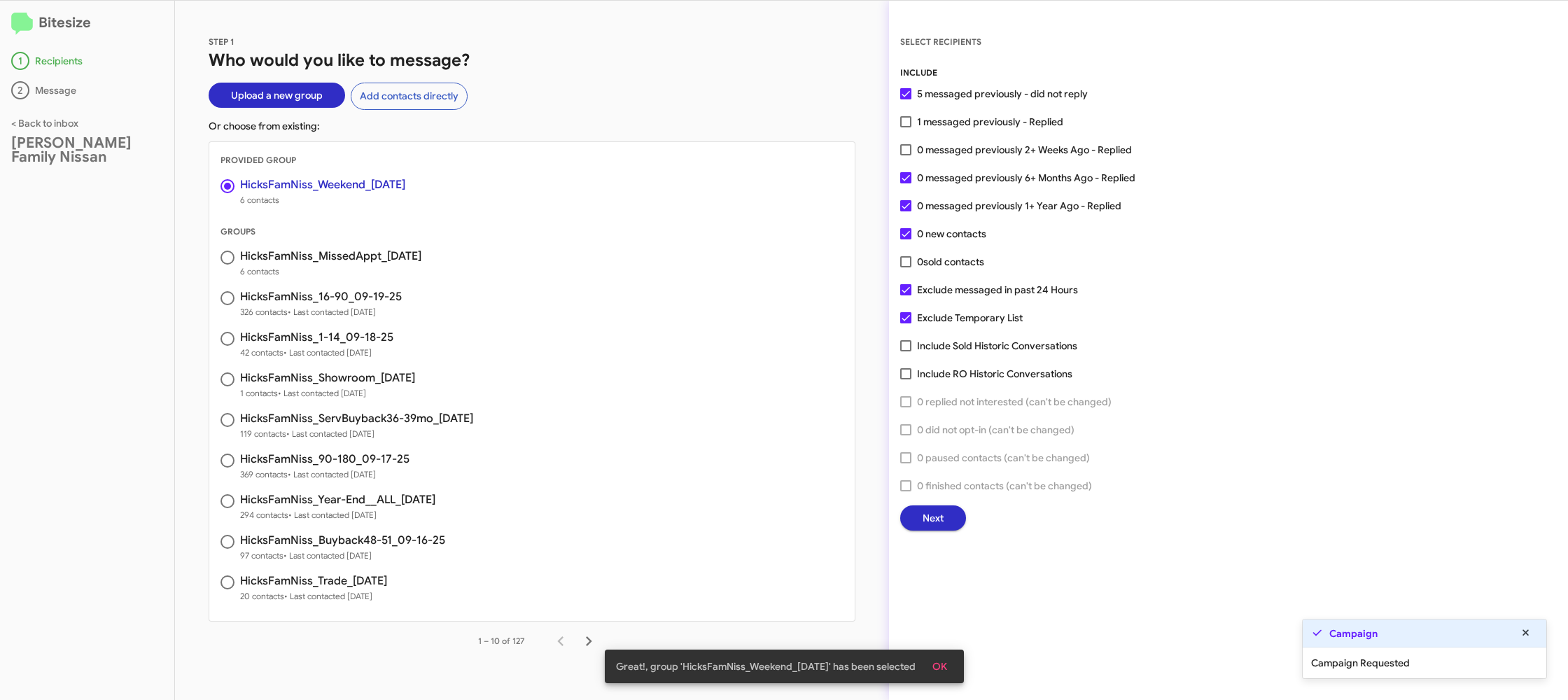
click at [951, 514] on button "Next" at bounding box center [933, 518] width 66 height 26
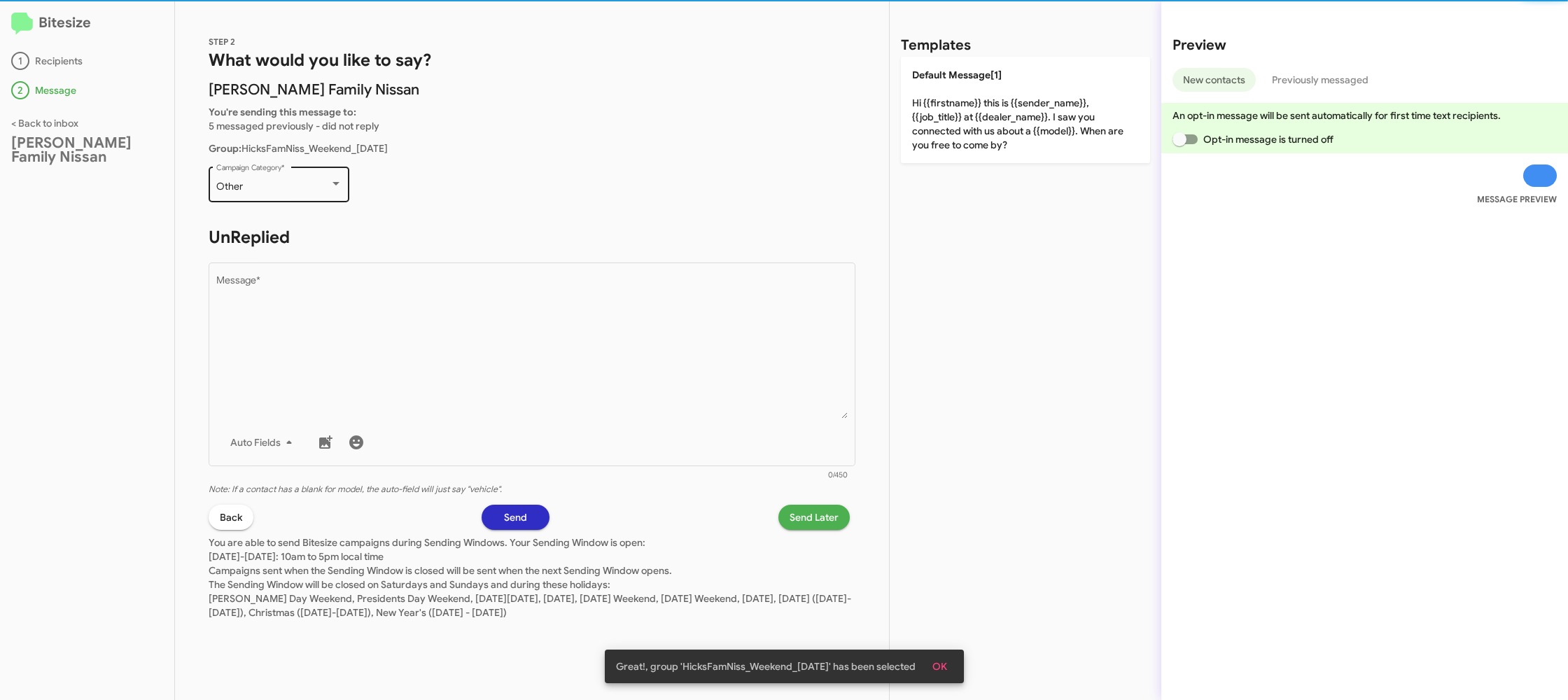
click at [288, 181] on div "Other" at bounding box center [273, 187] width 114 height 12
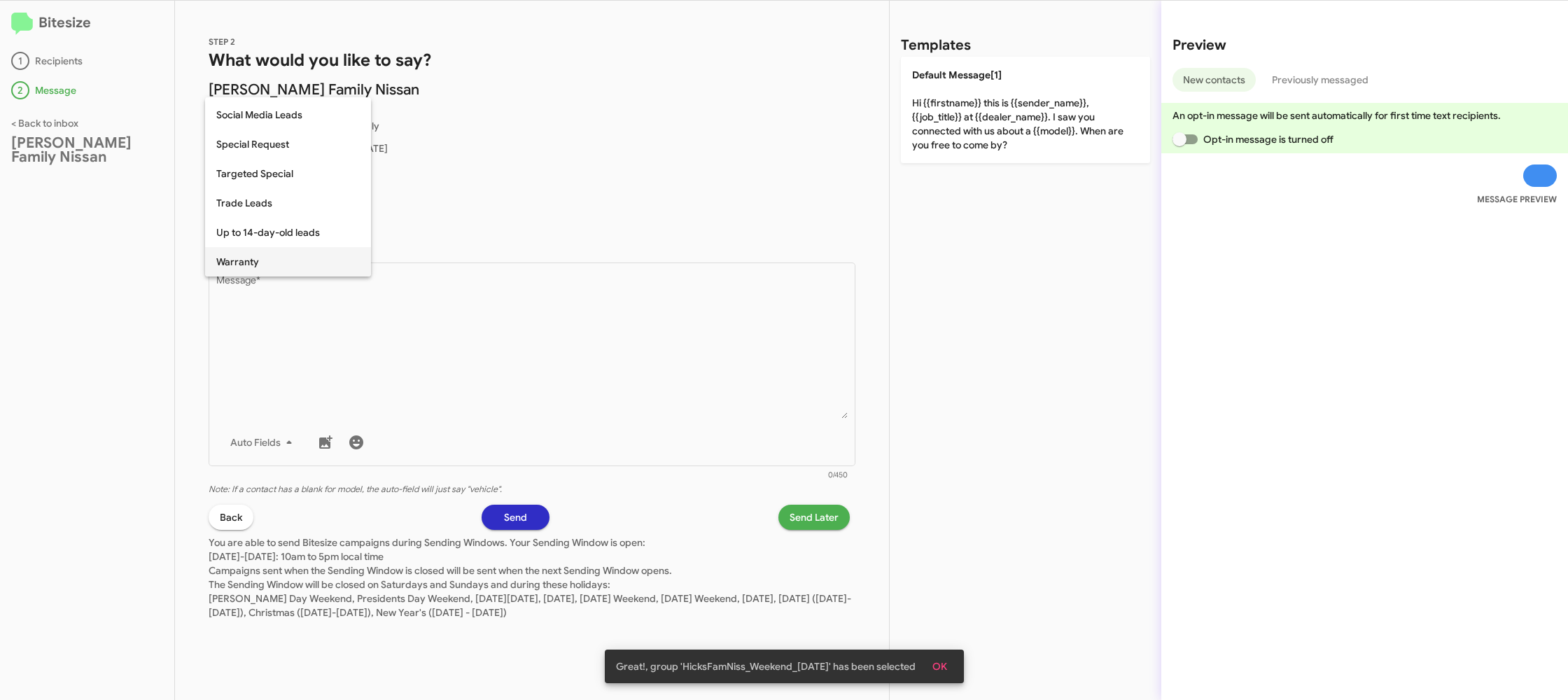
scroll to position [585, 0]
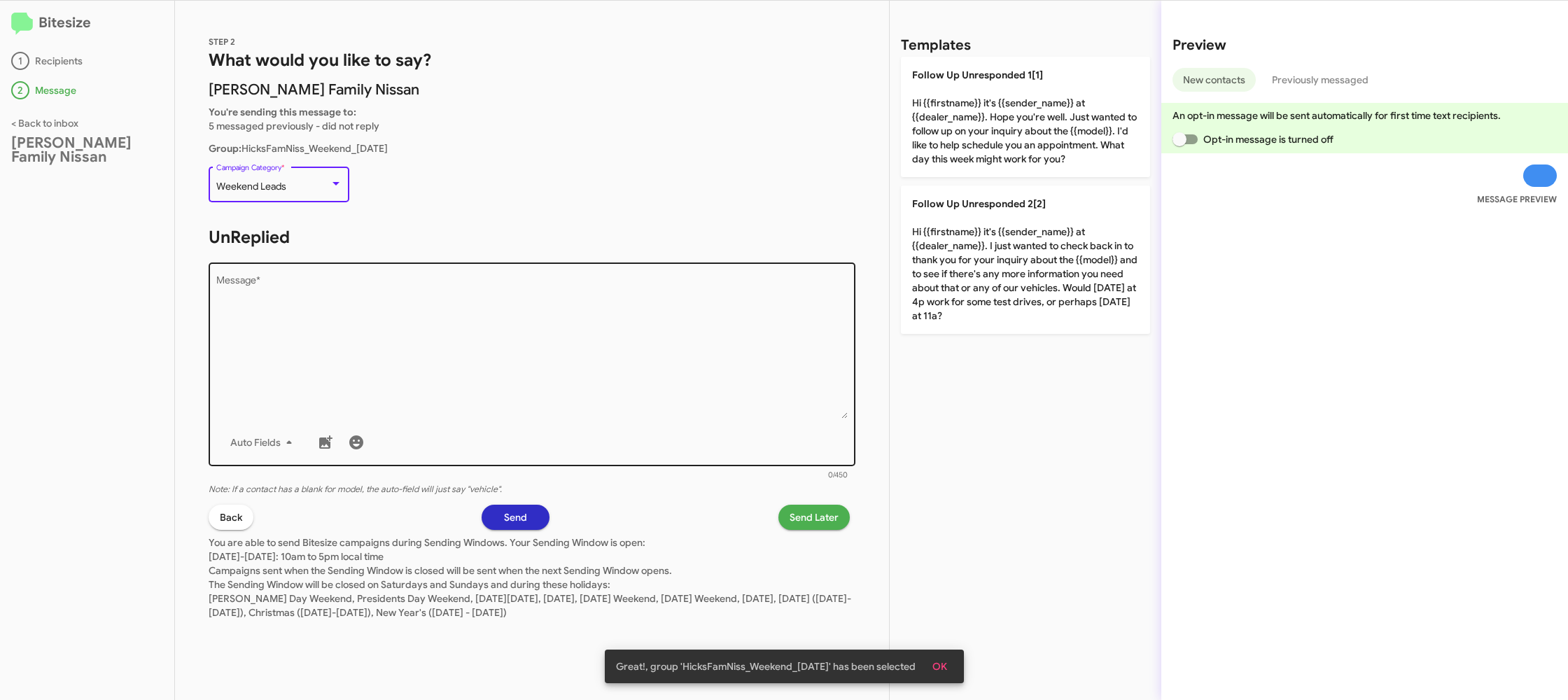
click at [566, 406] on textarea "Message *" at bounding box center [531, 347] width 632 height 143
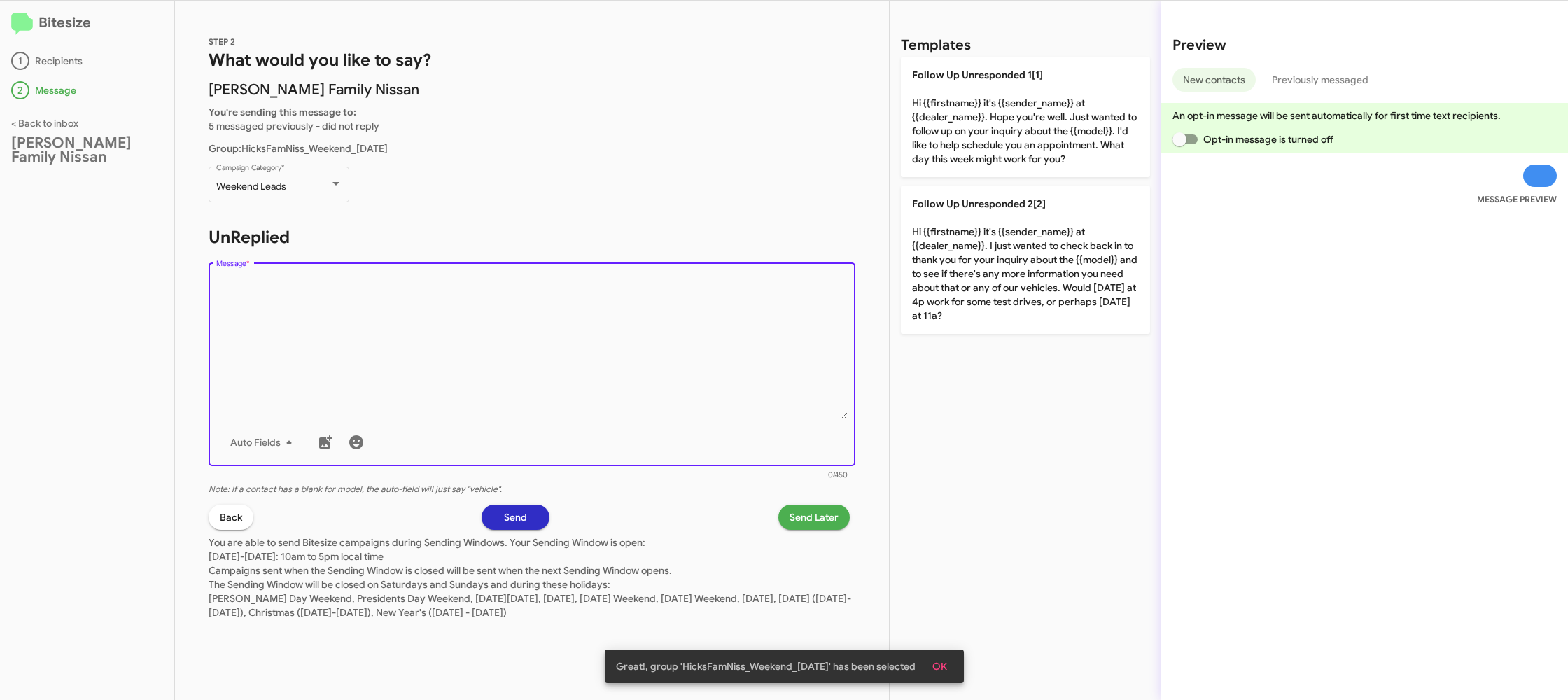
click at [566, 406] on textarea "Message *" at bounding box center [531, 347] width 632 height 143
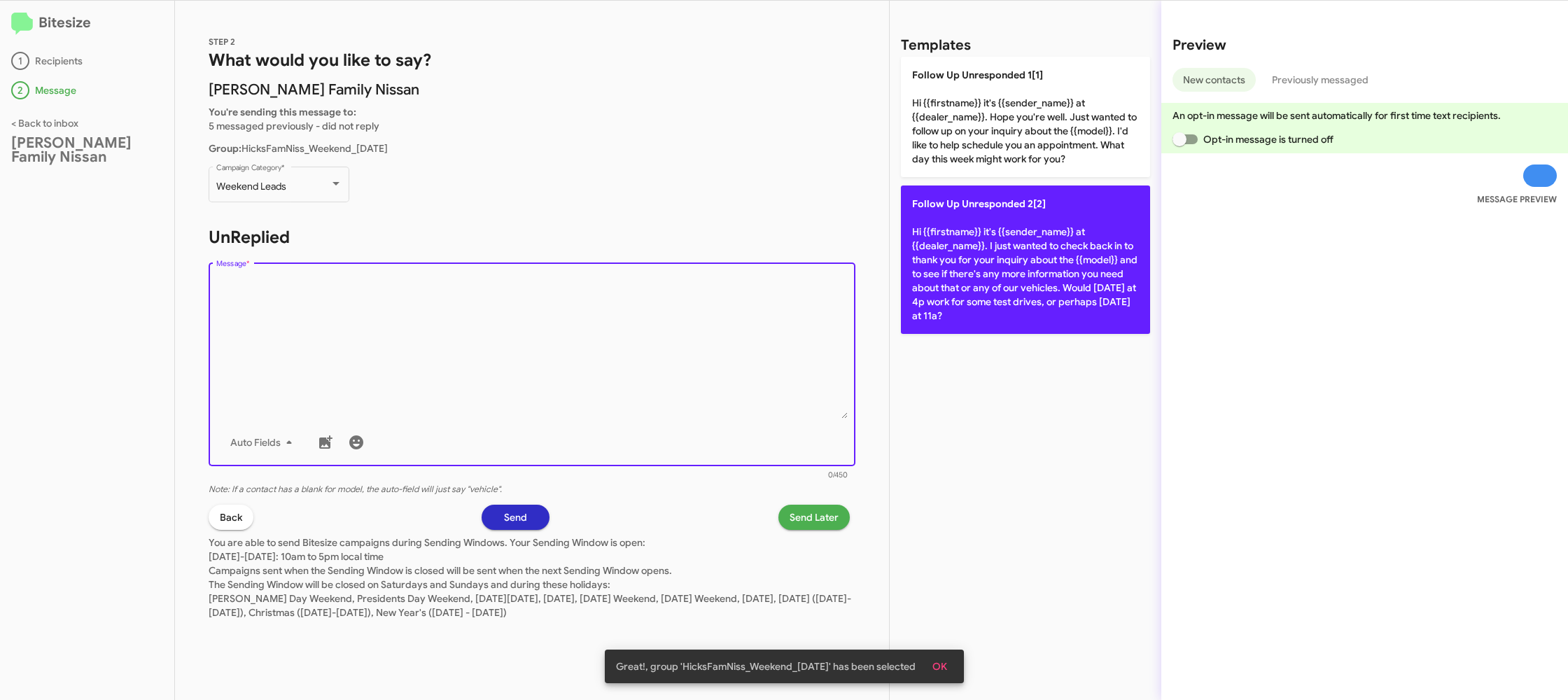
click at [945, 275] on p "Follow Up Unresponded 2[2] Hi {{firstname}} it's {{sender_name}} at {{dealer_na…" at bounding box center [1025, 260] width 249 height 148
type textarea "Hi {{firstname}} it's {{sender_name}} at {{dealer_name}}. I just wanted to chec…"
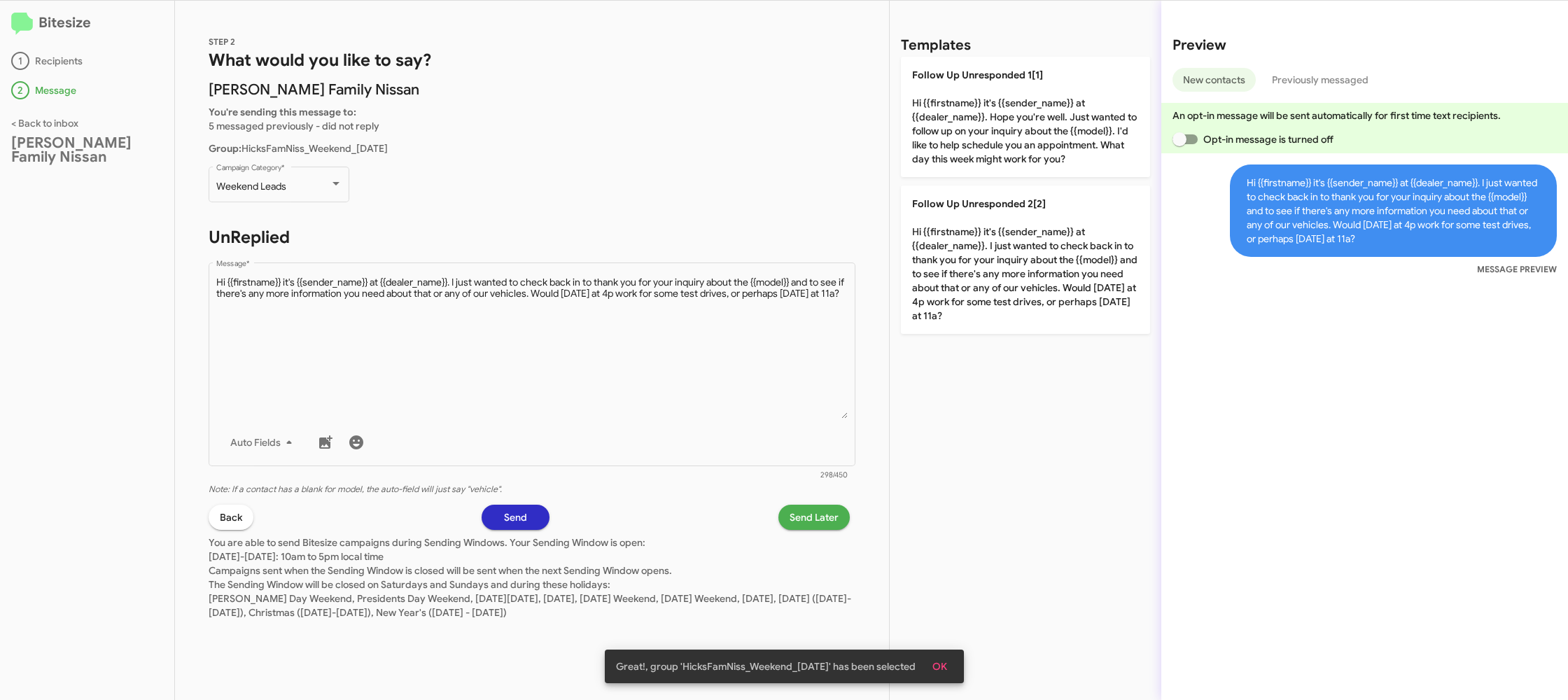
click at [827, 524] on span "Send Later" at bounding box center [813, 517] width 49 height 26
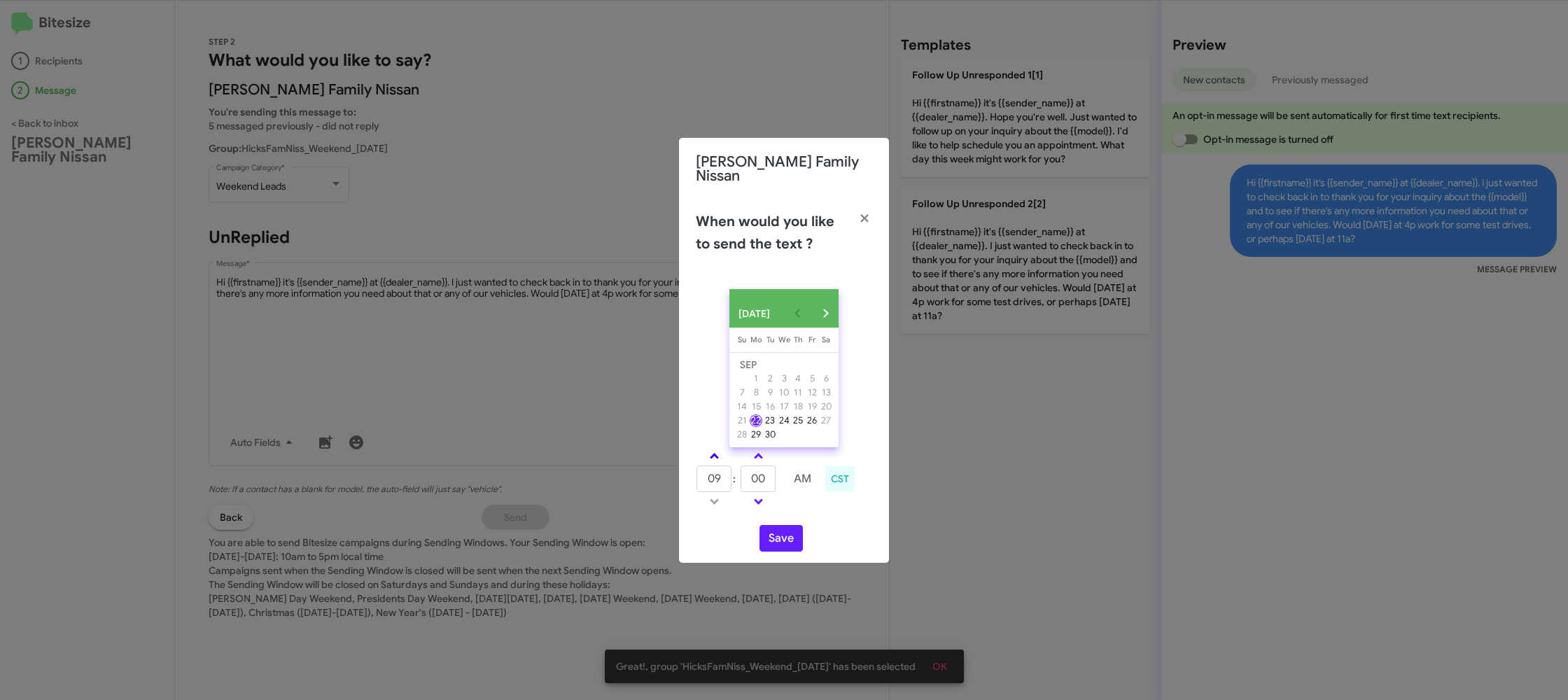
click at [708, 458] on link at bounding box center [714, 457] width 25 height 16
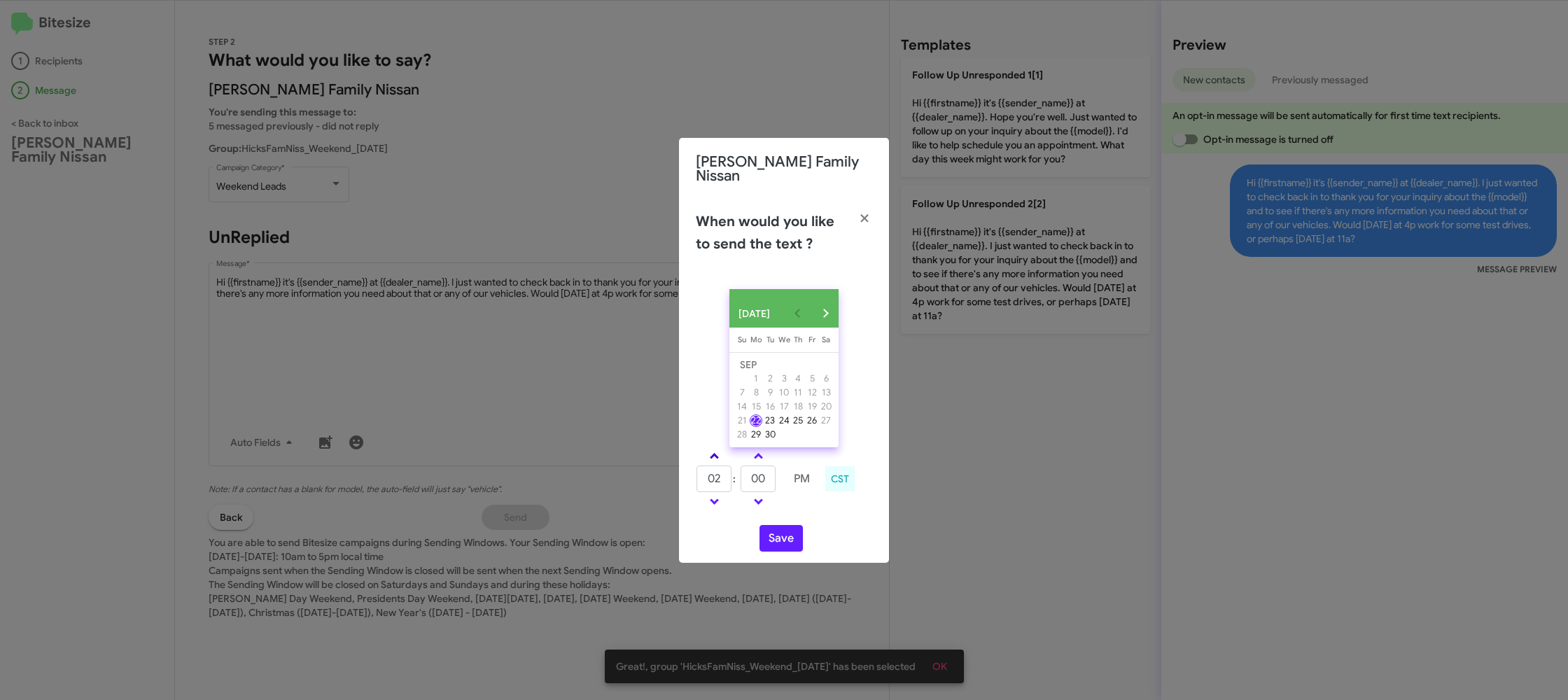
click at [708, 458] on link at bounding box center [714, 457] width 25 height 16
type input "05"
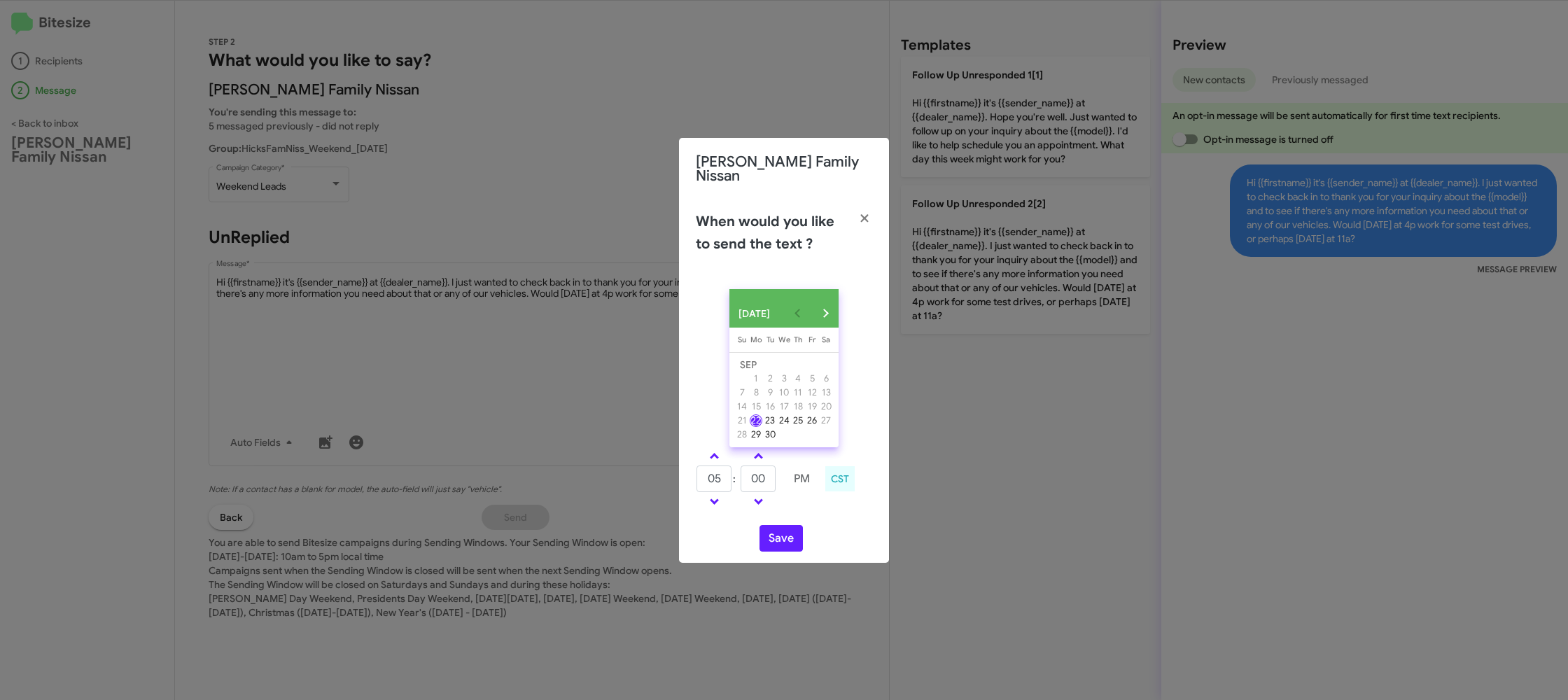
click at [779, 478] on td at bounding box center [779, 479] width 7 height 28
click at [774, 477] on input "00" at bounding box center [758, 479] width 35 height 26
type input "07"
click at [820, 515] on div "SEP 2025 Sunday Su Monday Mo Tuesday Tu Wednesday We Thursday Th Friday Fr Satu…" at bounding box center [784, 420] width 210 height 285
click at [752, 529] on div "Save" at bounding box center [784, 538] width 176 height 26
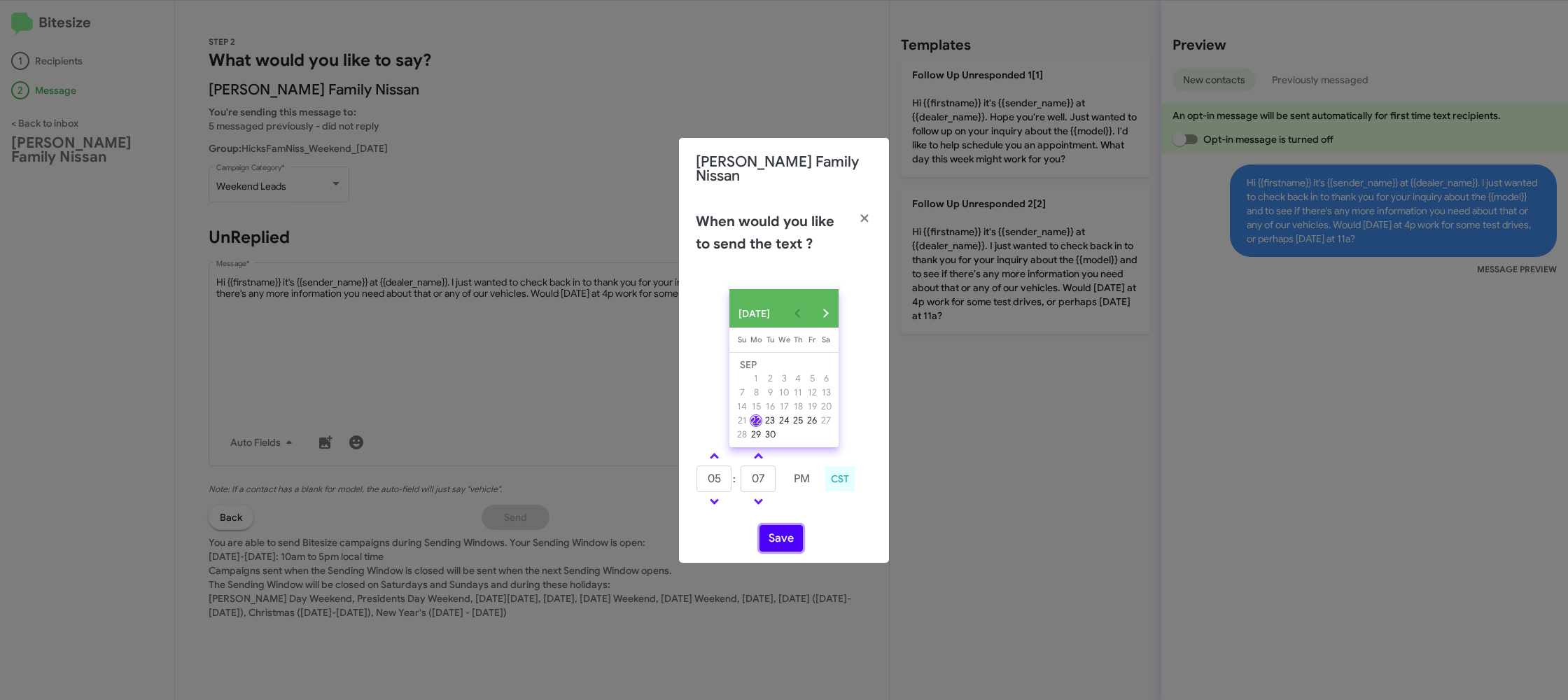
click at [766, 532] on button "Save" at bounding box center [781, 538] width 44 height 26
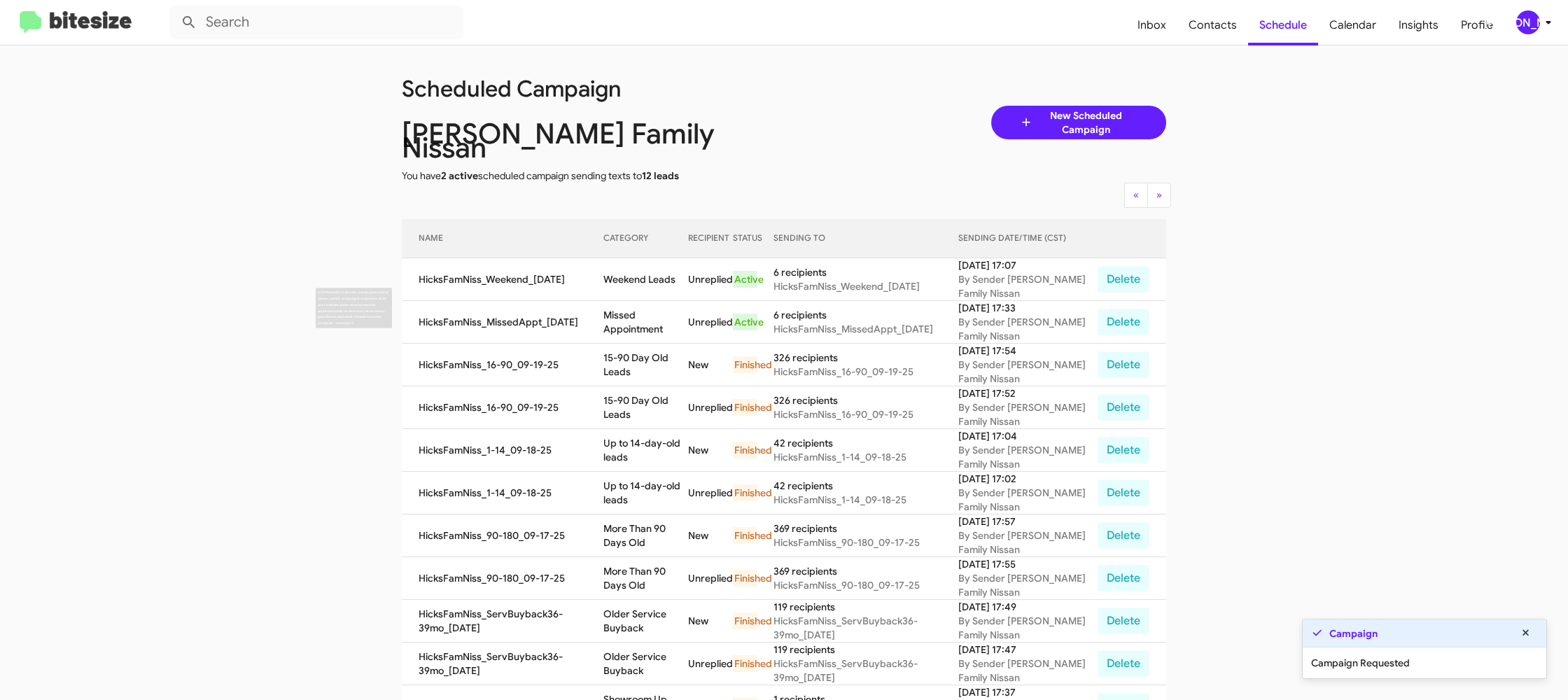
click at [648, 310] on td "Missed Appointment" at bounding box center [645, 322] width 85 height 43
copy td "Missed Appointment"
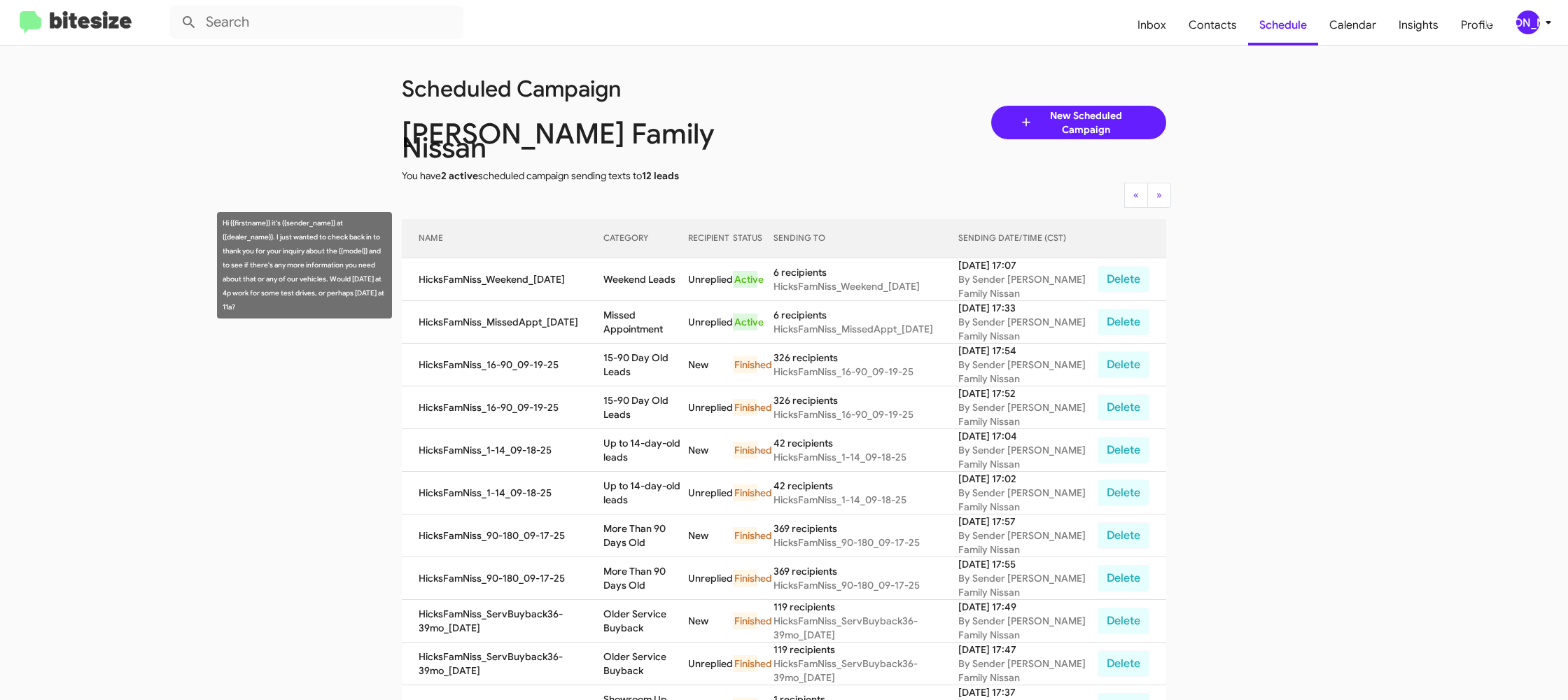
click at [648, 261] on td "Weekend Leads" at bounding box center [645, 280] width 85 height 43
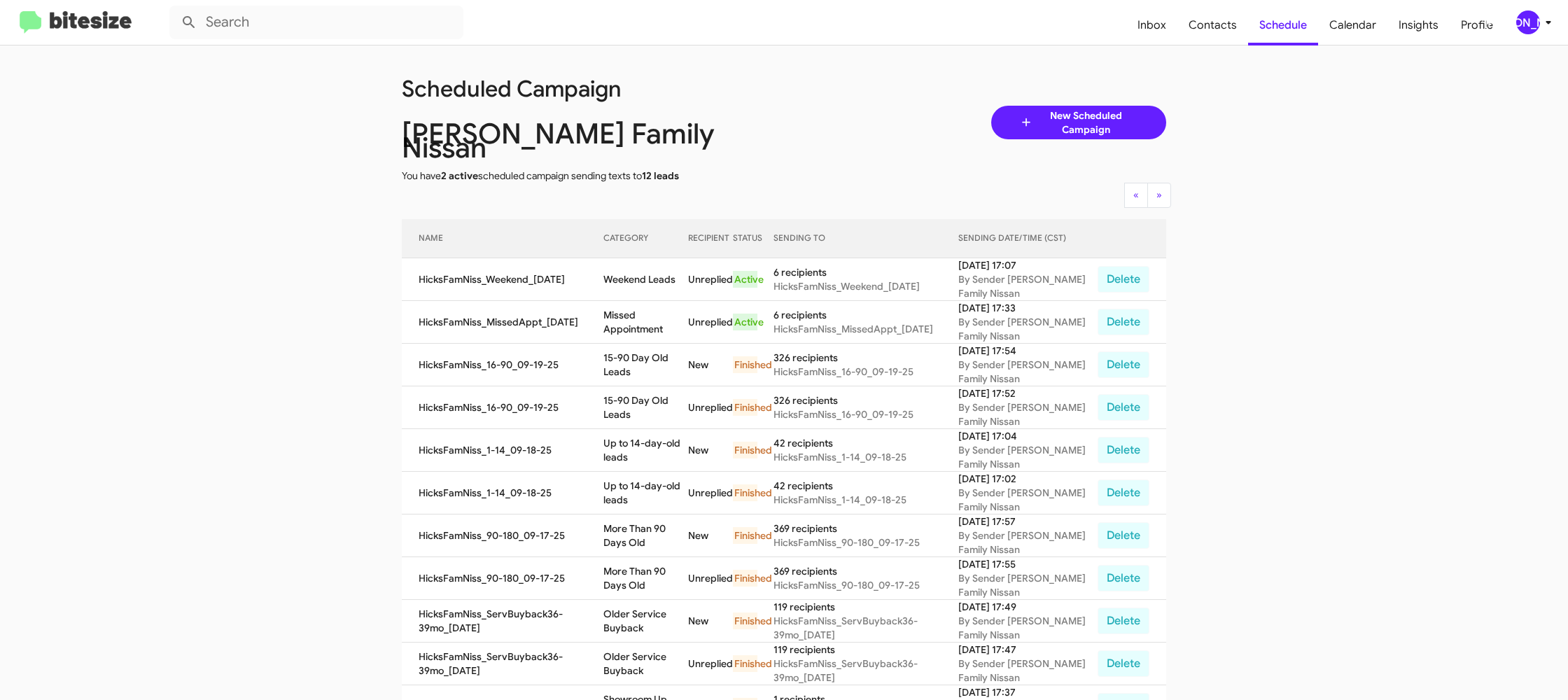
click at [648, 261] on td "Weekend Leads" at bounding box center [645, 280] width 85 height 43
copy td "Weekend"
click at [1512, 31] on button "[PERSON_NAME]" at bounding box center [1528, 22] width 49 height 24
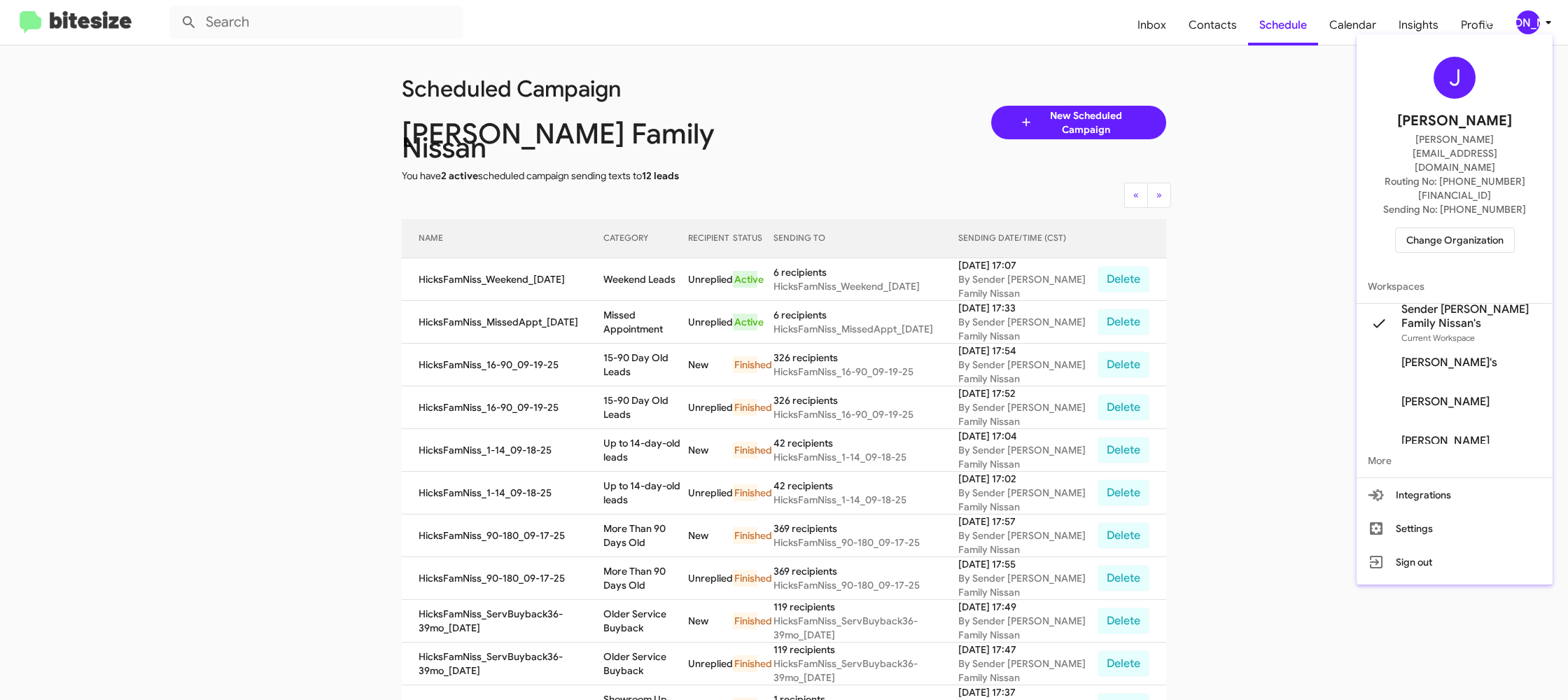
click at [1430, 228] on span "Change Organization" at bounding box center [1455, 240] width 97 height 24
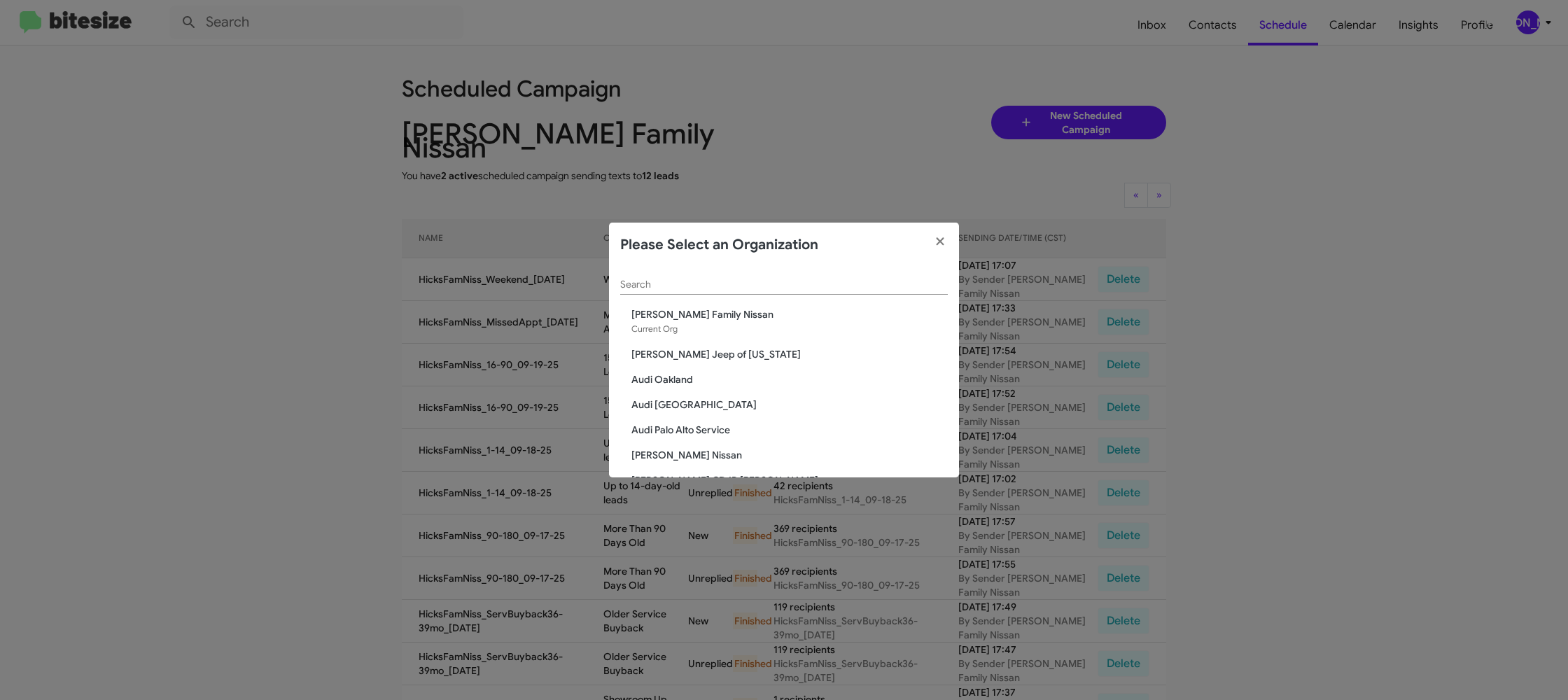
click at [717, 281] on input "Search" at bounding box center [784, 285] width 328 height 12
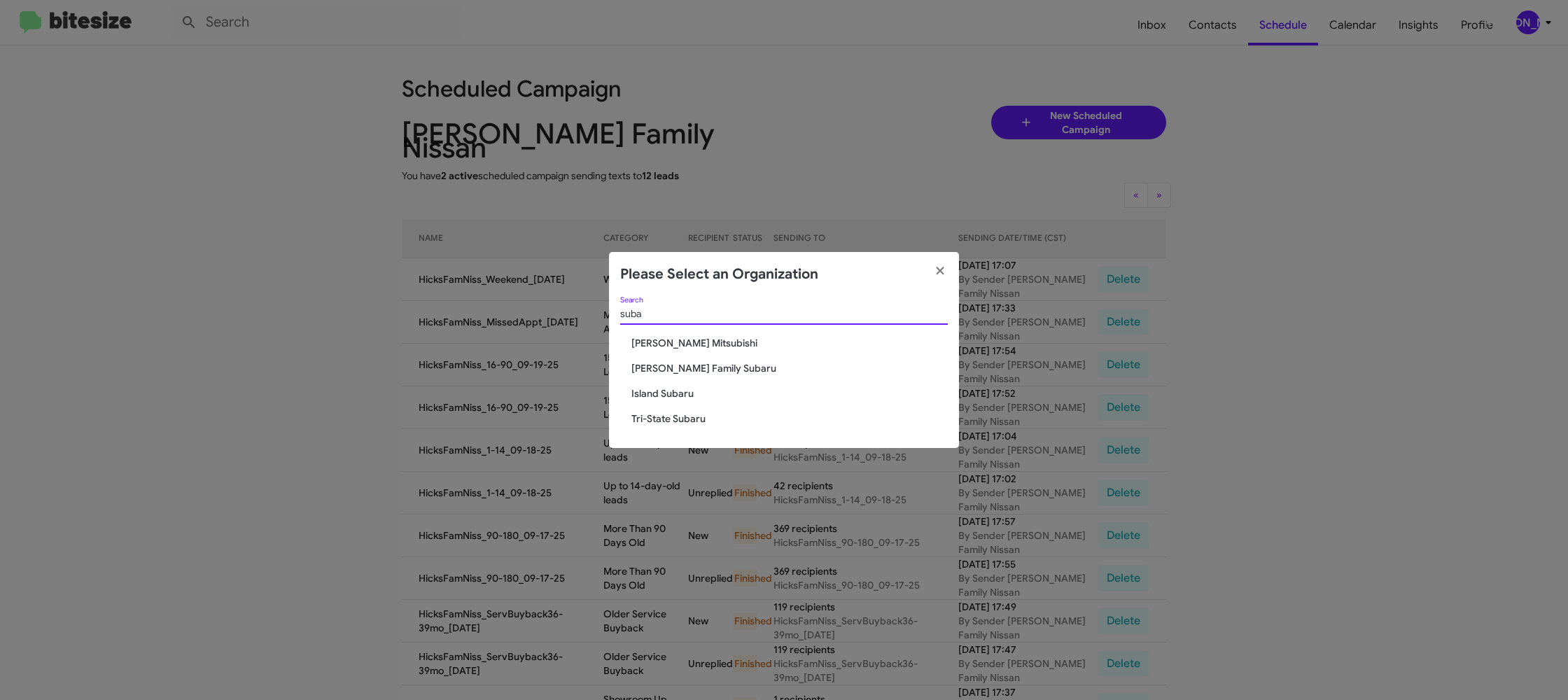
type input "suba"
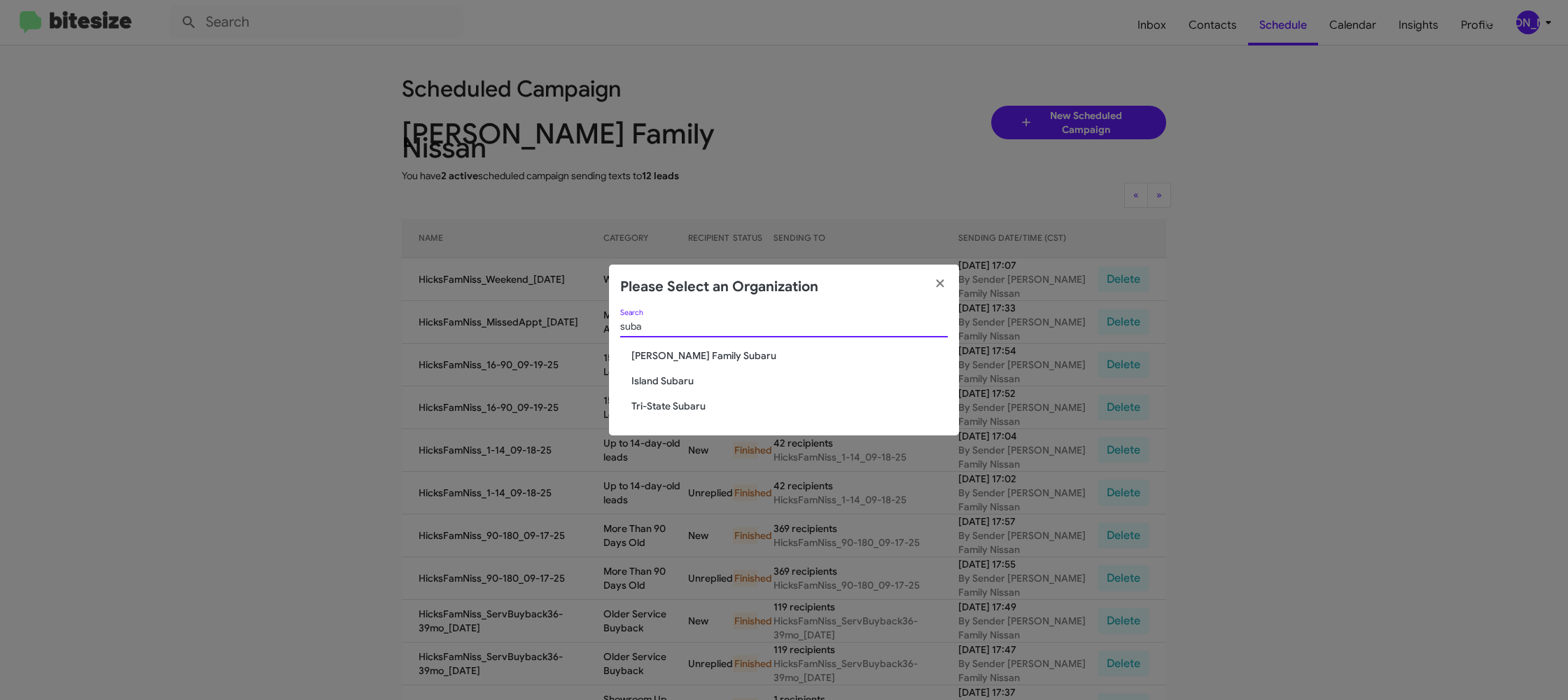
click at [708, 353] on span "[PERSON_NAME] Family Subaru" at bounding box center [789, 355] width 316 height 14
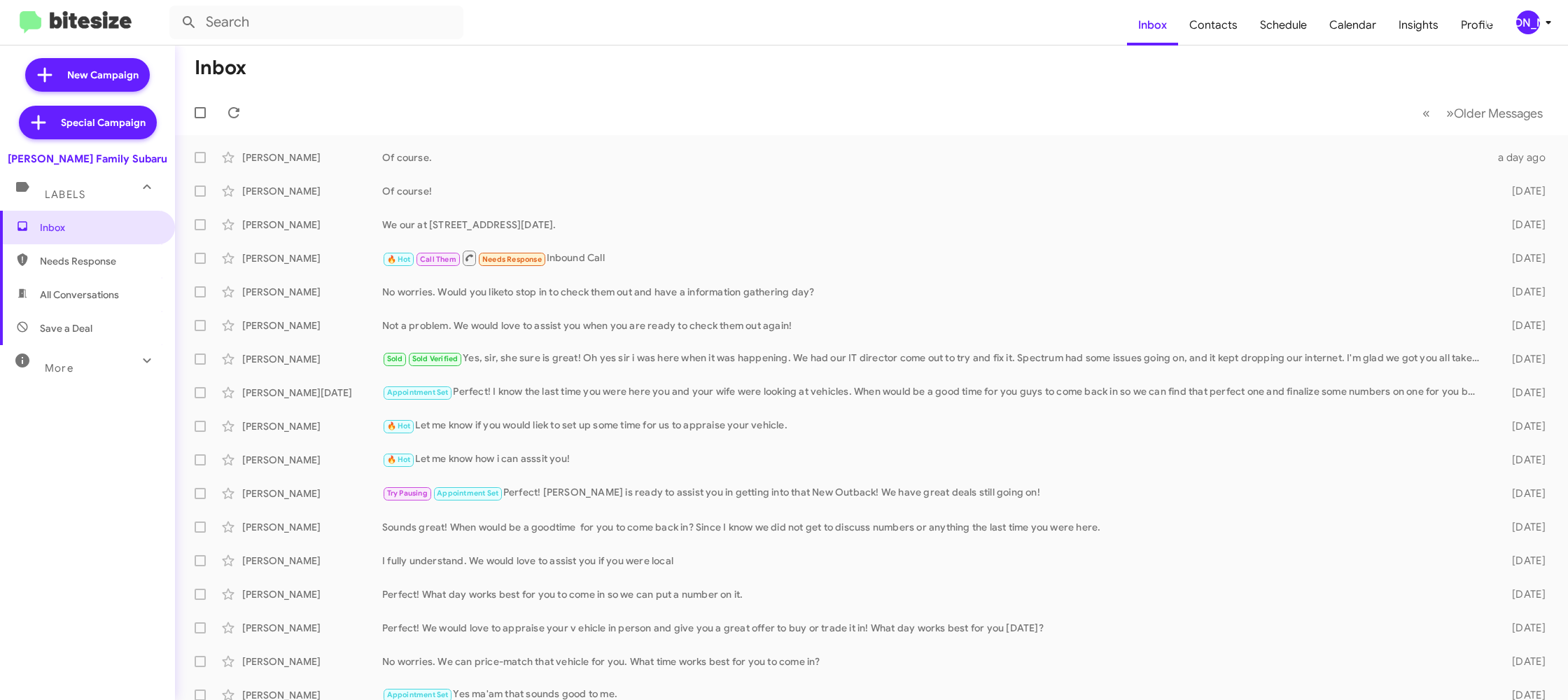
click at [1543, 26] on icon at bounding box center [1548, 22] width 16 height 16
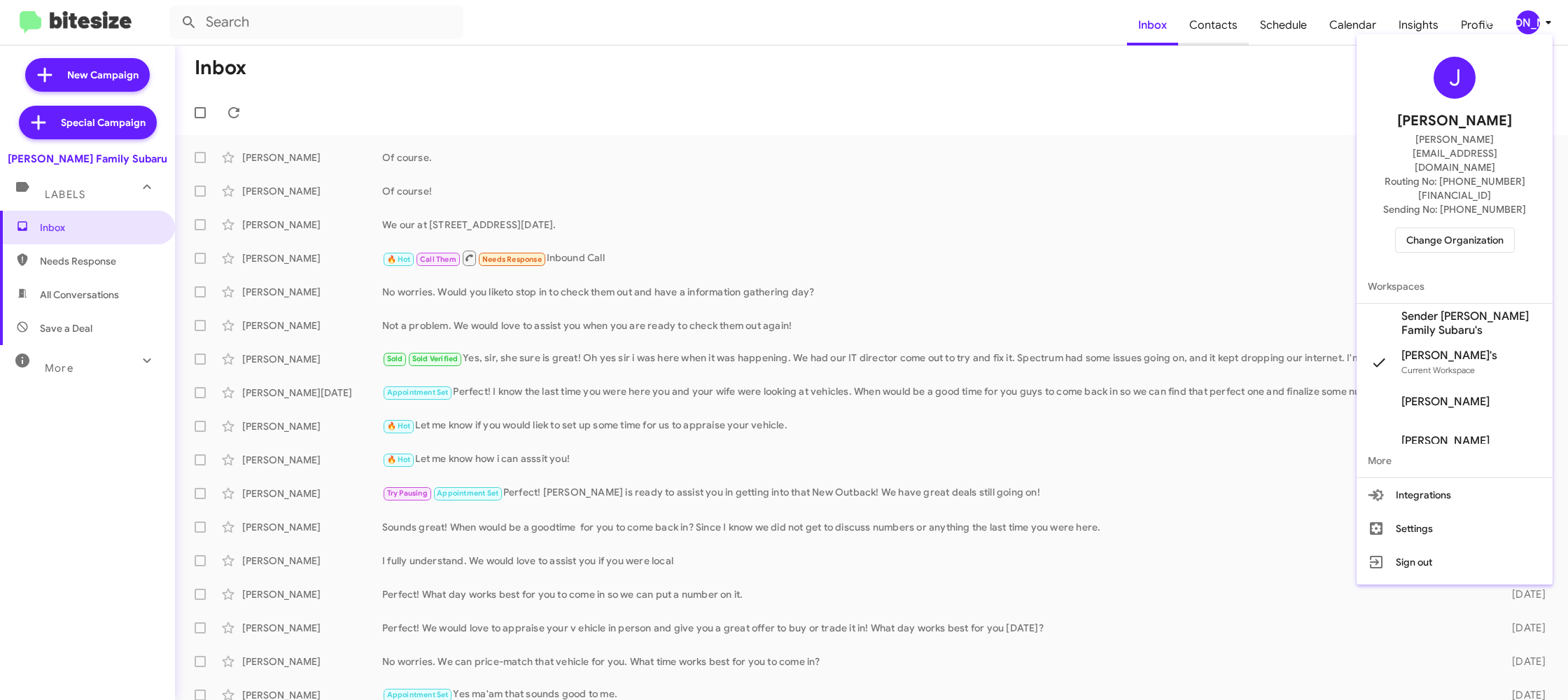
drag, startPoint x: 1174, startPoint y: 56, endPoint x: 1198, endPoint y: 37, distance: 30.6
click at [1174, 54] on div at bounding box center [784, 350] width 1568 height 700
click at [1199, 36] on span "Contacts" at bounding box center [1214, 25] width 71 height 40
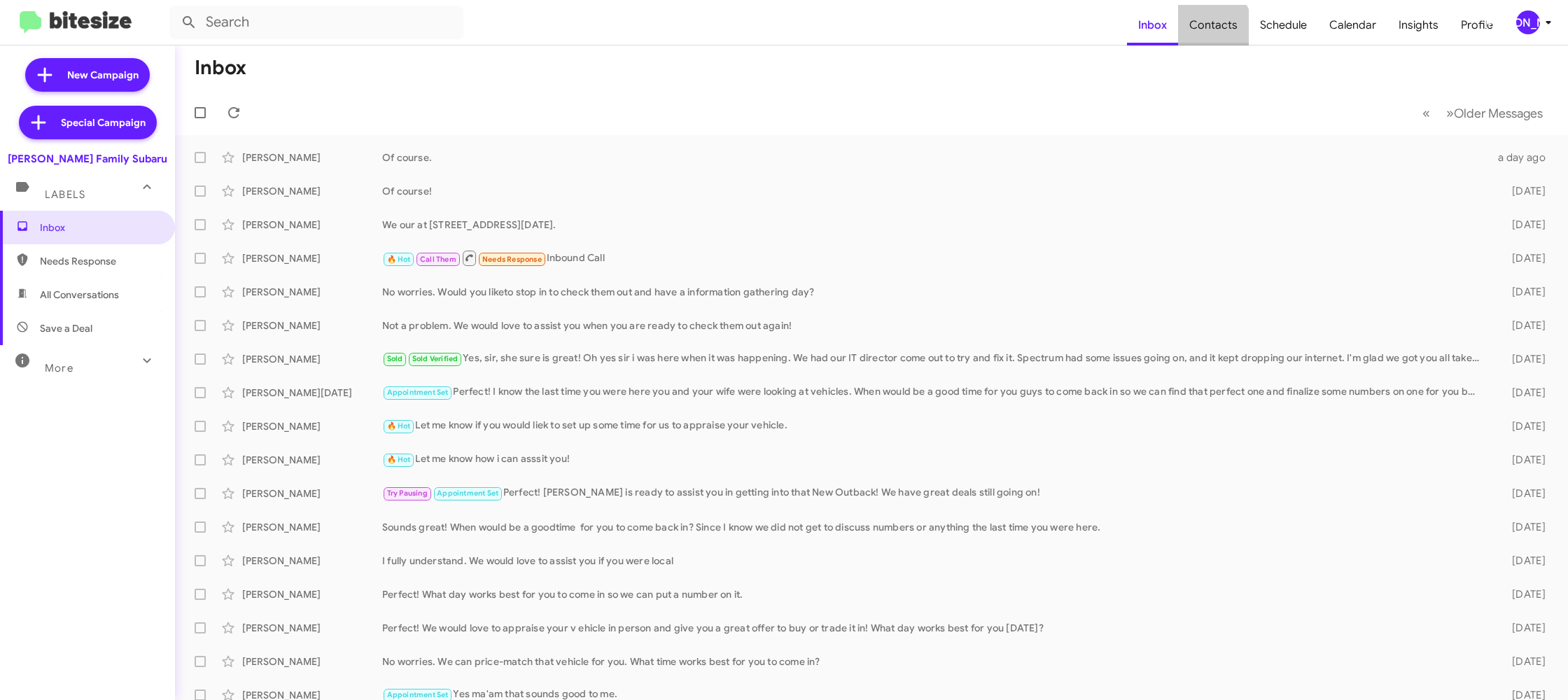
click at [1199, 36] on span "Contacts" at bounding box center [1214, 25] width 71 height 40
drag, startPoint x: 1199, startPoint y: 36, endPoint x: 1406, endPoint y: 17, distance: 207.9
click at [1199, 36] on span "Contacts" at bounding box center [1214, 25] width 71 height 40
type input "in:groups"
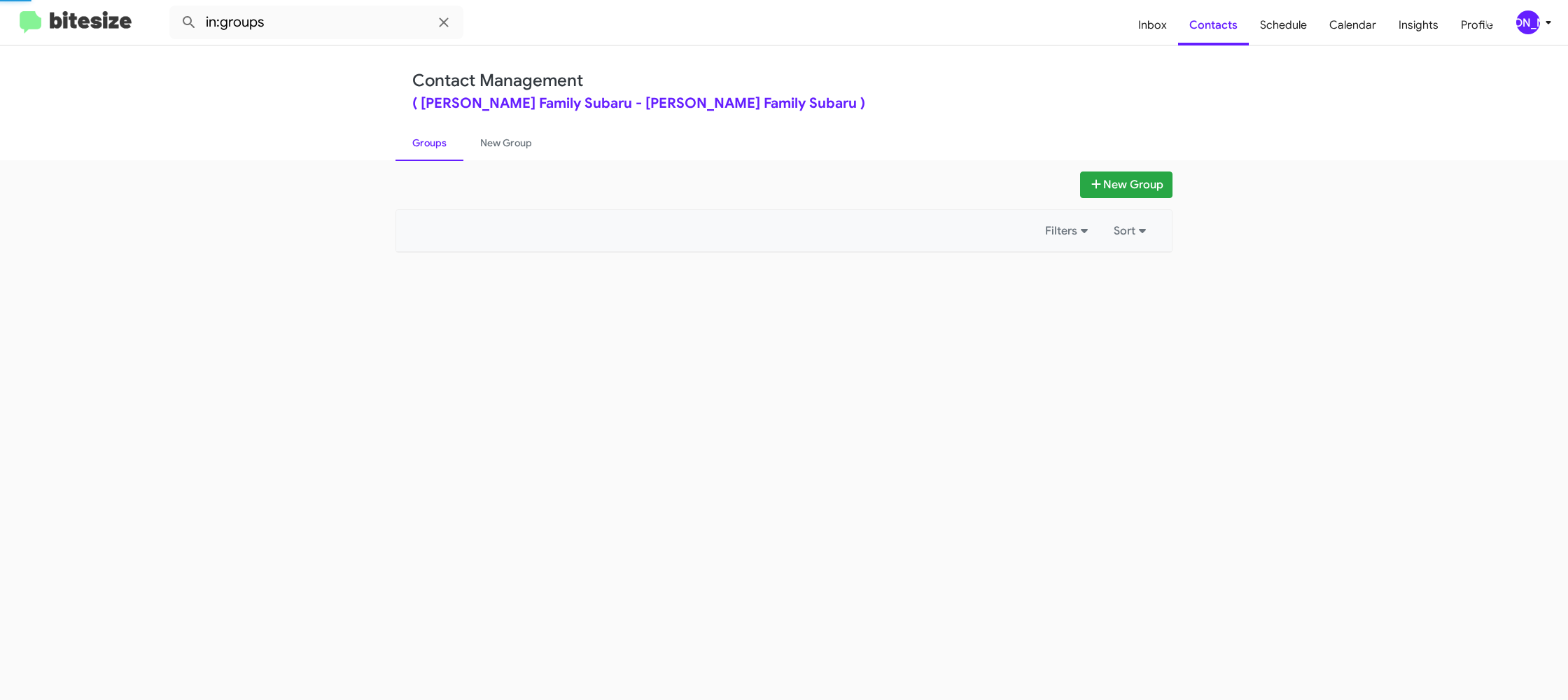
click at [1528, 22] on div "[PERSON_NAME]" at bounding box center [1528, 22] width 24 height 24
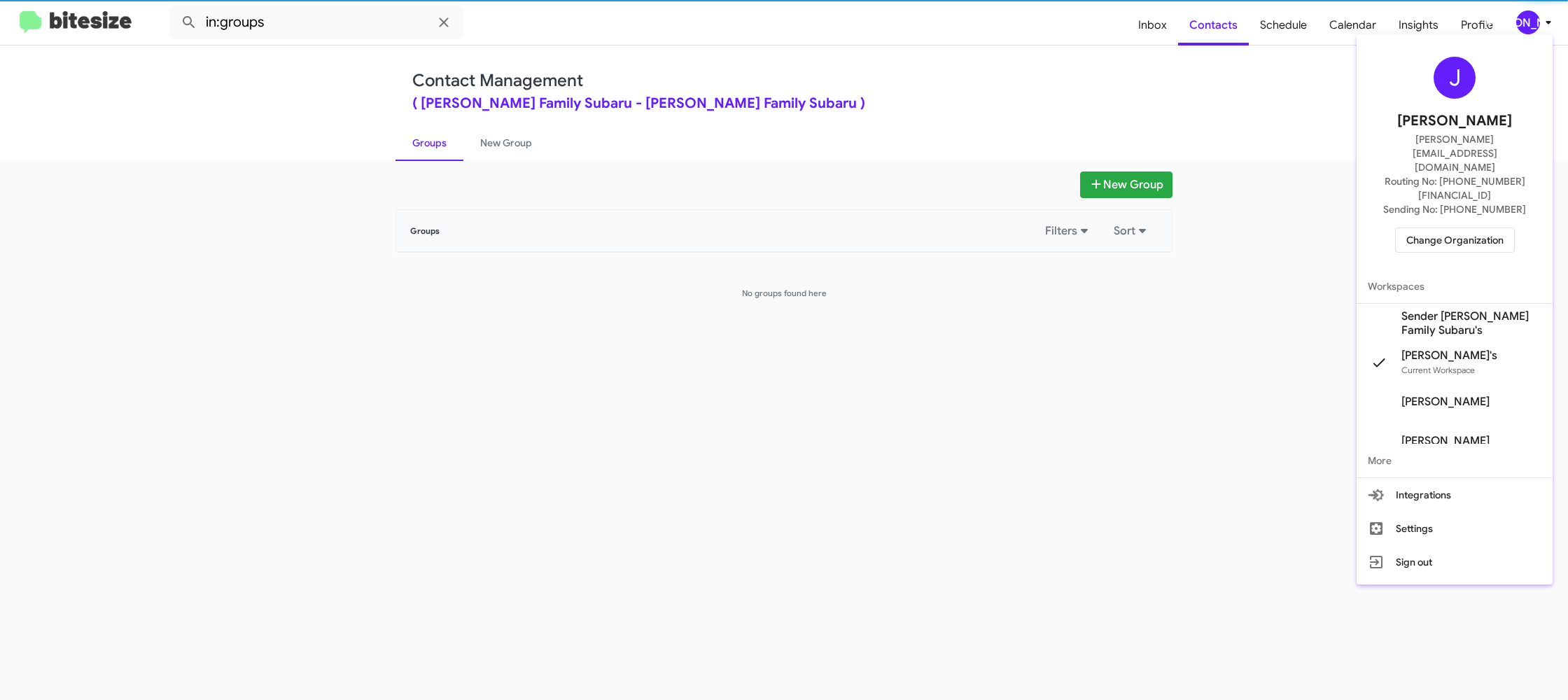
click at [1528, 22] on div at bounding box center [784, 350] width 1568 height 700
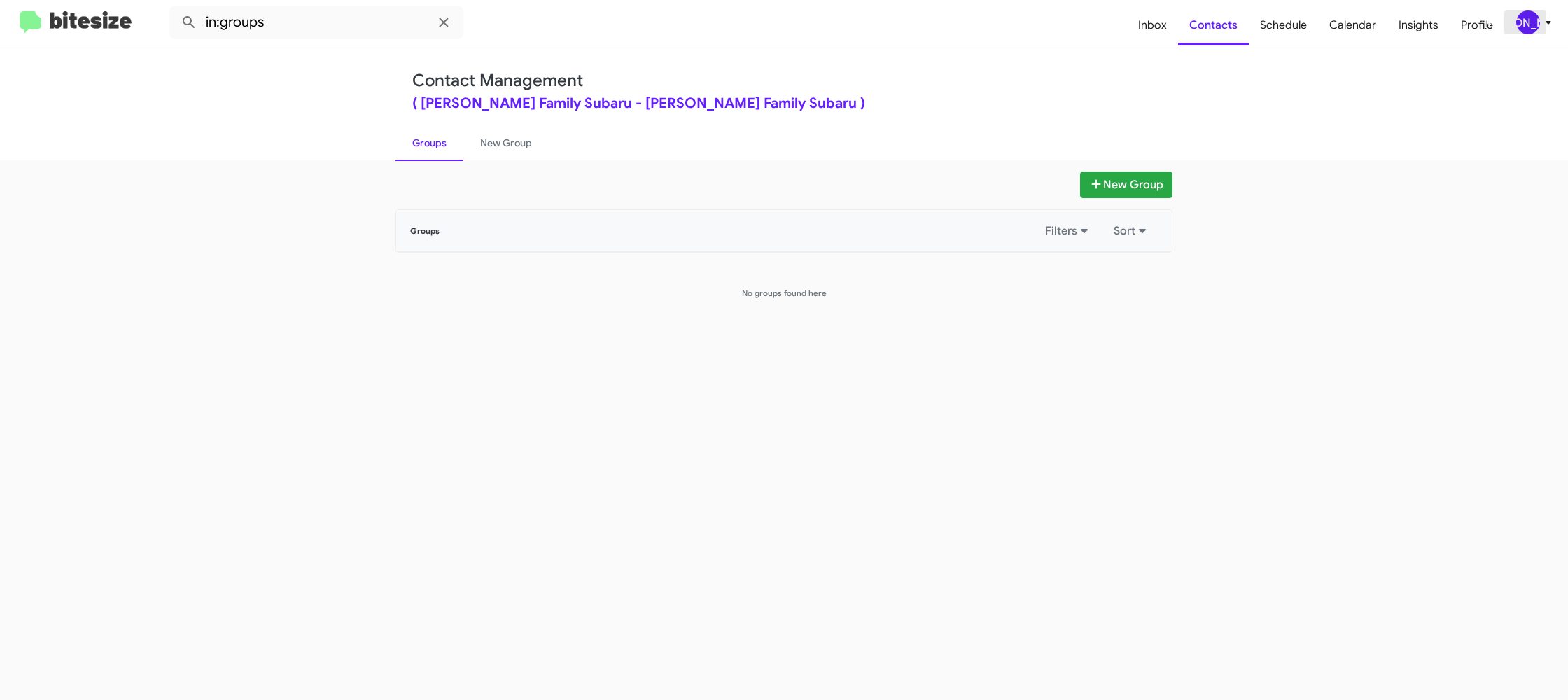
click at [1534, 21] on div "[PERSON_NAME]" at bounding box center [1528, 22] width 24 height 24
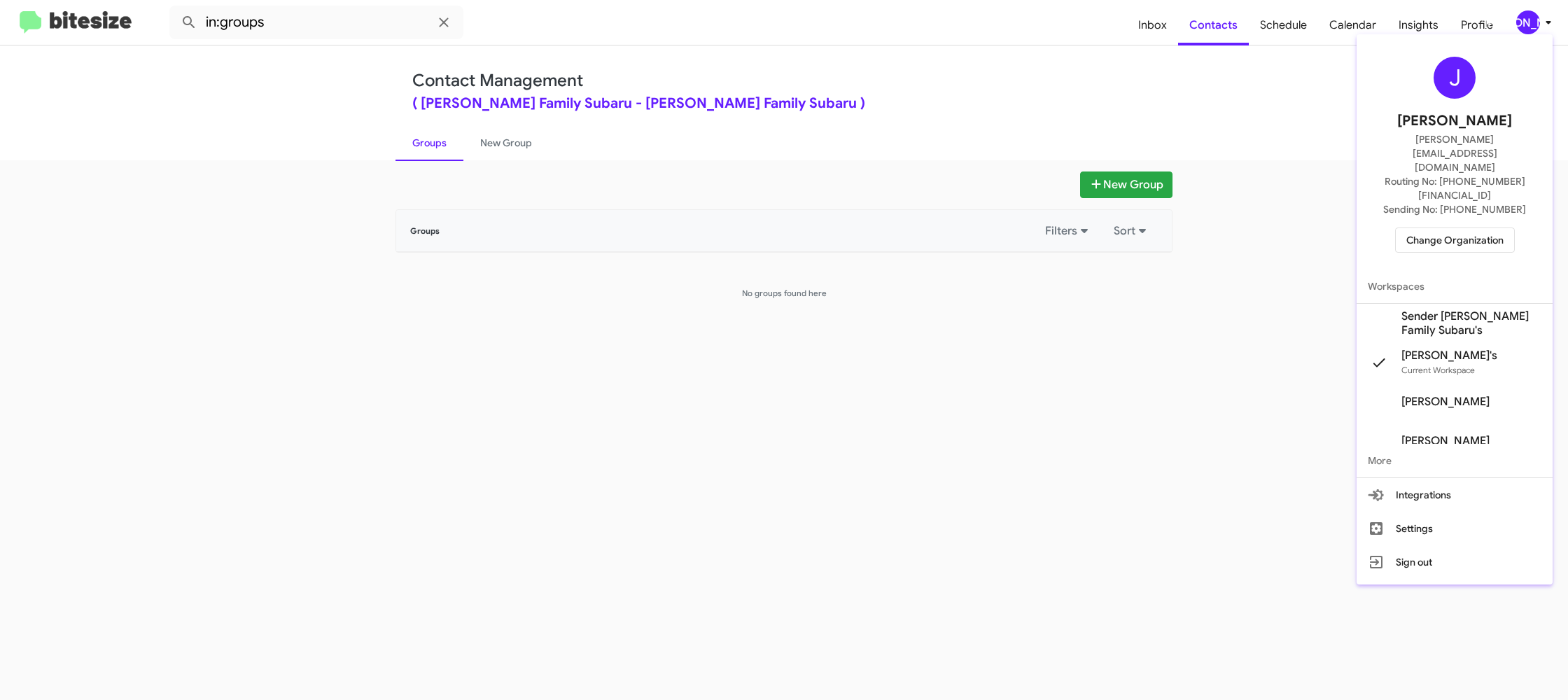
click at [1449, 309] on span "Sender [PERSON_NAME] Family Subaru's" at bounding box center [1472, 323] width 140 height 28
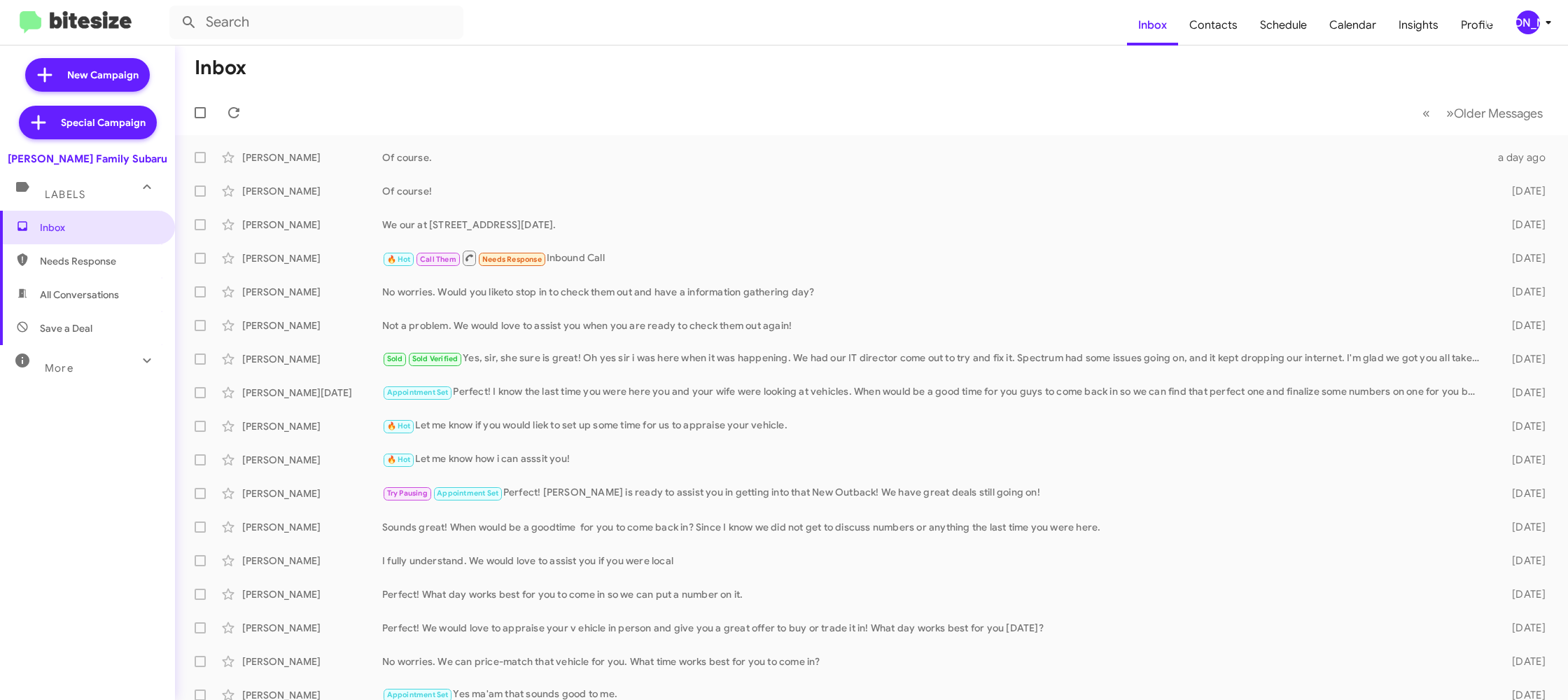
click at [1528, 21] on div "[PERSON_NAME]" at bounding box center [1528, 22] width 24 height 24
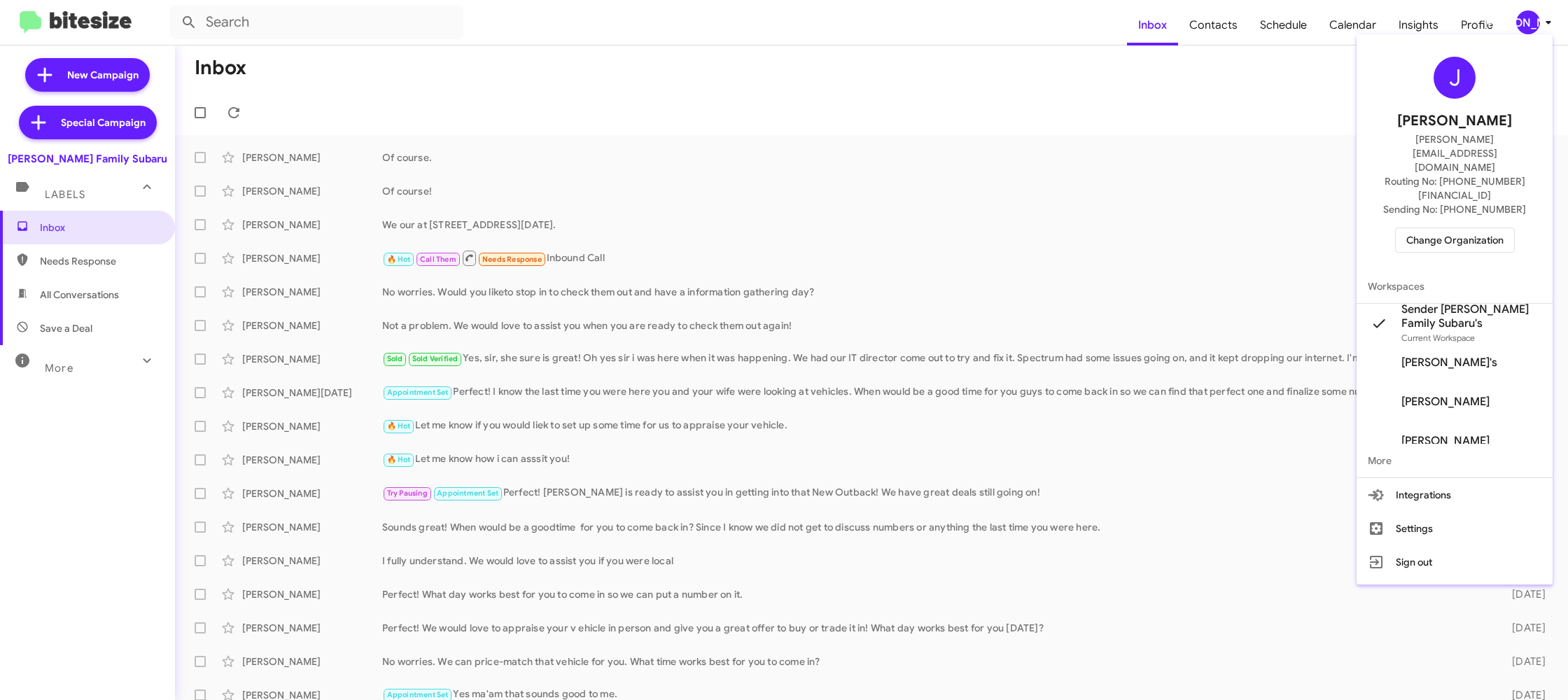
click at [1192, 31] on div at bounding box center [784, 350] width 1568 height 700
click at [1192, 31] on span "Contacts" at bounding box center [1214, 25] width 71 height 40
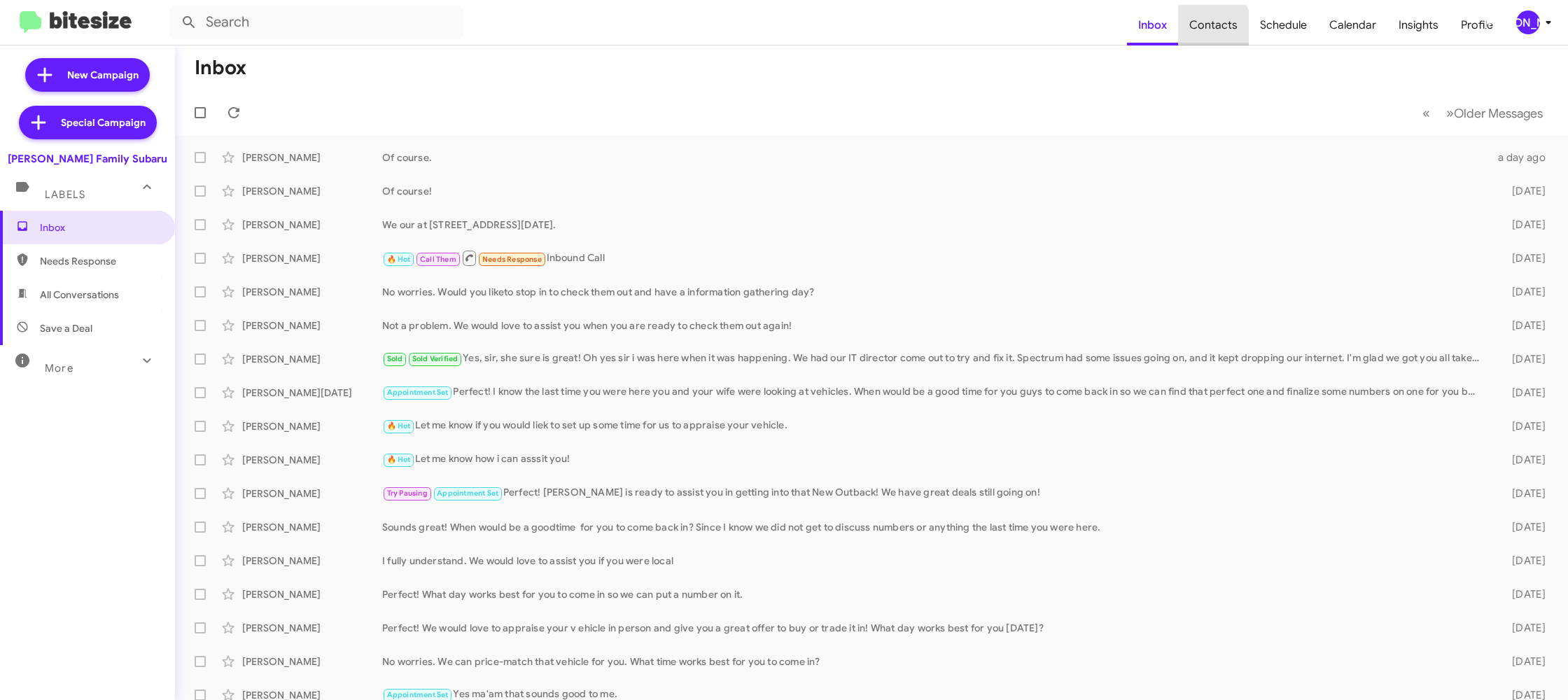
click at [1192, 31] on span "Contacts" at bounding box center [1214, 25] width 71 height 40
type input "in:groups"
click at [1192, 31] on span "Contacts" at bounding box center [1214, 25] width 71 height 40
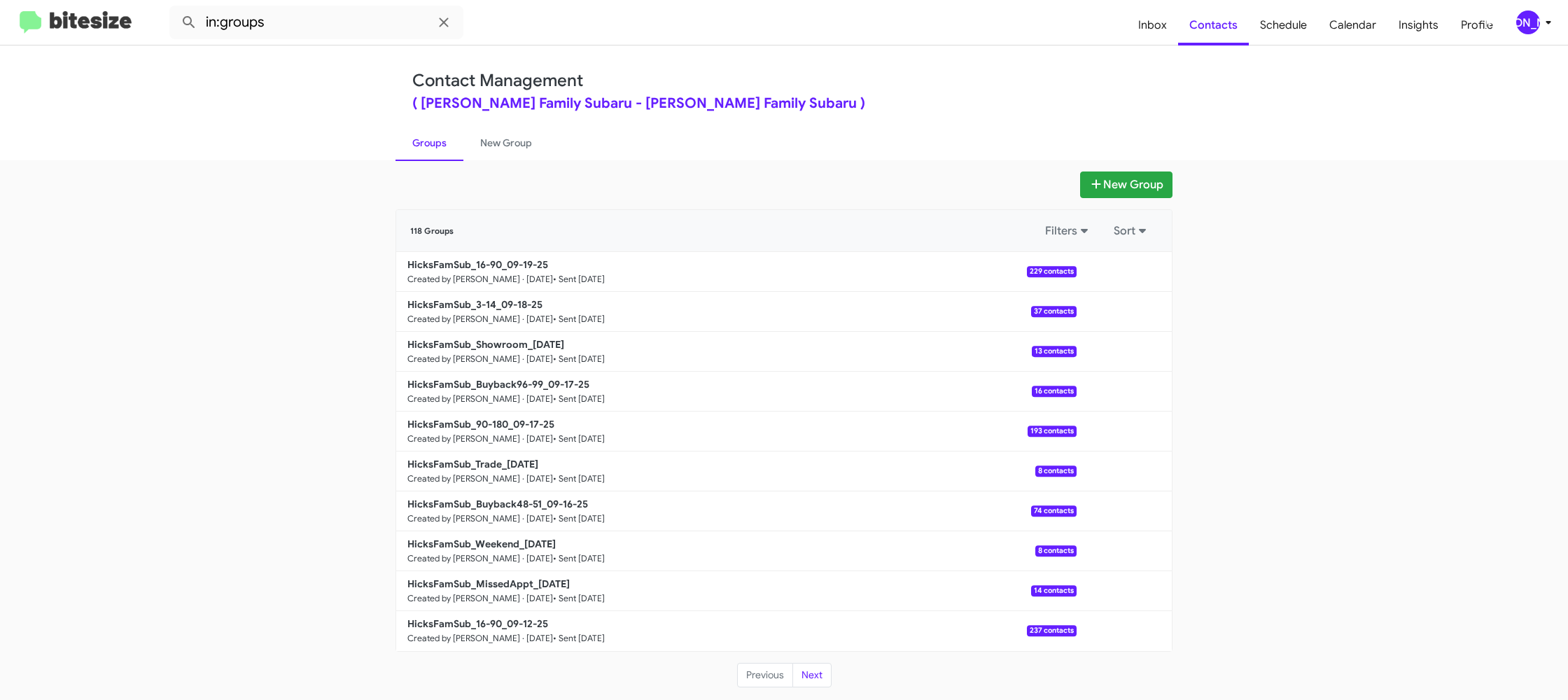
click at [1534, 12] on div "[PERSON_NAME]" at bounding box center [1528, 22] width 24 height 24
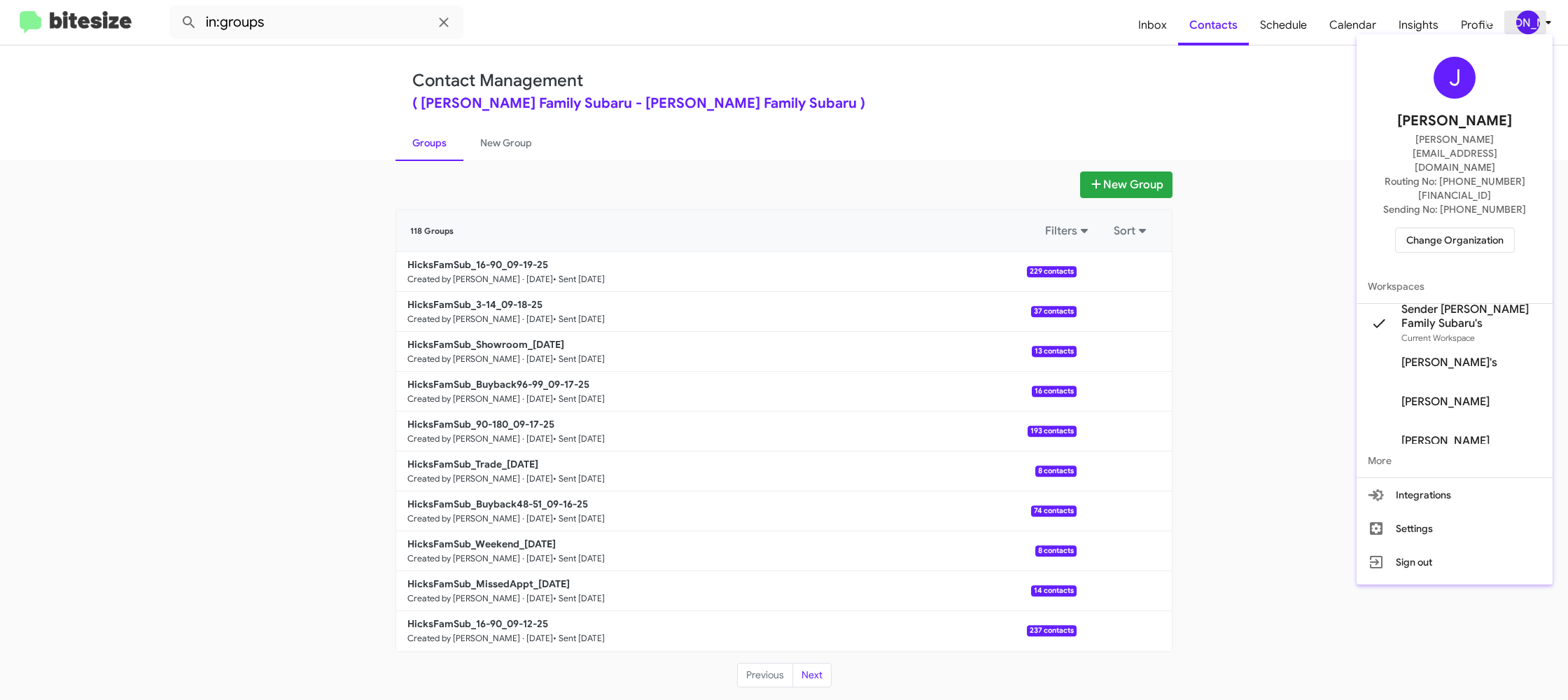
click at [1534, 12] on div at bounding box center [784, 350] width 1568 height 700
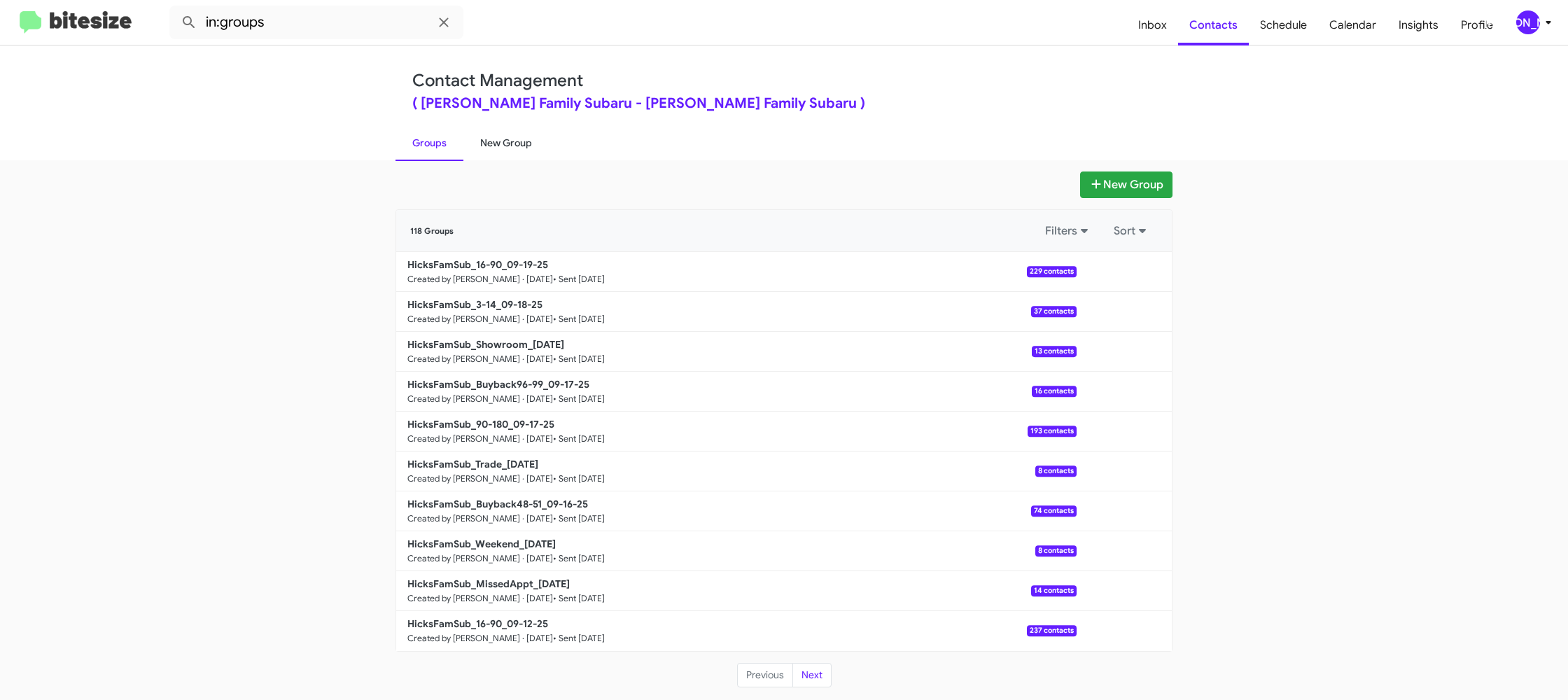
click at [486, 144] on link "New Group" at bounding box center [506, 143] width 86 height 36
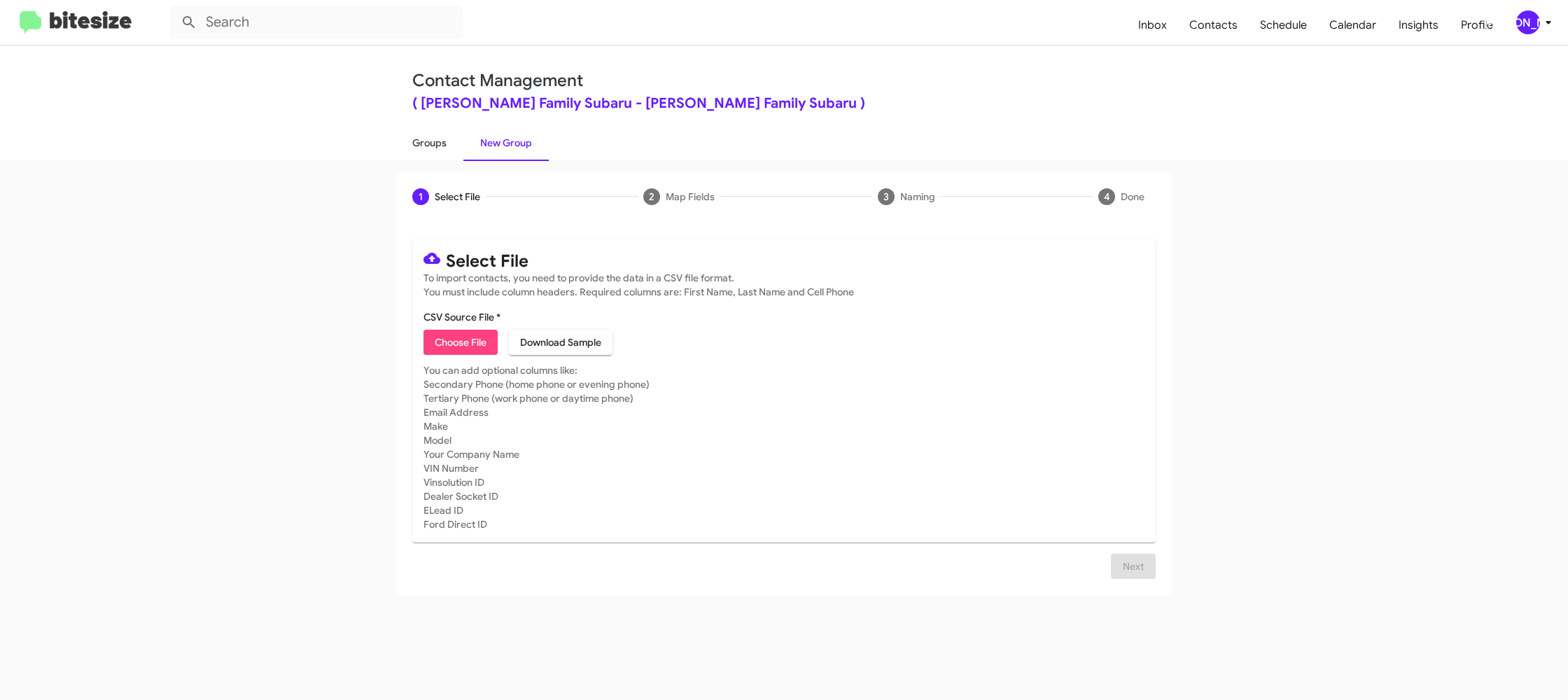
click at [410, 126] on link "Groups" at bounding box center [429, 143] width 68 height 36
type input "in:groups"
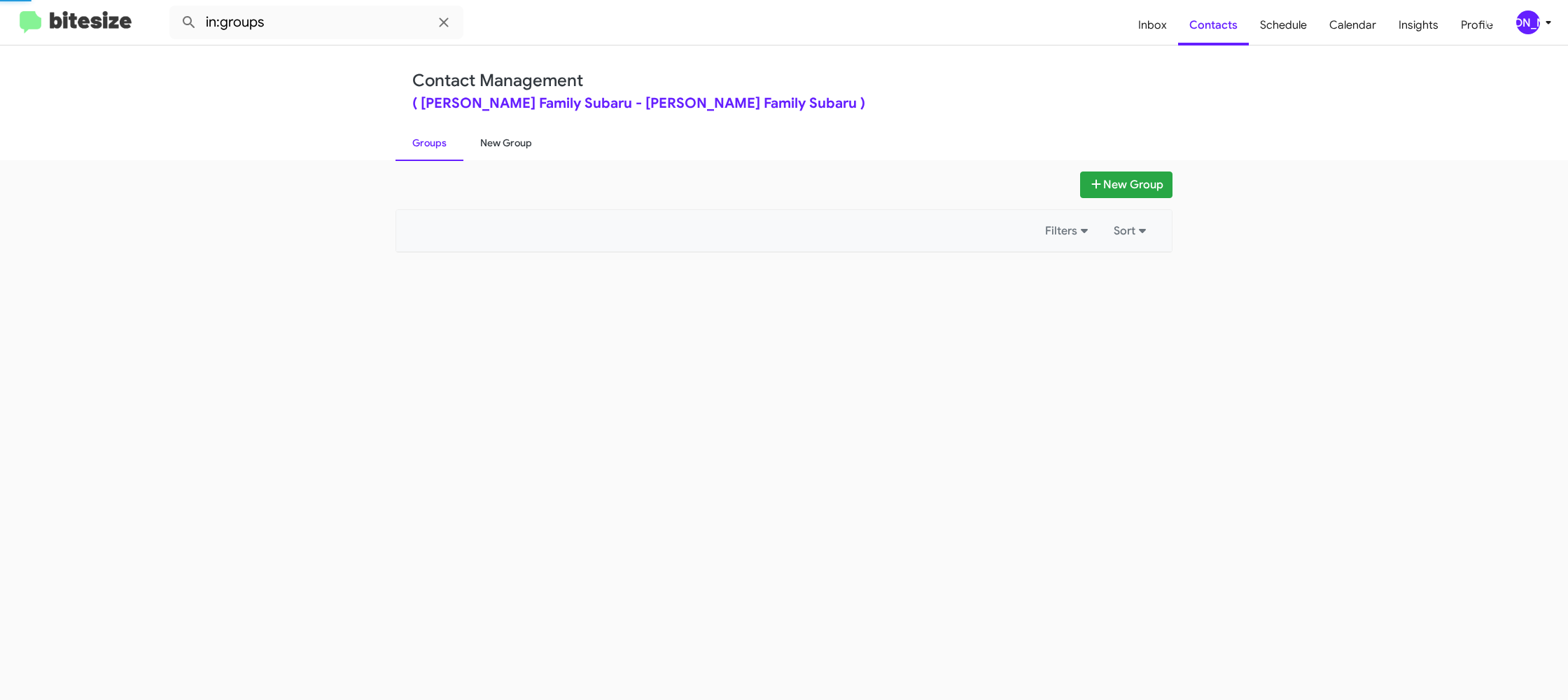
click at [494, 133] on link "New Group" at bounding box center [506, 143] width 86 height 36
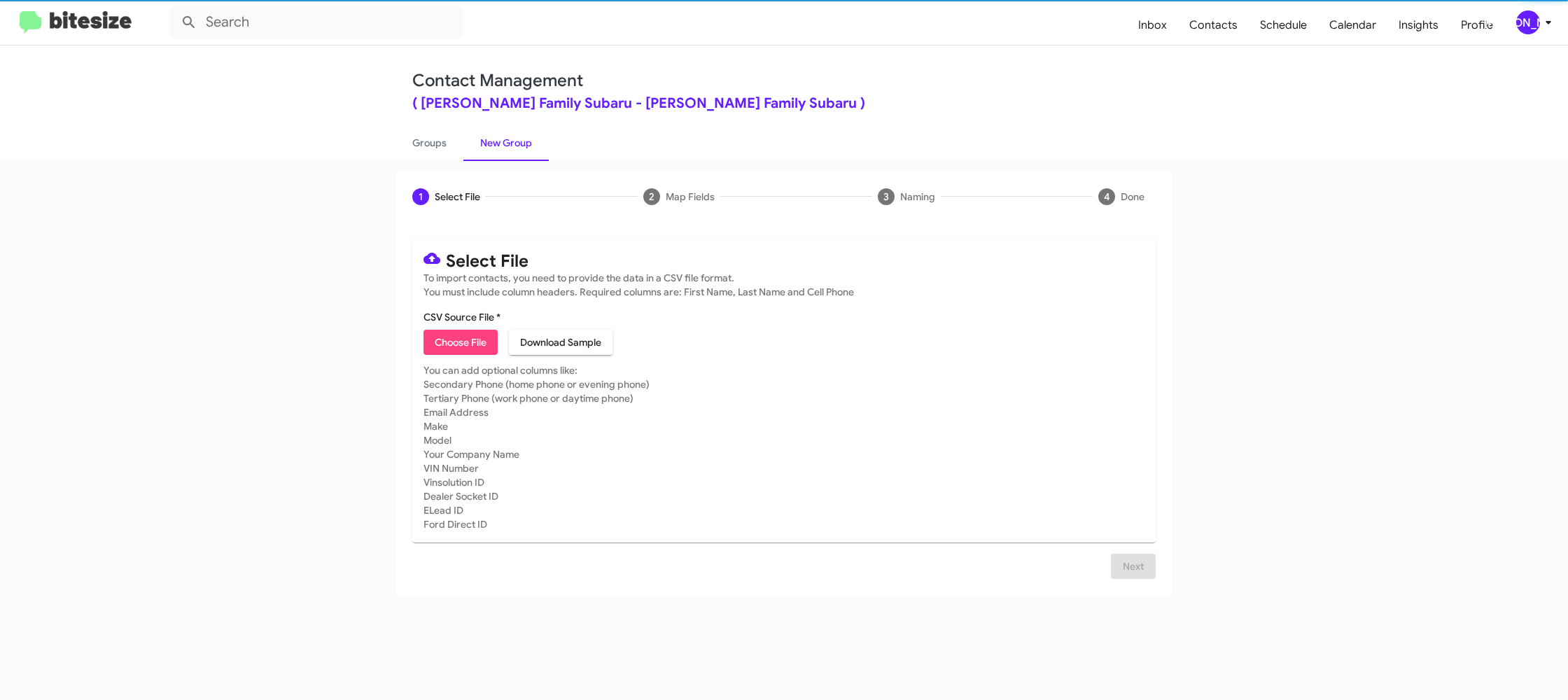
drag, startPoint x: 494, startPoint y: 133, endPoint x: 486, endPoint y: 18, distance: 115.3
click at [494, 133] on link "New Group" at bounding box center [506, 143] width 86 height 36
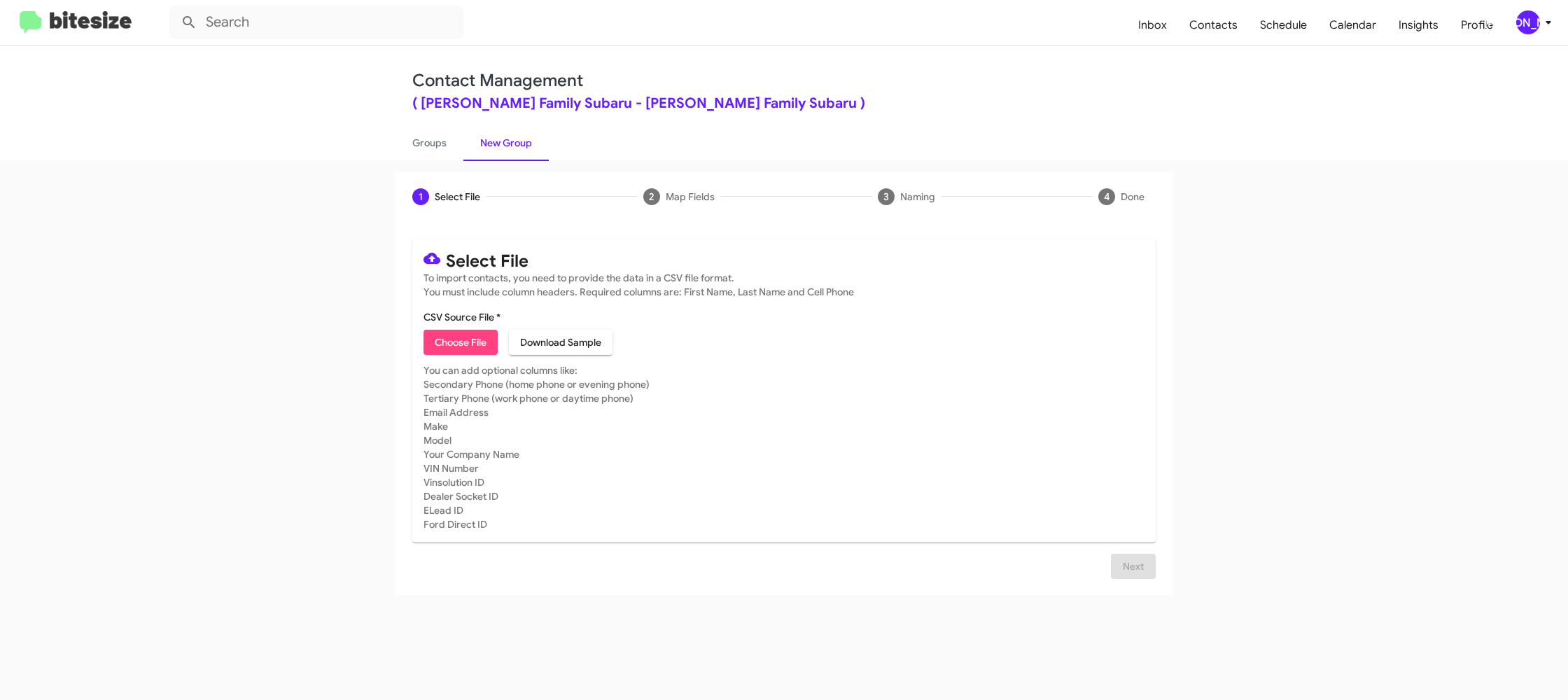
drag, startPoint x: 461, startPoint y: 344, endPoint x: 452, endPoint y: 342, distance: 9.2
click at [454, 342] on span "Choose File" at bounding box center [461, 342] width 52 height 26
type input "HicksFamSub_MissedAppt_09-22-25"
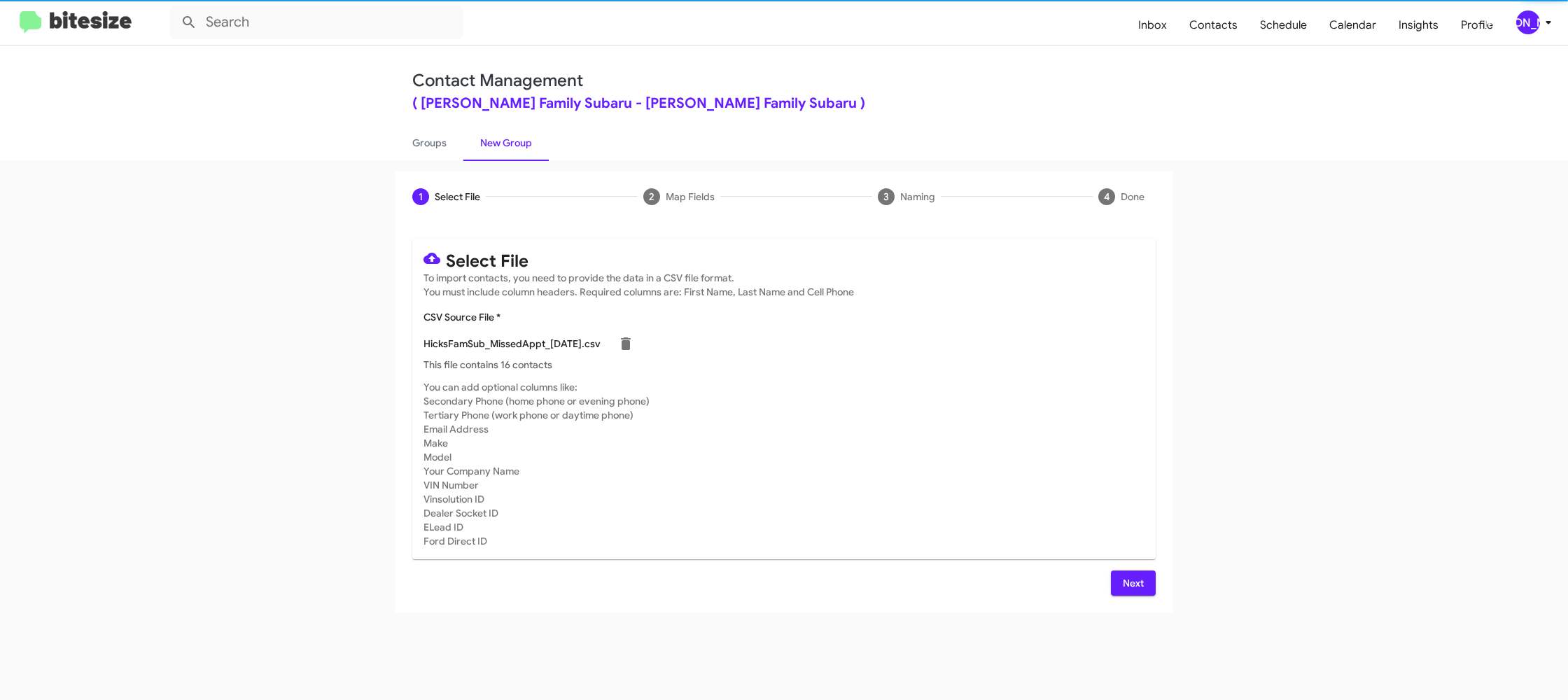
click at [928, 416] on mat-card-subtitle "You can add optional columns like: Secondary Phone (home phone or evening phone…" at bounding box center [784, 464] width 721 height 168
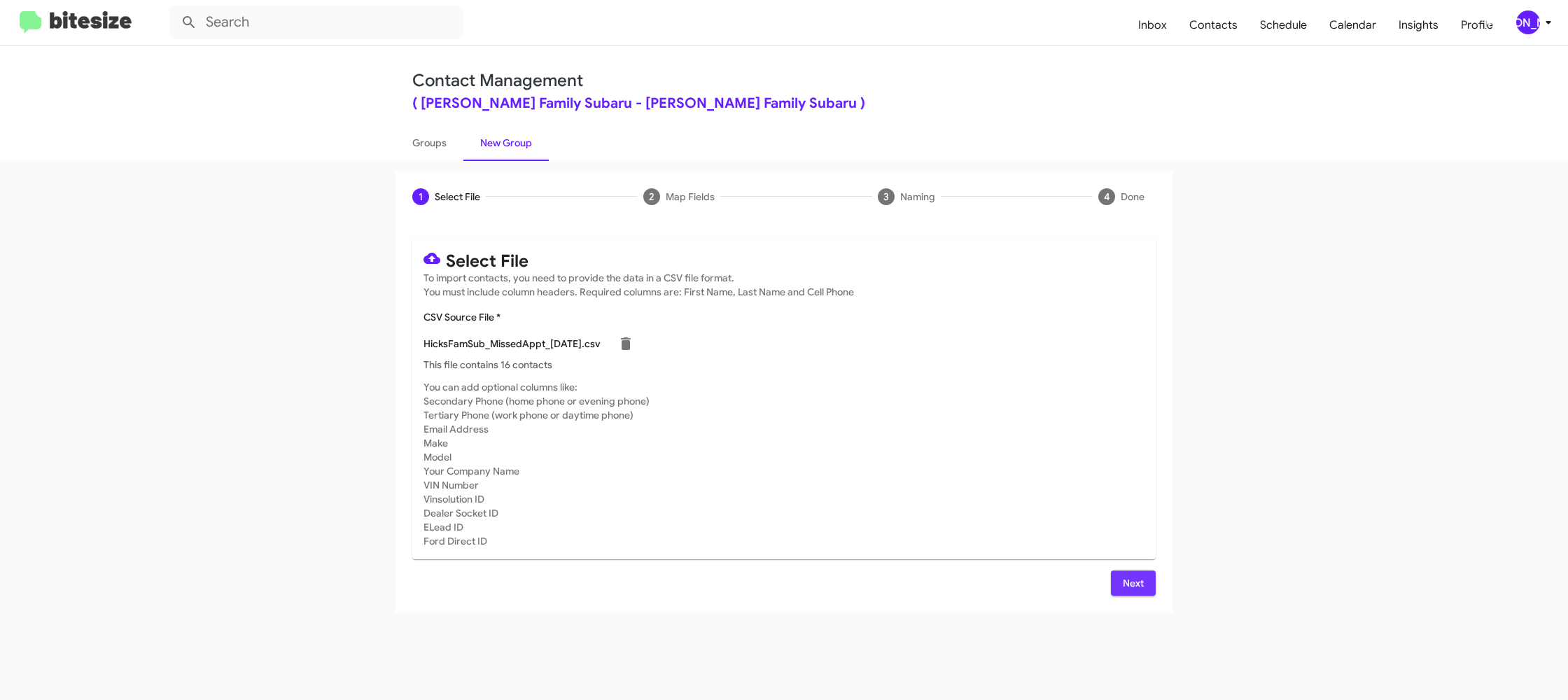
drag, startPoint x: 1138, startPoint y: 594, endPoint x: 1126, endPoint y: 583, distance: 16.3
click at [1133, 593] on span "Next" at bounding box center [1133, 583] width 22 height 26
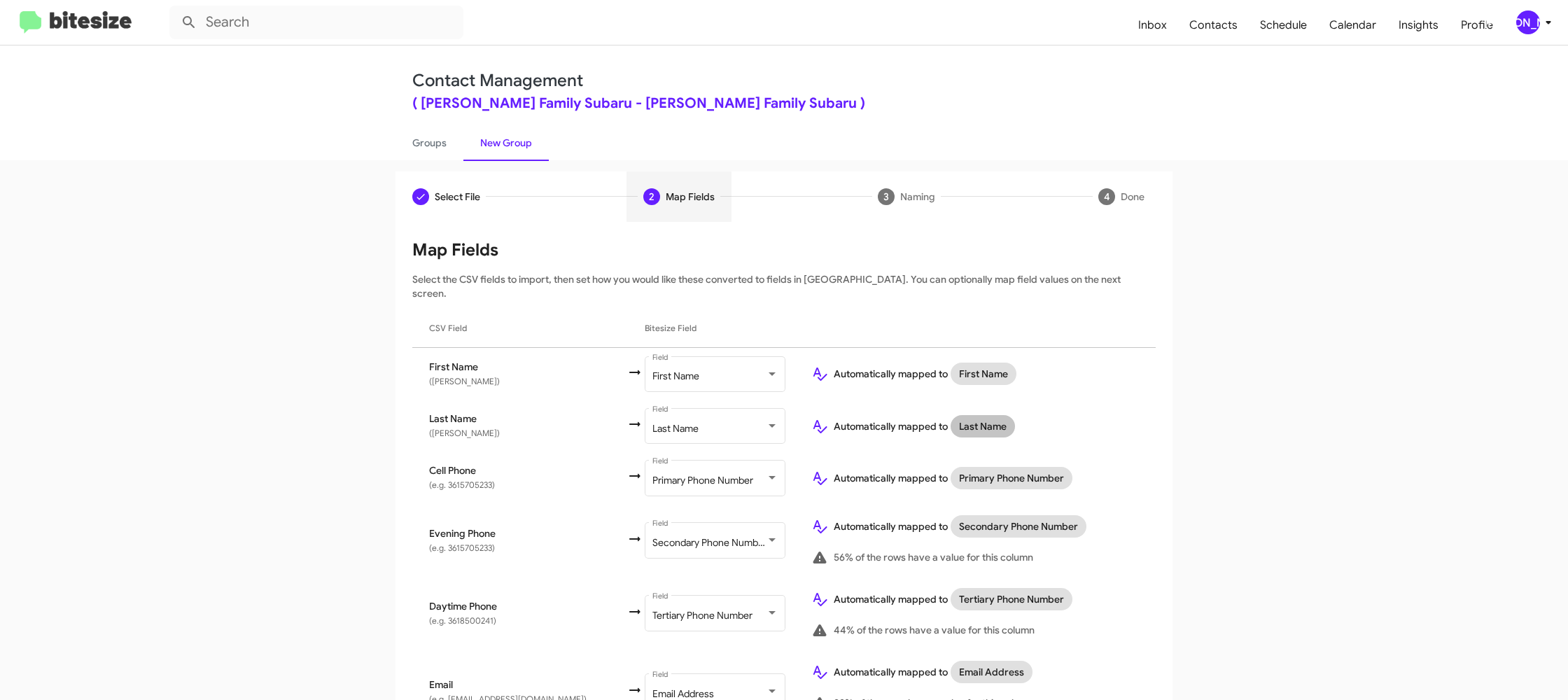
scroll to position [627, 0]
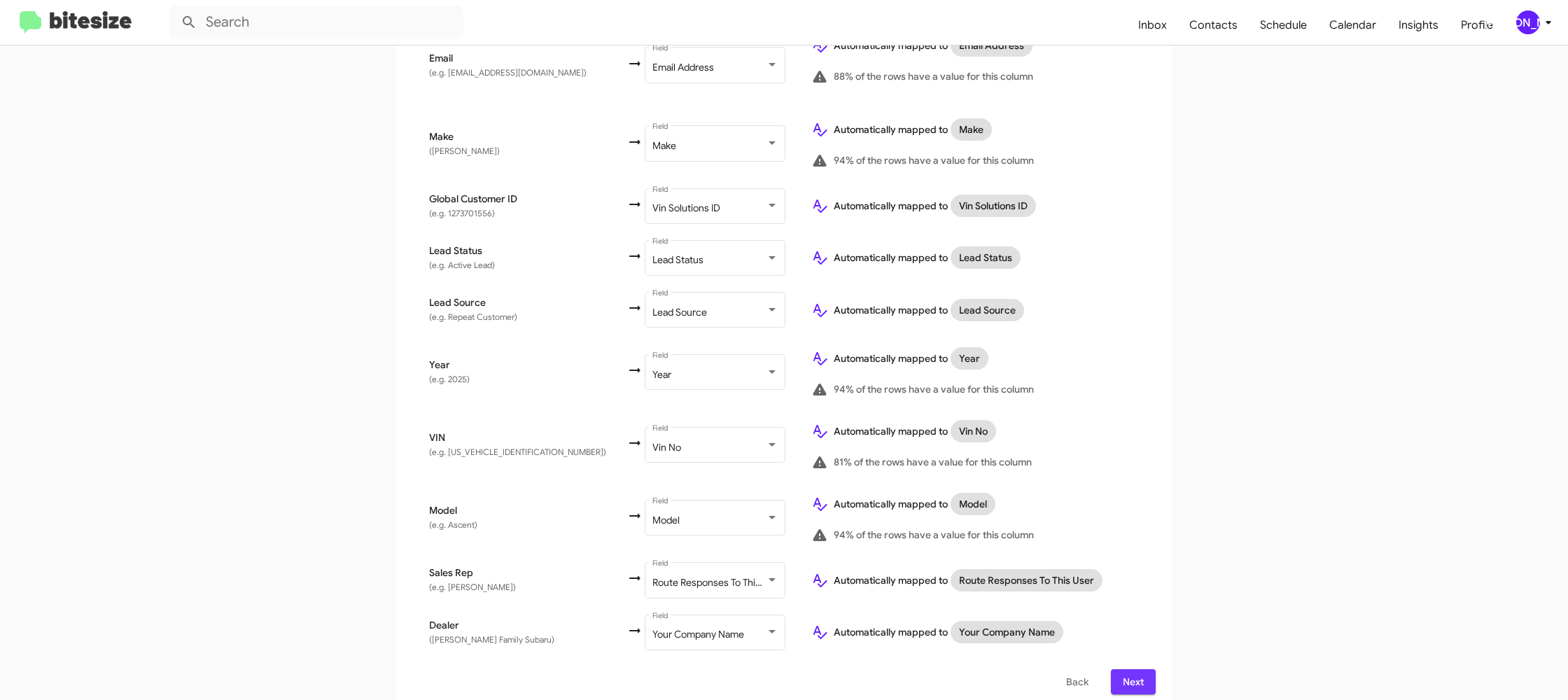
click at [1135, 671] on span "Next" at bounding box center [1133, 682] width 22 height 26
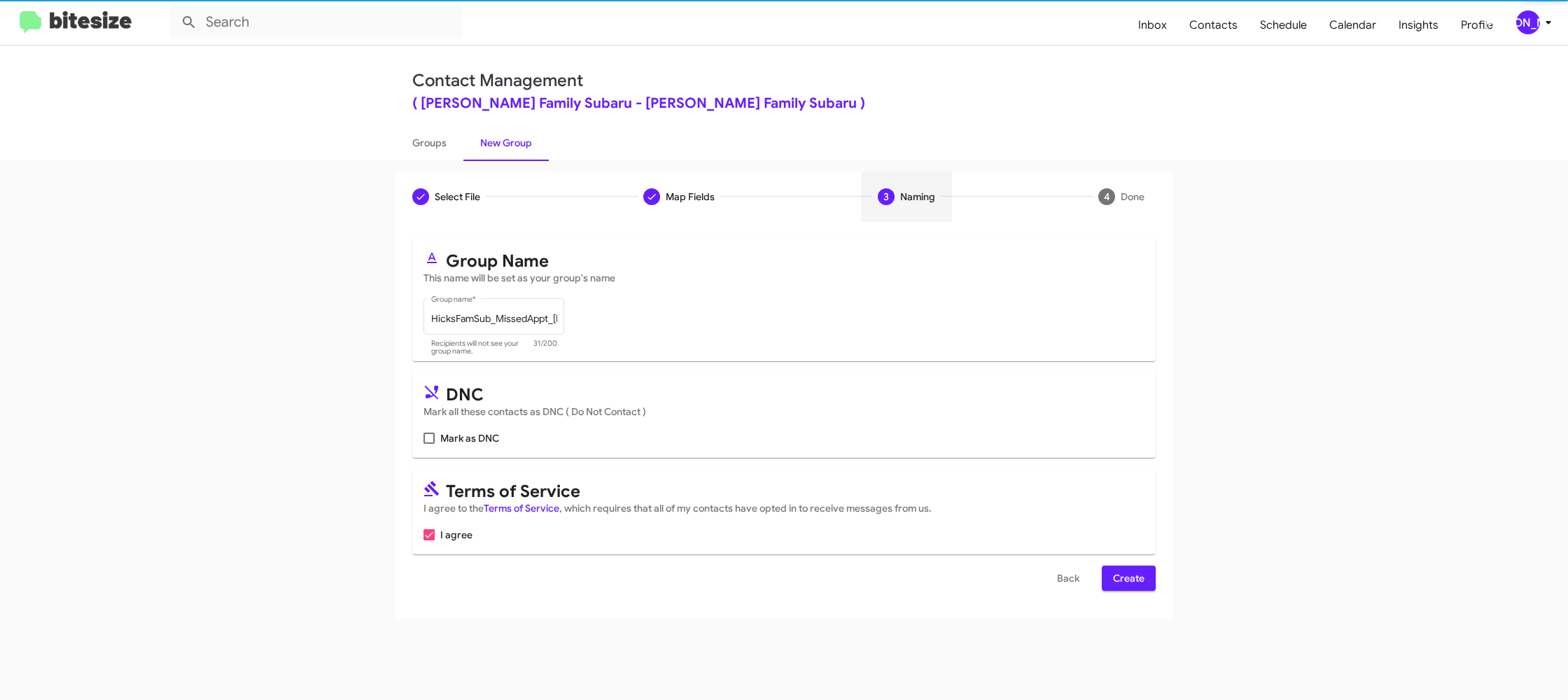
scroll to position [0, 0]
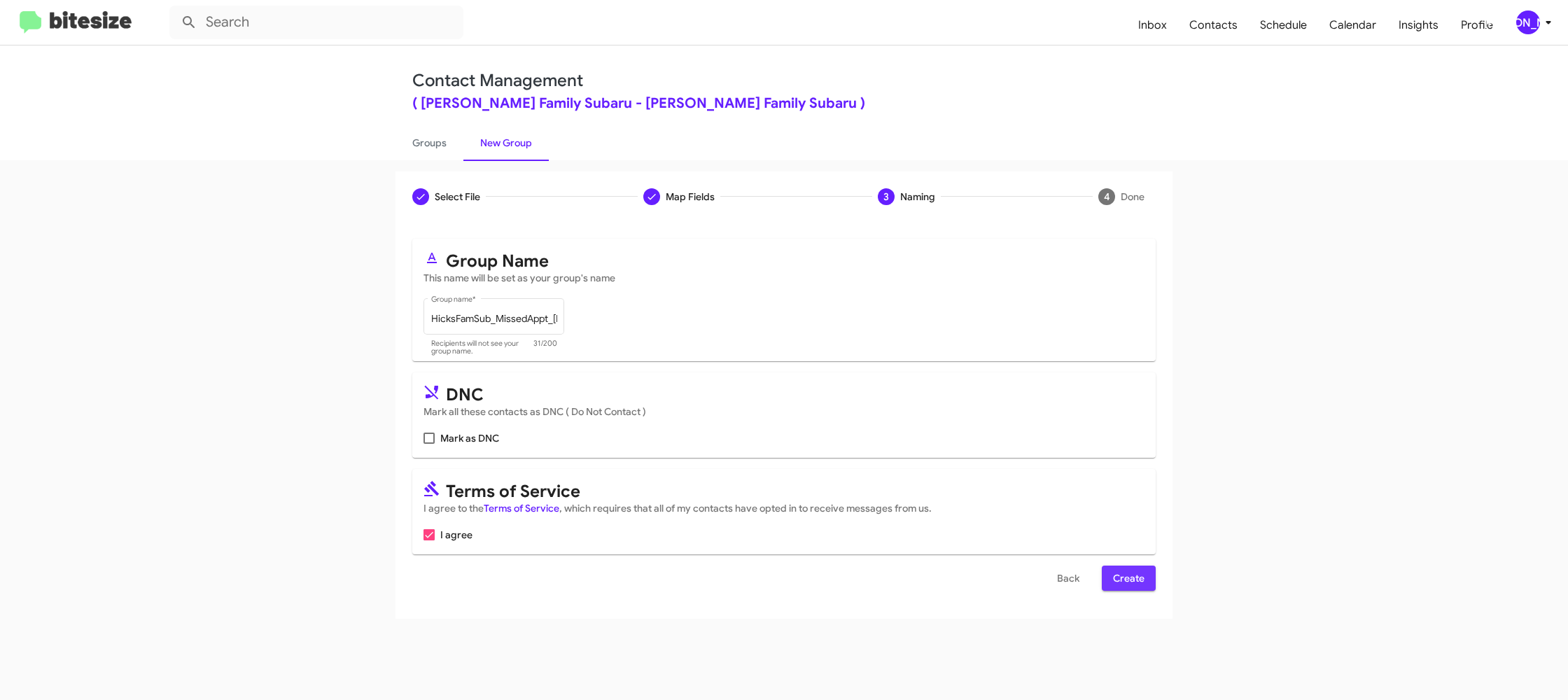
click at [1119, 569] on span "Create" at bounding box center [1129, 578] width 31 height 26
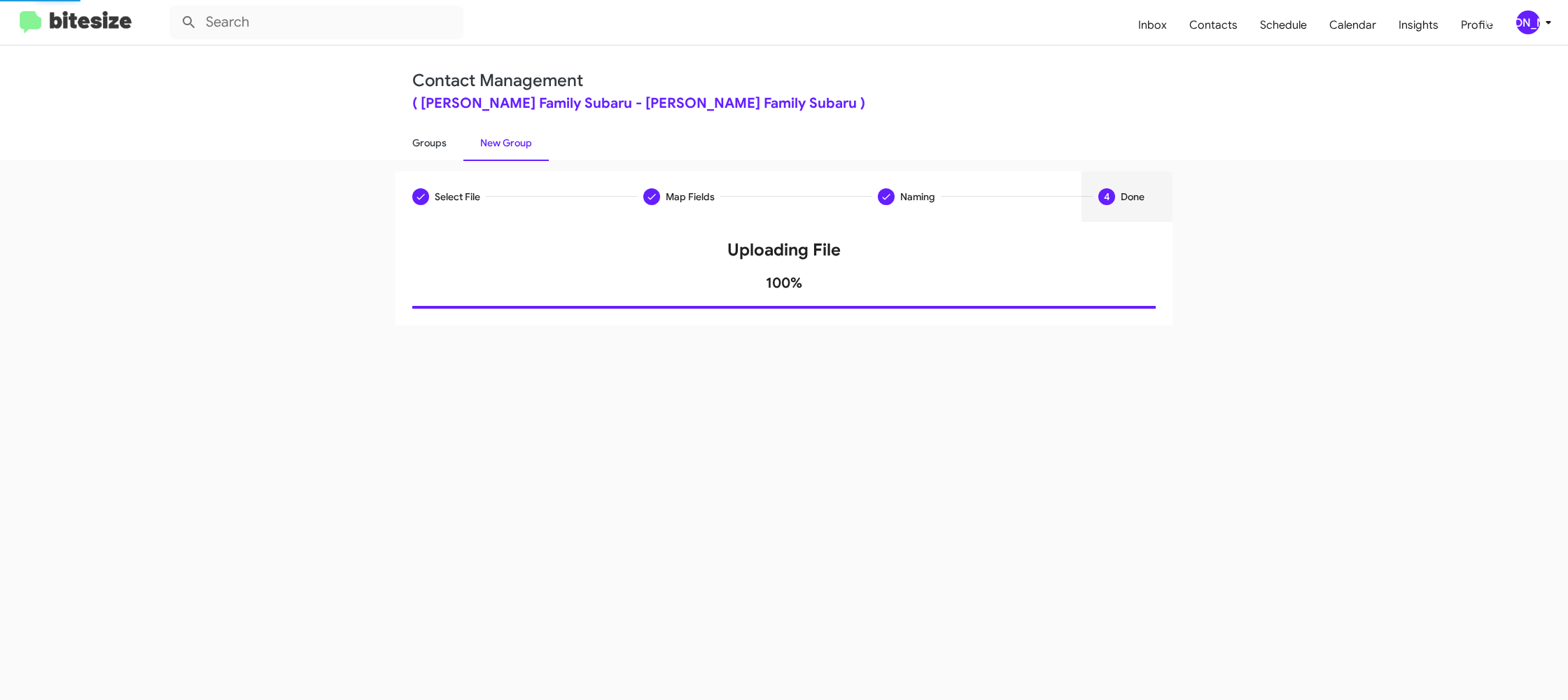
click at [418, 151] on link "Groups" at bounding box center [429, 143] width 68 height 36
type input "in:groups"
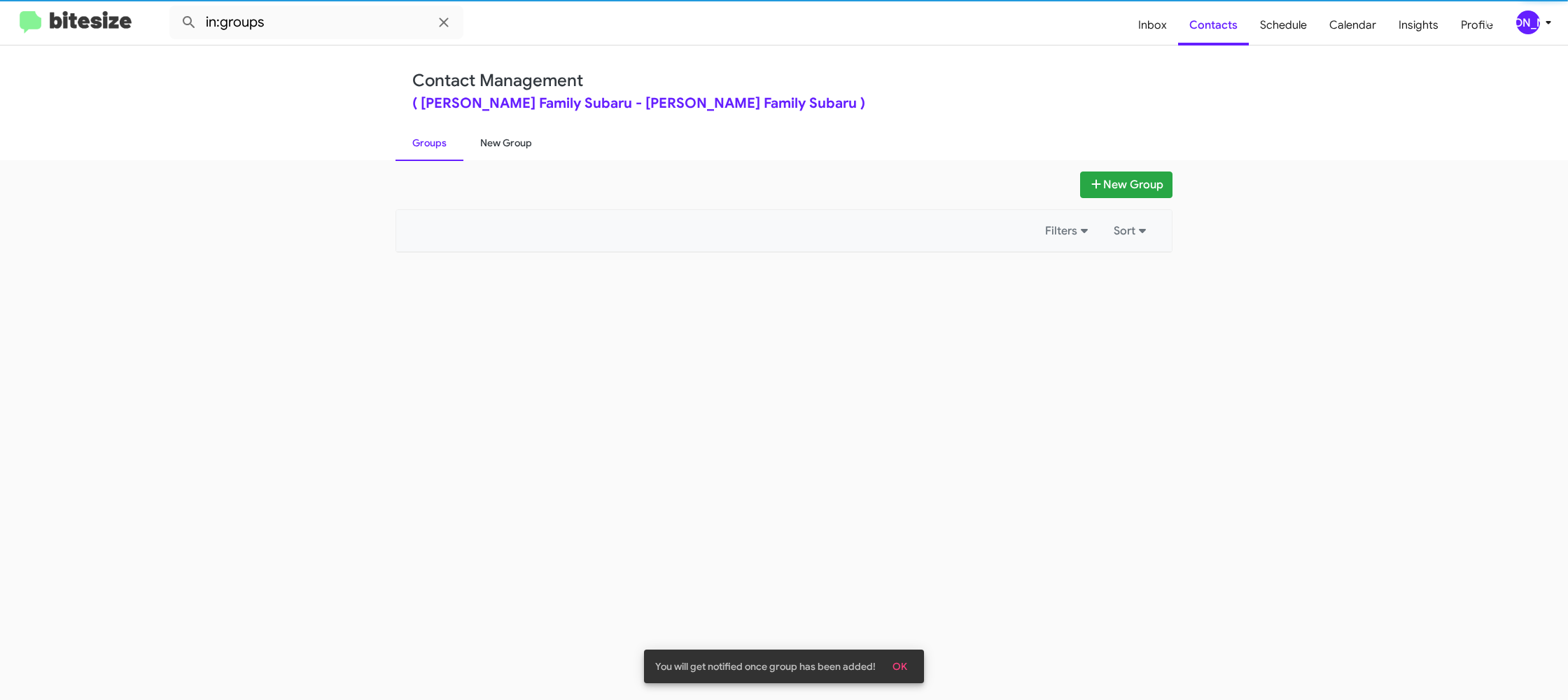
drag, startPoint x: 418, startPoint y: 151, endPoint x: 481, endPoint y: 142, distance: 63.6
click at [418, 151] on link "Groups" at bounding box center [429, 143] width 68 height 36
click at [481, 142] on link "New Group" at bounding box center [506, 143] width 86 height 36
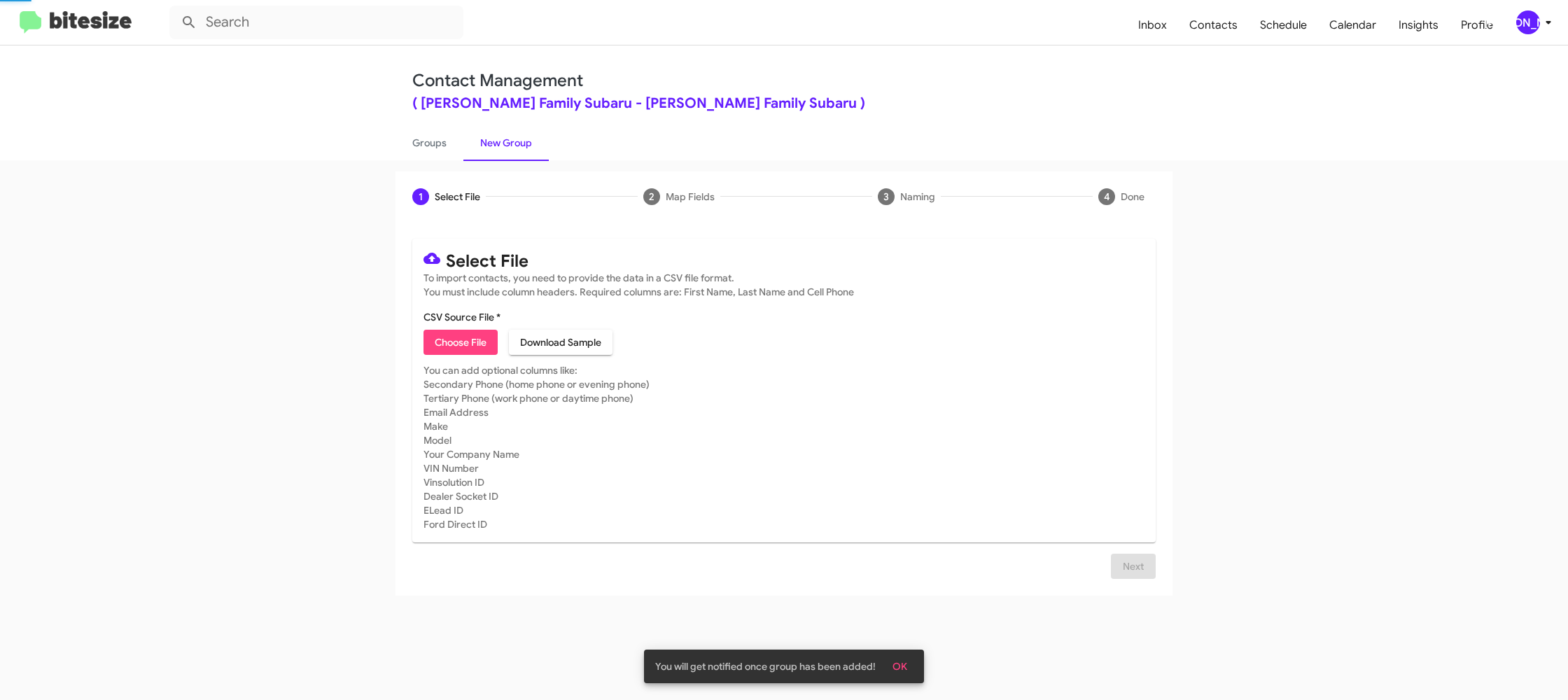
drag, startPoint x: 481, startPoint y: 142, endPoint x: 443, endPoint y: 364, distance: 225.2
click at [480, 143] on link "New Group" at bounding box center [506, 143] width 86 height 36
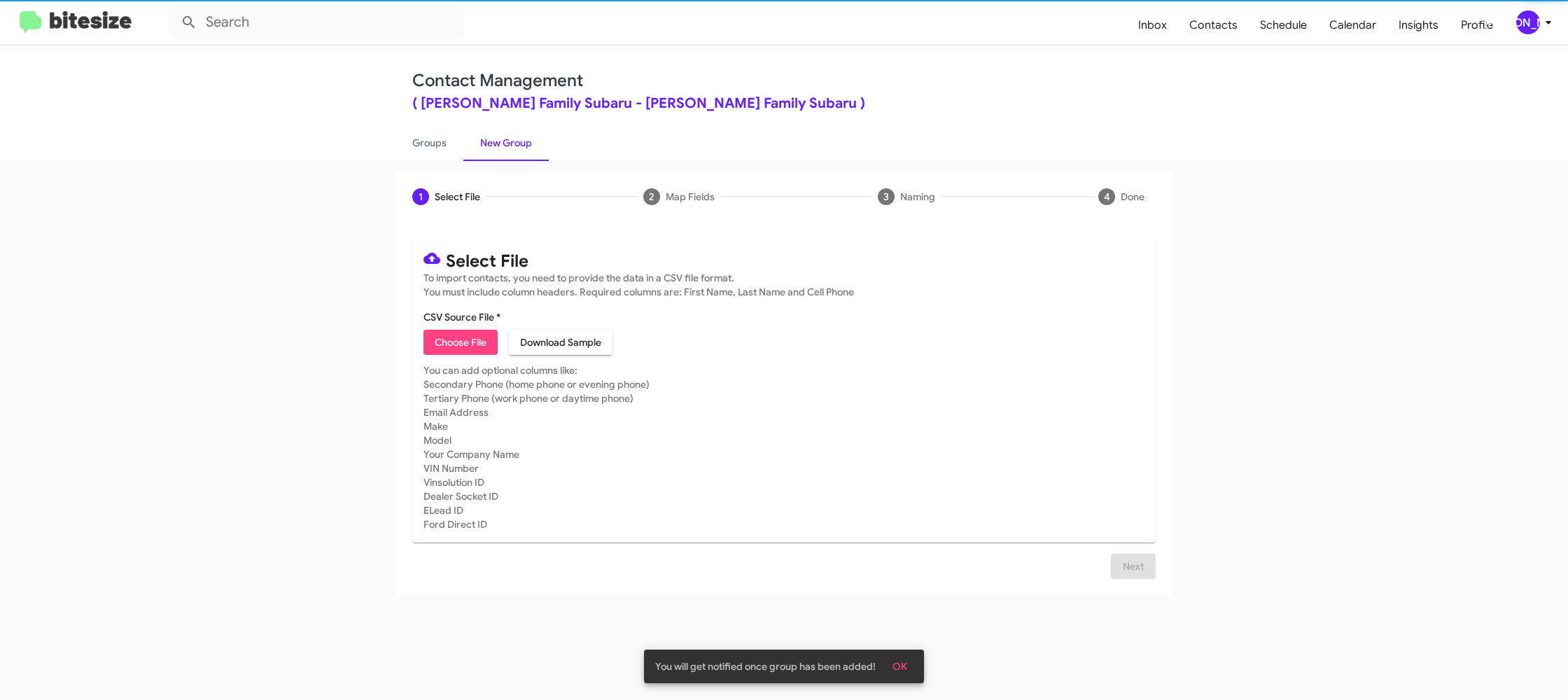
click at [444, 350] on span "Choose File" at bounding box center [461, 342] width 52 height 26
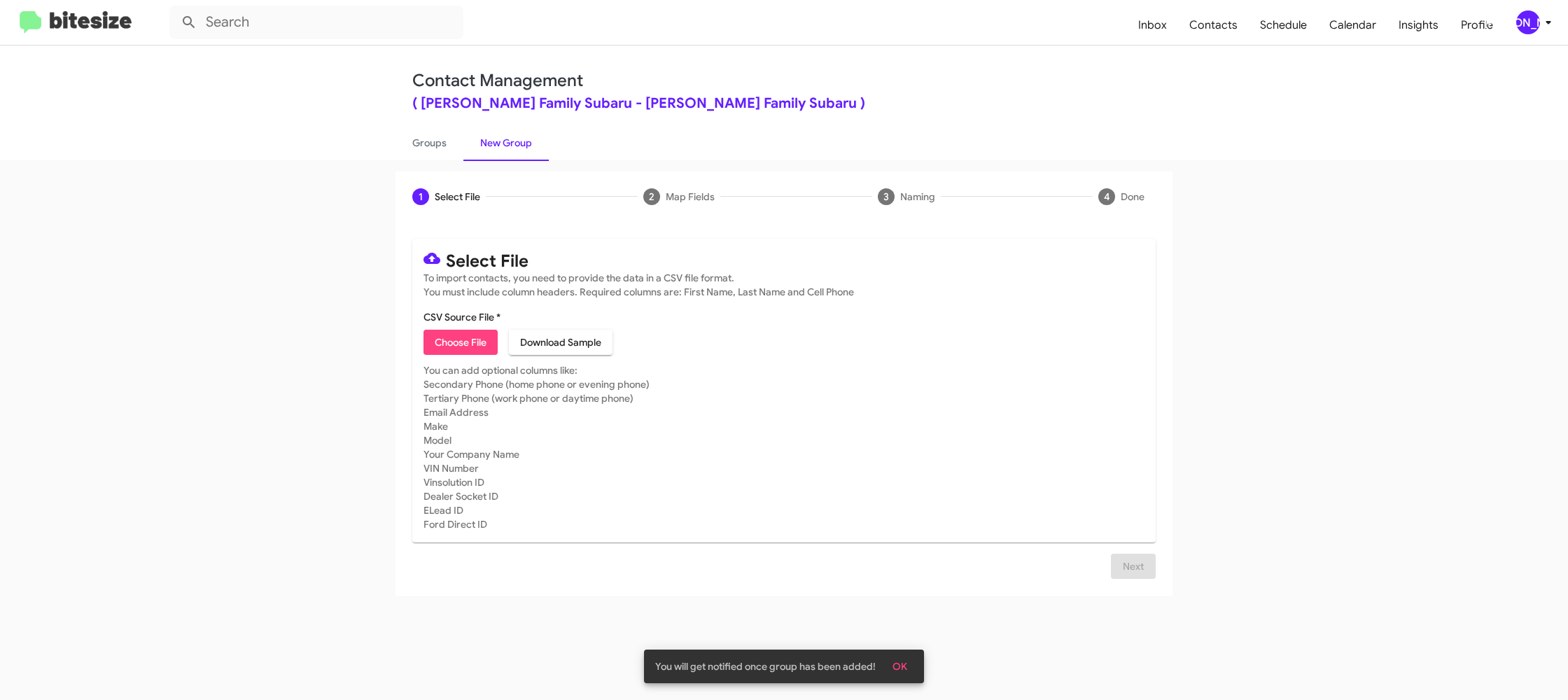
type input "HicksFamSub_Weekend_09-22-25"
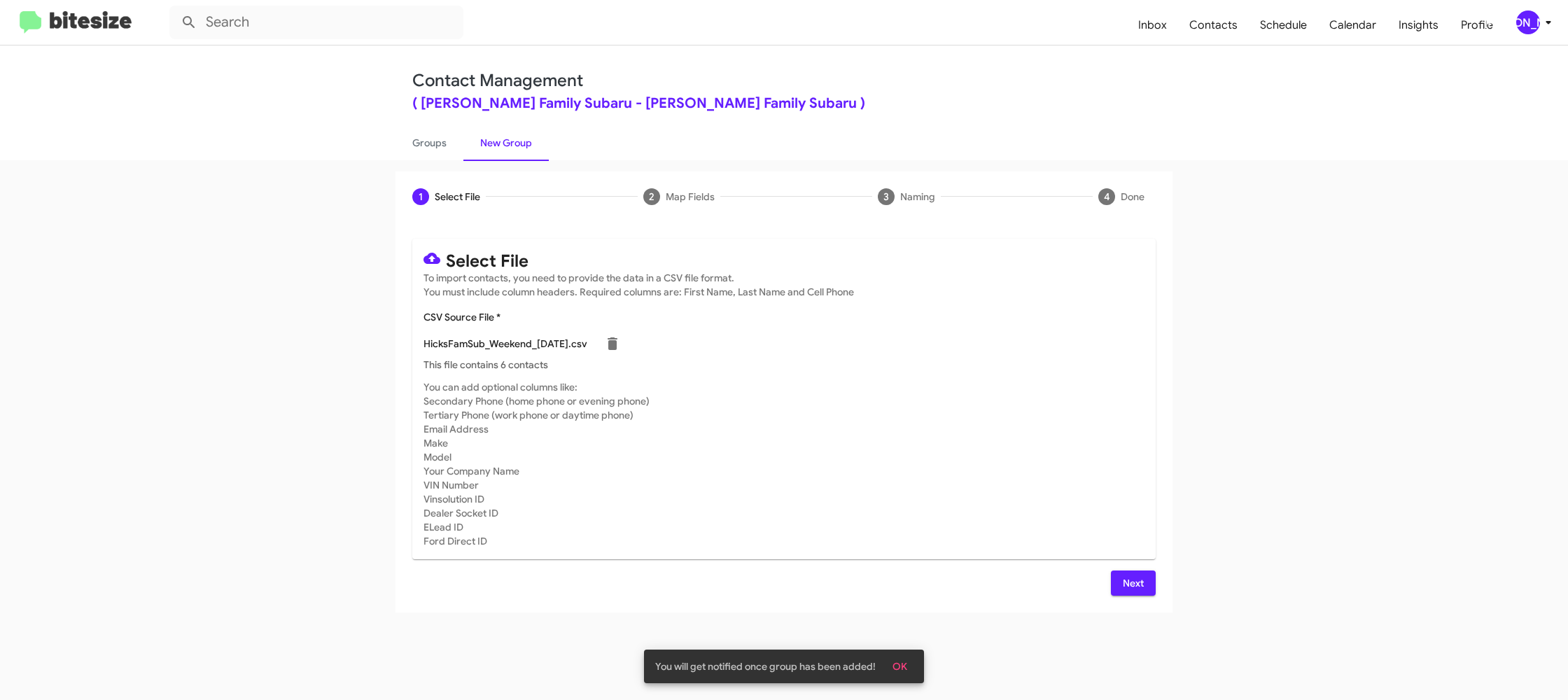
drag, startPoint x: 938, startPoint y: 411, endPoint x: 895, endPoint y: 402, distance: 43.9
click at [937, 411] on mat-card-subtitle "You can add optional columns like: Secondary Phone (home phone or evening phone…" at bounding box center [784, 464] width 721 height 168
drag, startPoint x: 1034, startPoint y: 437, endPoint x: 879, endPoint y: 295, distance: 210.2
click at [1033, 437] on mat-card-subtitle "You can add optional columns like: Secondary Phone (home phone or evening phone…" at bounding box center [784, 464] width 721 height 168
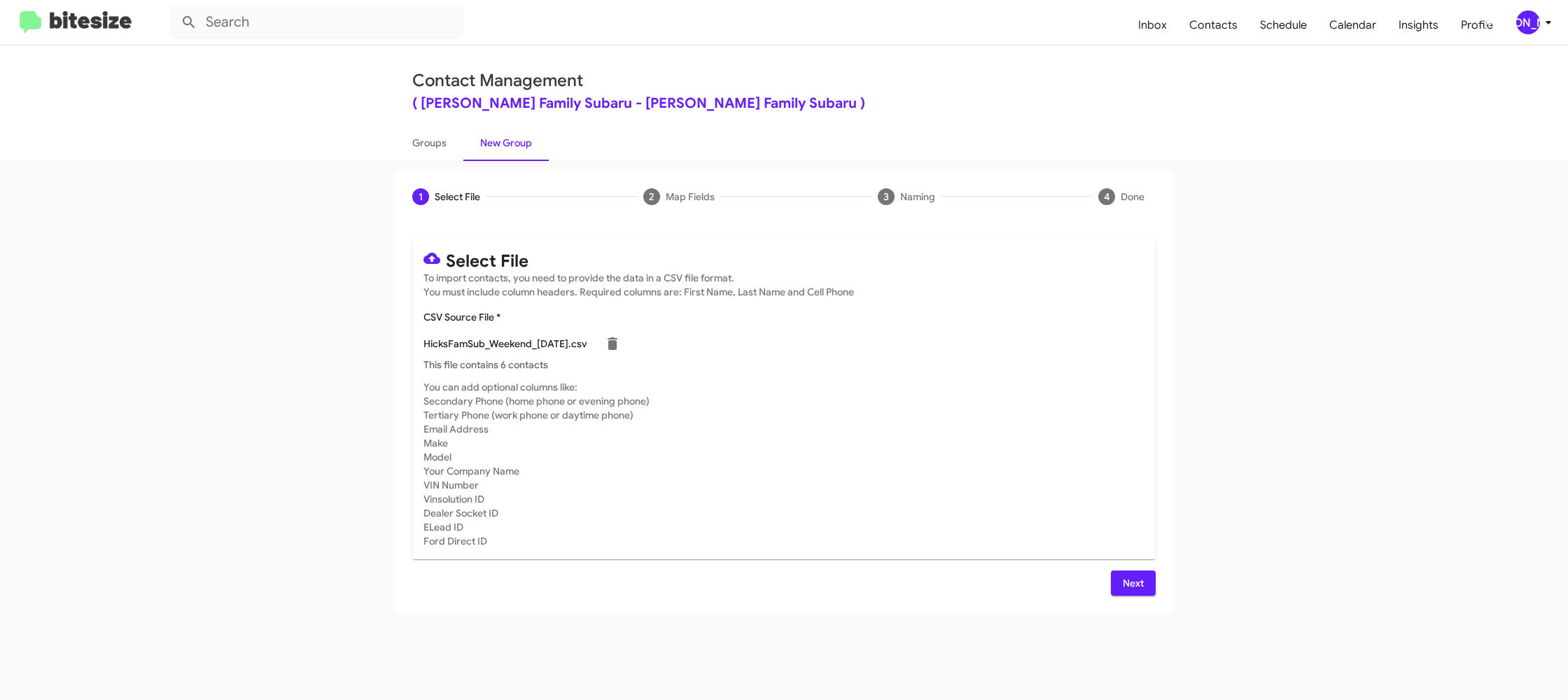
click at [1123, 585] on span "Next" at bounding box center [1133, 583] width 22 height 26
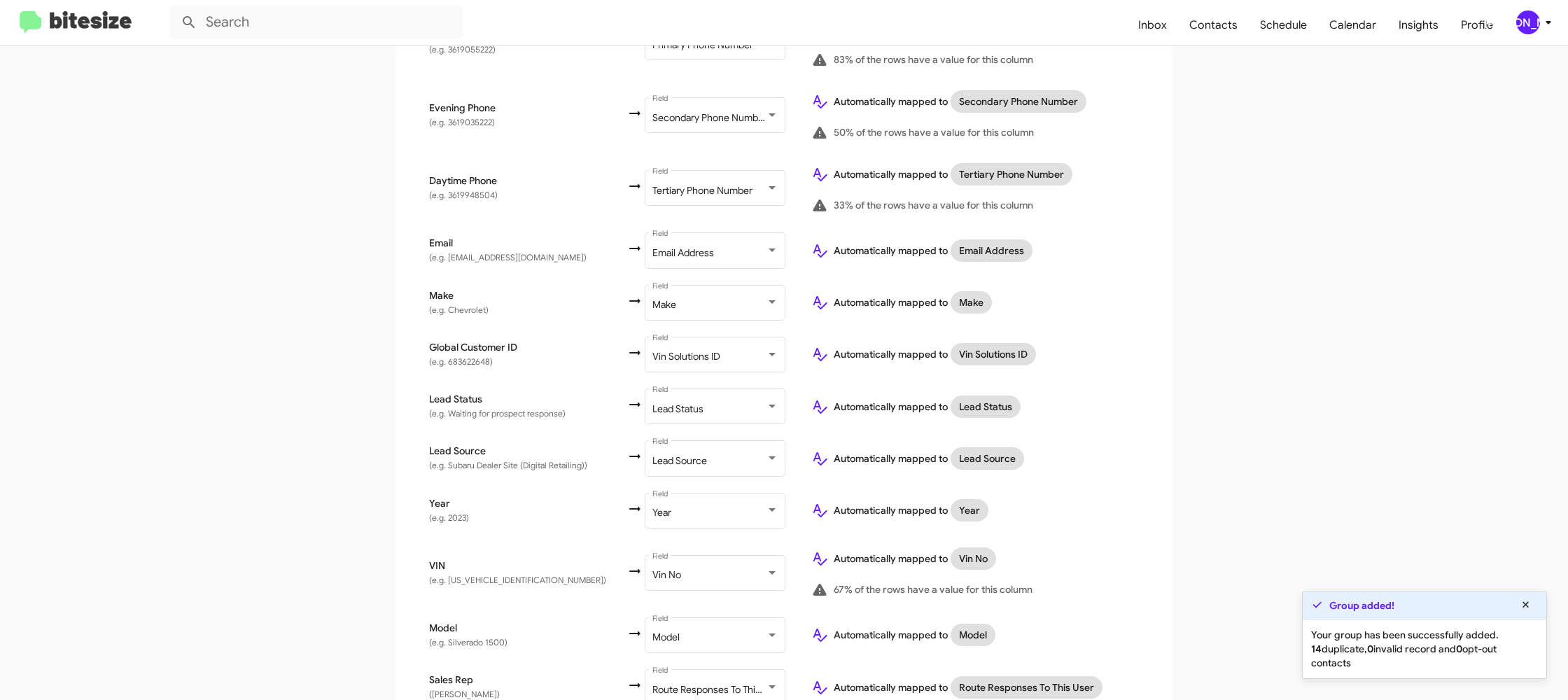
scroll to position [554, 0]
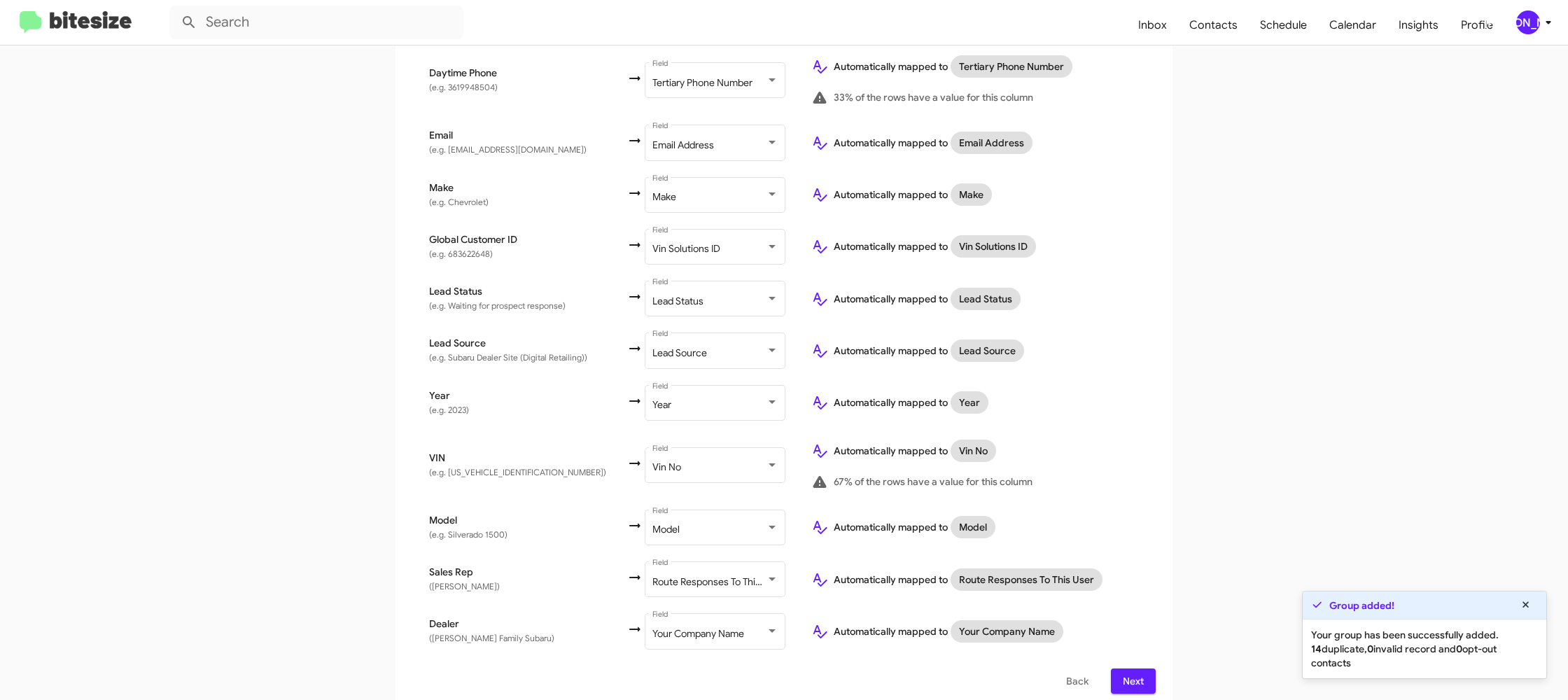
click at [1132, 671] on span "Next" at bounding box center [1133, 681] width 22 height 26
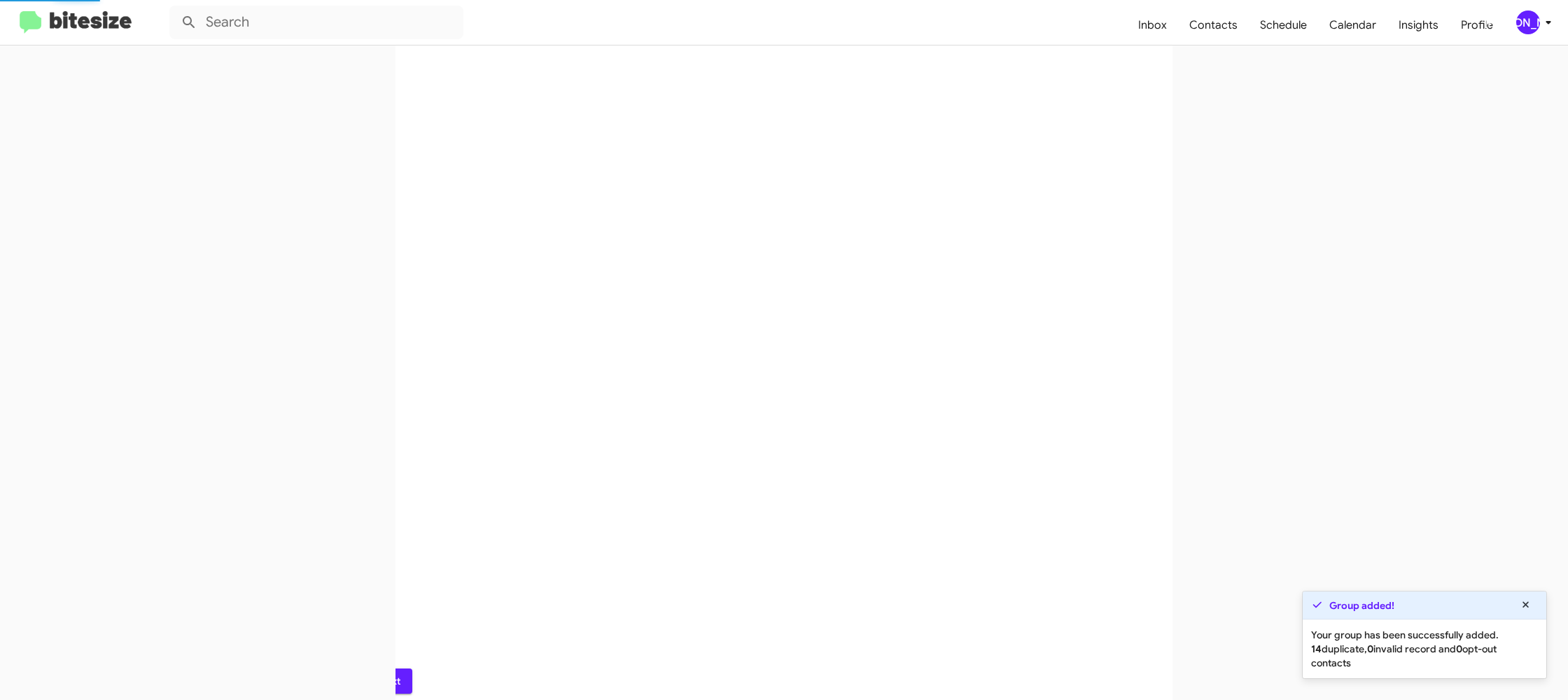
scroll to position [0, 0]
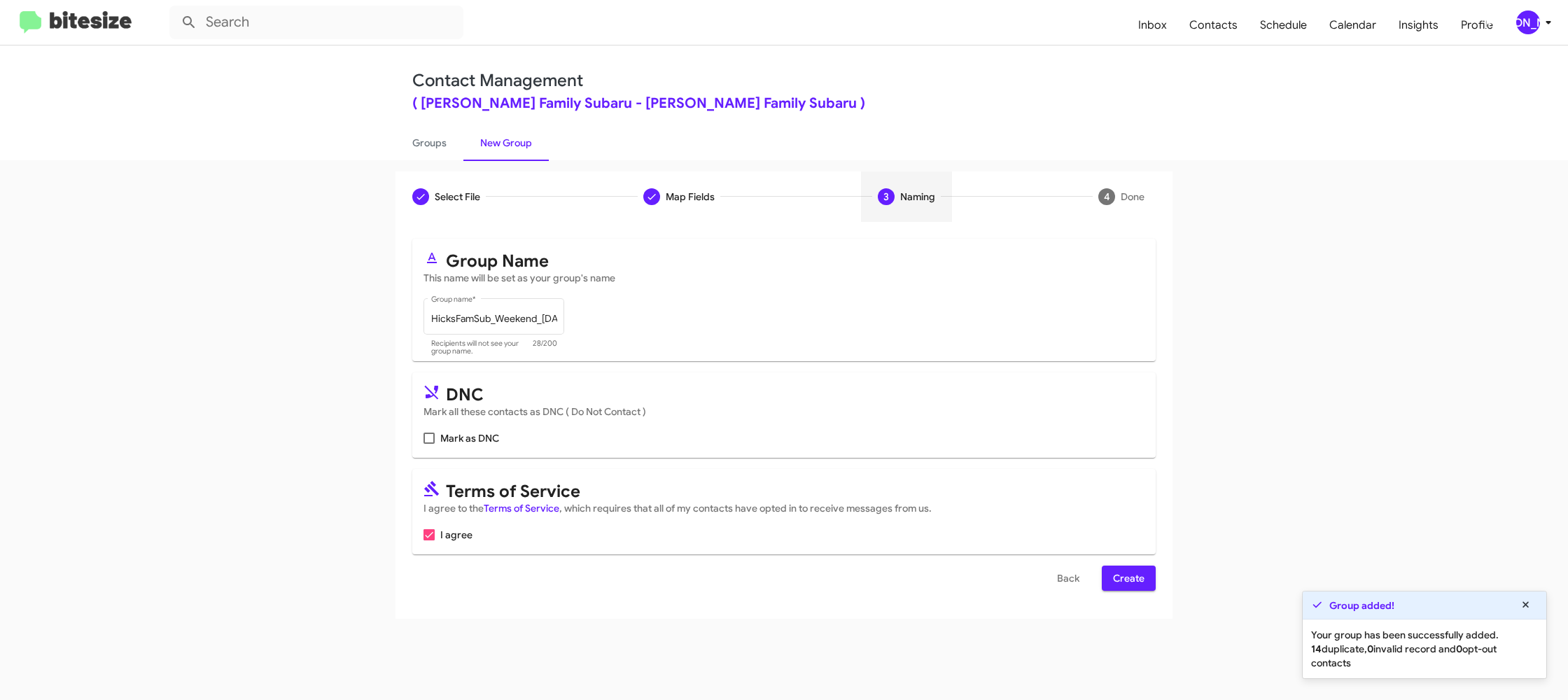
click at [1141, 576] on span "Create" at bounding box center [1129, 578] width 31 height 26
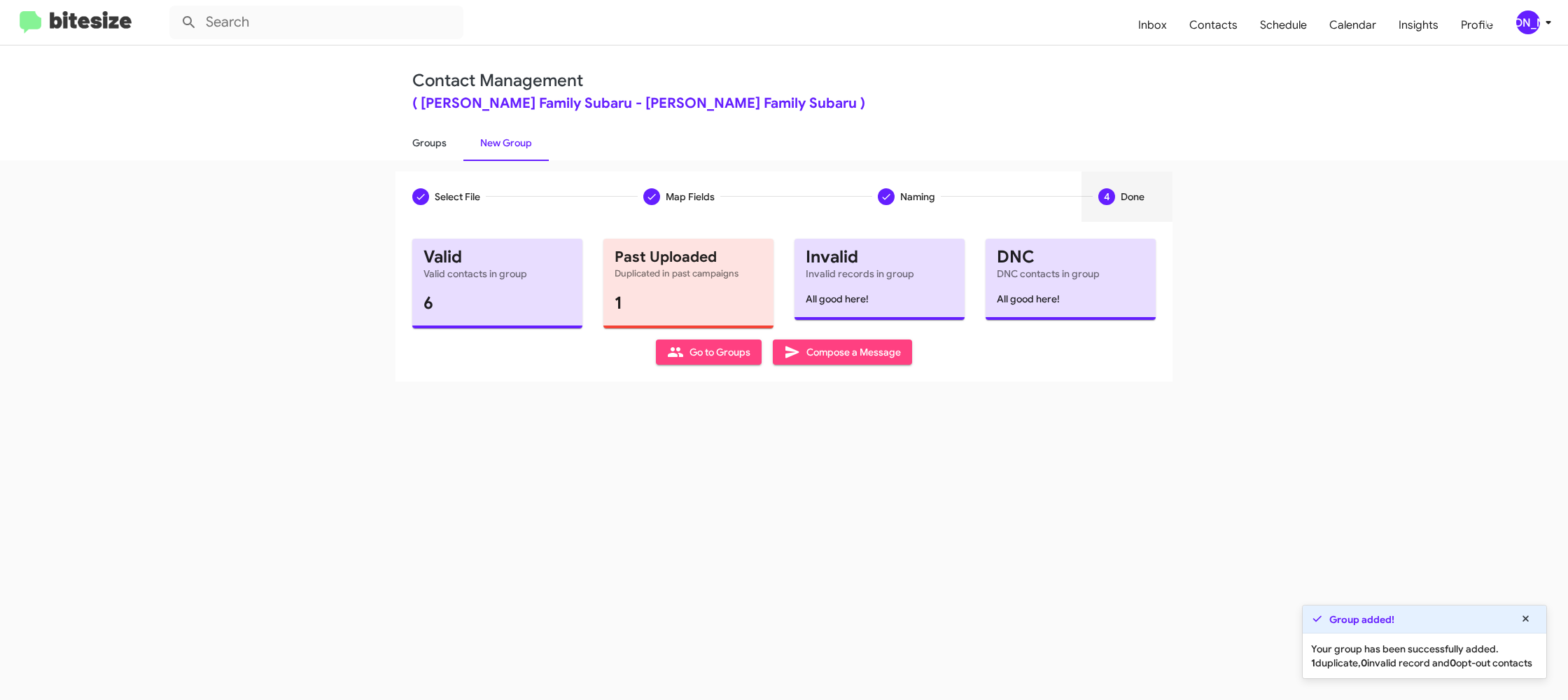
click at [441, 153] on link "Groups" at bounding box center [429, 143] width 68 height 36
type input "in:groups"
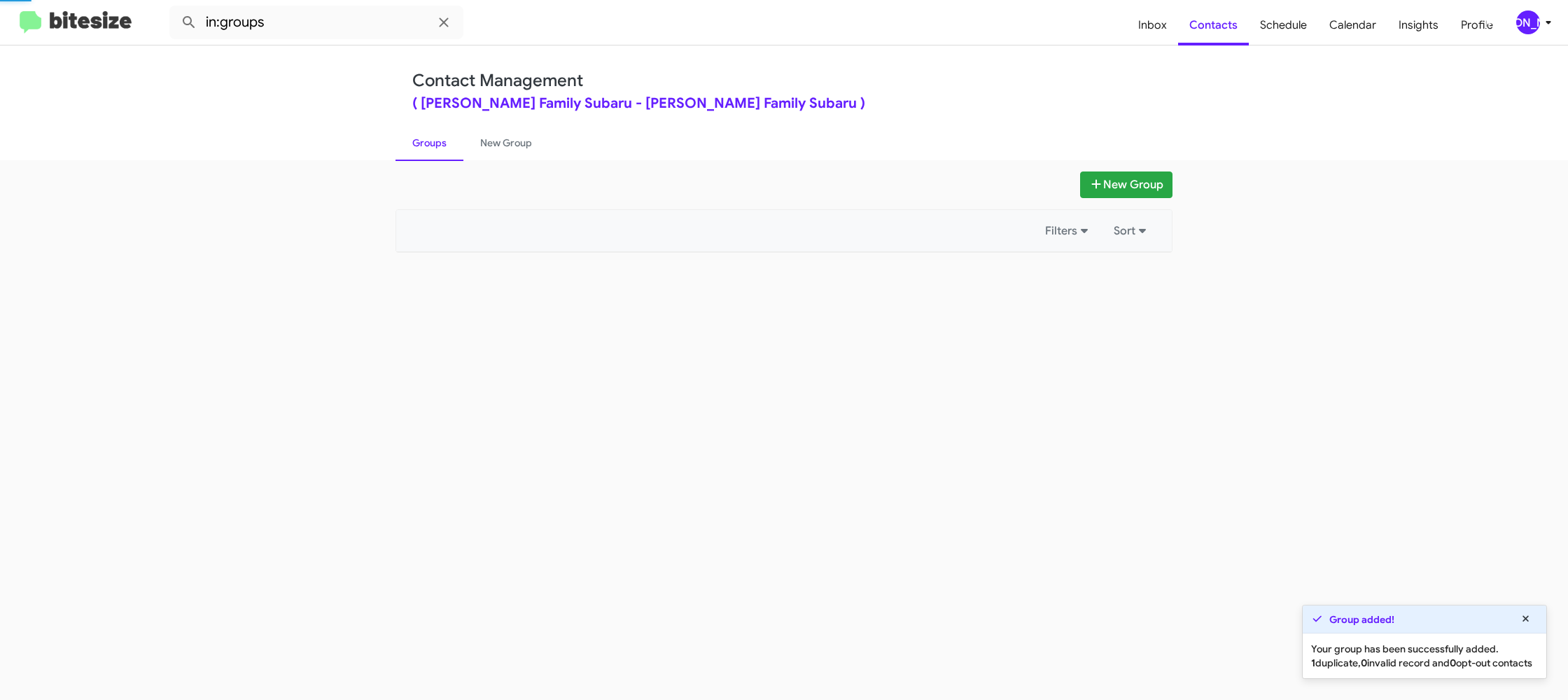
click at [441, 153] on link "Groups" at bounding box center [429, 143] width 68 height 36
click at [478, 147] on link "New Group" at bounding box center [506, 143] width 86 height 36
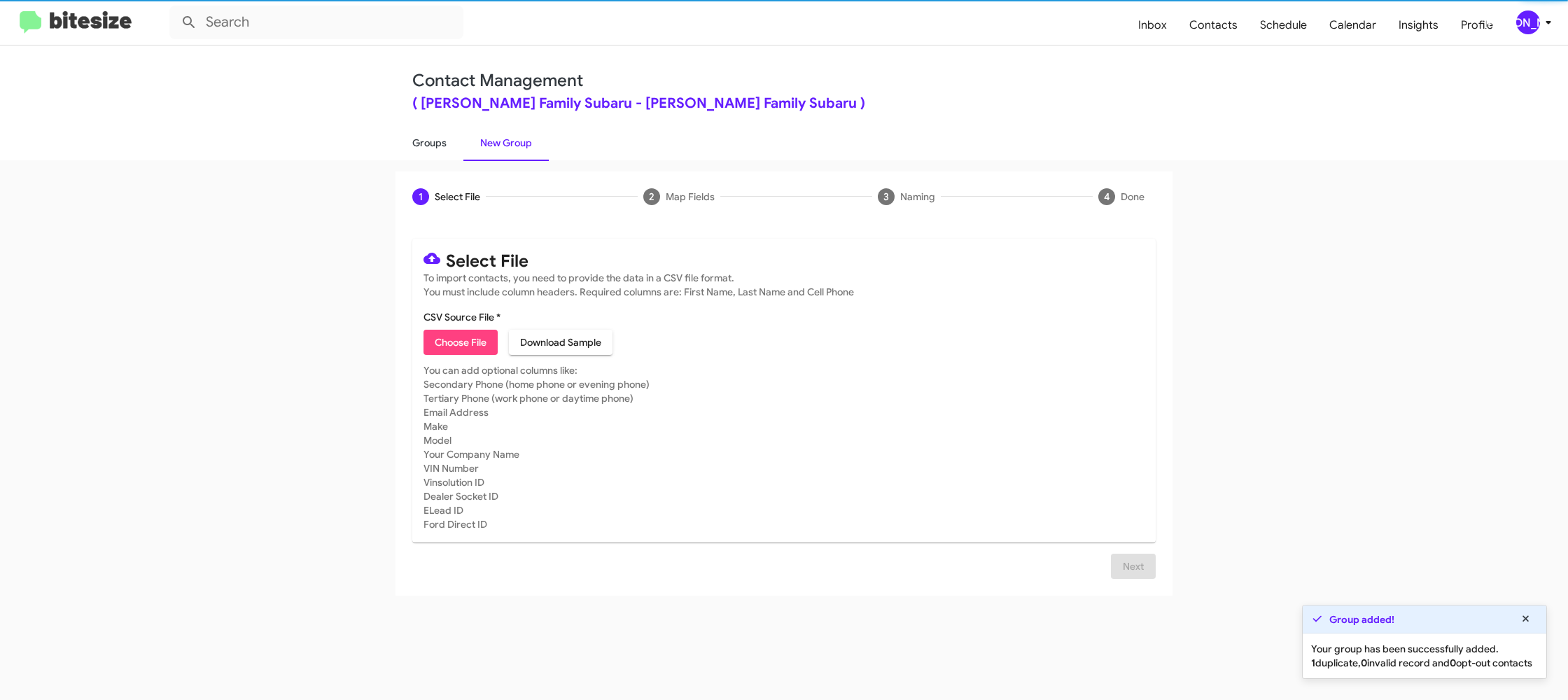
click at [453, 147] on link "Groups" at bounding box center [429, 143] width 68 height 36
type input "in:groups"
click at [453, 147] on link "Groups" at bounding box center [429, 143] width 68 height 36
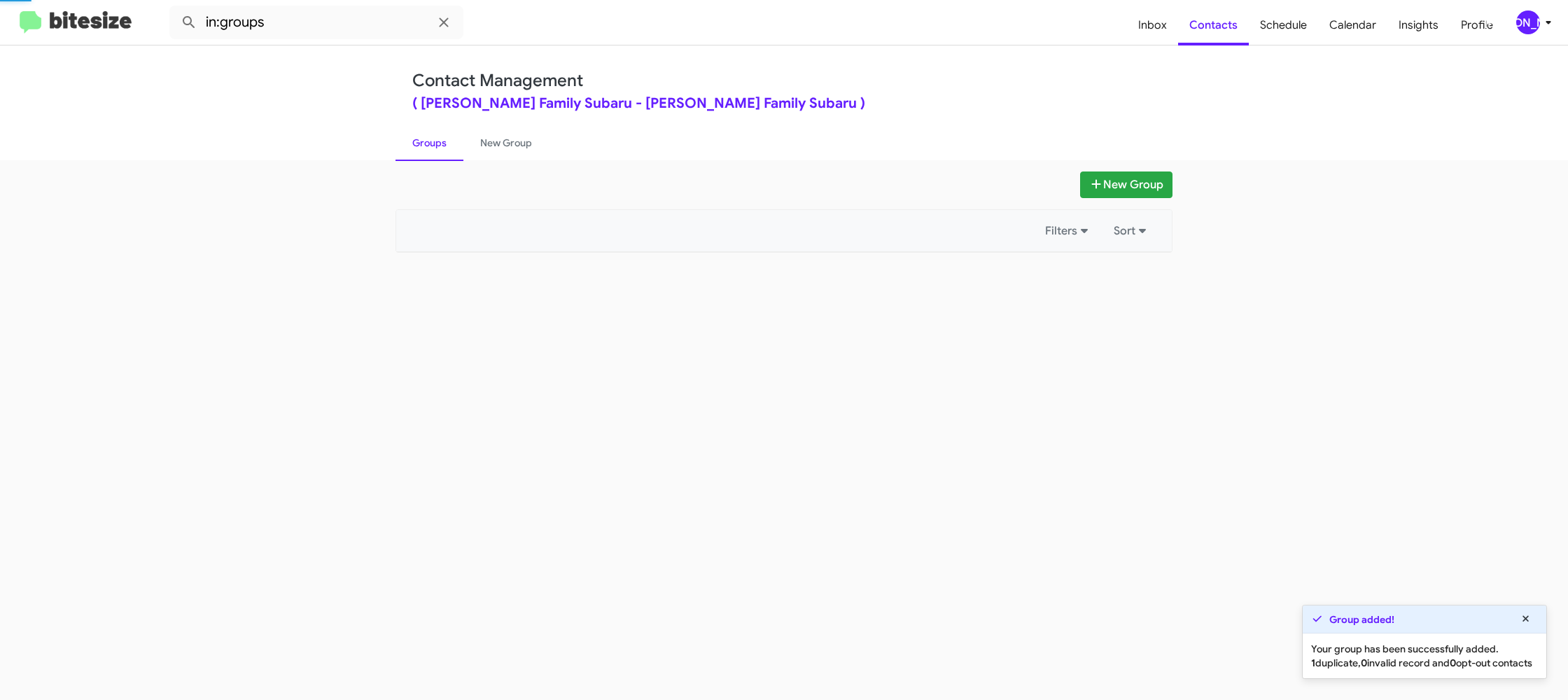
click at [453, 147] on link "Groups" at bounding box center [429, 143] width 68 height 36
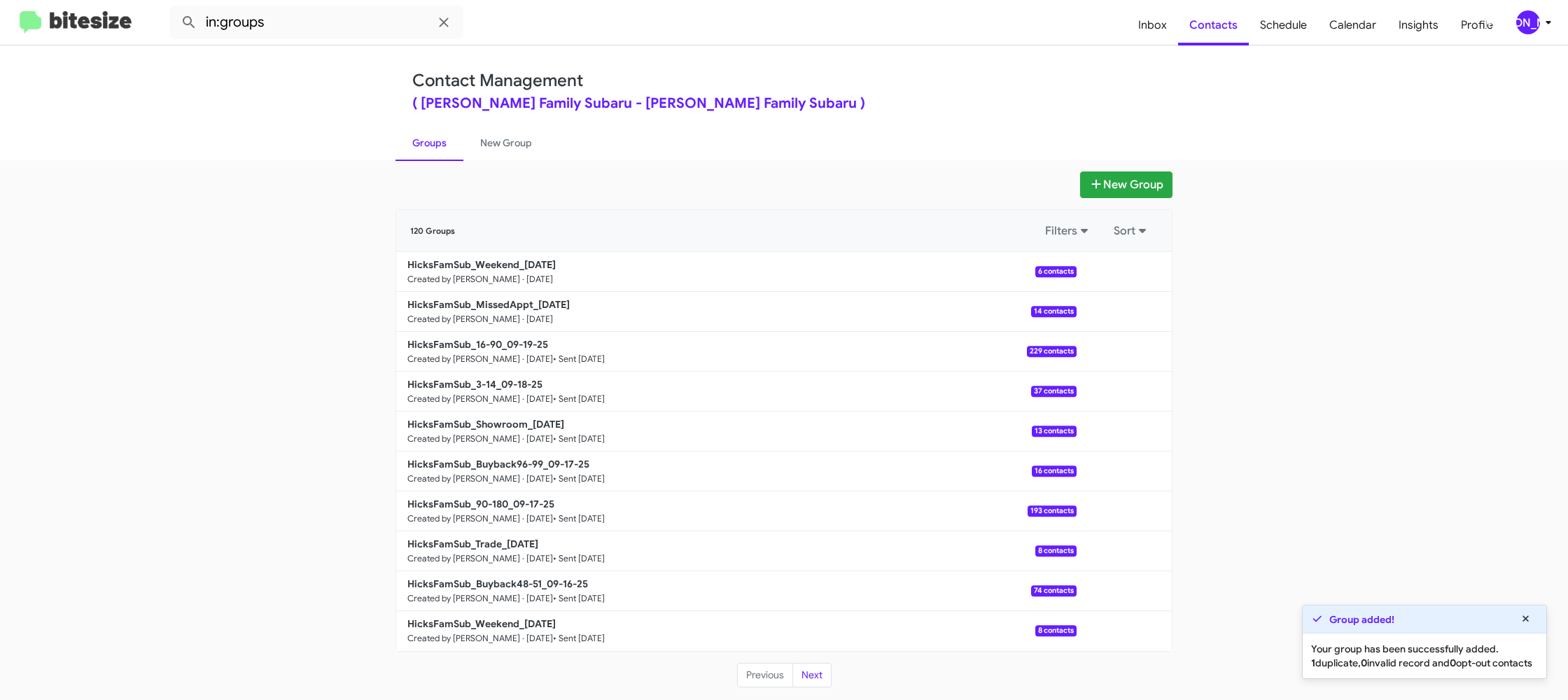
click at [453, 147] on link "Groups" at bounding box center [429, 143] width 68 height 36
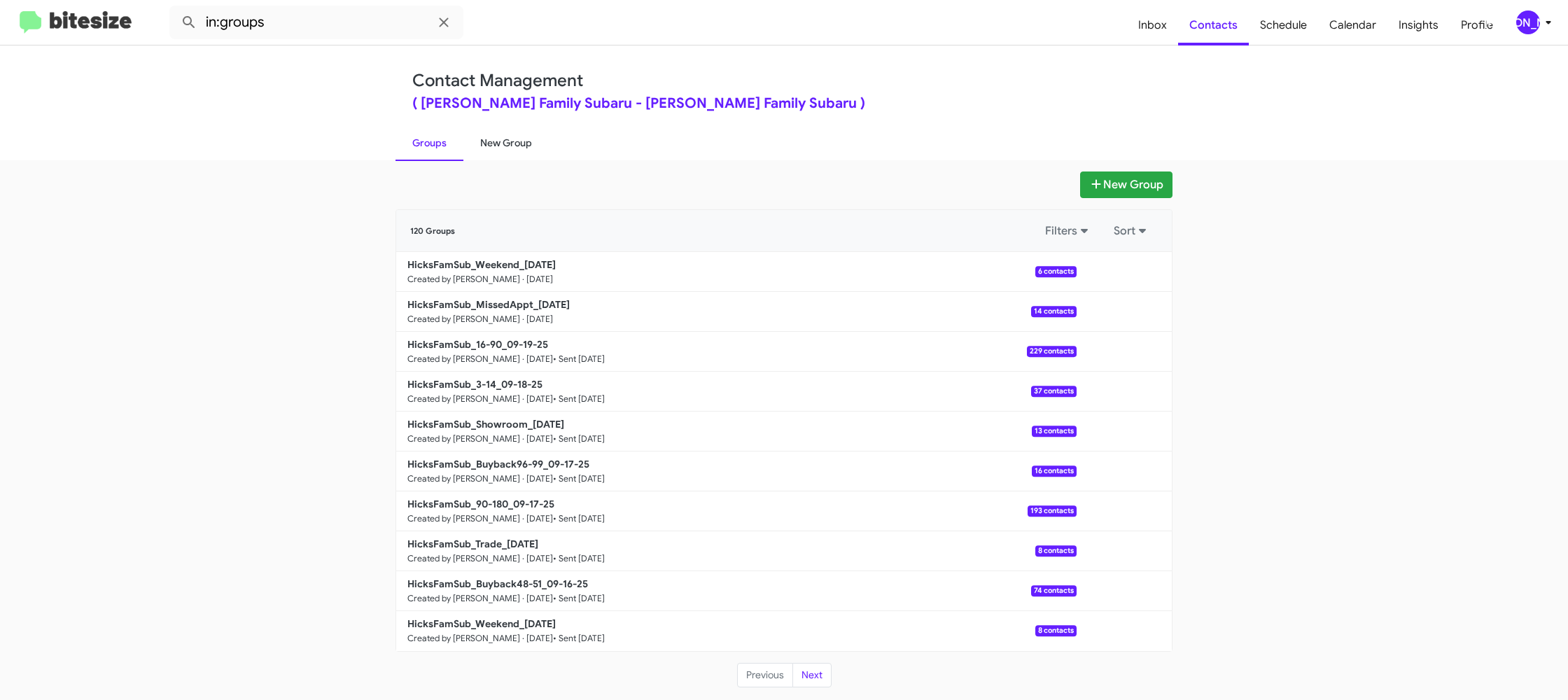
click at [493, 142] on link "New Group" at bounding box center [506, 143] width 86 height 36
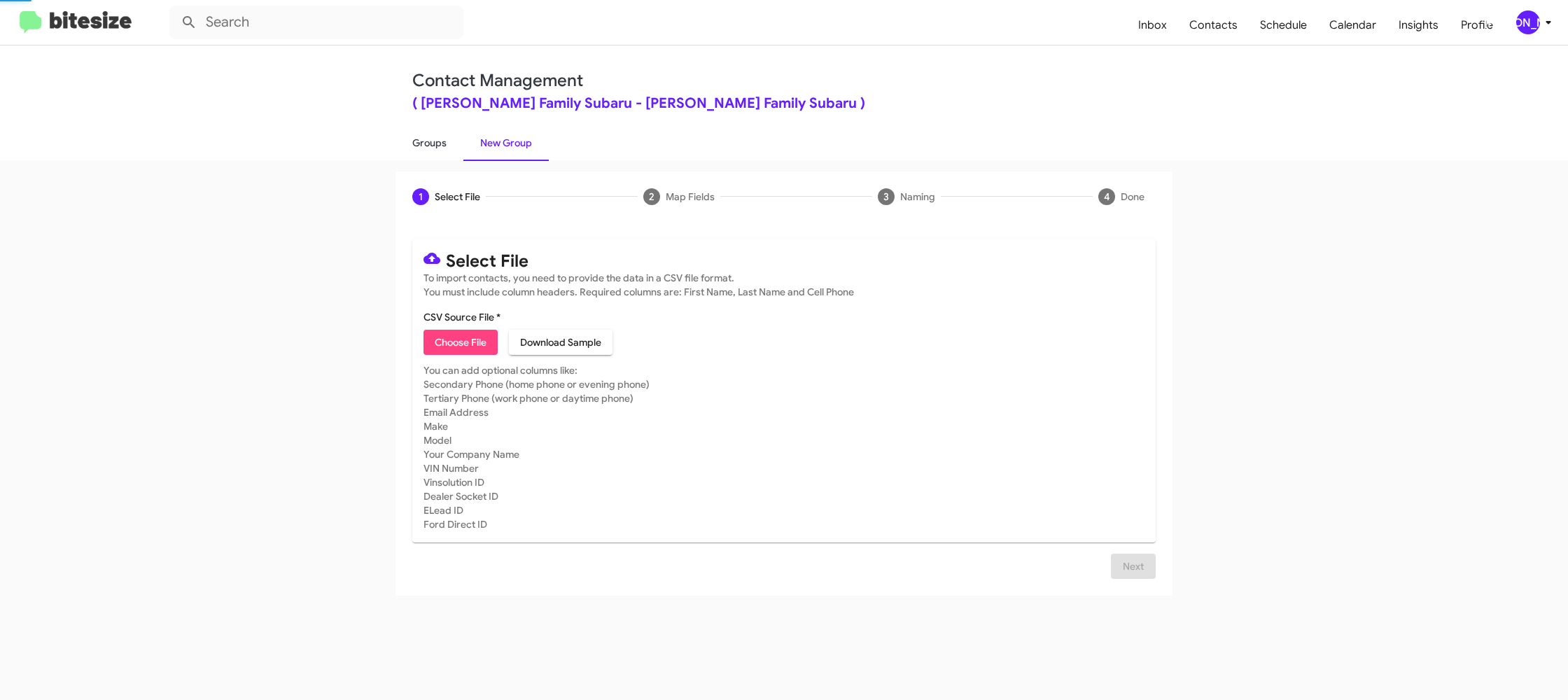
click at [453, 147] on link "Groups" at bounding box center [429, 143] width 68 height 36
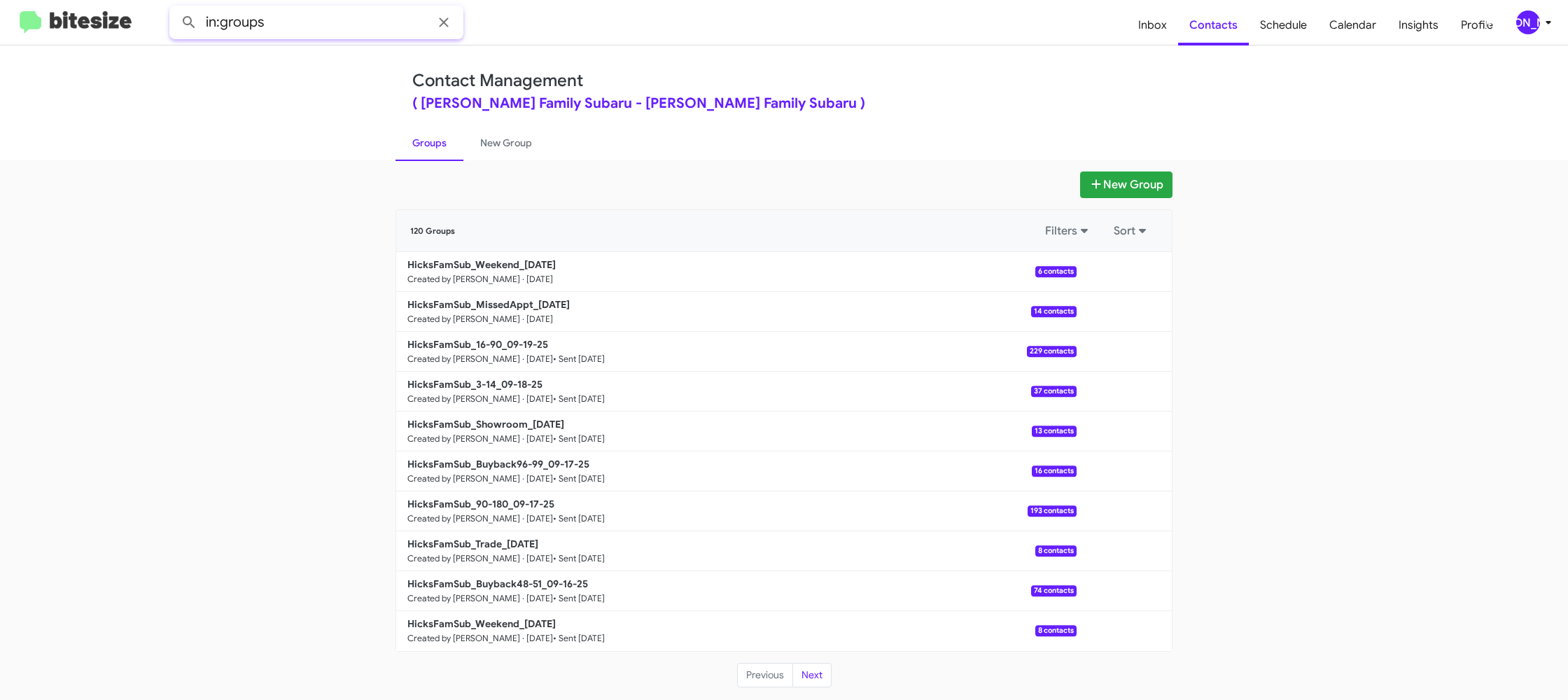
click at [352, 20] on input "in:groups" at bounding box center [316, 22] width 294 height 34
click at [175, 8] on button at bounding box center [189, 22] width 28 height 28
type input "in:groups weke"
click at [175, 8] on button at bounding box center [189, 22] width 28 height 28
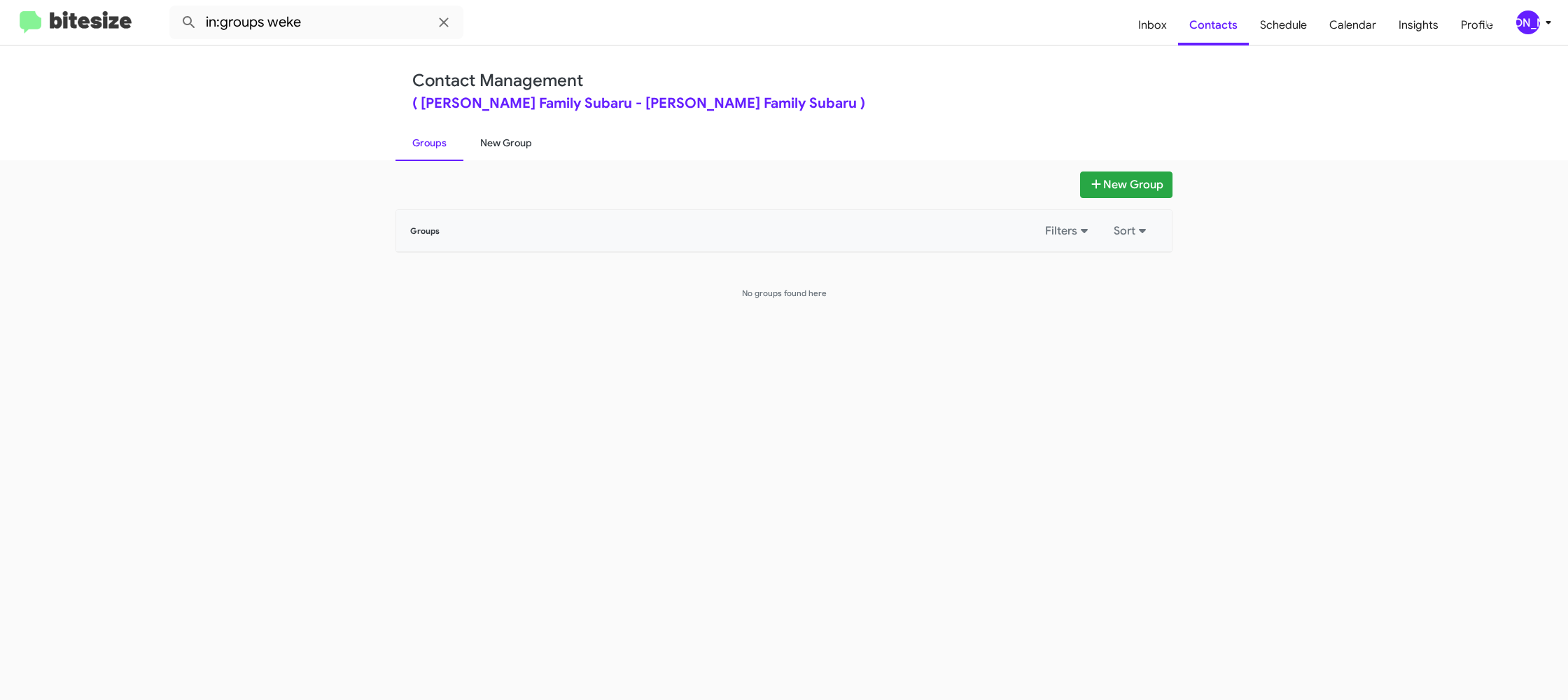
click at [508, 139] on link "New Group" at bounding box center [506, 143] width 86 height 36
drag, startPoint x: 508, startPoint y: 139, endPoint x: 453, endPoint y: 142, distance: 55.1
click at [505, 139] on link "New Group" at bounding box center [506, 143] width 86 height 36
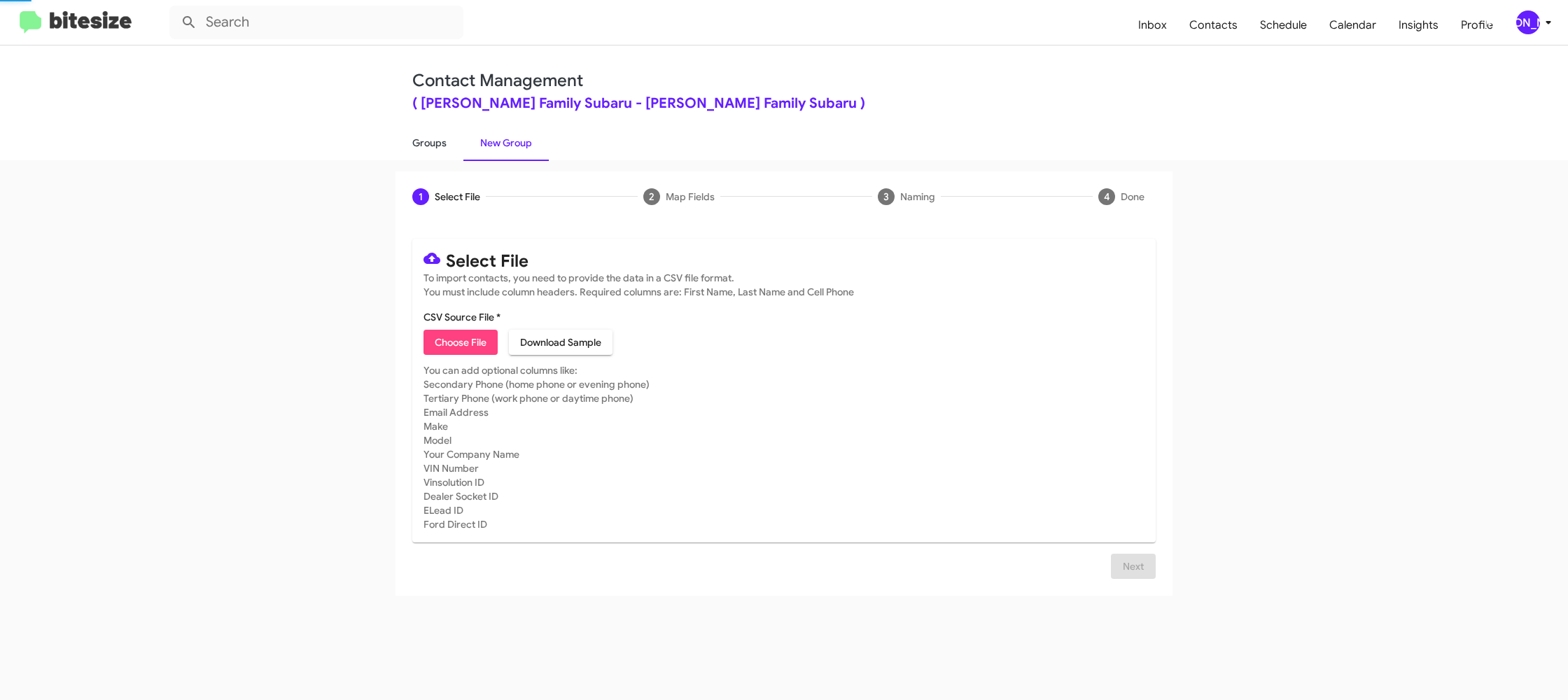
click at [453, 143] on link "Groups" at bounding box center [429, 143] width 68 height 36
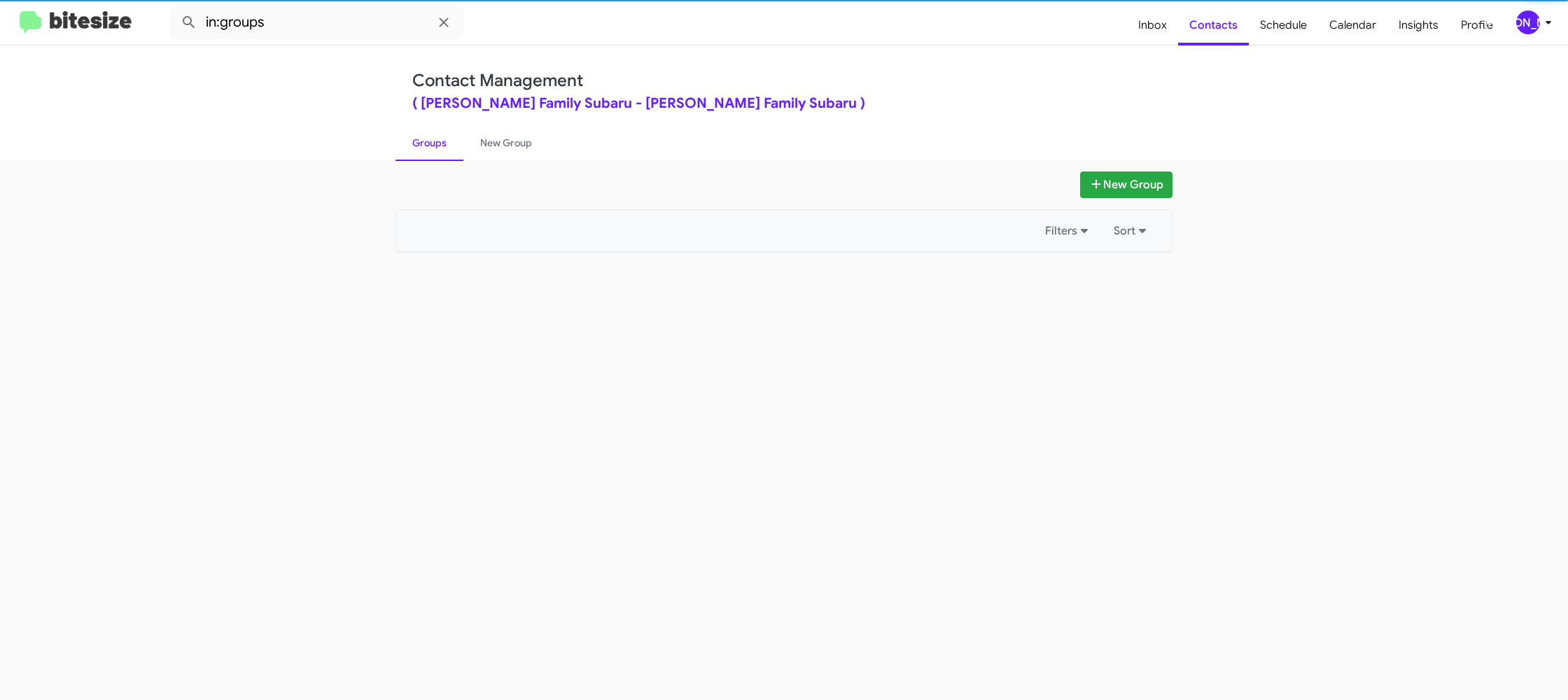
drag, startPoint x: 453, startPoint y: 143, endPoint x: 353, endPoint y: 51, distance: 135.9
click at [452, 142] on link "Groups" at bounding box center [429, 143] width 68 height 36
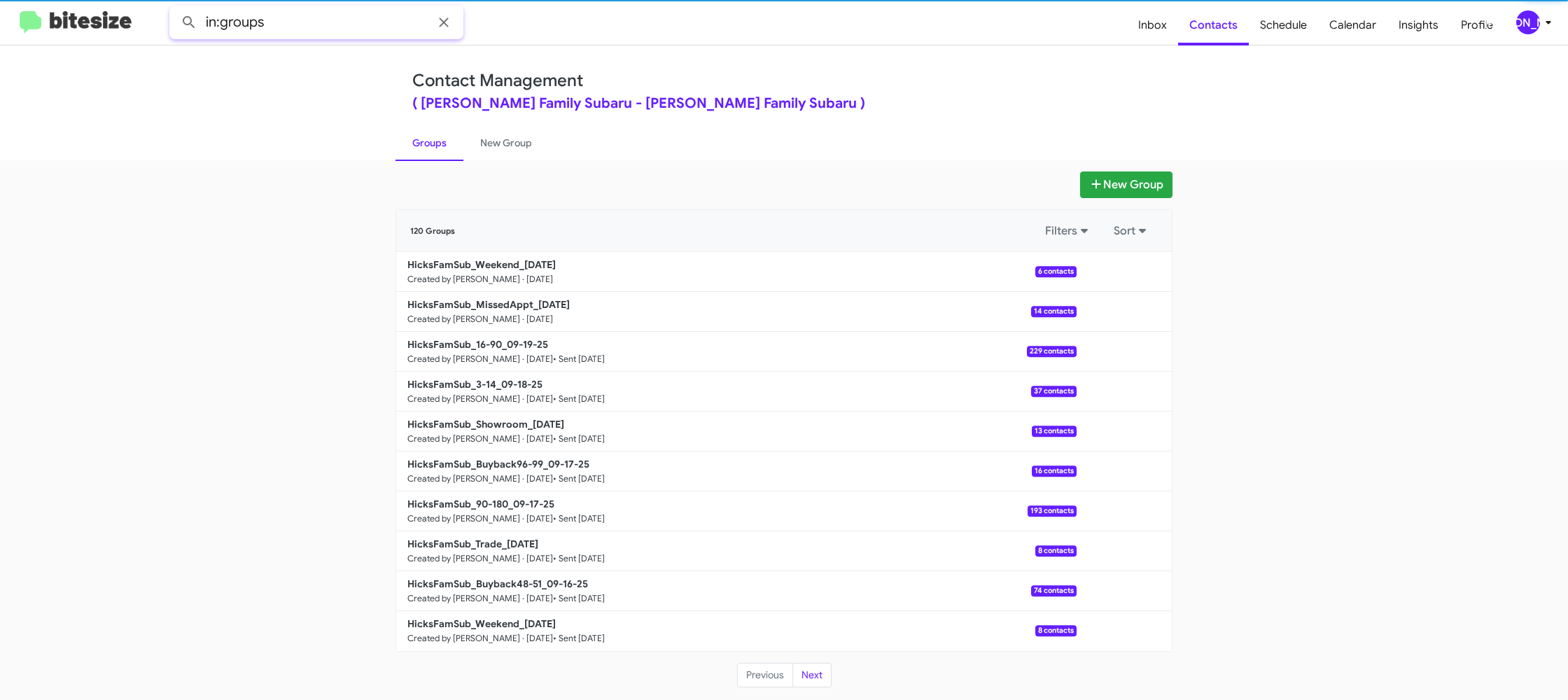
click at [344, 29] on input "in:groups" at bounding box center [316, 22] width 294 height 34
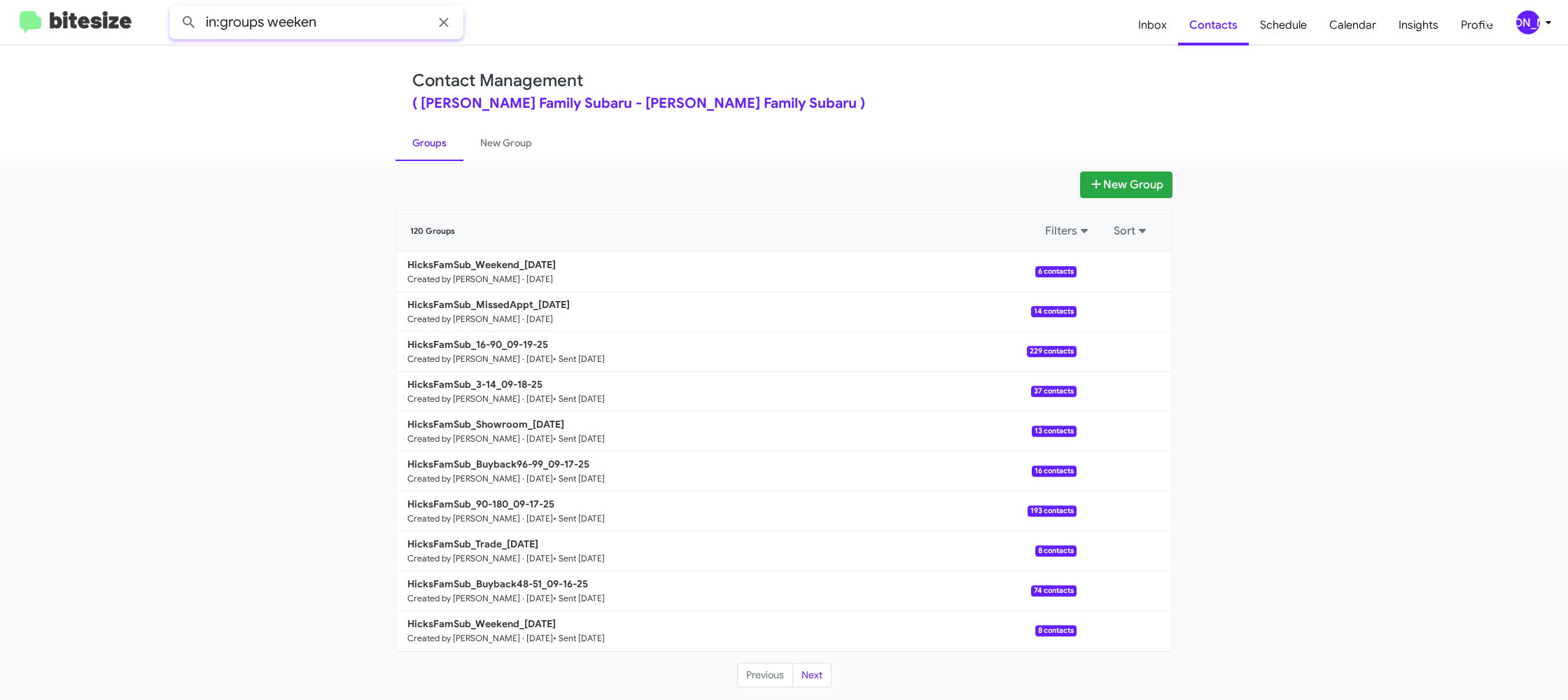
type input "in:groups weeken"
click at [175, 8] on button at bounding box center [189, 22] width 28 height 28
click at [484, 143] on link "New Group" at bounding box center [506, 143] width 86 height 36
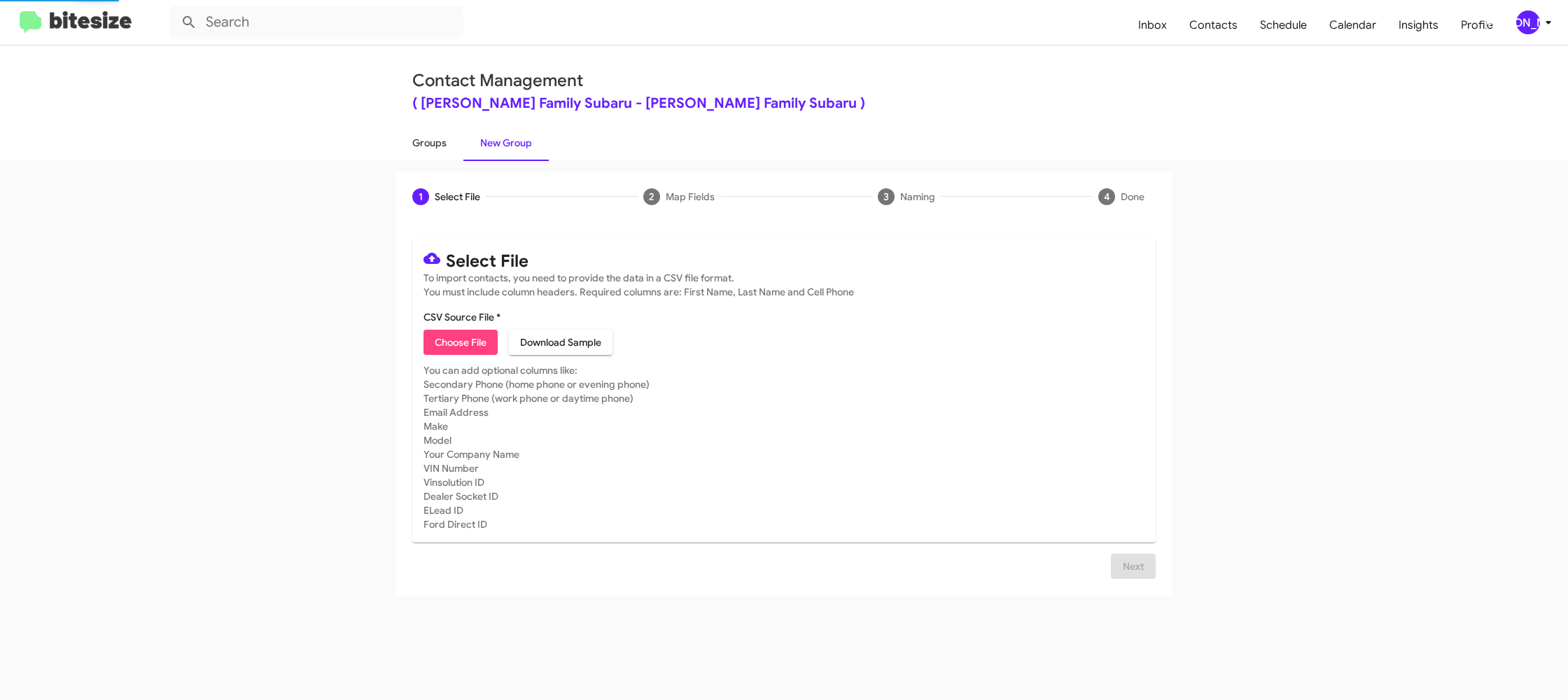
click at [453, 143] on link "Groups" at bounding box center [429, 143] width 68 height 36
type input "in:groups"
click at [453, 143] on link "Groups" at bounding box center [429, 143] width 68 height 36
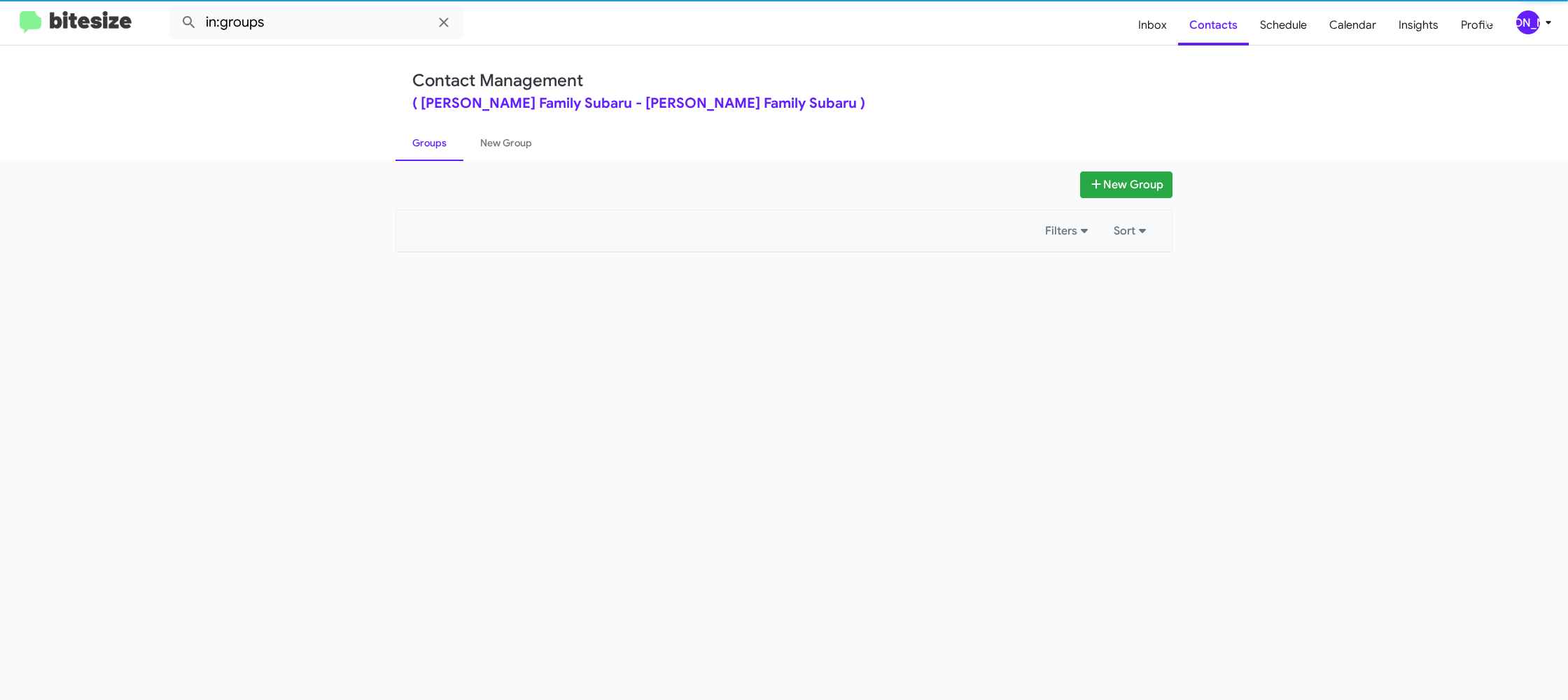
click at [453, 143] on link "Groups" at bounding box center [429, 143] width 68 height 36
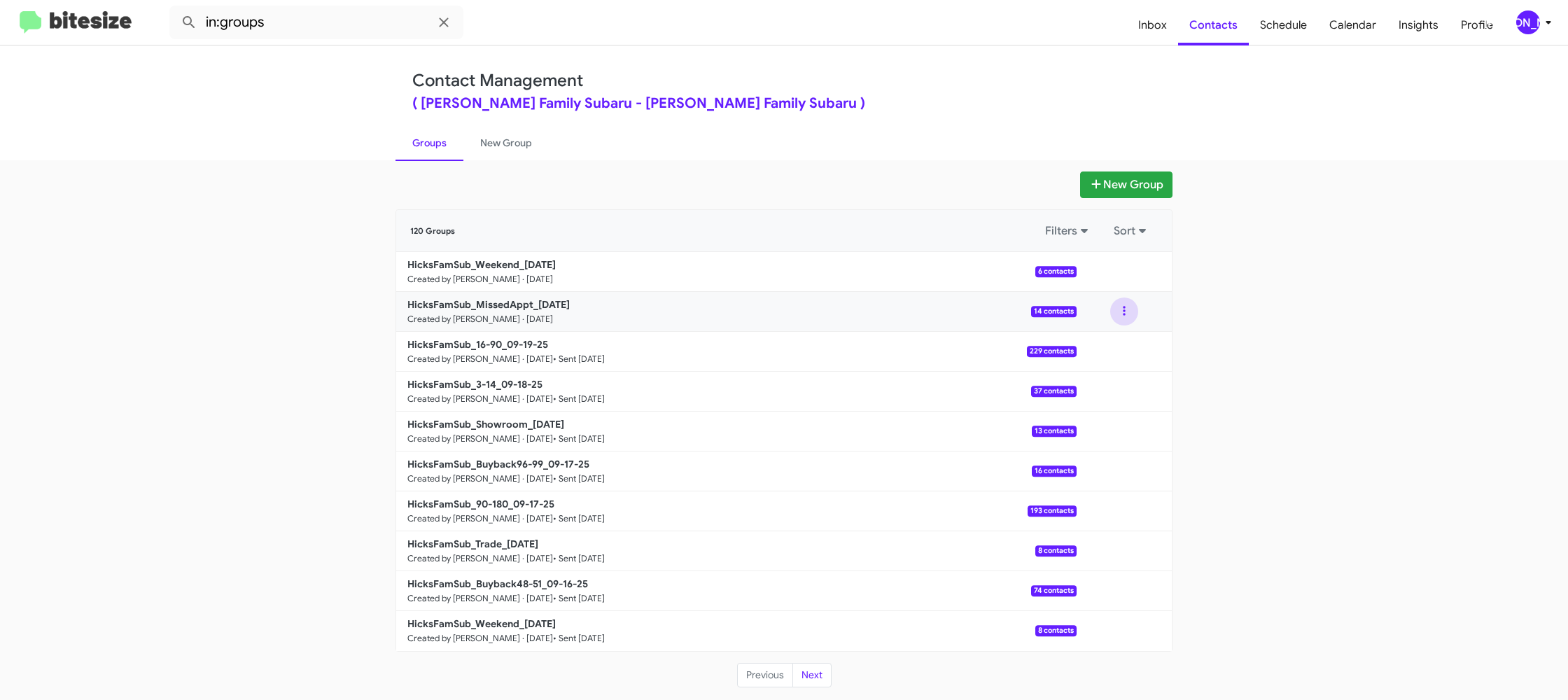
click at [1130, 318] on button at bounding box center [1124, 312] width 28 height 28
click at [1123, 340] on button "View contacts" at bounding box center [1082, 349] width 112 height 34
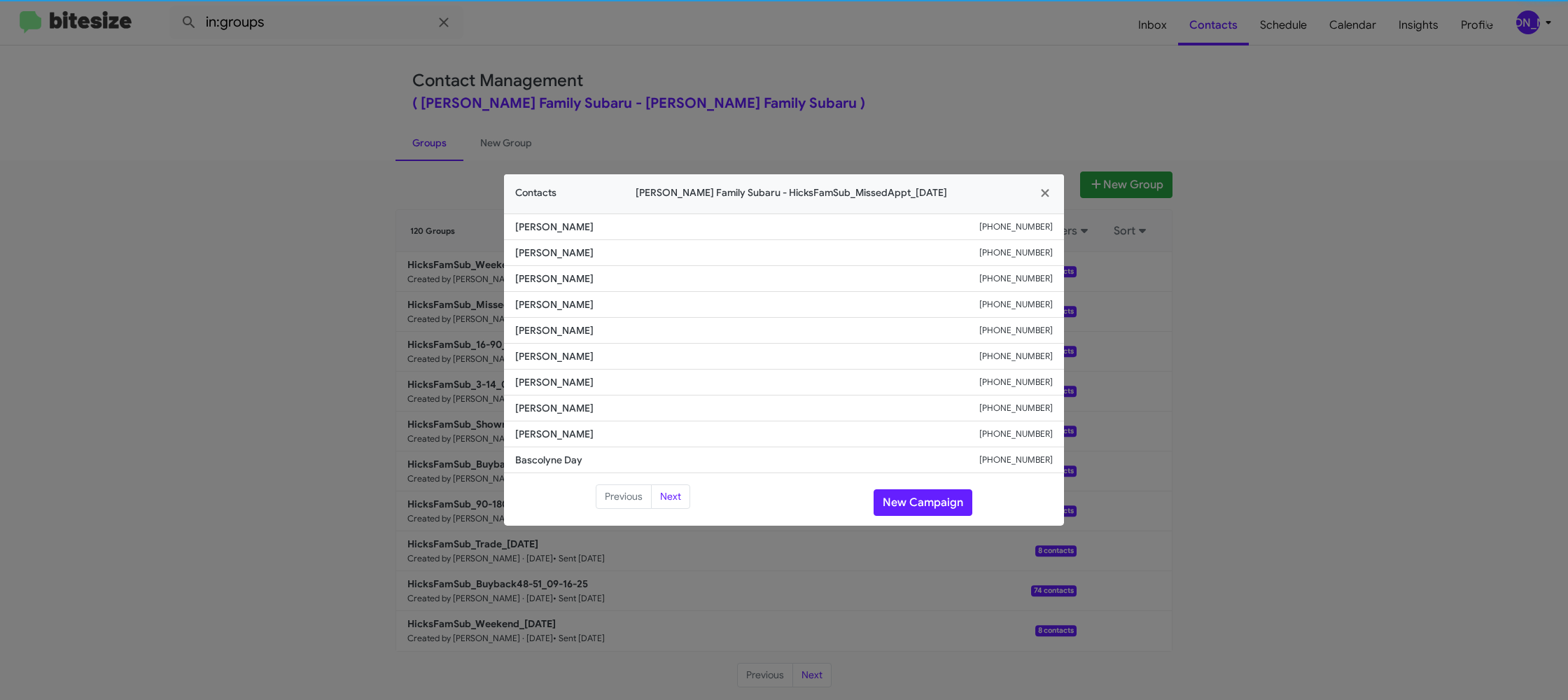
click at [542, 354] on span "Ricardo De Luna" at bounding box center [747, 356] width 464 height 14
copy span "Ricardo De Luna"
click at [779, 86] on modal-container "Contacts Hicks Family Subaru - HicksFamSub_MissedAppt_09-22-25 Zian Newcomer +1…" at bounding box center [784, 350] width 1568 height 700
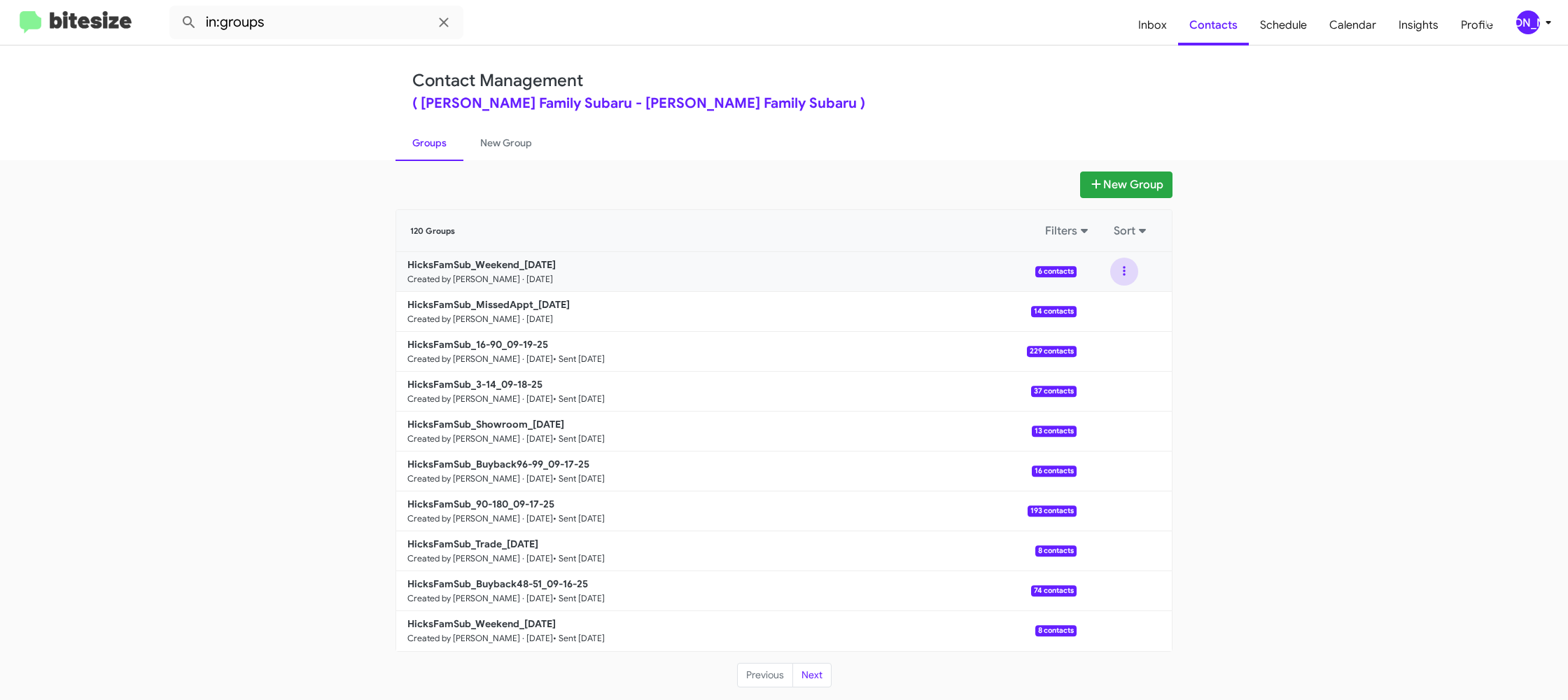
drag, startPoint x: 1134, startPoint y: 277, endPoint x: 1132, endPoint y: 285, distance: 8.2
click at [1134, 277] on button at bounding box center [1124, 272] width 28 height 28
click at [1122, 305] on button "View contacts" at bounding box center [1082, 309] width 112 height 34
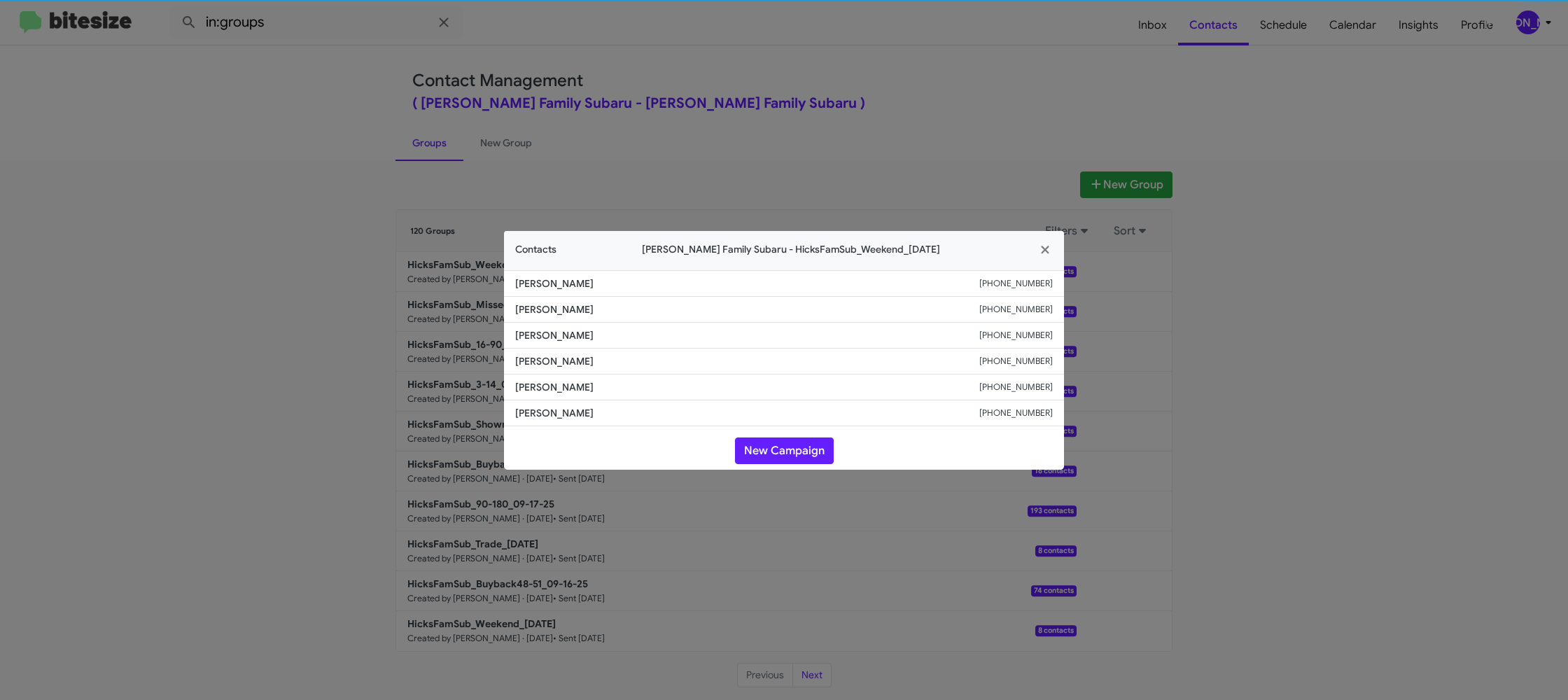
click at [552, 355] on span "Elida Estrada" at bounding box center [747, 361] width 464 height 14
copy span "Elida Estrada"
click at [558, 336] on span "Rene Escalante" at bounding box center [747, 335] width 464 height 14
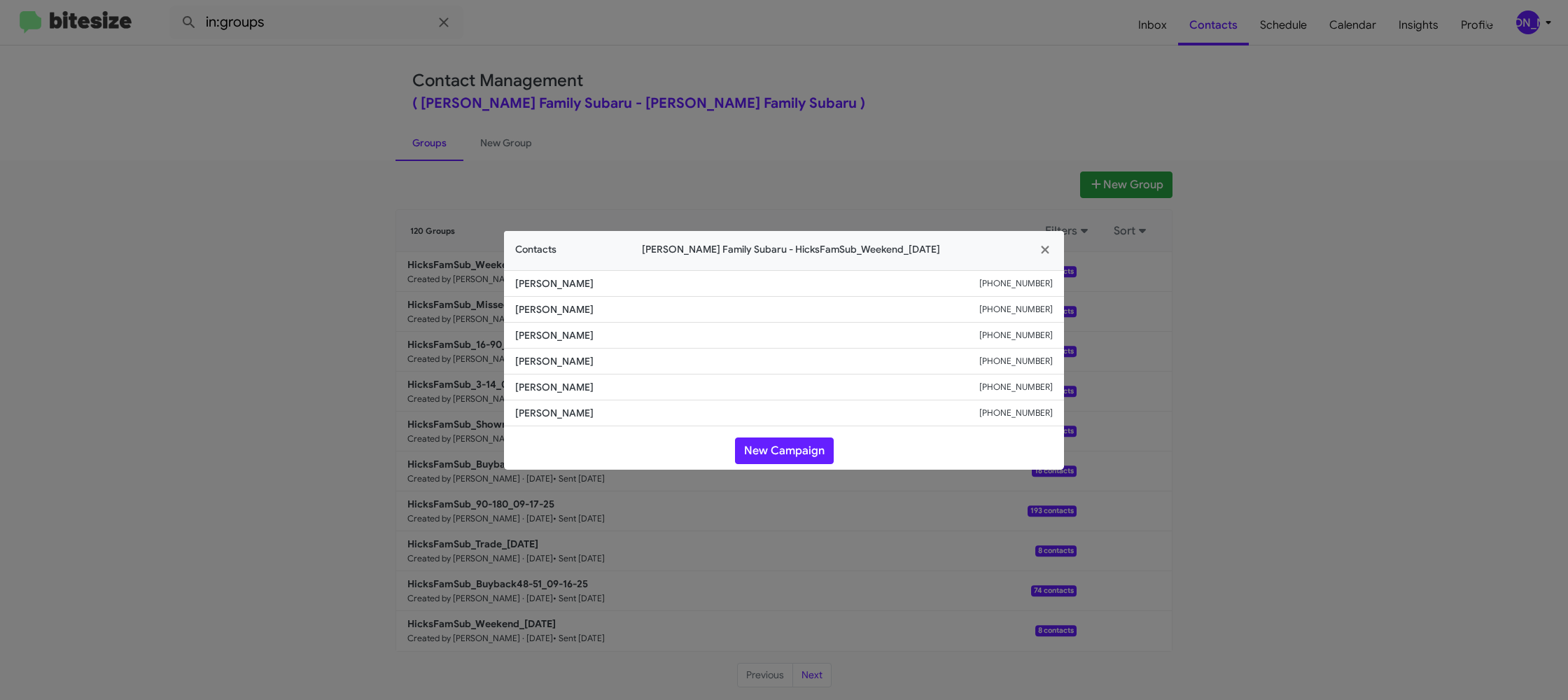
click at [558, 336] on span "Rene Escalante" at bounding box center [747, 335] width 464 height 14
copy span "Rene Escalante"
drag, startPoint x: 386, startPoint y: 228, endPoint x: 393, endPoint y: 243, distance: 16.6
click at [387, 231] on modal-container "Contacts Hicks Family Subaru - HicksFamSub_Weekend_09-22-25 John Pimentel +1325…" at bounding box center [784, 350] width 1568 height 700
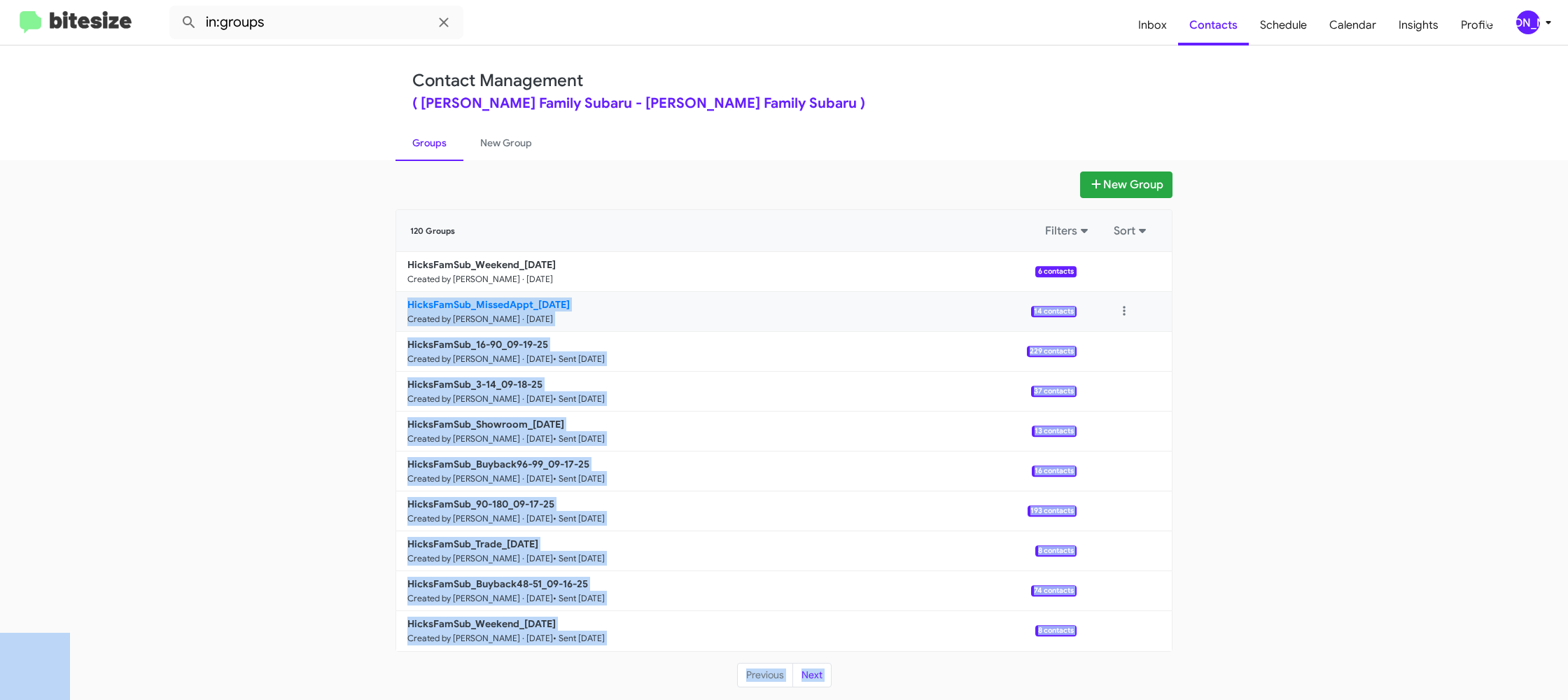
click at [473, 302] on b "HicksFamSub_MissedAppt_09-22-25" at bounding box center [488, 304] width 162 height 12
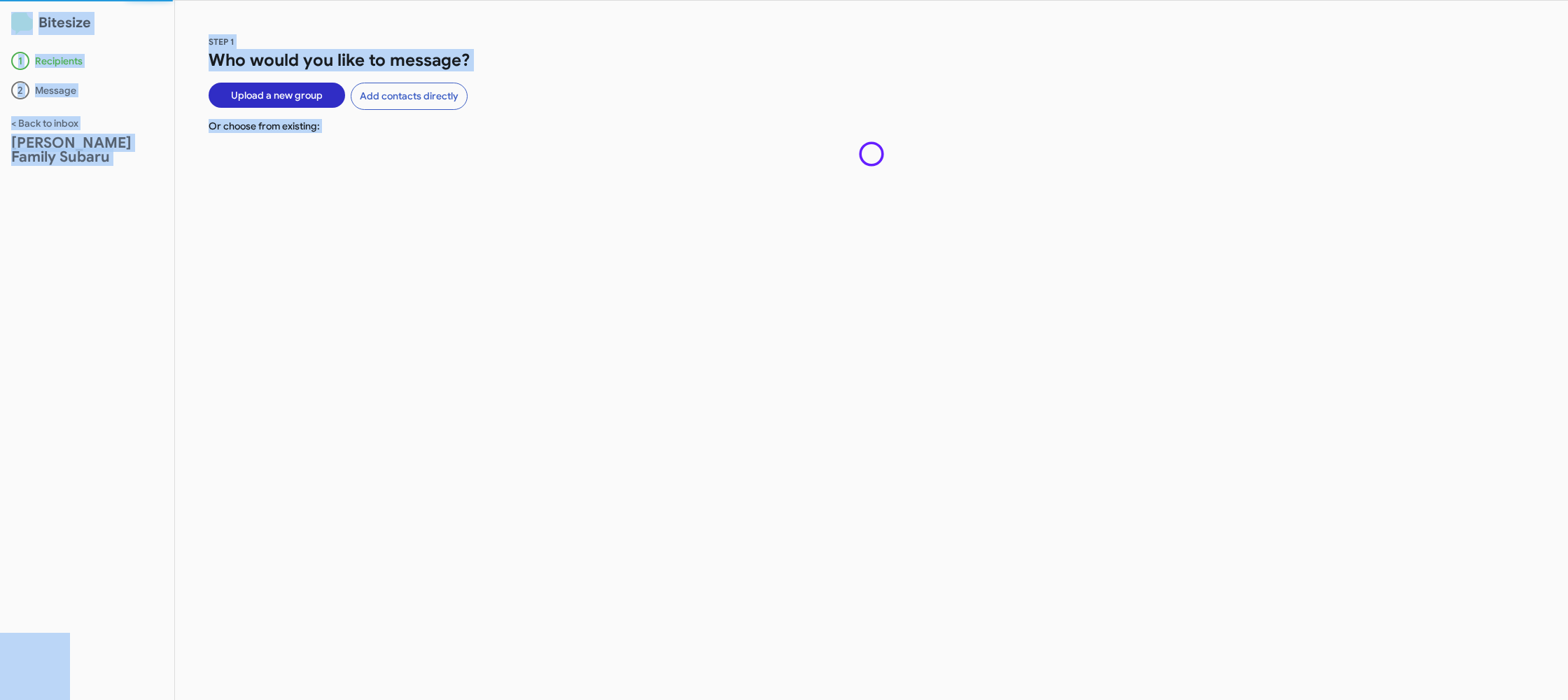
click at [344, 238] on div "STEP 1 Who would you like to message? Upload a new group Add contacts directly …" at bounding box center [871, 350] width 1392 height 700
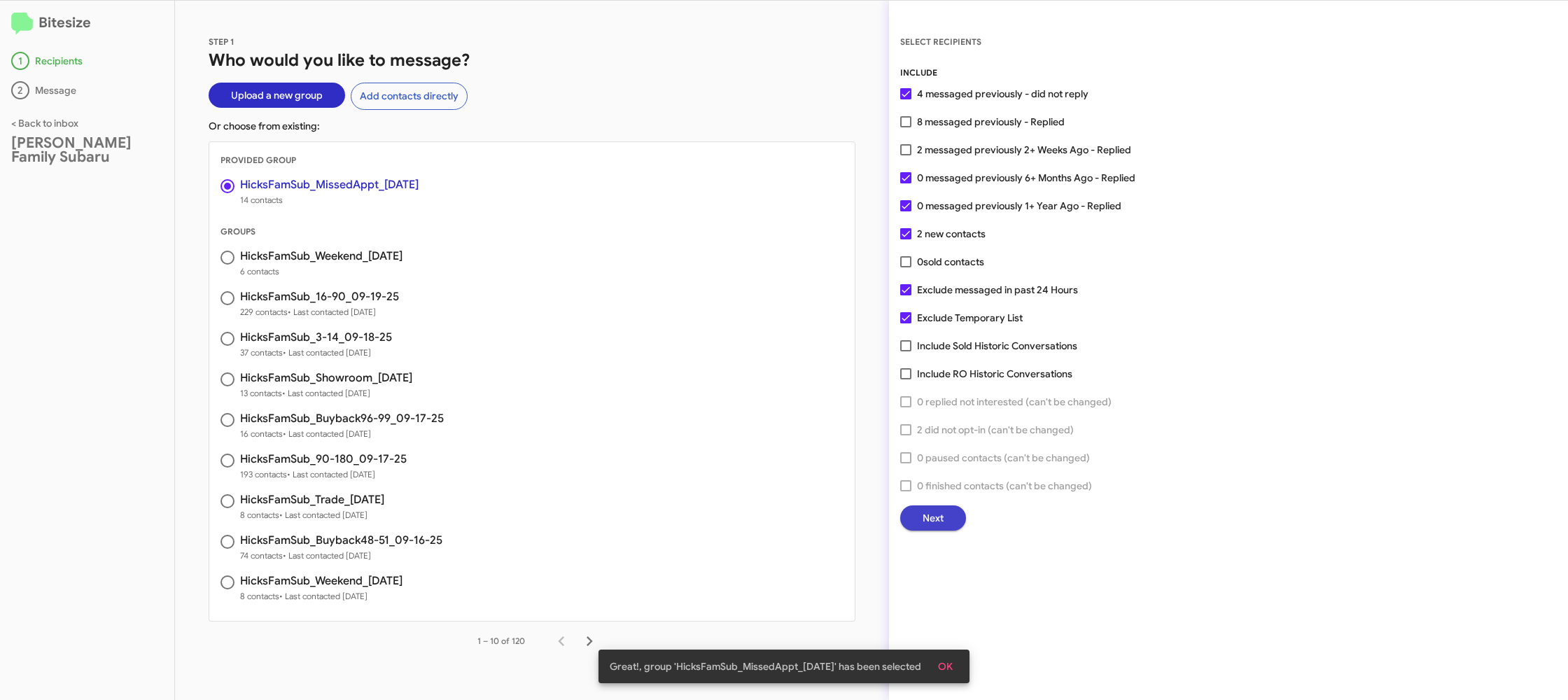
click at [929, 511] on span "Next" at bounding box center [933, 518] width 21 height 26
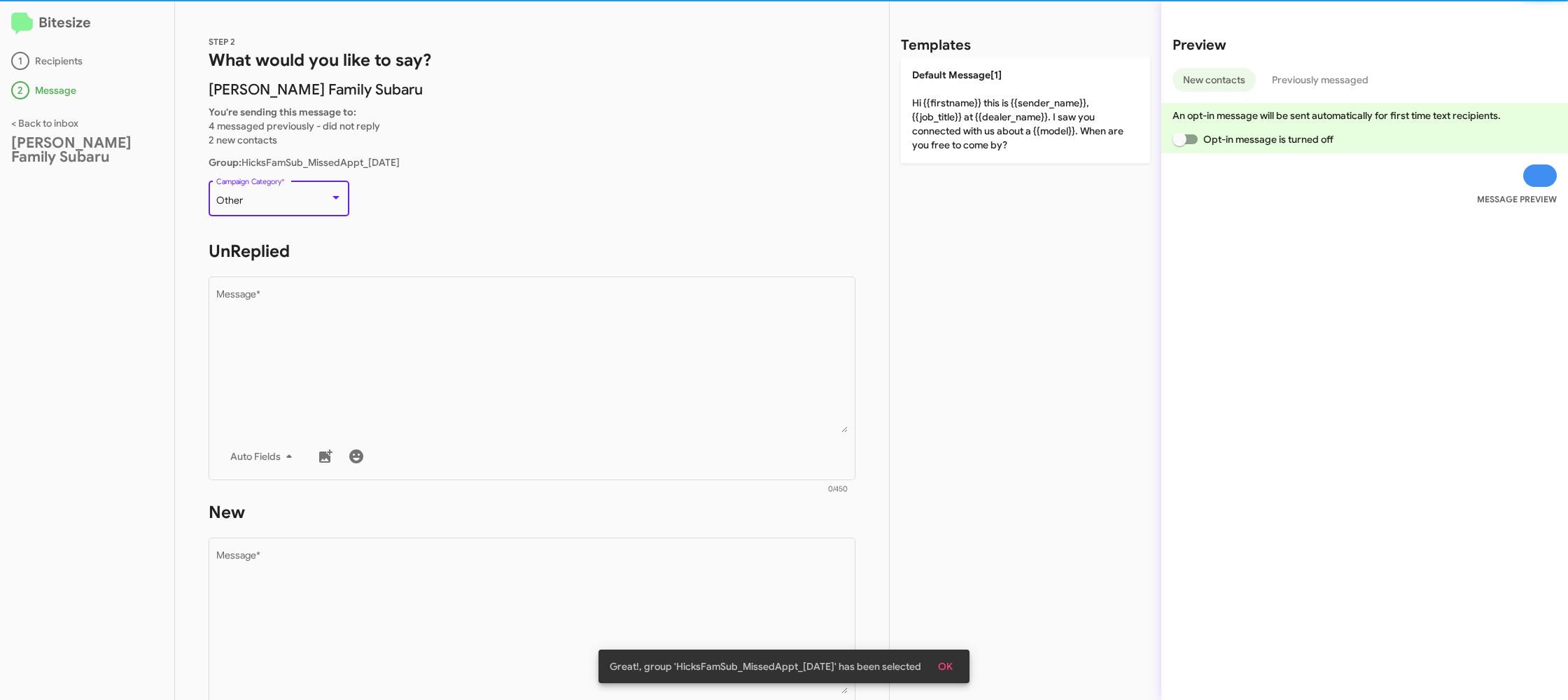
click at [278, 198] on div "Other" at bounding box center [273, 201] width 114 height 12
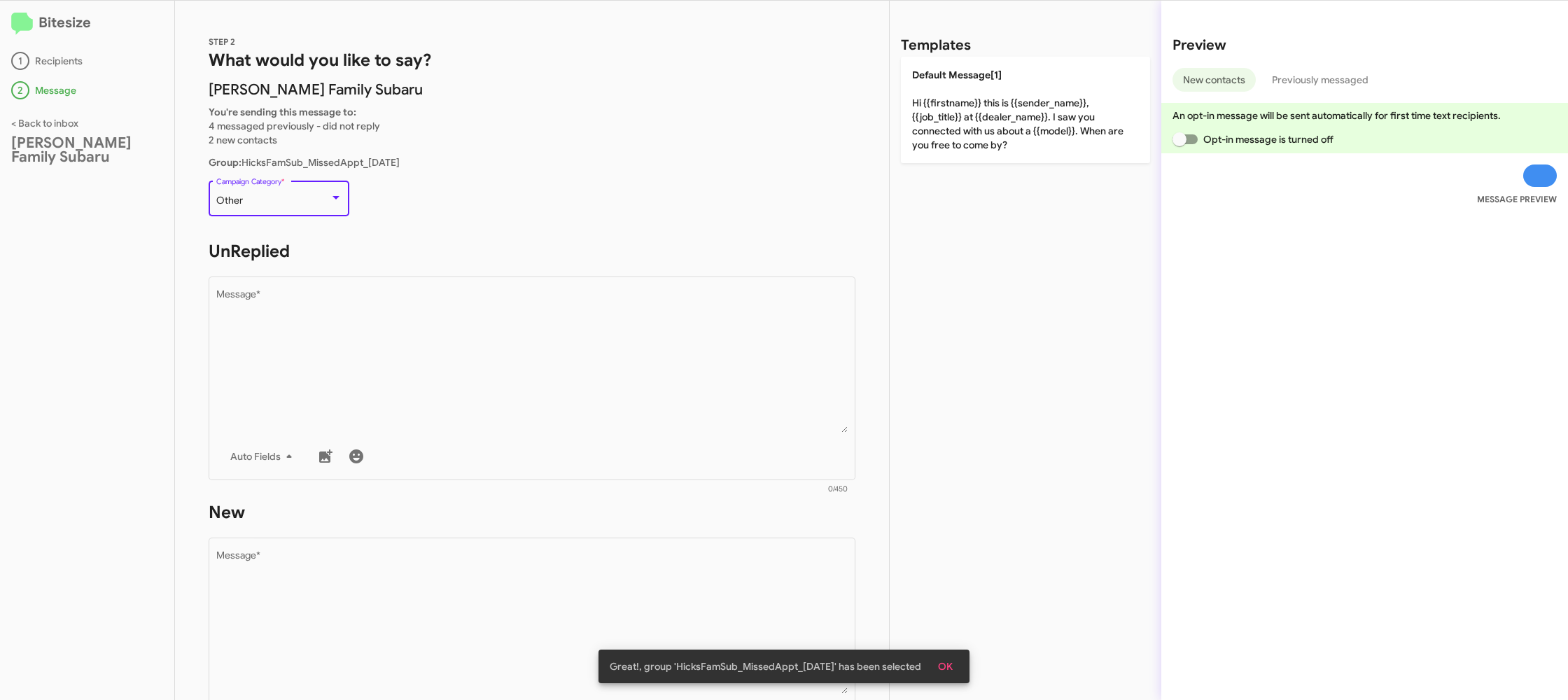
scroll to position [294, 0]
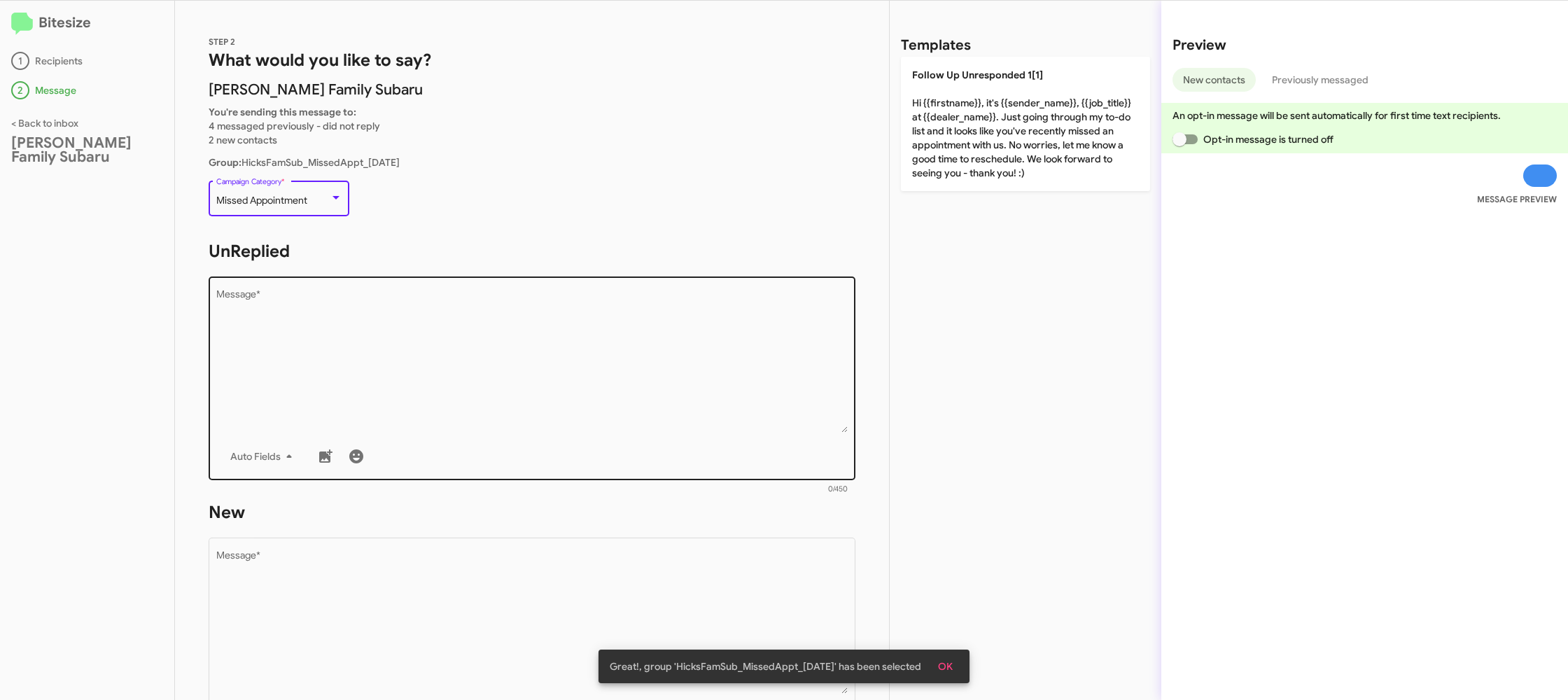
click at [609, 363] on textarea "Message *" at bounding box center [531, 361] width 632 height 143
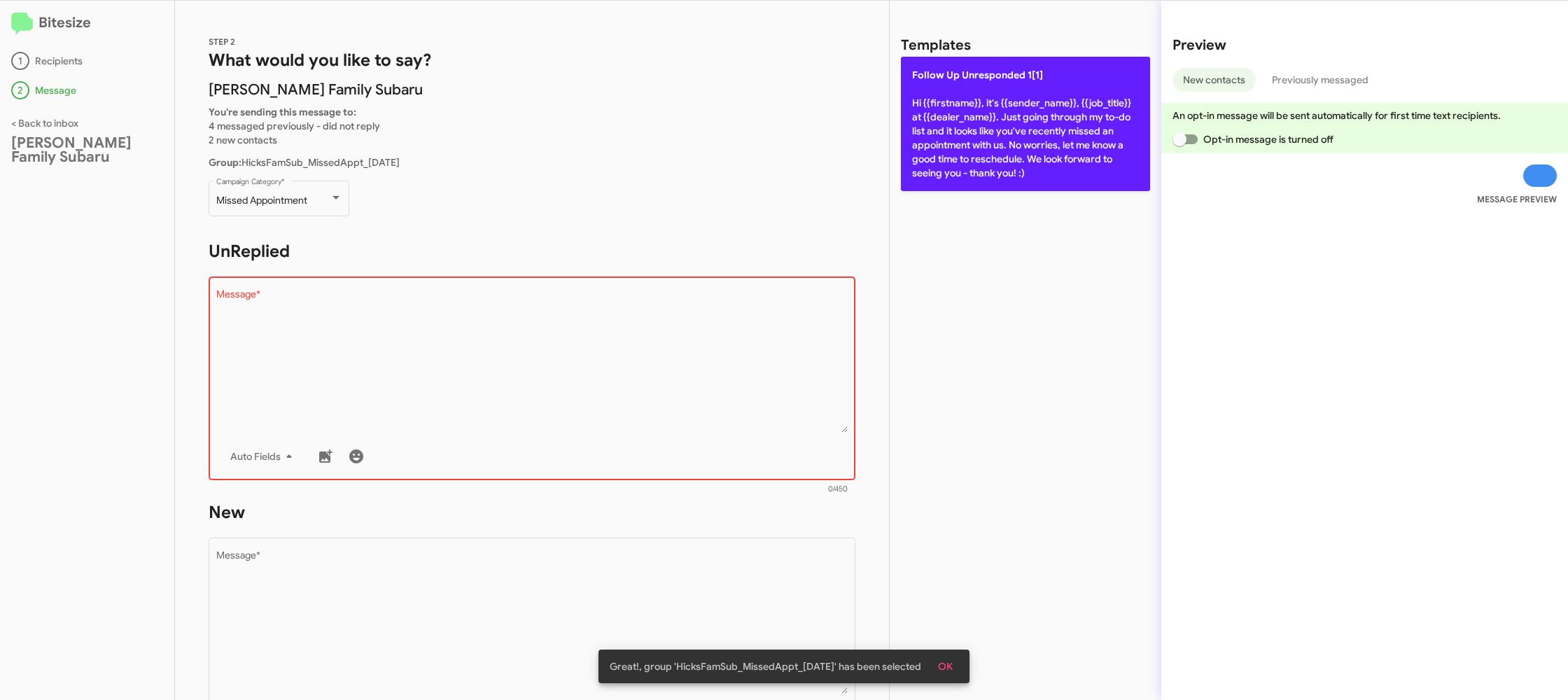
drag, startPoint x: 981, startPoint y: 179, endPoint x: 976, endPoint y: 187, distance: 9.4
click at [980, 179] on p "Follow Up Unresponded 1[1] Hi {{firstname}}, it's {{sender_name}}, {{job_title}…" at bounding box center [1025, 124] width 249 height 134
type textarea "Hi {{firstname}}, it's {{sender_name}}, {{job_title}} at {{dealer_name}}. Just …"
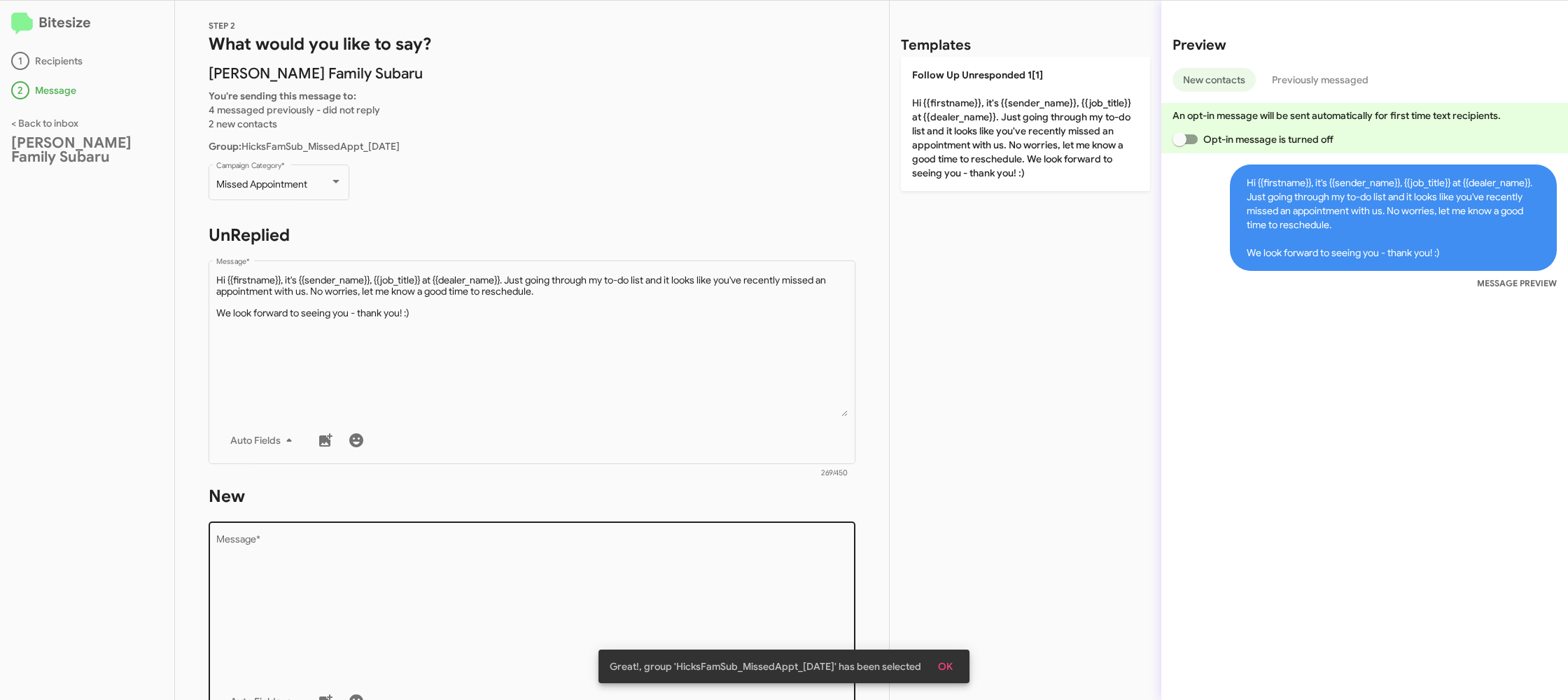
scroll to position [12, 0]
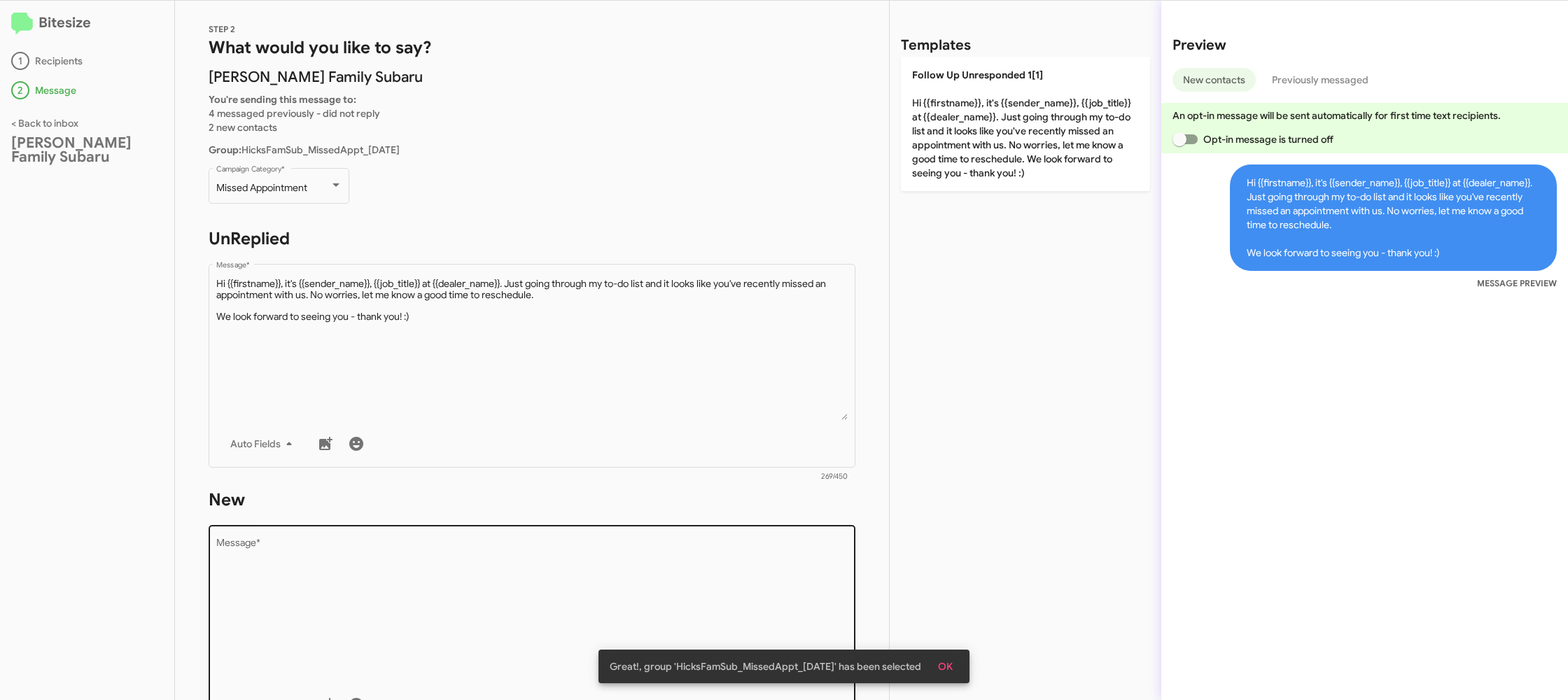
drag, startPoint x: 668, startPoint y: 594, endPoint x: 685, endPoint y: 529, distance: 67.2
click at [672, 561] on textarea "Message *" at bounding box center [531, 609] width 632 height 143
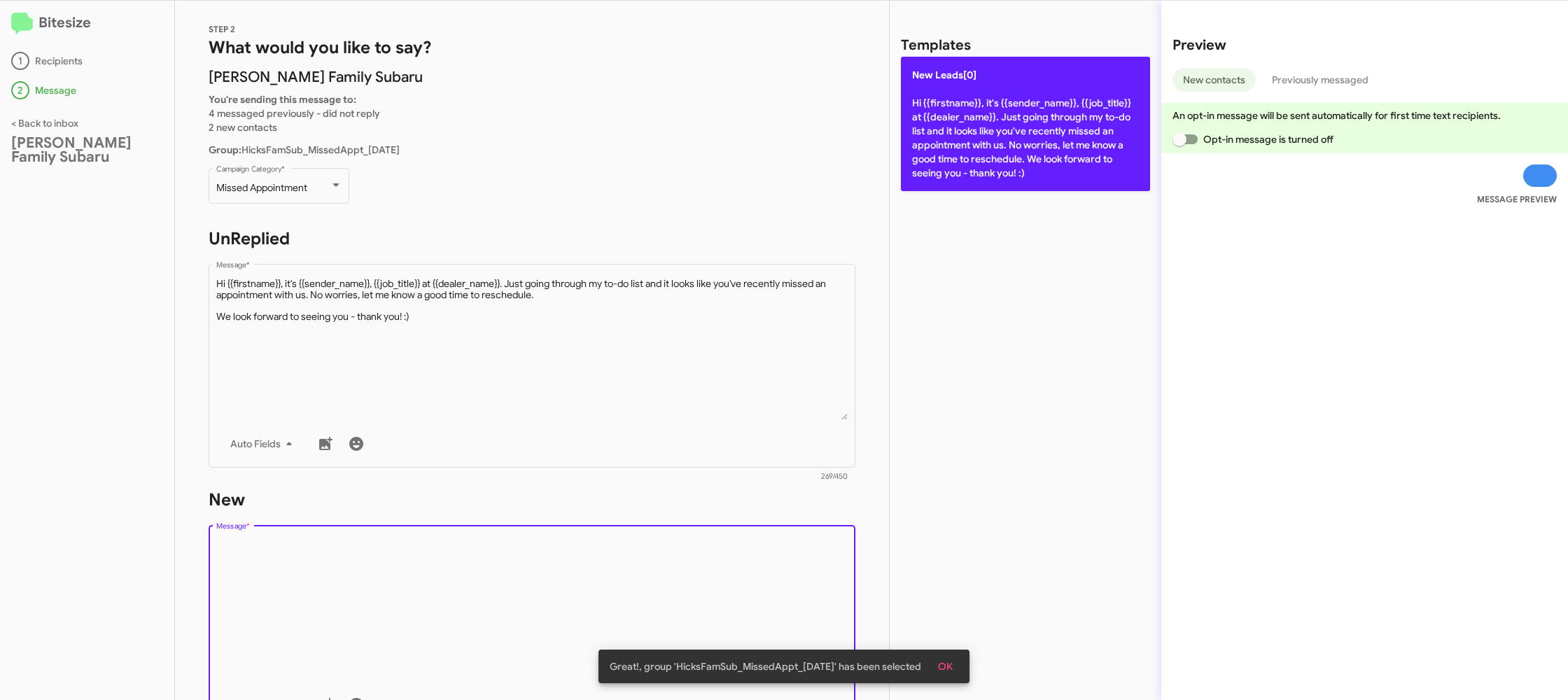
drag, startPoint x: 970, startPoint y: 202, endPoint x: 947, endPoint y: 175, distance: 35.5
click at [962, 192] on div "Templates New Leads[0] Hi {{firstname}}, it's {{sender_name}}, {{job_title}} at…" at bounding box center [1026, 350] width 272 height 700
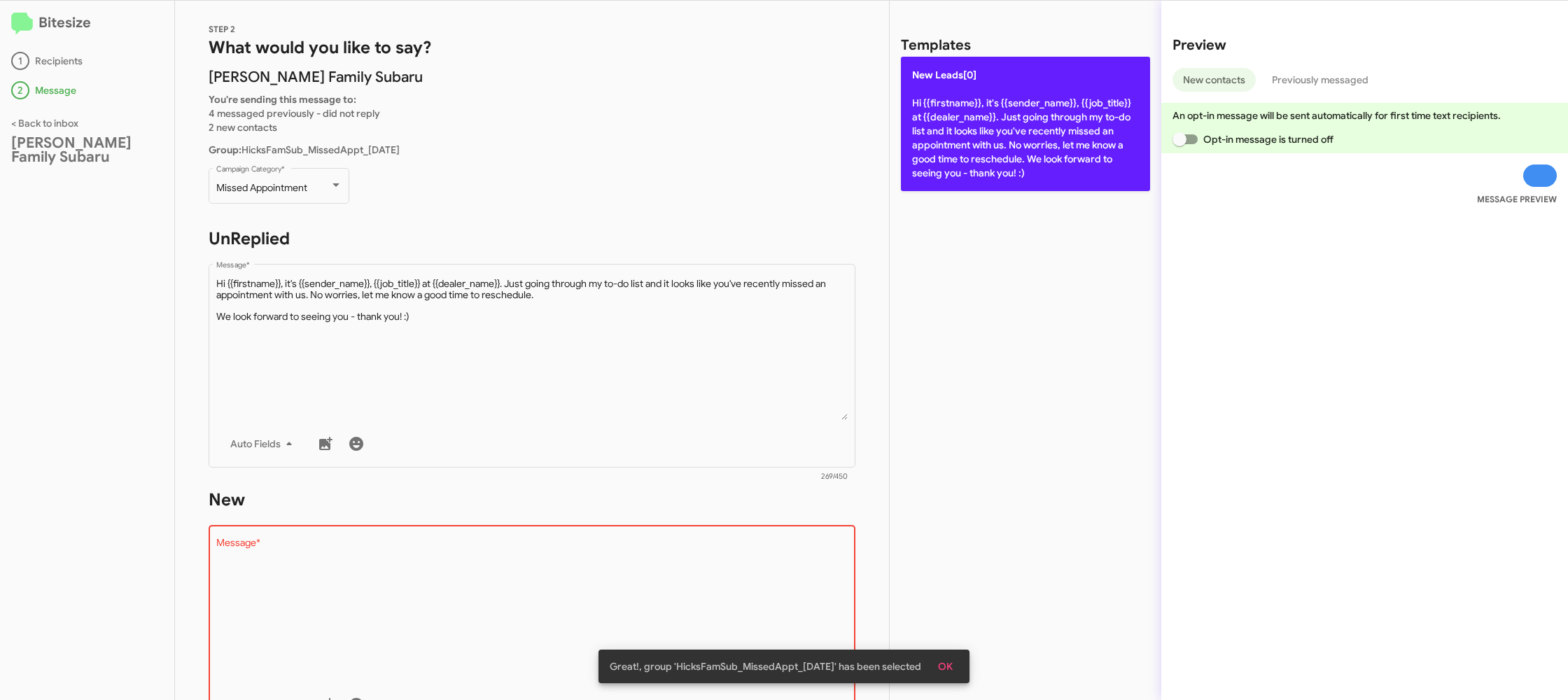
click at [947, 175] on p "New Leads[0] Hi {{firstname}}, it's {{sender_name}}, {{job_title}} at {{dealer_…" at bounding box center [1025, 124] width 249 height 134
type textarea "Hi {{firstname}}, it's {{sender_name}}, {{job_title}} at {{dealer_name}}. Just …"
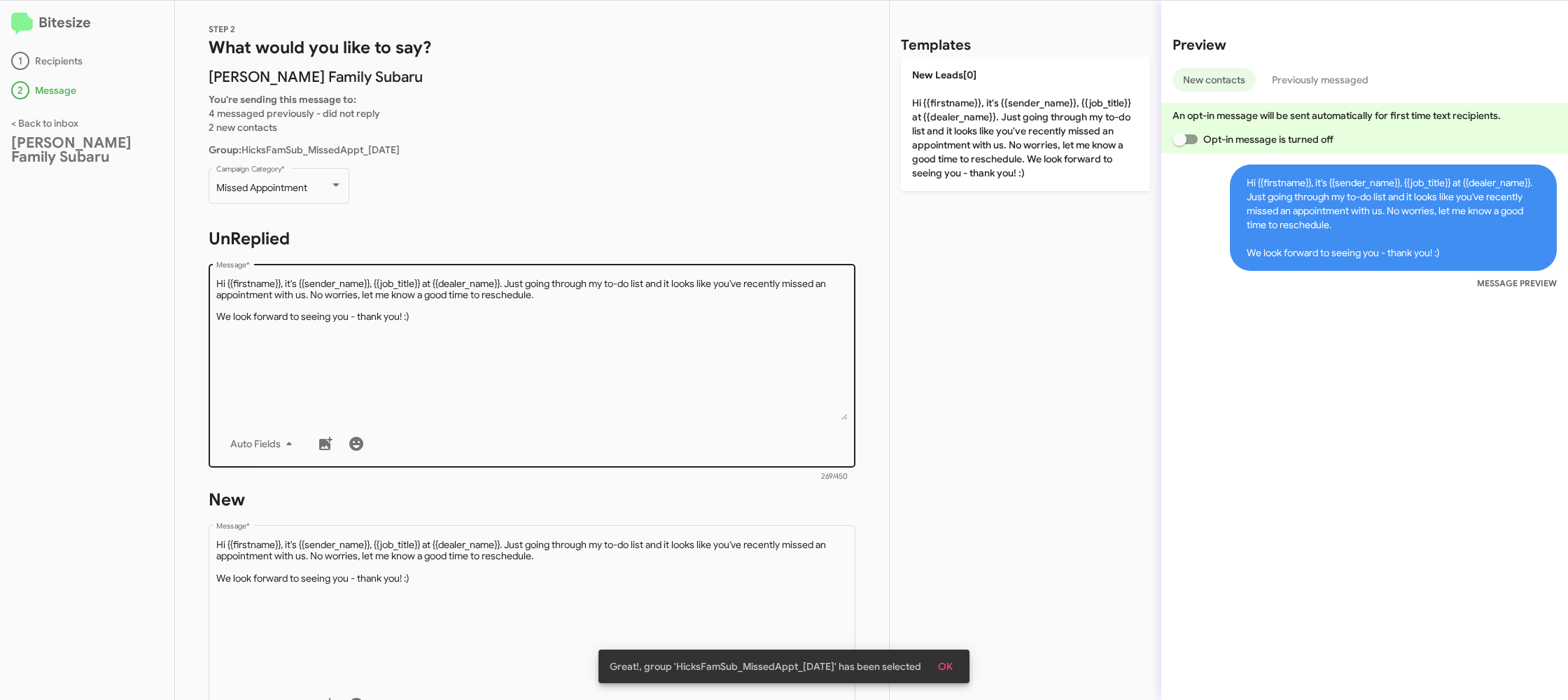
scroll to position [237, 0]
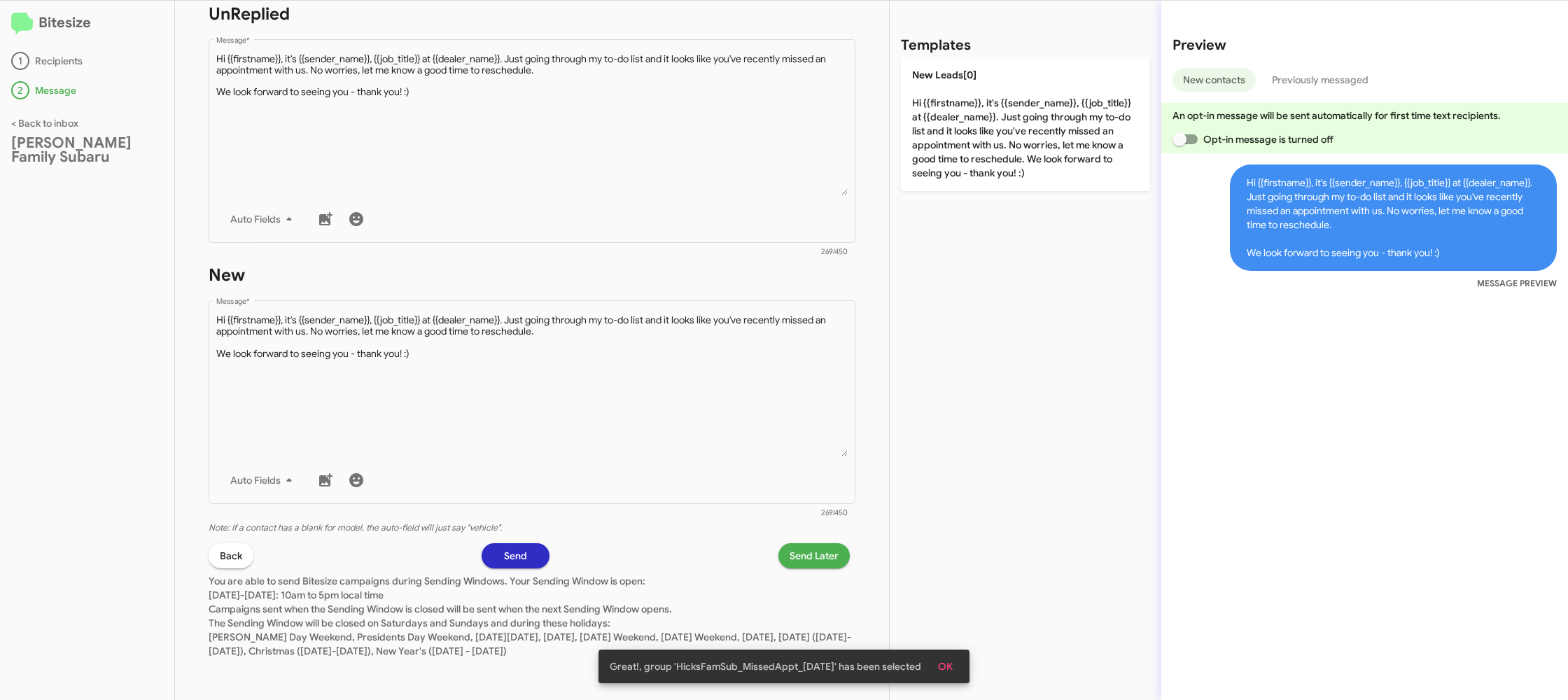
click at [784, 556] on button "Send Later" at bounding box center [814, 556] width 72 height 26
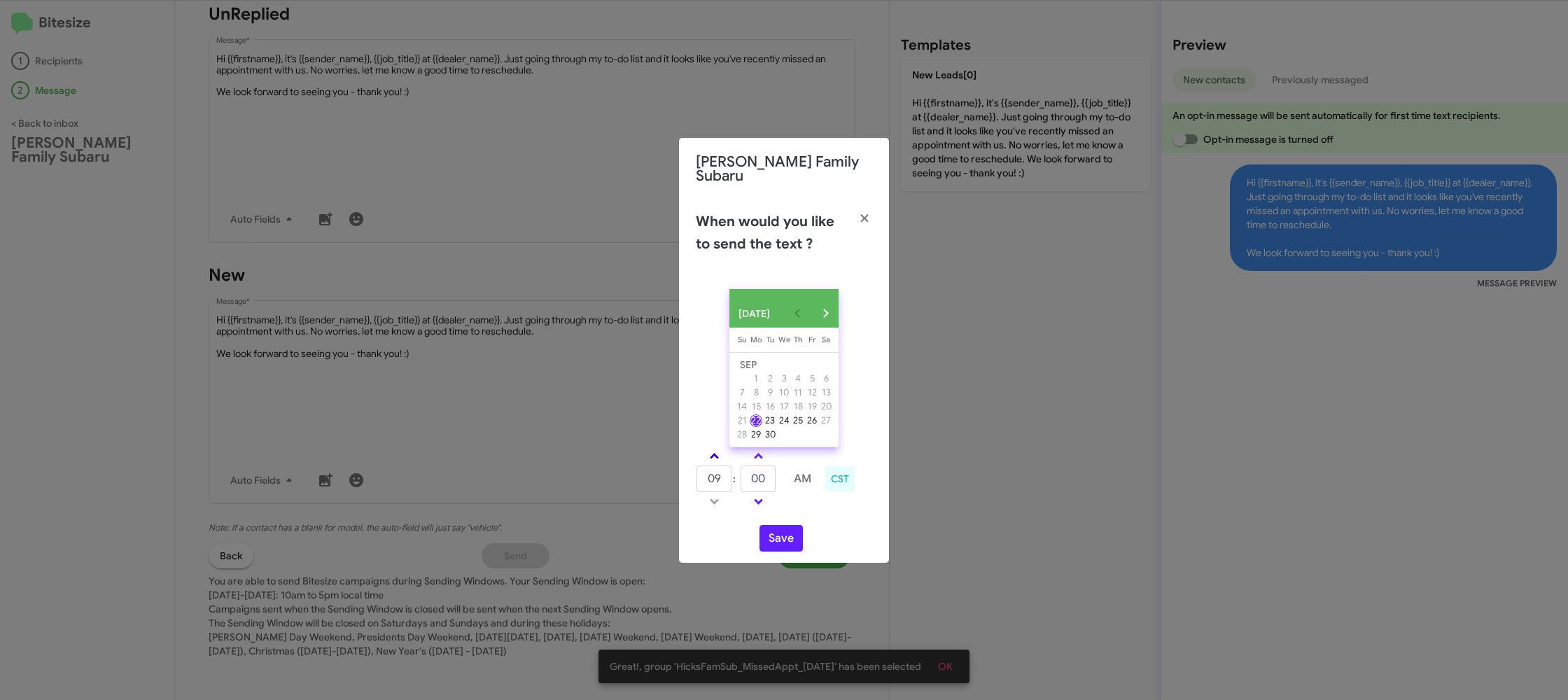
click at [714, 453] on span at bounding box center [714, 458] width 9 height 9
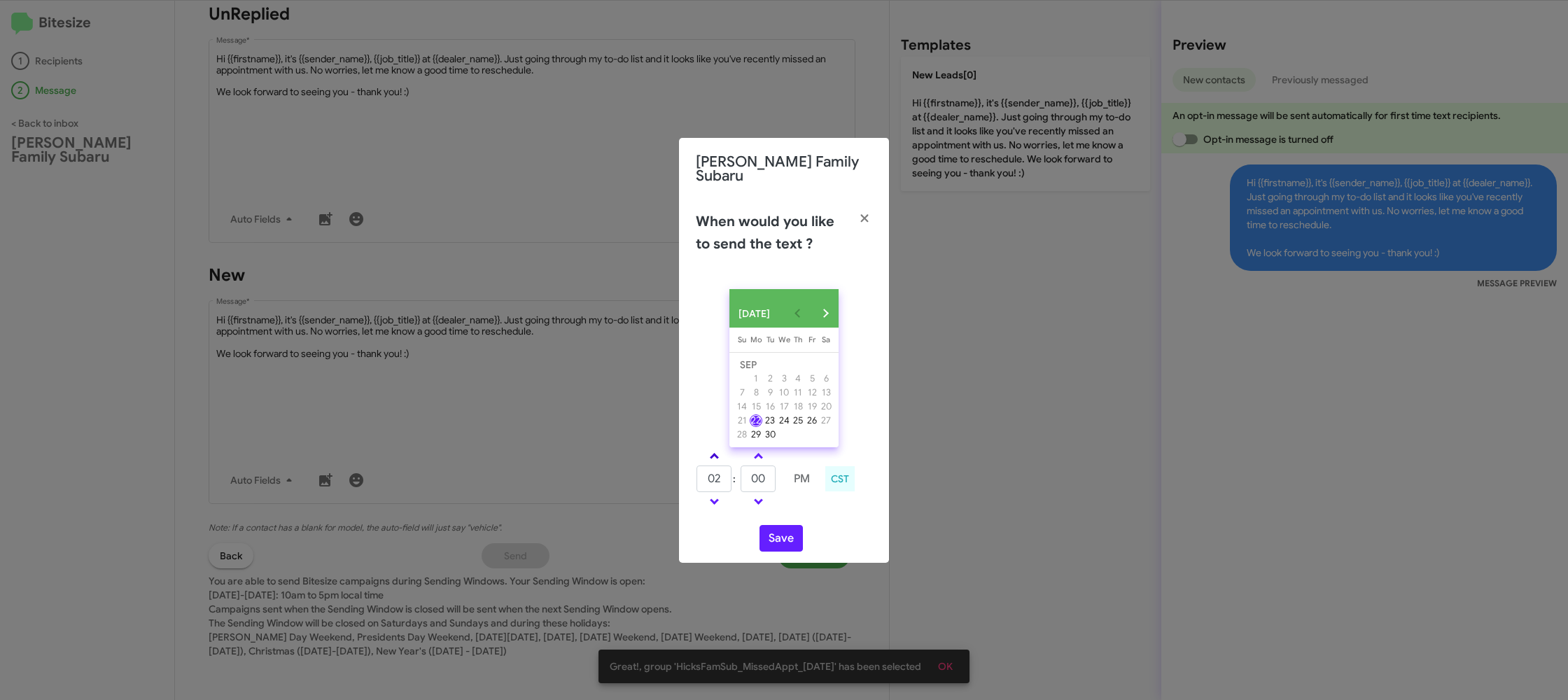
click at [714, 453] on span at bounding box center [714, 458] width 9 height 9
click at [712, 453] on span at bounding box center [714, 458] width 9 height 9
type input "05"
click at [761, 479] on input "00" at bounding box center [758, 479] width 35 height 26
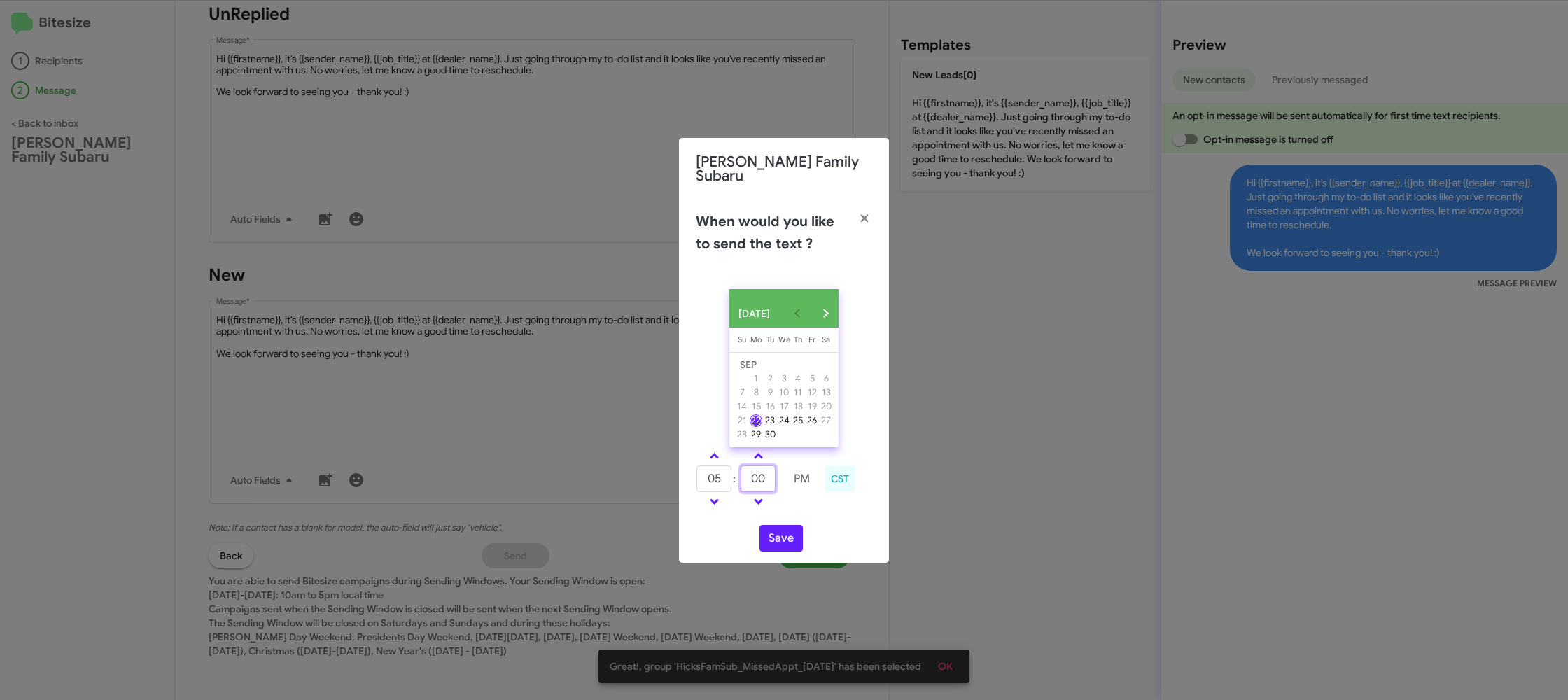
click at [761, 479] on input "00" at bounding box center [758, 479] width 35 height 26
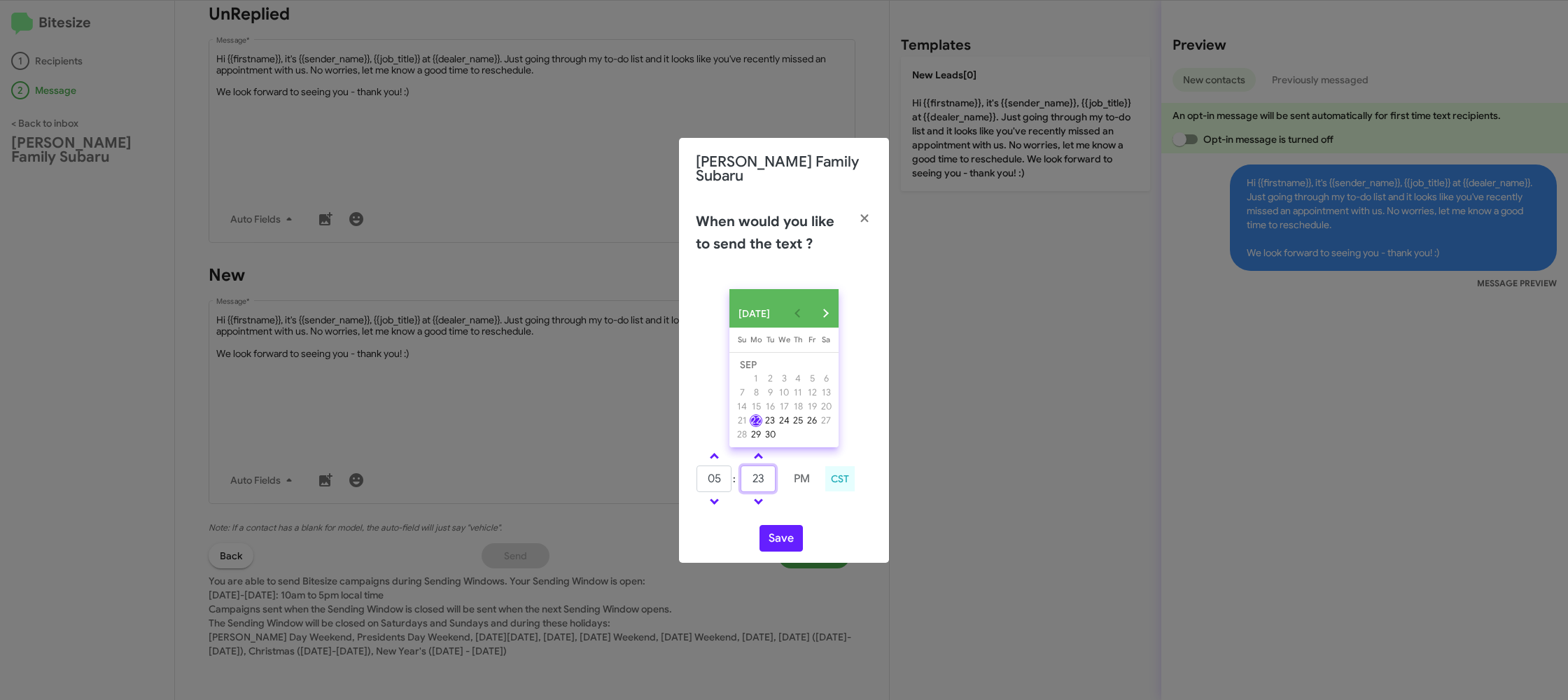
type input "23"
click at [812, 512] on div "SEP 2025 Sunday Su Monday Mo Tuesday Tu Wednesday We Thursday Th Friday Fr Satu…" at bounding box center [784, 420] width 210 height 285
drag, startPoint x: 782, startPoint y: 539, endPoint x: 789, endPoint y: 544, distance: 8.6
click at [782, 539] on button "Save" at bounding box center [781, 538] width 44 height 26
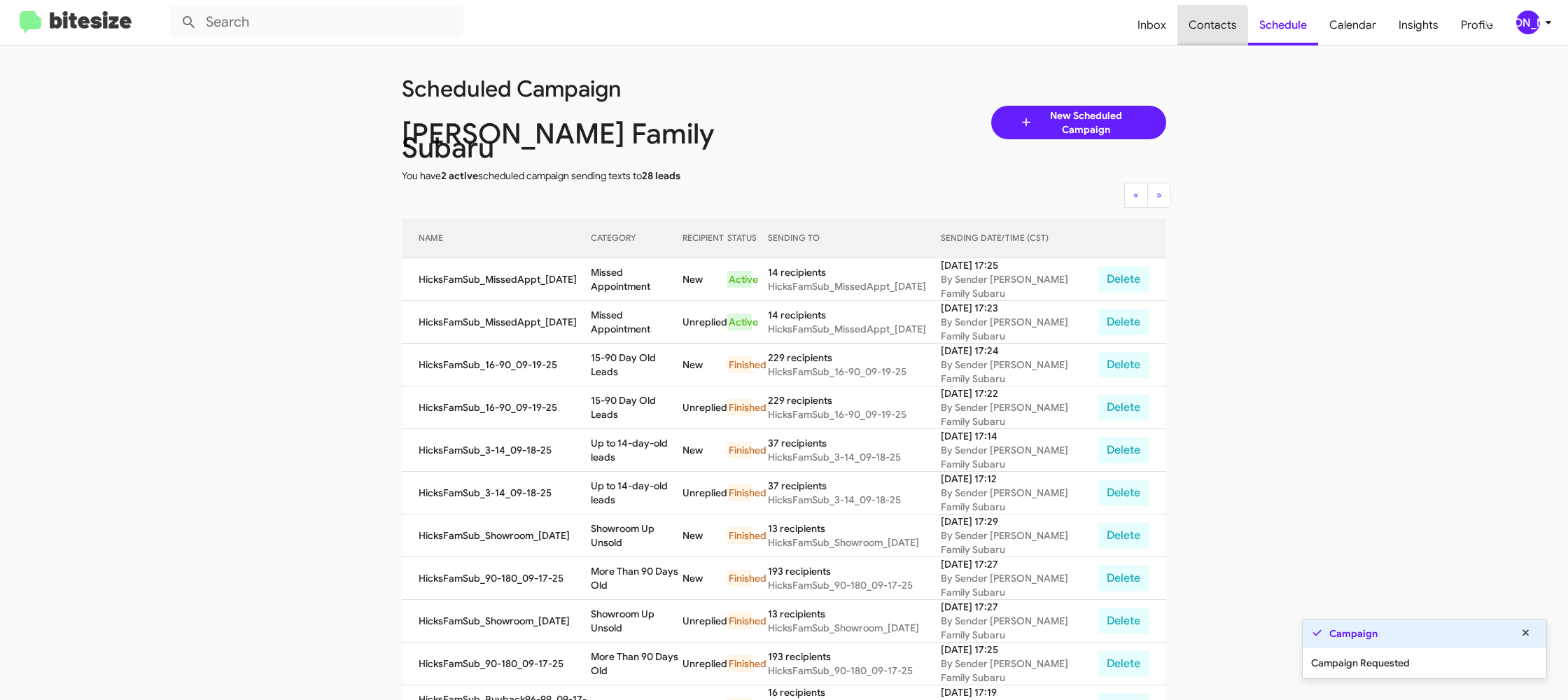
click at [1201, 35] on span "Contacts" at bounding box center [1213, 25] width 71 height 40
type input "in:groups"
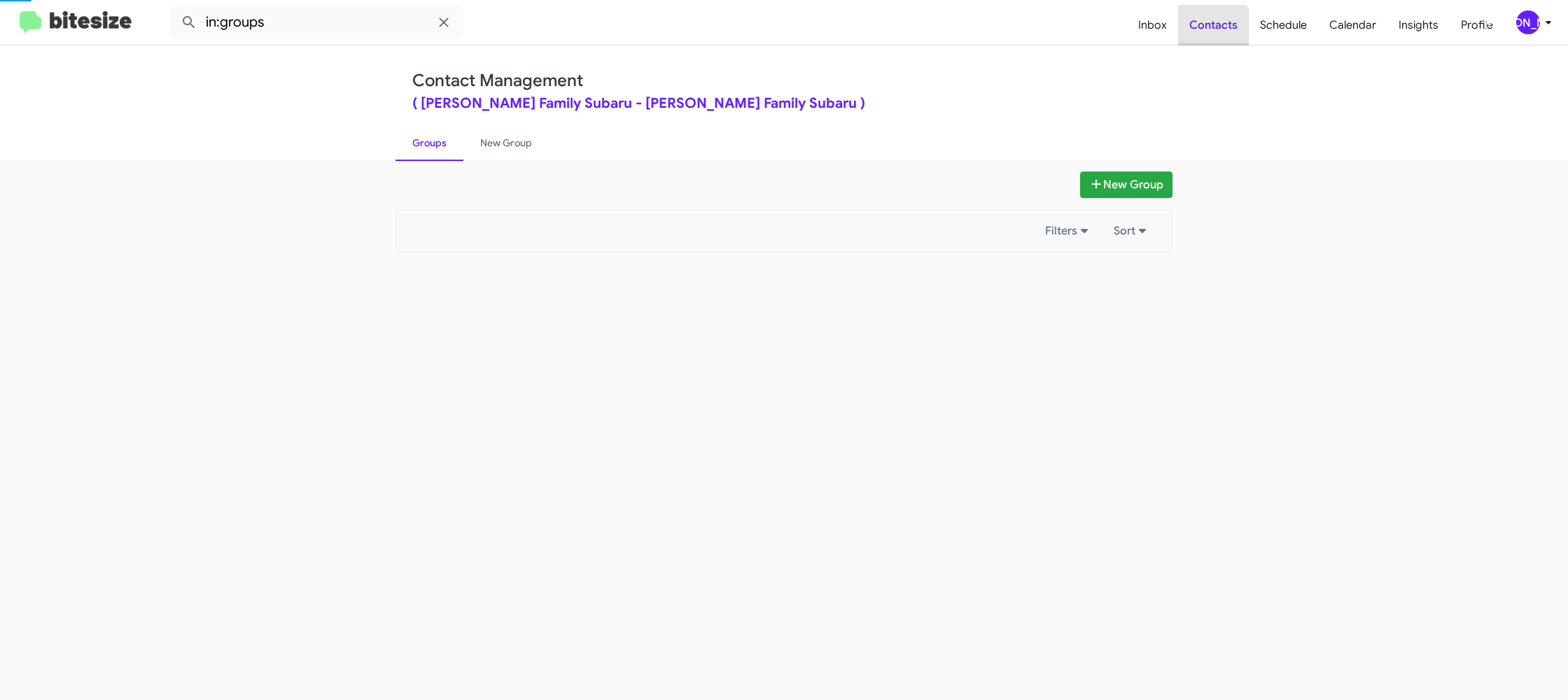
click at [1201, 35] on span "Contacts" at bounding box center [1214, 25] width 71 height 40
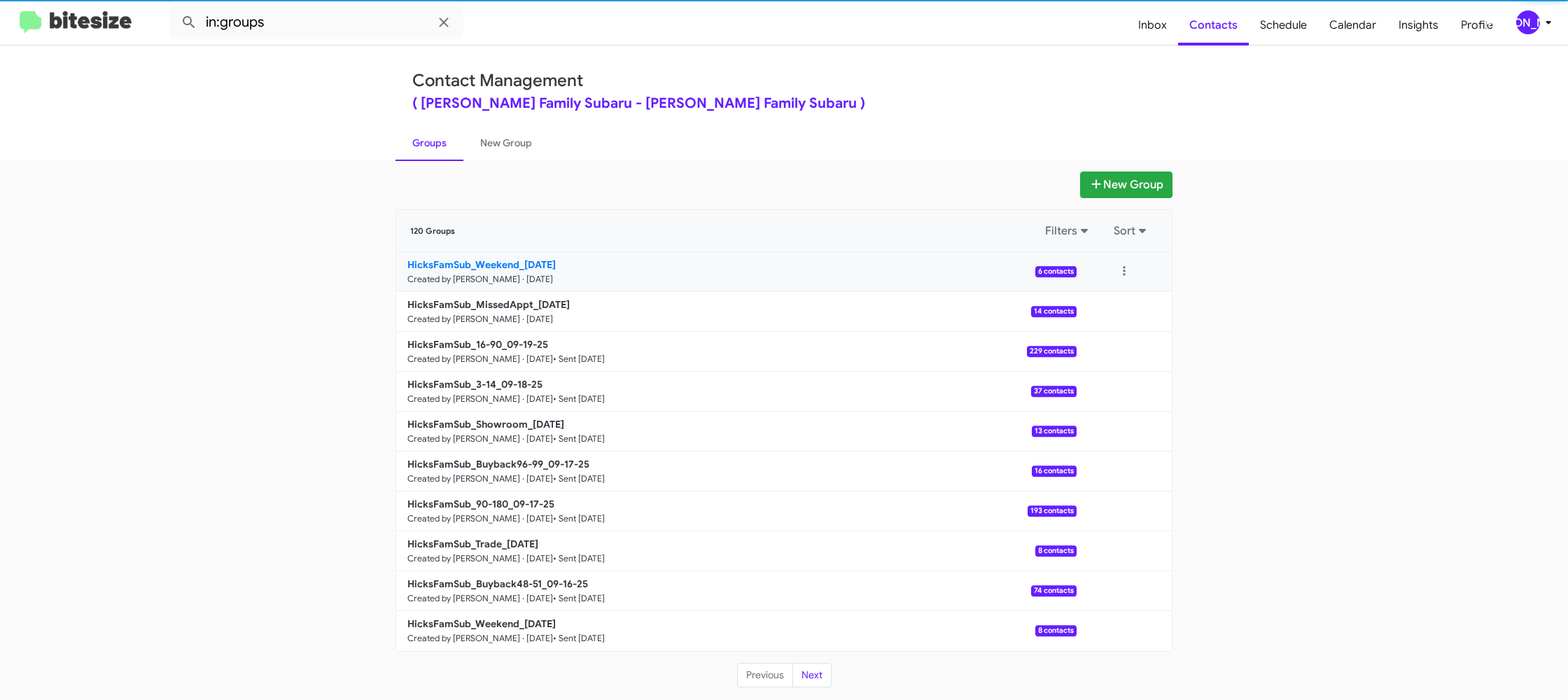
click at [488, 263] on b "HicksFamSub_Weekend_09-22-25" at bounding box center [481, 264] width 148 height 12
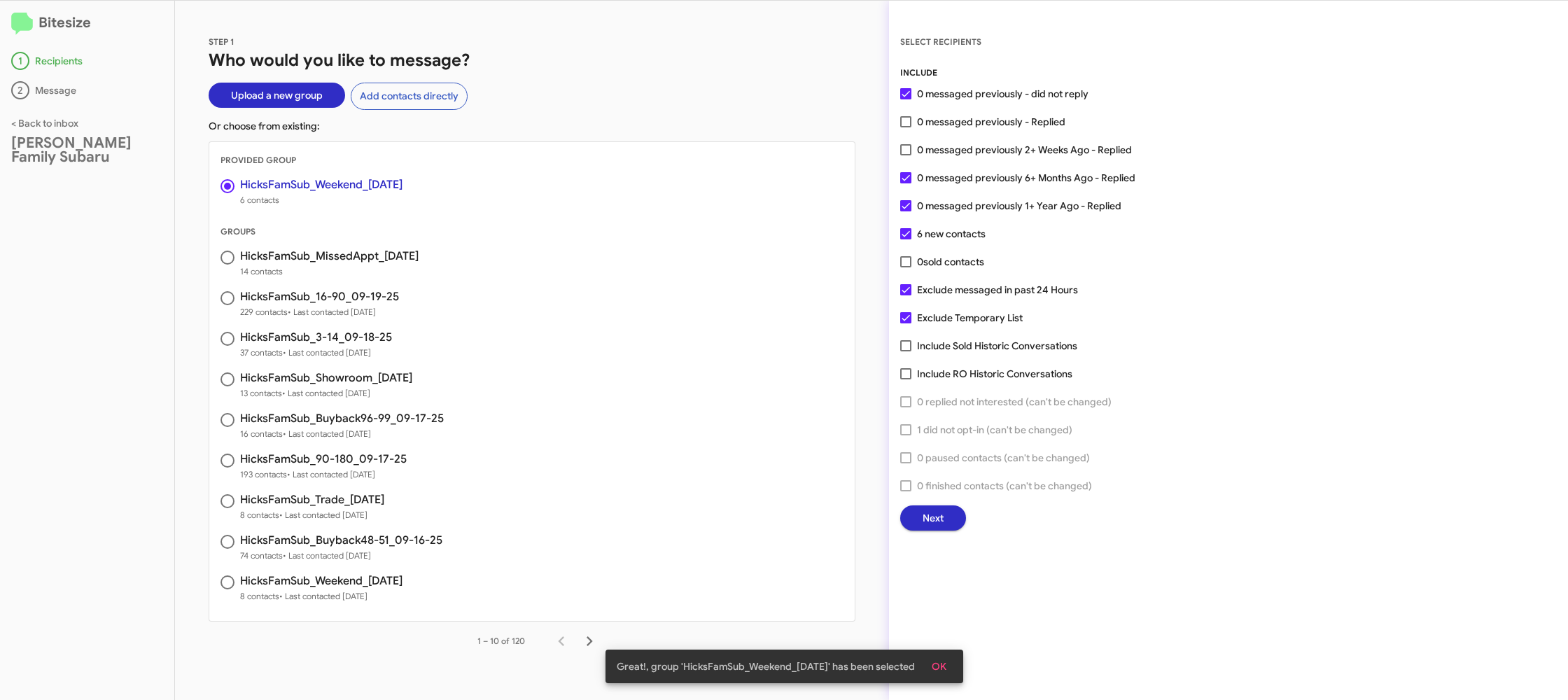
click at [928, 517] on span "Next" at bounding box center [933, 518] width 21 height 26
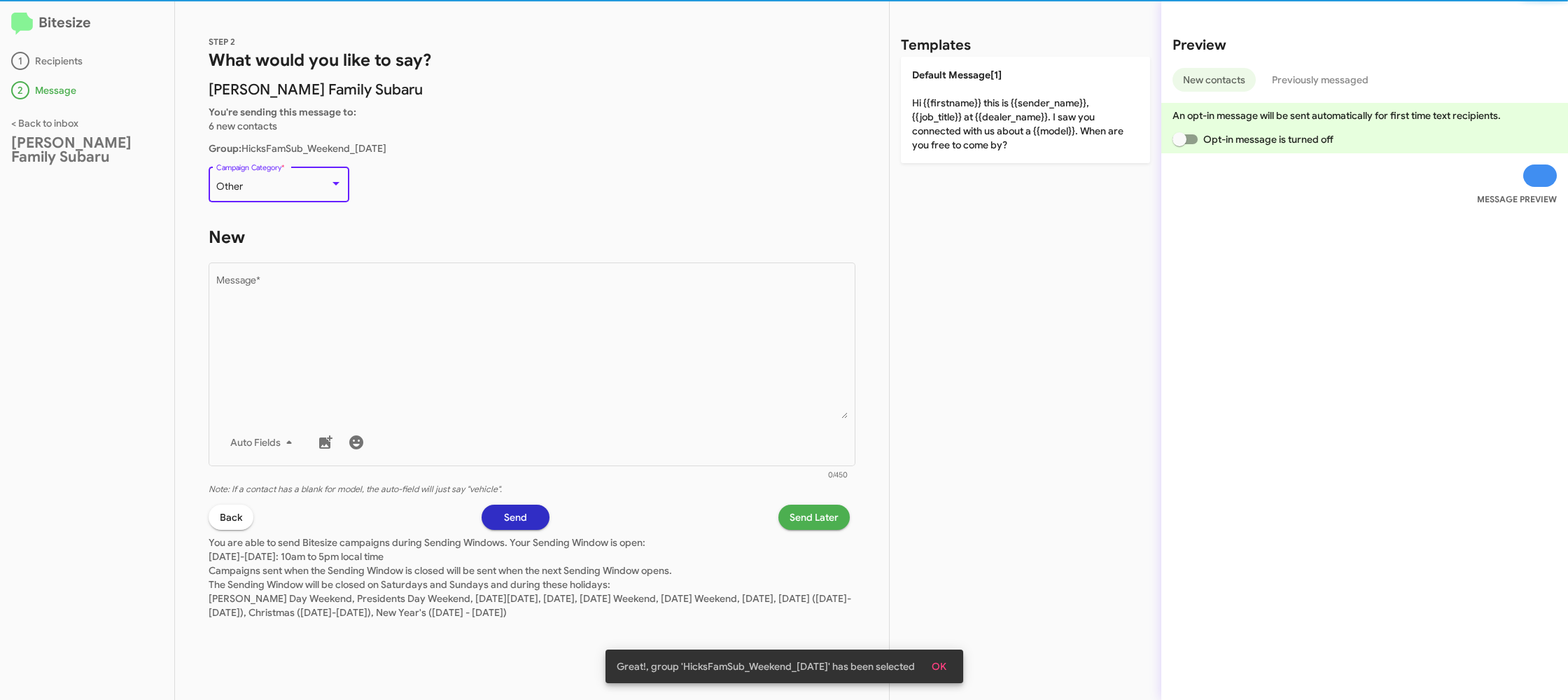
click at [254, 190] on div "Other" at bounding box center [273, 187] width 114 height 12
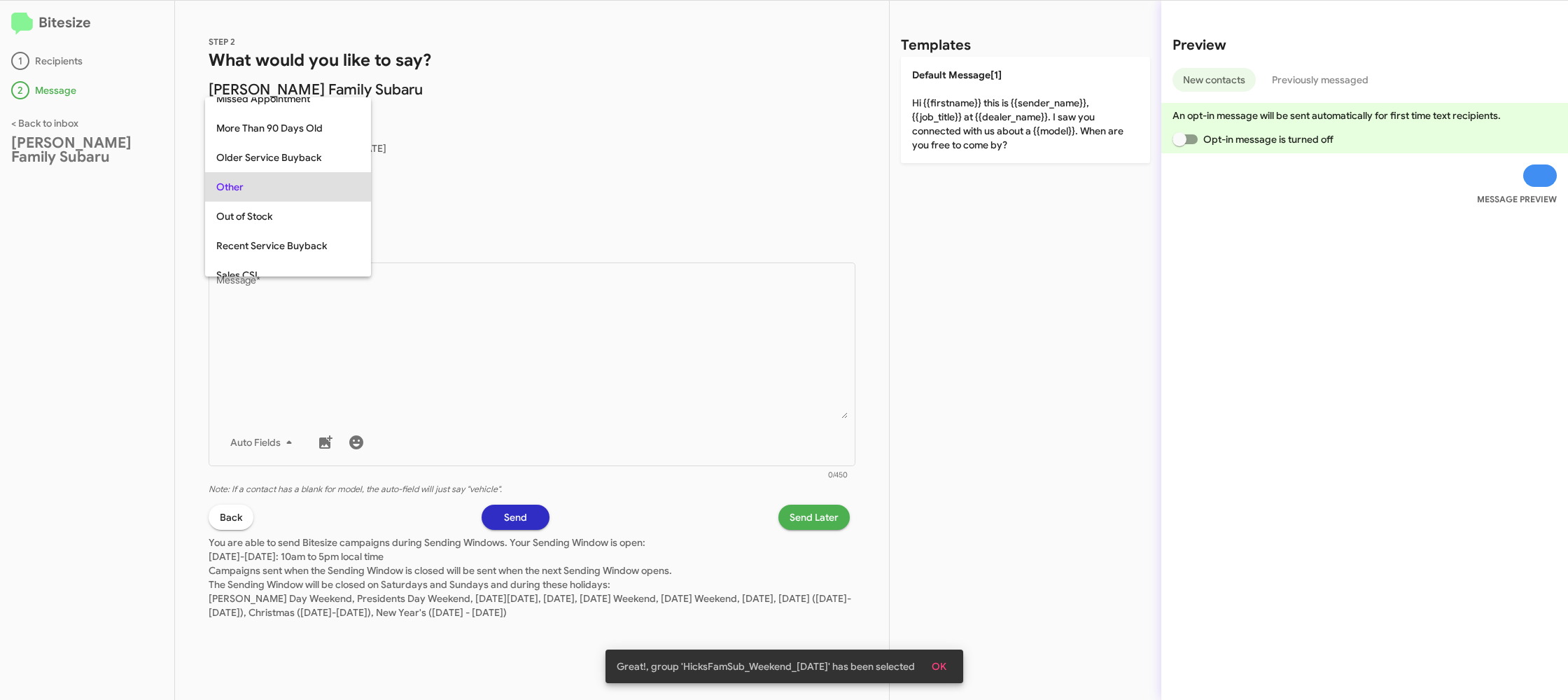
scroll to position [585, 0]
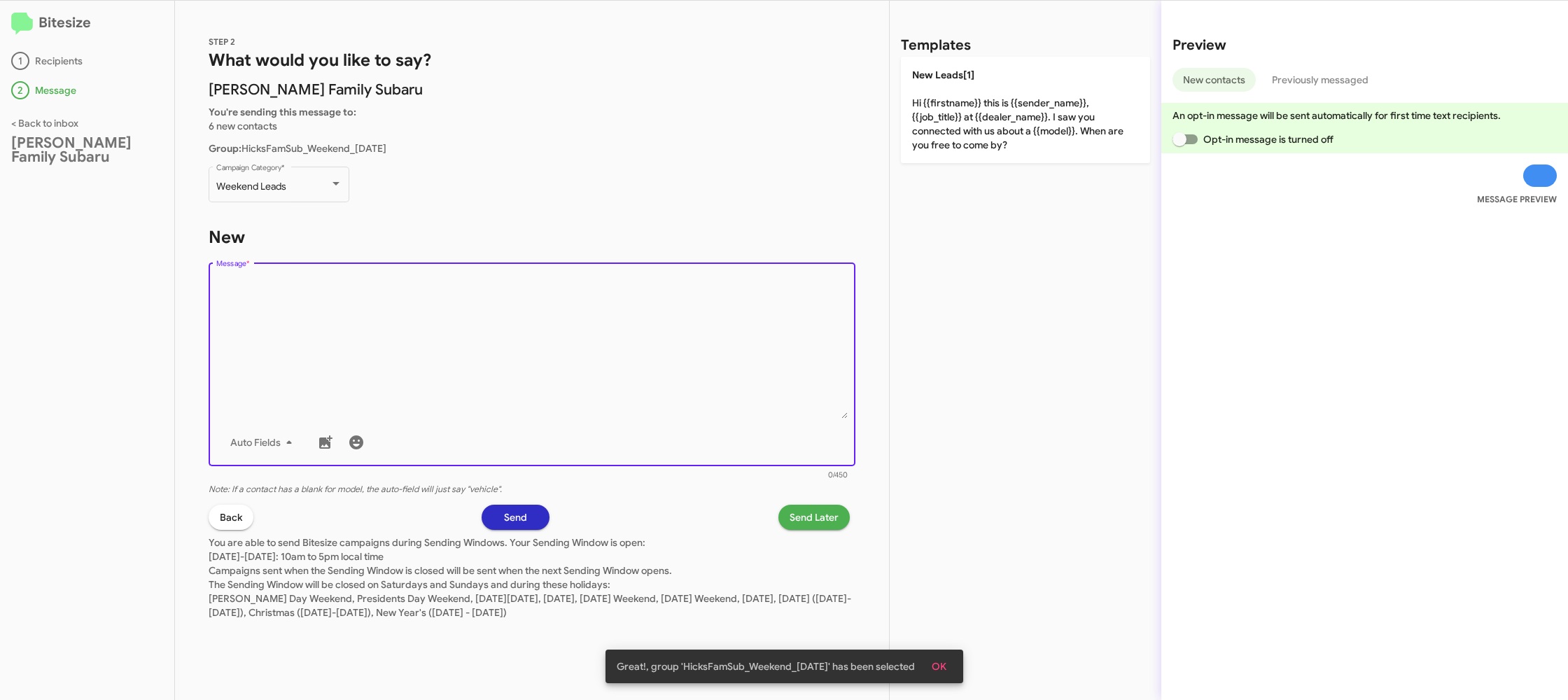
click at [467, 365] on textarea "Message *" at bounding box center [531, 347] width 632 height 143
drag, startPoint x: 467, startPoint y: 365, endPoint x: 591, endPoint y: 277, distance: 152.1
click at [470, 362] on textarea "Message *" at bounding box center [531, 347] width 632 height 143
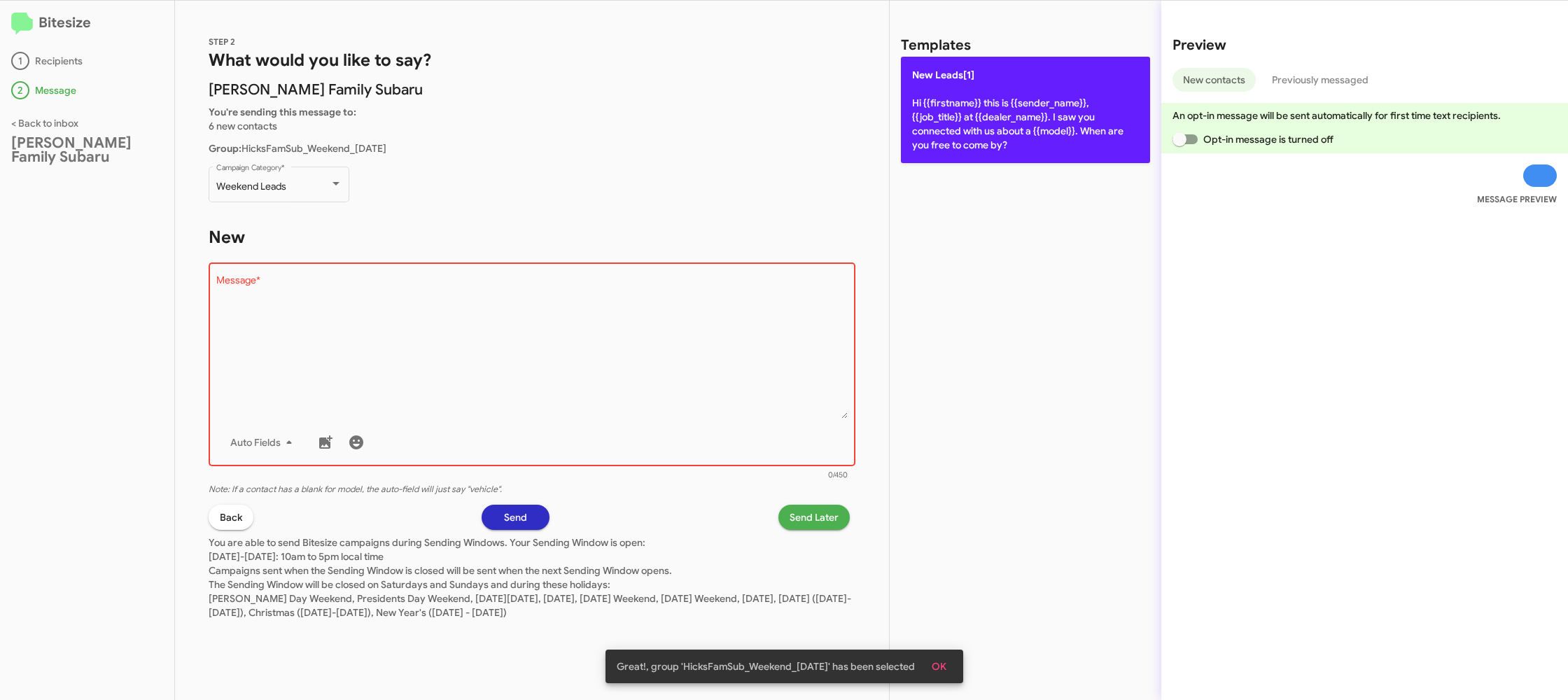
drag, startPoint x: 861, startPoint y: 186, endPoint x: 955, endPoint y: 138, distance: 105.5
click at [862, 186] on div "STEP 2 What would you like to say? Hicks Family Subaru You're sending this mess…" at bounding box center [531, 350] width 714 height 700
click at [981, 124] on p "New Leads[1] Hi {{firstname}} this is {{sender_name}}, {{job_title}} at {{deale…" at bounding box center [1025, 110] width 249 height 106
type textarea "Hi {{firstname}} this is {{sender_name}}, {{job_title}} at {{dealer_name}}. I s…"
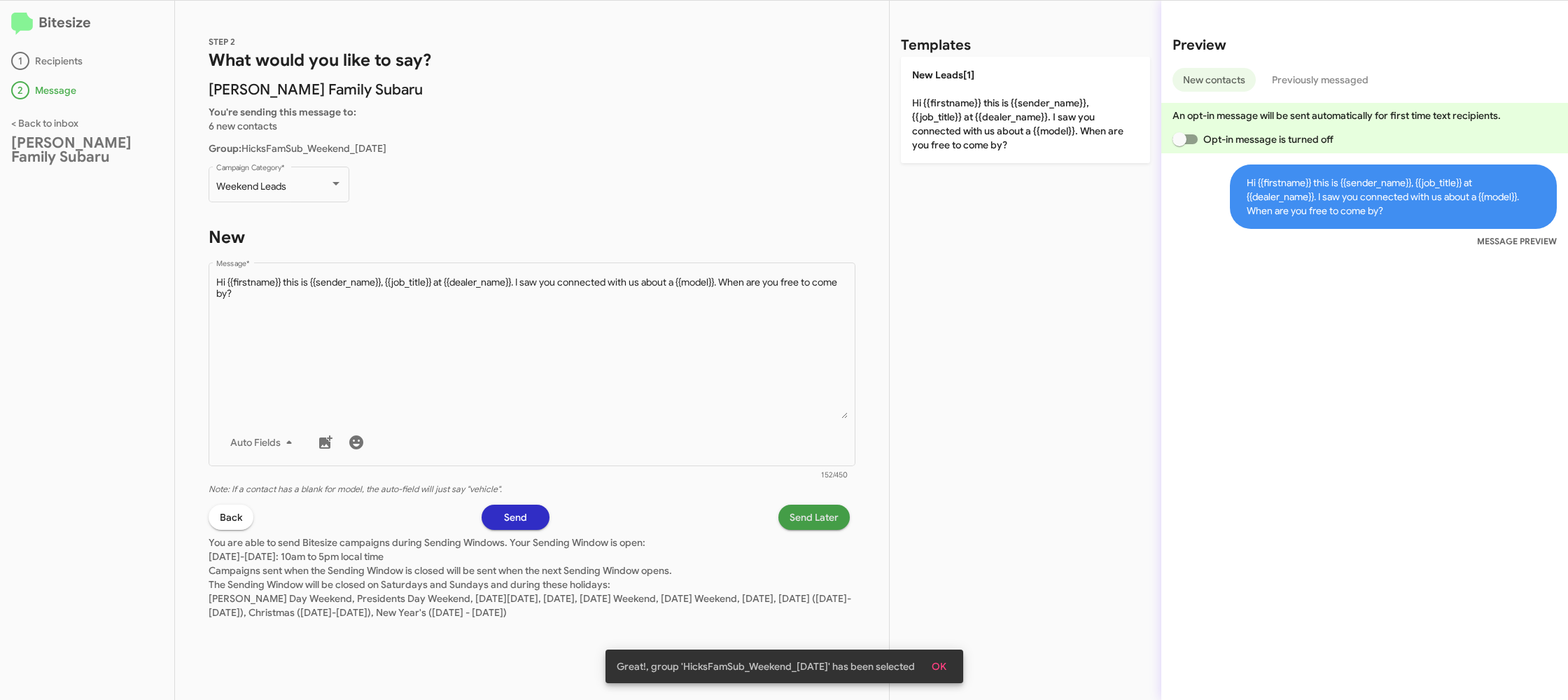
click at [803, 510] on span "Send Later" at bounding box center [813, 517] width 49 height 26
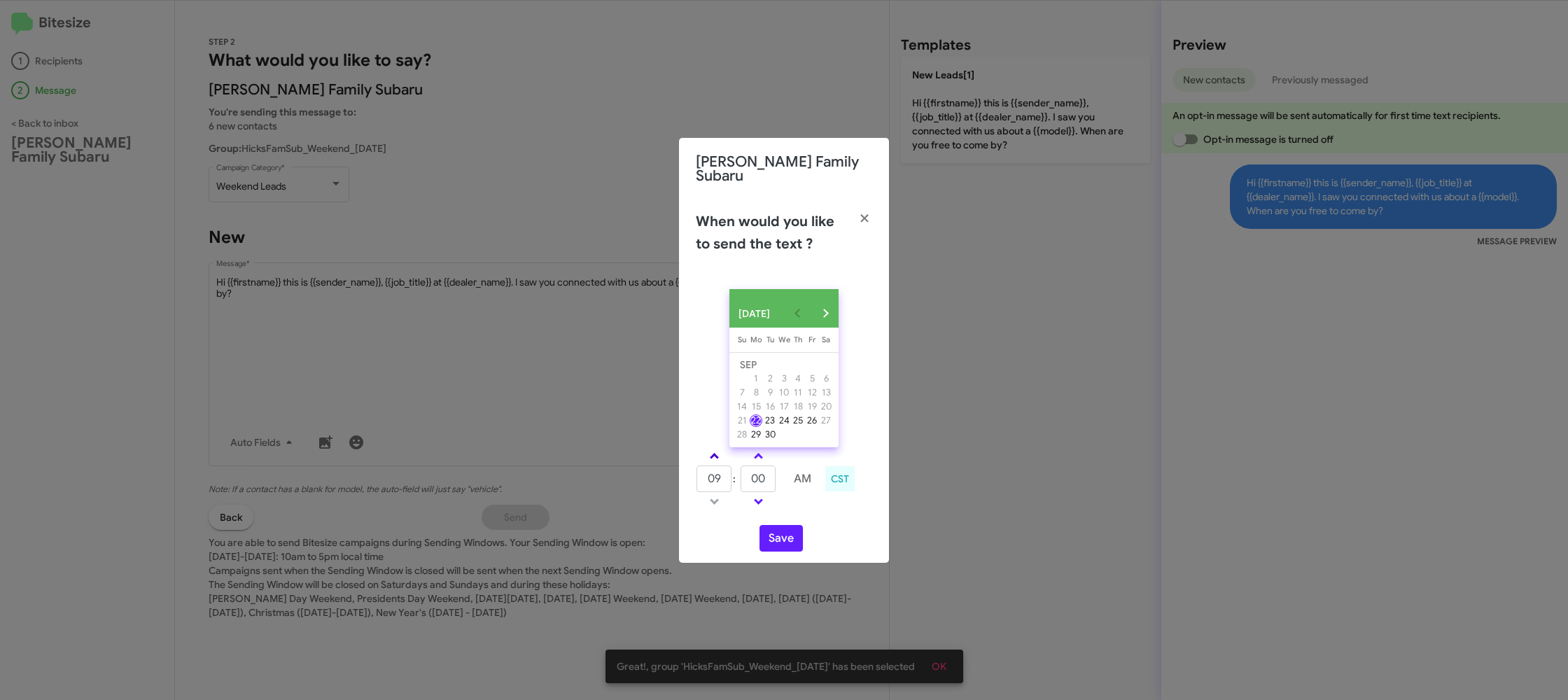
click at [723, 452] on link at bounding box center [714, 457] width 25 height 16
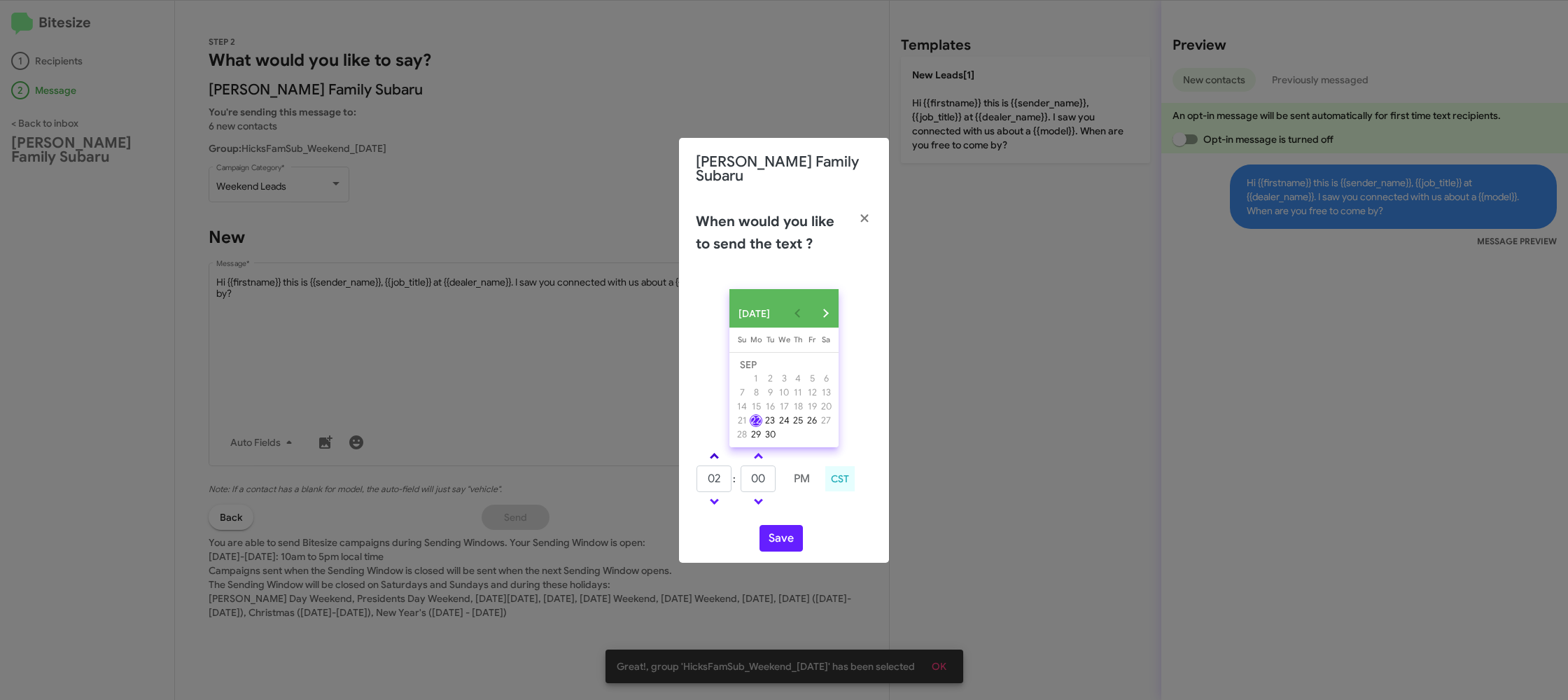
click at [723, 452] on link at bounding box center [714, 457] width 25 height 16
type input "05"
click at [761, 472] on input "00" at bounding box center [758, 479] width 35 height 26
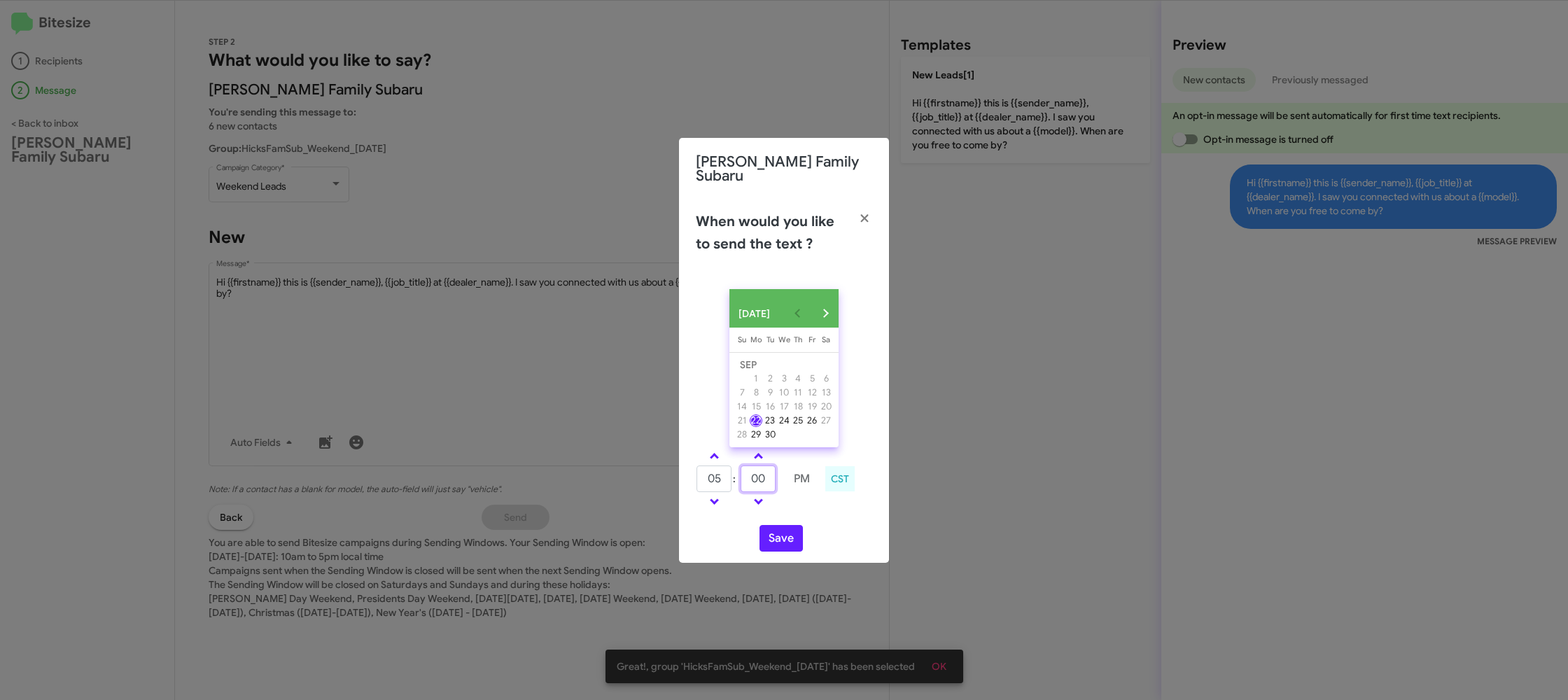
click at [761, 472] on input "00" at bounding box center [758, 479] width 35 height 26
type input "10"
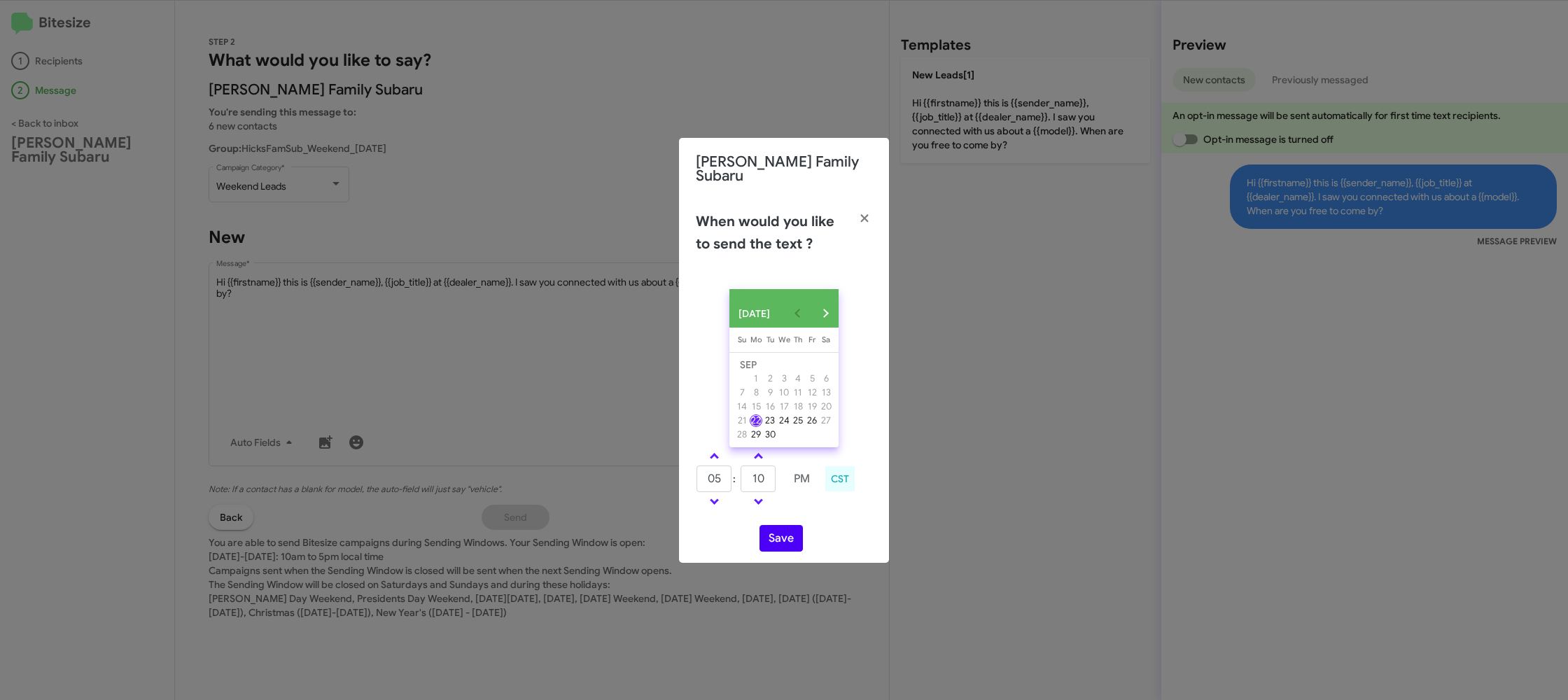
drag, startPoint x: 809, startPoint y: 517, endPoint x: 775, endPoint y: 533, distance: 37.6
click at [808, 516] on div "SEP 2025 Sunday Su Monday Mo Tuesday Tu Wednesday We Thursday Th Friday Fr Satu…" at bounding box center [784, 420] width 210 height 285
click at [774, 533] on button "Save" at bounding box center [781, 538] width 44 height 26
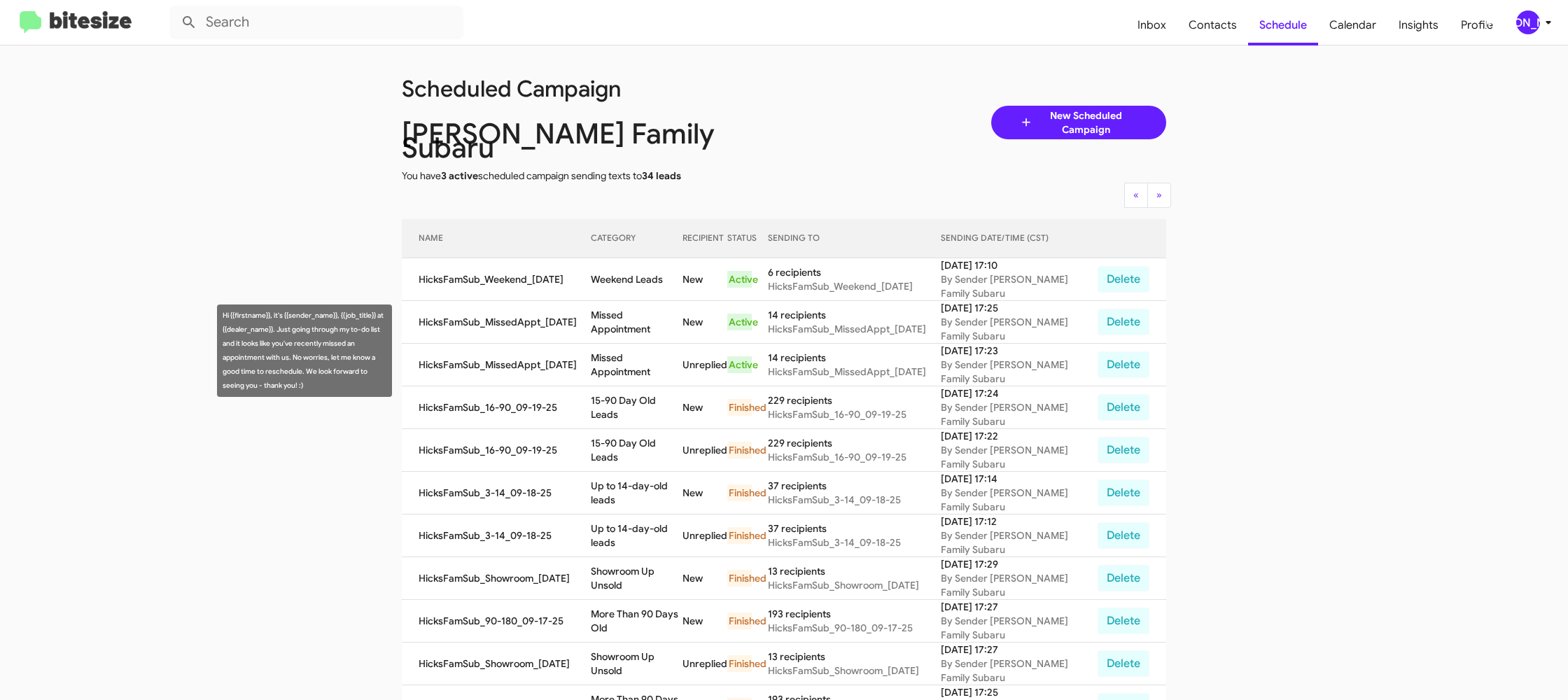
click at [676, 360] on td "Missed Appointment" at bounding box center [636, 365] width 91 height 43
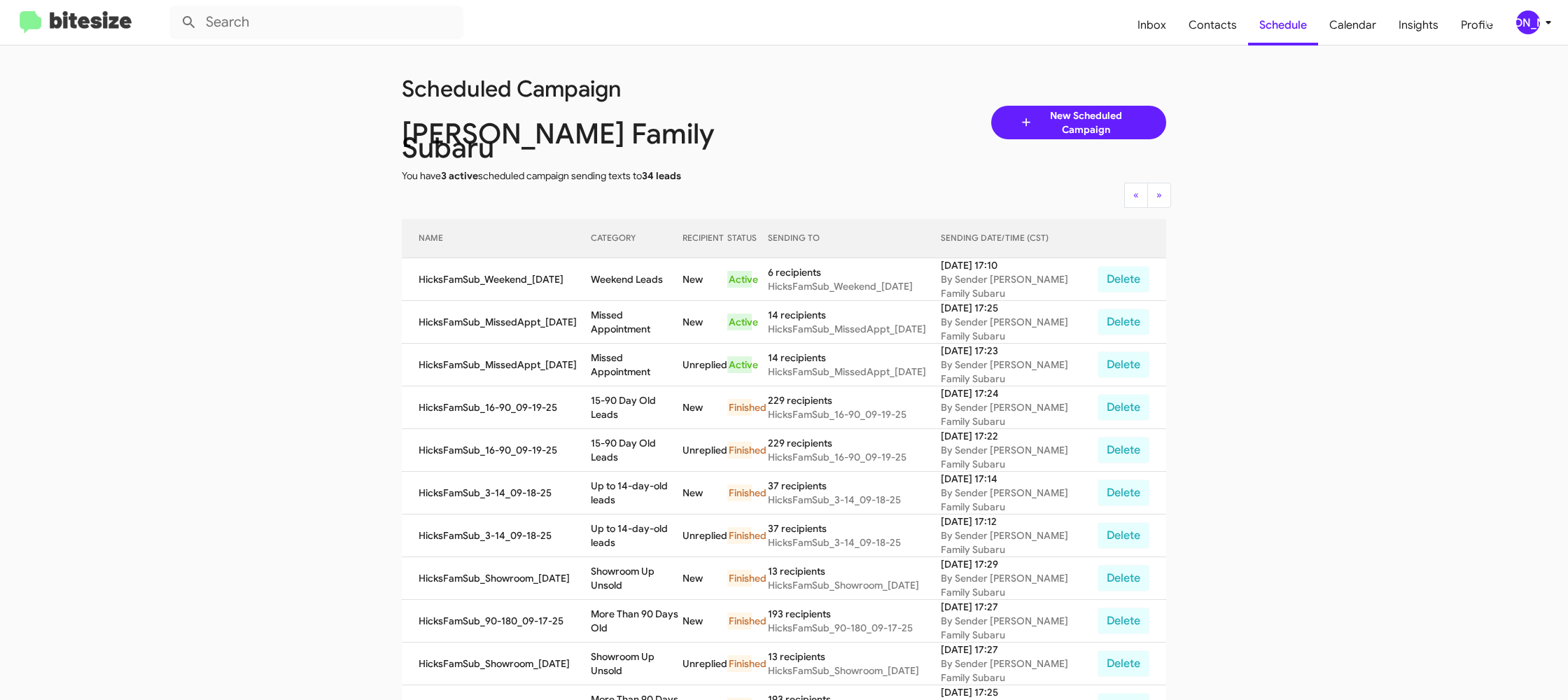
click at [660, 346] on td "Missed Appointment" at bounding box center [636, 365] width 91 height 43
copy td "Missed Appointment"
click at [637, 268] on td "Weekend Leads" at bounding box center [636, 280] width 91 height 43
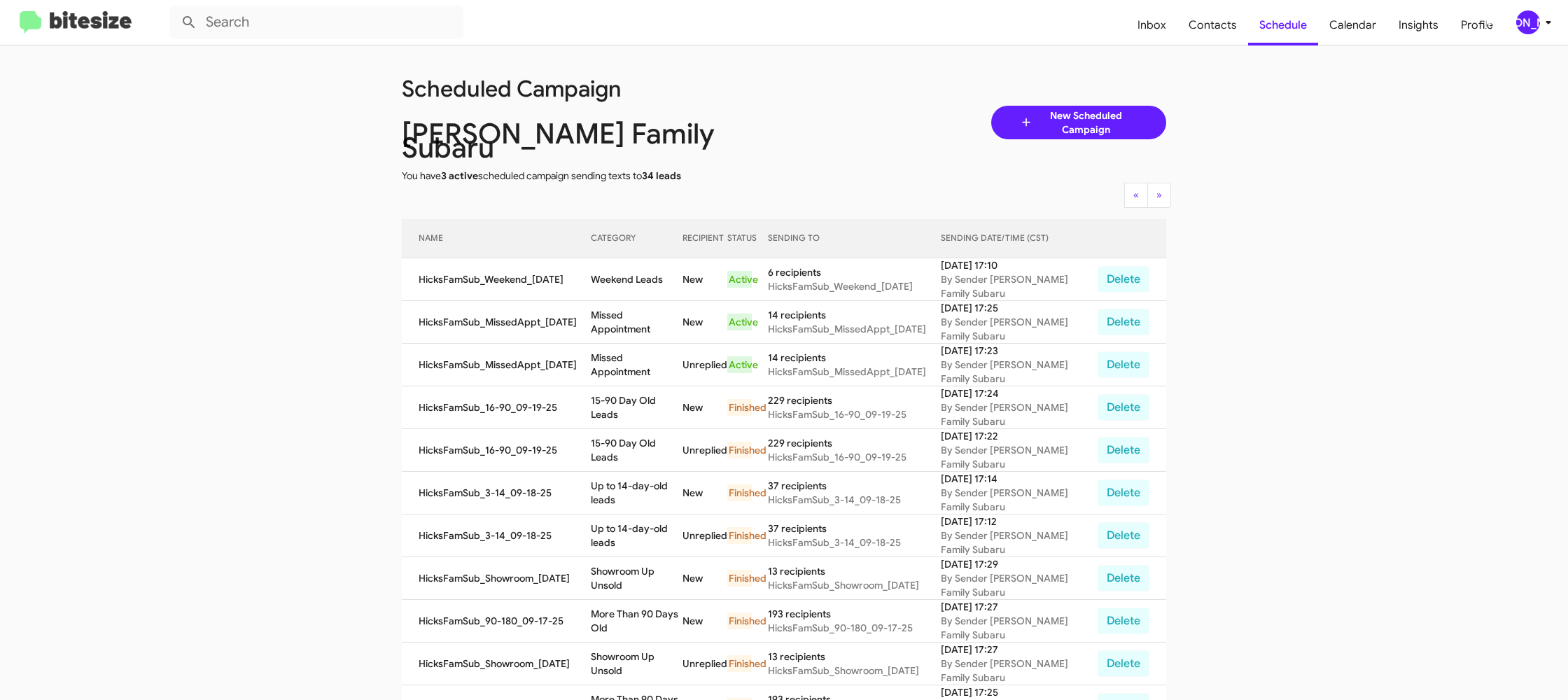
click at [637, 268] on td "Weekend Leads" at bounding box center [636, 280] width 91 height 43
copy td "Weekend Leads"
click at [1518, 21] on div "[PERSON_NAME]" at bounding box center [1528, 22] width 24 height 24
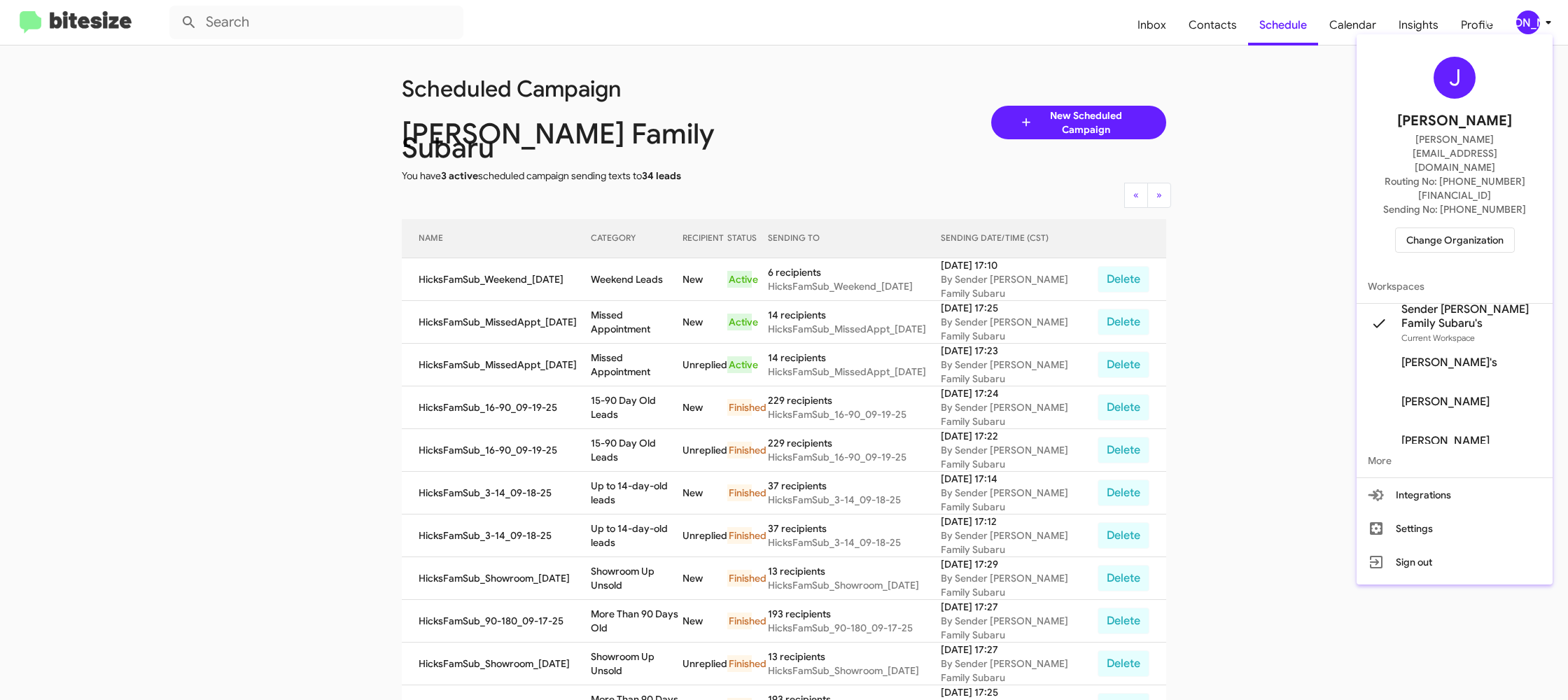
click at [1476, 228] on span "Change Organization" at bounding box center [1455, 240] width 97 height 24
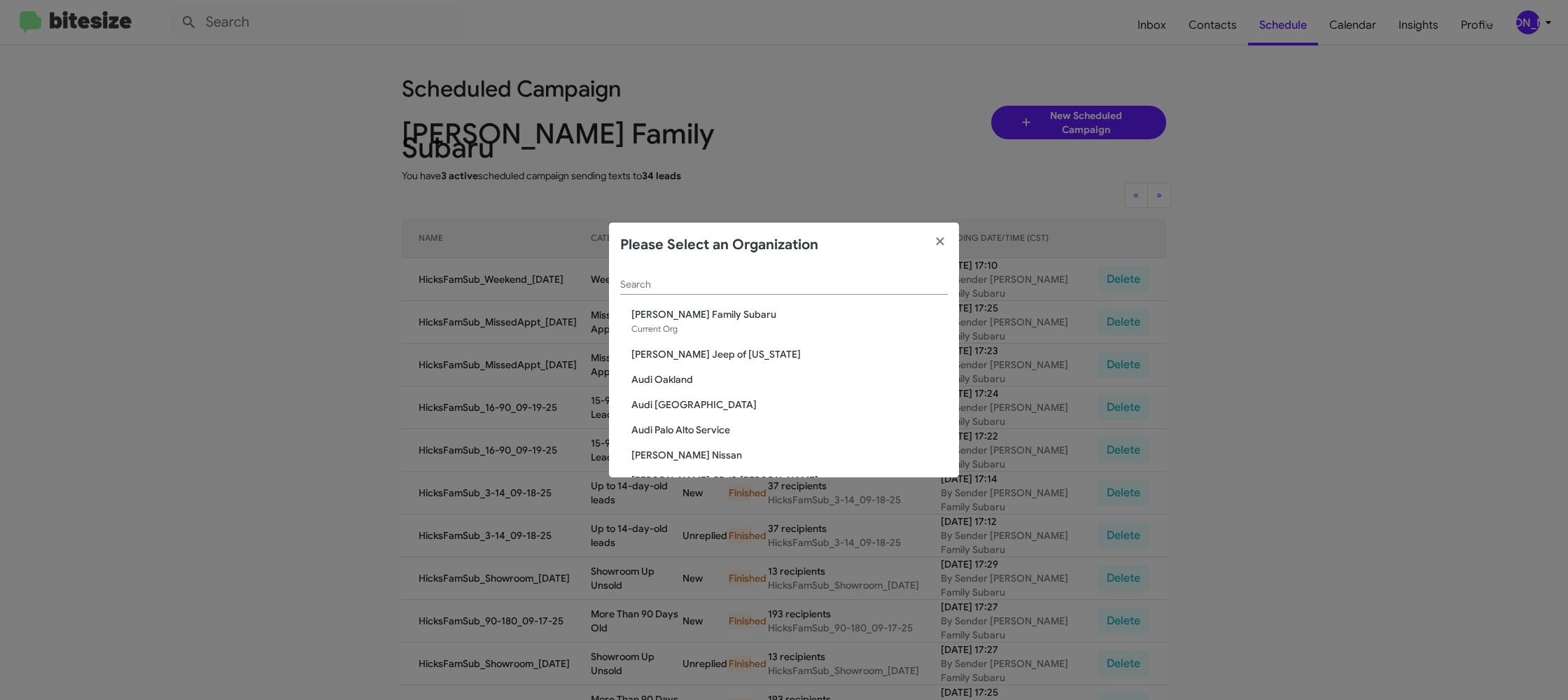
click at [693, 293] on div "Search" at bounding box center [784, 280] width 328 height 27
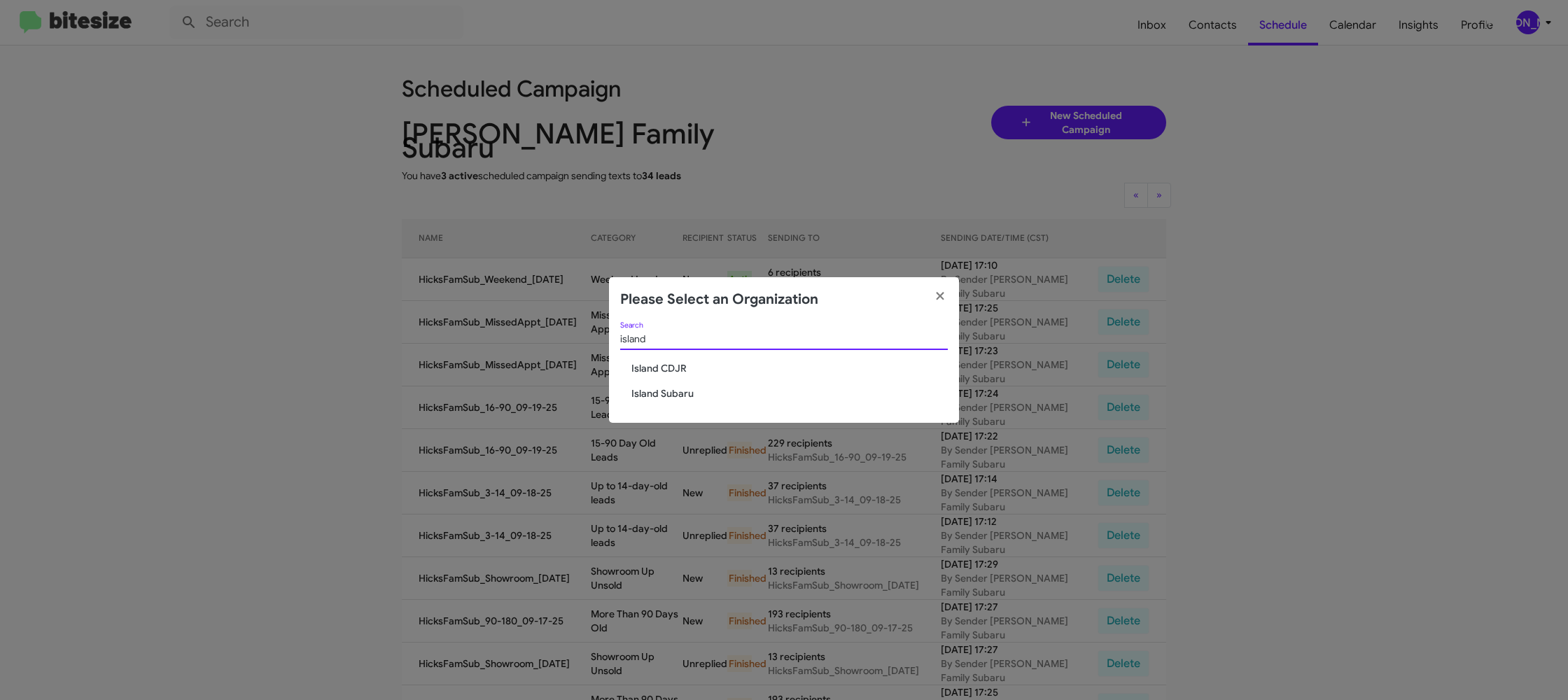
type input "island"
click at [667, 379] on div "island Search Island CDJR Island Subaru" at bounding box center [784, 373] width 350 height 101
click at [676, 370] on span "Island CDJR" at bounding box center [789, 368] width 316 height 14
drag, startPoint x: 676, startPoint y: 370, endPoint x: 720, endPoint y: 91, distance: 282.4
click at [676, 356] on div "island Search Island CDJR Island Subaru" at bounding box center [784, 373] width 350 height 101
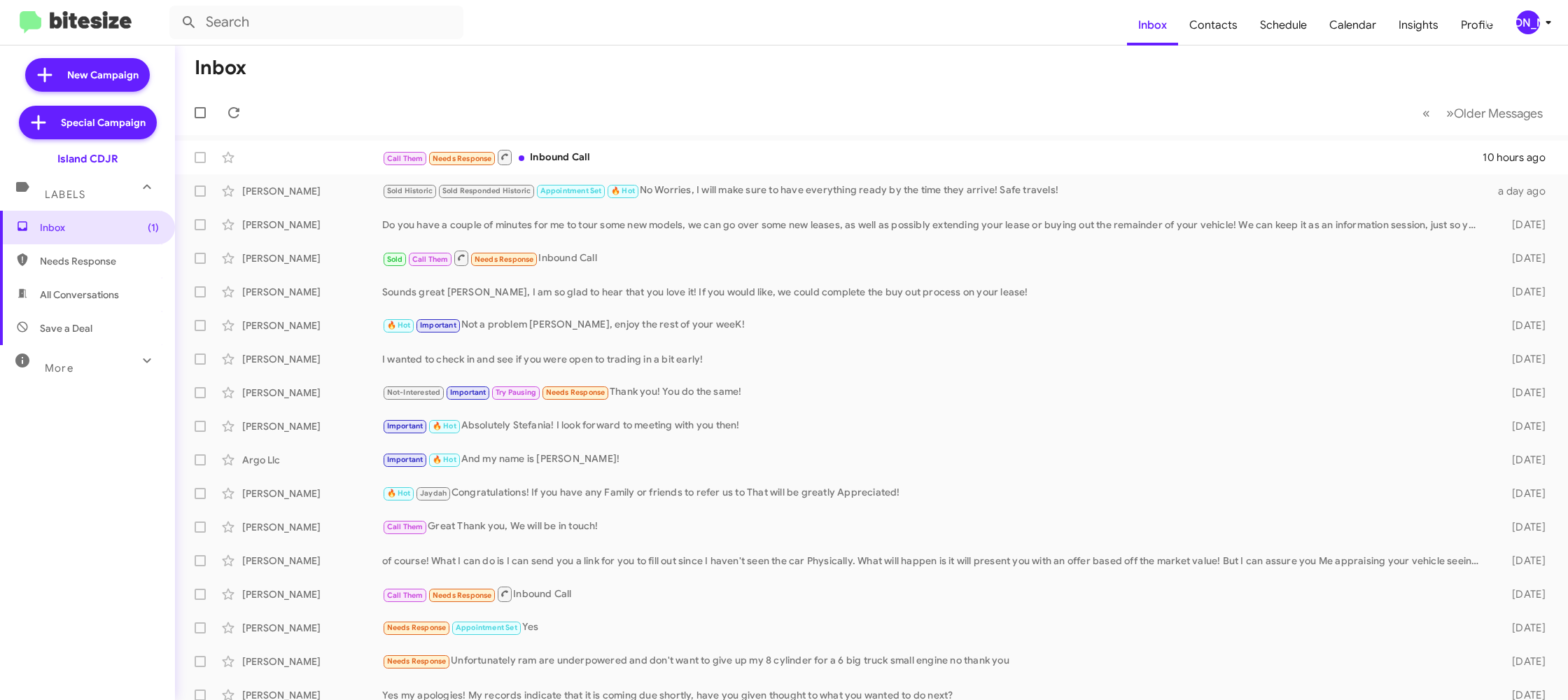
click at [1525, 30] on div "[PERSON_NAME]" at bounding box center [1528, 22] width 24 height 24
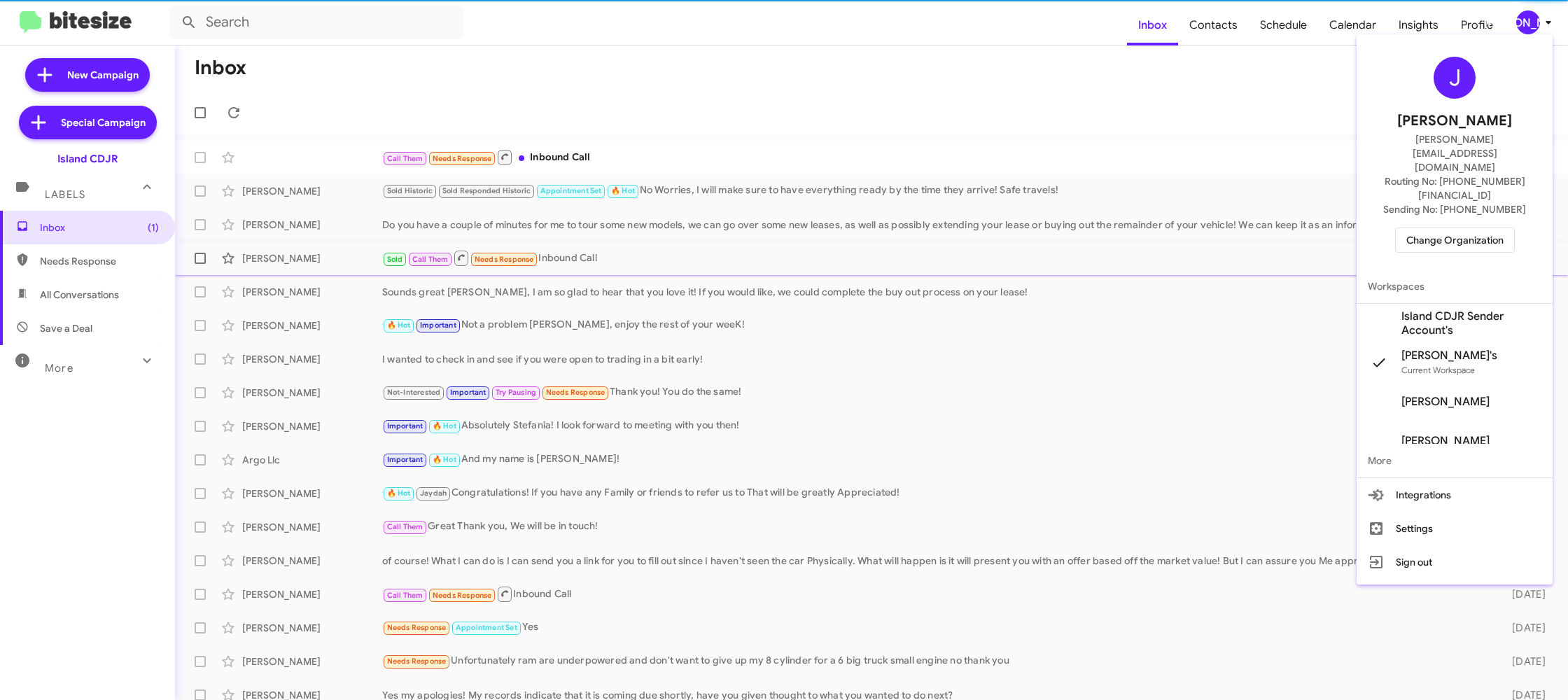
click at [1462, 309] on span "Island CDJR Sender Account's" at bounding box center [1472, 323] width 140 height 28
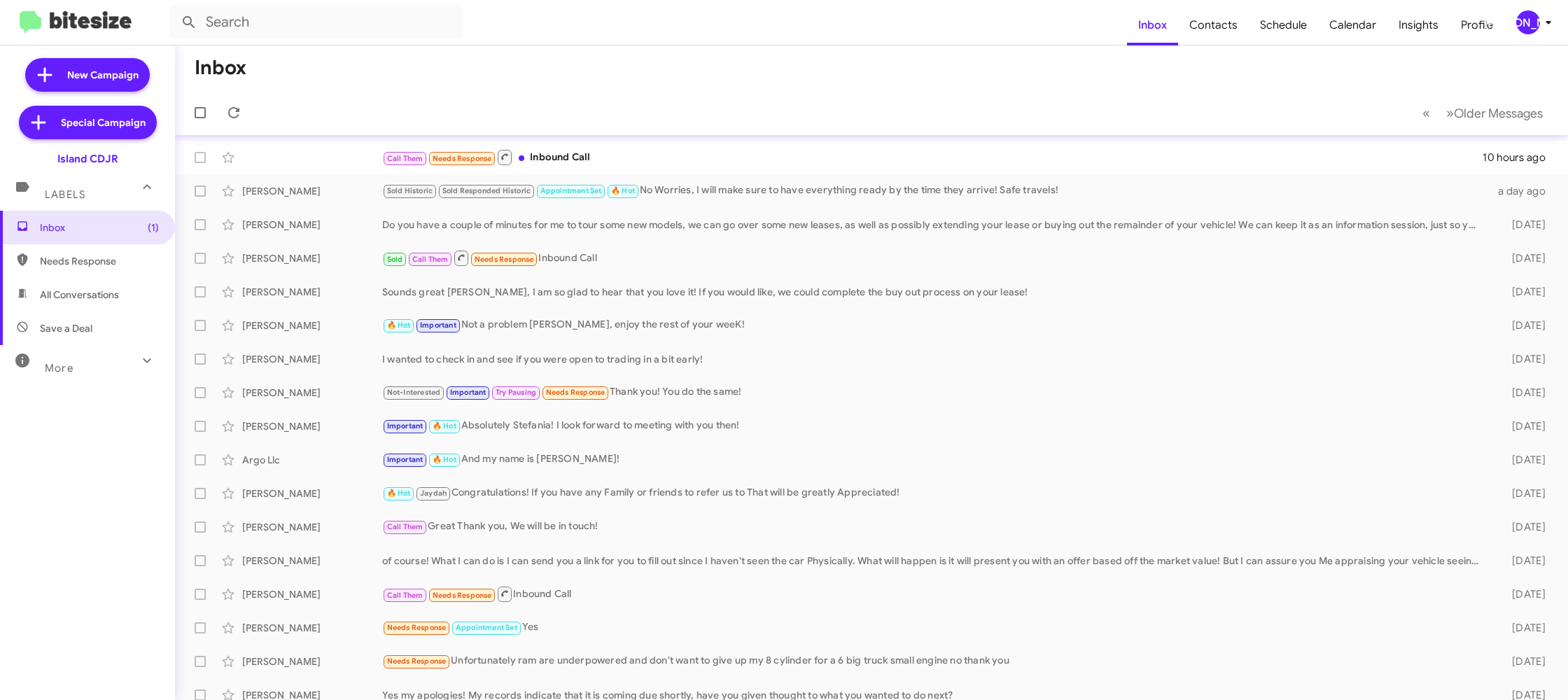
scroll to position [2, 0]
drag, startPoint x: 1541, startPoint y: 38, endPoint x: 1528, endPoint y: 49, distance: 17.0
click at [1540, 38] on mat-toolbar "Inbox Contacts Schedule Calendar Insights Profile [PERSON_NAME]" at bounding box center [784, 22] width 1568 height 45
click at [1535, 21] on div "[PERSON_NAME]" at bounding box center [1528, 22] width 24 height 24
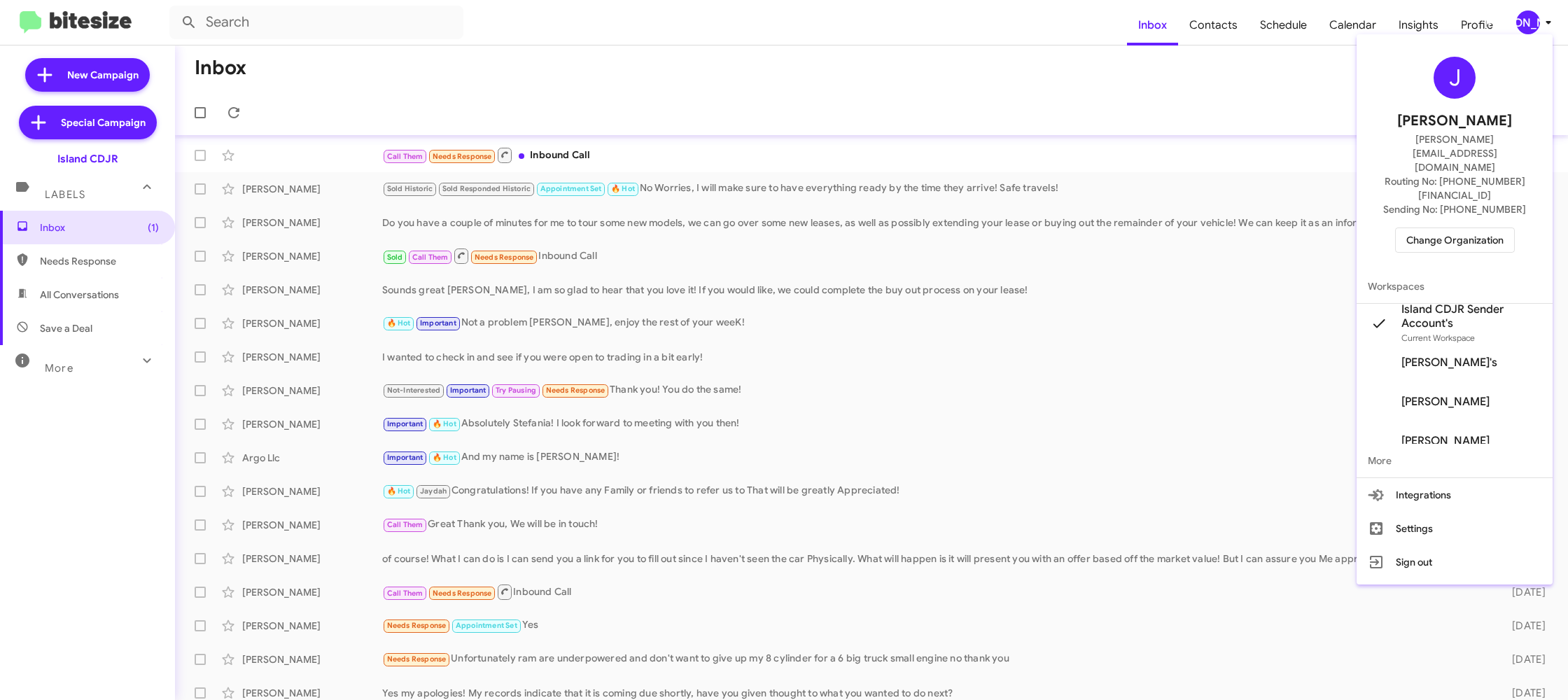
click at [1441, 270] on span "Workspaces" at bounding box center [1454, 286] width 196 height 34
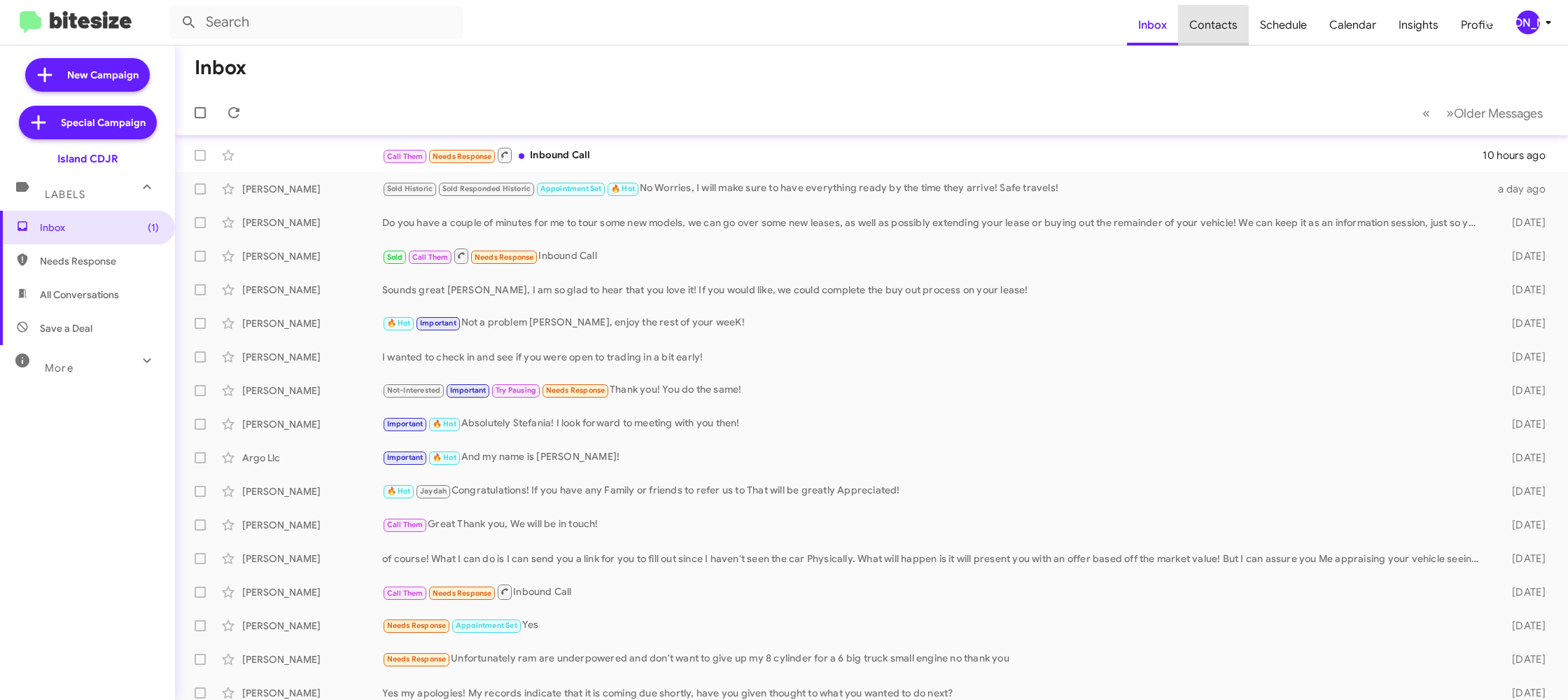
click at [1217, 38] on span "Contacts" at bounding box center [1214, 25] width 71 height 40
type input "in:groups"
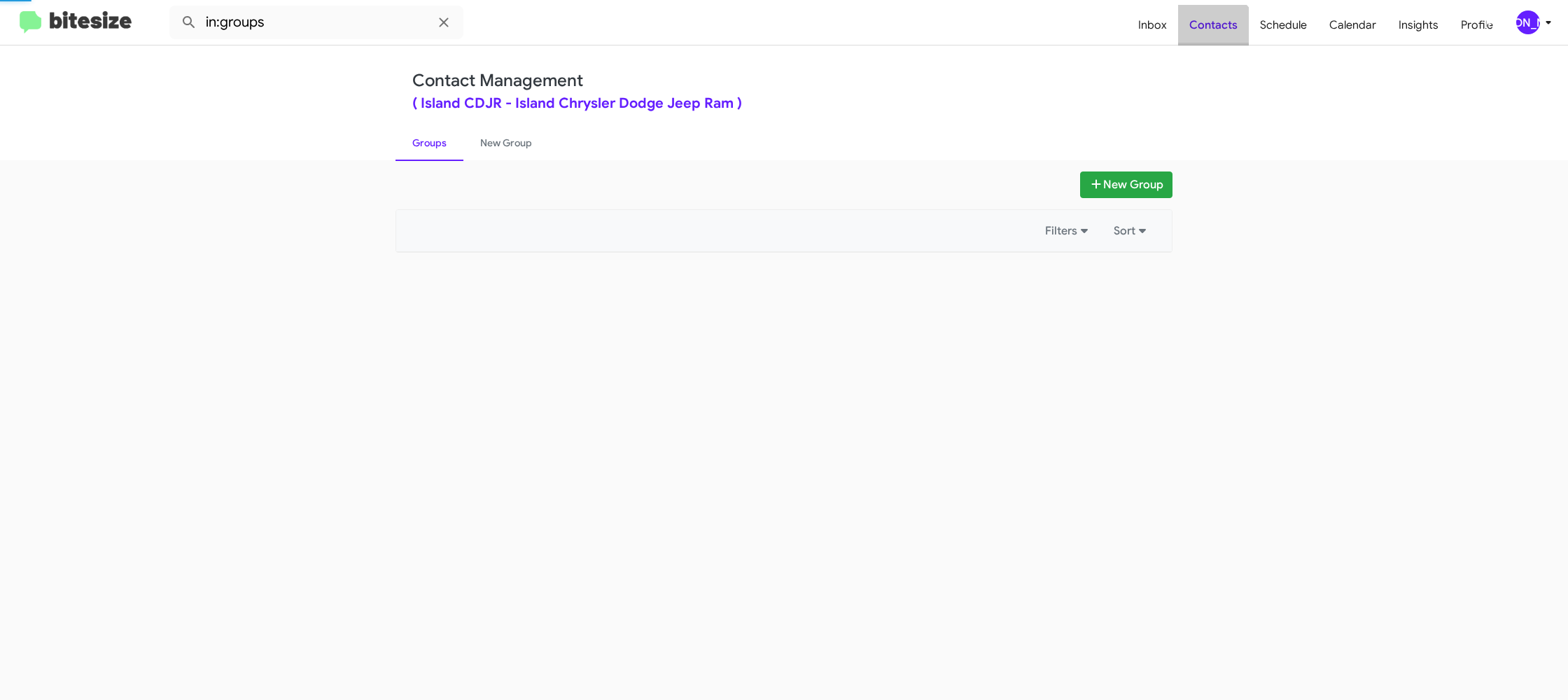
click at [1217, 38] on span "Contacts" at bounding box center [1214, 25] width 71 height 40
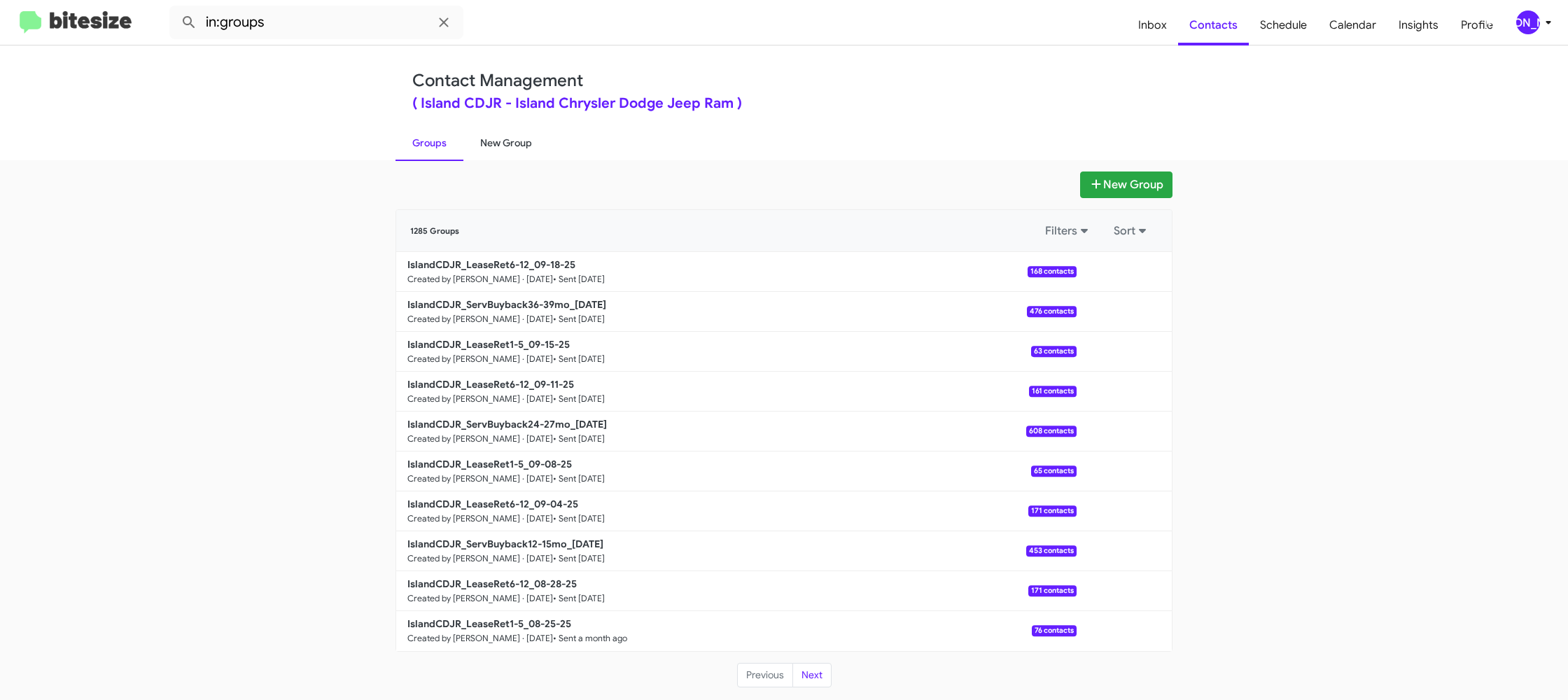
click at [537, 143] on link "New Group" at bounding box center [506, 143] width 86 height 36
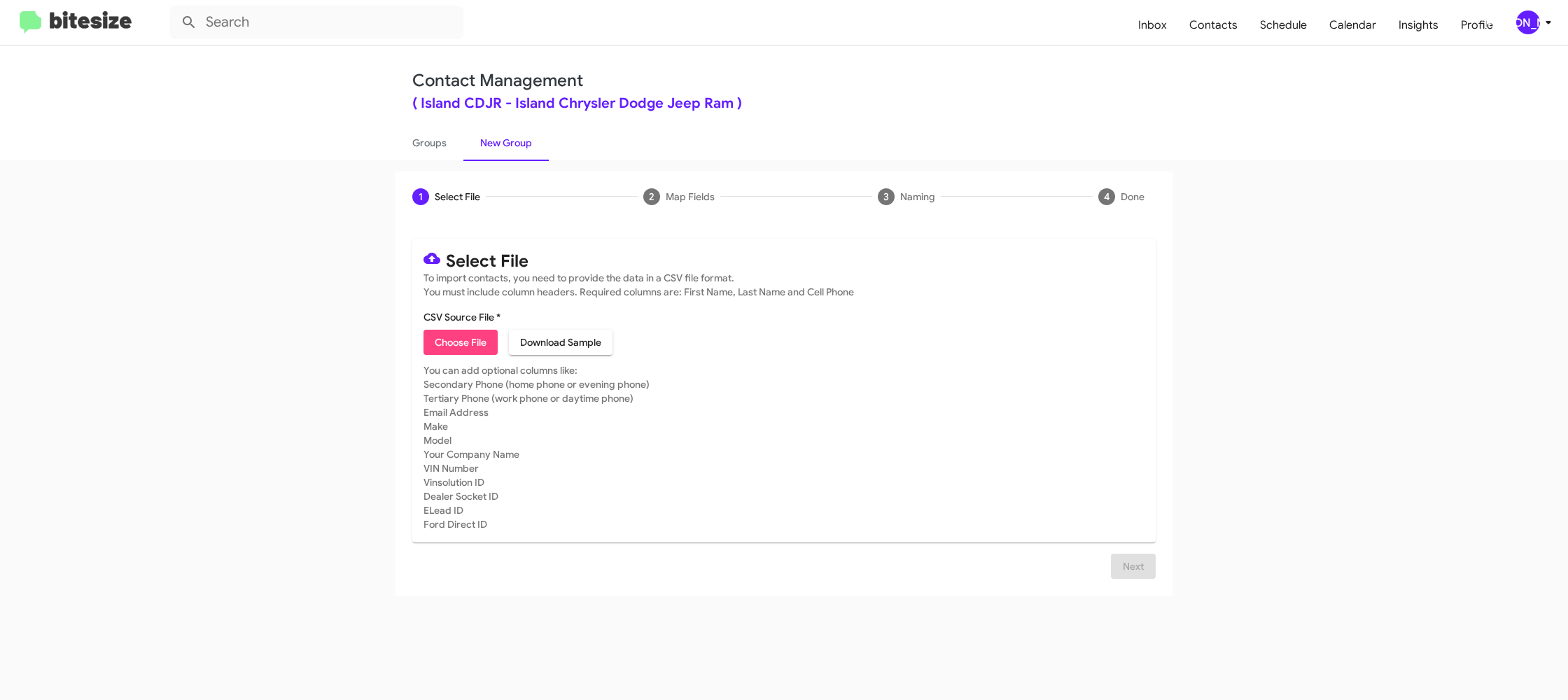
click at [465, 339] on span "Choose File" at bounding box center [461, 342] width 52 height 26
type input "IslandCDJR_LeaseRet1-5_09-22-25"
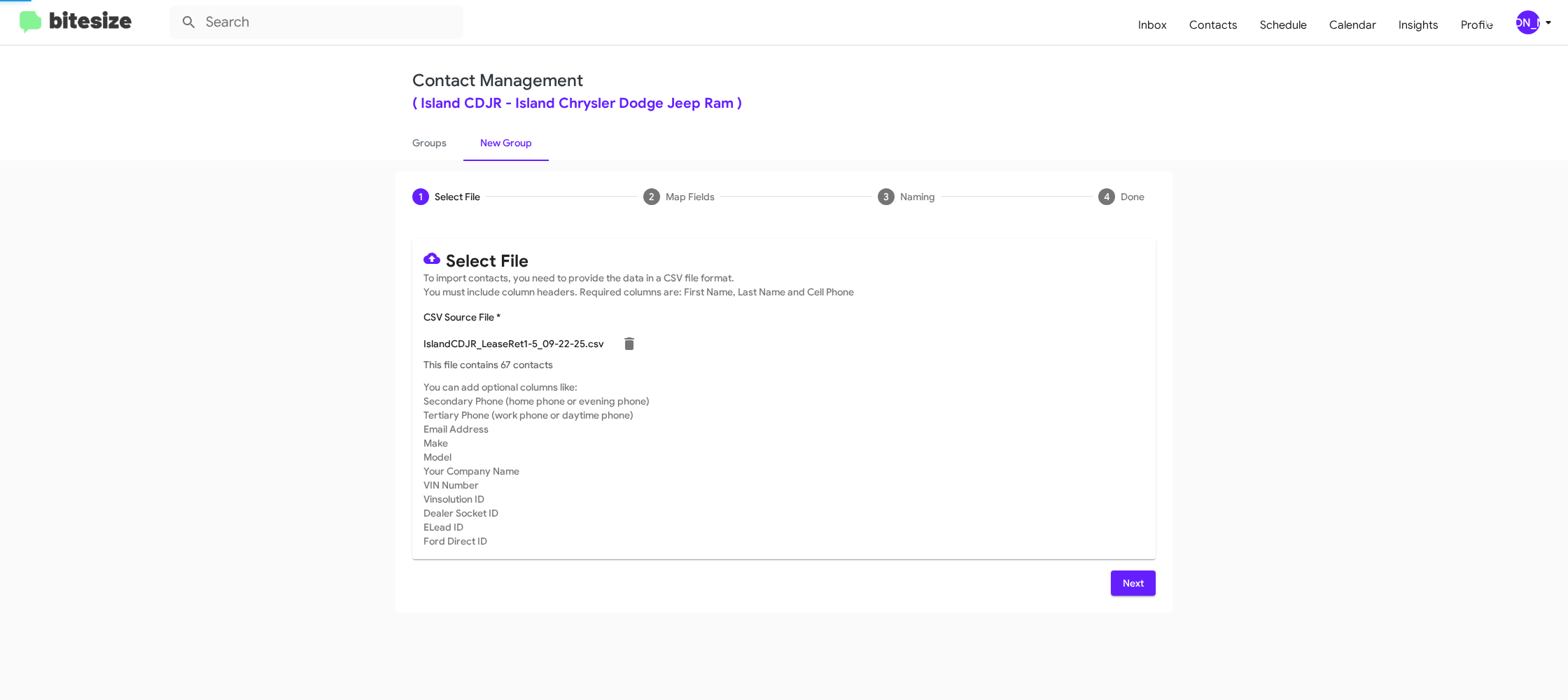
click at [807, 449] on mat-card-subtitle "You can add optional columns like: Secondary Phone (home phone or evening phone…" at bounding box center [784, 464] width 721 height 168
click at [1126, 589] on span "Next" at bounding box center [1133, 583] width 22 height 26
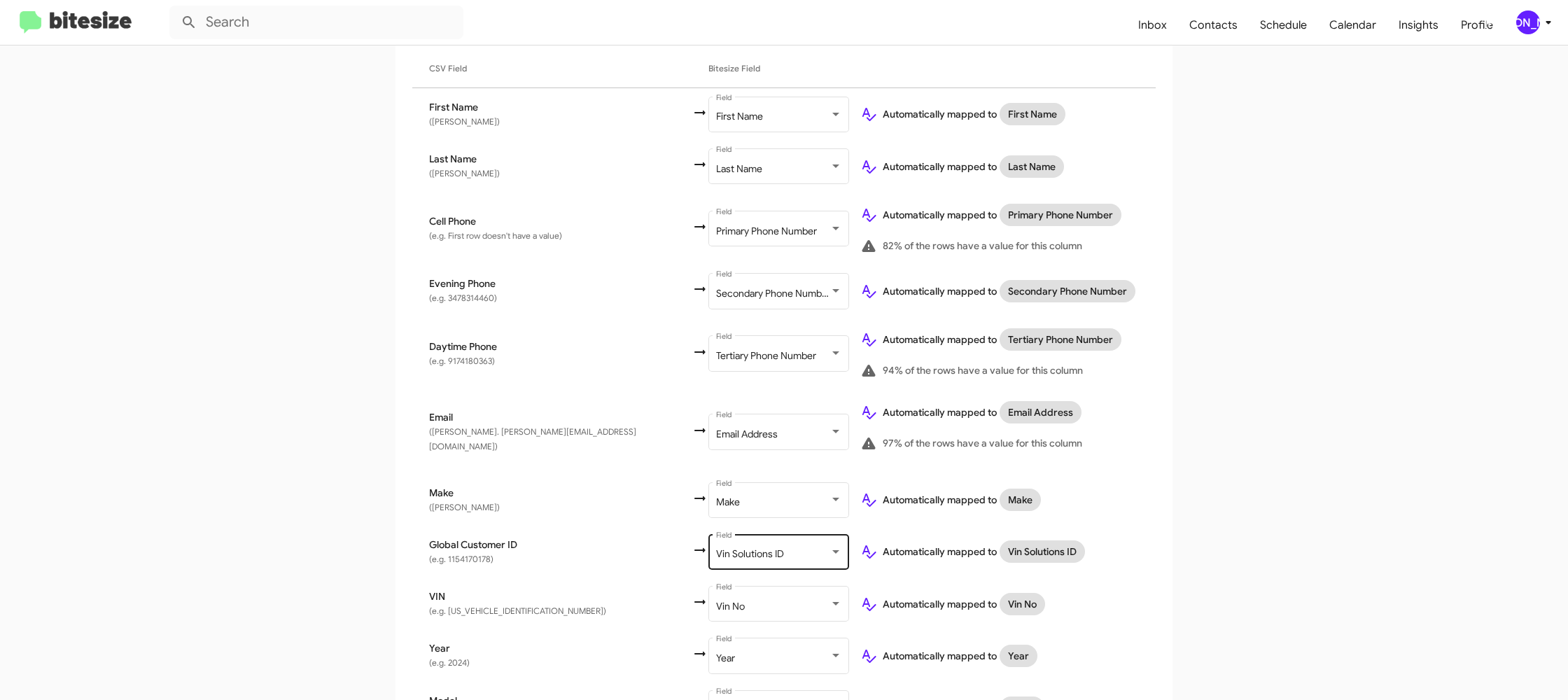
scroll to position [440, 0]
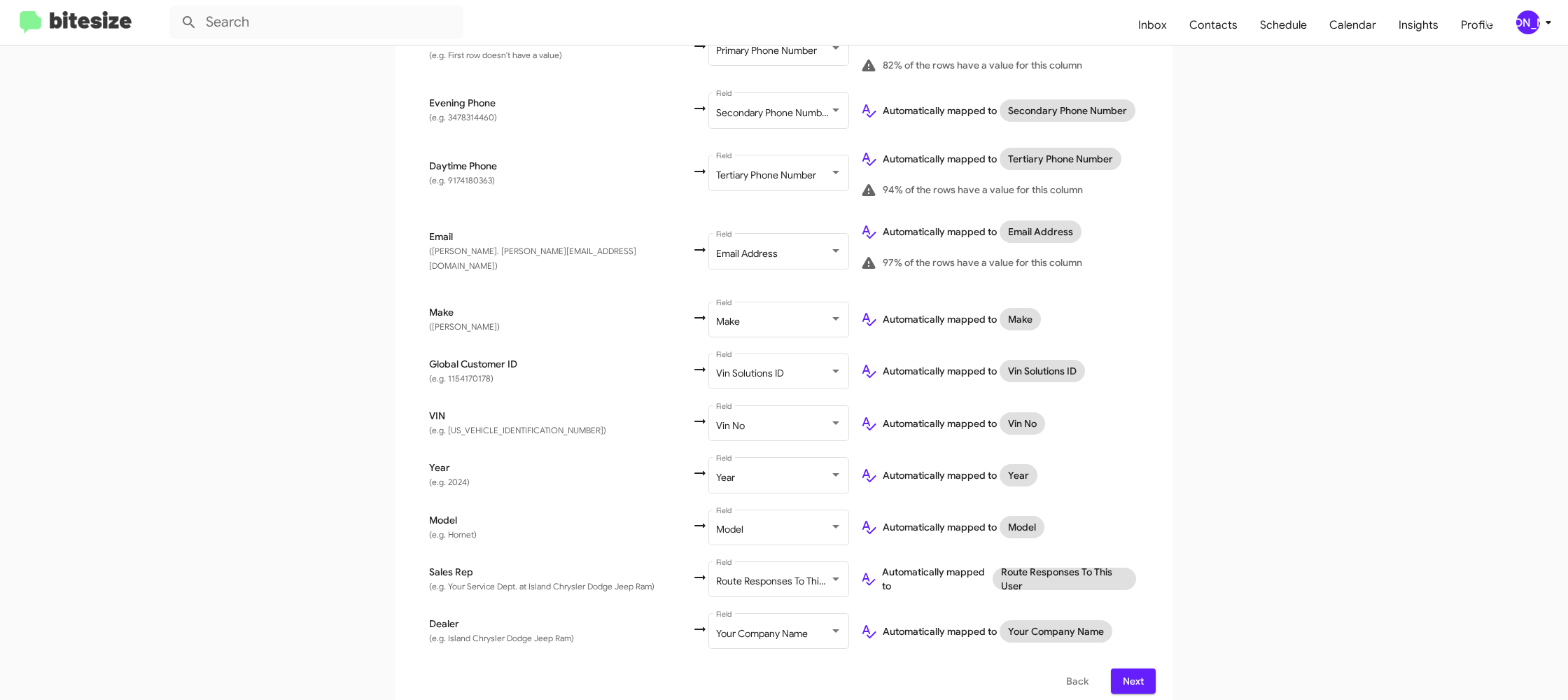
click at [1137, 672] on span "Next" at bounding box center [1133, 681] width 22 height 26
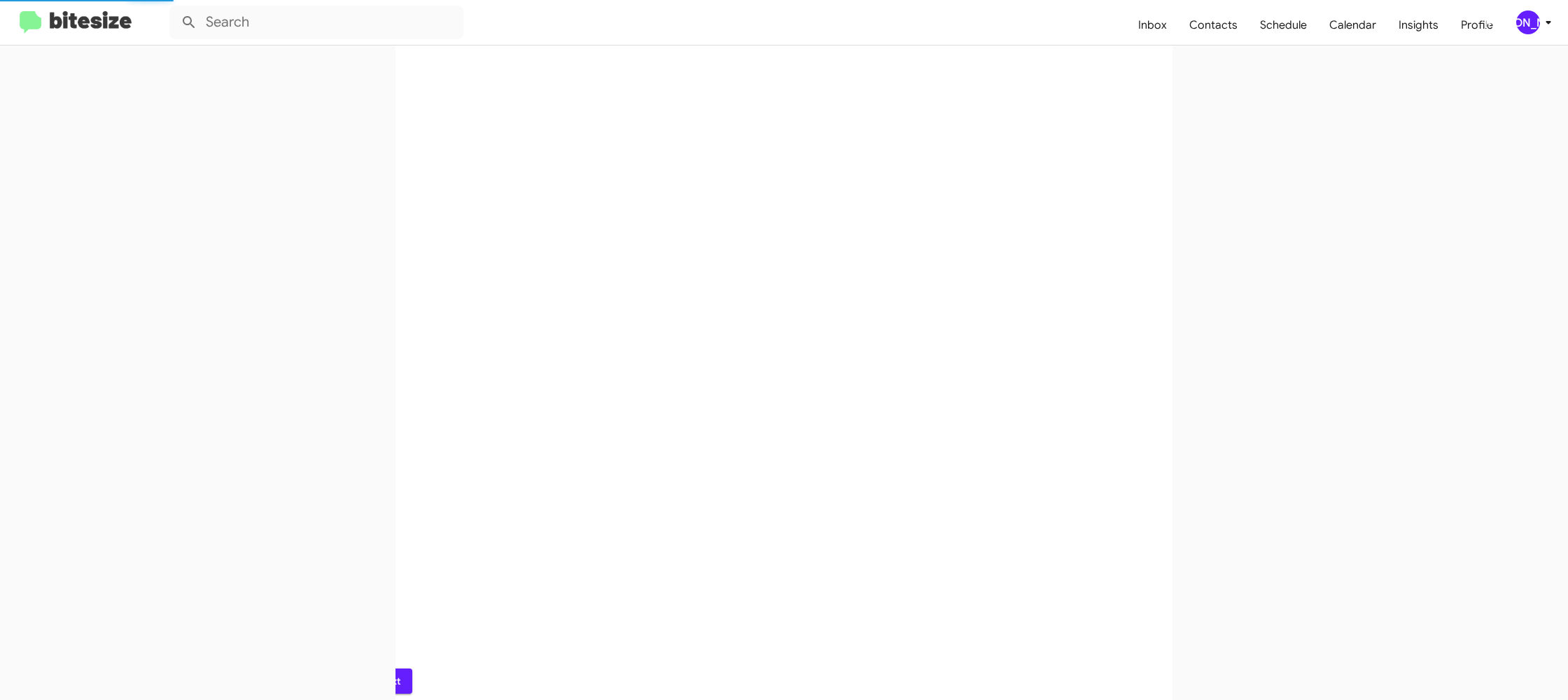
scroll to position [0, 0]
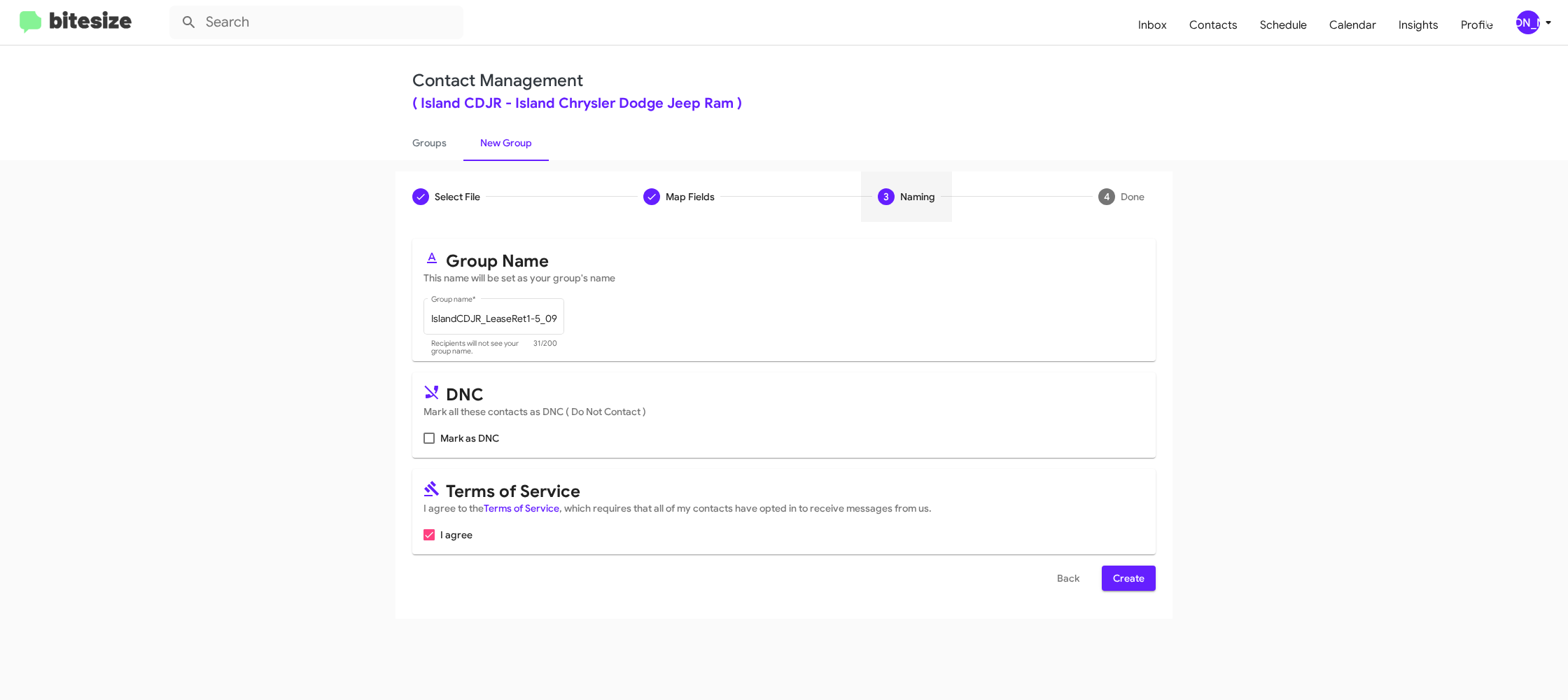
click at [1121, 573] on span "Create" at bounding box center [1129, 578] width 31 height 26
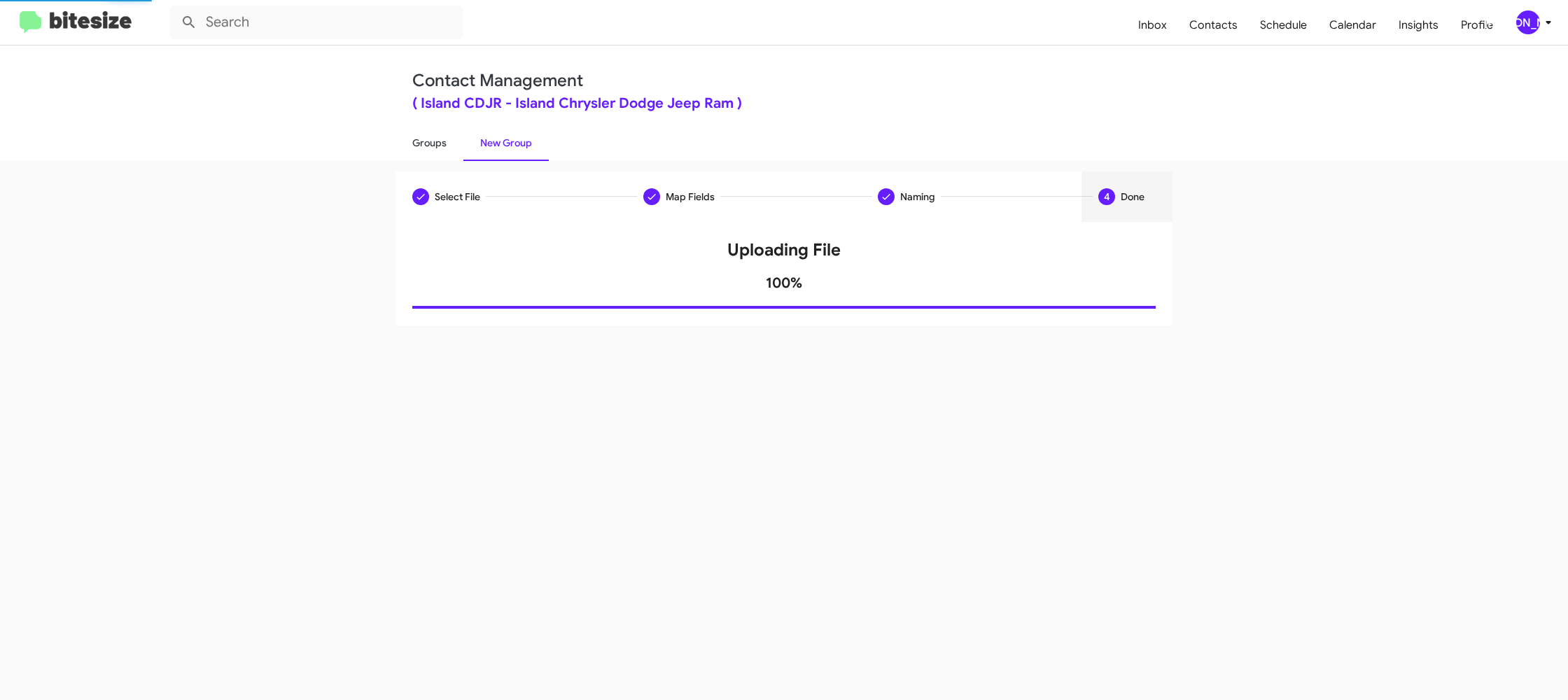
click at [408, 139] on link "Groups" at bounding box center [429, 143] width 68 height 36
type input "in:groups"
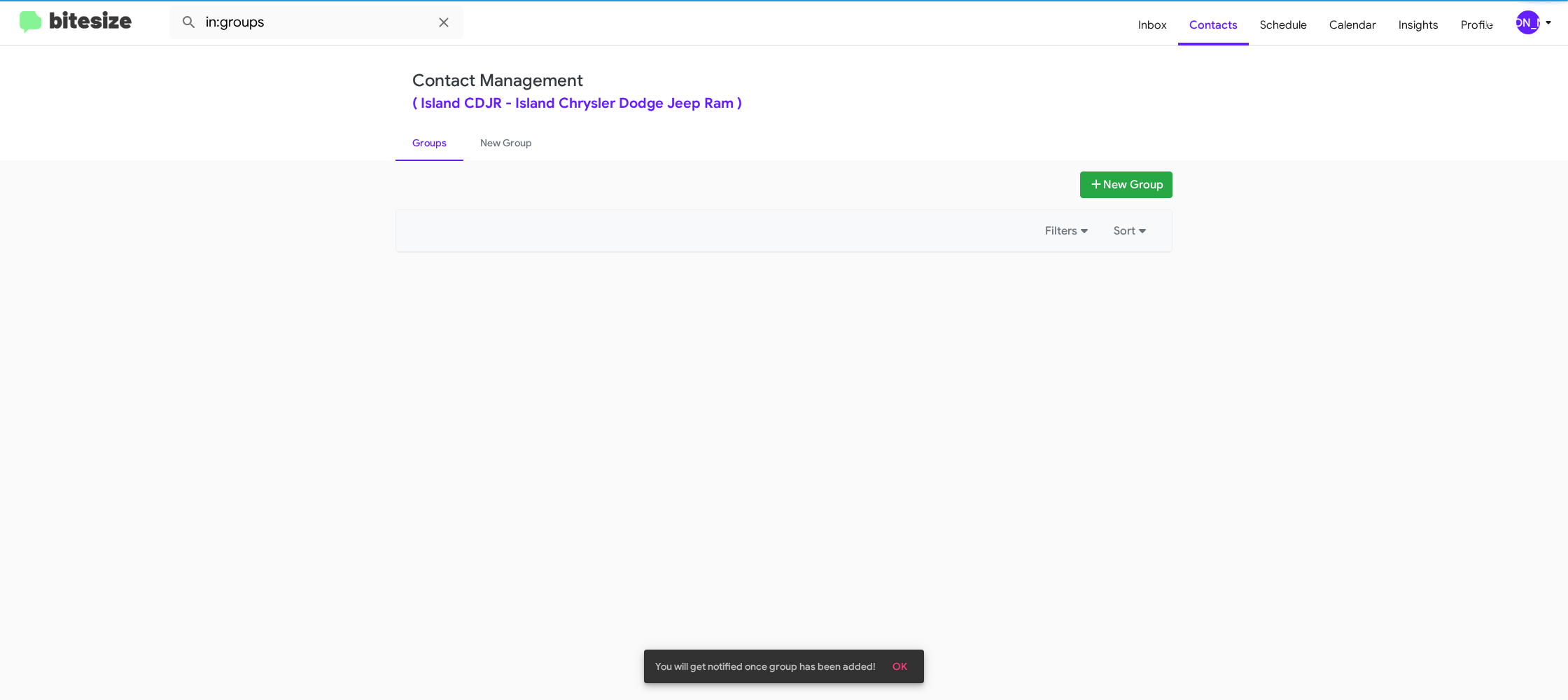
drag, startPoint x: 408, startPoint y: 139, endPoint x: 472, endPoint y: 139, distance: 64.0
click at [409, 139] on link "Groups" at bounding box center [429, 143] width 68 height 36
click at [472, 139] on link "New Group" at bounding box center [506, 143] width 86 height 36
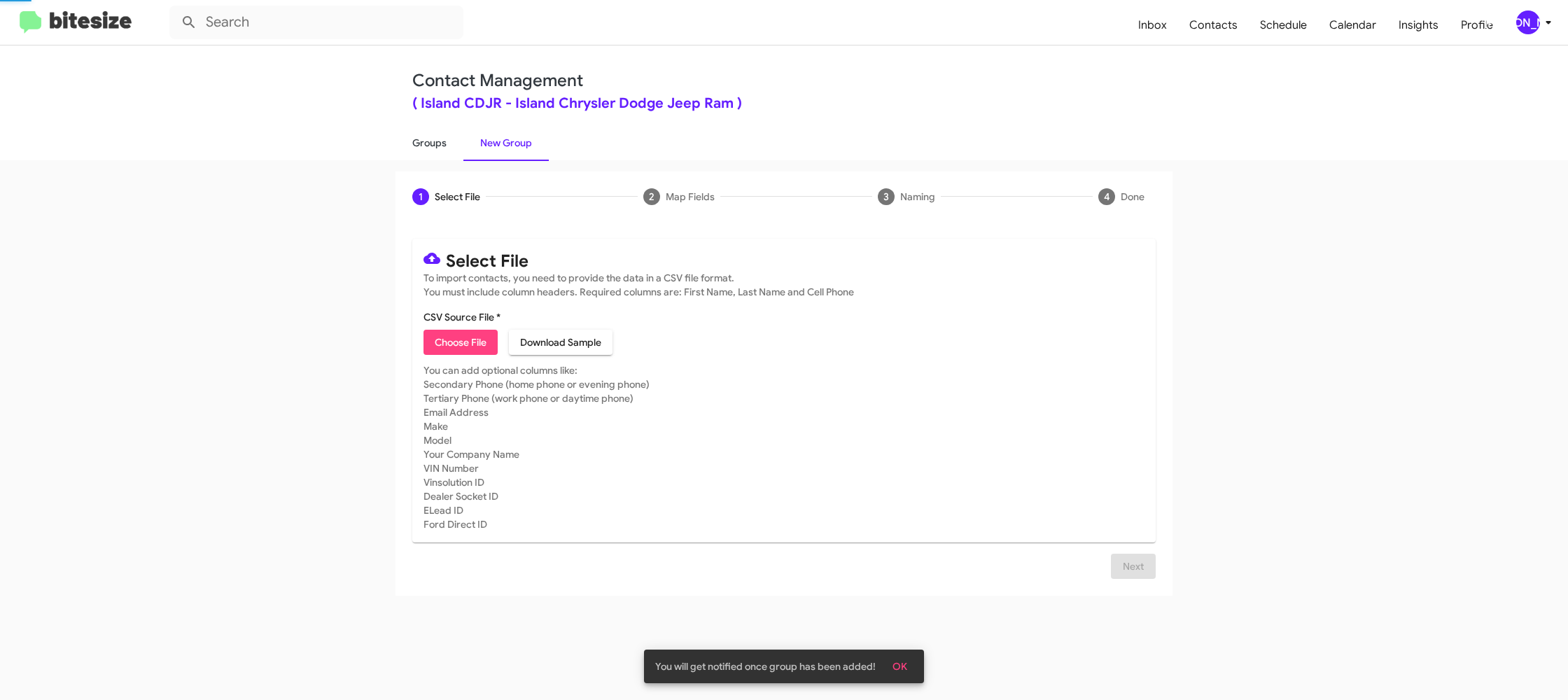
drag, startPoint x: 447, startPoint y: 141, endPoint x: 444, endPoint y: 156, distance: 15.3
click at [447, 141] on link "Groups" at bounding box center [429, 143] width 68 height 36
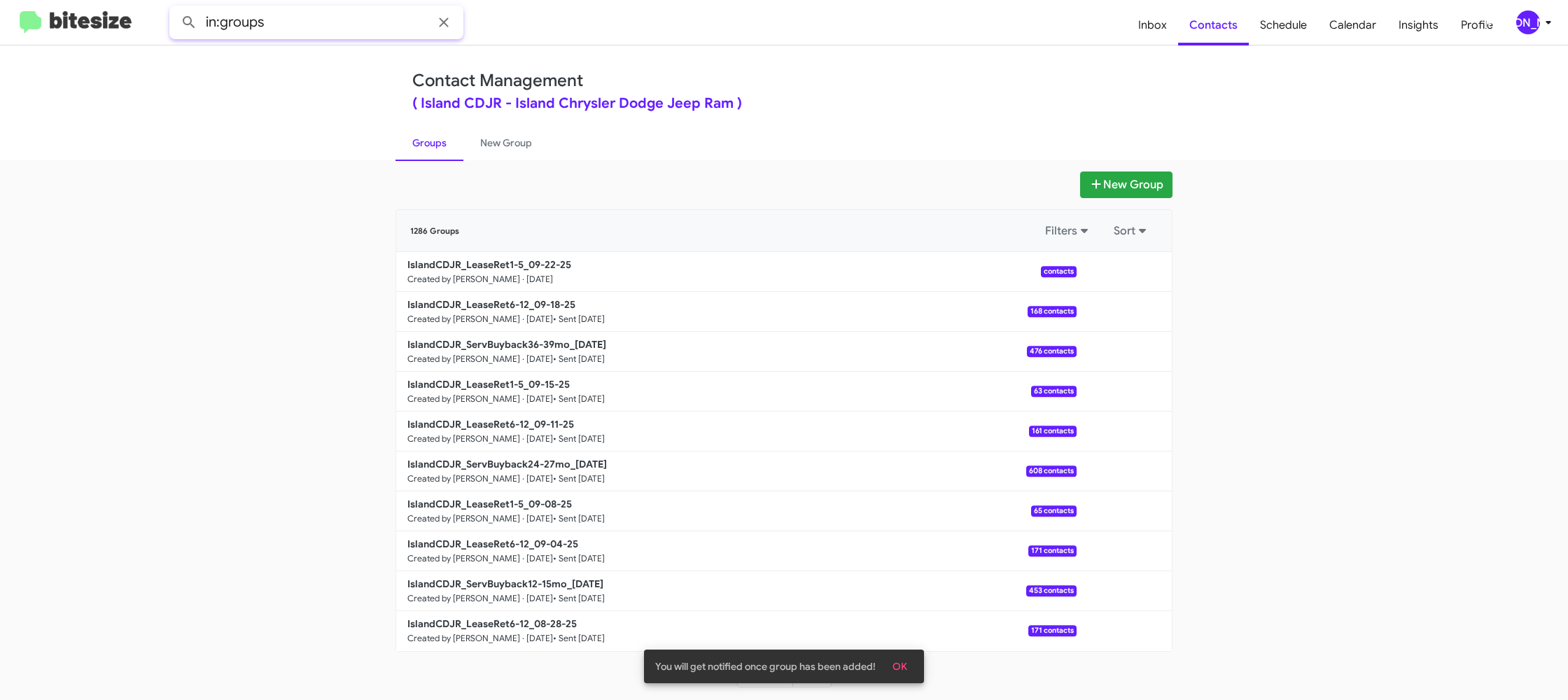
click at [300, 20] on input "in:groups" at bounding box center [316, 22] width 294 height 34
type input "in:groups lea"
click at [175, 8] on button at bounding box center [189, 22] width 28 height 28
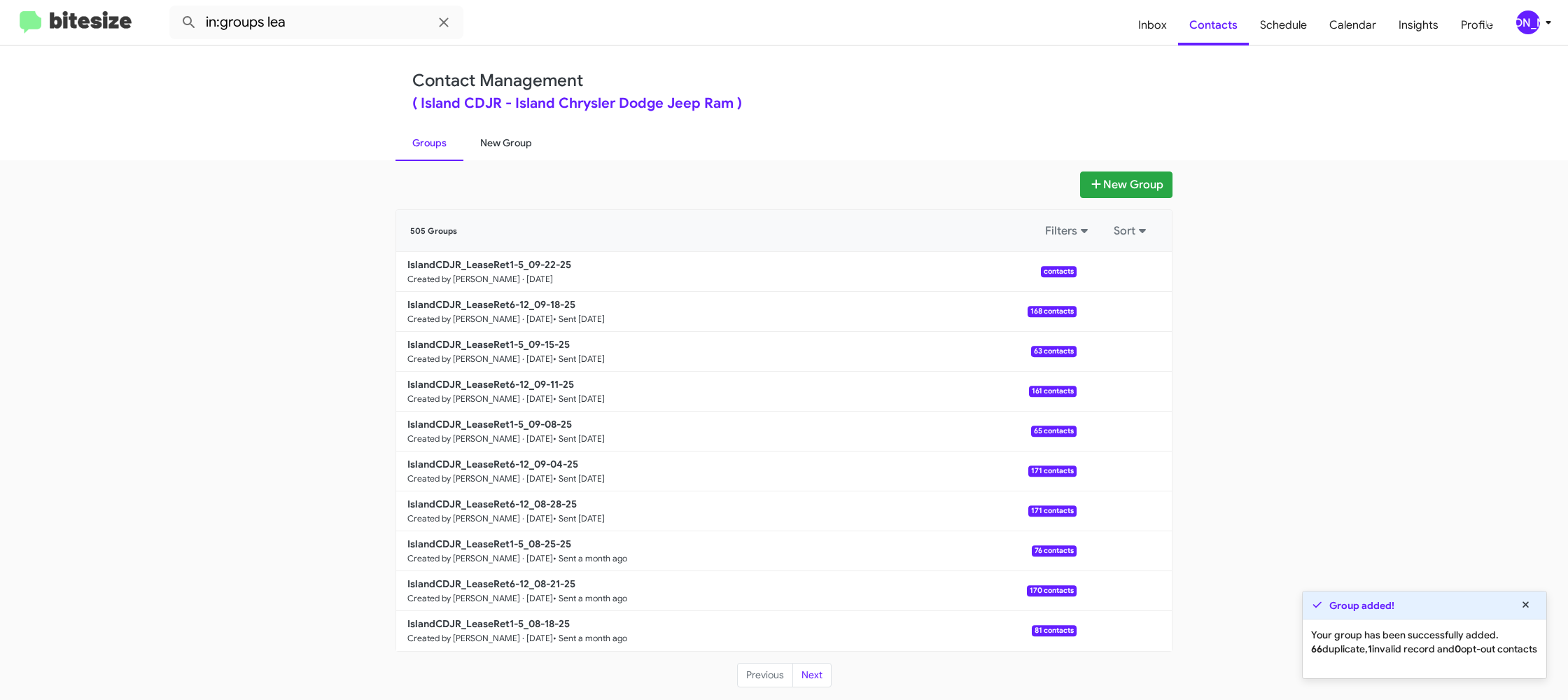
drag, startPoint x: 491, startPoint y: 151, endPoint x: 483, endPoint y: 151, distance: 8.0
click at [491, 151] on link "New Group" at bounding box center [506, 143] width 86 height 36
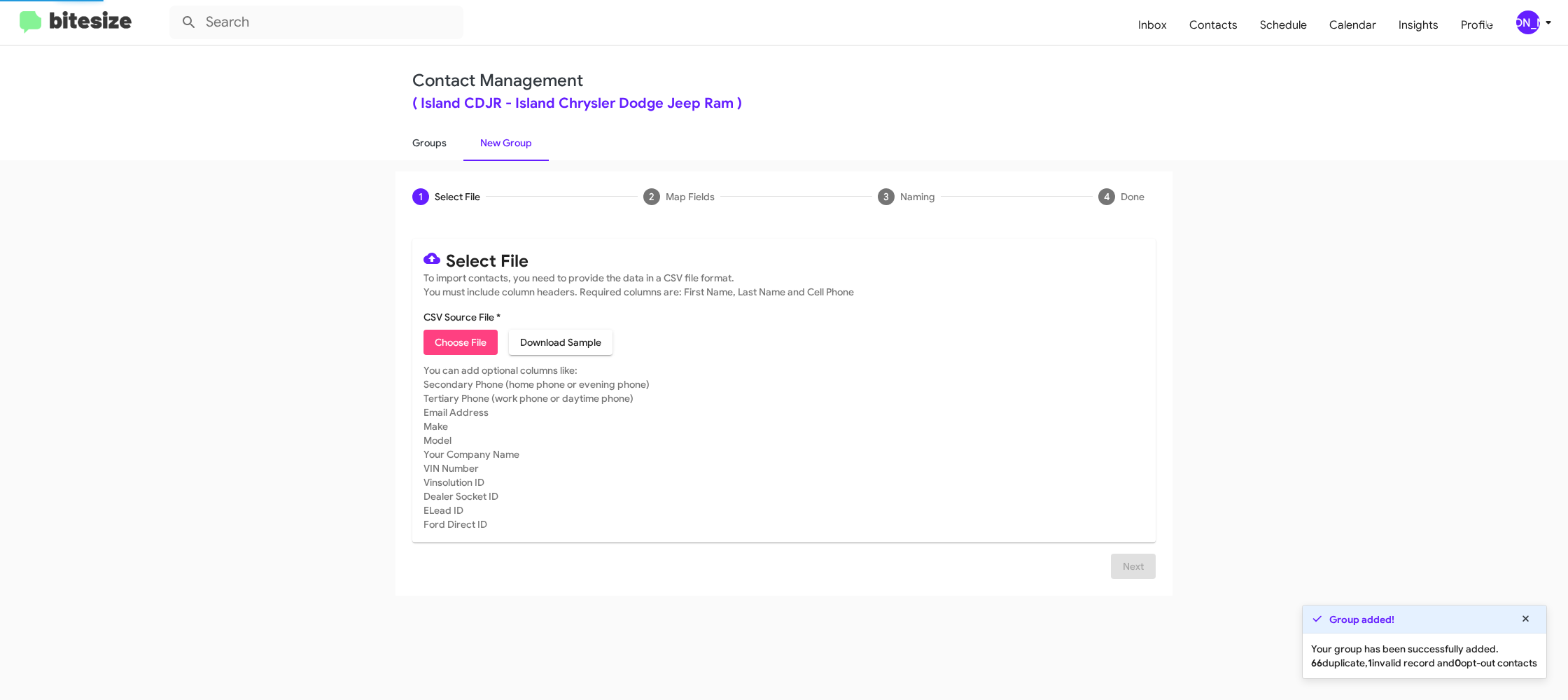
click at [448, 151] on link "Groups" at bounding box center [429, 143] width 68 height 36
type input "in:groups"
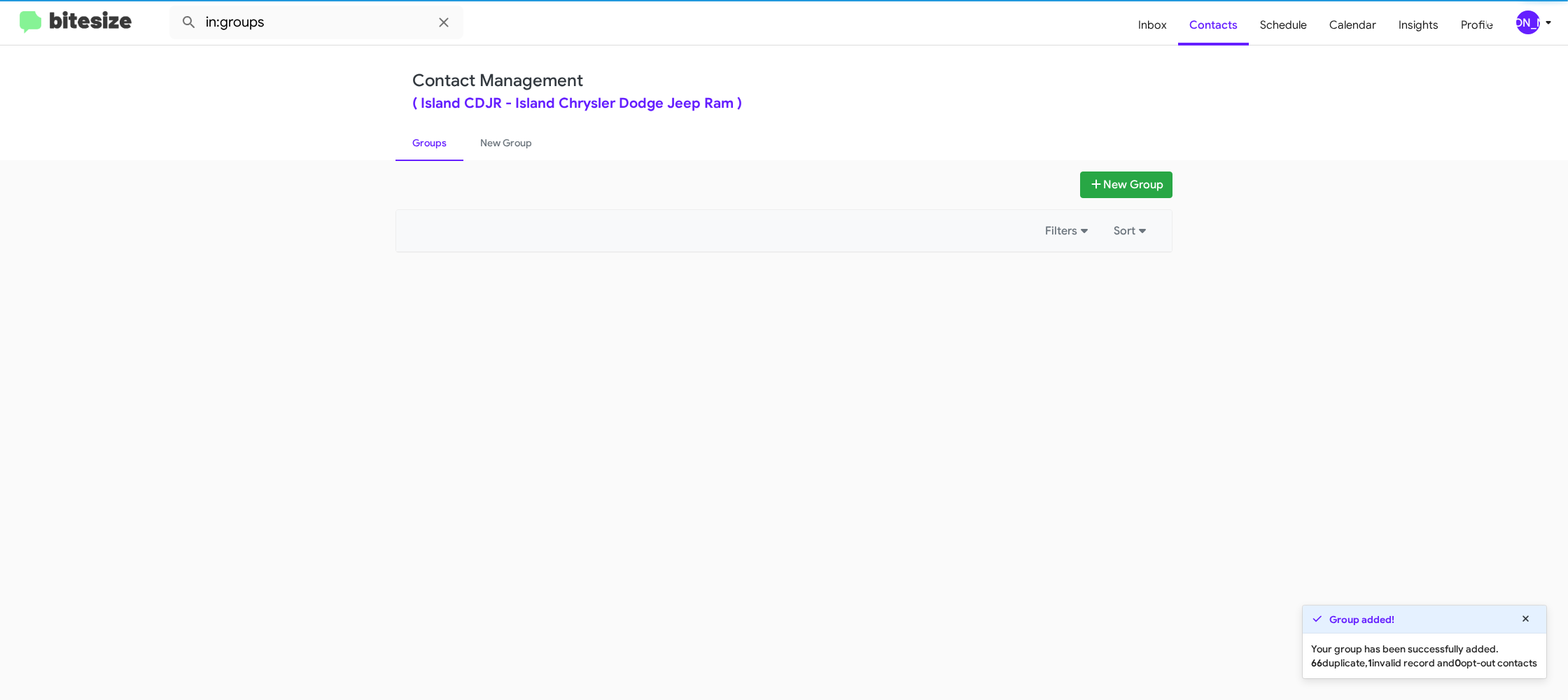
click at [448, 151] on link "Groups" at bounding box center [429, 143] width 68 height 36
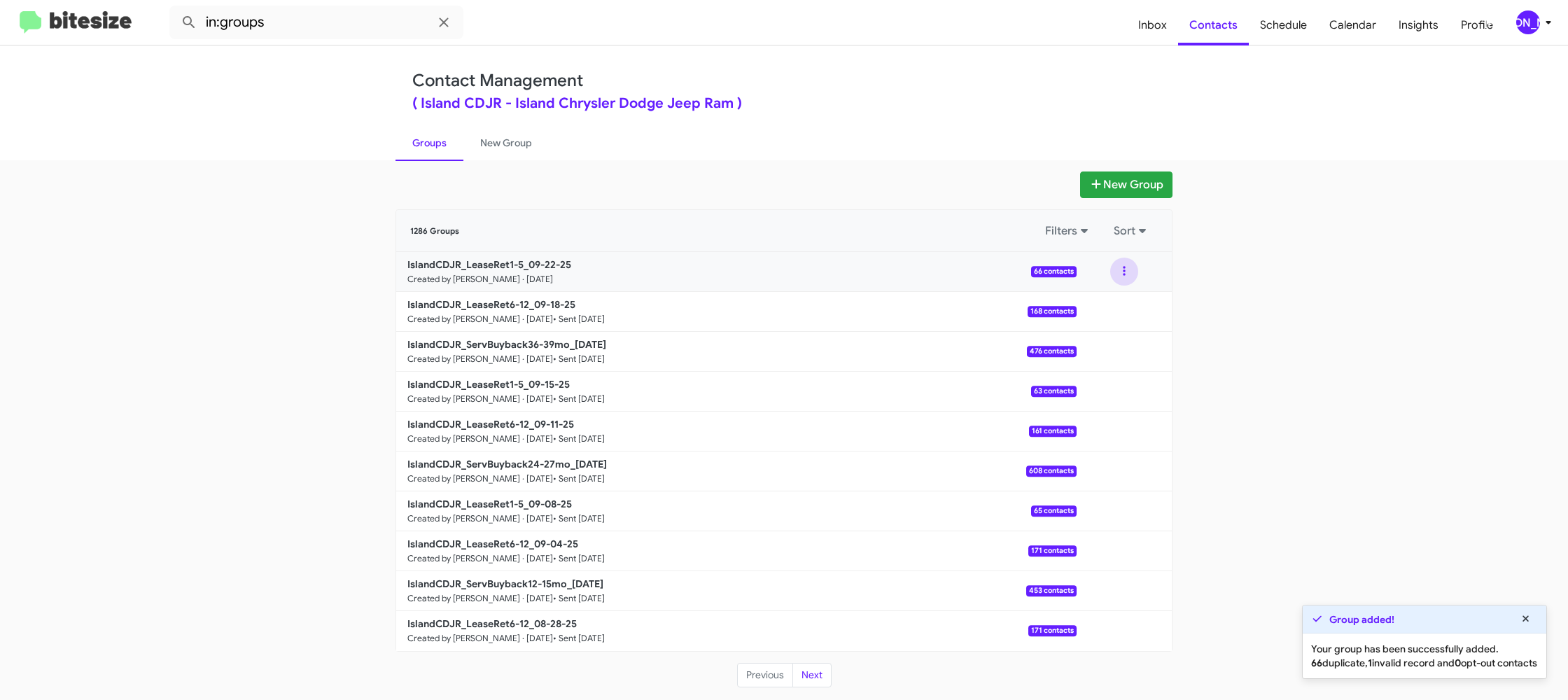
click at [1113, 276] on button at bounding box center [1124, 272] width 28 height 28
click at [1109, 304] on button "View contacts" at bounding box center [1082, 309] width 112 height 34
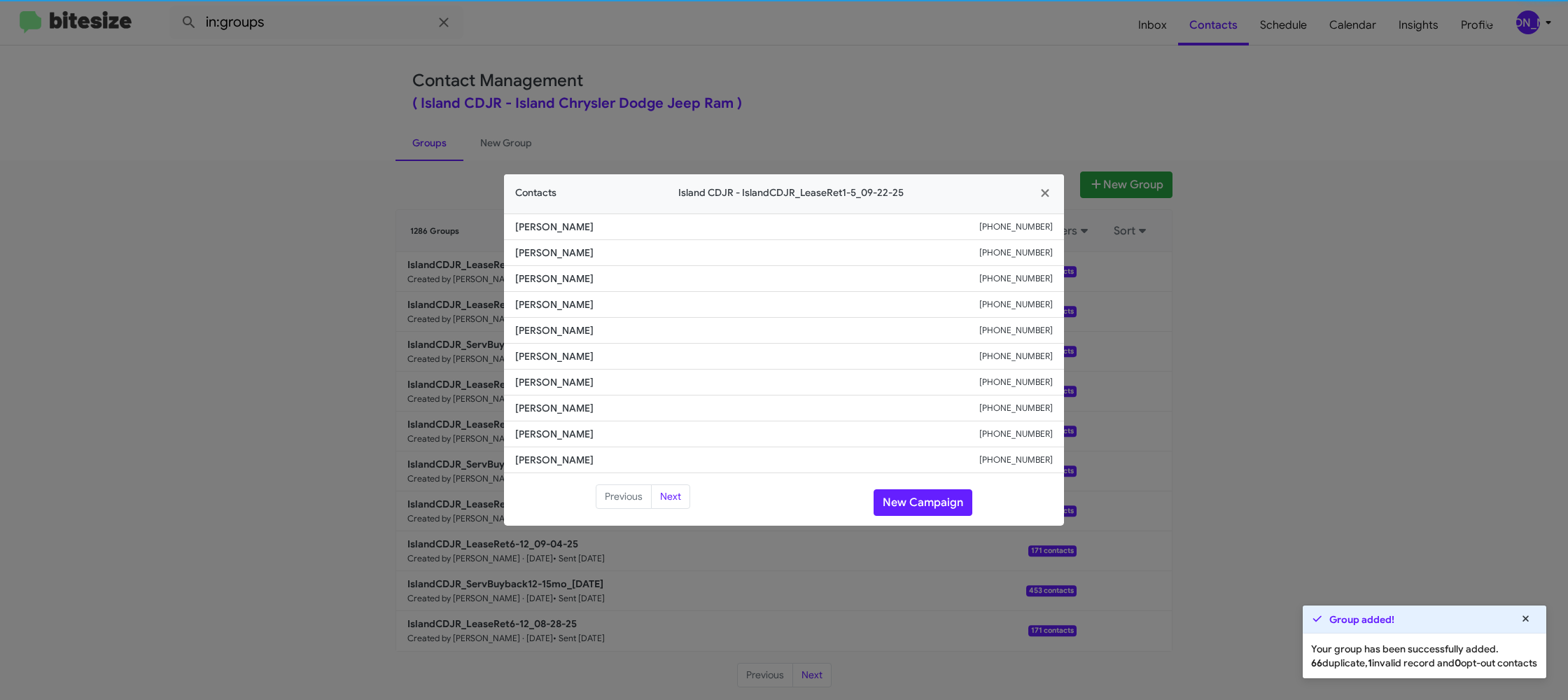
click at [545, 352] on span "Edin Lazoric" at bounding box center [747, 356] width 464 height 14
drag, startPoint x: 573, startPoint y: 355, endPoint x: 544, endPoint y: 354, distance: 29.0
click at [545, 352] on span "Edin Lazoric" at bounding box center [747, 356] width 464 height 14
copy span "Edin Lazoric"
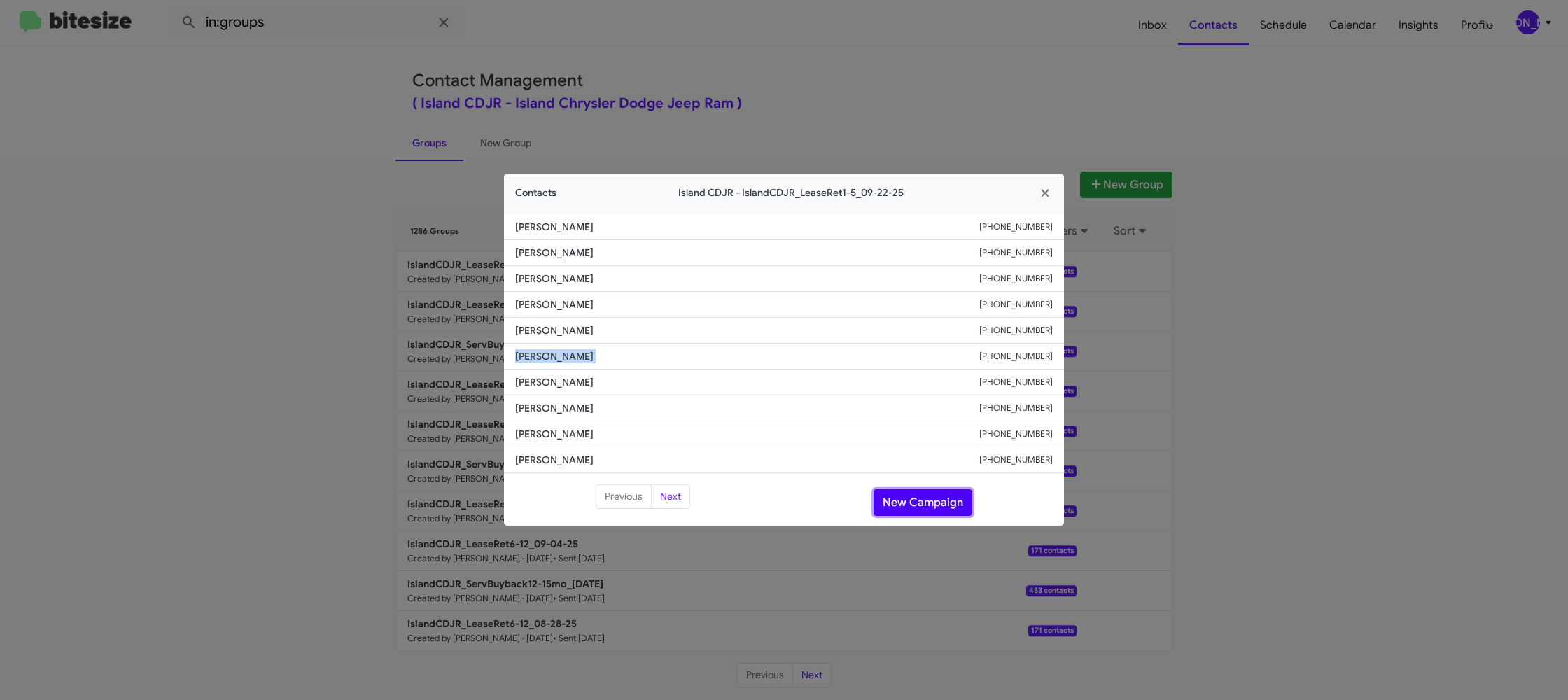
click at [914, 503] on button "New Campaign" at bounding box center [923, 503] width 99 height 26
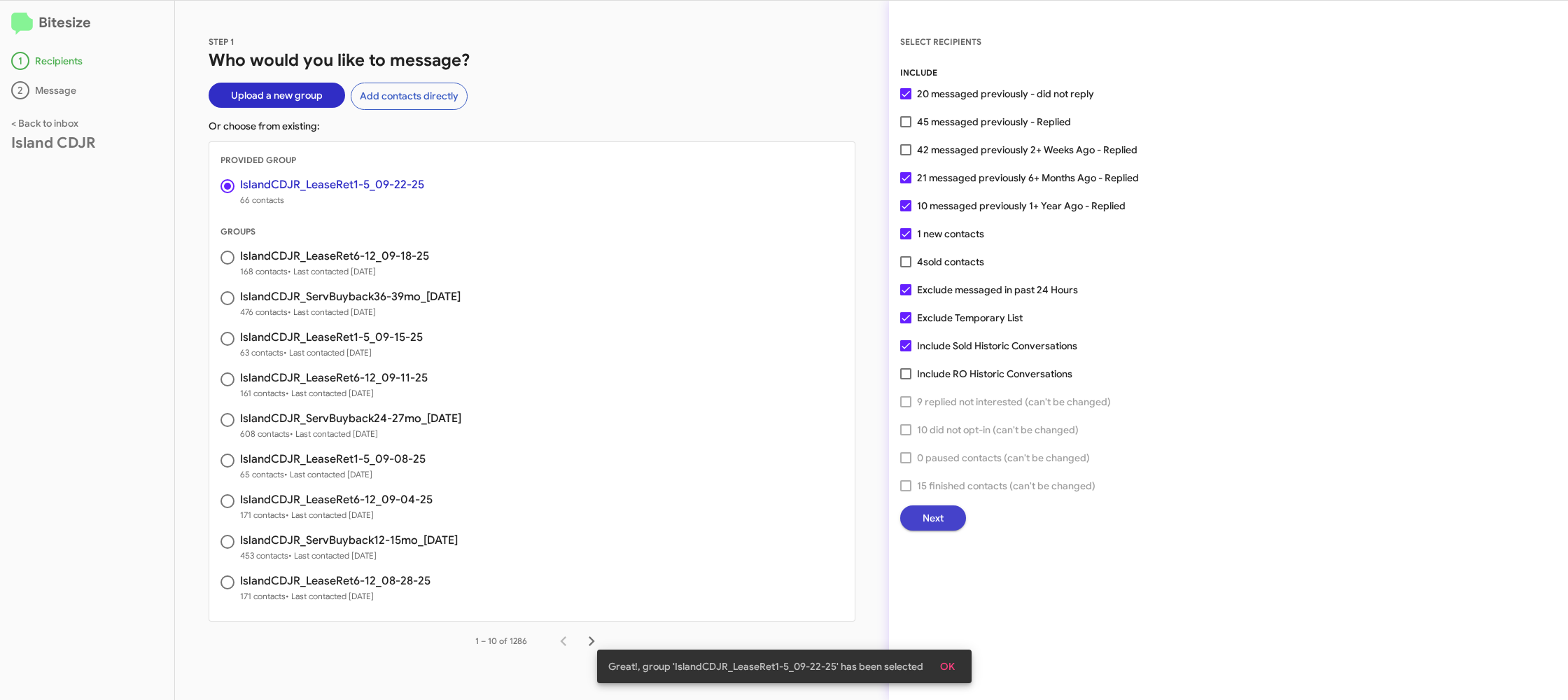
click at [918, 526] on button "Next" at bounding box center [933, 518] width 66 height 26
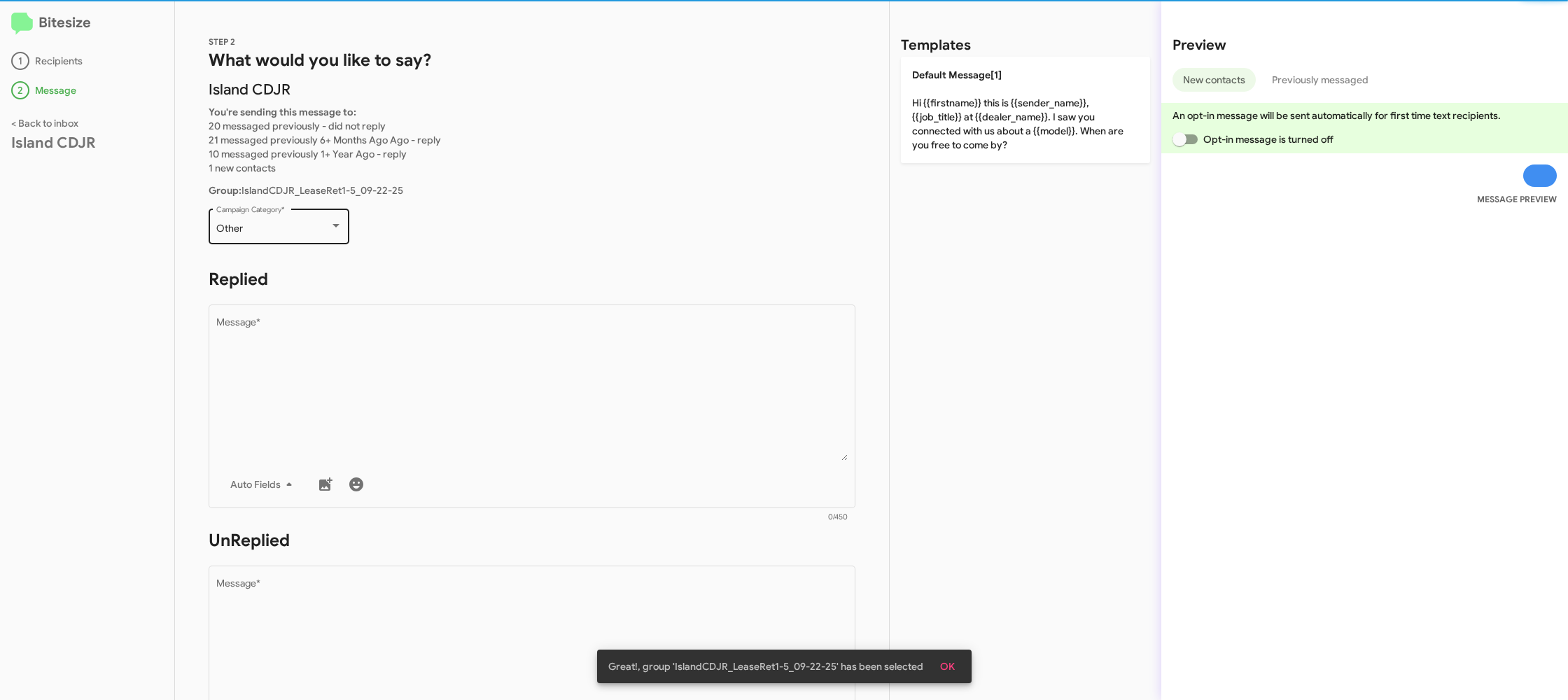
click at [300, 221] on div "Other Campaign Category *" at bounding box center [278, 225] width 126 height 39
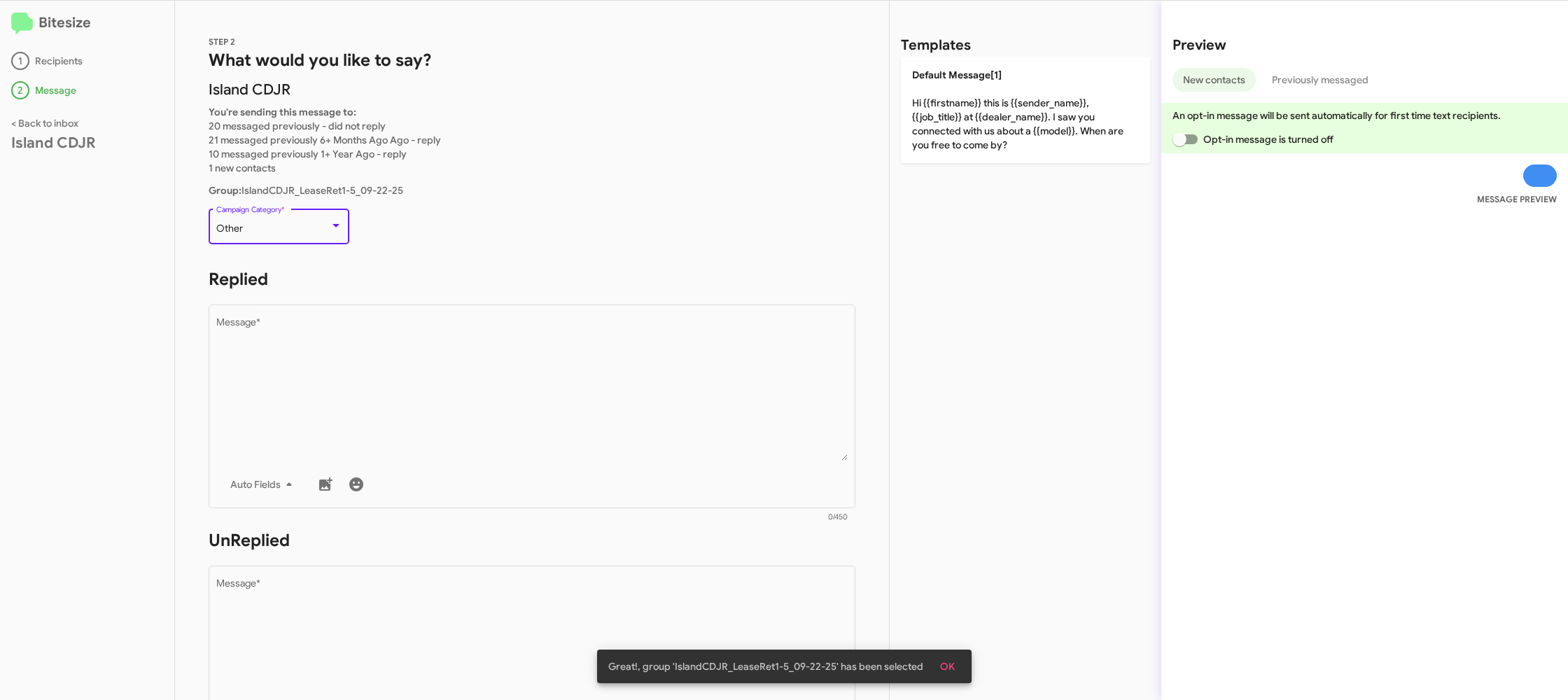
scroll to position [206, 0]
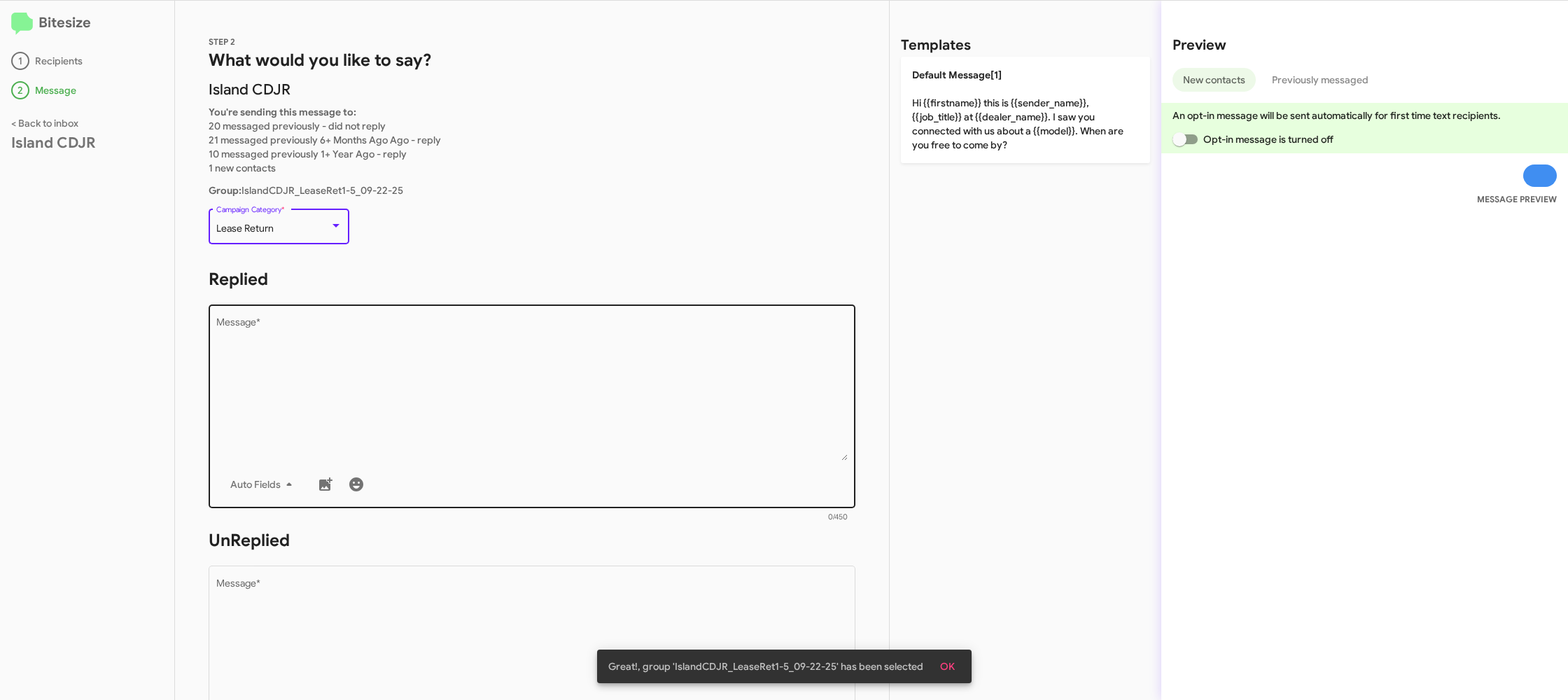
click at [476, 402] on textarea "Message *" at bounding box center [531, 389] width 632 height 143
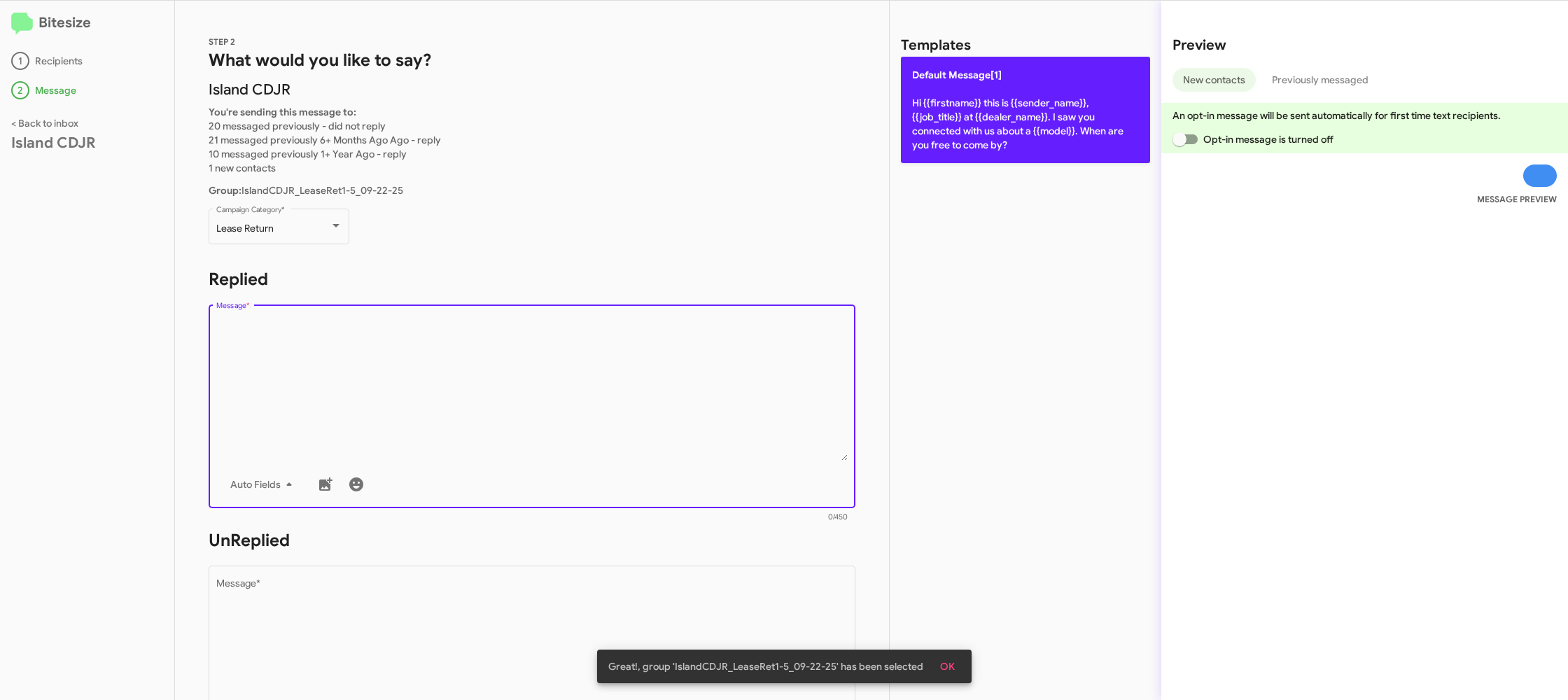
click at [951, 113] on p "Default Message[1] Hi {{firstname}} this is {{sender_name}}, {{job_title}} at {…" at bounding box center [1025, 110] width 249 height 106
type textarea "Hi {{firstname}} this is {{sender_name}}, {{job_title}} at {{dealer_name}}. I s…"
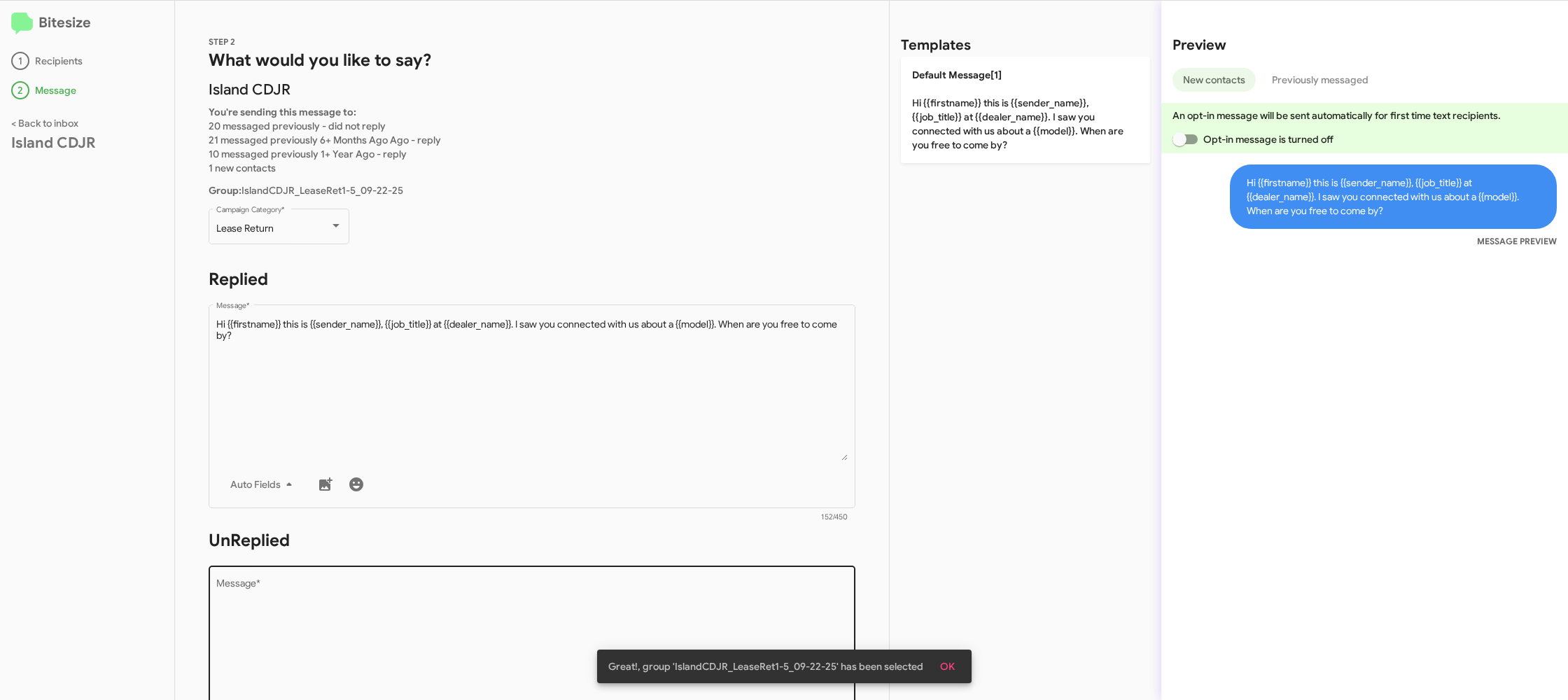
scroll to position [1, 0]
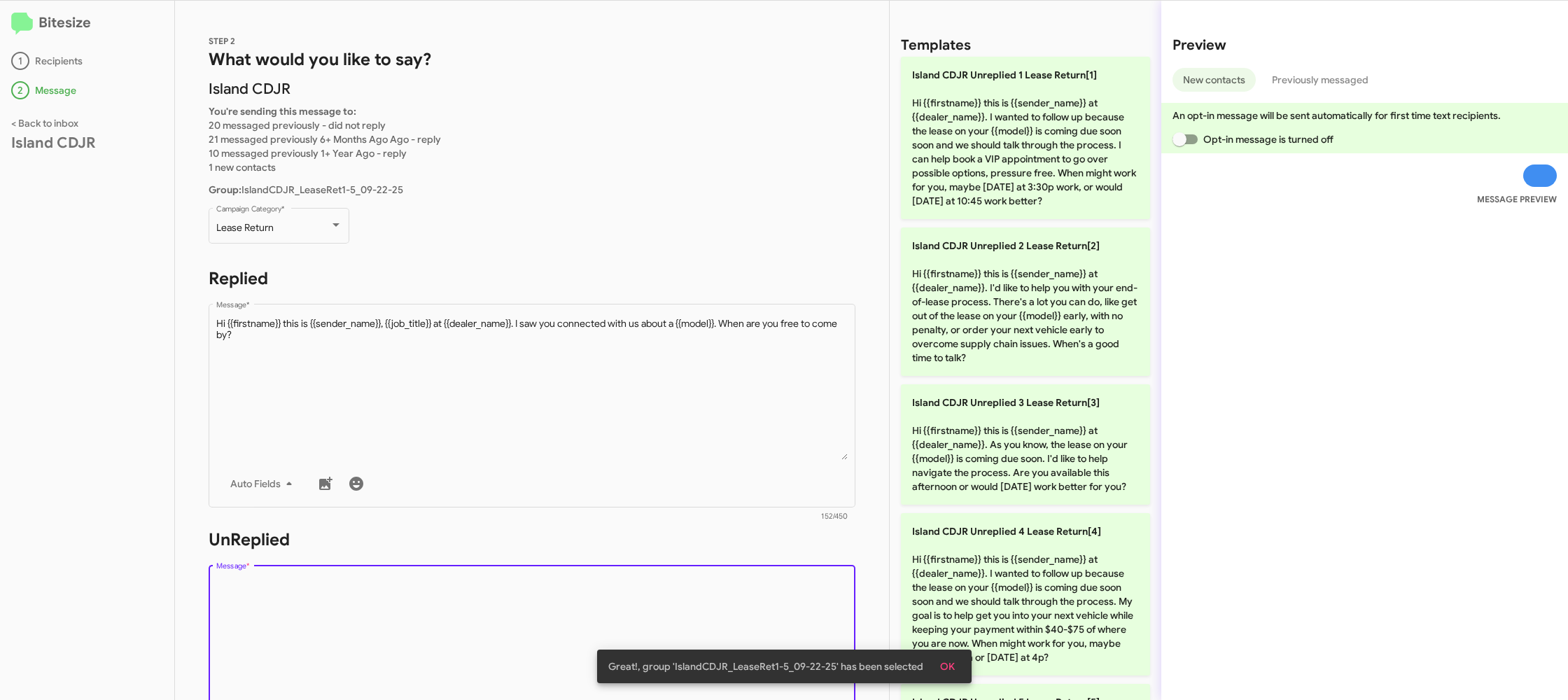
click at [622, 626] on textarea "Message *" at bounding box center [531, 650] width 632 height 143
drag, startPoint x: 622, startPoint y: 625, endPoint x: 903, endPoint y: 508, distance: 304.4
click at [688, 604] on textarea "Message *" at bounding box center [531, 650] width 632 height 143
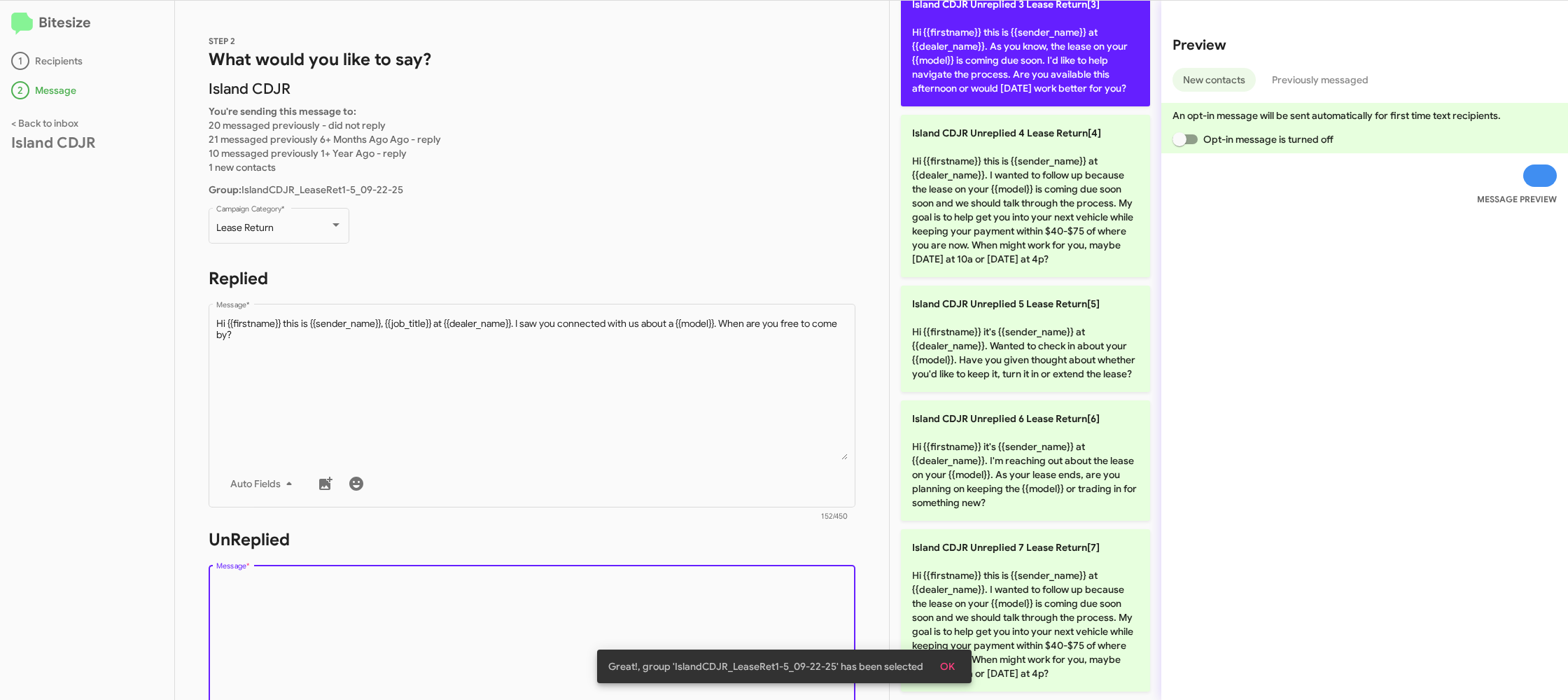
scroll to position [412, 0]
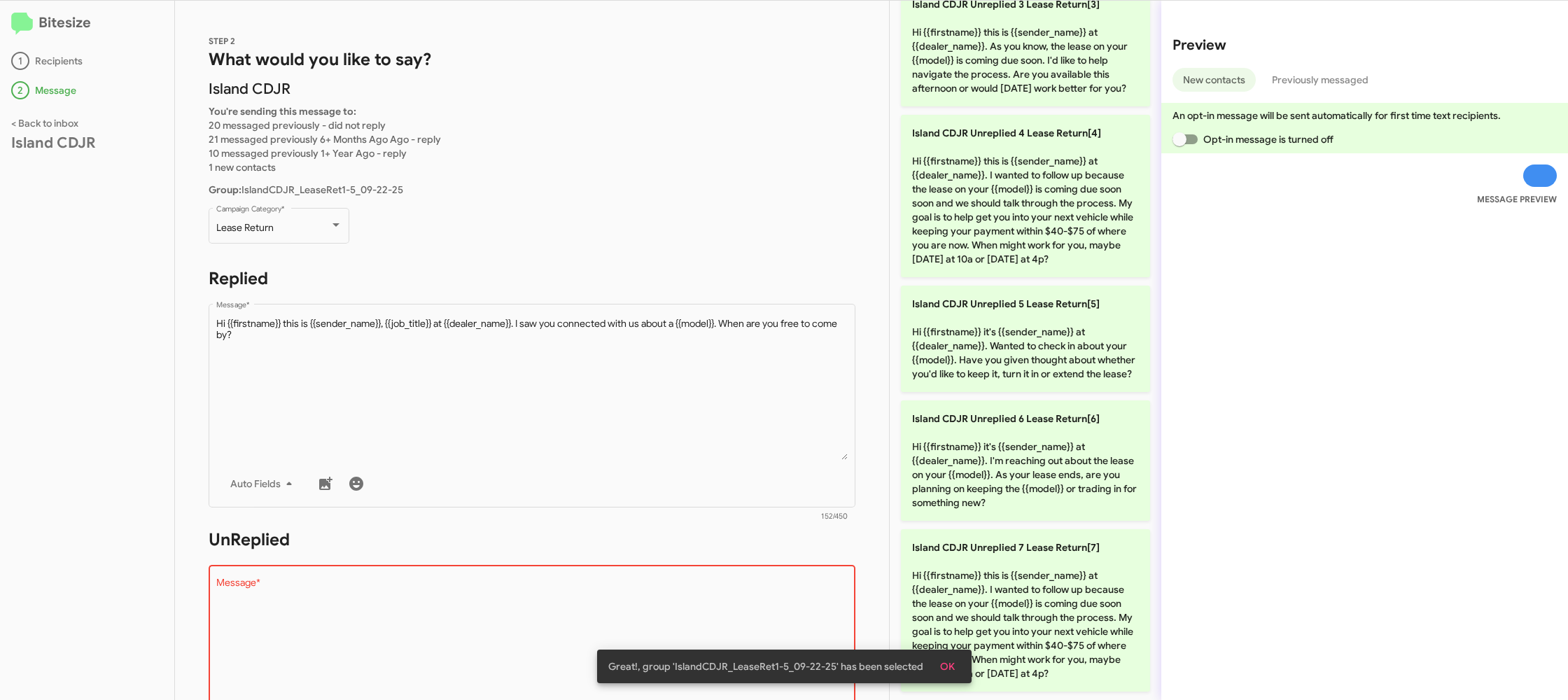
drag, startPoint x: 1007, startPoint y: 596, endPoint x: 668, endPoint y: 535, distance: 344.4
click at [1004, 596] on p "Island CDJR Unreplied 7 Lease Return[7] Hi {{firstname}} this is {{sender_name}…" at bounding box center [1025, 610] width 249 height 162
type textarea "Hi {{firstname}} this is {{sender_name}} at {{dealer_name}}. I wanted to follow…"
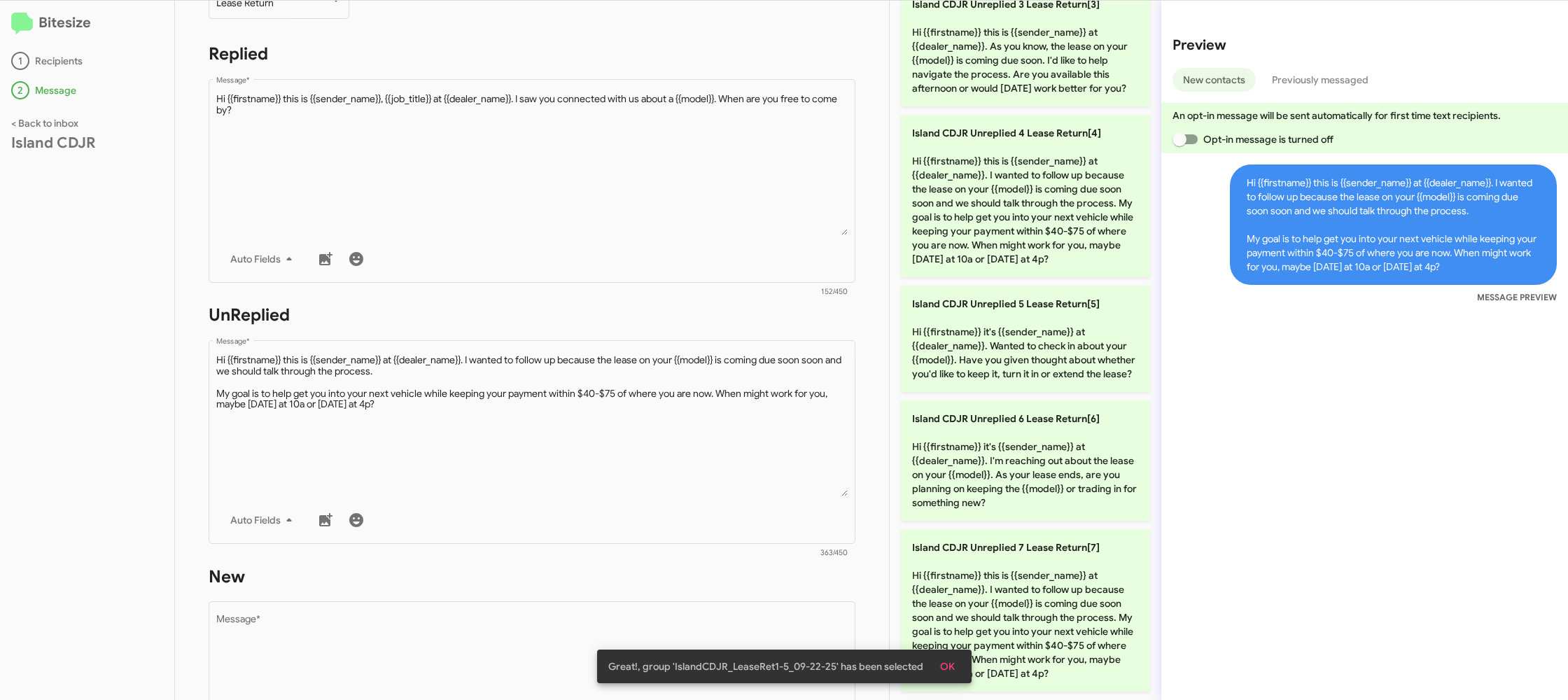
scroll to position [528, 0]
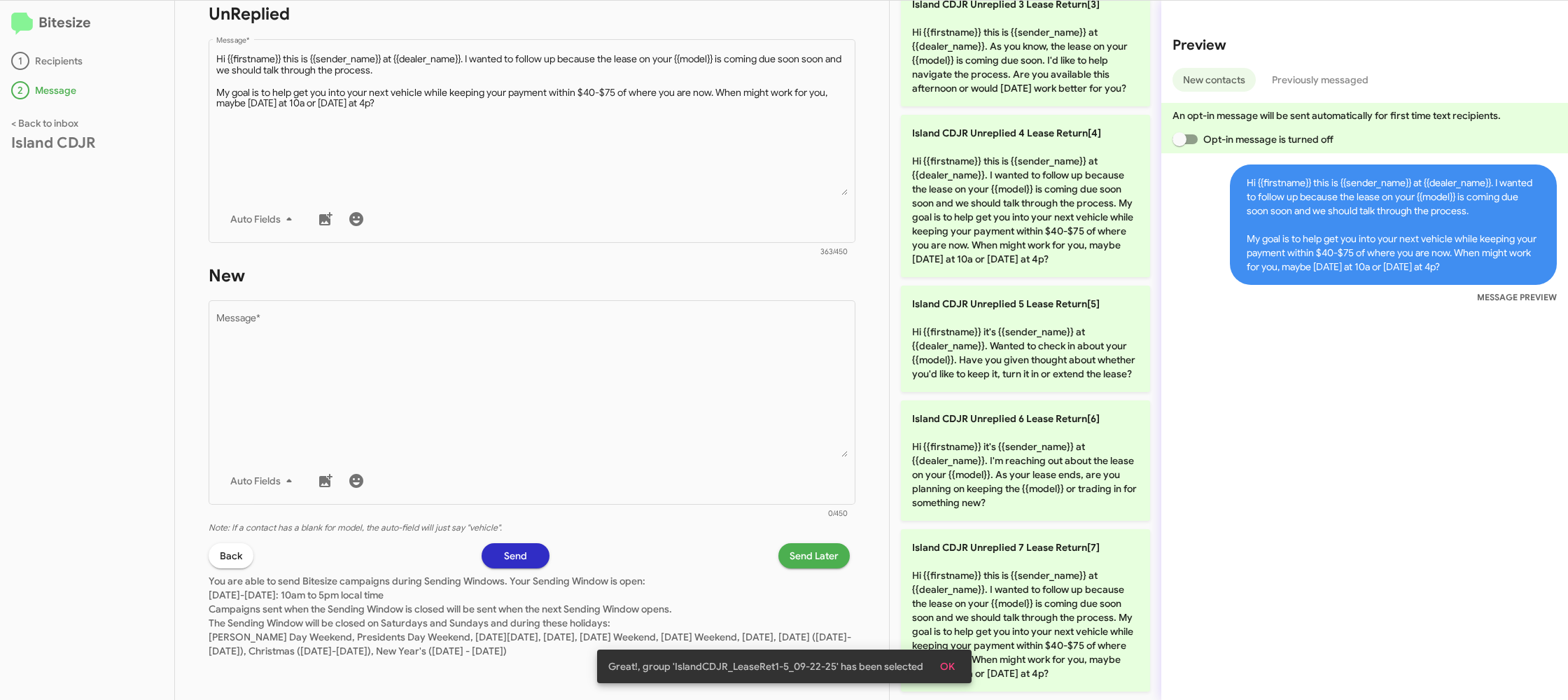
click at [620, 510] on div at bounding box center [522, 514] width 612 height 8
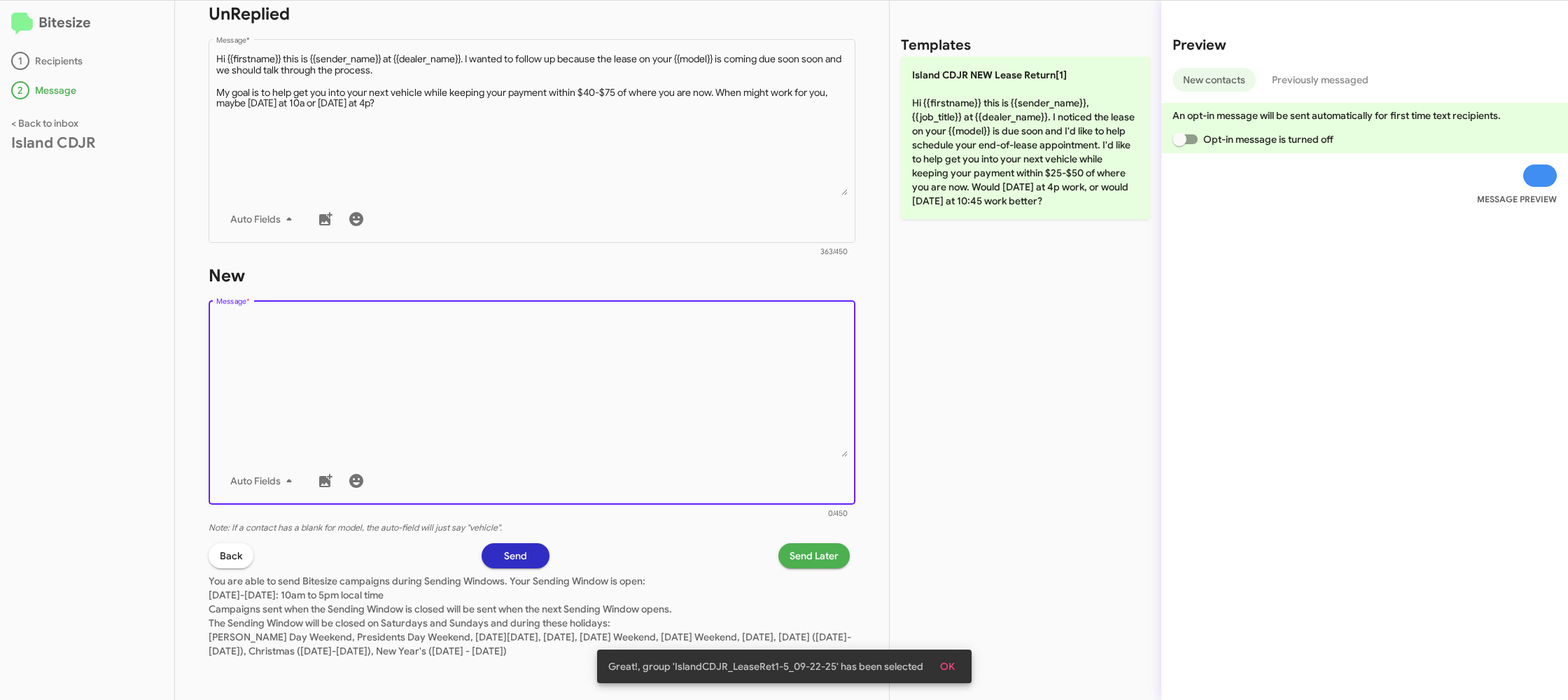
click at [648, 440] on textarea "Message *" at bounding box center [531, 385] width 632 height 143
drag, startPoint x: 648, startPoint y: 440, endPoint x: 676, endPoint y: 397, distance: 51.3
click at [652, 430] on textarea "Message *" at bounding box center [531, 385] width 632 height 143
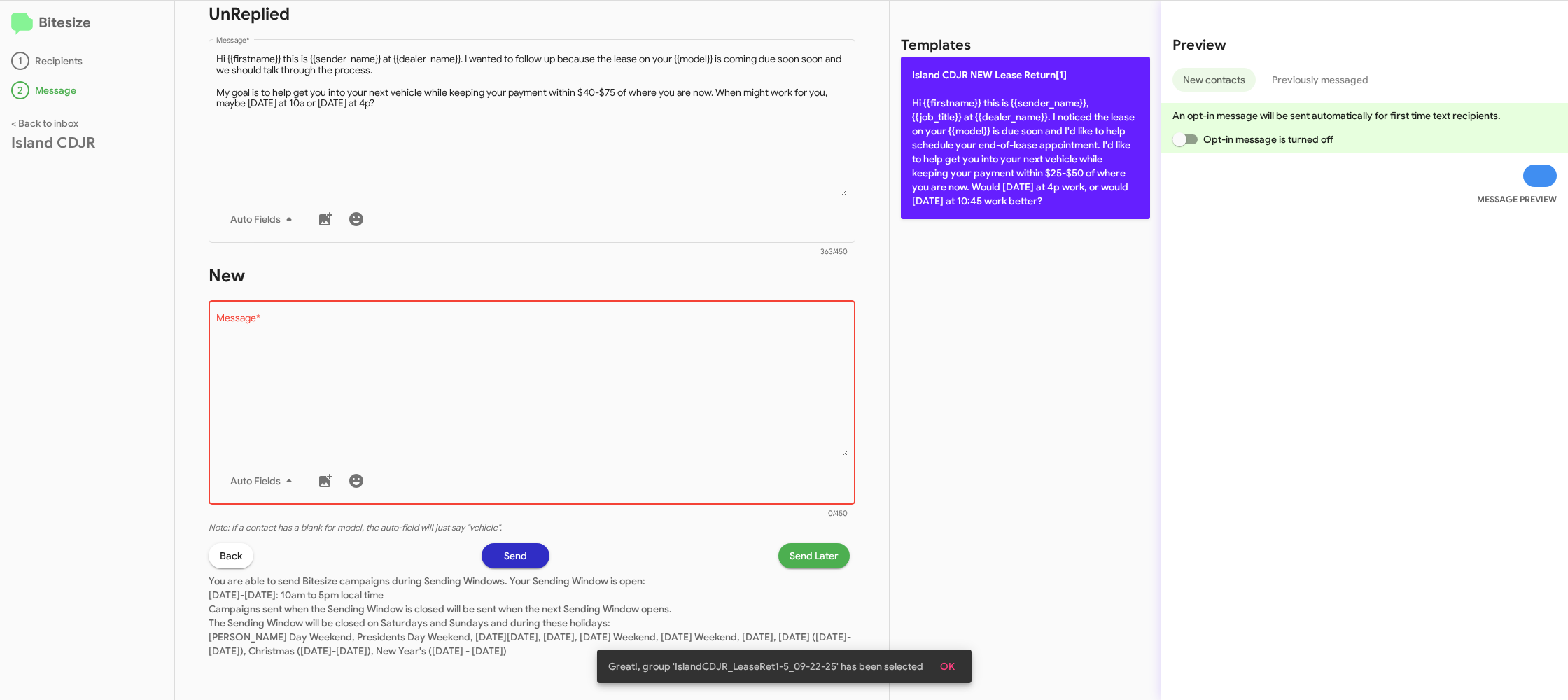
click at [941, 157] on p "Island CDJR NEW Lease Return[1] Hi {{firstname}} this is {{sender_name}}, {{job…" at bounding box center [1025, 138] width 249 height 162
type textarea "Hi {{firstname}} this is {{sender_name}}, {{job_title}} at {{dealer_name}}. I n…"
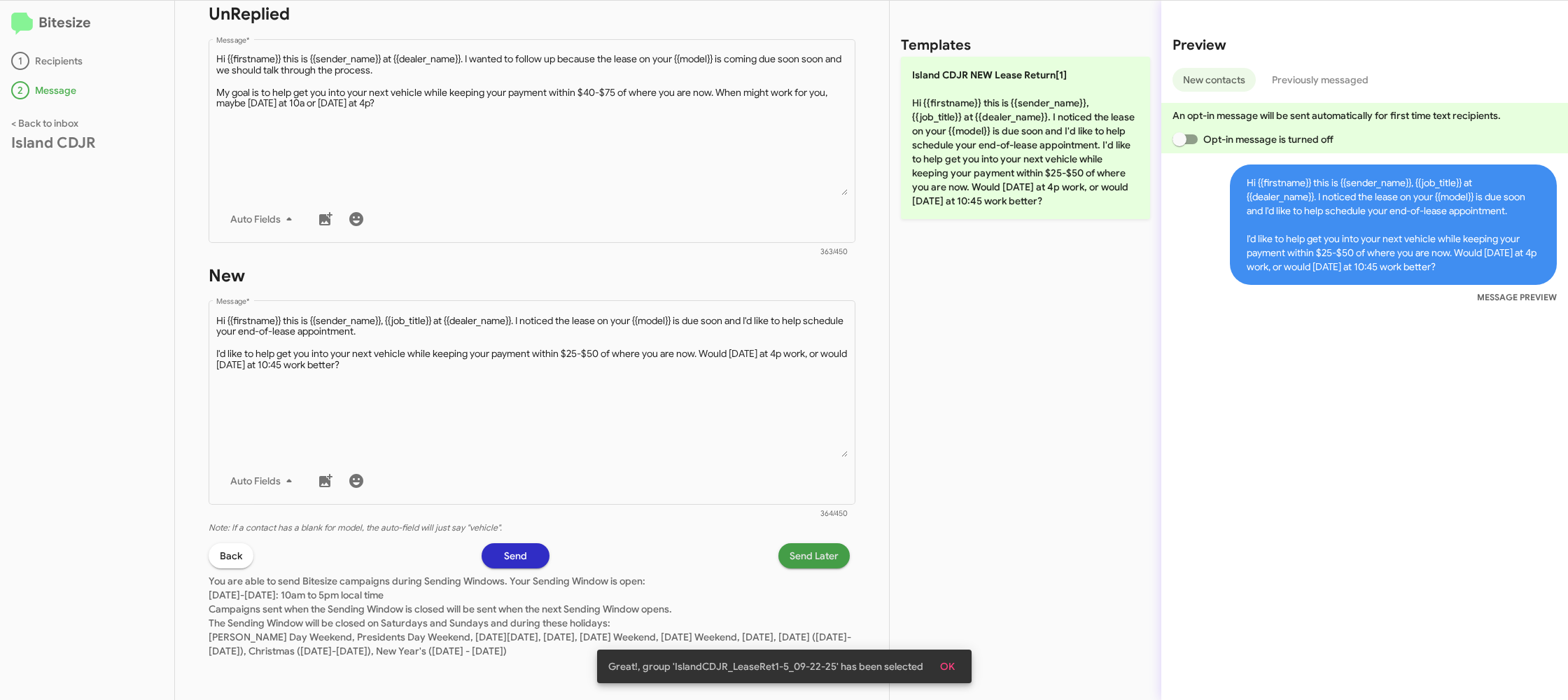
click at [809, 552] on span "Send Later" at bounding box center [813, 556] width 49 height 26
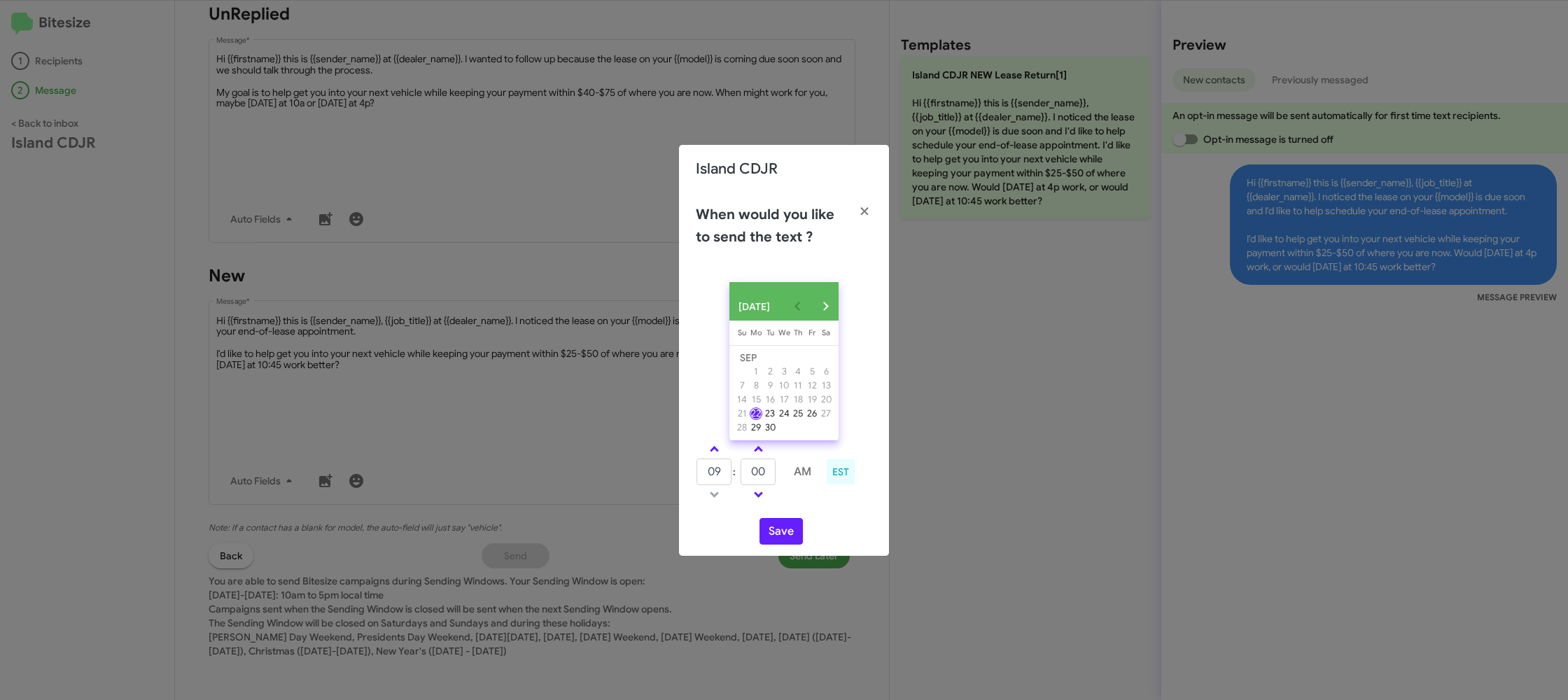
drag, startPoint x: 709, startPoint y: 449, endPoint x: 739, endPoint y: 467, distance: 35.0
click at [709, 449] on link at bounding box center [714, 449] width 25 height 16
type input "10"
click at [754, 472] on input "00" at bounding box center [758, 472] width 35 height 26
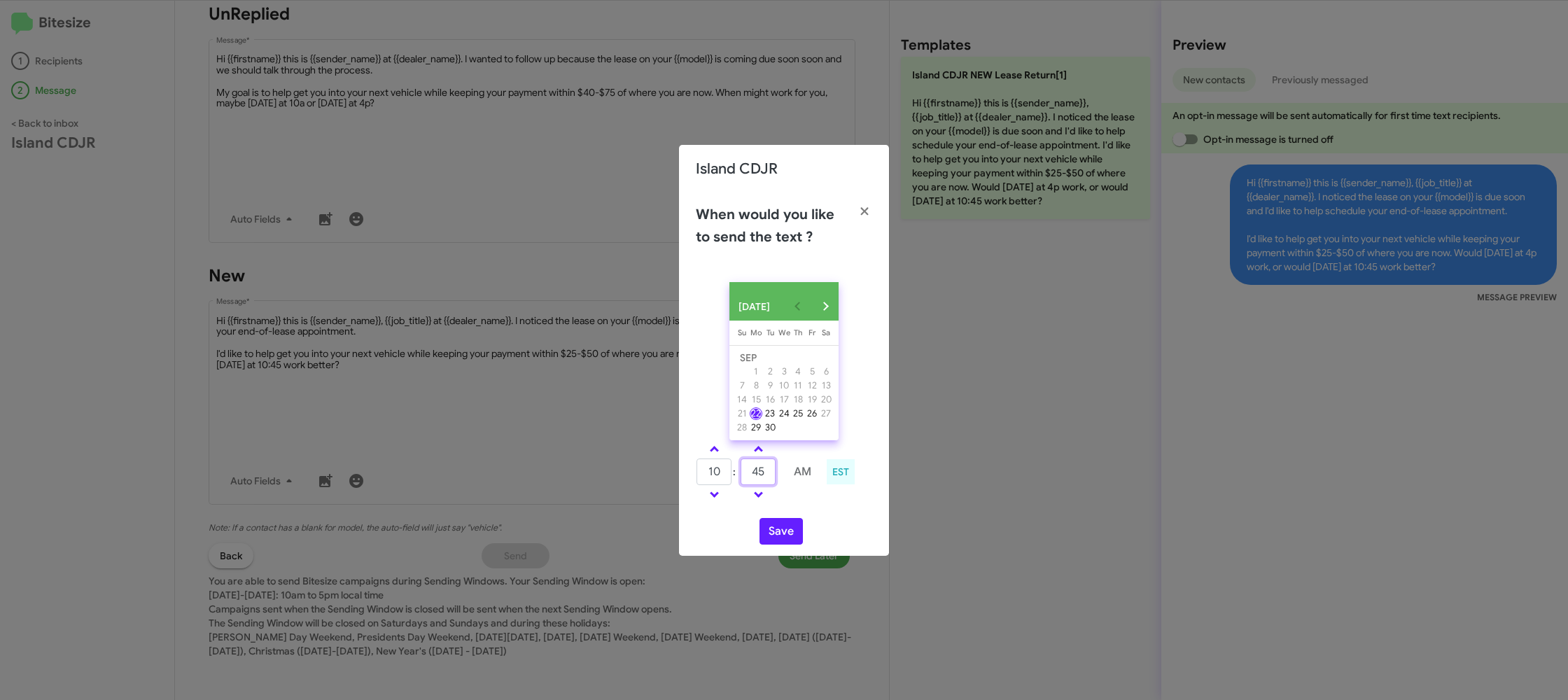
type input "45"
drag, startPoint x: 817, startPoint y: 505, endPoint x: 777, endPoint y: 535, distance: 50.0
click at [815, 504] on td at bounding box center [802, 495] width 37 height 17
click at [771, 540] on button "Save" at bounding box center [781, 532] width 44 height 26
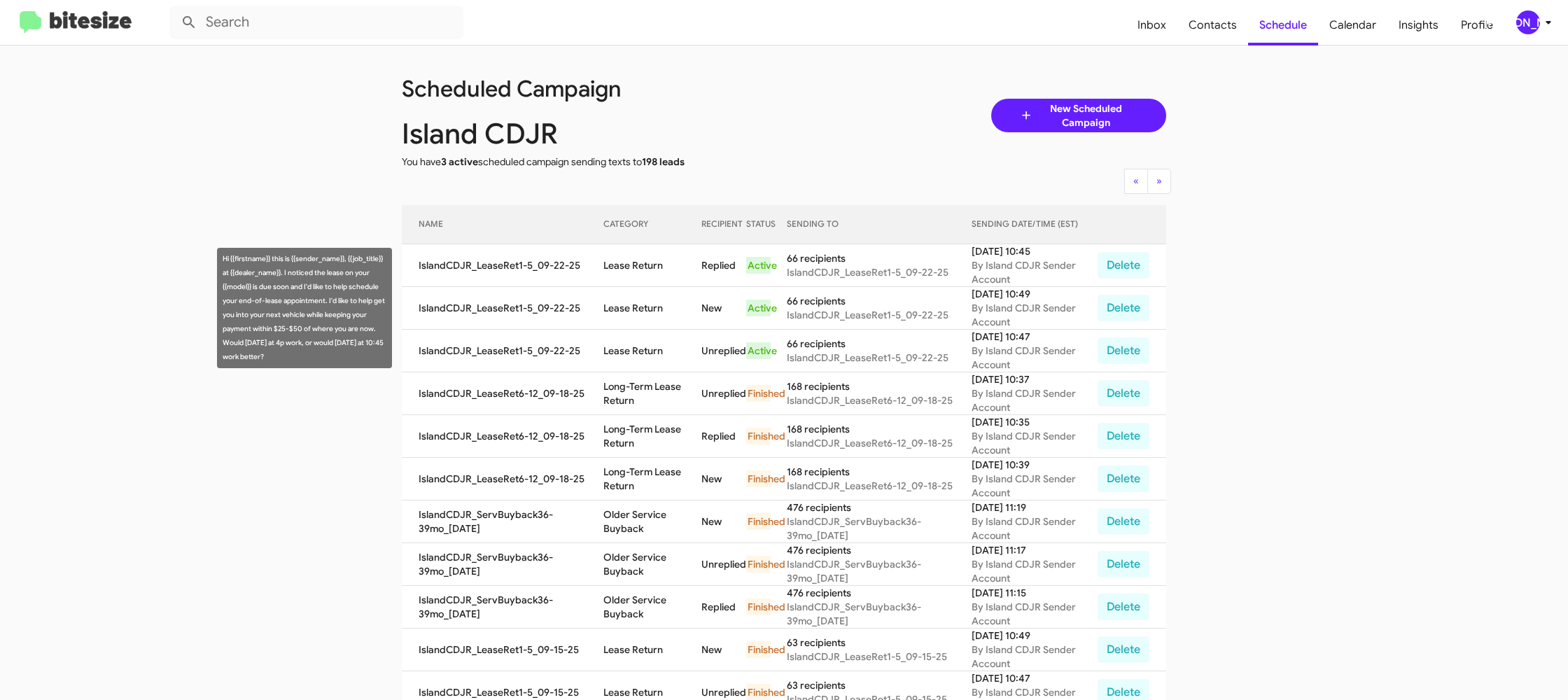
click at [612, 294] on td "Lease Return" at bounding box center [652, 308] width 98 height 43
click at [648, 307] on td "Lease Return" at bounding box center [652, 308] width 98 height 43
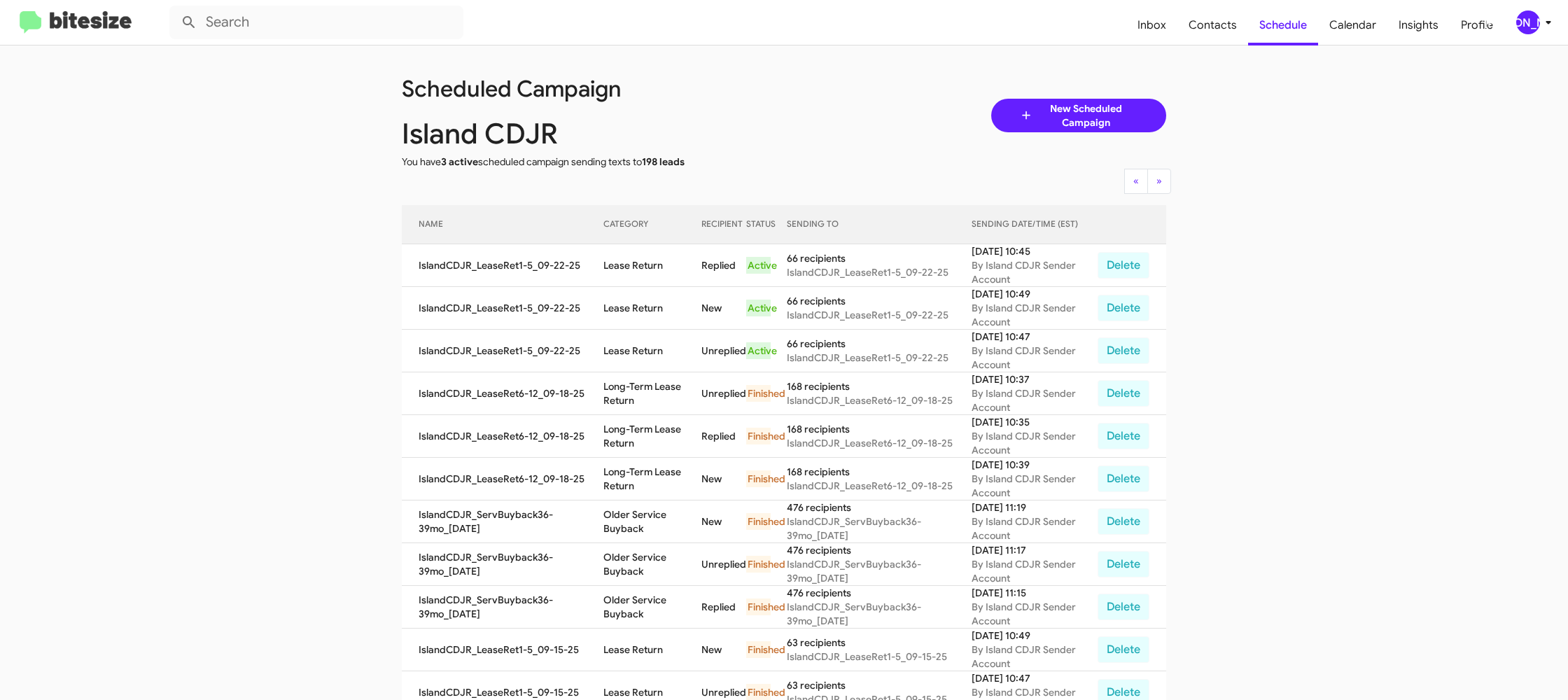
click at [648, 307] on td "Lease Return" at bounding box center [652, 308] width 98 height 43
copy td "Lease Return"
click at [1532, 24] on div "[PERSON_NAME]" at bounding box center [1528, 22] width 24 height 24
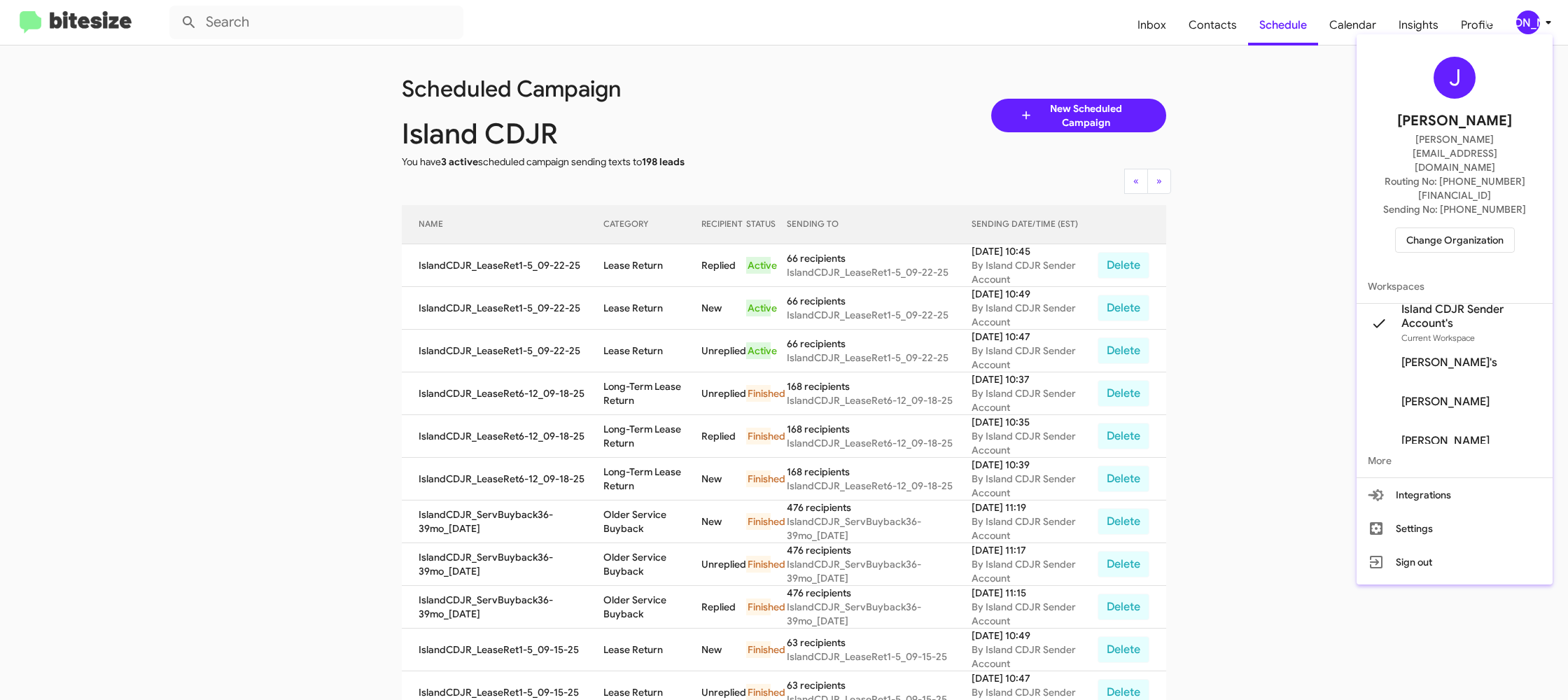
drag, startPoint x: 1468, startPoint y: 210, endPoint x: 1455, endPoint y: 212, distance: 13.2
click at [1467, 210] on div "J Jason Apdua jason@bitesize.co Routing No: +1 (718) 301-8437 Sending No: +1 (7…" at bounding box center [1454, 154] width 196 height 230
click at [1484, 228] on span "Change Organization" at bounding box center [1455, 240] width 97 height 24
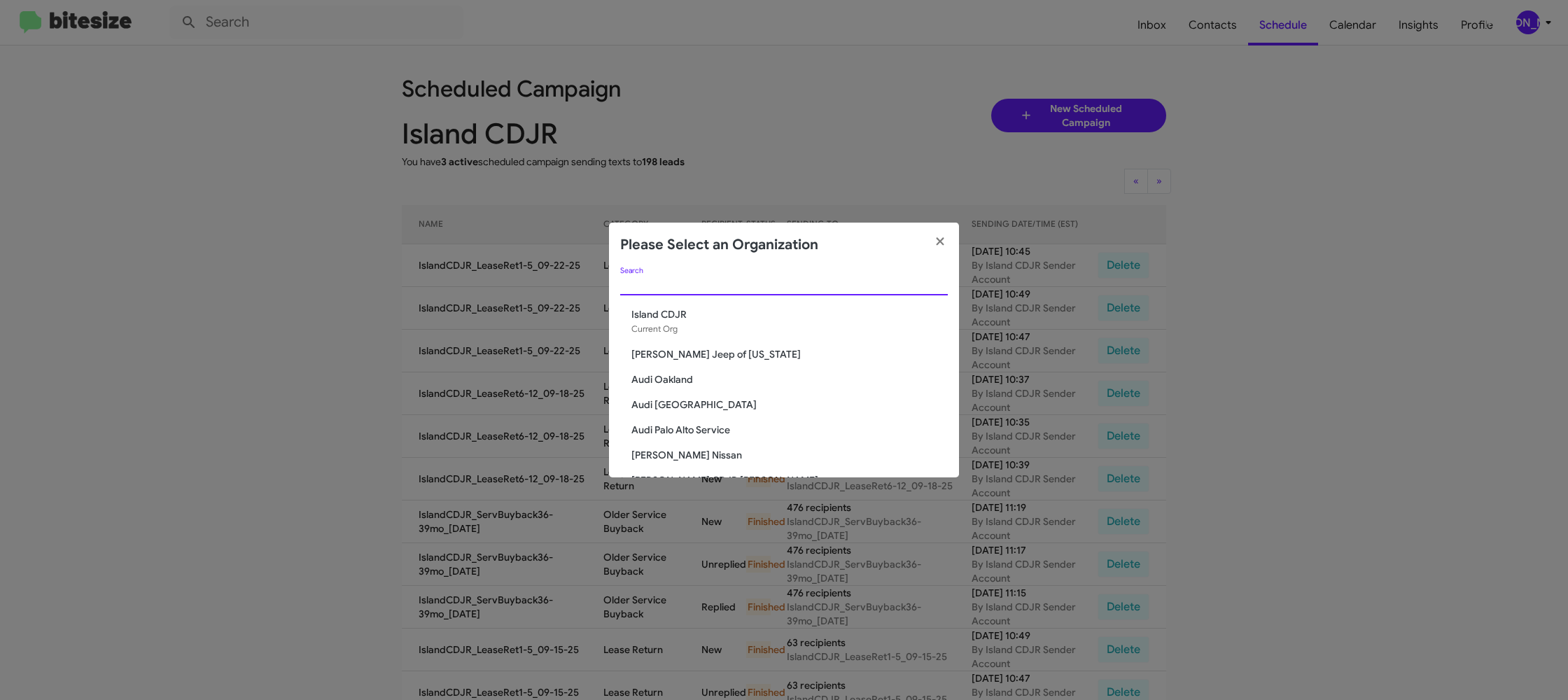
click at [654, 286] on input "Search" at bounding box center [784, 285] width 328 height 12
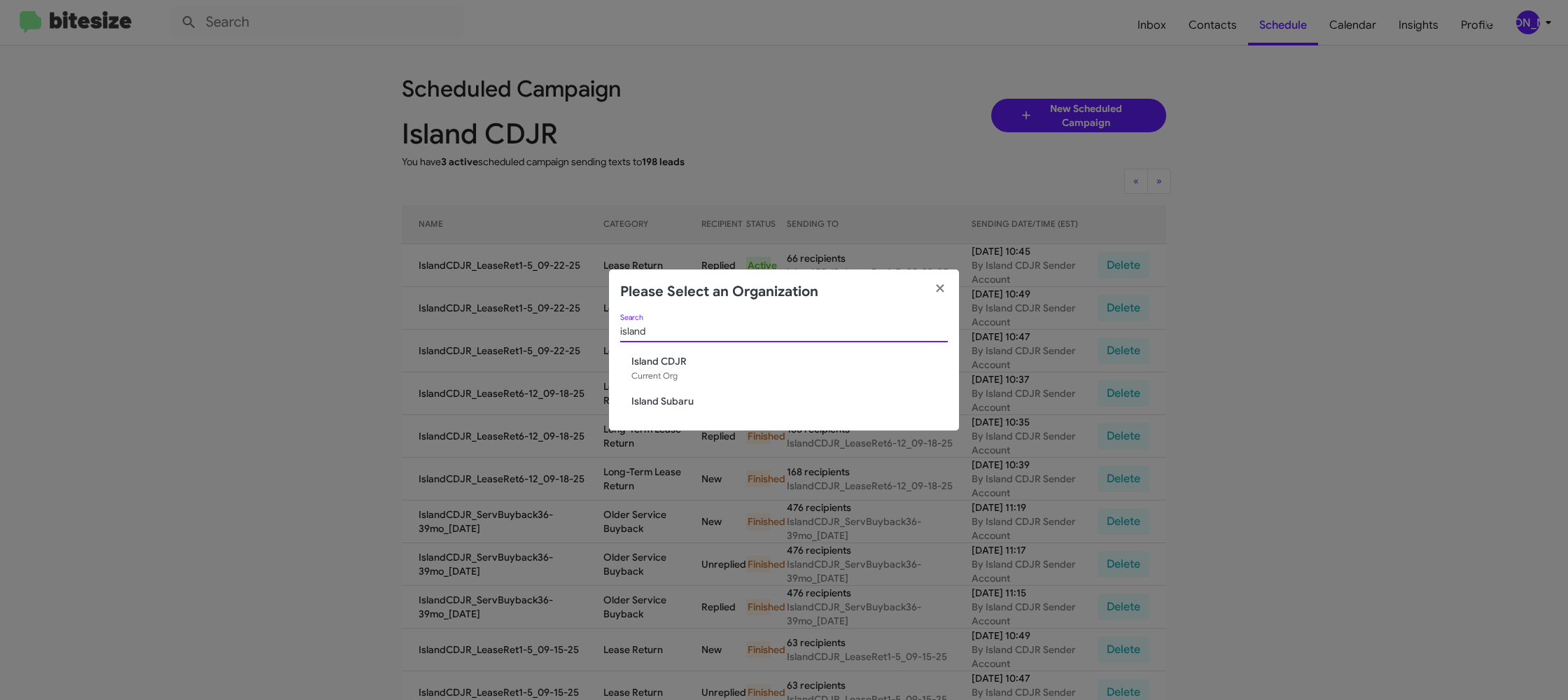
type input "island"
click at [667, 405] on div "island Search Island CDJR Current Org Island Subaru" at bounding box center [784, 372] width 350 height 116
click at [668, 402] on span "Island Subaru" at bounding box center [789, 401] width 316 height 14
drag, startPoint x: 668, startPoint y: 402, endPoint x: 700, endPoint y: 198, distance: 206.5
click at [666, 397] on span "Island Subaru" at bounding box center [789, 401] width 316 height 14
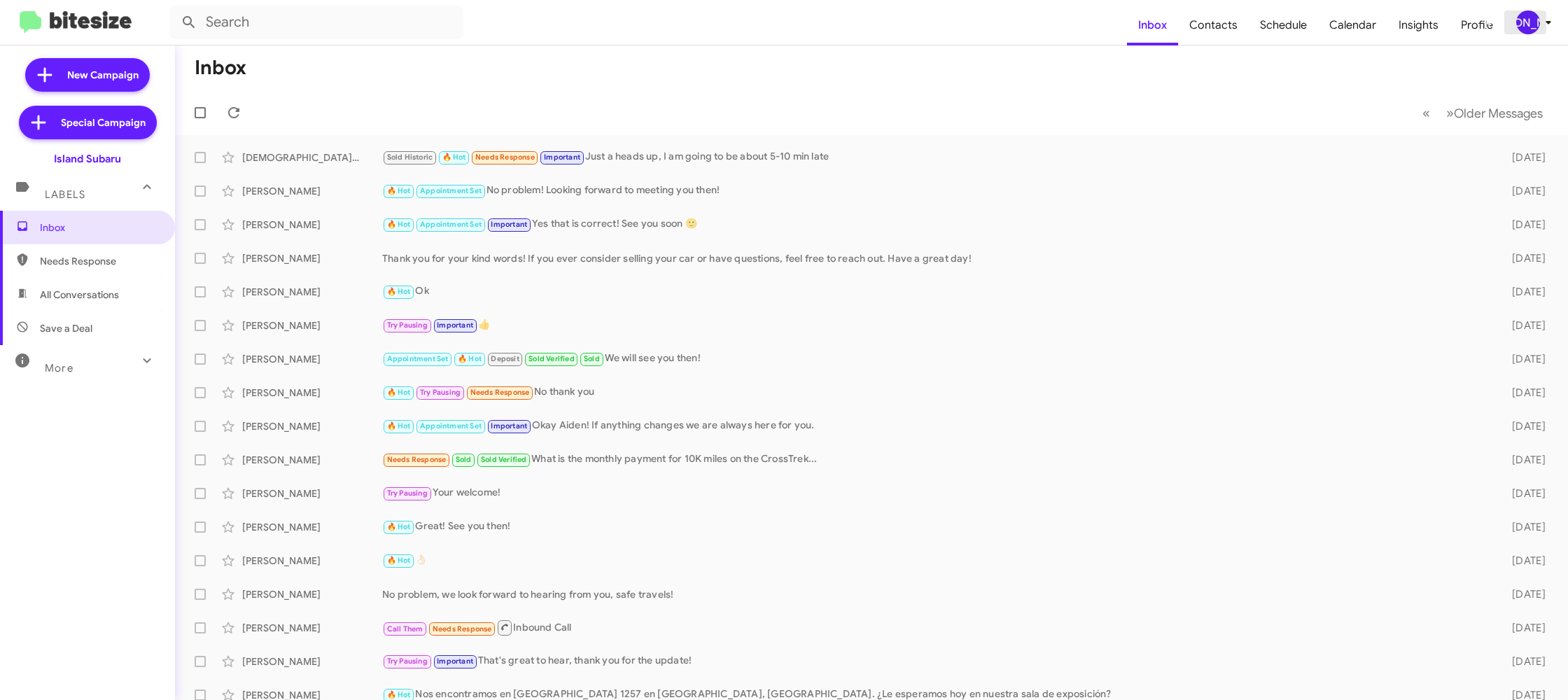
click at [1542, 26] on icon at bounding box center [1548, 22] width 16 height 16
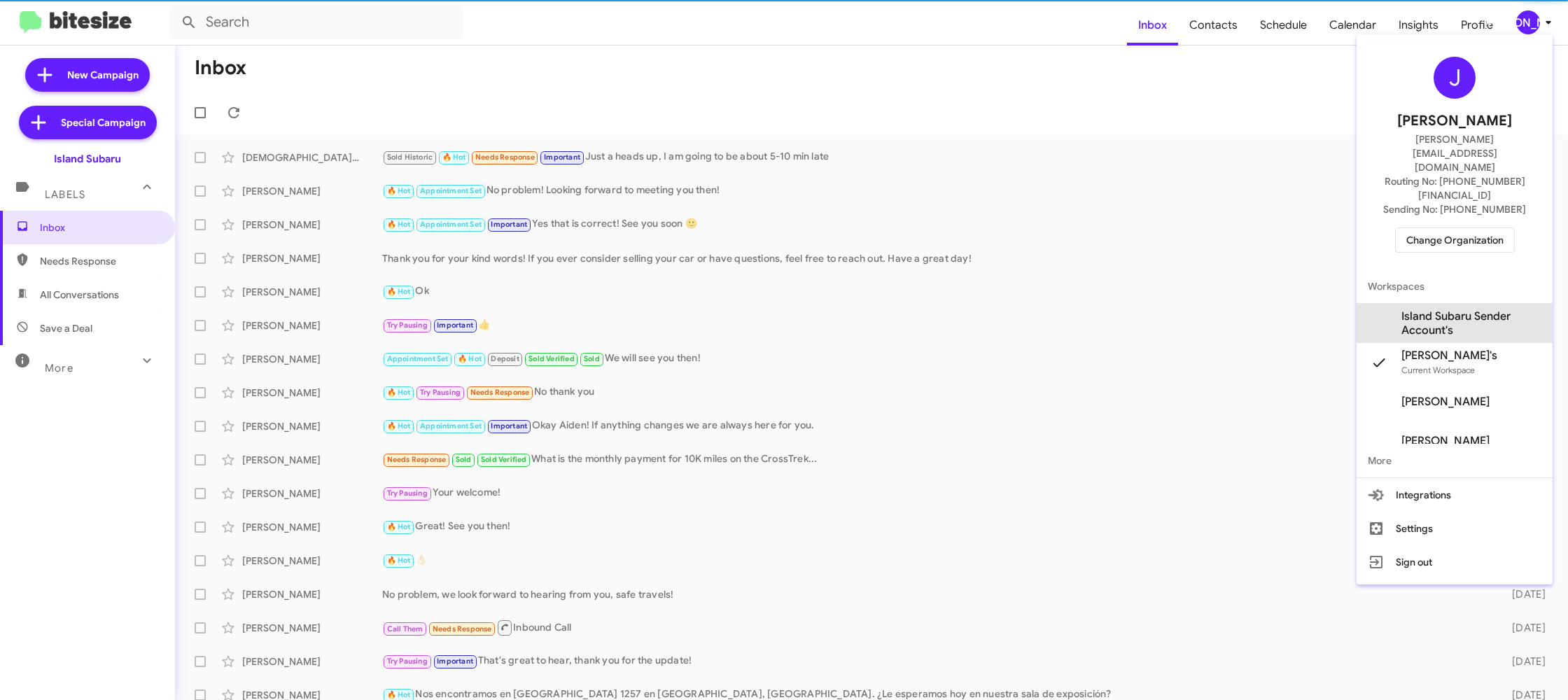
click at [1501, 309] on span "Island Subaru Sender Account's" at bounding box center [1472, 323] width 140 height 28
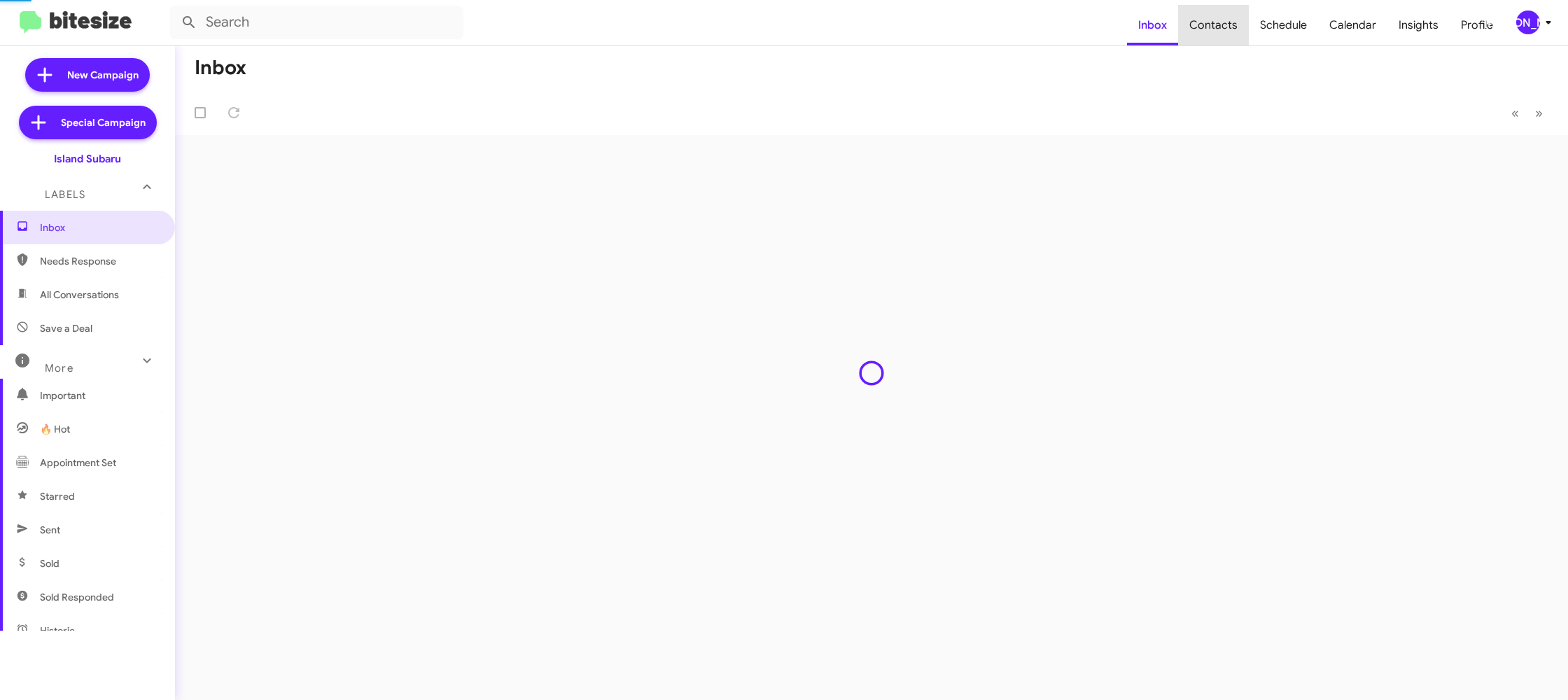
click at [1230, 35] on span "Contacts" at bounding box center [1214, 25] width 71 height 40
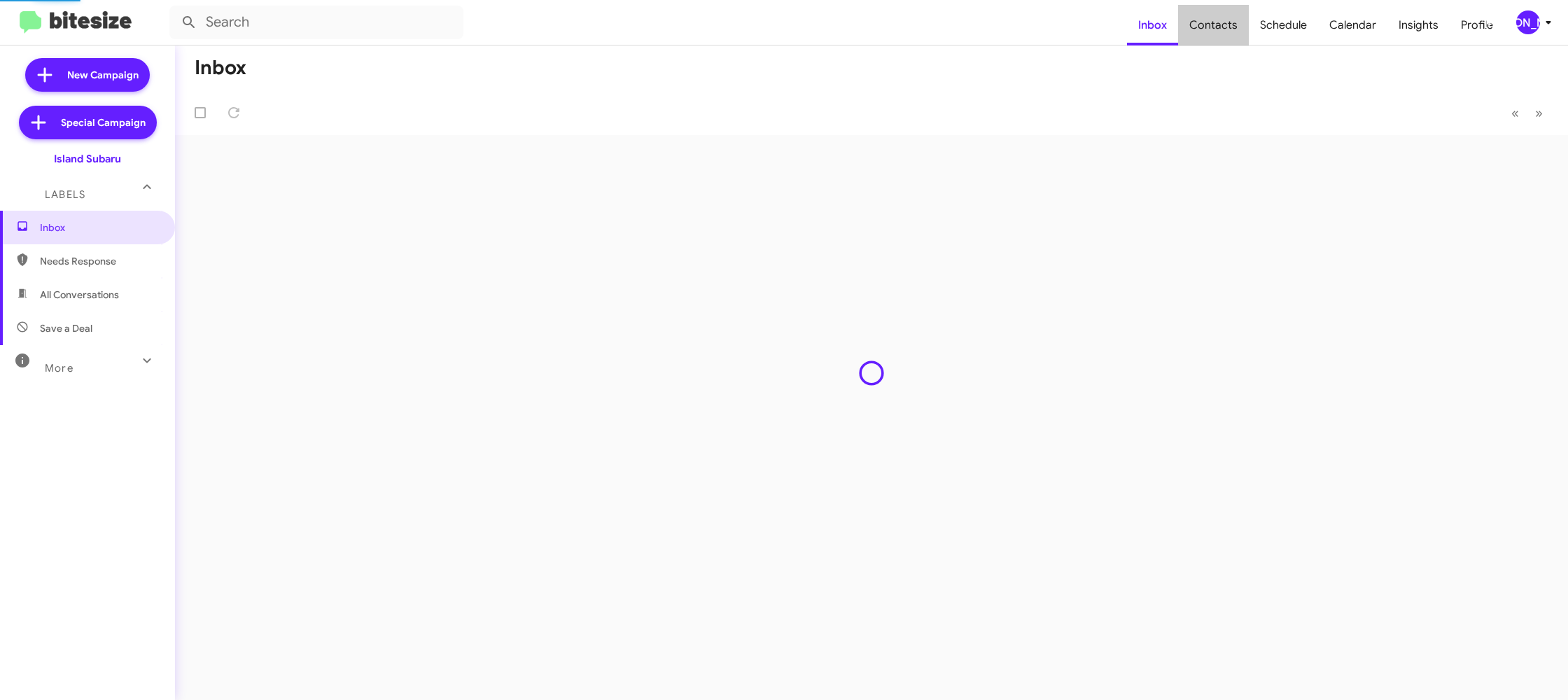
click at [1230, 35] on span "Contacts" at bounding box center [1214, 25] width 71 height 40
type input "in:groups"
drag, startPoint x: 1231, startPoint y: 38, endPoint x: 1181, endPoint y: 17, distance: 54.2
click at [1230, 35] on span "Contacts" at bounding box center [1214, 25] width 71 height 40
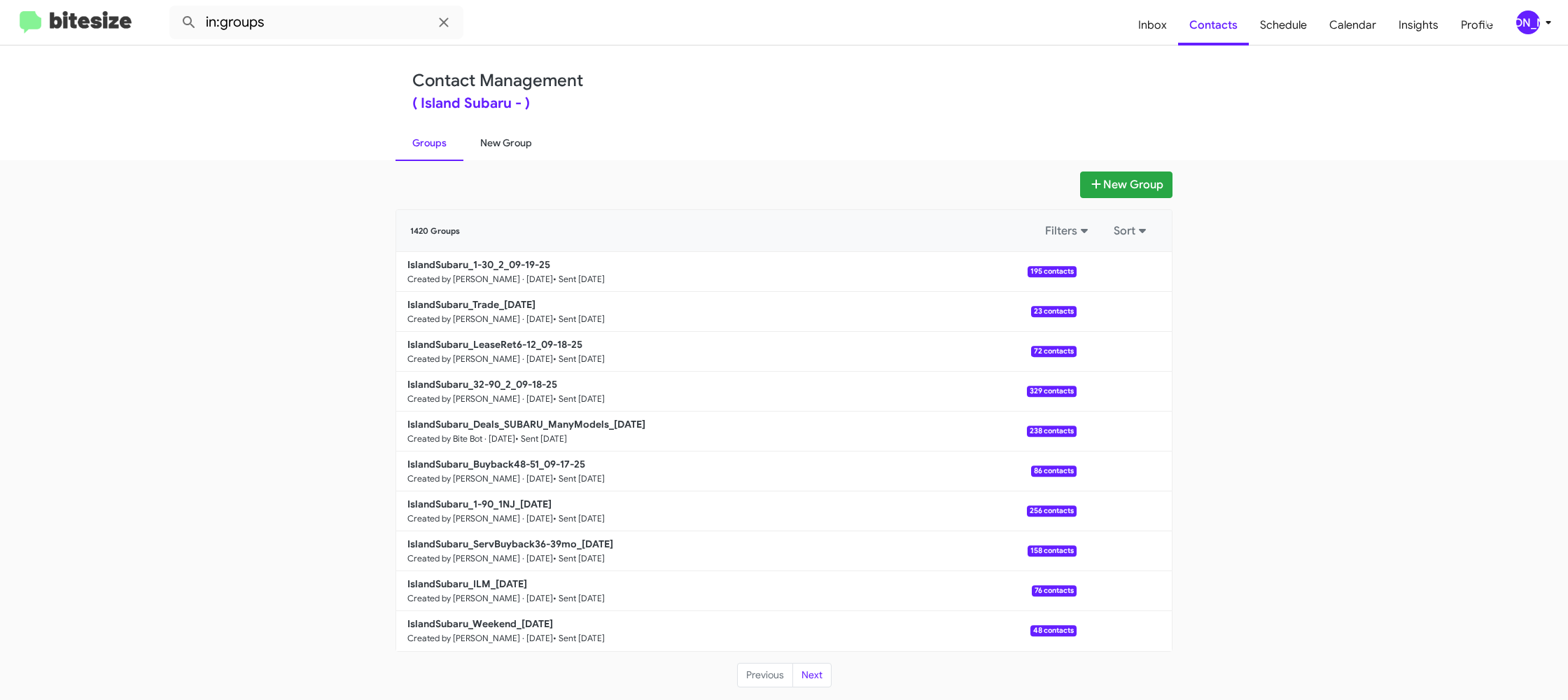
click at [493, 151] on link "New Group" at bounding box center [506, 143] width 86 height 36
drag, startPoint x: 493, startPoint y: 151, endPoint x: 517, endPoint y: 45, distance: 108.7
click at [493, 151] on link "New Group" at bounding box center [506, 143] width 86 height 36
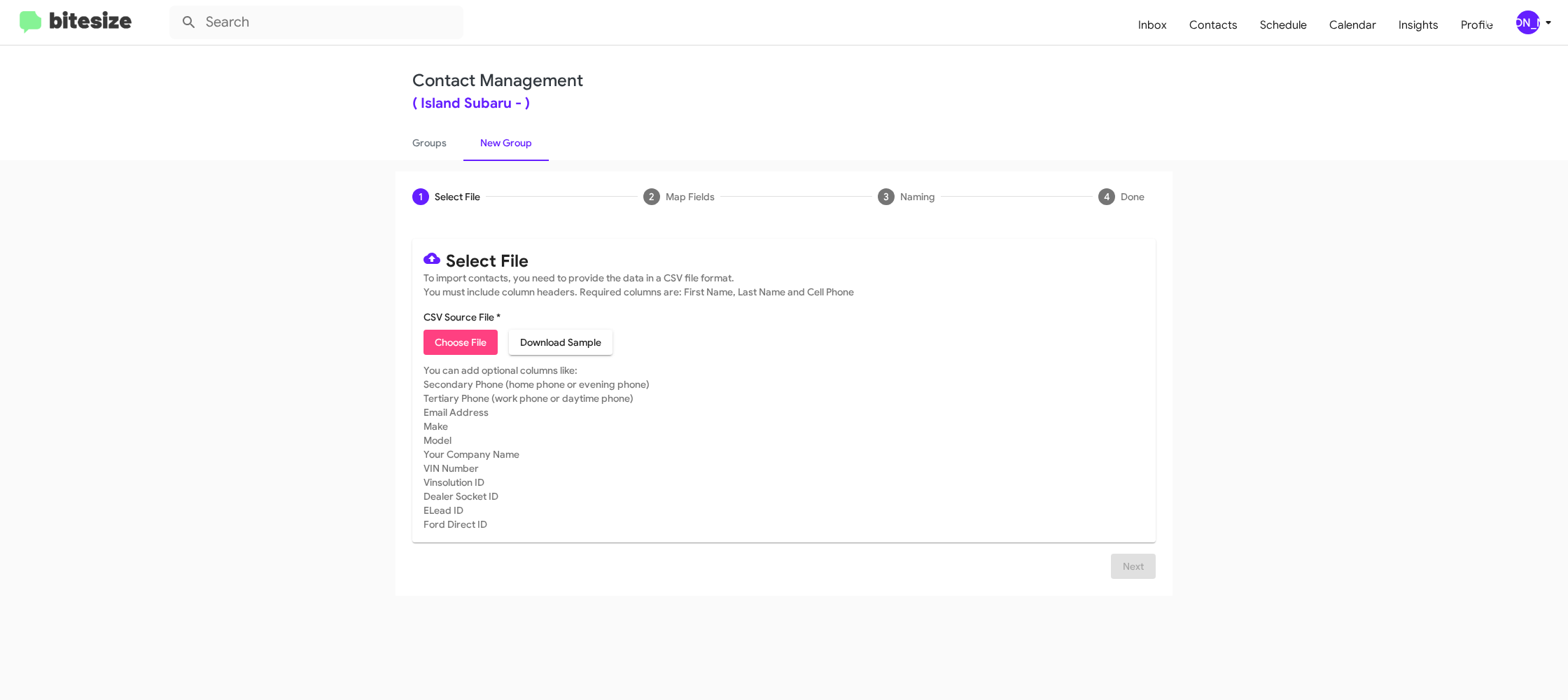
click at [453, 342] on span "Choose File" at bounding box center [461, 342] width 52 height 26
type input "IslandSubaru_LeaseRet1-5_09-22-25"
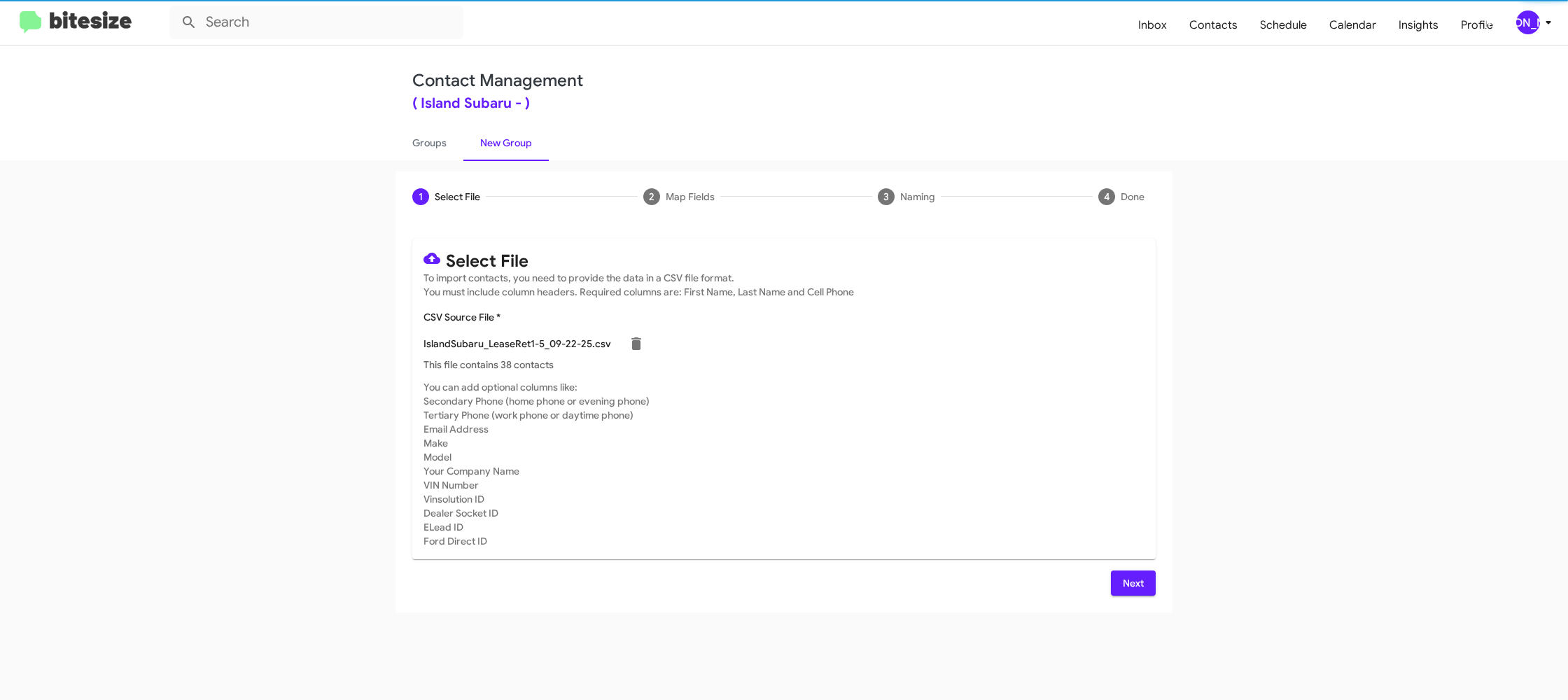
drag, startPoint x: 777, startPoint y: 404, endPoint x: 794, endPoint y: 411, distance: 18.4
click at [793, 411] on mat-card-subtitle "You can add optional columns like: Secondary Phone (home phone or evening phone…" at bounding box center [784, 464] width 721 height 168
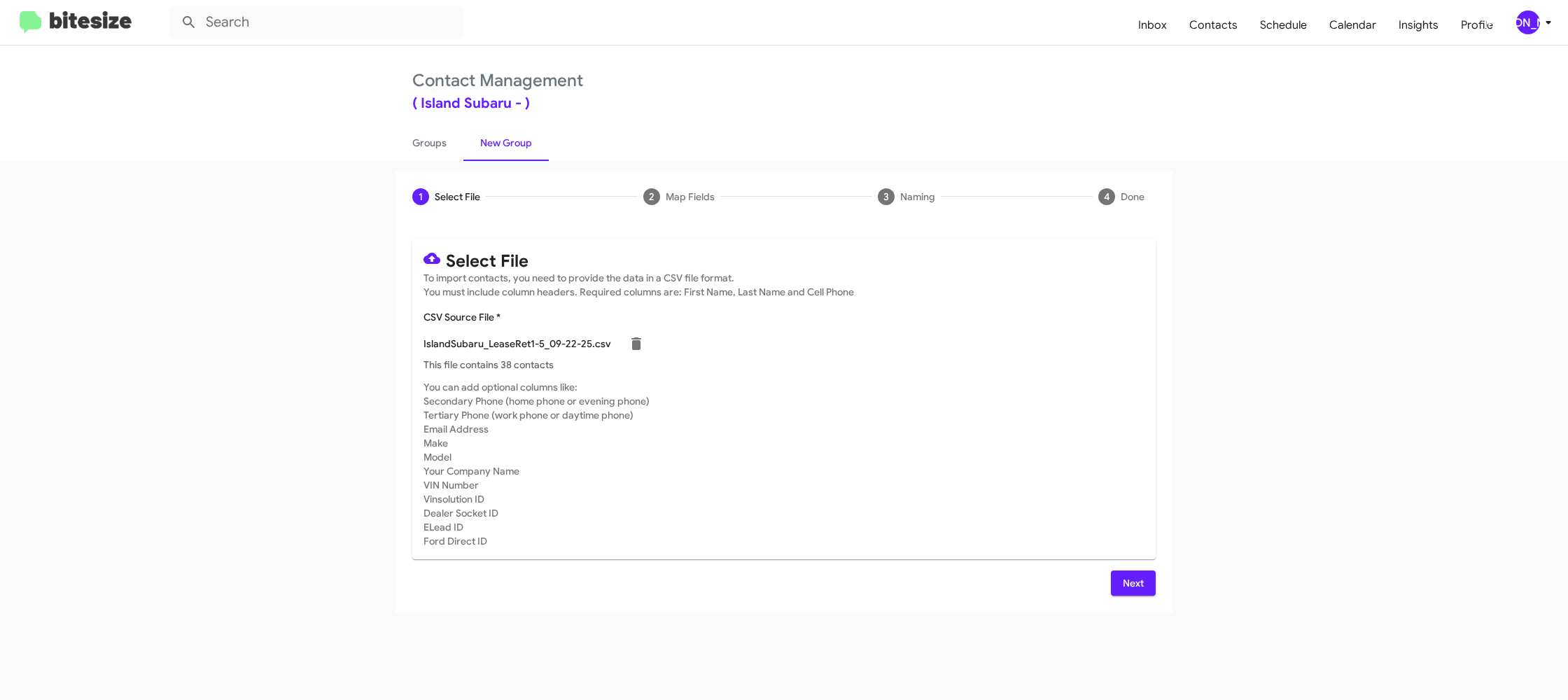
click at [467, 85] on link "Contact Management" at bounding box center [497, 80] width 171 height 21
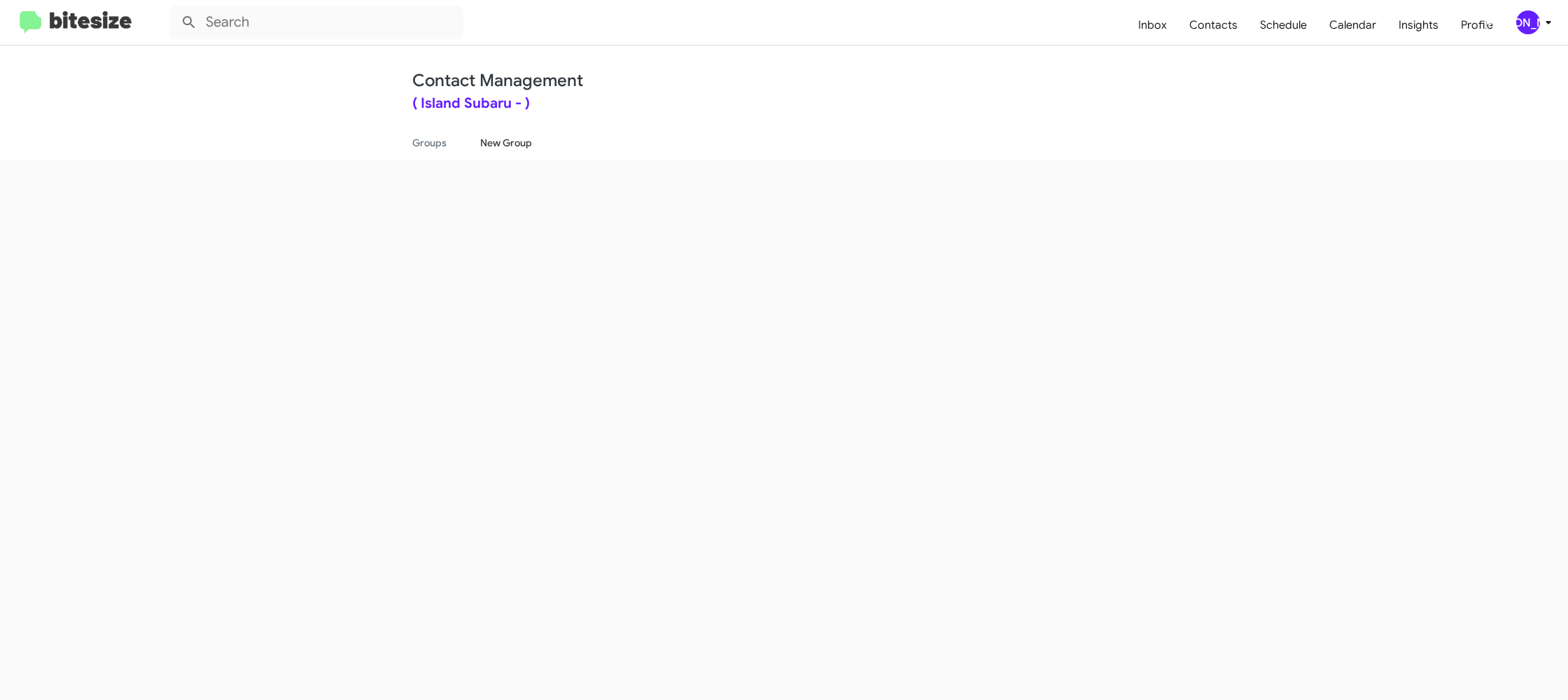
click at [513, 146] on link "New Group" at bounding box center [506, 143] width 86 height 36
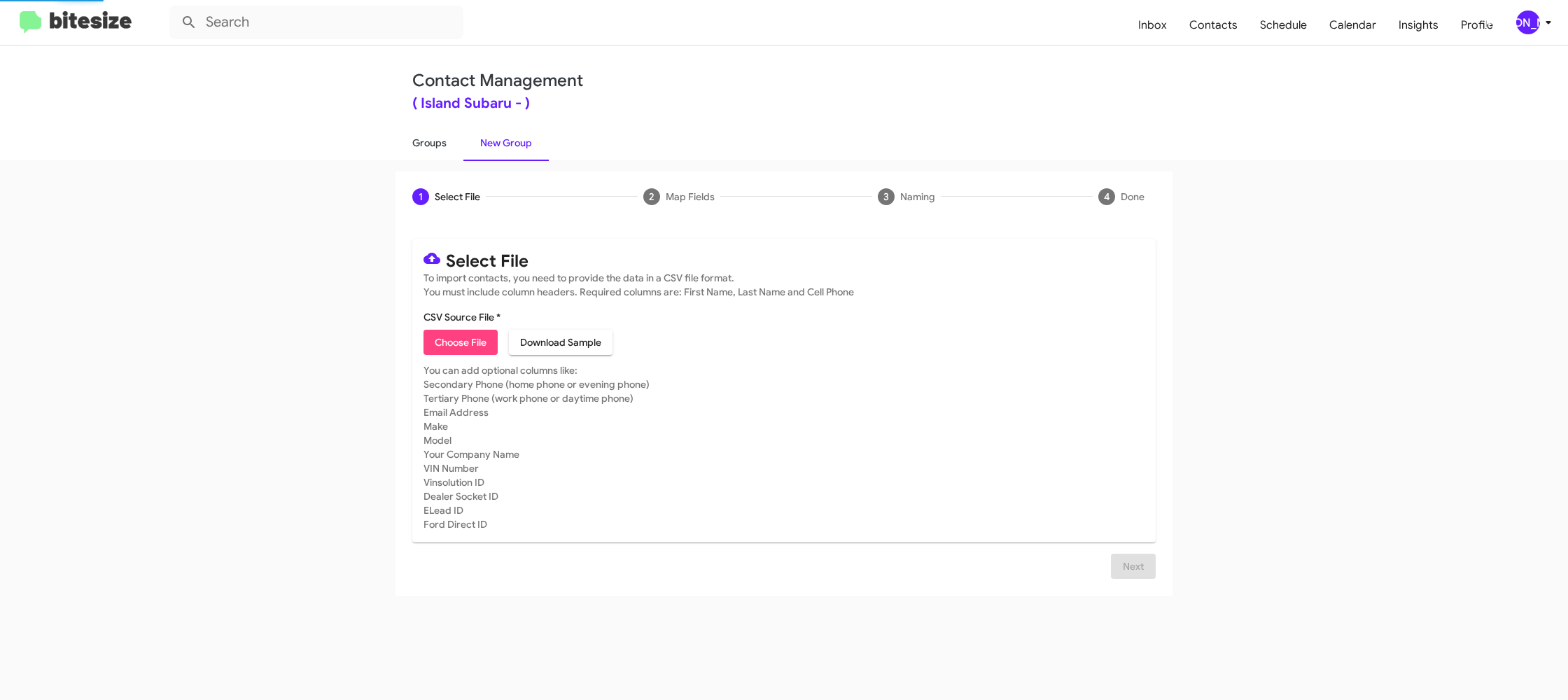
click at [439, 143] on link "Groups" at bounding box center [429, 143] width 68 height 36
type input "in:groups"
click at [439, 143] on link "Groups" at bounding box center [429, 143] width 68 height 36
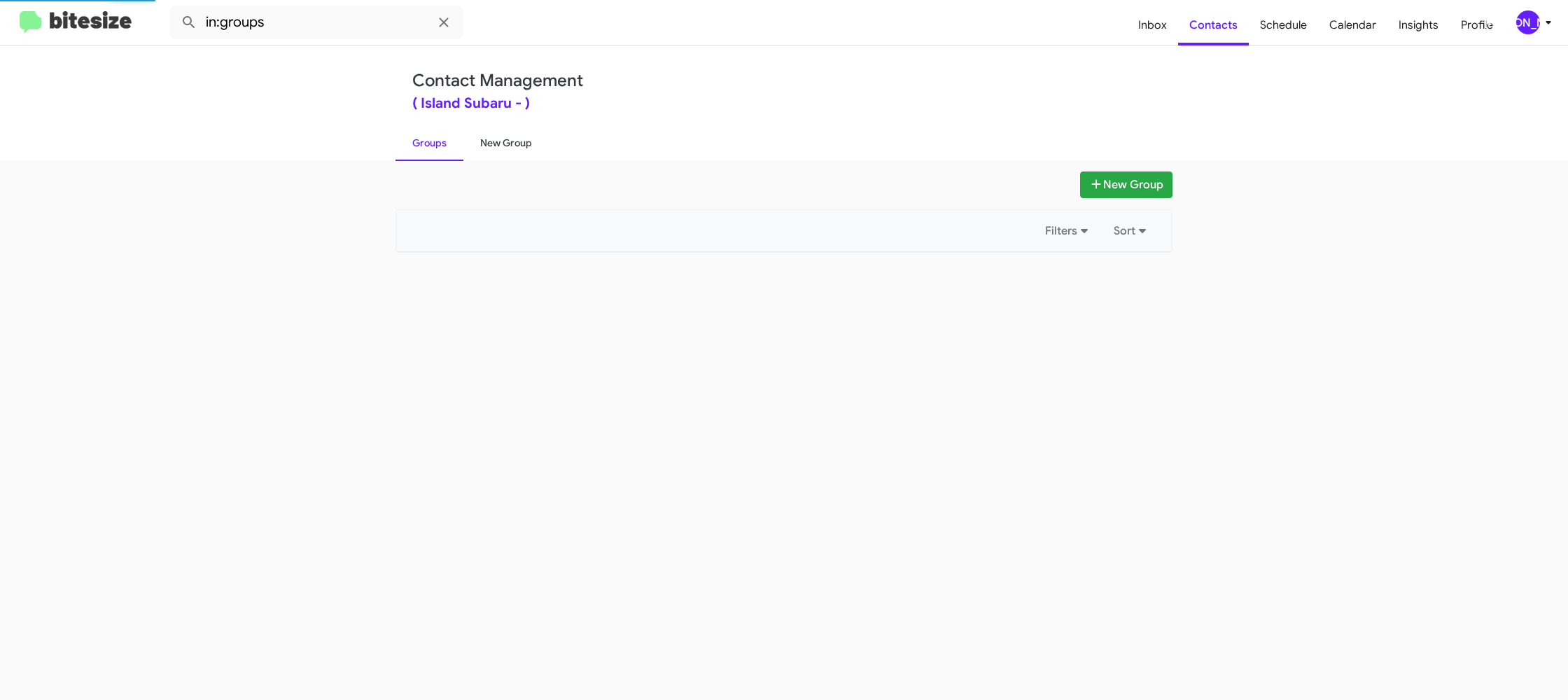
click at [477, 140] on link "New Group" at bounding box center [506, 143] width 86 height 36
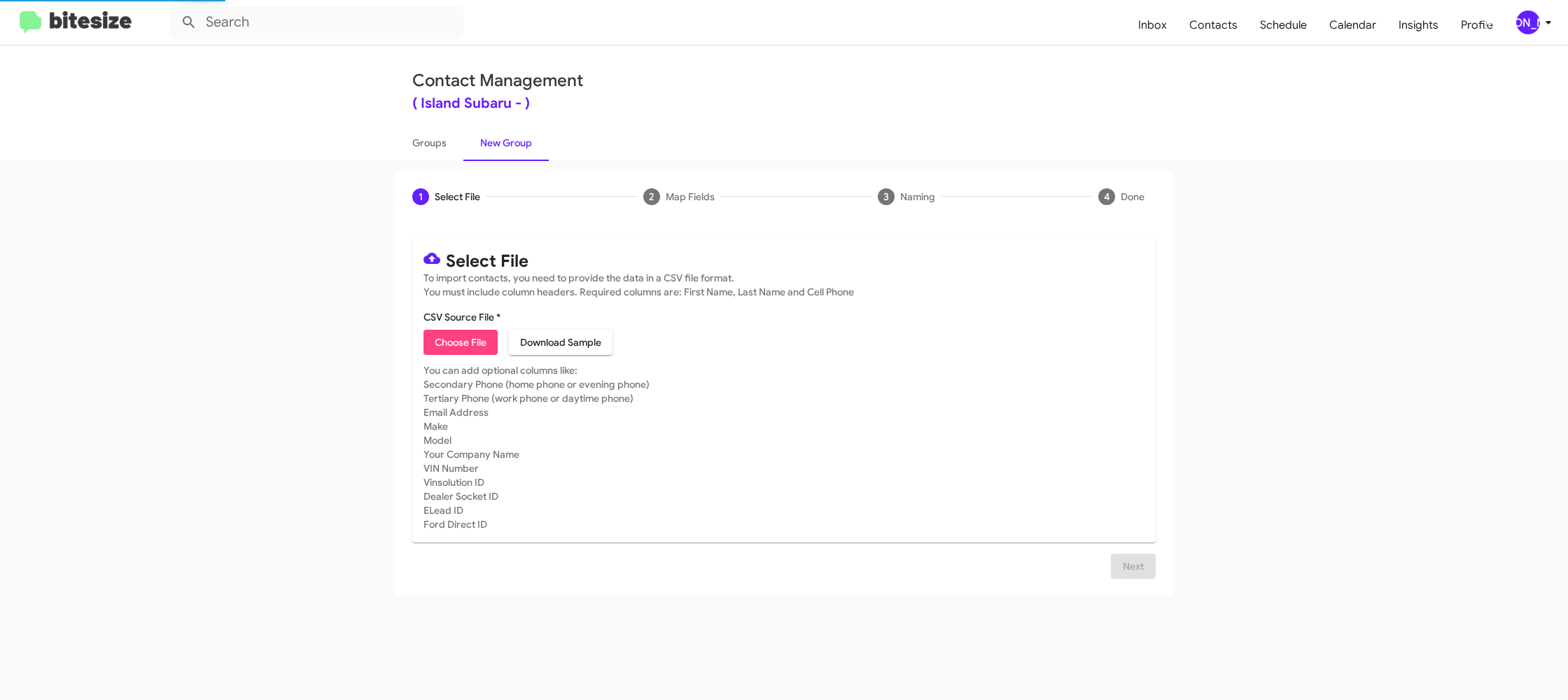
drag, startPoint x: 477, startPoint y: 140, endPoint x: 475, endPoint y: 152, distance: 12.2
click at [477, 141] on link "New Group" at bounding box center [506, 143] width 86 height 36
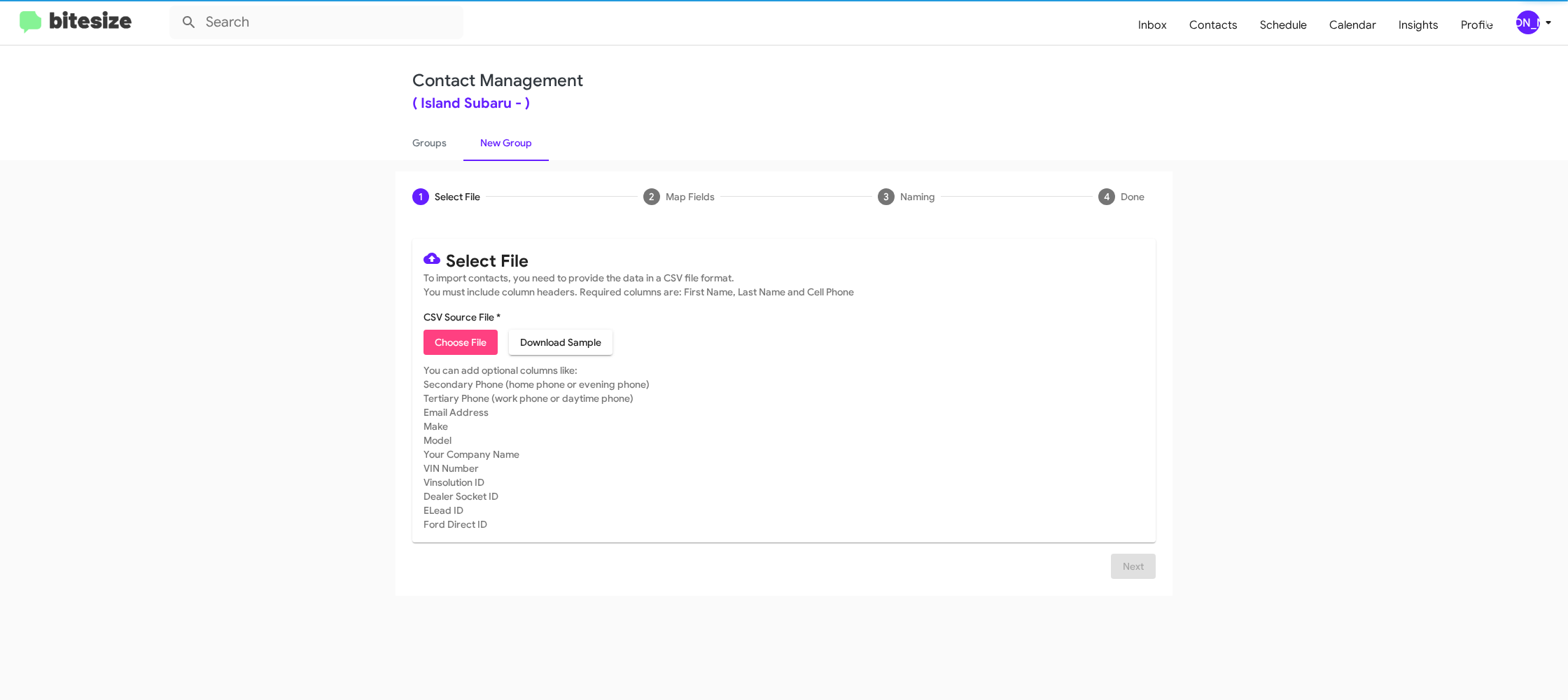
click at [467, 353] on span "Choose File" at bounding box center [461, 342] width 52 height 26
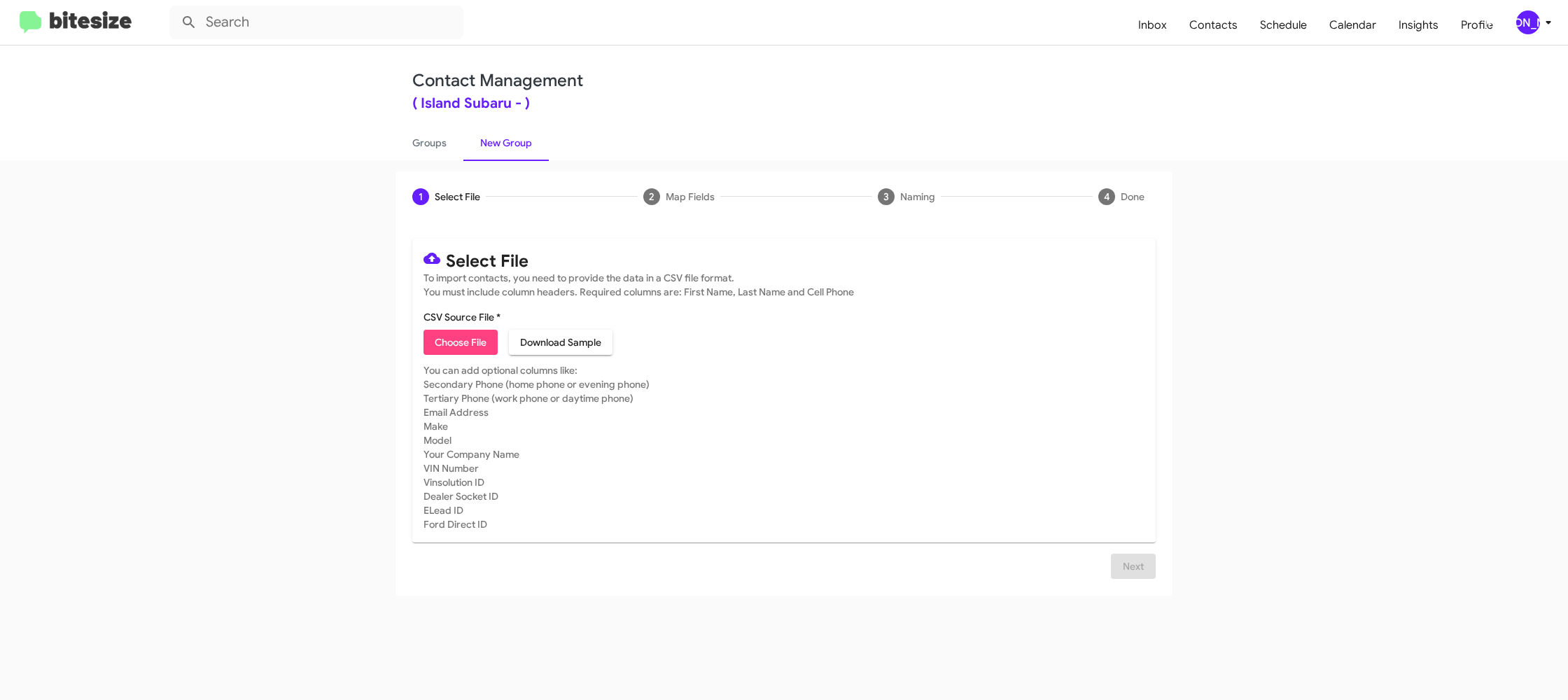
type input "IslandSubaru_LeaseRet1-5_09-22-25"
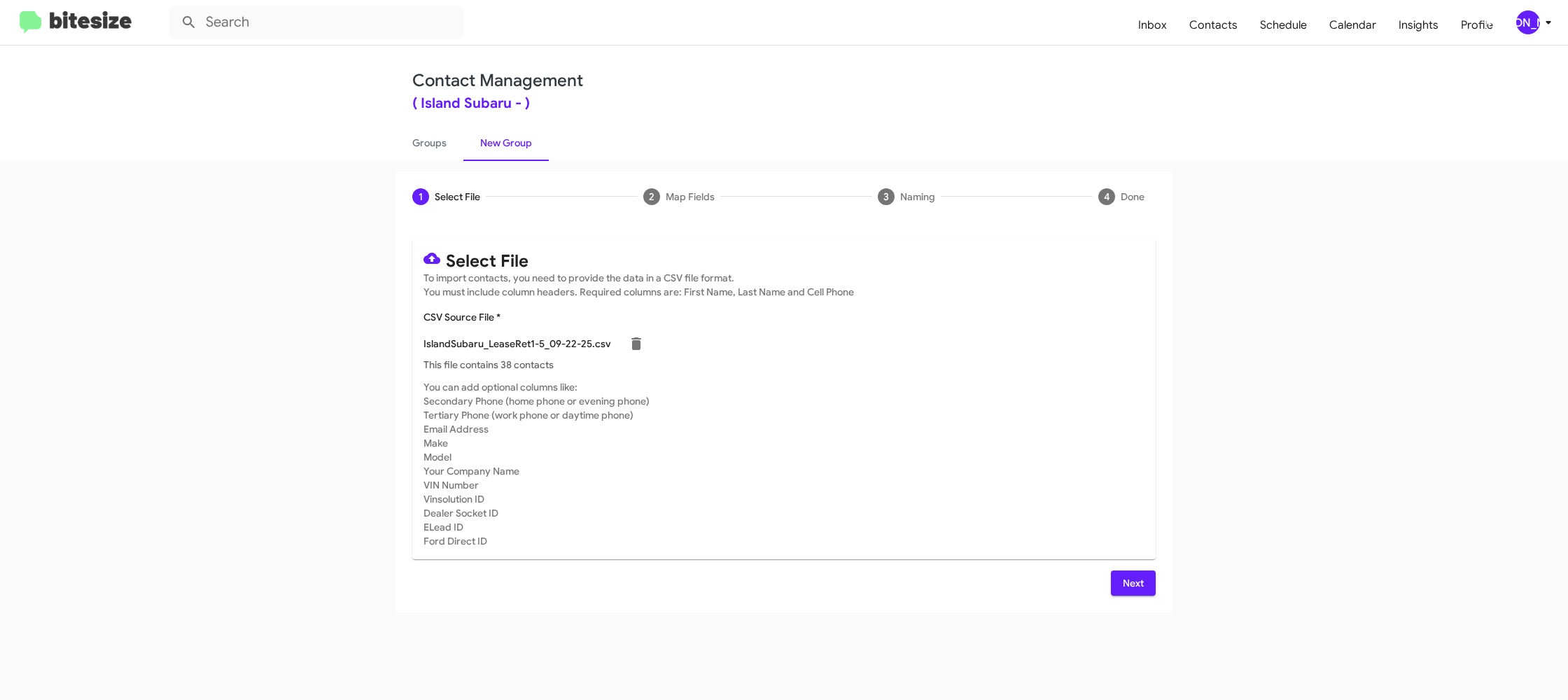
click at [886, 457] on mat-card-subtitle "You can add optional columns like: Secondary Phone (home phone or evening phone…" at bounding box center [784, 464] width 721 height 168
click at [1132, 579] on span "Next" at bounding box center [1133, 583] width 22 height 26
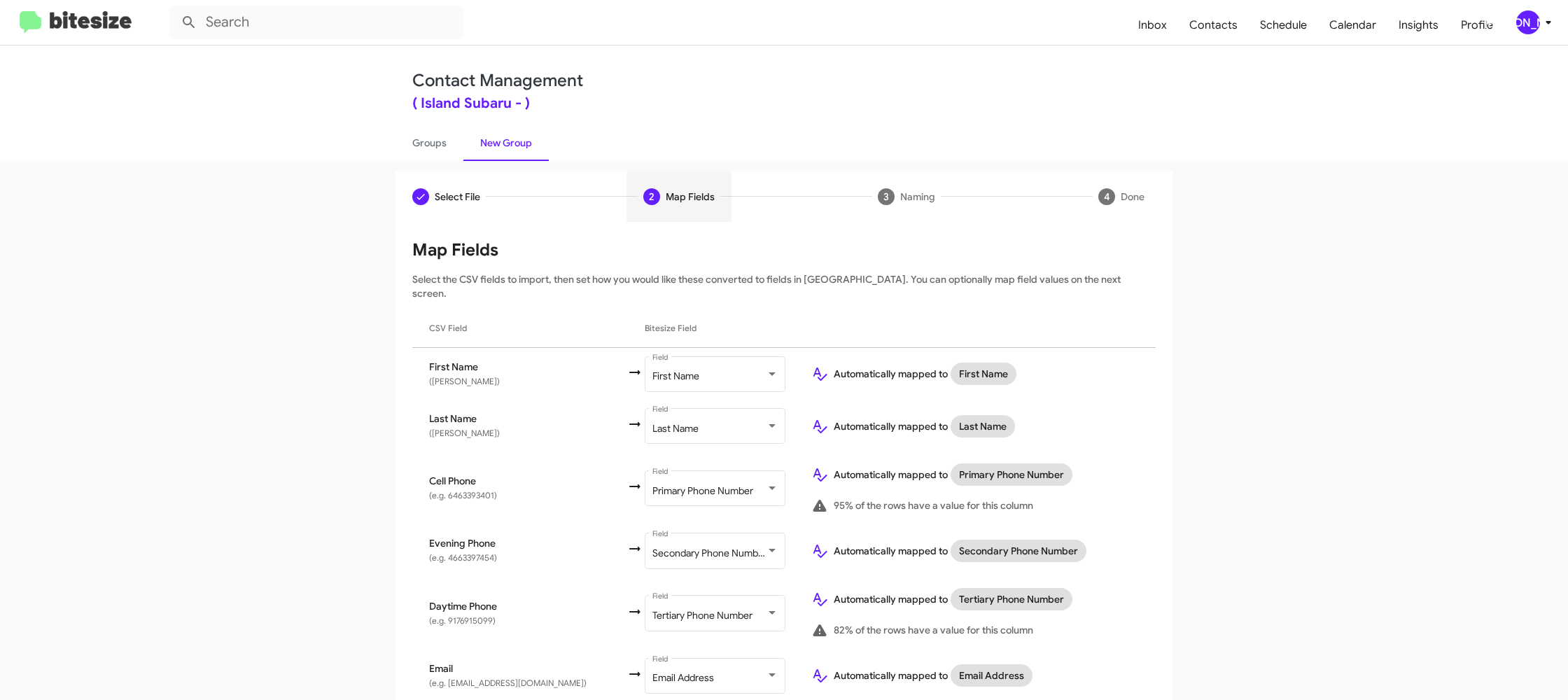
scroll to position [408, 0]
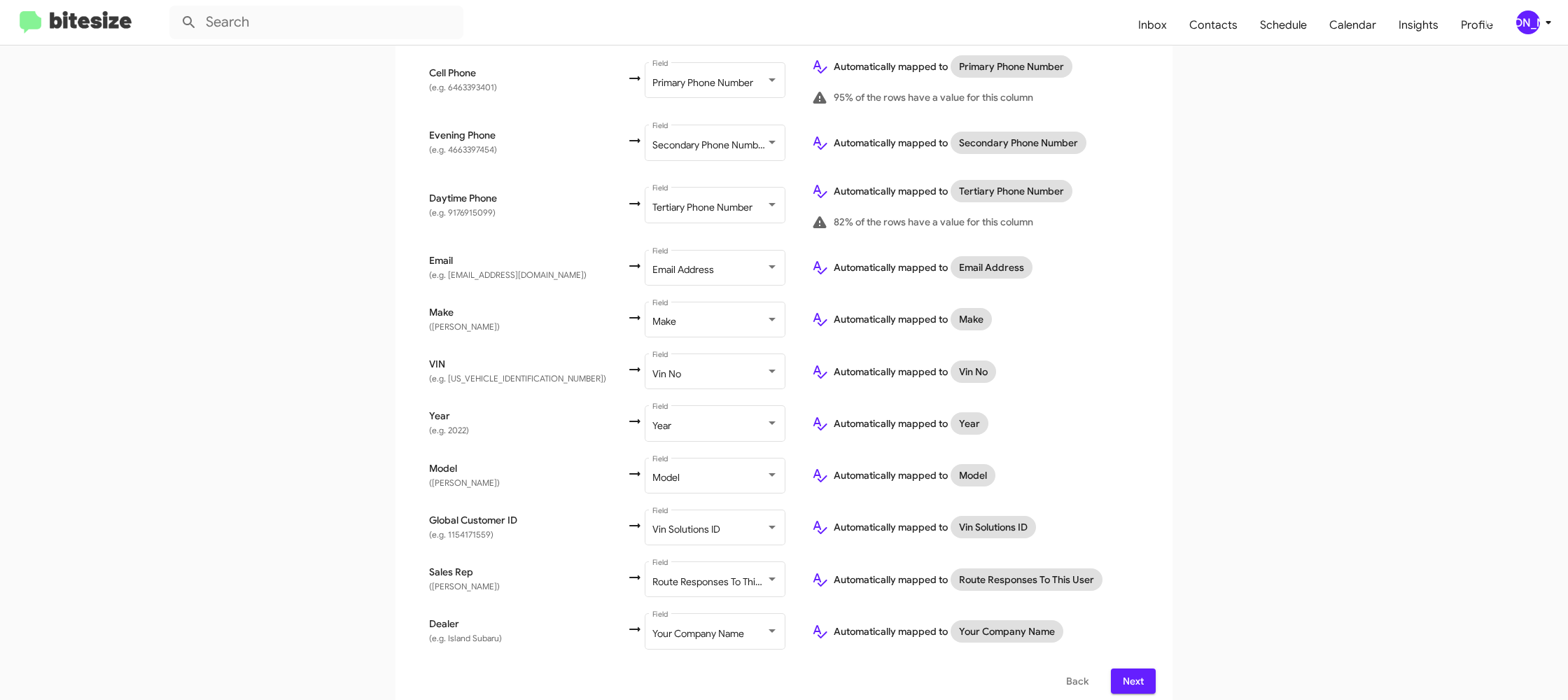
drag, startPoint x: 1130, startPoint y: 672, endPoint x: 1124, endPoint y: 658, distance: 15.2
click at [1130, 672] on span "Next" at bounding box center [1133, 681] width 22 height 26
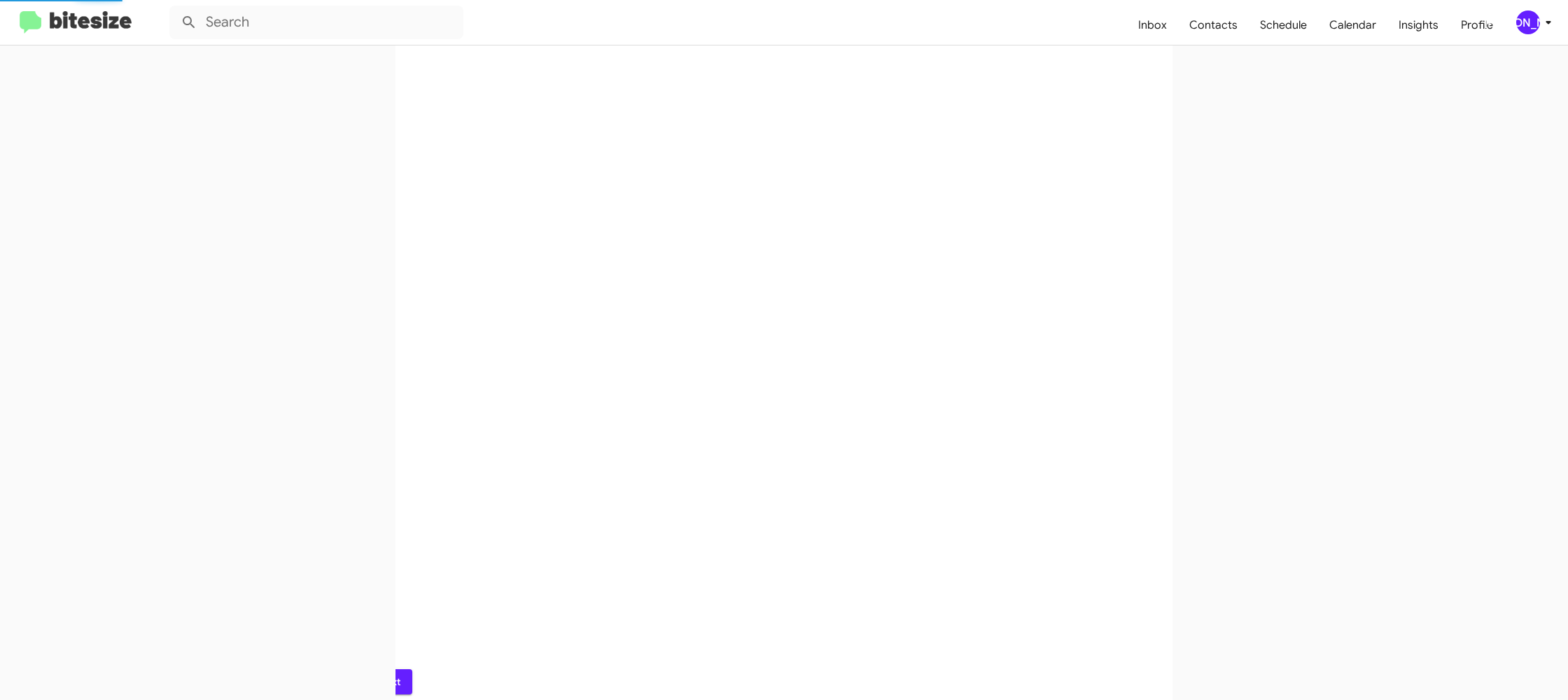
scroll to position [0, 0]
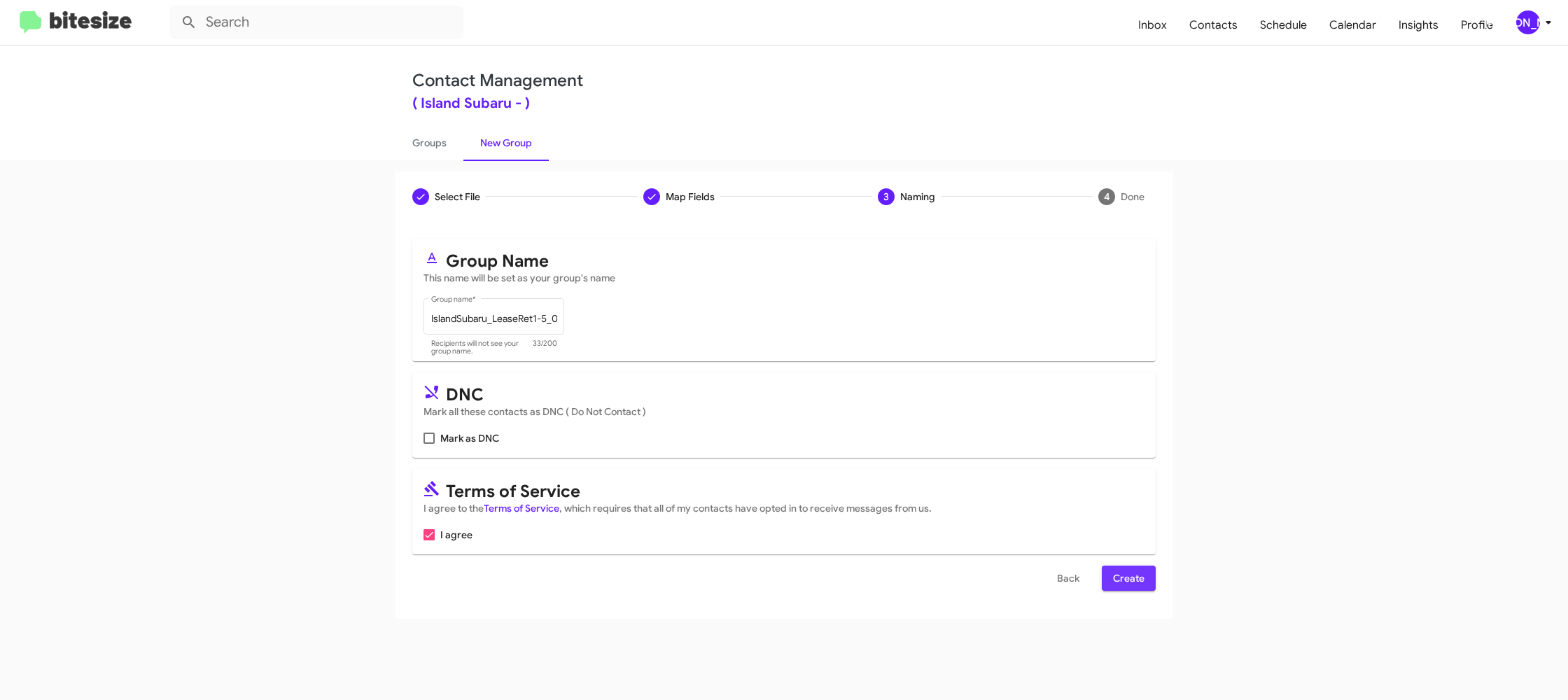
click at [1125, 580] on span "Create" at bounding box center [1129, 578] width 31 height 26
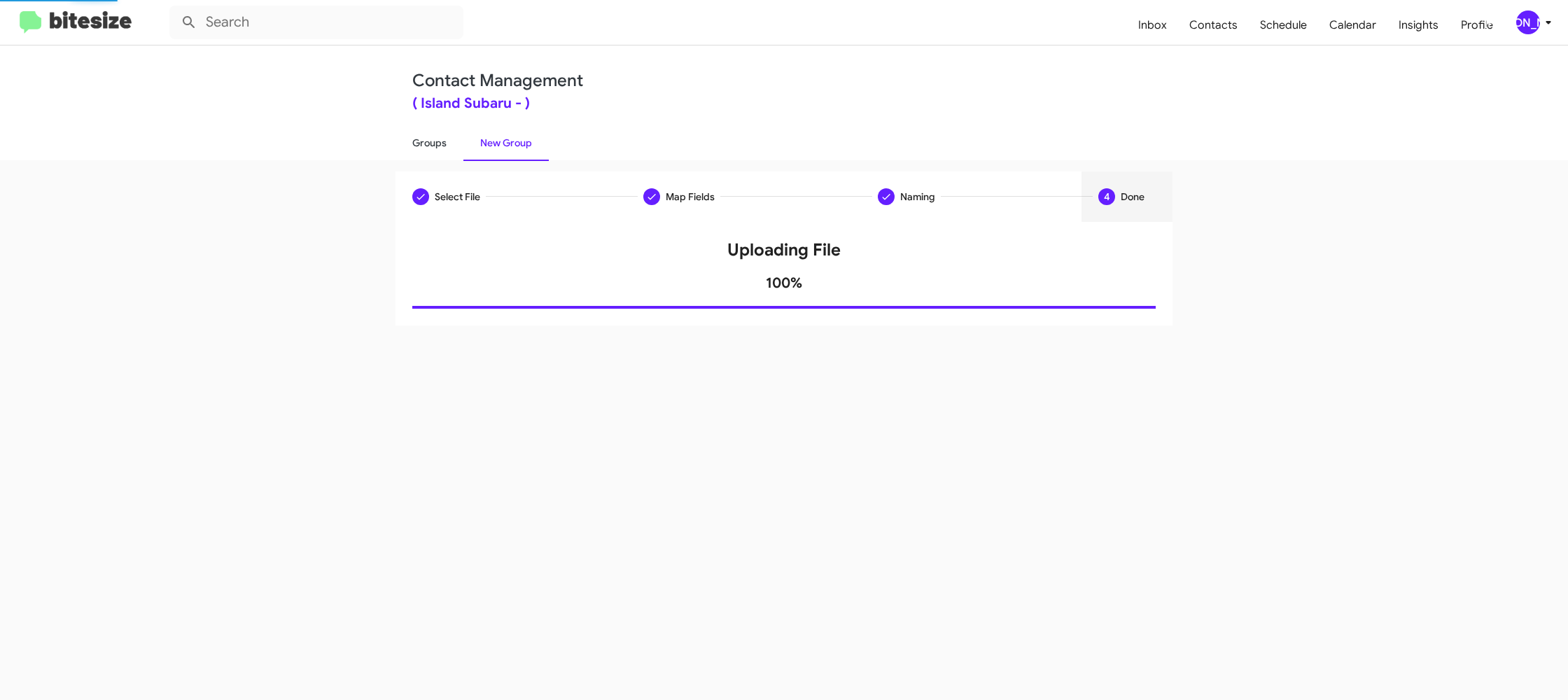
click at [438, 148] on link "Groups" at bounding box center [429, 143] width 68 height 36
type input "in:groups"
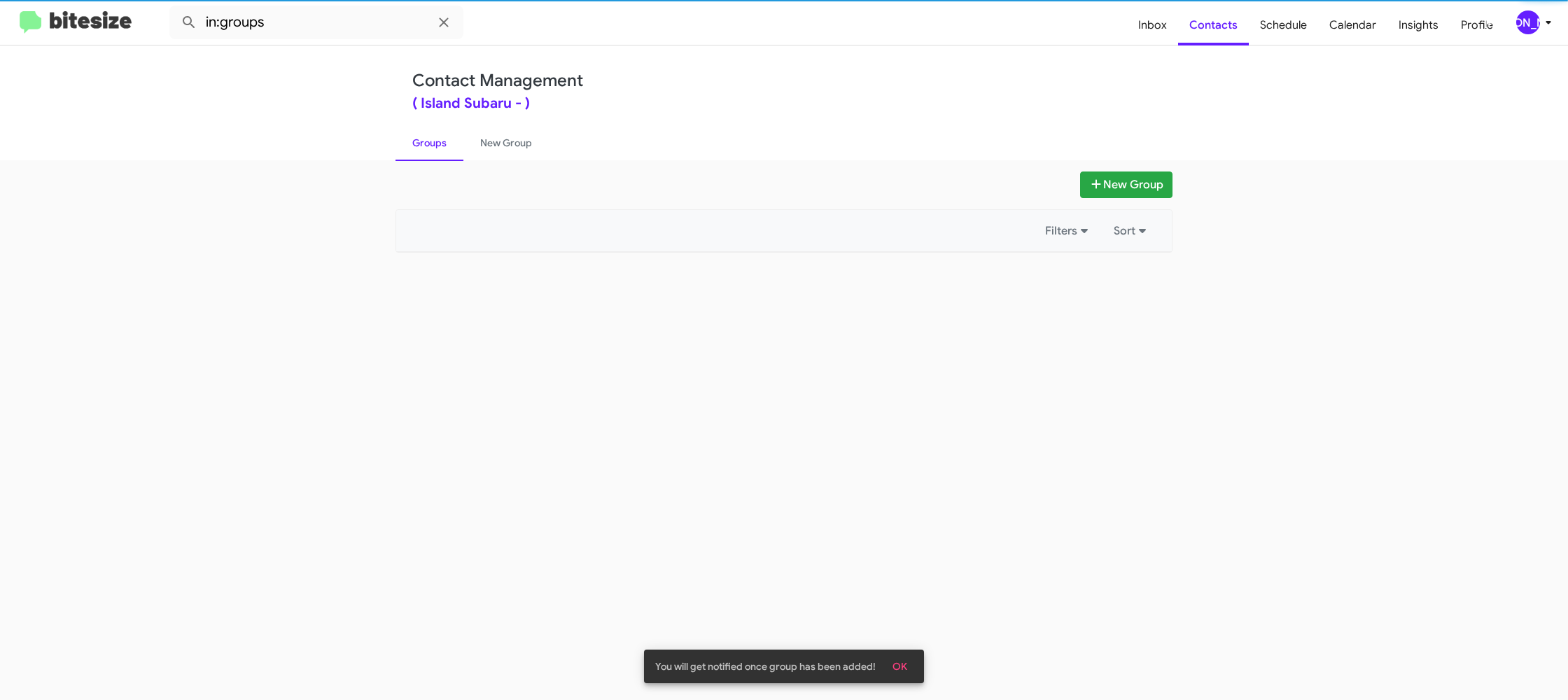
click at [438, 148] on link "Groups" at bounding box center [429, 143] width 68 height 36
click at [488, 143] on link "New Group" at bounding box center [506, 143] width 86 height 36
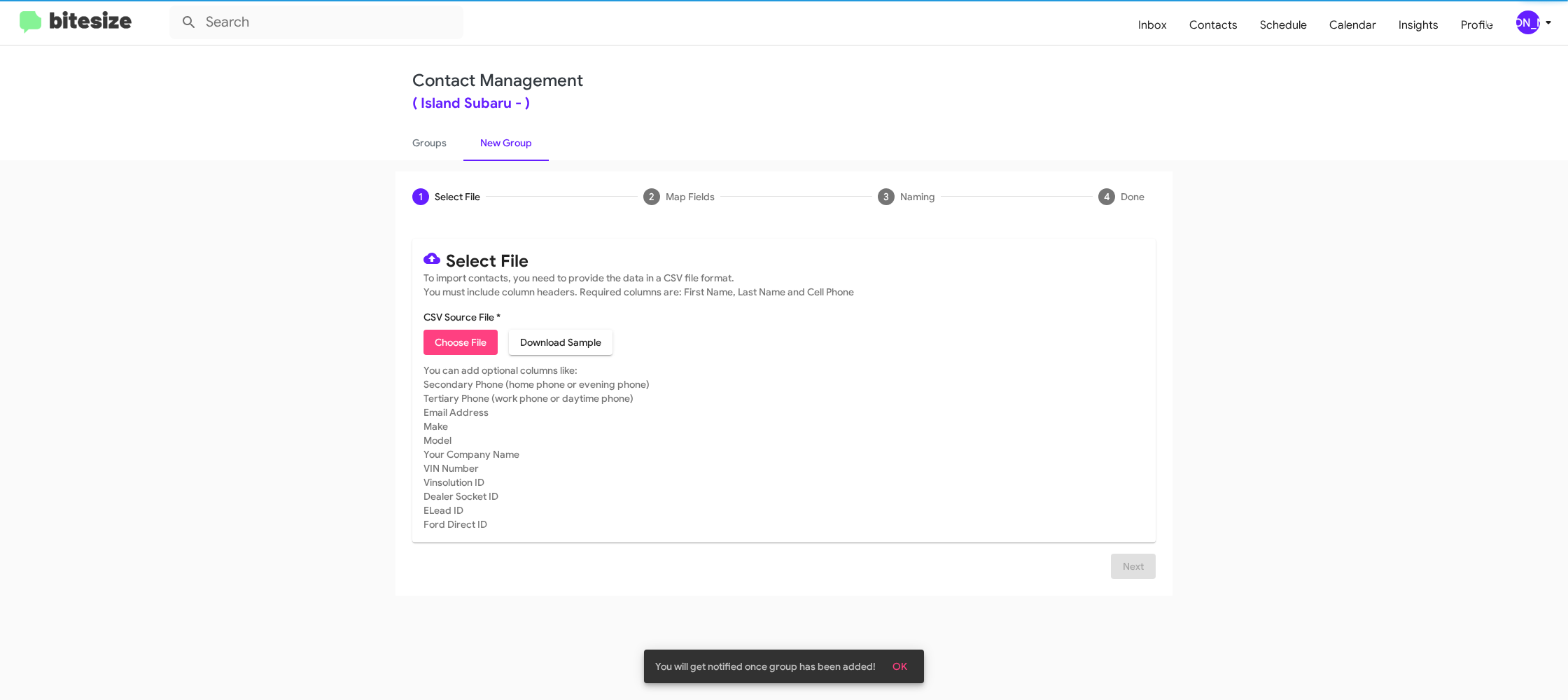
click at [449, 350] on span "Choose File" at bounding box center [461, 342] width 52 height 26
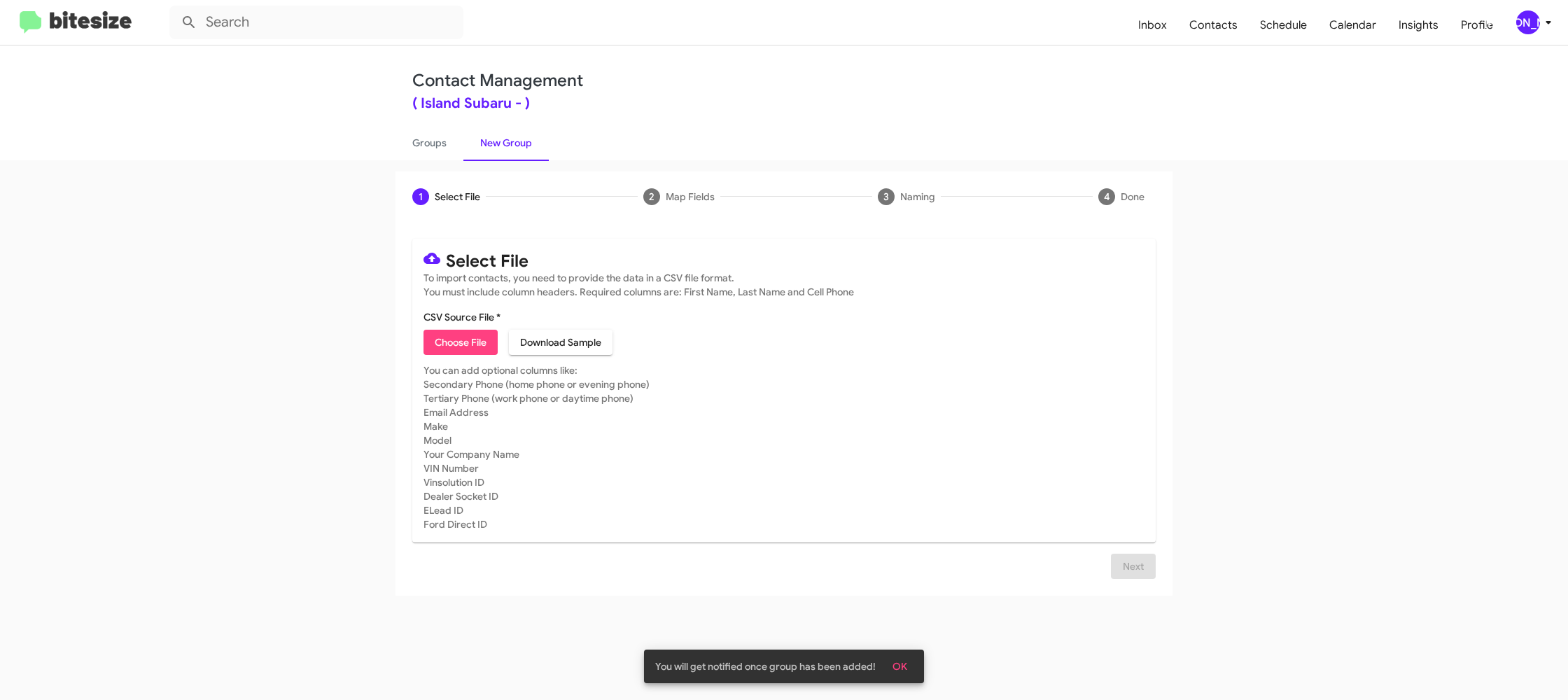
type input "IslandSubaru_Showroom_[DATE]"
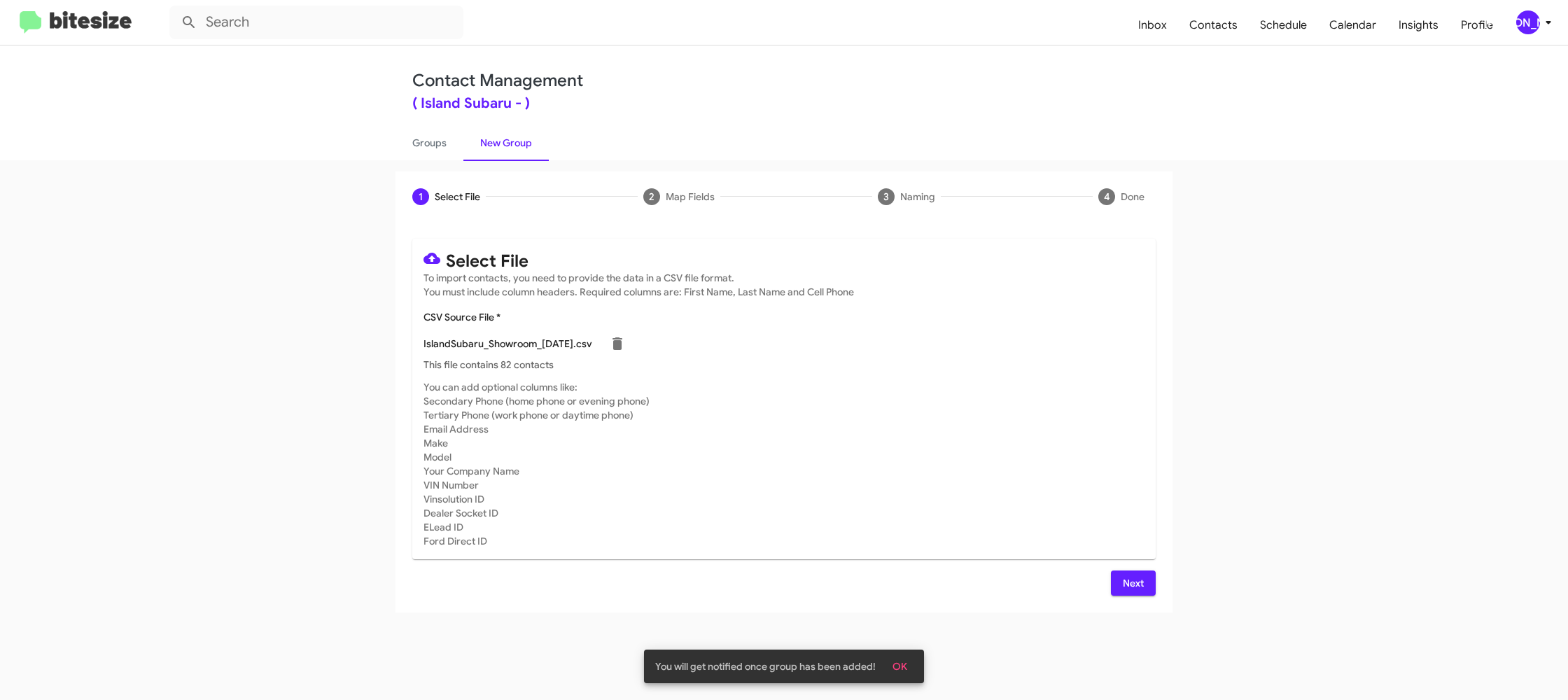
drag, startPoint x: 831, startPoint y: 474, endPoint x: 847, endPoint y: 478, distance: 16.5
click at [832, 474] on mat-card-subtitle "You can add optional columns like: Secondary Phone (home phone or evening phone…" at bounding box center [784, 464] width 721 height 168
click at [1130, 582] on span "Next" at bounding box center [1133, 583] width 22 height 26
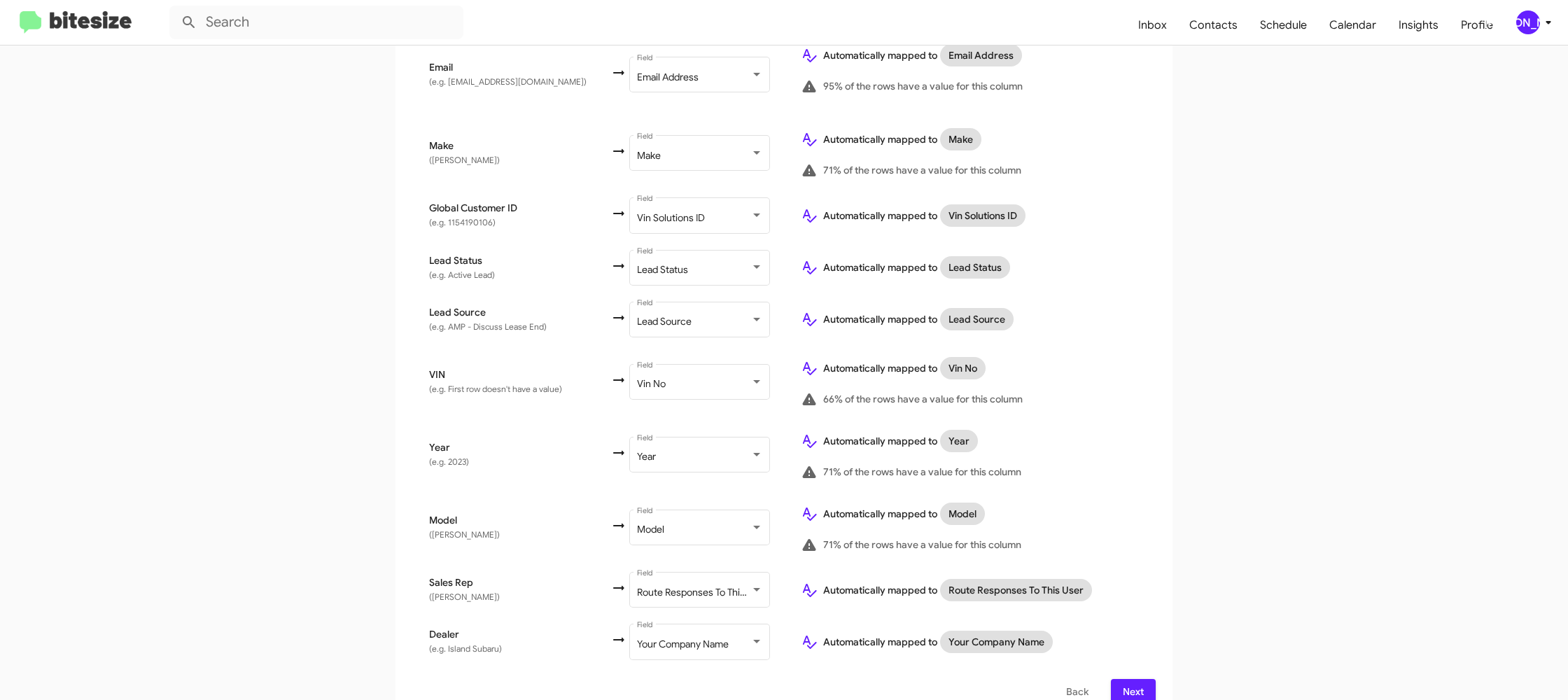
scroll to position [647, 0]
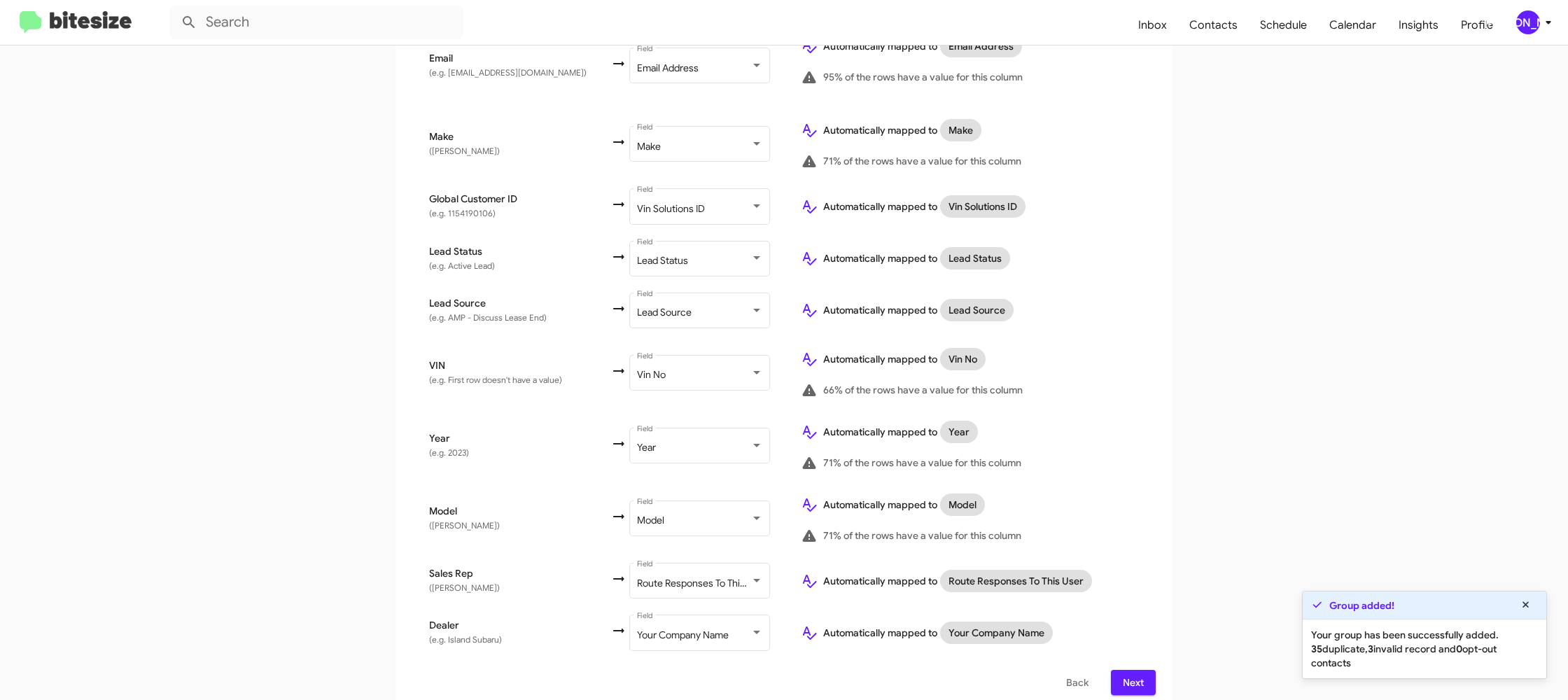
click at [1137, 670] on span "Next" at bounding box center [1133, 683] width 22 height 26
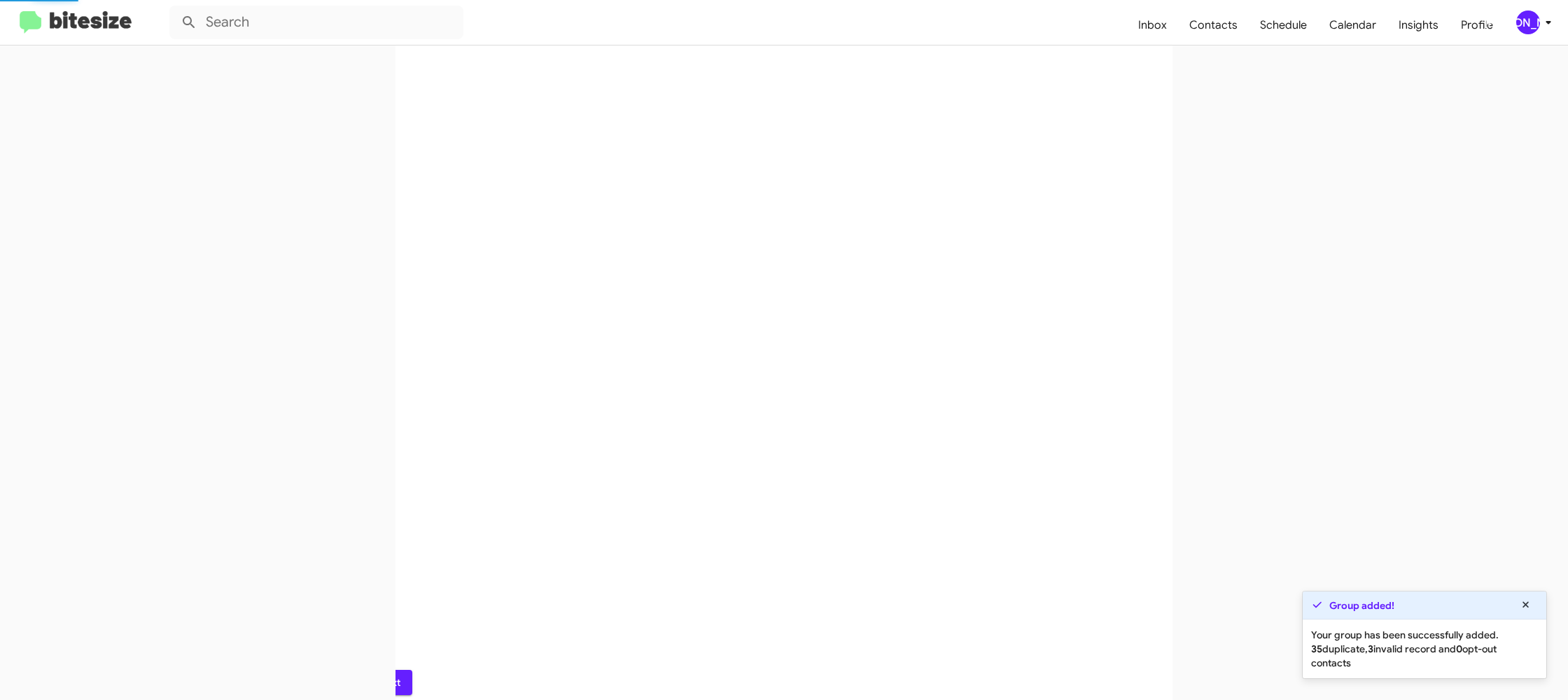
scroll to position [0, 0]
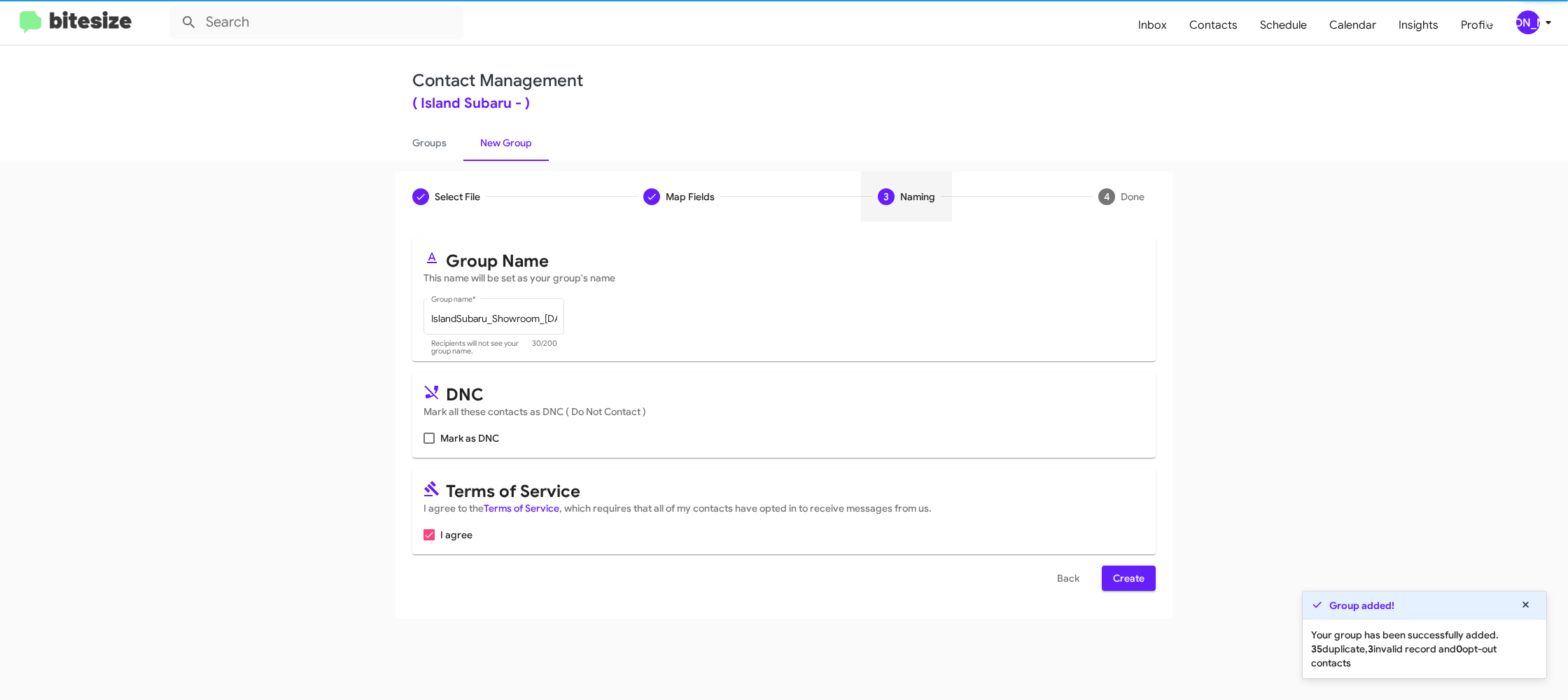
click at [1146, 584] on button "Create" at bounding box center [1128, 578] width 54 height 26
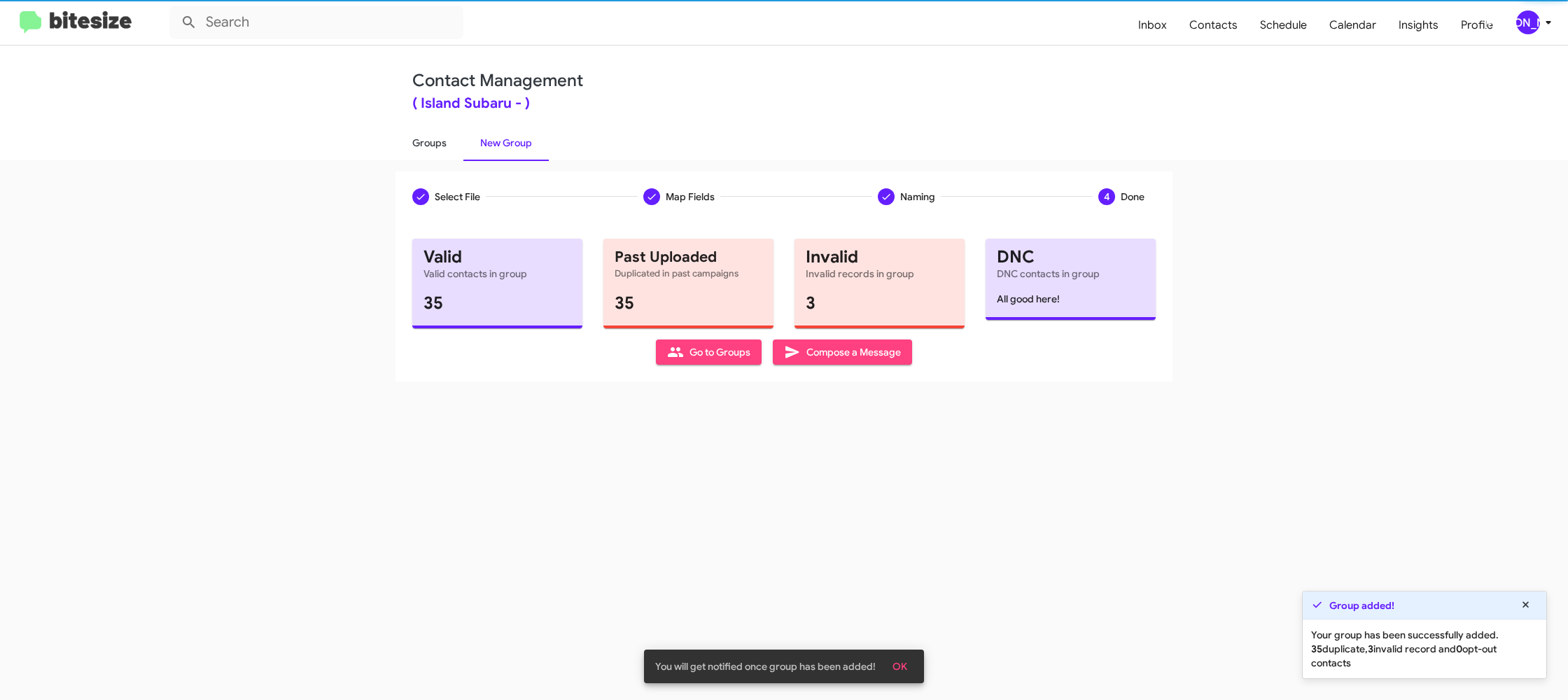
click at [439, 146] on link "Groups" at bounding box center [429, 143] width 68 height 36
type input "in:groups"
drag, startPoint x: 439, startPoint y: 146, endPoint x: 457, endPoint y: 143, distance: 18.2
click at [442, 144] on link "Groups" at bounding box center [429, 143] width 68 height 36
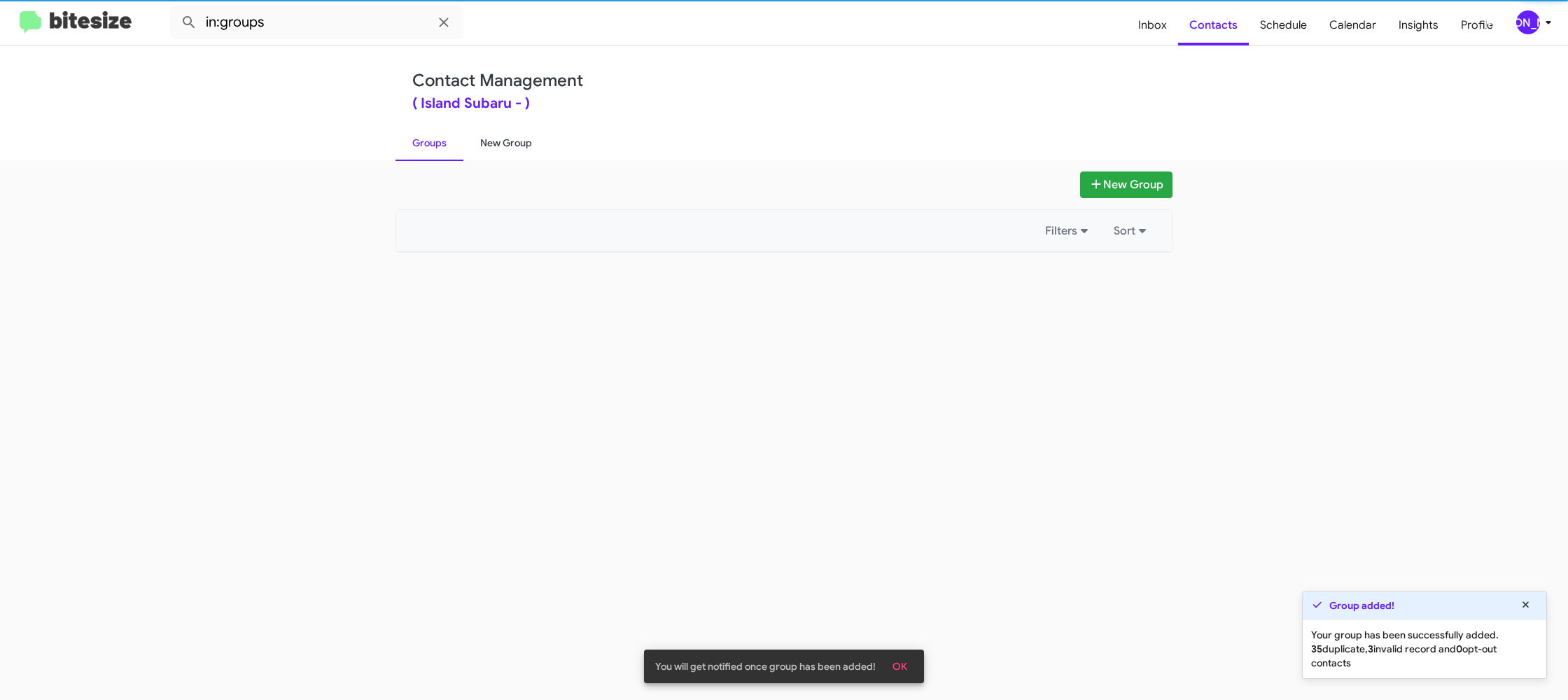
click at [478, 143] on link "New Group" at bounding box center [506, 143] width 86 height 36
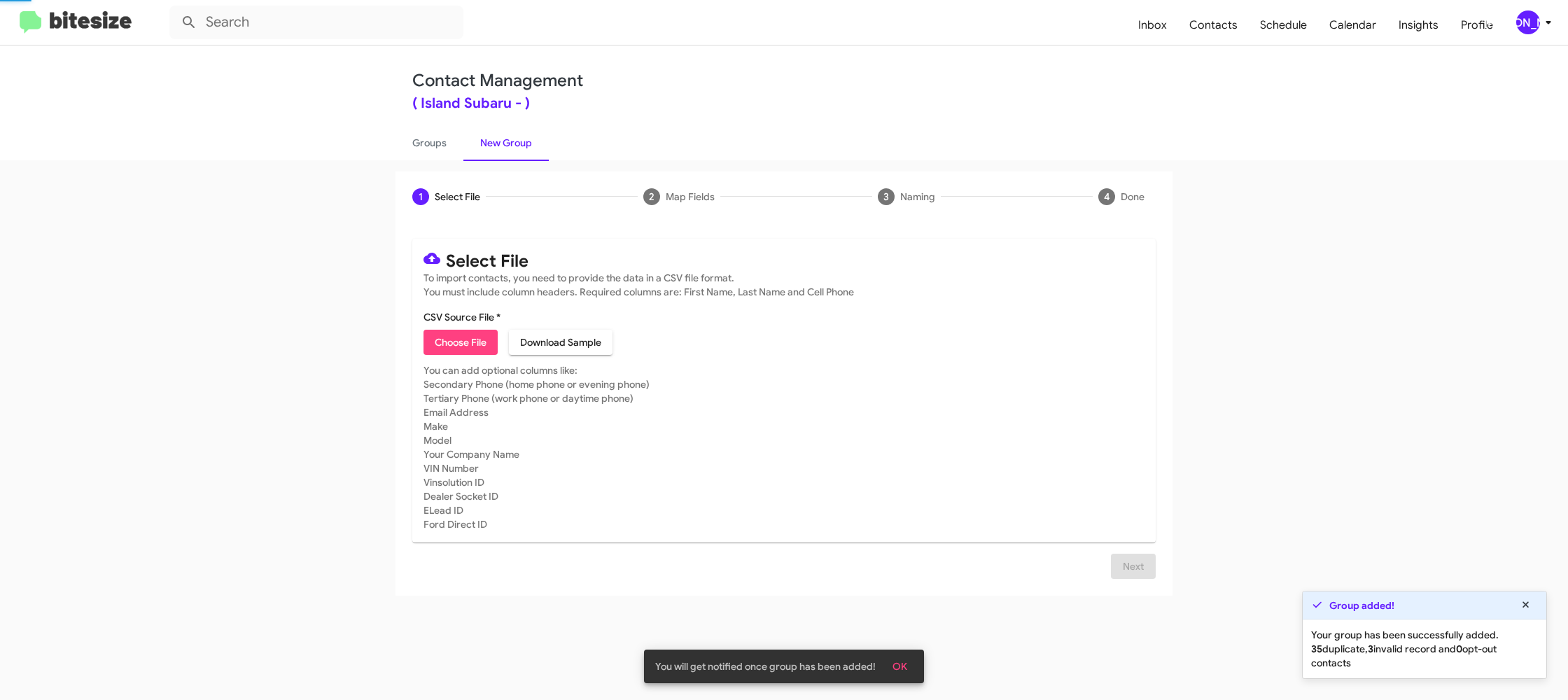
click at [478, 143] on link "New Group" at bounding box center [506, 143] width 86 height 36
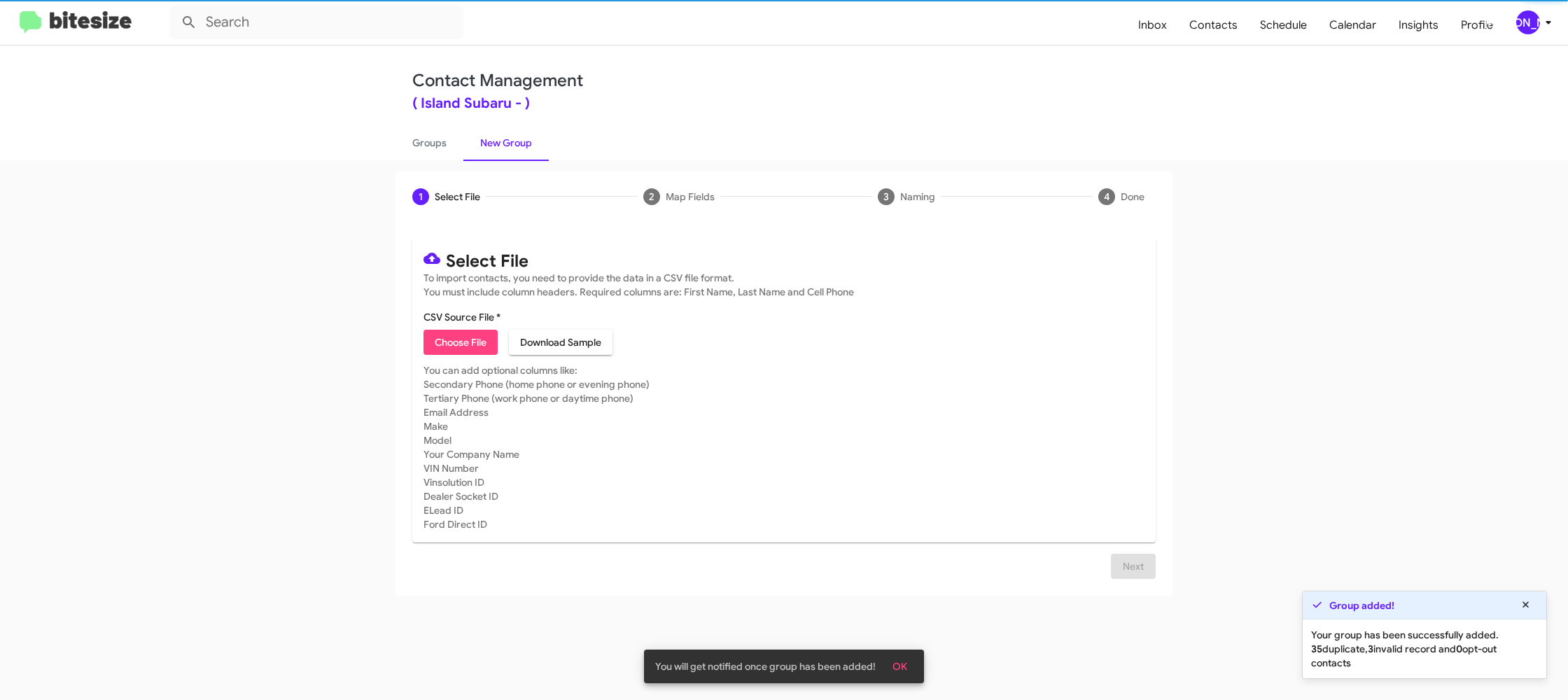
click at [454, 356] on mat-card "Select File To import contacts, you need to provide the data in a CSV file form…" at bounding box center [784, 391] width 743 height 304
click at [450, 350] on span "Choose File" at bounding box center [461, 342] width 52 height 26
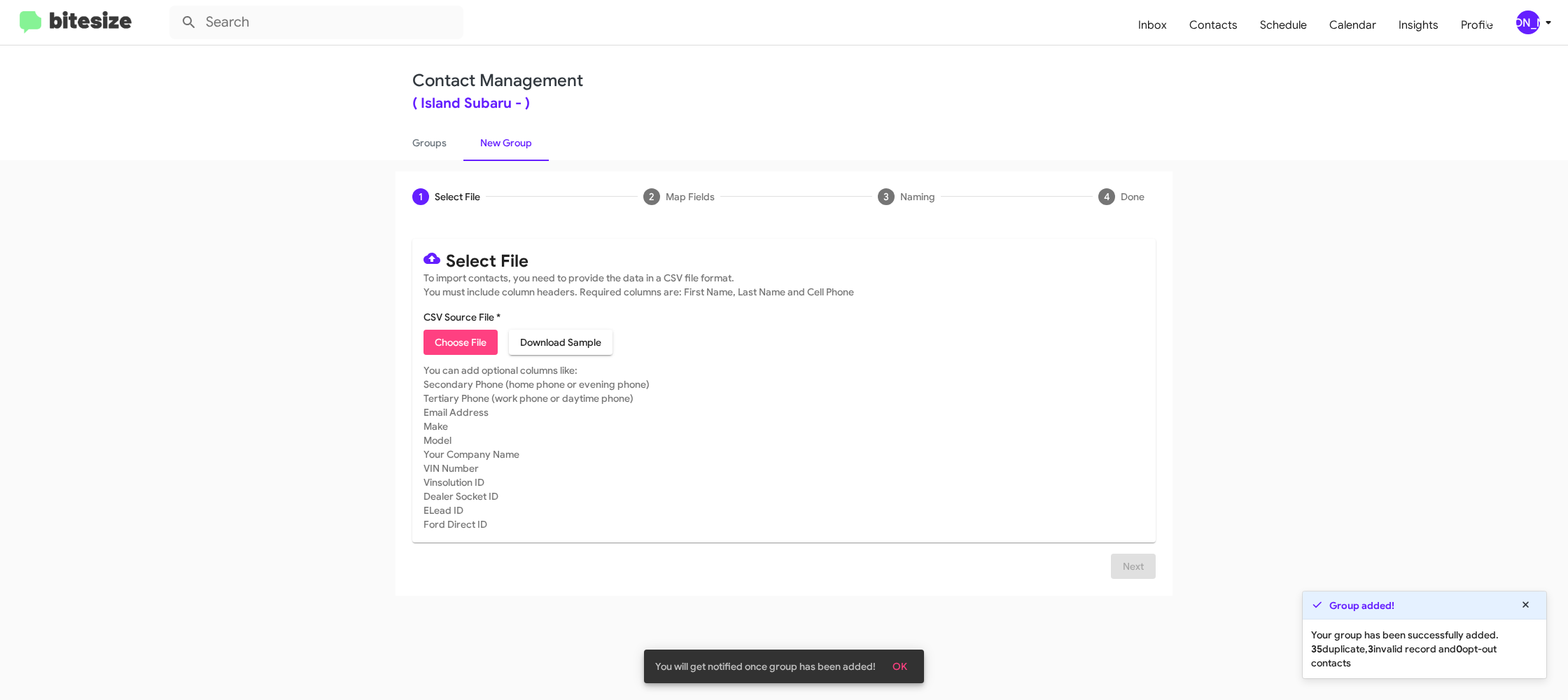
type input "IslandSubaru_Weekend_[DATE]"
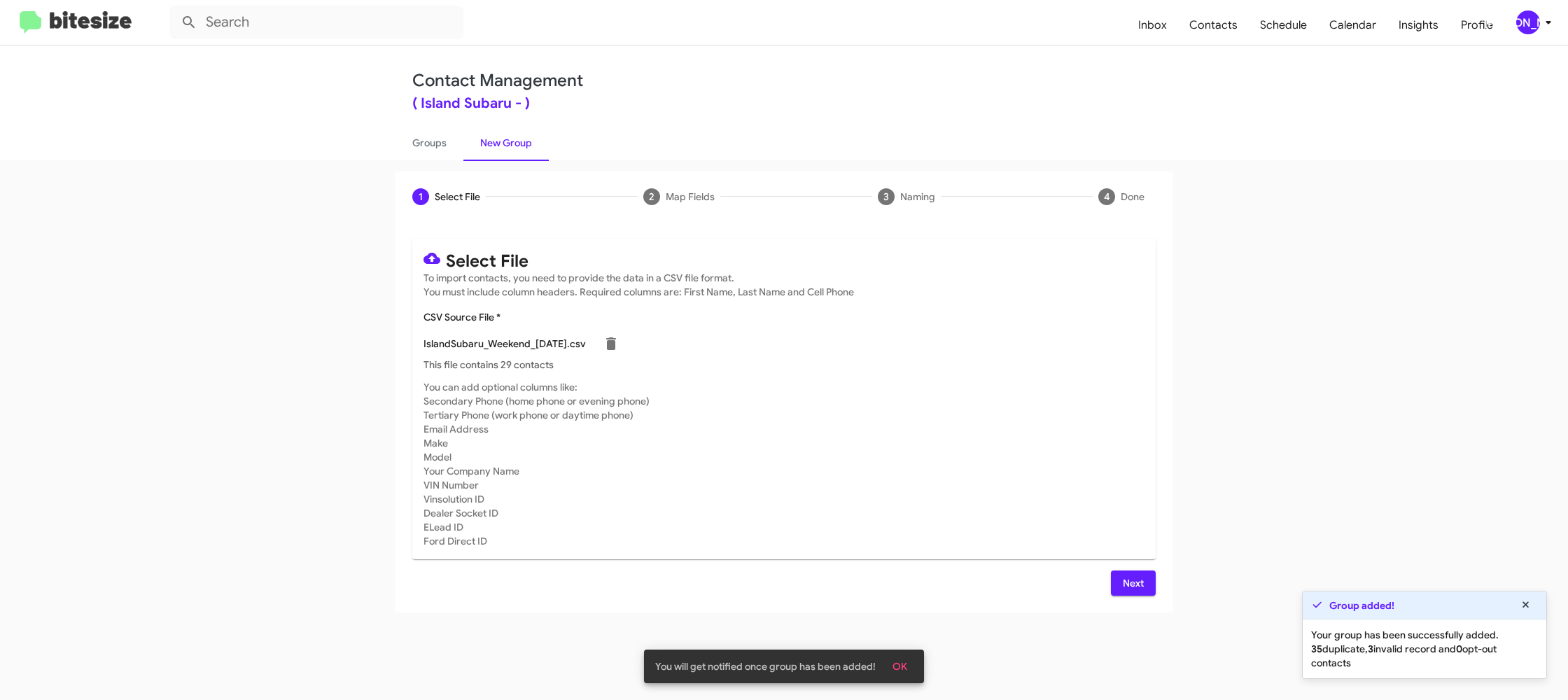
drag, startPoint x: 1022, startPoint y: 439, endPoint x: 988, endPoint y: 433, distance: 34.5
click at [1004, 435] on mat-card-subtitle "You can add optional columns like: Secondary Phone (home phone or evening phone…" at bounding box center [784, 464] width 721 height 168
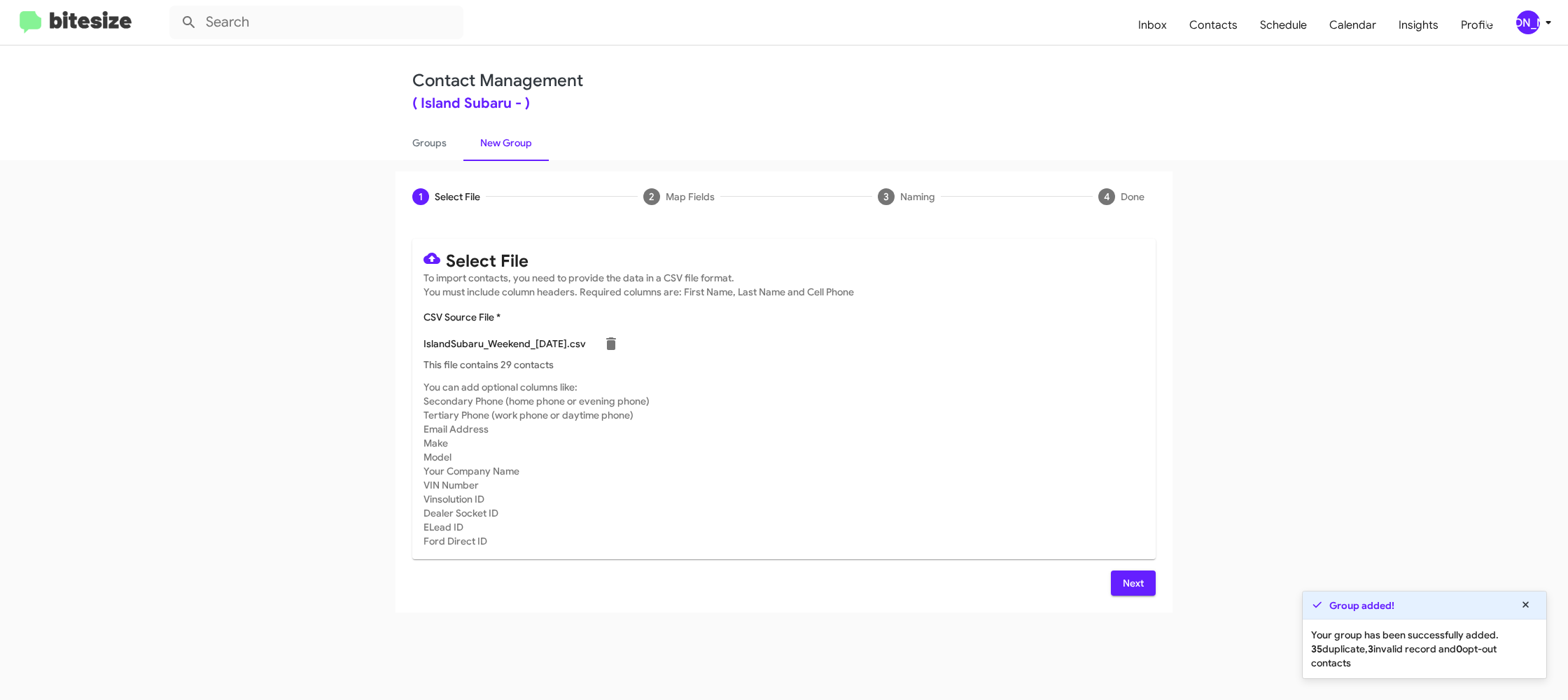
click at [1123, 598] on div "Select File To import contacts, you need to provide the data in a CSV file form…" at bounding box center [784, 417] width 777 height 391
drag, startPoint x: 1127, startPoint y: 583, endPoint x: 1053, endPoint y: 538, distance: 86.6
click at [1124, 583] on span "Next" at bounding box center [1133, 583] width 22 height 26
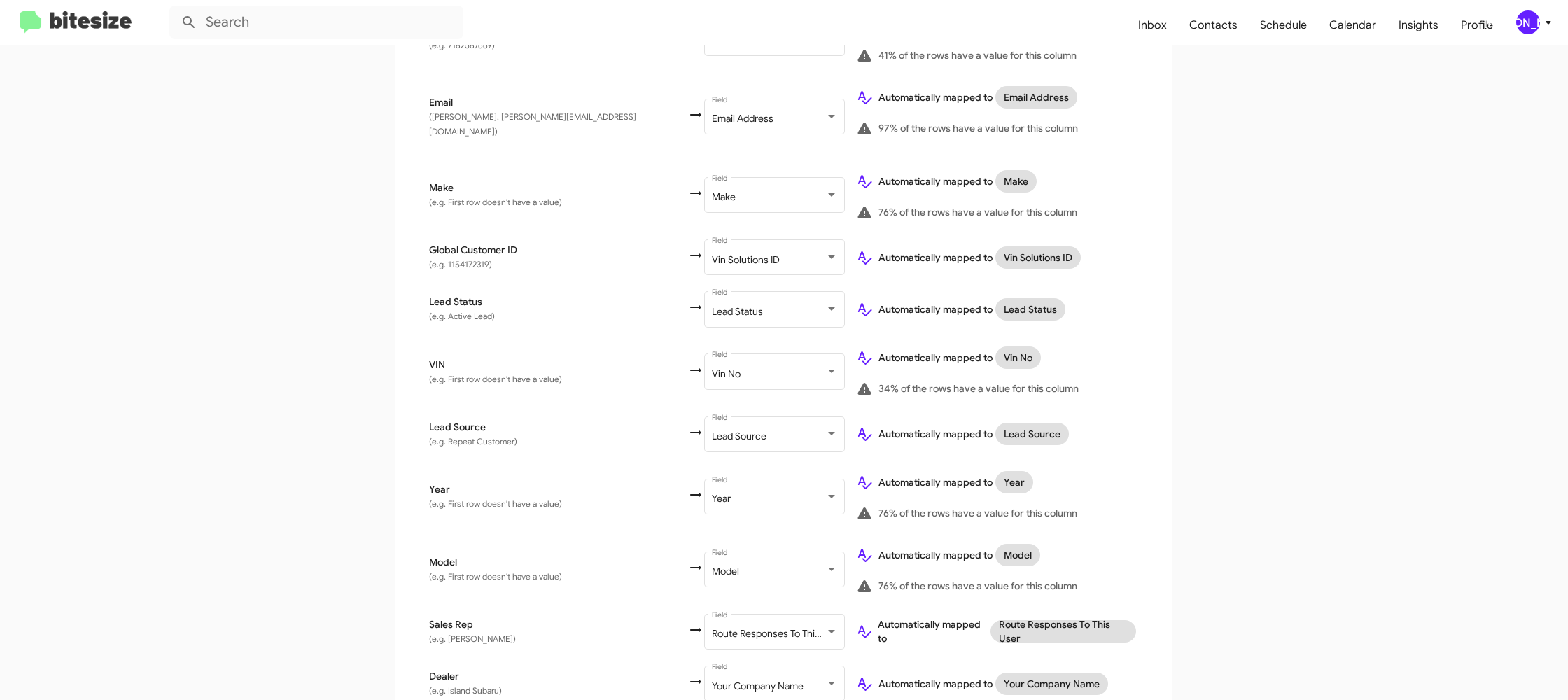
scroll to position [668, 0]
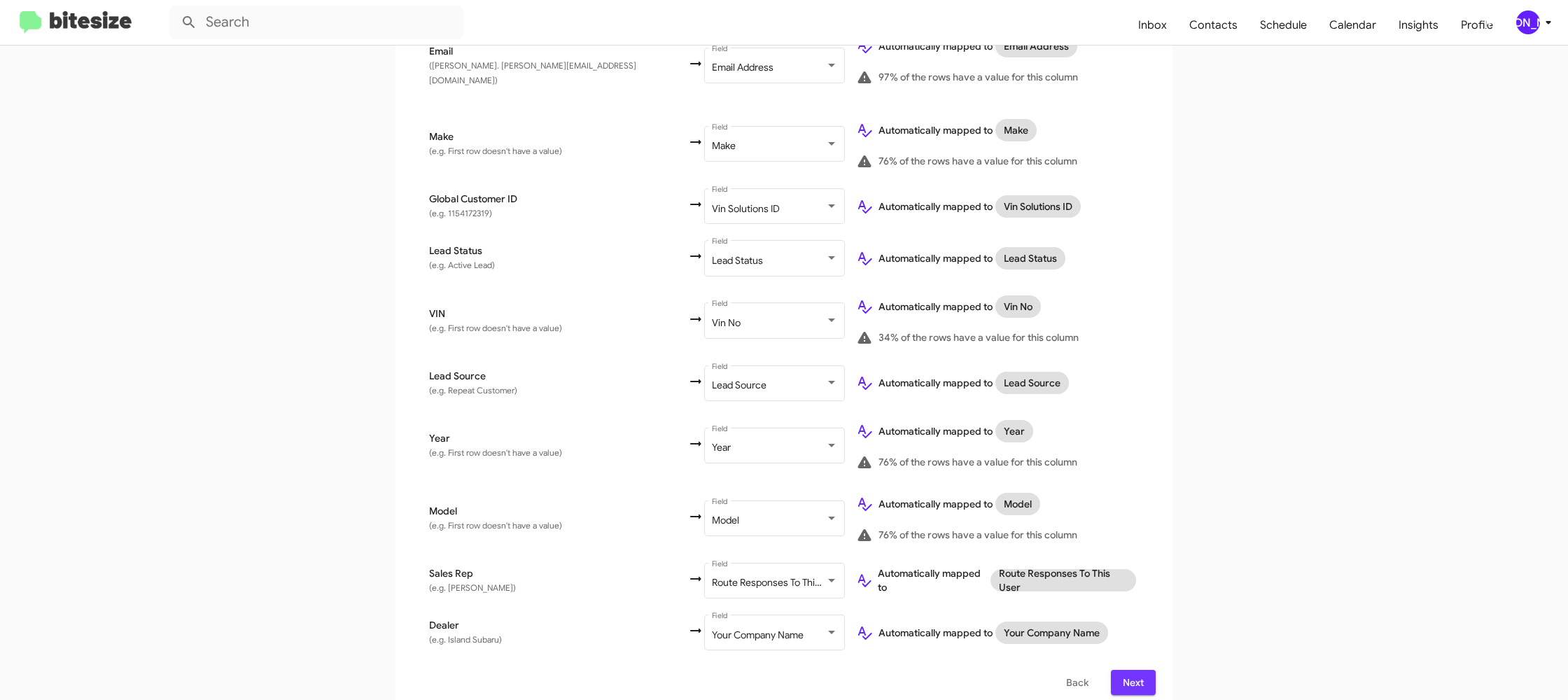
drag, startPoint x: 1135, startPoint y: 668, endPoint x: 1123, endPoint y: 649, distance: 22.5
click at [1135, 670] on span "Next" at bounding box center [1133, 683] width 22 height 26
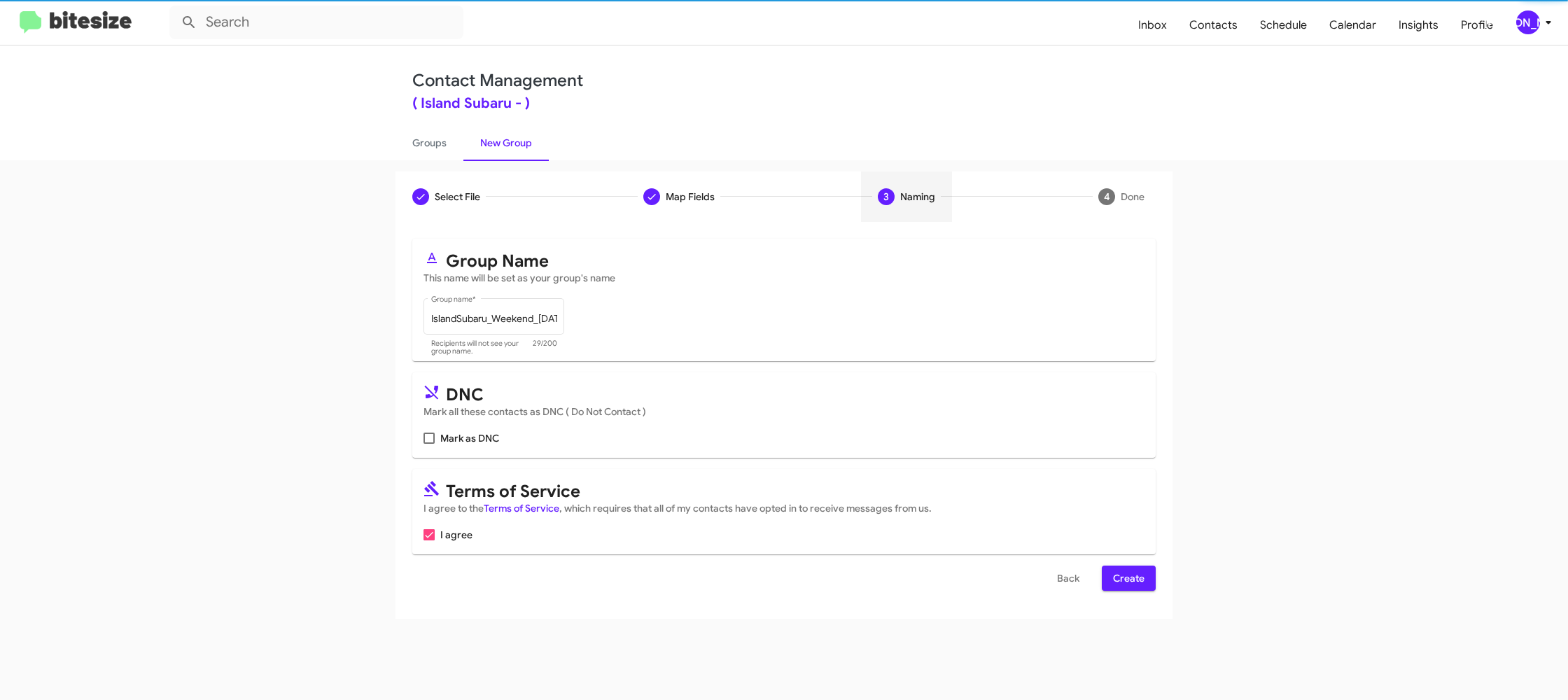
scroll to position [0, 0]
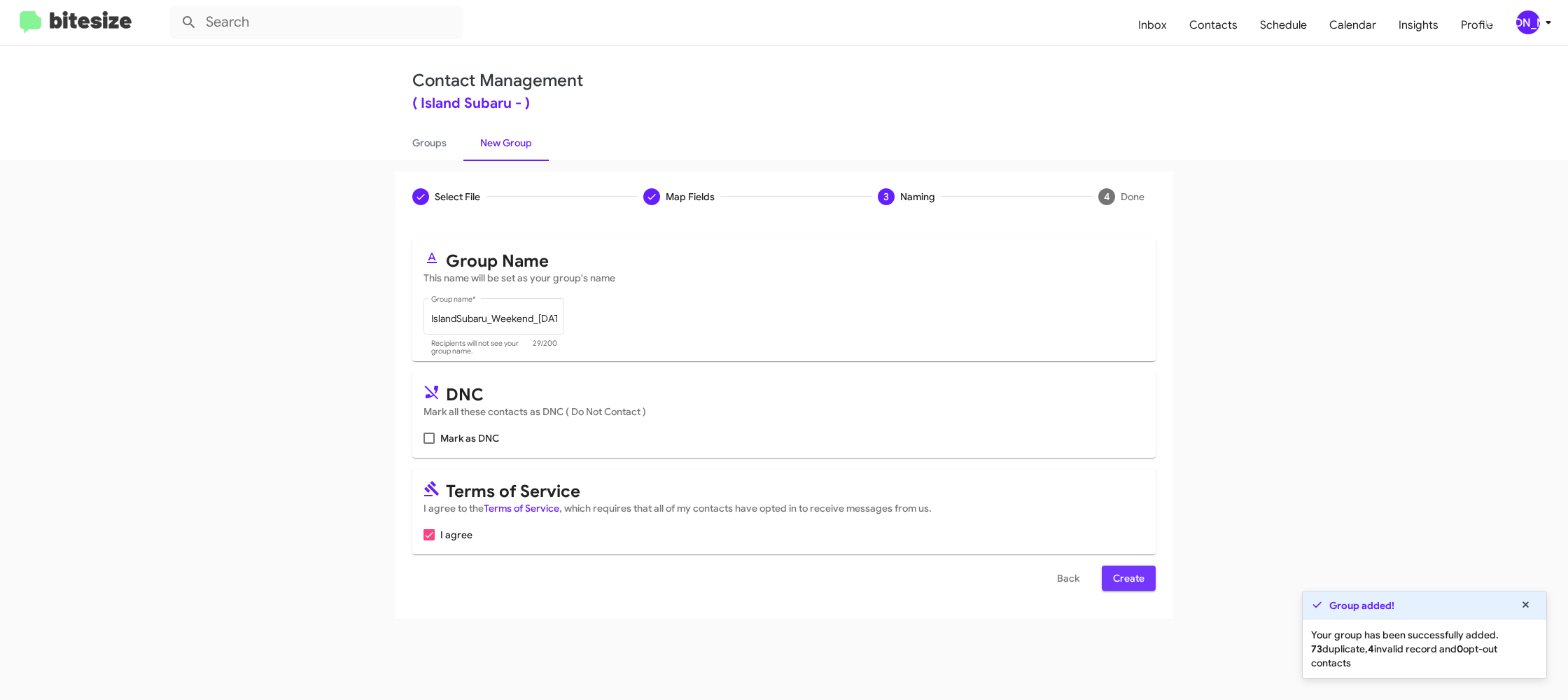
click at [1127, 581] on span "Create" at bounding box center [1129, 578] width 31 height 26
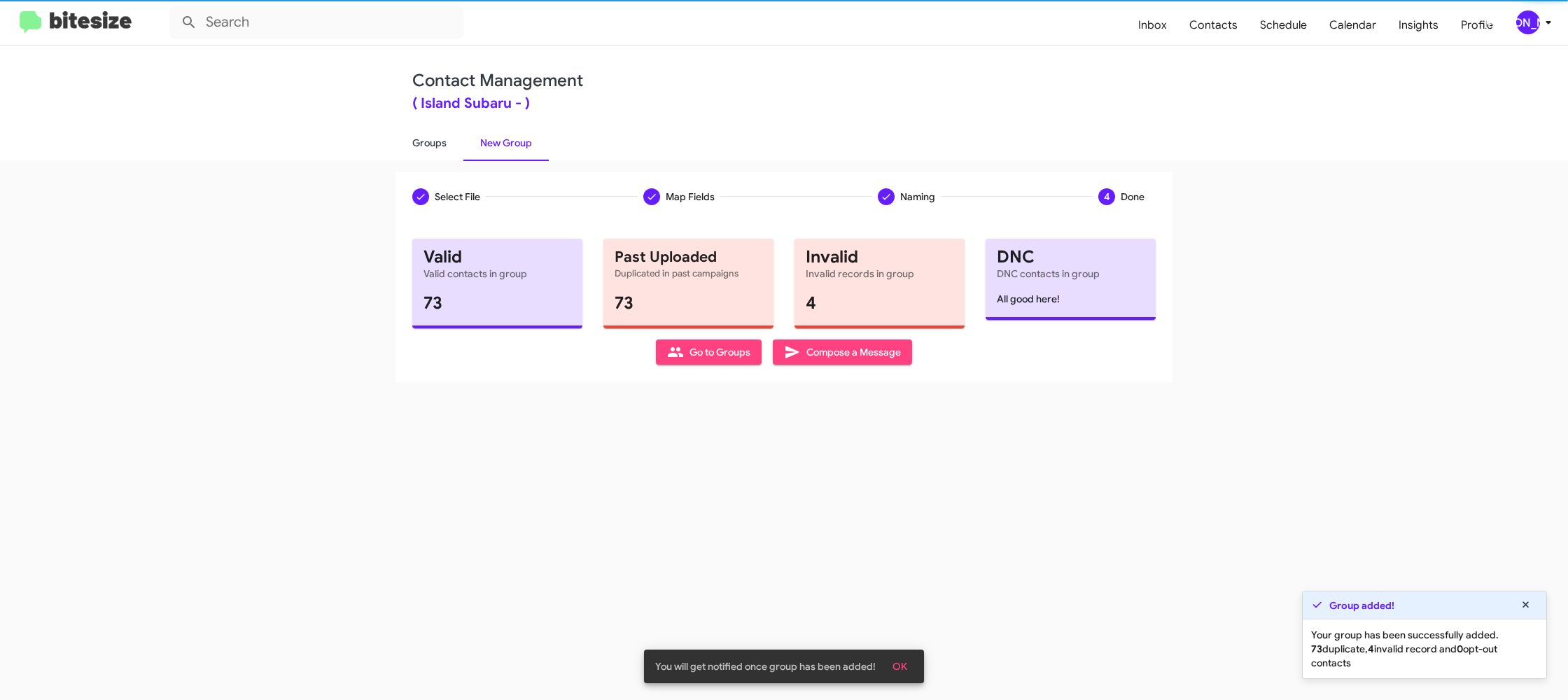
click at [436, 154] on link "Groups" at bounding box center [429, 143] width 68 height 36
type input "in:groups"
click at [436, 154] on link "Groups" at bounding box center [429, 143] width 68 height 36
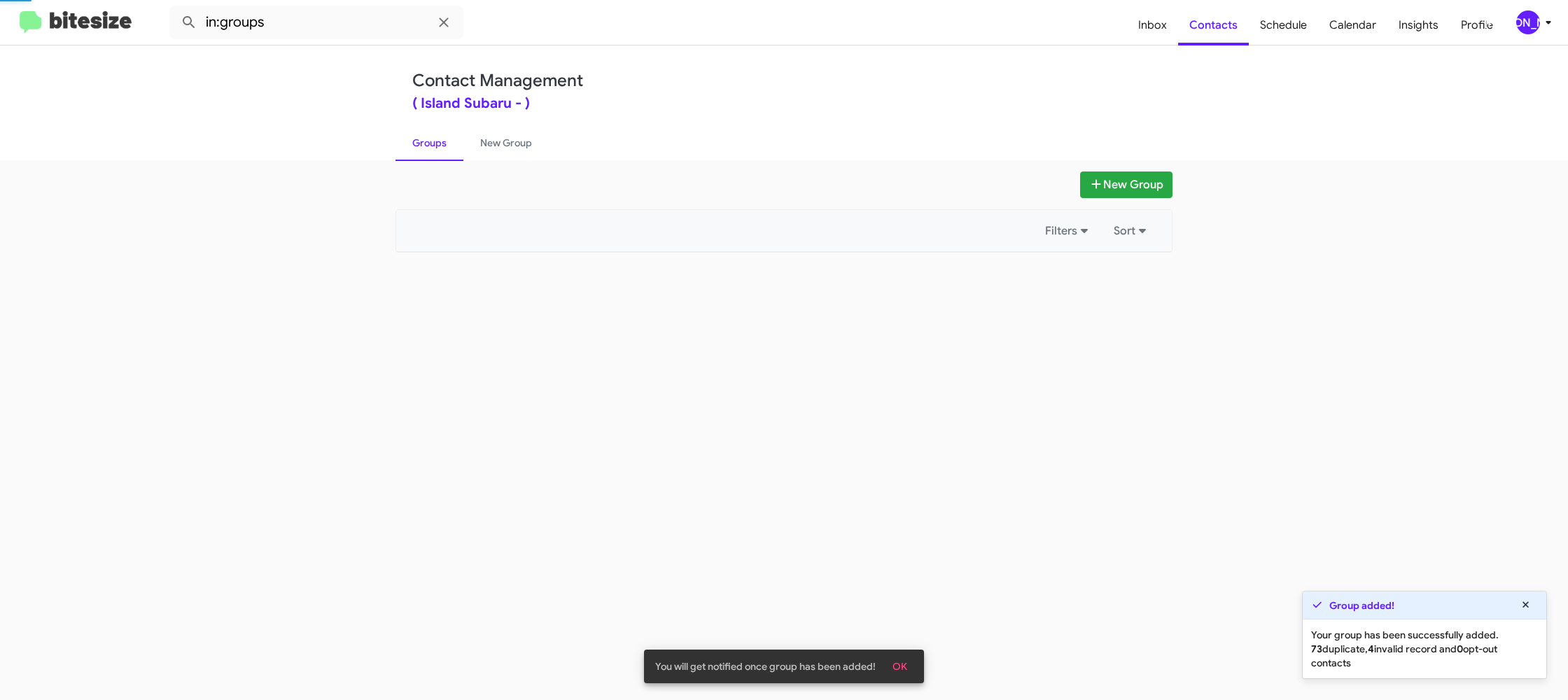
drag, startPoint x: 436, startPoint y: 154, endPoint x: 549, endPoint y: 148, distance: 113.2
click at [437, 153] on link "Groups" at bounding box center [429, 143] width 68 height 36
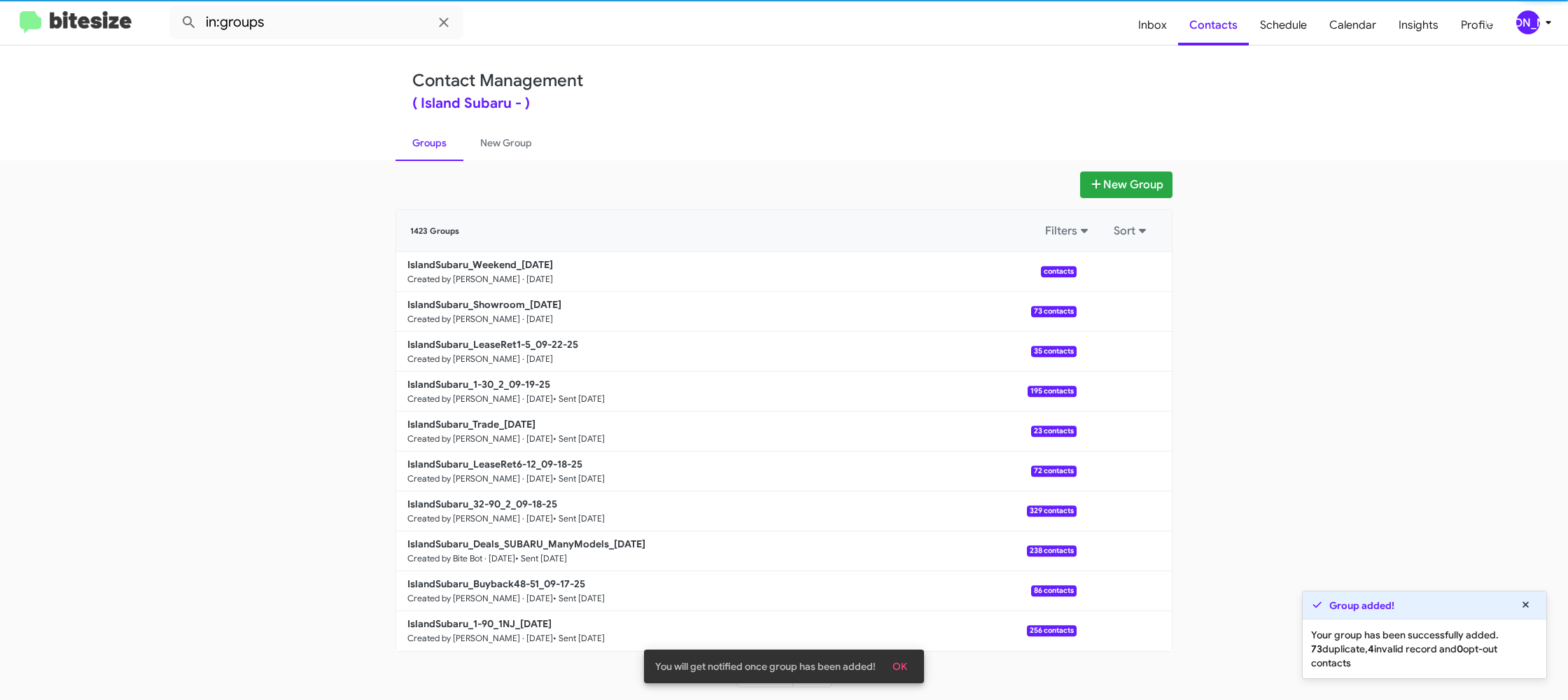
click at [549, 148] on ul "Groups New Group" at bounding box center [784, 142] width 777 height 35
click at [453, 152] on link "Groups" at bounding box center [429, 143] width 68 height 36
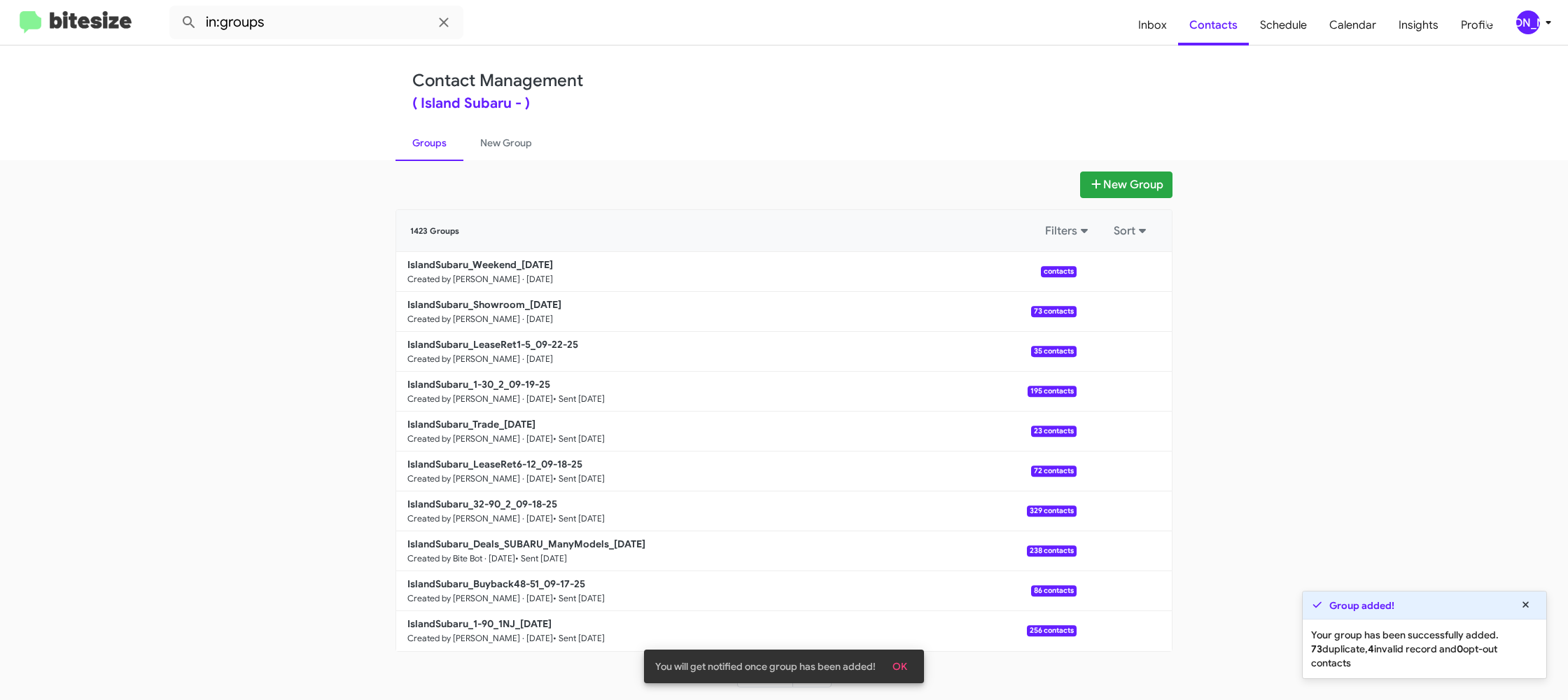
click at [461, 151] on link "Groups" at bounding box center [429, 143] width 68 height 36
click at [438, 151] on link "Groups" at bounding box center [429, 143] width 68 height 36
click at [480, 142] on link "New Group" at bounding box center [506, 143] width 86 height 36
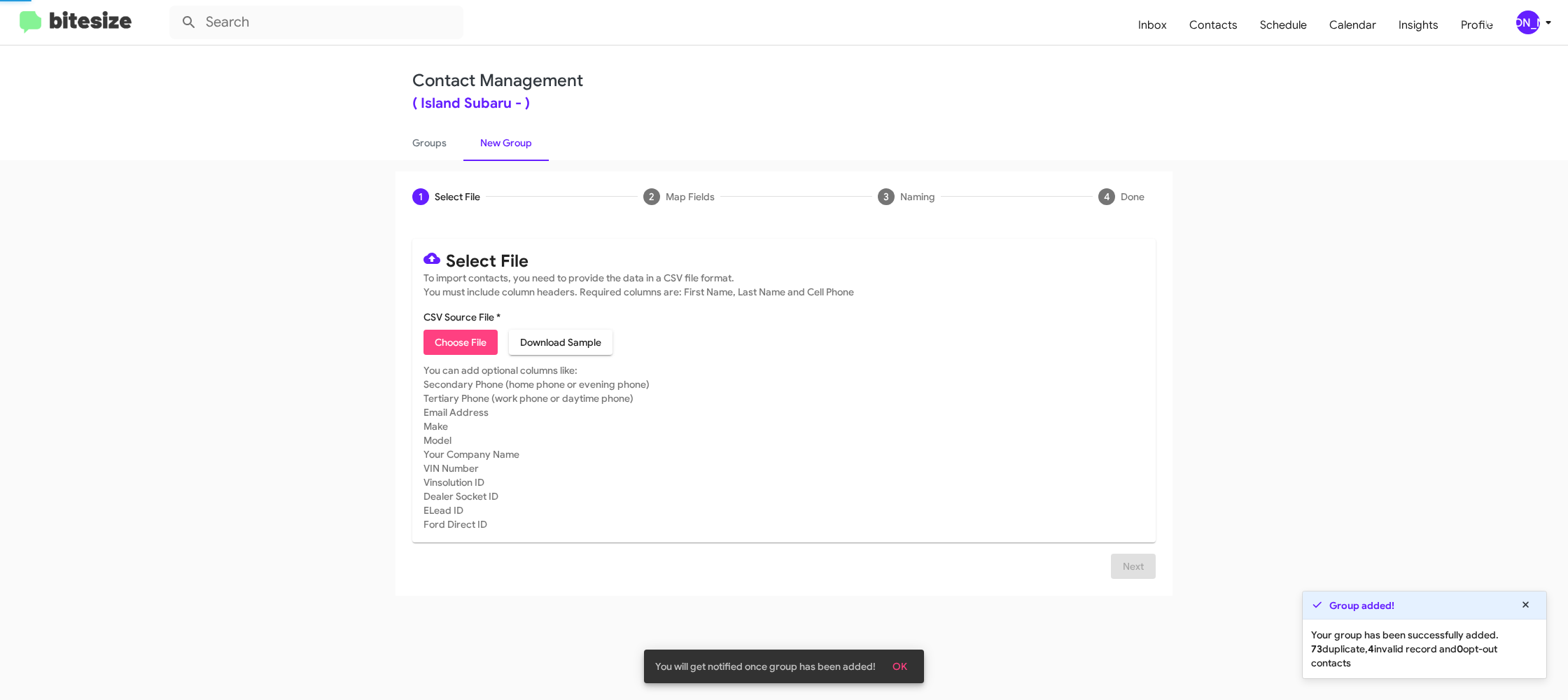
drag, startPoint x: 416, startPoint y: 139, endPoint x: 381, endPoint y: 92, distance: 58.6
click at [416, 139] on link "Groups" at bounding box center [429, 143] width 68 height 36
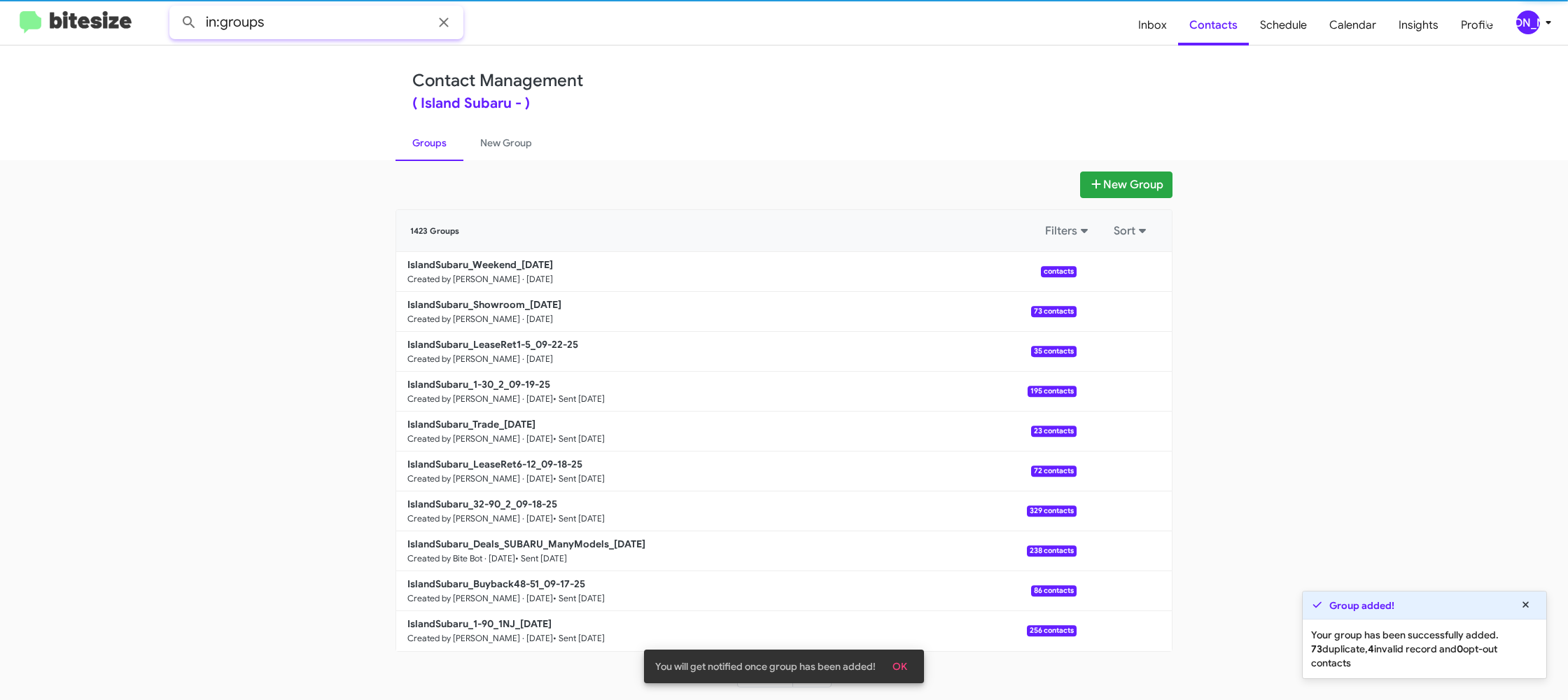
click at [300, 19] on input "in:groups" at bounding box center [316, 22] width 294 height 34
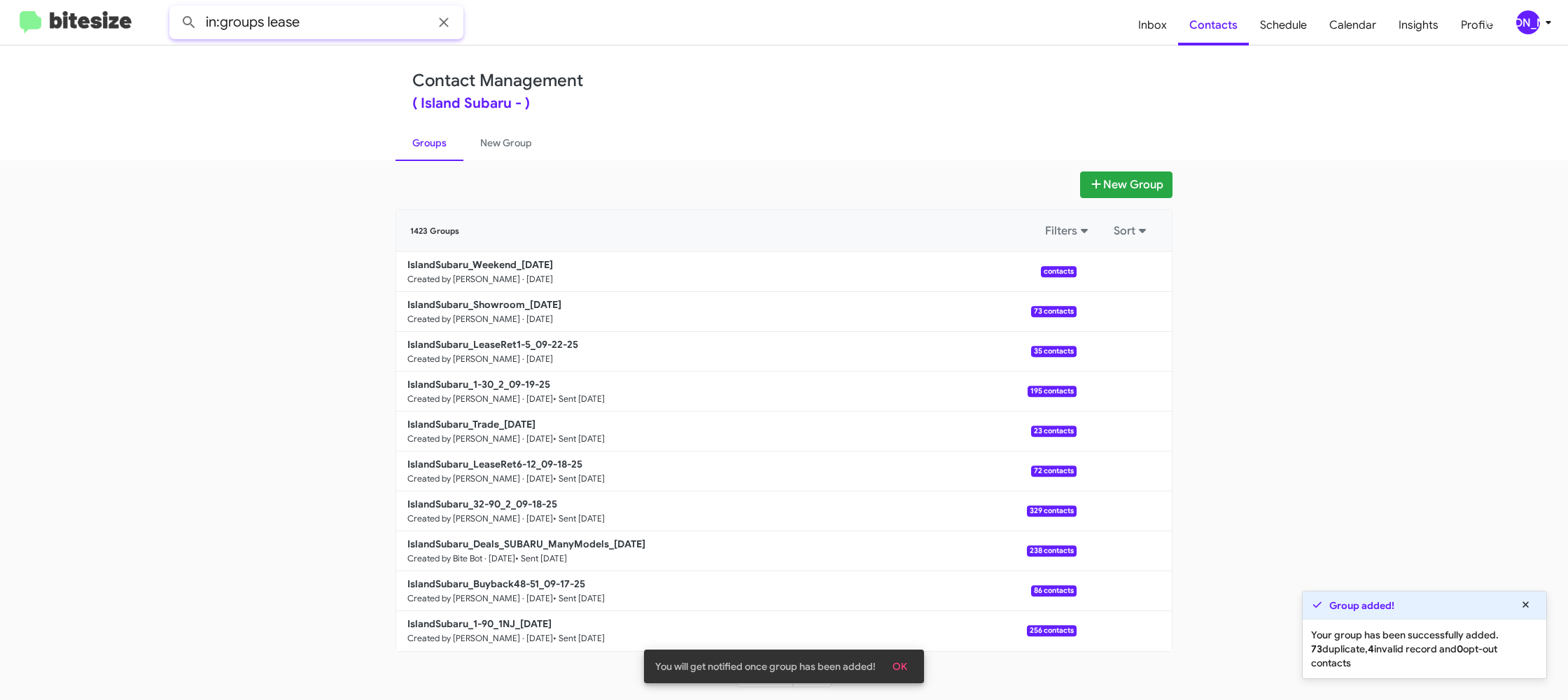
click at [175, 8] on button at bounding box center [189, 22] width 28 height 28
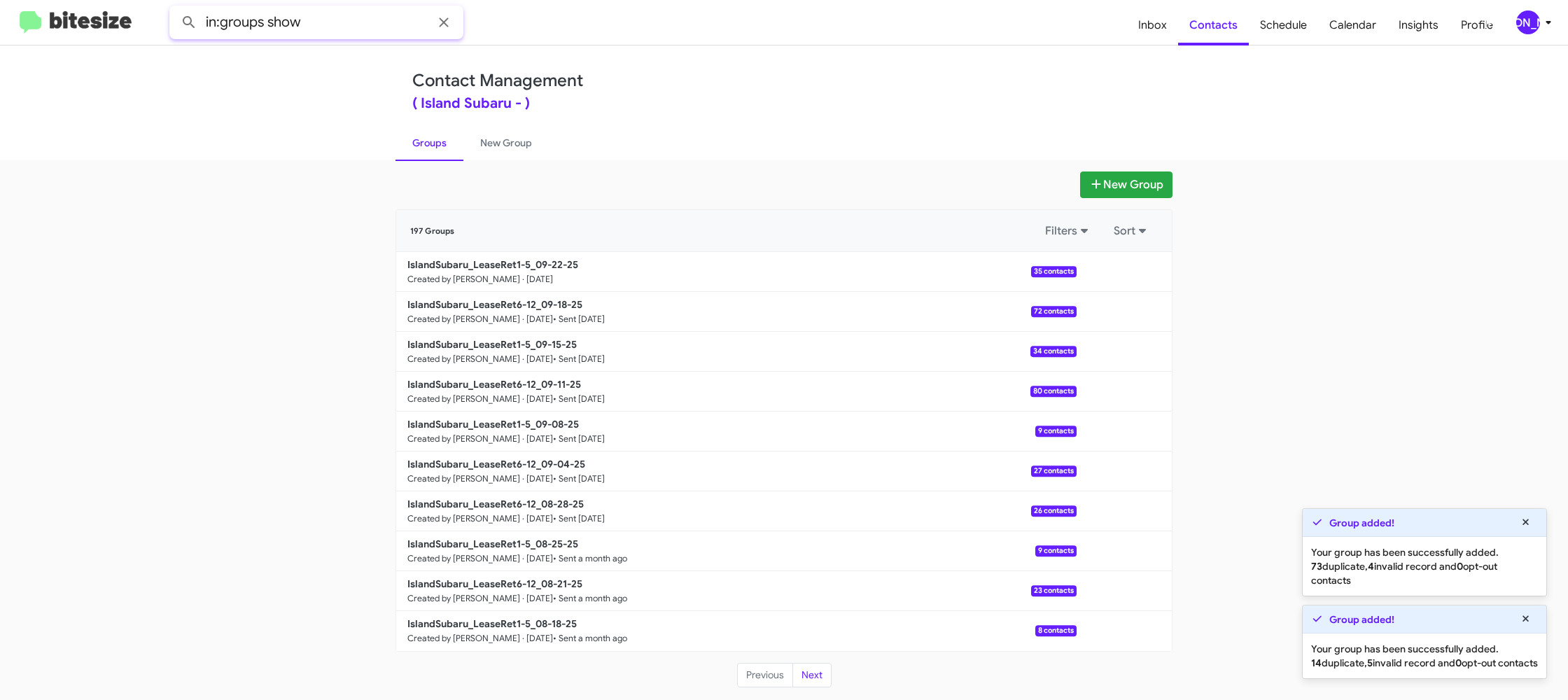
click at [175, 8] on button at bounding box center [189, 22] width 28 height 28
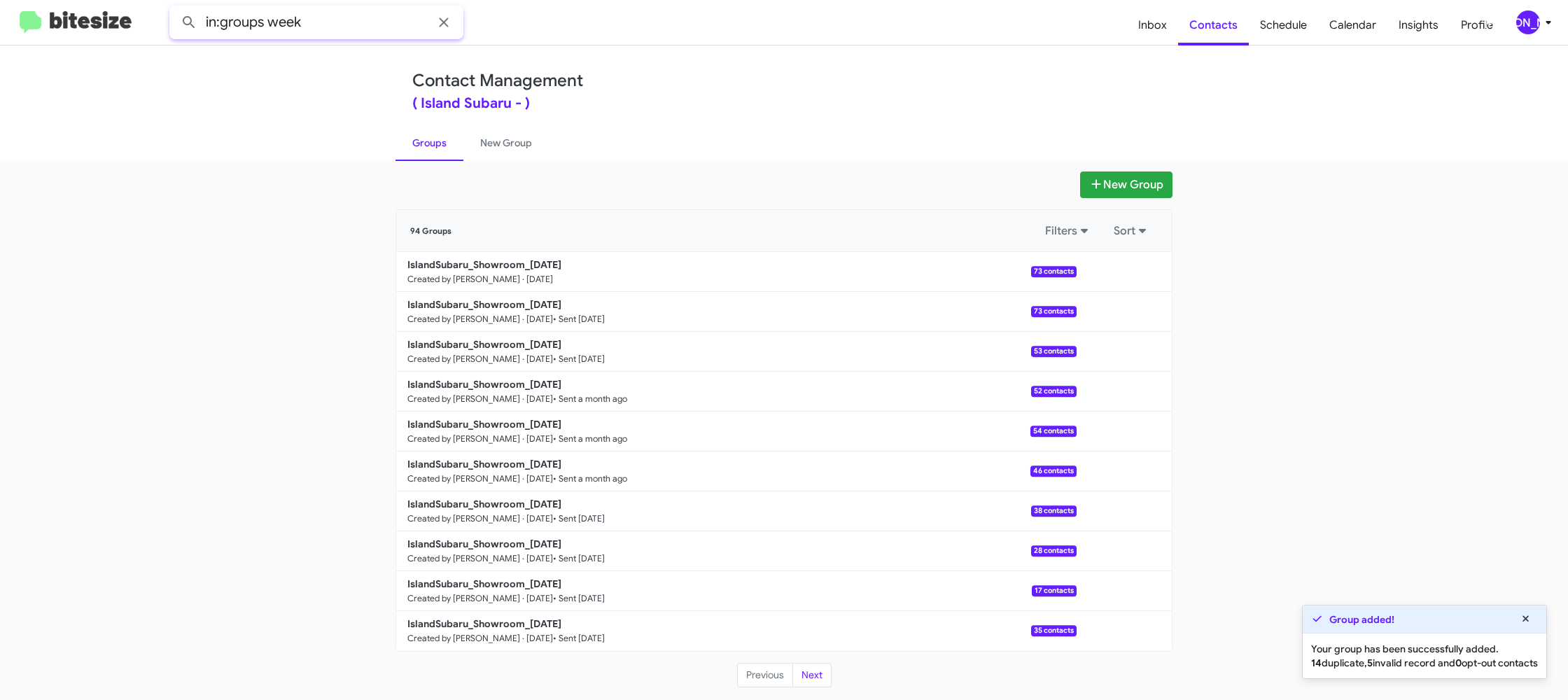
type input "in:groups week"
click at [175, 8] on button at bounding box center [189, 22] width 28 height 28
click at [494, 139] on link "New Group" at bounding box center [506, 143] width 86 height 36
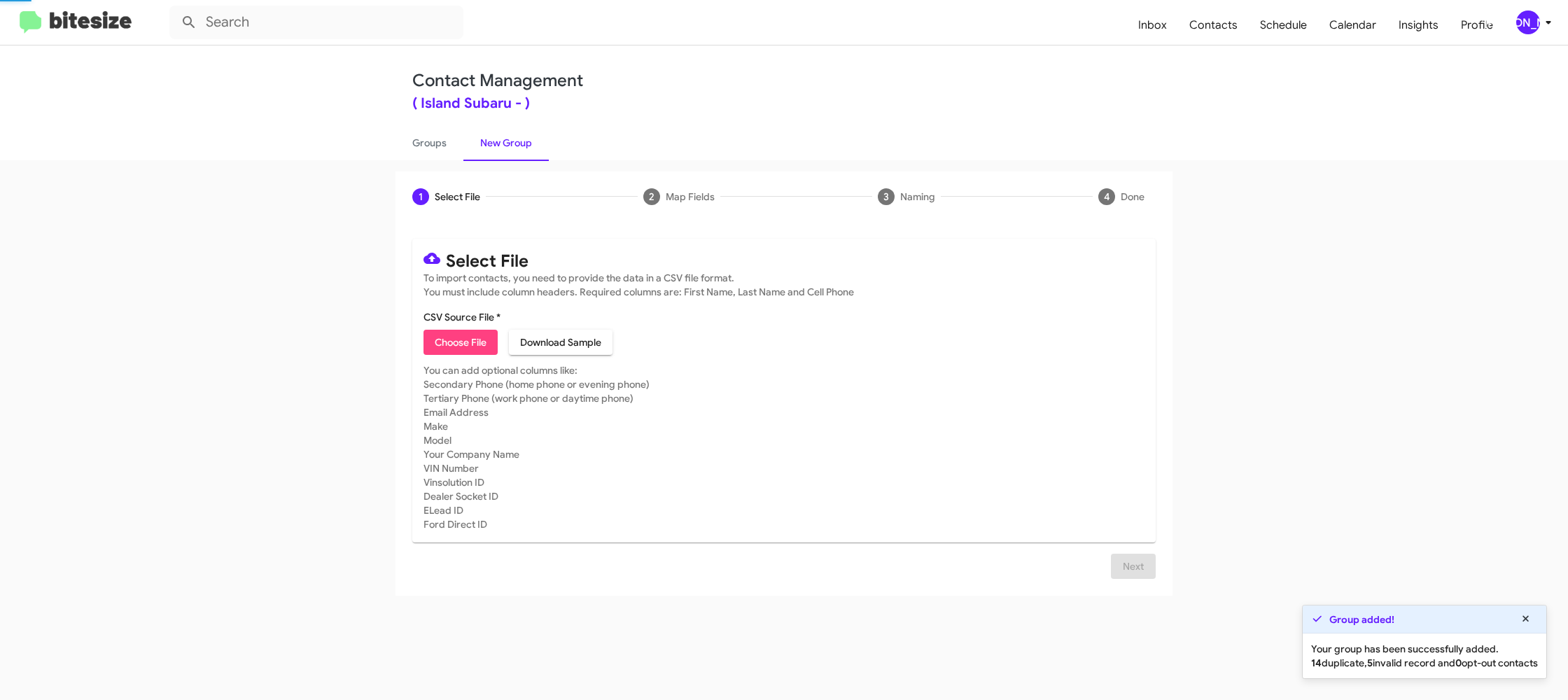
click at [494, 139] on link "New Group" at bounding box center [506, 143] width 86 height 36
click at [407, 143] on link "Groups" at bounding box center [429, 143] width 68 height 36
type input "in:groups"
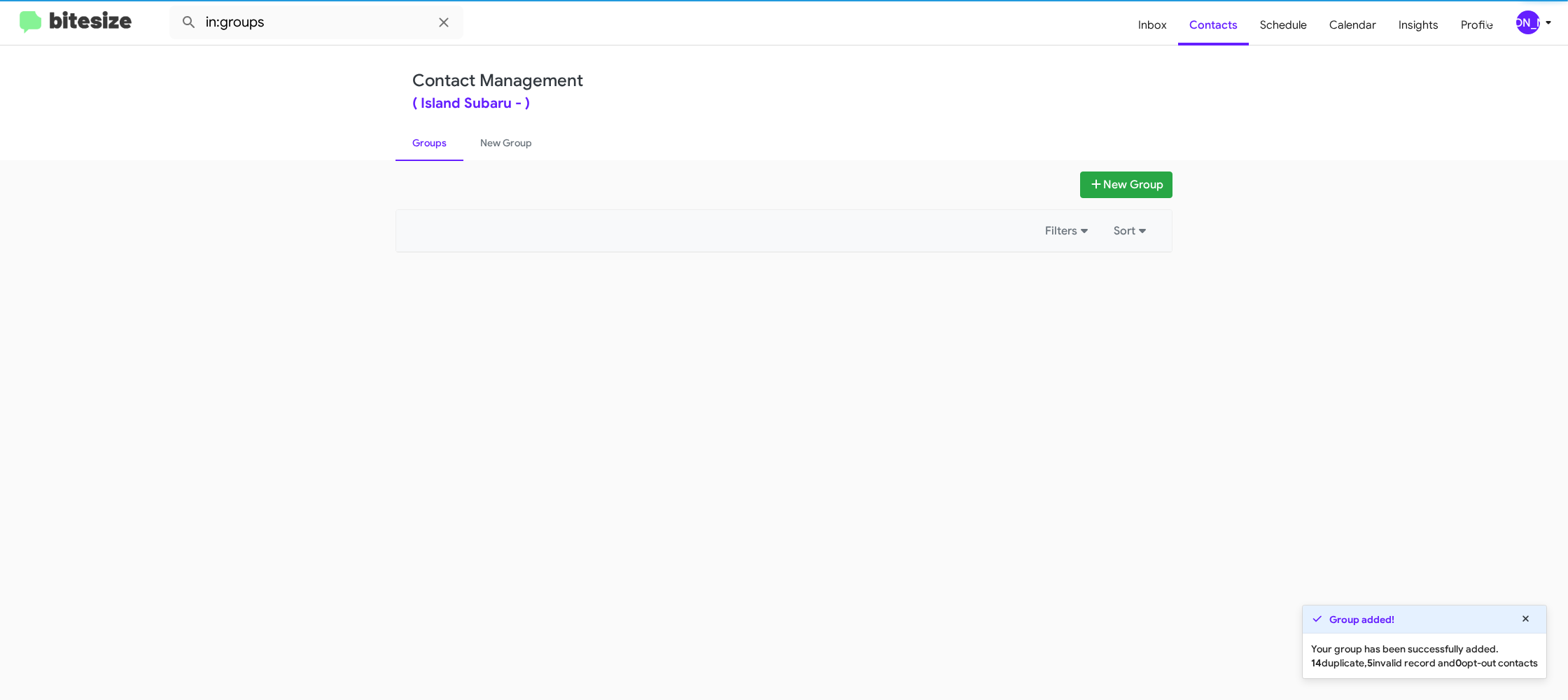
click at [407, 143] on link "Groups" at bounding box center [429, 143] width 68 height 36
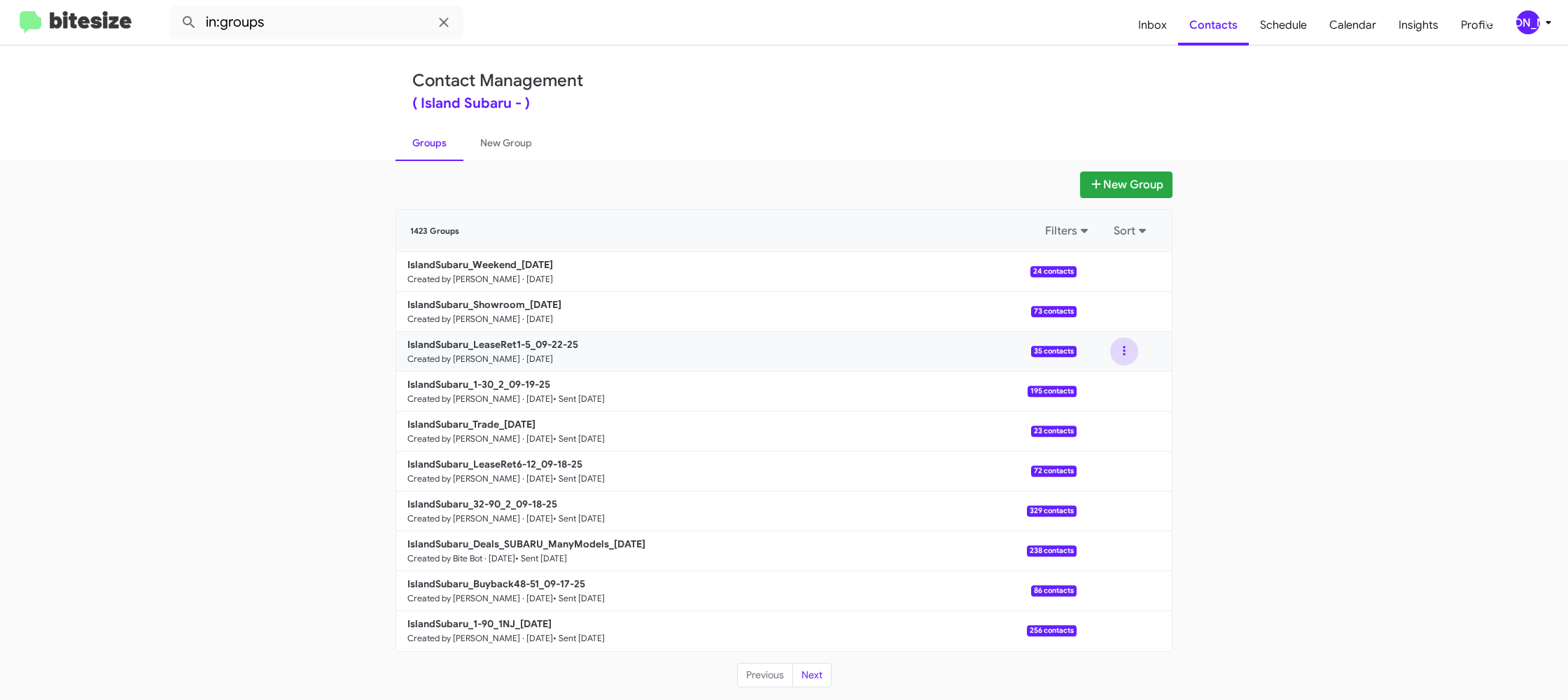
drag, startPoint x: 1108, startPoint y: 349, endPoint x: 1116, endPoint y: 360, distance: 13.6
click at [1109, 351] on div at bounding box center [1124, 351] width 96 height 28
click at [1124, 352] on button at bounding box center [1124, 351] width 28 height 28
click at [1117, 378] on button "View contacts" at bounding box center [1082, 389] width 112 height 34
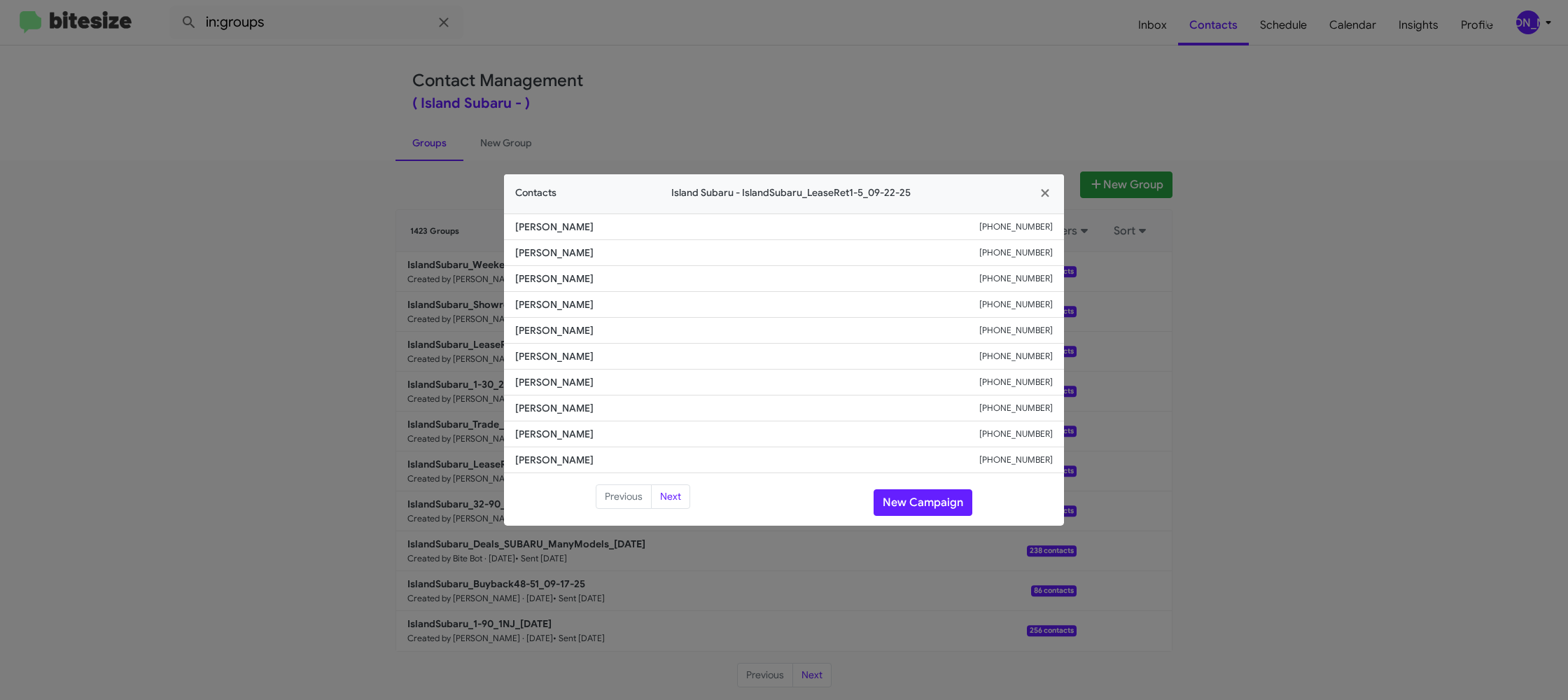
click at [560, 343] on li "[PERSON_NAME] [PHONE_NUMBER]" at bounding box center [784, 331] width 560 height 26
click at [565, 336] on span "[PERSON_NAME]" at bounding box center [747, 330] width 464 height 14
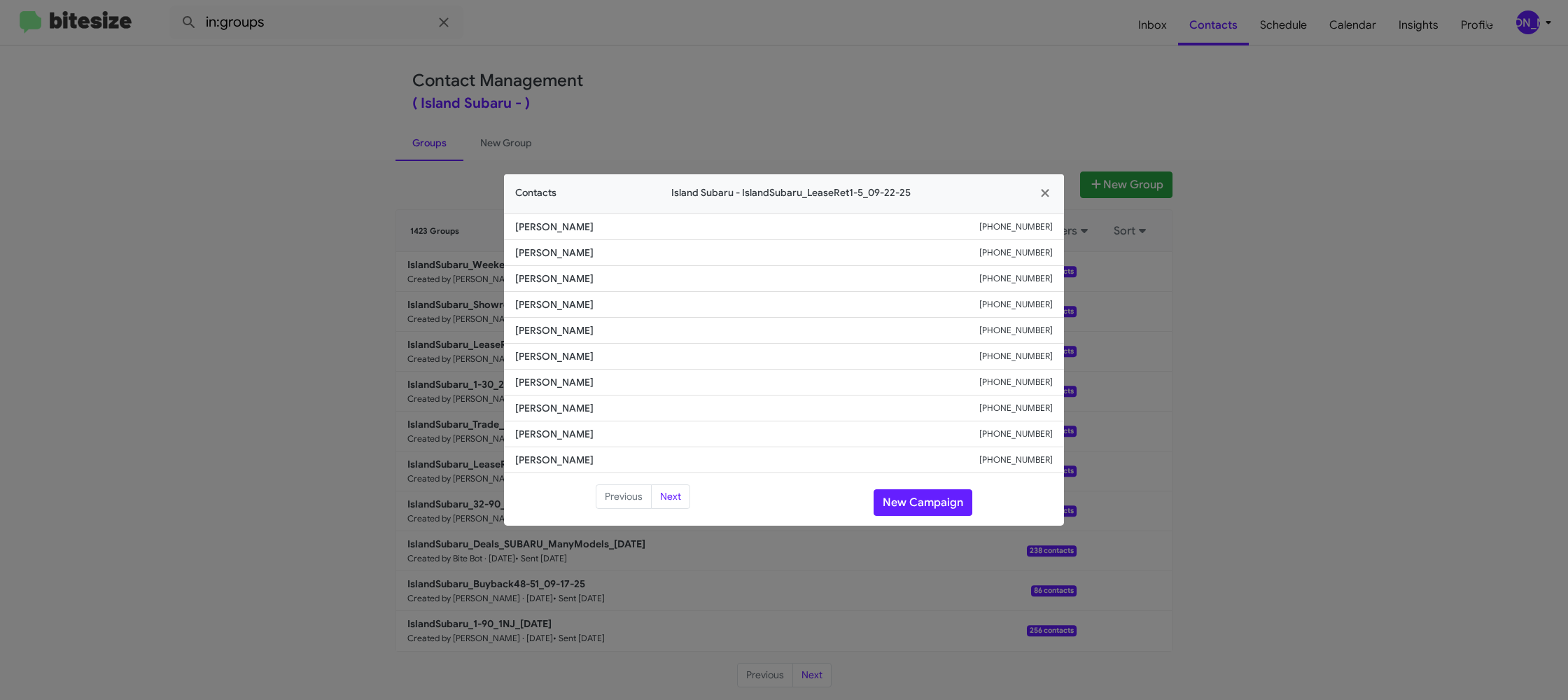
click at [565, 336] on span "[PERSON_NAME]" at bounding box center [747, 330] width 464 height 14
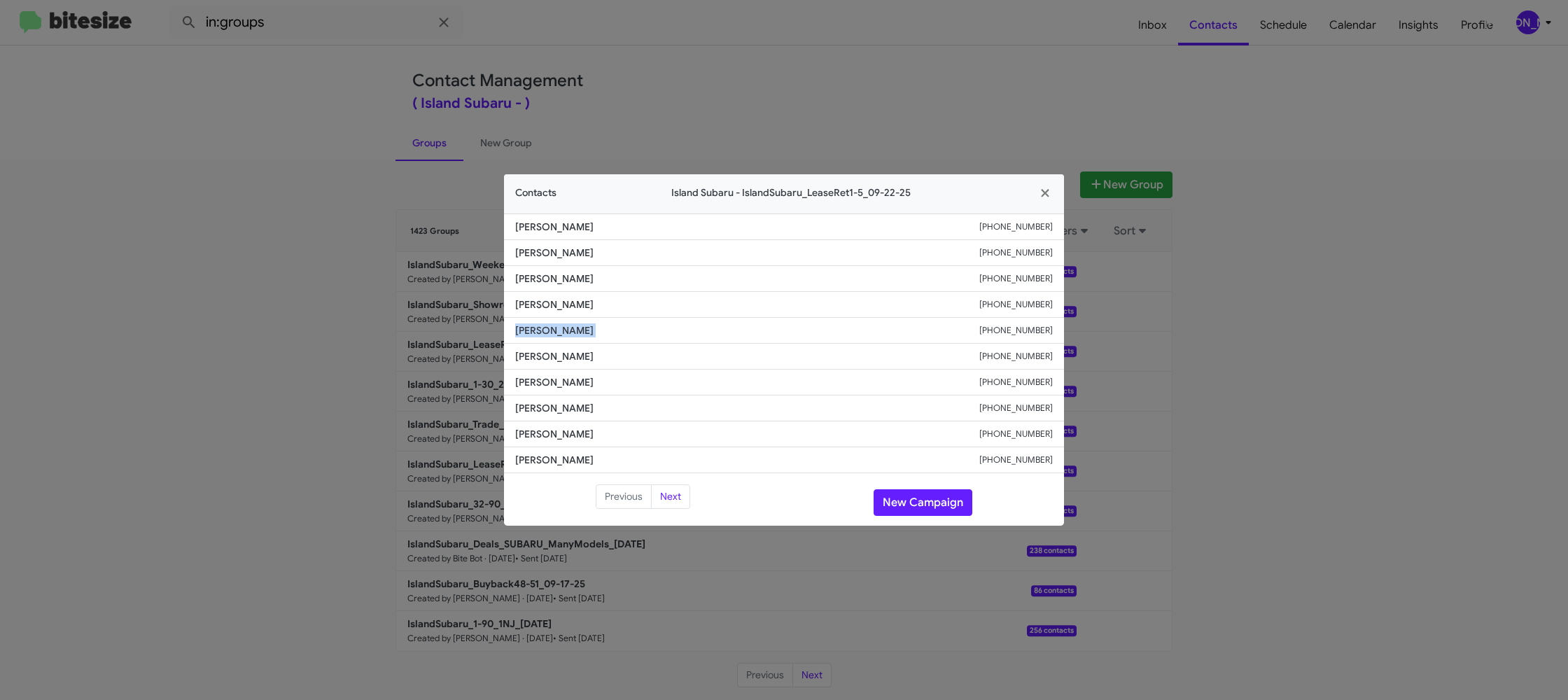
click at [565, 336] on span "[PERSON_NAME]" at bounding box center [747, 330] width 464 height 14
drag, startPoint x: 693, startPoint y: 40, endPoint x: 812, endPoint y: 96, distance: 131.5
click at [738, 60] on modal-container "Contacts Island Subaru - IslandSubaru_LeaseRet1-5_09-22-25 [PERSON_NAME] [PHONE…" at bounding box center [784, 350] width 1568 height 700
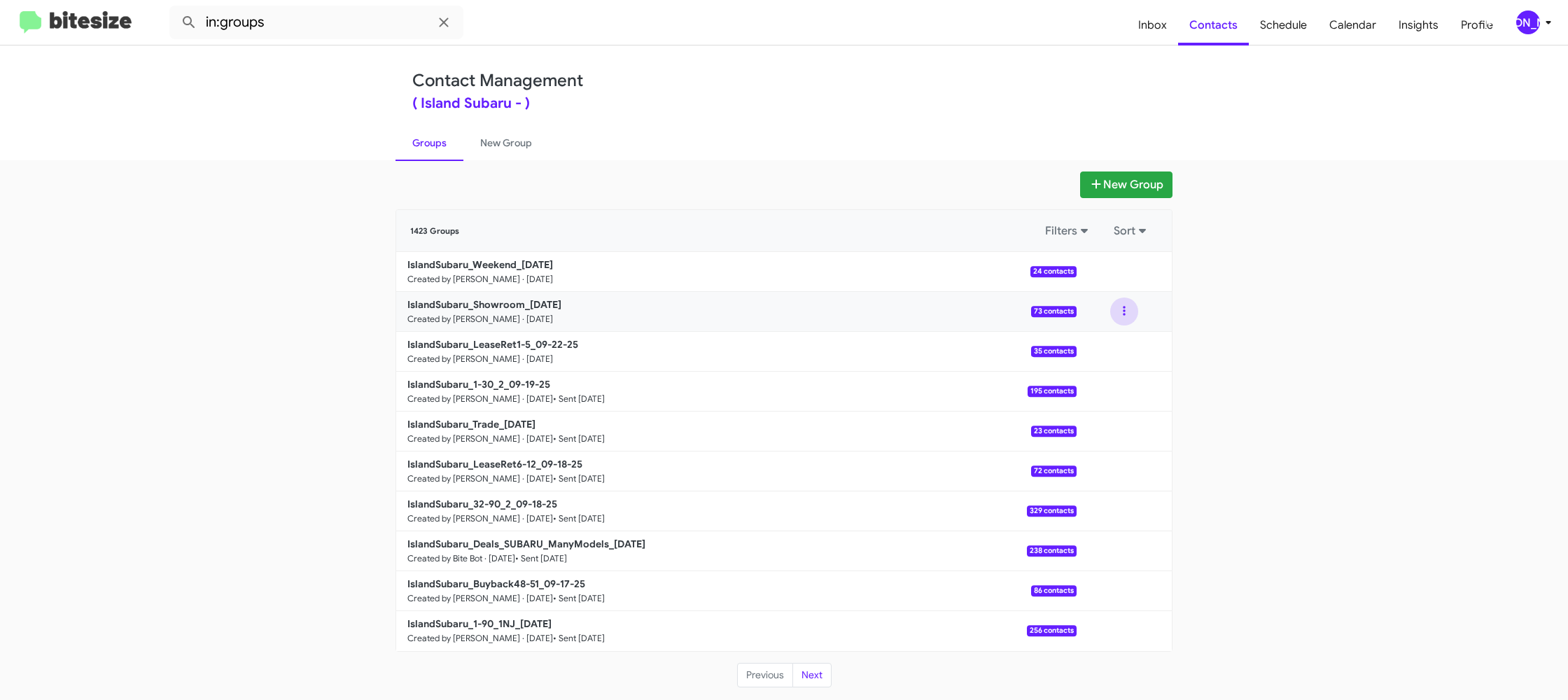
drag, startPoint x: 1130, startPoint y: 309, endPoint x: 1130, endPoint y: 319, distance: 10.0
click at [1130, 311] on button at bounding box center [1124, 312] width 28 height 28
click at [1124, 341] on button "View contacts" at bounding box center [1082, 349] width 112 height 34
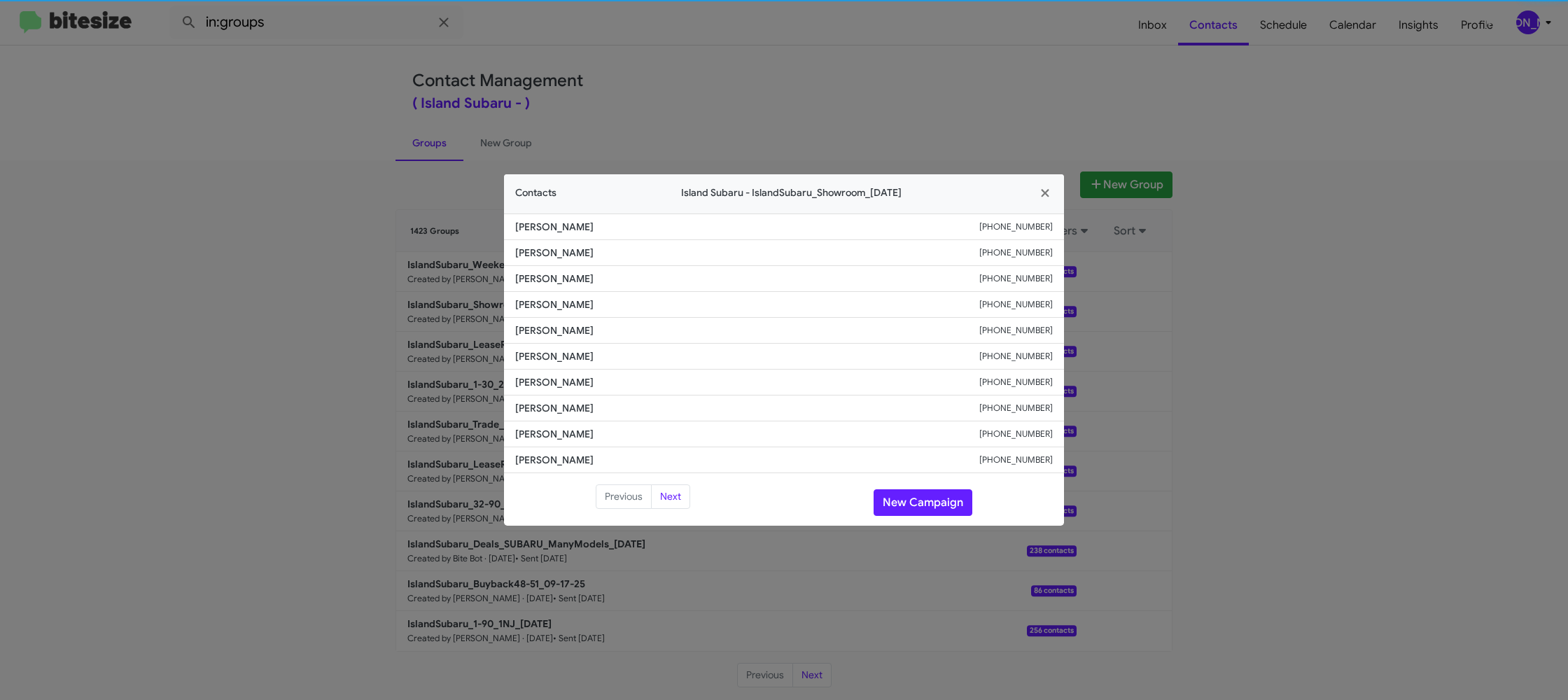
click at [541, 357] on span "[PERSON_NAME]" at bounding box center [747, 356] width 464 height 14
copy span "[PERSON_NAME]"
drag, startPoint x: 826, startPoint y: 45, endPoint x: 1011, endPoint y: 165, distance: 220.5
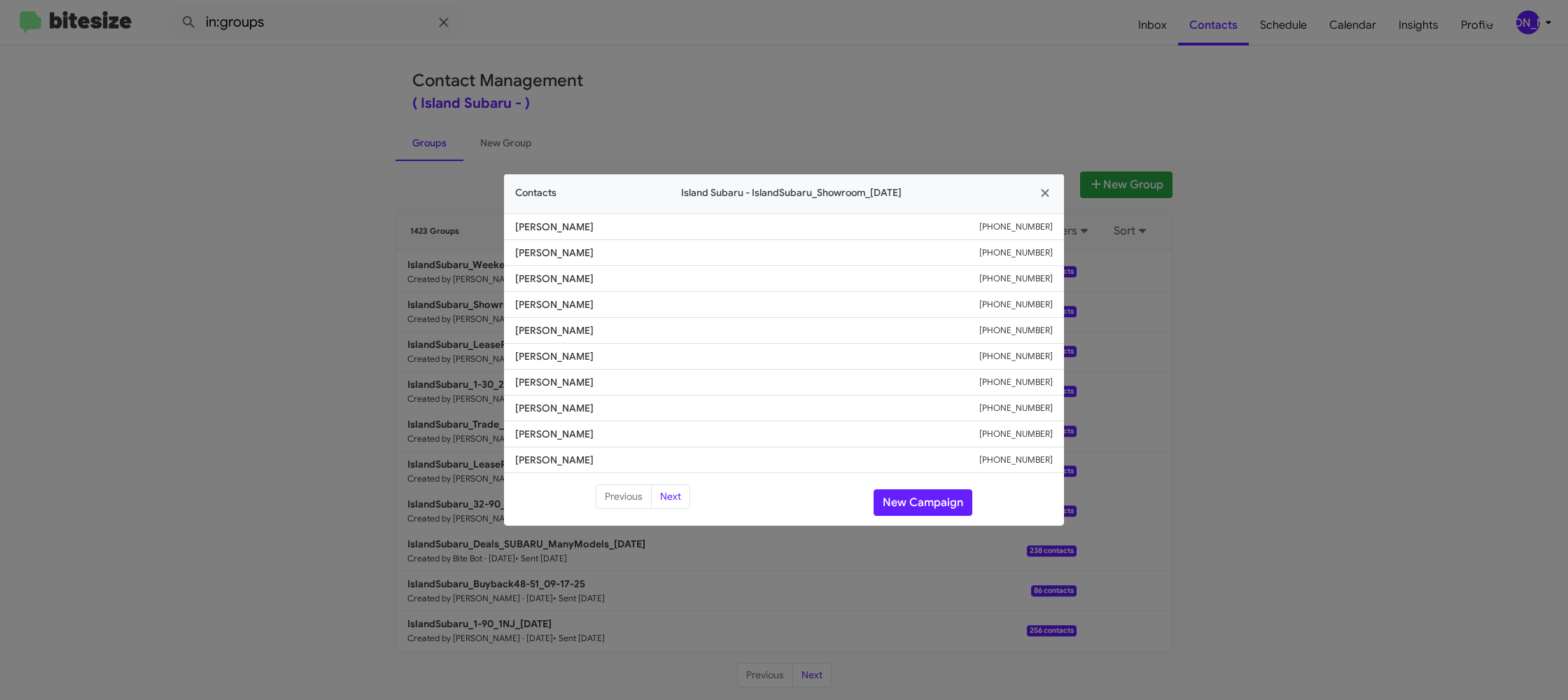
click at [832, 48] on modal-container "Contacts Island Subaru - IslandSubaru_Showroom_[DATE] [PERSON_NAME] [PHONE_NUMB…" at bounding box center [784, 350] width 1568 height 700
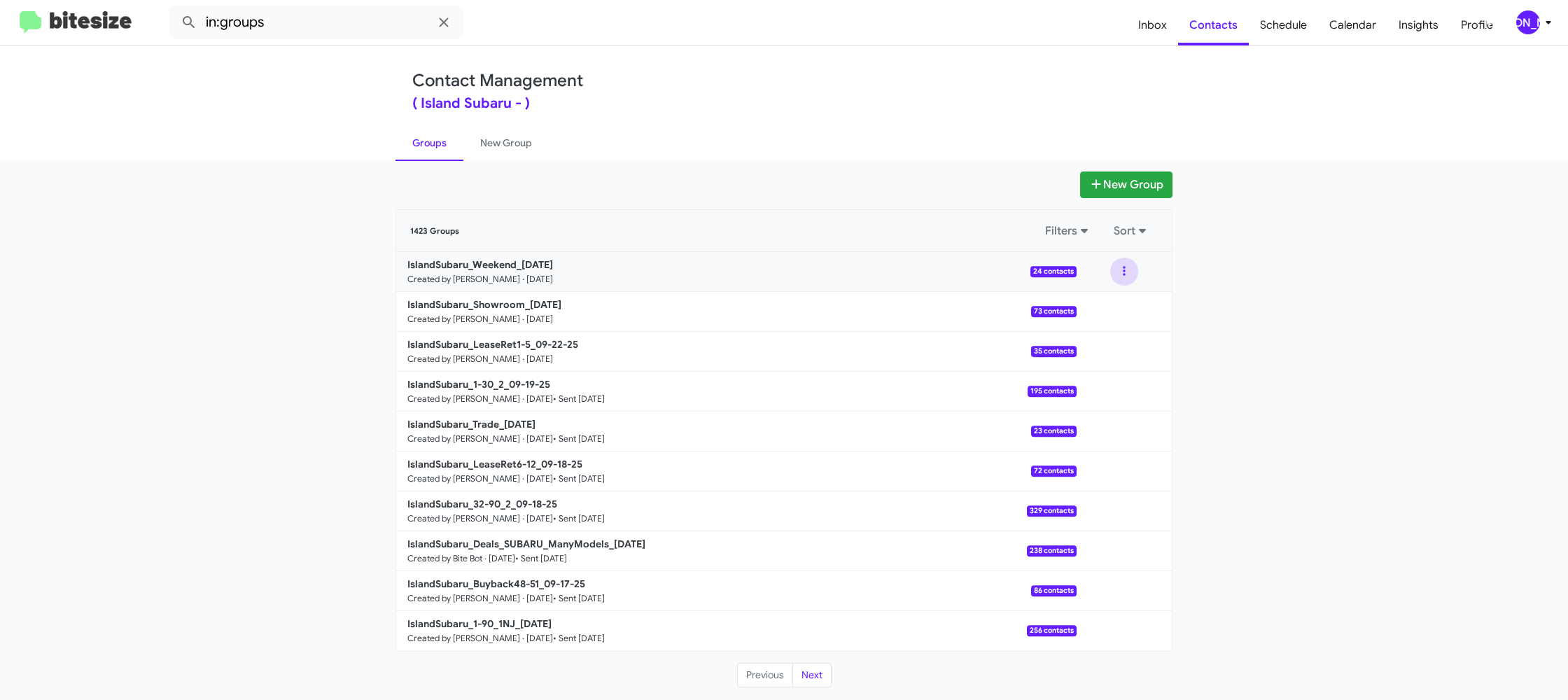
drag, startPoint x: 1123, startPoint y: 270, endPoint x: 1123, endPoint y: 282, distance: 12.0
click at [1123, 271] on button at bounding box center [1124, 272] width 28 height 28
click at [1115, 300] on button "View contacts" at bounding box center [1082, 309] width 112 height 34
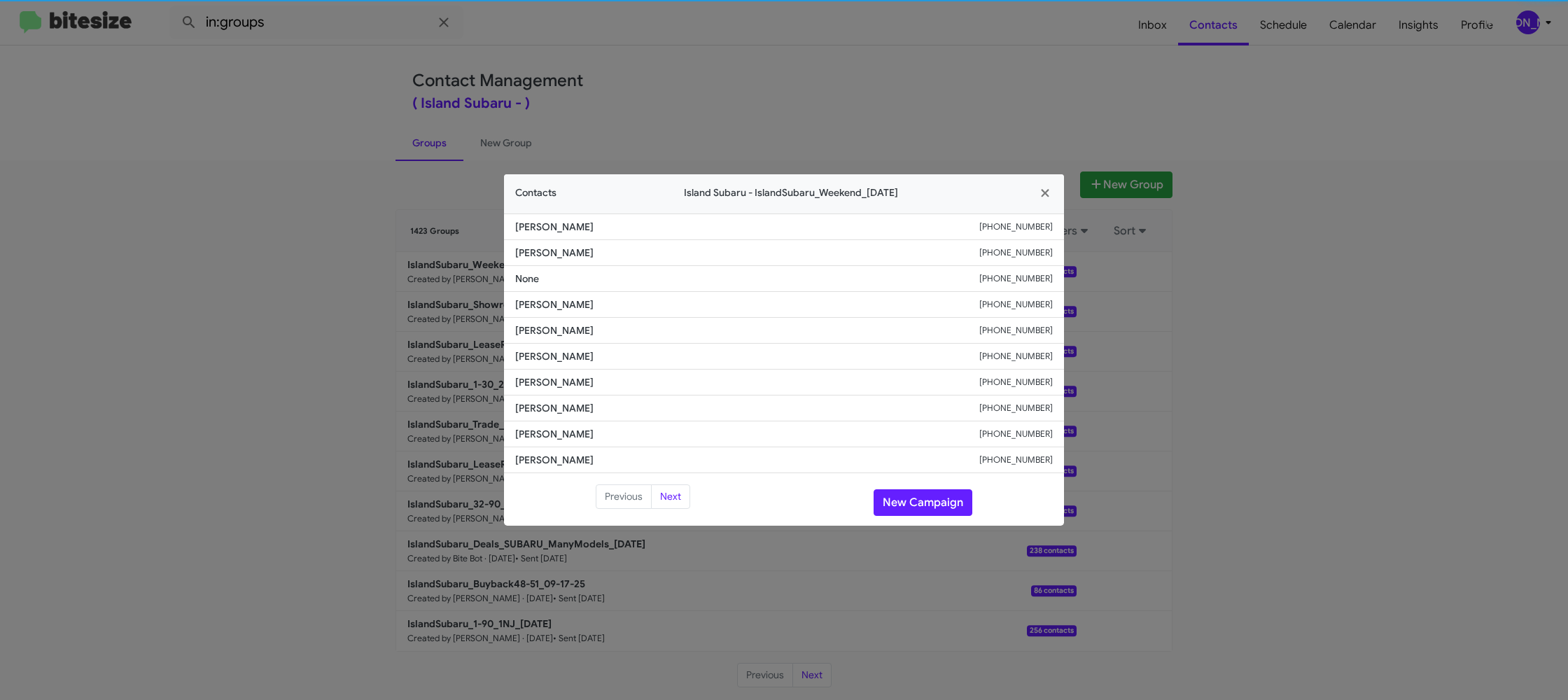
click at [543, 357] on span "[PERSON_NAME]" at bounding box center [747, 356] width 464 height 14
copy span "[PERSON_NAME]"
drag, startPoint x: 415, startPoint y: 221, endPoint x: 456, endPoint y: 245, distance: 47.5
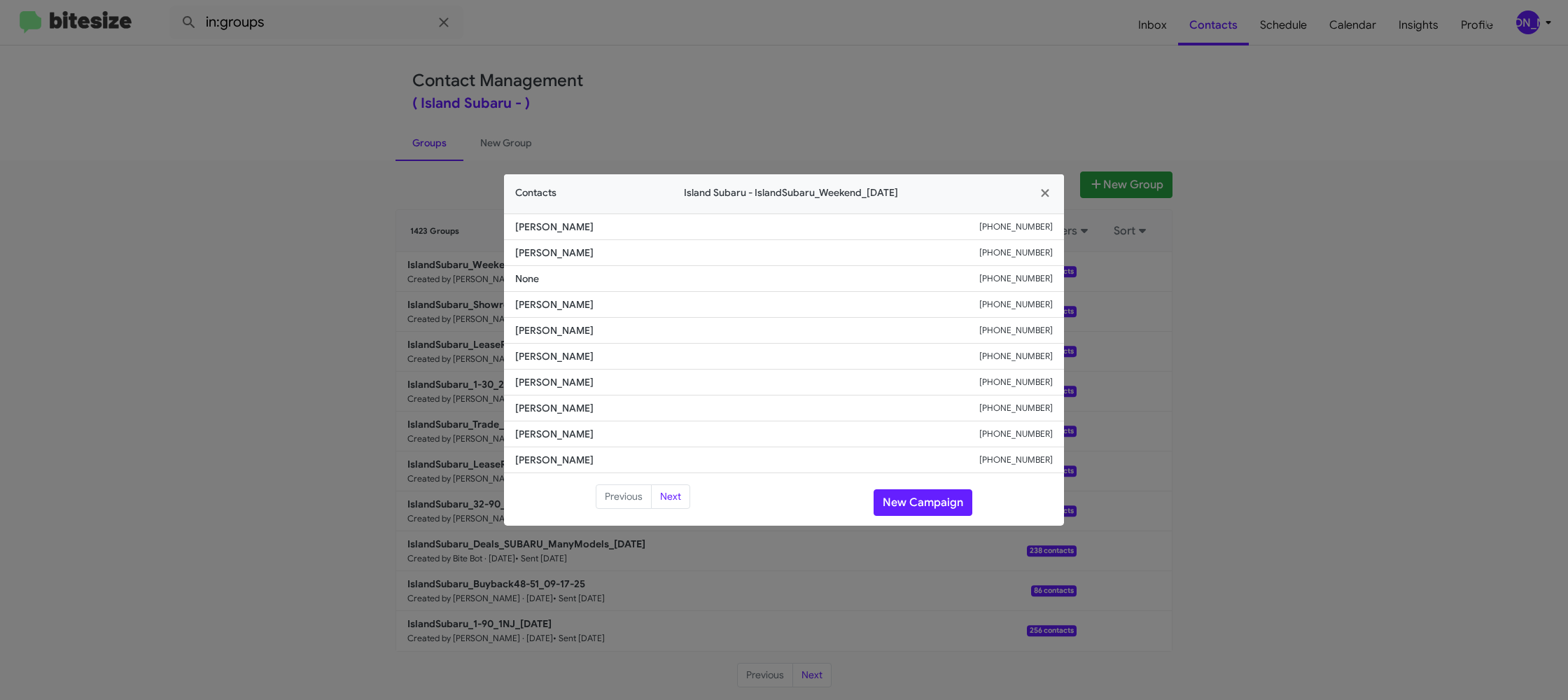
click at [425, 226] on modal-container "Contacts Island Subaru - IslandSubaru_Weekend_[DATE] [PERSON_NAME] [PHONE_NUMBE…" at bounding box center [784, 350] width 1568 height 700
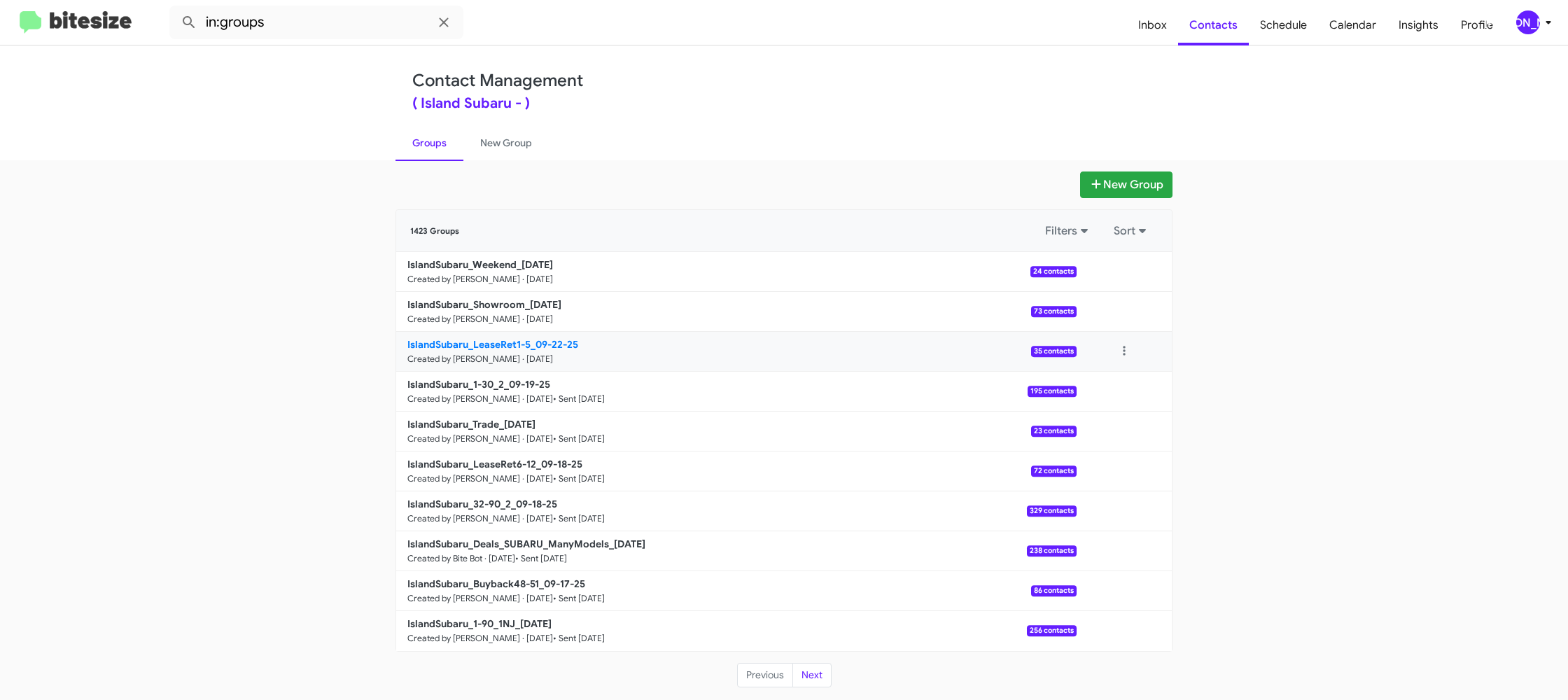
click at [508, 344] on b "IslandSubaru_LeaseRet1-5_09-22-25" at bounding box center [492, 344] width 171 height 12
drag, startPoint x: 508, startPoint y: 344, endPoint x: 323, endPoint y: 10, distance: 381.8
click at [499, 323] on div "IslandSubaru_Weekend_[DATE] Created by [PERSON_NAME] · [DATE] 24 contacts View …" at bounding box center [784, 452] width 775 height 399
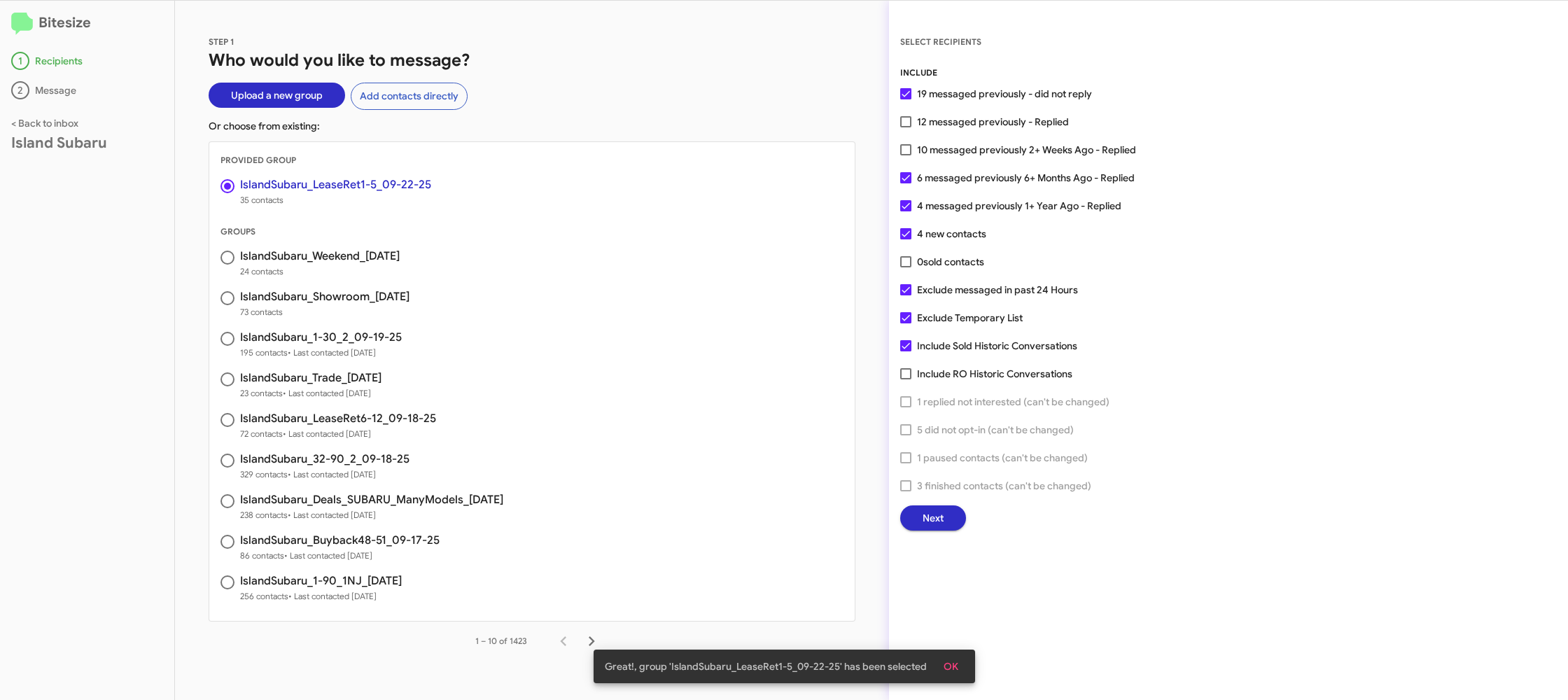
click at [932, 519] on span "Next" at bounding box center [933, 518] width 21 height 26
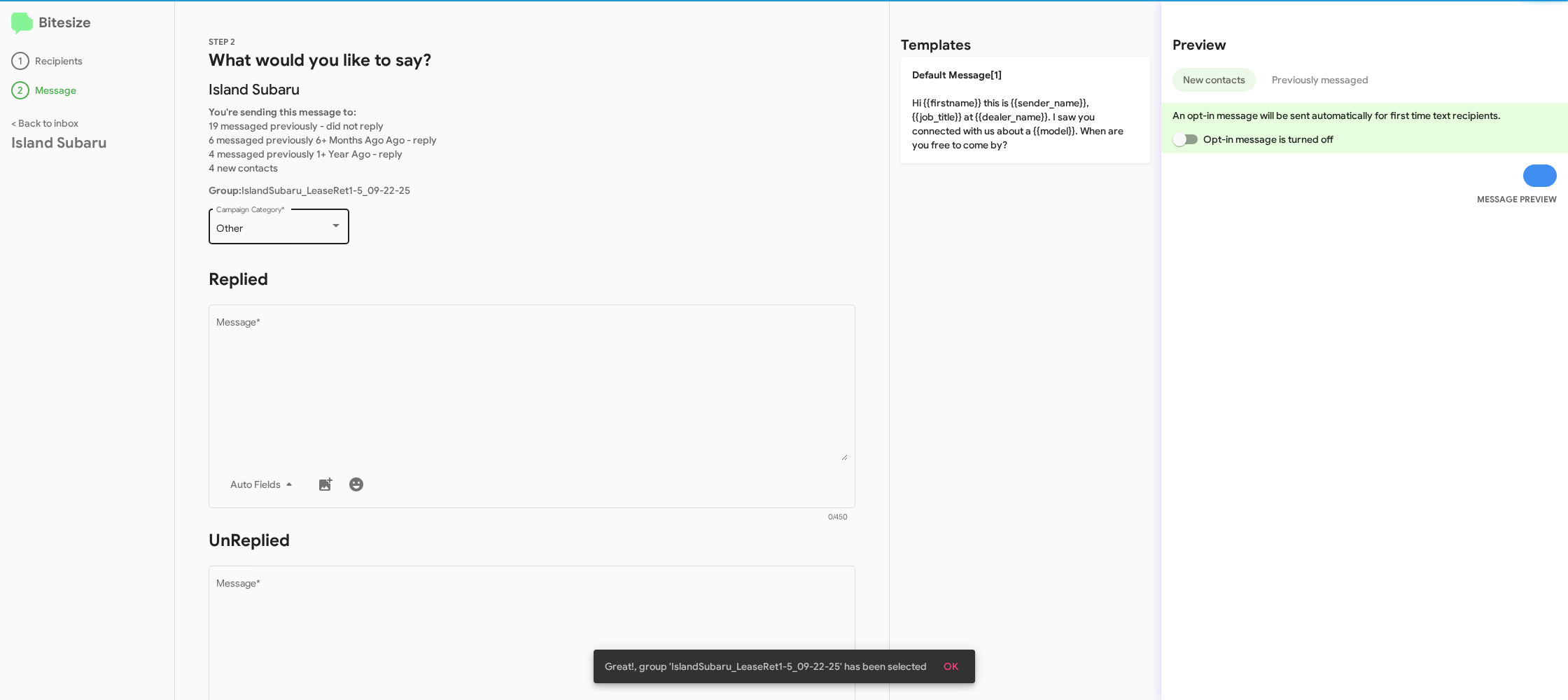
click at [310, 220] on div "Other Campaign Category *" at bounding box center [278, 225] width 126 height 39
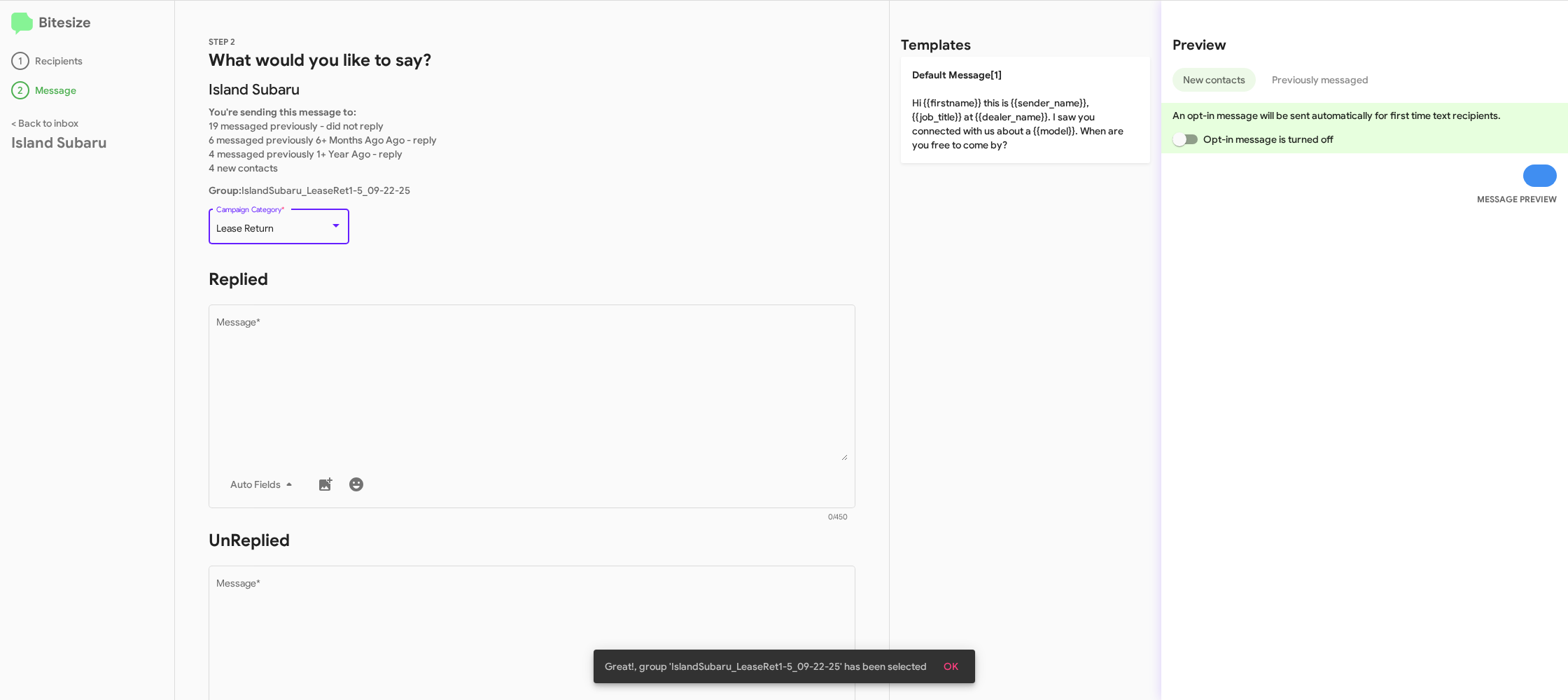
scroll to position [206, 0]
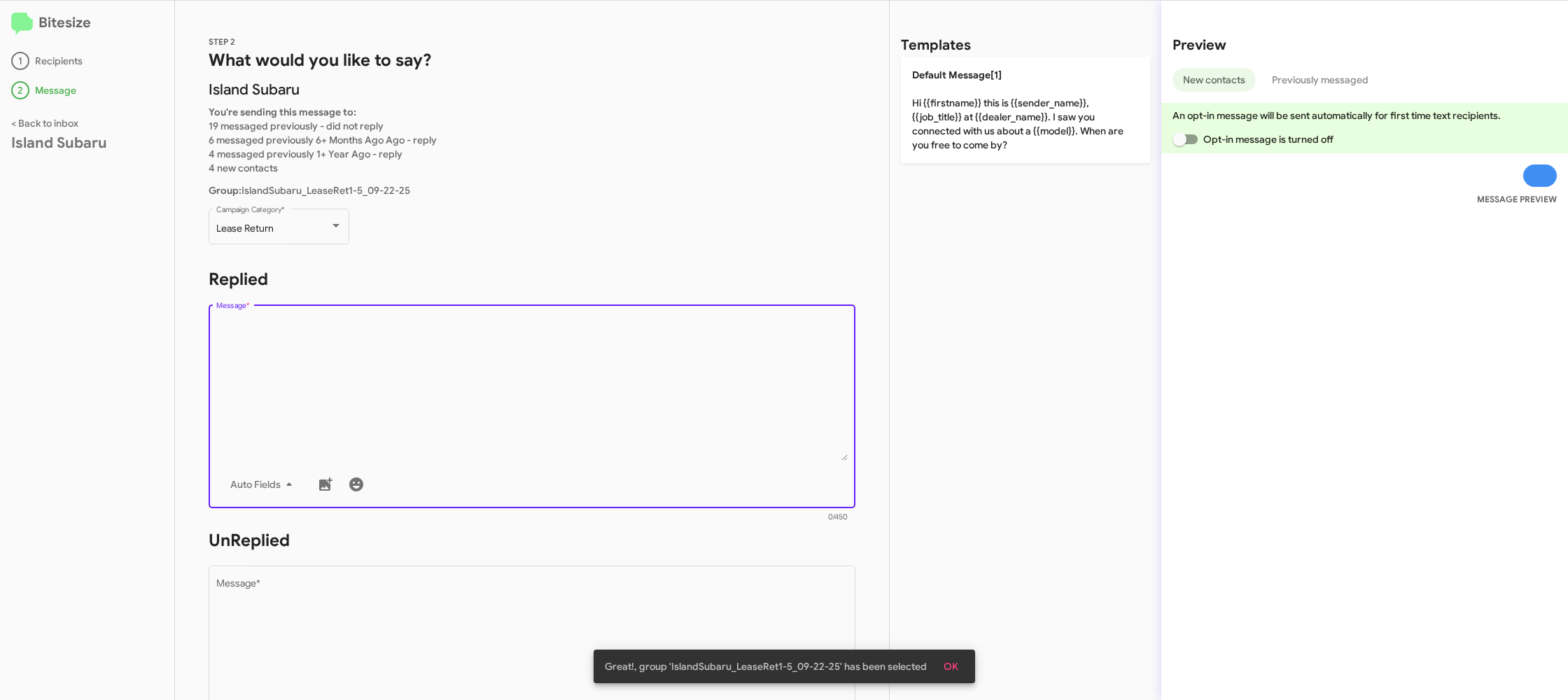
click at [565, 411] on textarea "Message *" at bounding box center [531, 389] width 632 height 143
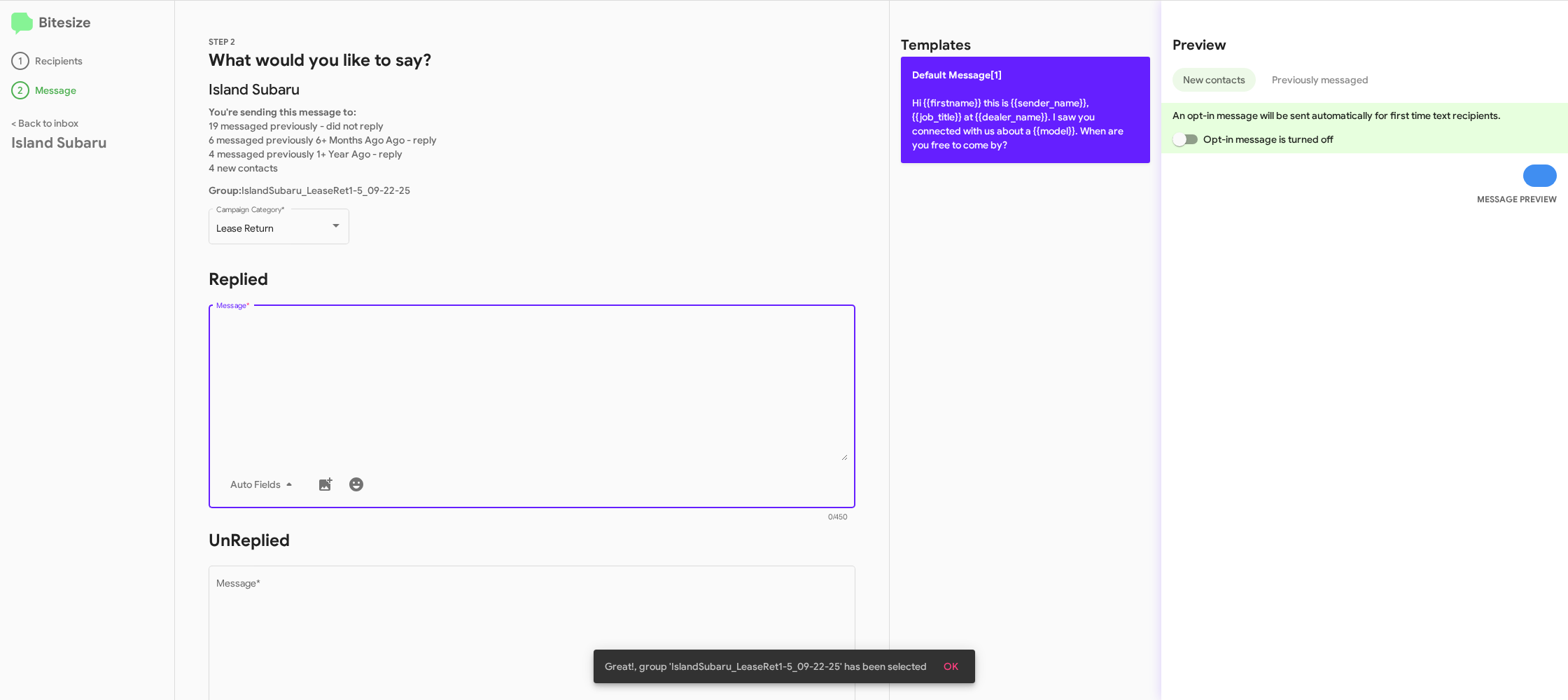
click at [1039, 128] on p "Default Message[1] Hi {{firstname}} this is {{sender_name}}, {{job_title}} at {…" at bounding box center [1025, 110] width 249 height 106
type textarea "Hi {{firstname}} this is {{sender_name}}, {{job_title}} at {{dealer_name}}. I s…"
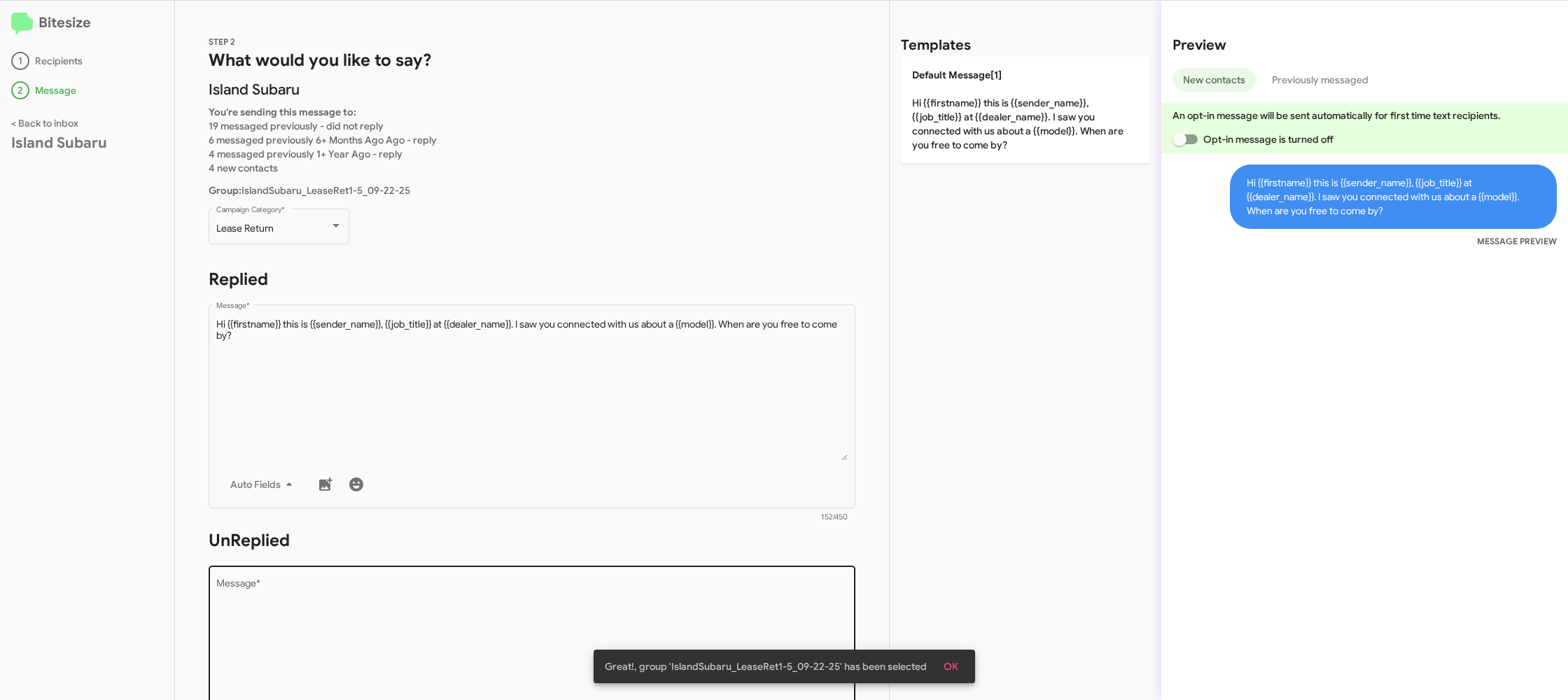
click at [661, 598] on textarea "Message *" at bounding box center [531, 651] width 632 height 143
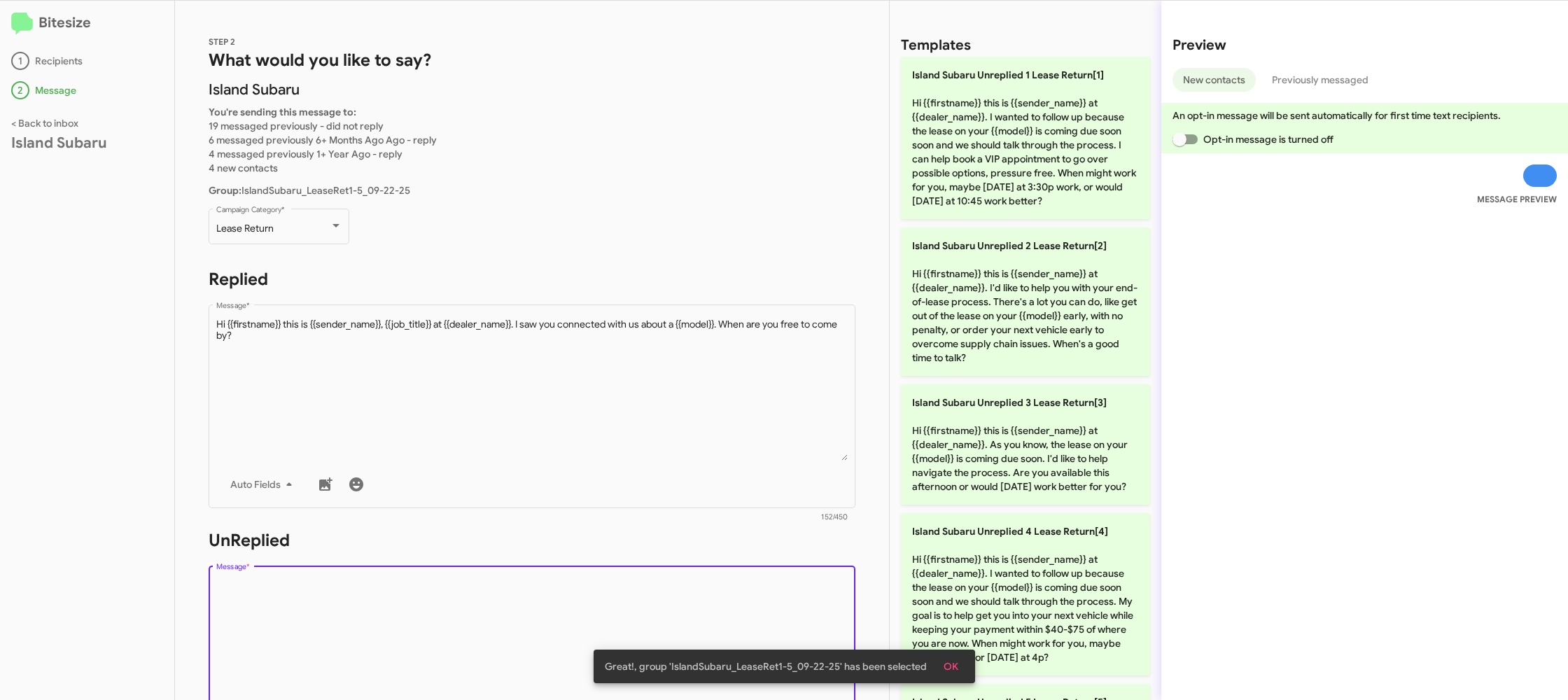
drag, startPoint x: 661, startPoint y: 598, endPoint x: 756, endPoint y: 542, distance: 110.3
click at [667, 594] on textarea "Message *" at bounding box center [531, 651] width 632 height 143
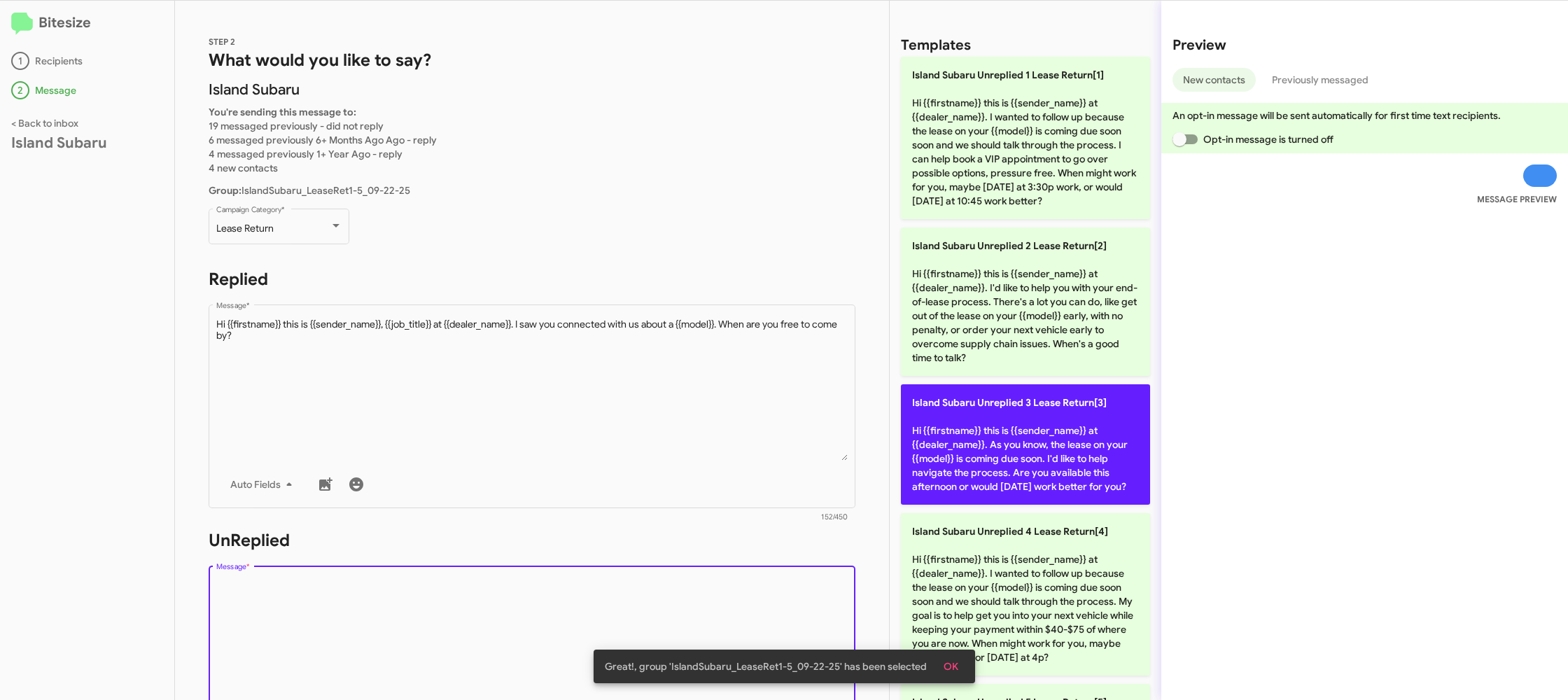
scroll to position [412, 0]
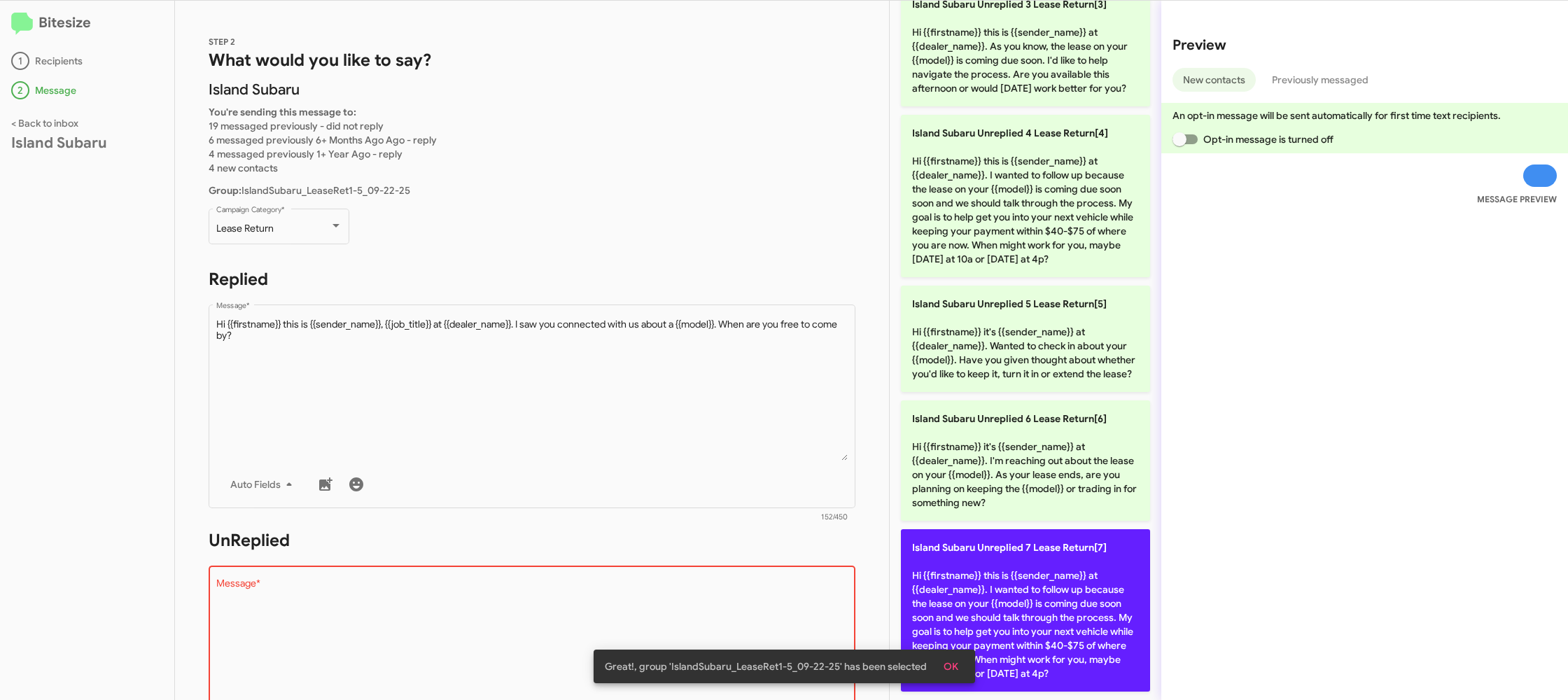
drag, startPoint x: 1020, startPoint y: 598, endPoint x: 970, endPoint y: 595, distance: 50.1
click at [1004, 596] on p "Island Subaru Unreplied 7 Lease Return[7] Hi {{firstname}} this is {{sender_nam…" at bounding box center [1025, 610] width 249 height 162
type textarea "Hi {{firstname}} this is {{sender_name}} at {{dealer_name}}. I wanted to follow…"
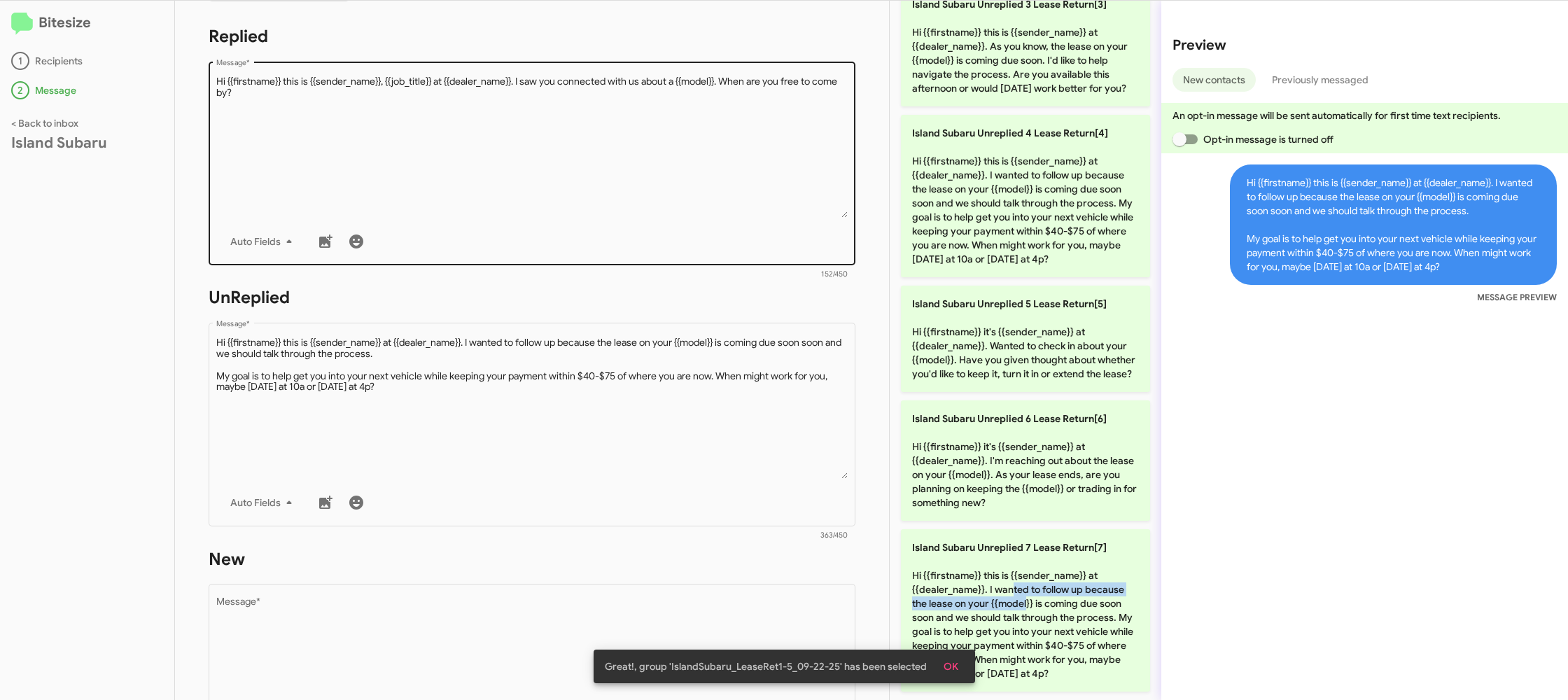
scroll to position [528, 0]
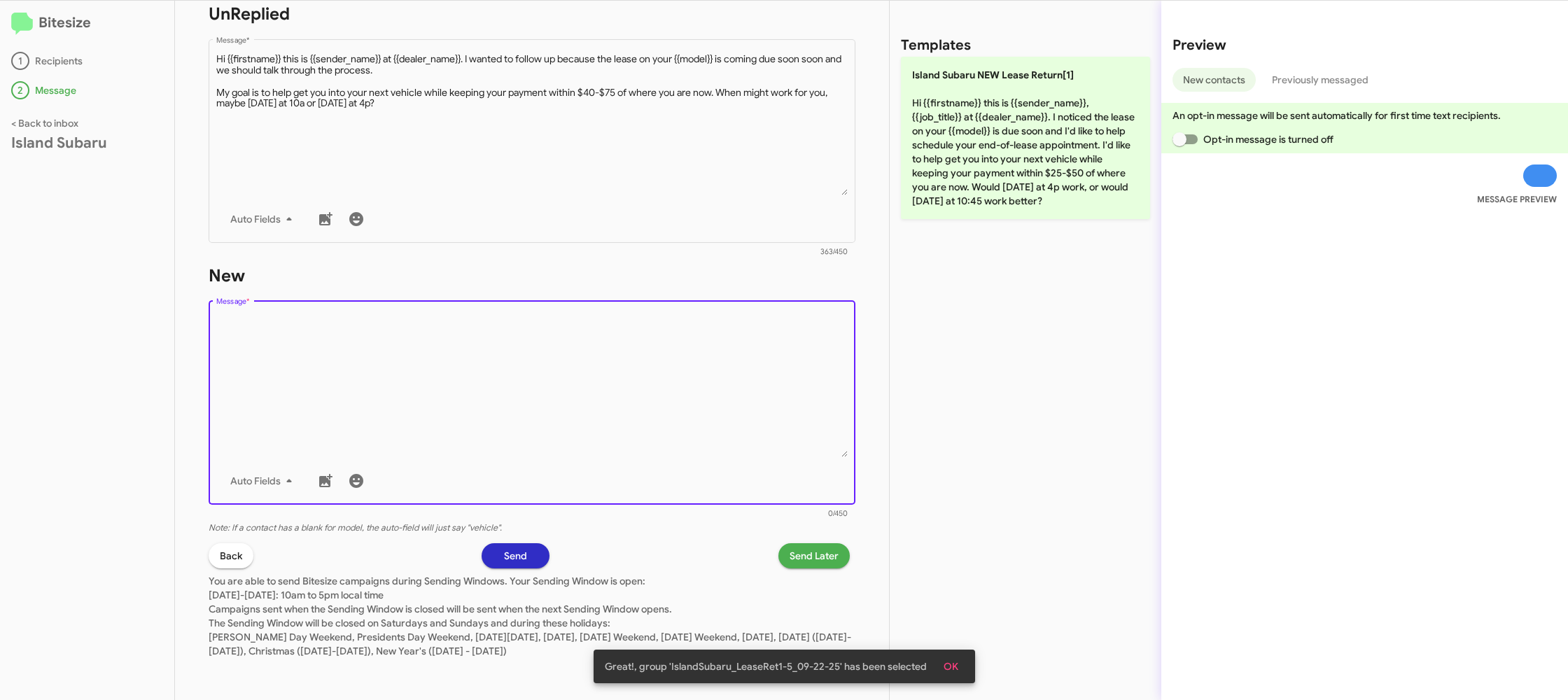
click at [557, 451] on textarea "Message *" at bounding box center [531, 385] width 632 height 143
drag, startPoint x: 557, startPoint y: 451, endPoint x: 581, endPoint y: 416, distance: 42.4
click at [561, 440] on textarea "Message *" at bounding box center [531, 385] width 632 height 143
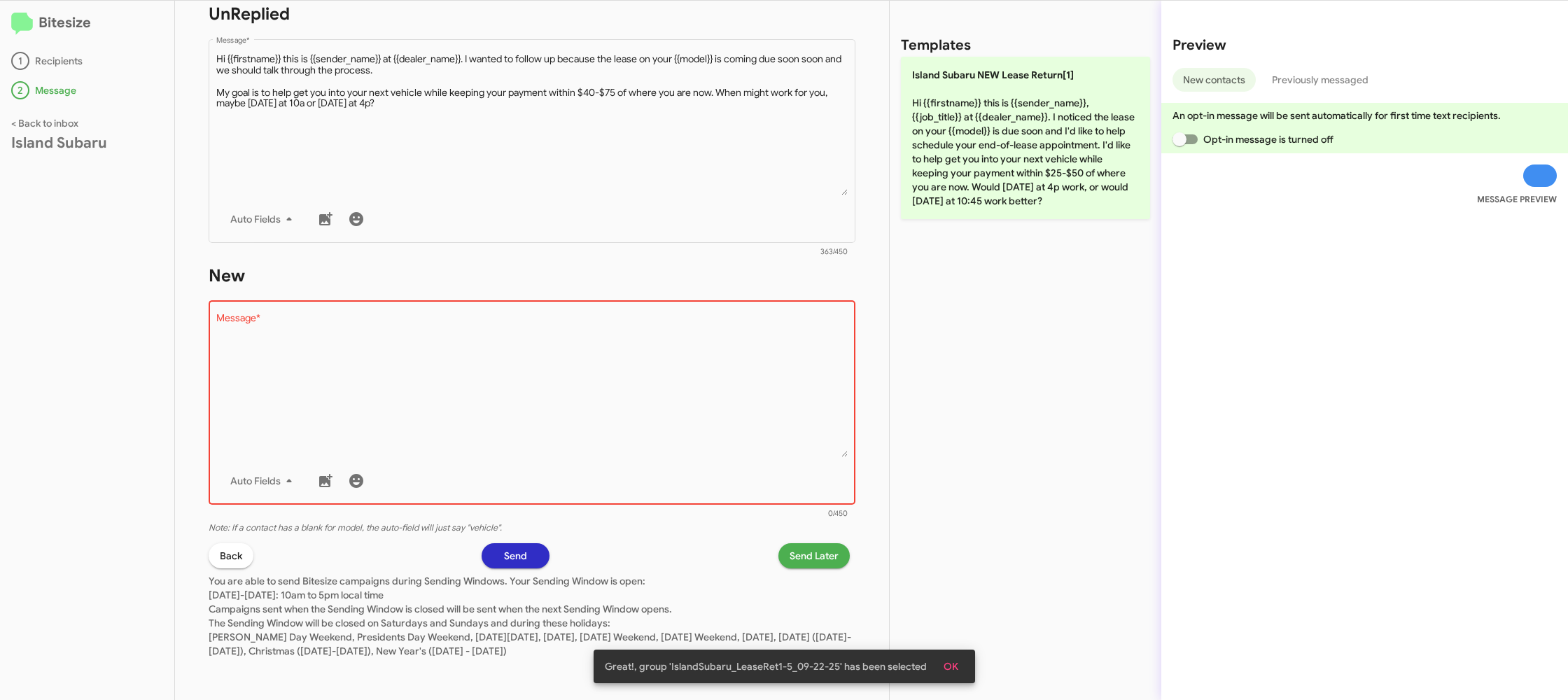
drag, startPoint x: 1014, startPoint y: 121, endPoint x: 950, endPoint y: 301, distance: 191.0
click at [1014, 121] on p "Island Subaru NEW Lease Return[1] Hi {{firstname}} this is {{sender_name}}, {{j…" at bounding box center [1025, 138] width 249 height 162
type textarea "Hi {{firstname}} this is {{sender_name}}, {{job_title}} at {{dealer_name}}. I n…"
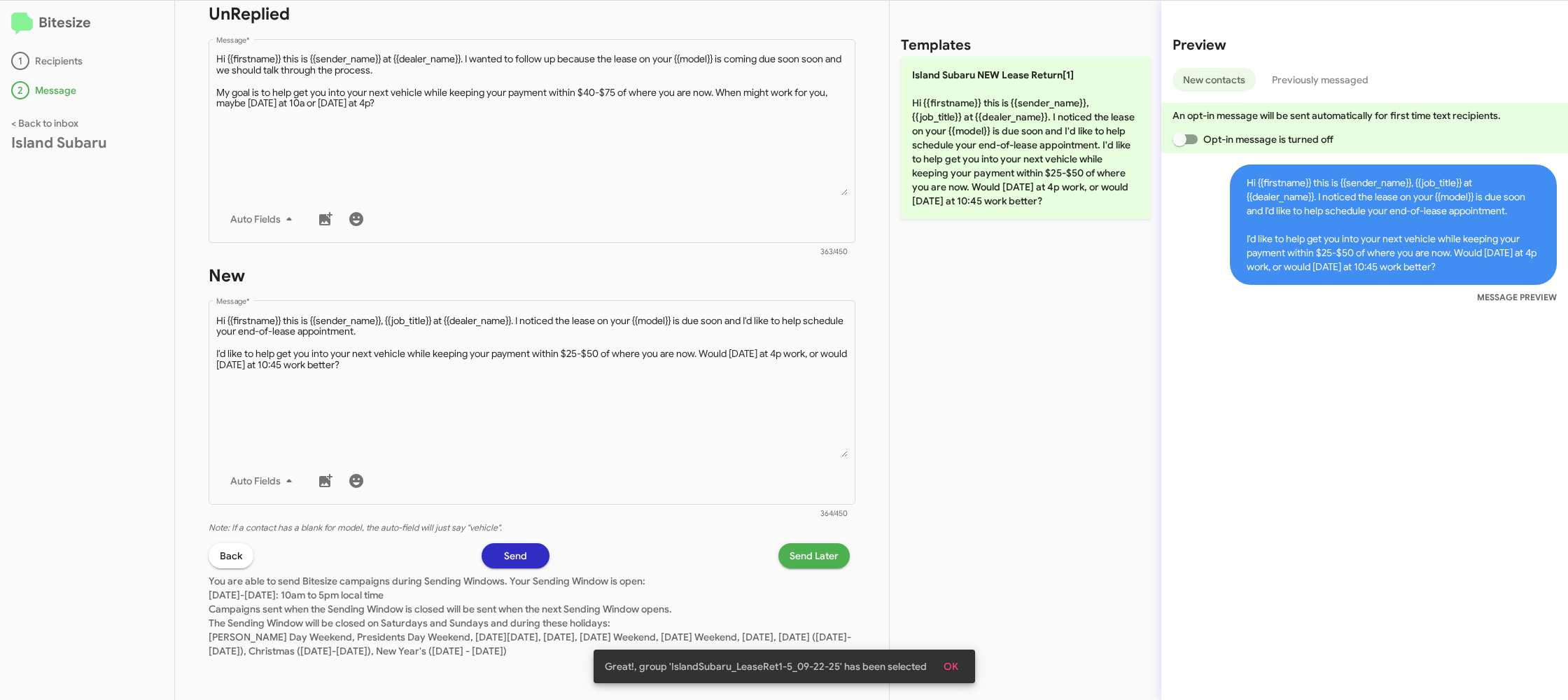
click at [807, 561] on span "Send Later" at bounding box center [813, 556] width 49 height 26
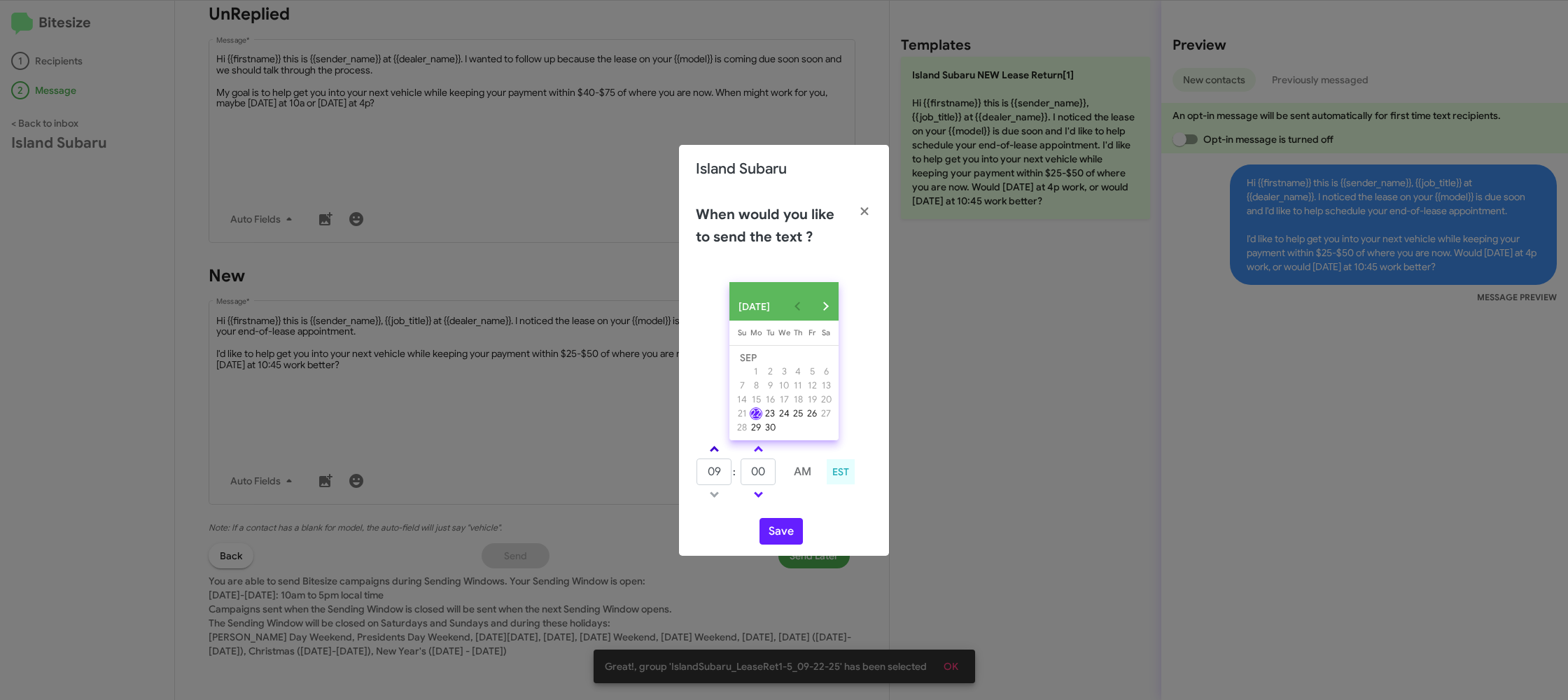
click at [711, 454] on span at bounding box center [714, 450] width 9 height 9
type input "10"
click at [770, 472] on input "00" at bounding box center [758, 472] width 35 height 26
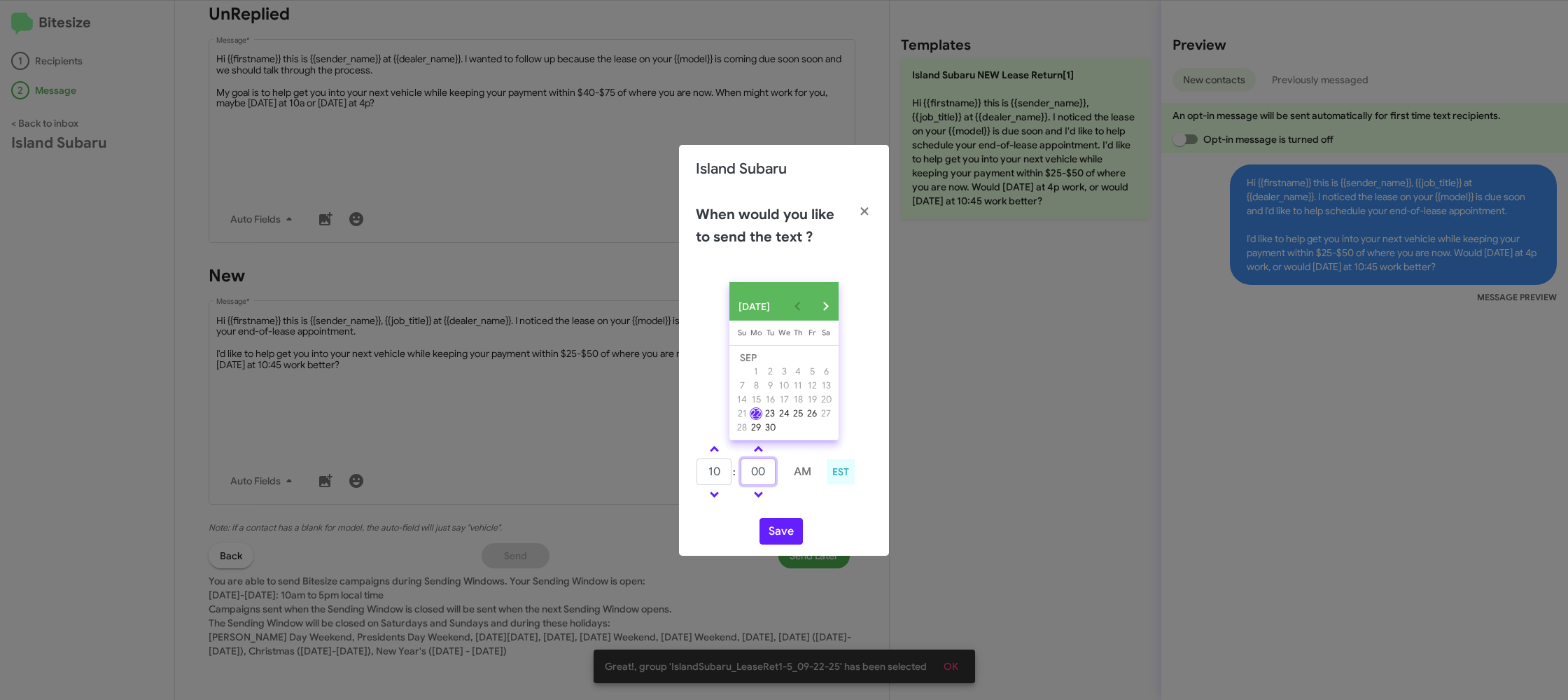
click at [770, 472] on input "00" at bounding box center [758, 472] width 35 height 26
type input "55"
drag, startPoint x: 813, startPoint y: 511, endPoint x: 798, endPoint y: 525, distance: 20.5
click at [812, 512] on div "[DATE] [DATE] Su [DATE] Mo [DATE] Tu [DATE] We [DATE] Th [DATE] Fr [DATE] [DATE…" at bounding box center [784, 414] width 210 height 285
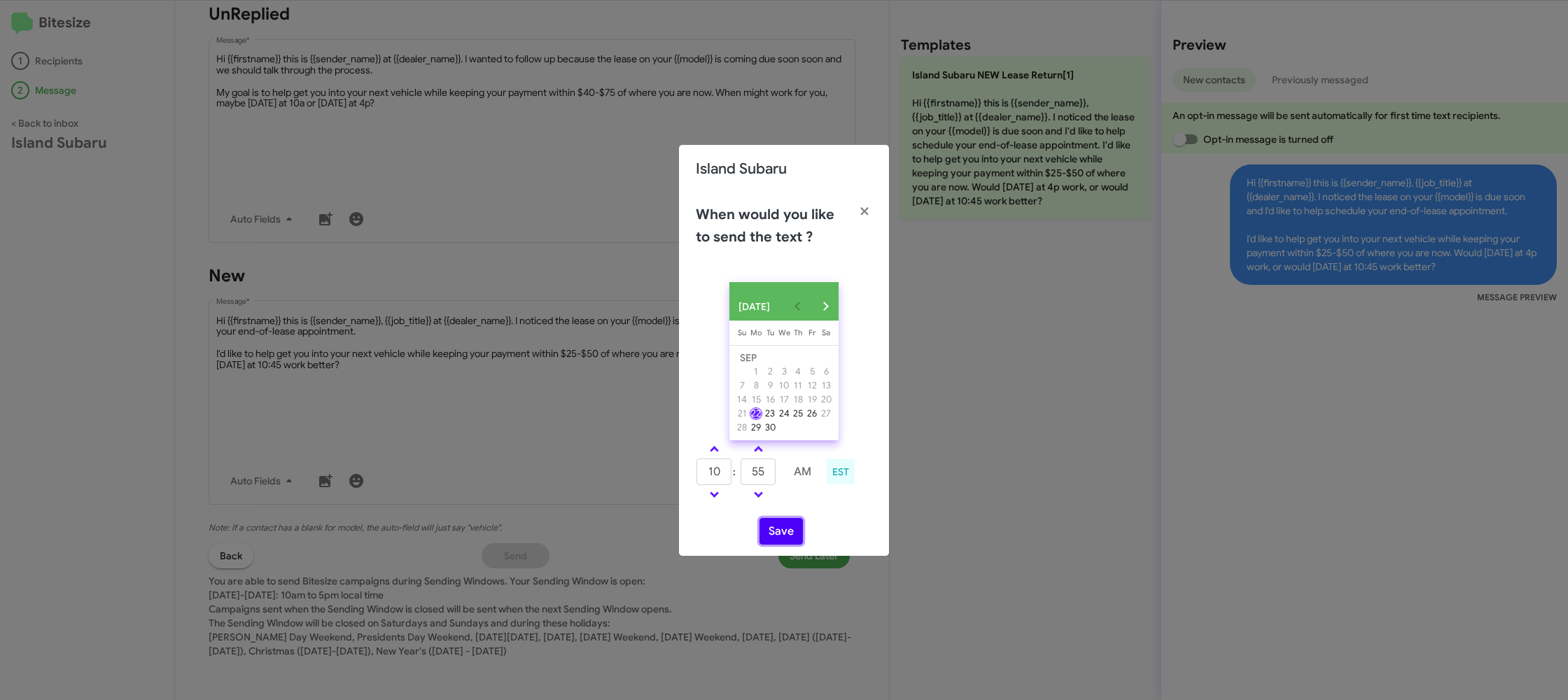
click at [789, 538] on button "Save" at bounding box center [781, 532] width 44 height 26
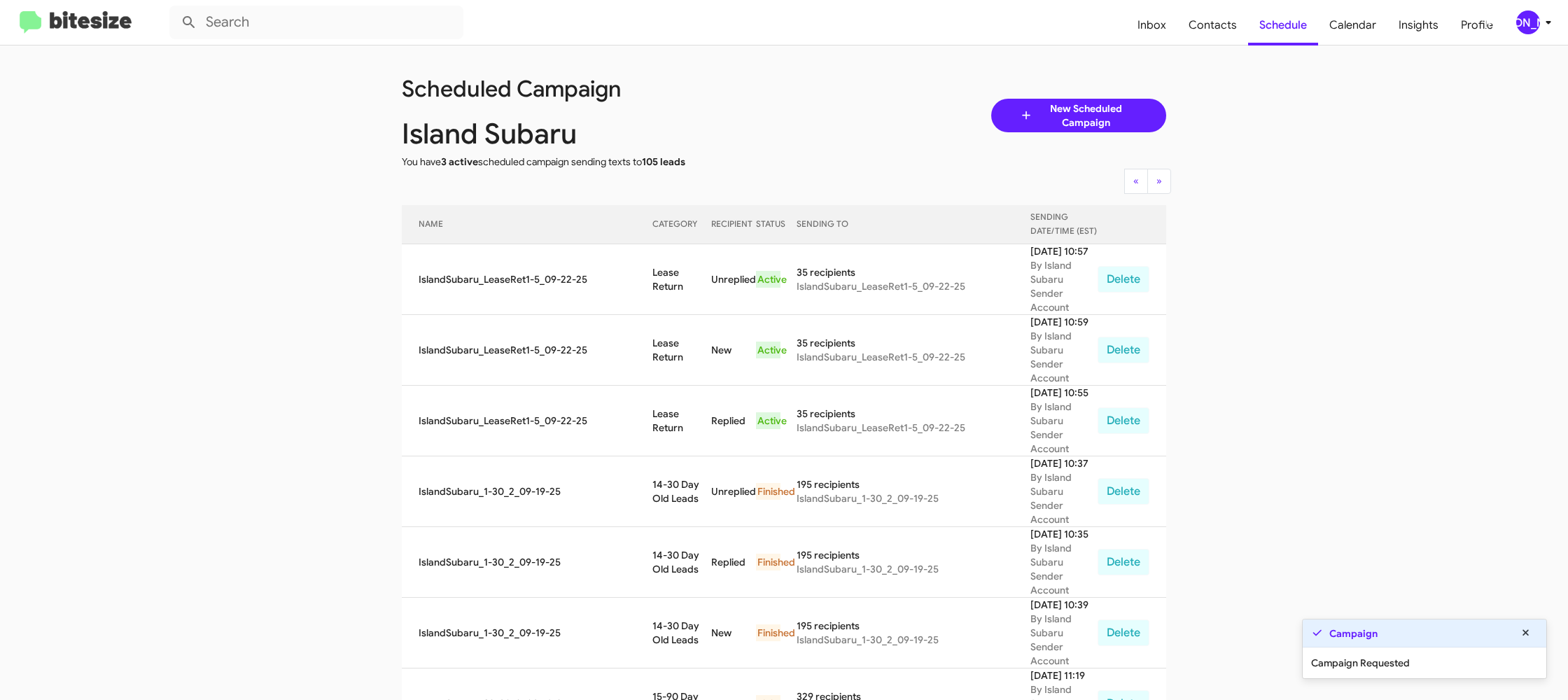
scroll to position [1, 0]
click at [1196, 36] on span "Contacts" at bounding box center [1213, 25] width 71 height 40
type input "in:groups"
click at [1196, 36] on span "Contacts" at bounding box center [1213, 25] width 71 height 40
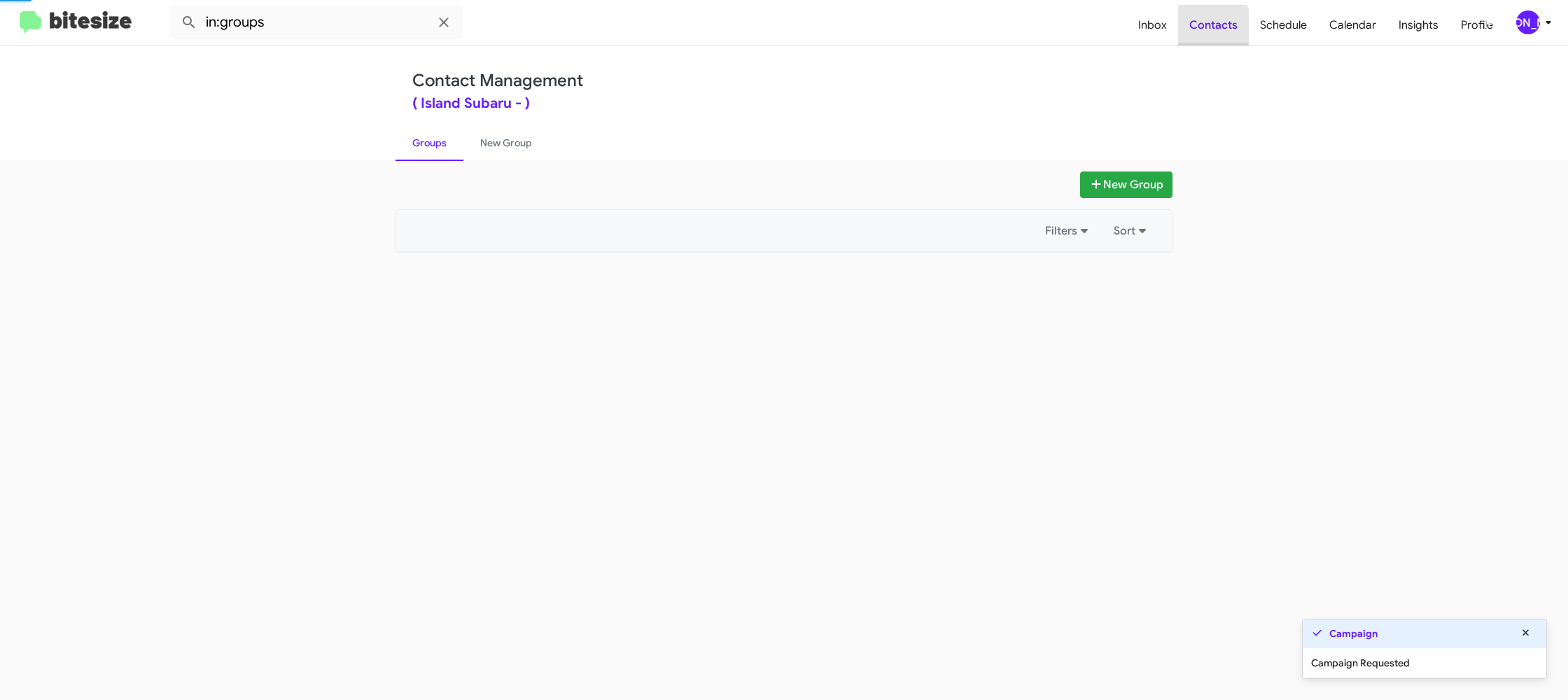
click at [1196, 36] on span "Contacts" at bounding box center [1214, 25] width 71 height 40
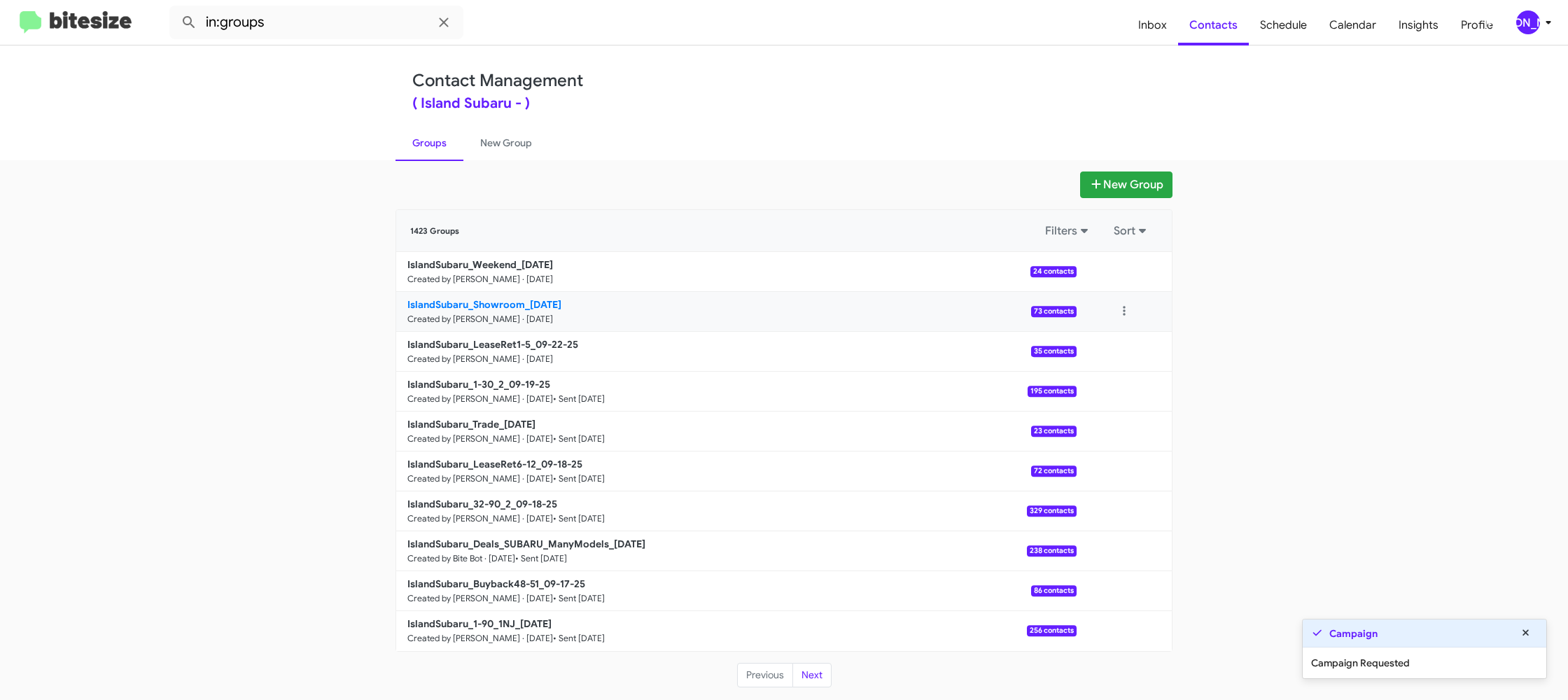
click at [530, 307] on b "IslandSubaru_Showroom_[DATE]" at bounding box center [484, 304] width 154 height 12
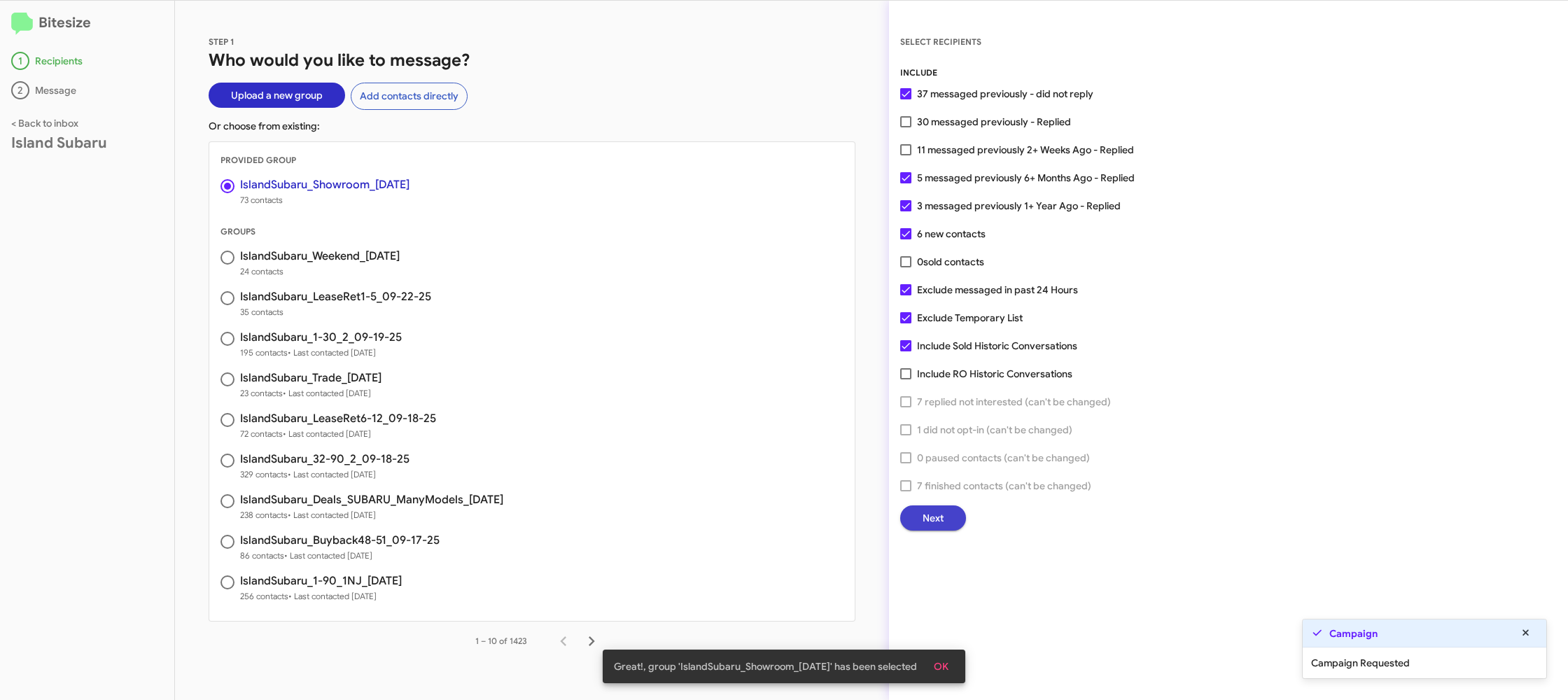
drag, startPoint x: 946, startPoint y: 524, endPoint x: 935, endPoint y: 520, distance: 11.7
click at [935, 520] on button "Next" at bounding box center [933, 518] width 66 height 26
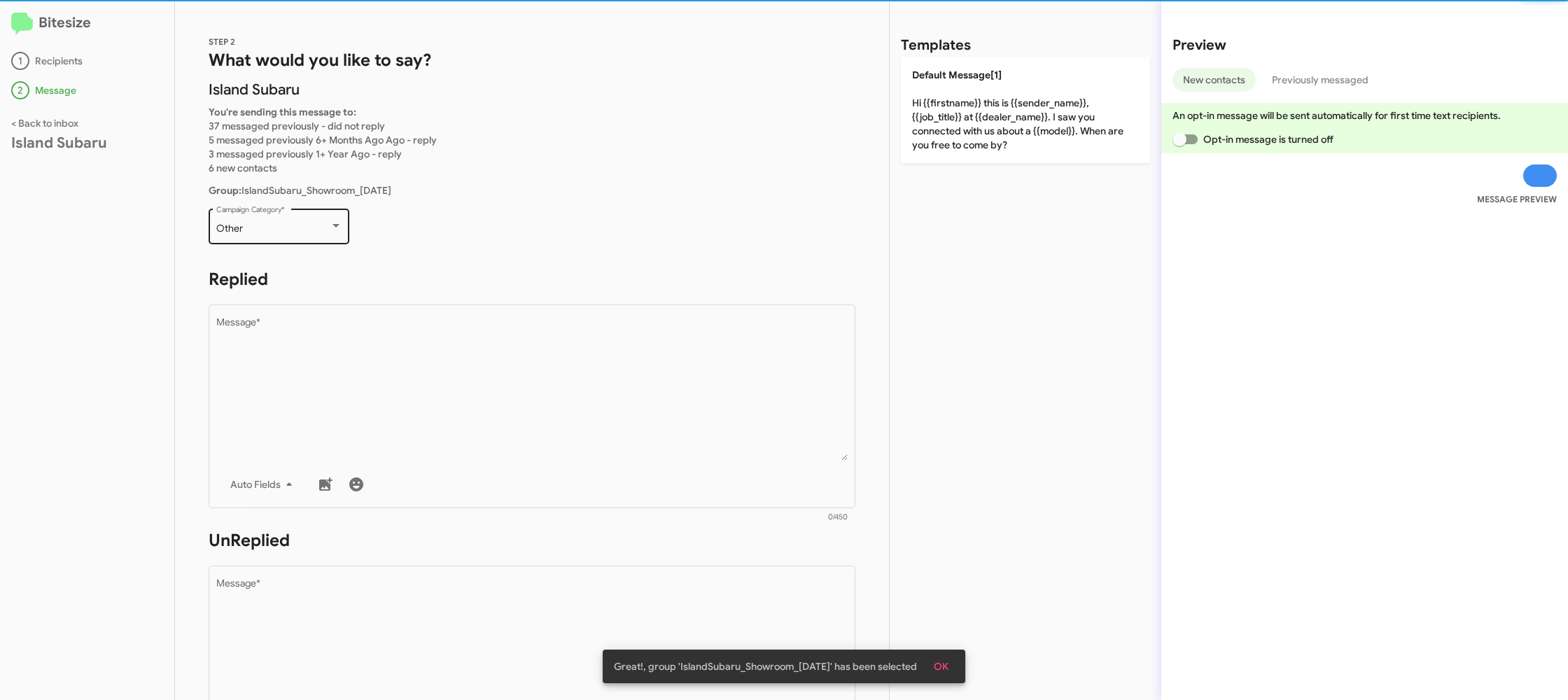
click at [330, 228] on div at bounding box center [335, 227] width 12 height 12
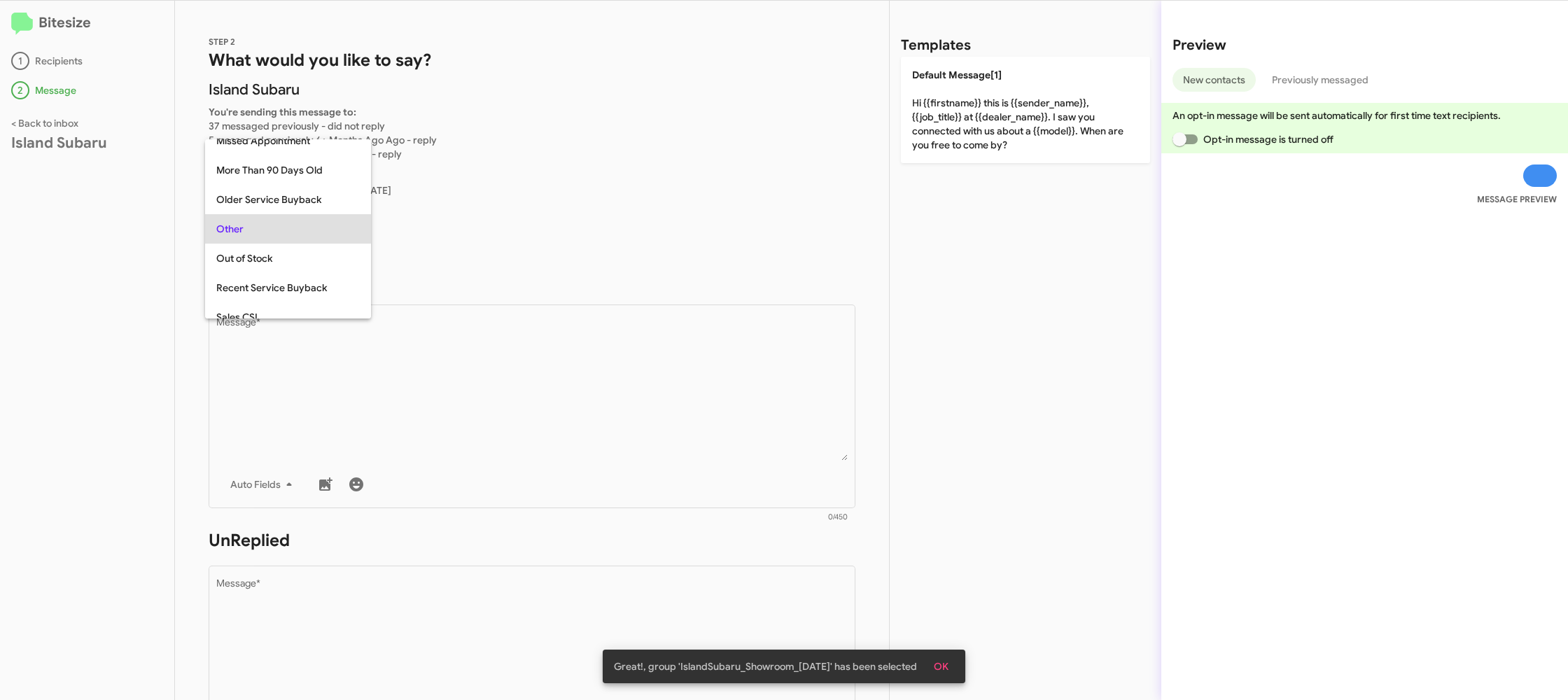
scroll to position [379, 0]
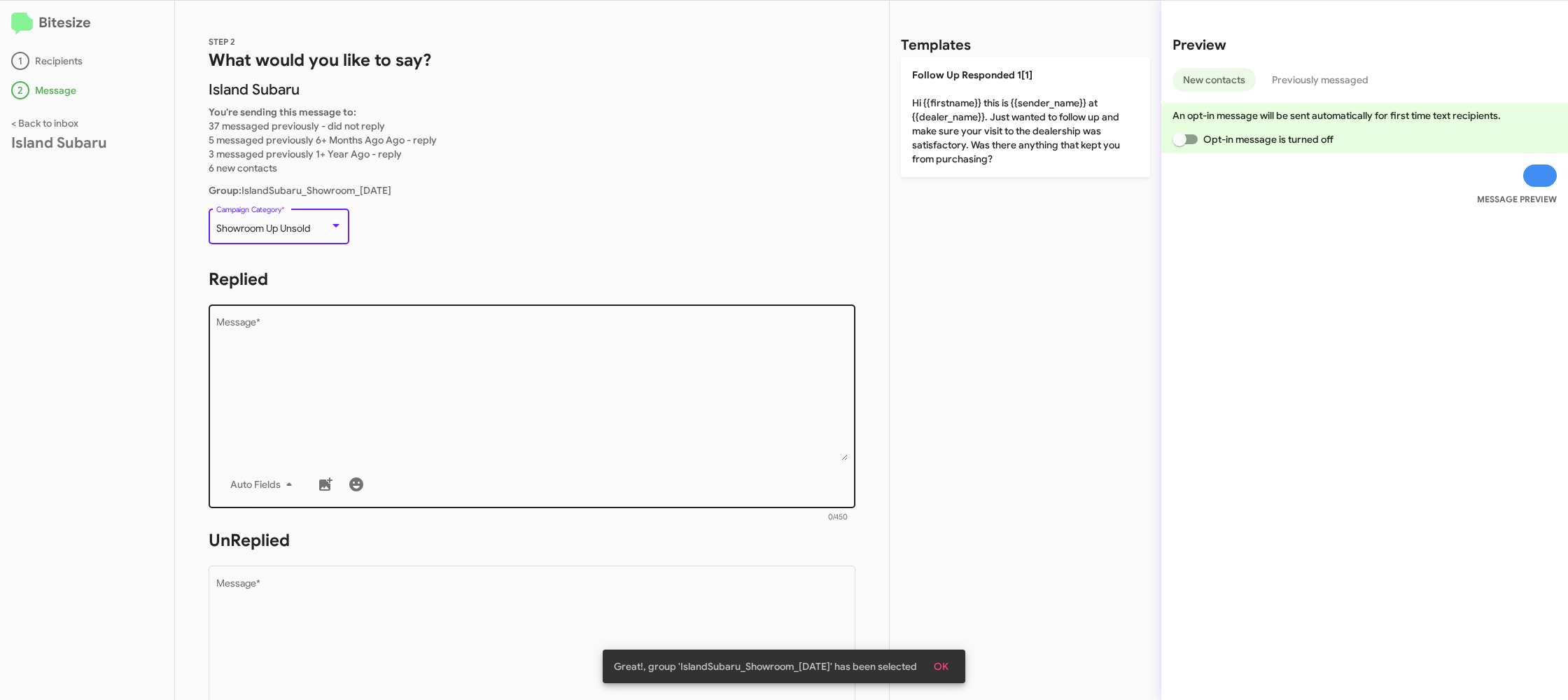
click at [486, 380] on textarea "Message *" at bounding box center [531, 389] width 632 height 143
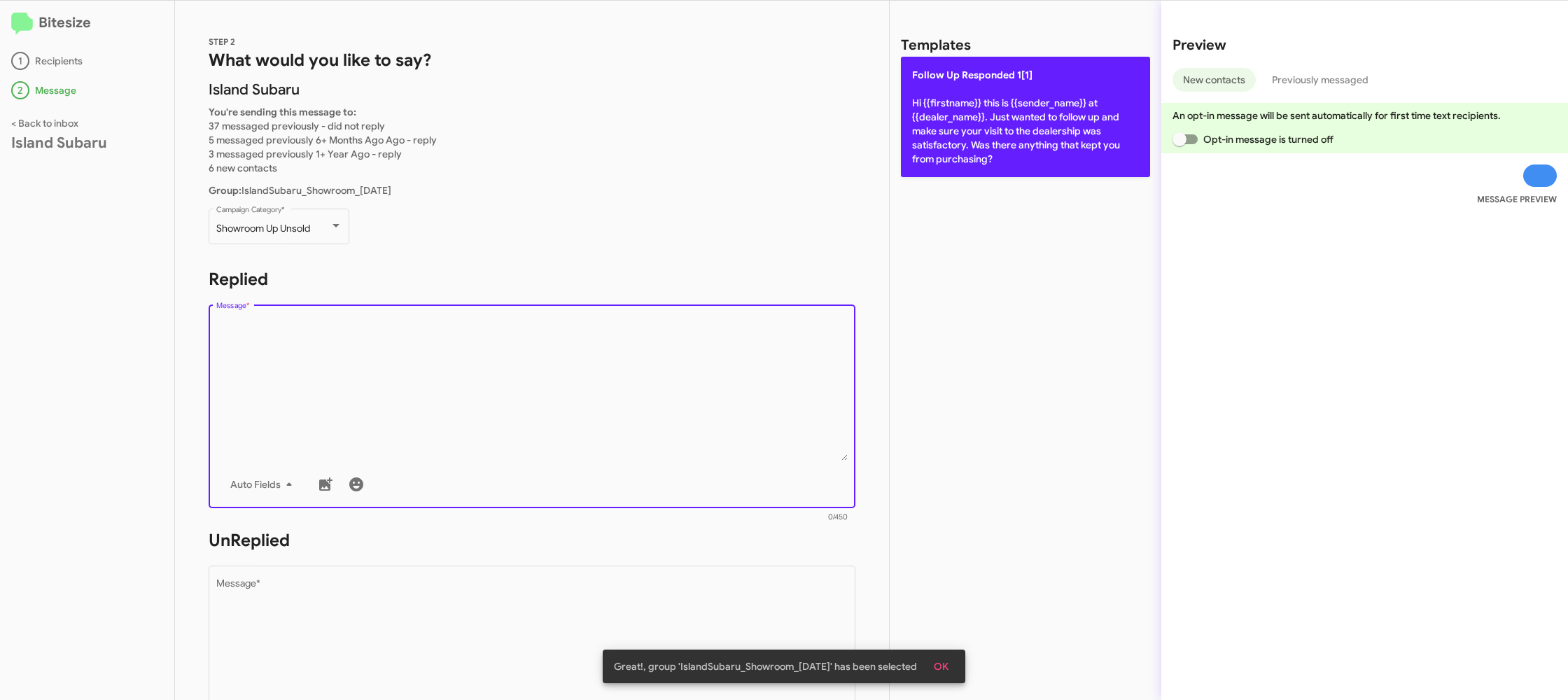
click at [1030, 100] on p "Follow Up Responded 1[1] Hi {{firstname}} this is {{sender_name}} at {{dealer_n…" at bounding box center [1025, 117] width 249 height 120
type textarea "Hi {{firstname}} this is {{sender_name}} at {{dealer_name}}. Just wanted to fol…"
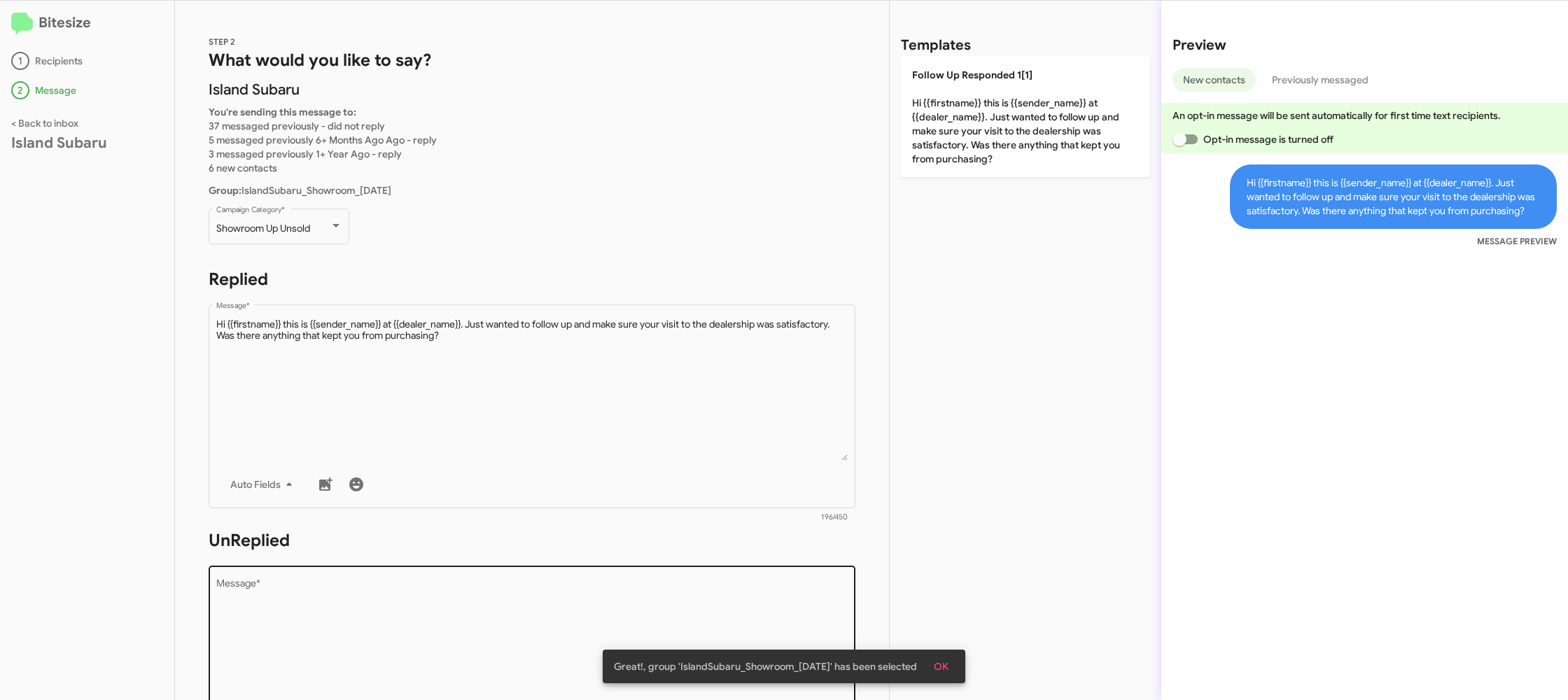
drag, startPoint x: 723, startPoint y: 572, endPoint x: 693, endPoint y: 600, distance: 41.0
click at [712, 584] on div "Drop image here to insert Auto Fields Message *" at bounding box center [531, 666] width 632 height 207
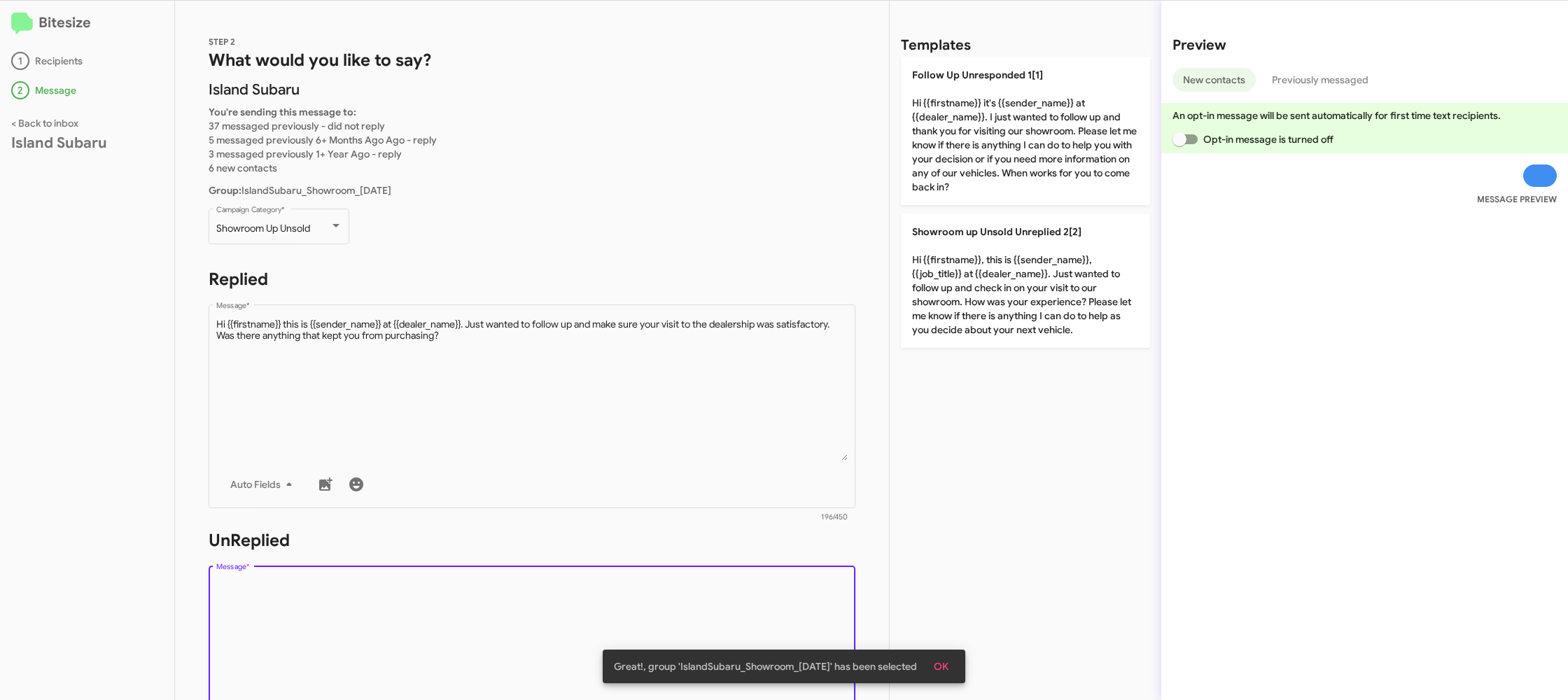
click at [690, 603] on textarea "Message *" at bounding box center [531, 651] width 632 height 143
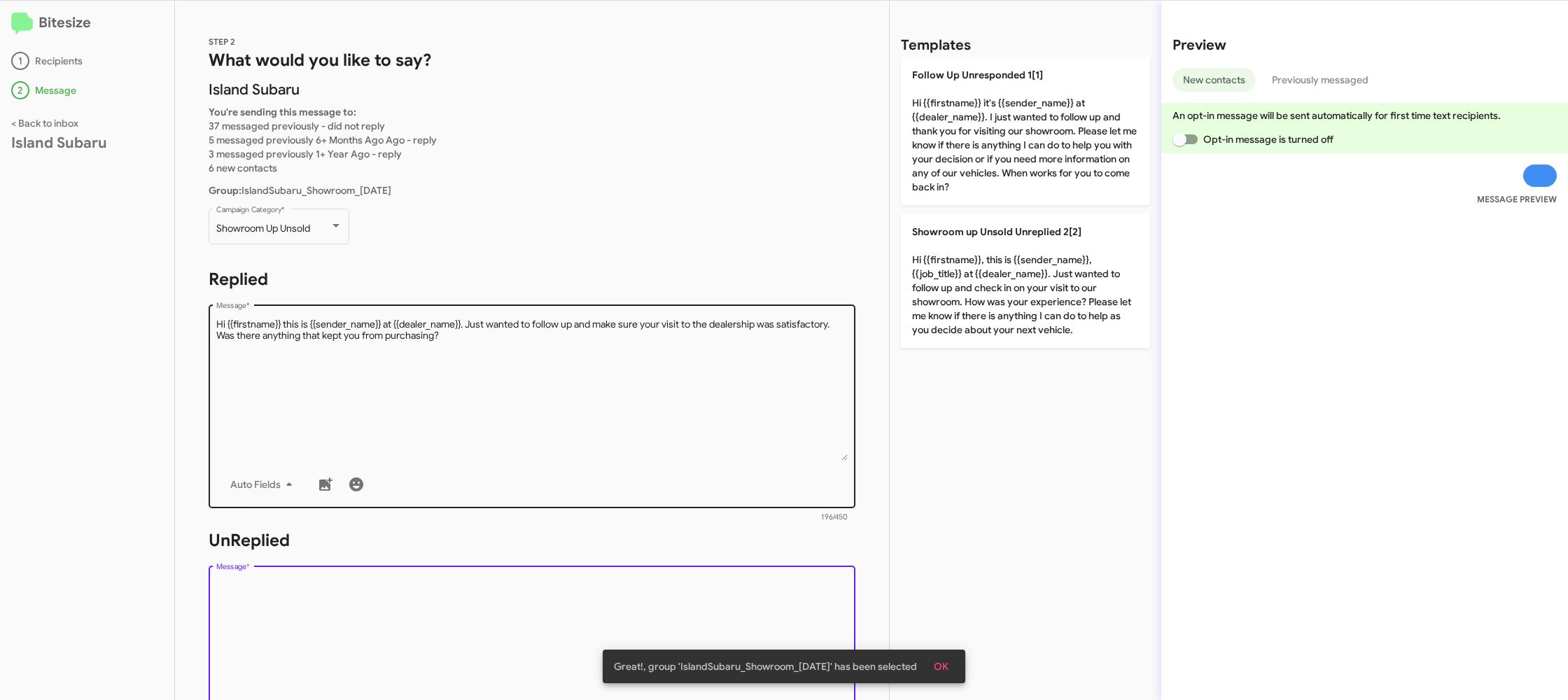
drag, startPoint x: 688, startPoint y: 603, endPoint x: 779, endPoint y: 506, distance: 133.0
click at [693, 590] on textarea "Message *" at bounding box center [531, 651] width 632 height 143
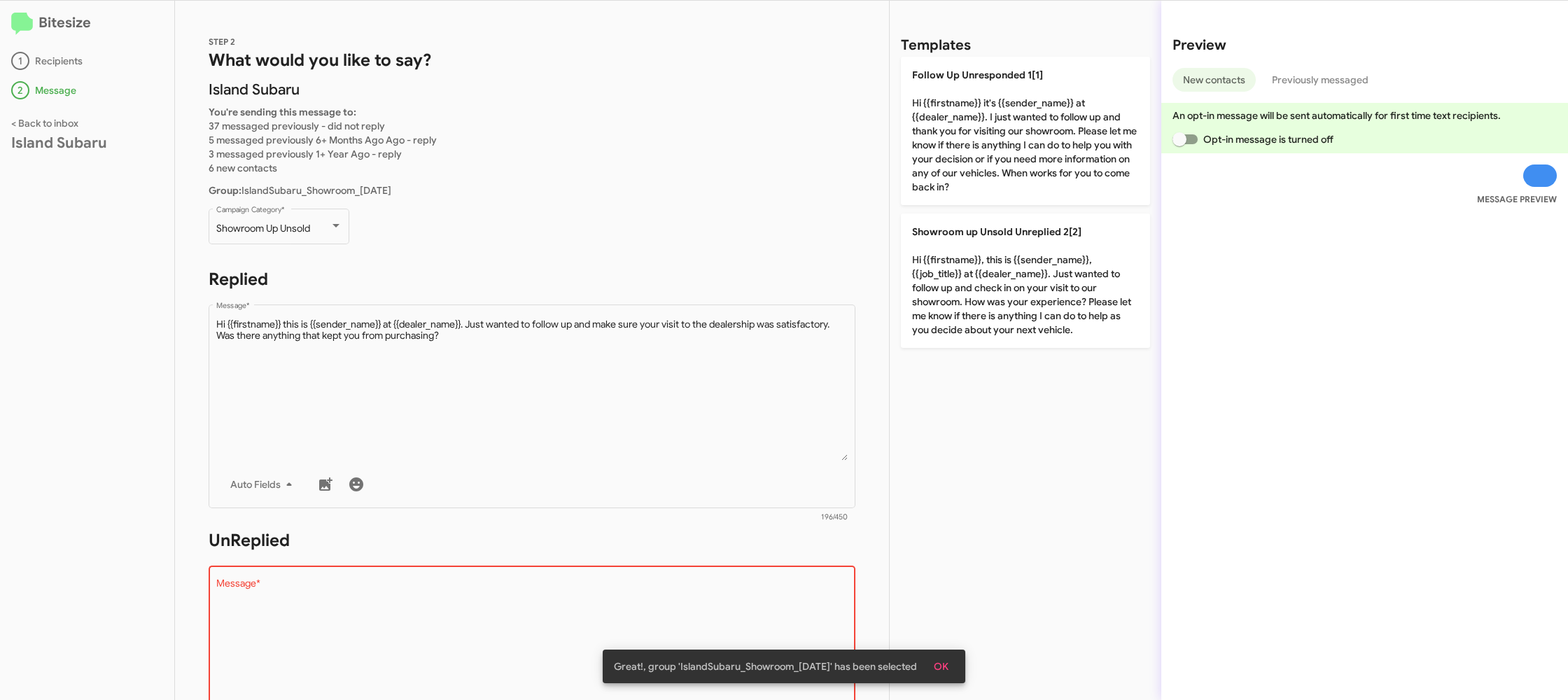
drag, startPoint x: 1035, startPoint y: 280, endPoint x: 814, endPoint y: 270, distance: 221.2
click at [1030, 280] on p "Showroom up Unsold Unreplied 2[2] Hi {{firstname}}, this is {{sender_name}}, {{…" at bounding box center [1025, 280] width 249 height 134
type textarea "Hi {{firstname}}, this is {{sender_name}}, {{job_title}} at {{dealer_name}}. Ju…"
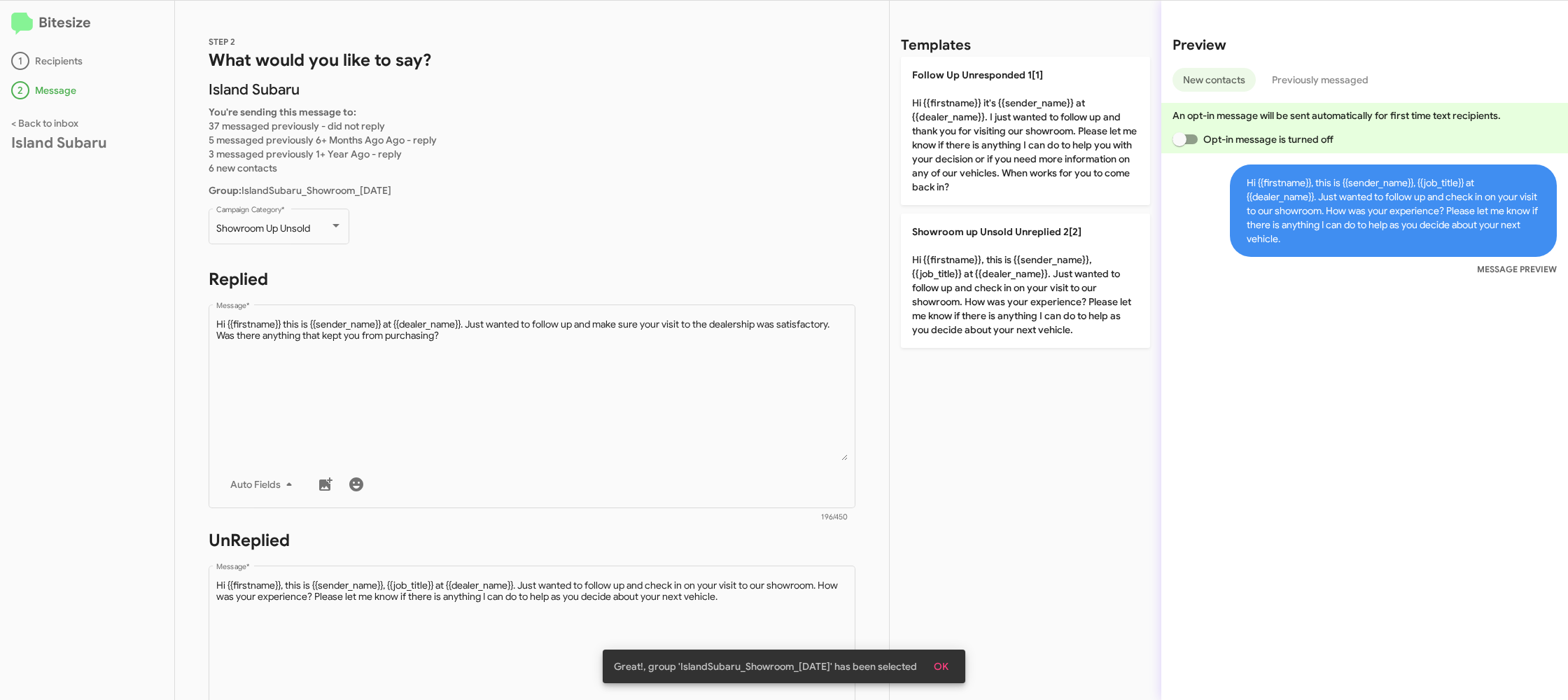
scroll to position [528, 0]
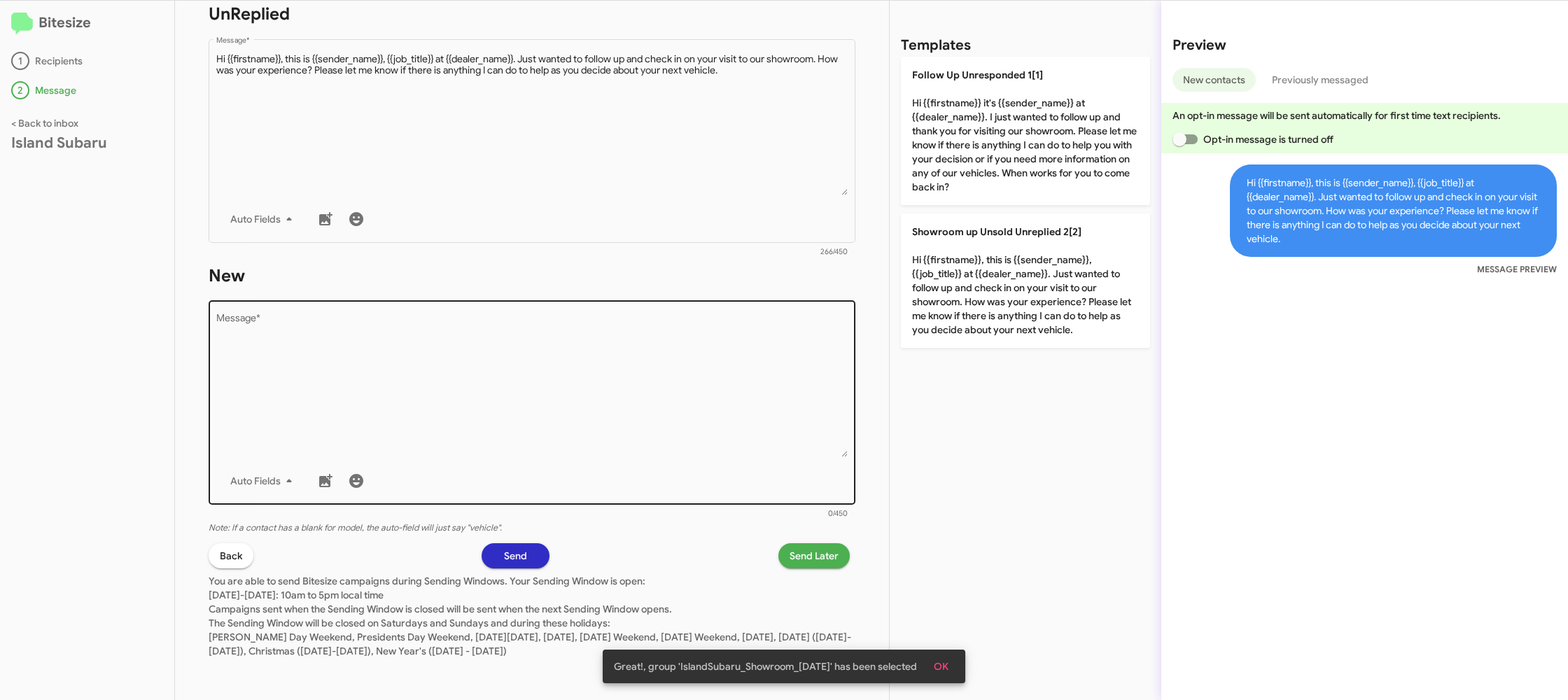
click at [770, 369] on textarea "Message *" at bounding box center [531, 385] width 632 height 143
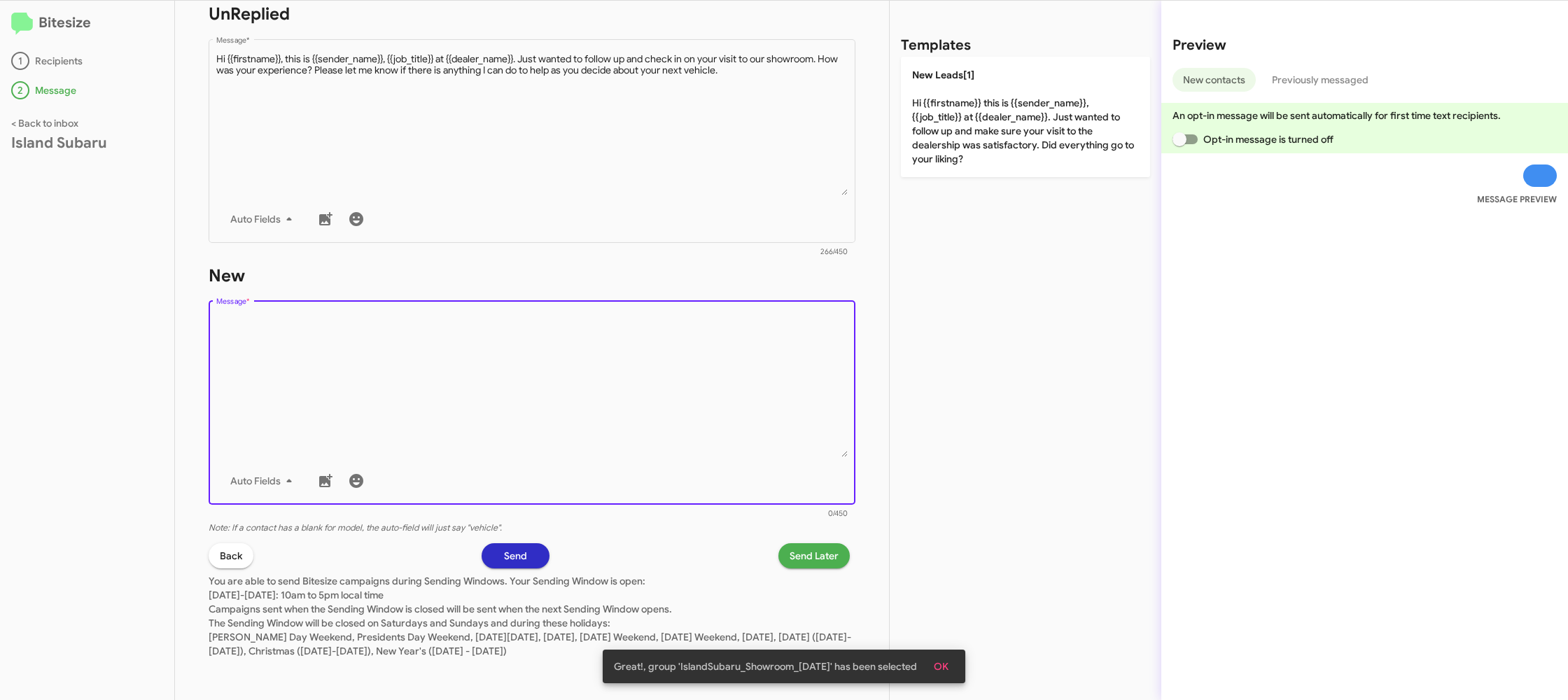
drag, startPoint x: 770, startPoint y: 369, endPoint x: 978, endPoint y: 176, distance: 283.7
click at [788, 342] on textarea "Message *" at bounding box center [531, 385] width 632 height 143
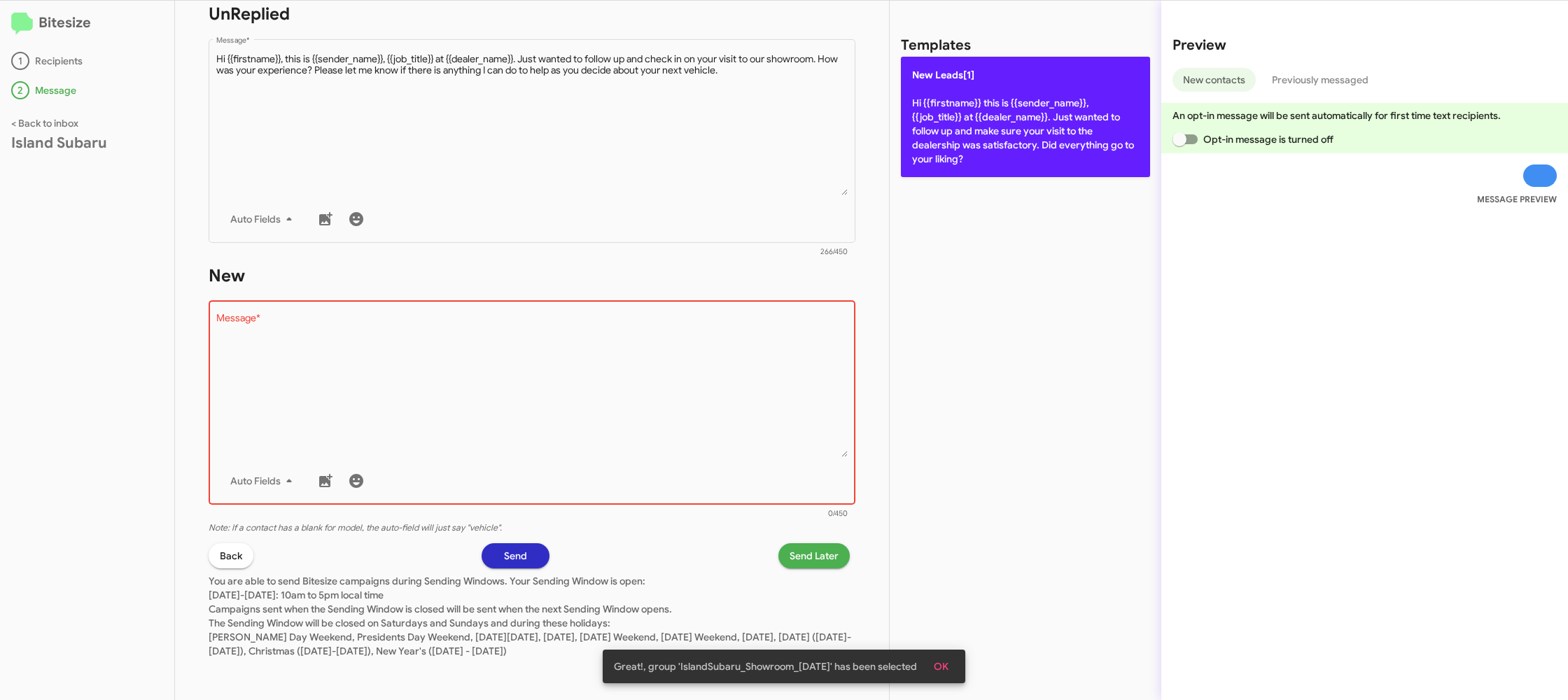
click at [1016, 136] on p "New Leads[1] Hi {{firstname}} this is {{sender_name}}, {{job_title}} at {{deale…" at bounding box center [1025, 117] width 249 height 120
type textarea "Hi {{firstname}} this is {{sender_name}}, {{job_title}} at {{dealer_name}}. Jus…"
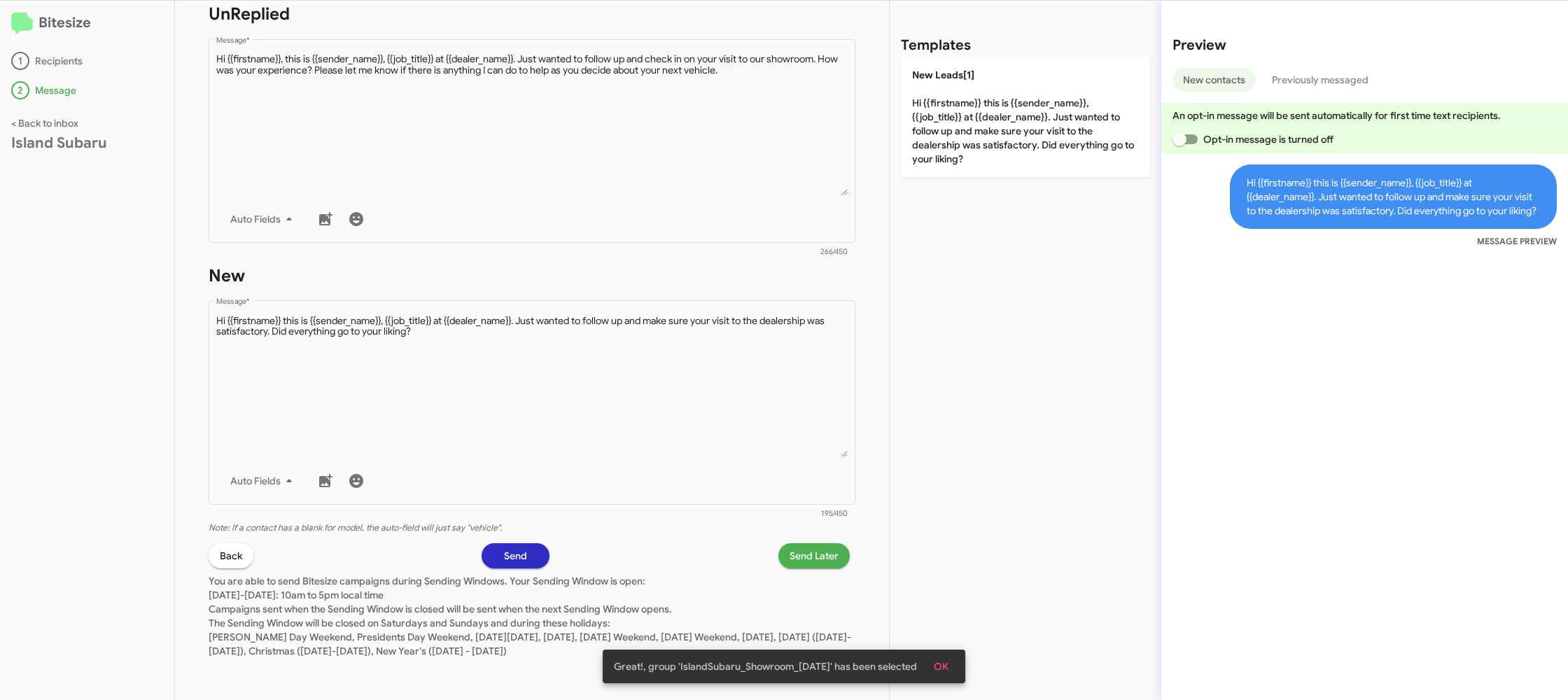
click at [812, 554] on span "Send Later" at bounding box center [813, 556] width 49 height 26
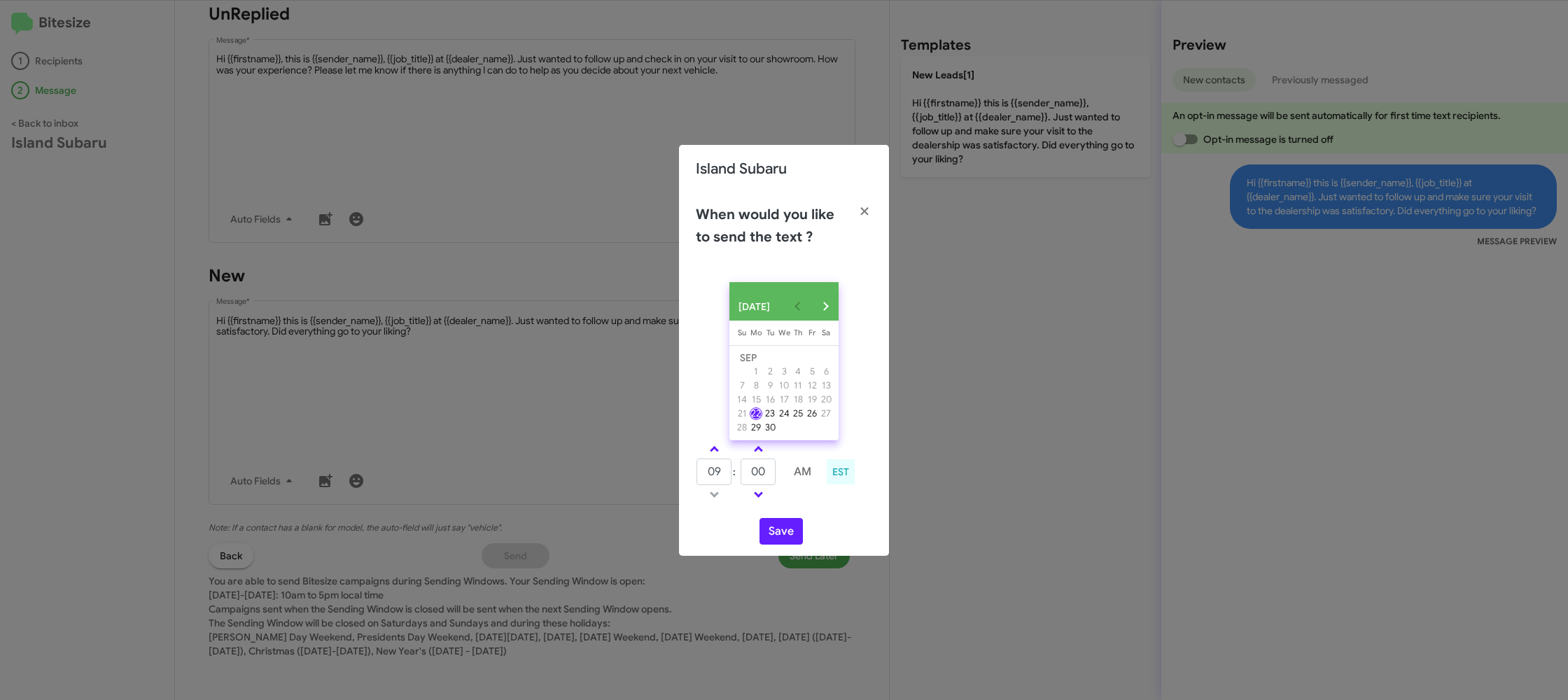
drag, startPoint x: 718, startPoint y: 456, endPoint x: 753, endPoint y: 469, distance: 37.3
click at [718, 456] on link at bounding box center [714, 449] width 25 height 16
type input "10"
click at [753, 469] on input "00" at bounding box center [758, 472] width 35 height 26
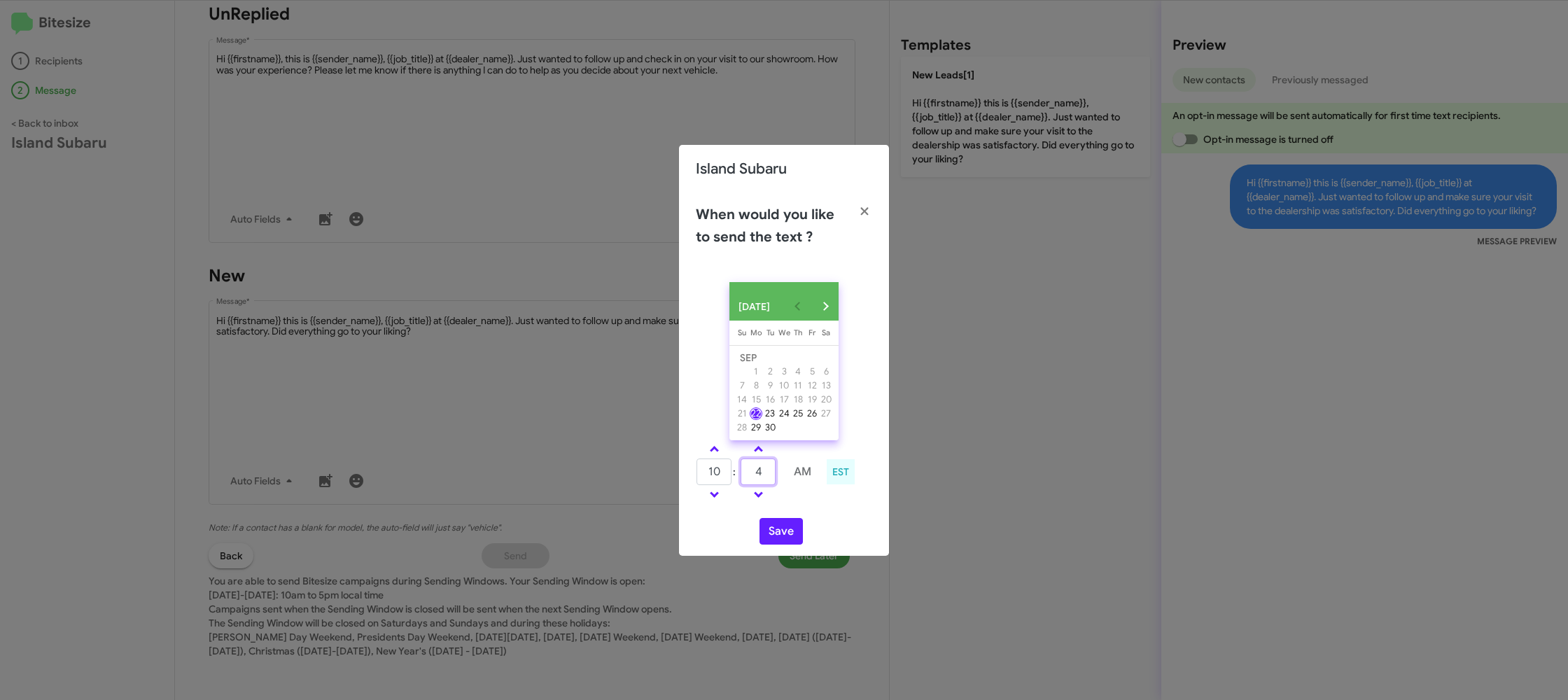
type input "40"
type input "09"
click at [751, 498] on link at bounding box center [759, 495] width 25 height 16
click at [757, 496] on span at bounding box center [758, 493] width 9 height 9
type input "40"
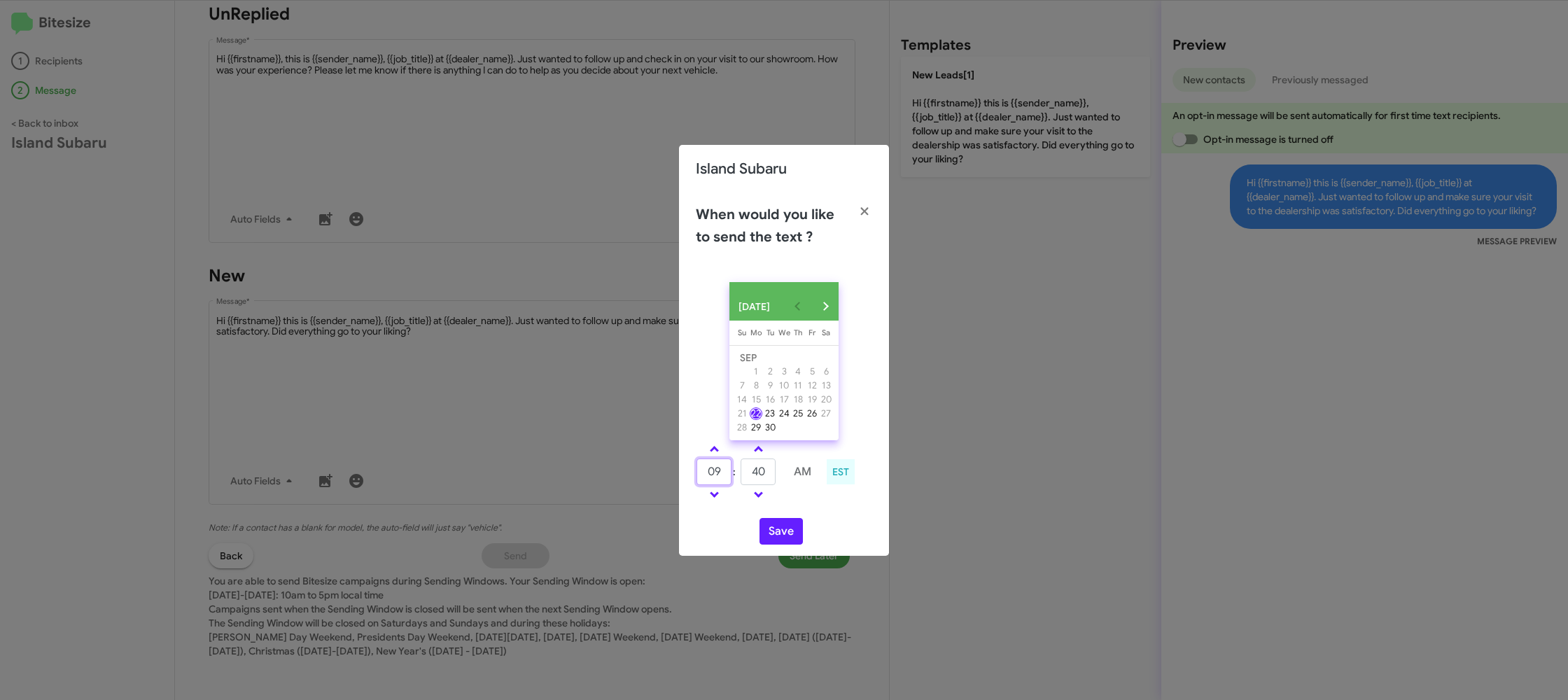
drag, startPoint x: 722, startPoint y: 477, endPoint x: 718, endPoint y: 467, distance: 10.8
click at [722, 477] on input "09" at bounding box center [714, 472] width 35 height 26
drag, startPoint x: 716, startPoint y: 457, endPoint x: 798, endPoint y: 507, distance: 96.0
click at [716, 457] on link at bounding box center [714, 449] width 25 height 16
type input "10"
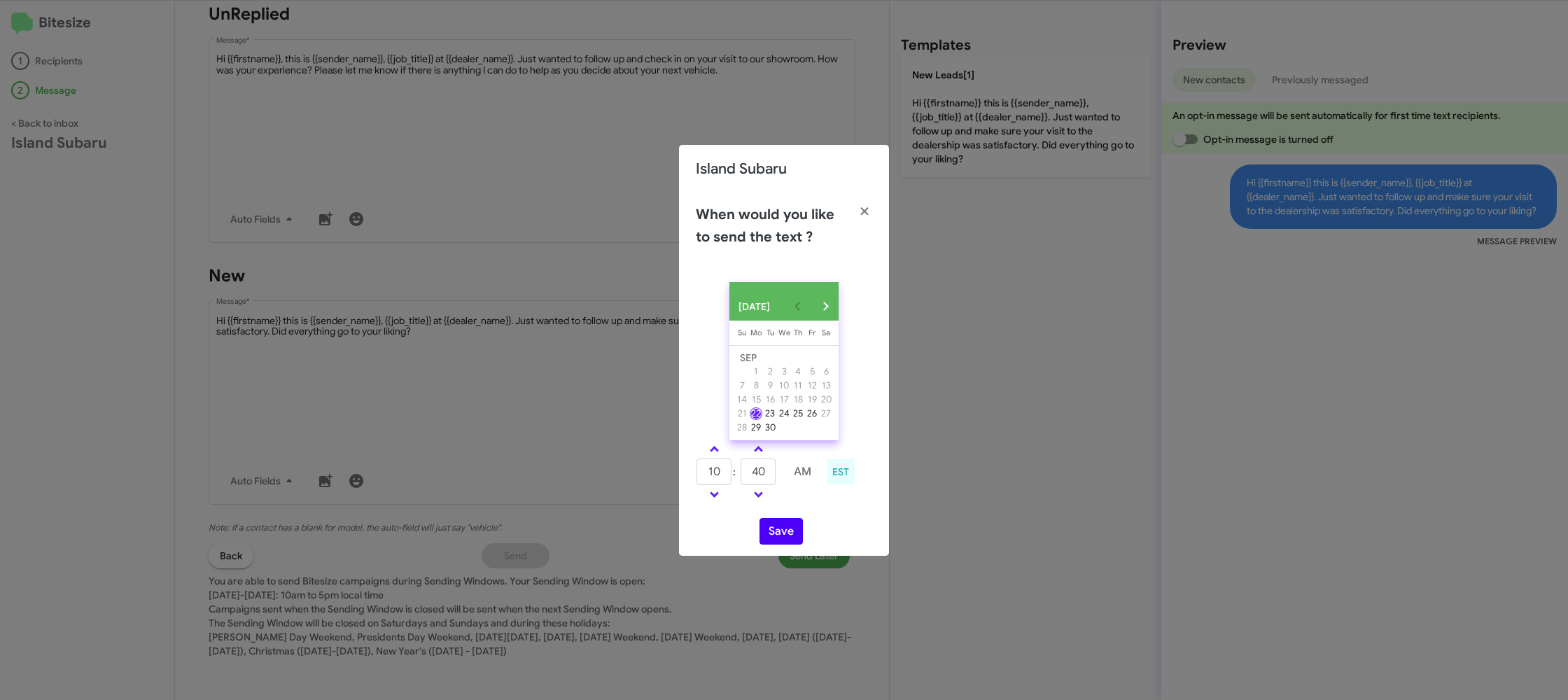
drag, startPoint x: 826, startPoint y: 521, endPoint x: 798, endPoint y: 543, distance: 35.6
click at [826, 521] on div "[DATE] [DATE] Su [DATE] Mo [DATE] Tu [DATE] We [DATE] Th [DATE] Fr [DATE] [DATE…" at bounding box center [784, 414] width 210 height 285
click at [781, 541] on button "Save" at bounding box center [781, 532] width 44 height 26
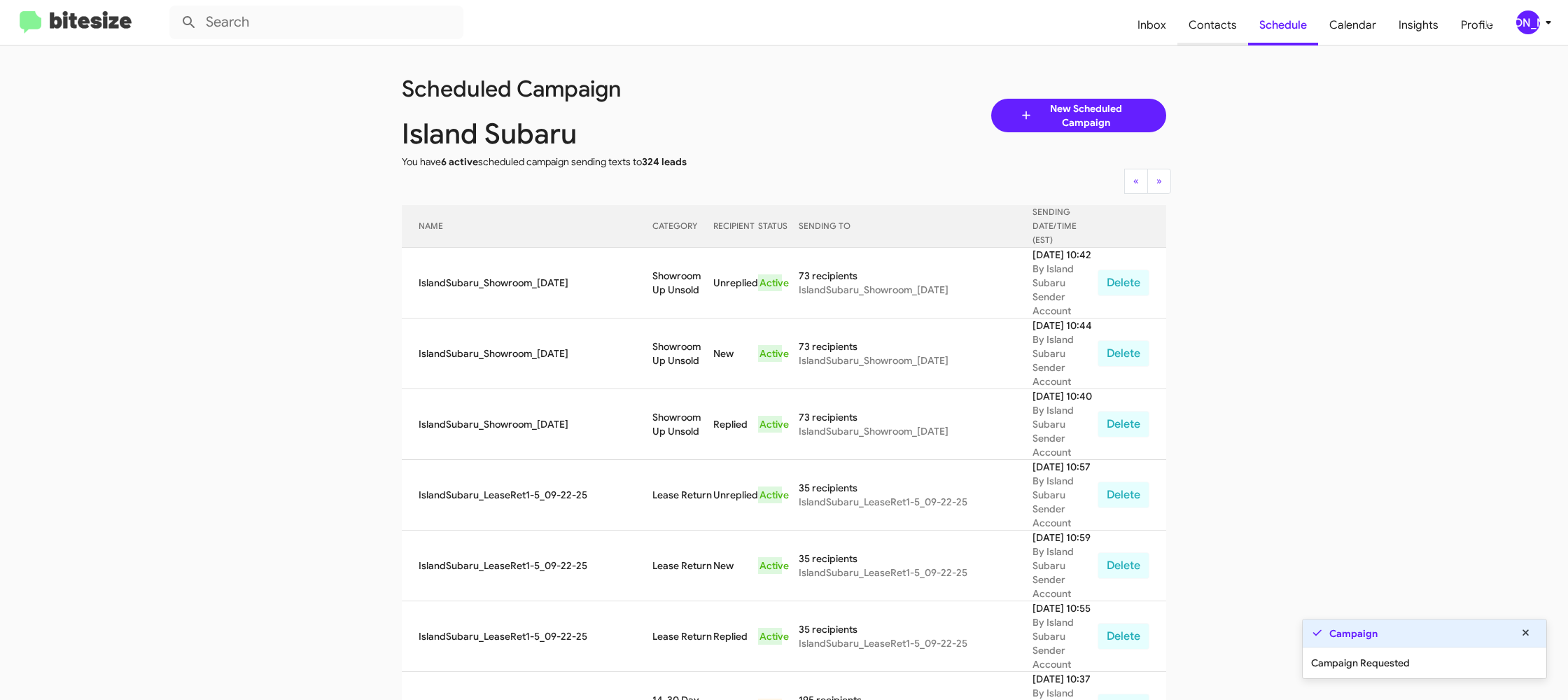
click at [1208, 26] on span "Contacts" at bounding box center [1213, 25] width 71 height 40
type input "in:groups"
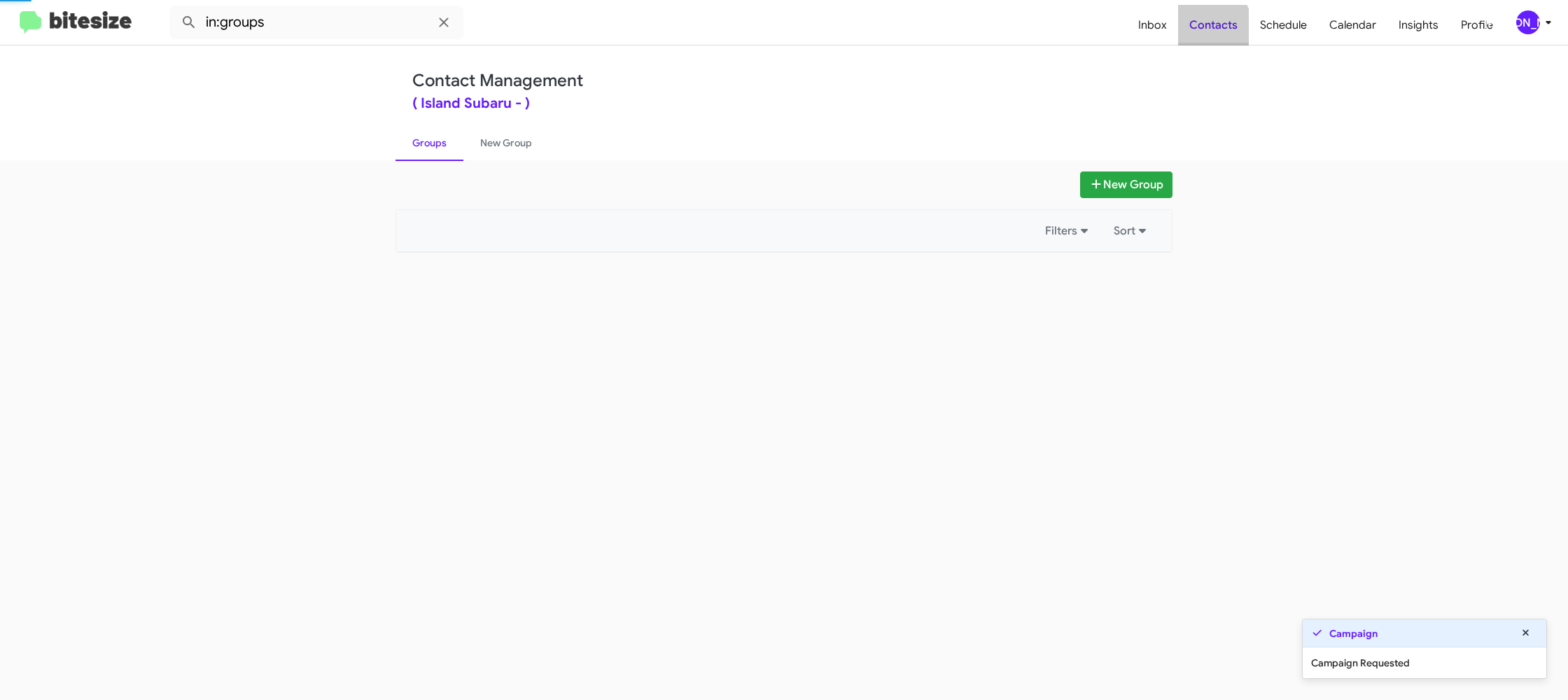
click at [1207, 26] on span "Contacts" at bounding box center [1214, 25] width 71 height 40
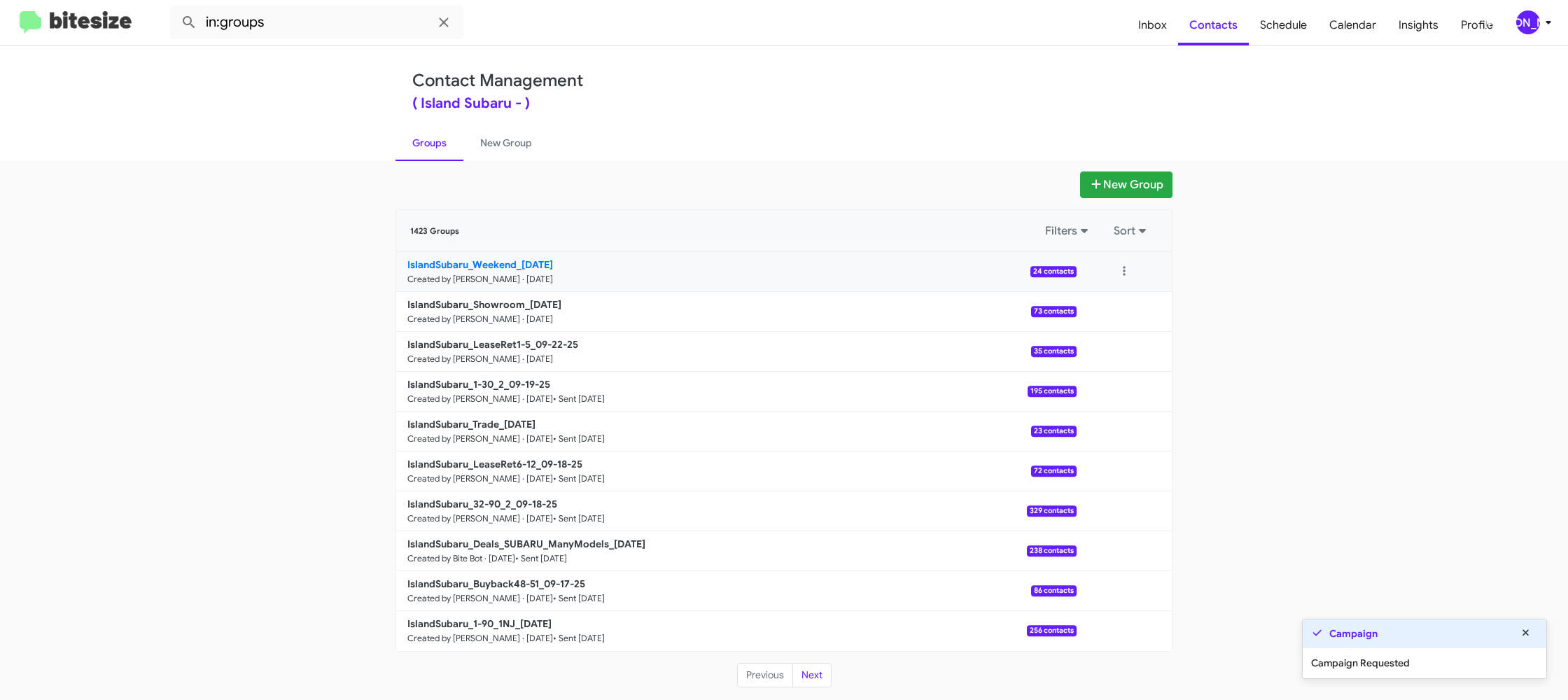
click at [482, 264] on b "IslandSubaru_Weekend_[DATE]" at bounding box center [480, 264] width 146 height 12
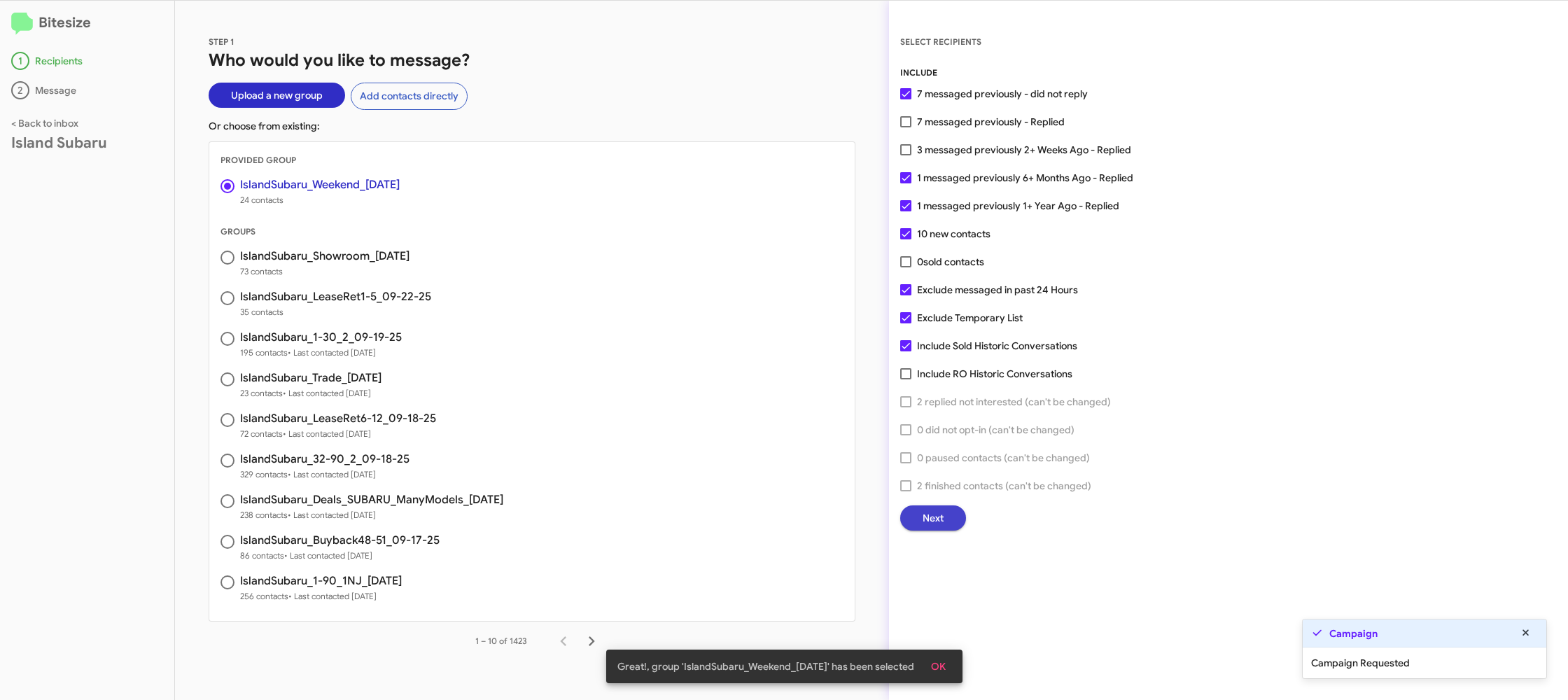
click at [934, 523] on span "Next" at bounding box center [933, 518] width 21 height 26
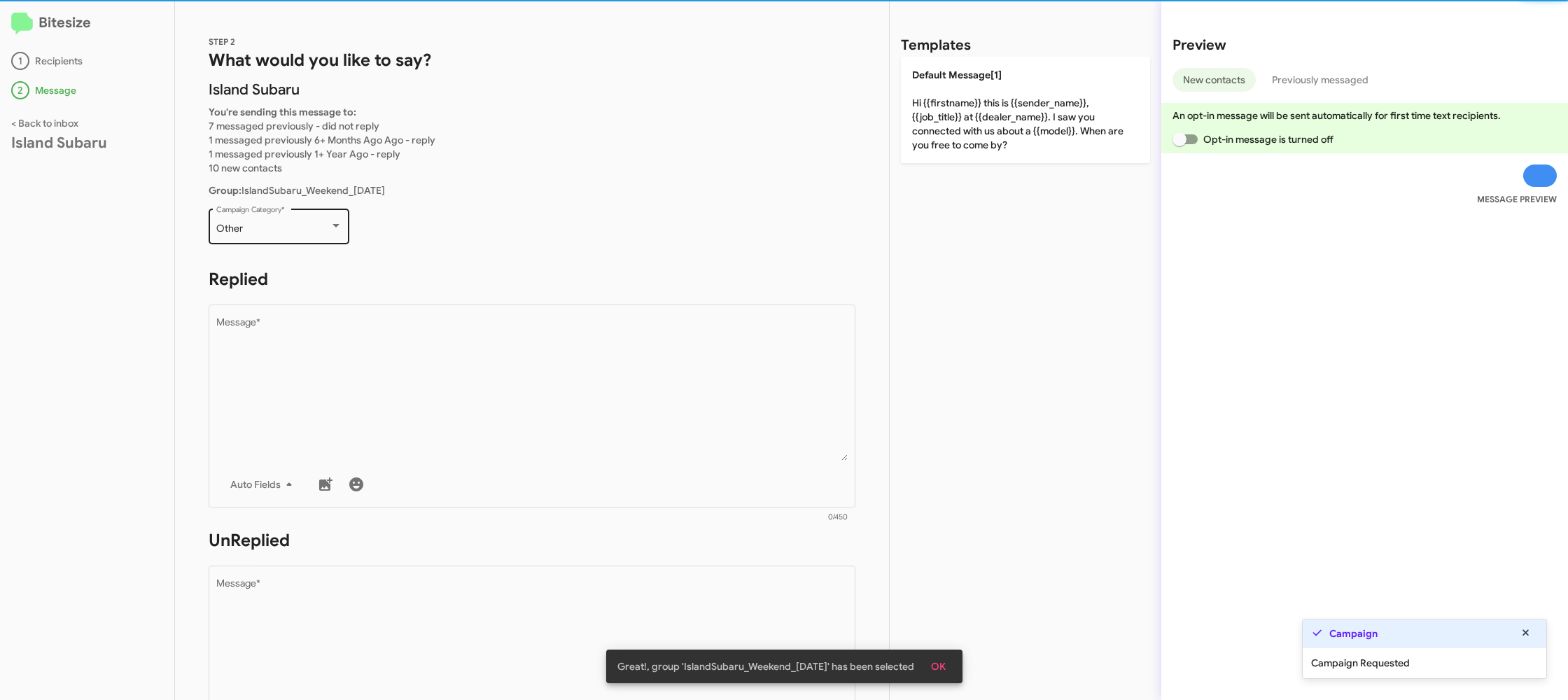
click at [316, 216] on div "Other Campaign Category *" at bounding box center [278, 225] width 126 height 39
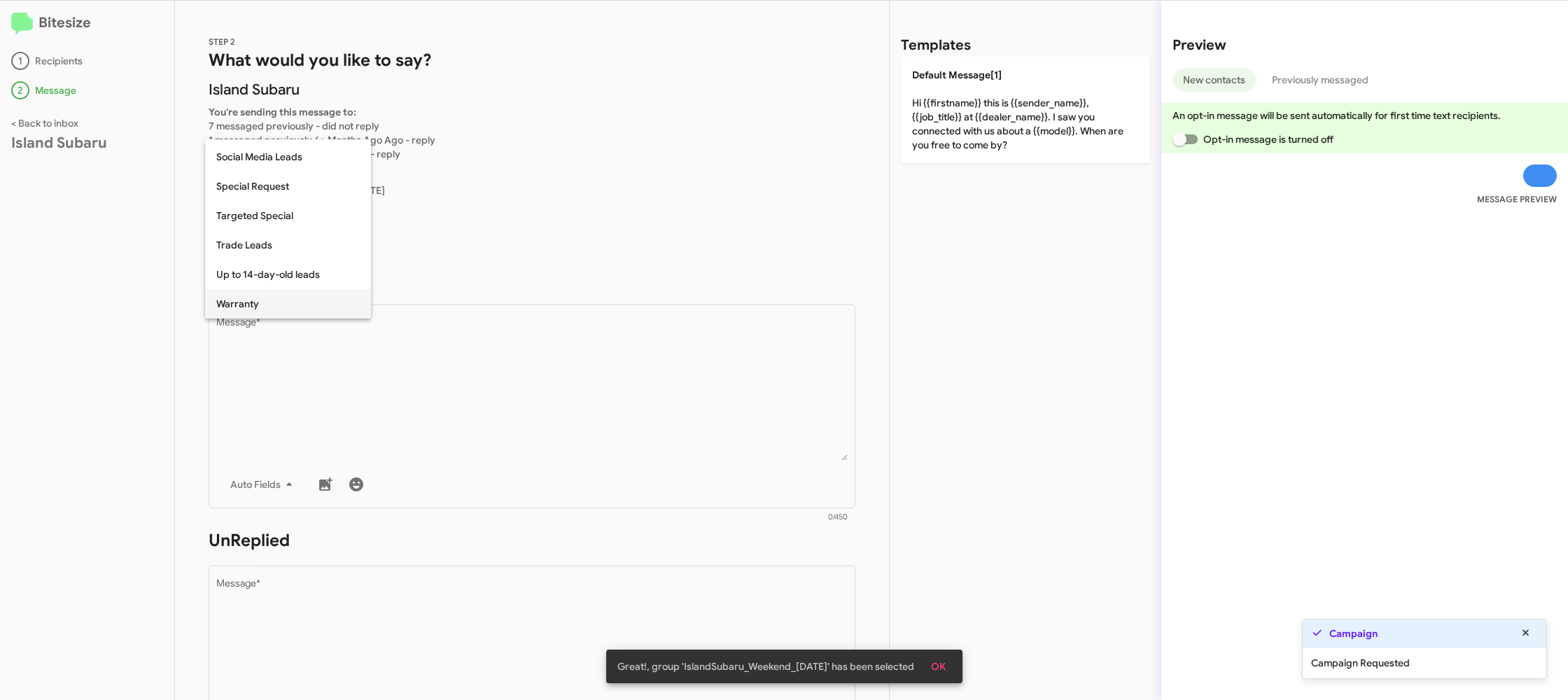
scroll to position [585, 0]
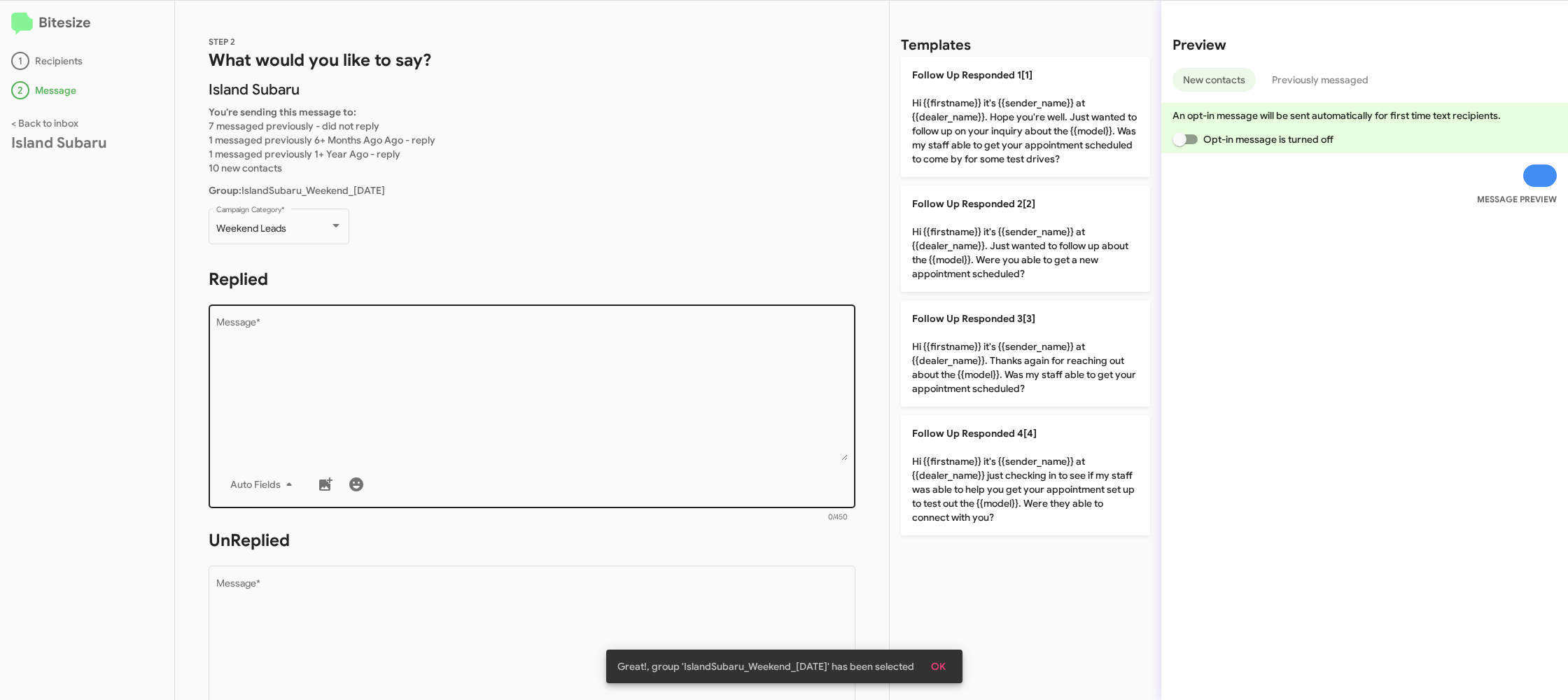
drag, startPoint x: 450, startPoint y: 358, endPoint x: 470, endPoint y: 374, distance: 25.6
click at [462, 370] on form "Replied Drop image here to insert Auto Fields Message * 0/450" at bounding box center [531, 396] width 647 height 256
click at [470, 374] on textarea "Message *" at bounding box center [531, 389] width 632 height 143
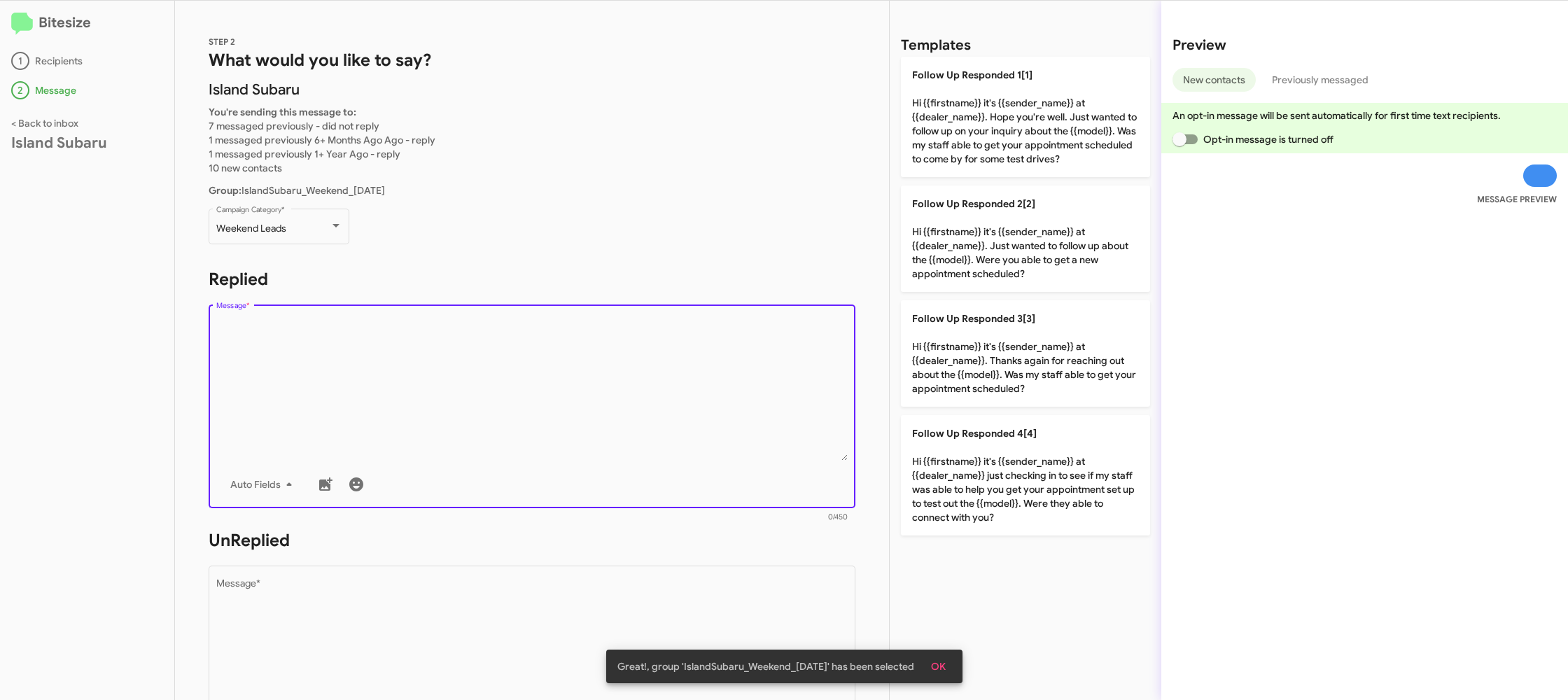
click at [470, 375] on textarea "Message *" at bounding box center [531, 389] width 632 height 143
drag, startPoint x: 470, startPoint y: 375, endPoint x: 534, endPoint y: 370, distance: 64.2
click at [486, 372] on textarea "Message *" at bounding box center [531, 389] width 632 height 143
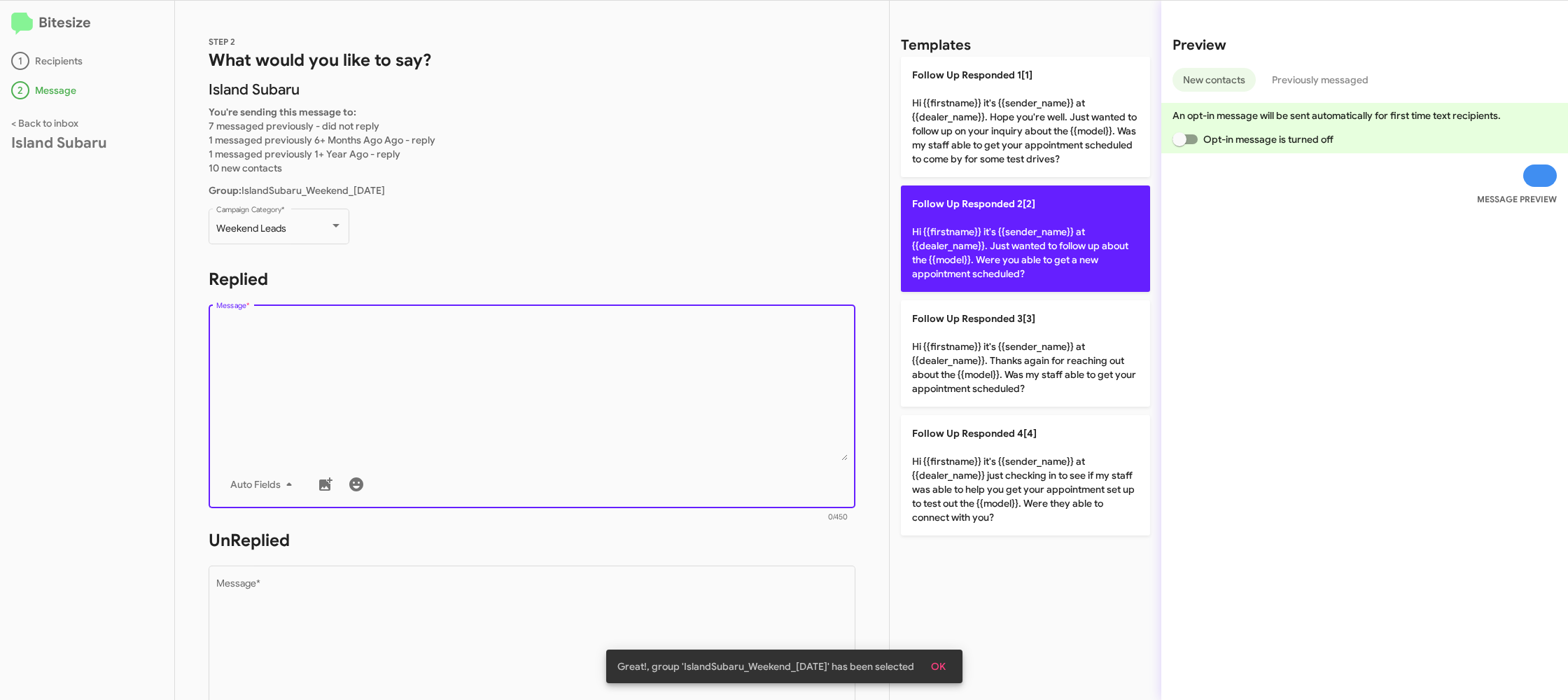
click at [953, 251] on p "Follow Up Responded 2[2] Hi {{firstname}} it's {{sender_name}} at {{dealer_name…" at bounding box center [1025, 238] width 249 height 106
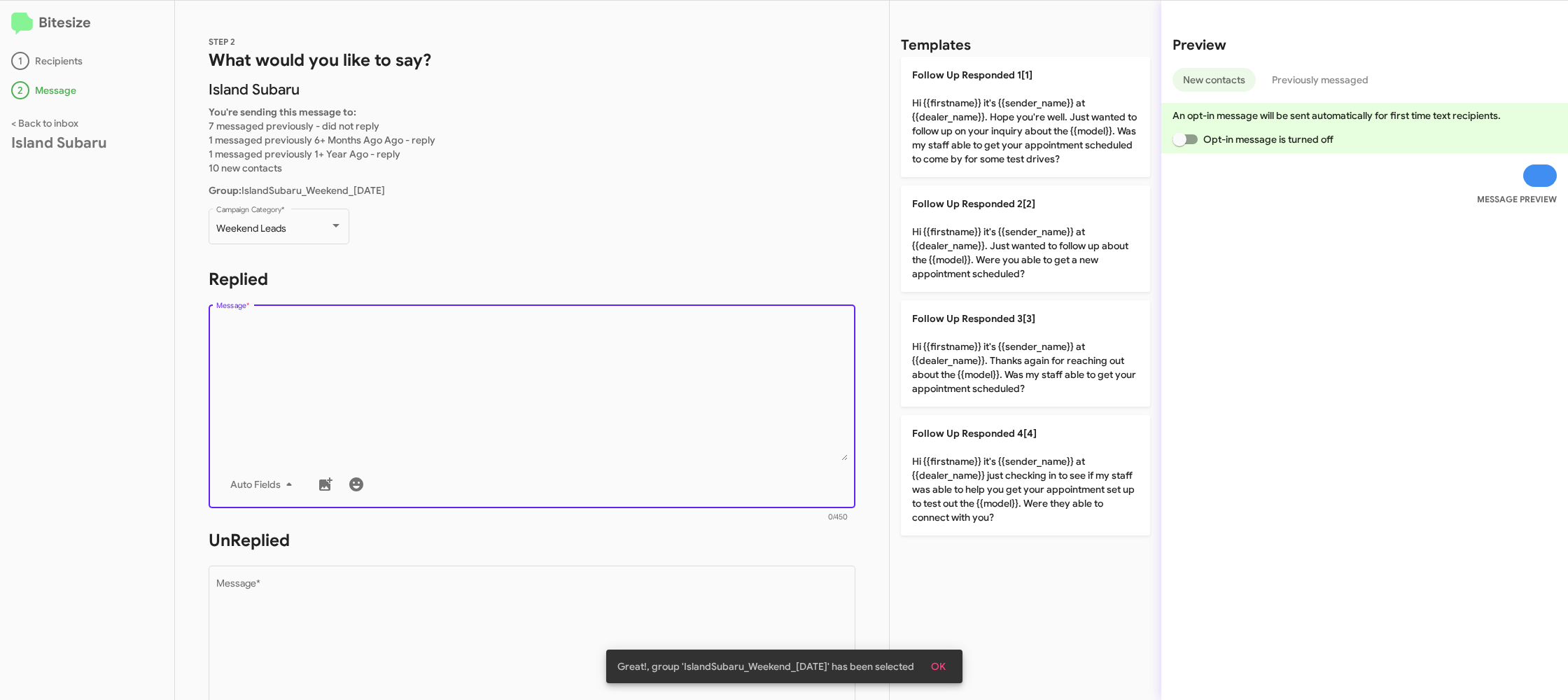
type textarea "Hi {{firstname}} it's {{sender_name}} at {{dealer_name}}. Just wanted to follow…"
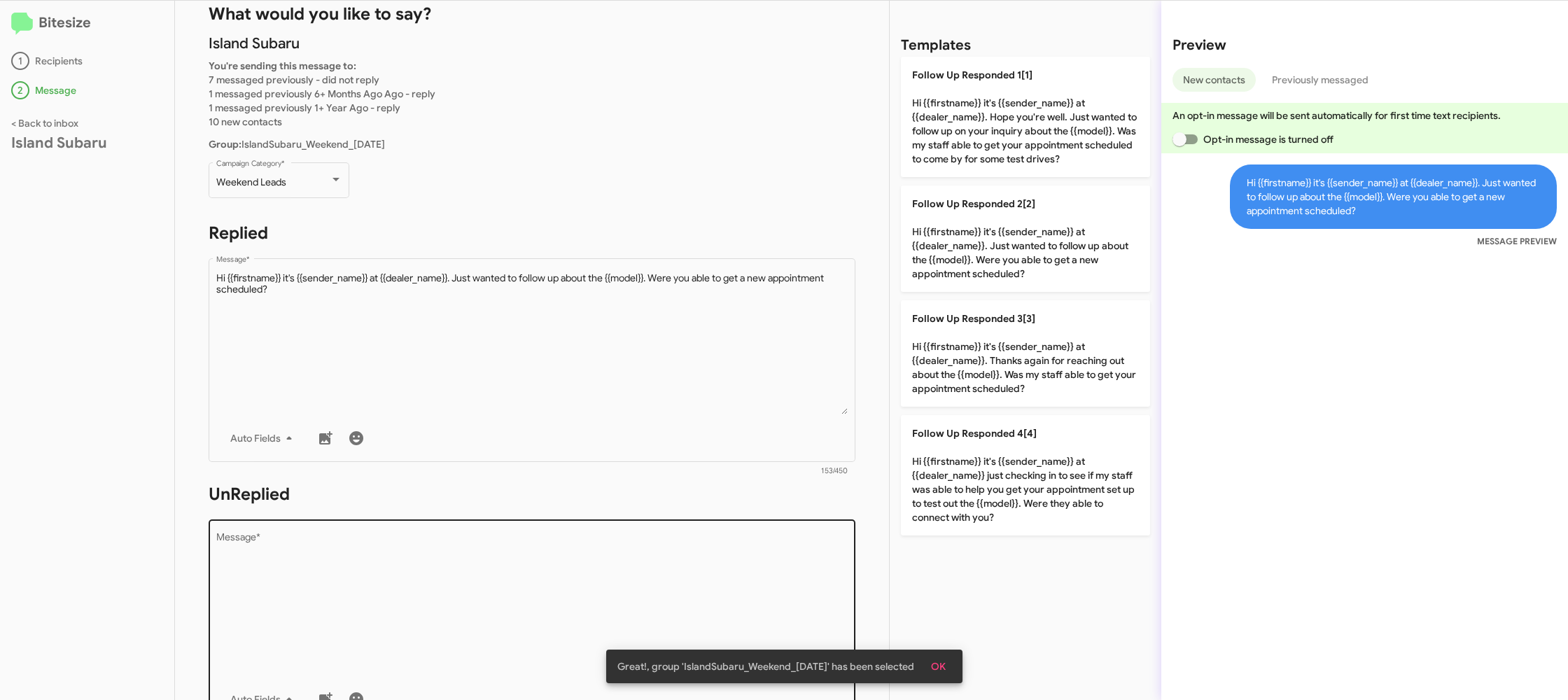
scroll to position [86, 0]
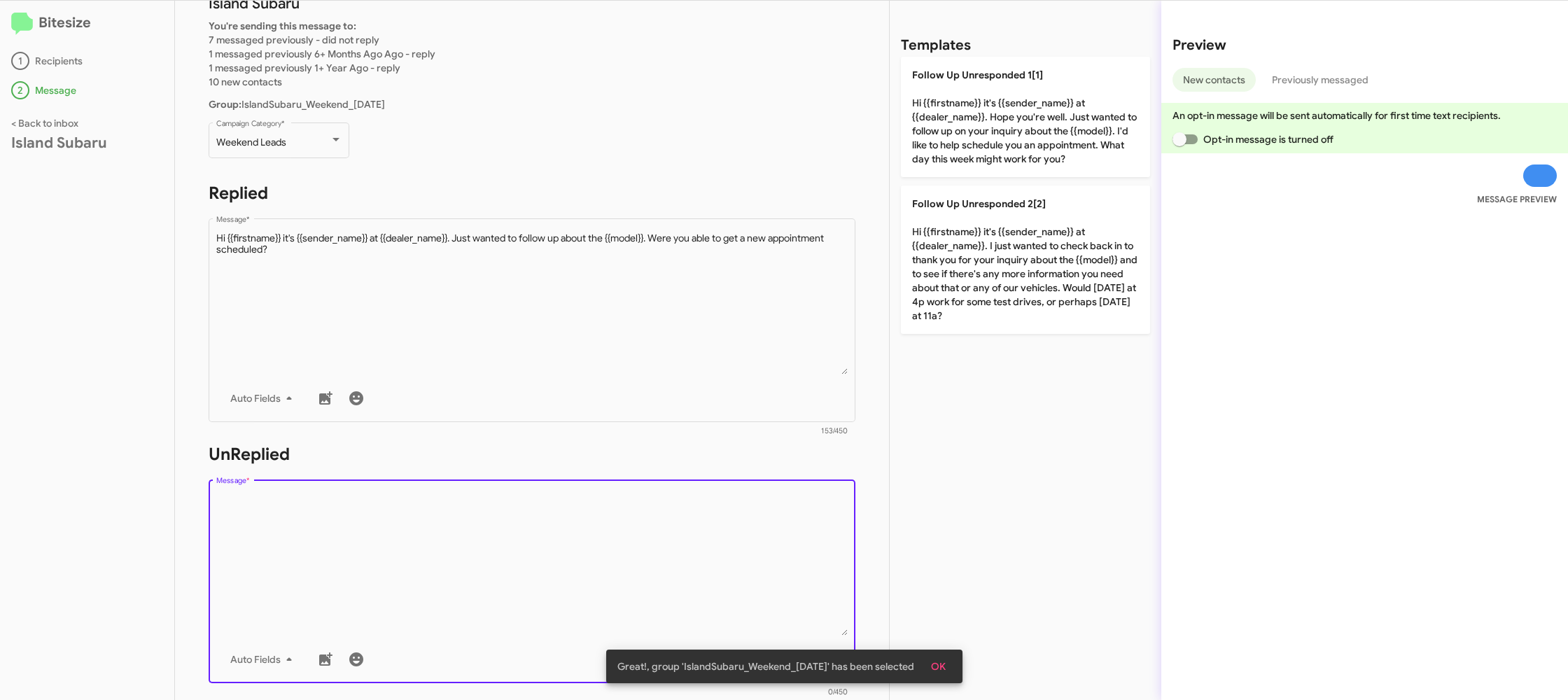
click at [660, 575] on textarea "Message *" at bounding box center [531, 564] width 632 height 143
drag, startPoint x: 660, startPoint y: 575, endPoint x: 956, endPoint y: 280, distance: 417.9
click at [673, 547] on textarea "Message *" at bounding box center [531, 564] width 632 height 143
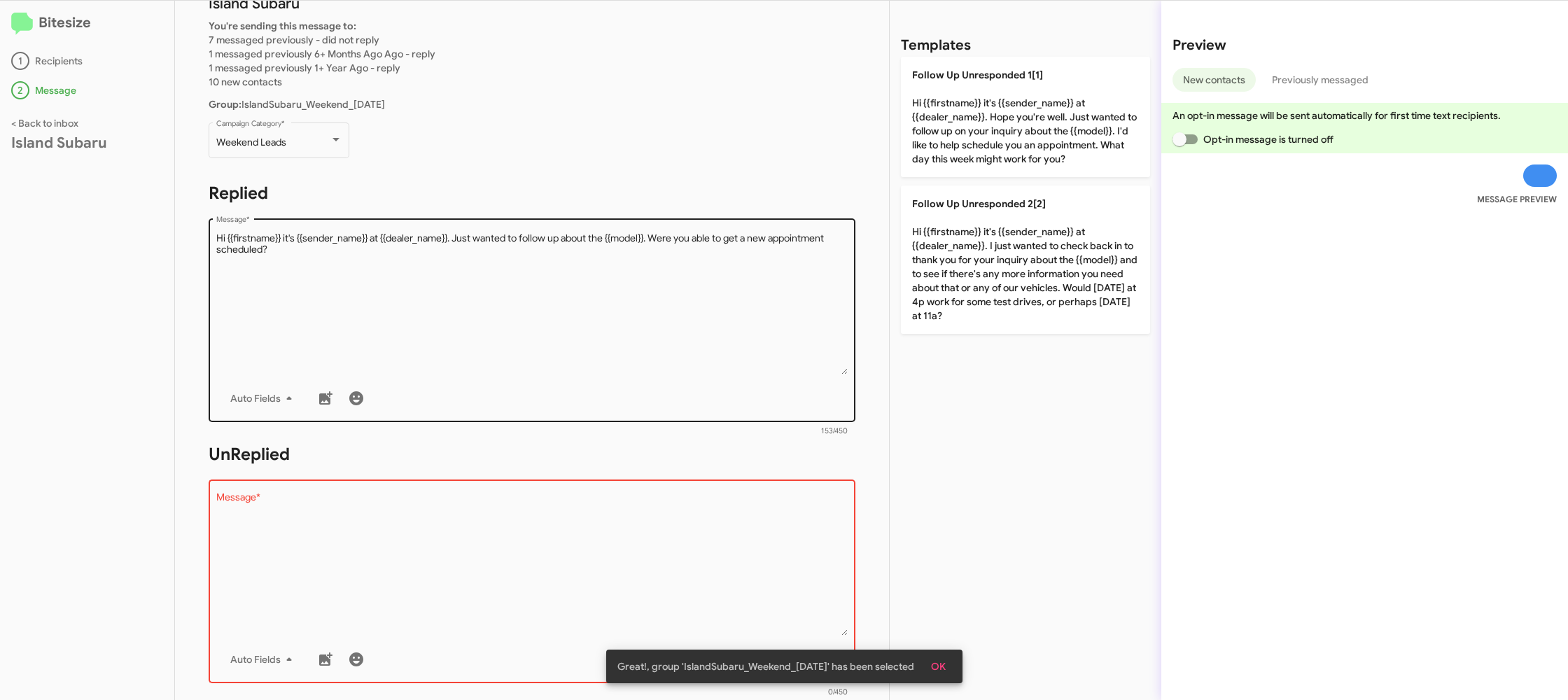
drag, startPoint x: 1025, startPoint y: 276, endPoint x: 648, endPoint y: 392, distance: 394.4
click at [1023, 276] on p "Follow Up Unresponded 2[2] Hi {{firstname}} it's {{sender_name}} at {{dealer_na…" at bounding box center [1025, 260] width 249 height 148
type textarea "Hi {{firstname}} it's {{sender_name}} at {{dealer_name}}. I just wanted to chec…"
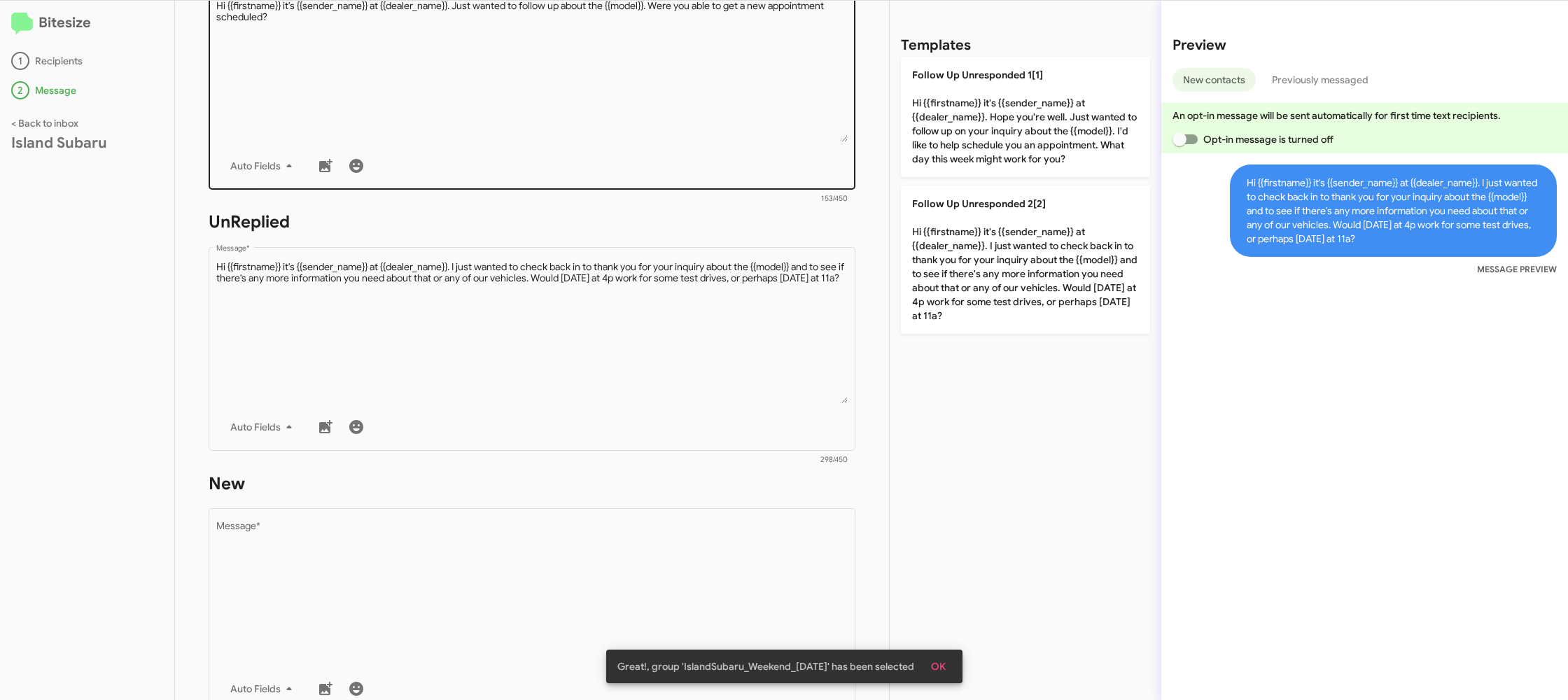
scroll to position [528, 0]
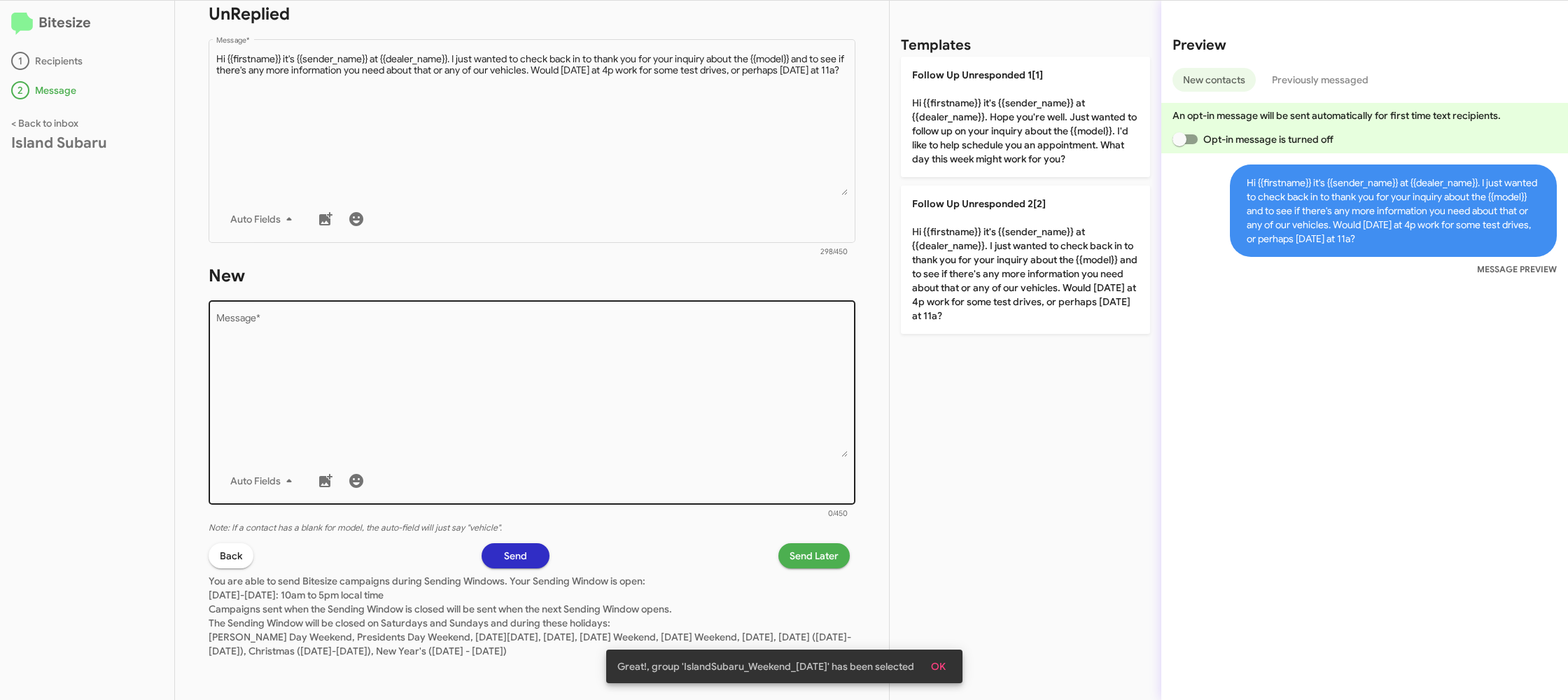
click at [653, 435] on textarea "Message *" at bounding box center [531, 385] width 632 height 143
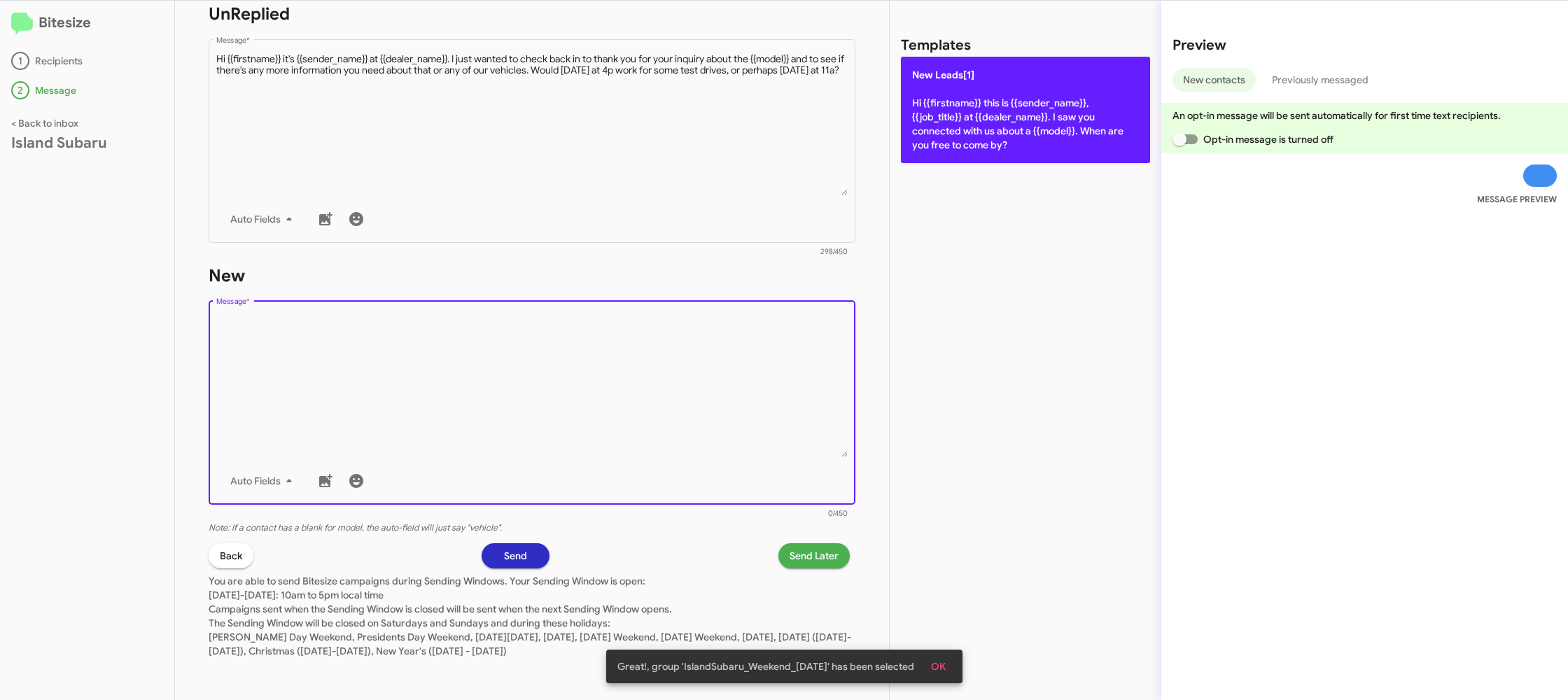
drag, startPoint x: 653, startPoint y: 435, endPoint x: 973, endPoint y: 121, distance: 448.3
click at [689, 371] on textarea "Message *" at bounding box center [531, 385] width 632 height 143
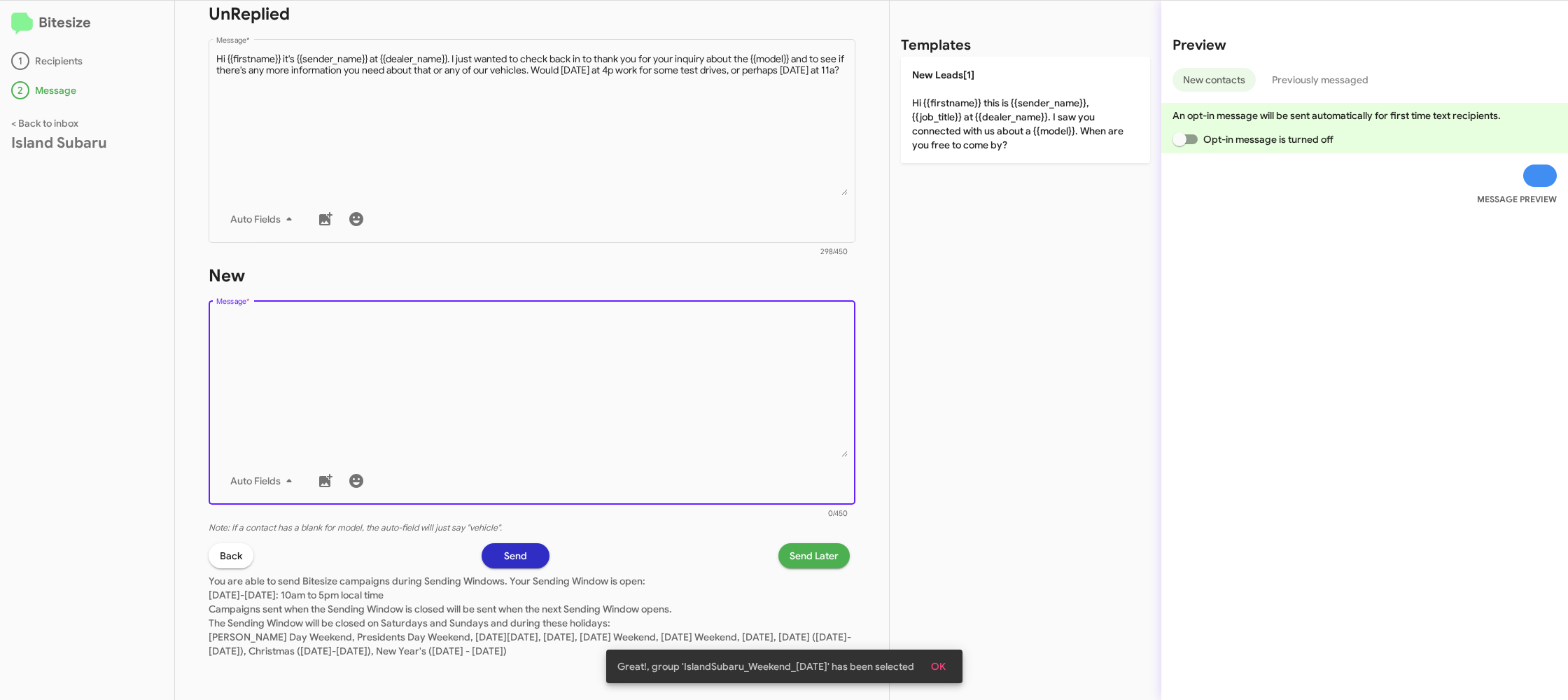
drag, startPoint x: 1044, startPoint y: 100, endPoint x: 944, endPoint y: 351, distance: 270.2
click at [1043, 101] on p "New Leads[1] Hi {{firstname}} this is {{sender_name}}, {{job_title}} at {{deale…" at bounding box center [1025, 110] width 249 height 106
type textarea "Hi {{firstname}} this is {{sender_name}}, {{job_title}} at {{dealer_name}}. I s…"
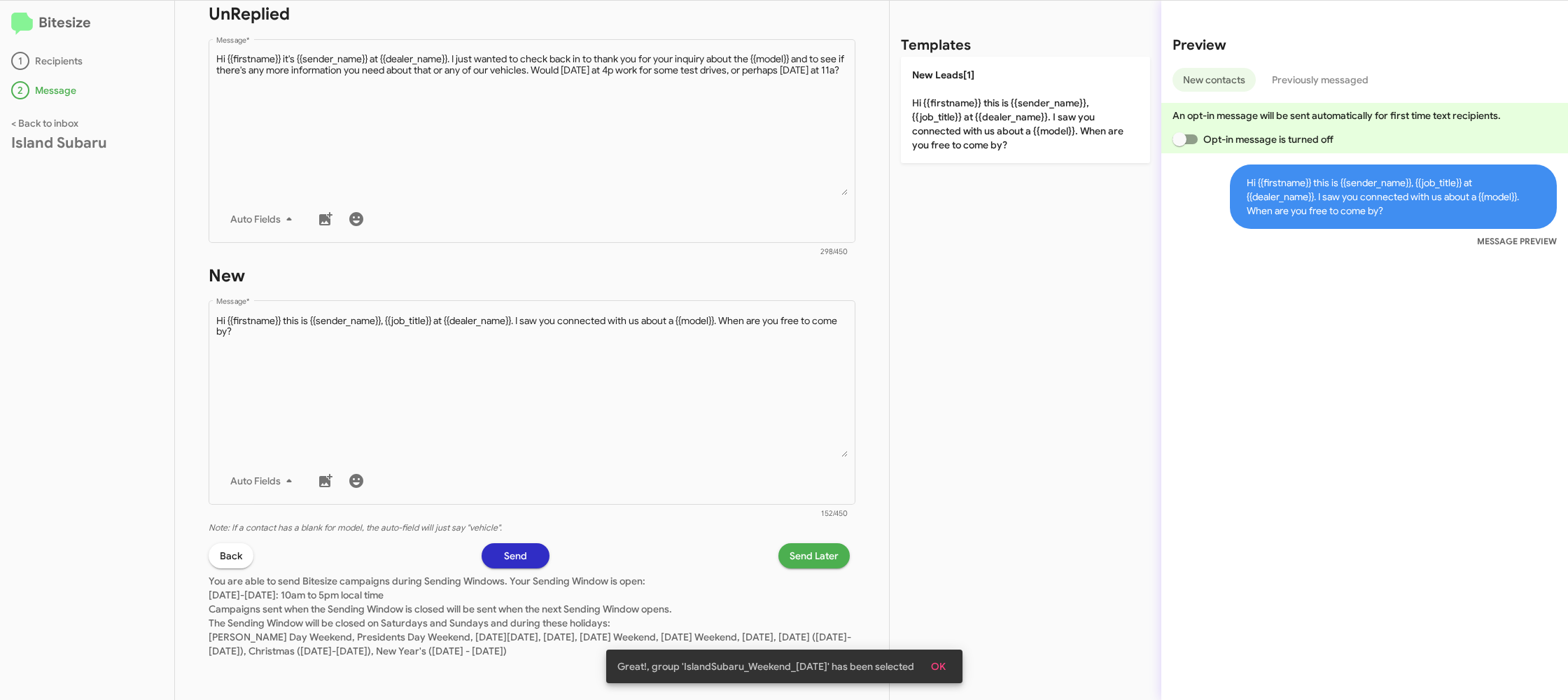
click at [812, 546] on span "Send Later" at bounding box center [813, 556] width 49 height 26
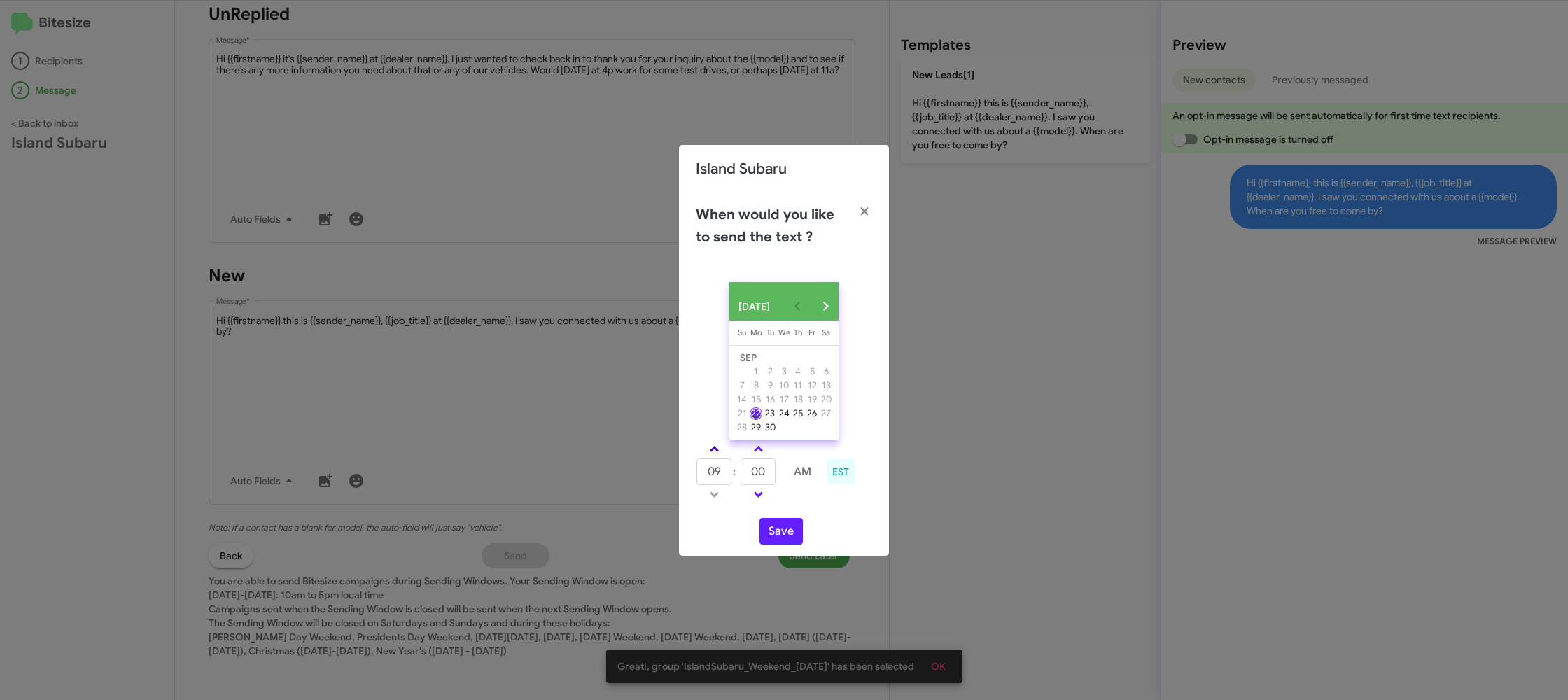
click at [708, 449] on link at bounding box center [714, 449] width 25 height 16
type input "10"
click at [765, 469] on input "00" at bounding box center [758, 472] width 35 height 26
type input "15"
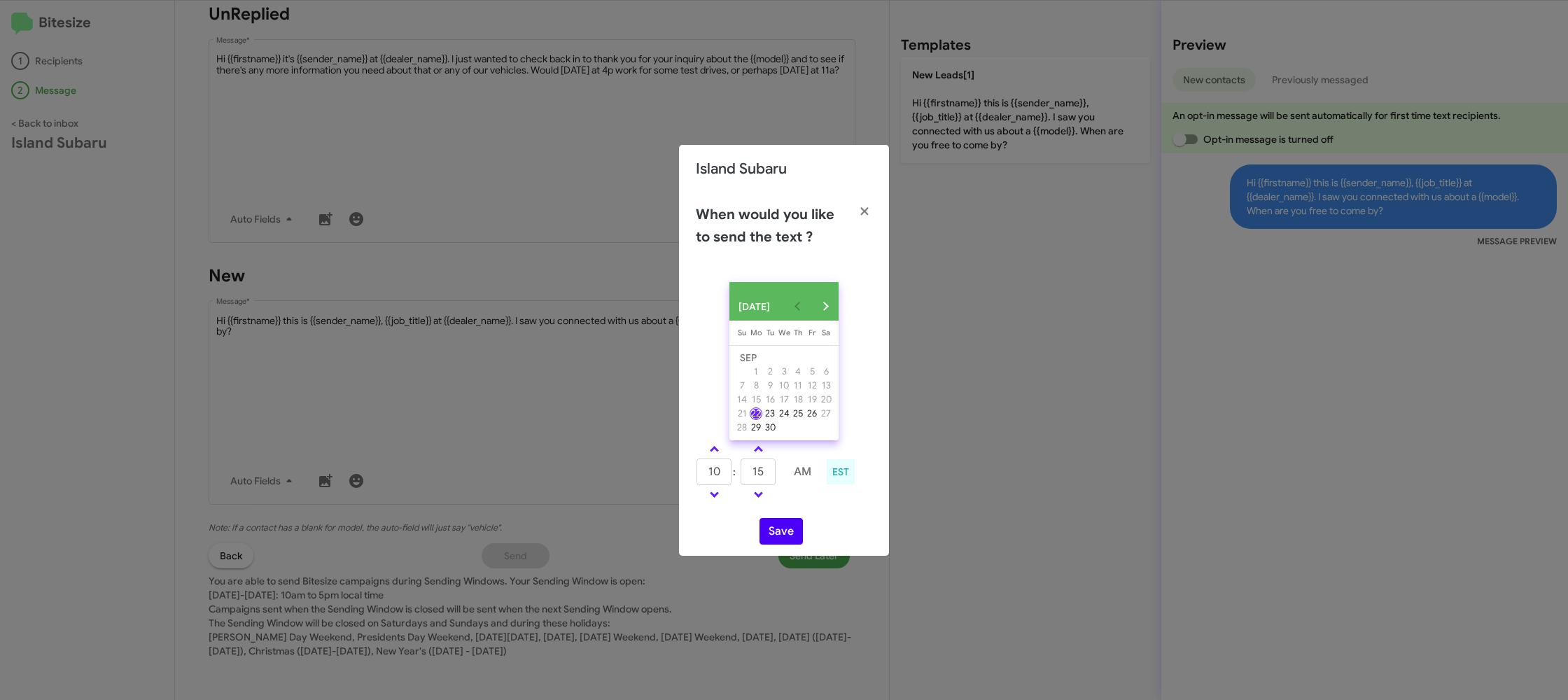
drag, startPoint x: 800, startPoint y: 505, endPoint x: 770, endPoint y: 533, distance: 41.0
click at [788, 514] on div "[DATE] [DATE] Su [DATE] Mo [DATE] Tu [DATE] We [DATE] Th [DATE] Fr [DATE] [DATE…" at bounding box center [784, 414] width 210 height 285
click at [770, 533] on button "Save" at bounding box center [781, 532] width 44 height 26
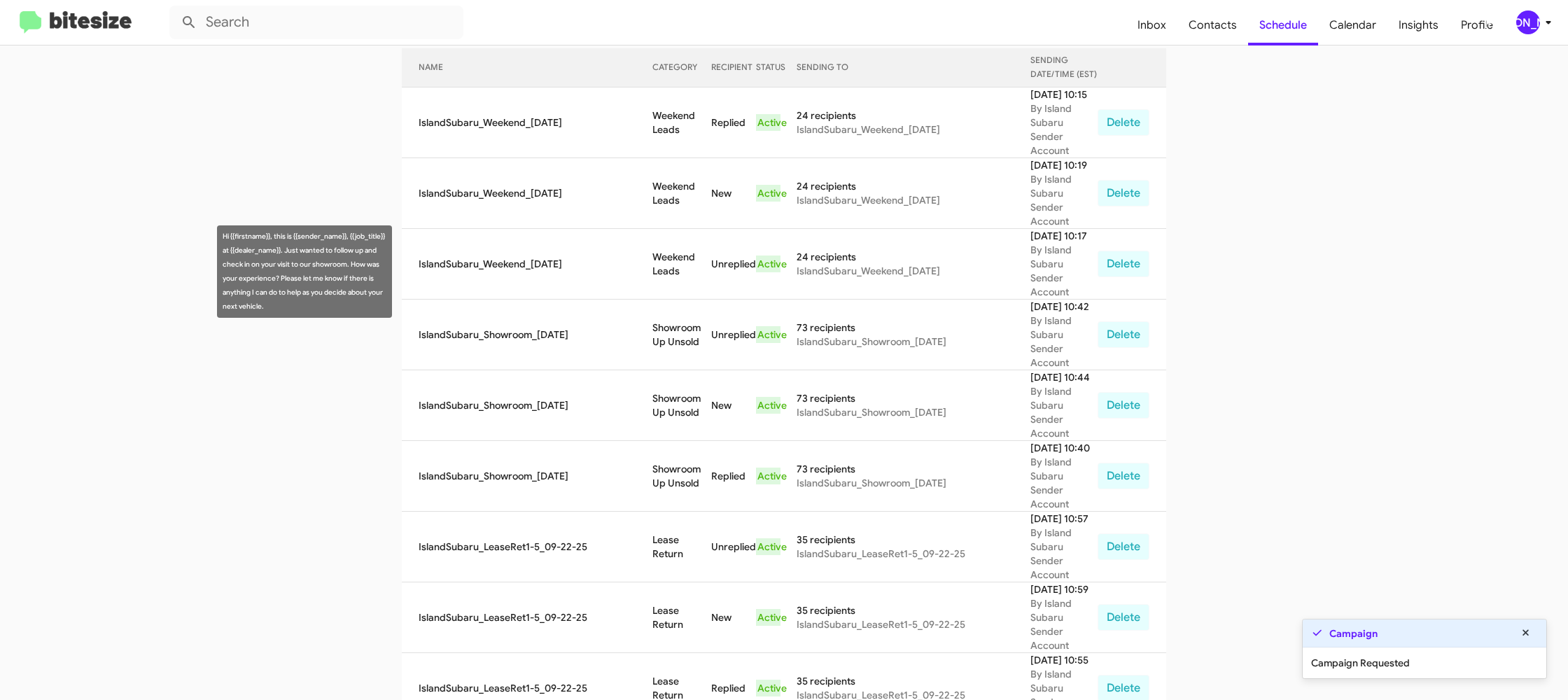
scroll to position [153, 0]
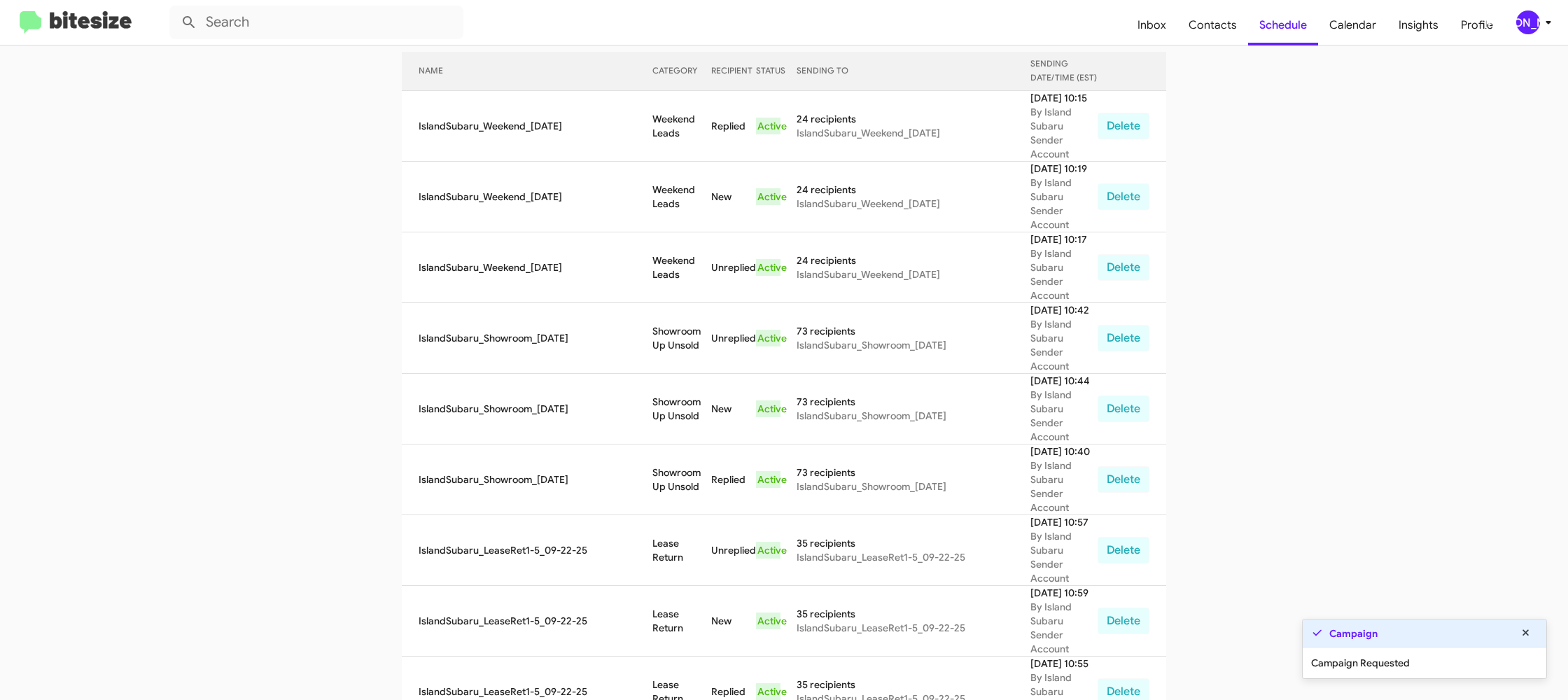
click at [1376, 643] on div "Campaign" at bounding box center [1425, 634] width 244 height 28
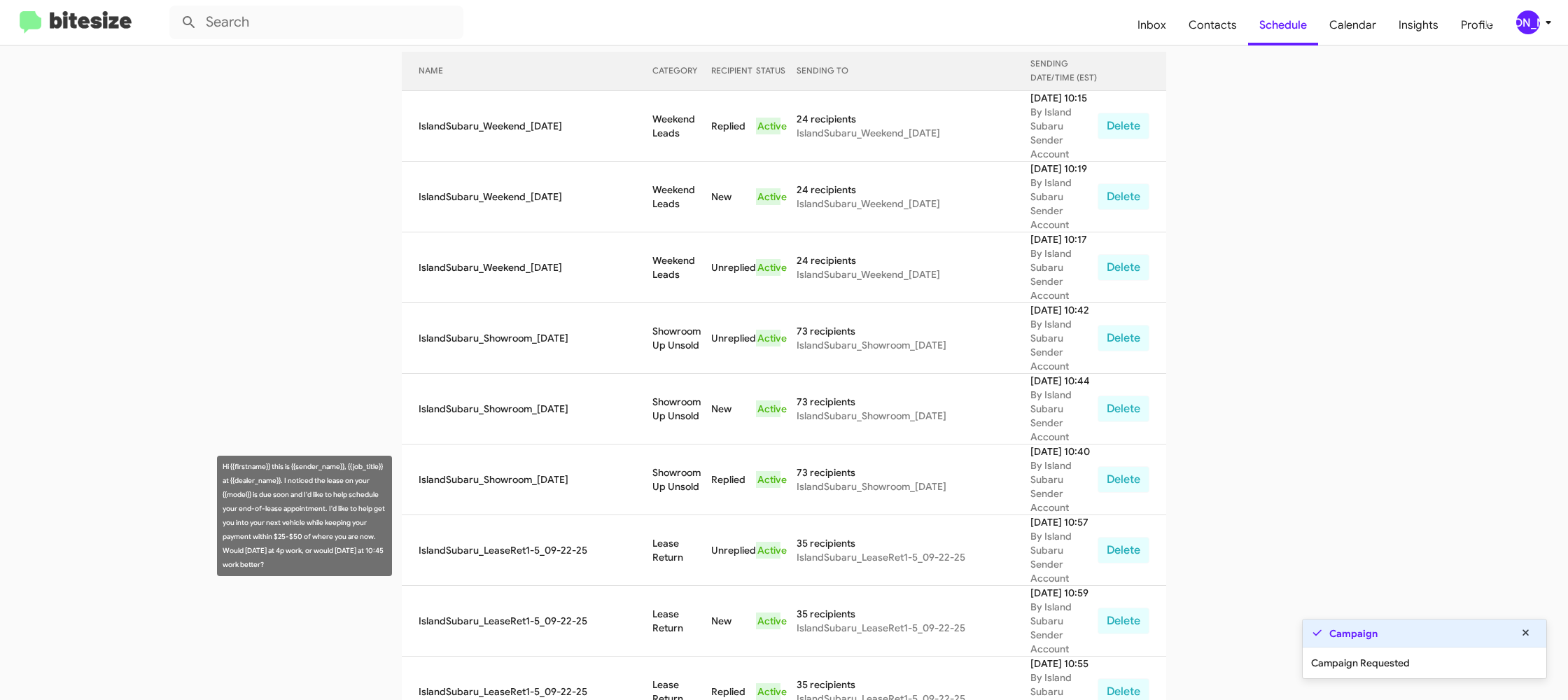
click at [680, 586] on td "Lease Return" at bounding box center [681, 622] width 59 height 71
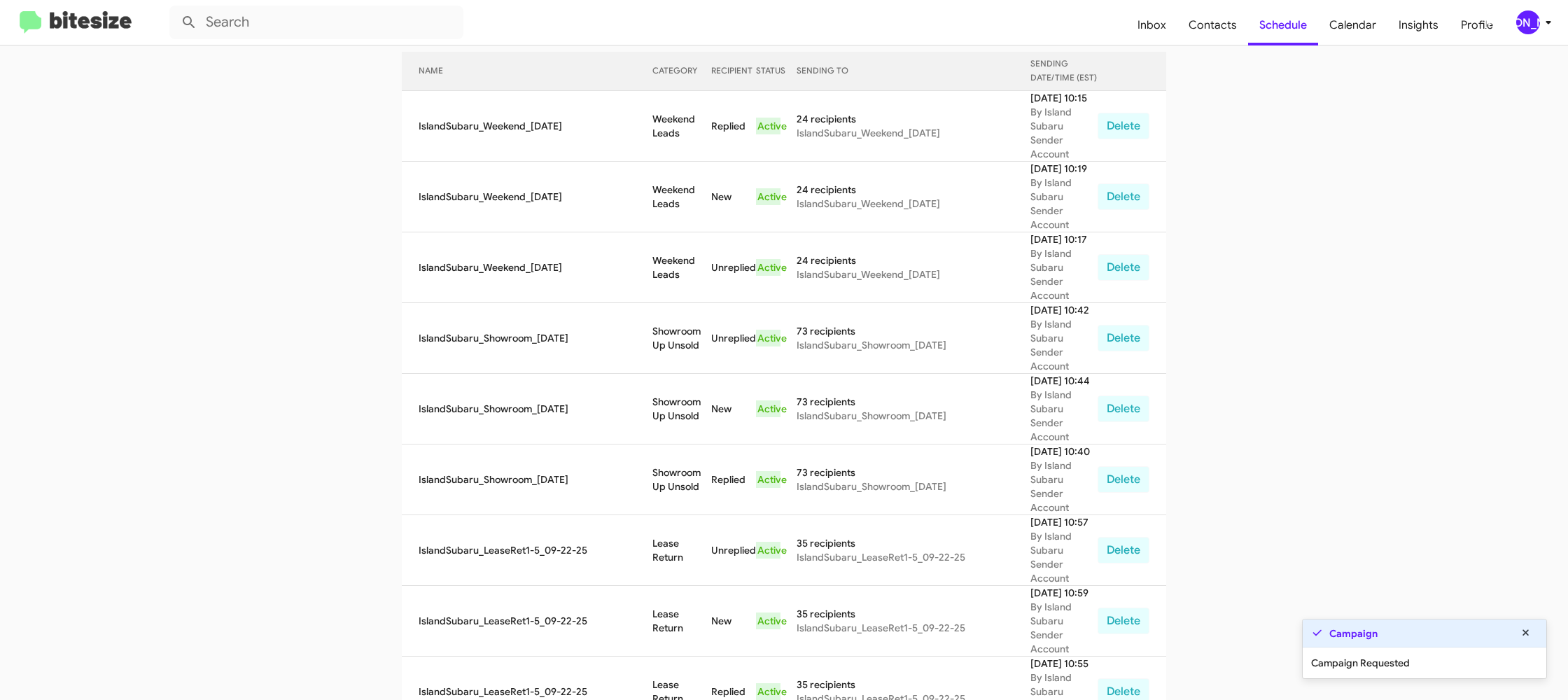
click at [680, 586] on td "Lease Return" at bounding box center [681, 622] width 59 height 71
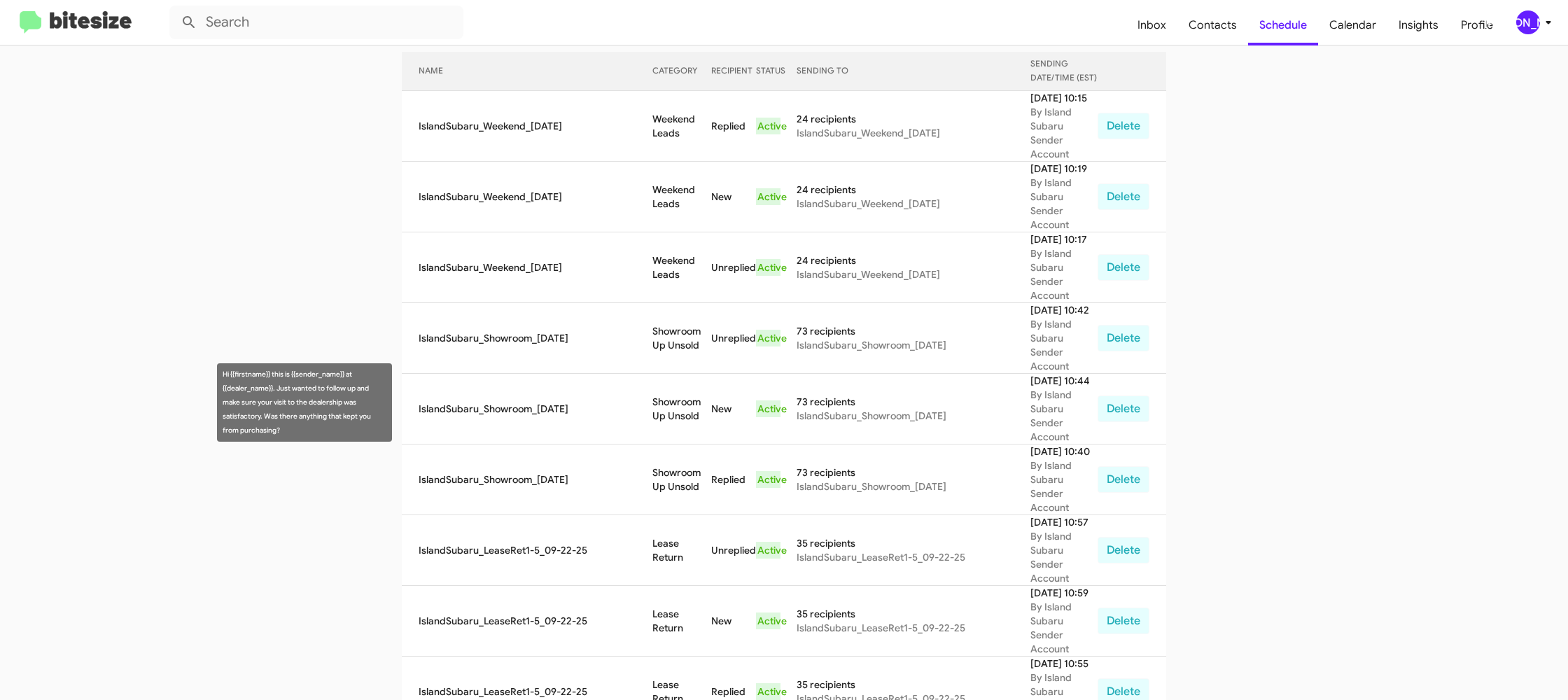
copy td "Lease Return"
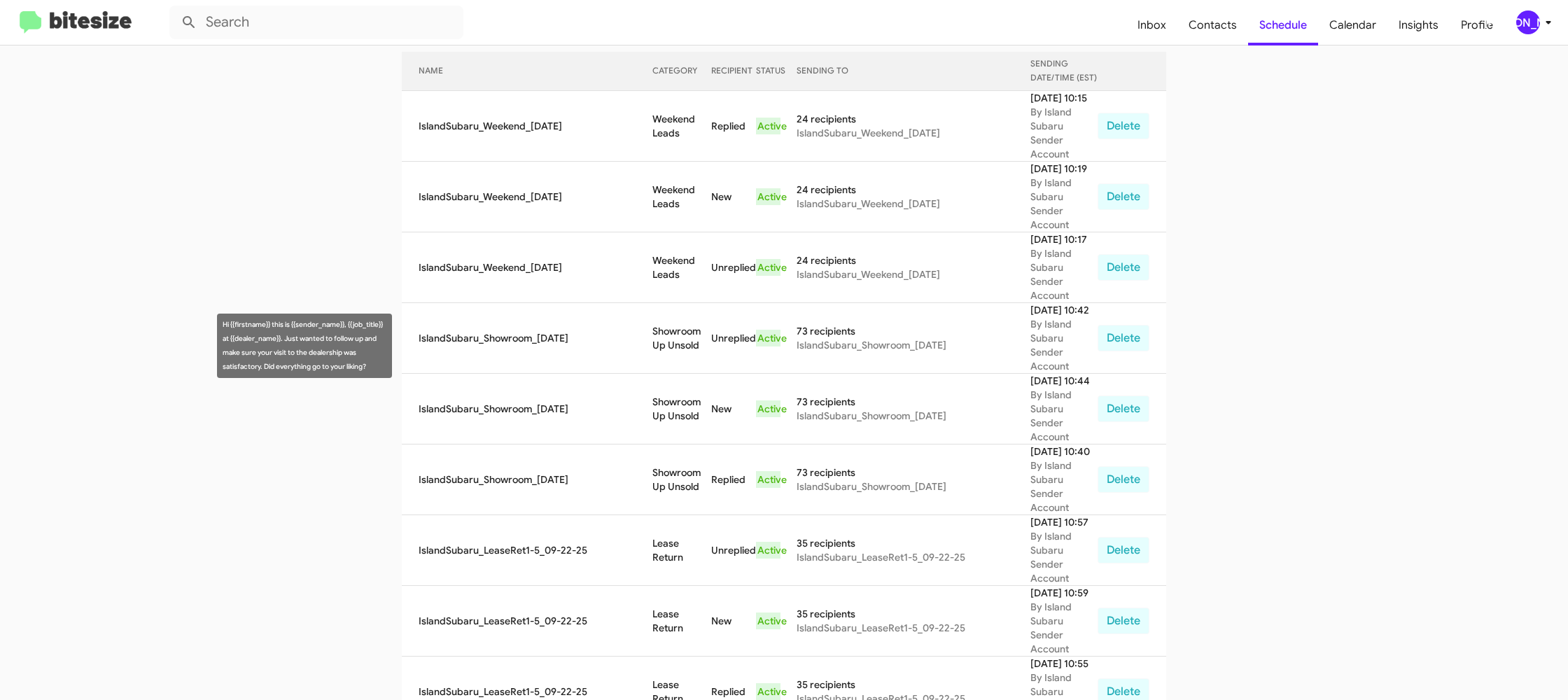
click at [672, 374] on td "Showroom Up Unsold" at bounding box center [681, 410] width 59 height 71
copy td "Showroom Up Unsold"
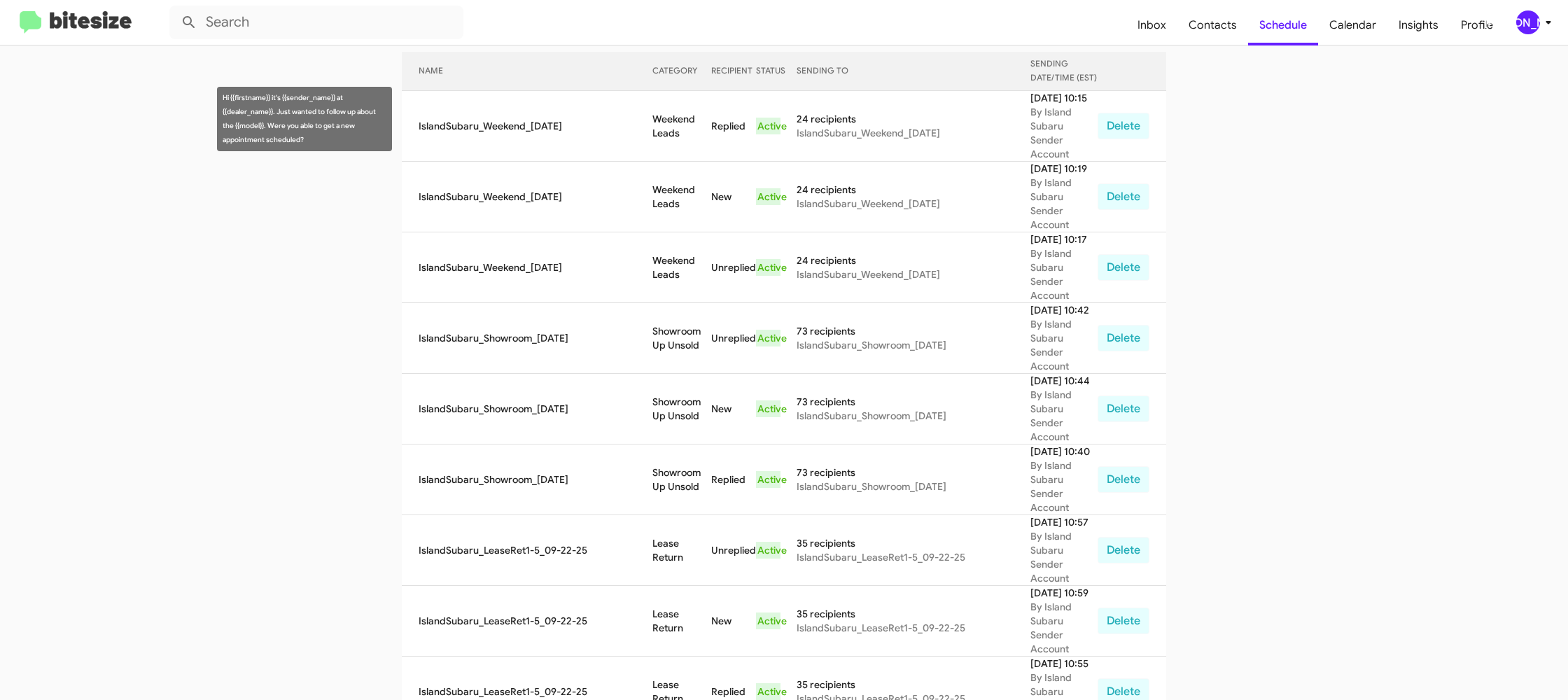
click at [663, 142] on td "Weekend Leads" at bounding box center [681, 126] width 59 height 71
copy td "Weekend Leads"
